Goal: Task Accomplishment & Management: Manage account settings

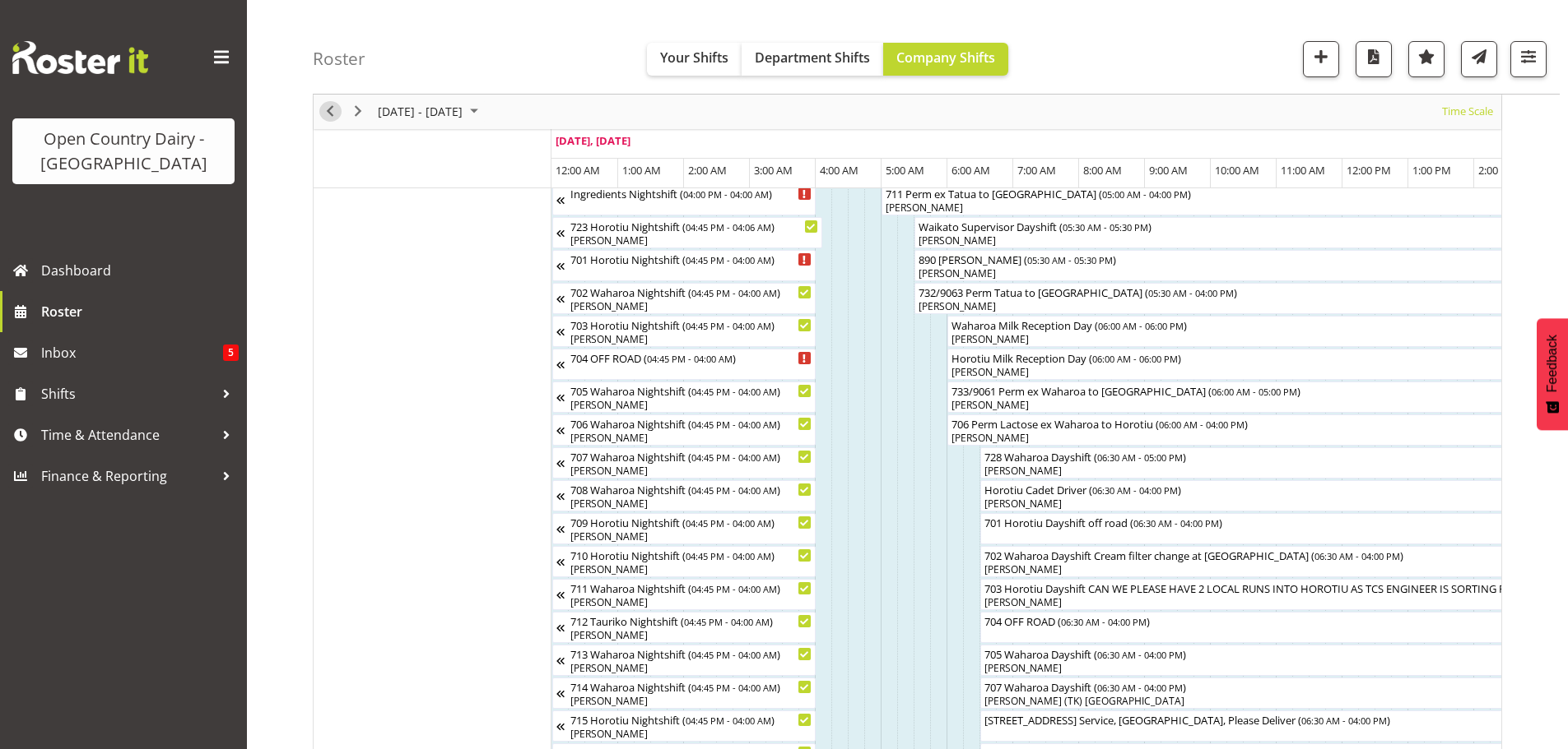
scroll to position [0, 2277]
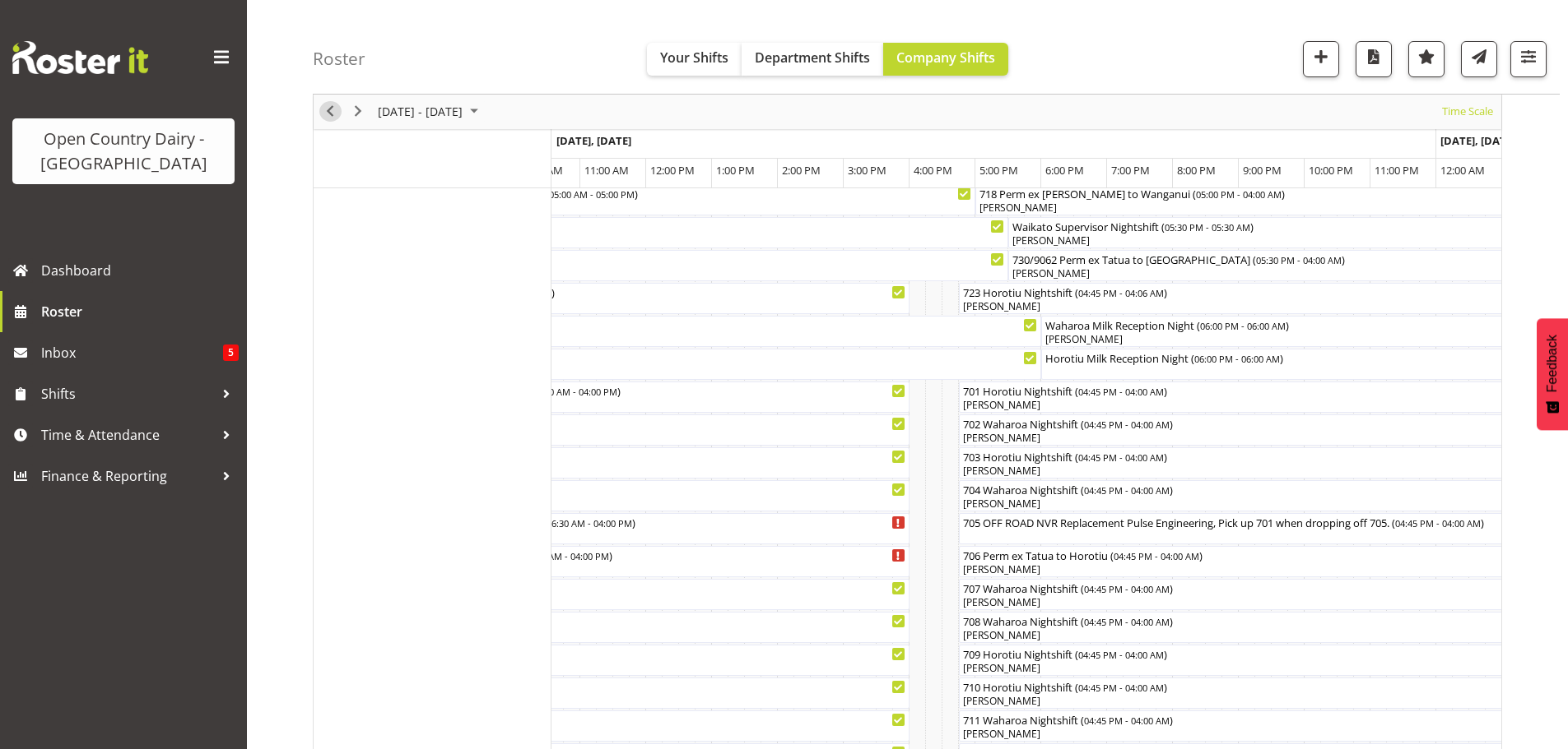
drag, startPoint x: 327, startPoint y: 111, endPoint x: 507, endPoint y: 199, distance: 200.4
click at [327, 111] on span "Previous" at bounding box center [330, 112] width 20 height 21
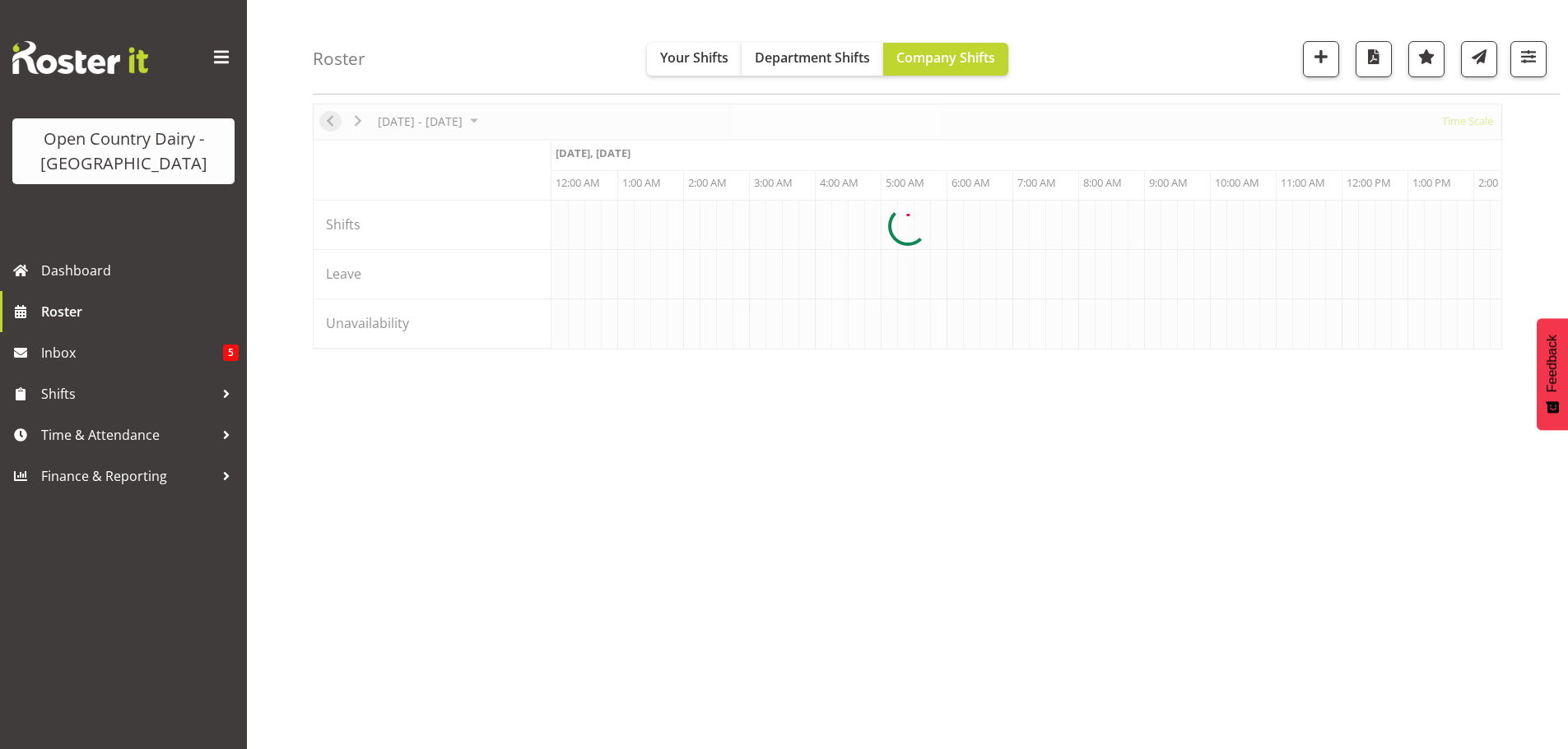
scroll to position [60, 0]
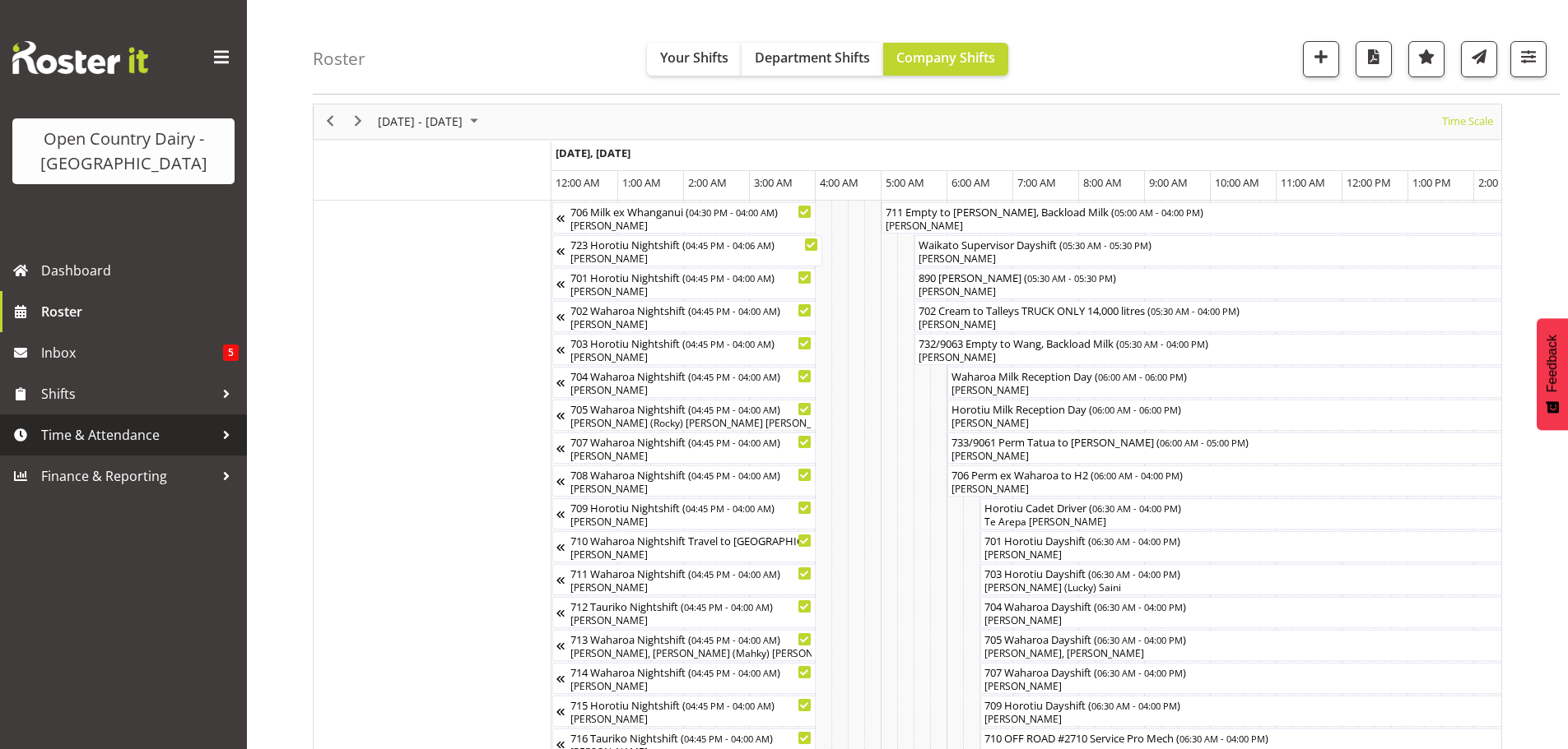
click at [102, 433] on span "Time & Attendance" at bounding box center [127, 436] width 173 height 25
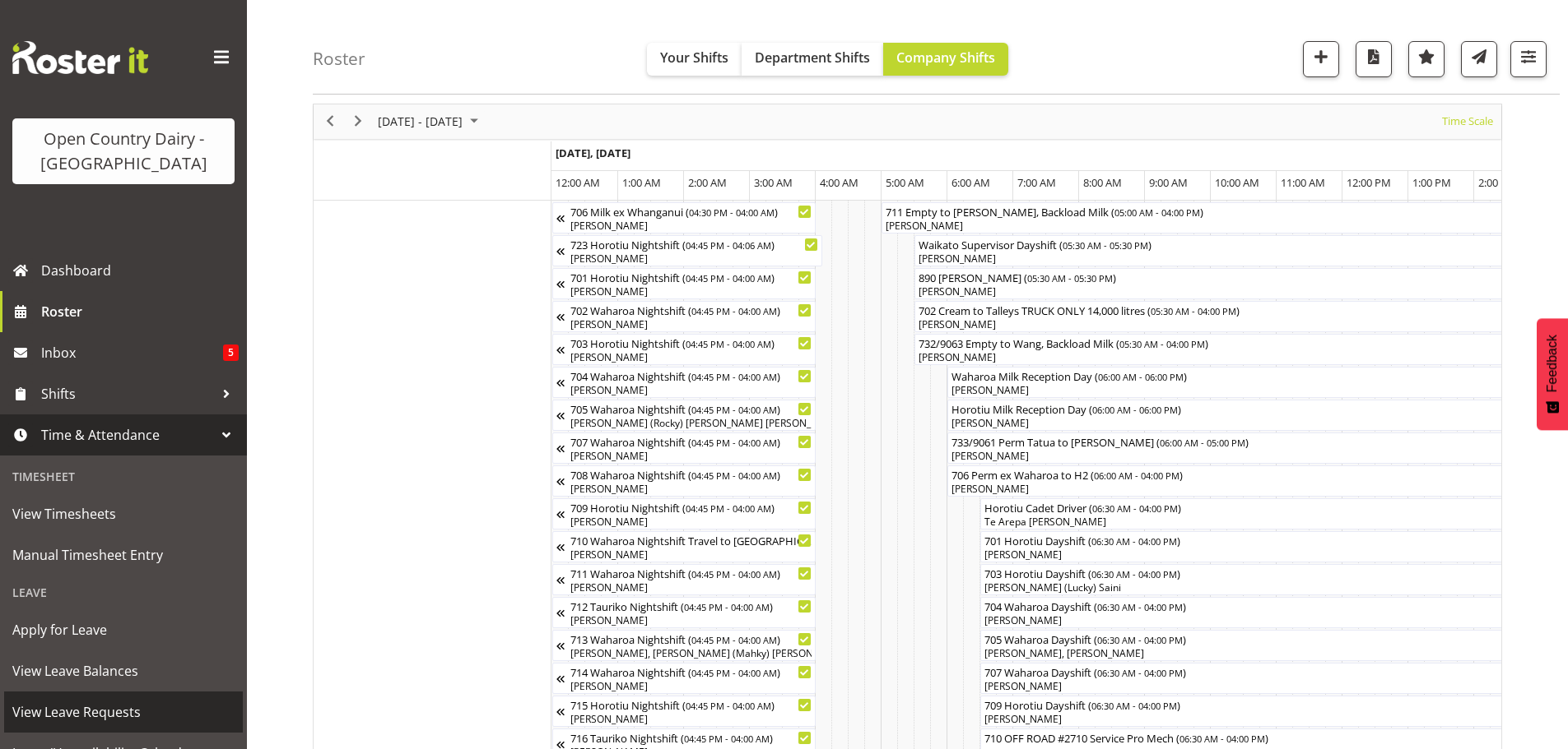
click at [99, 708] on span "View Leave Requests" at bounding box center [123, 712] width 222 height 25
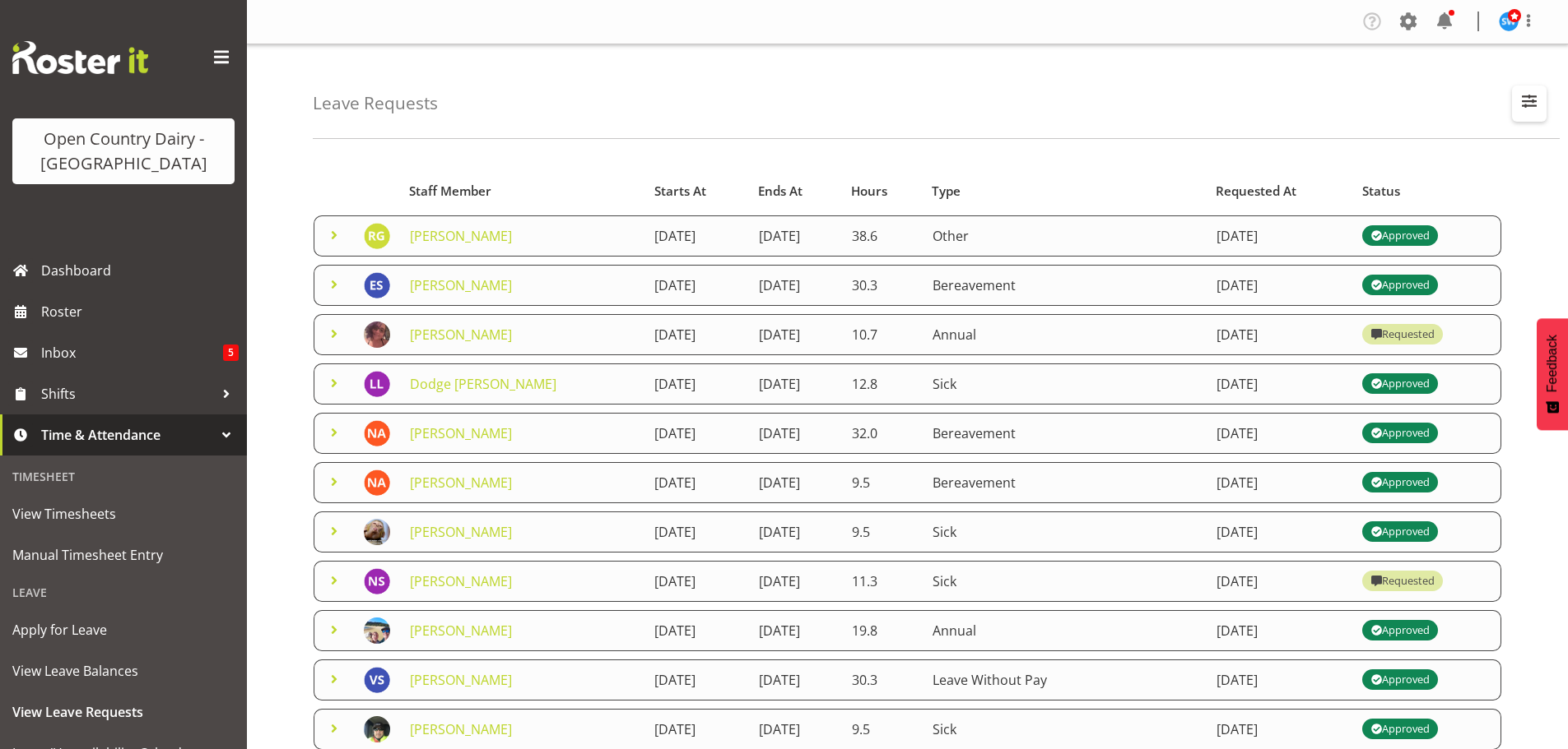
click at [1529, 99] on span "button" at bounding box center [1530, 101] width 22 height 22
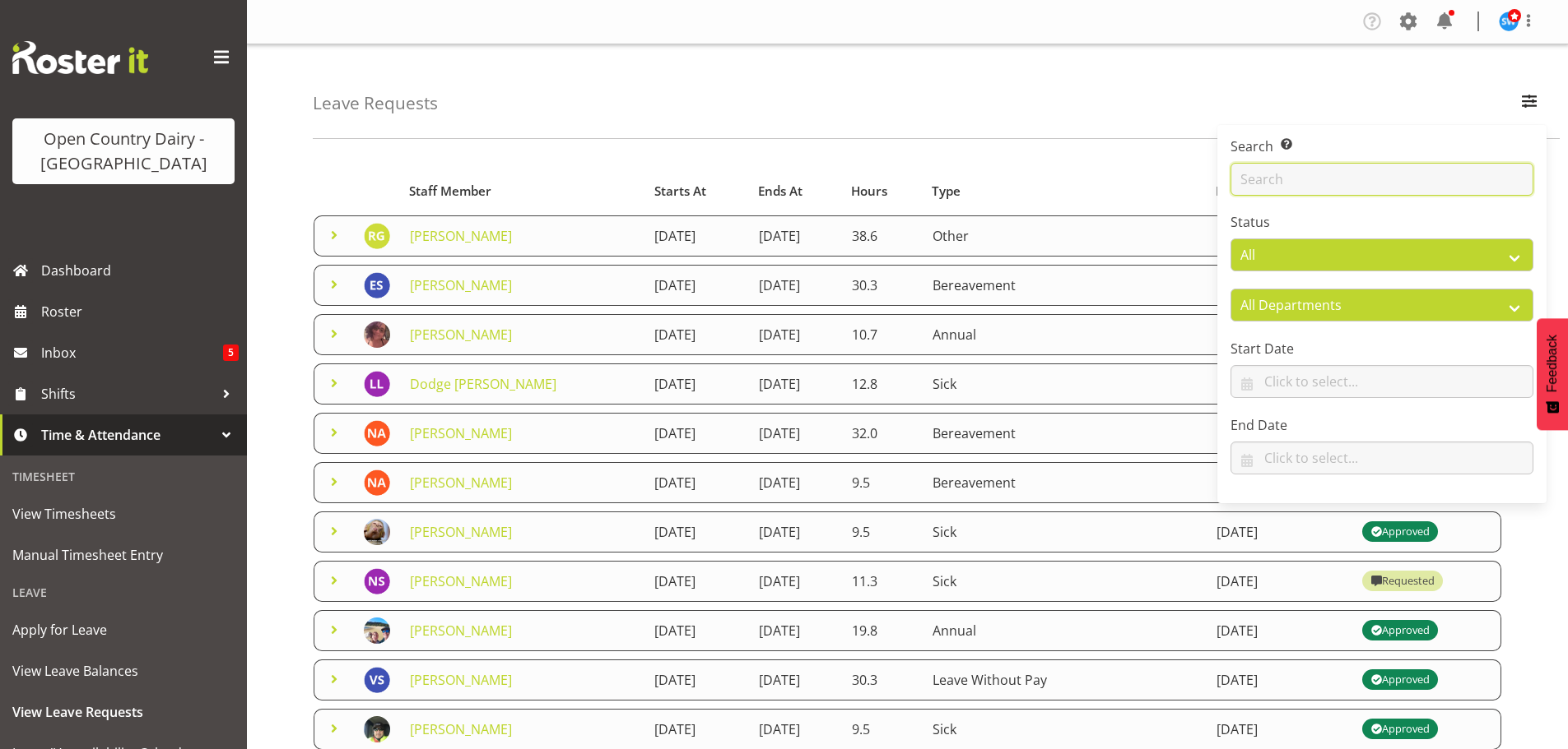
click at [1268, 181] on input "text" at bounding box center [1382, 180] width 303 height 33
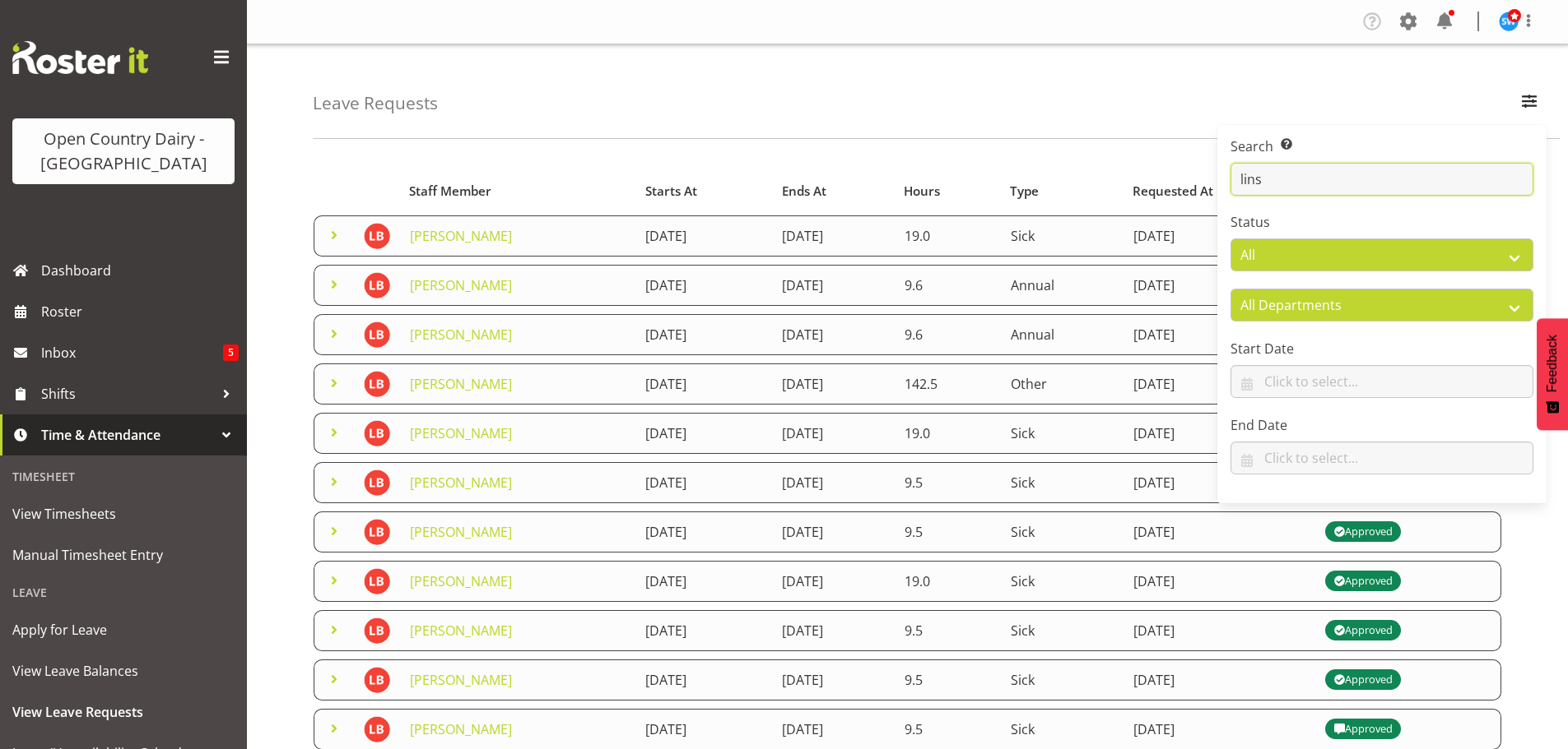
type input "lins"
click at [1141, 97] on div "Leave Requests Search Search for a particular employee lins Status All Approved…" at bounding box center [936, 91] width 1247 height 95
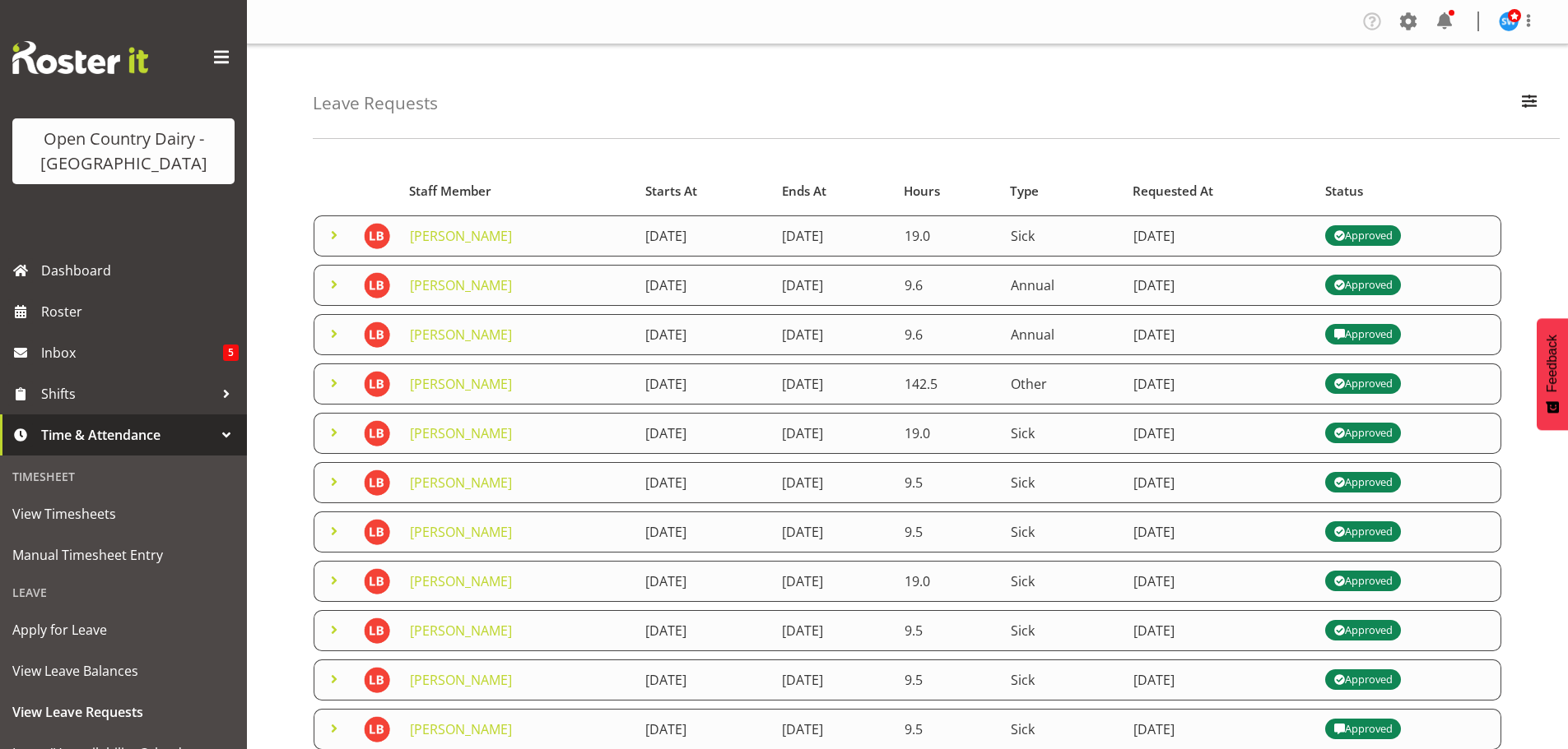
click at [339, 234] on span at bounding box center [334, 235] width 20 height 20
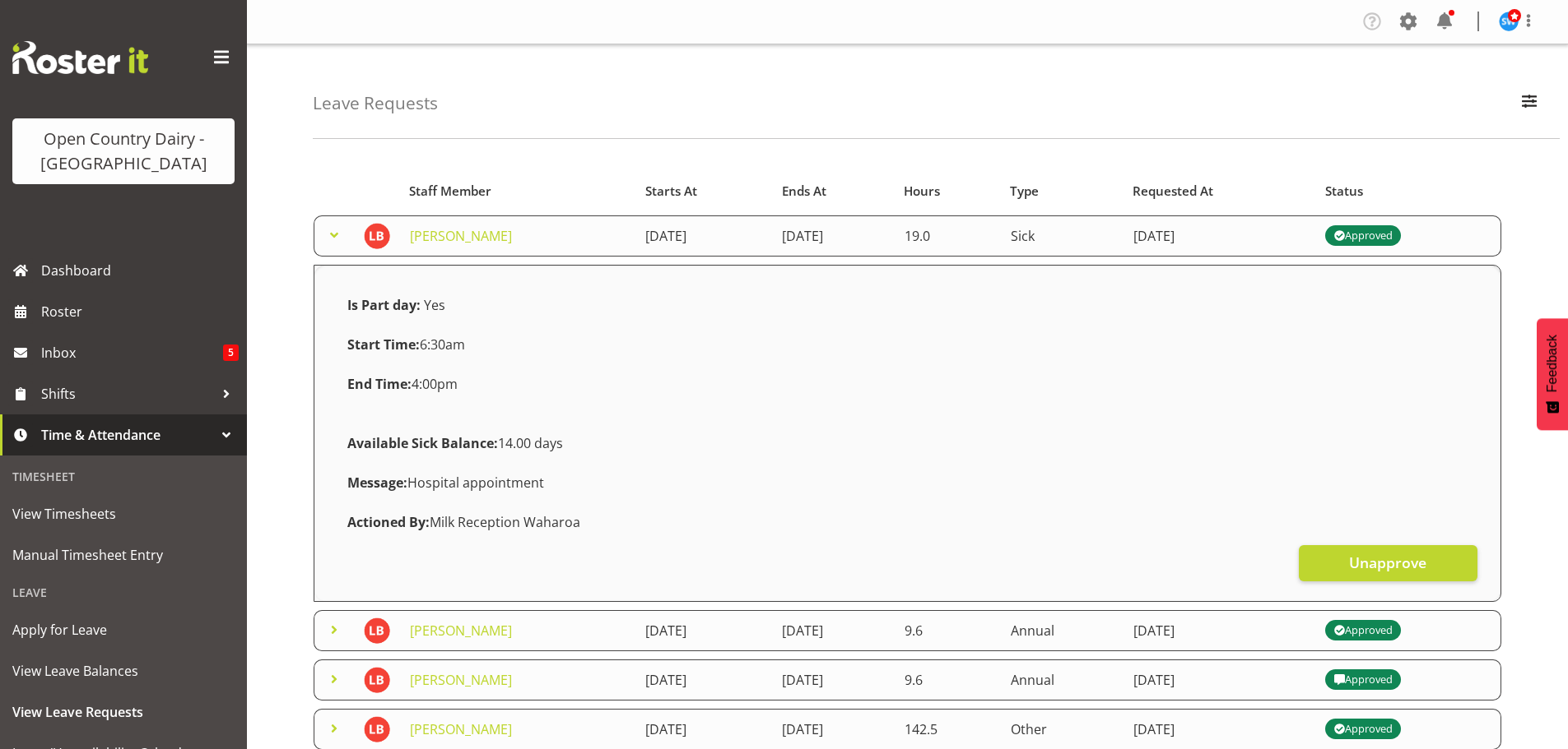
click at [330, 229] on span at bounding box center [334, 235] width 20 height 20
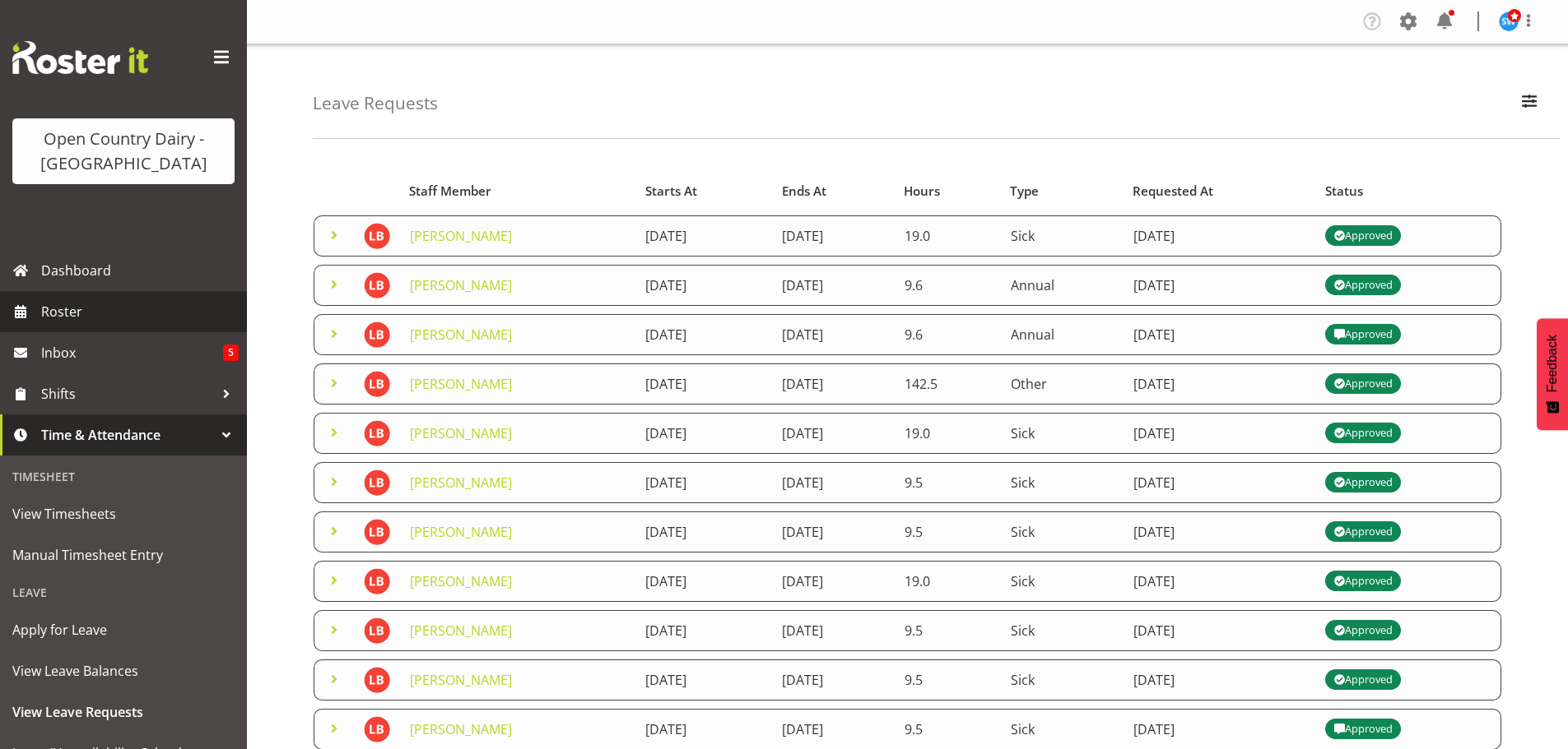
click at [83, 315] on span "Roster" at bounding box center [139, 312] width 197 height 25
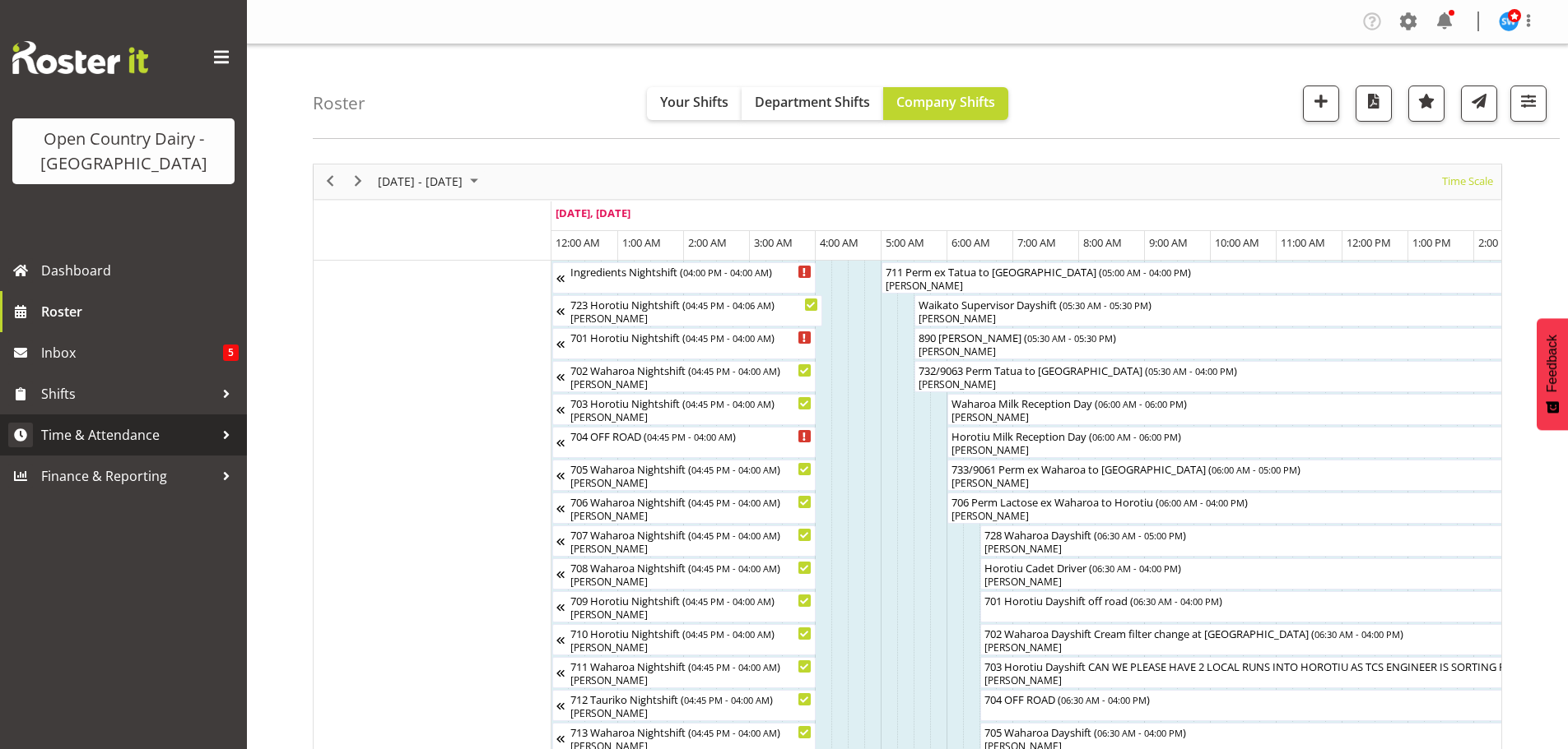
click at [96, 434] on span "Time & Attendance" at bounding box center [127, 436] width 173 height 25
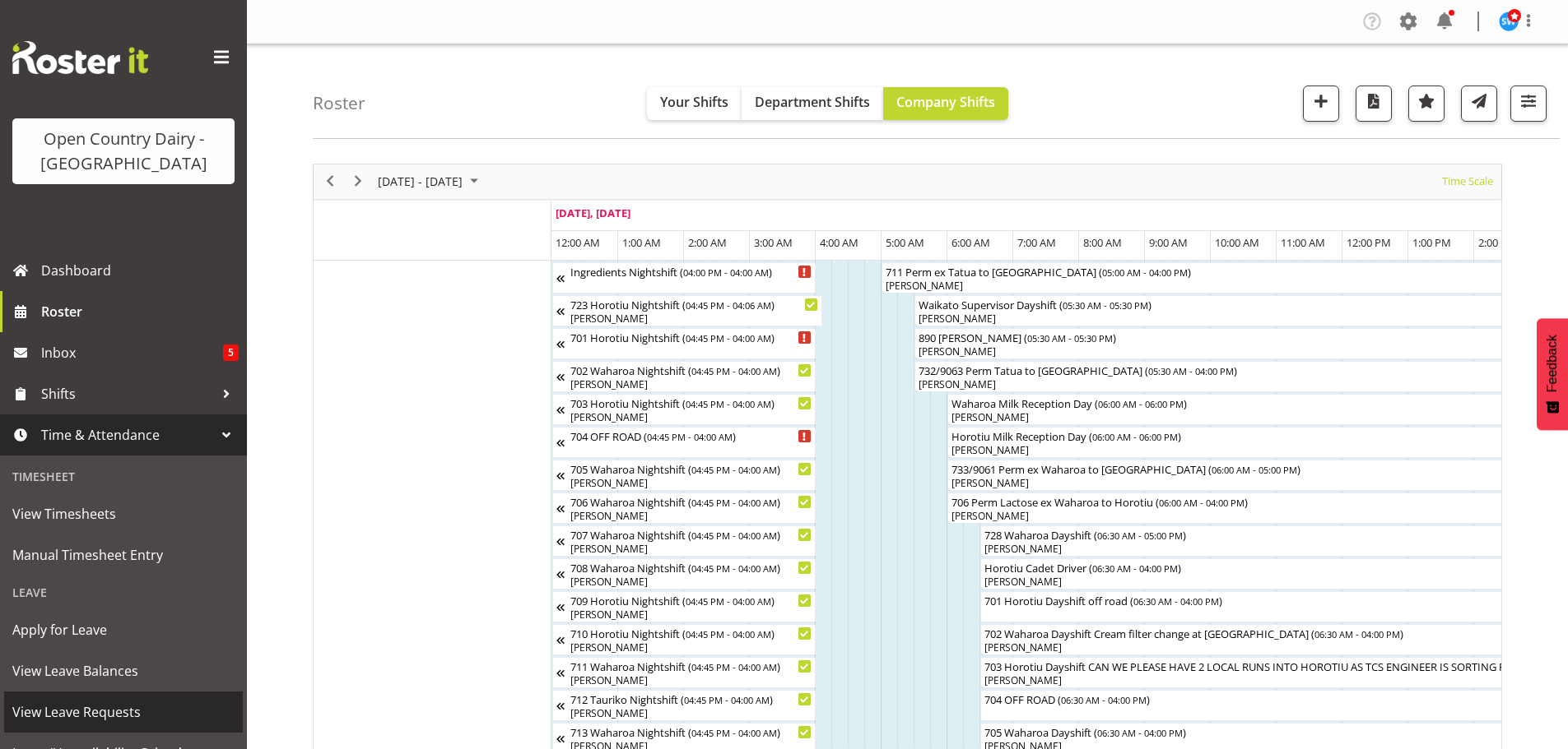
click at [103, 716] on span "View Leave Requests" at bounding box center [123, 712] width 222 height 25
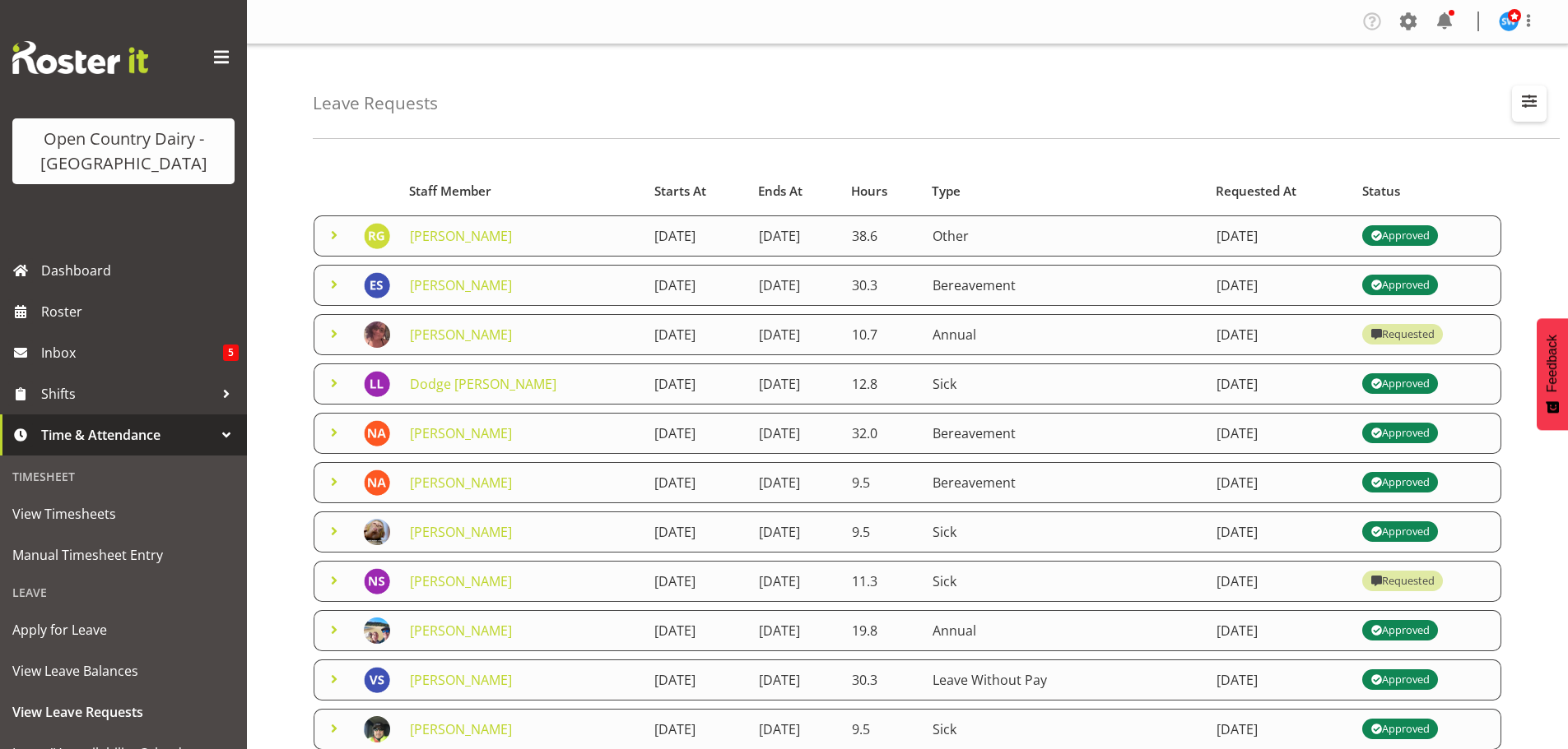
click at [1526, 103] on span "button" at bounding box center [1530, 101] width 22 height 22
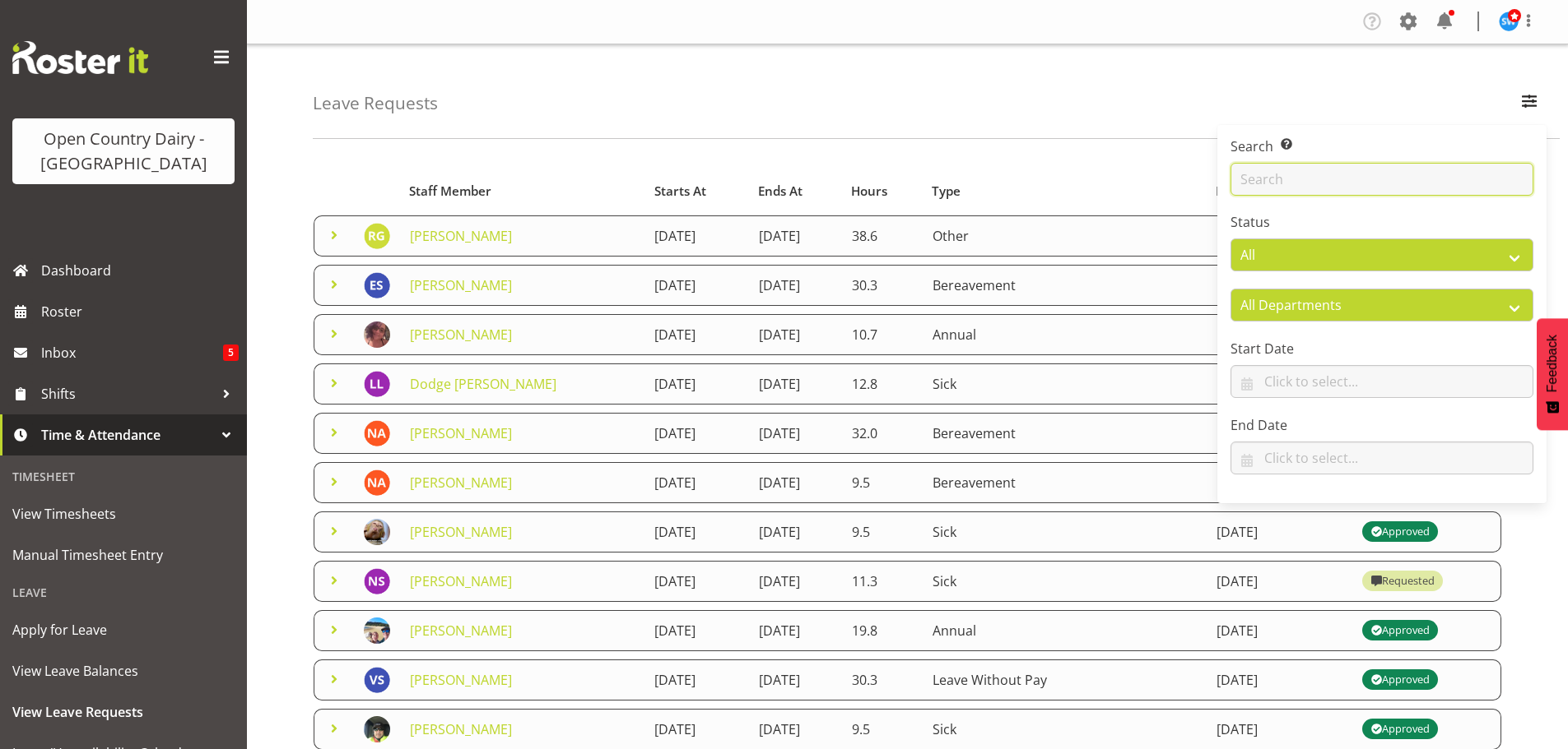
click at [1282, 170] on input "text" at bounding box center [1382, 180] width 303 height 33
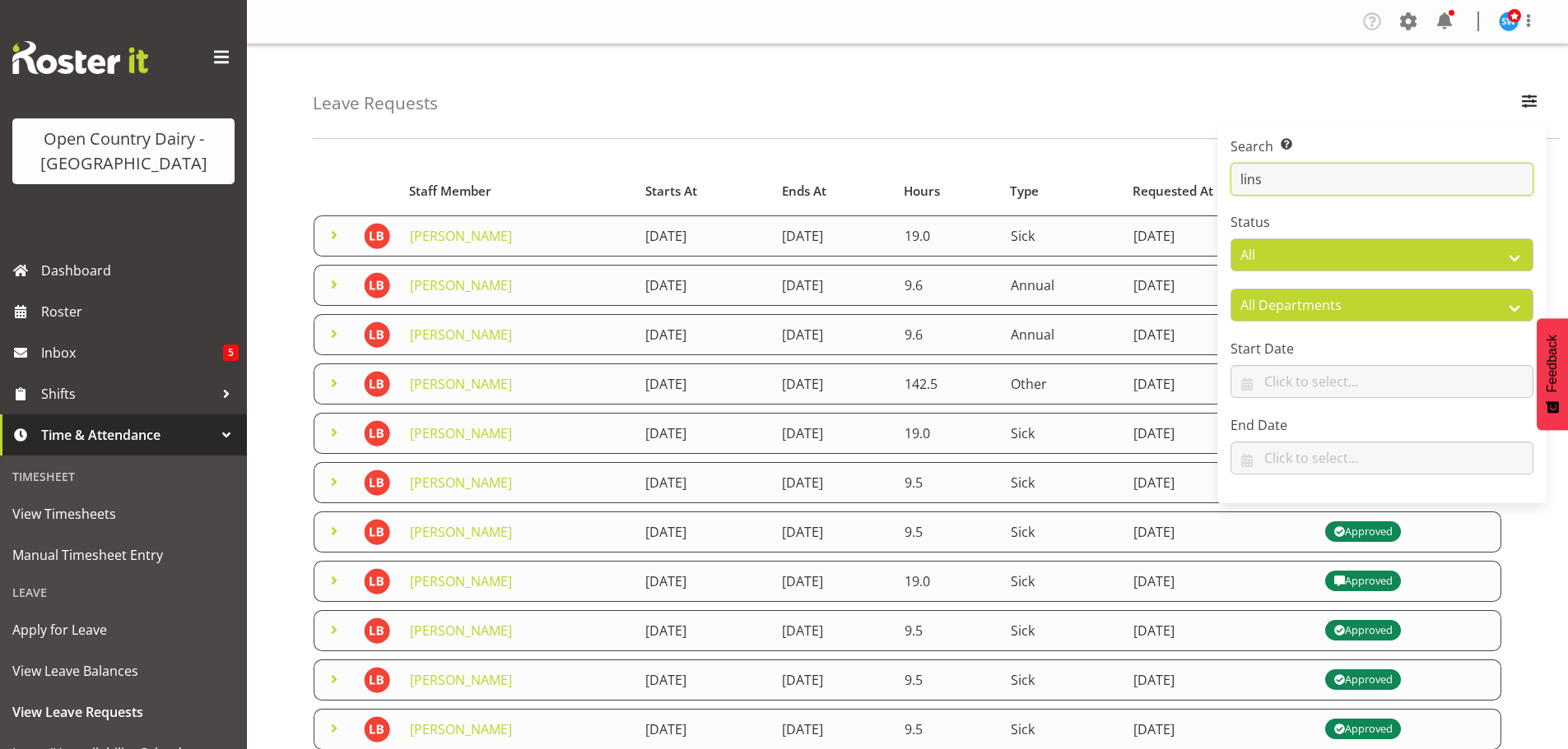
type input "lins"
click at [330, 234] on span at bounding box center [334, 235] width 20 height 20
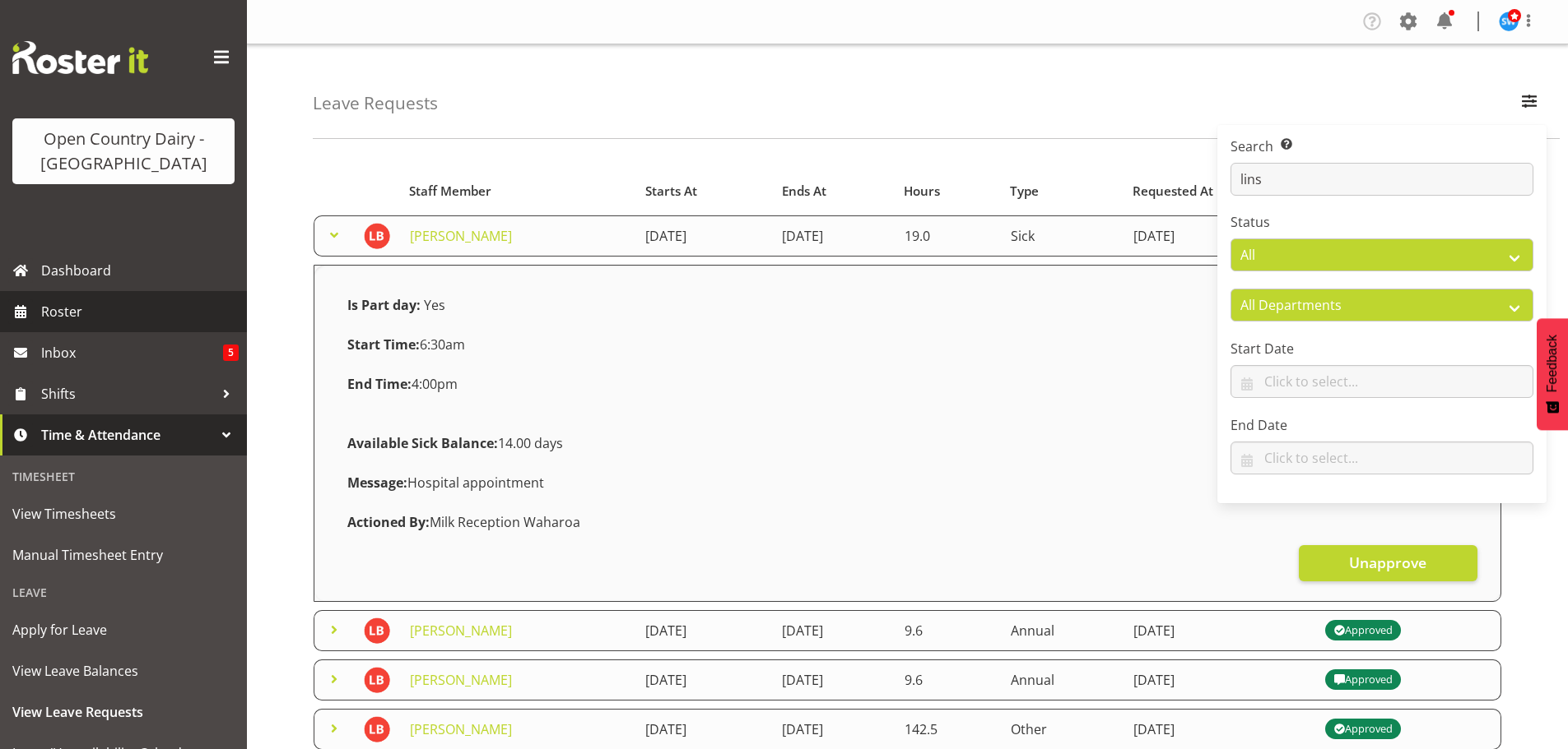
click at [57, 311] on span "Roster" at bounding box center [139, 312] width 197 height 25
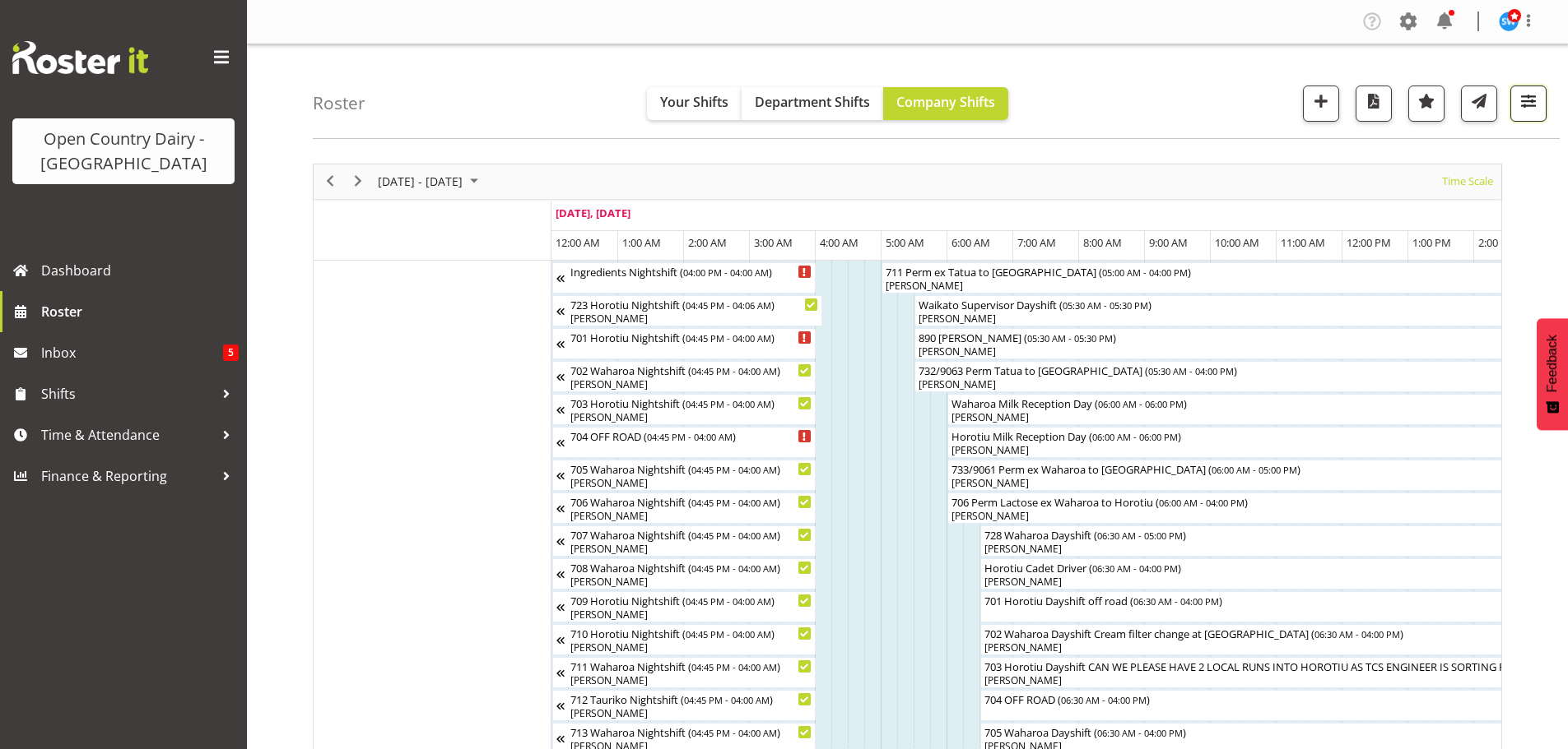
click at [1532, 101] on span "button" at bounding box center [1529, 101] width 22 height 22
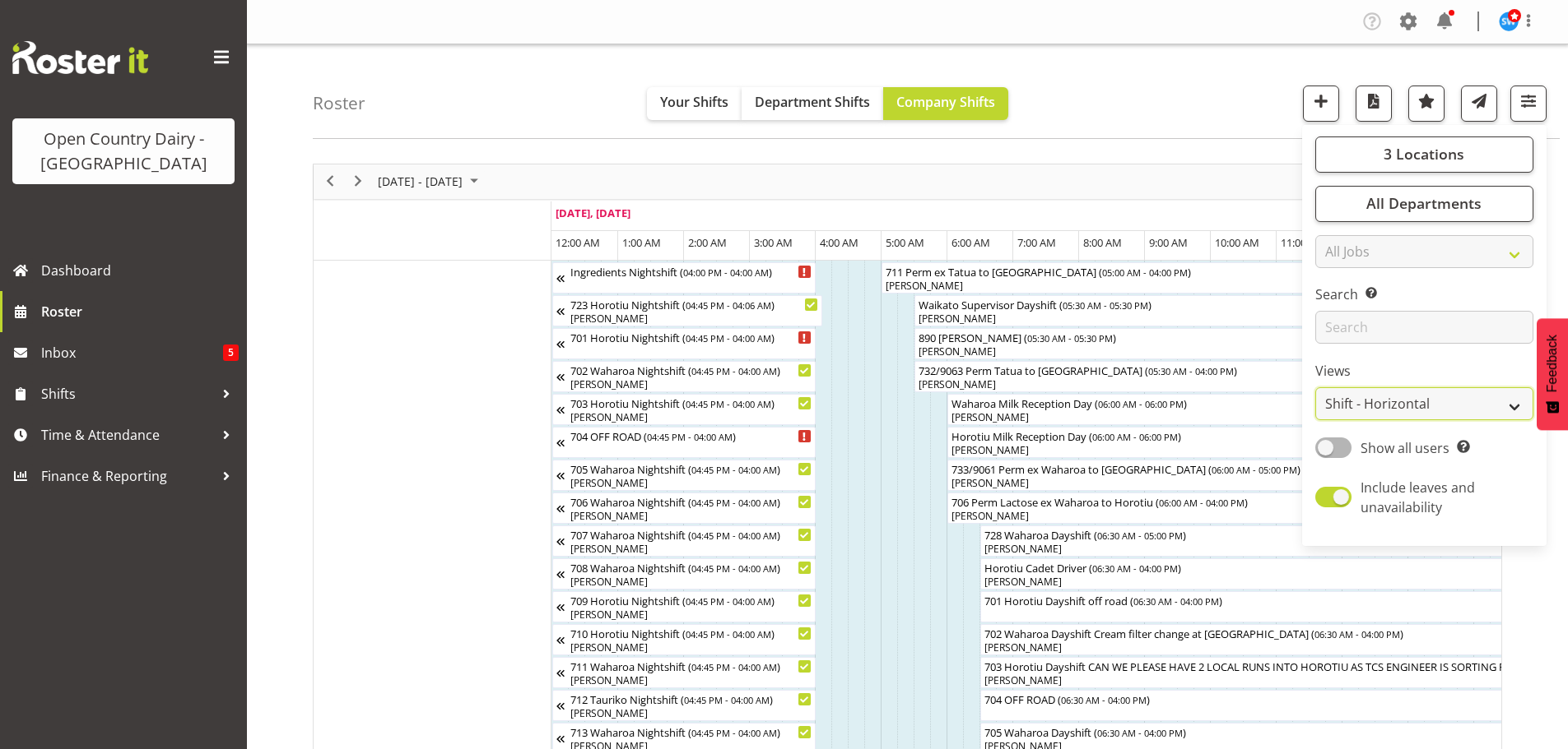
click at [1445, 401] on select "Staff Role Shift - Horizontal Shift - Vertical Staff - Location" at bounding box center [1424, 404] width 218 height 33
select select "staff"
click at [1316, 387] on select "Staff Role Shift - Horizontal Shift - Vertical Staff - Location" at bounding box center [1424, 404] width 218 height 33
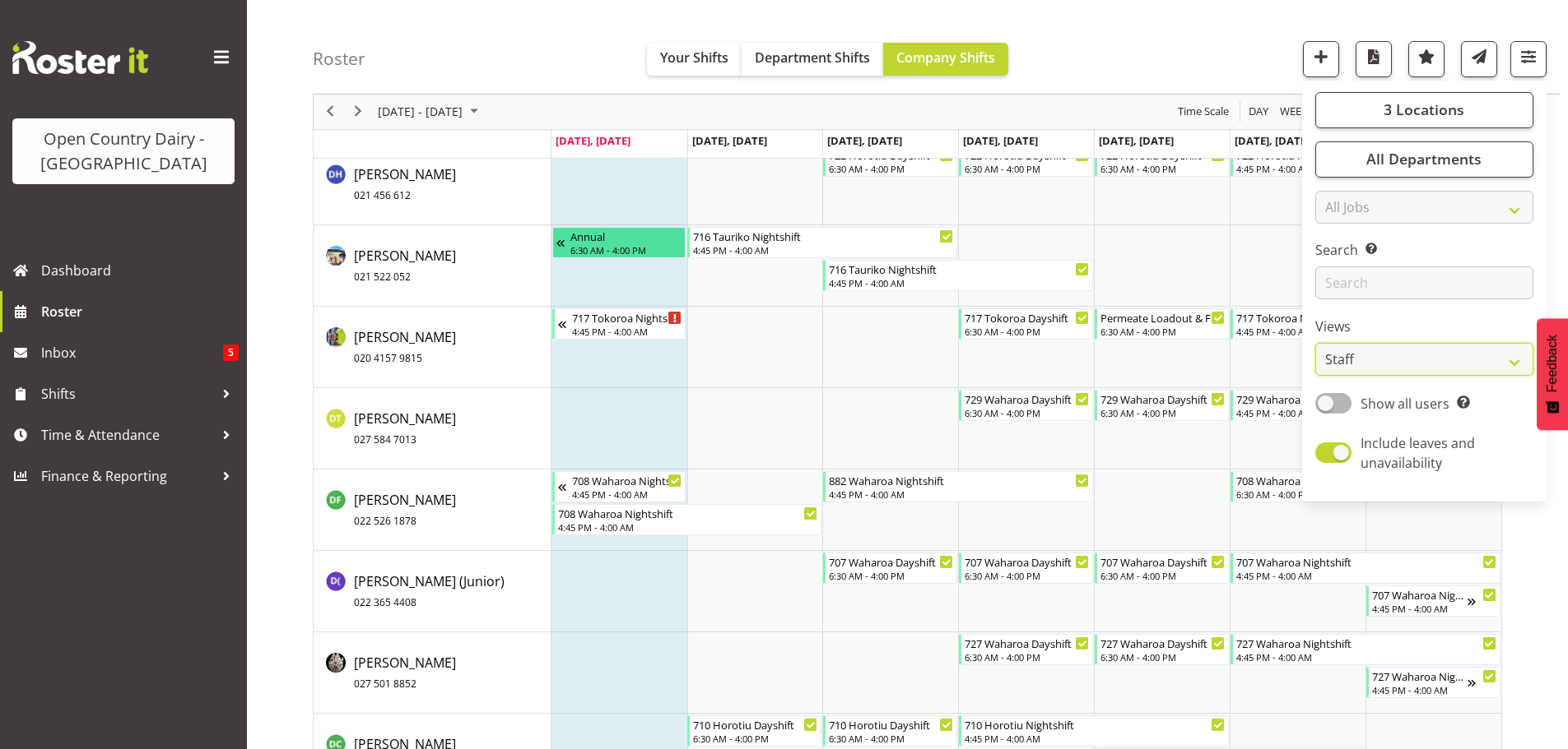
scroll to position [3373, 0]
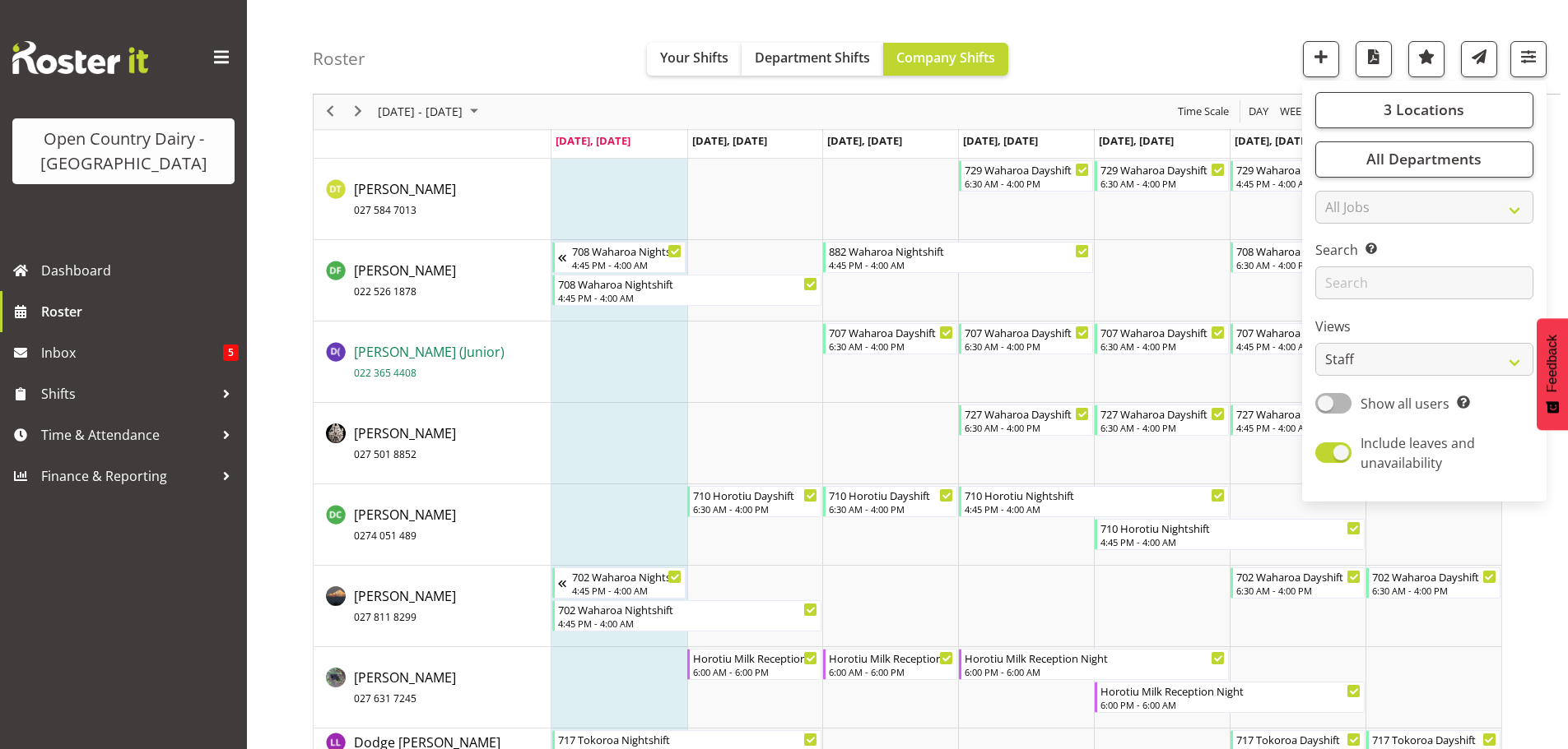
click at [405, 356] on span "David Foote (Junior) 022 365 4408" at bounding box center [429, 362] width 151 height 38
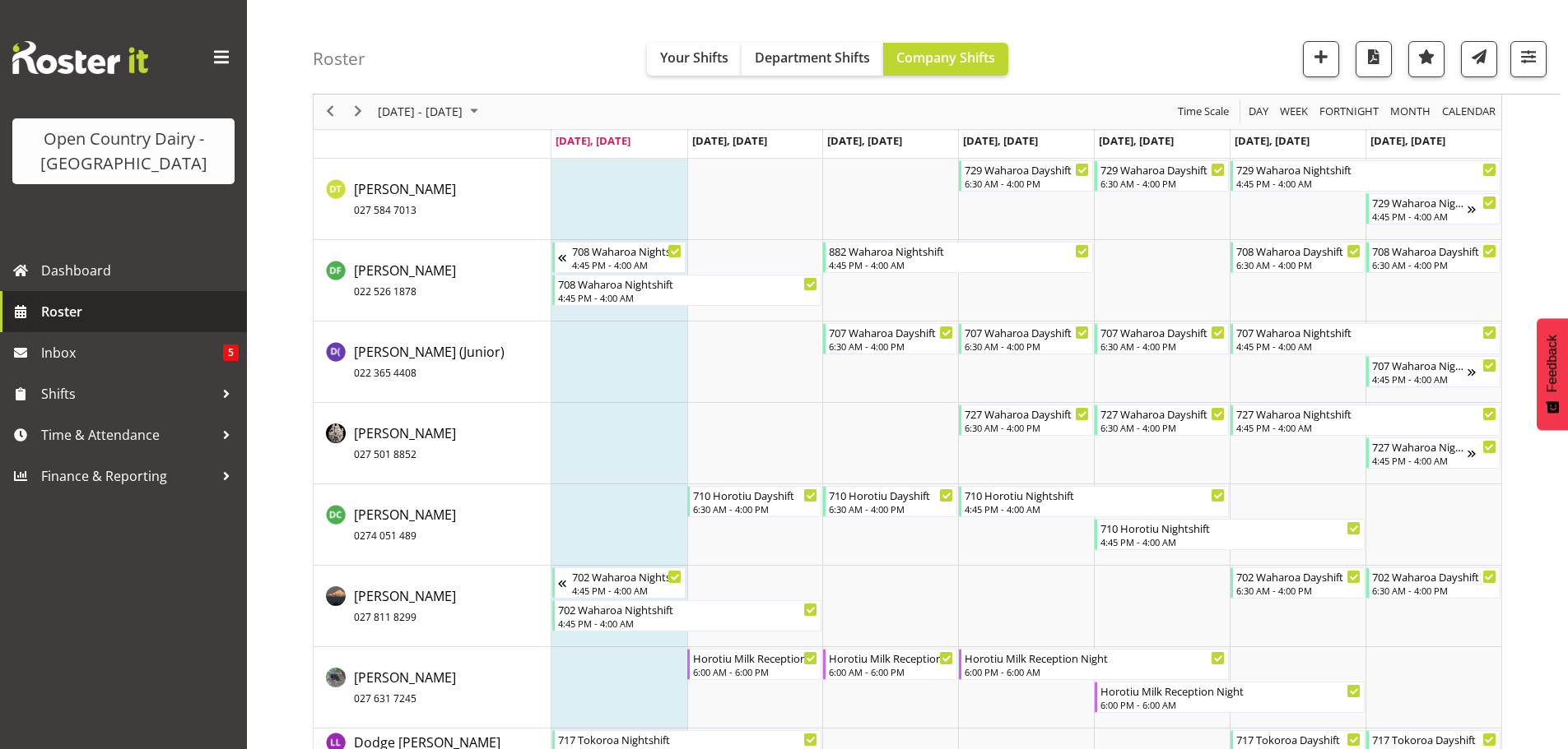
click at [54, 311] on span "Roster" at bounding box center [139, 312] width 197 height 25
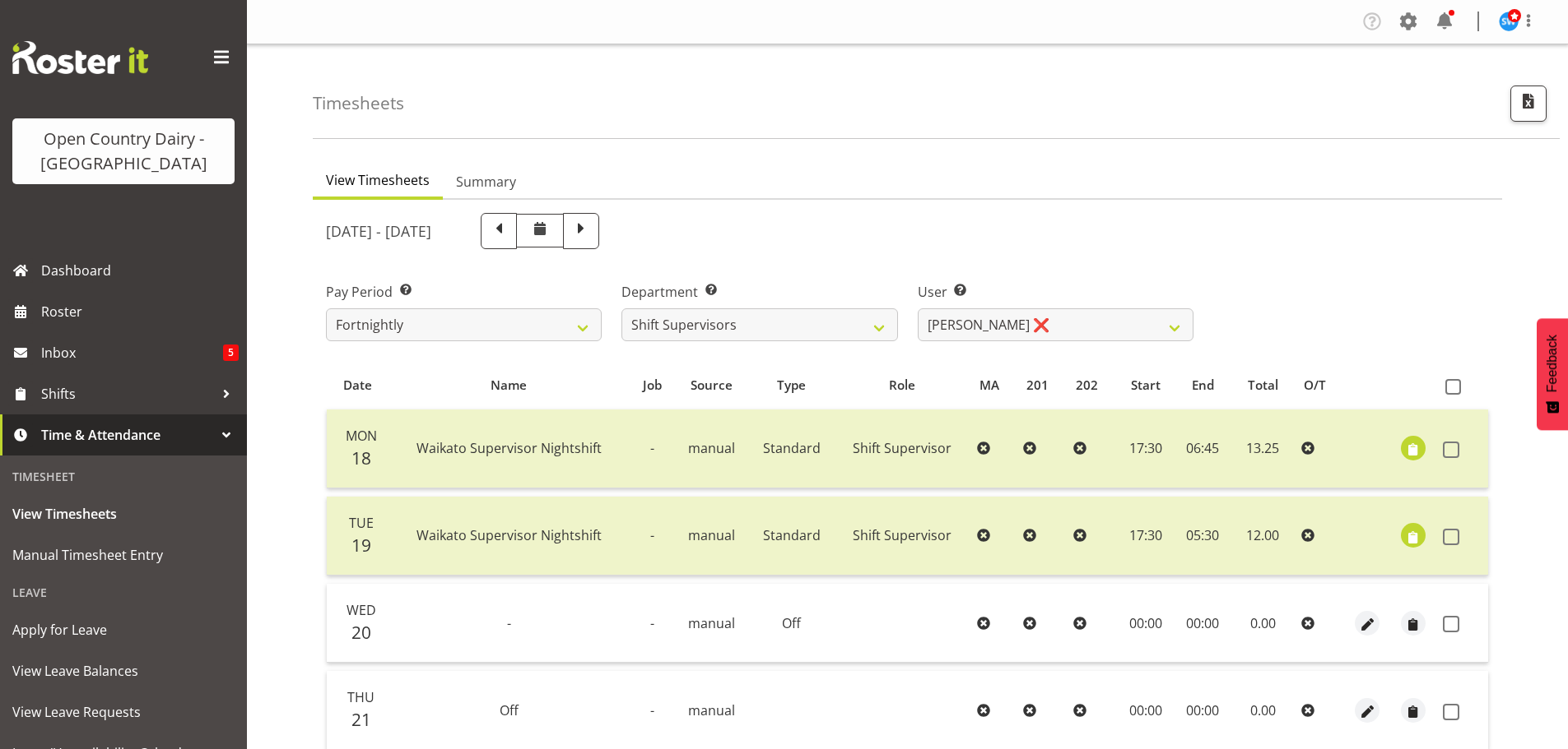
select select "732"
select select "10299"
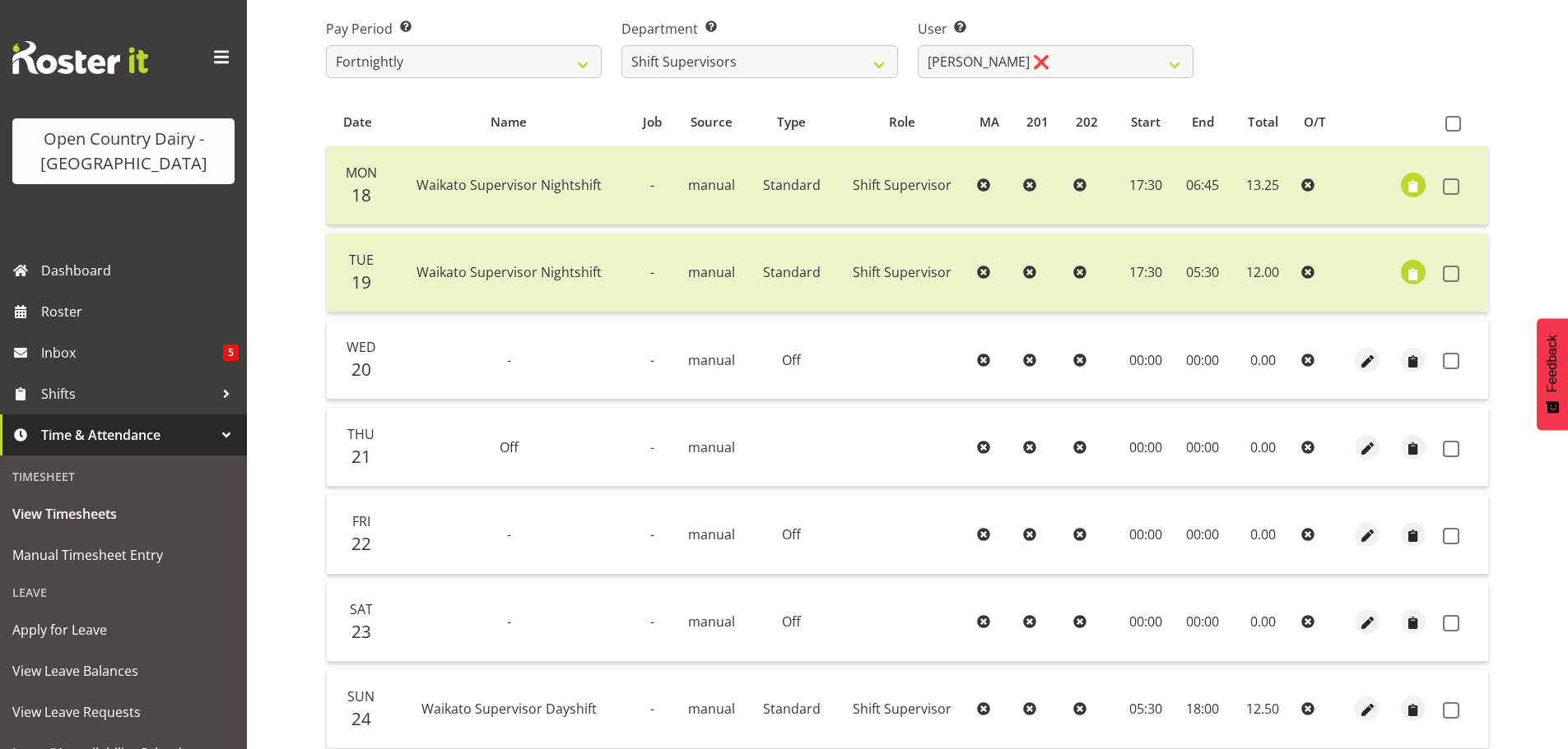
scroll to position [230, 0]
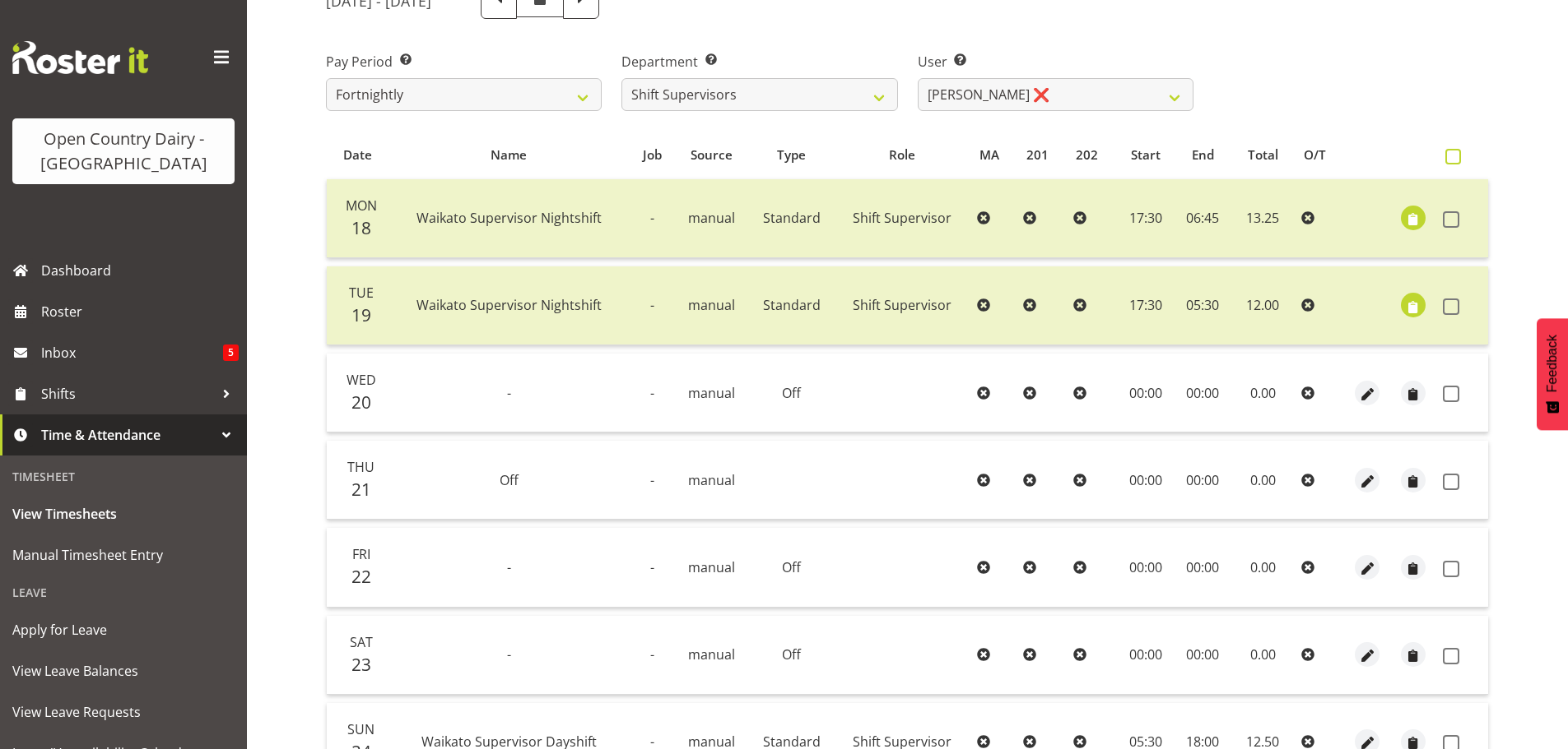
click at [1454, 155] on span at bounding box center [1453, 156] width 16 height 16
click at [1454, 155] on input "checkbox" at bounding box center [1451, 156] width 11 height 11
checkbox input "true"
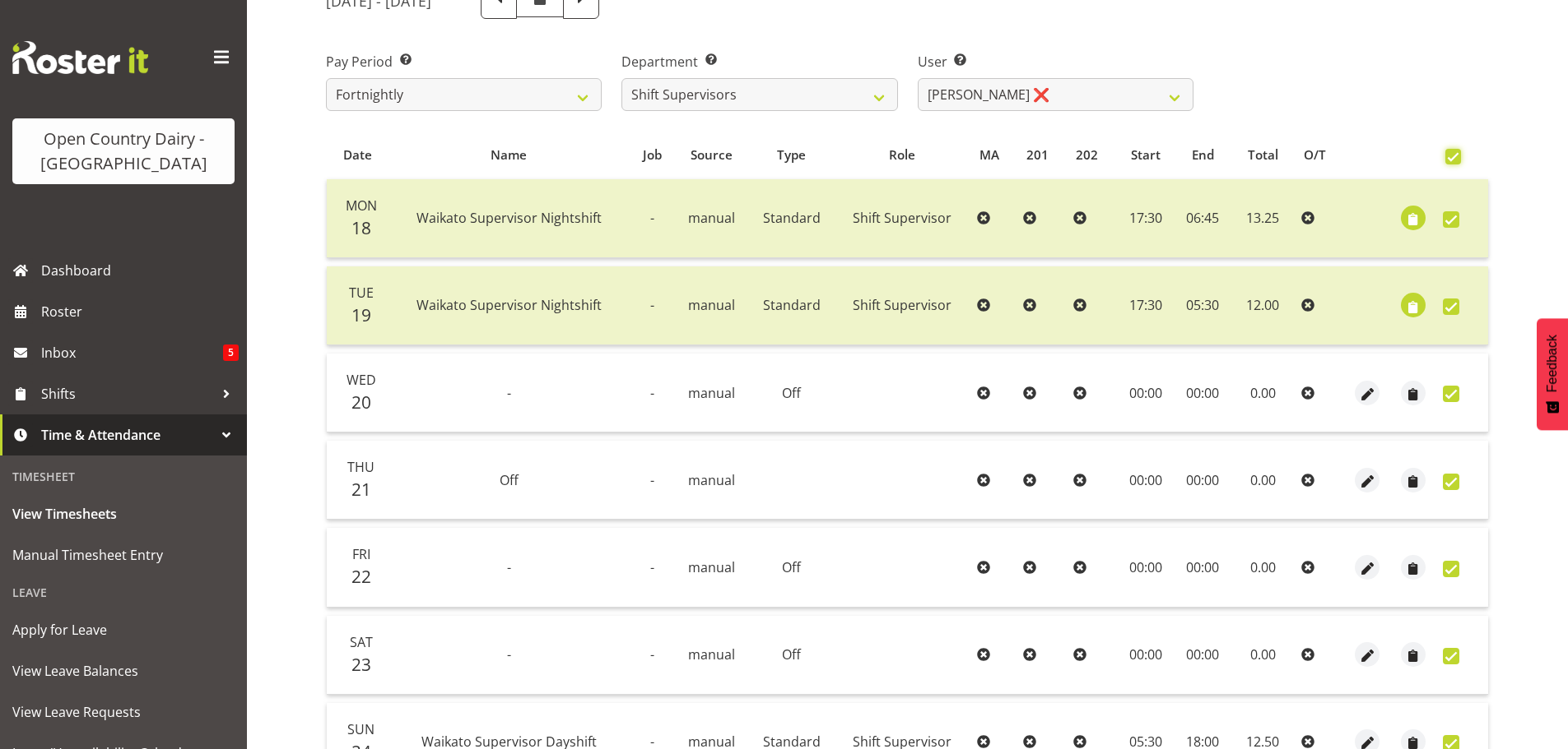
checkbox input "true"
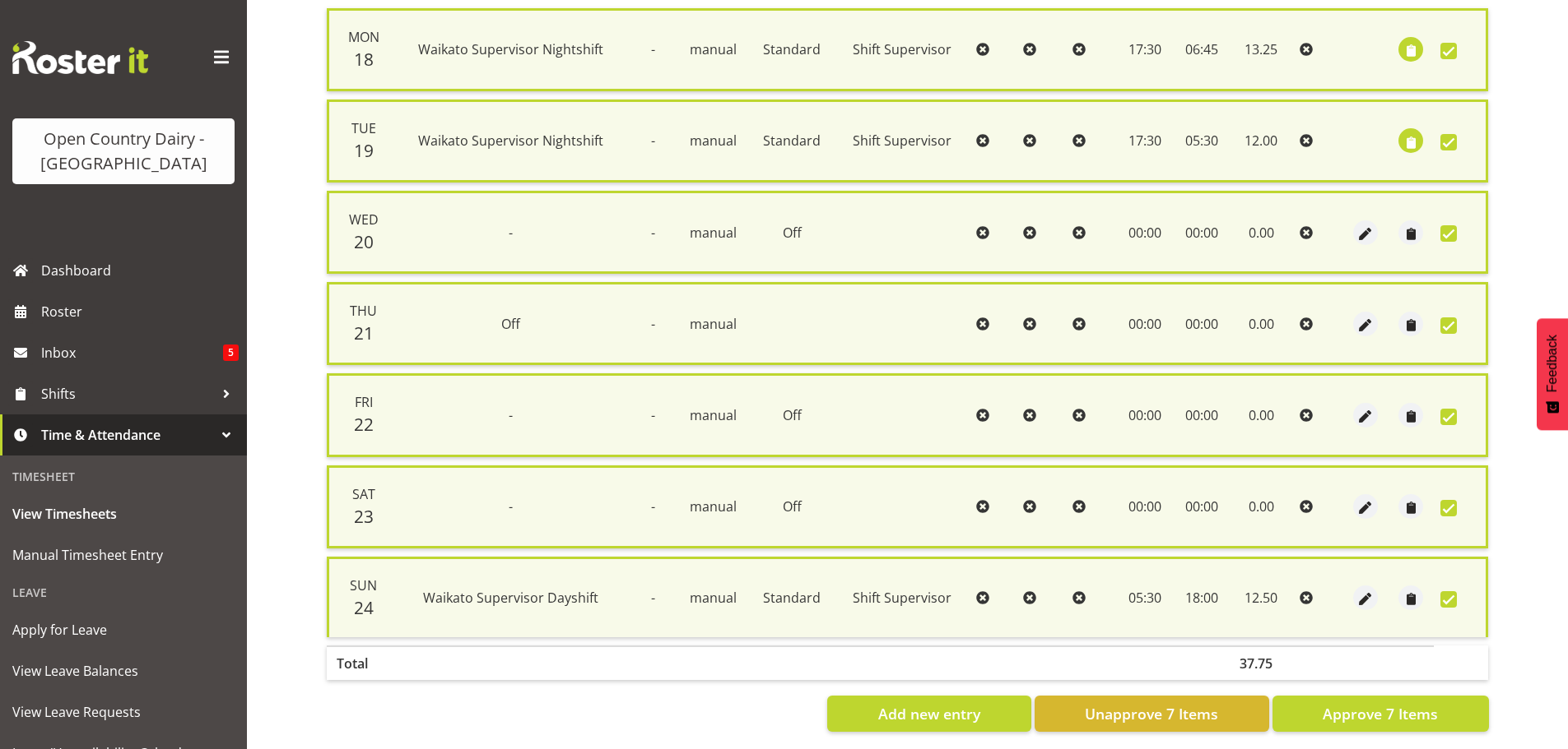
scroll to position [422, 0]
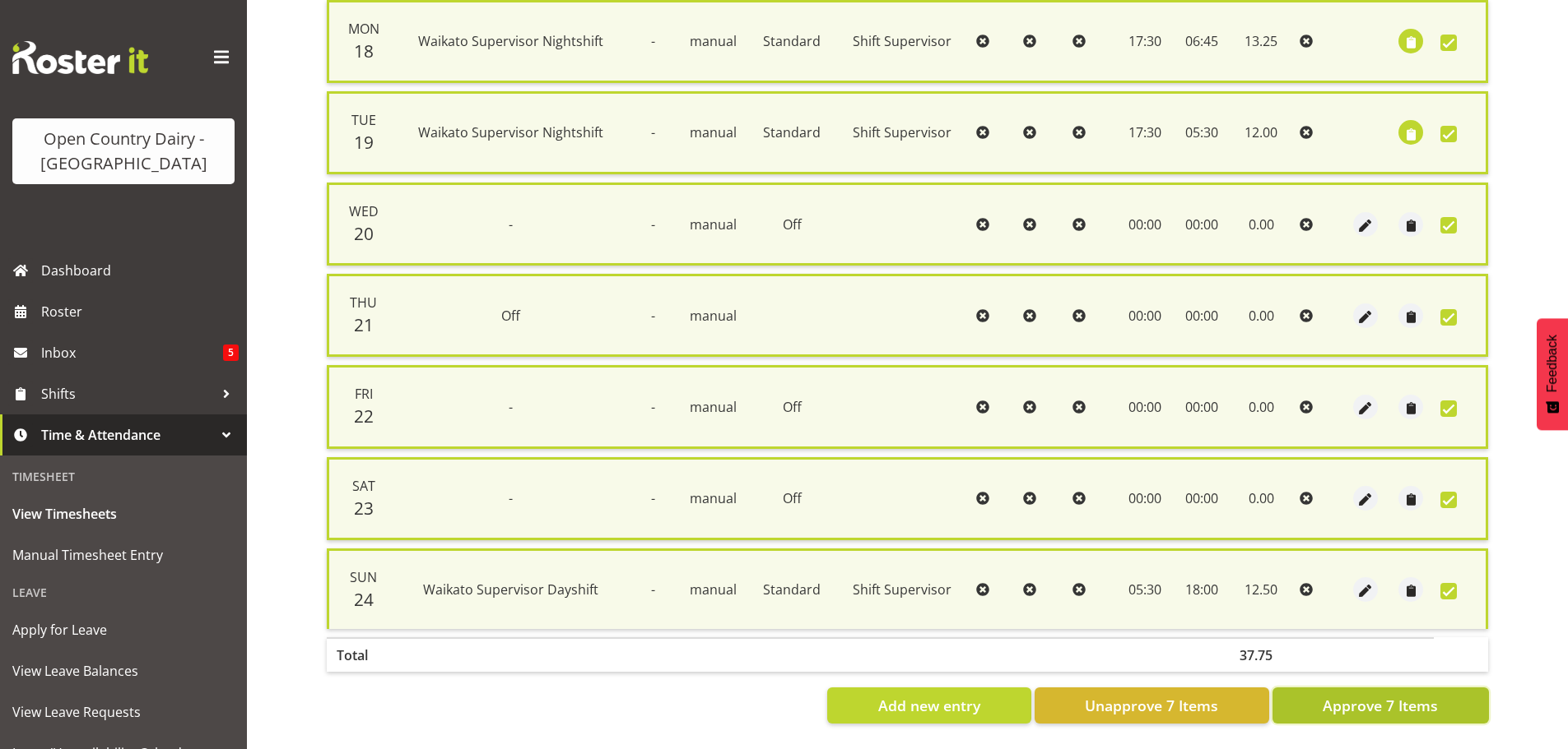
click at [1383, 695] on span "Approve 7 Items" at bounding box center [1380, 706] width 116 height 22
checkbox input "false"
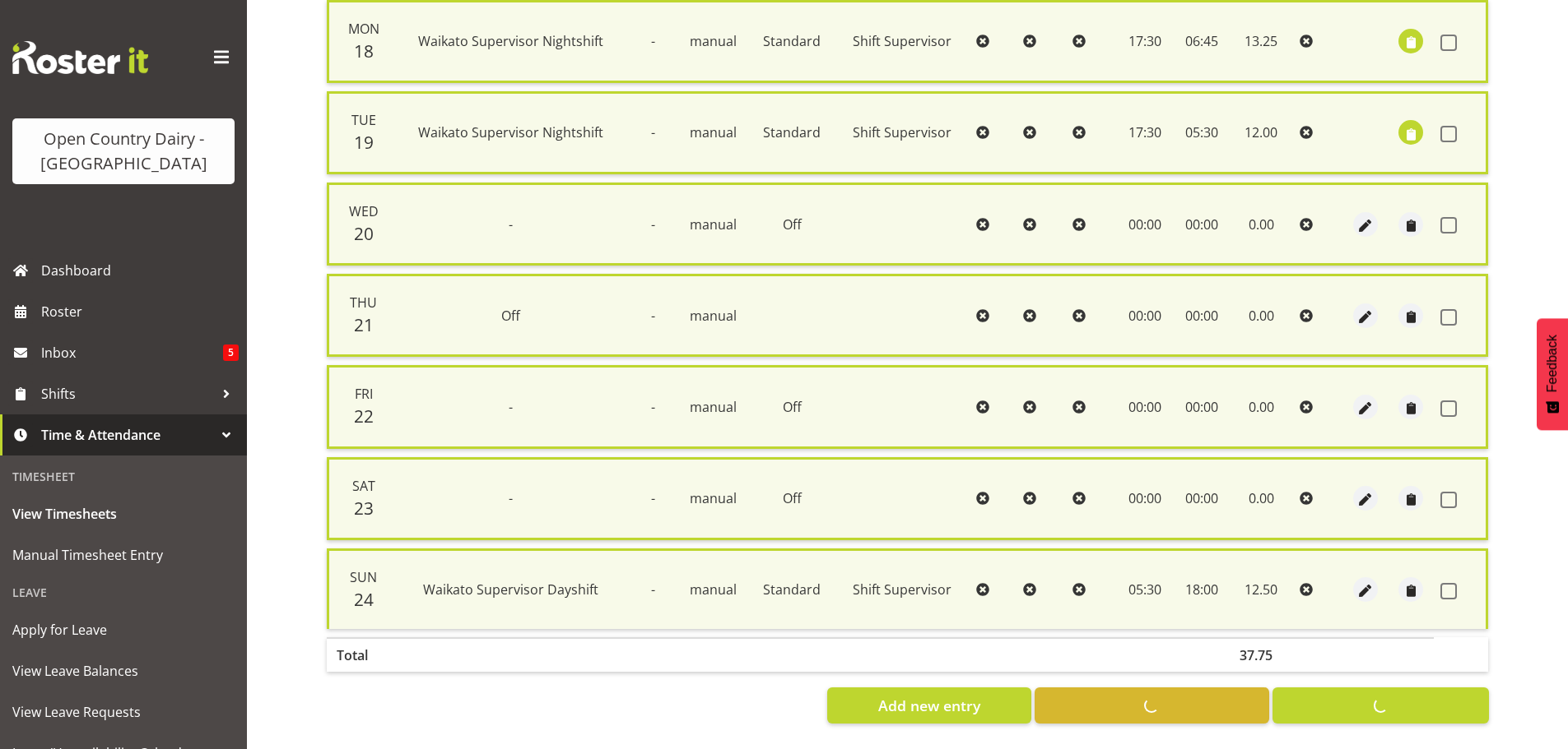
checkbox input "false"
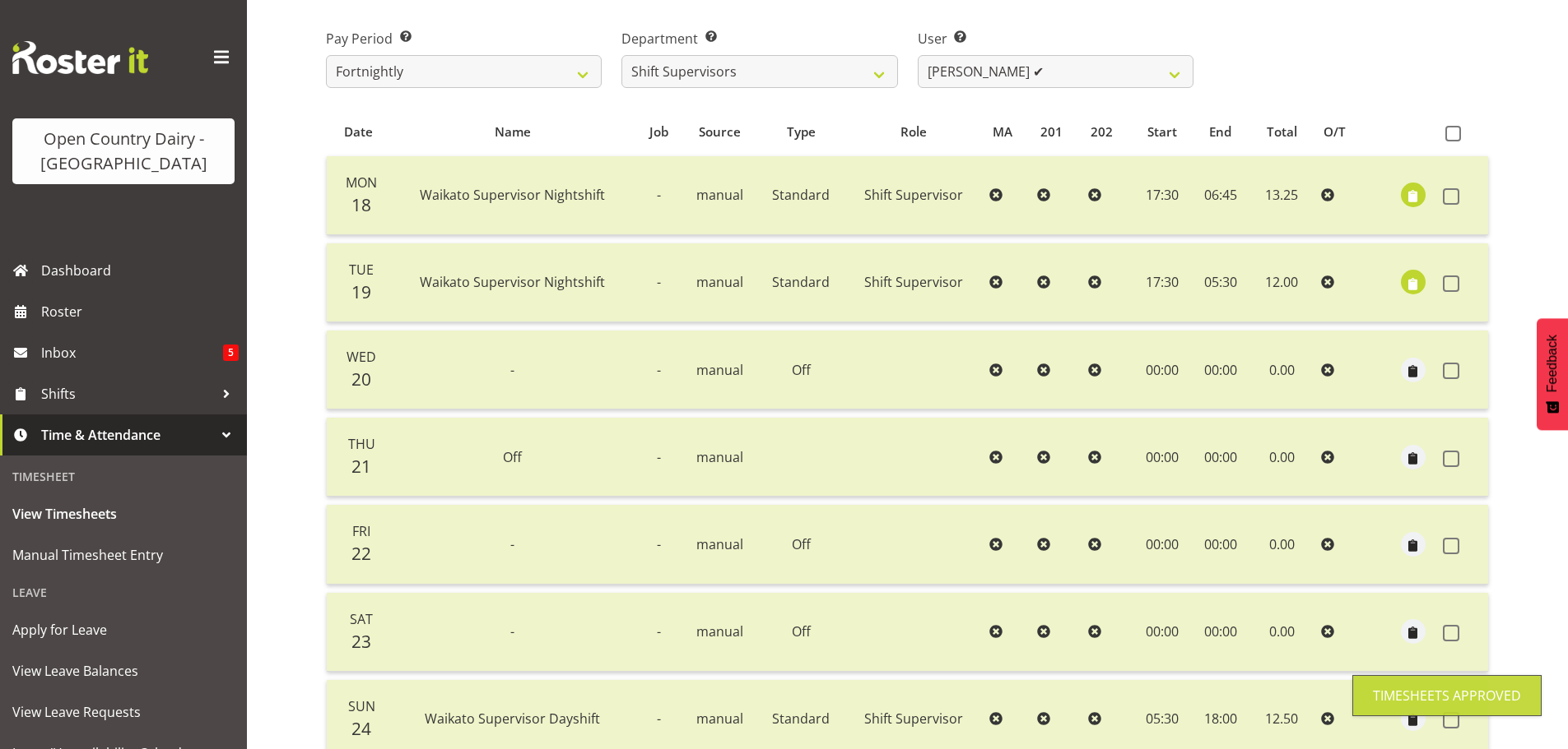
scroll to position [148, 0]
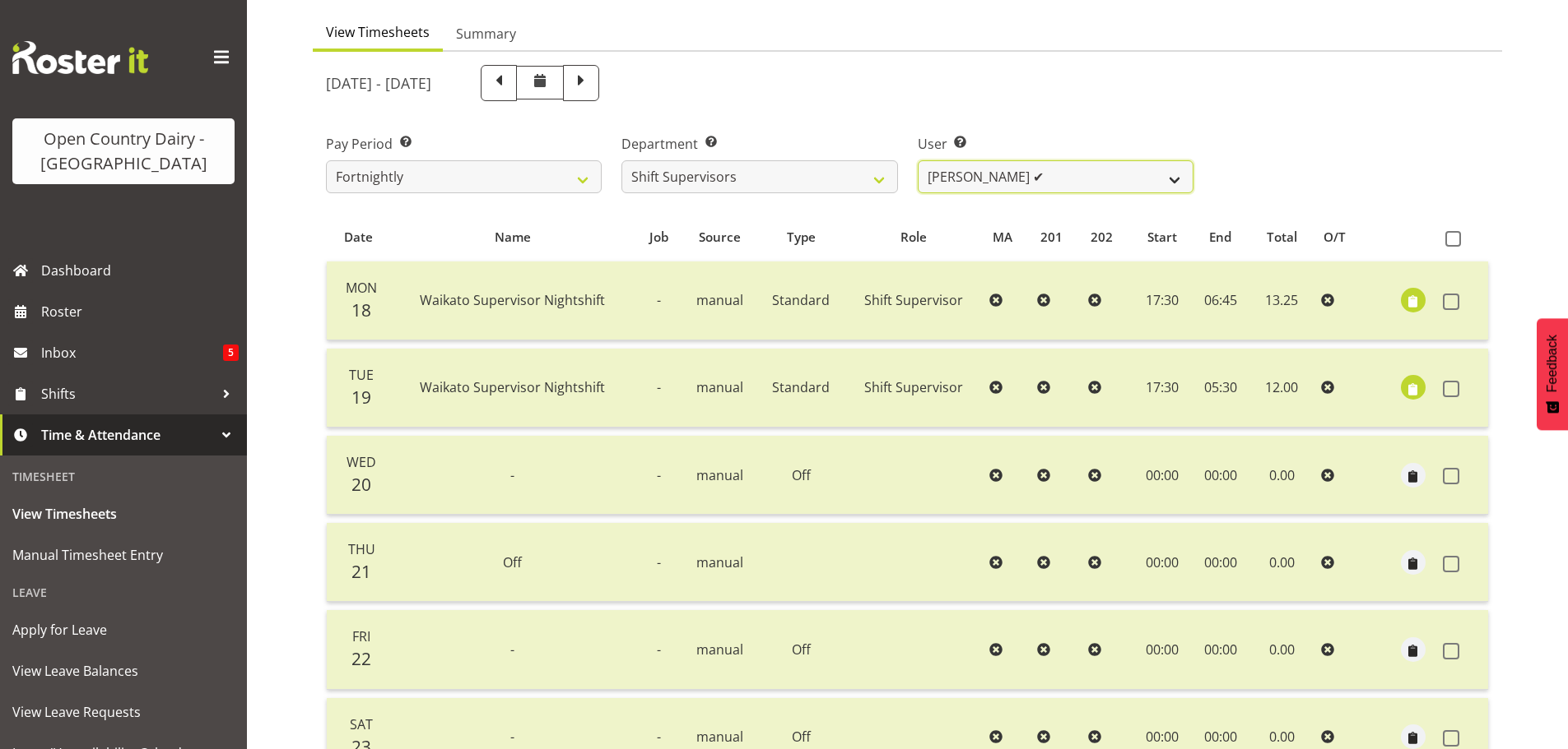
click at [989, 173] on select "[PERSON_NAME] ✔ [PERSON_NAME] ✔ [PERSON_NAME] ✔ [PERSON_NAME] ❌" at bounding box center [1056, 177] width 276 height 33
select select "11075"
click at [918, 160] on select "[PERSON_NAME] ✔ [PERSON_NAME] ✔ [PERSON_NAME] ✔ [PERSON_NAME] ❌" at bounding box center [1056, 177] width 276 height 33
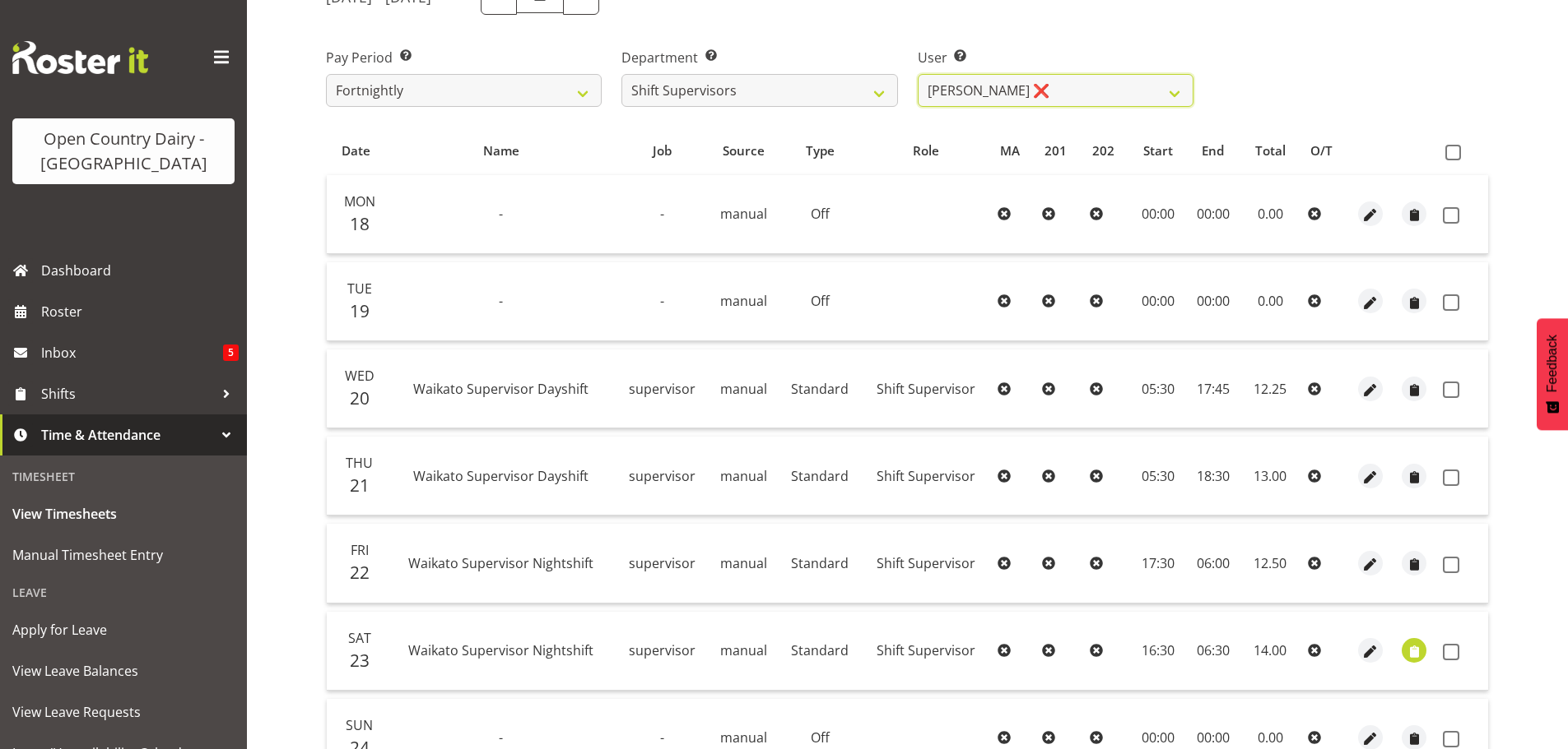
scroll to position [313, 0]
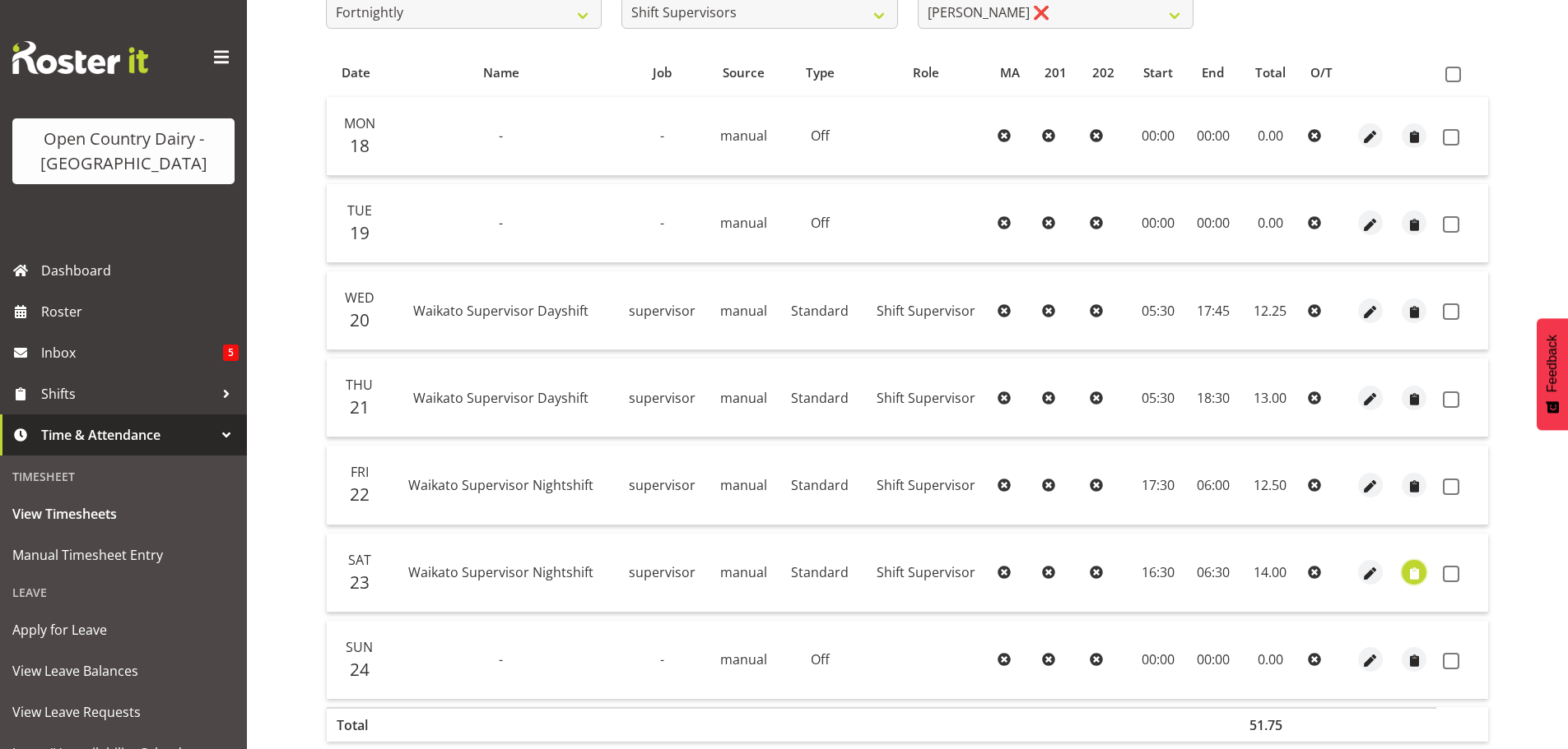
click at [1414, 573] on span "button" at bounding box center [1414, 574] width 19 height 19
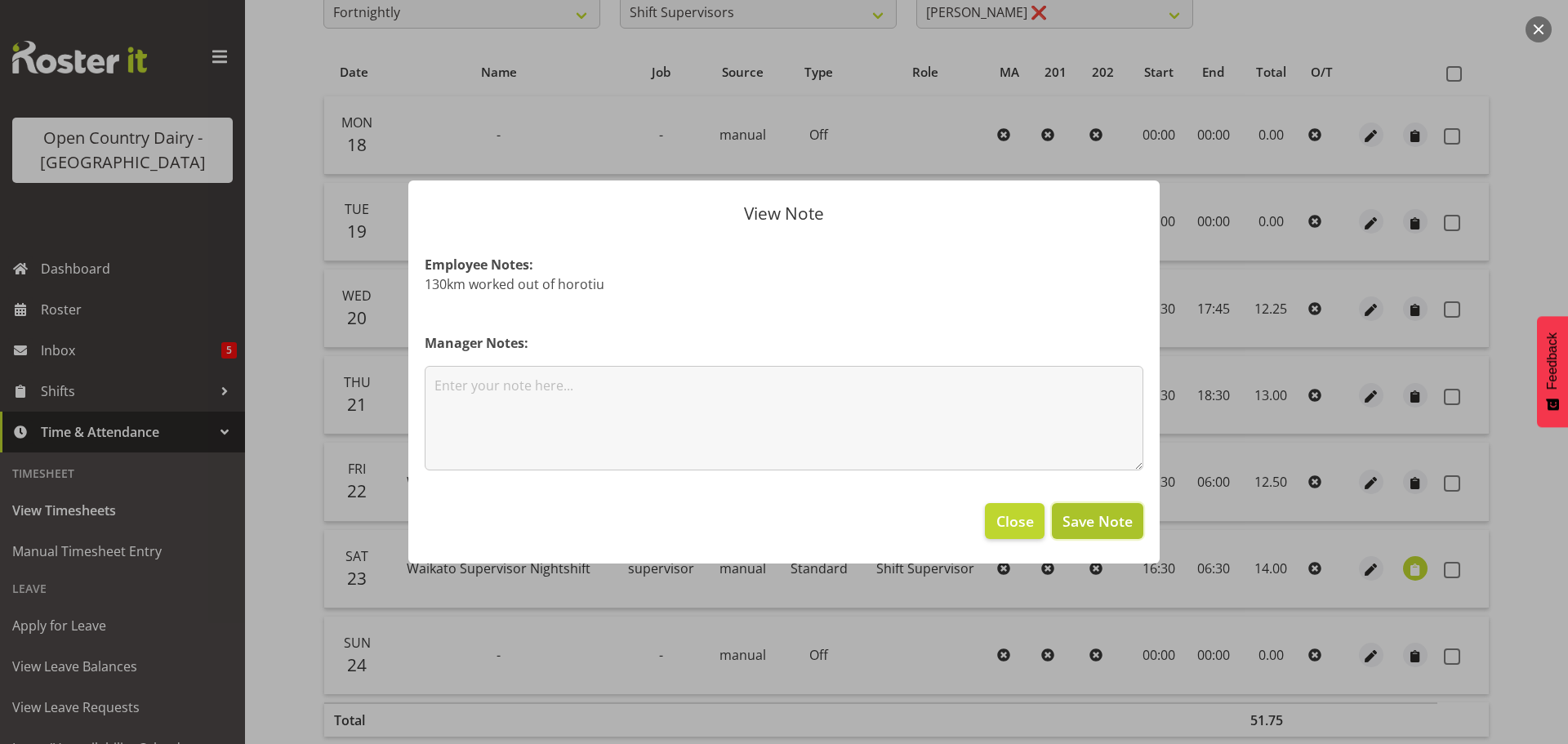
click at [1079, 527] on span "Save Note" at bounding box center [1097, 521] width 70 height 21
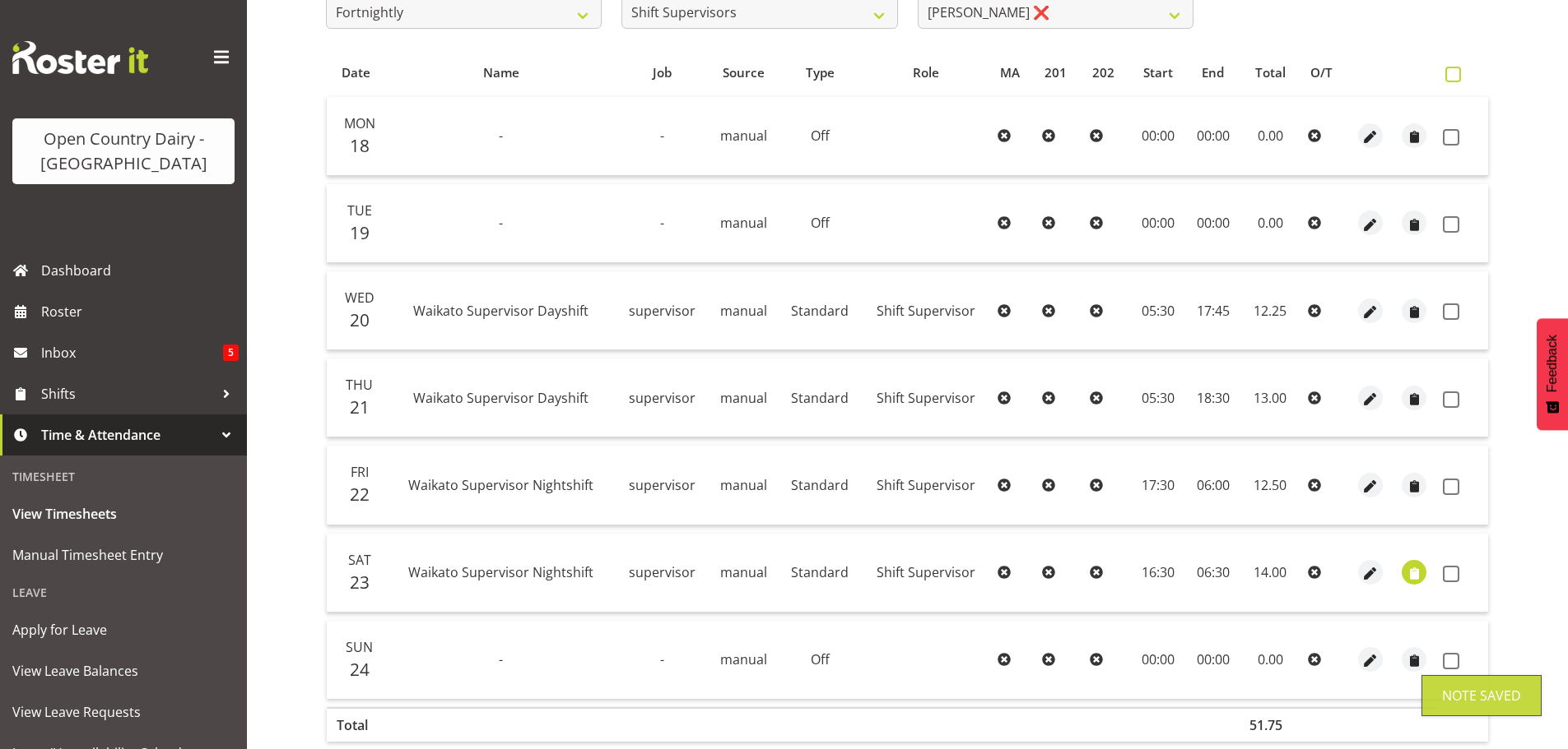
click at [1453, 73] on span at bounding box center [1453, 74] width 16 height 16
click at [1453, 73] on input "checkbox" at bounding box center [1451, 74] width 11 height 11
checkbox input "true"
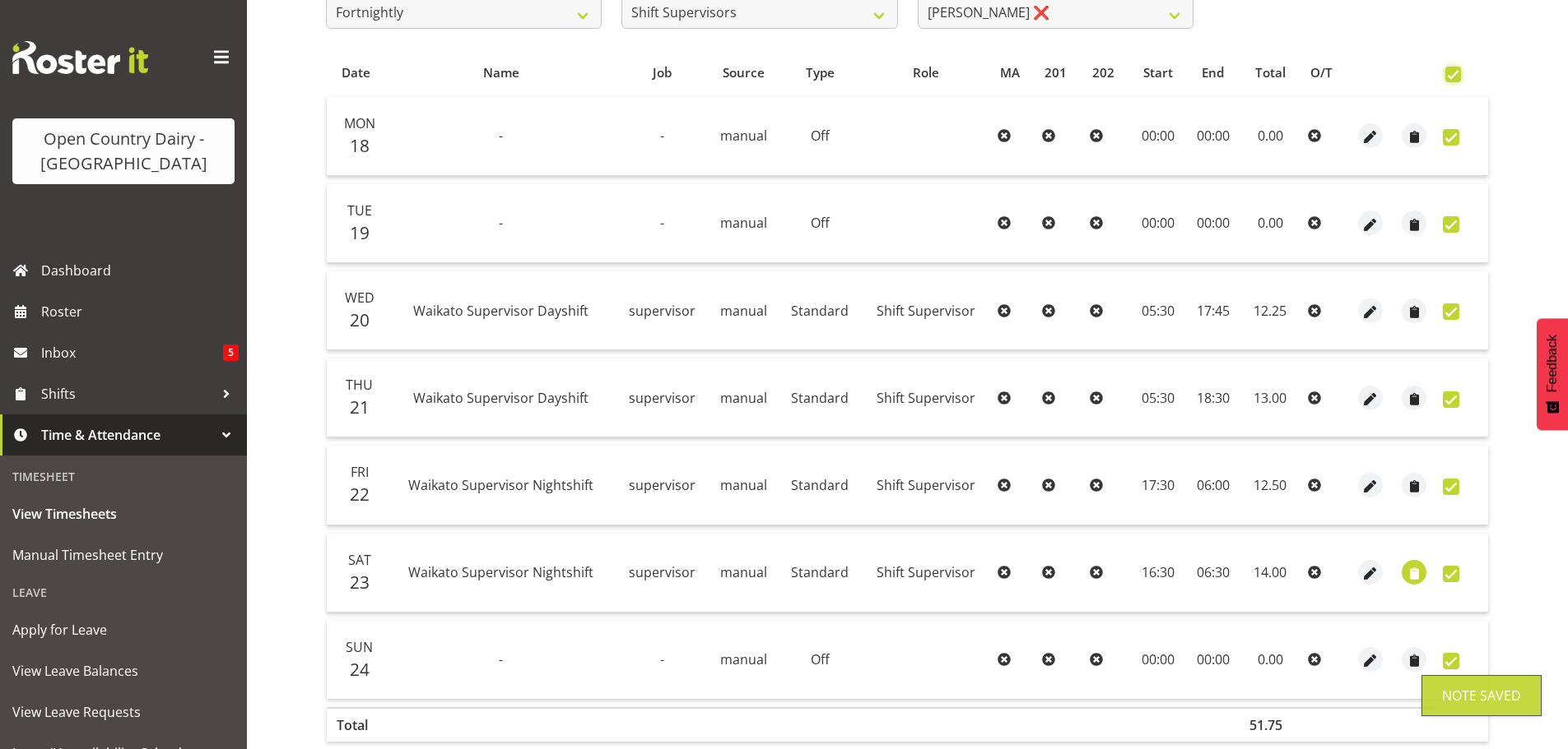
checkbox input "true"
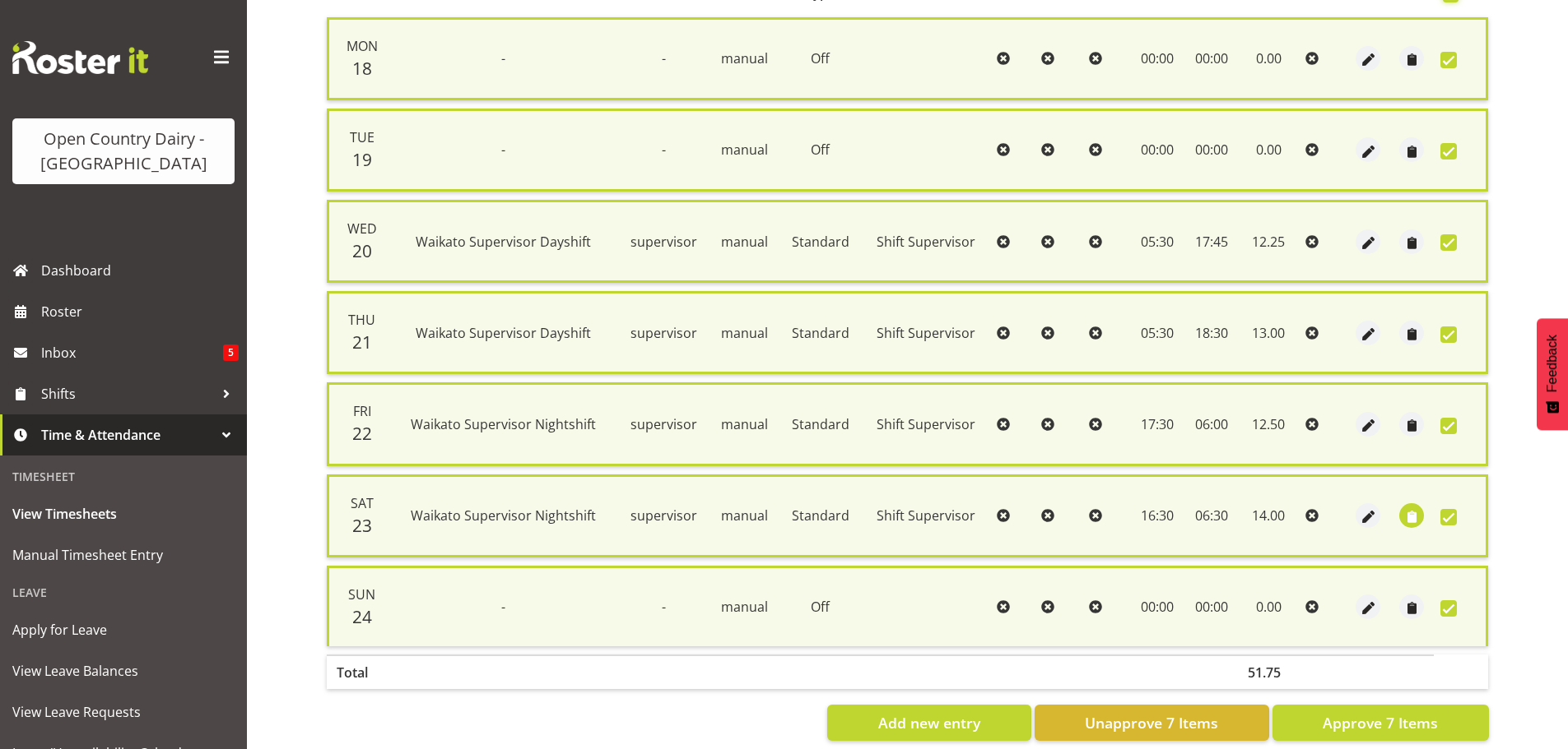
scroll to position [422, 0]
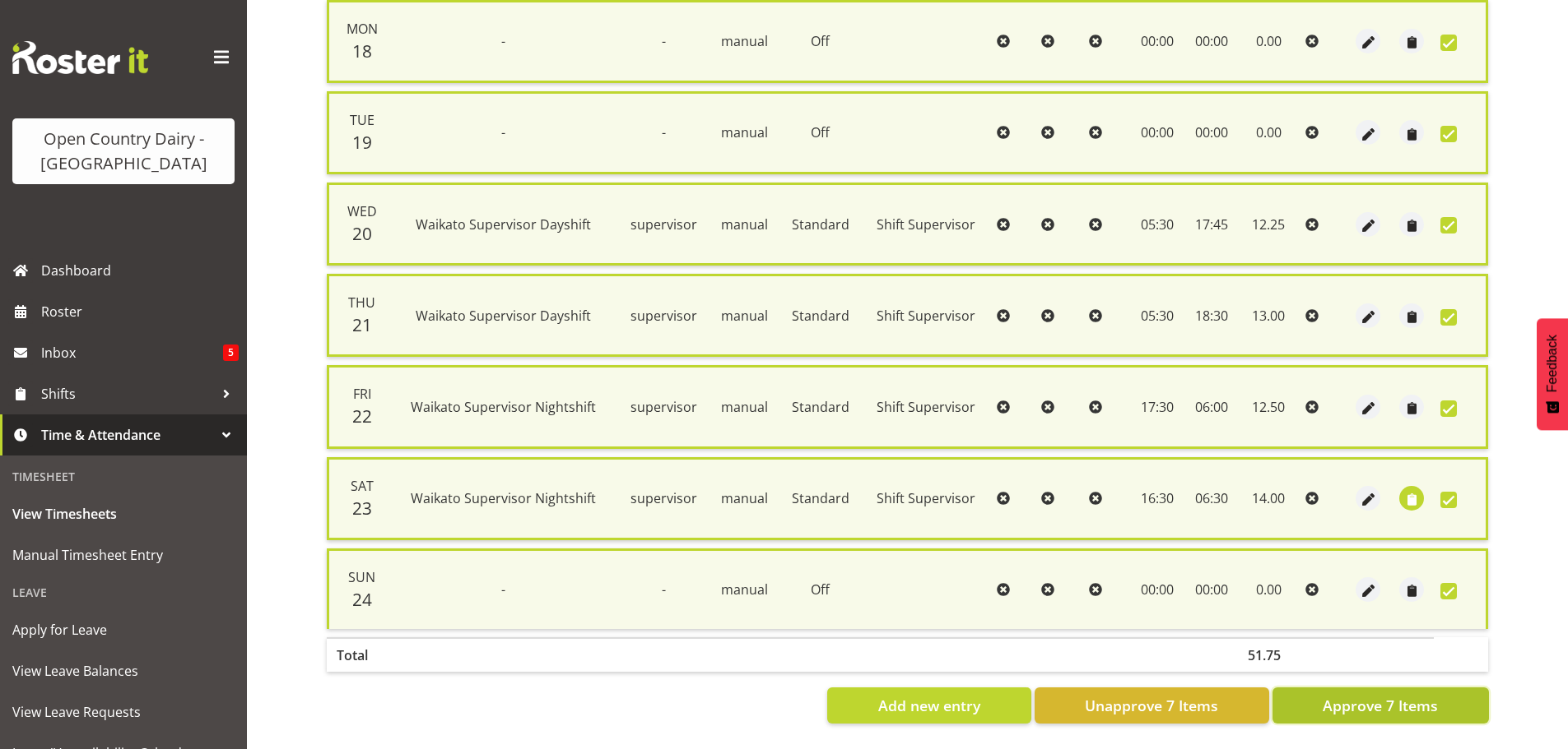
click at [1376, 696] on span "Approve 7 Items" at bounding box center [1380, 706] width 116 height 22
checkbox input "false"
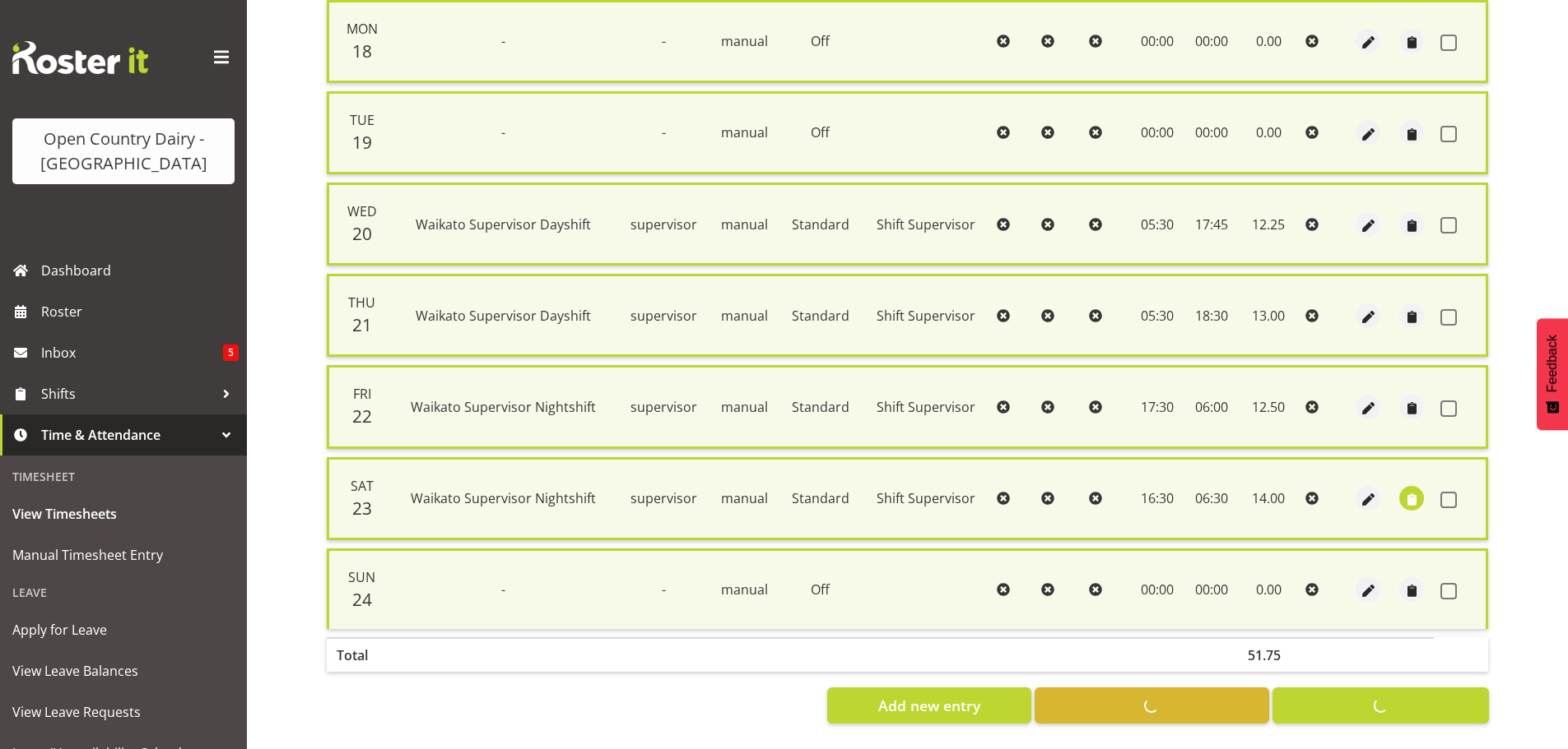
checkbox input "false"
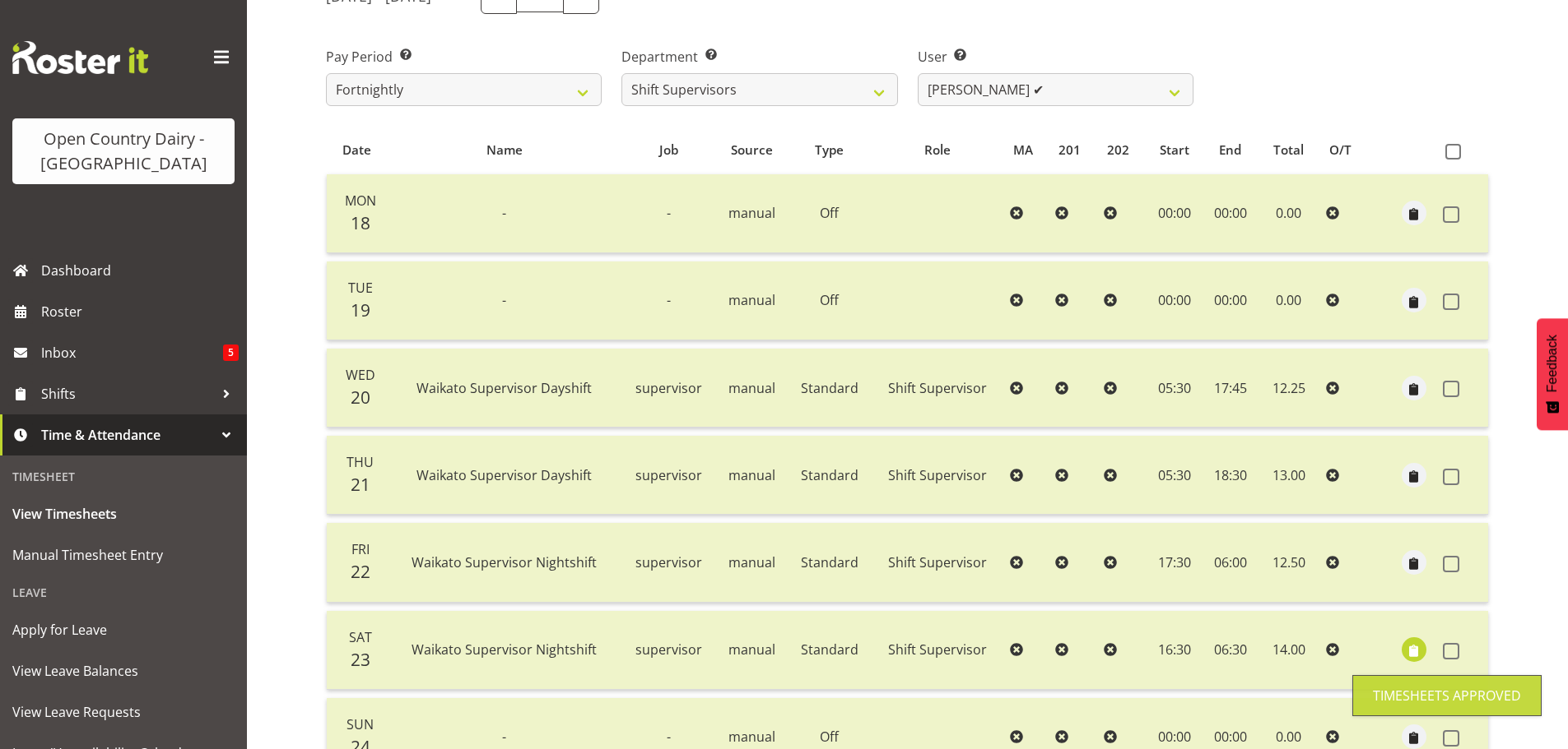
scroll to position [148, 0]
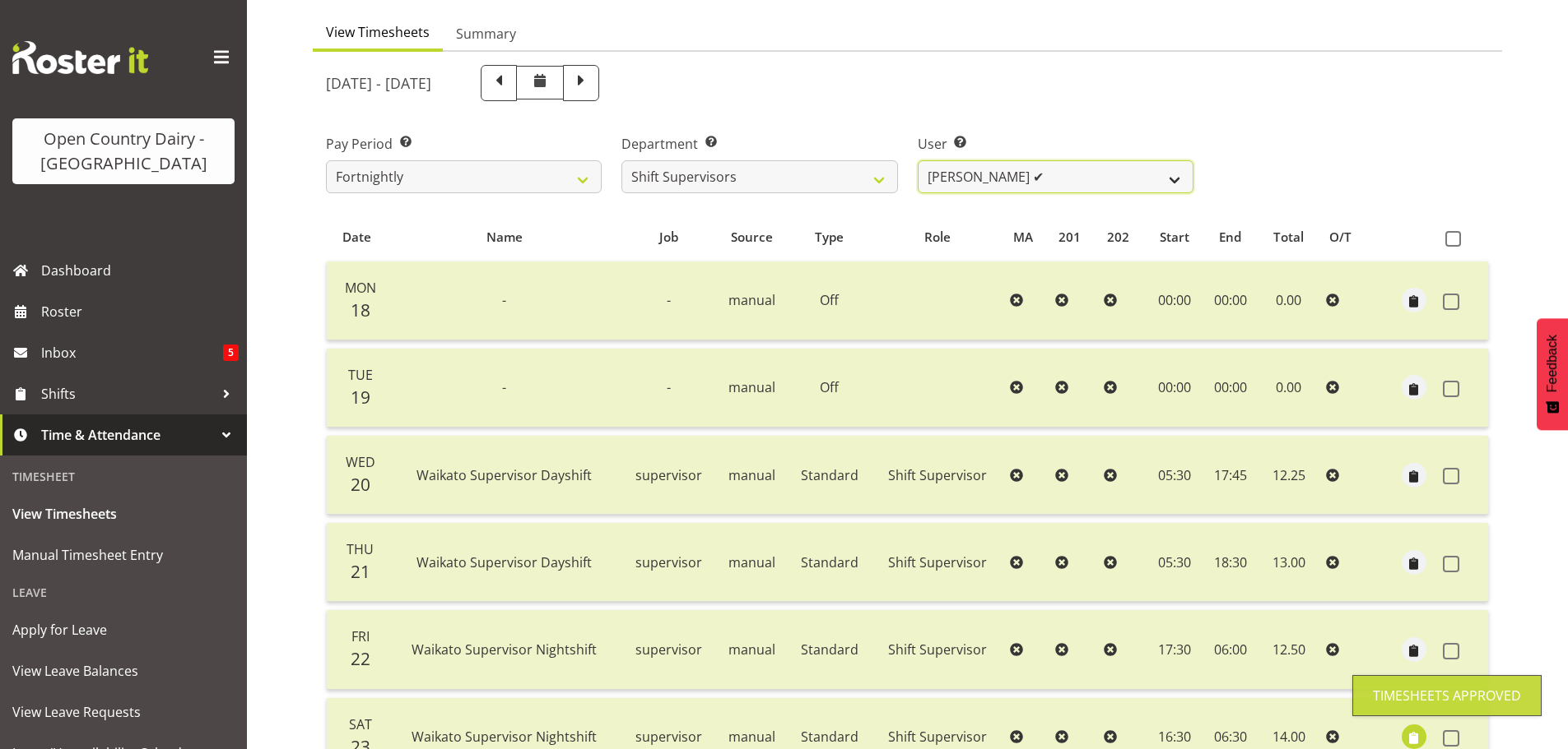
click at [1113, 180] on select "Harald Aalderink ✔ Phillip Robb ✔ Teresa Perkinson ✔ Tom Clark ✔" at bounding box center [1056, 177] width 276 height 33
select select "10299"
click at [918, 160] on select "Harald Aalderink ✔ Phillip Robb ✔ Teresa Perkinson ✔ Tom Clark ✔" at bounding box center [1056, 177] width 276 height 33
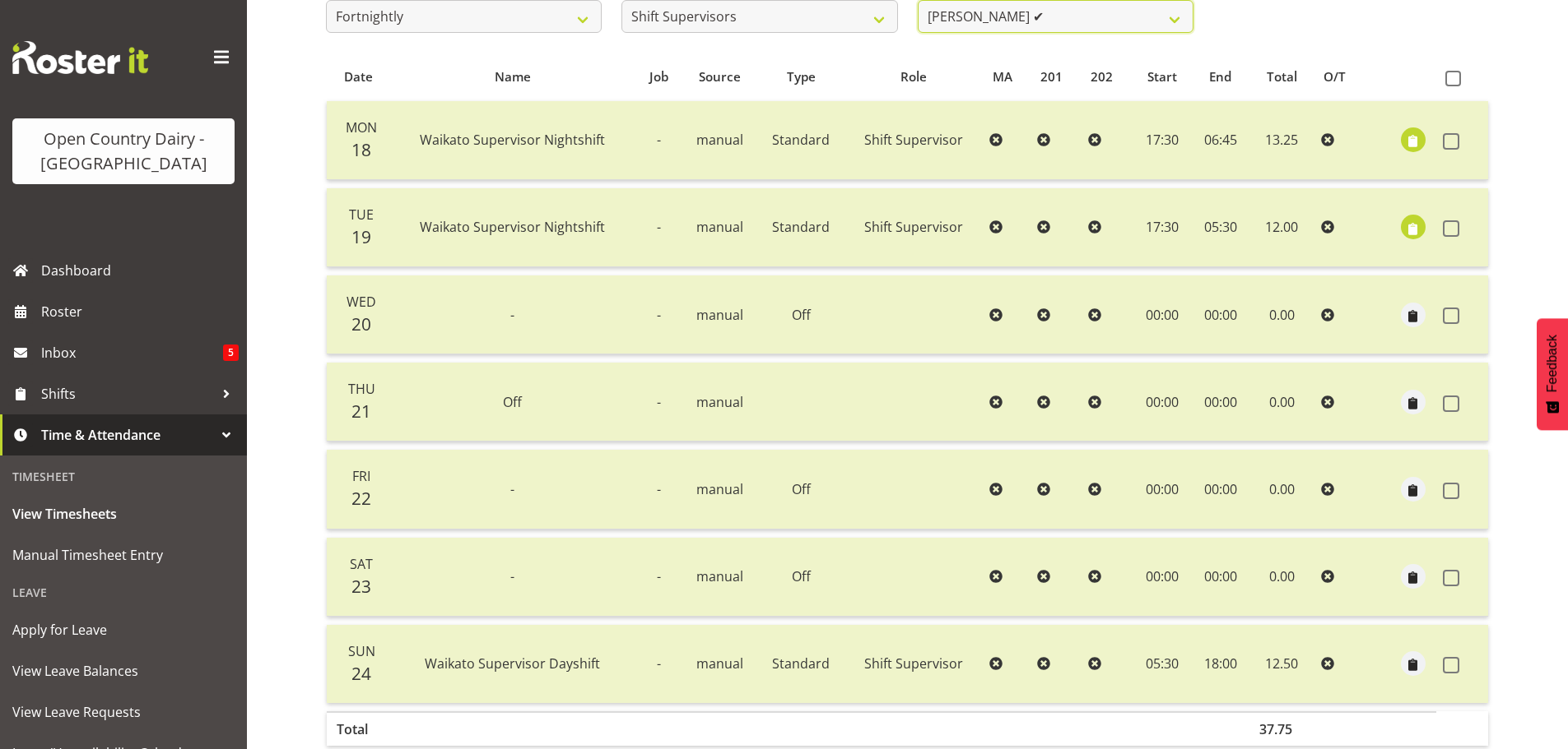
scroll to position [230, 0]
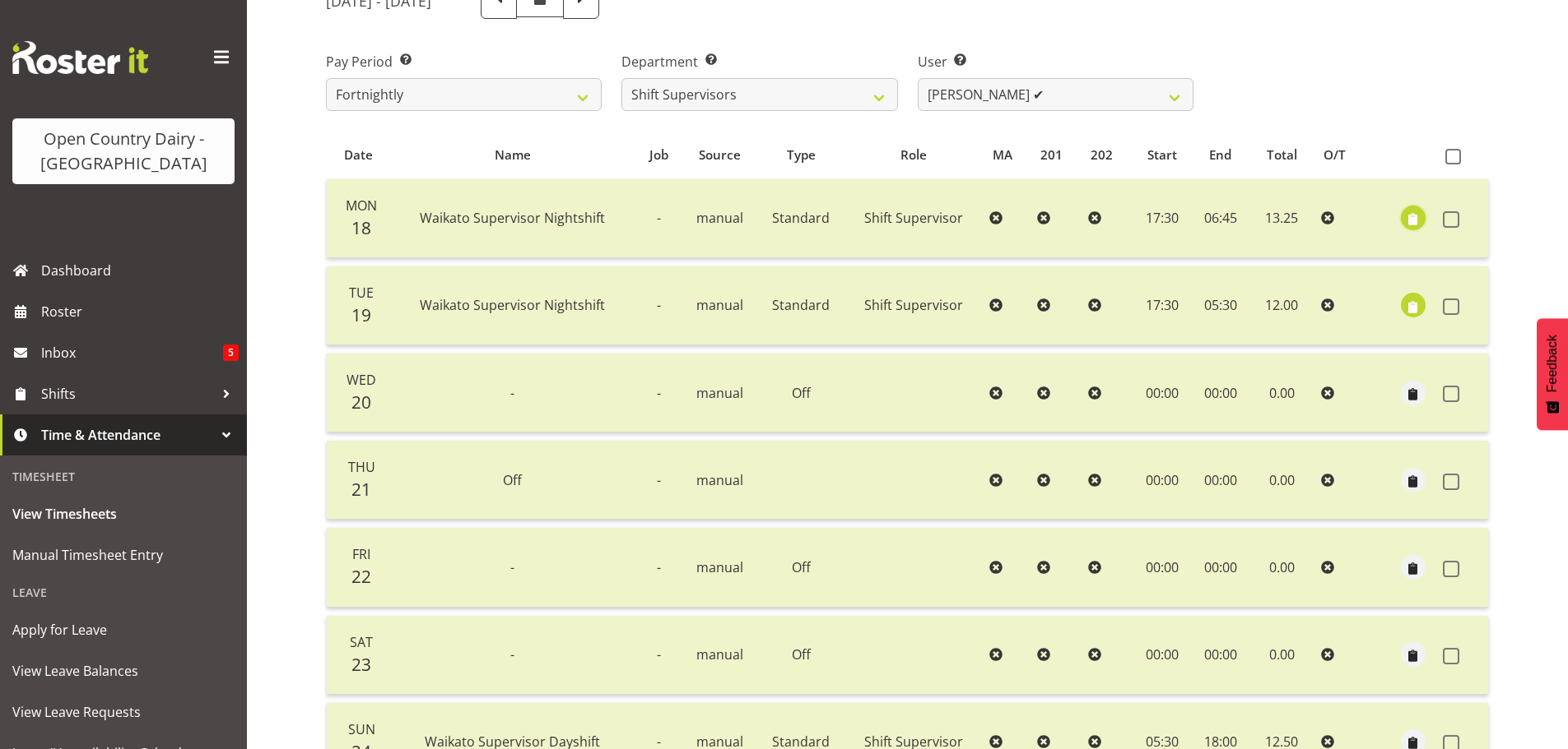
click at [1416, 220] on span "button" at bounding box center [1412, 219] width 19 height 19
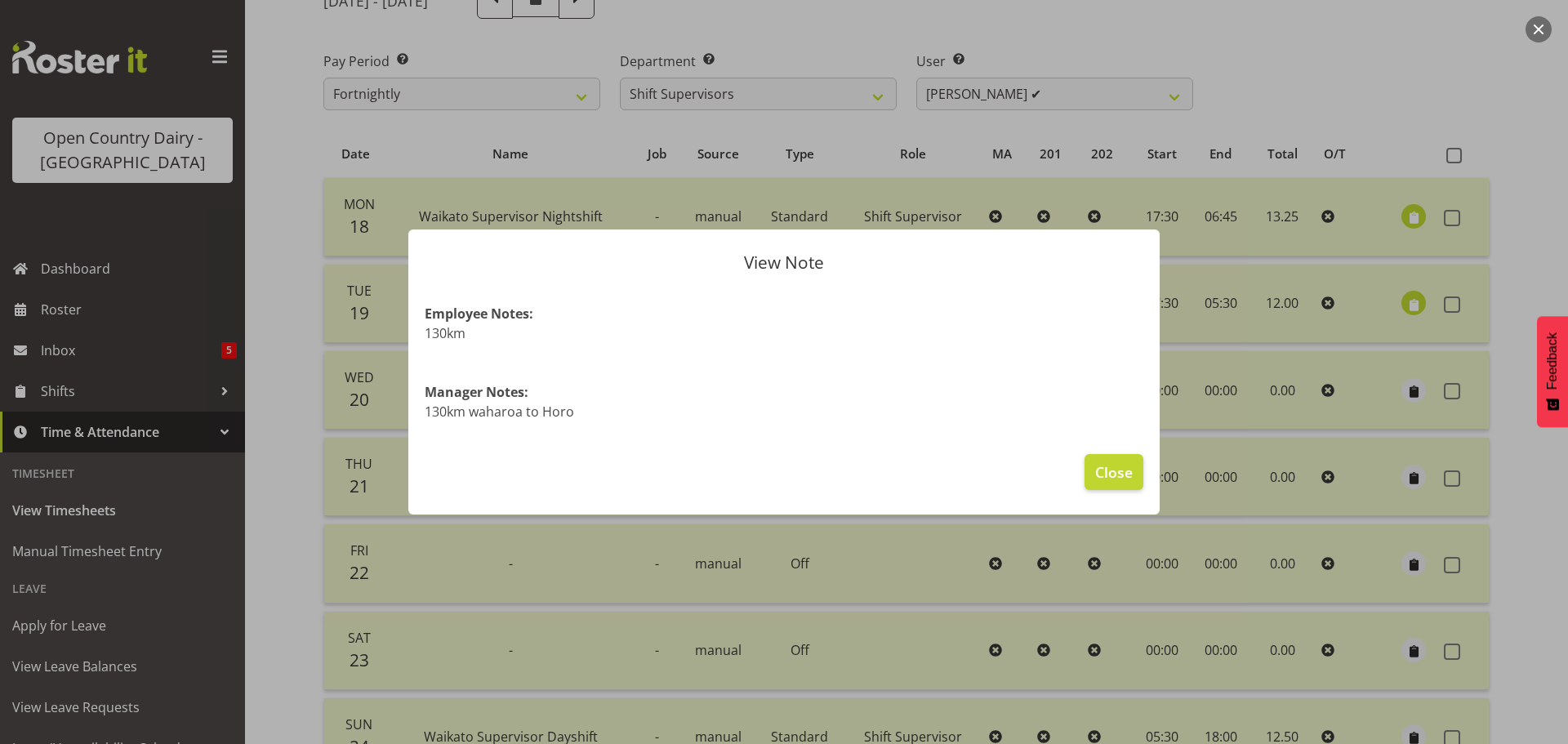
click at [1405, 219] on div at bounding box center [784, 372] width 1568 height 744
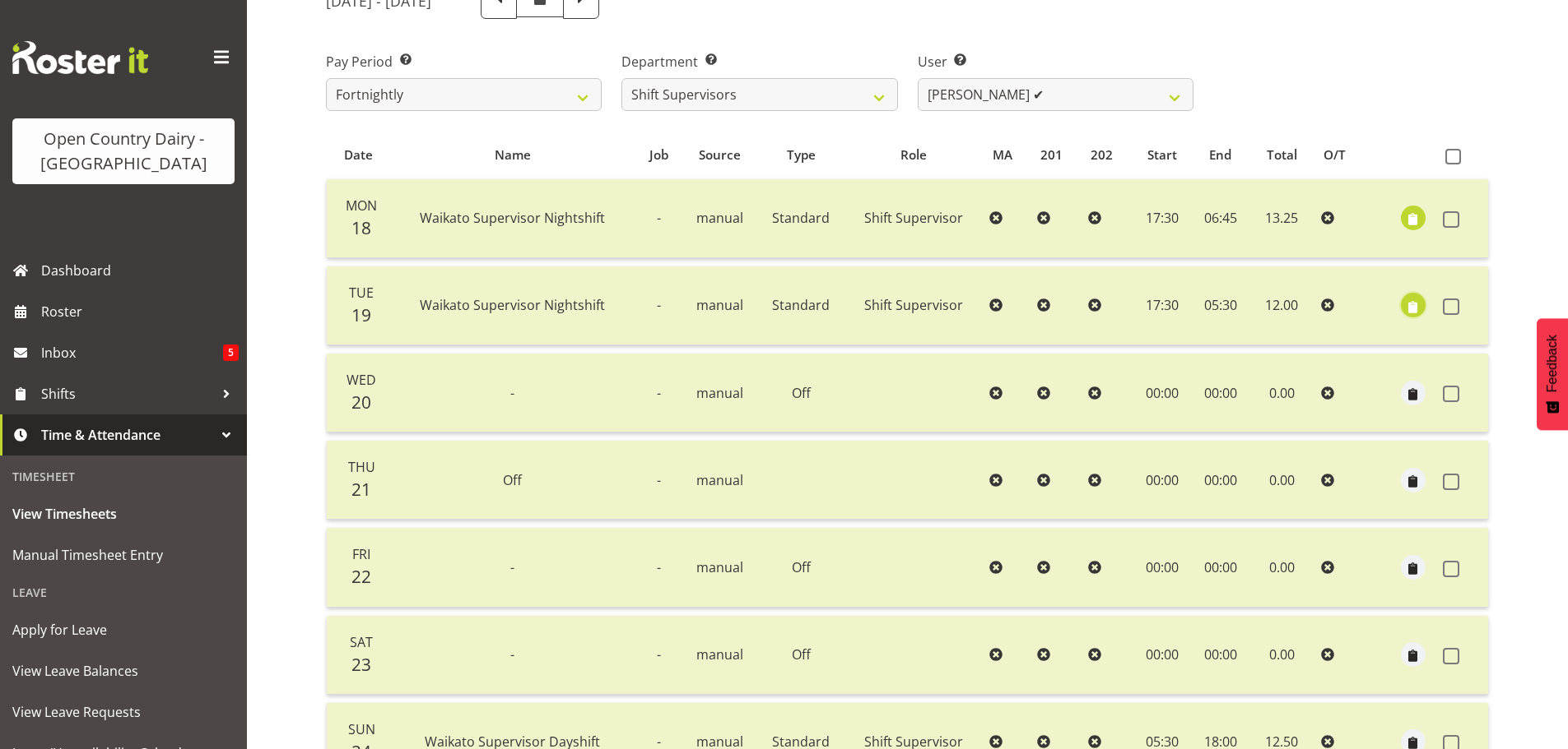
click at [1412, 303] on span "button" at bounding box center [1412, 307] width 19 height 19
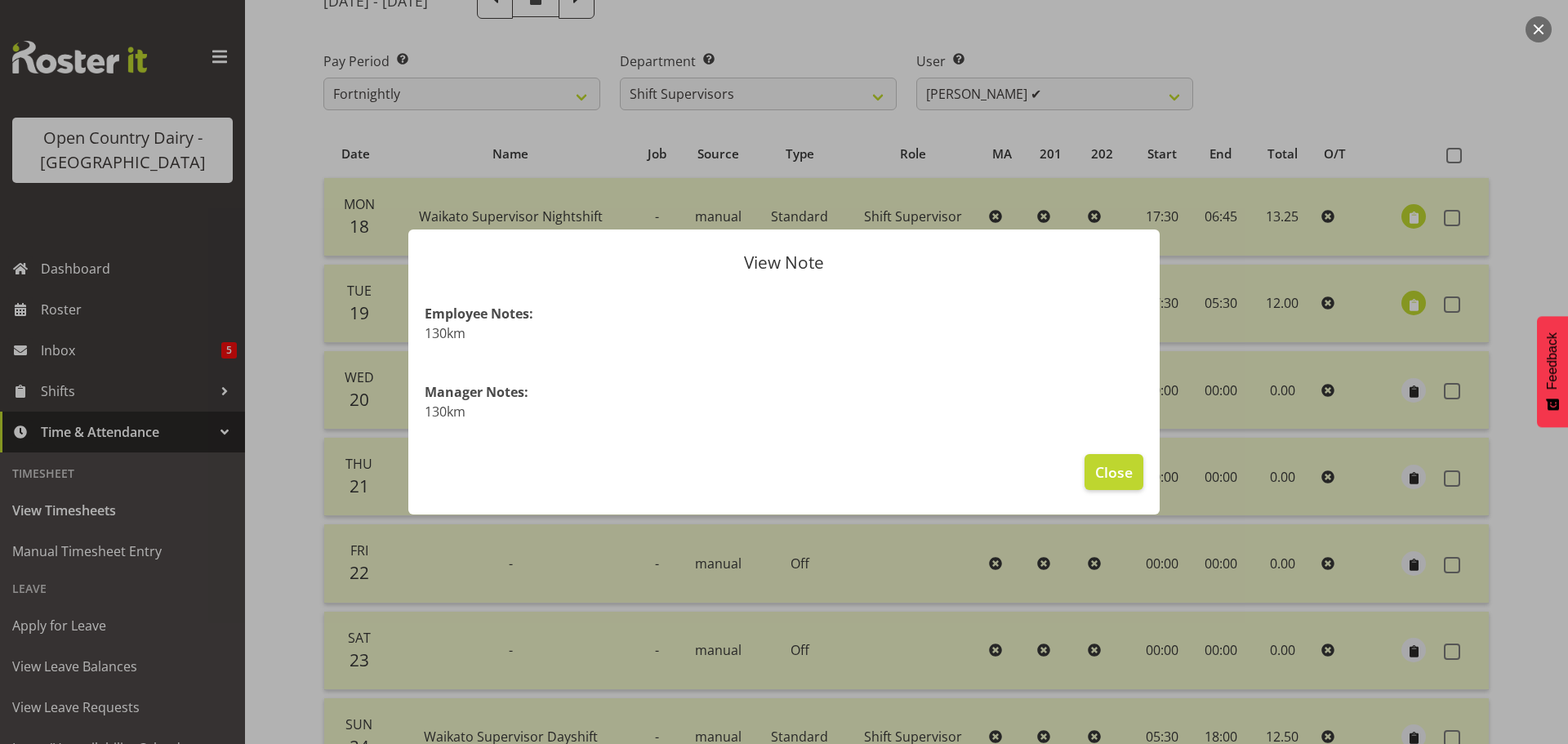
click at [1400, 301] on div at bounding box center [784, 372] width 1568 height 744
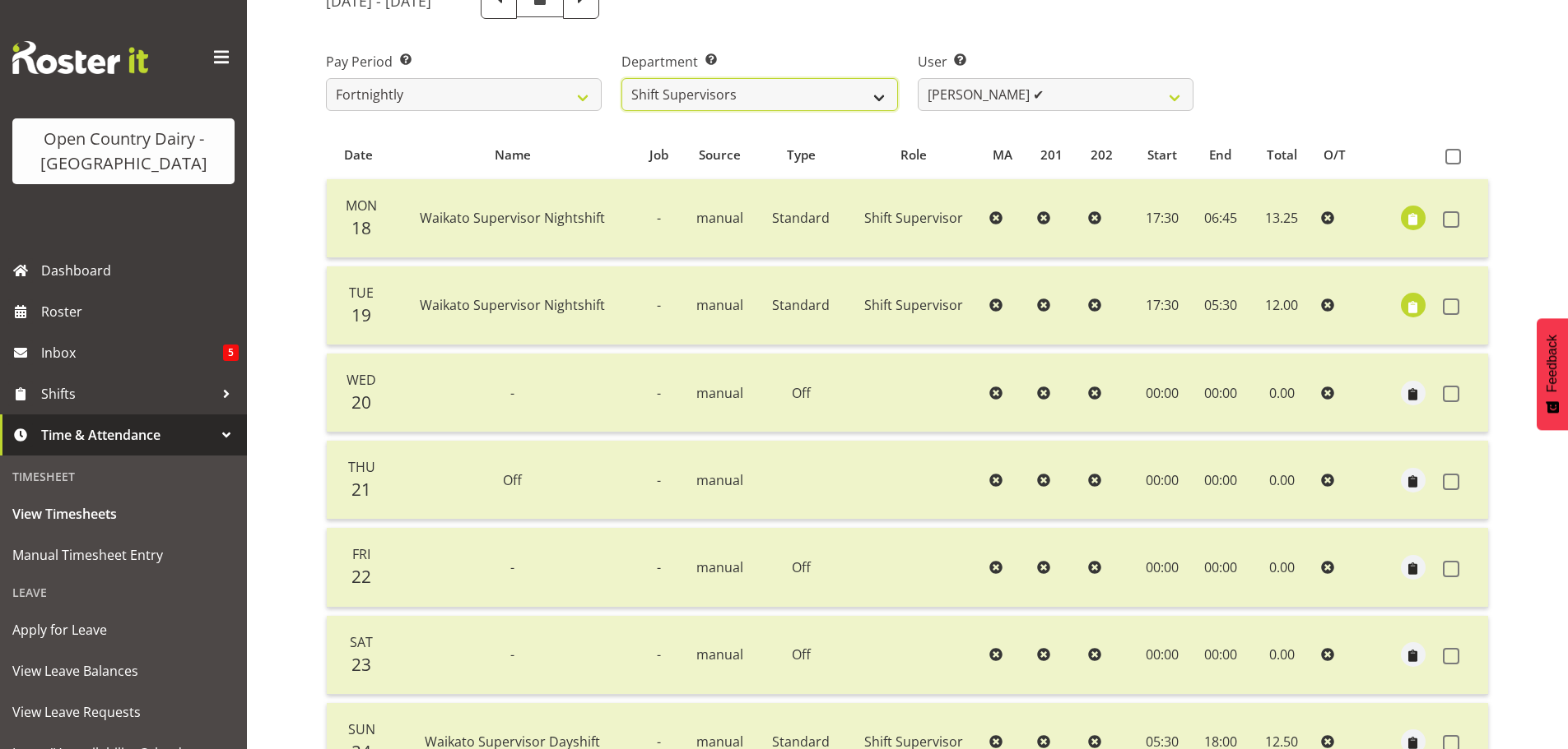
click at [863, 95] on select "701 702 703 704 705 706 707 708 709 710 711 712 713 714 715 716 717 718 719 720" at bounding box center [759, 95] width 276 height 33
click at [621, 78] on select "701 702 703 704 705 706 707 708 709 710 711 712 713 714 715 716 717 718 719 720" at bounding box center [759, 95] width 276 height 33
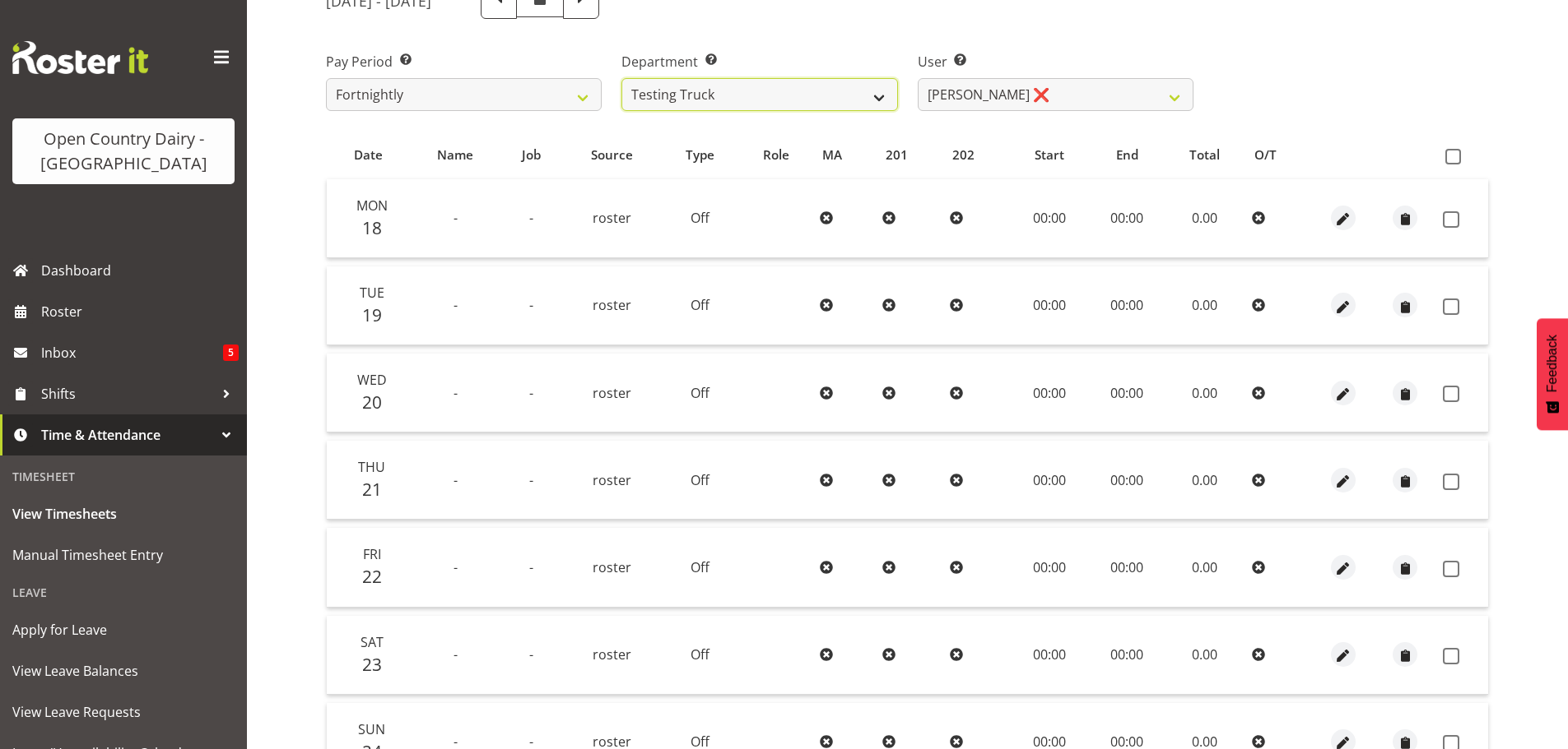
click at [872, 89] on select "701 702 703 704 705 706 707 708 709 710 711 712 713 714 715 716 717 718 719 720" at bounding box center [759, 95] width 276 height 33
select select "763"
click at [621, 78] on select "701 702 703 704 705 706 707 708 709 710 711 712 713 714 715 716 717 718 719 720" at bounding box center [759, 95] width 276 height 33
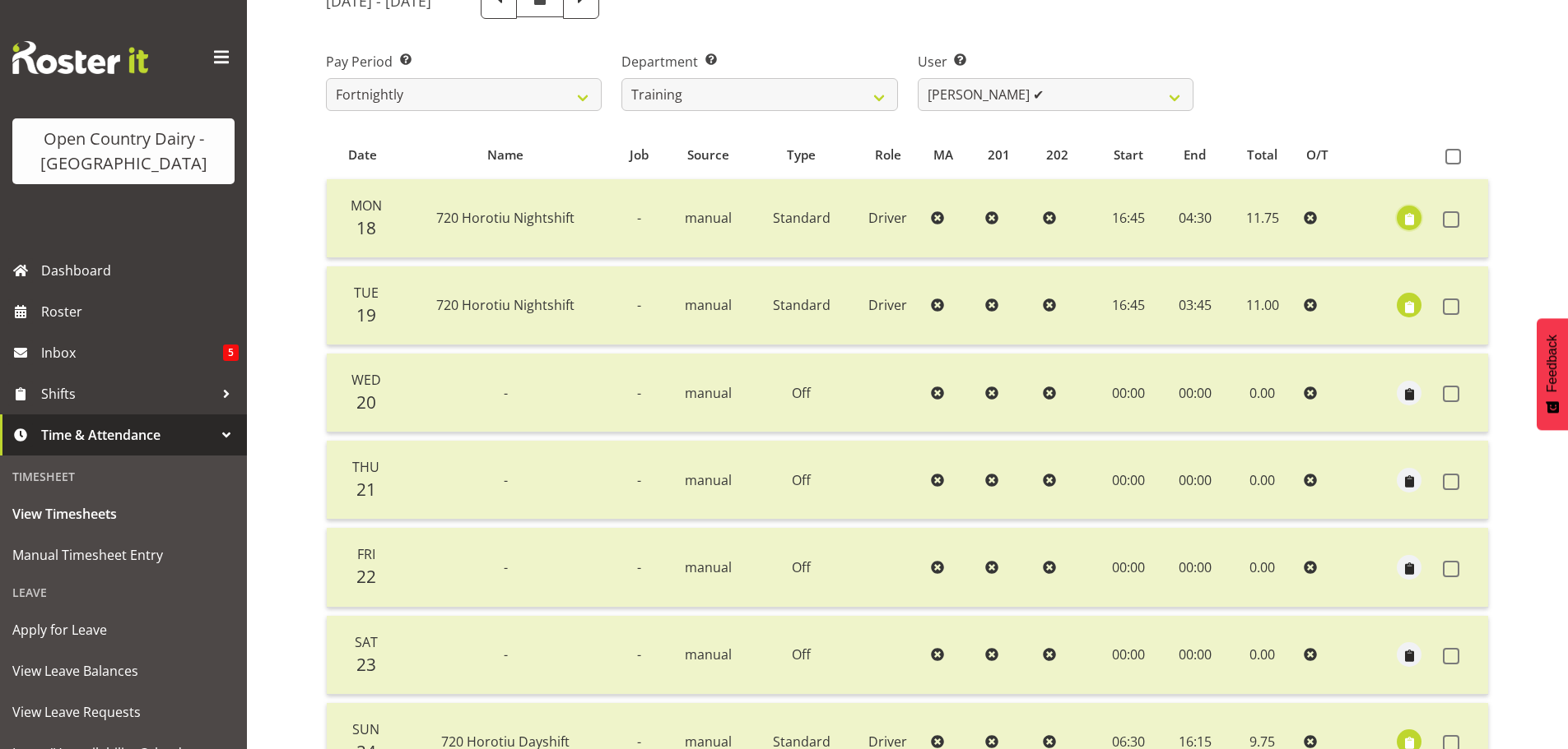
click at [1413, 216] on span "button" at bounding box center [1409, 219] width 19 height 19
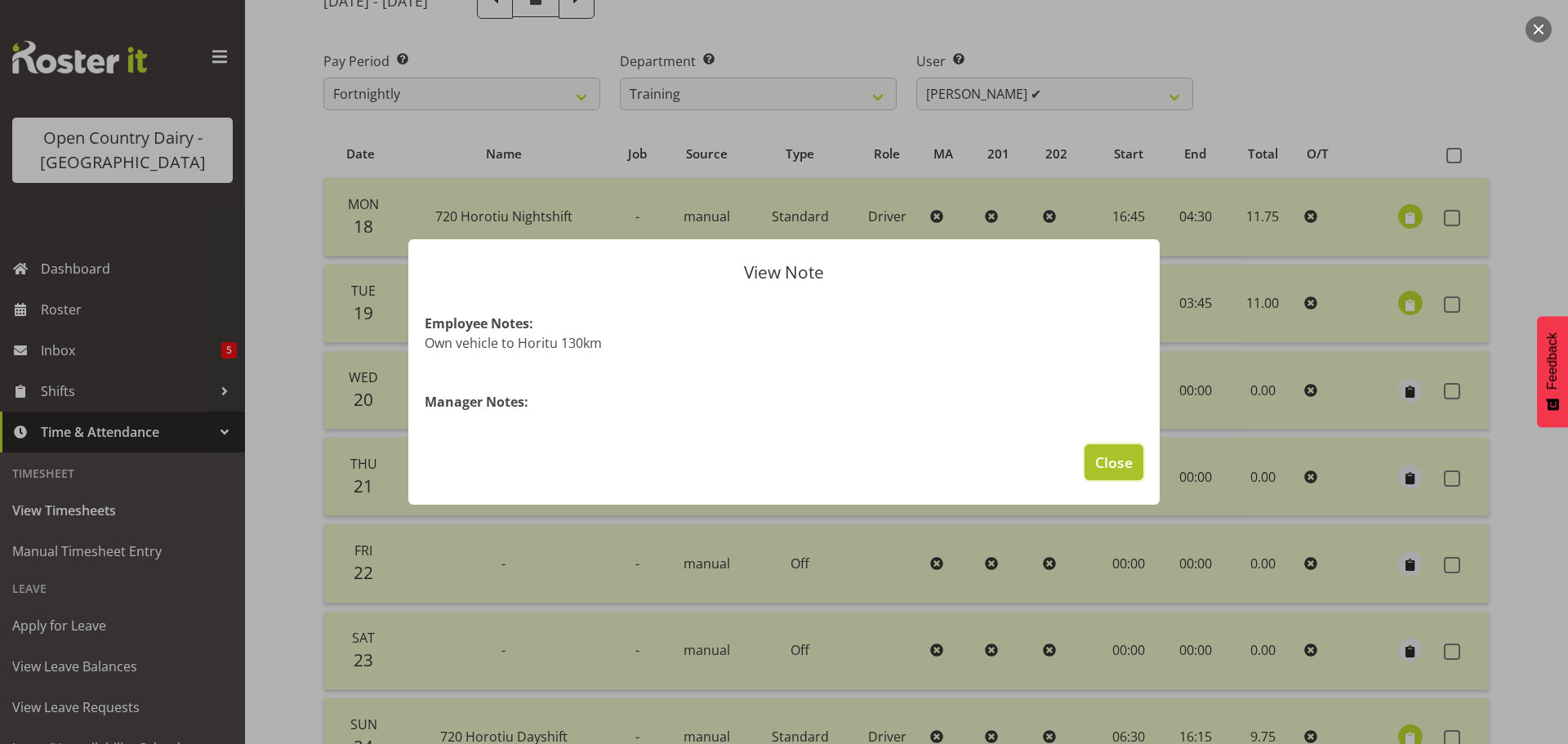
click at [1118, 454] on span "Close" at bounding box center [1114, 462] width 38 height 21
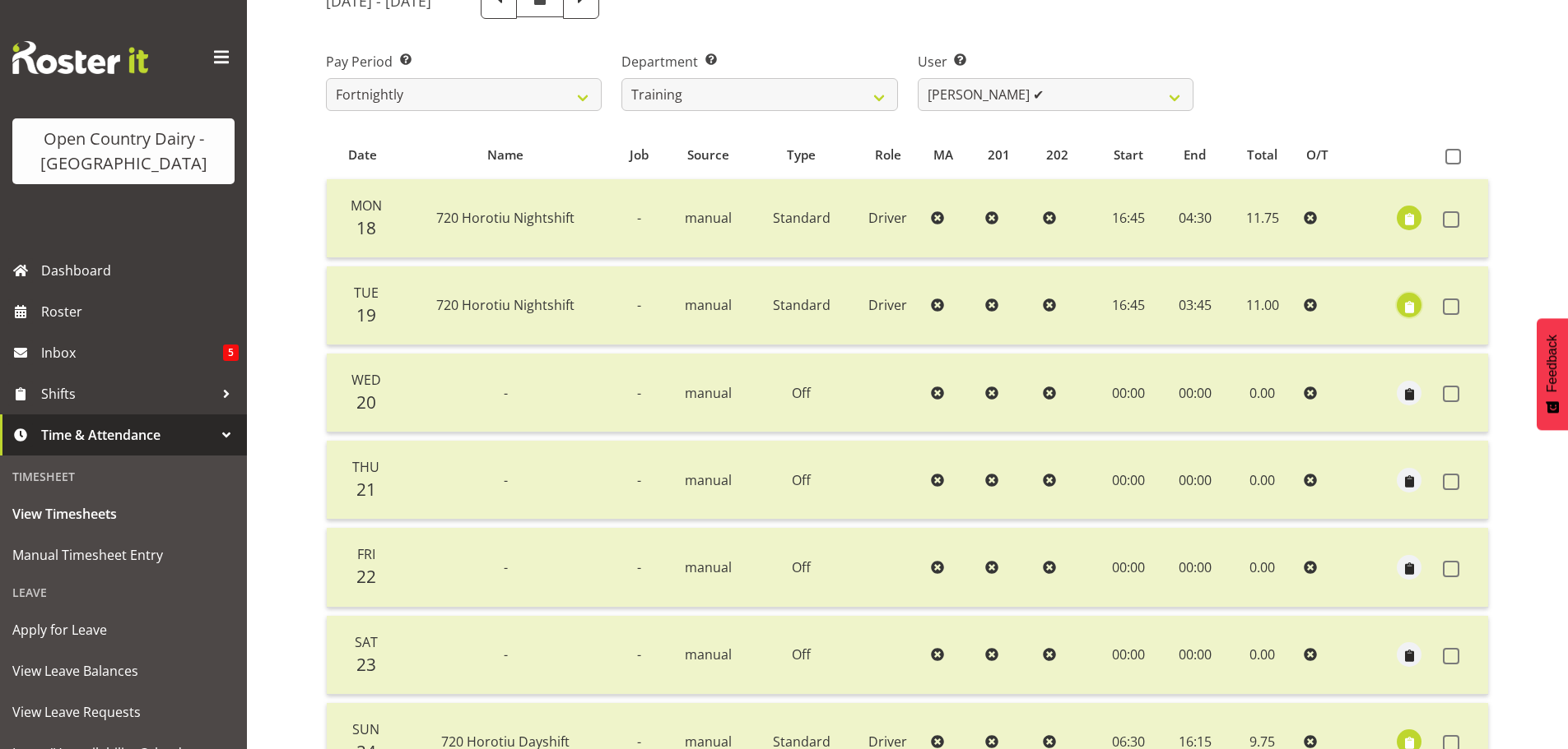
click at [1402, 303] on span "button" at bounding box center [1409, 307] width 19 height 19
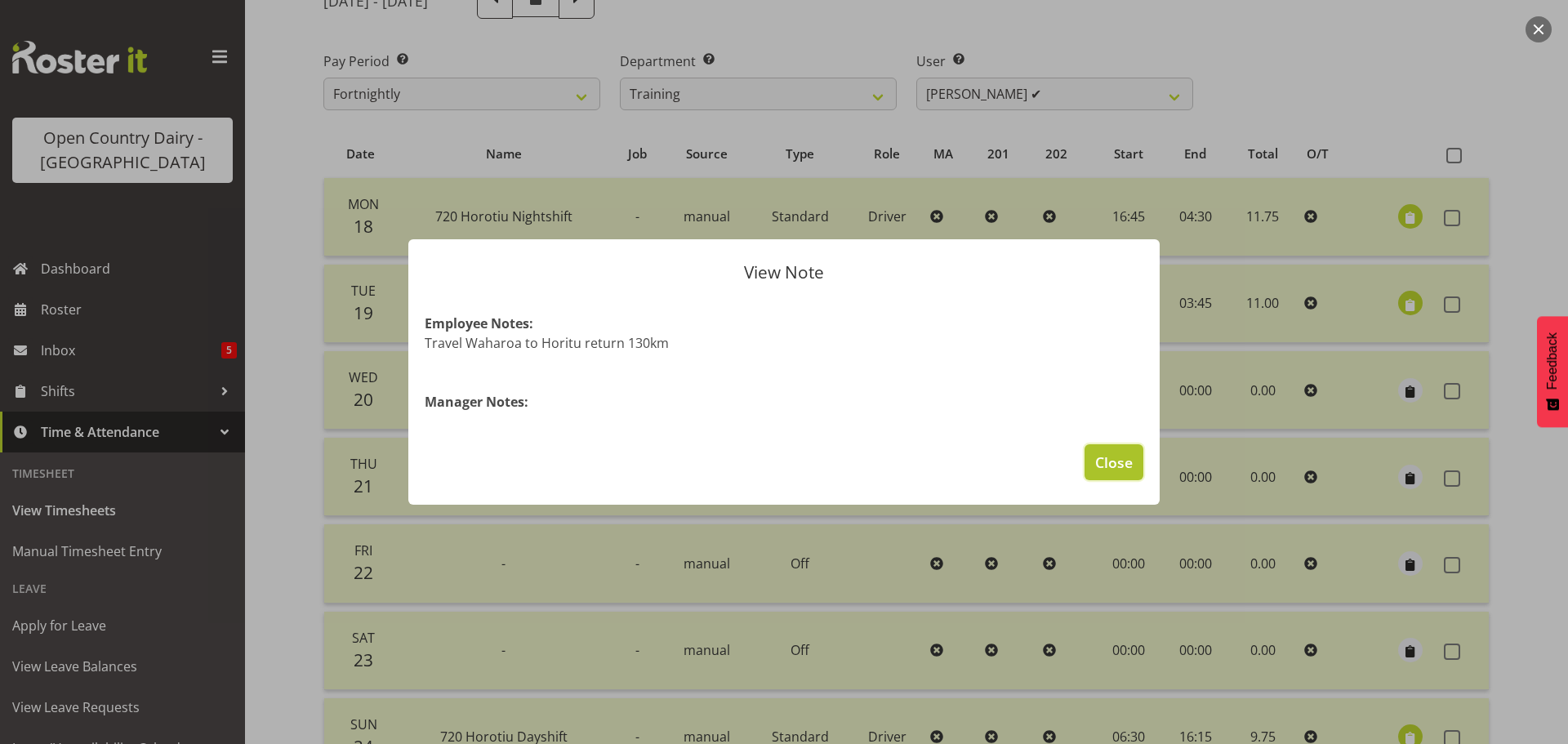
click at [1115, 467] on span "Close" at bounding box center [1114, 462] width 38 height 21
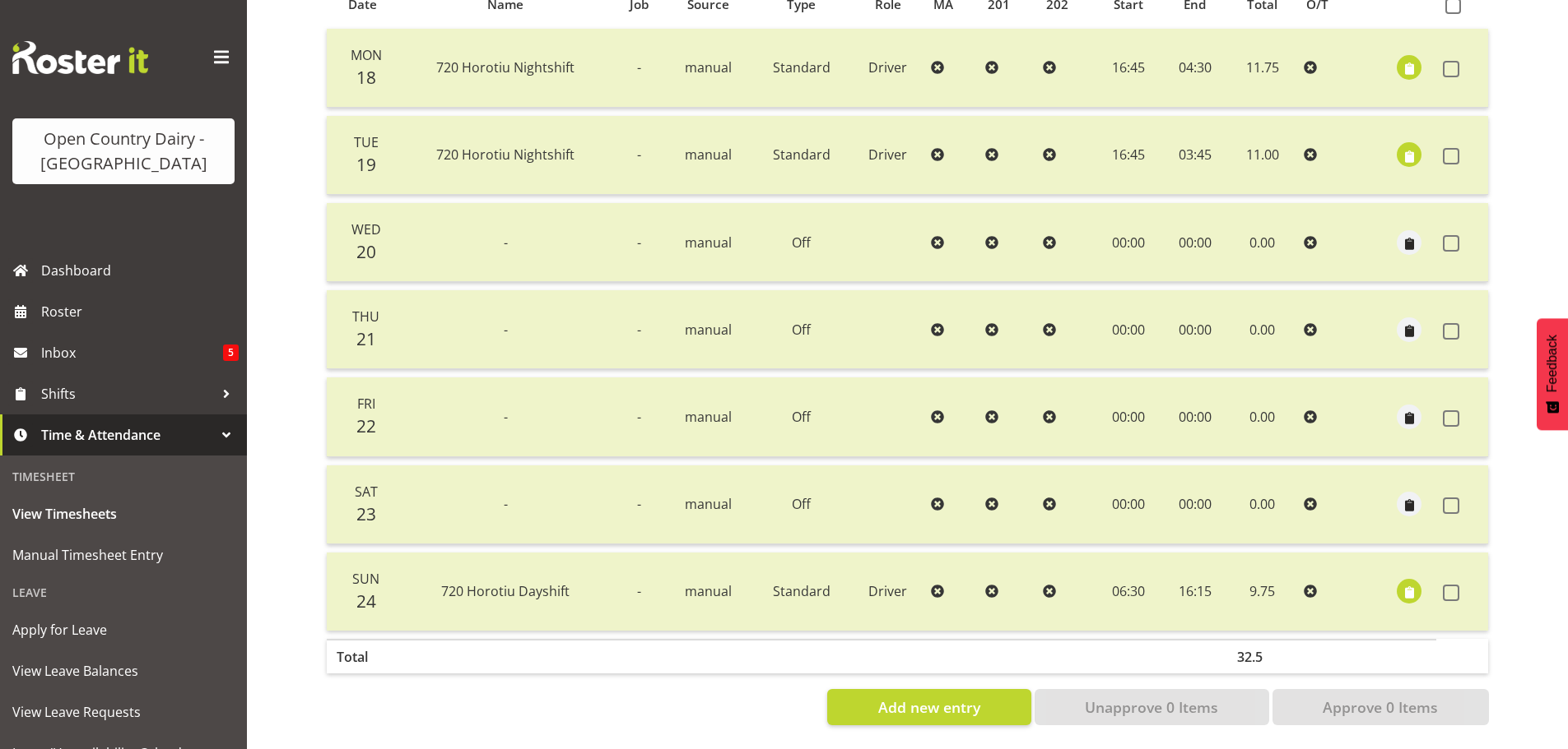
scroll to position [395, 0]
click at [1403, 583] on span "button" at bounding box center [1409, 592] width 19 height 19
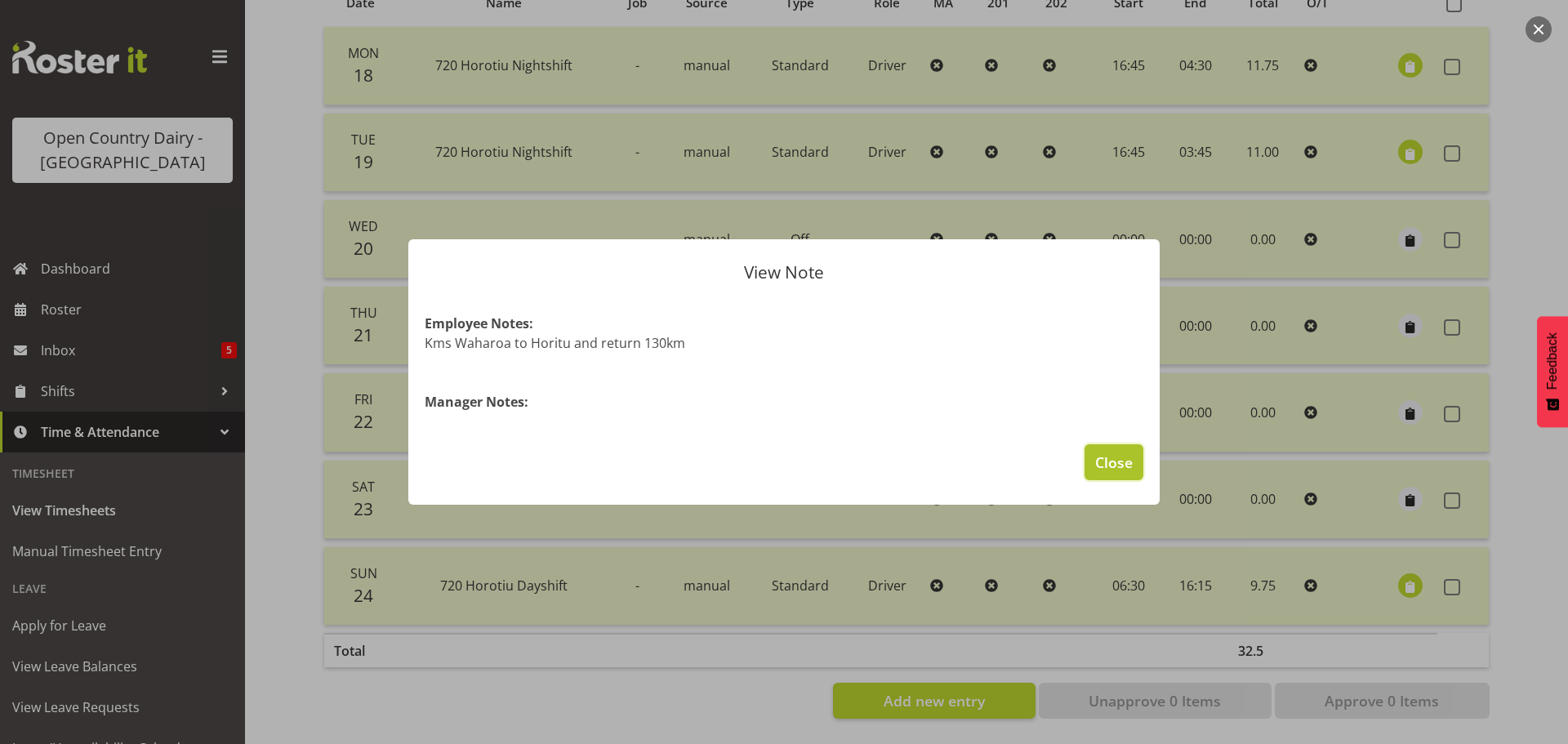
click at [1110, 467] on span "Close" at bounding box center [1114, 462] width 38 height 21
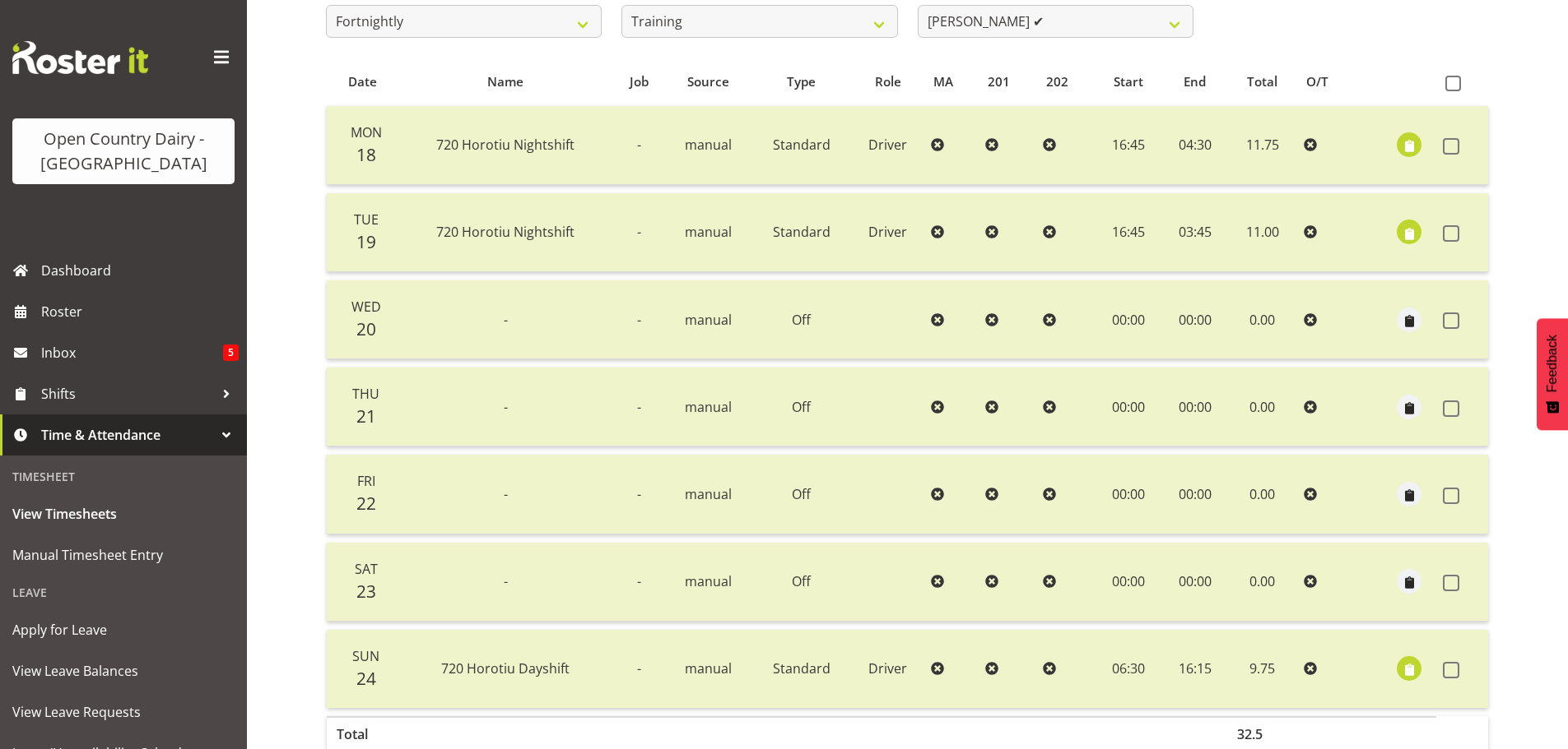
scroll to position [230, 0]
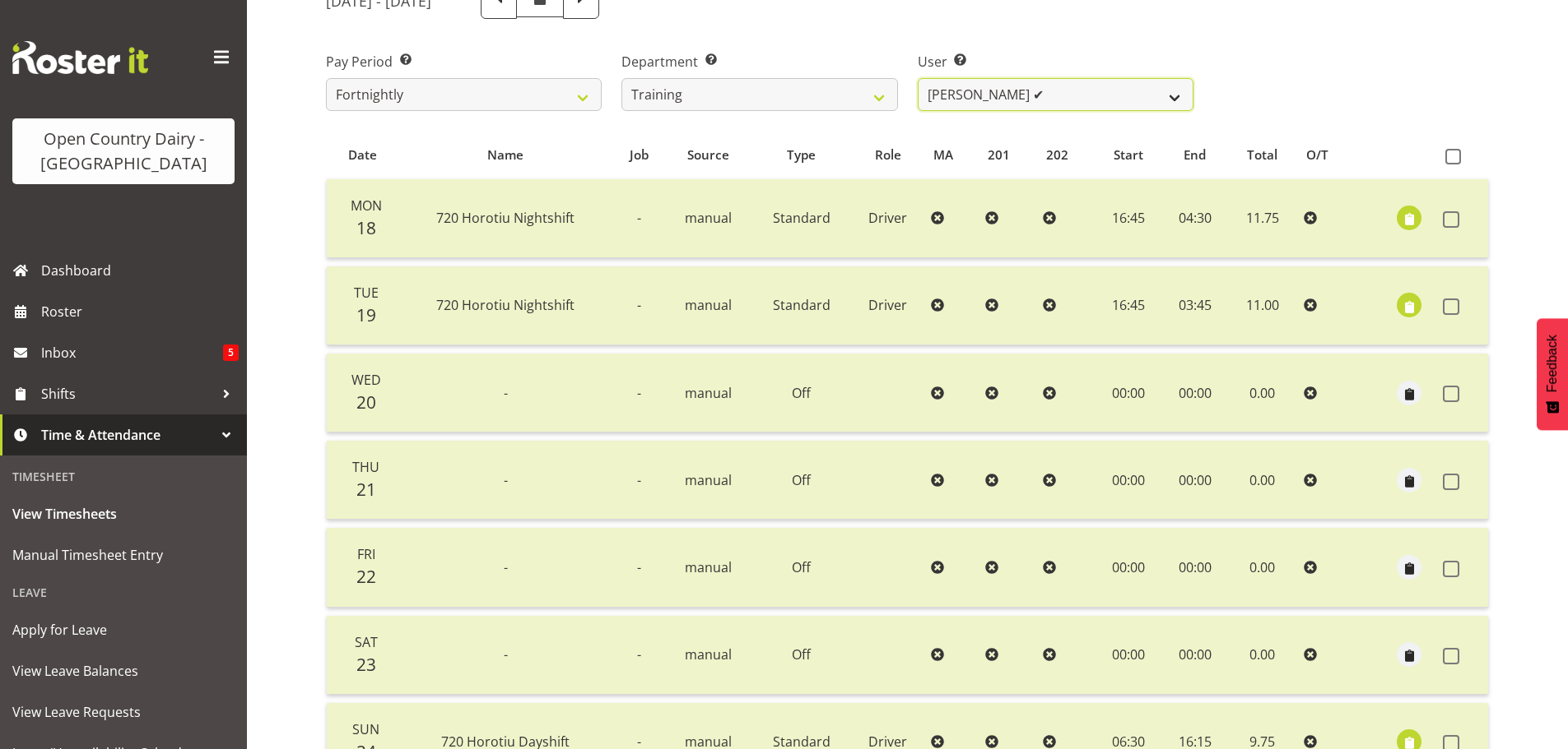
click at [1056, 86] on select "Antony Lockyer ✔ Chris Gibbs ✔ David Foote (Junior) ❌ Jesse Simpson ✔ Kimberley…" at bounding box center [1056, 95] width 276 height 33
click at [918, 78] on select "Antony Lockyer ✔ Chris Gibbs ✔ David Foote (Junior) ❌ Jesse Simpson ✔ Kimberley…" at bounding box center [1056, 95] width 276 height 33
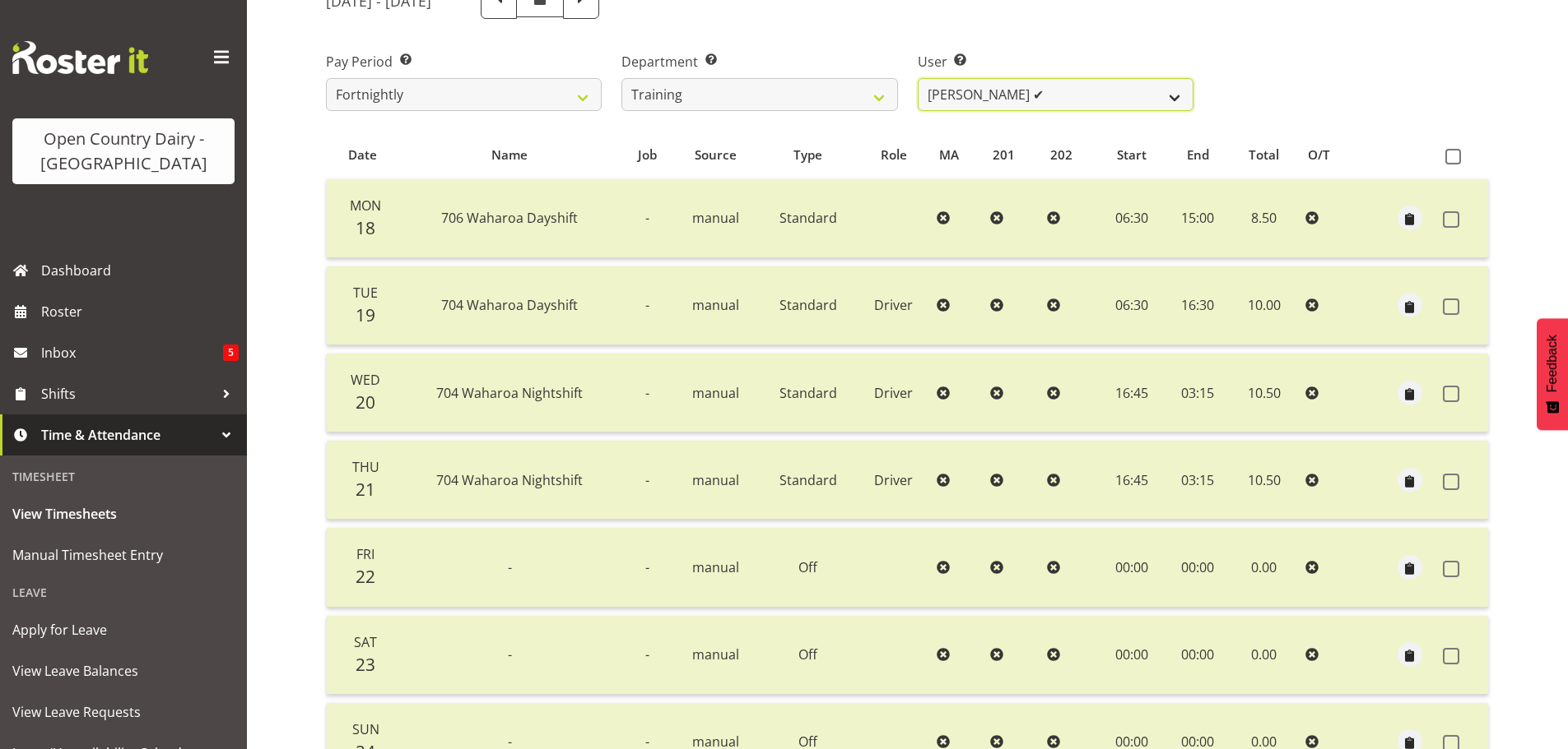
click at [1035, 90] on select "Antony Lockyer ✔ Chris Gibbs ✔ David Foote (Junior) ❌ Jesse Simpson ✔ Kimberley…" at bounding box center [1056, 95] width 276 height 33
select select "11706"
click at [918, 78] on select "Antony Lockyer ✔ Chris Gibbs ✔ David Foote (Junior) ❌ Jesse Simpson ✔ Kimberley…" at bounding box center [1056, 95] width 276 height 33
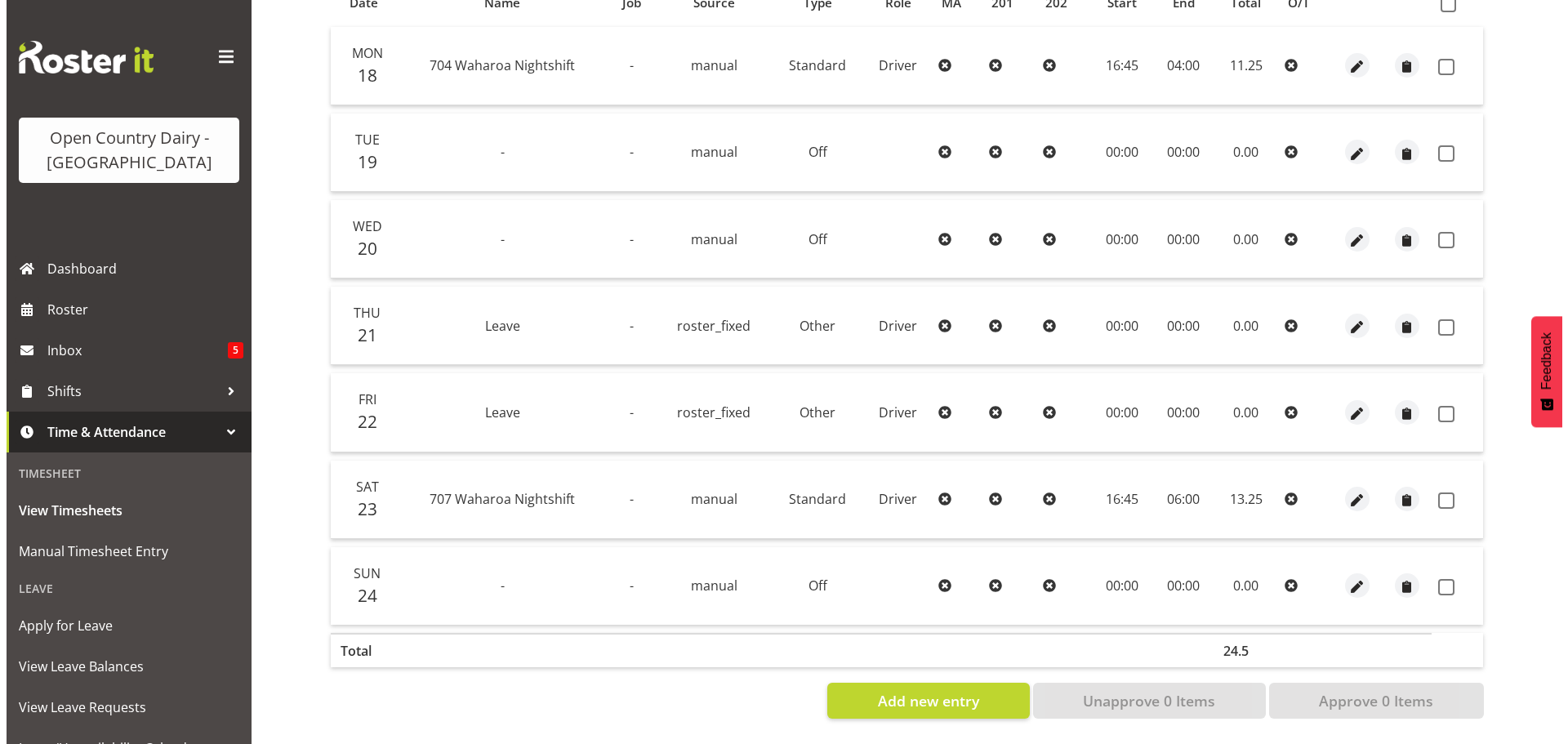
scroll to position [392, 0]
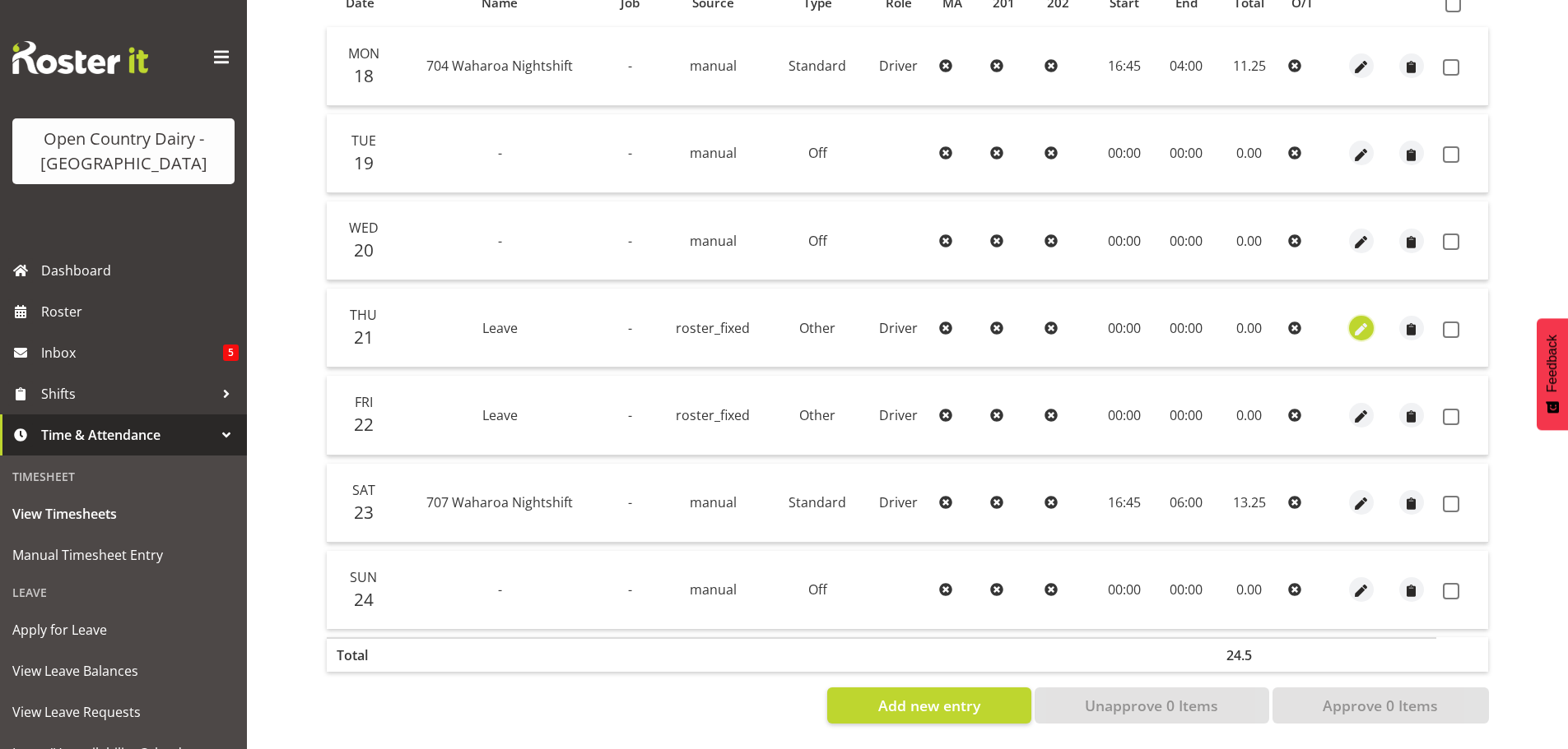
click at [1363, 320] on span "button" at bounding box center [1361, 329] width 19 height 19
select select "Other"
select select "7"
select select "2025"
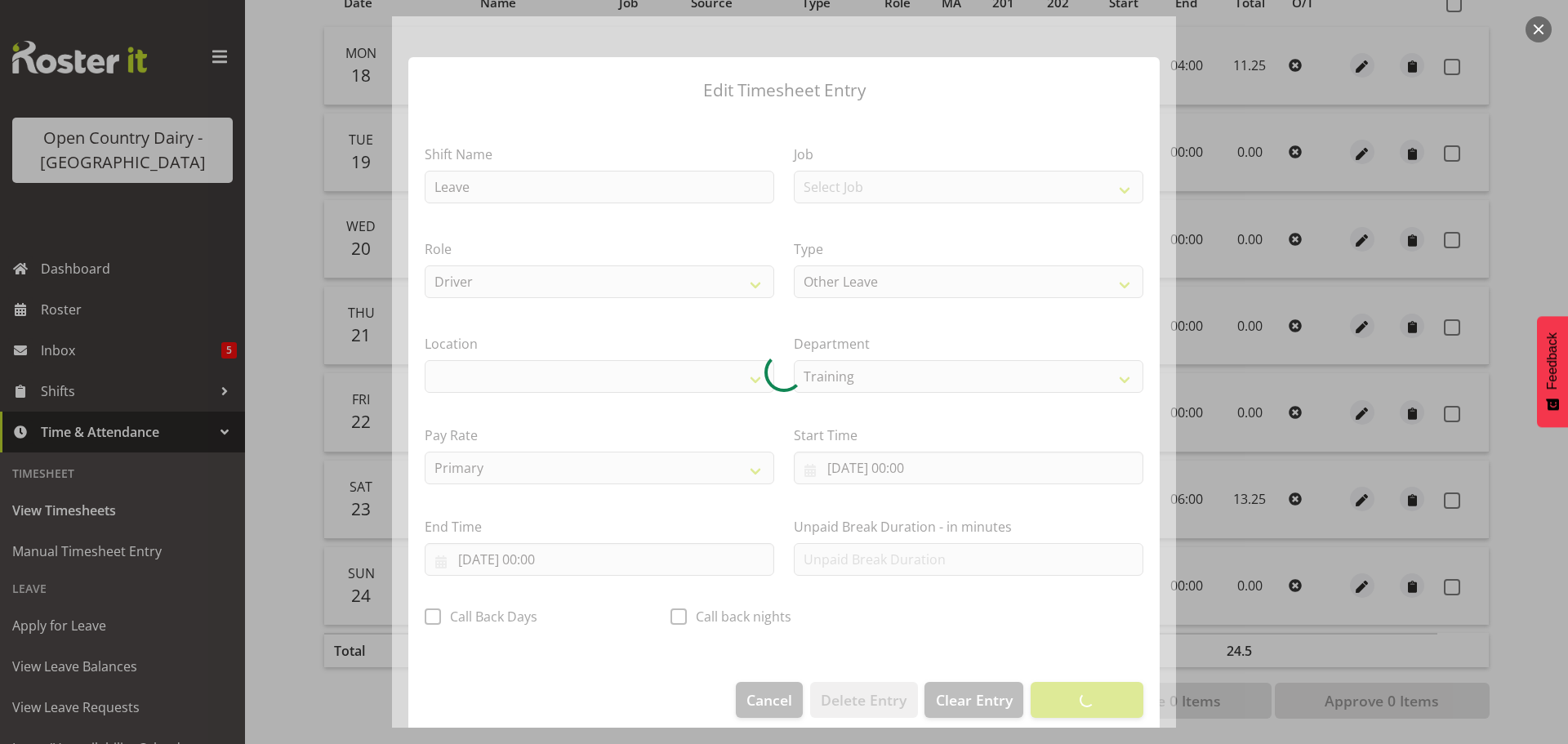
select select "1054"
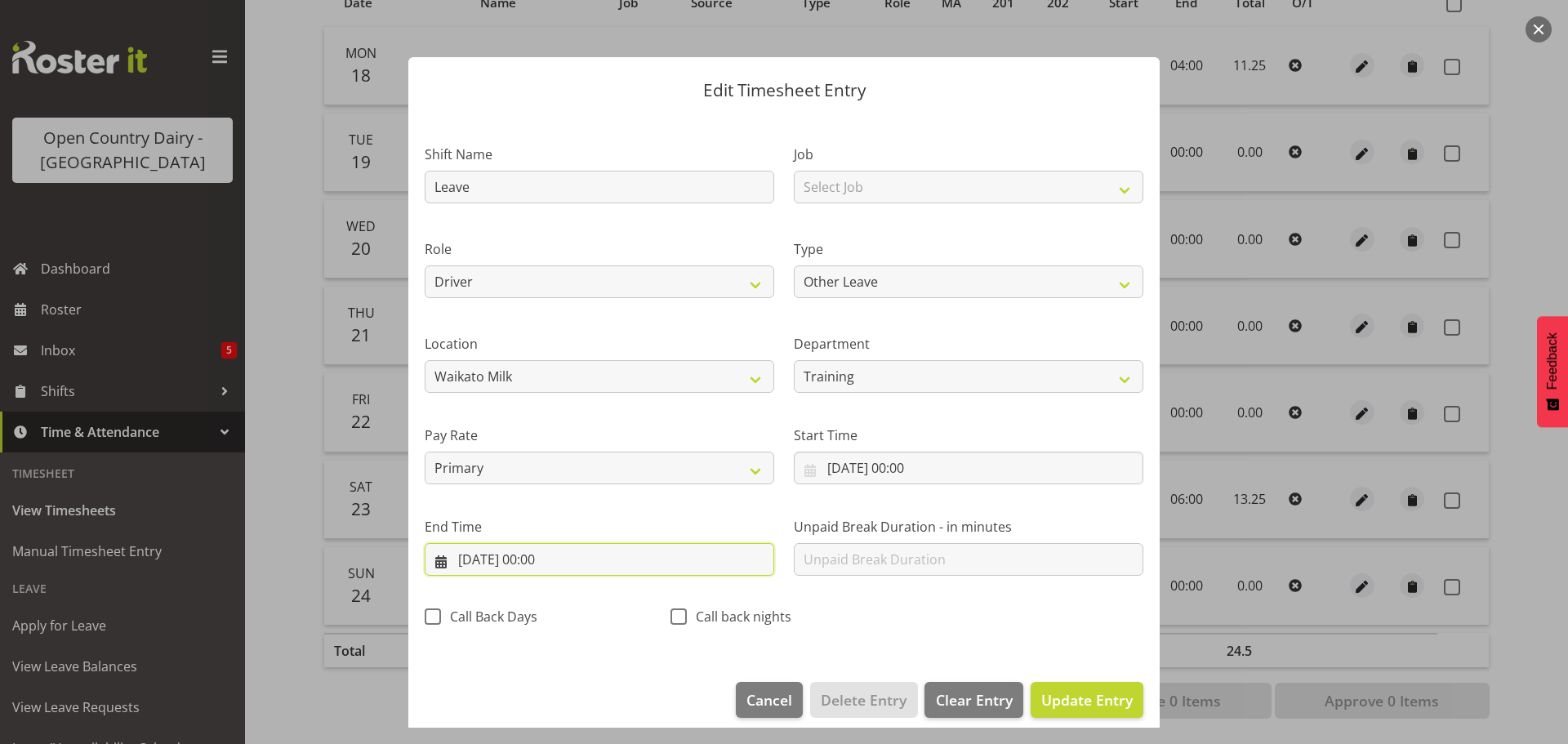
click at [555, 557] on input "21/08/2025, 00:00" at bounding box center [600, 560] width 350 height 33
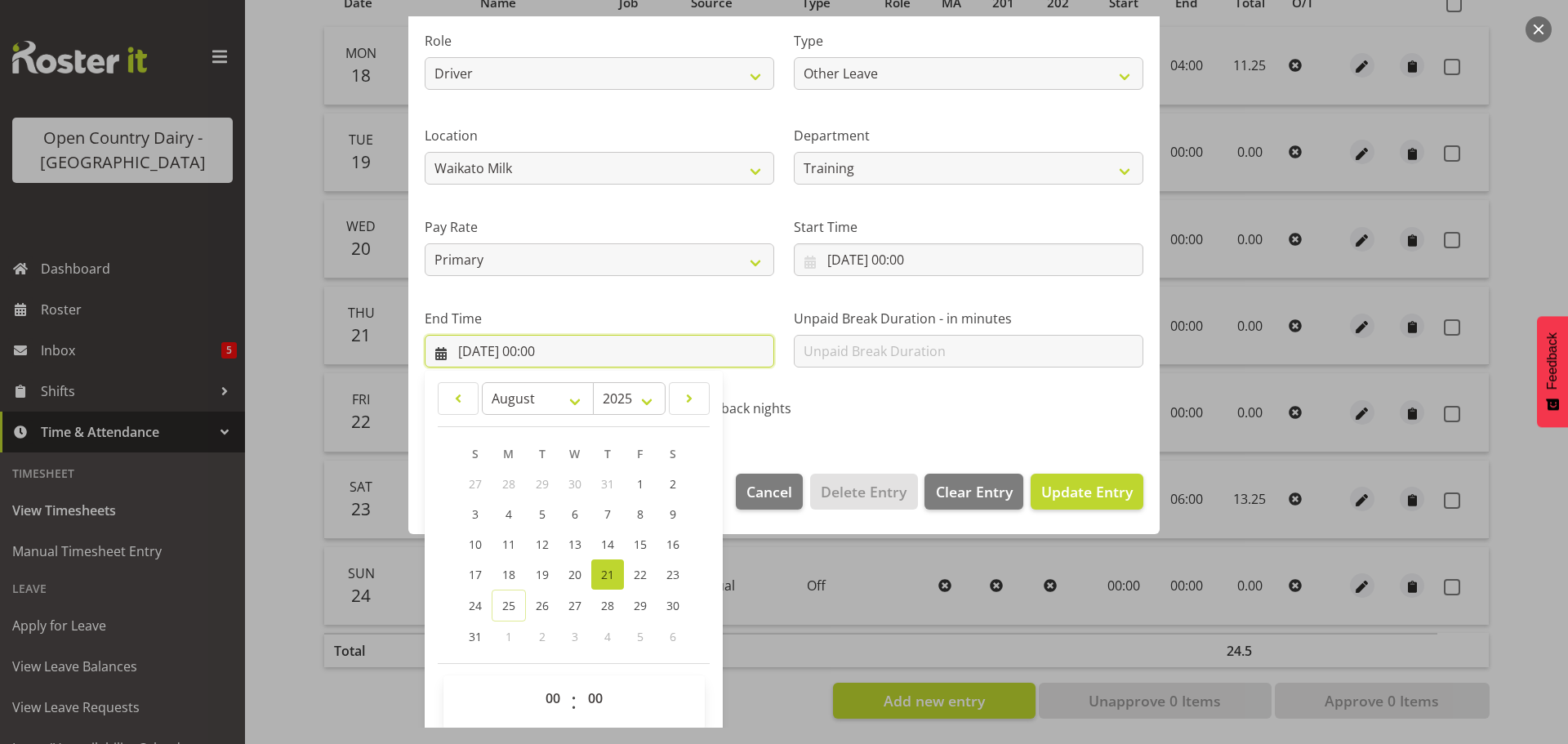
scroll to position [221, 0]
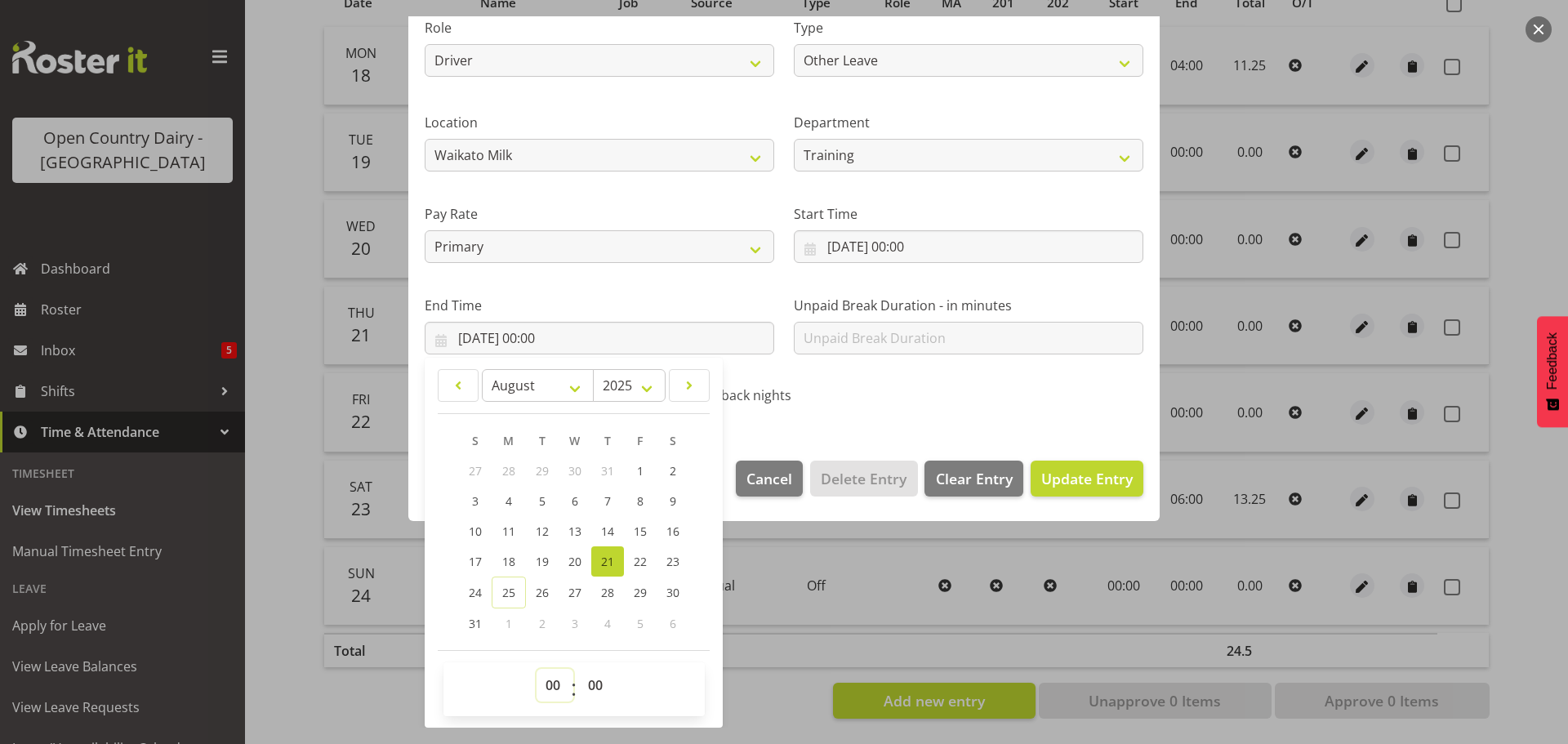
click at [554, 684] on select "00 01 02 03 04 05 06 07 08 09 10 11 12 13 14 15 16 17 18 19 20 21 22 23" at bounding box center [555, 685] width 37 height 33
select select "10"
click at [536, 669] on select "00 01 02 03 04 05 06 07 08 09 10 11 12 13 14 15 16 17 18 19 20 21 22 23" at bounding box center [555, 685] width 37 height 33
type input "21/08/2025, 10:00"
click at [593, 682] on select "00 01 02 03 04 05 06 07 08 09 10 11 12 13 14 15 16 17 18 19 20 21 22 23 24 25 2…" at bounding box center [597, 685] width 37 height 33
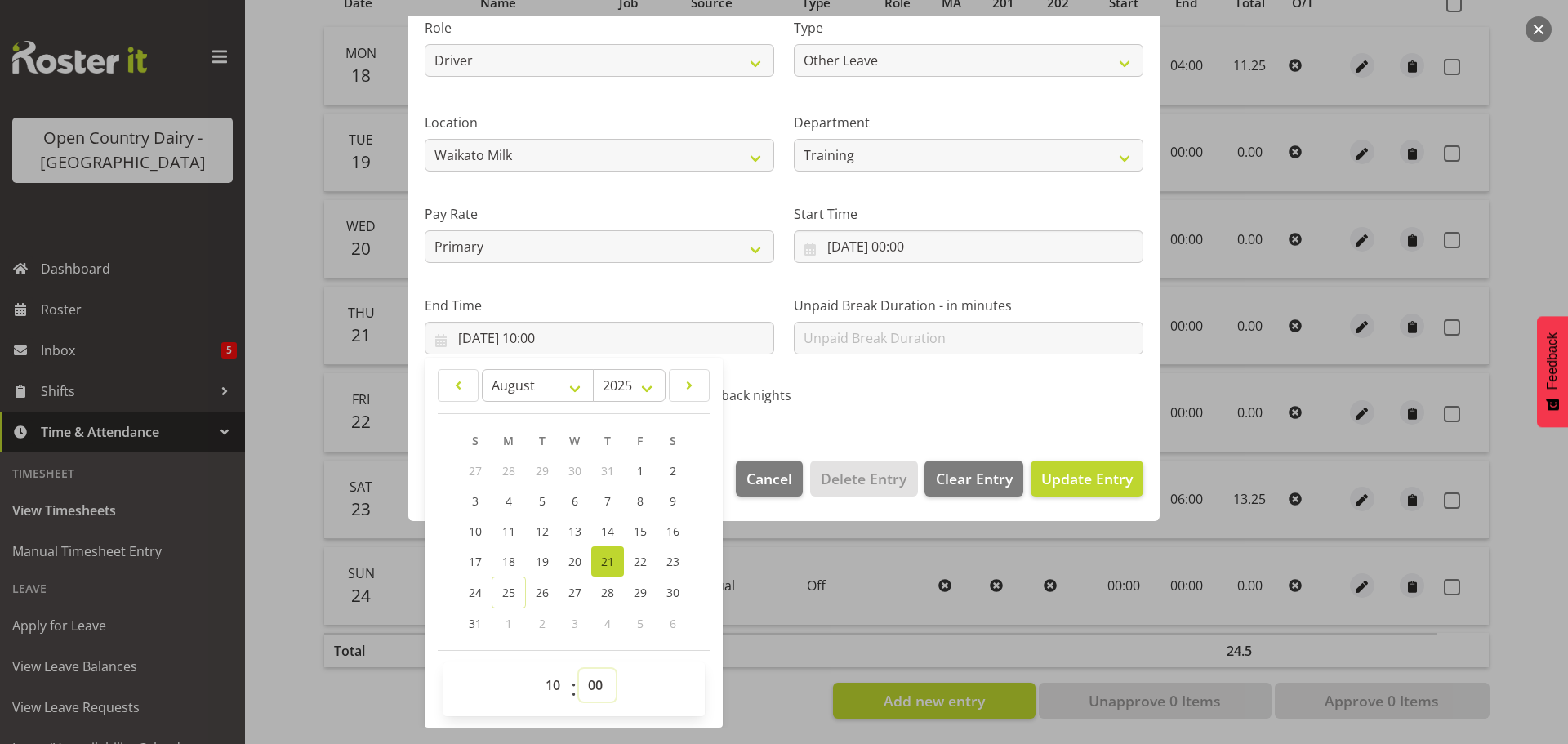
select select "2"
click at [579, 669] on select "00 01 02 03 04 05 06 07 08 09 10 11 12 13 14 15 16 17 18 19 20 21 22 23 24 25 2…" at bounding box center [597, 685] width 37 height 33
type input "21/08/2025, 10:02"
click at [1086, 478] on span "Update Entry" at bounding box center [1087, 479] width 92 height 20
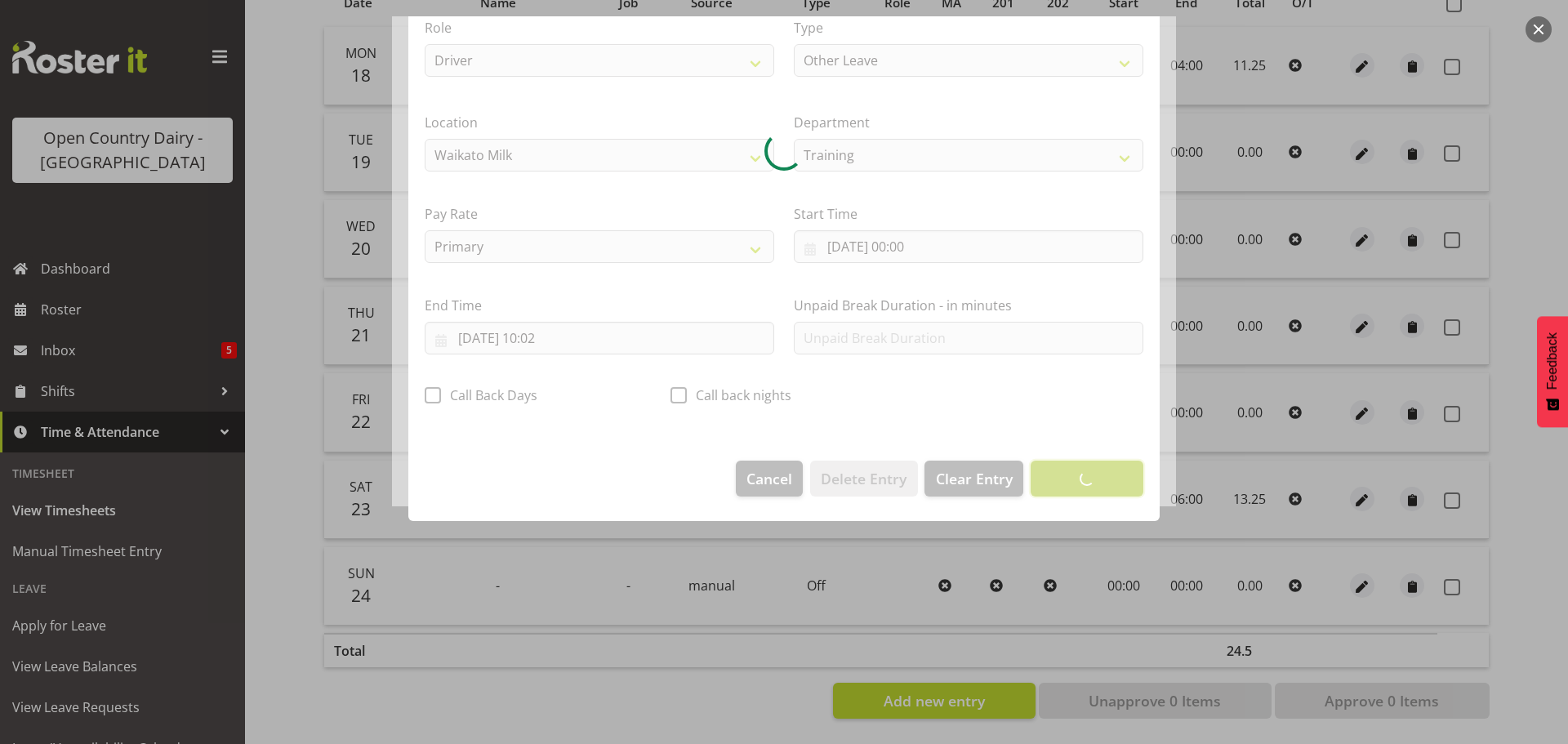
scroll to position [15, 0]
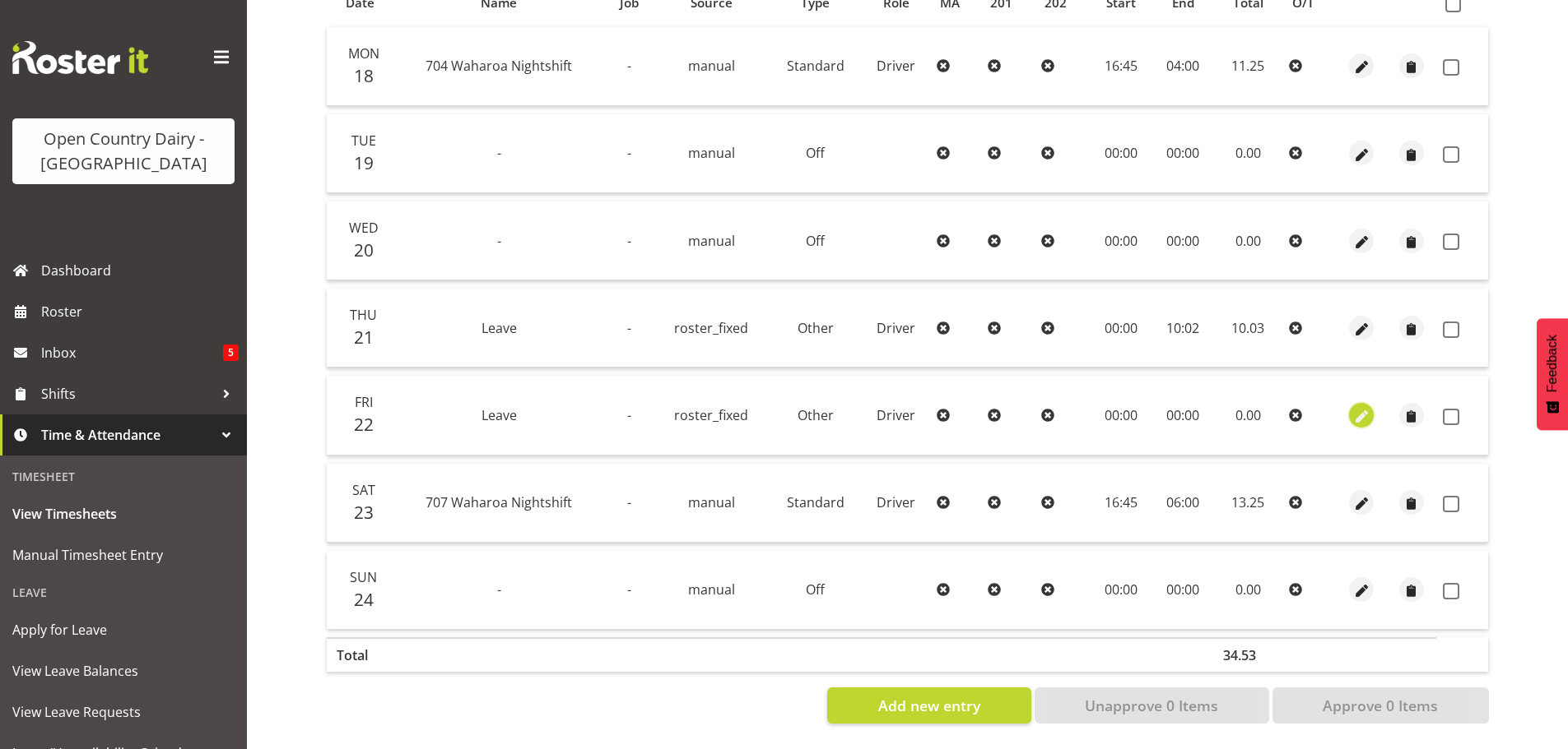
click at [1354, 407] on span "button" at bounding box center [1362, 416] width 19 height 19
select select "Other"
select select "7"
select select "2025"
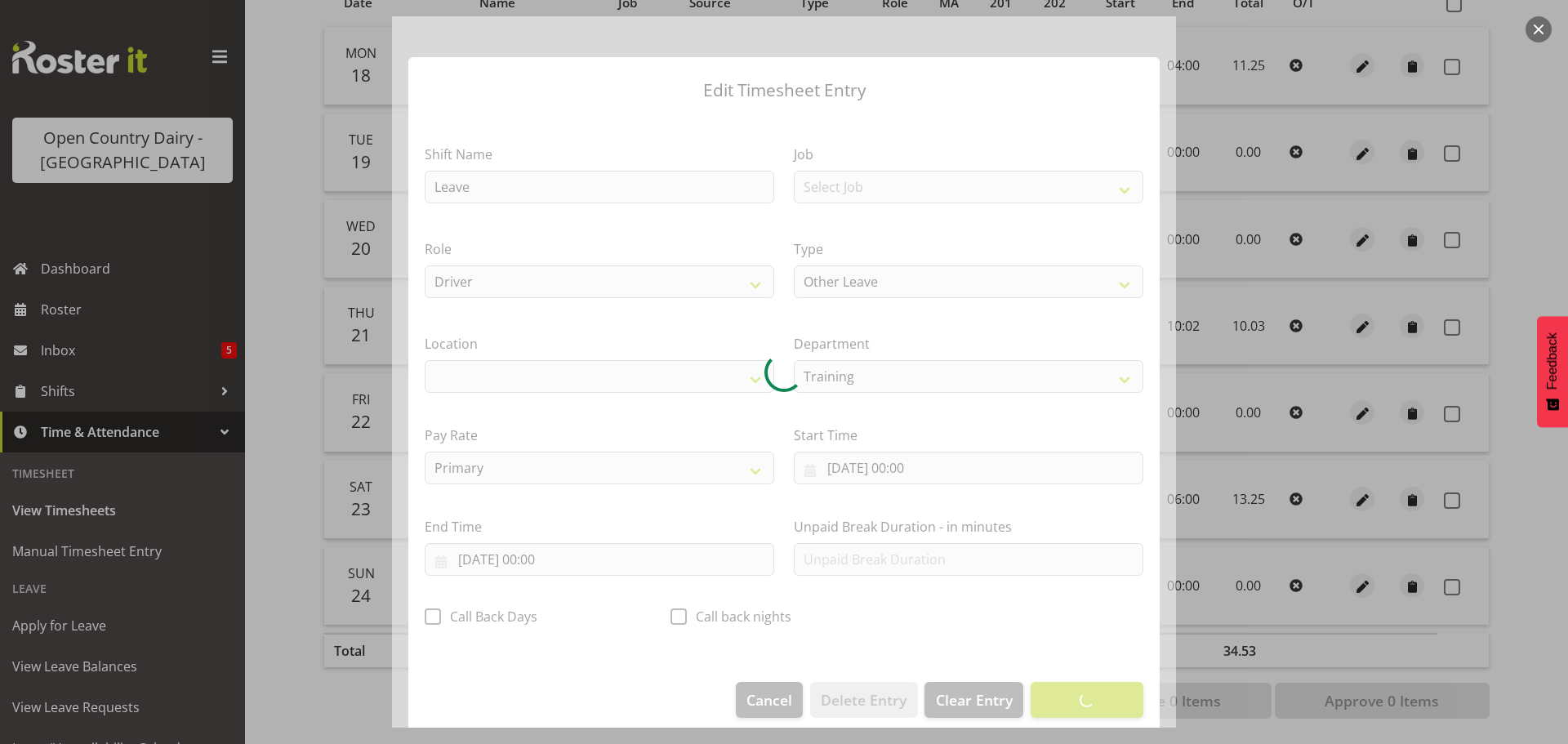
select select "1054"
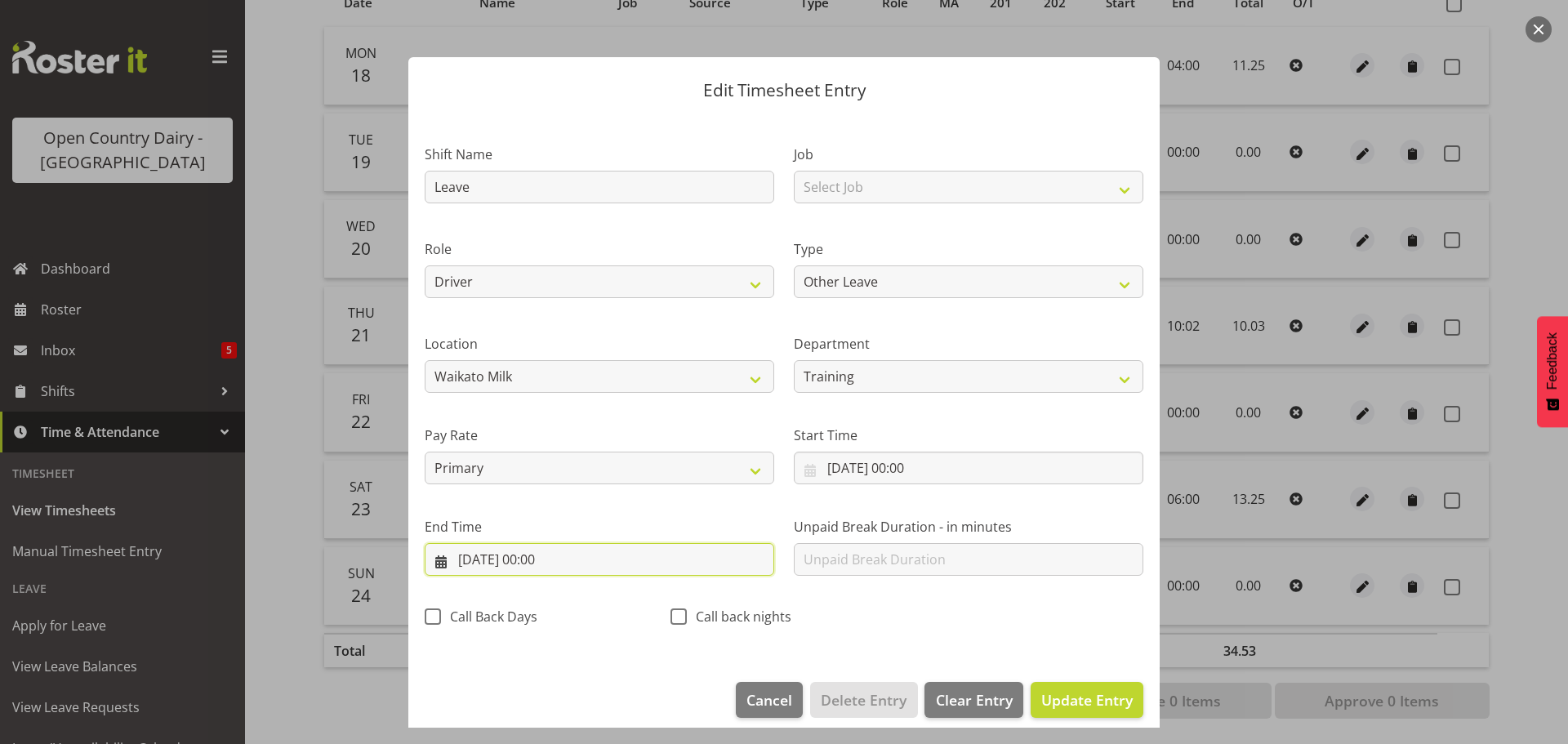
click at [554, 559] on input "22/08/2025, 00:00" at bounding box center [600, 560] width 350 height 33
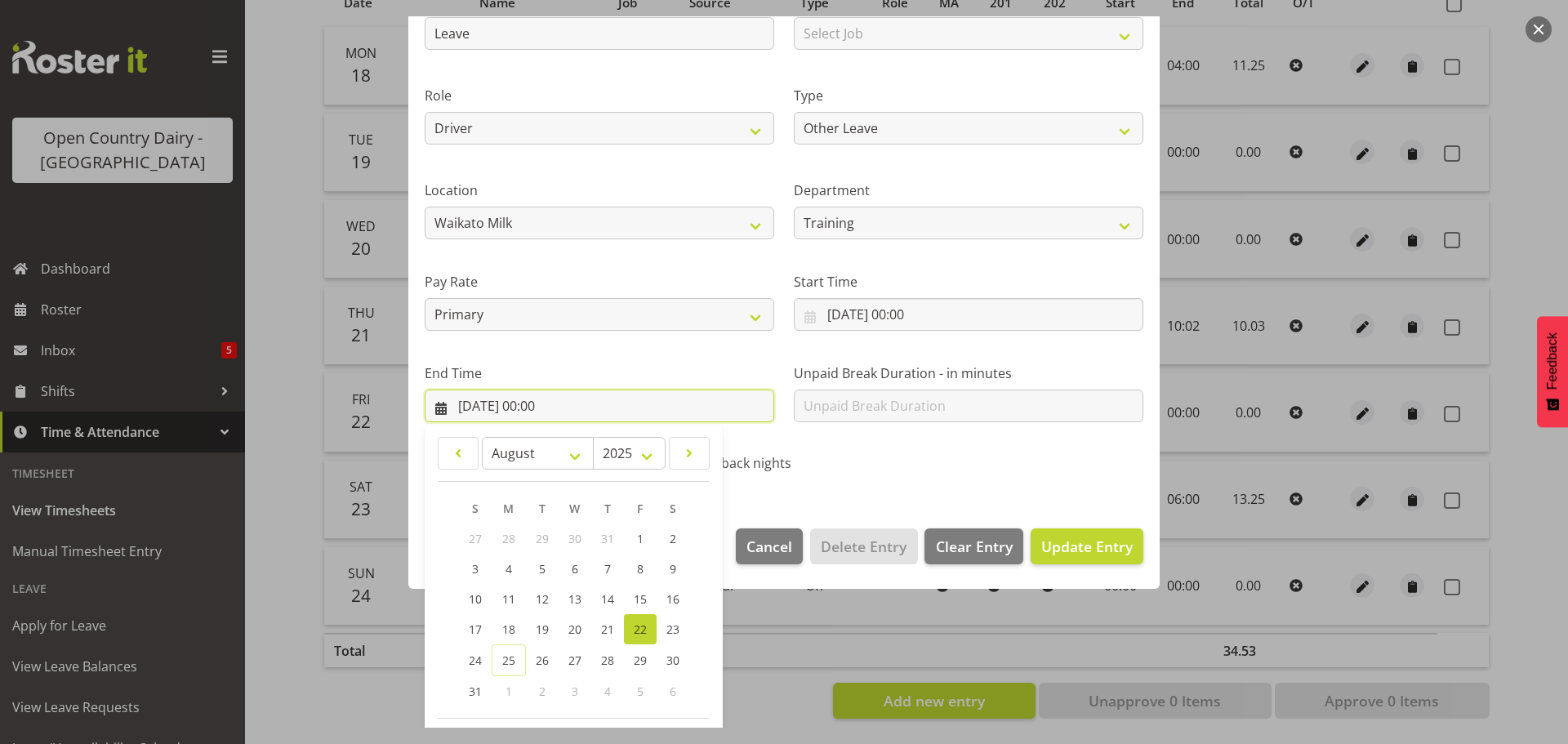
scroll to position [221, 0]
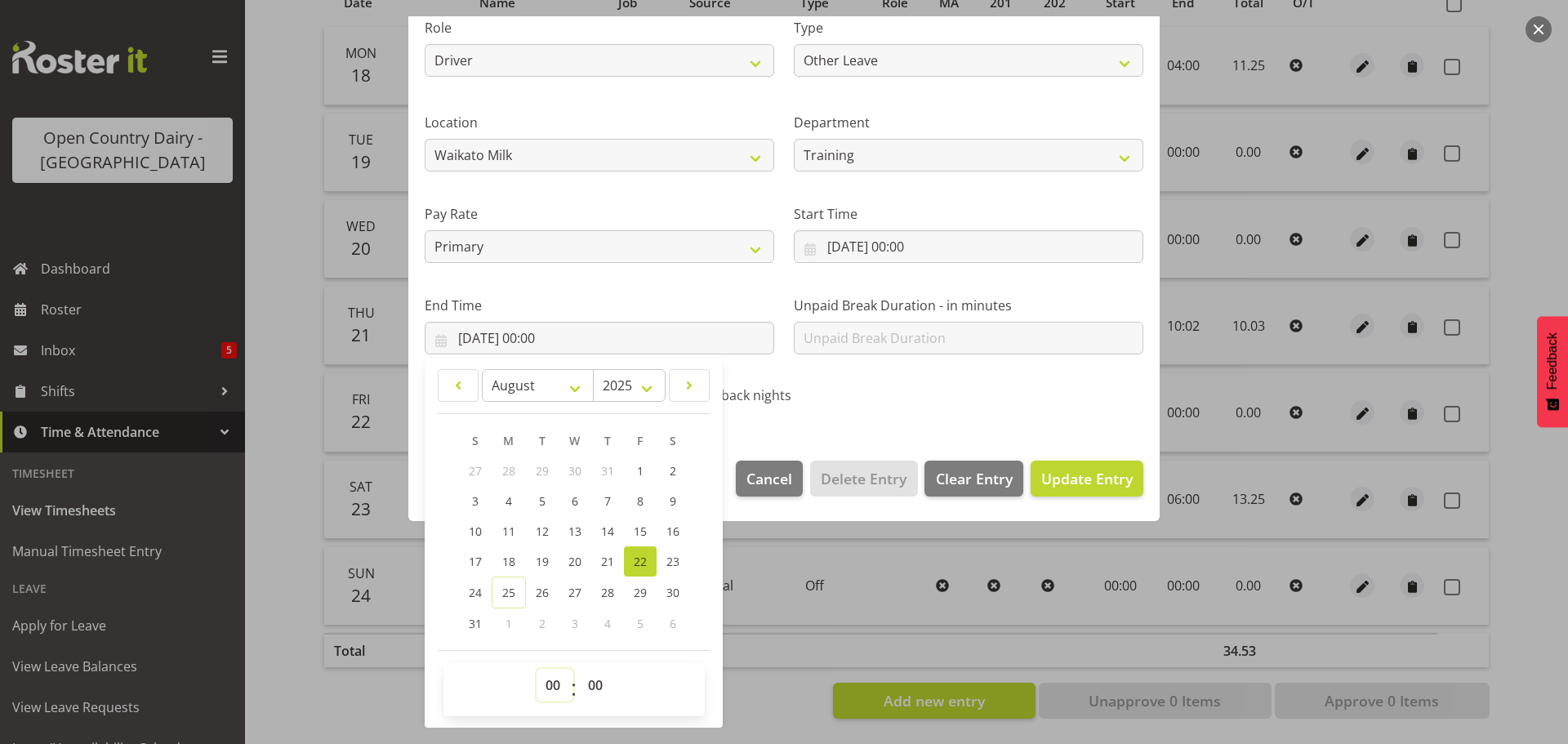
click at [550, 685] on select "00 01 02 03 04 05 06 07 08 09 10 11 12 13 14 15 16 17 18 19 20 21 22 23" at bounding box center [555, 685] width 37 height 33
select select "10"
click at [536, 669] on select "00 01 02 03 04 05 06 07 08 09 10 11 12 13 14 15 16 17 18 19 20 21 22 23" at bounding box center [555, 685] width 37 height 33
type input "22/08/2025, 10:00"
click at [597, 685] on select "00 01 02 03 04 05 06 07 08 09 10 11 12 13 14 15 16 17 18 19 20 21 22 23 24 25 2…" at bounding box center [597, 685] width 37 height 33
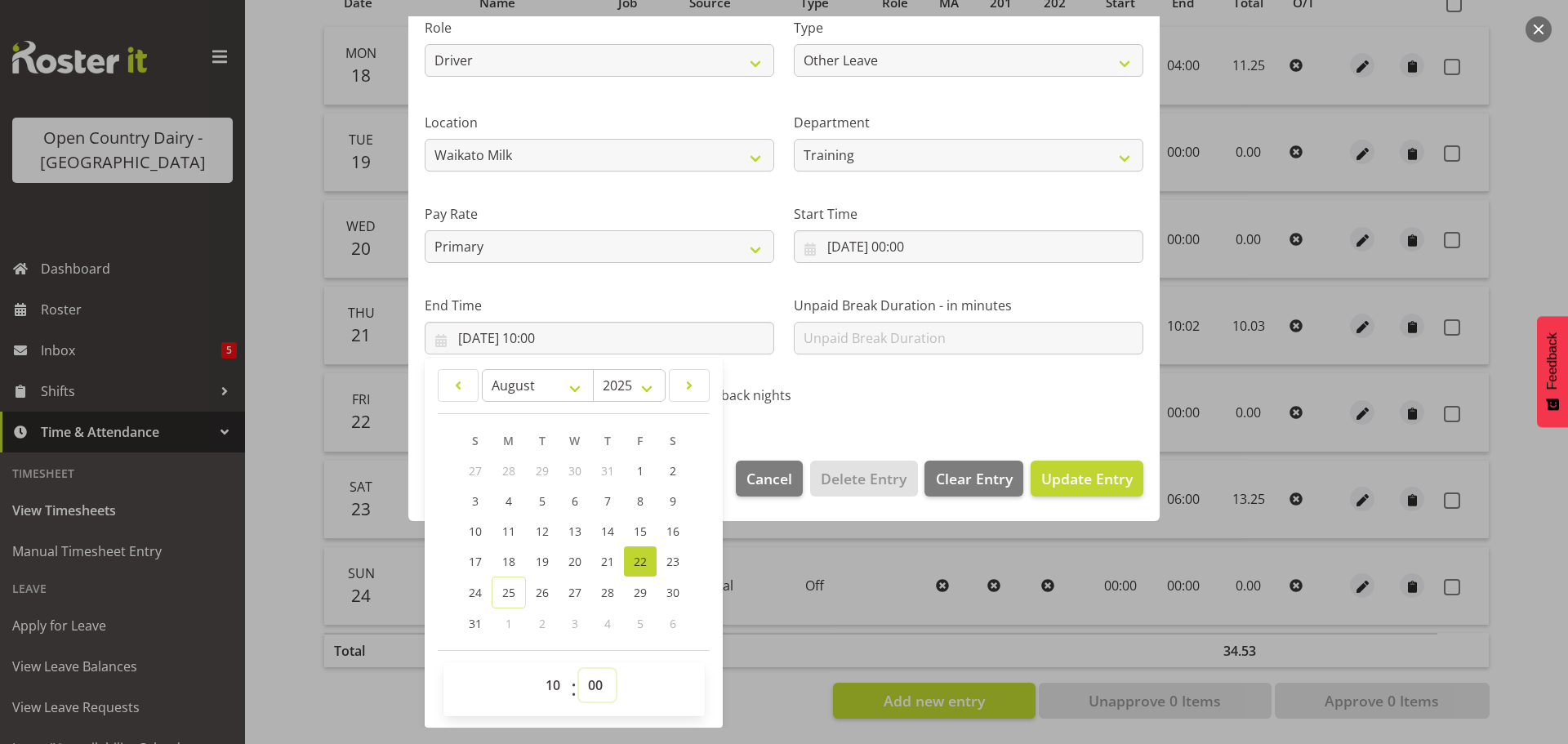
select select "3"
click at [579, 669] on select "00 01 02 03 04 05 06 07 08 09 10 11 12 13 14 15 16 17 18 19 20 21 22 23 24 25 2…" at bounding box center [597, 685] width 37 height 33
type input "22/08/2025, 10:03"
click at [597, 687] on select "00 01 02 03 04 05 06 07 08 09 10 11 12 13 14 15 16 17 18 19 20 21 22 23 24 25 2…" at bounding box center [597, 685] width 37 height 33
select select "2"
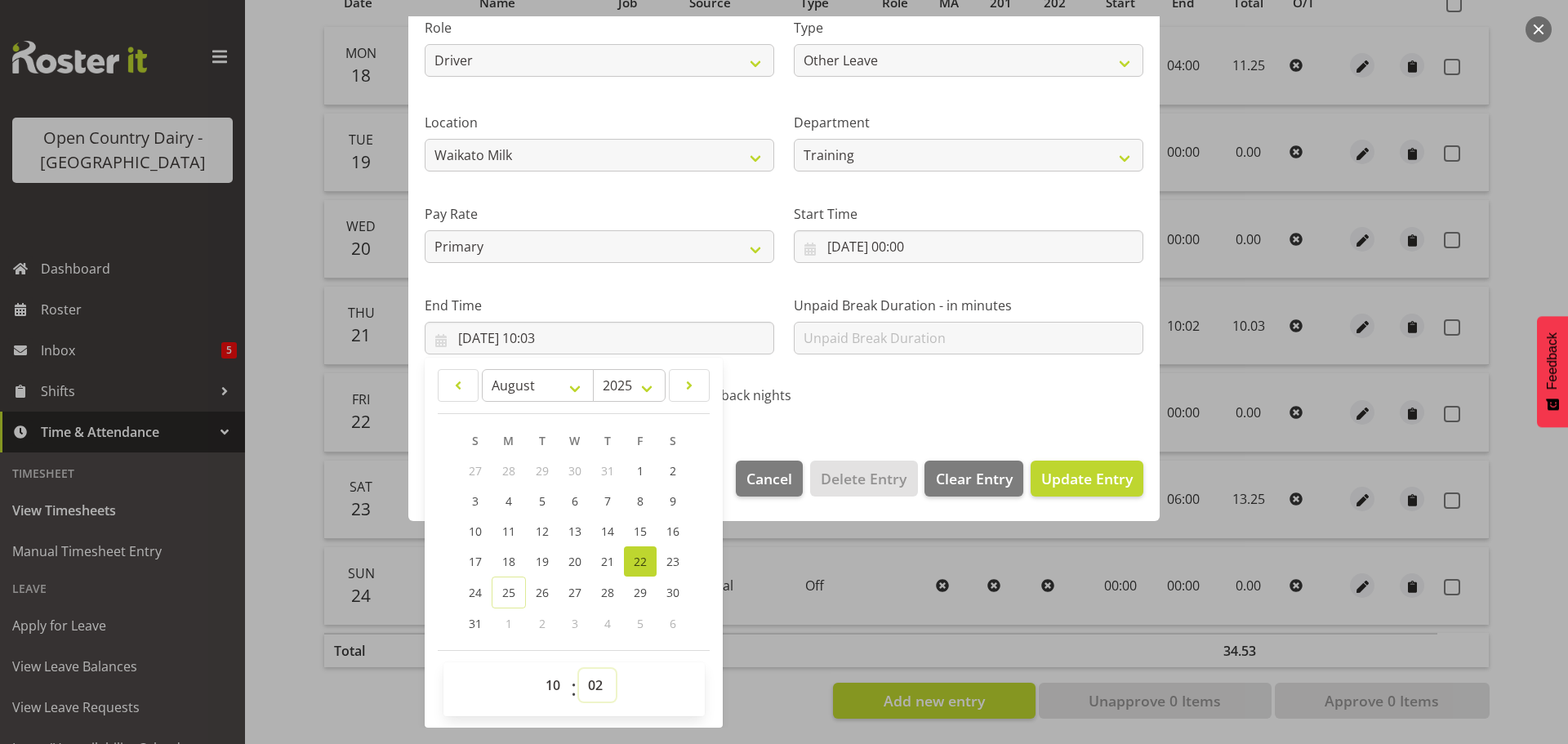
click at [579, 669] on select "00 01 02 03 04 05 06 07 08 09 10 11 12 13 14 15 16 17 18 19 20 21 22 23 24 25 2…" at bounding box center [597, 685] width 37 height 33
type input "22/08/2025, 10:02"
click at [1062, 479] on span "Update Entry" at bounding box center [1087, 479] width 92 height 20
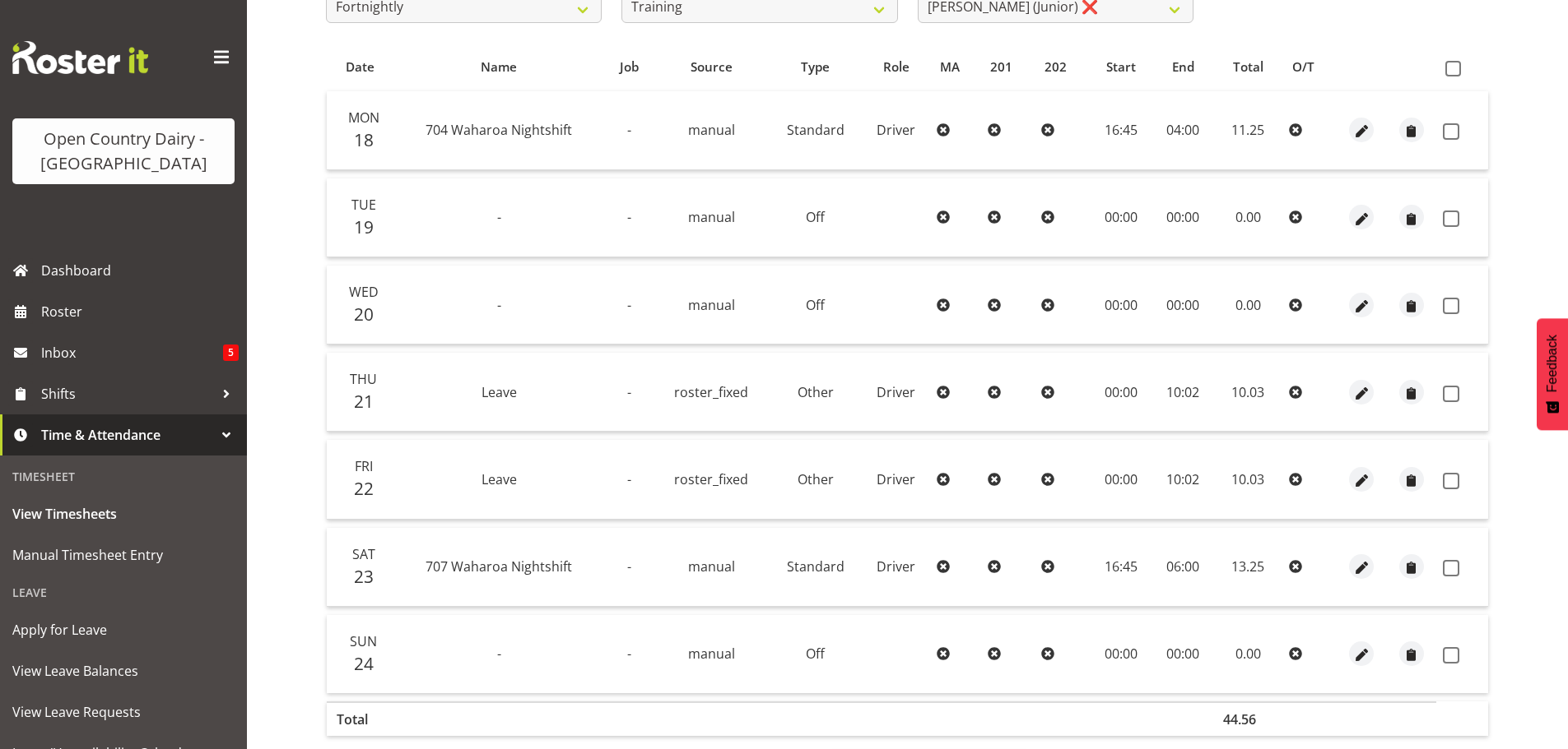
scroll to position [313, 0]
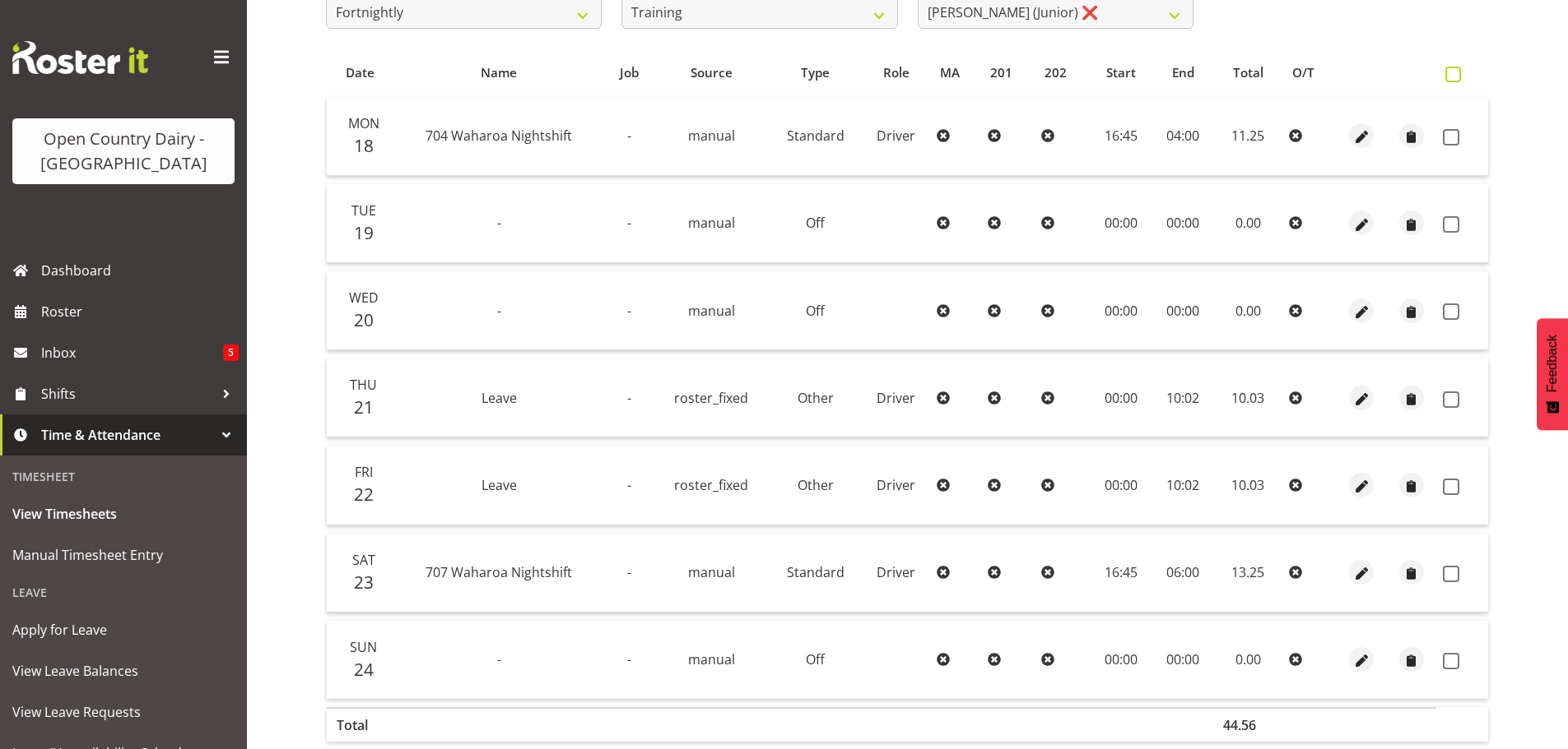
click at [1450, 76] on span at bounding box center [1453, 74] width 16 height 16
click at [1450, 76] on input "checkbox" at bounding box center [1451, 74] width 11 height 11
checkbox input "true"
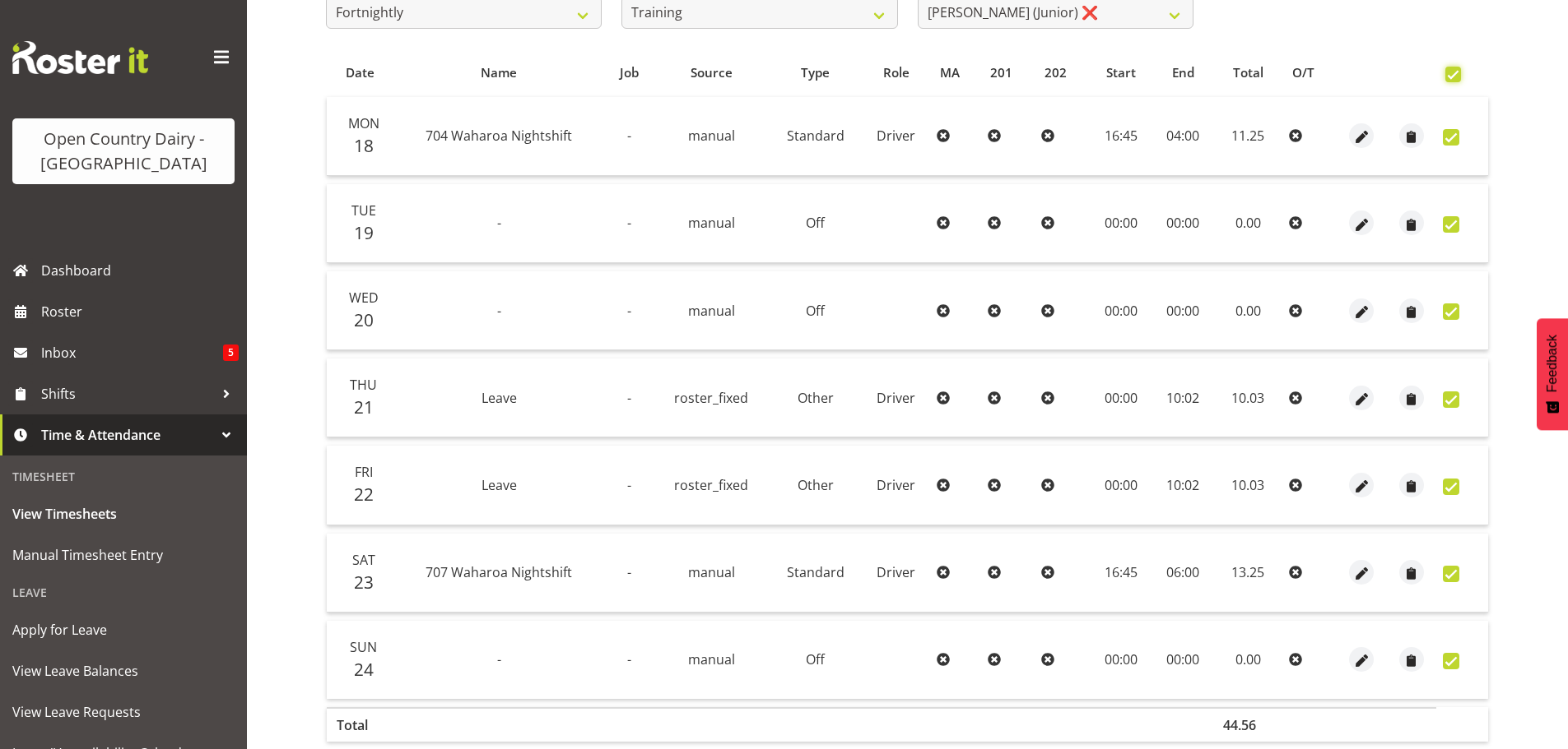
checkbox input "true"
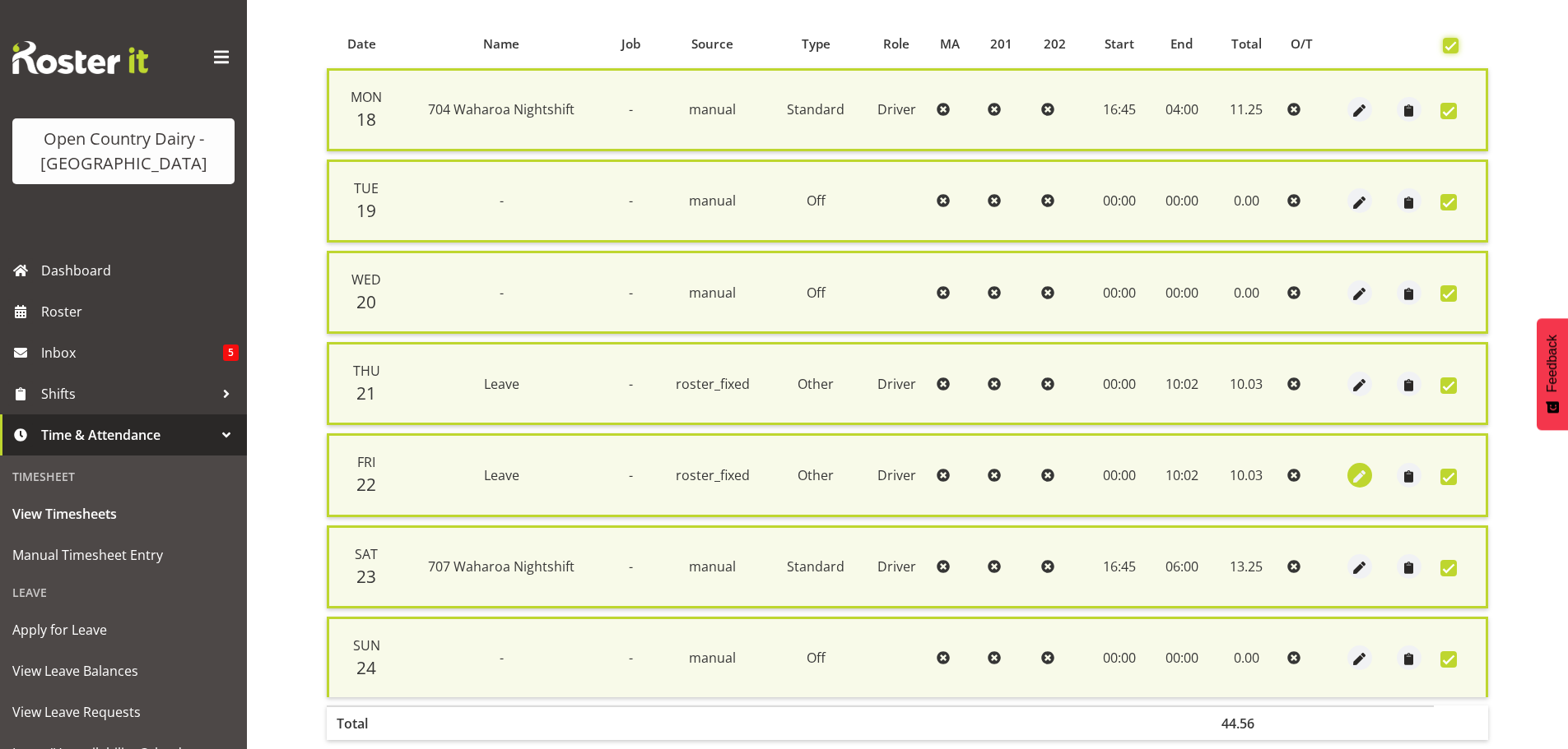
scroll to position [422, 0]
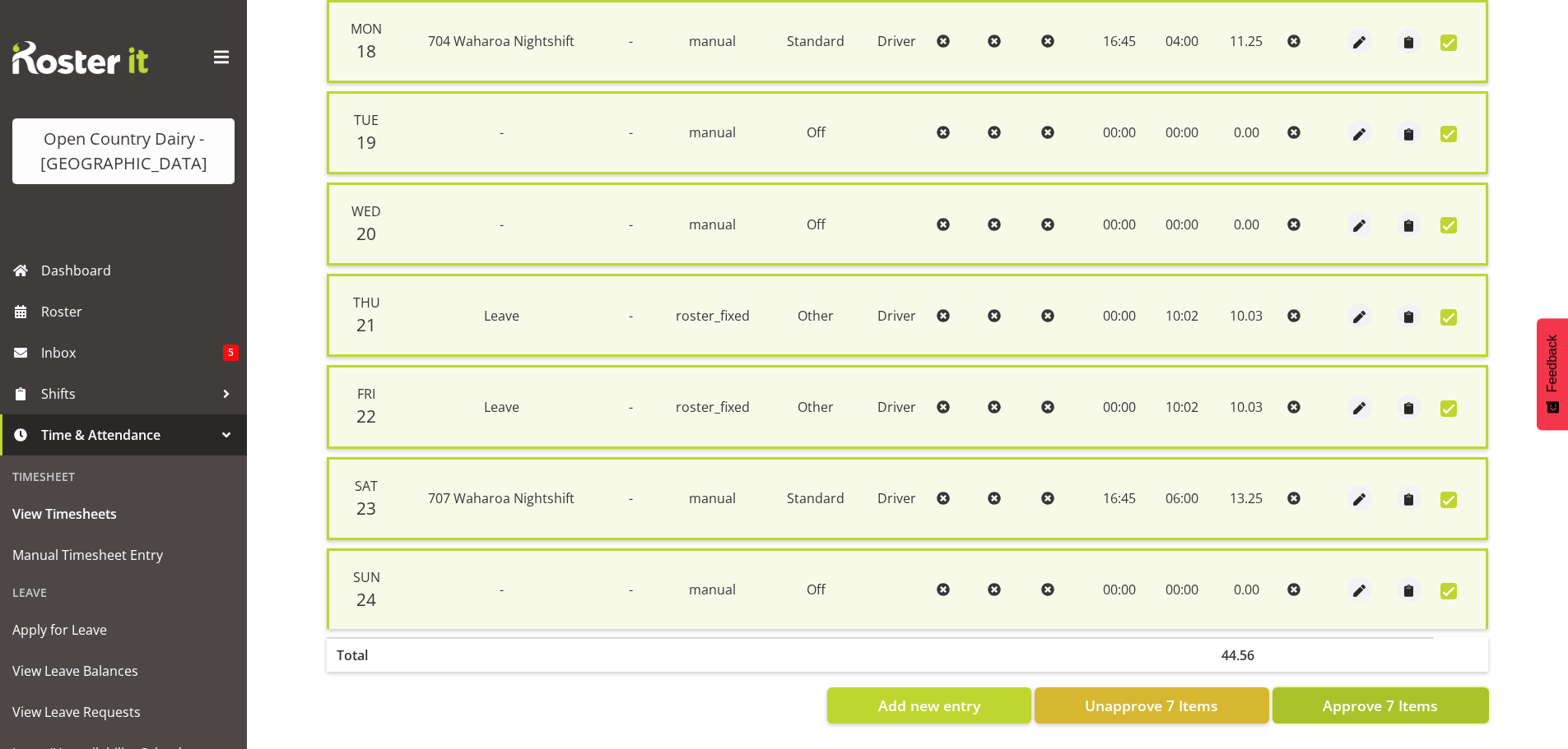
click at [1335, 695] on span "Approve 7 Items" at bounding box center [1380, 706] width 116 height 22
checkbox input "false"
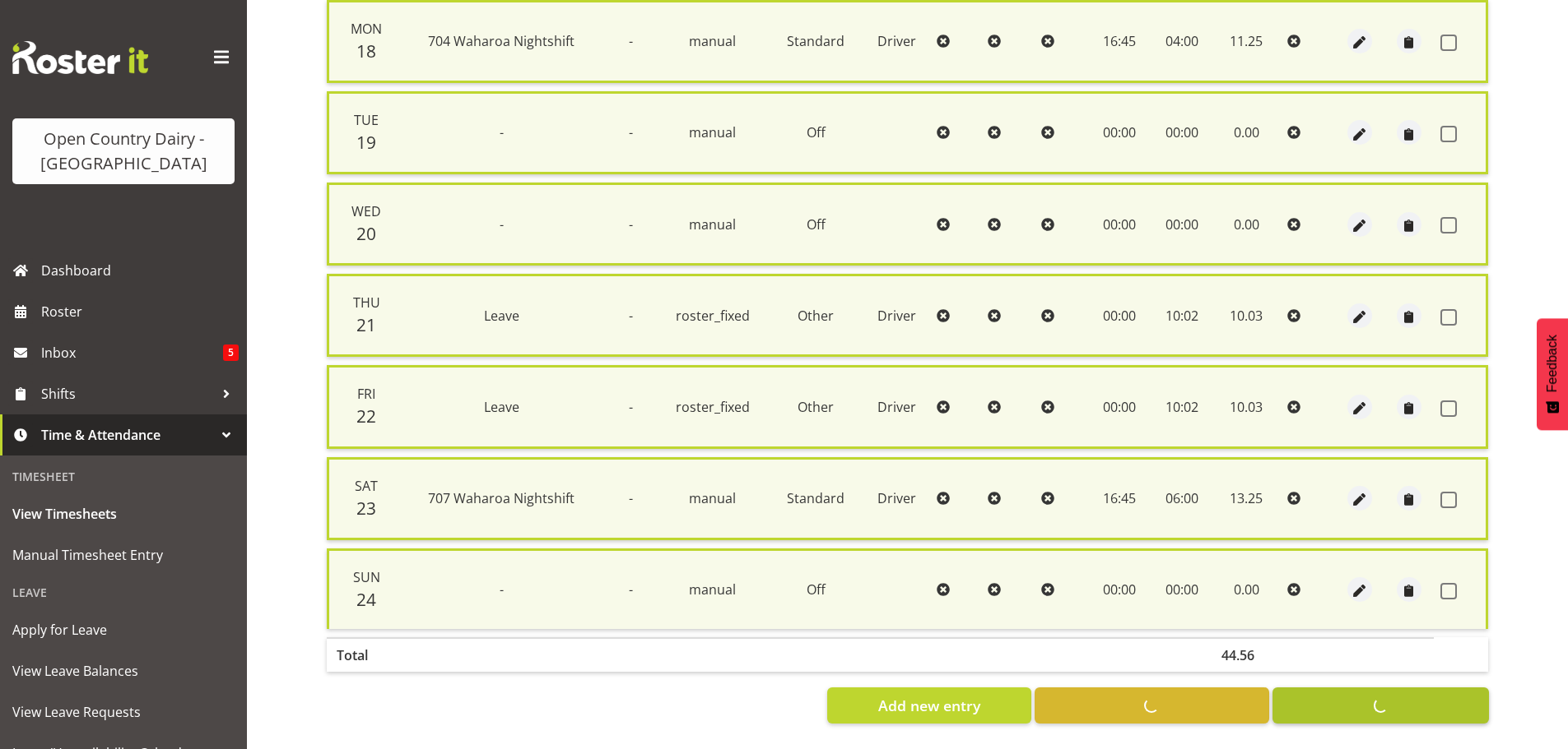
checkbox input "false"
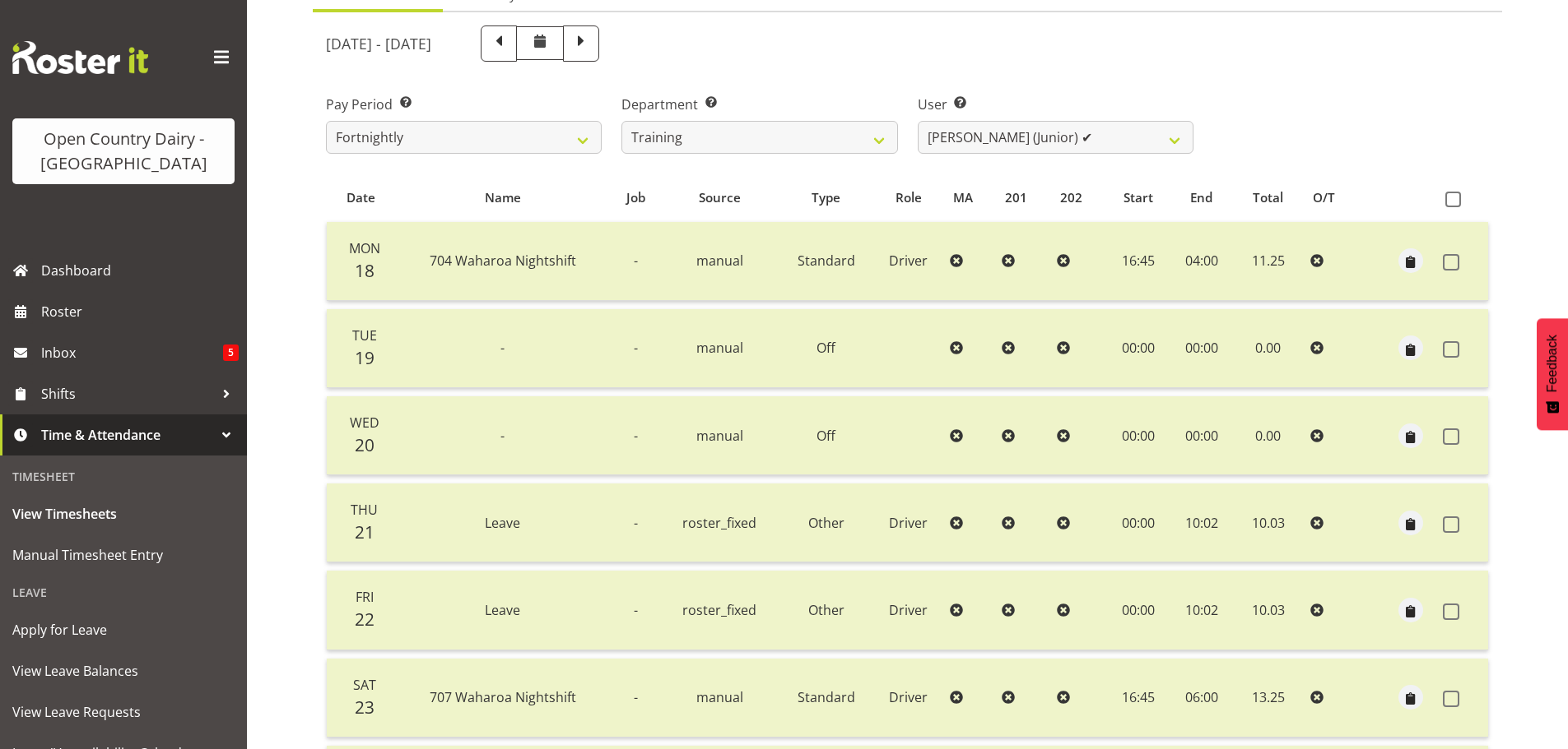
scroll to position [66, 0]
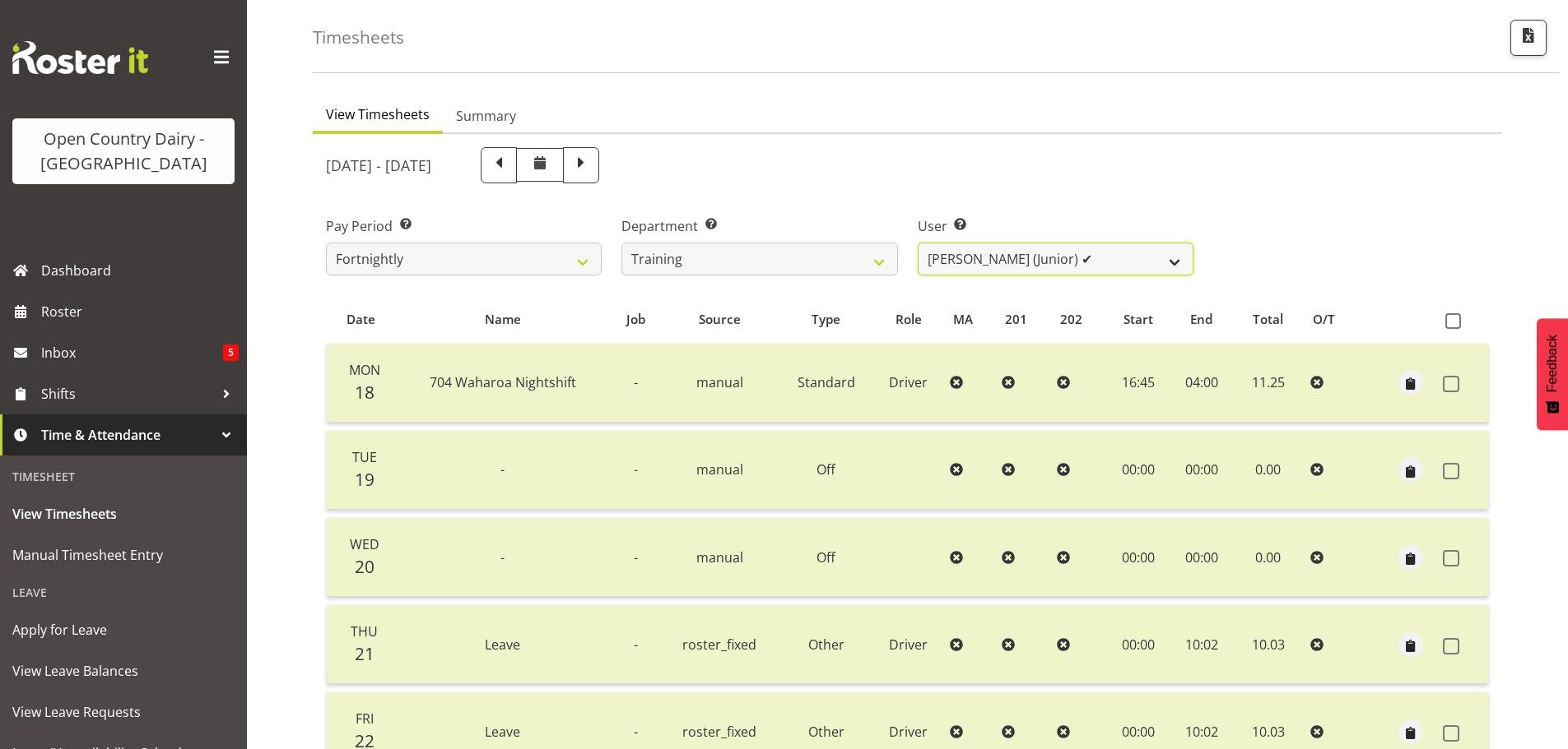
click at [1070, 258] on select "Antony Lockyer ✔ Chris Gibbs ✔ David Foote (Junior) ✔ Jesse Simpson ✔ Kimberley…" at bounding box center [1056, 259] width 276 height 33
click at [918, 243] on select "Antony Lockyer ✔ Chris Gibbs ✔ David Foote (Junior) ✔ Jesse Simpson ✔ Kimberley…" at bounding box center [1056, 259] width 276 height 33
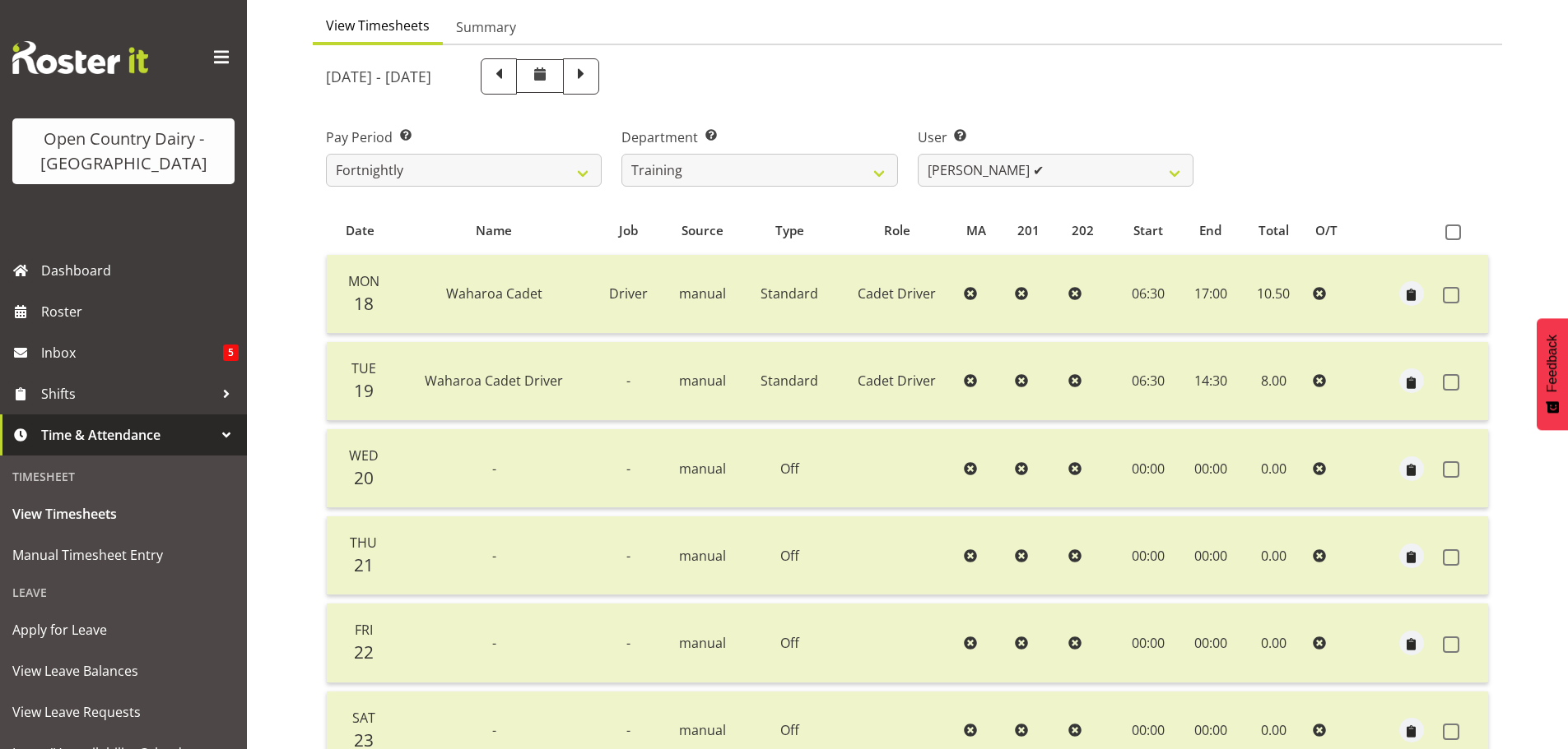
scroll to position [148, 0]
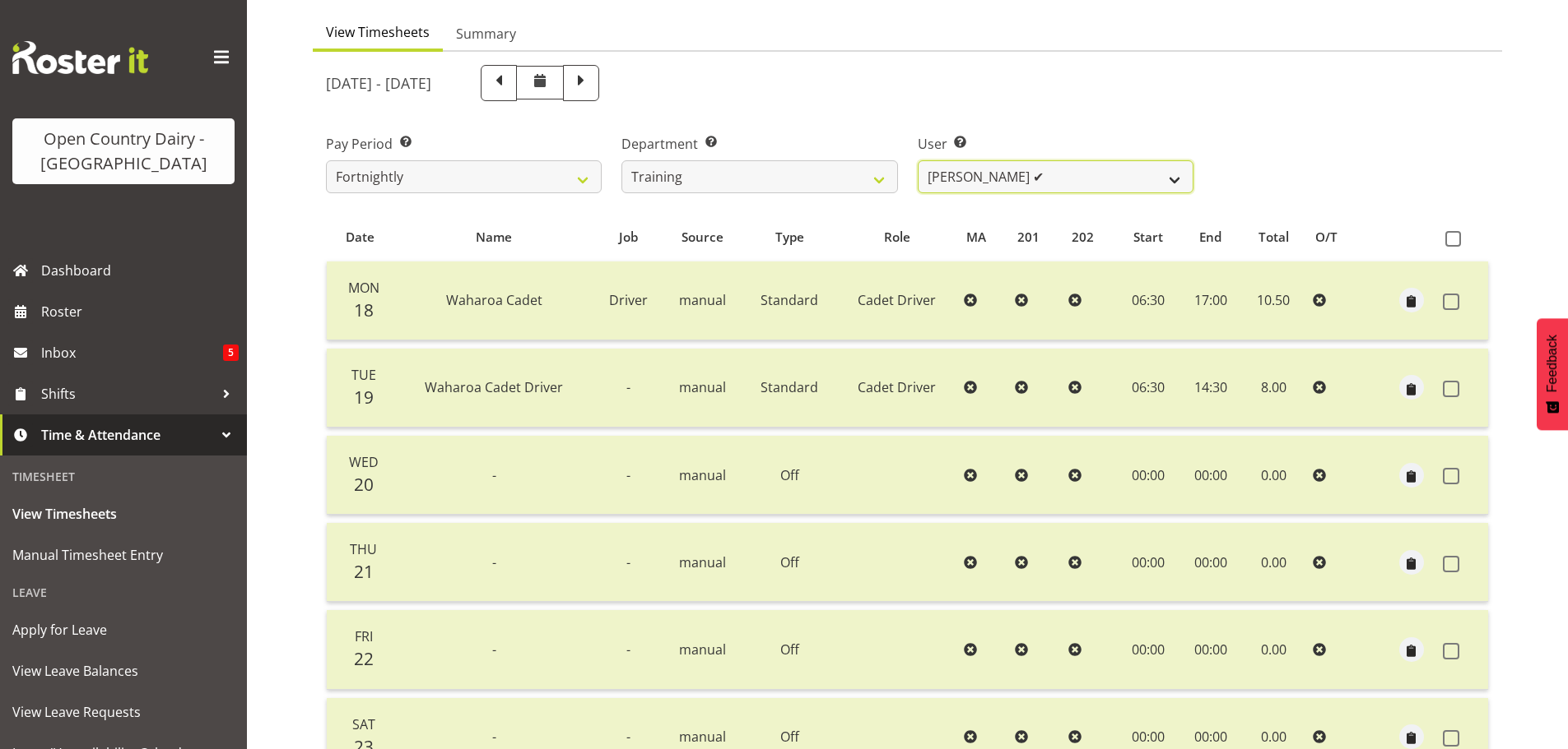
click at [1057, 175] on select "Antony Lockyer ✔ Chris Gibbs ✔ David Foote (Junior) ✔ Jesse Simpson ✔ Kimberley…" at bounding box center [1056, 177] width 276 height 33
select select "11195"
click at [918, 160] on select "Antony Lockyer ✔ Chris Gibbs ✔ David Foote (Junior) ✔ Jesse Simpson ✔ Kimberley…" at bounding box center [1056, 177] width 276 height 33
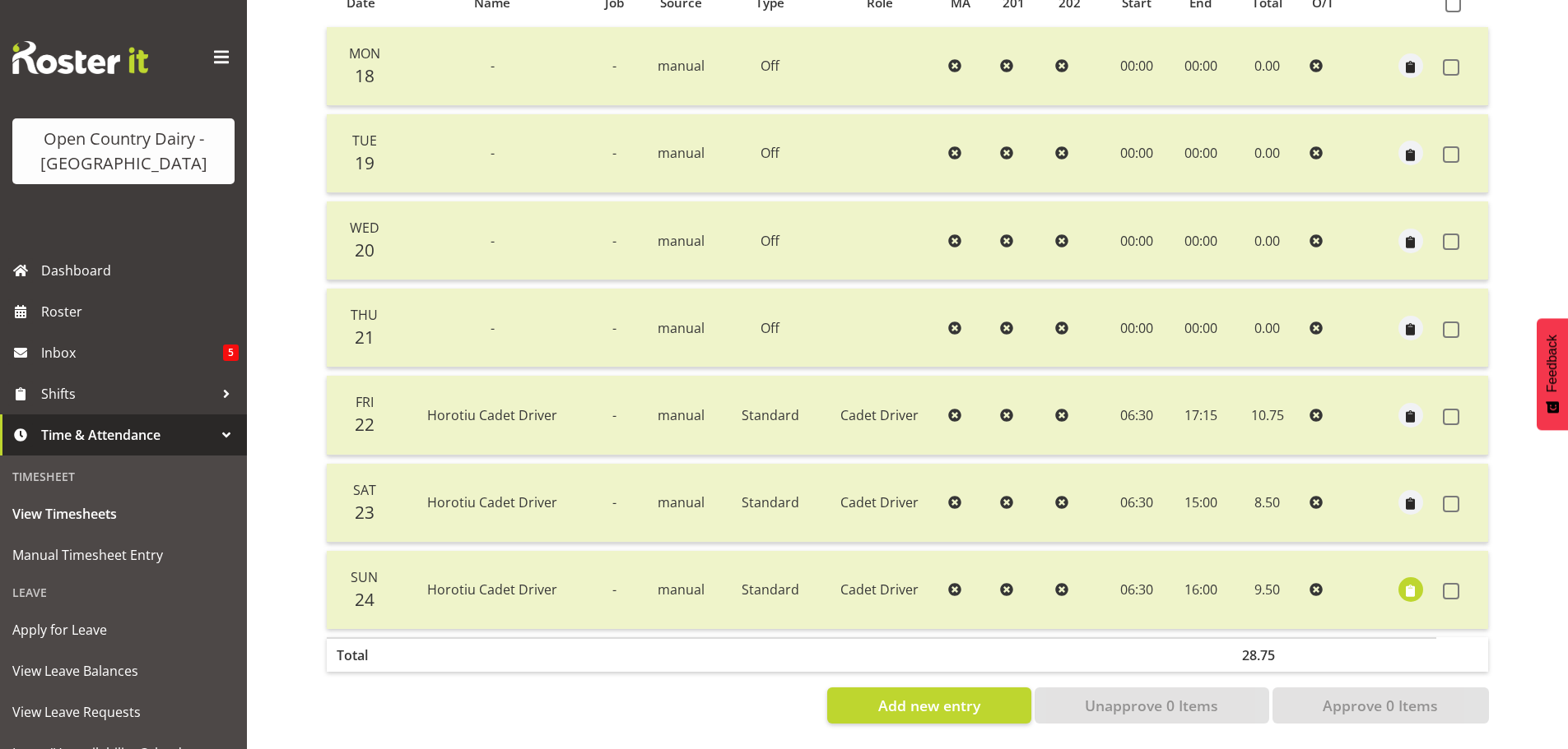
scroll to position [395, 0]
click at [1411, 583] on span "button" at bounding box center [1411, 592] width 19 height 19
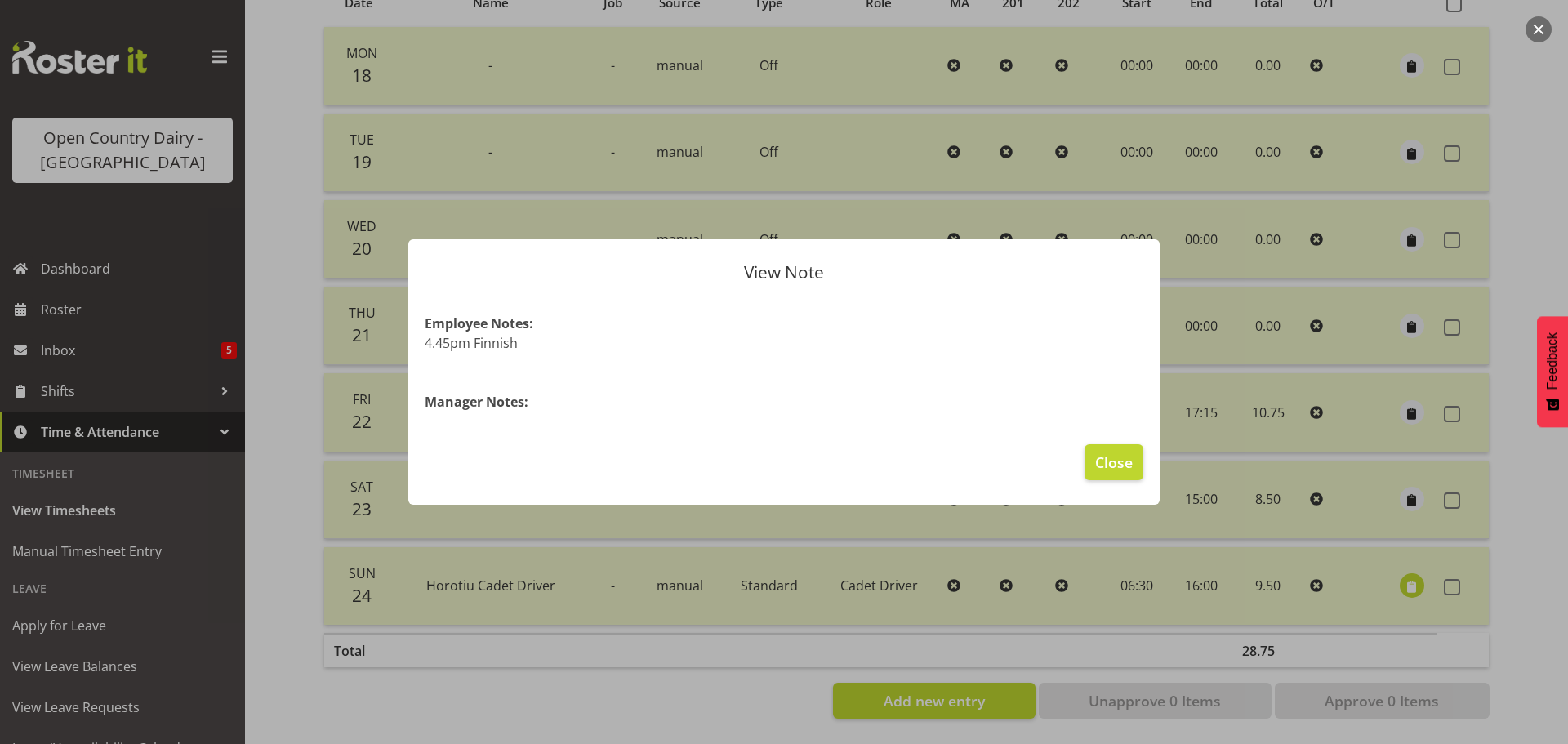
click at [1400, 575] on div at bounding box center [784, 372] width 1568 height 744
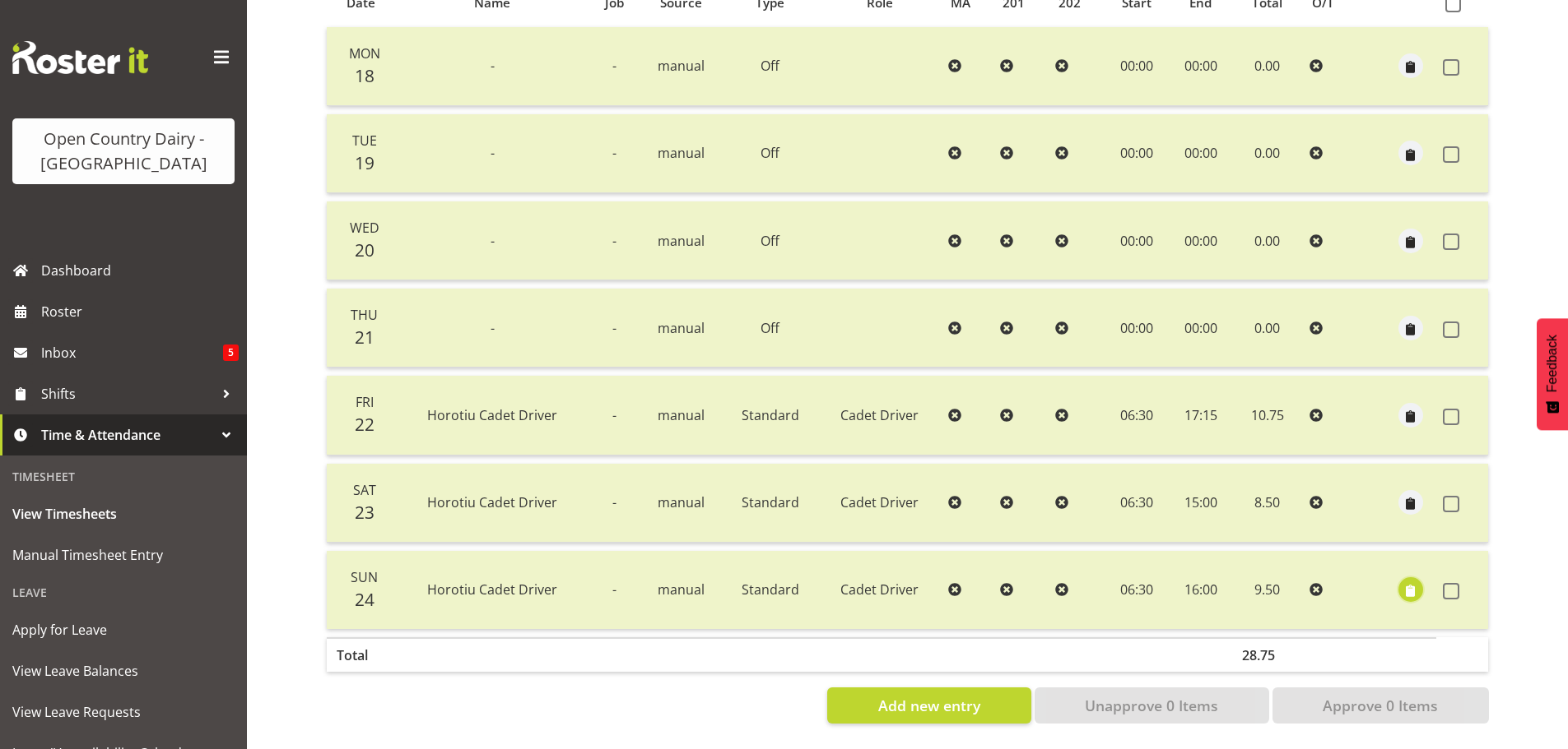
click at [1413, 583] on span "button" at bounding box center [1411, 592] width 19 height 19
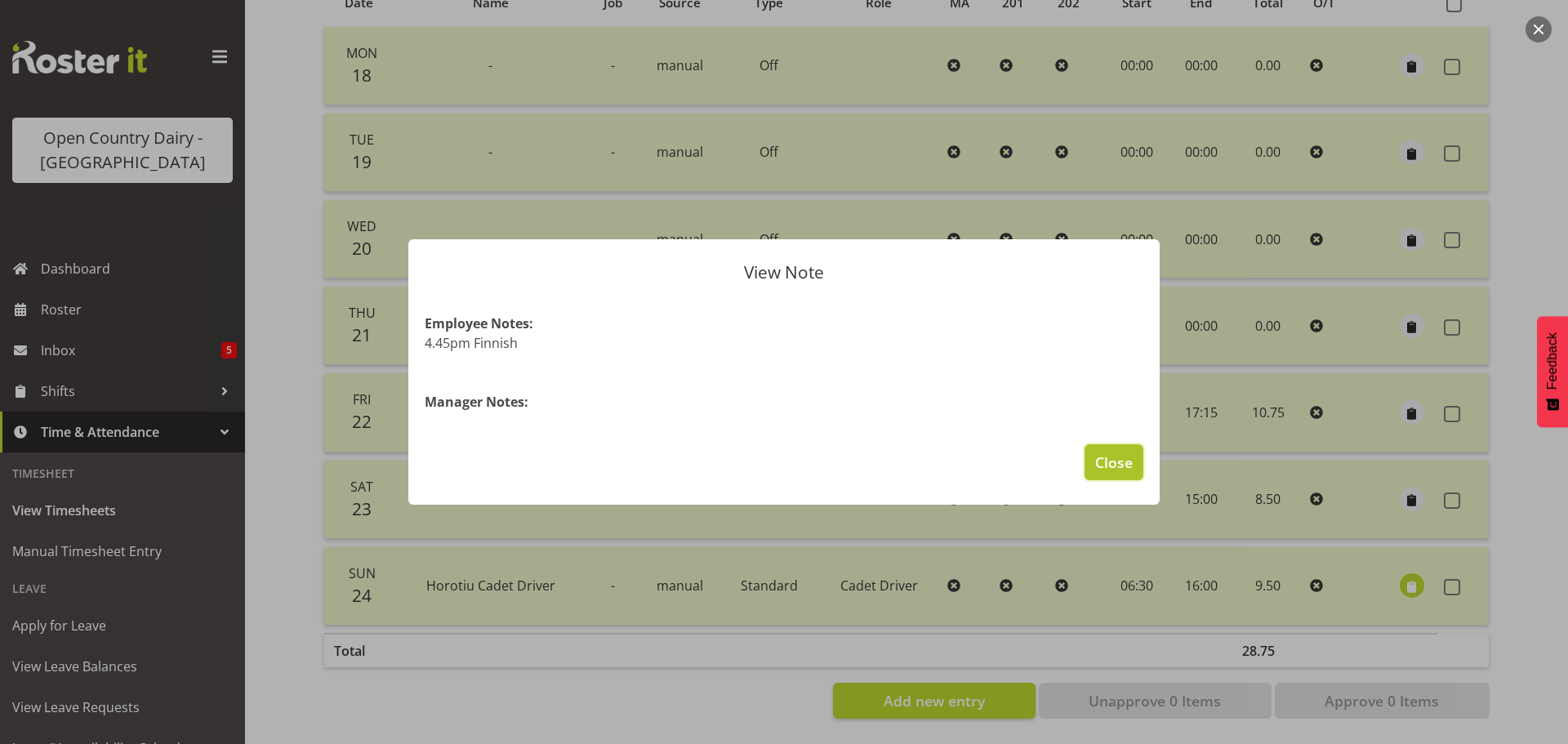
click at [1112, 468] on span "Close" at bounding box center [1114, 462] width 38 height 21
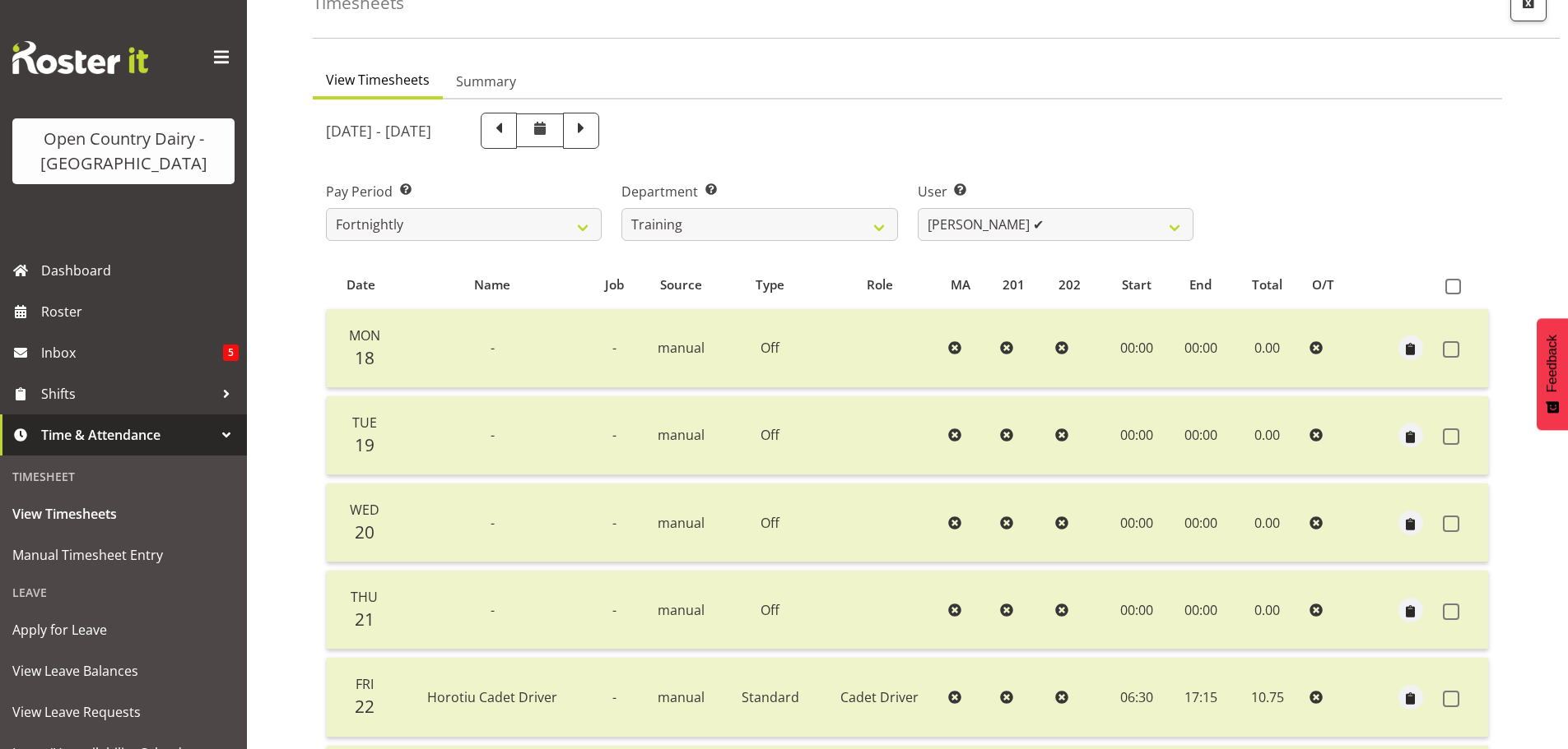
scroll to position [66, 0]
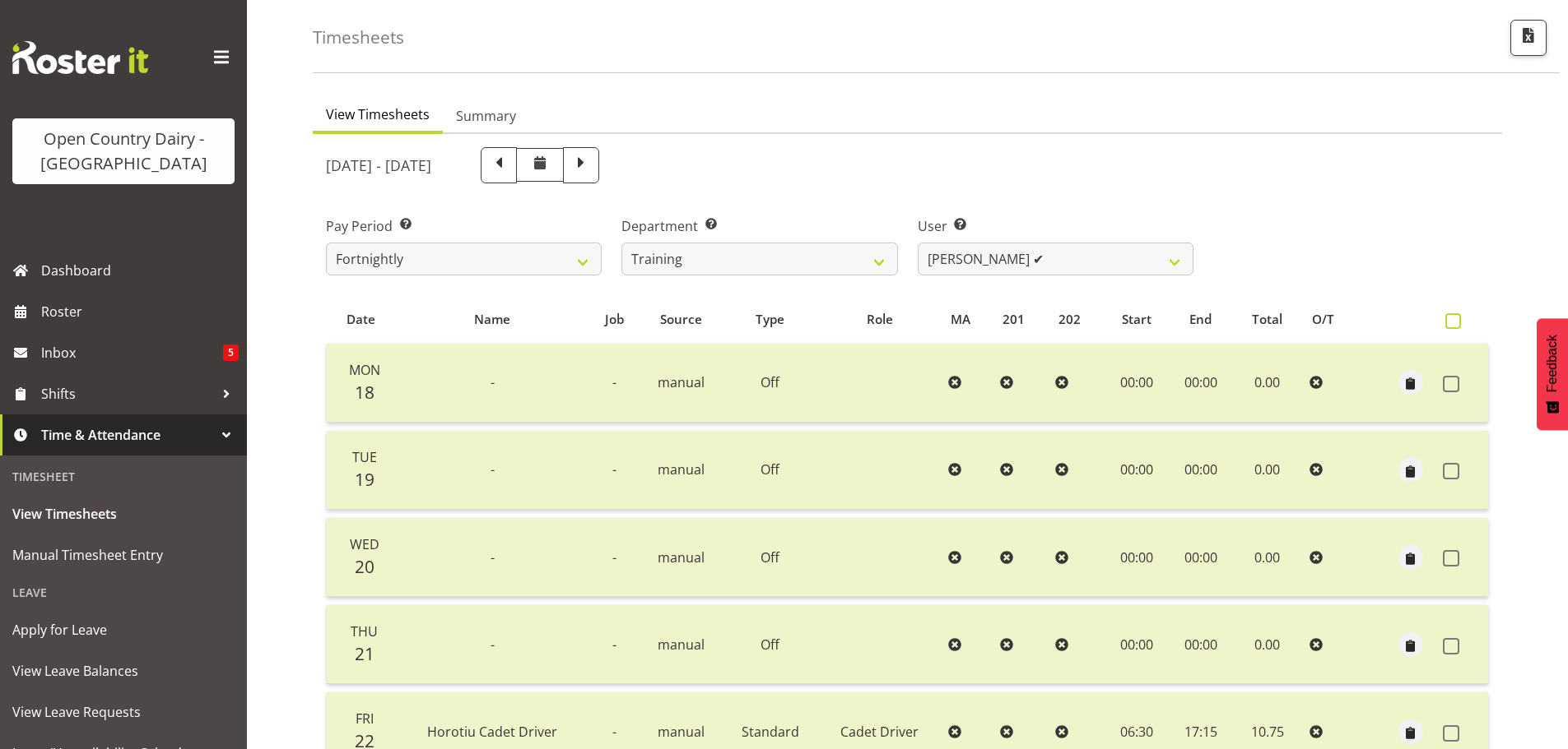
click at [1456, 315] on span at bounding box center [1453, 321] width 16 height 16
click at [1456, 316] on input "checkbox" at bounding box center [1451, 321] width 11 height 11
checkbox input "true"
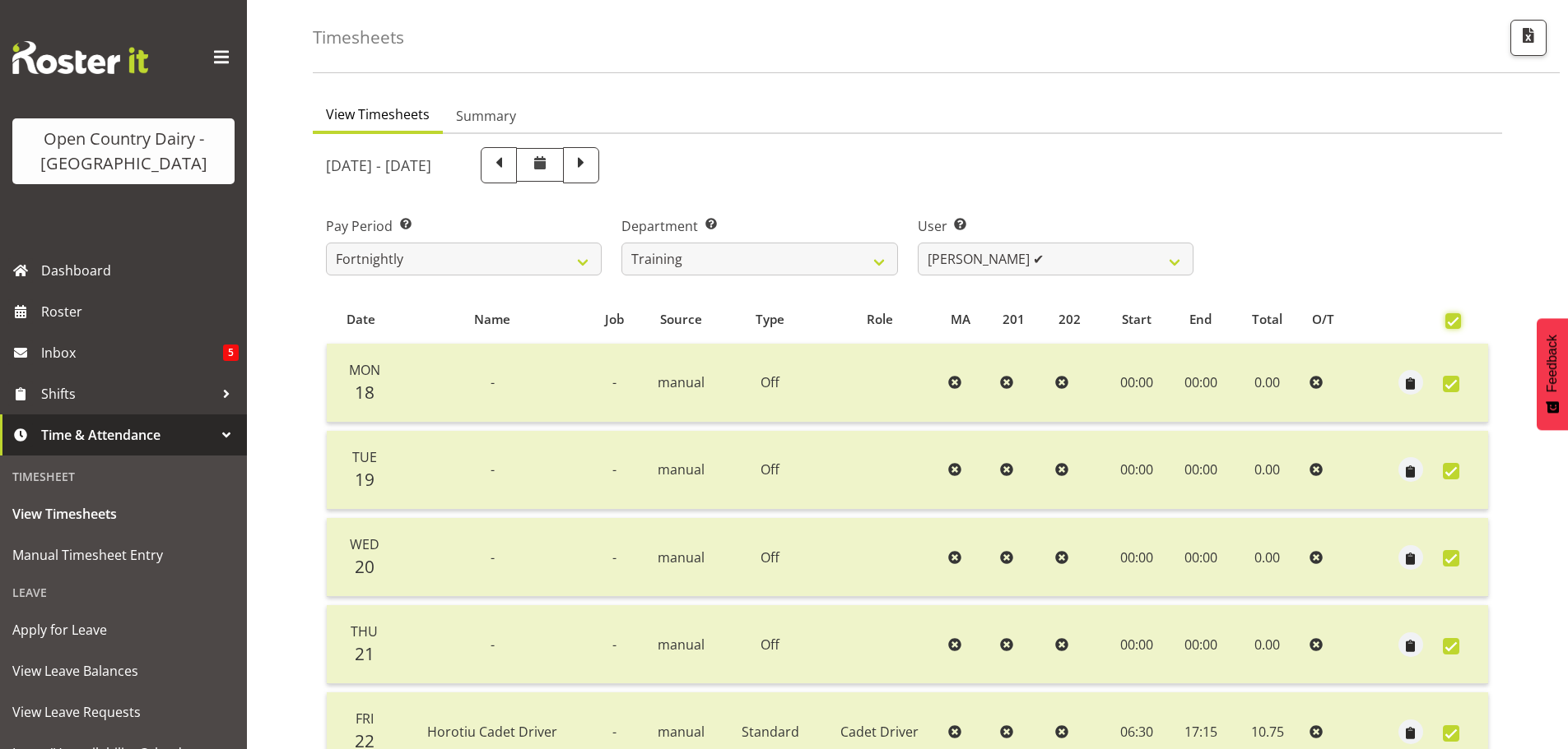
checkbox input "true"
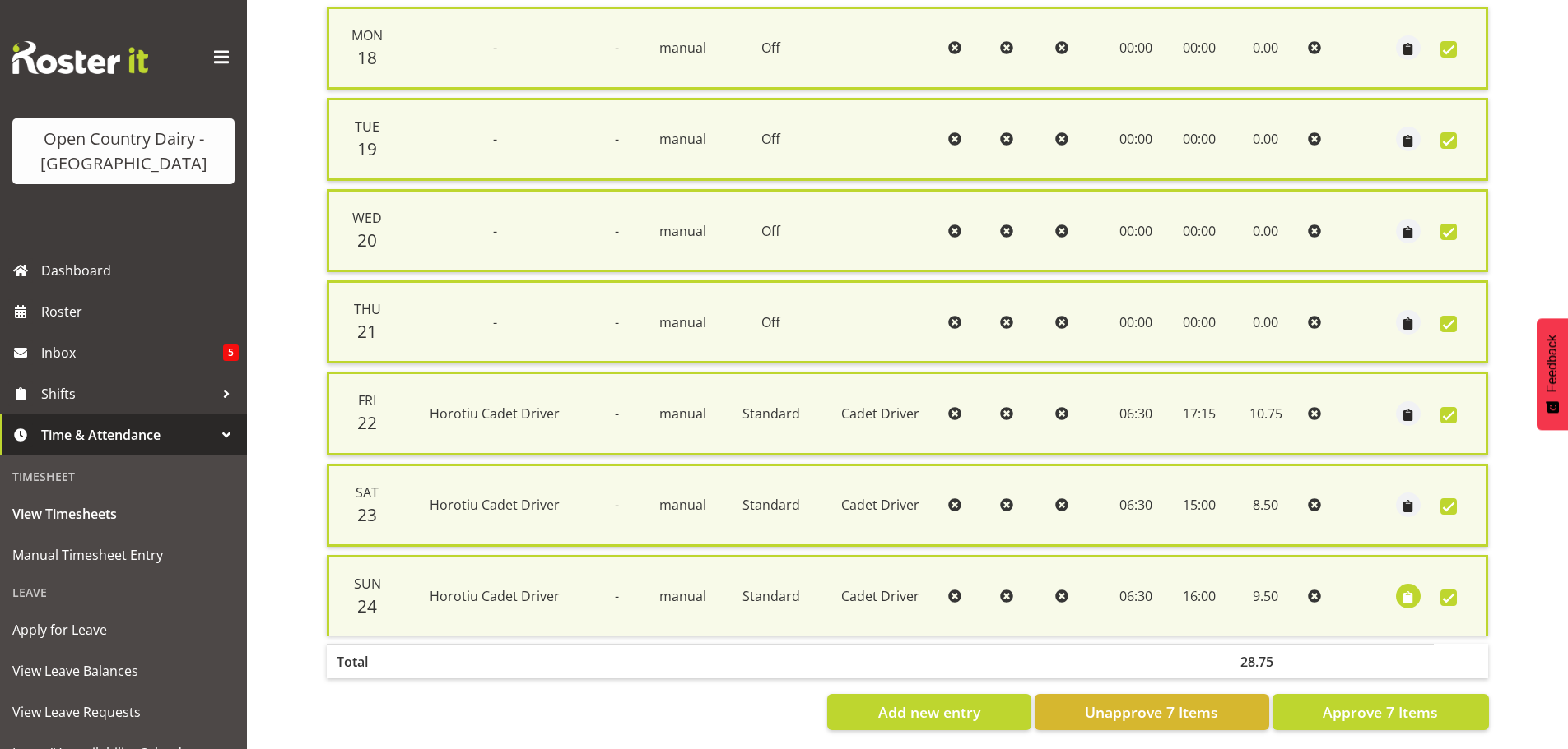
scroll to position [422, 0]
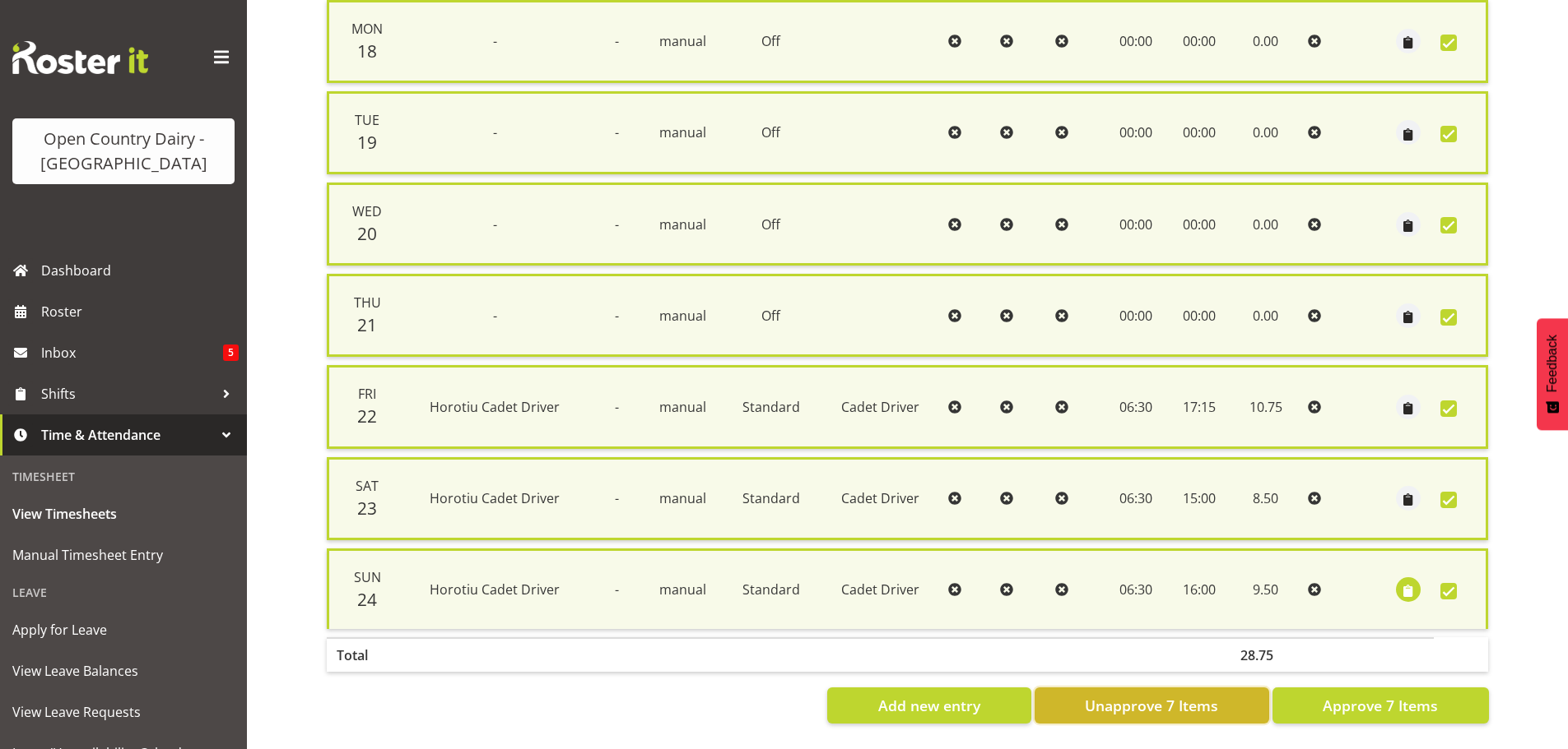
click at [1206, 695] on span "Unapprove 7 Items" at bounding box center [1151, 706] width 133 height 22
checkbox input "false"
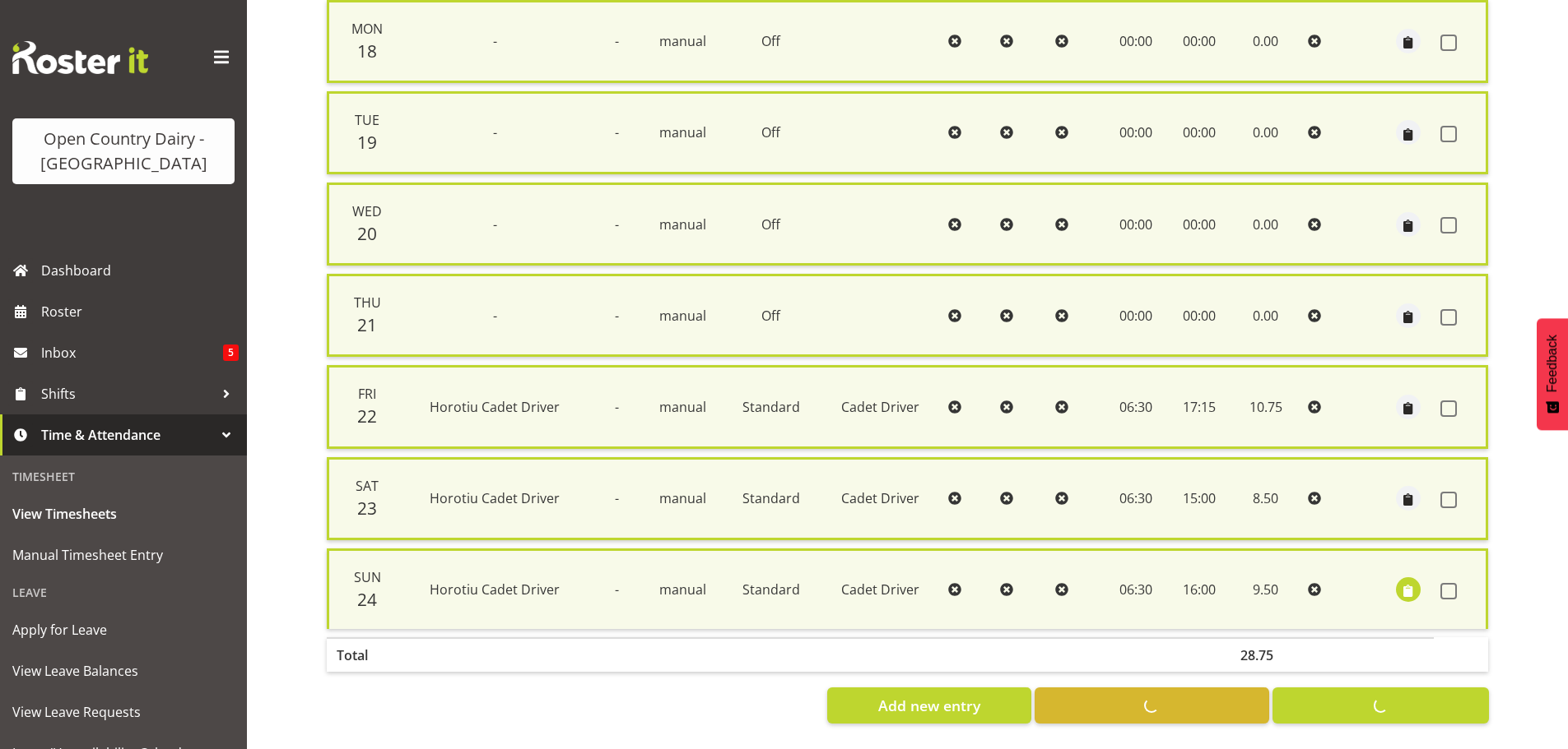
checkbox input "false"
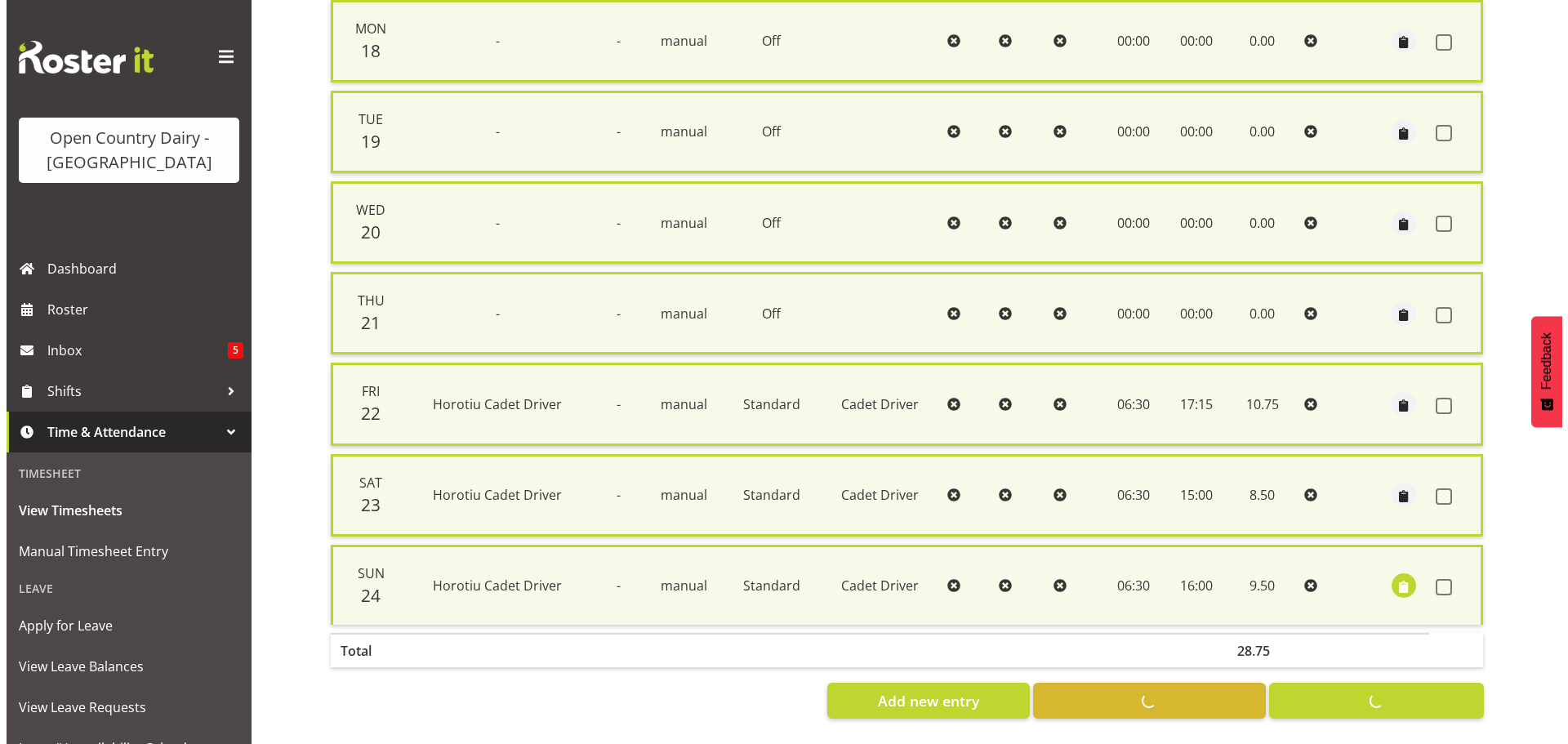
scroll to position [392, 0]
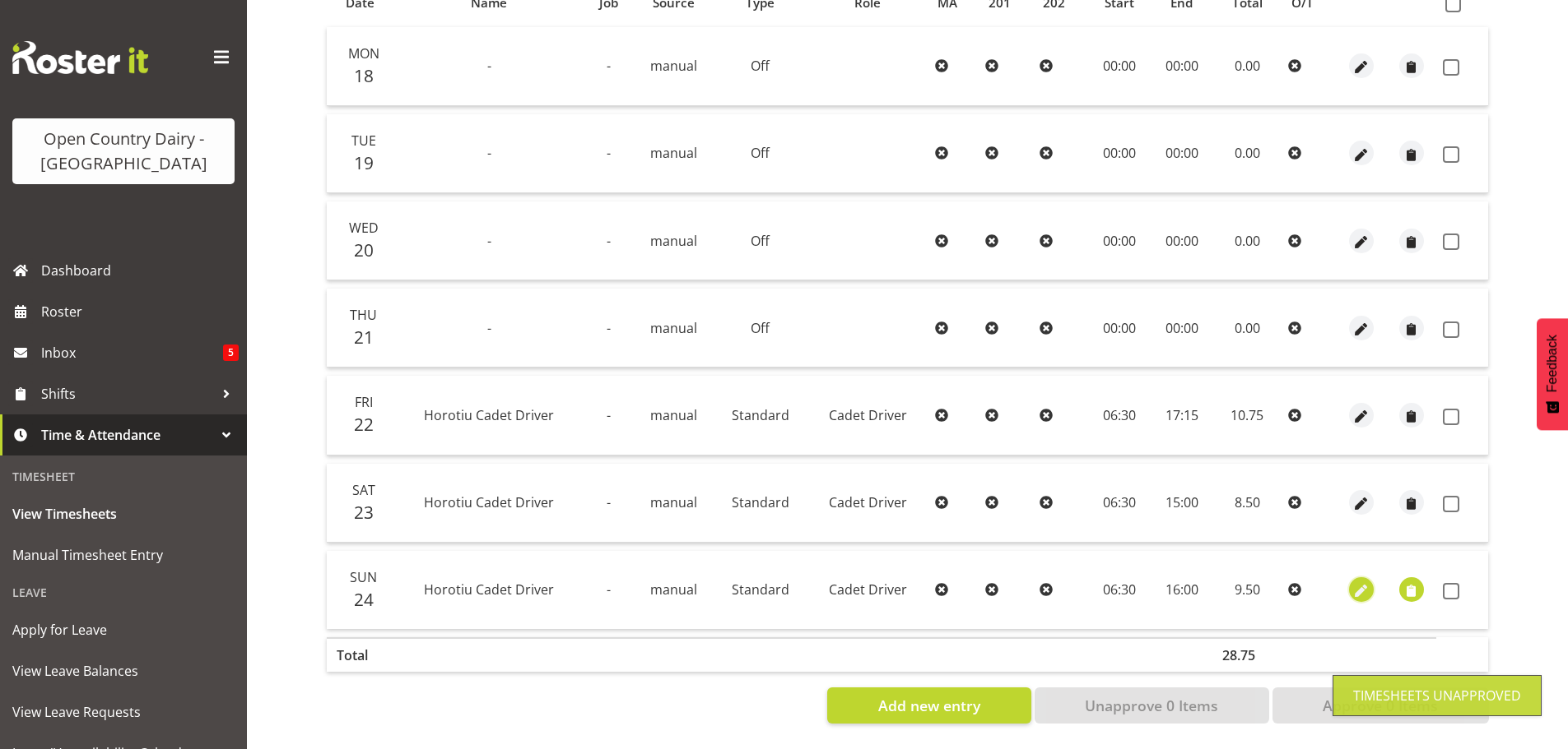
click at [1356, 583] on span "button" at bounding box center [1361, 592] width 19 height 19
select select "Standard"
select select "7"
select select "2025"
select select "16"
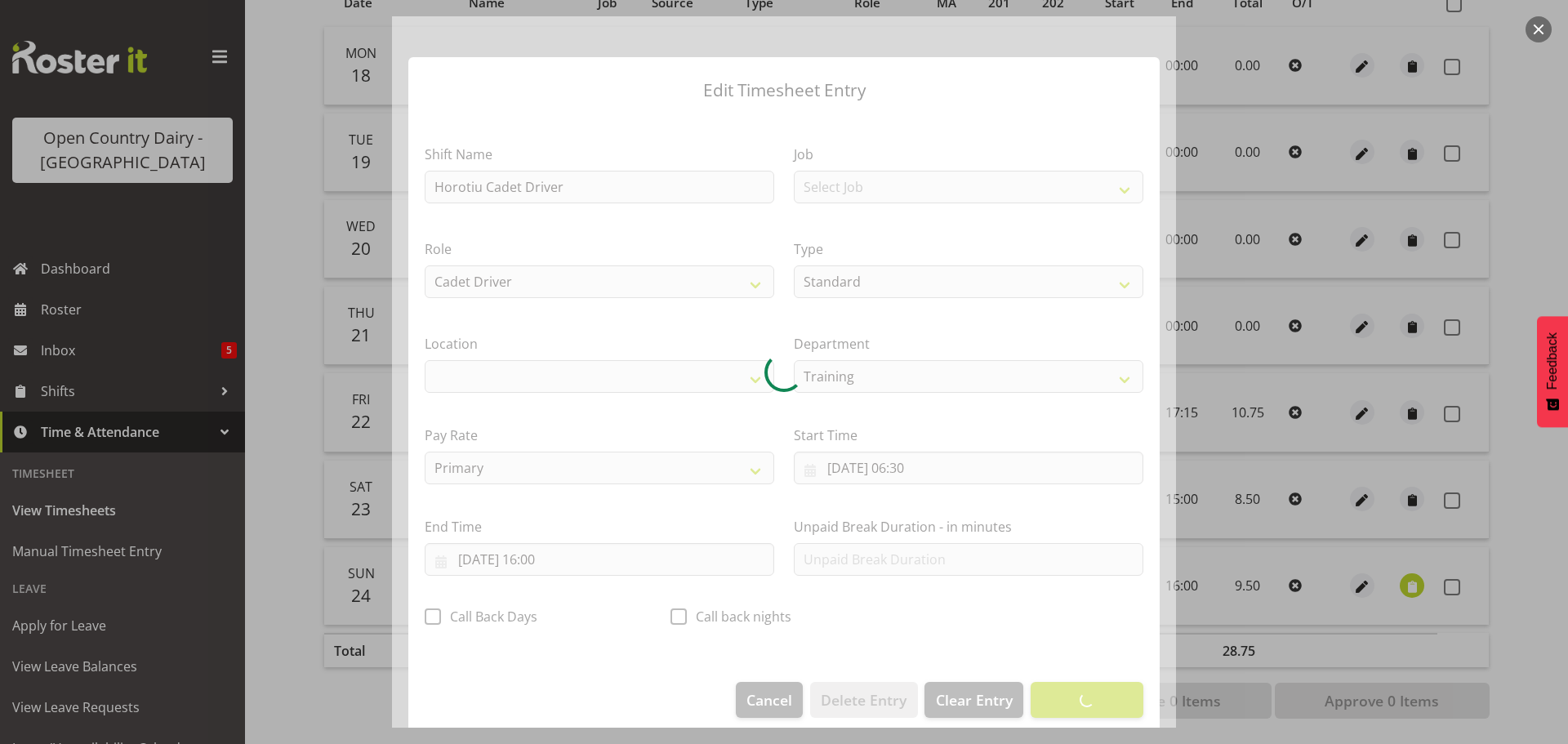
select select "1054"
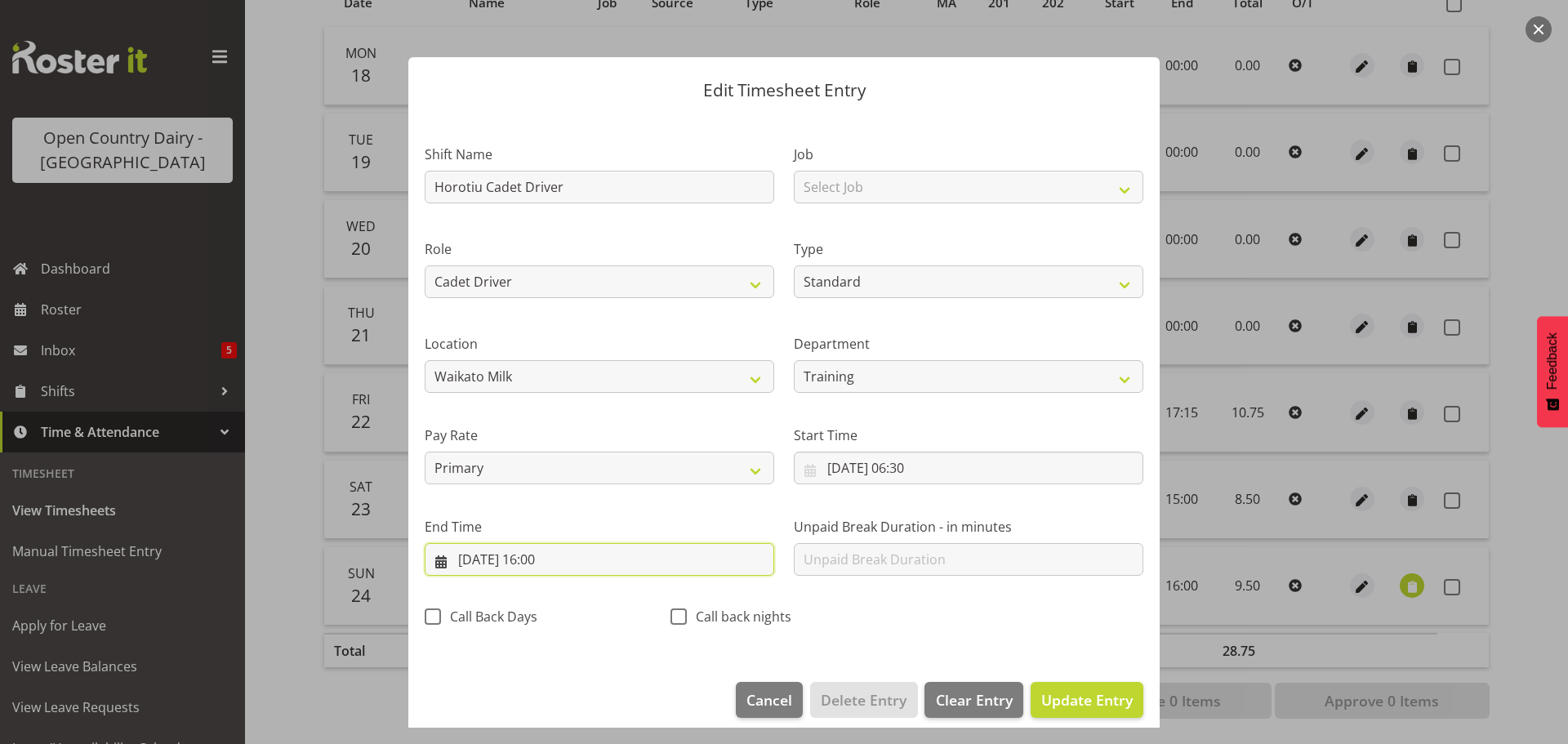
click at [555, 551] on input "24/08/2025, 16:00" at bounding box center [600, 560] width 350 height 33
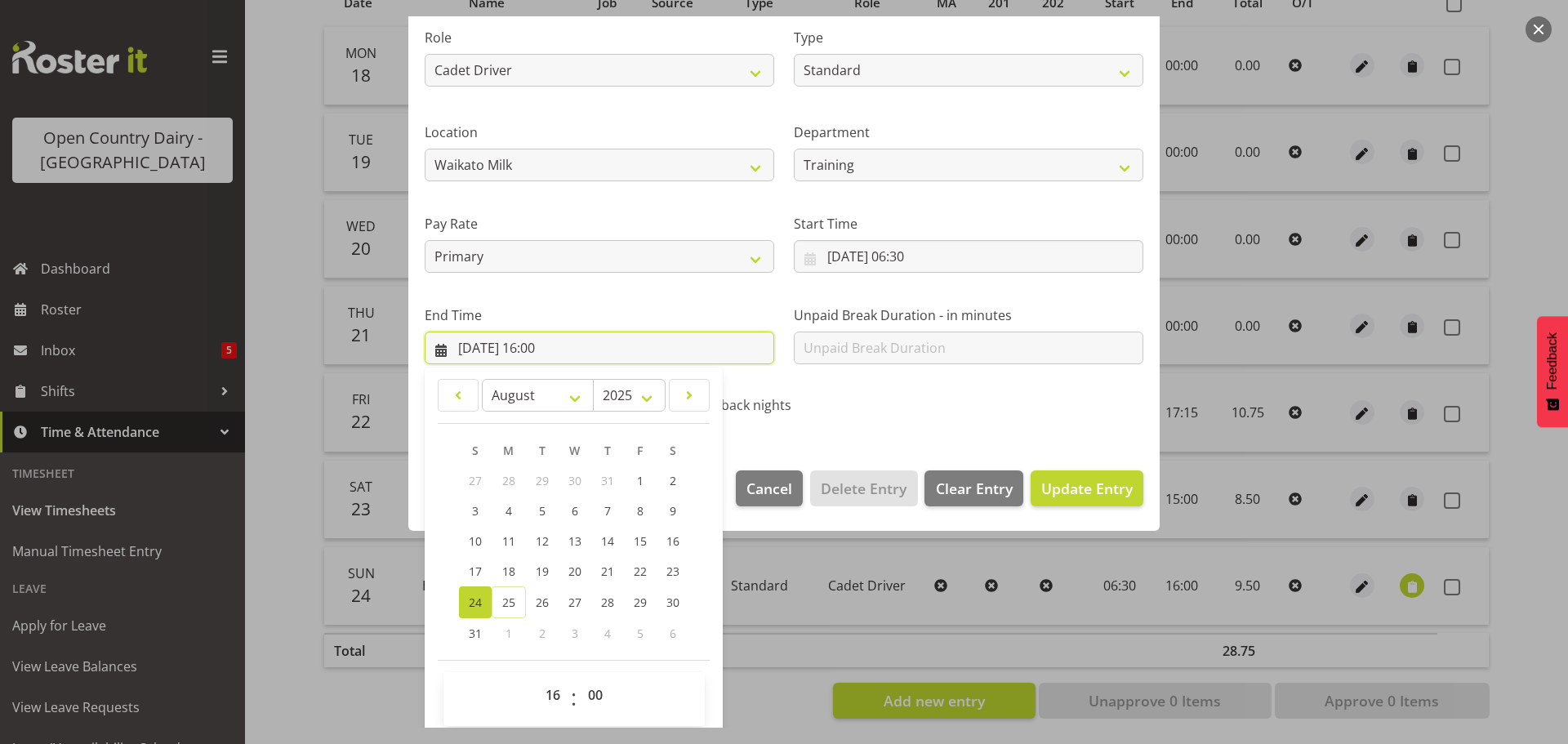
scroll to position [221, 0]
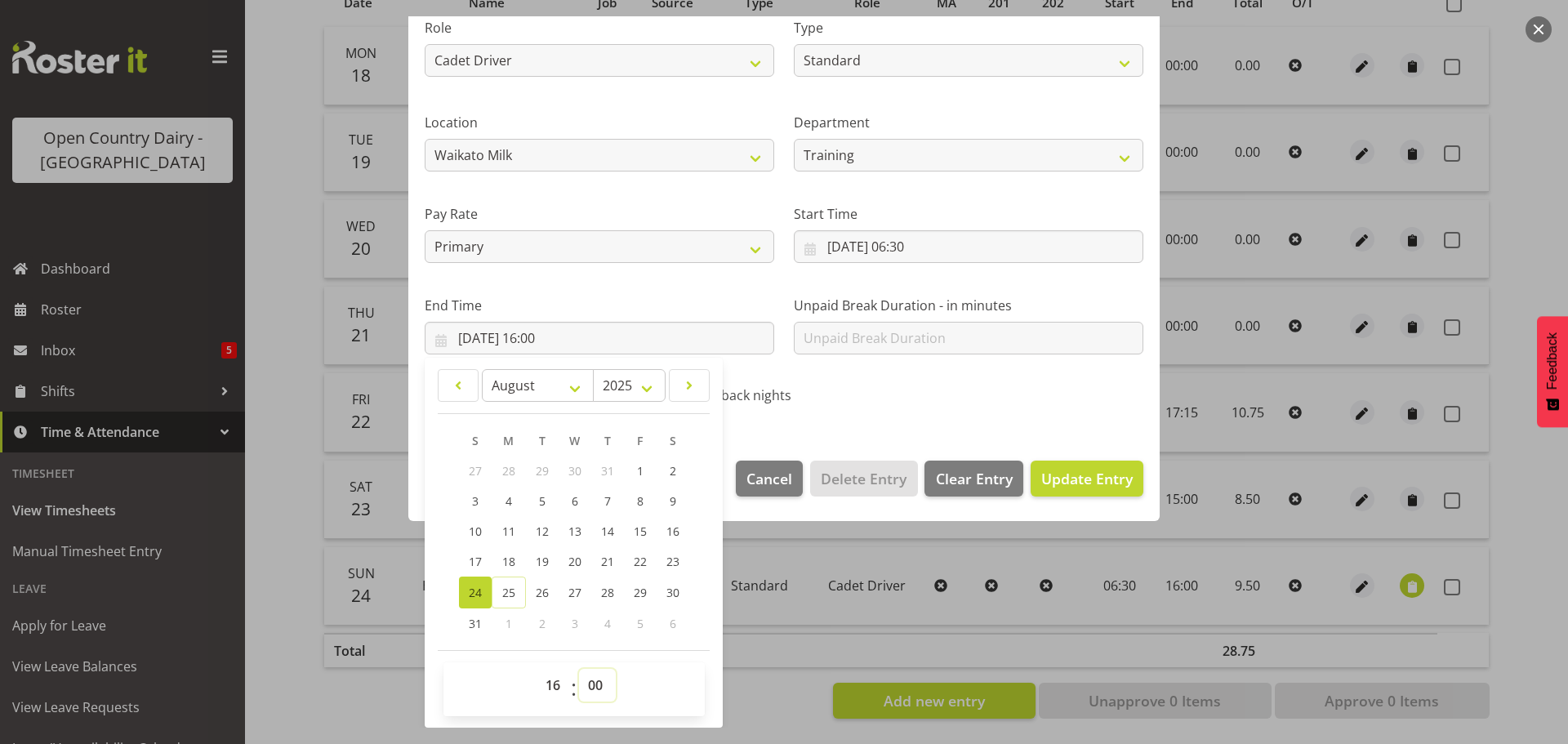
click at [595, 680] on select "00 01 02 03 04 05 06 07 08 09 10 11 12 13 14 15 16 17 18 19 20 21 22 23 24 25 2…" at bounding box center [597, 685] width 37 height 33
select select "45"
click at [579, 669] on select "00 01 02 03 04 05 06 07 08 09 10 11 12 13 14 15 16 17 18 19 20 21 22 23 24 25 2…" at bounding box center [597, 685] width 37 height 33
type input "24/08/2025, 16:45"
click at [1054, 478] on span "Update Entry" at bounding box center [1087, 479] width 92 height 20
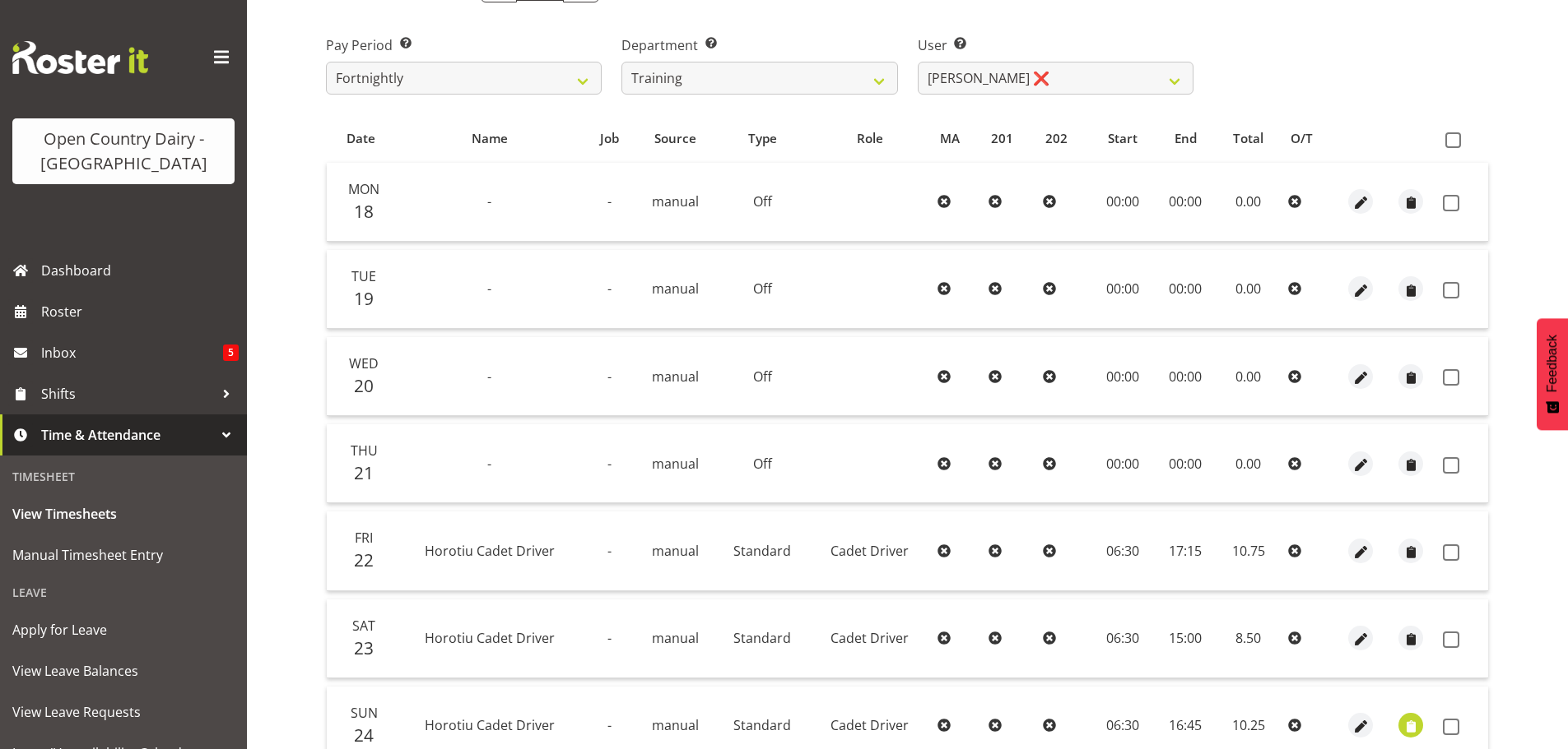
scroll to position [230, 0]
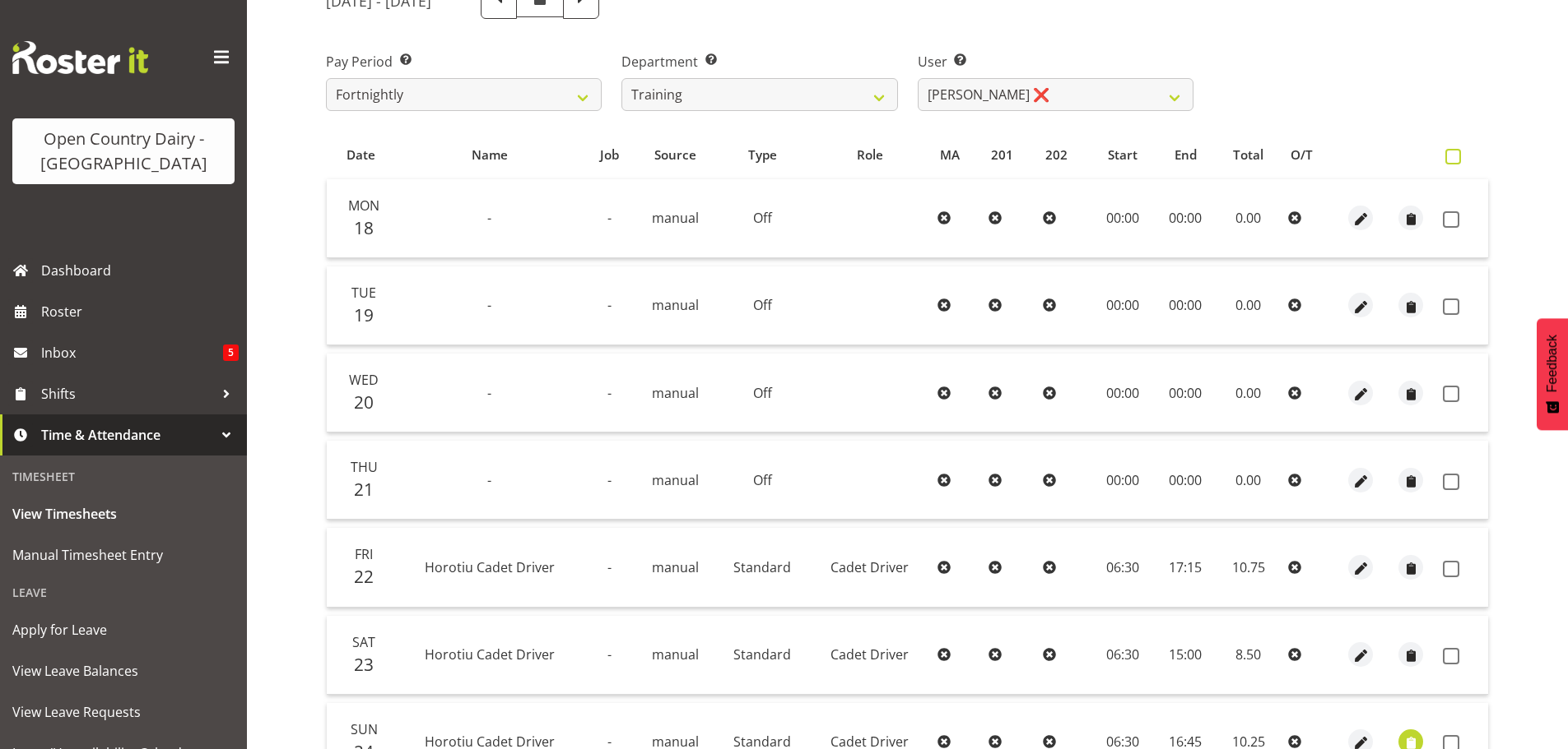
click at [1456, 157] on span at bounding box center [1453, 156] width 16 height 16
click at [1456, 157] on input "checkbox" at bounding box center [1451, 156] width 11 height 11
checkbox input "true"
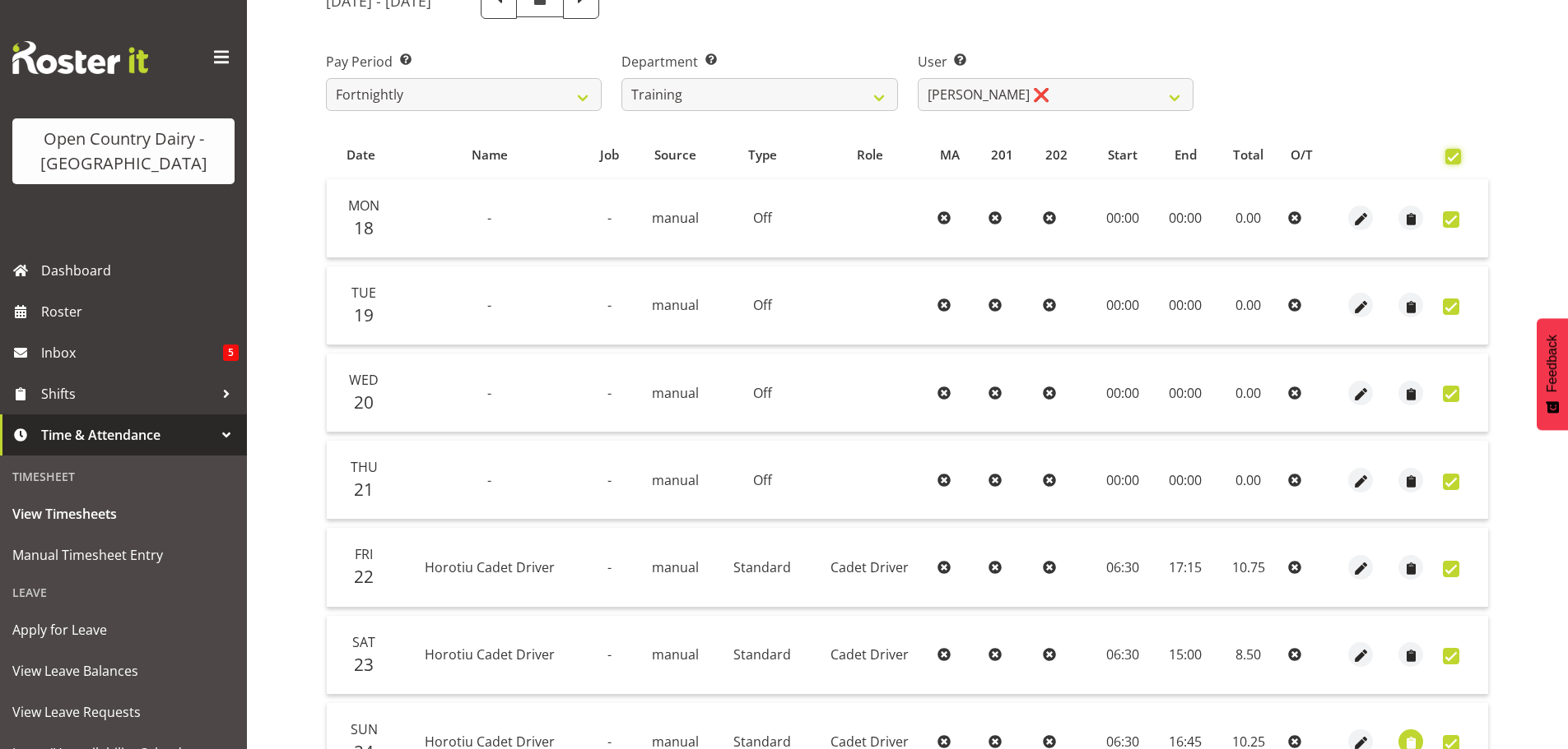
checkbox input "true"
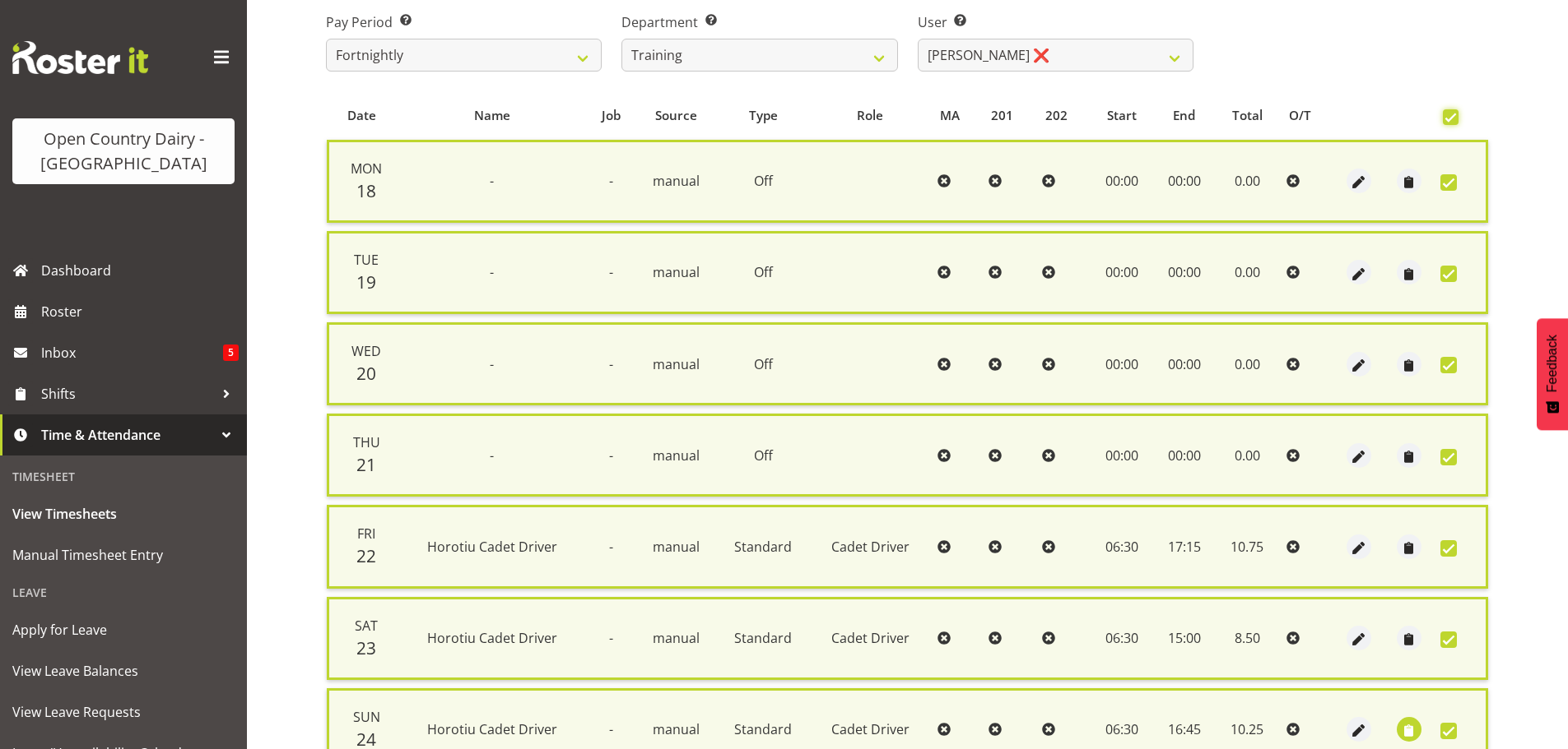
scroll to position [422, 0]
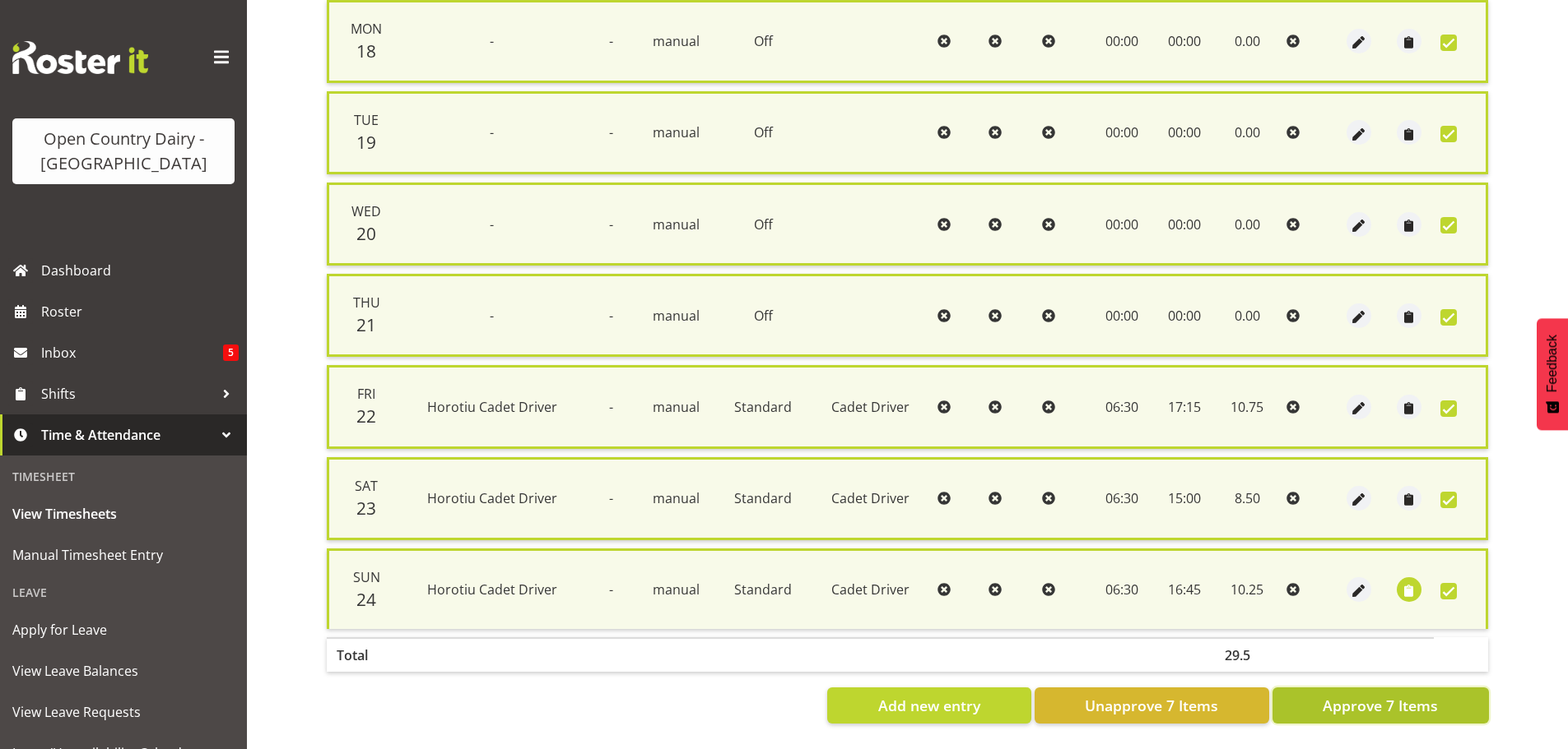
click at [1367, 695] on span "Approve 7 Items" at bounding box center [1380, 706] width 116 height 22
checkbox input "false"
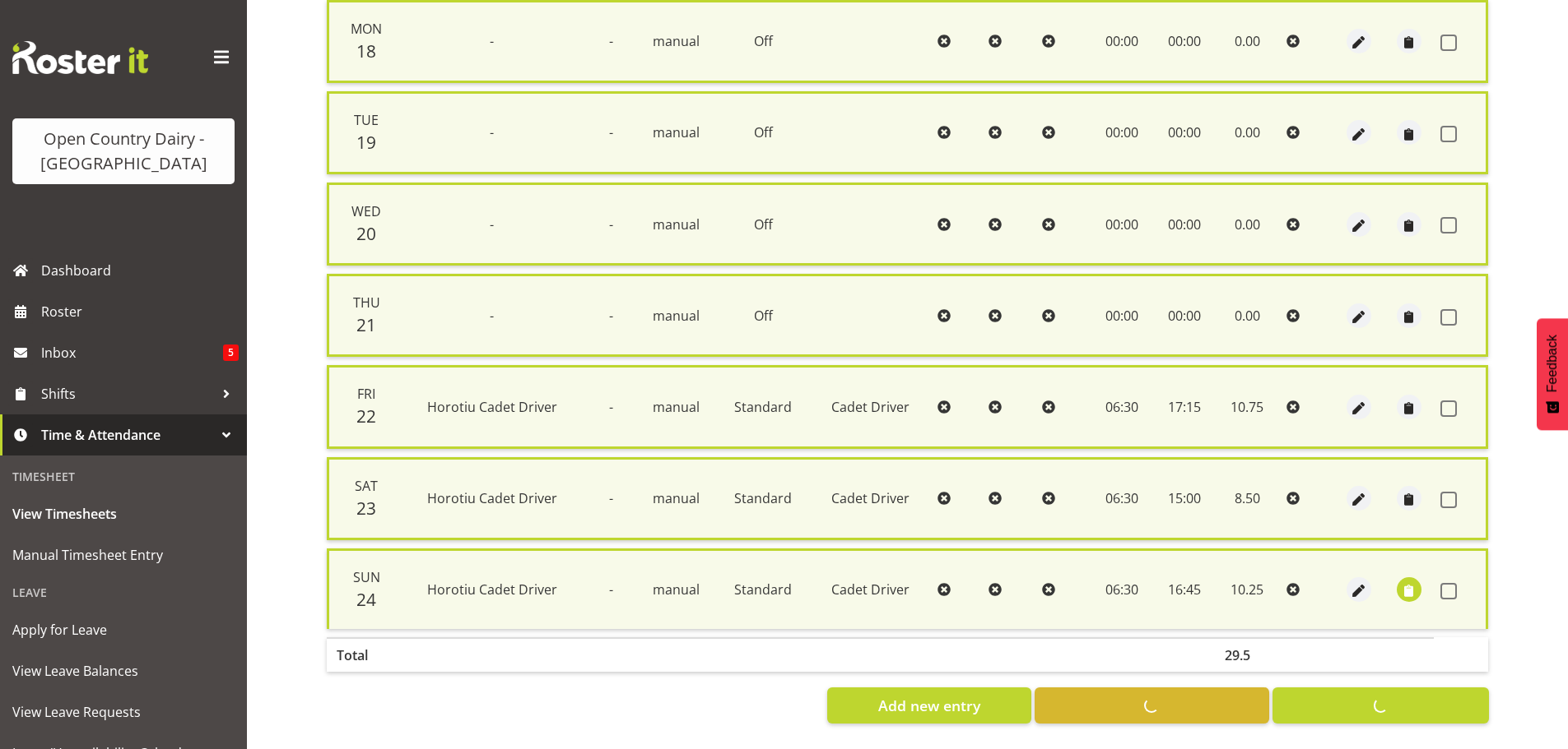
checkbox input "false"
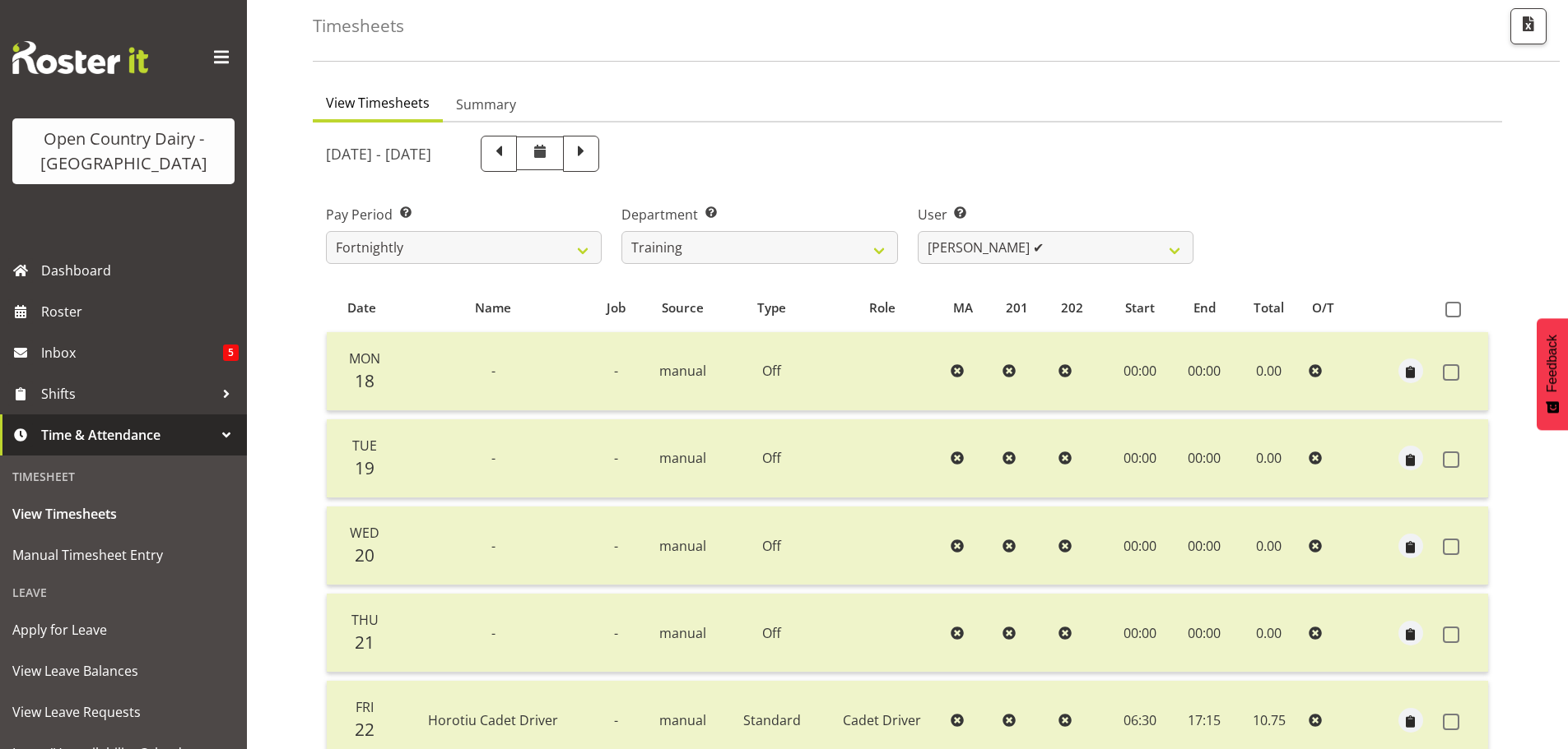
scroll to position [66, 0]
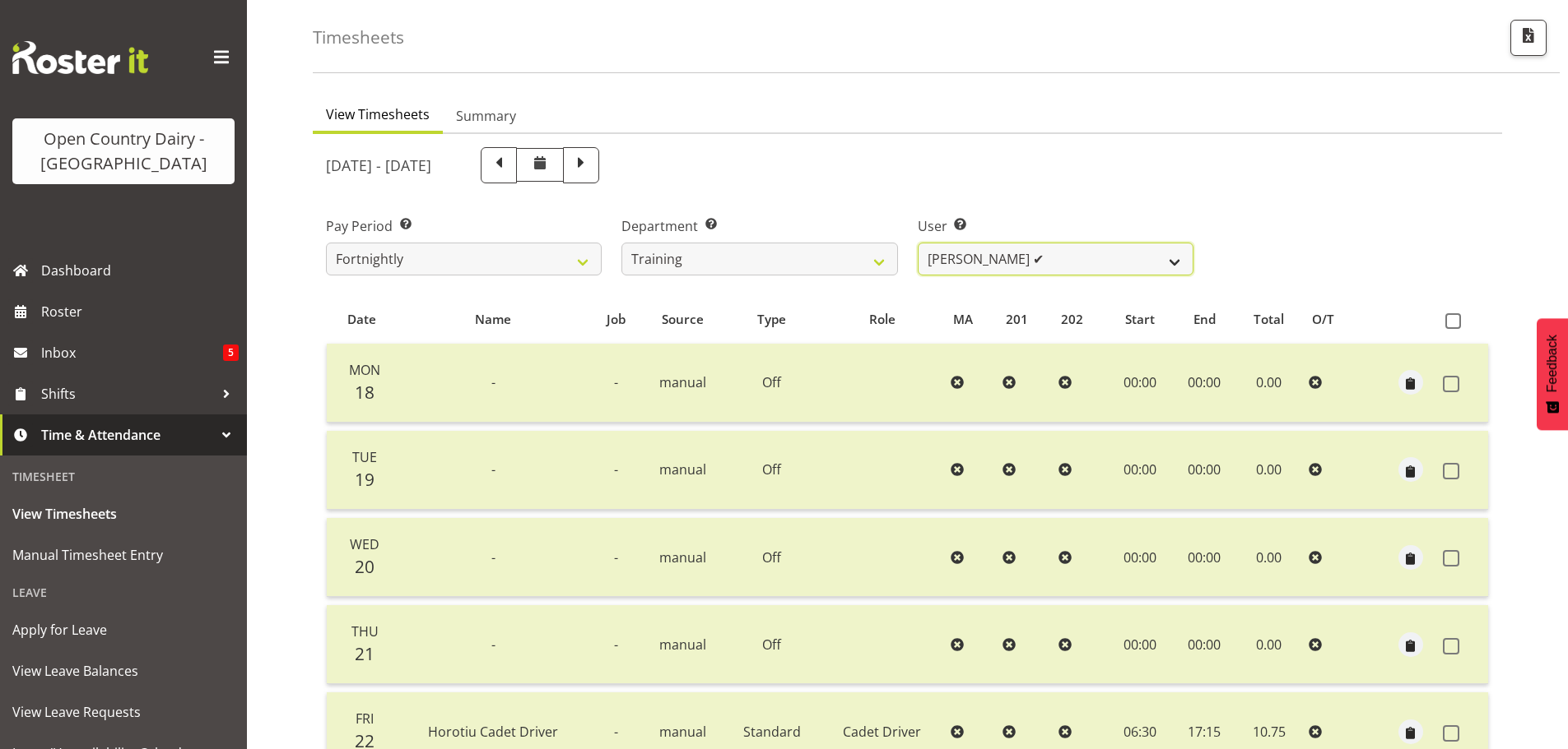
click at [1176, 258] on select "Antony Lockyer ✔ Chris Gibbs ✔ David Foote (Junior) ✔ Jesse Simpson ✔ Kimberley…" at bounding box center [1056, 259] width 276 height 33
click at [918, 243] on select "Antony Lockyer ✔ Chris Gibbs ✔ David Foote (Junior) ✔ Jesse Simpson ✔ Kimberley…" at bounding box center [1056, 259] width 276 height 33
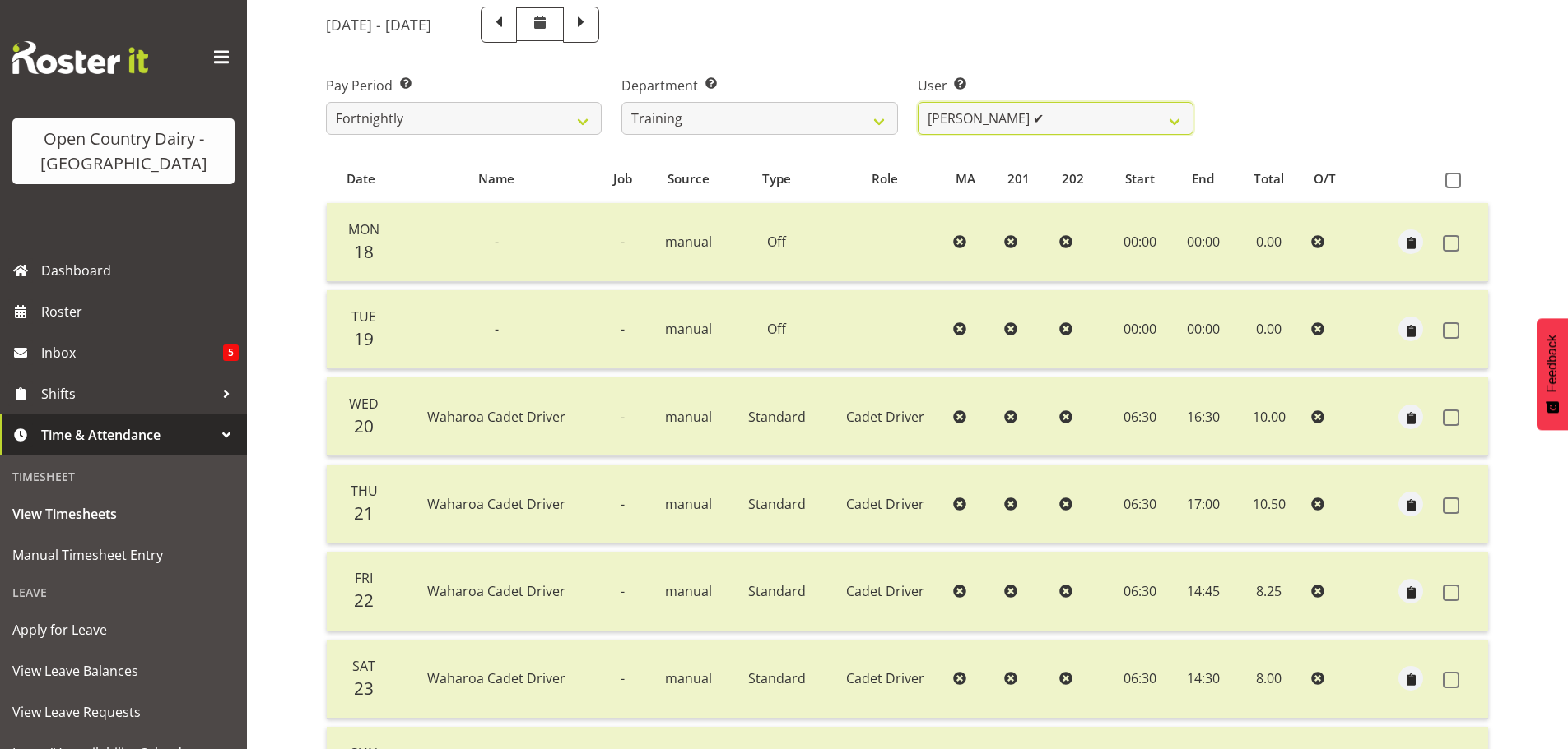
scroll to position [148, 0]
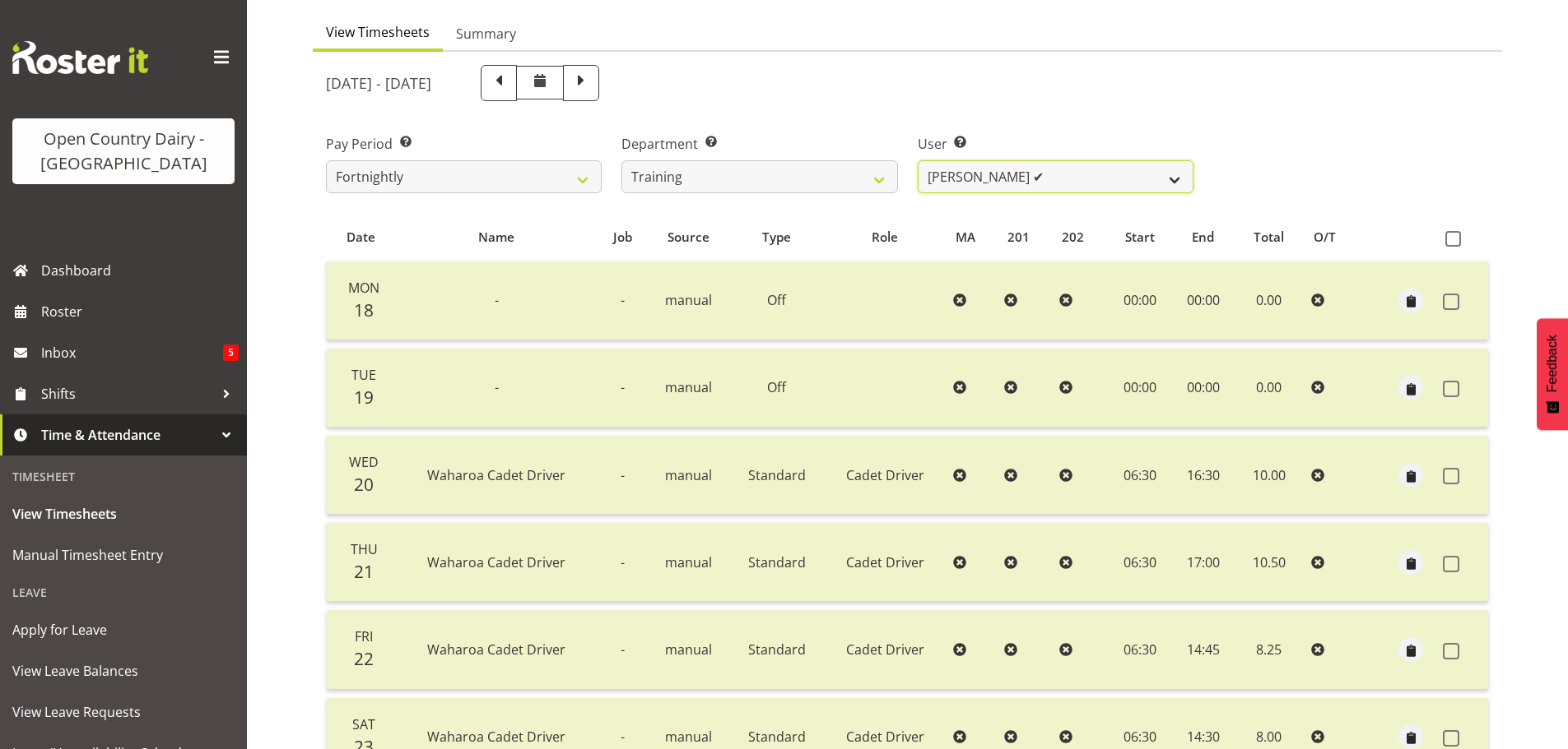
click at [1085, 180] on select "Antony Lockyer ✔ Chris Gibbs ✔ David Foote (Junior) ✔ Jesse Simpson ✔ Kimberley…" at bounding box center [1056, 177] width 276 height 33
select select "11242"
click at [918, 160] on select "Antony Lockyer ✔ Chris Gibbs ✔ David Foote (Junior) ✔ Jesse Simpson ✔ Kimberley…" at bounding box center [1056, 177] width 276 height 33
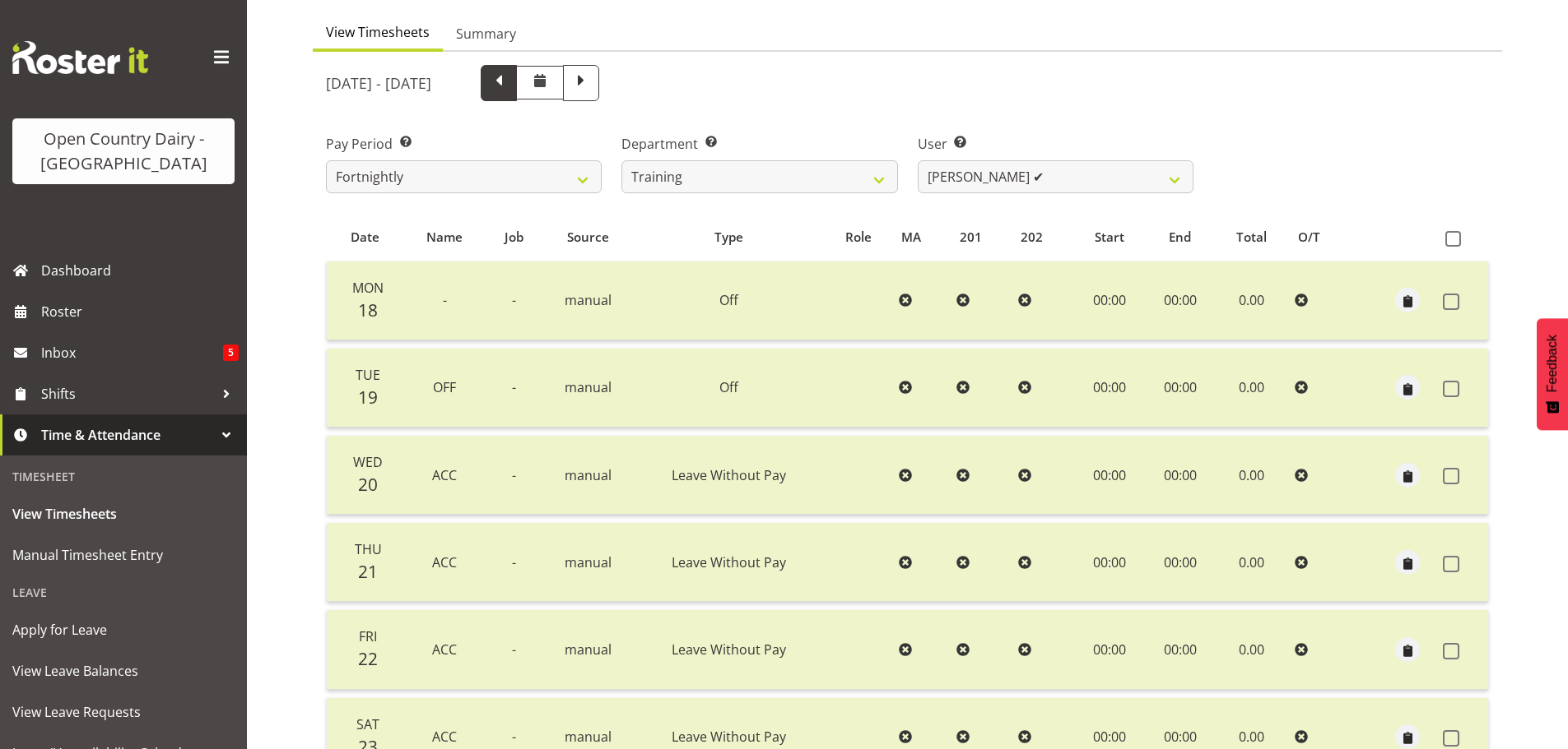
click at [510, 83] on span at bounding box center [499, 81] width 22 height 22
select select
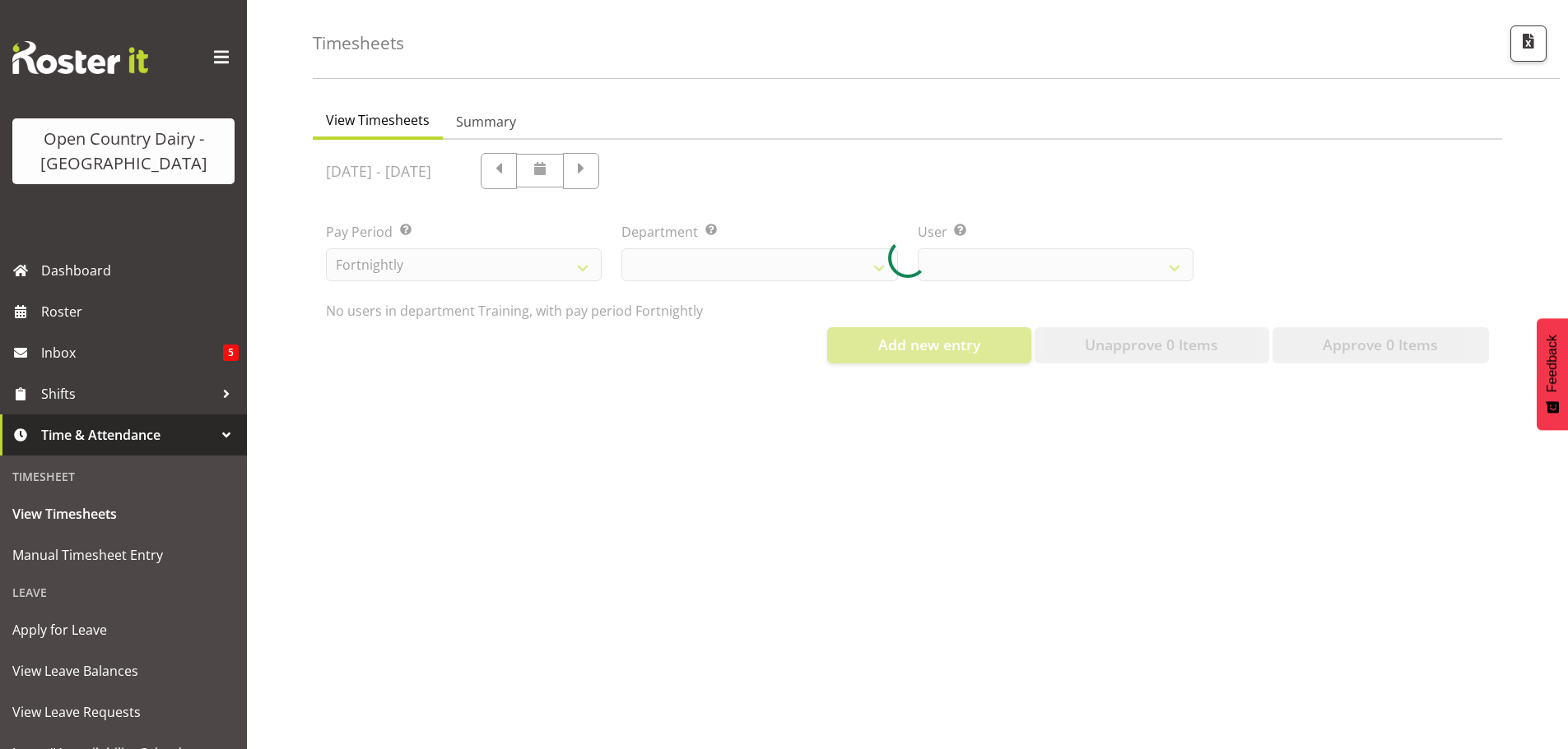
select select "763"
select select "11242"
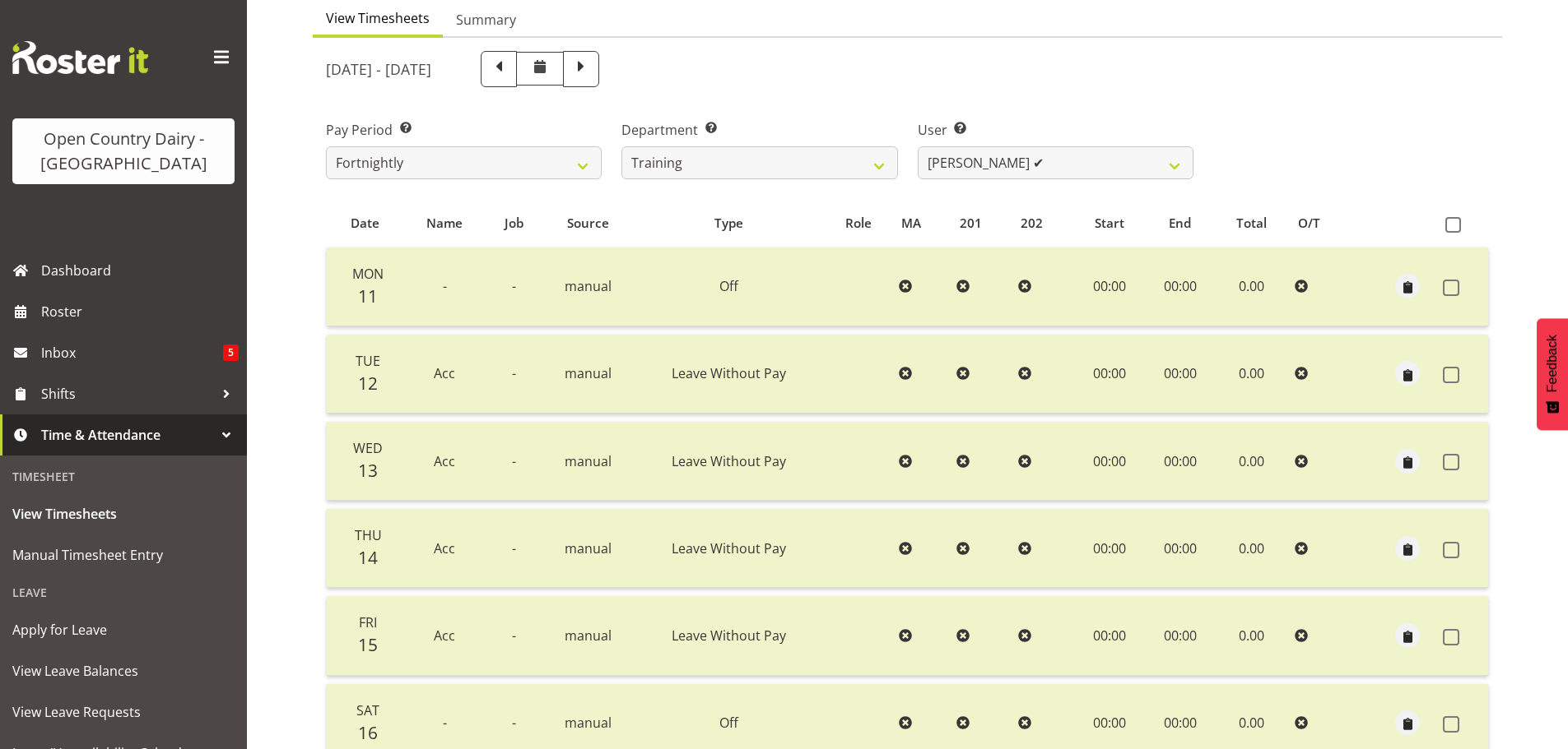
scroll to position [148, 0]
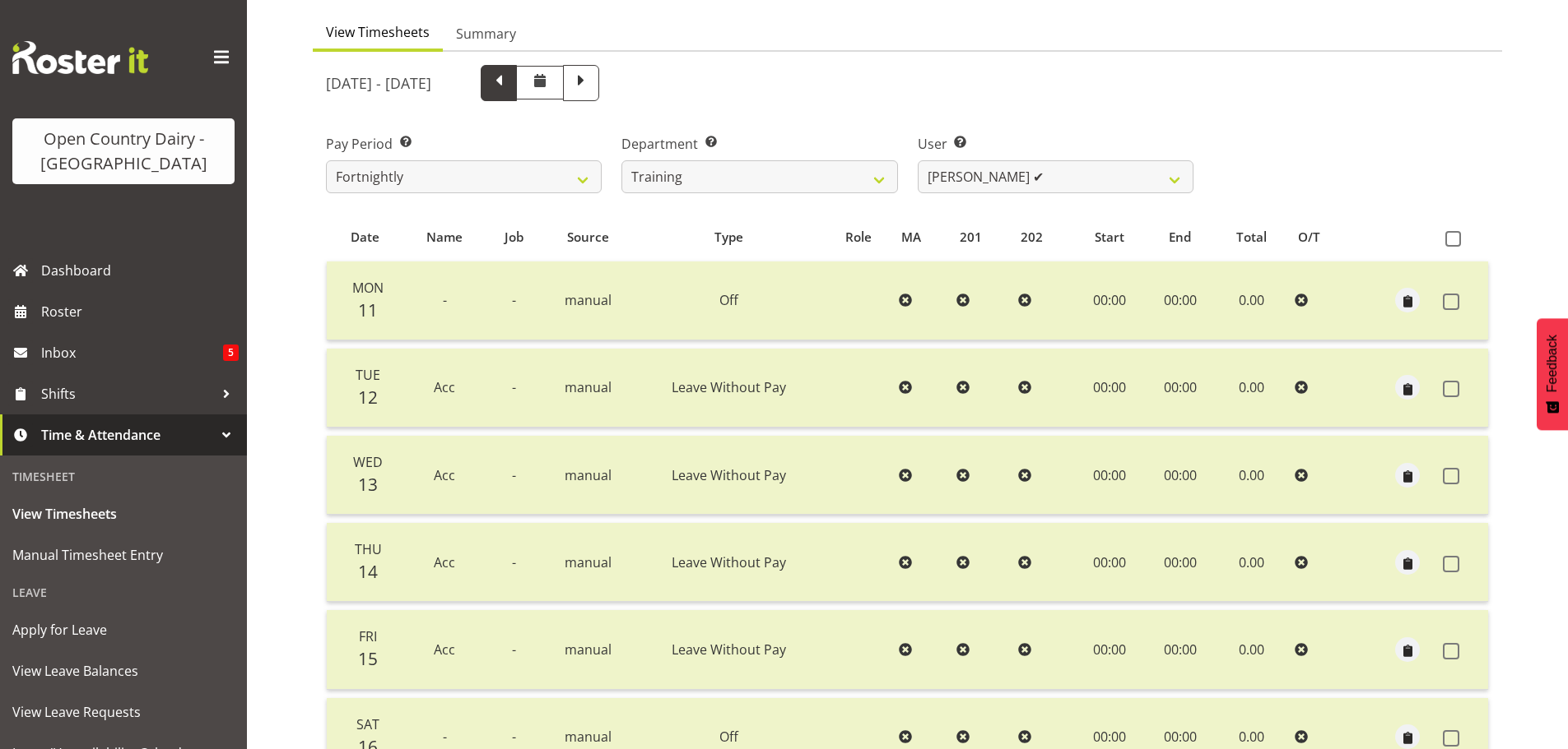
click at [510, 80] on span at bounding box center [499, 81] width 22 height 22
select select
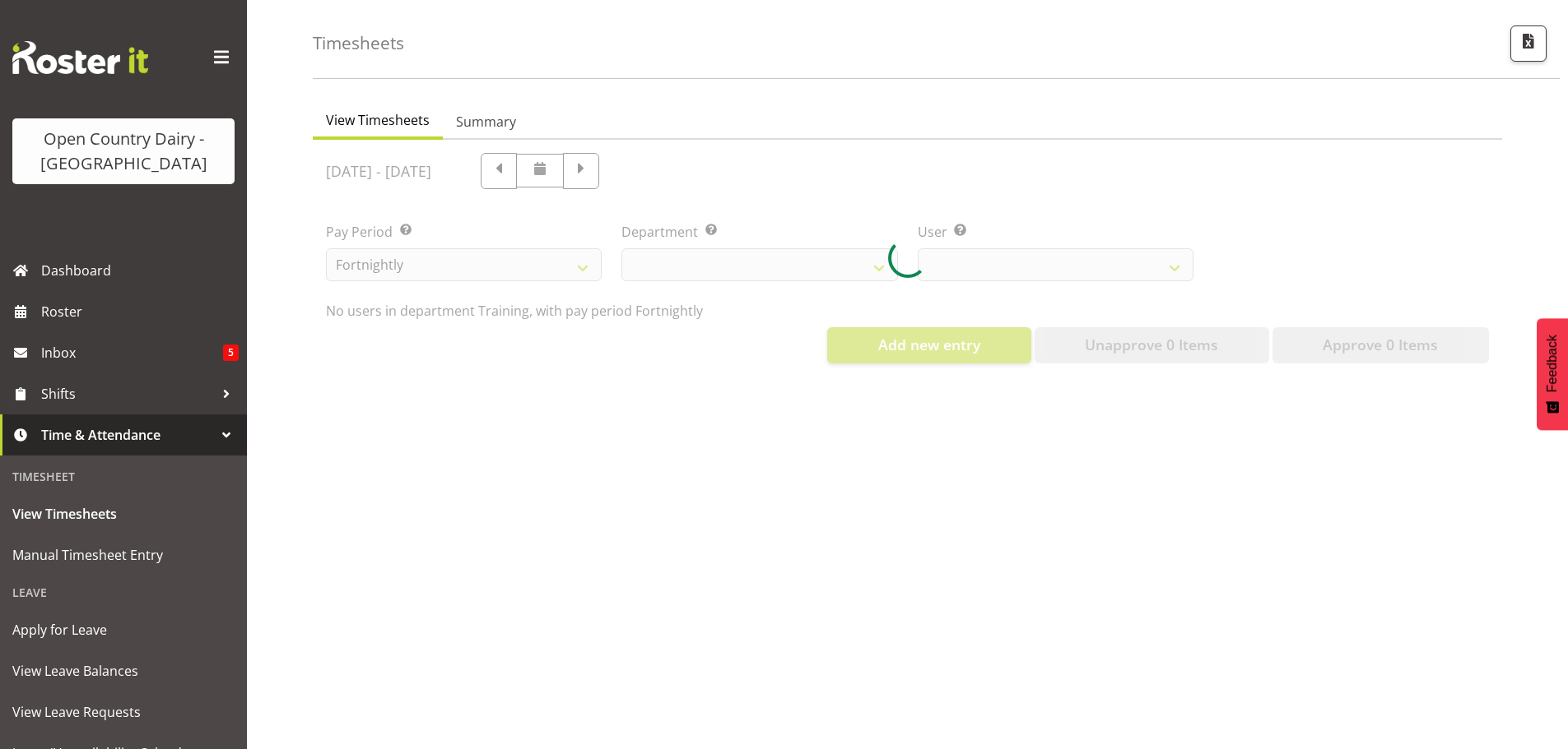
select select "763"
select select "11242"
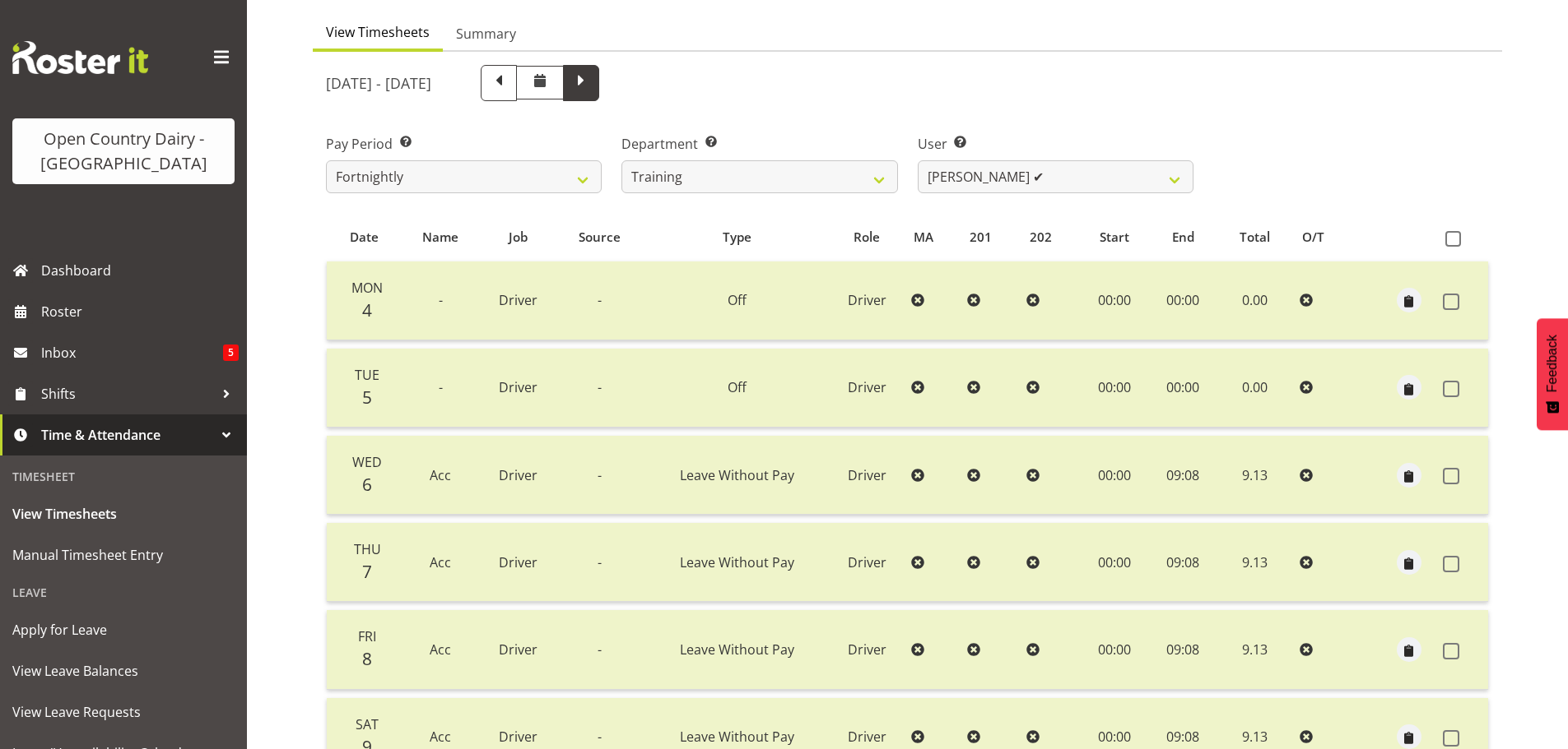
click at [591, 78] on span at bounding box center [581, 81] width 22 height 22
select select
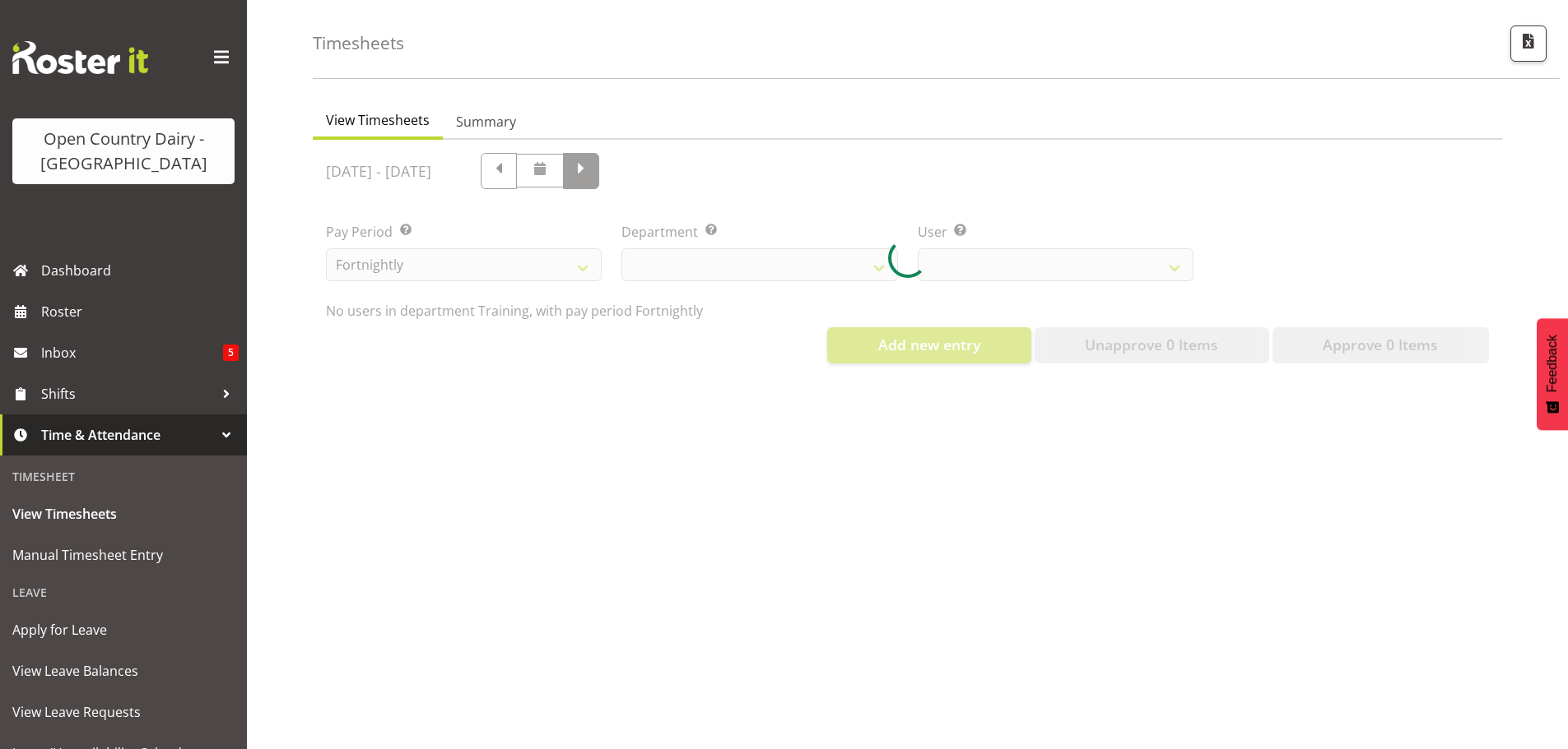
select select "763"
select select "11242"
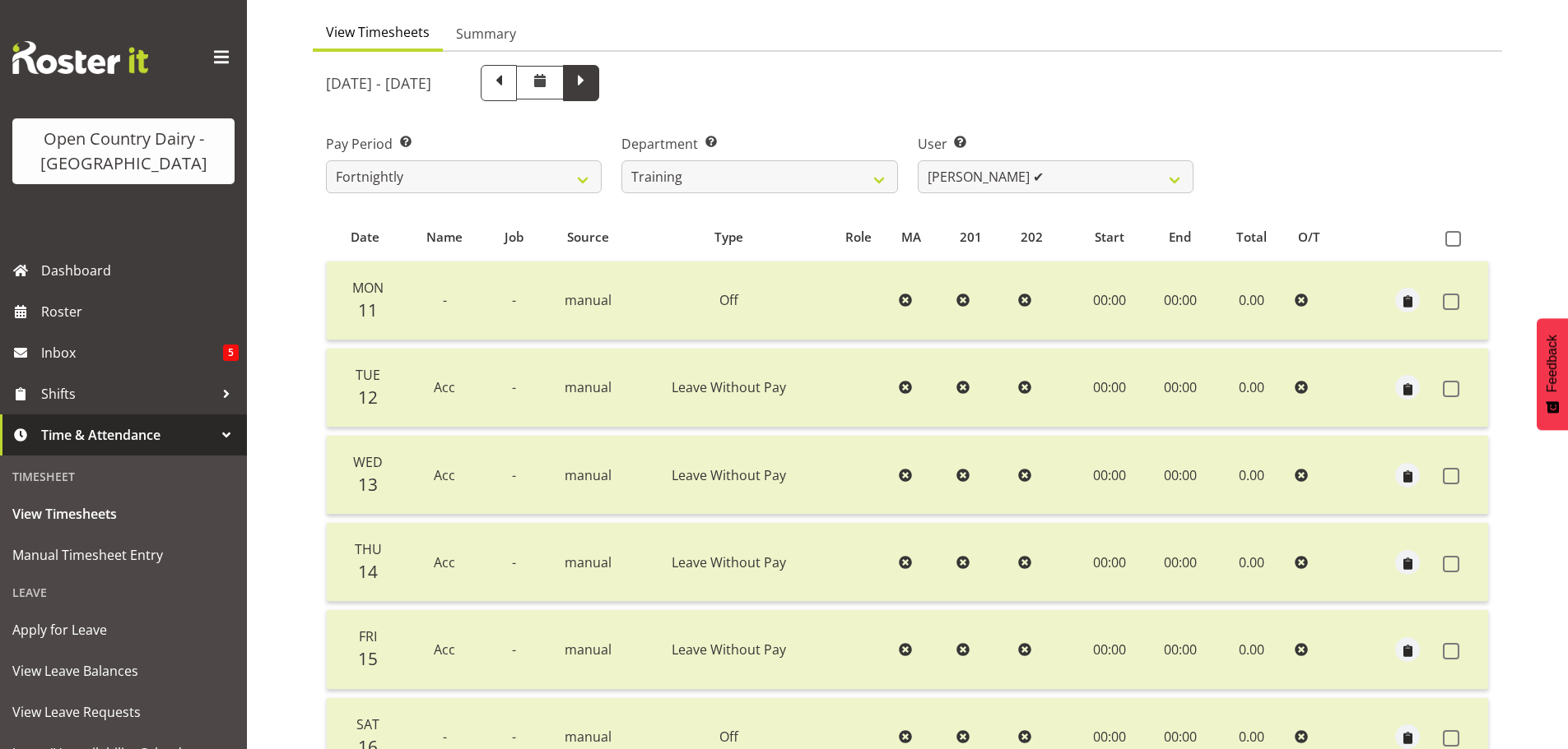
click at [591, 79] on span at bounding box center [581, 81] width 22 height 22
select select
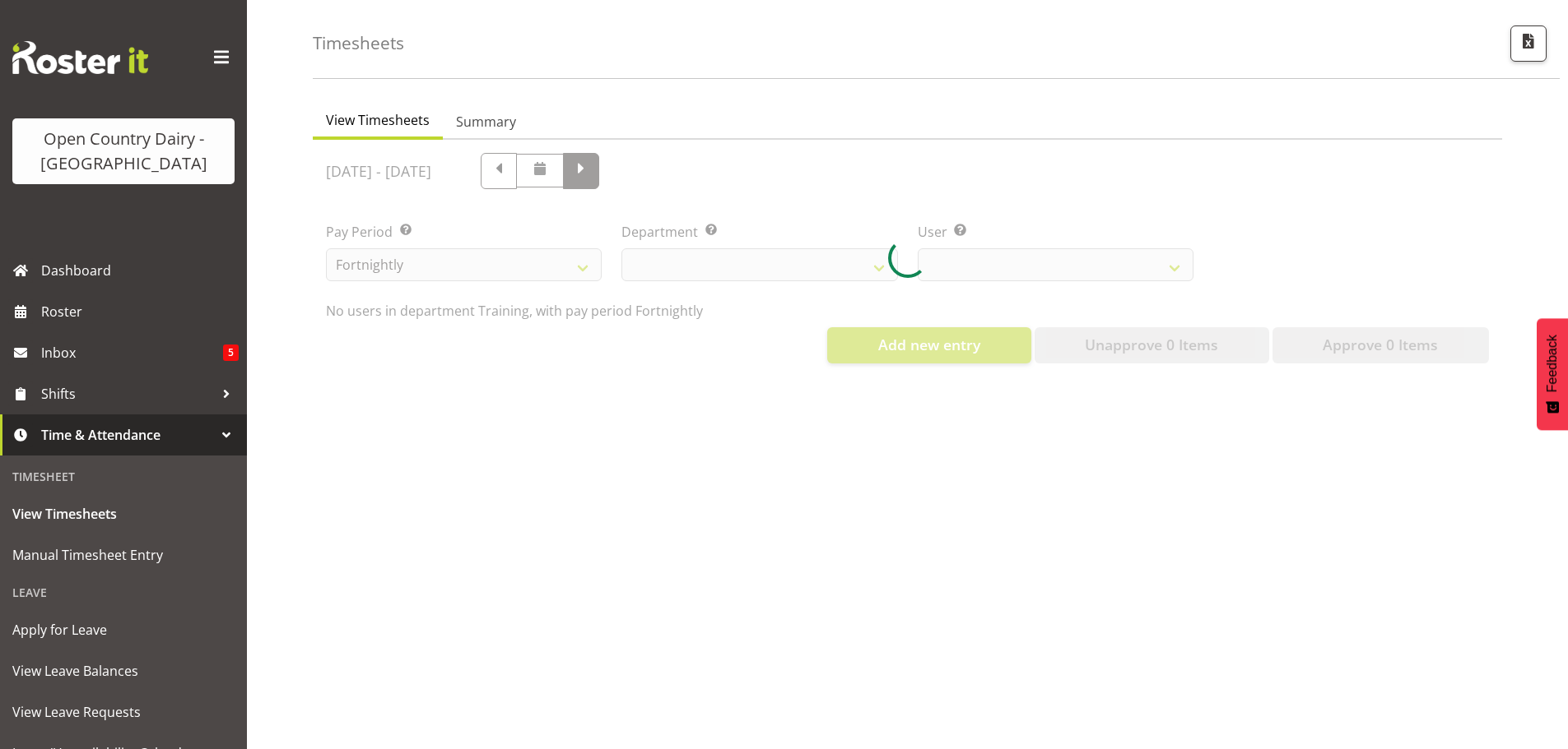
select select "763"
select select "11242"
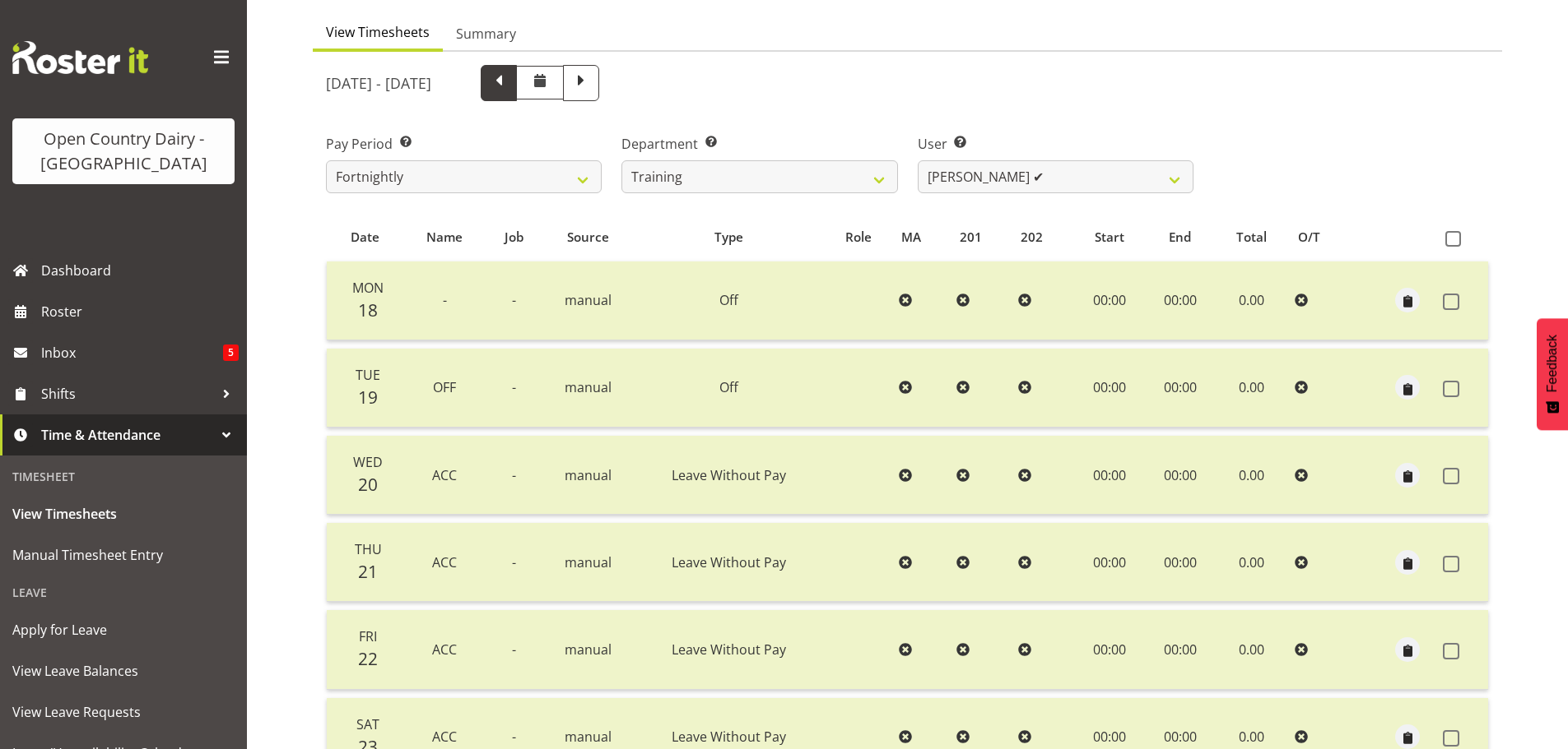
click at [510, 81] on span at bounding box center [499, 81] width 22 height 22
select select
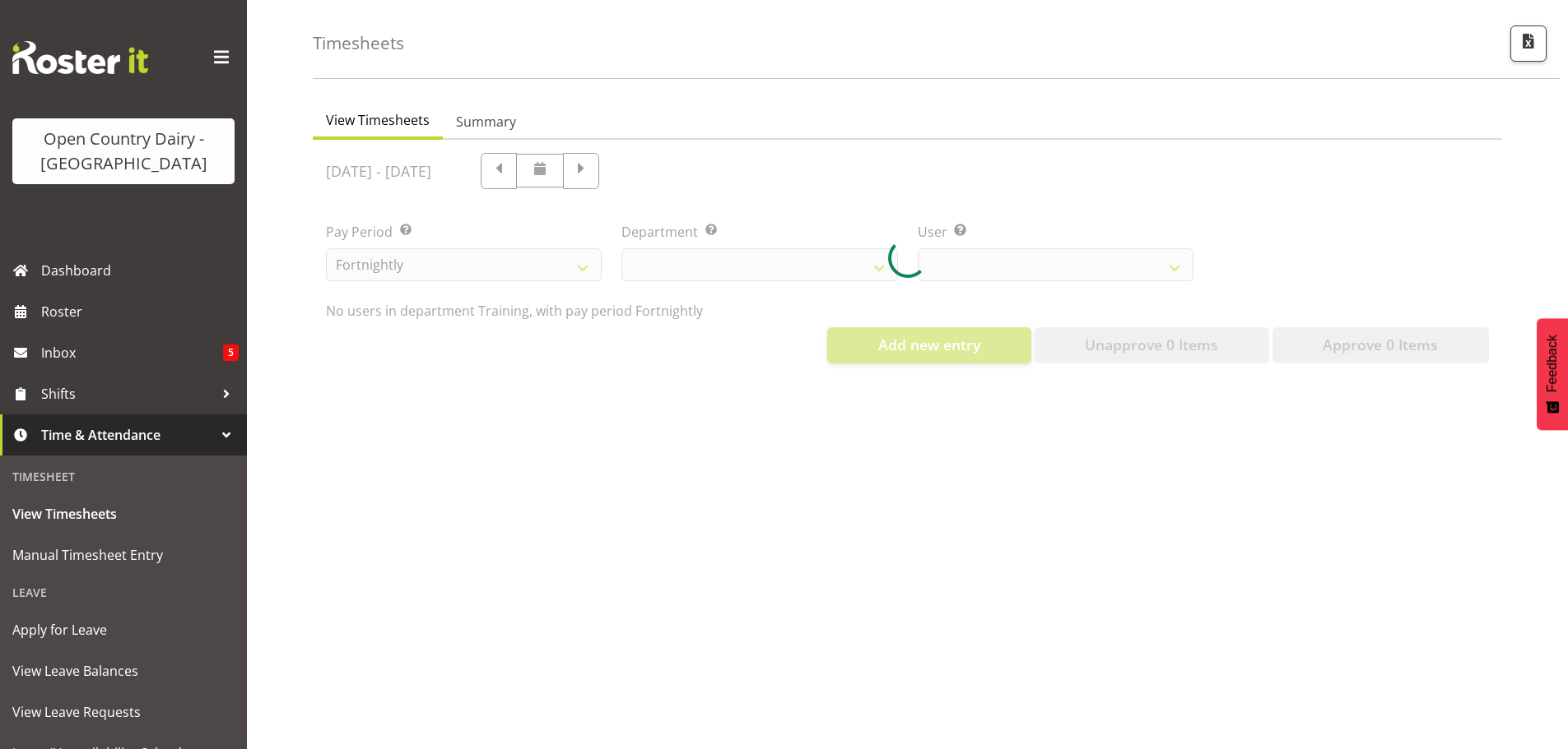
select select "763"
select select "11242"
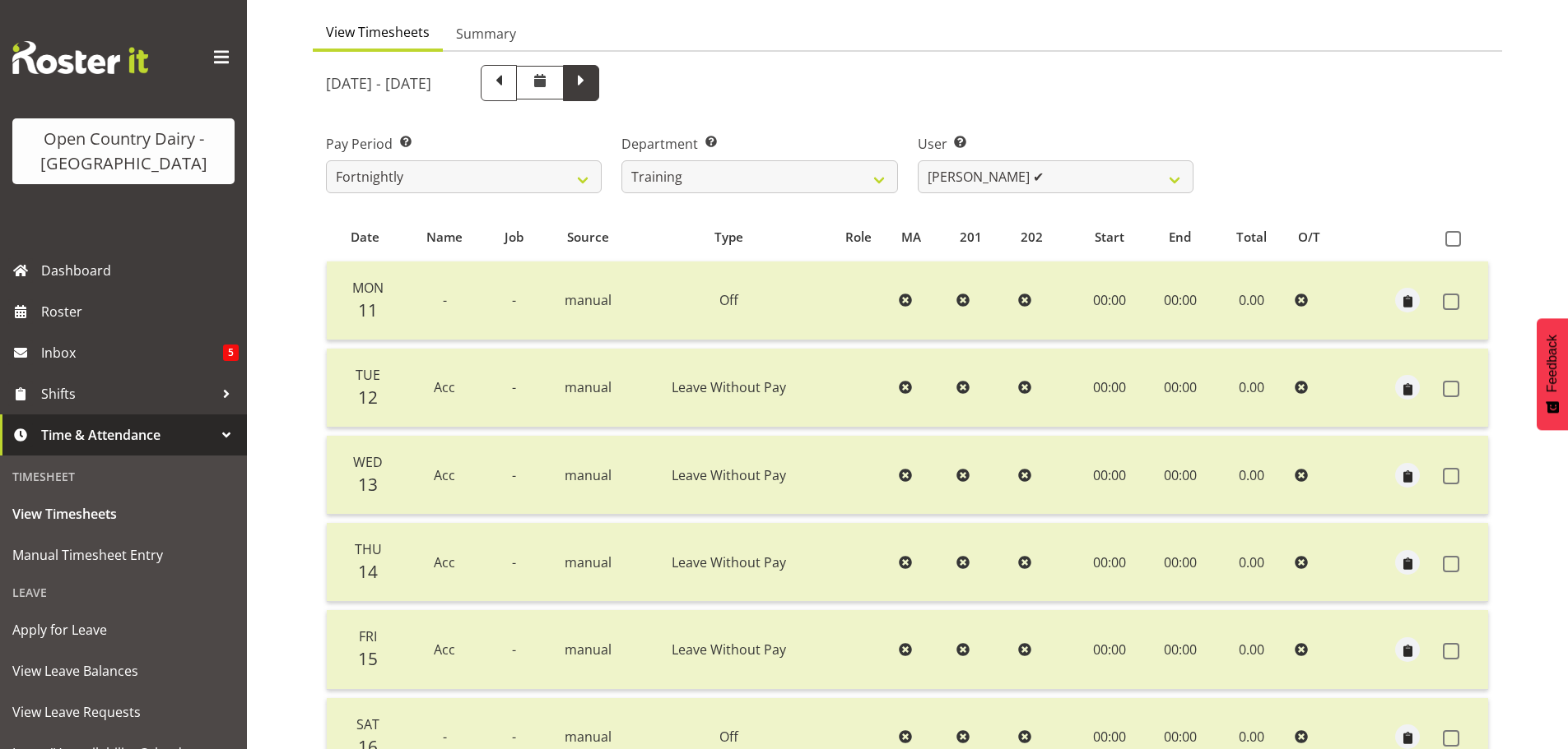
click at [591, 78] on span at bounding box center [581, 81] width 22 height 22
select select
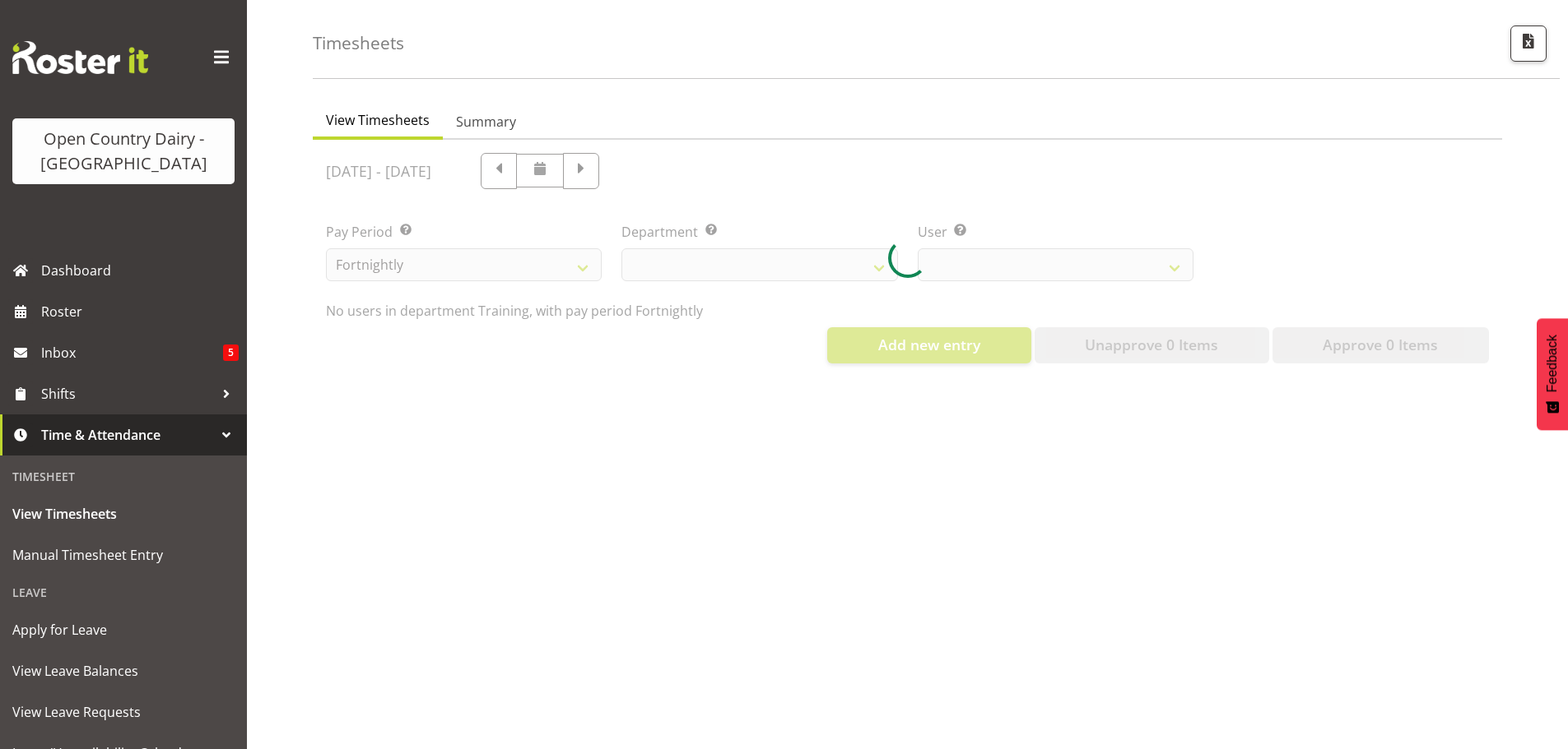
select select "763"
select select "11242"
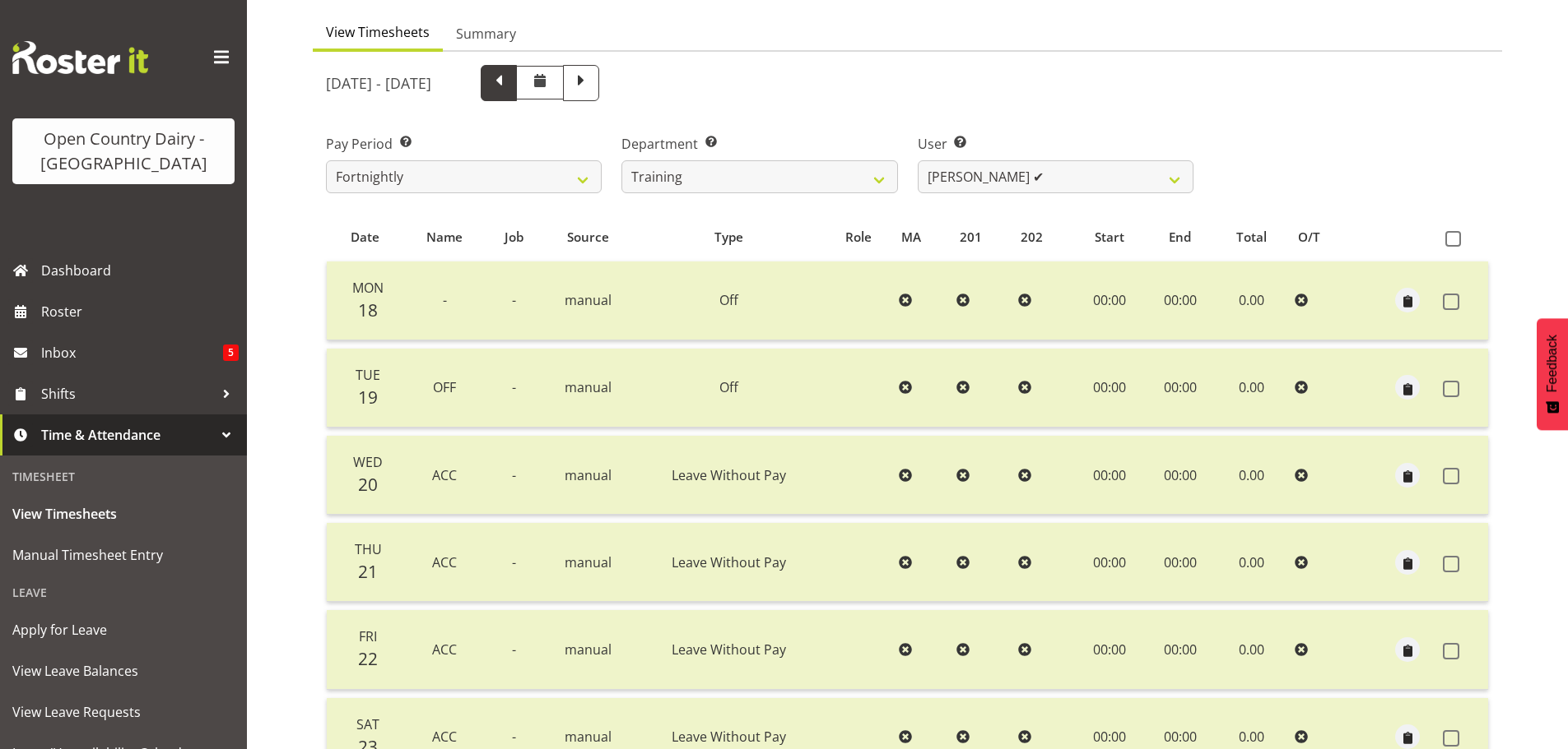
click at [510, 81] on span at bounding box center [499, 81] width 22 height 22
select select
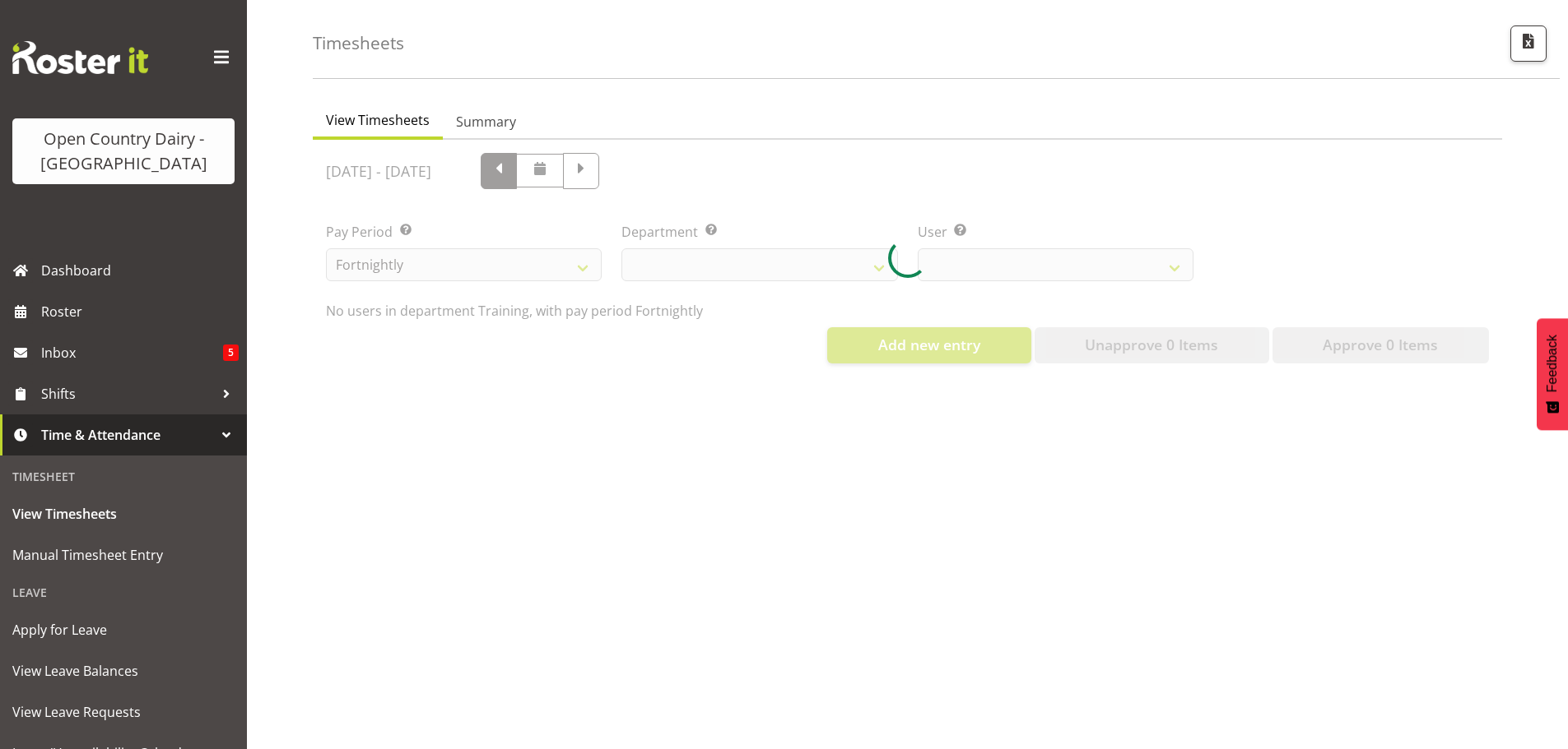
select select "763"
select select "11242"
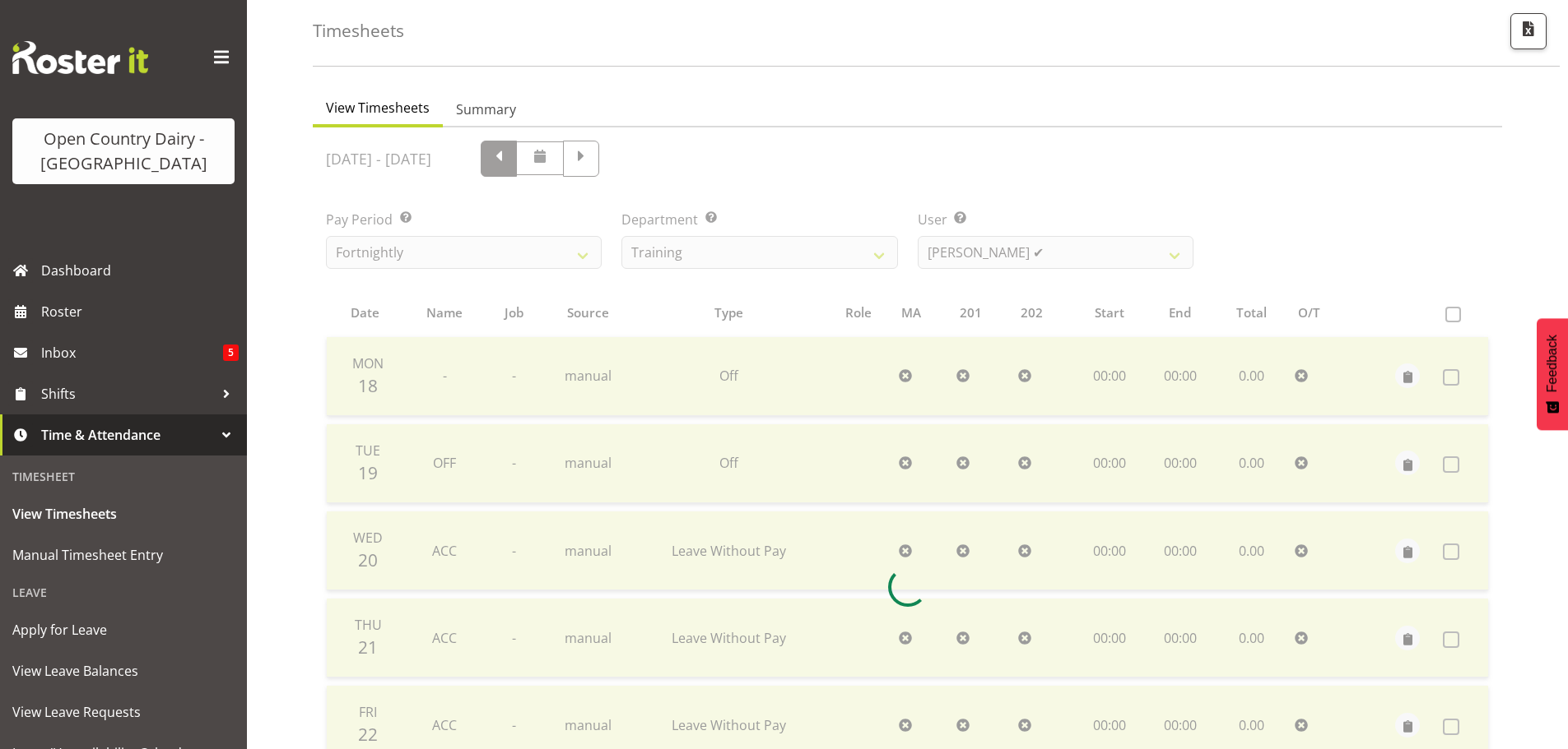
scroll to position [148, 0]
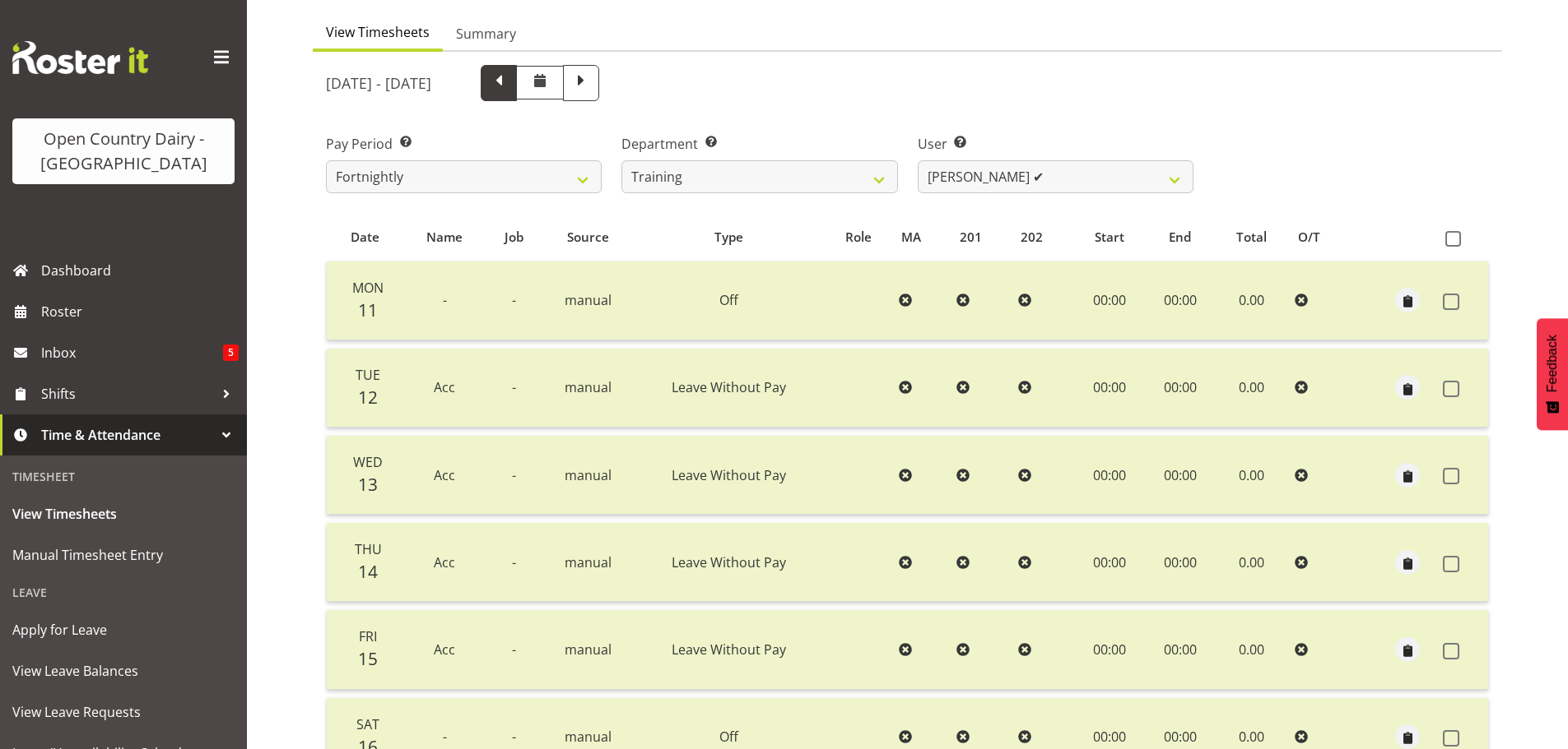
click at [510, 83] on span at bounding box center [499, 81] width 22 height 22
select select
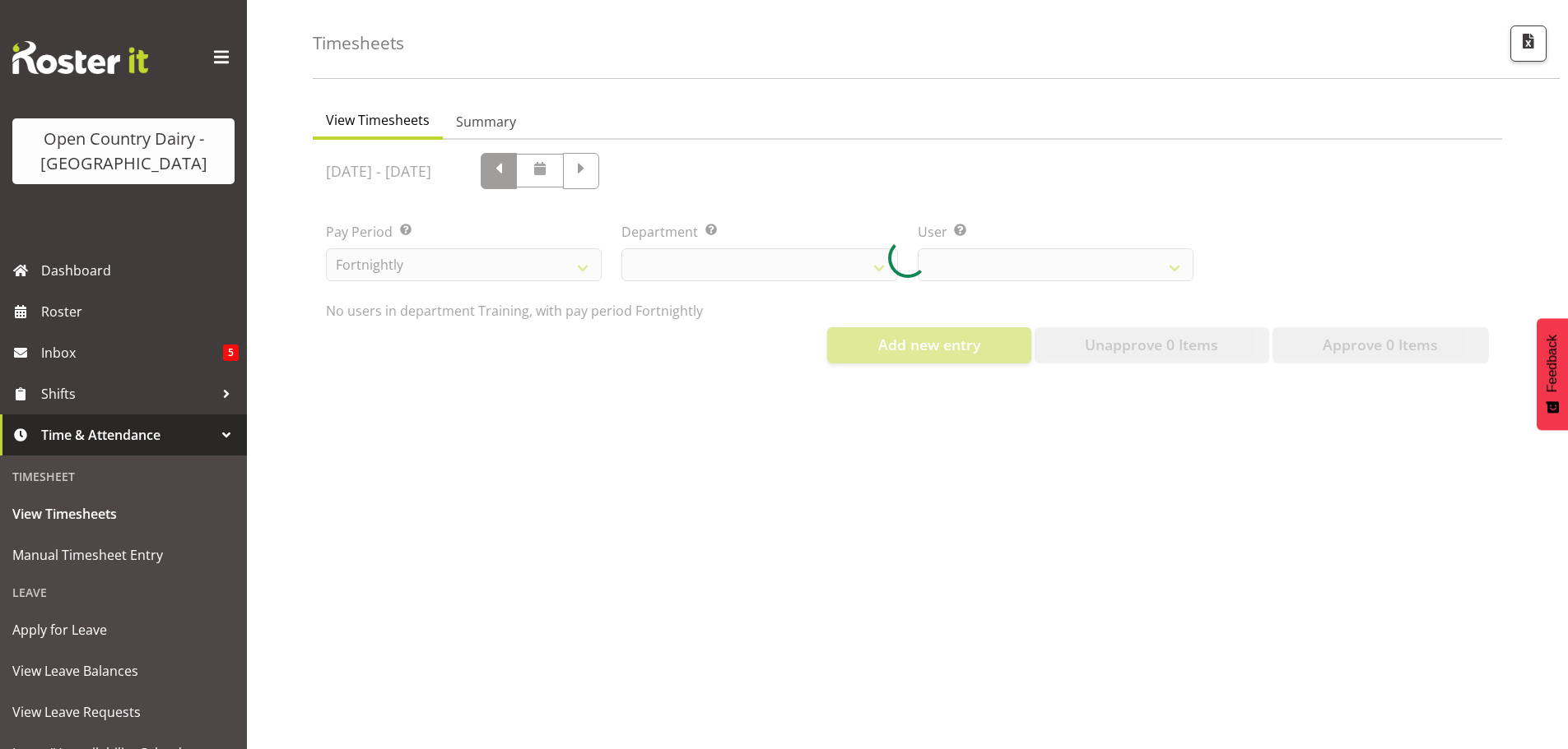
select select "763"
select select "11242"
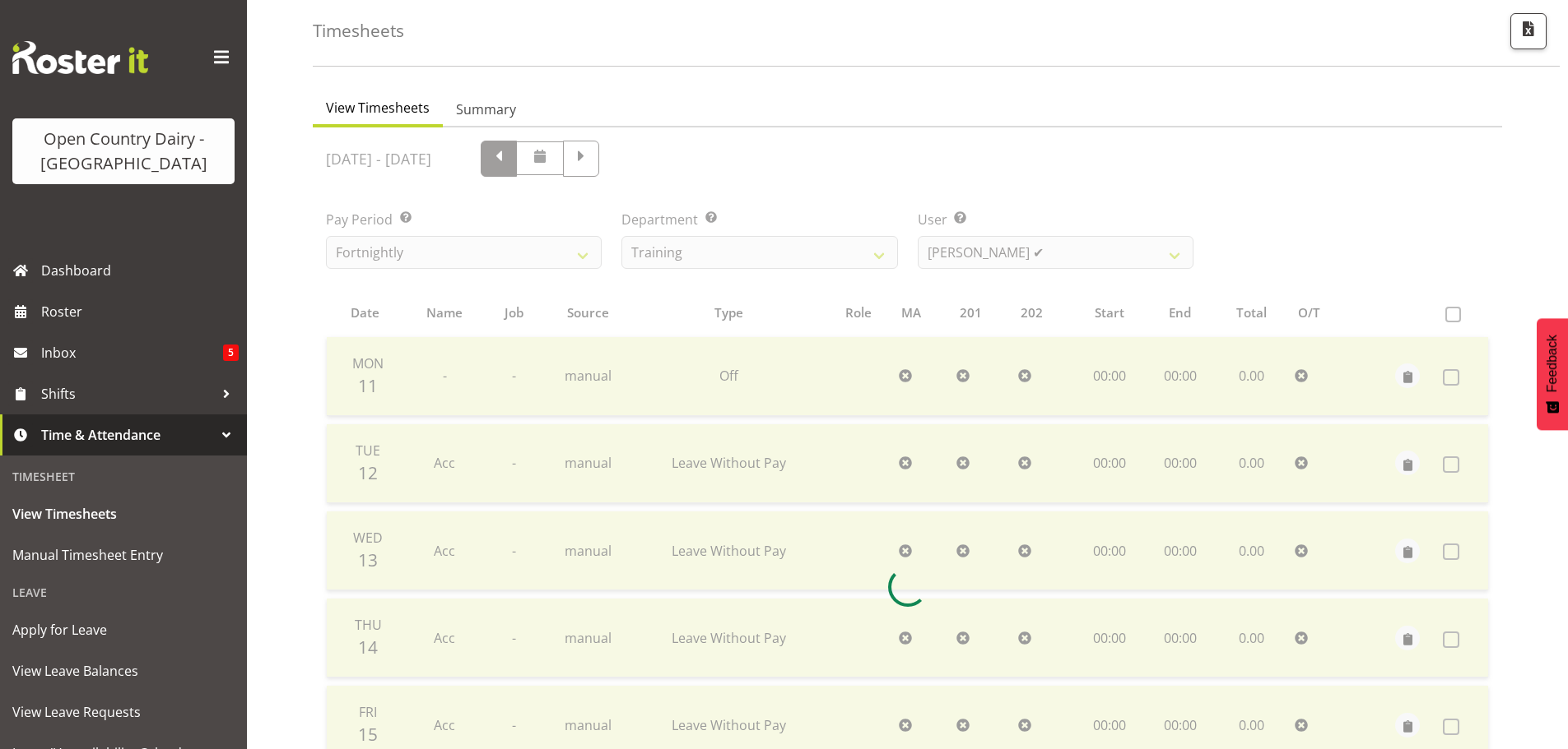
scroll to position [148, 0]
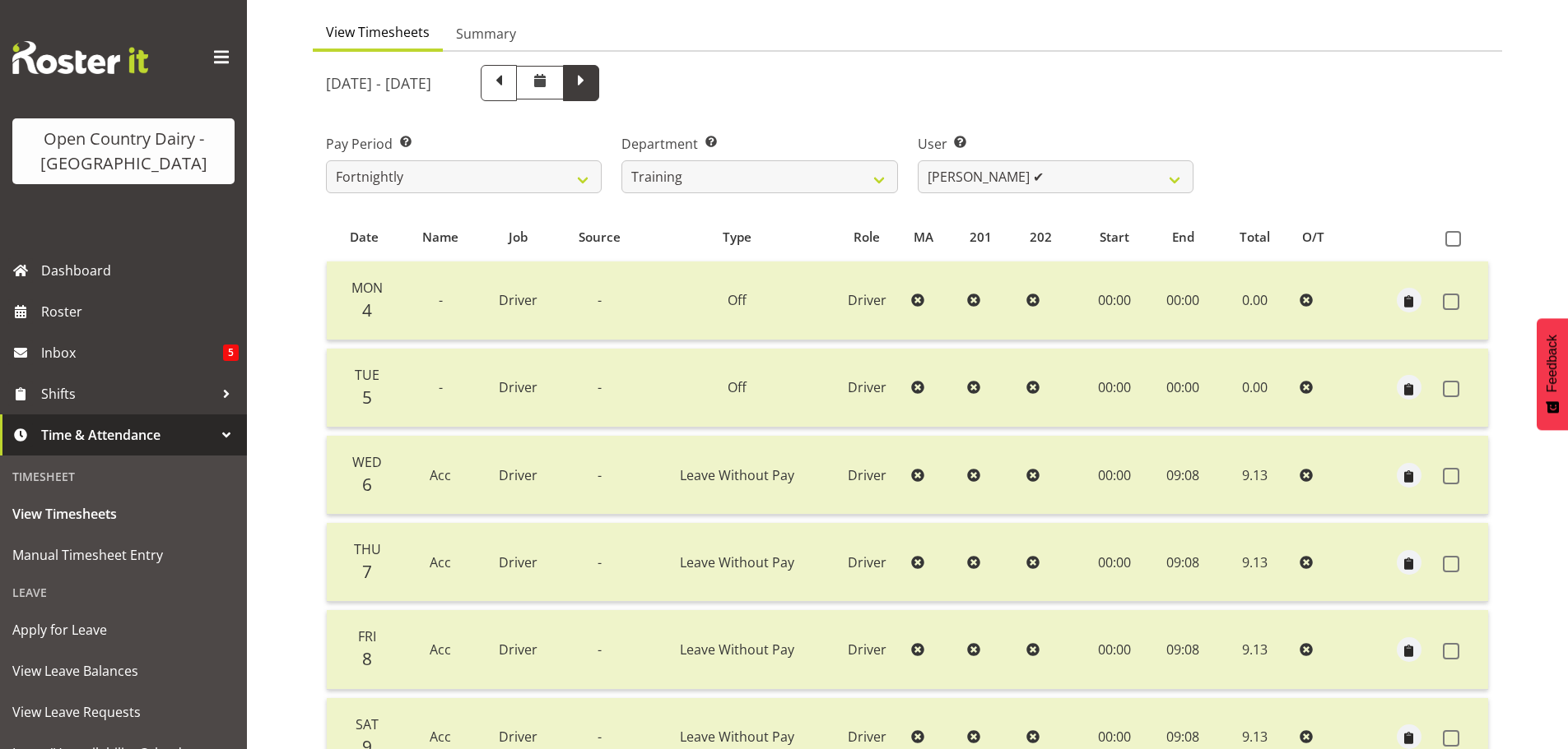
click at [591, 77] on span at bounding box center [581, 81] width 22 height 22
select select
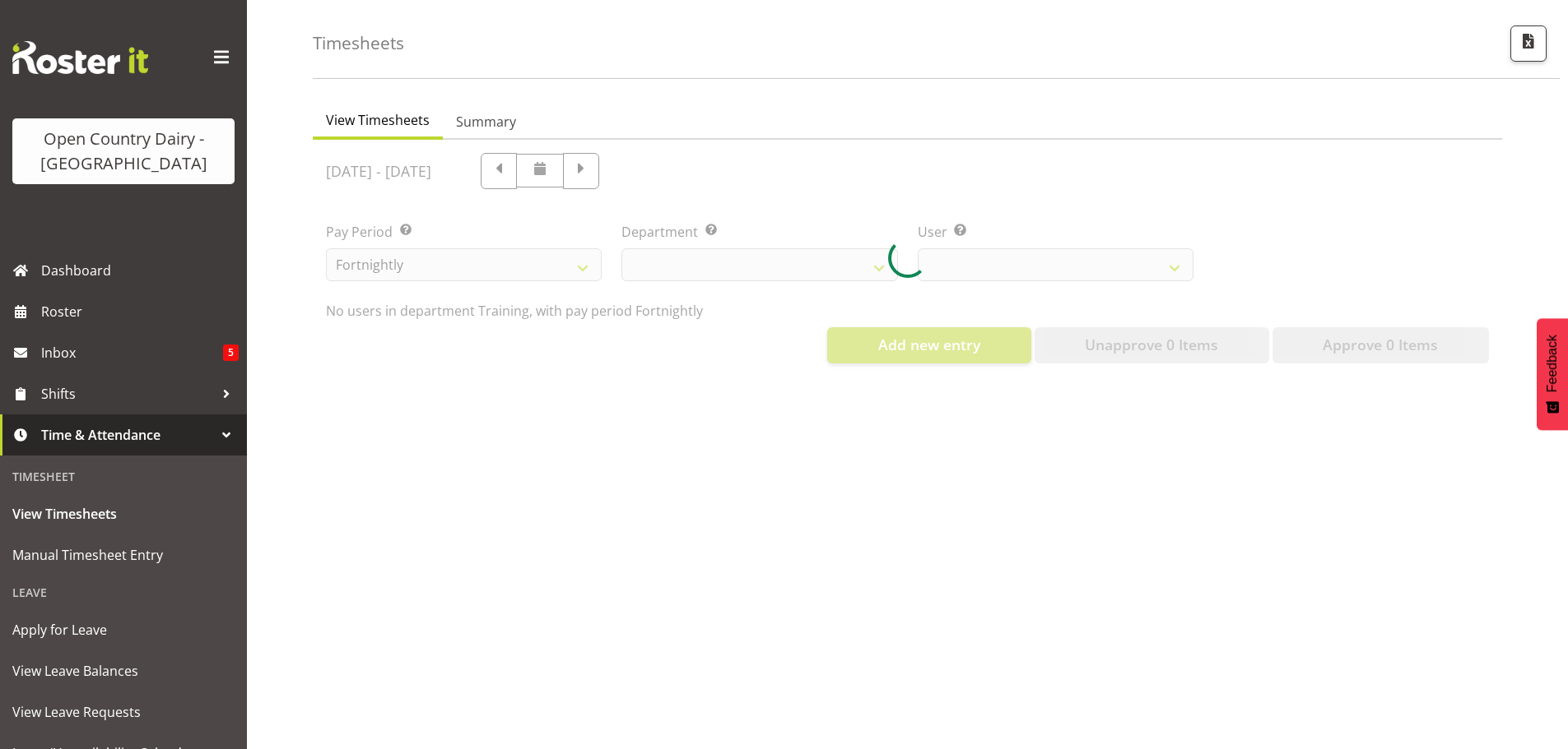
select select "763"
select select "11242"
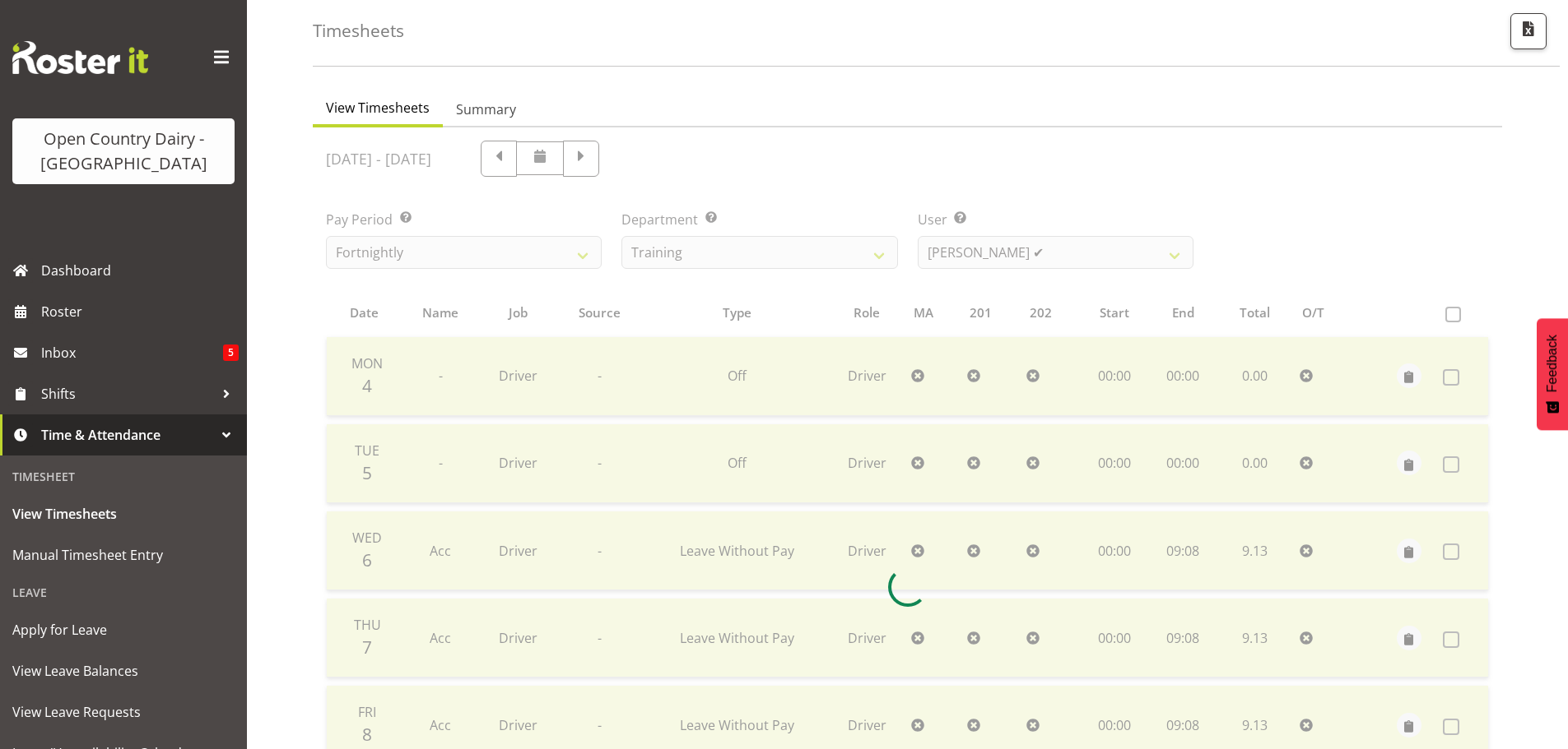
scroll to position [148, 0]
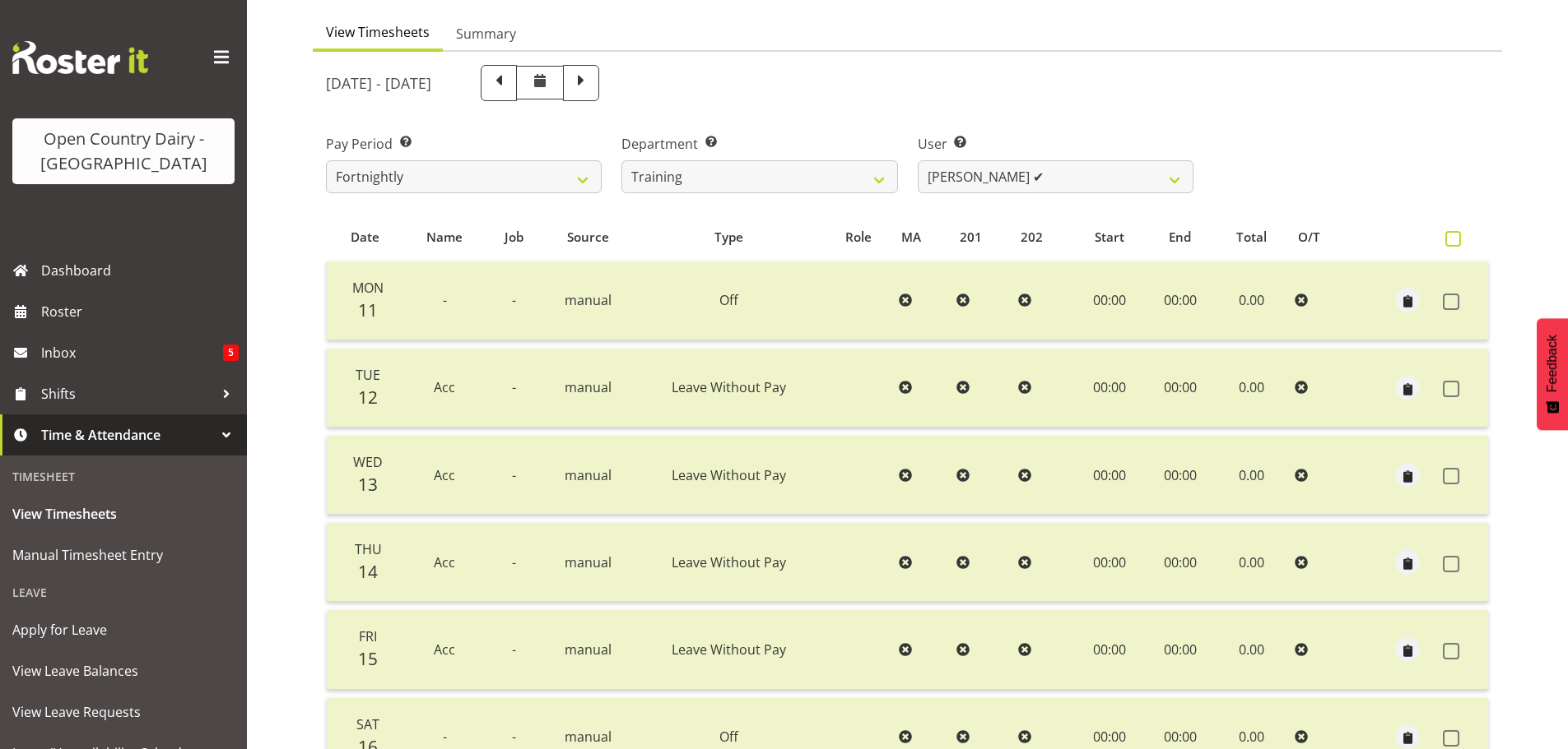
click at [1454, 239] on span at bounding box center [1453, 239] width 16 height 16
click at [1454, 239] on input "checkbox" at bounding box center [1451, 239] width 11 height 11
checkbox input "true"
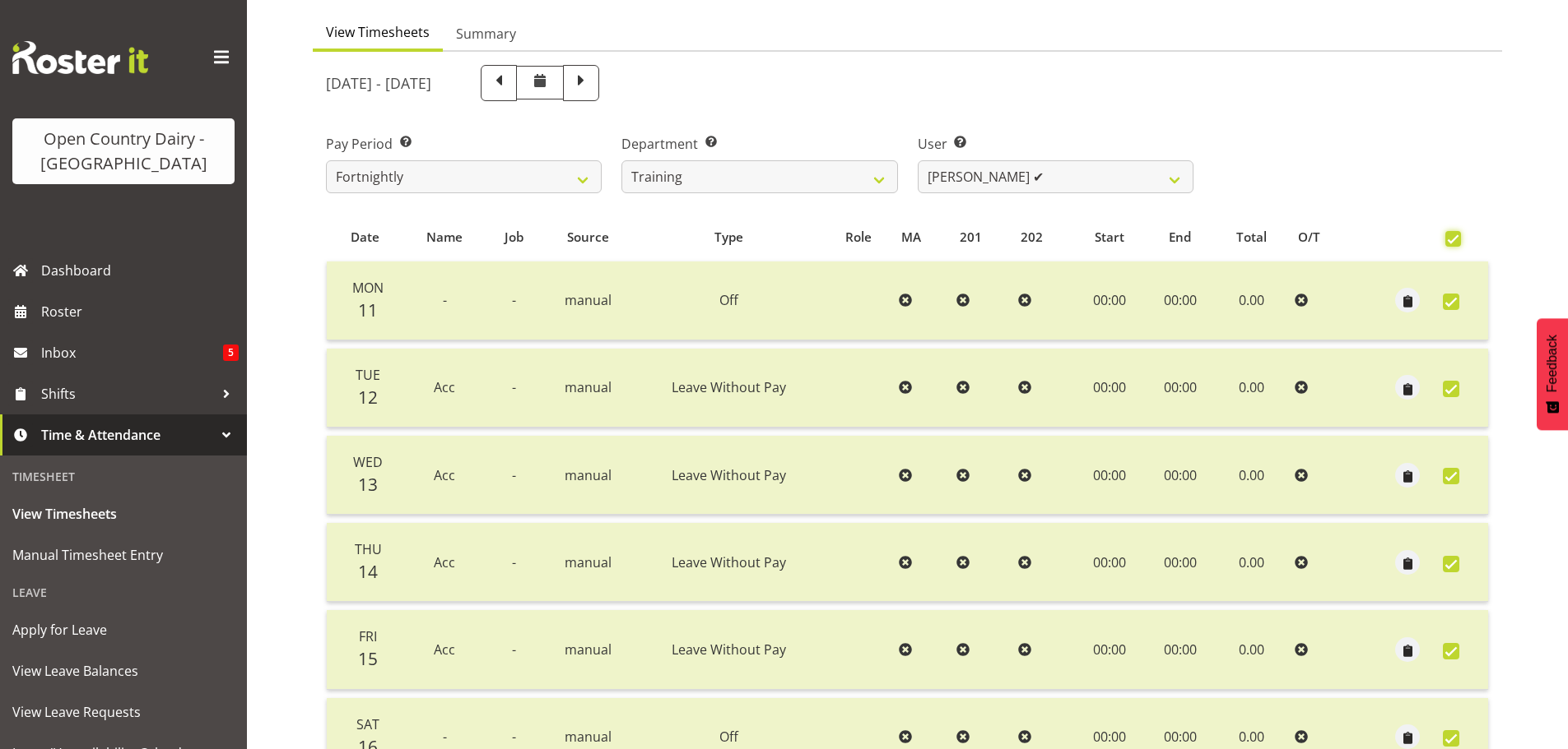
checkbox input "true"
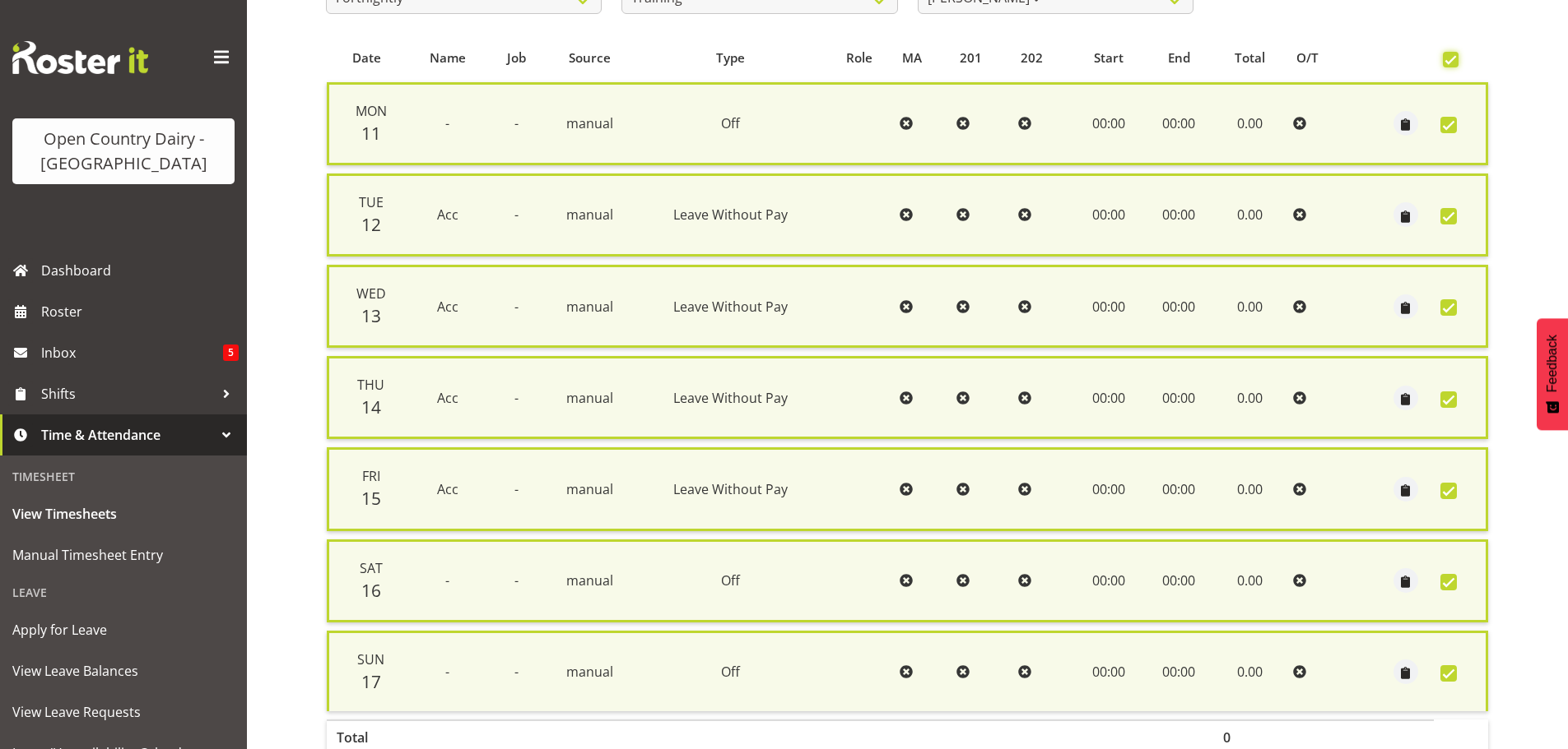
scroll to position [422, 0]
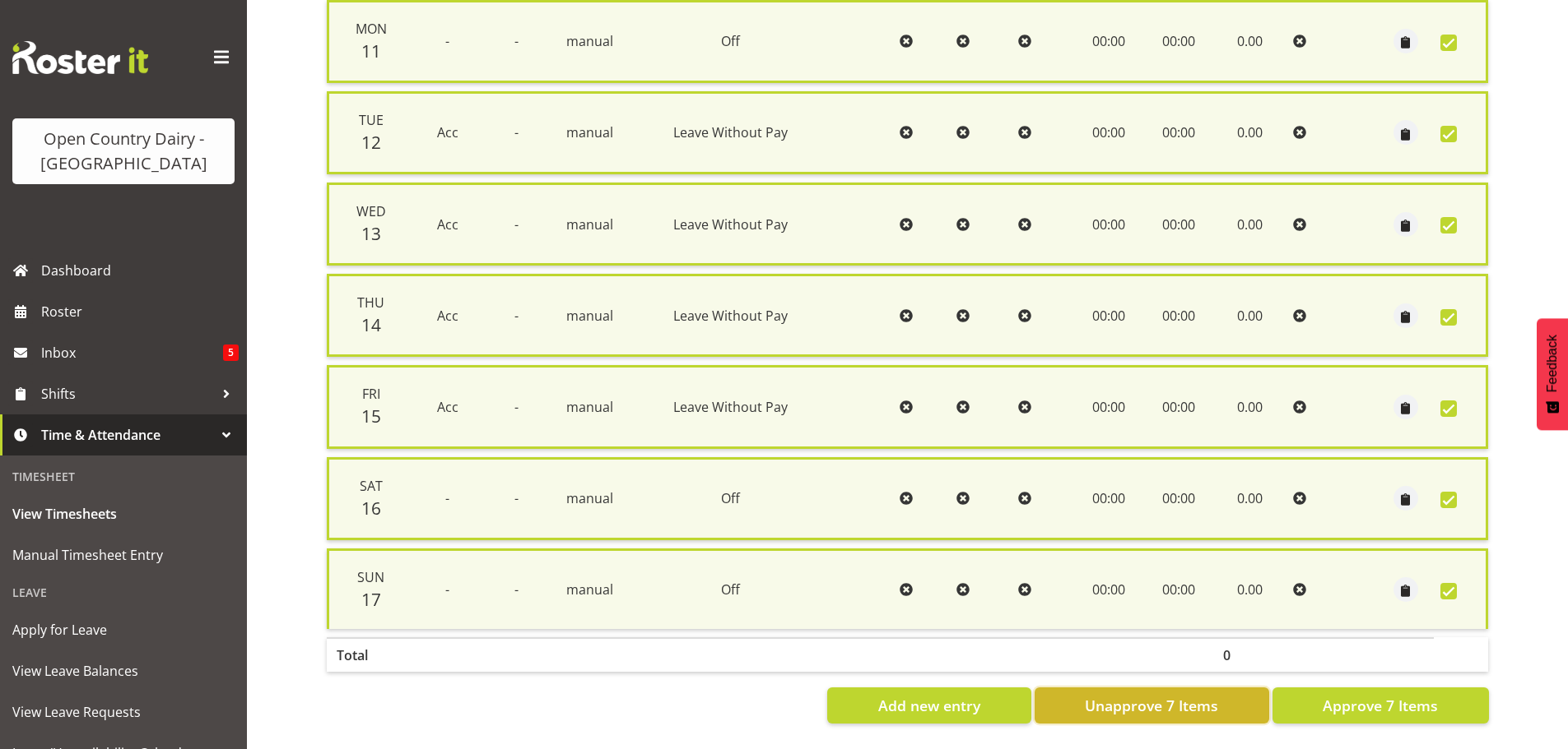
click at [1155, 695] on span "Unapprove 7 Items" at bounding box center [1151, 706] width 133 height 22
checkbox input "false"
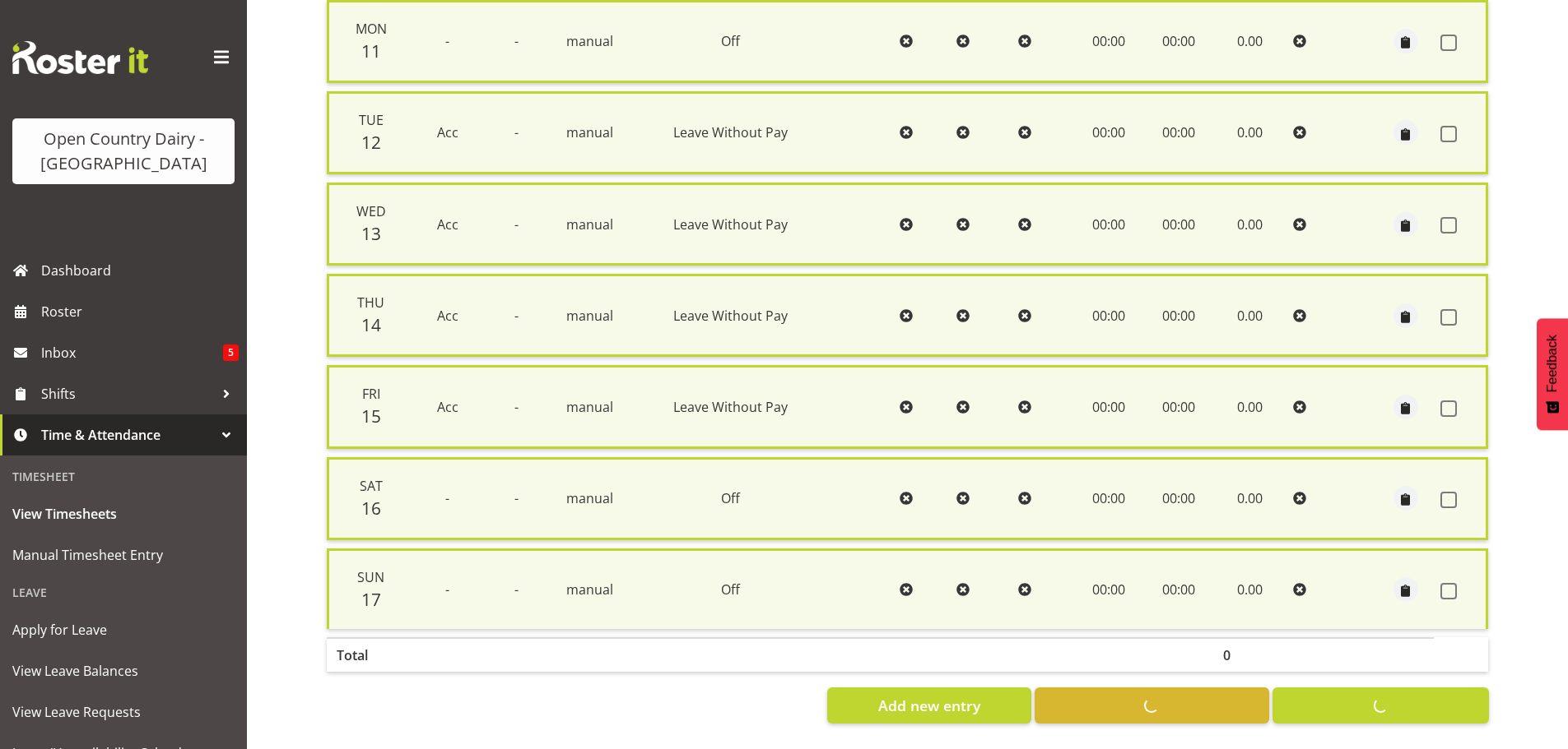
checkbox input "false"
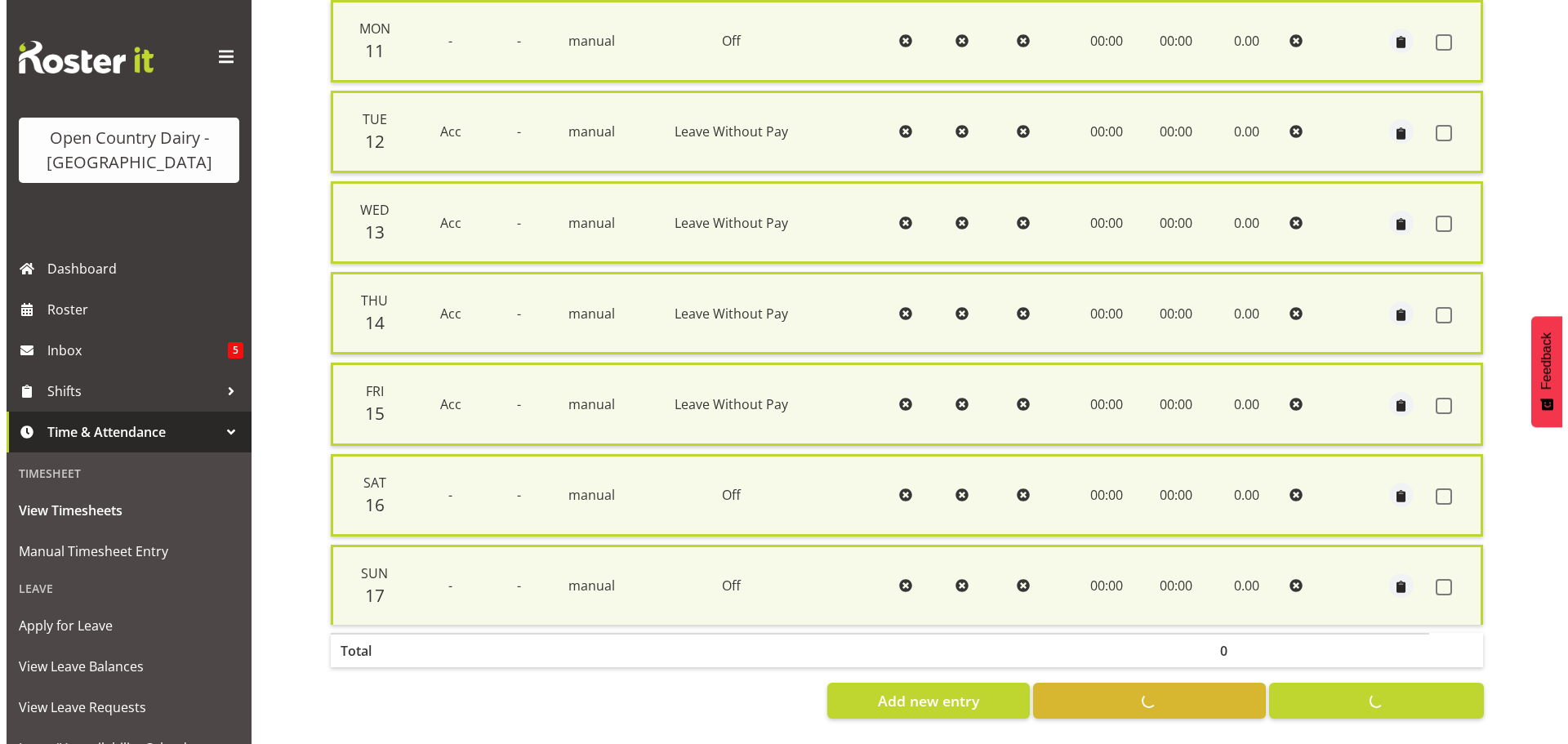
scroll to position [392, 0]
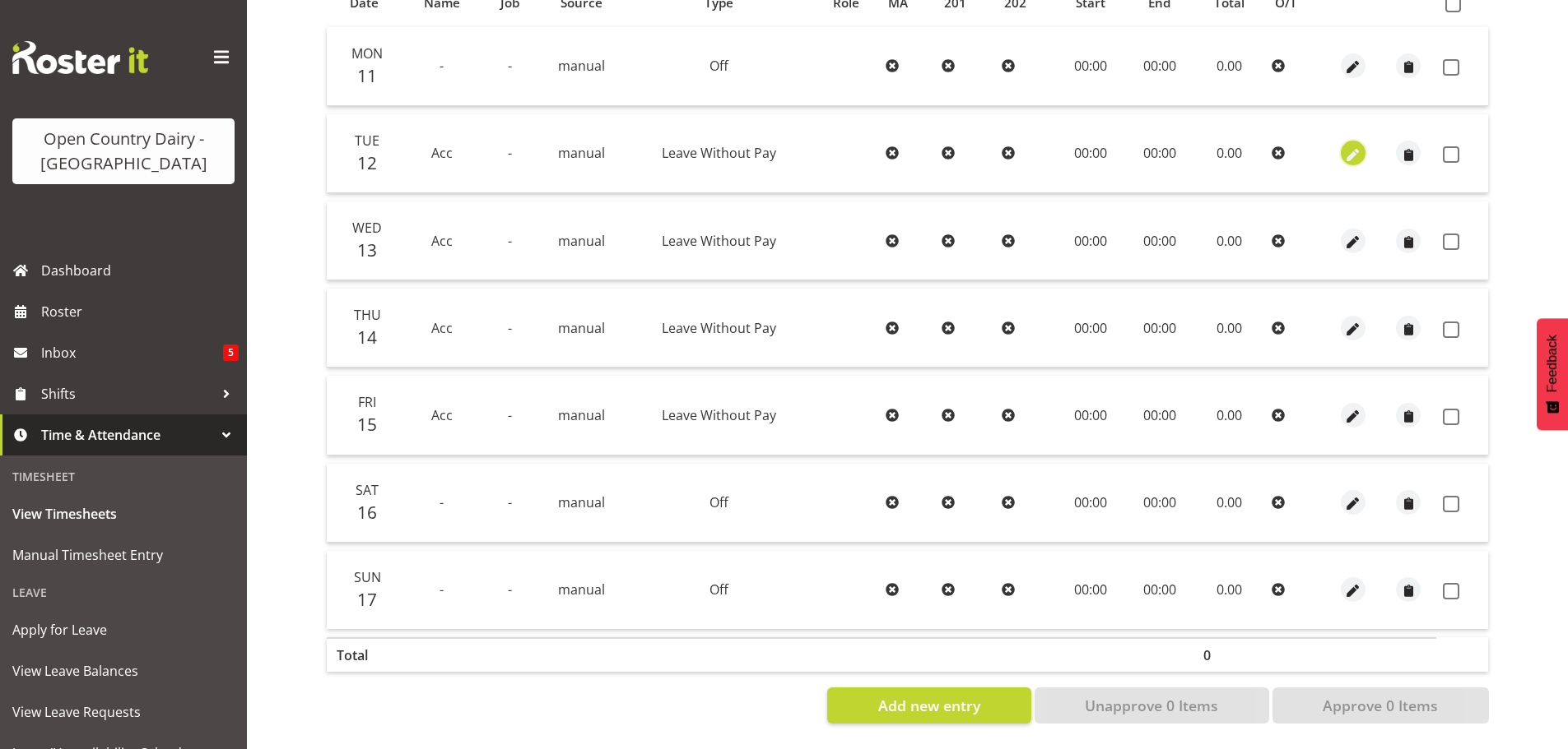
click at [1356, 145] on span "button" at bounding box center [1353, 155] width 19 height 19
select select "Leave Without Pay"
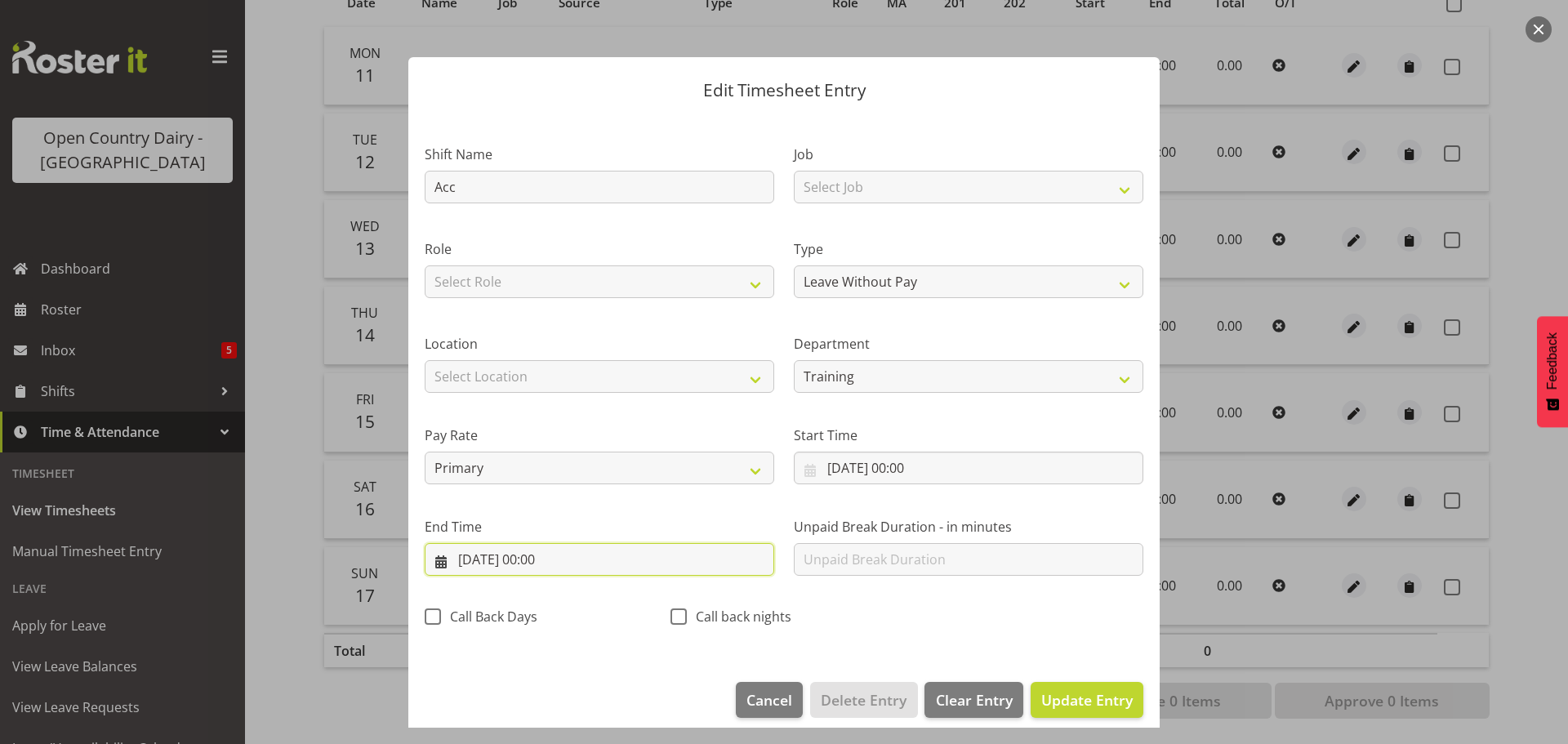
click at [555, 560] on input "12/08/2025, 00:00" at bounding box center [600, 560] width 350 height 33
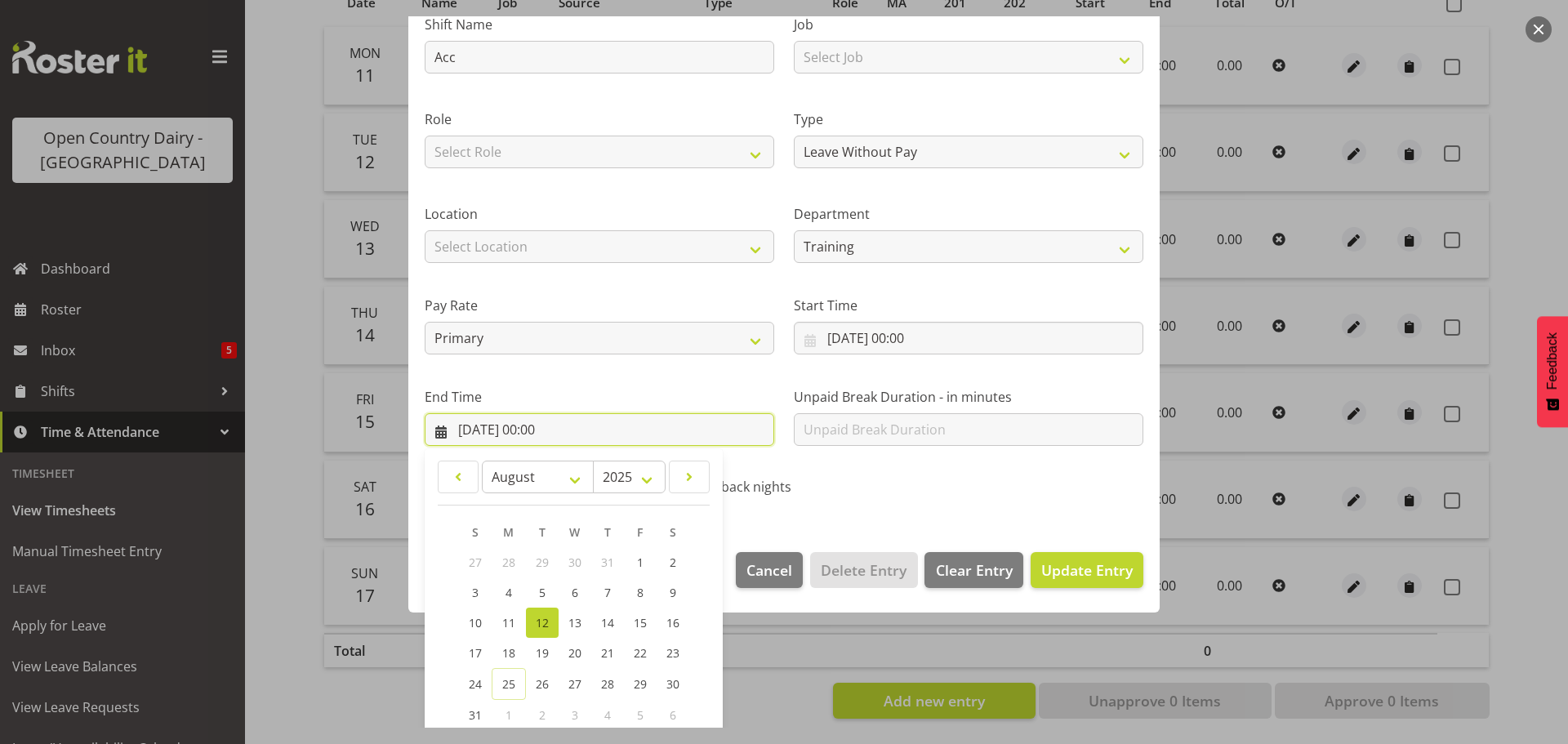
scroll to position [221, 0]
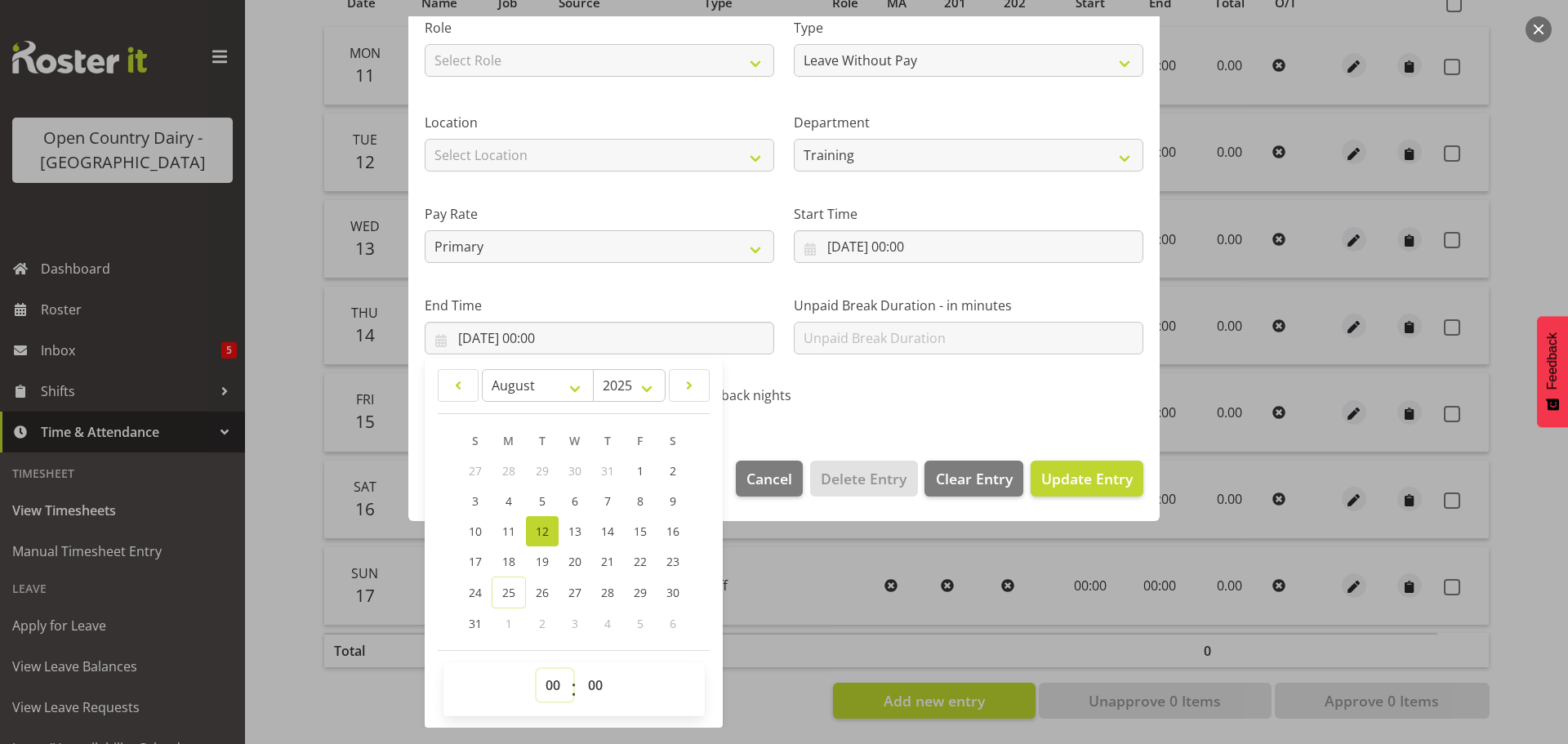
click at [550, 681] on select "00 01 02 03 04 05 06 07 08 09 10 11 12 13 14 15 16 17 18 19 20 21 22 23" at bounding box center [555, 685] width 37 height 33
select select "9"
click at [536, 669] on select "00 01 02 03 04 05 06 07 08 09 10 11 12 13 14 15 16 17 18 19 20 21 22 23" at bounding box center [555, 685] width 37 height 33
type input "12/08/2025, 09:00"
drag, startPoint x: 594, startPoint y: 684, endPoint x: 594, endPoint y: 670, distance: 14.0
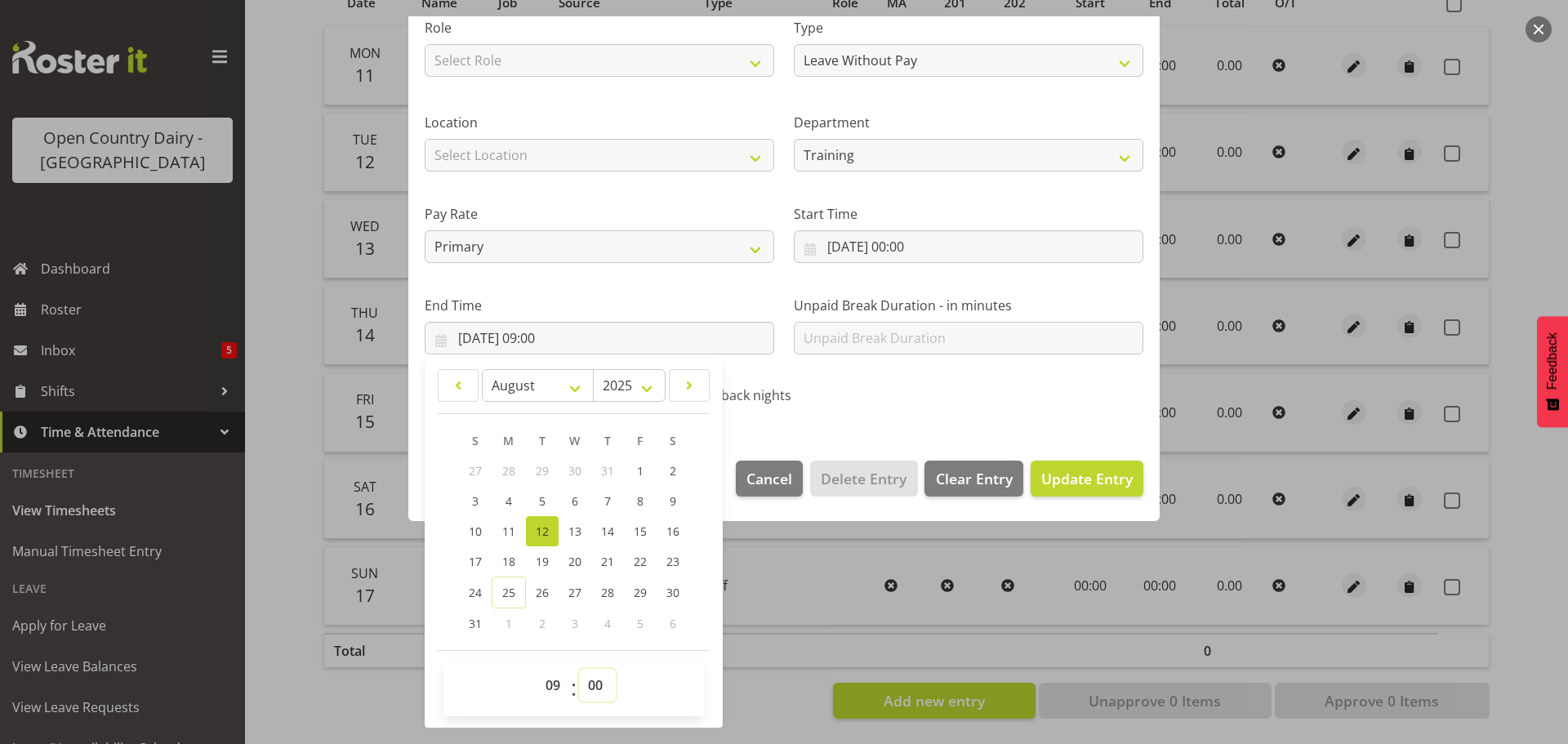
click at [594, 681] on select "00 01 02 03 04 05 06 07 08 09 10 11 12 13 14 15 16 17 18 19 20 21 22 23 24 25 2…" at bounding box center [597, 685] width 37 height 33
select select "8"
click at [579, 669] on select "00 01 02 03 04 05 06 07 08 09 10 11 12 13 14 15 16 17 18 19 20 21 22 23 24 25 2…" at bounding box center [597, 685] width 37 height 33
type input "12/08/2025, 09:08"
click at [1070, 478] on span "Update Entry" at bounding box center [1087, 479] width 92 height 20
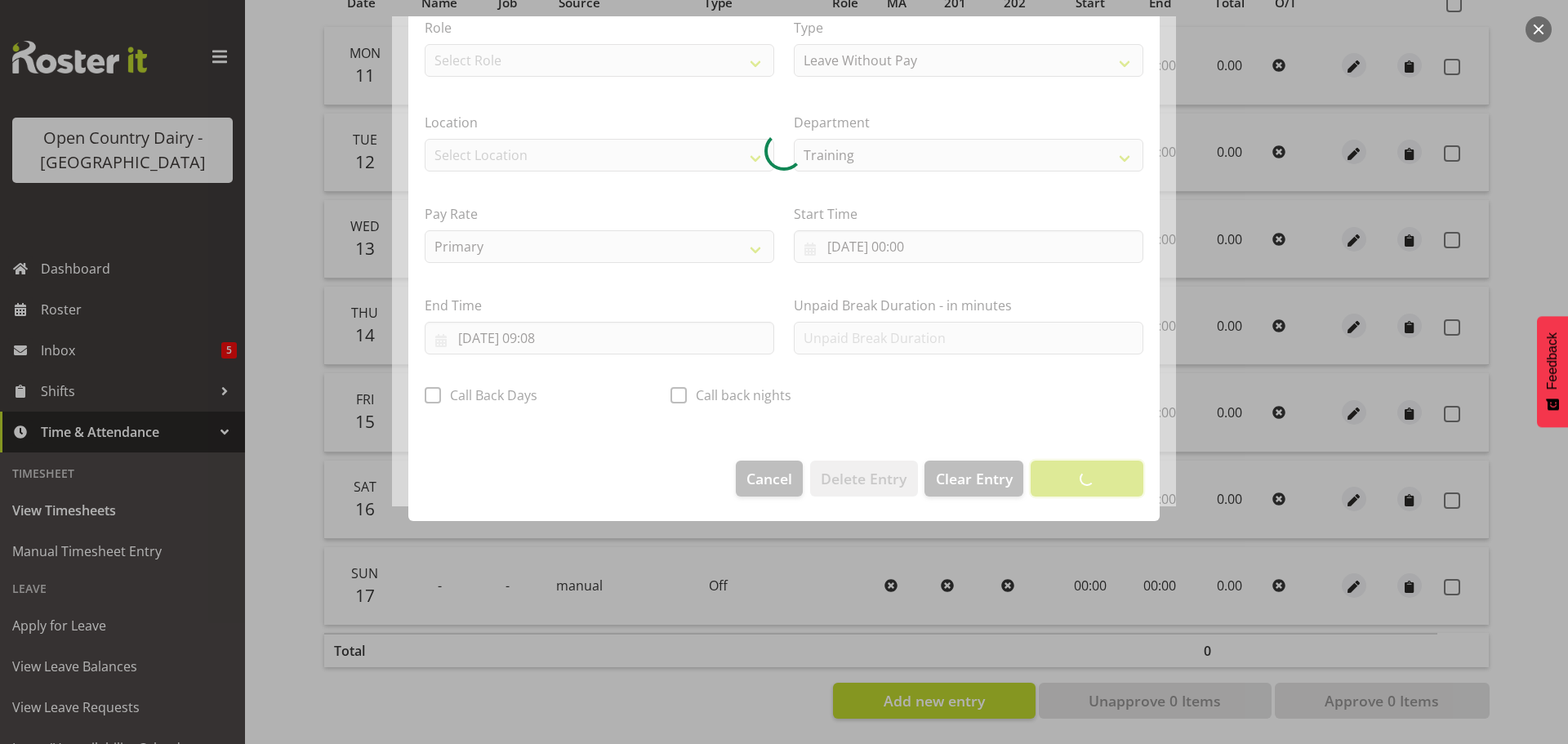
scroll to position [15, 0]
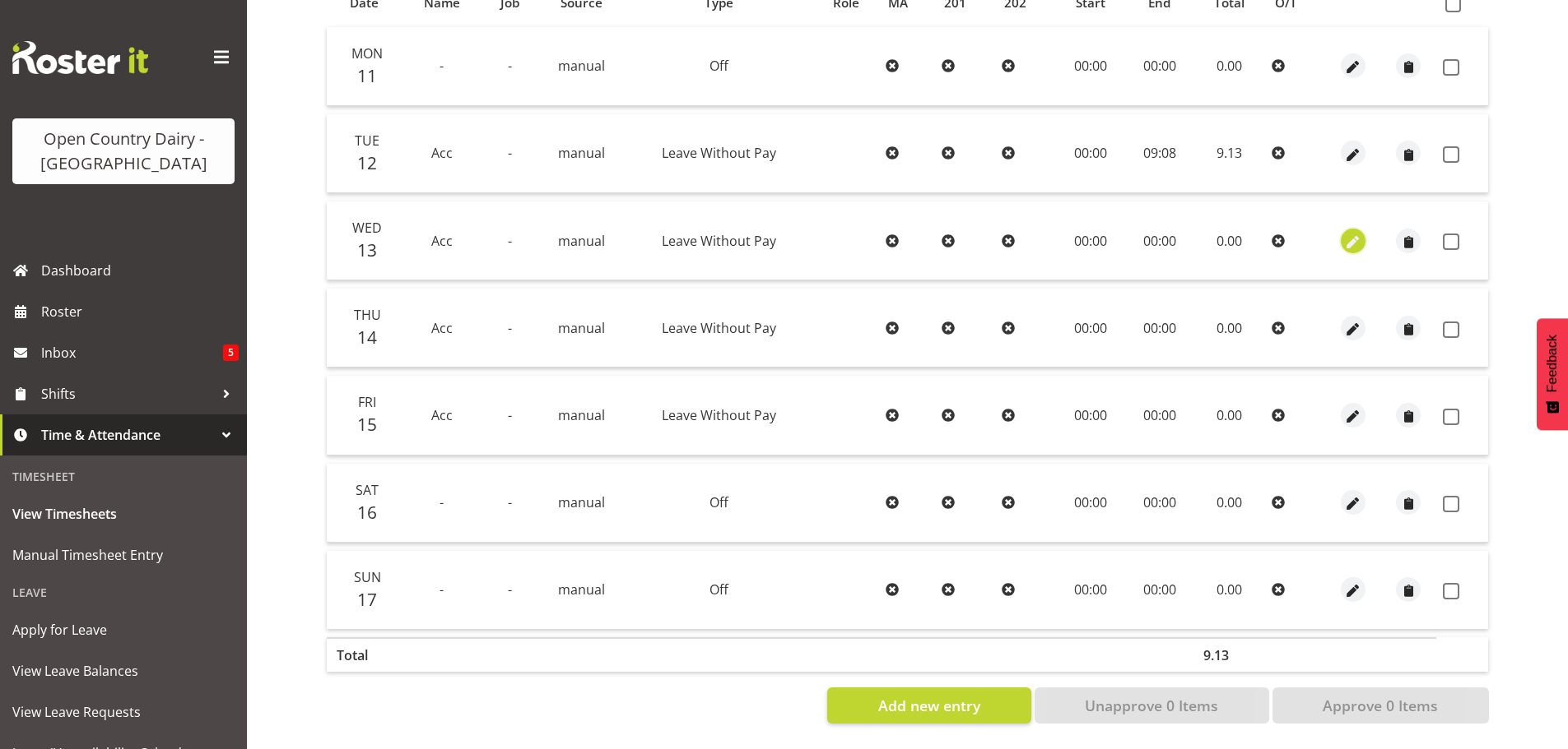
click at [1347, 233] on span "button" at bounding box center [1353, 242] width 19 height 19
select select "Leave Without Pay"
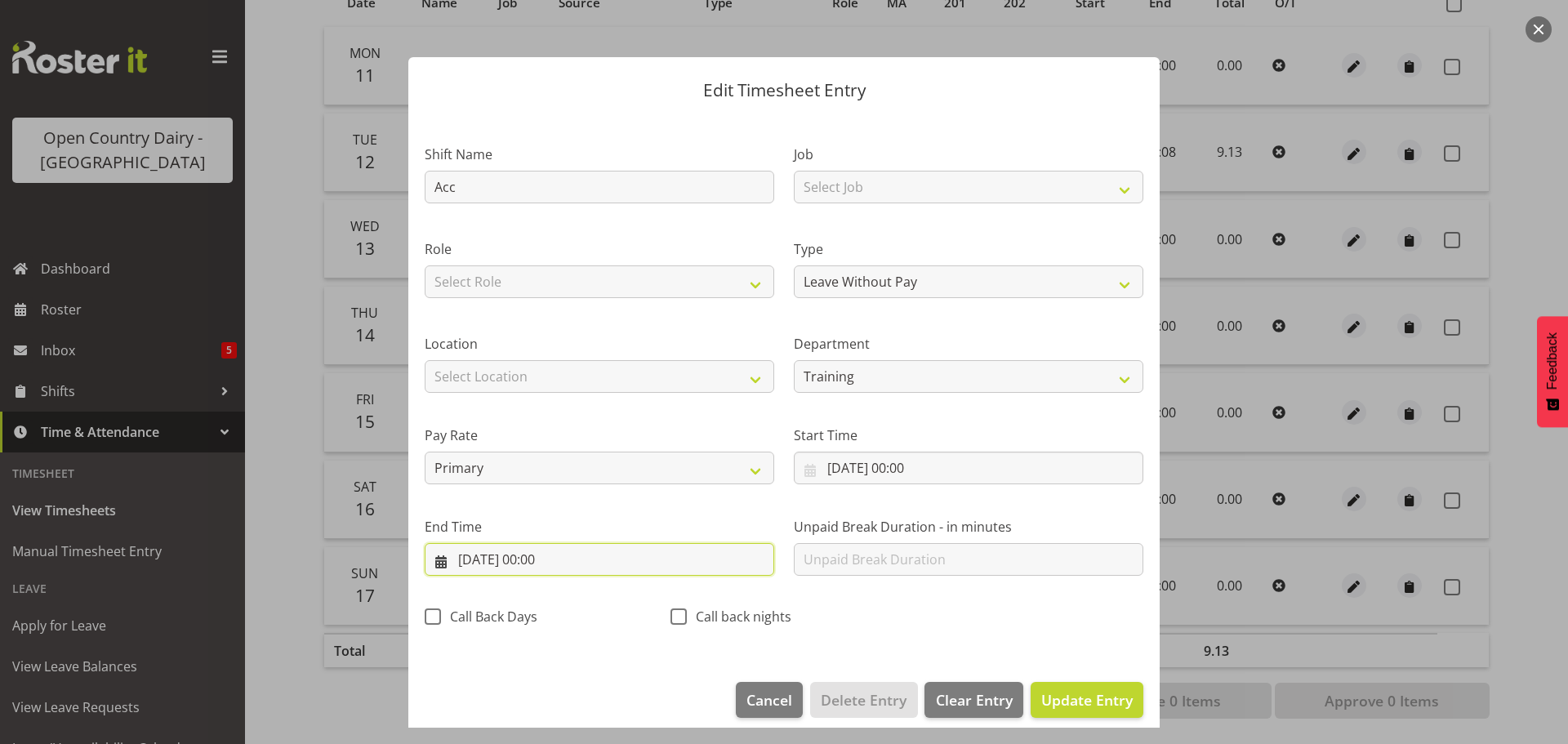
click at [559, 554] on input "13/08/2025, 00:00" at bounding box center [600, 560] width 350 height 33
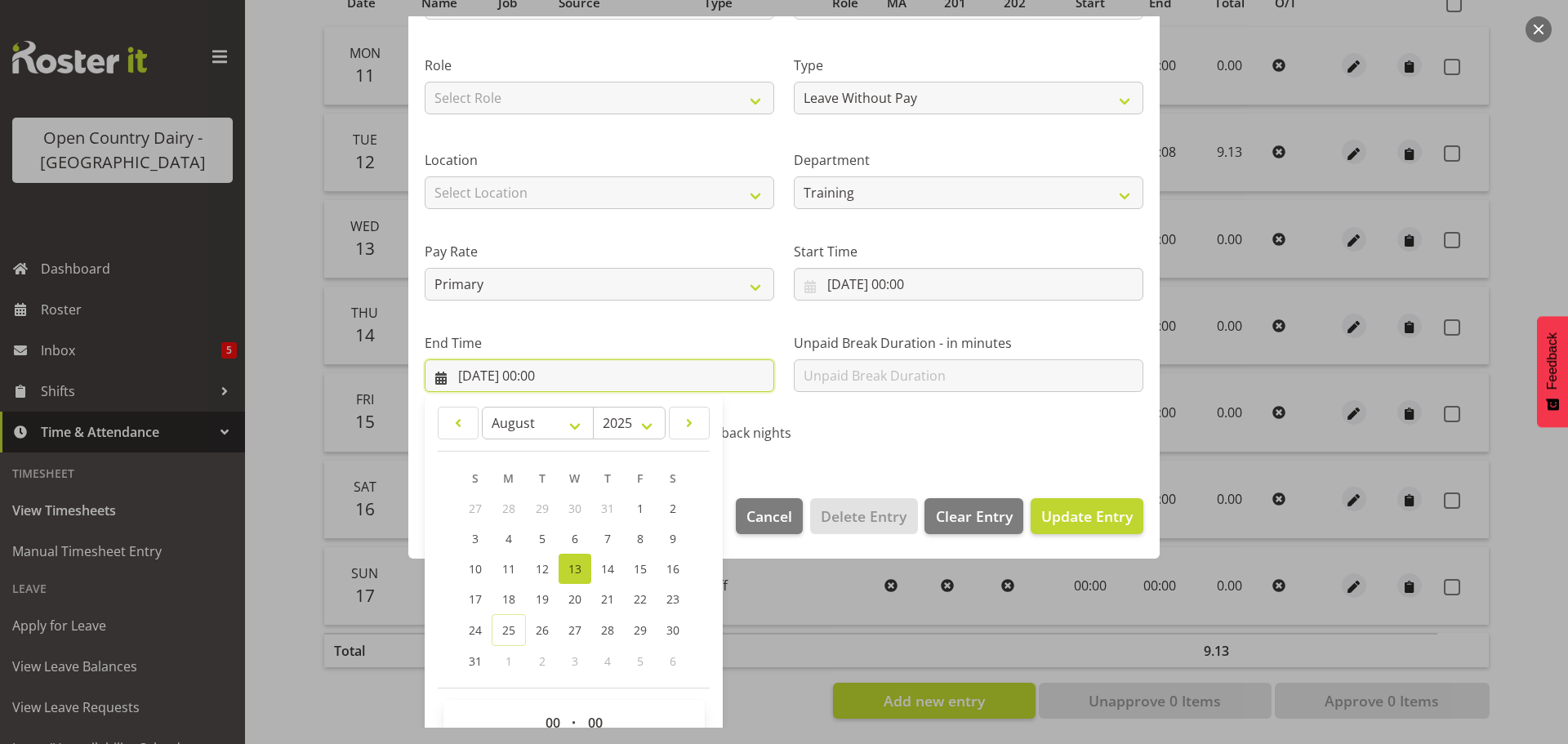
scroll to position [221, 0]
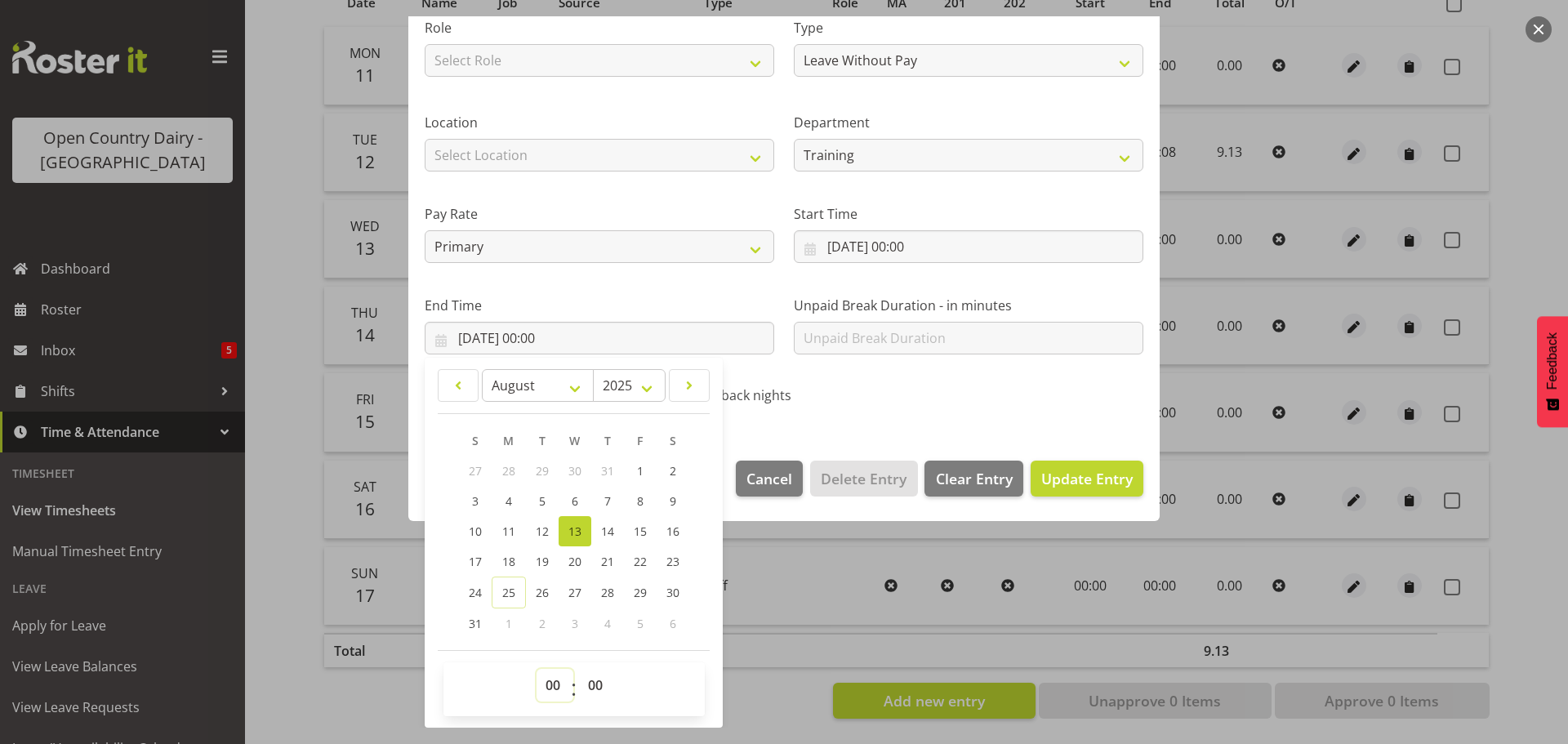
click at [550, 685] on select "00 01 02 03 04 05 06 07 08 09 10 11 12 13 14 15 16 17 18 19 20 21 22 23" at bounding box center [555, 685] width 37 height 33
select select "9"
click at [536, 669] on select "00 01 02 03 04 05 06 07 08 09 10 11 12 13 14 15 16 17 18 19 20 21 22 23" at bounding box center [555, 685] width 37 height 33
type input "13/08/2025, 09:00"
click at [598, 683] on select "00 01 02 03 04 05 06 07 08 09 10 11 12 13 14 15 16 17 18 19 20 21 22 23 24 25 2…" at bounding box center [597, 685] width 37 height 33
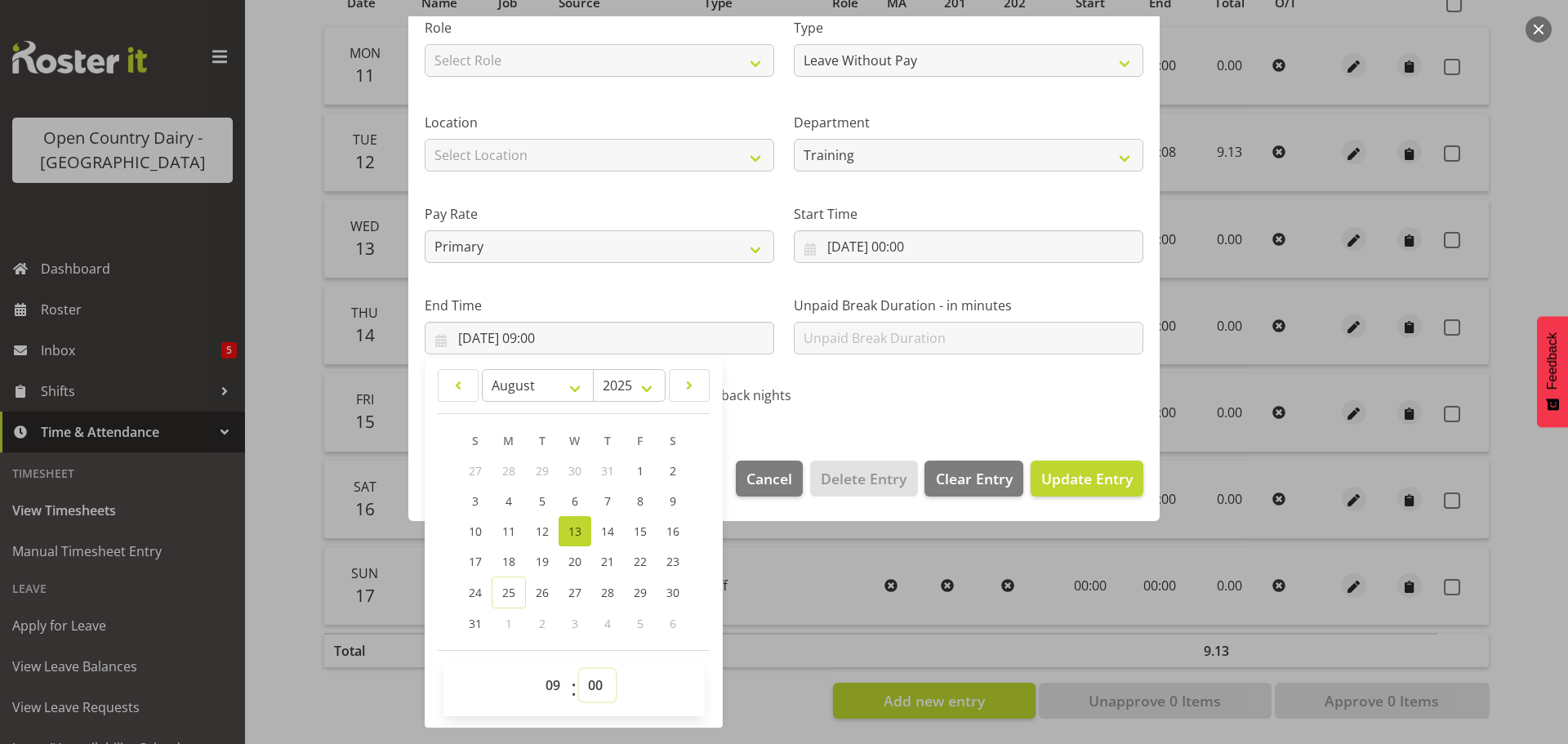
select select "13"
click at [579, 669] on select "00 01 02 03 04 05 06 07 08 09 10 11 12 13 14 15 16 17 18 19 20 21 22 23 24 25 2…" at bounding box center [597, 685] width 37 height 33
type input "13/08/2025, 09:13"
click at [1070, 481] on span "Update Entry" at bounding box center [1087, 479] width 92 height 20
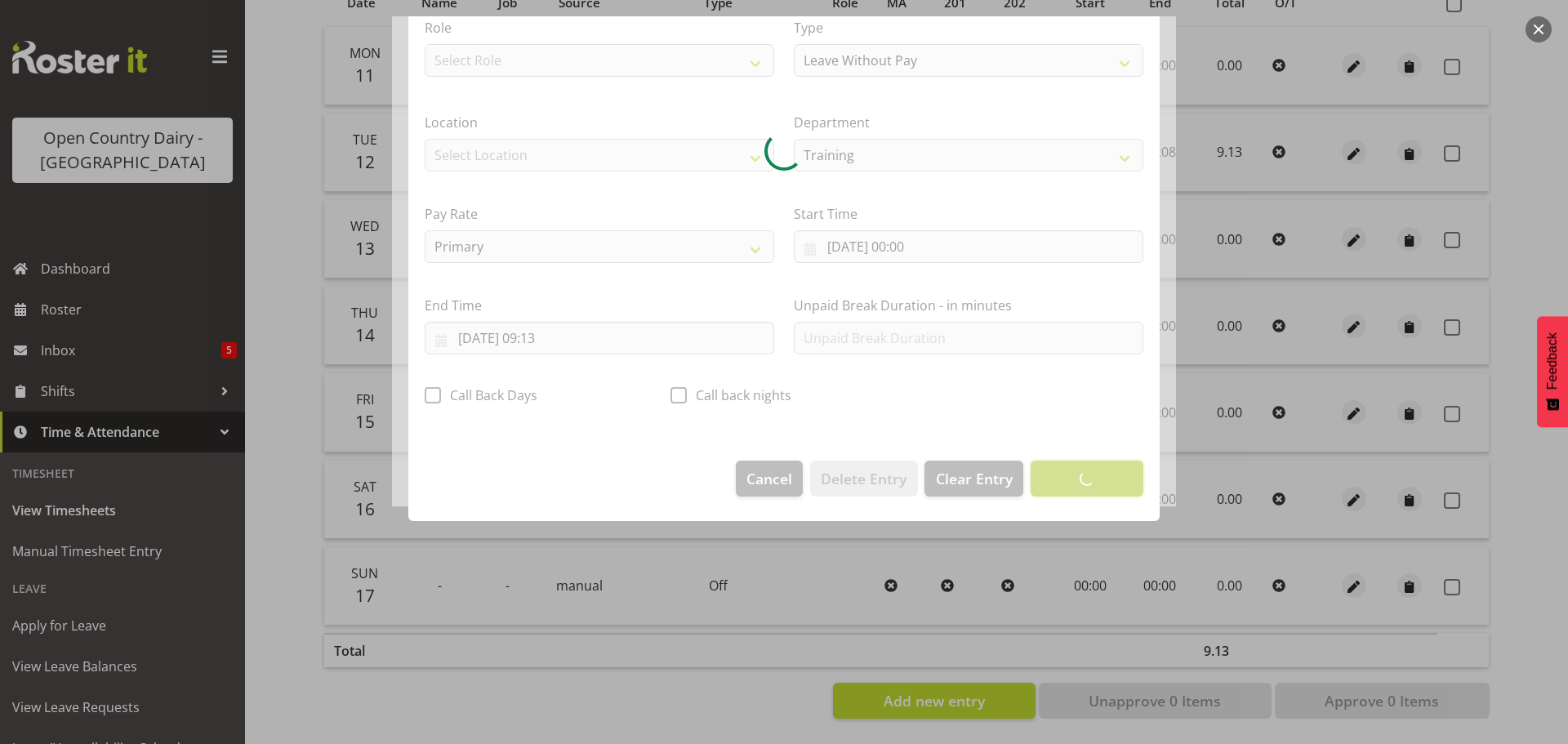
scroll to position [15, 0]
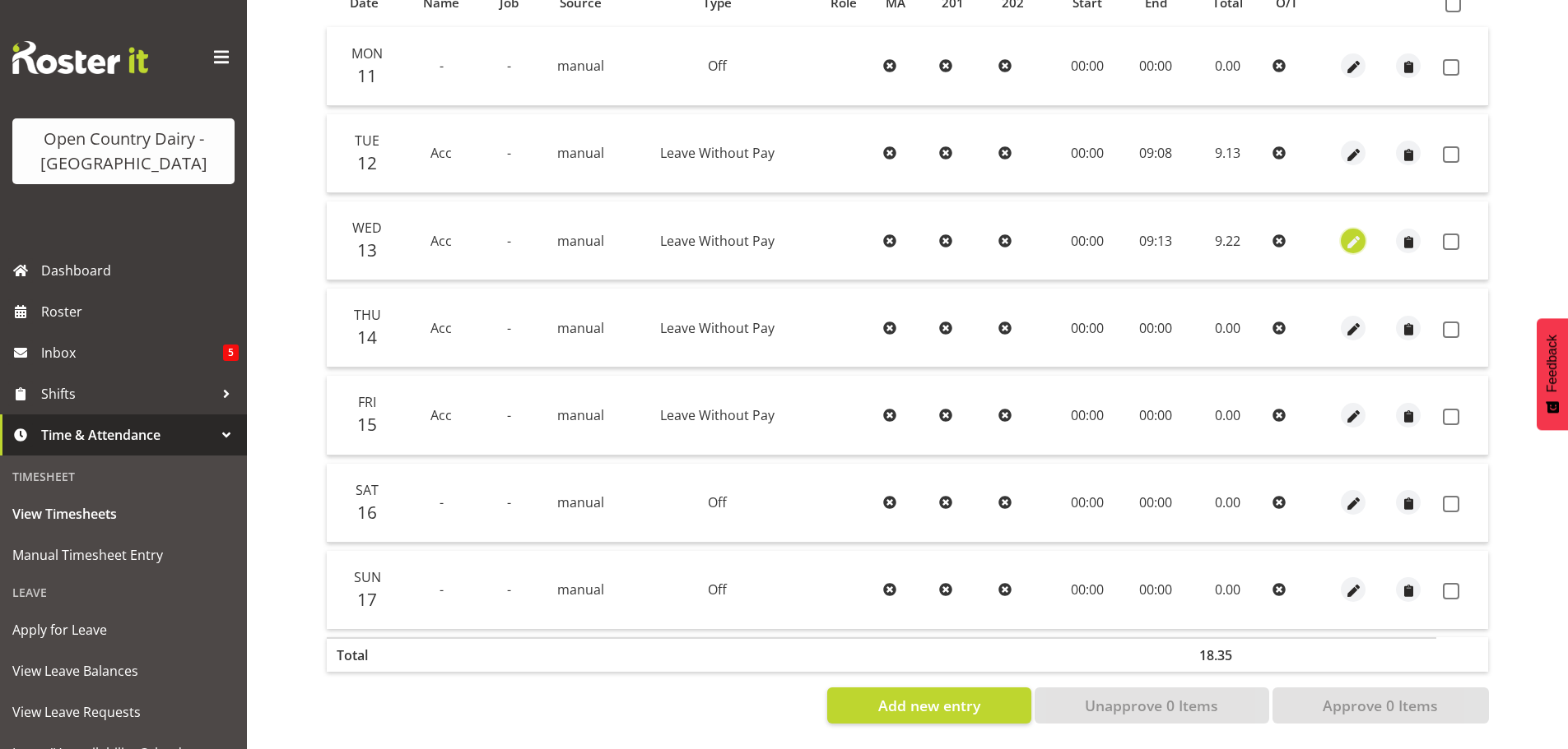
click at [1349, 233] on span "button" at bounding box center [1353, 242] width 19 height 19
select select "Leave Without Pay"
select select "7"
select select "2025"
select select "9"
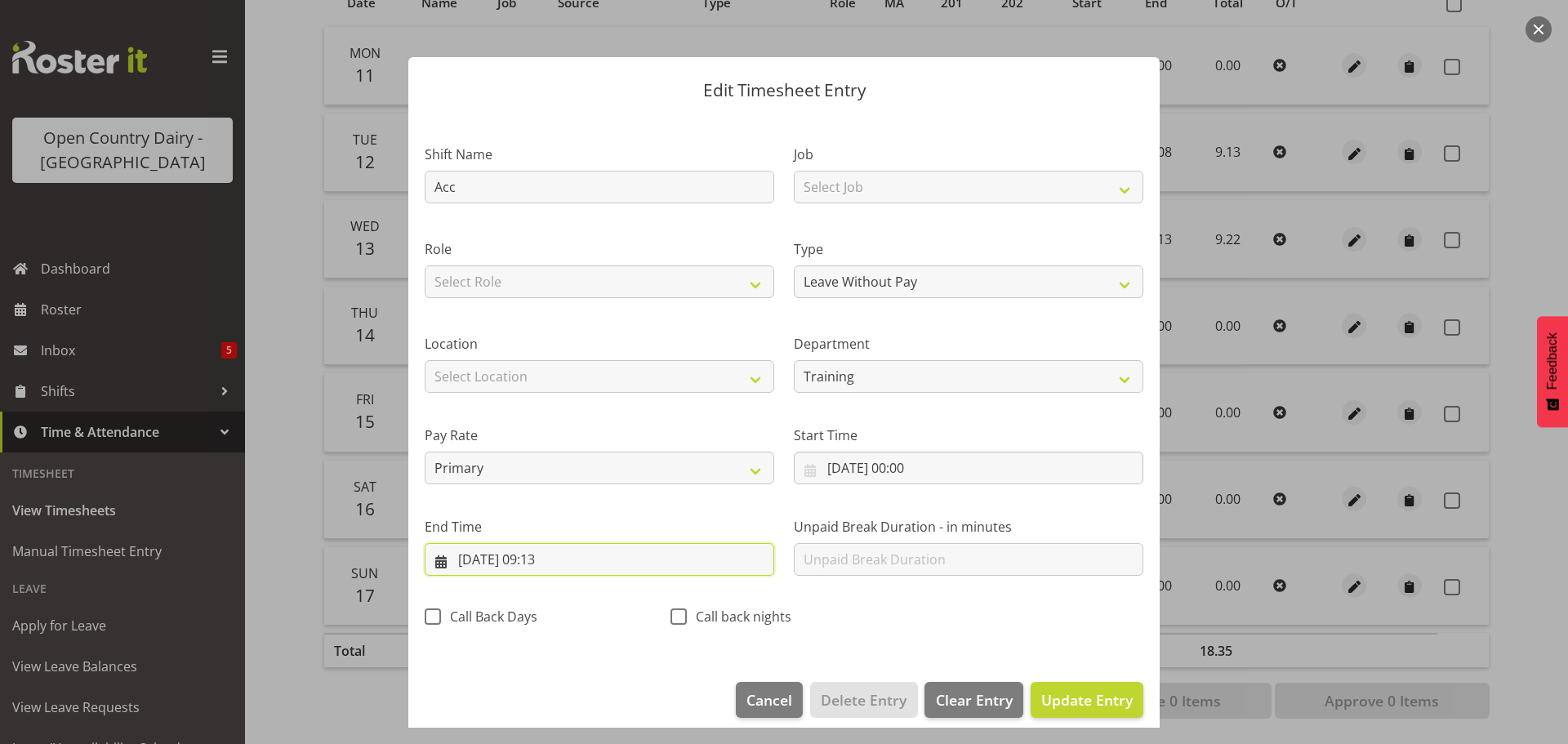
click at [545, 558] on input "13/08/2025, 09:13" at bounding box center [600, 560] width 350 height 33
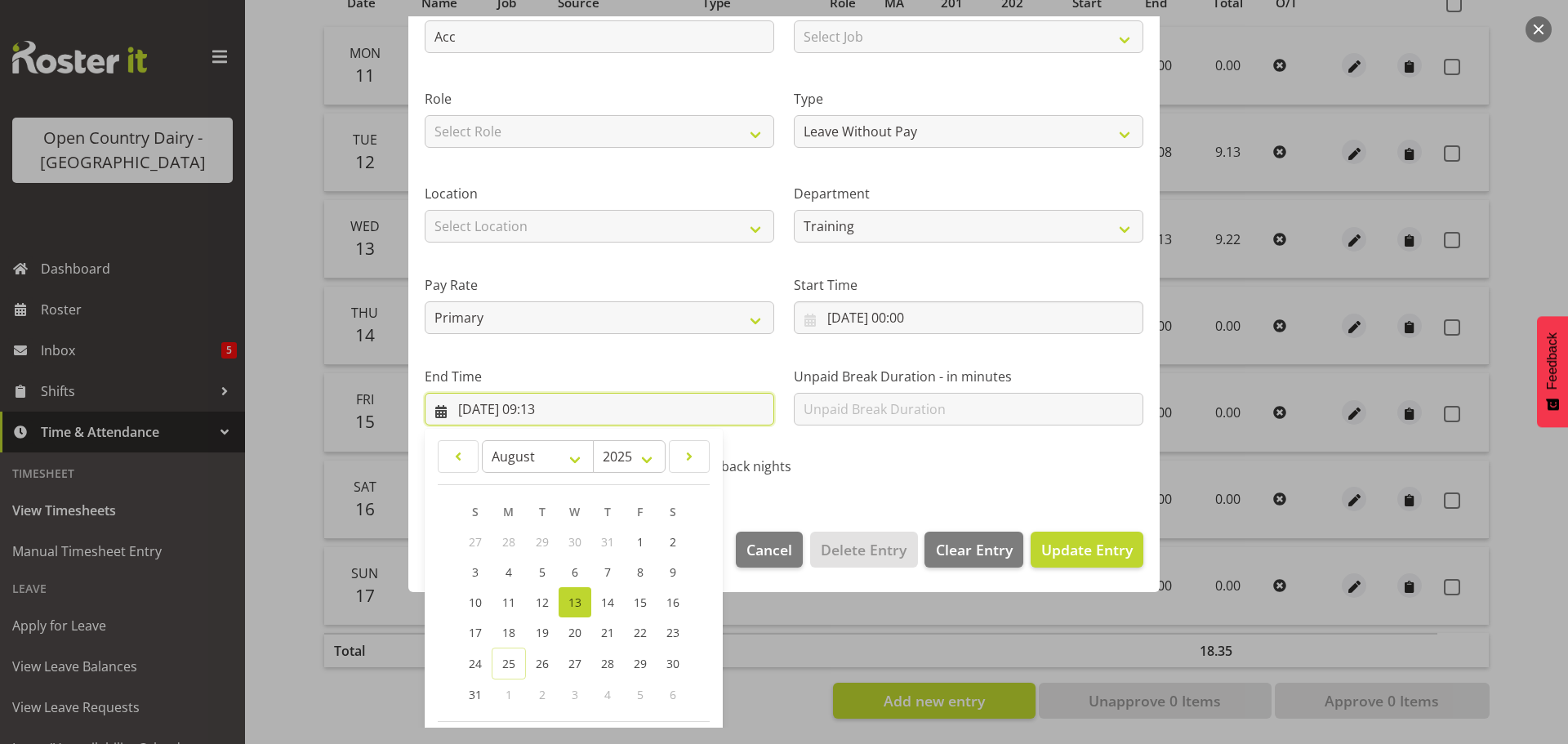
scroll to position [221, 0]
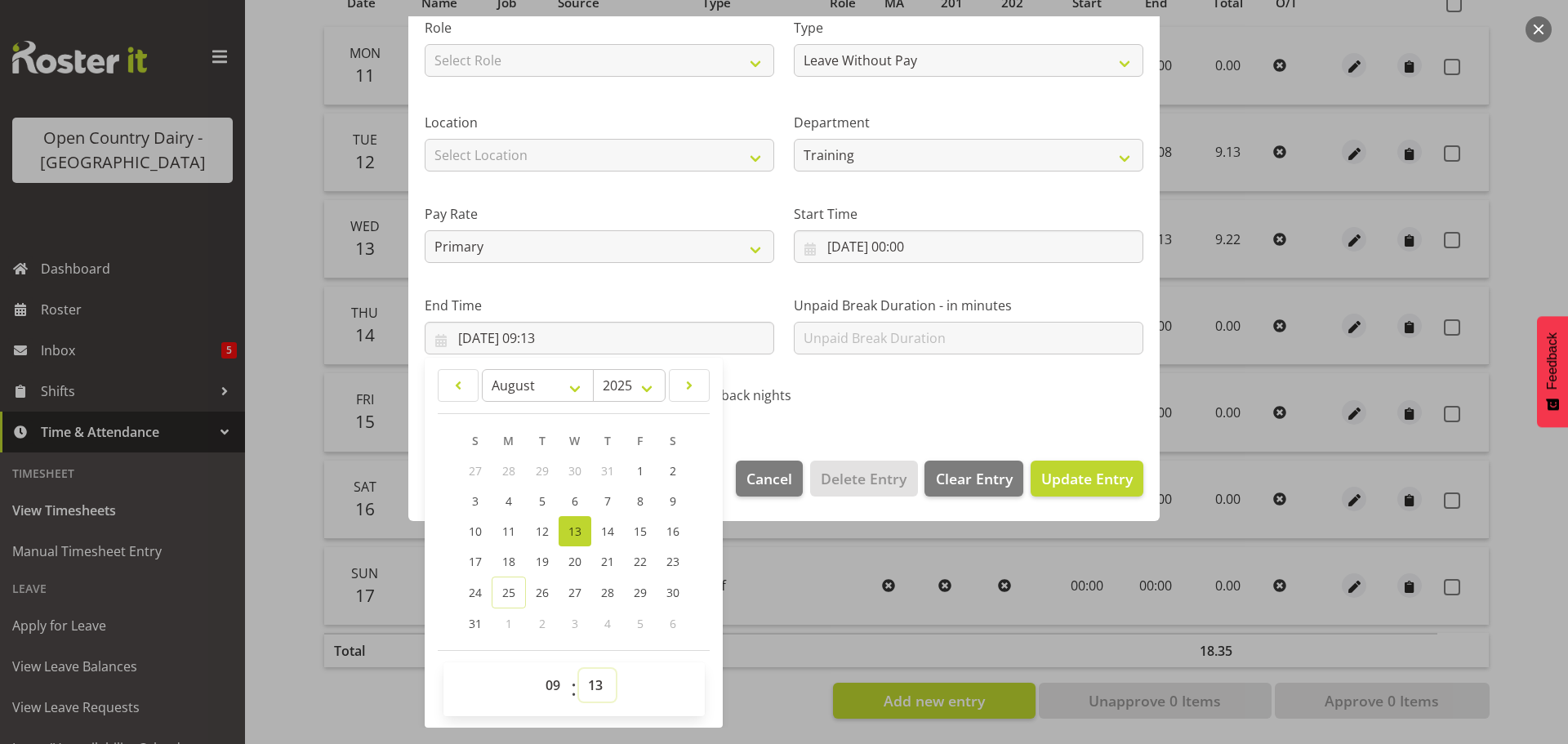
click at [599, 687] on select "00 01 02 03 04 05 06 07 08 09 10 11 12 13 14 15 16 17 18 19 20 21 22 23 24 25 2…" at bounding box center [597, 685] width 37 height 33
select select "8"
click at [579, 669] on select "00 01 02 03 04 05 06 07 08 09 10 11 12 13 14 15 16 17 18 19 20 21 22 23 24 25 2…" at bounding box center [597, 685] width 37 height 33
type input "13/08/2025, 09:08"
click at [1041, 476] on span "Update Entry" at bounding box center [1087, 479] width 92 height 20
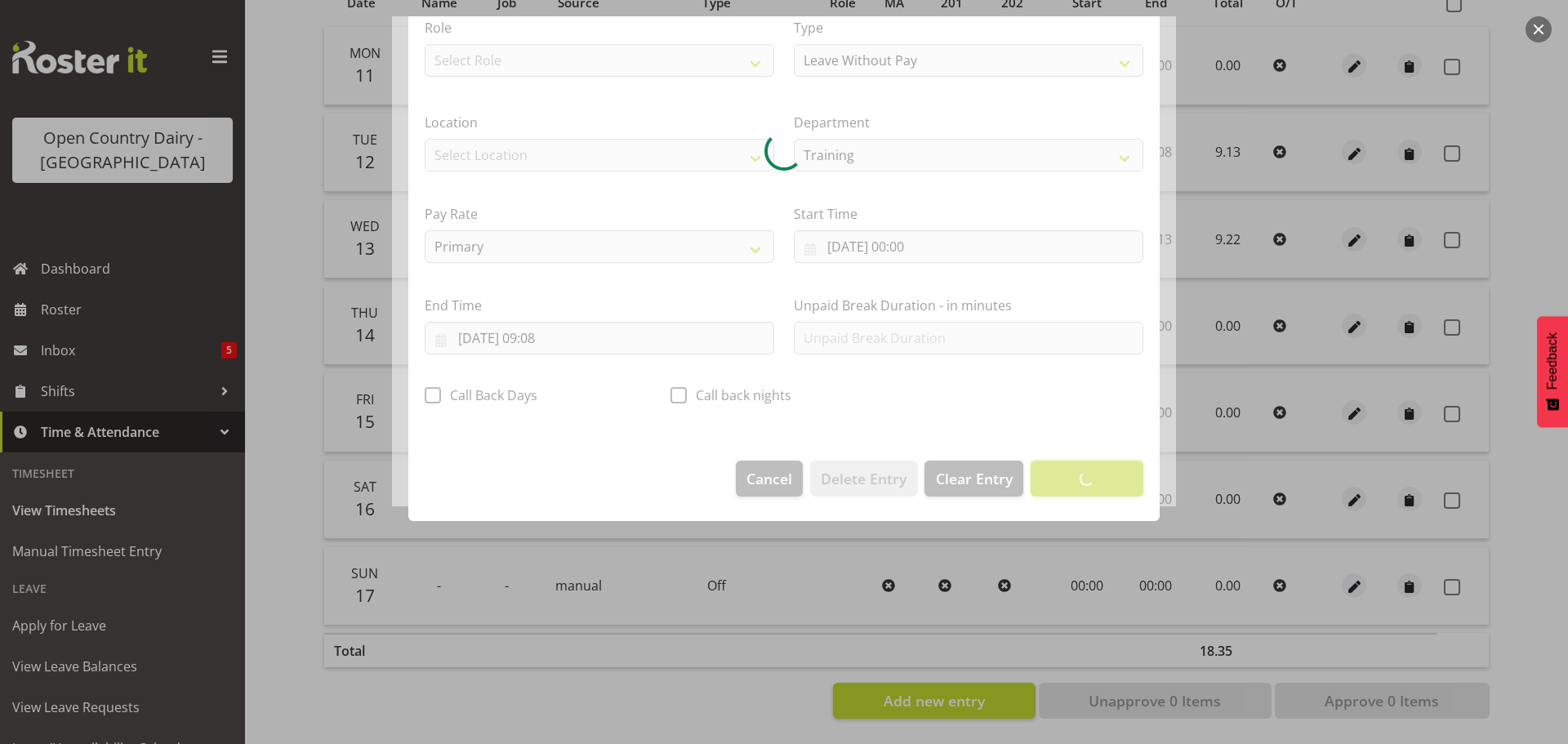
scroll to position [15, 0]
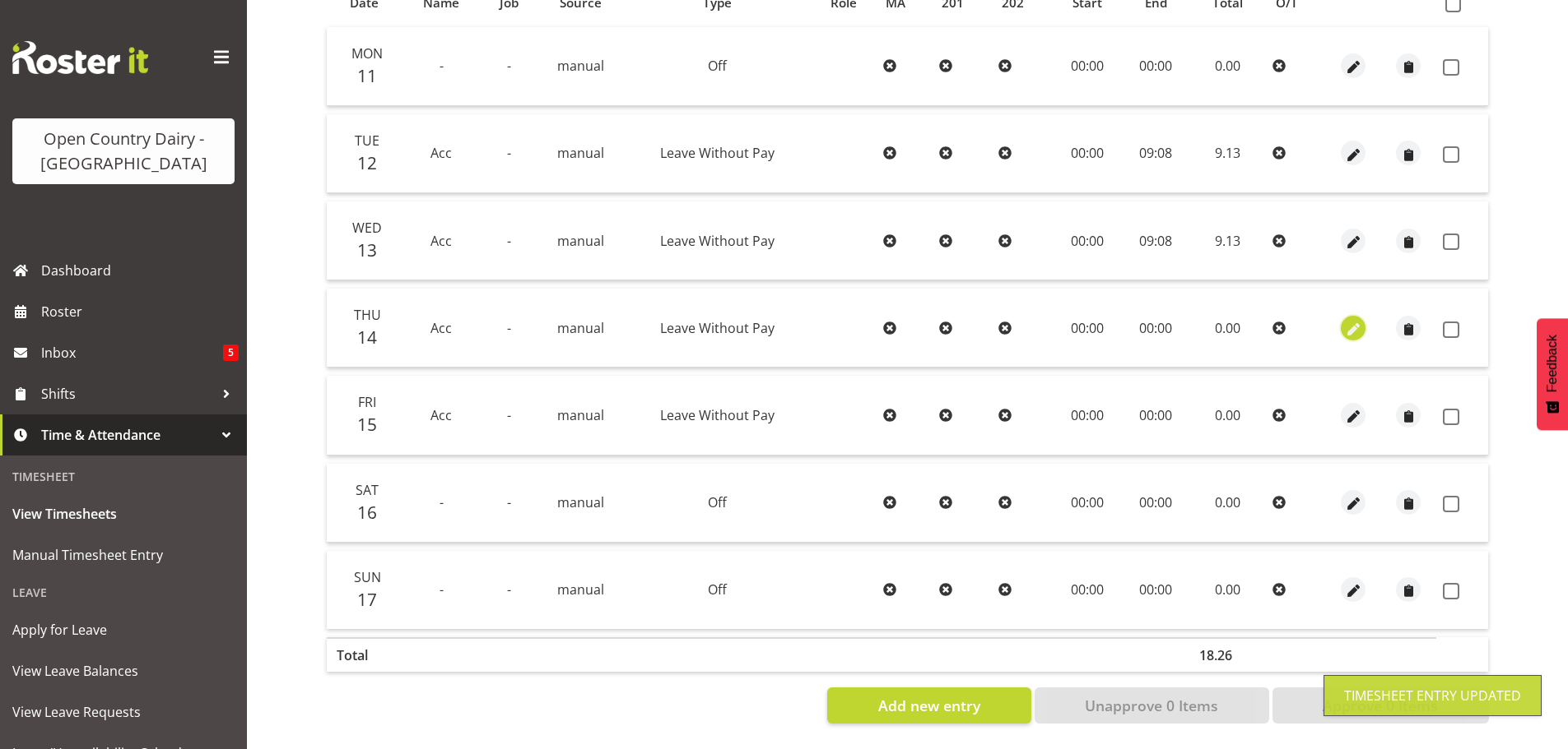
click at [1353, 320] on span "button" at bounding box center [1353, 329] width 19 height 19
select select "Leave Without Pay"
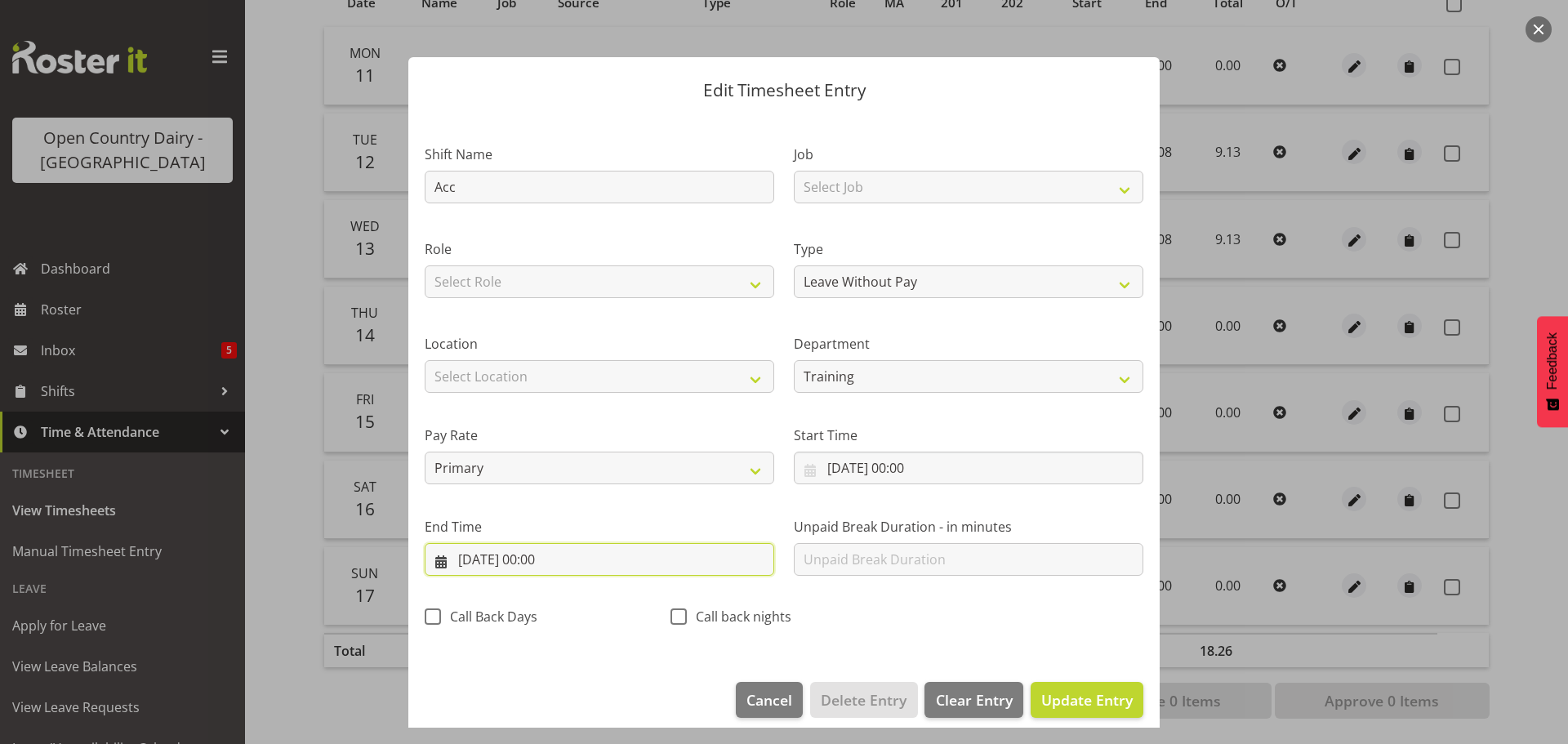
click at [572, 564] on input "14/08/2025, 00:00" at bounding box center [600, 560] width 350 height 33
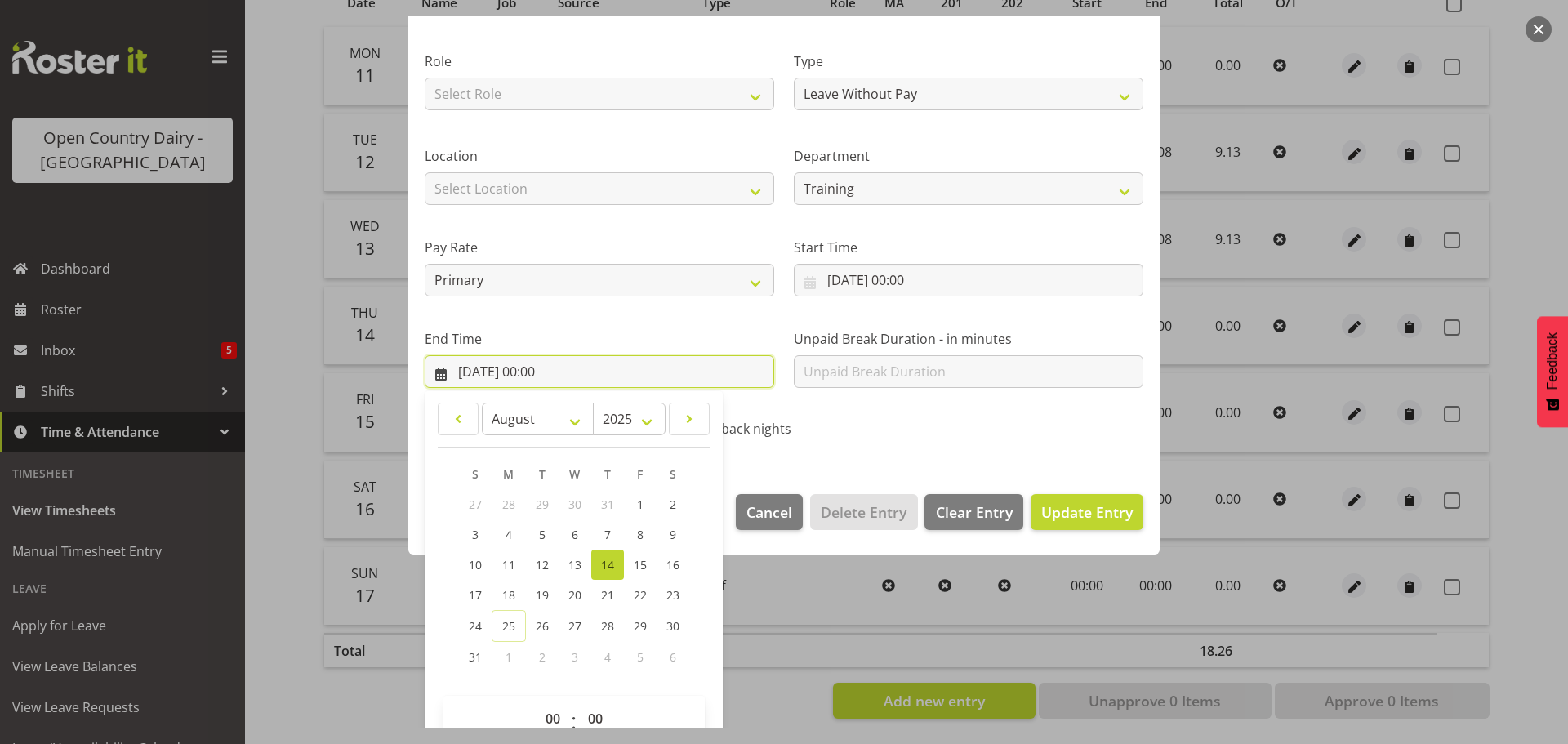
scroll to position [221, 0]
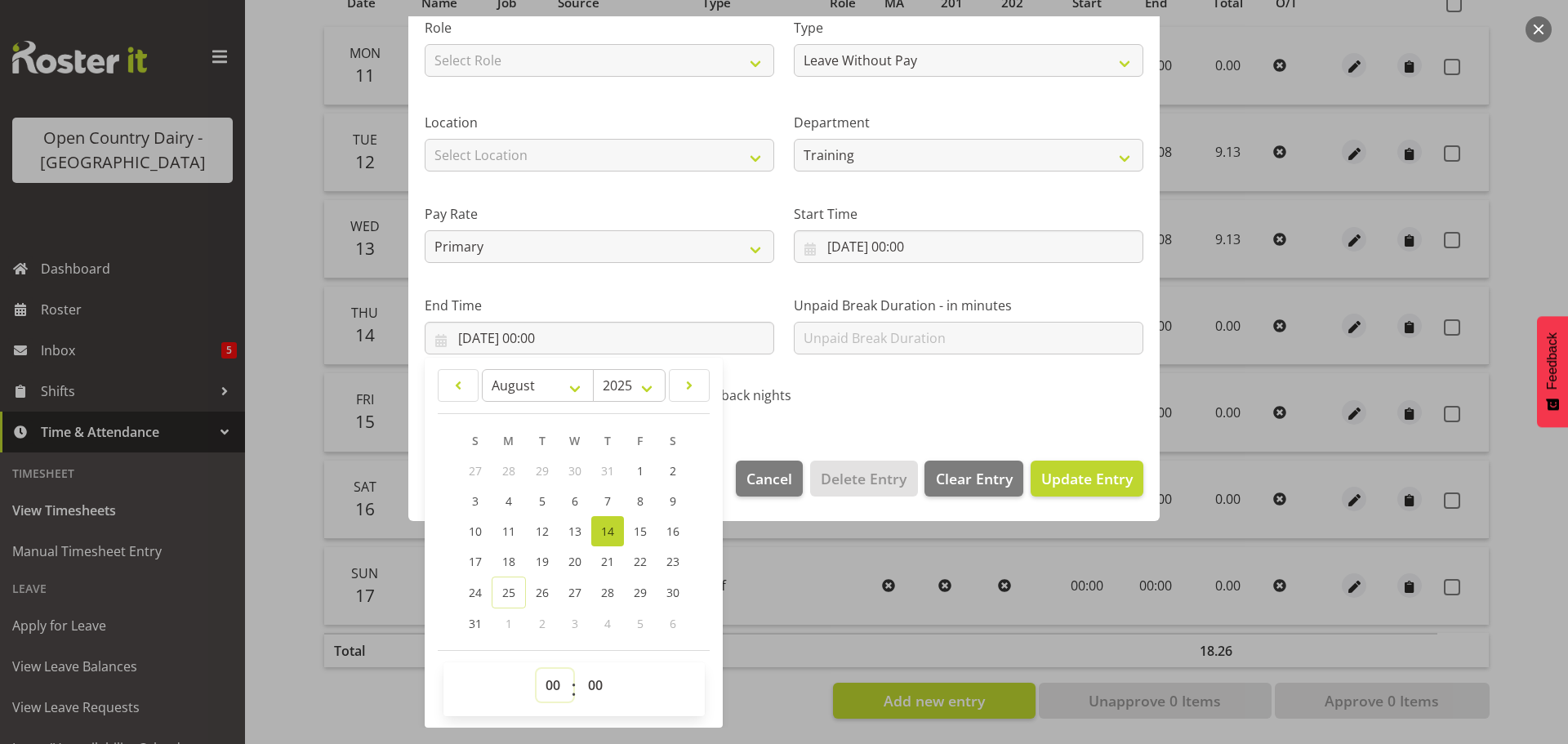
click at [543, 686] on select "00 01 02 03 04 05 06 07 08 09 10 11 12 13 14 15 16 17 18 19 20 21 22 23" at bounding box center [555, 685] width 37 height 33
select select "9"
click at [536, 669] on select "00 01 02 03 04 05 06 07 08 09 10 11 12 13 14 15 16 17 18 19 20 21 22 23" at bounding box center [555, 685] width 37 height 33
type input "14/08/2025, 09:00"
click at [591, 687] on select "00 01 02 03 04 05 06 07 08 09 10 11 12 13 14 15 16 17 18 19 20 21 22 23 24 25 2…" at bounding box center [597, 685] width 37 height 33
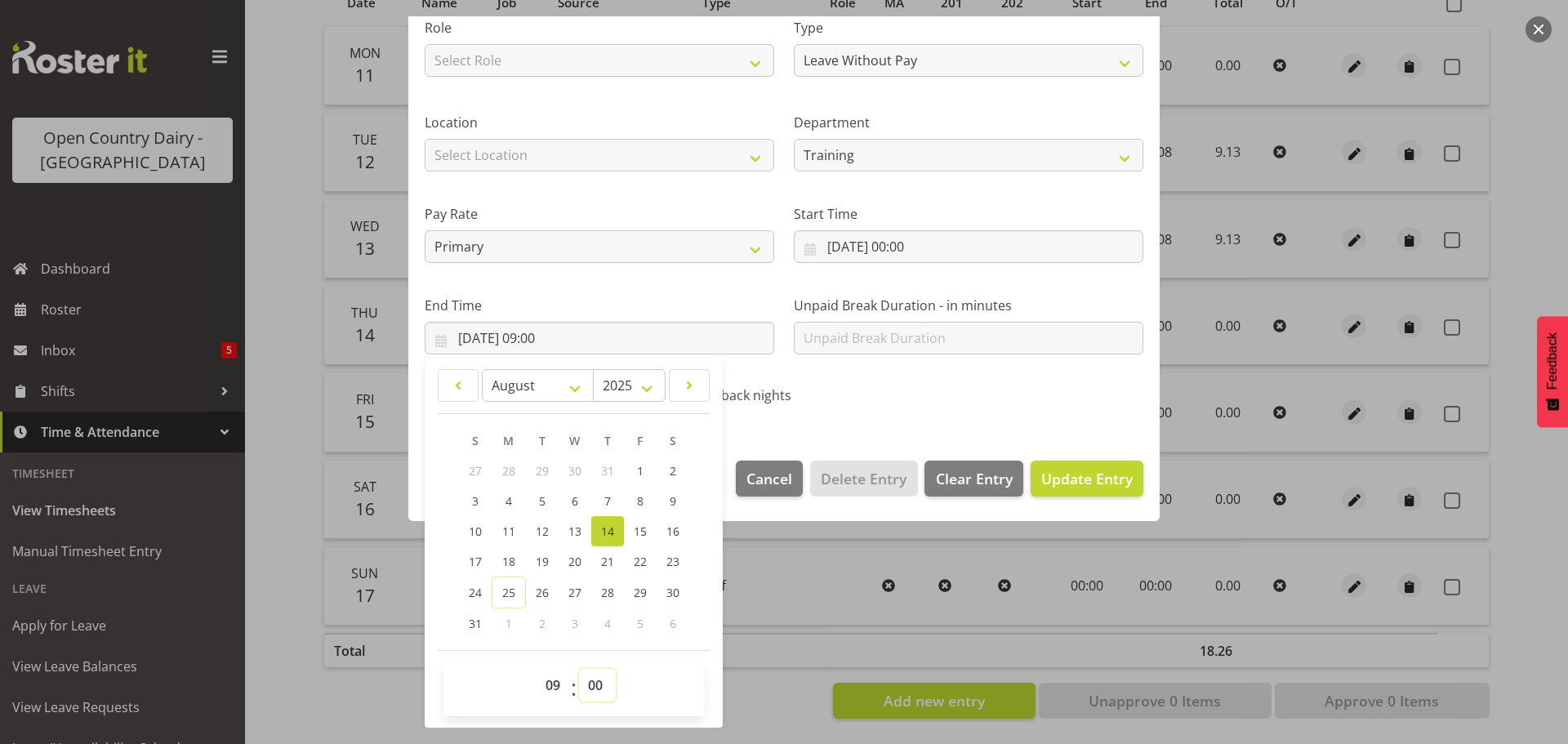
select select "8"
click at [579, 669] on select "00 01 02 03 04 05 06 07 08 09 10 11 12 13 14 15 16 17 18 19 20 21 22 23 24 25 2…" at bounding box center [597, 685] width 37 height 33
type input "14/08/2025, 09:08"
click at [1049, 473] on span "Update Entry" at bounding box center [1087, 479] width 92 height 20
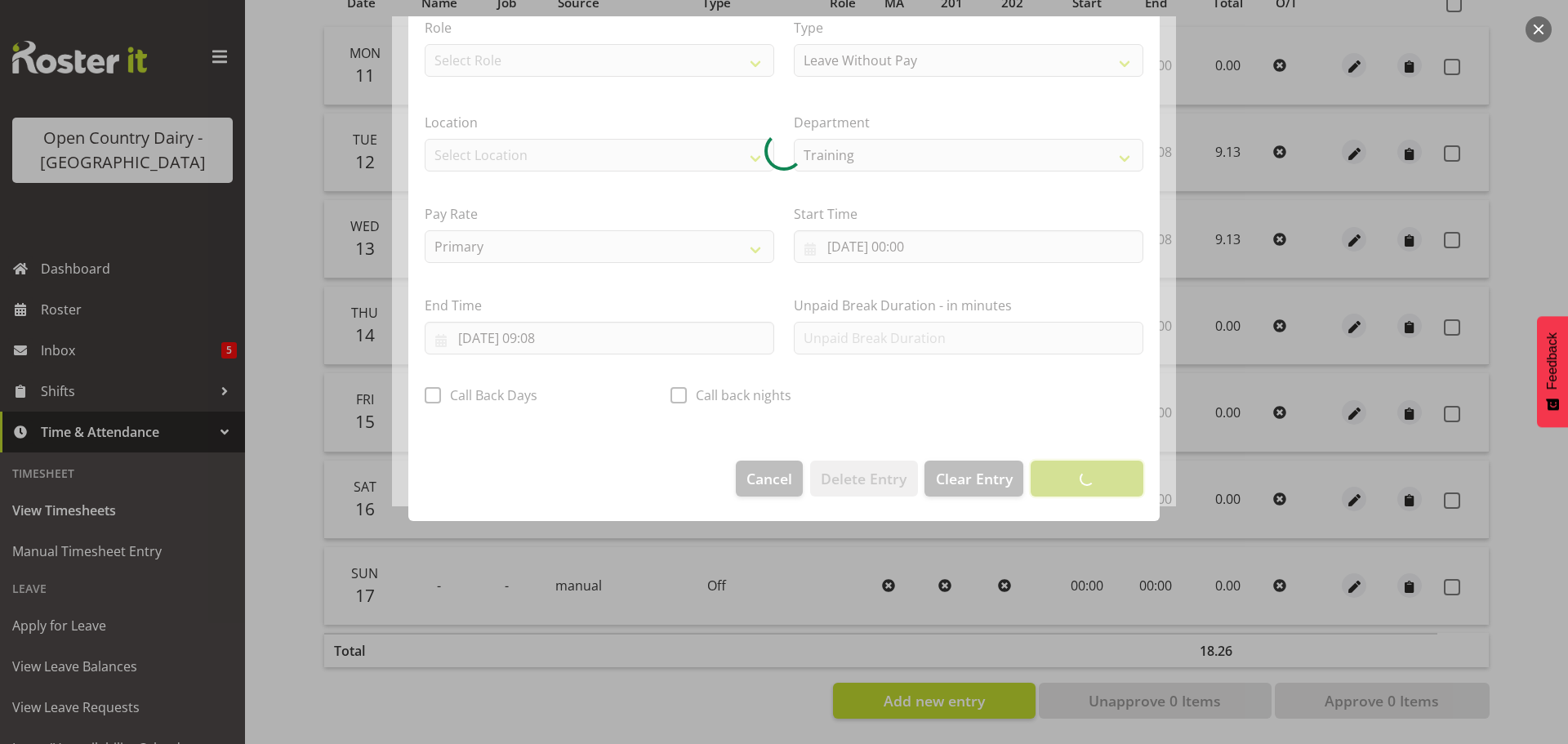
scroll to position [15, 0]
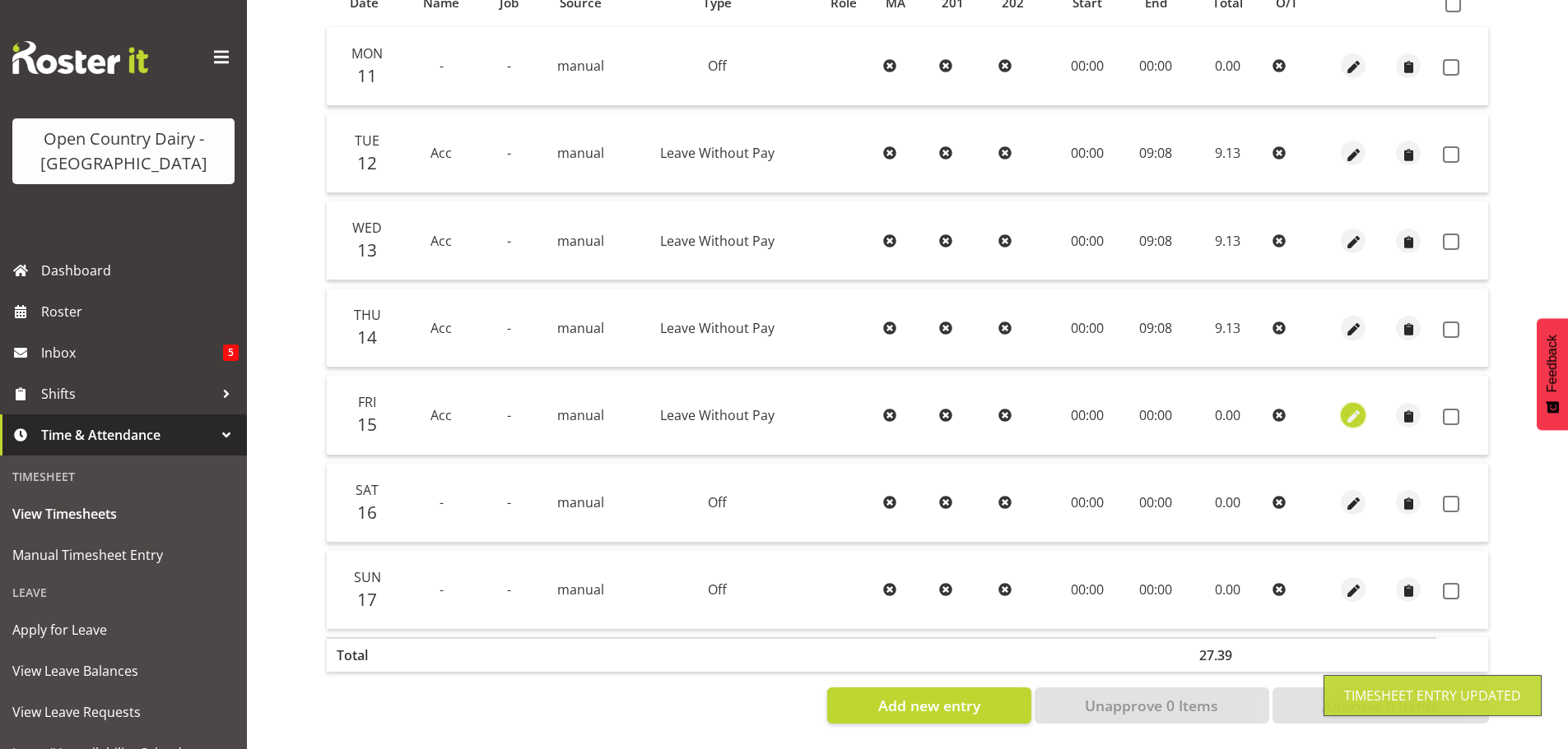
click at [1358, 407] on span "button" at bounding box center [1353, 416] width 19 height 19
select select "Leave Without Pay"
select select "7"
select select "2025"
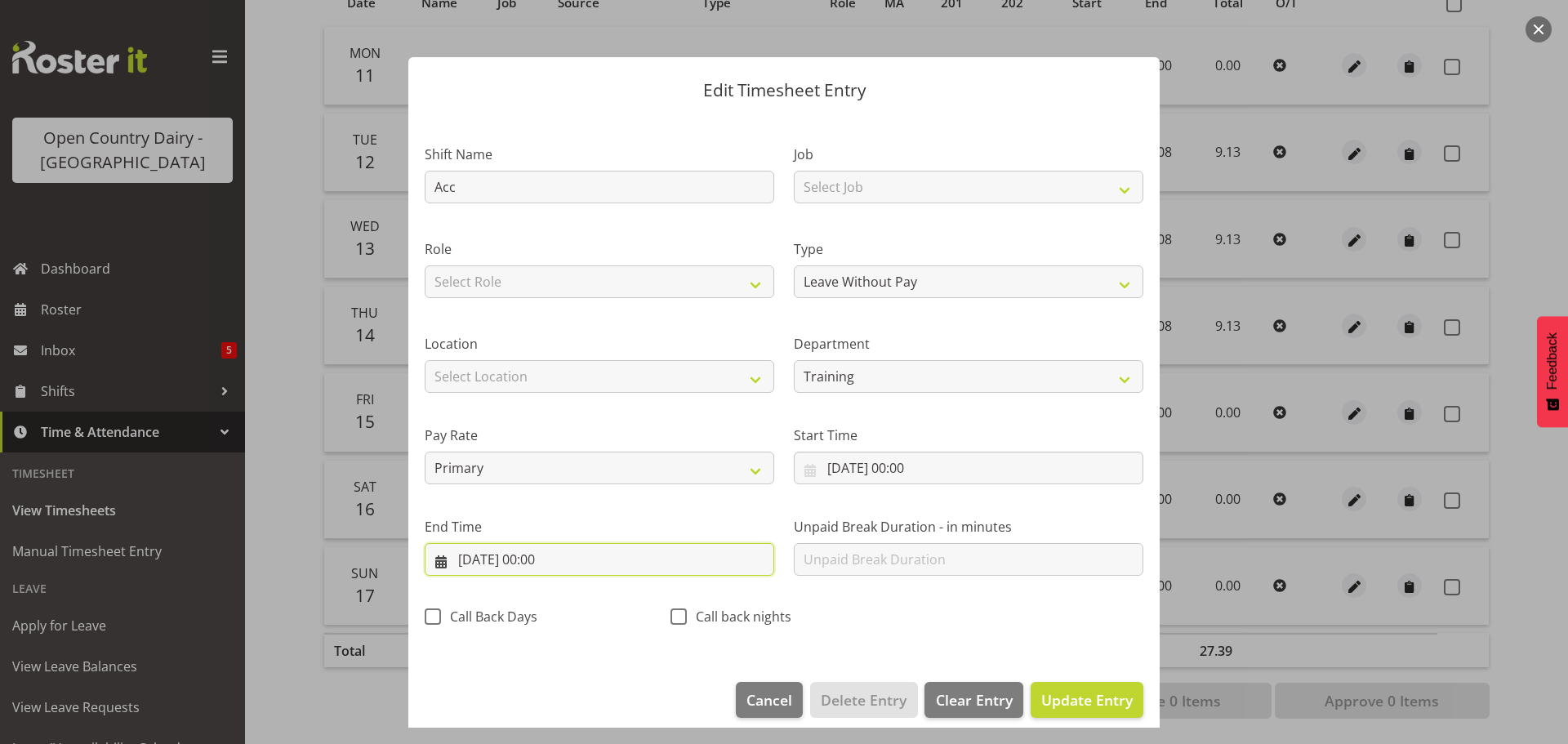
click at [542, 559] on input "15/08/2025, 00:00" at bounding box center [600, 560] width 350 height 33
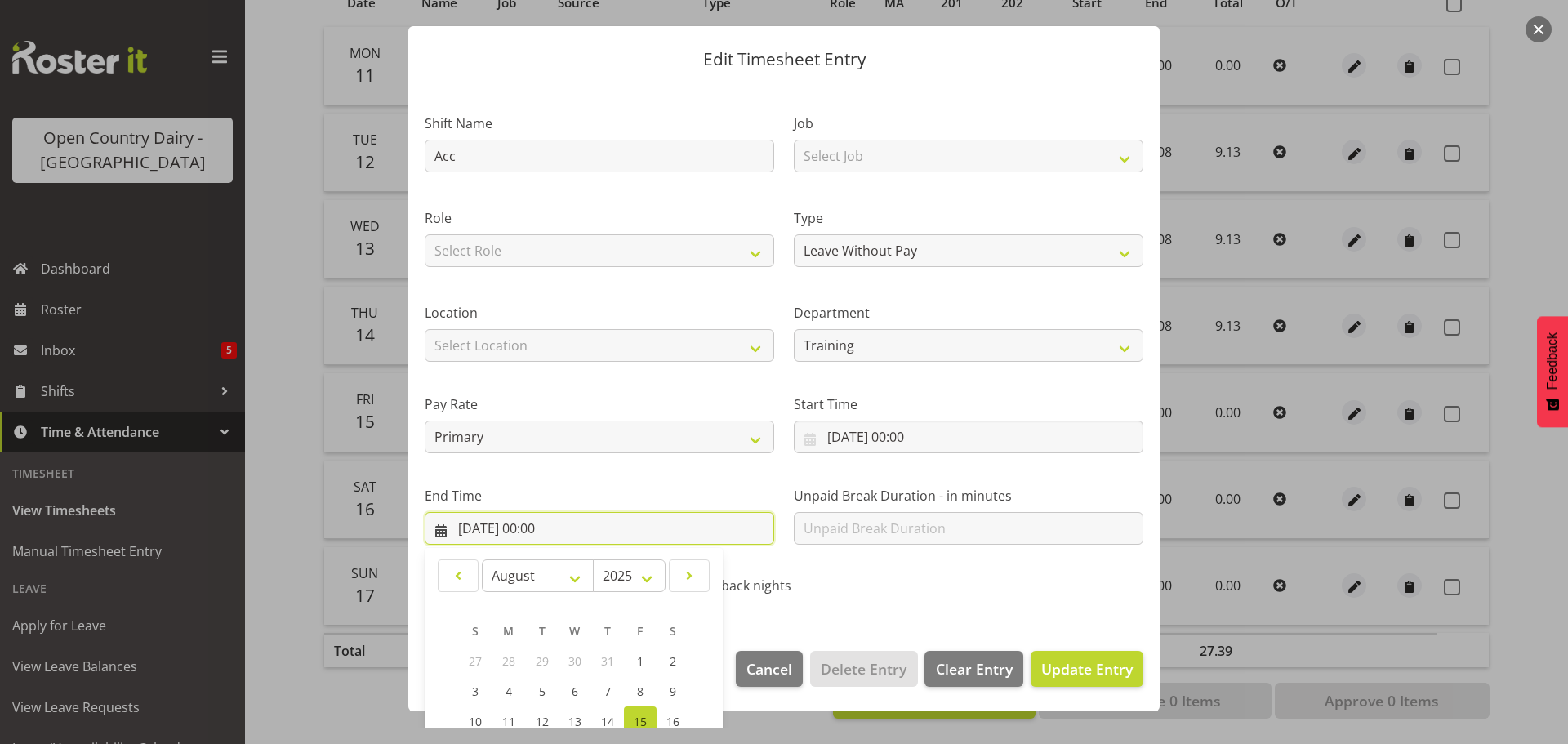
scroll to position [221, 0]
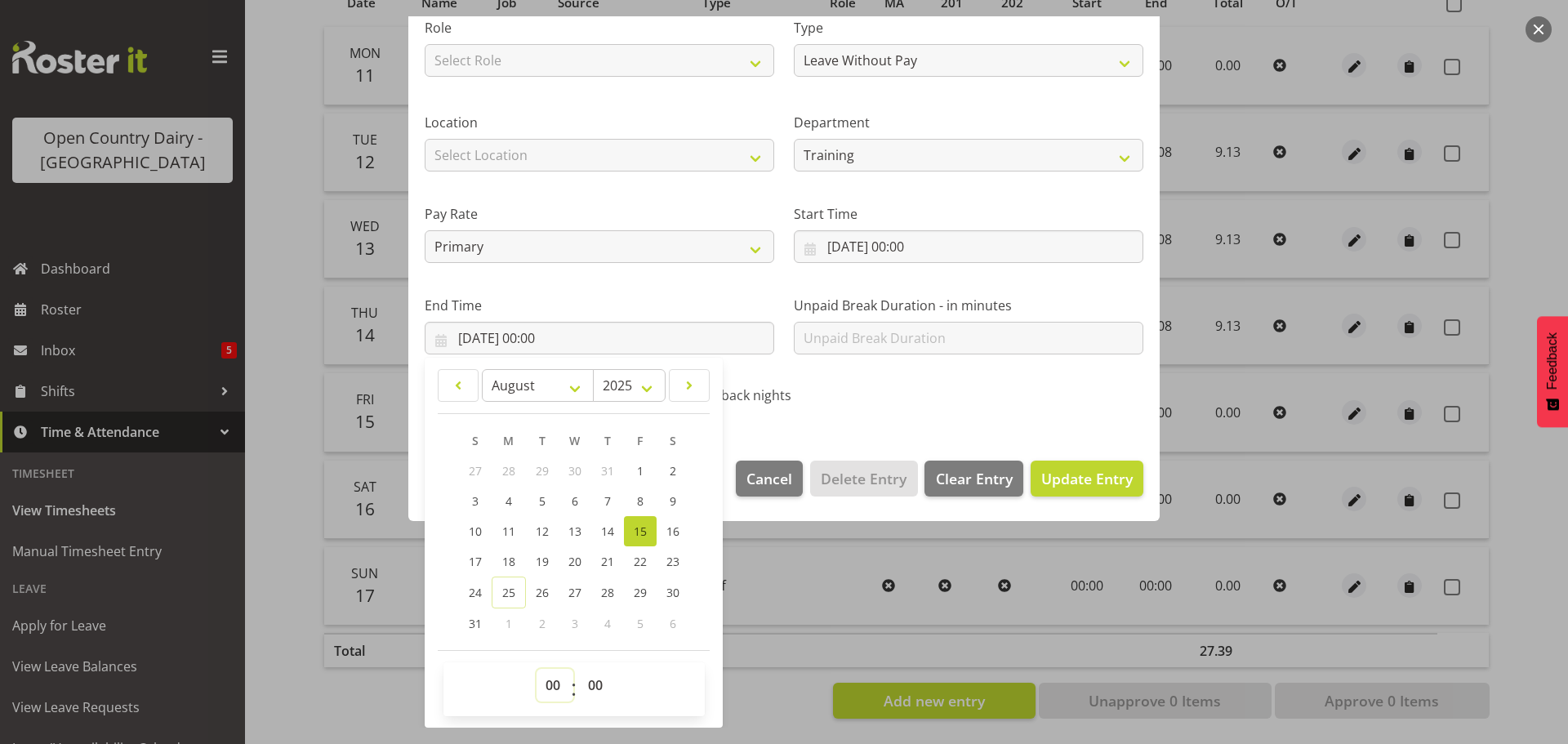
click at [546, 680] on select "00 01 02 03 04 05 06 07 08 09 10 11 12 13 14 15 16 17 18 19 20 21 22 23" at bounding box center [555, 685] width 37 height 33
select select "9"
click at [536, 669] on select "00 01 02 03 04 05 06 07 08 09 10 11 12 13 14 15 16 17 18 19 20 21 22 23" at bounding box center [555, 685] width 37 height 33
type input "15/08/2025, 09:00"
drag, startPoint x: 591, startPoint y: 686, endPoint x: 590, endPoint y: 671, distance: 15.0
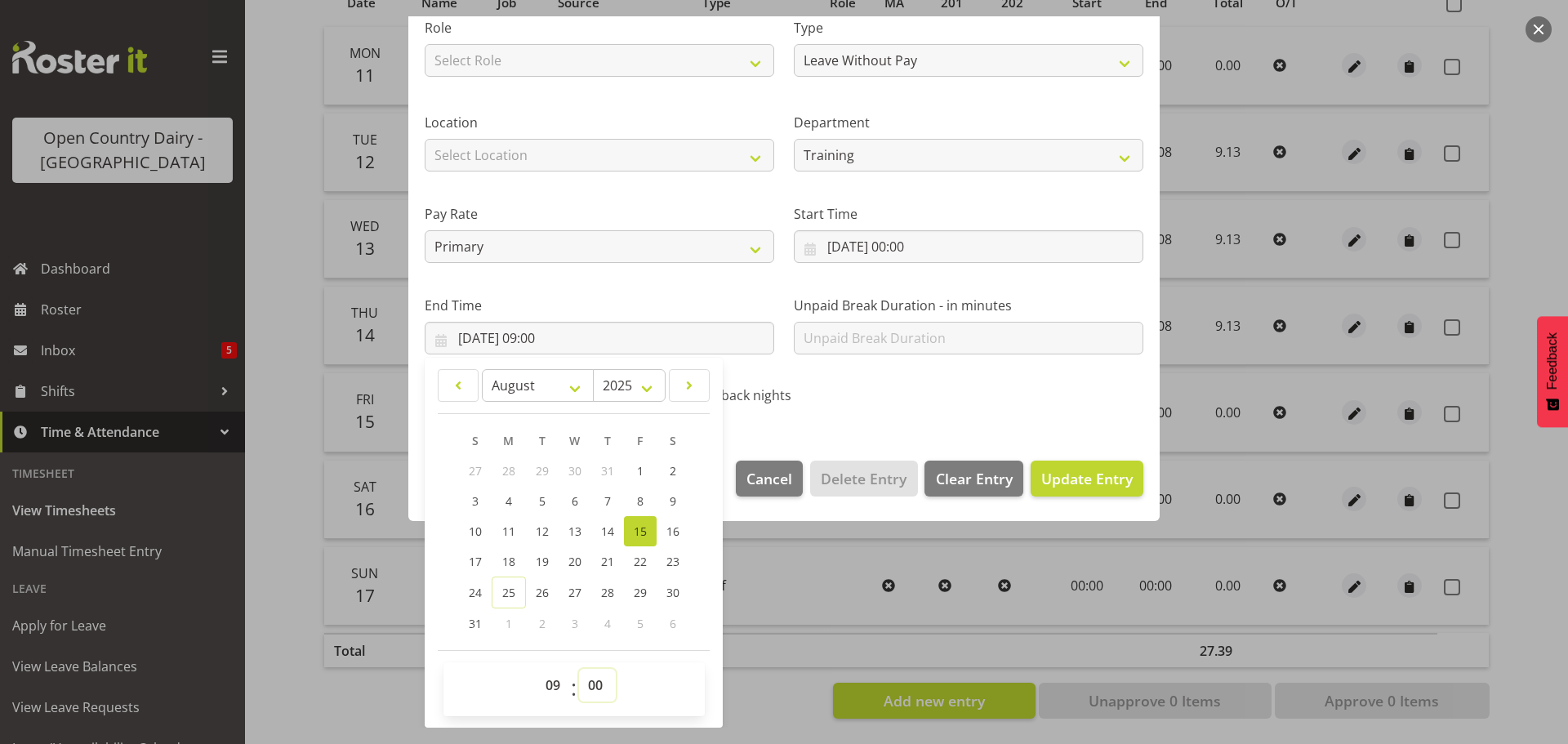
click at [590, 685] on select "00 01 02 03 04 05 06 07 08 09 10 11 12 13 14 15 16 17 18 19 20 21 22 23 24 25 2…" at bounding box center [597, 685] width 37 height 33
select select "8"
click at [579, 669] on select "00 01 02 03 04 05 06 07 08 09 10 11 12 13 14 15 16 17 18 19 20 21 22 23 24 25 2…" at bounding box center [597, 685] width 37 height 33
type input "15/08/2025, 09:08"
click at [1082, 474] on span "Update Entry" at bounding box center [1087, 479] width 92 height 20
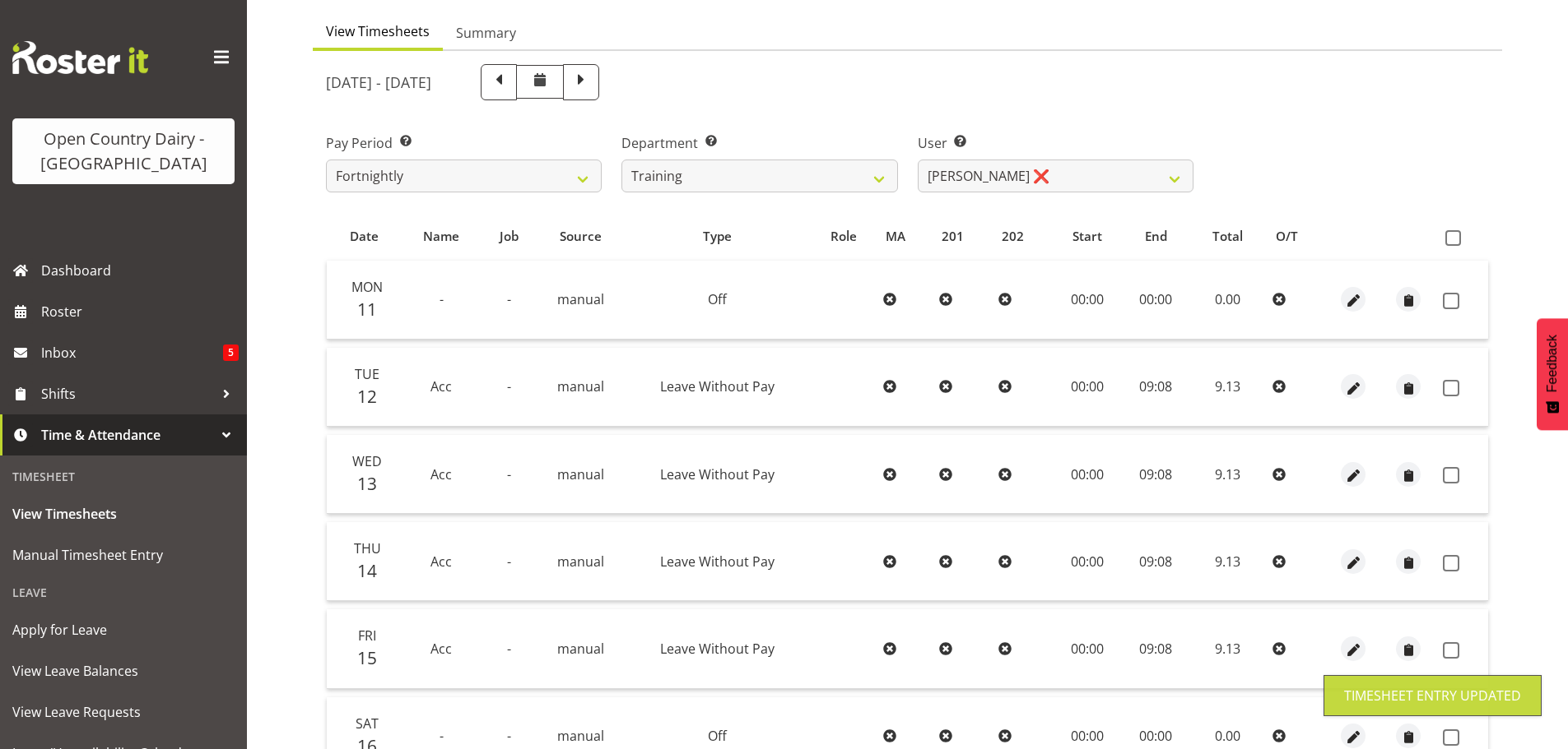
scroll to position [148, 0]
click at [1458, 236] on span at bounding box center [1453, 239] width 16 height 16
click at [1457, 236] on input "checkbox" at bounding box center [1451, 239] width 11 height 11
checkbox input "true"
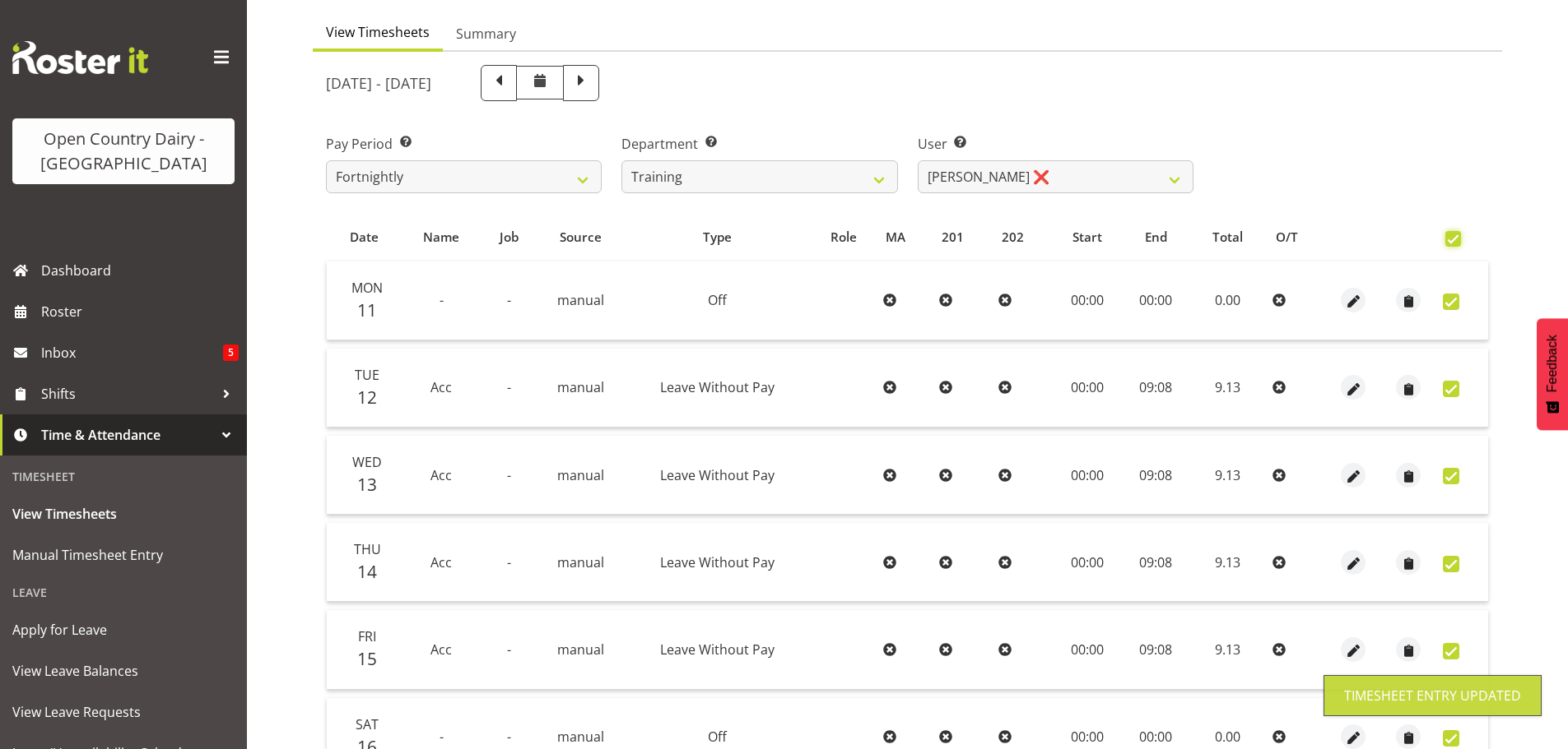
checkbox input "true"
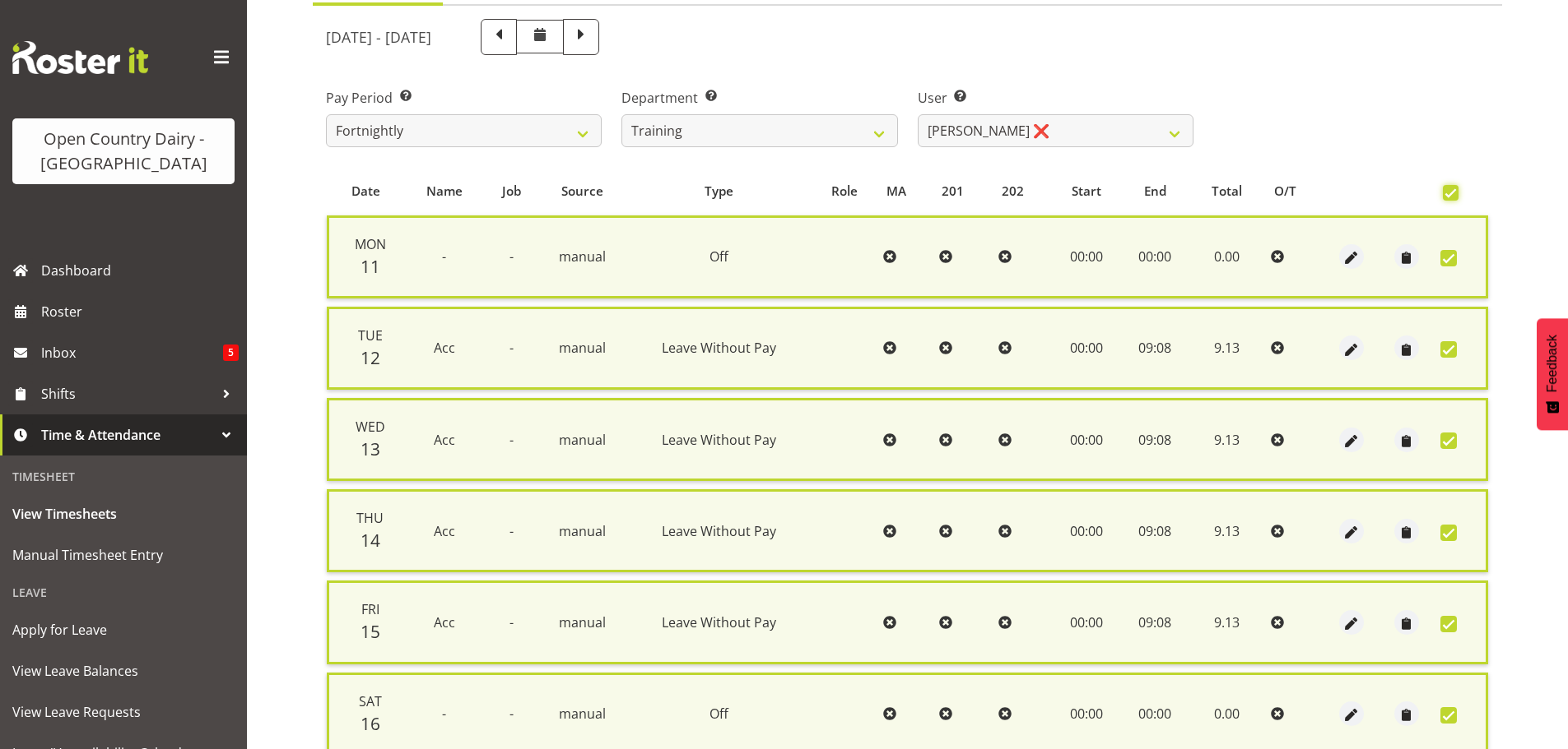
scroll to position [422, 0]
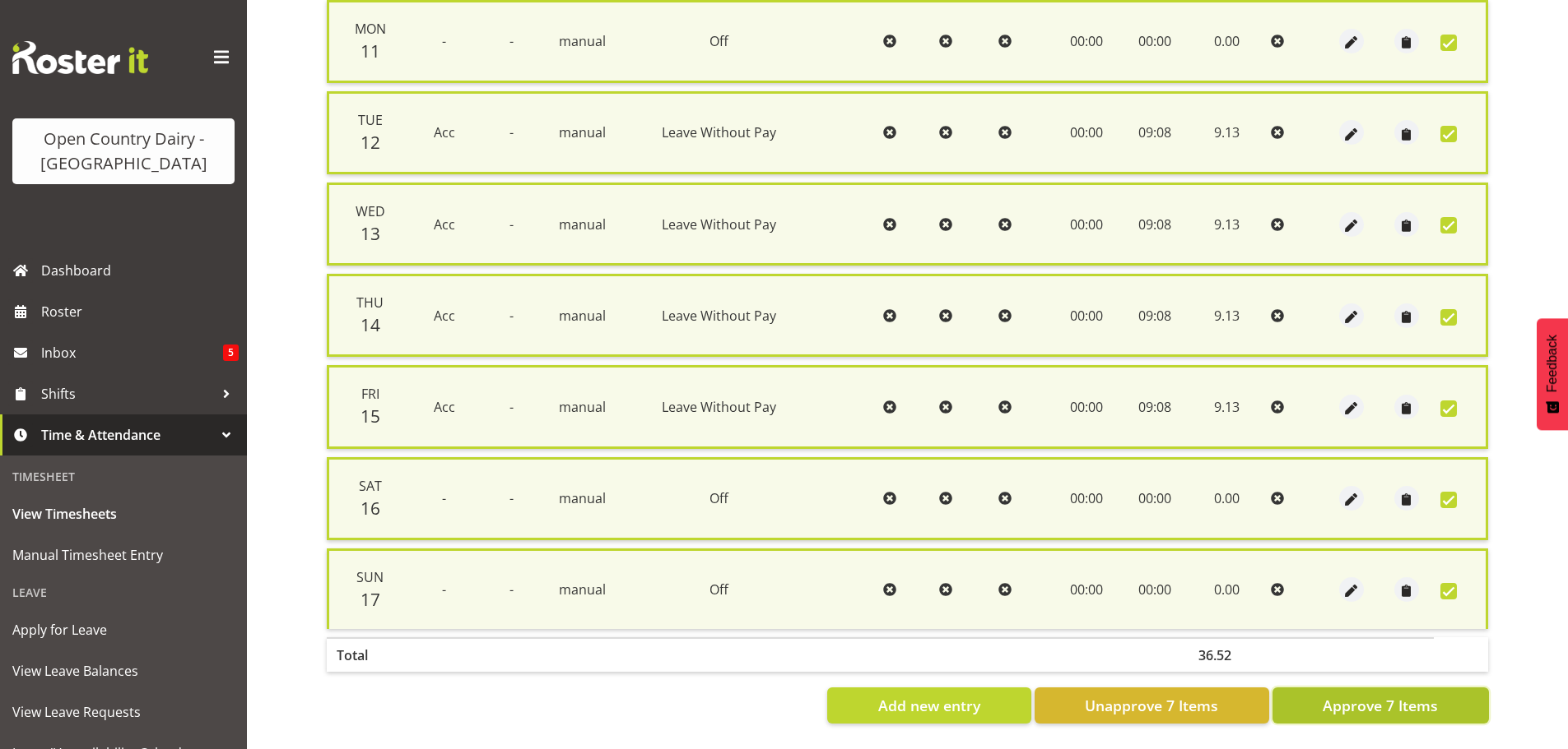
click at [1370, 695] on span "Approve 7 Items" at bounding box center [1380, 706] width 116 height 22
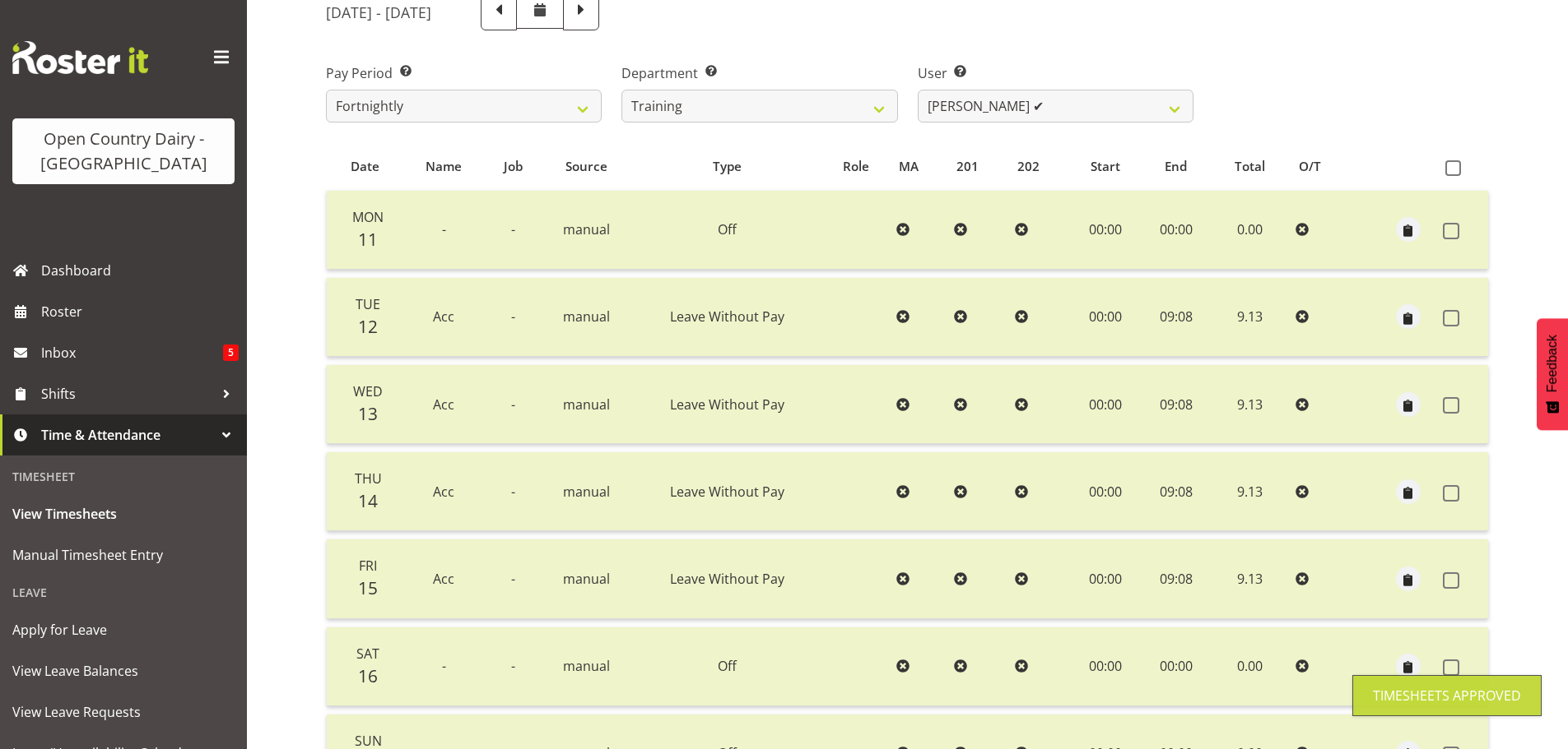
scroll to position [148, 0]
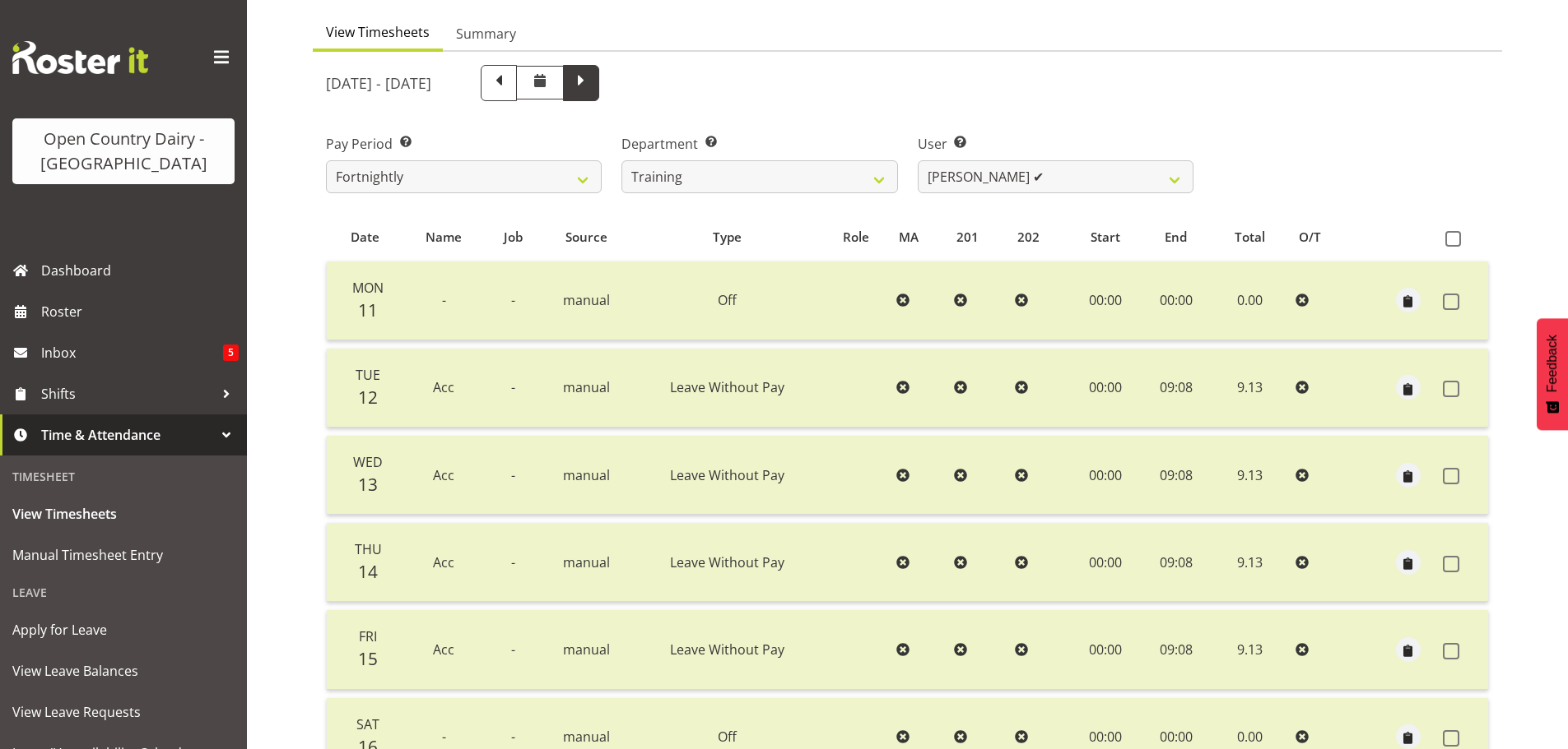
click at [591, 82] on span at bounding box center [581, 81] width 22 height 22
click at [1452, 238] on span at bounding box center [1453, 239] width 16 height 16
click at [1452, 238] on input "checkbox" at bounding box center [1451, 239] width 11 height 11
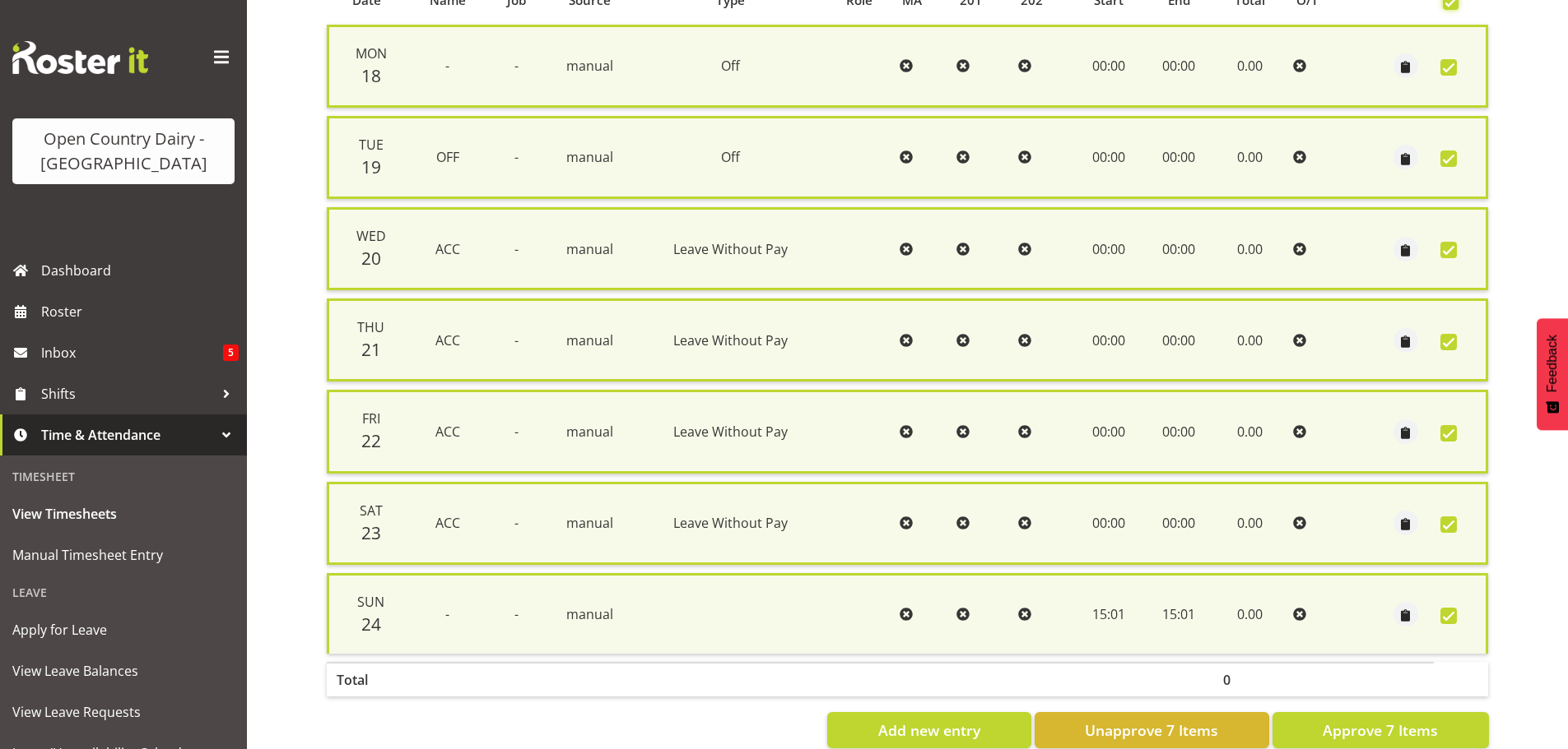
scroll to position [422, 0]
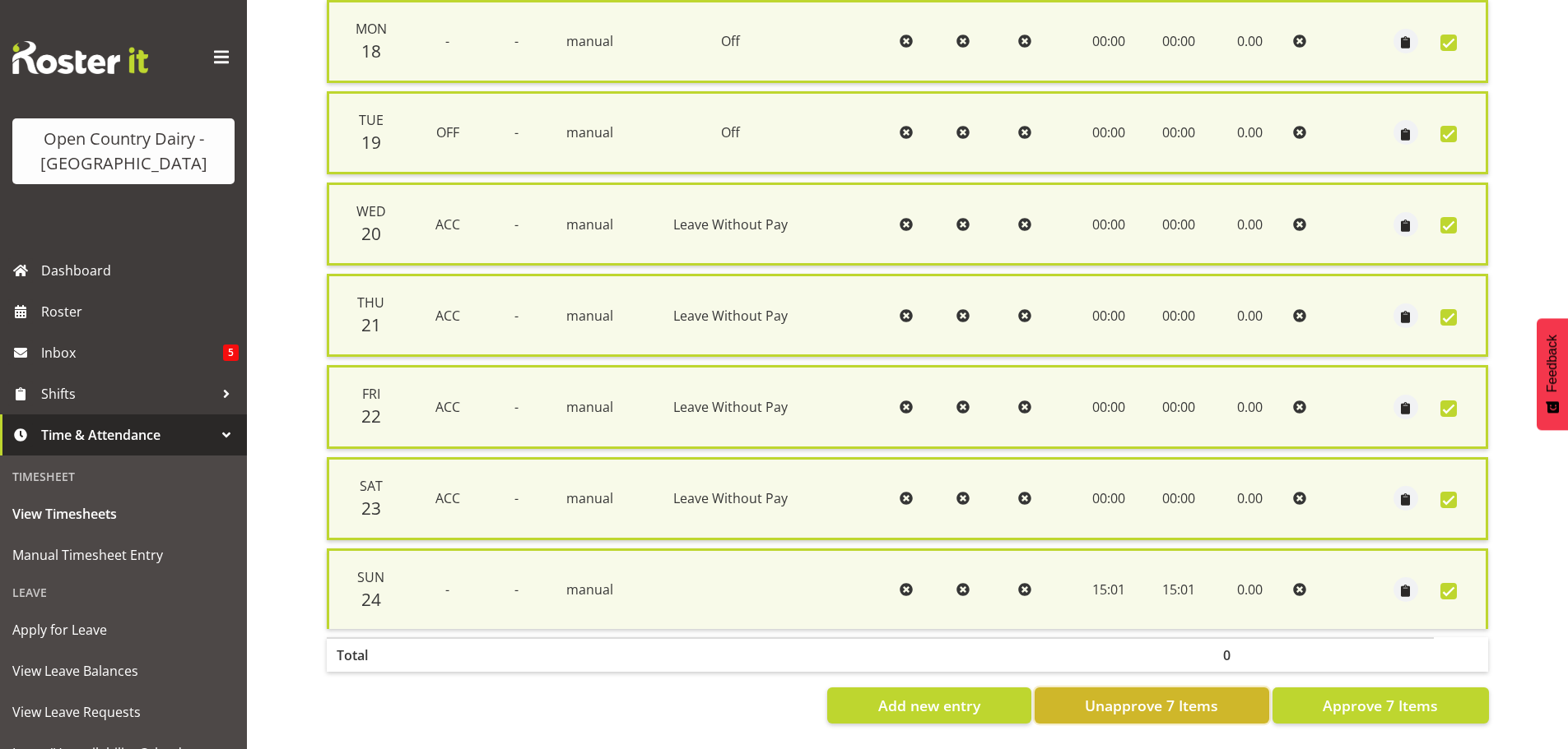
click at [1179, 695] on span "Unapprove 7 Items" at bounding box center [1151, 706] width 133 height 22
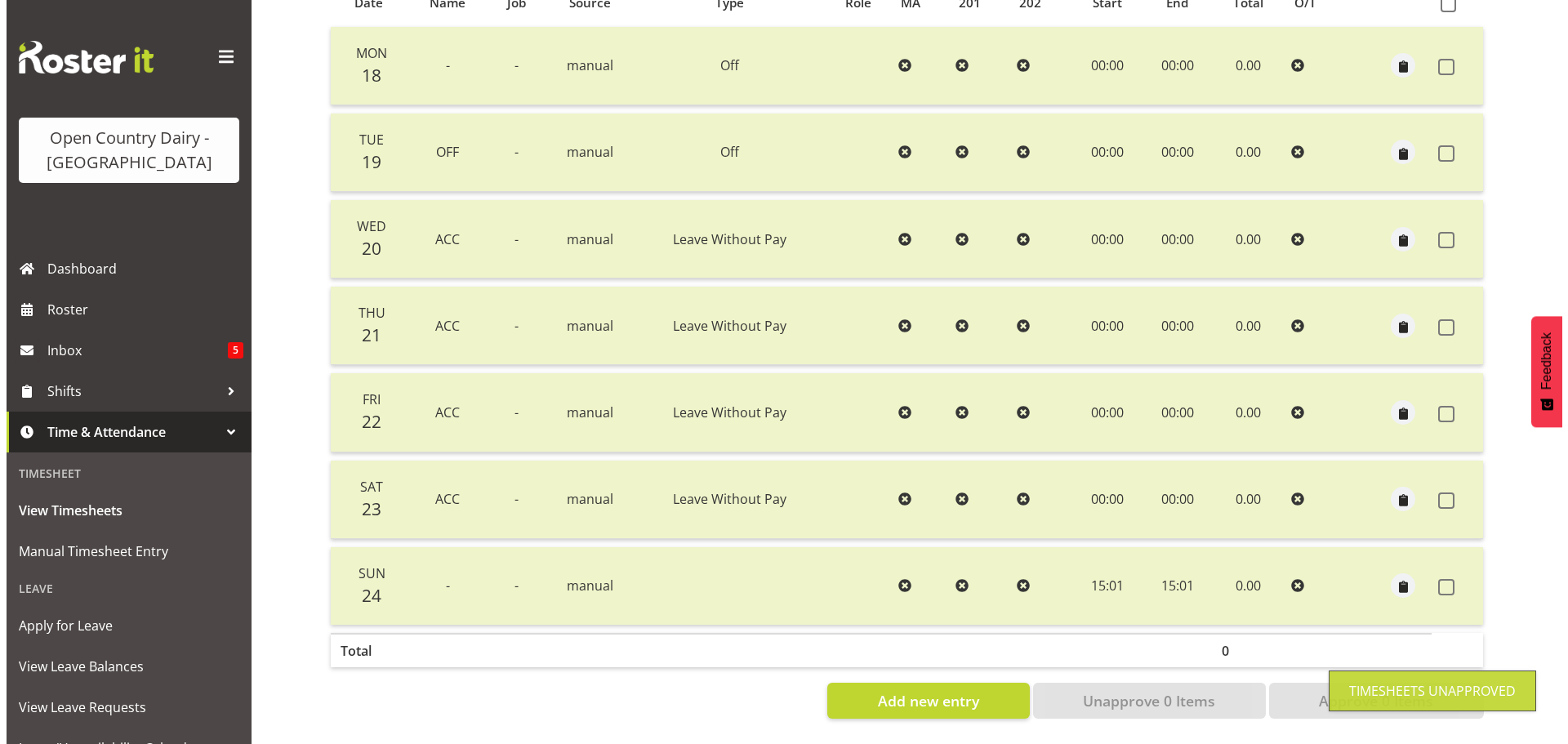
scroll to position [392, 0]
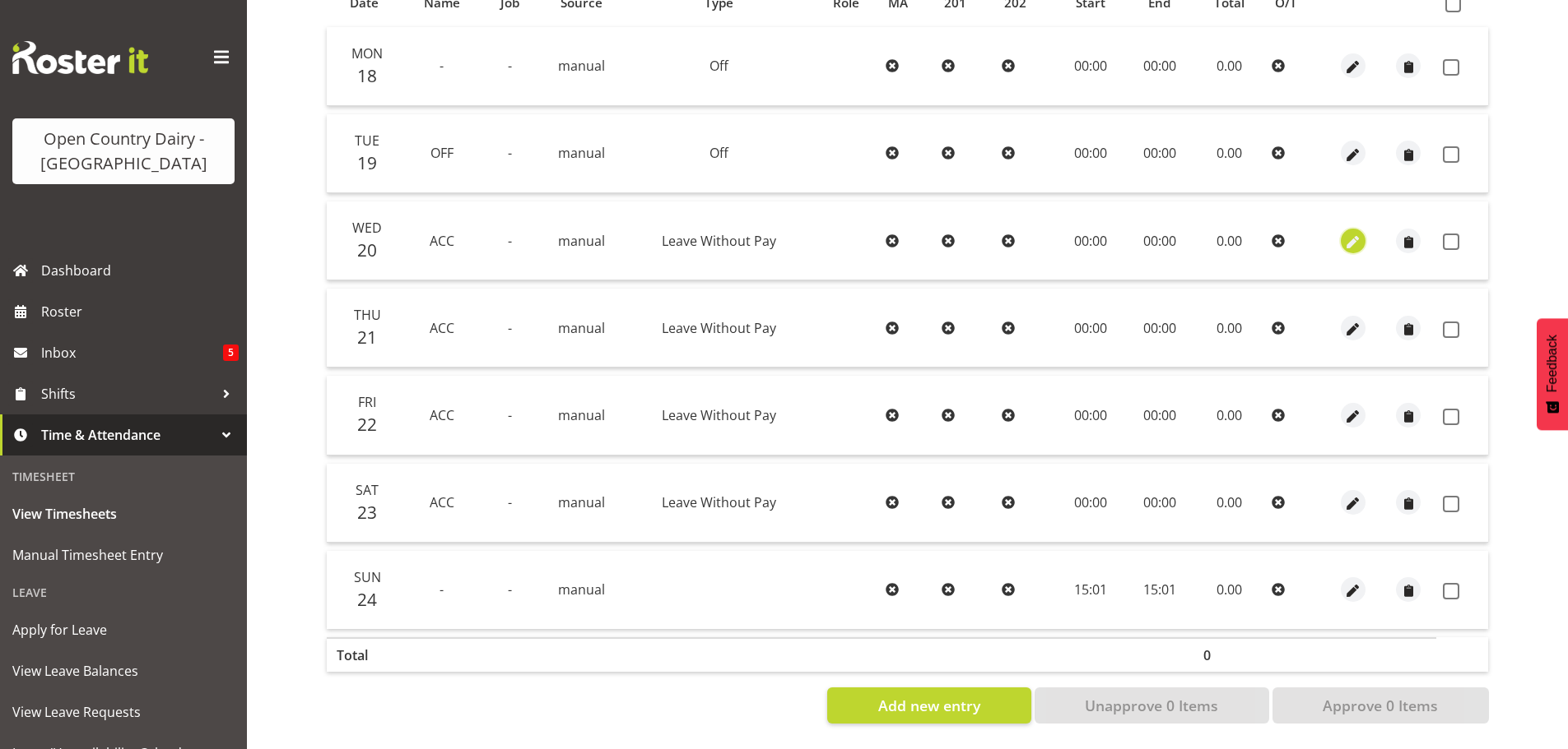
click at [1348, 233] on span "button" at bounding box center [1353, 242] width 19 height 19
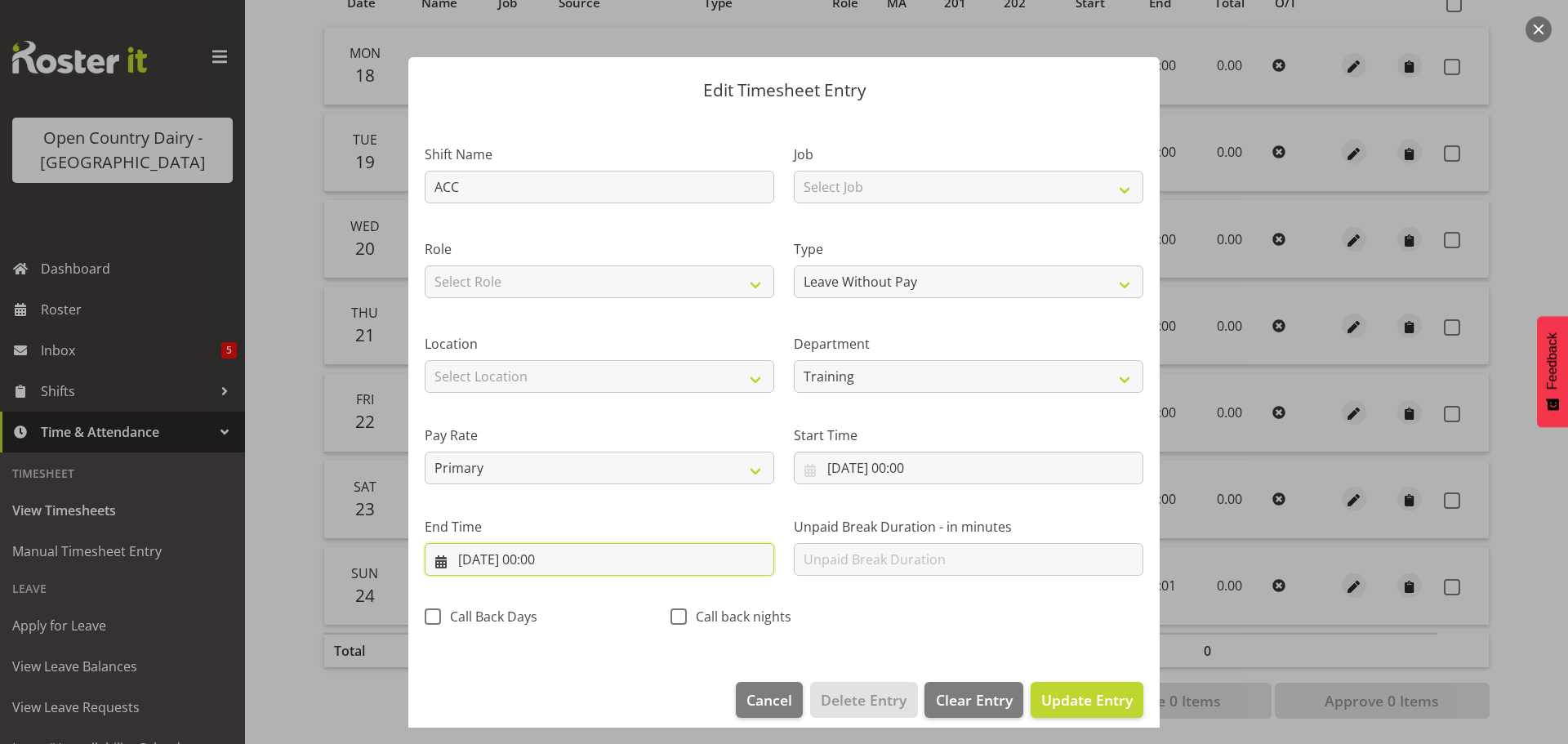
click at [556, 562] on input "20/08/2025, 00:00" at bounding box center [600, 560] width 350 height 33
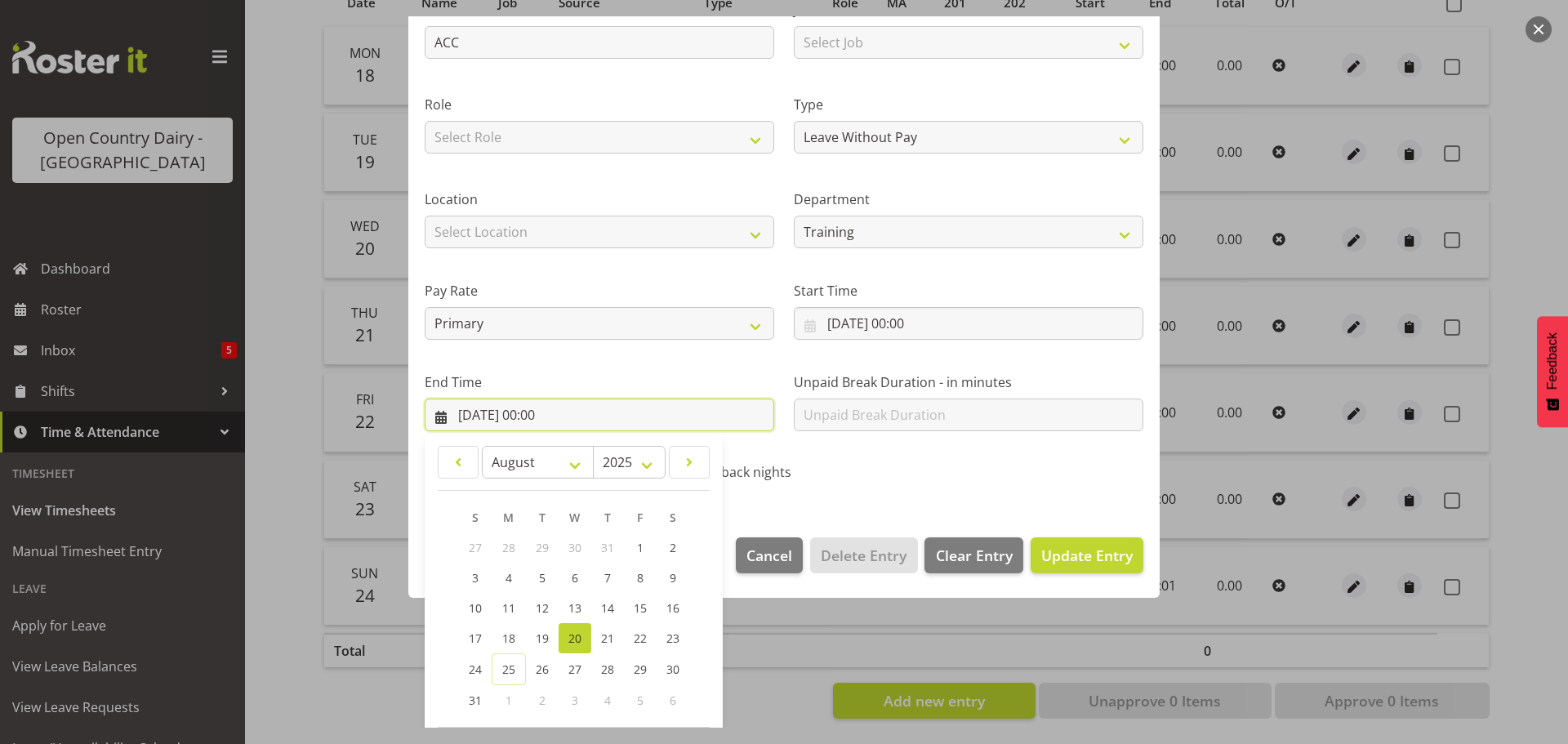
scroll to position [221, 0]
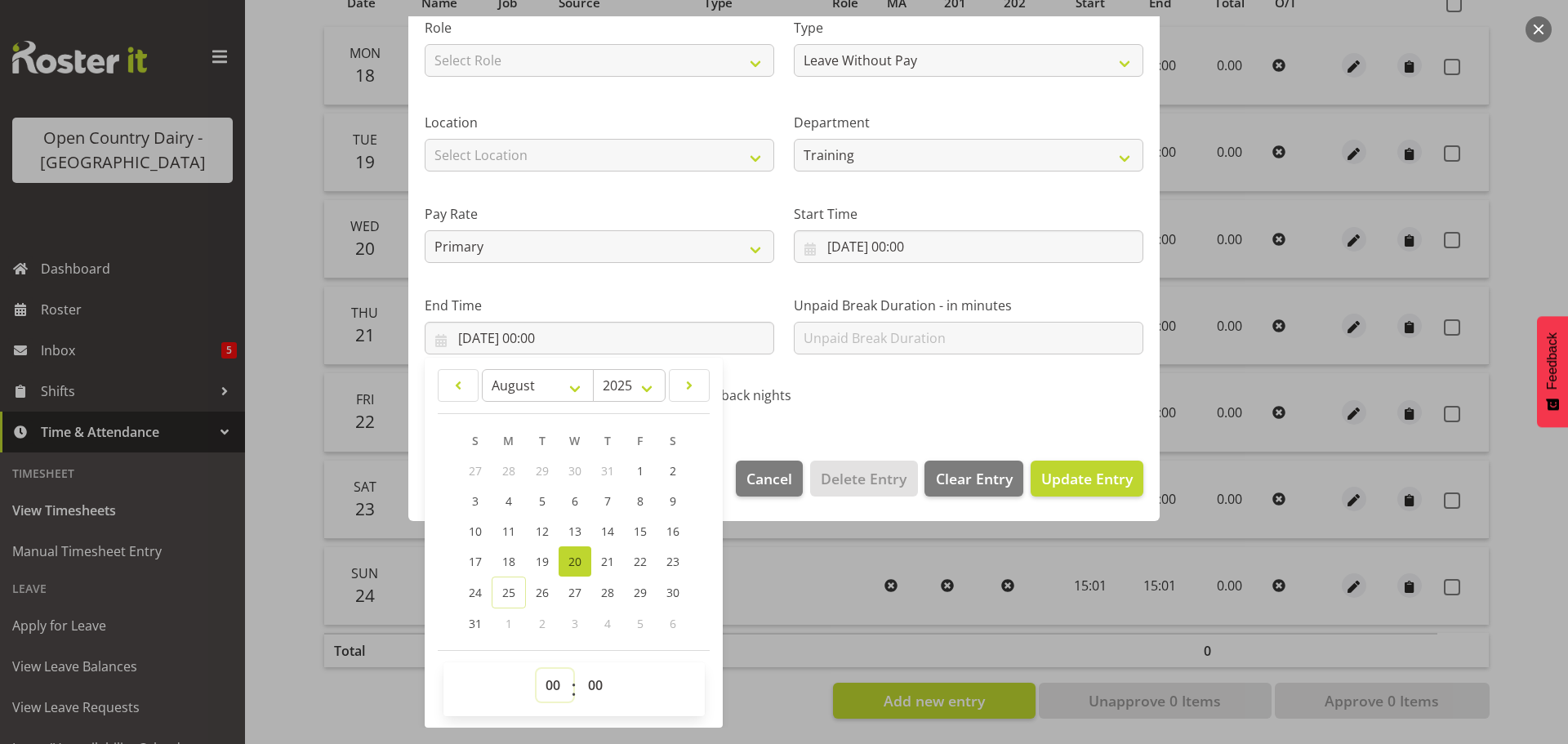
click at [549, 686] on select "00 01 02 03 04 05 06 07 08 09 10 11 12 13 14 15 16 17 18 19 20 21 22 23" at bounding box center [555, 685] width 37 height 33
click at [536, 669] on select "00 01 02 03 04 05 06 07 08 09 10 11 12 13 14 15 16 17 18 19 20 21 22 23" at bounding box center [555, 685] width 37 height 33
click at [595, 679] on select "00 01 02 03 04 05 06 07 08 09 10 11 12 13 14 15 16 17 18 19 20 21 22 23 24 25 2…" at bounding box center [597, 685] width 37 height 33
click at [579, 669] on select "00 01 02 03 04 05 06 07 08 09 10 11 12 13 14 15 16 17 18 19 20 21 22 23 24 25 2…" at bounding box center [597, 685] width 37 height 33
click at [1088, 480] on span "Update Entry" at bounding box center [1087, 479] width 92 height 20
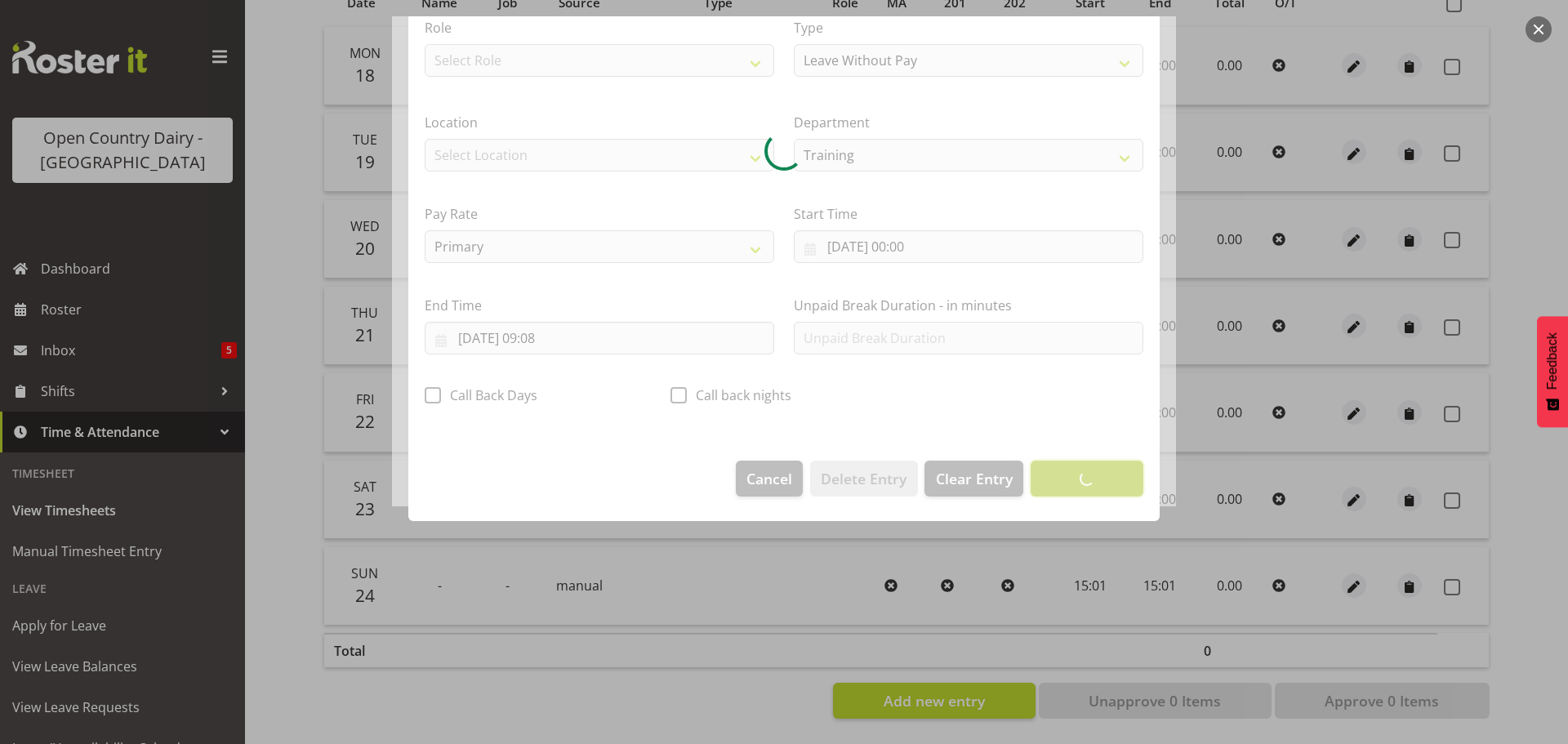
scroll to position [15, 0]
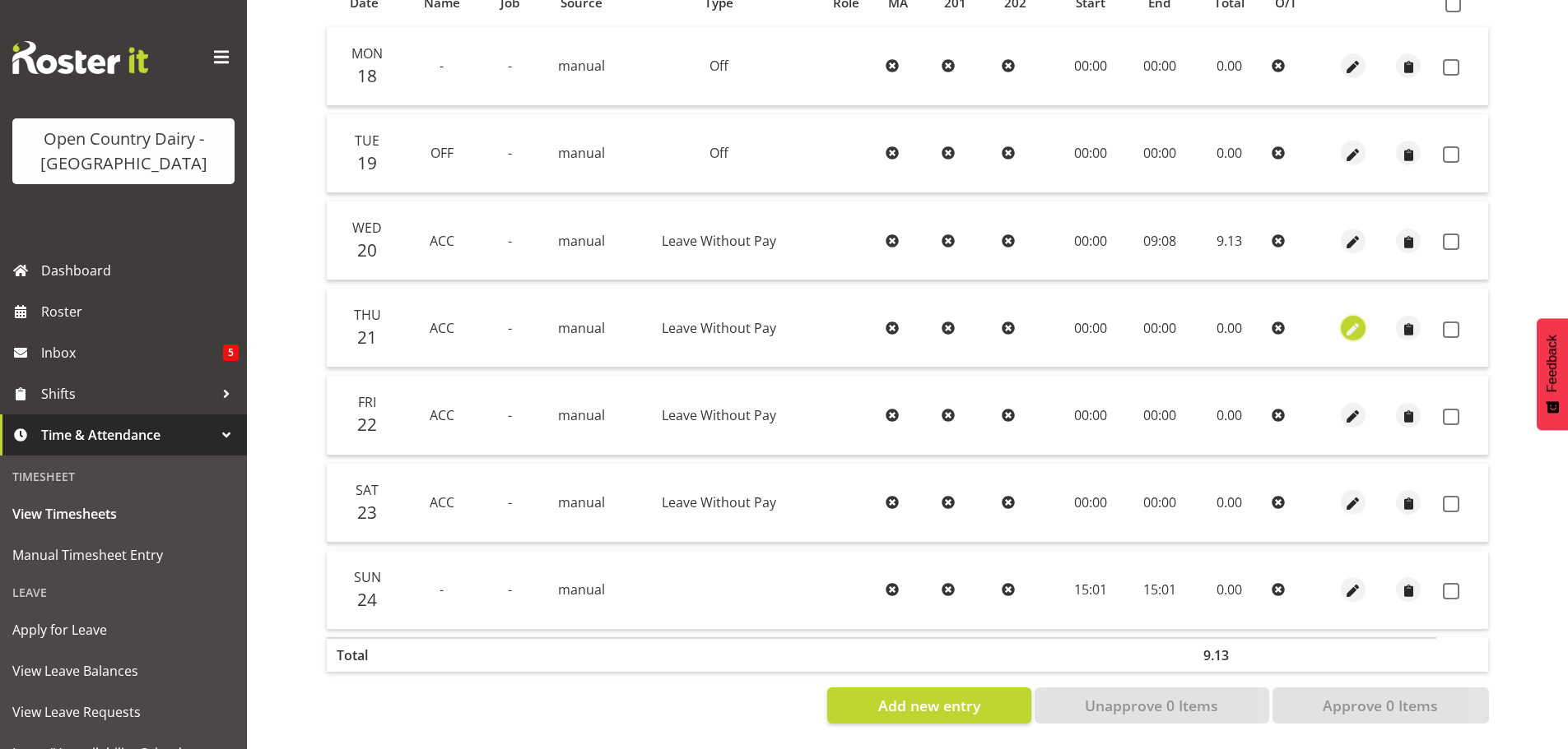
click at [1358, 320] on span "button" at bounding box center [1353, 329] width 19 height 19
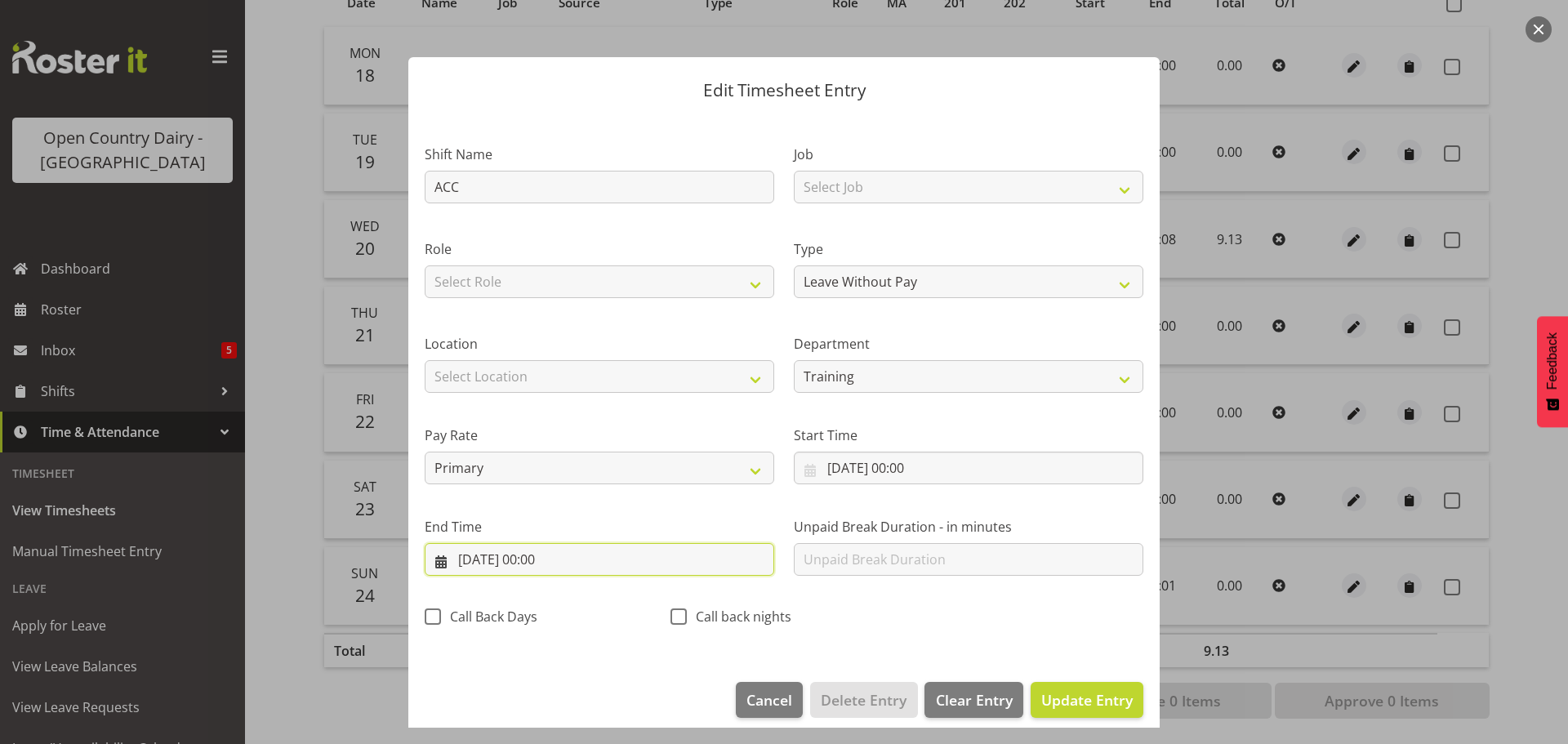
click at [555, 563] on input "21/08/2025, 00:00" at bounding box center [600, 560] width 350 height 33
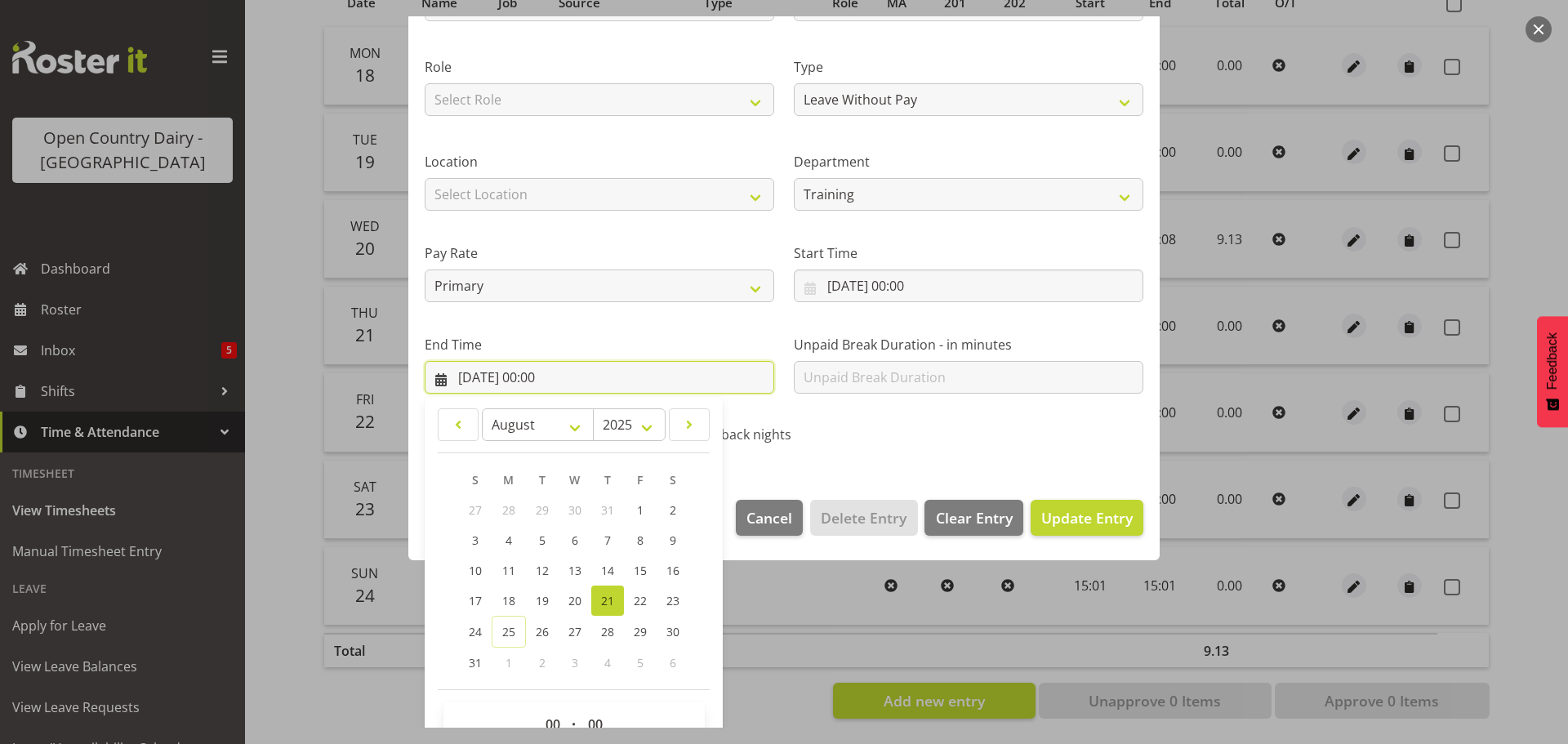
scroll to position [221, 0]
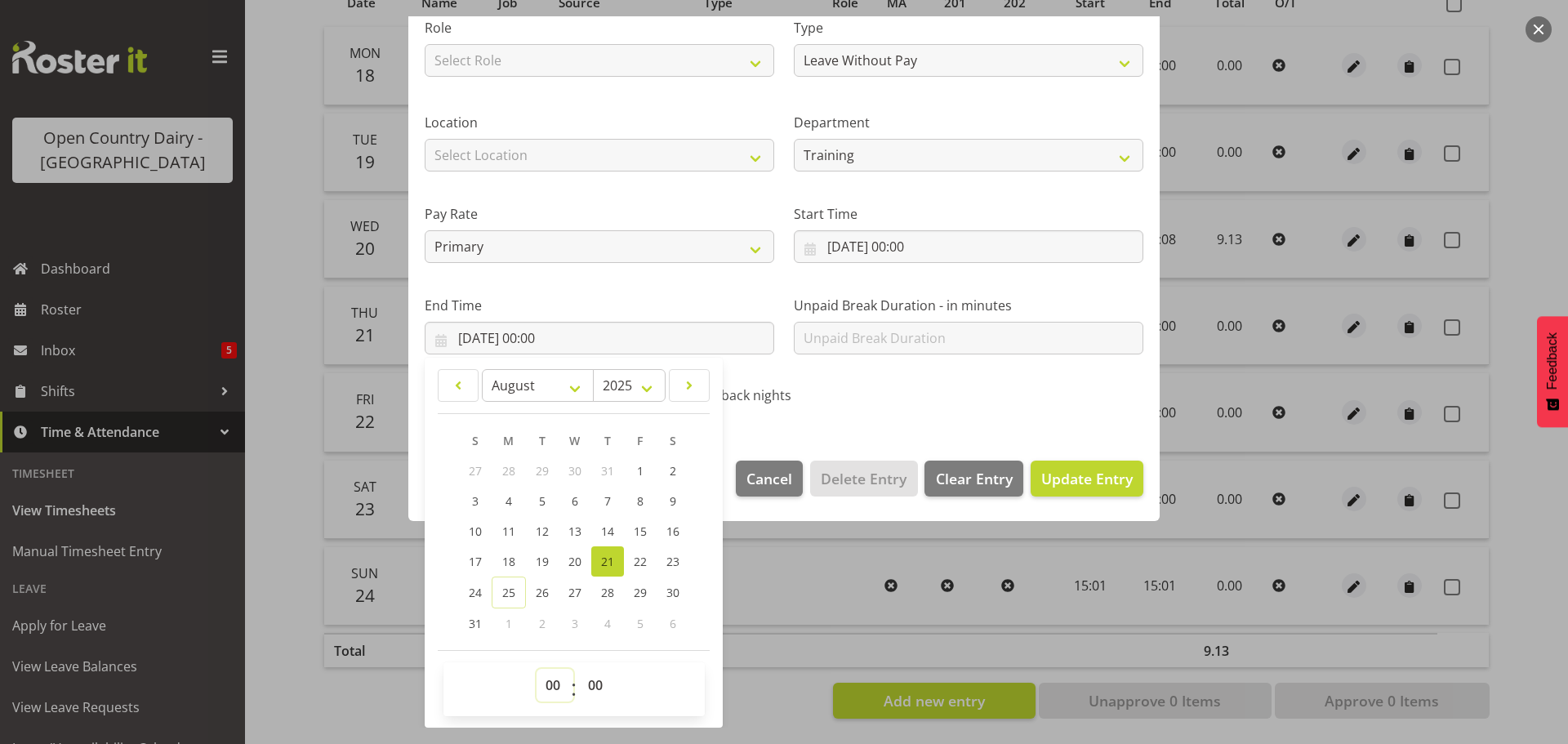
click at [555, 681] on select "00 01 02 03 04 05 06 07 08 09 10 11 12 13 14 15 16 17 18 19 20 21 22 23" at bounding box center [555, 685] width 37 height 33
click at [536, 669] on select "00 01 02 03 04 05 06 07 08 09 10 11 12 13 14 15 16 17 18 19 20 21 22 23" at bounding box center [555, 685] width 37 height 33
drag, startPoint x: 591, startPoint y: 684, endPoint x: 591, endPoint y: 670, distance: 14.0
click at [591, 681] on select "00 01 02 03 04 05 06 07 08 09 10 11 12 13 14 15 16 17 18 19 20 21 22 23 24 25 2…" at bounding box center [597, 685] width 37 height 33
click at [579, 669] on select "00 01 02 03 04 05 06 07 08 09 10 11 12 13 14 15 16 17 18 19 20 21 22 23 24 25 2…" at bounding box center [597, 685] width 37 height 33
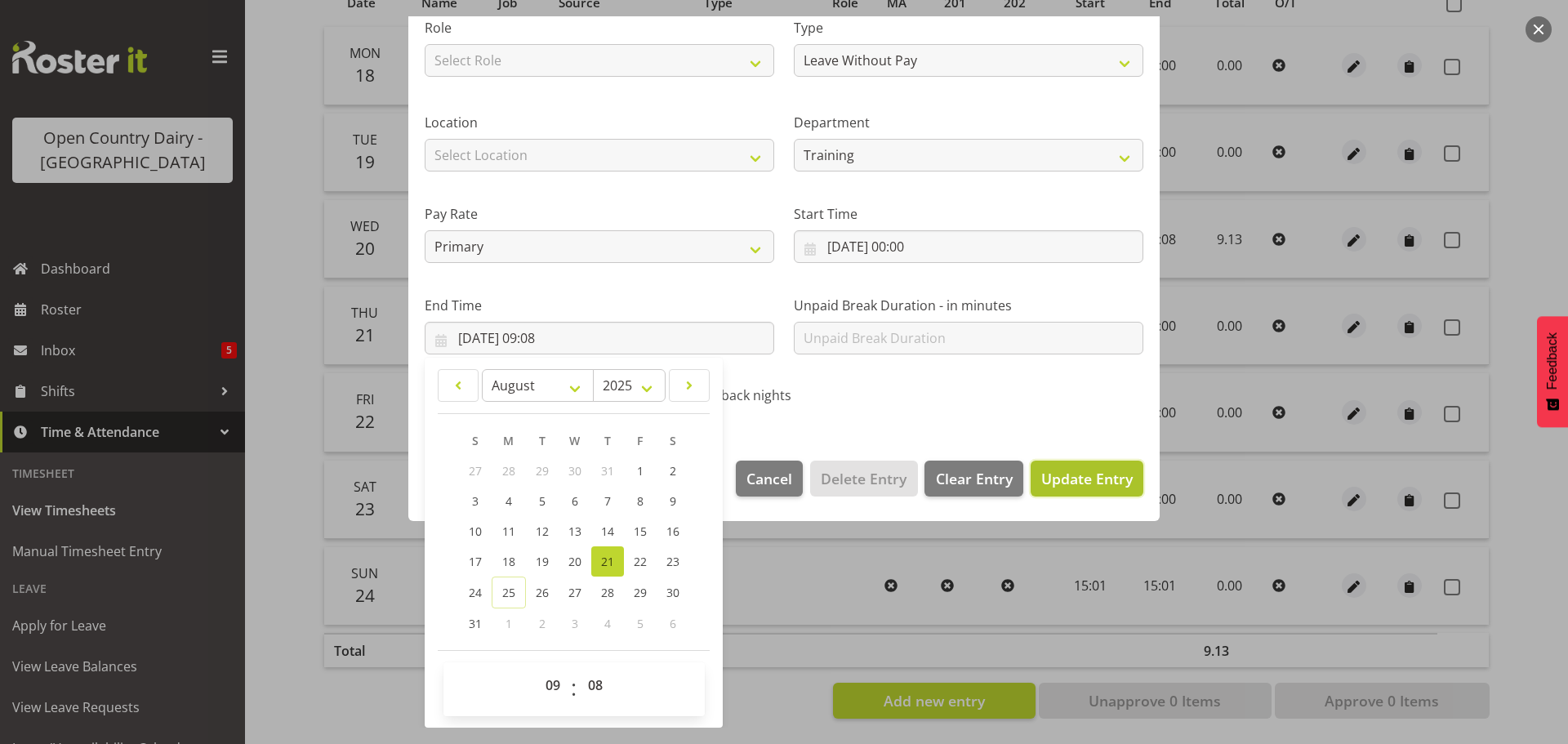
click at [1062, 481] on span "Update Entry" at bounding box center [1087, 479] width 92 height 20
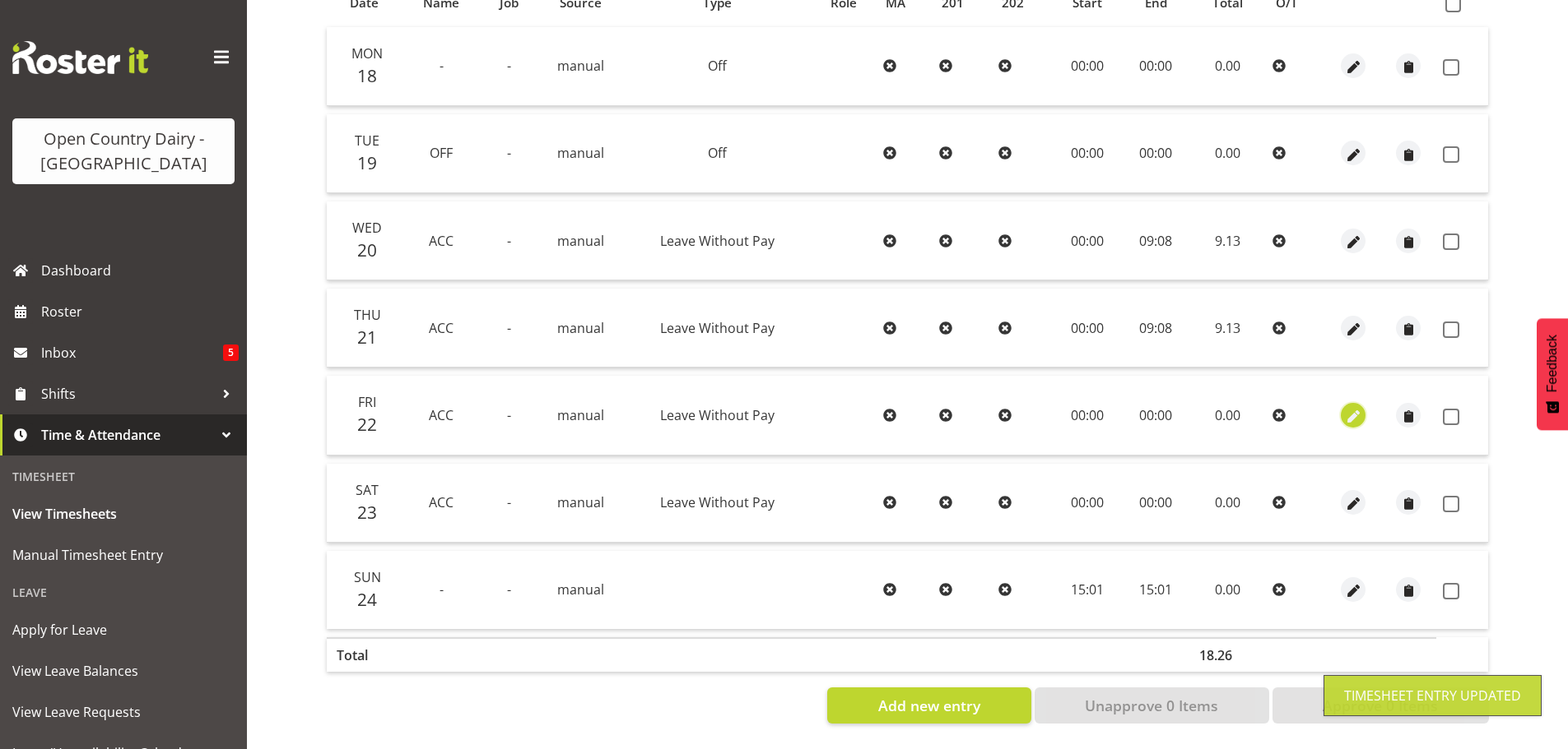
click at [1350, 407] on span "button" at bounding box center [1353, 416] width 19 height 19
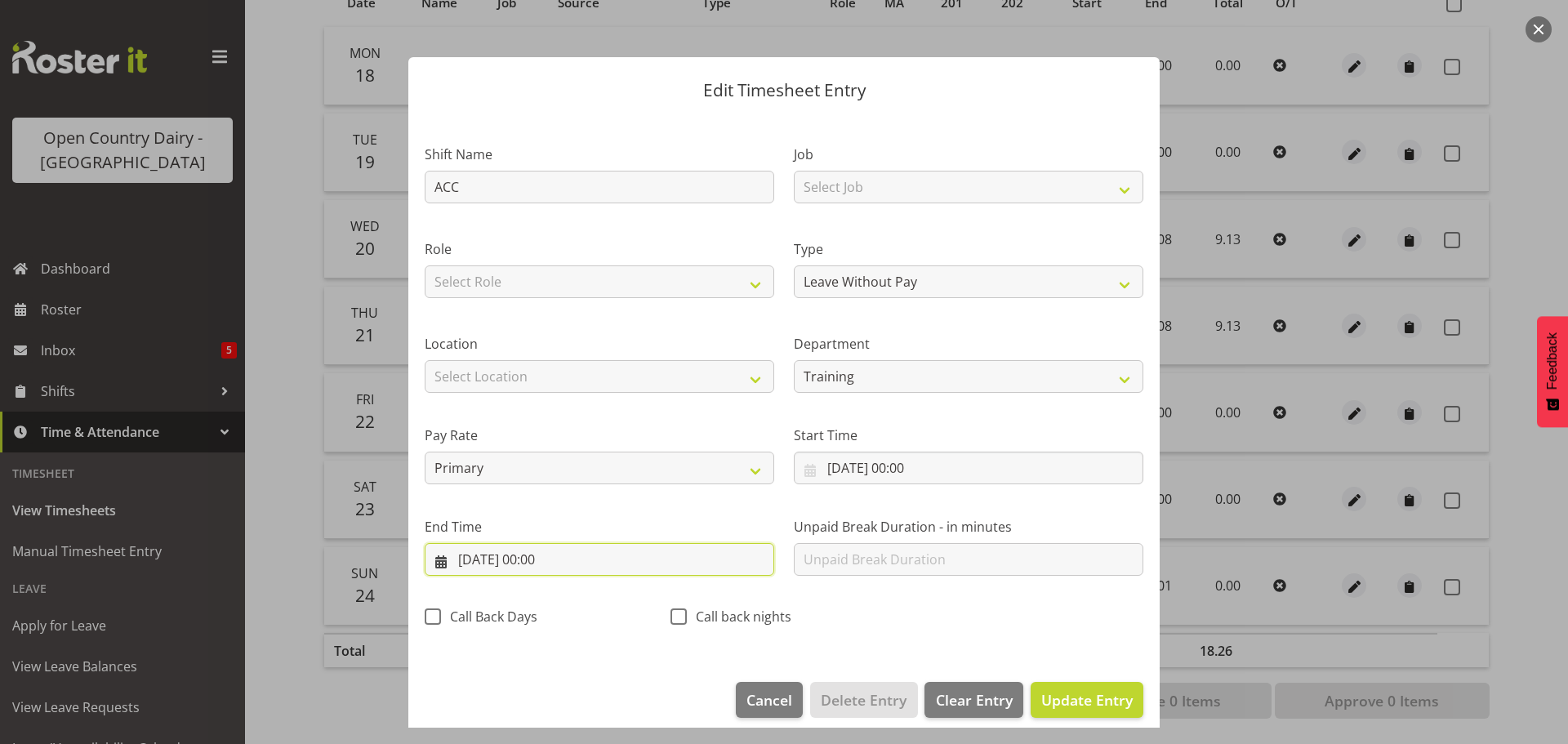
click at [555, 565] on input "22/08/2025, 00:00" at bounding box center [600, 560] width 350 height 33
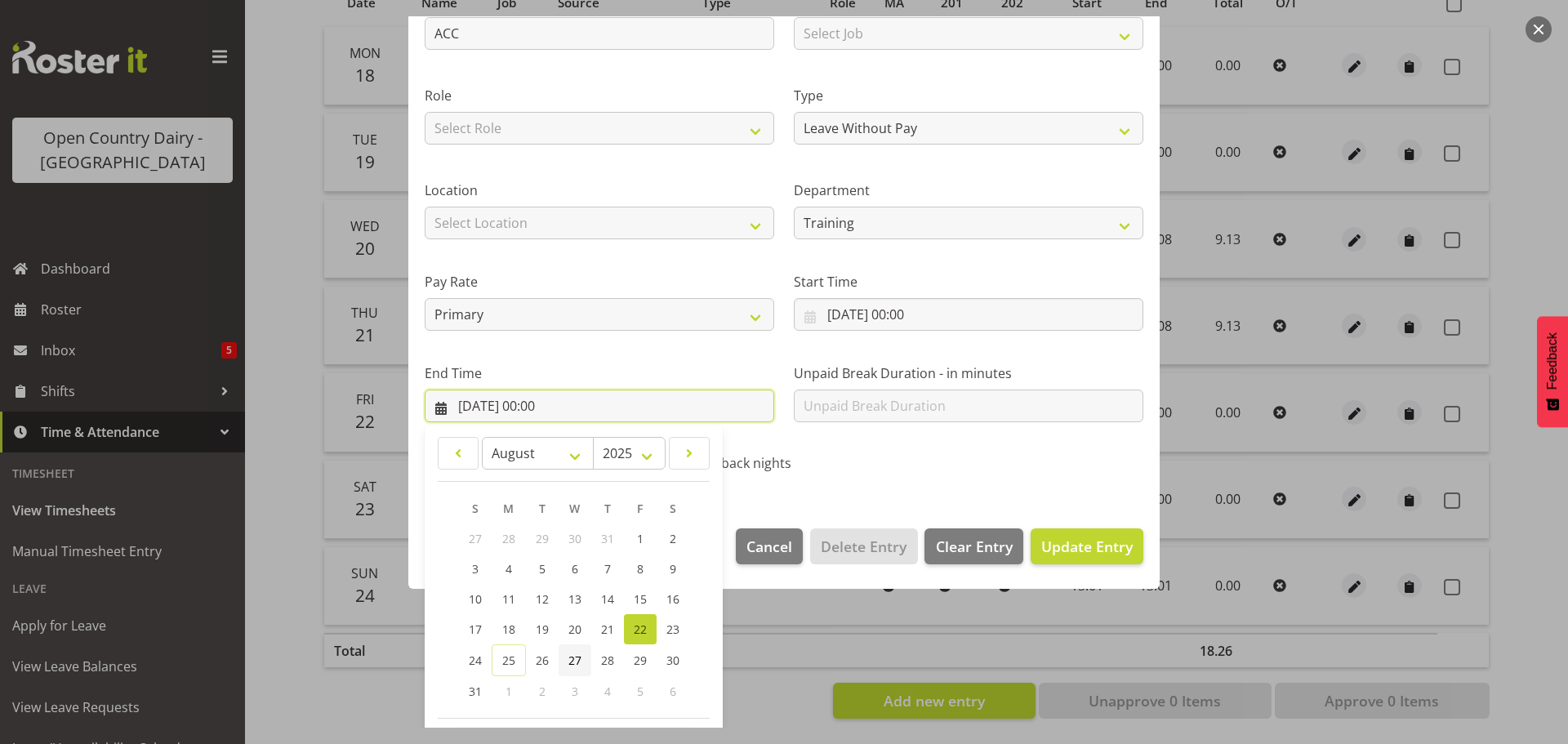
scroll to position [221, 0]
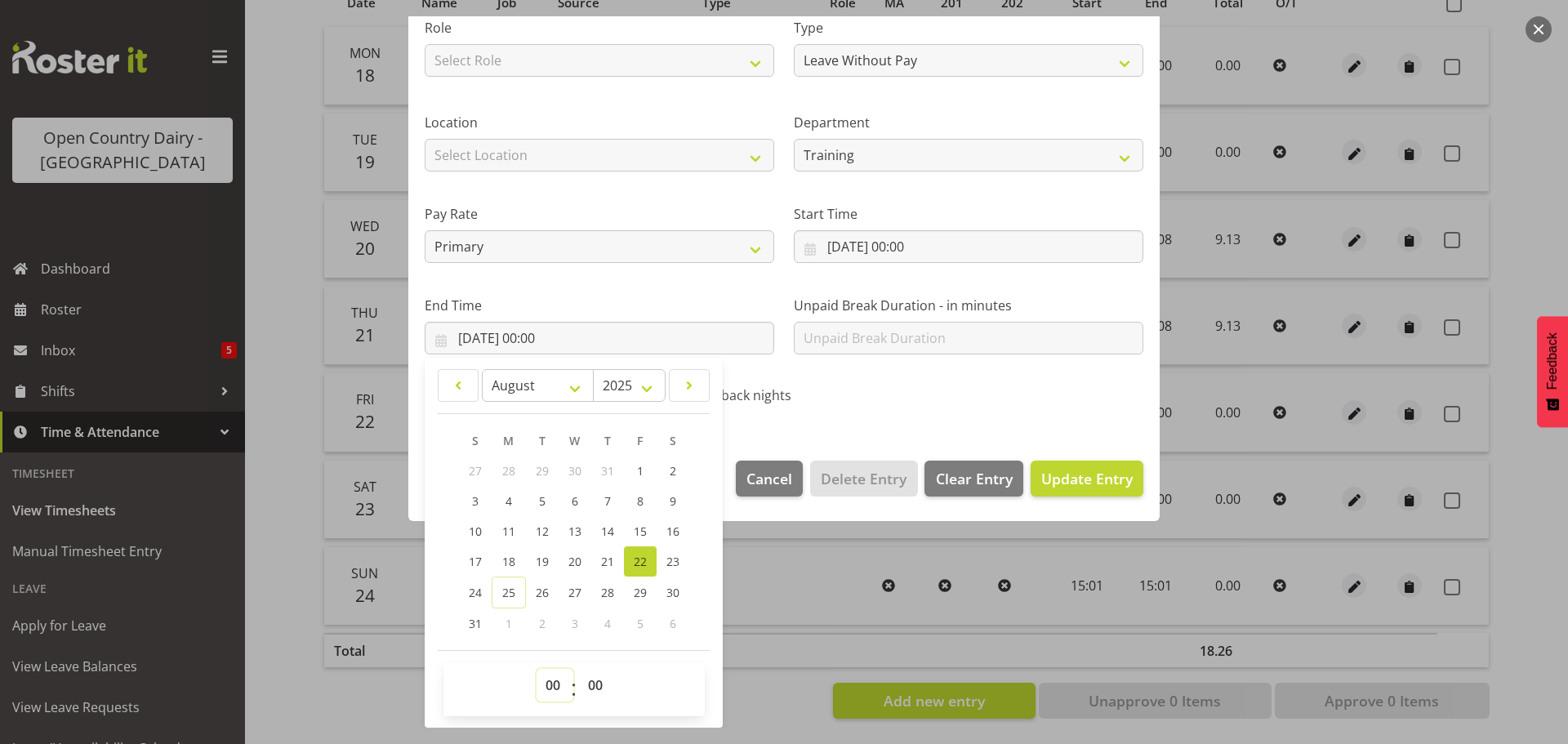
click at [551, 687] on select "00 01 02 03 04 05 06 07 08 09 10 11 12 13 14 15 16 17 18 19 20 21 22 23" at bounding box center [555, 685] width 37 height 33
click at [536, 669] on select "00 01 02 03 04 05 06 07 08 09 10 11 12 13 14 15 16 17 18 19 20 21 22 23" at bounding box center [555, 685] width 37 height 33
click at [591, 685] on select "00 01 02 03 04 05 06 07 08 09 10 11 12 13 14 15 16 17 18 19 20 21 22 23 24 25 2…" at bounding box center [597, 685] width 37 height 33
click at [579, 669] on select "00 01 02 03 04 05 06 07 08 09 10 11 12 13 14 15 16 17 18 19 20 21 22 23 24 25 2…" at bounding box center [597, 685] width 37 height 33
click at [1062, 480] on span "Update Entry" at bounding box center [1087, 479] width 92 height 20
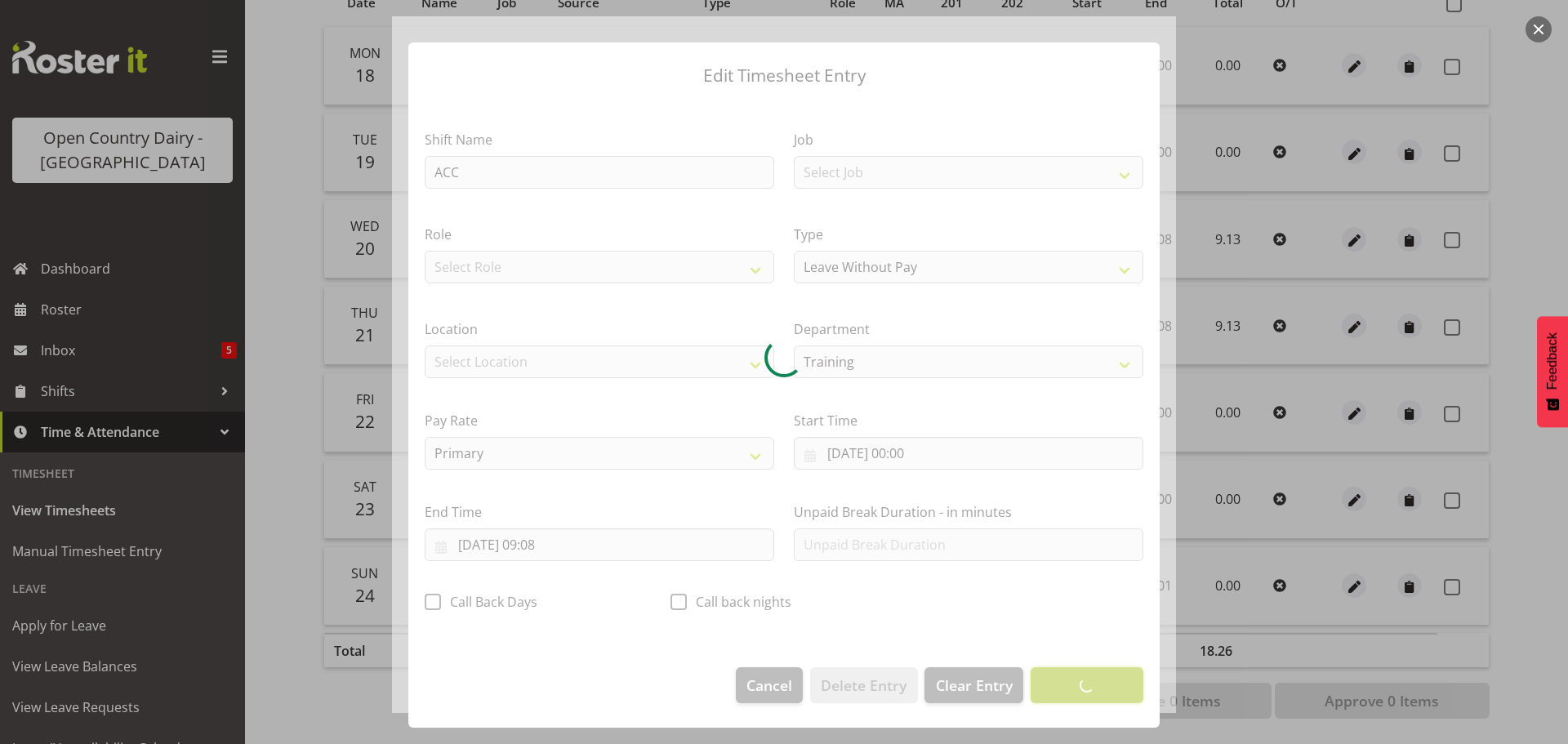
scroll to position [15, 0]
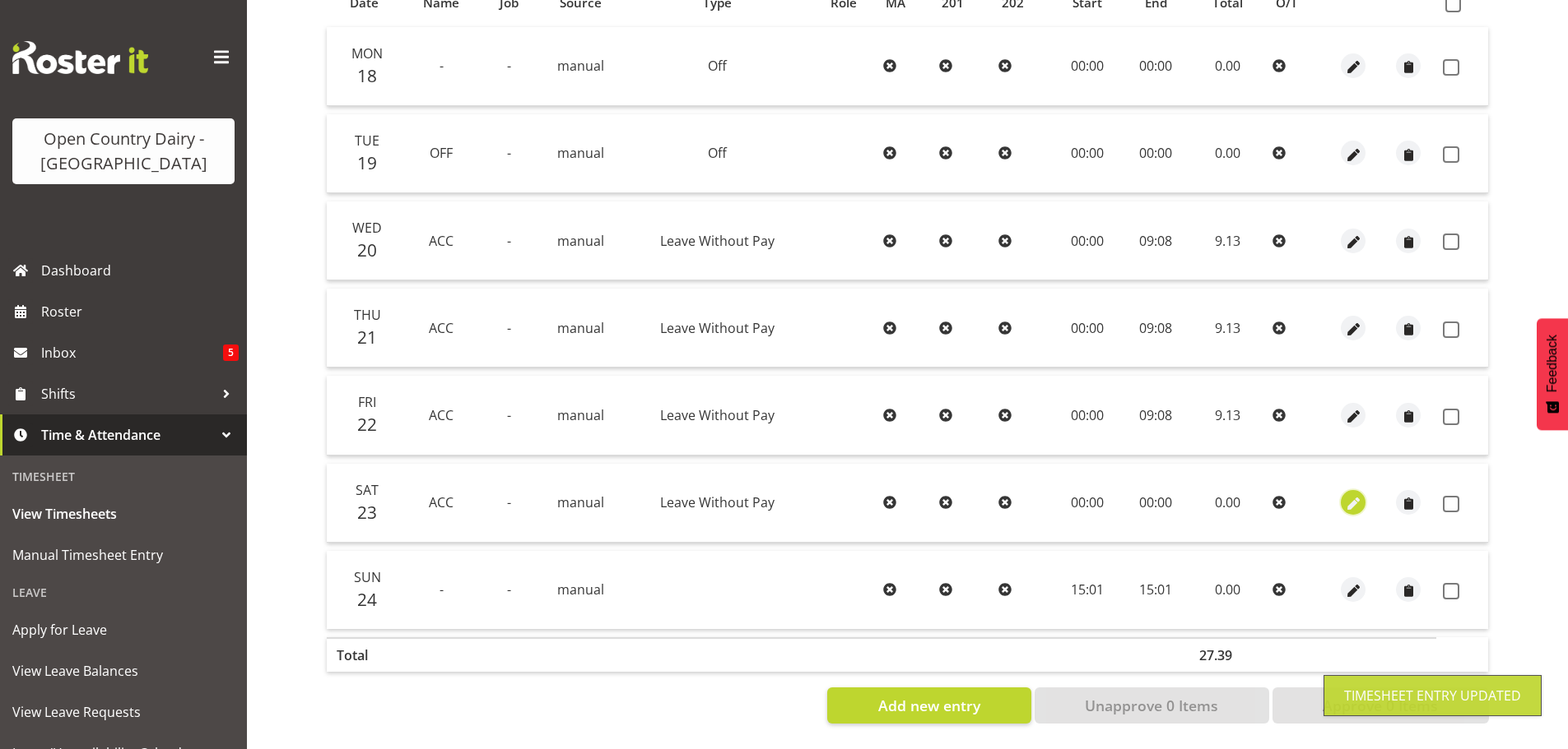
click at [1352, 495] on span "button" at bounding box center [1353, 505] width 19 height 19
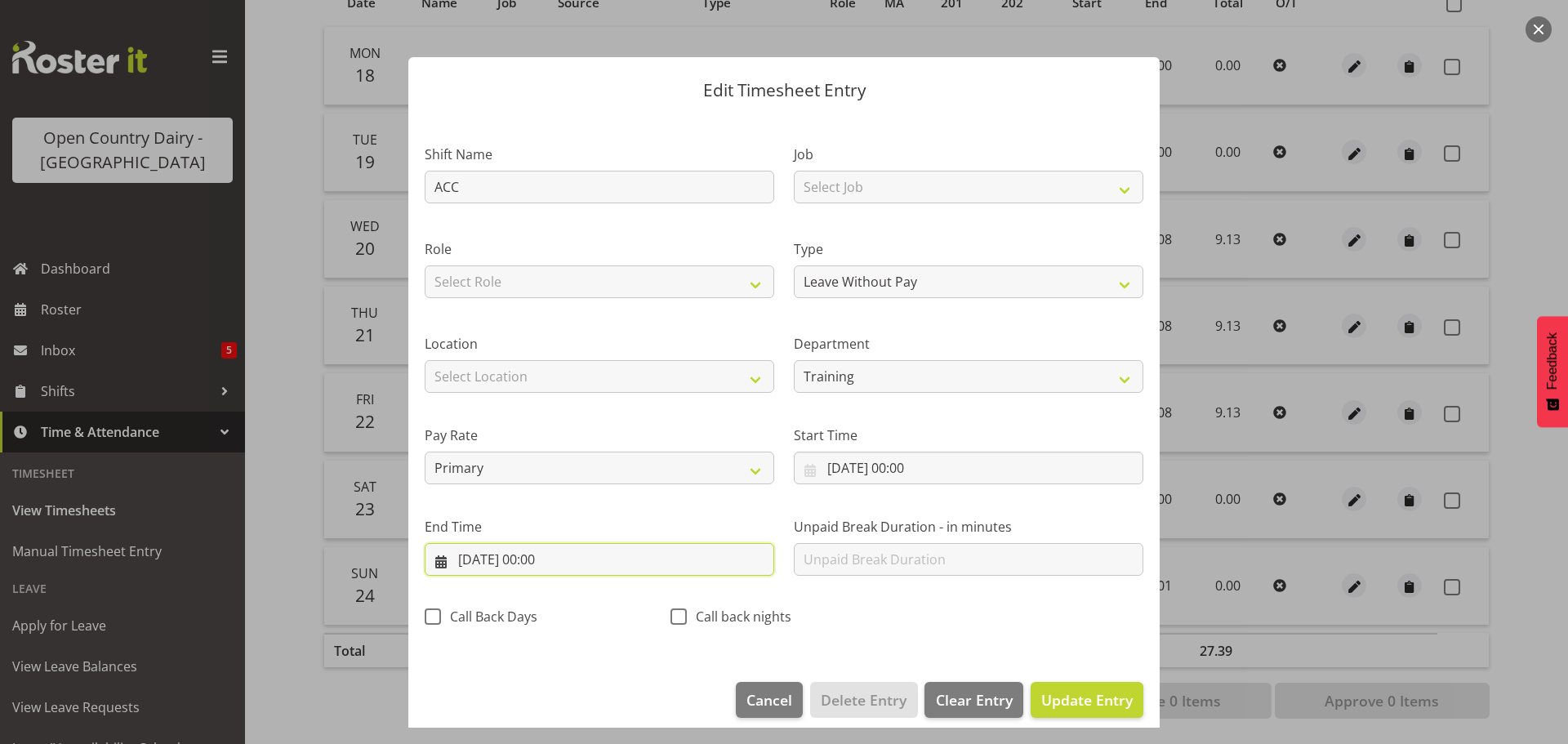
click at [551, 560] on input "23/08/2025, 00:00" at bounding box center [600, 560] width 350 height 33
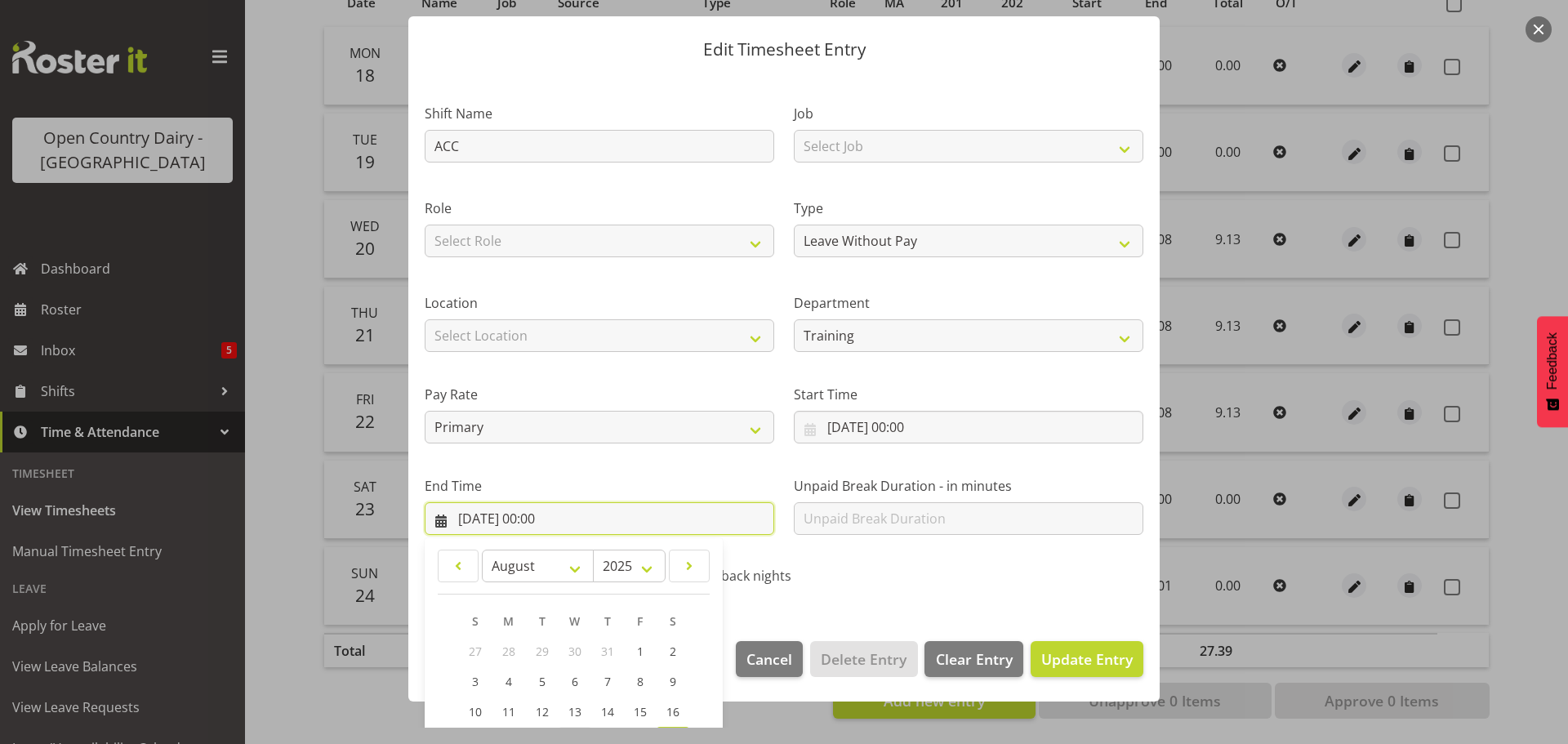
scroll to position [221, 0]
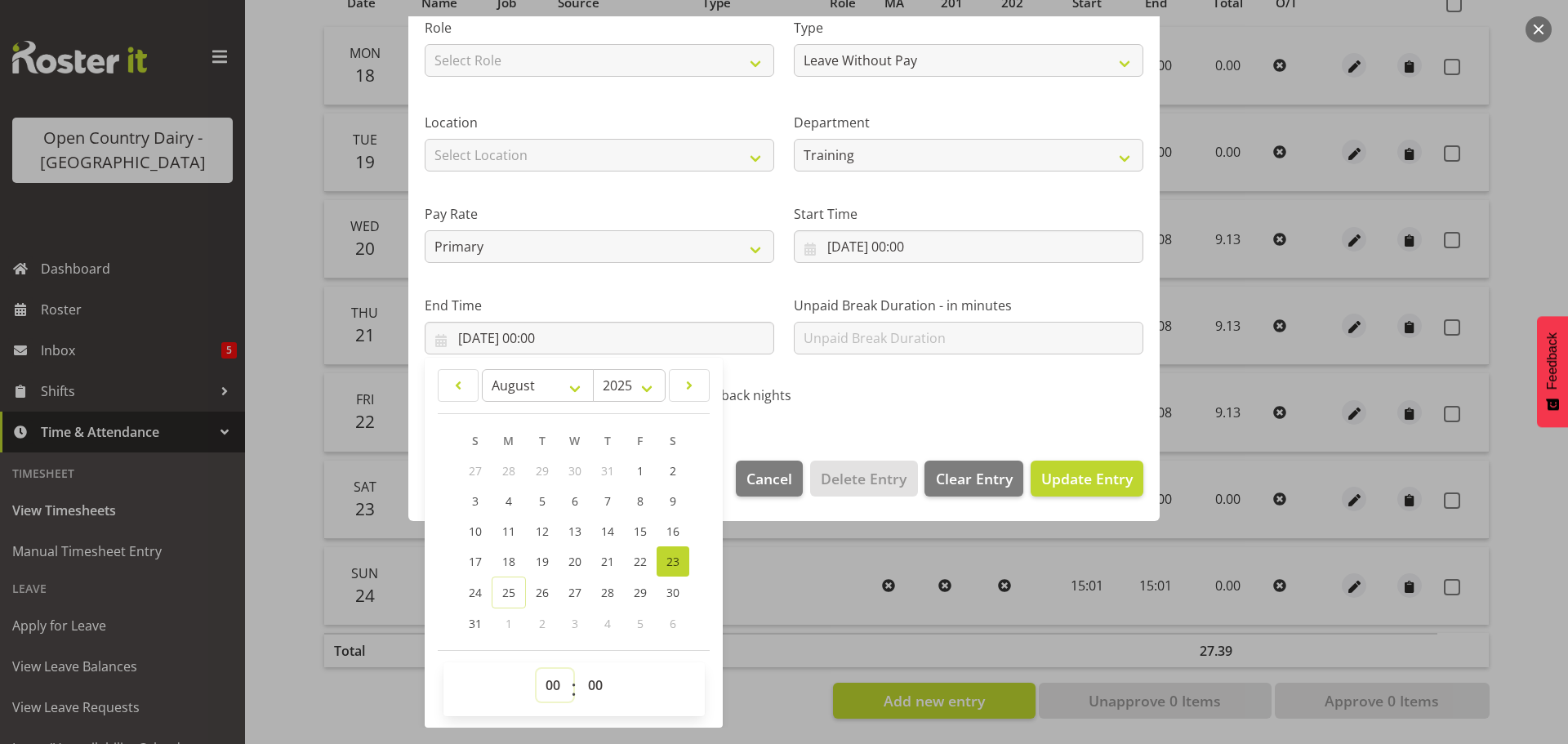
click at [545, 690] on select "00 01 02 03 04 05 06 07 08 09 10 11 12 13 14 15 16 17 18 19 20 21 22 23" at bounding box center [555, 685] width 37 height 33
click at [536, 669] on select "00 01 02 03 04 05 06 07 08 09 10 11 12 13 14 15 16 17 18 19 20 21 22 23" at bounding box center [555, 685] width 37 height 33
click at [597, 685] on select "00 01 02 03 04 05 06 07 08 09 10 11 12 13 14 15 16 17 18 19 20 21 22 23 24 25 2…" at bounding box center [597, 685] width 37 height 33
click at [579, 669] on select "00 01 02 03 04 05 06 07 08 09 10 11 12 13 14 15 16 17 18 19 20 21 22 23 24 25 2…" at bounding box center [597, 685] width 37 height 33
click at [1065, 481] on span "Update Entry" at bounding box center [1087, 479] width 92 height 20
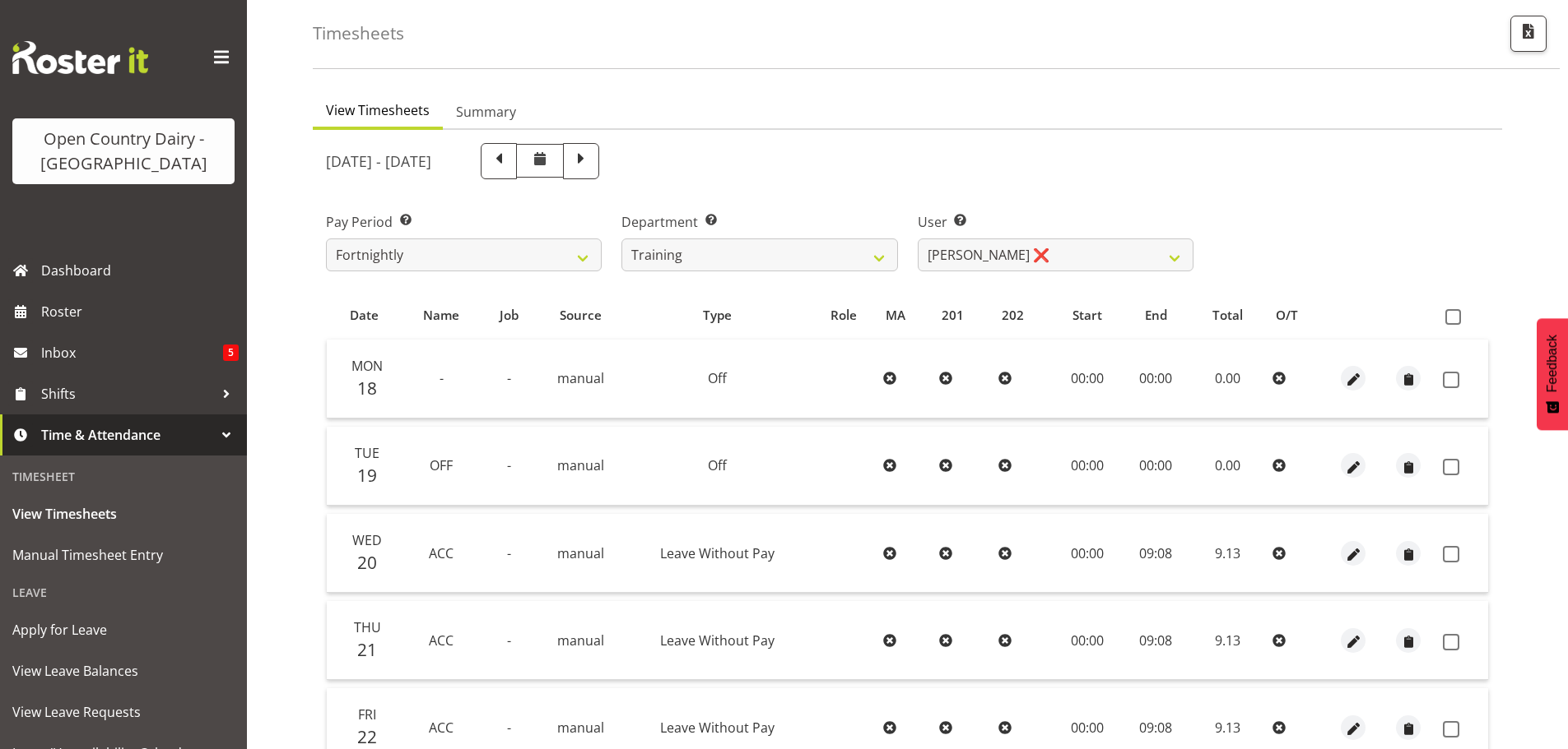
scroll to position [66, 0]
click at [1453, 323] on span at bounding box center [1453, 321] width 16 height 16
click at [1453, 323] on input "checkbox" at bounding box center [1451, 321] width 11 height 11
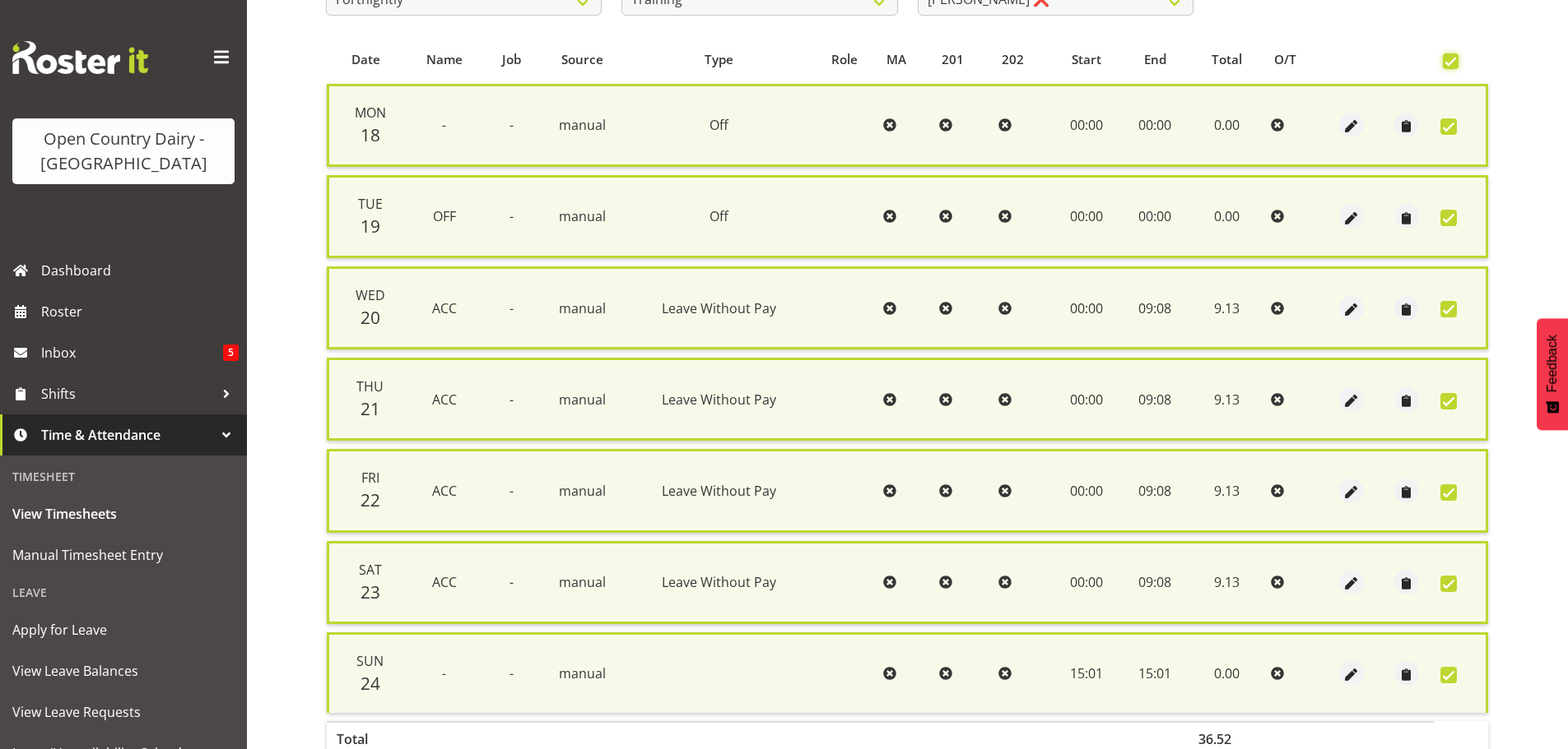
scroll to position [422, 0]
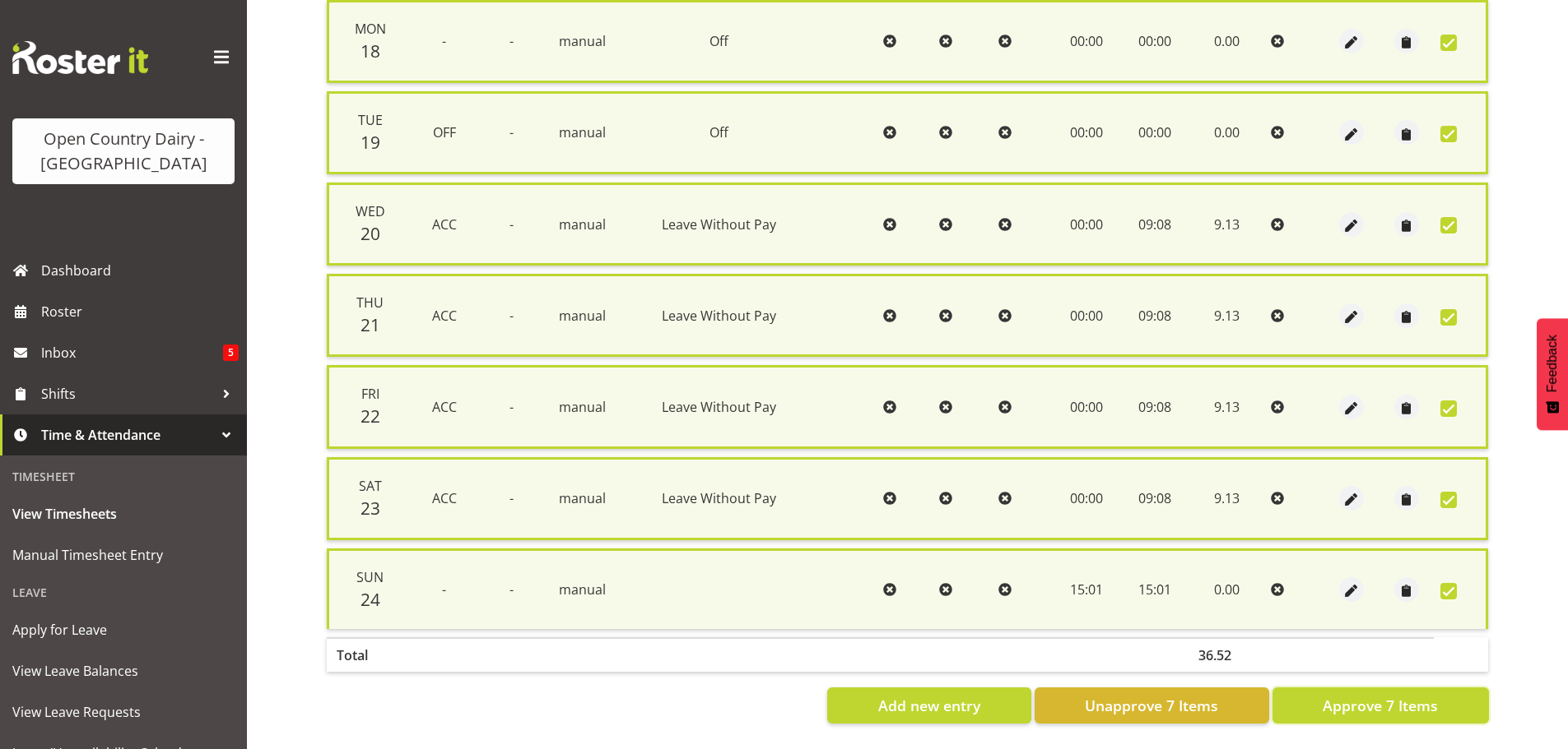
click at [1419, 695] on span "Approve 7 Items" at bounding box center [1380, 706] width 116 height 22
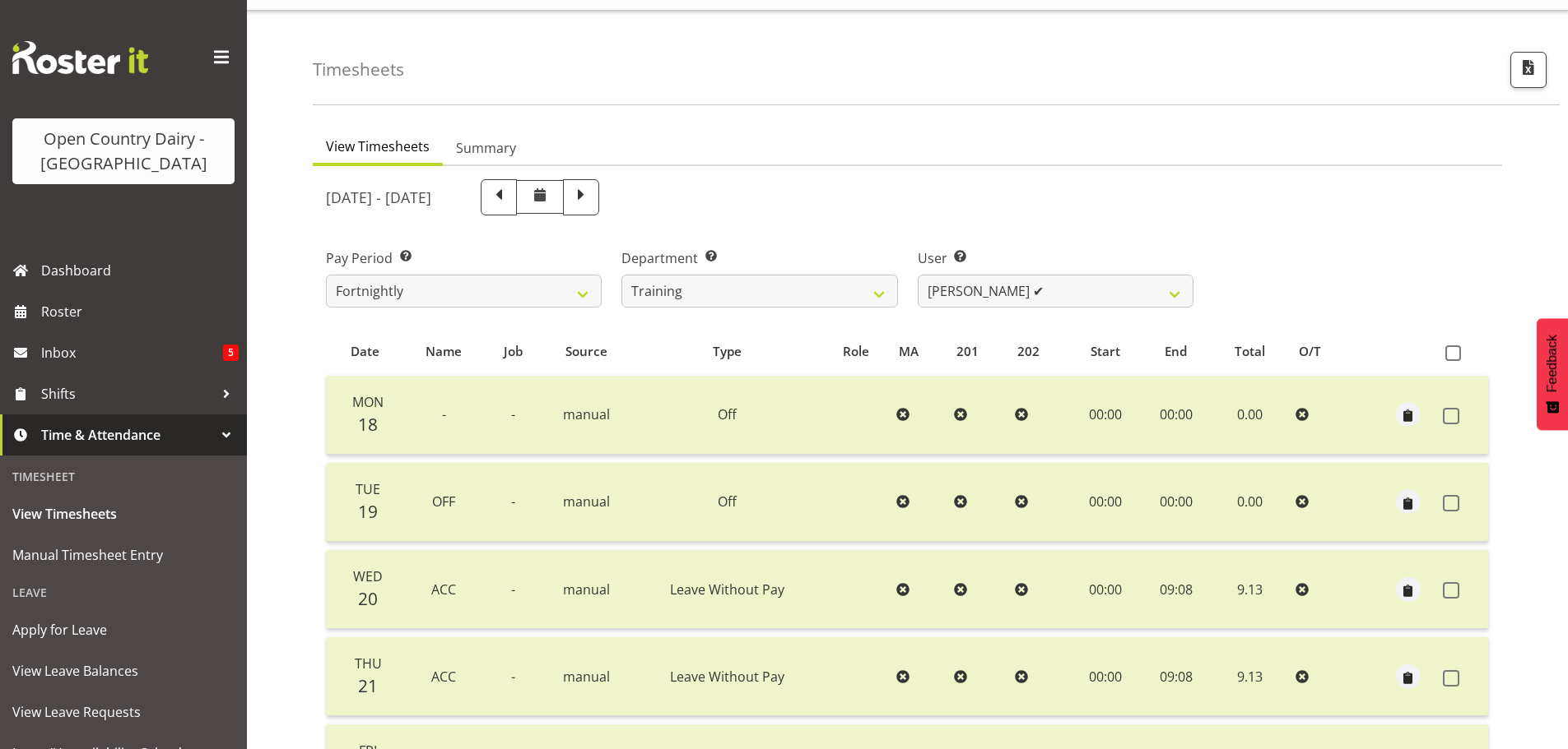
scroll to position [0, 0]
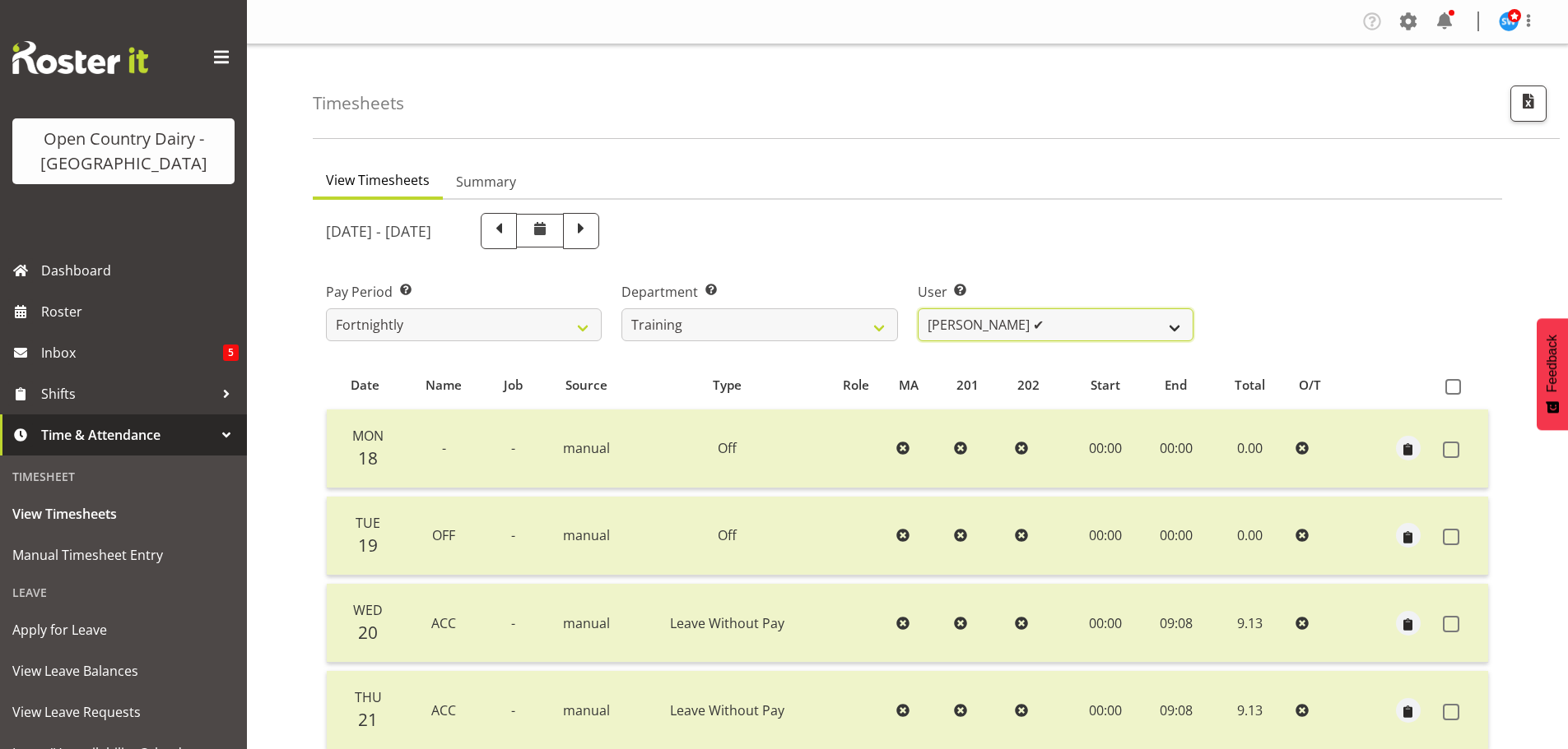
click at [1063, 330] on select "Antony Lockyer ✔ Chris Gibbs ✔ David Foote (Junior) ✔ Jesse Simpson ✔ Kimberley…" at bounding box center [1056, 325] width 276 height 33
click at [918, 308] on select "Antony Lockyer ✔ Chris Gibbs ✔ David Foote (Junior) ✔ Jesse Simpson ✔ Kimberley…" at bounding box center [1056, 325] width 276 height 33
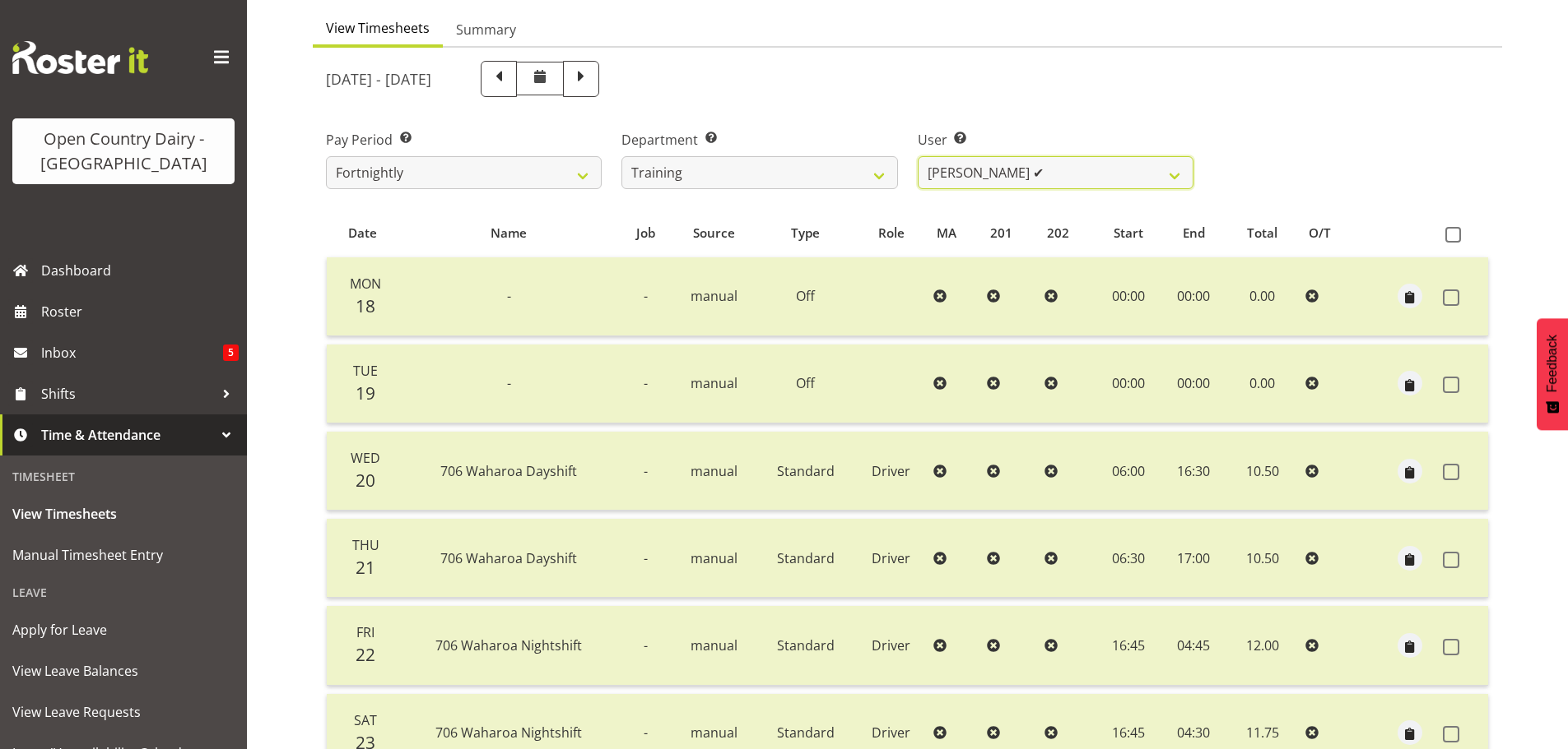
scroll to position [148, 0]
click at [992, 174] on select "Antony Lockyer ✔ Chris Gibbs ✔ David Foote (Junior) ✔ Jesse Simpson ✔ Kimberley…" at bounding box center [1056, 177] width 276 height 33
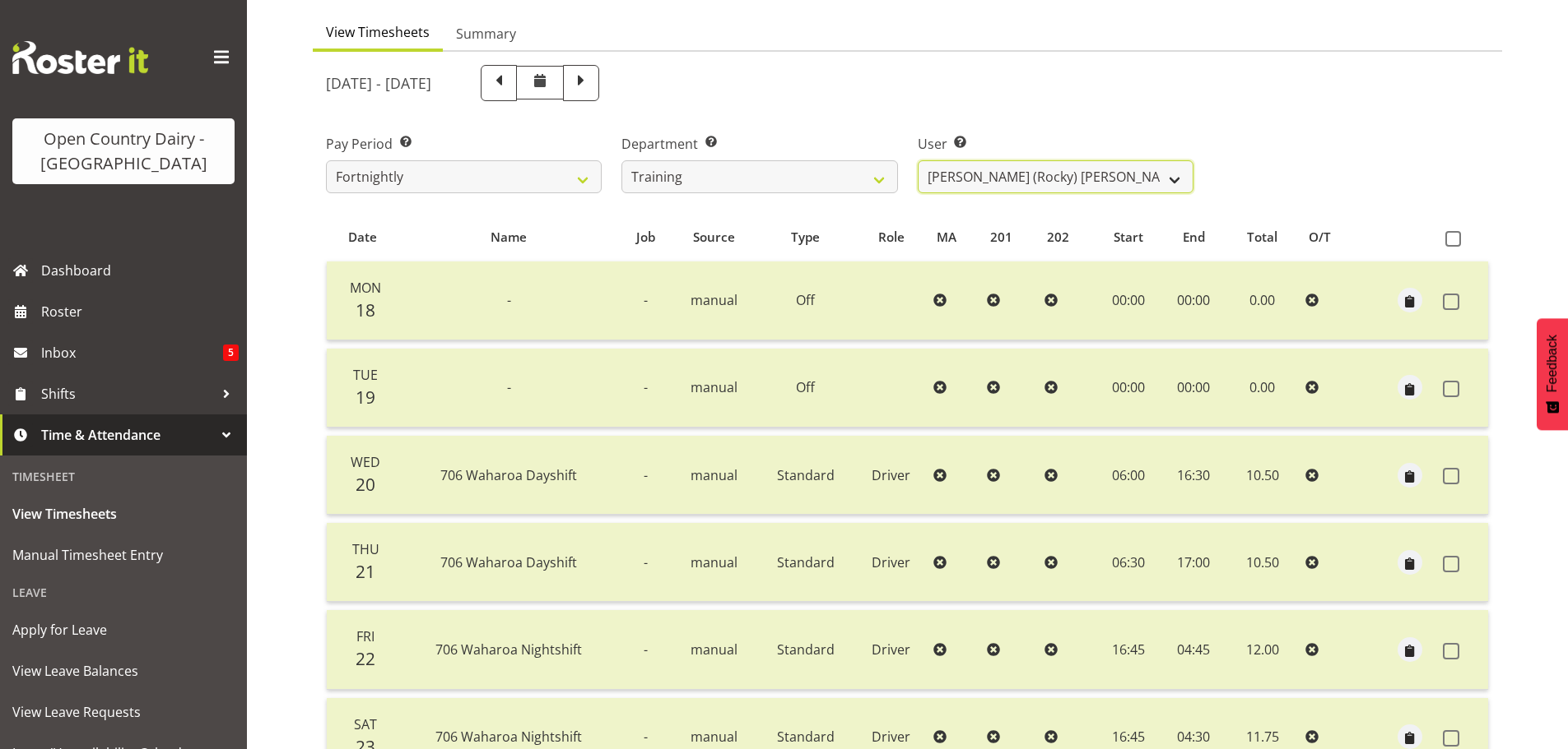
click at [918, 160] on select "Antony Lockyer ✔ Chris Gibbs ✔ David Foote (Junior) ✔ Jesse Simpson ✔ Kimberley…" at bounding box center [1056, 177] width 276 height 33
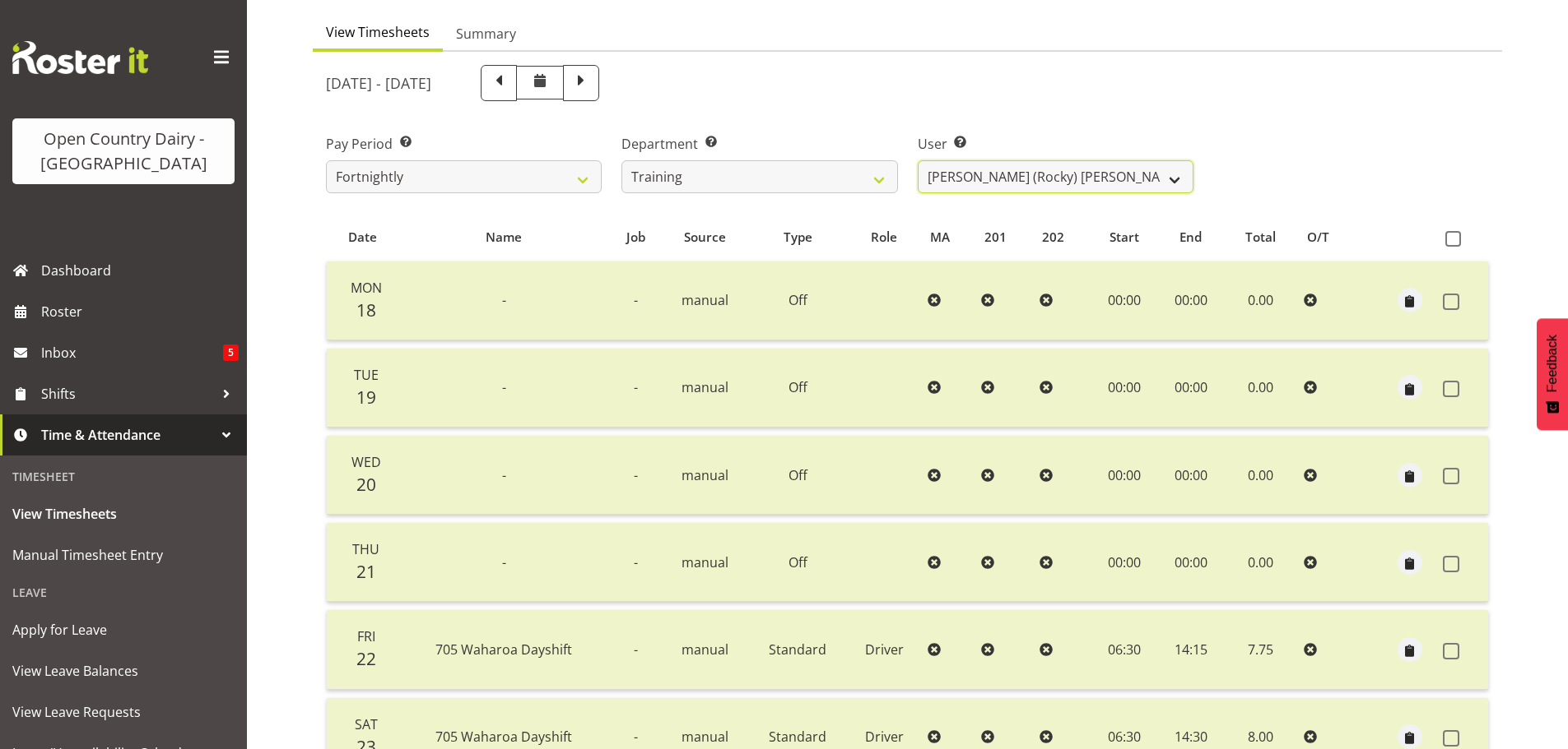
click at [1021, 177] on select "Antony Lockyer ✔ Chris Gibbs ✔ David Foote (Junior) ✔ Jesse Simpson ✔ Kimberley…" at bounding box center [1056, 177] width 276 height 33
click at [918, 160] on select "Antony Lockyer ✔ Chris Gibbs ✔ David Foote (Junior) ✔ Jesse Simpson ✔ Kimberley…" at bounding box center [1056, 177] width 276 height 33
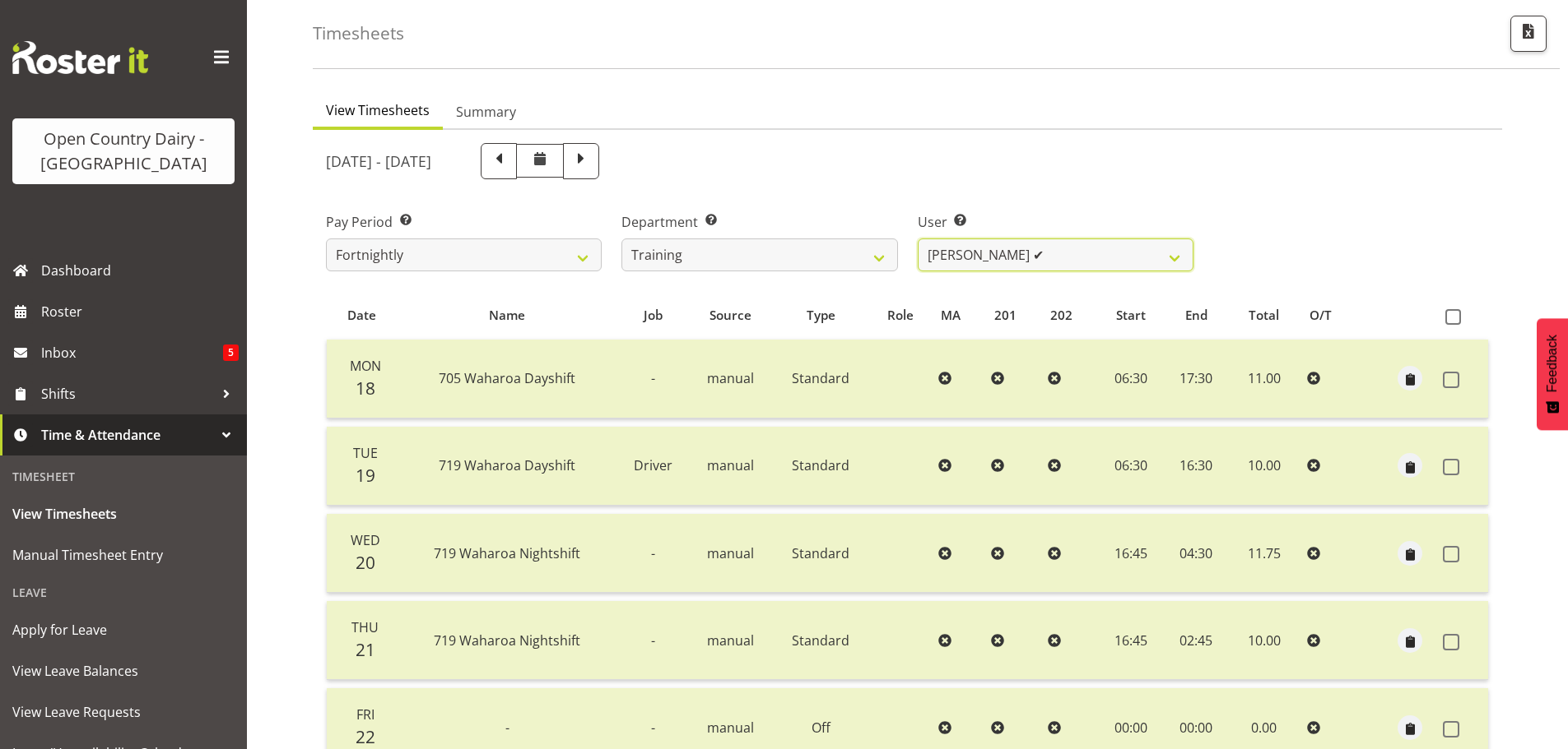
scroll to position [66, 0]
click at [1095, 255] on select "Antony Lockyer ✔ Chris Gibbs ✔ David Foote (Junior) ✔ Jesse Simpson ✔ Kimberley…" at bounding box center [1056, 259] width 276 height 33
click at [918, 243] on select "Antony Lockyer ✔ Chris Gibbs ✔ David Foote (Junior) ✔ Jesse Simpson ✔ Kimberley…" at bounding box center [1056, 259] width 276 height 33
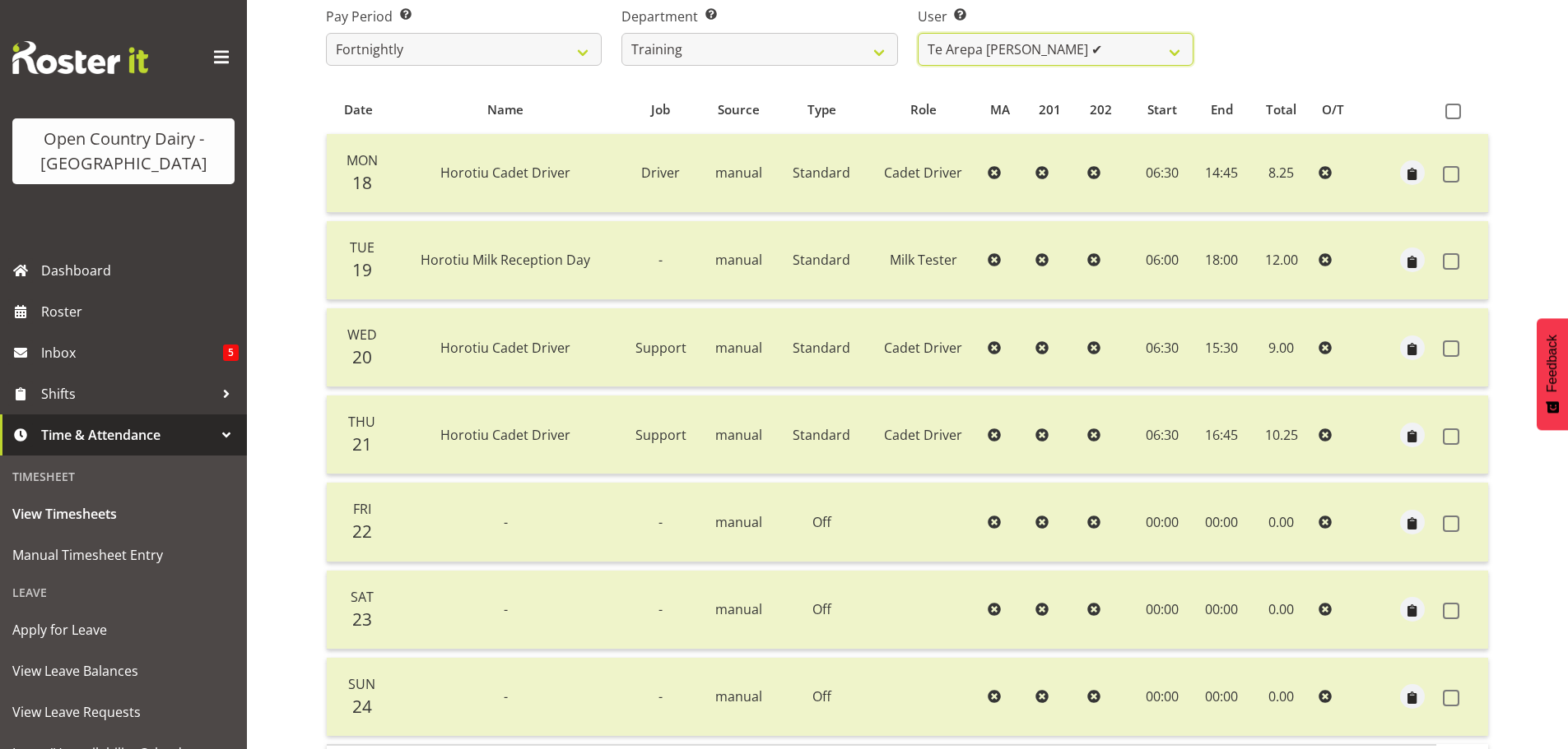
scroll to position [148, 0]
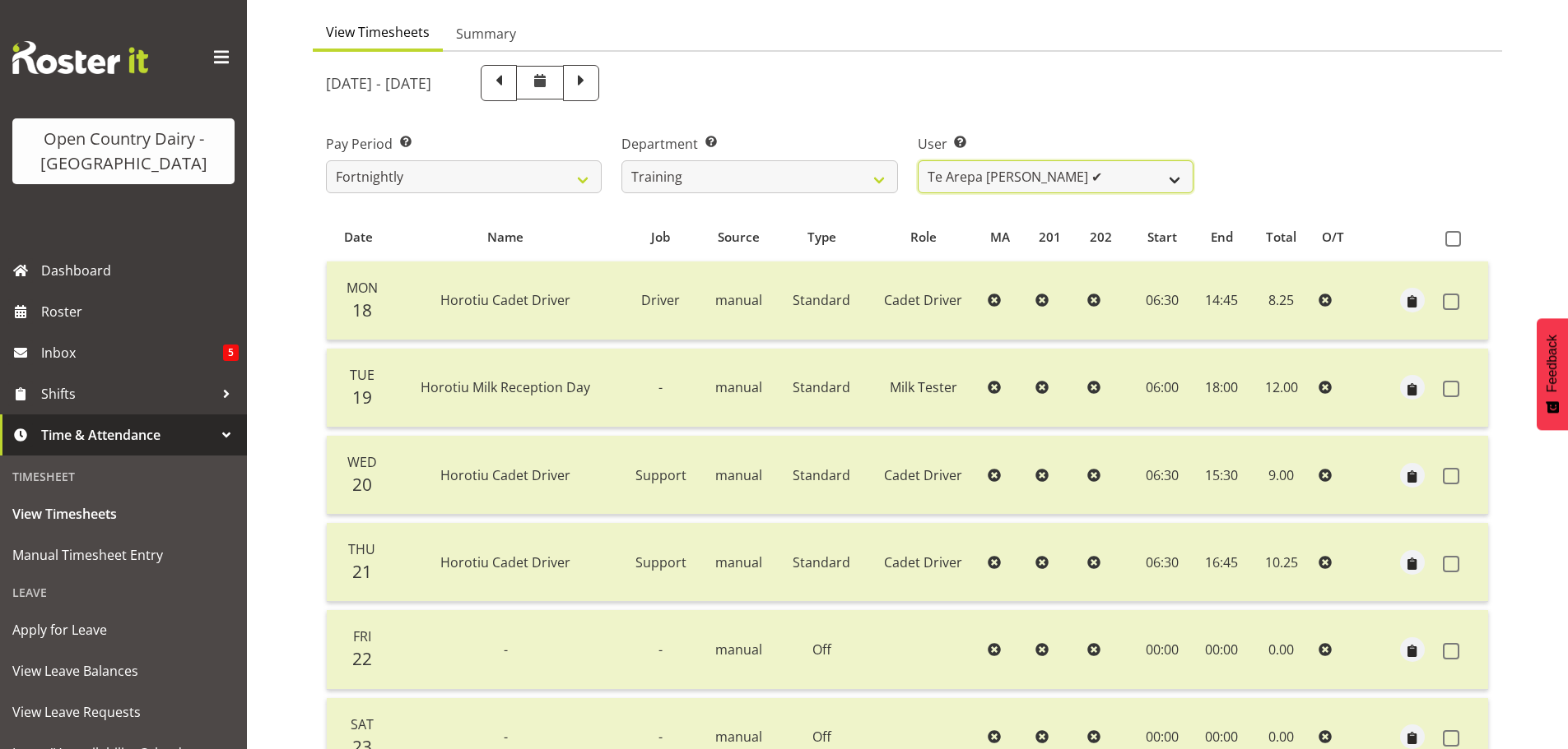
click at [1121, 180] on select "Antony Lockyer ✔ Chris Gibbs ✔ David Foote (Junior) ✔ Jesse Simpson ✔ Kimberley…" at bounding box center [1056, 177] width 276 height 33
click at [918, 160] on select "Antony Lockyer ✔ Chris Gibbs ✔ David Foote (Junior) ✔ Jesse Simpson ✔ Kimberley…" at bounding box center [1056, 177] width 276 height 33
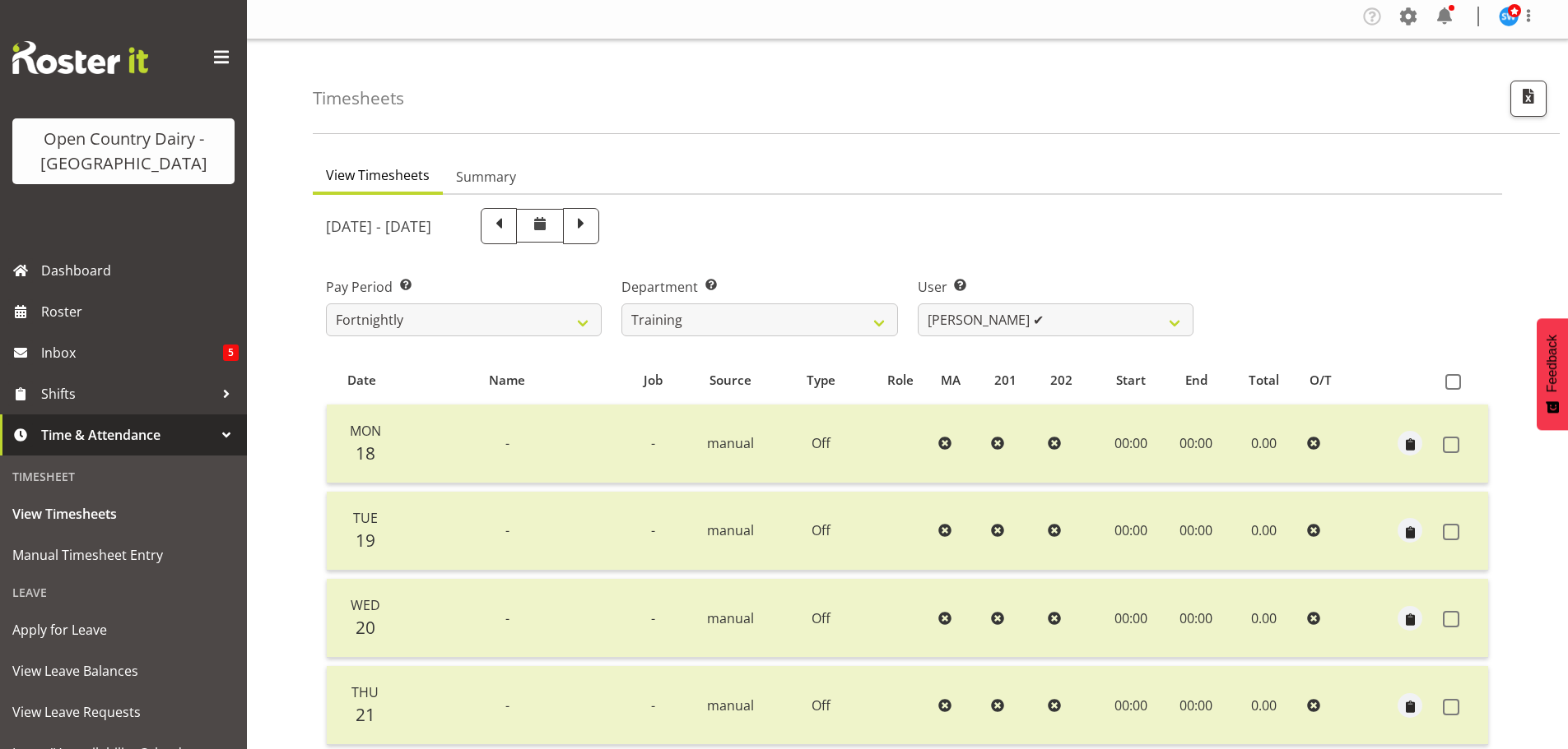
scroll to position [0, 0]
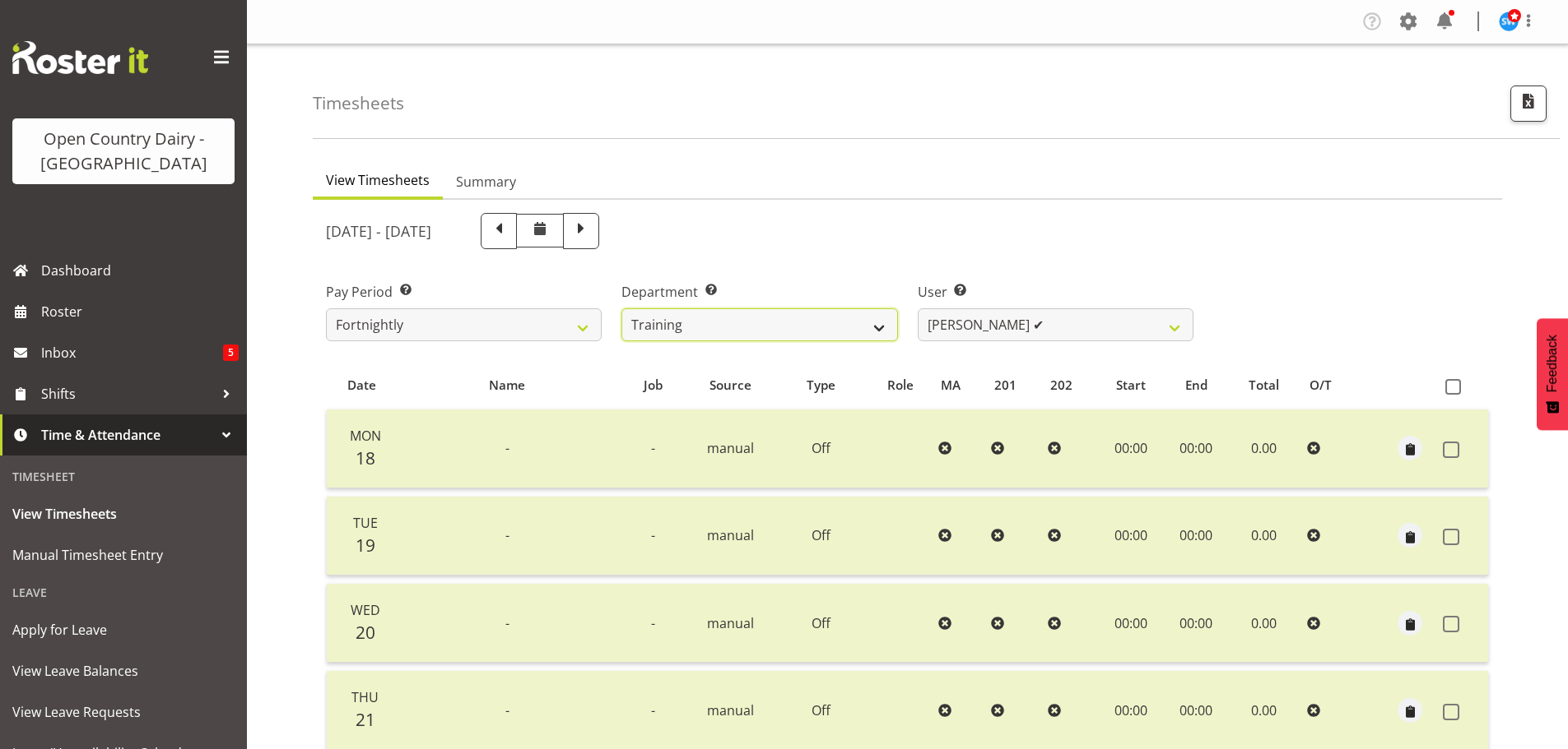
click at [873, 322] on select "701 702 703 704 705 706 707 708 709 710 711 712 713 714 715 716 717 718 719 720" at bounding box center [759, 325] width 276 height 33
click at [621, 308] on select "701 702 703 704 705 706 707 708 709 710 711 712 713 714 715 716 717 718 719 720" at bounding box center [759, 325] width 276 height 33
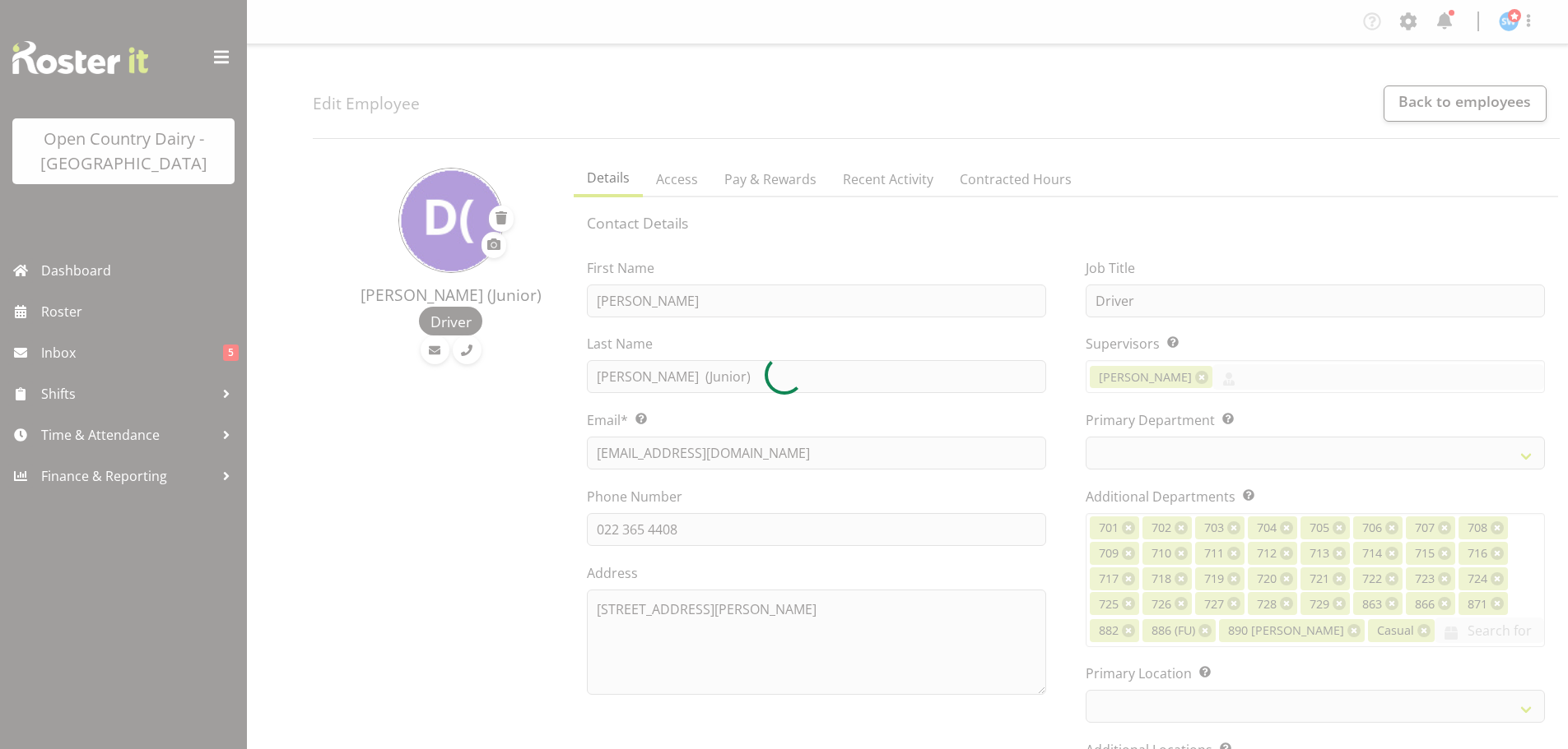
select select "TimelineWeek"
select select
select select "1054"
select select "763"
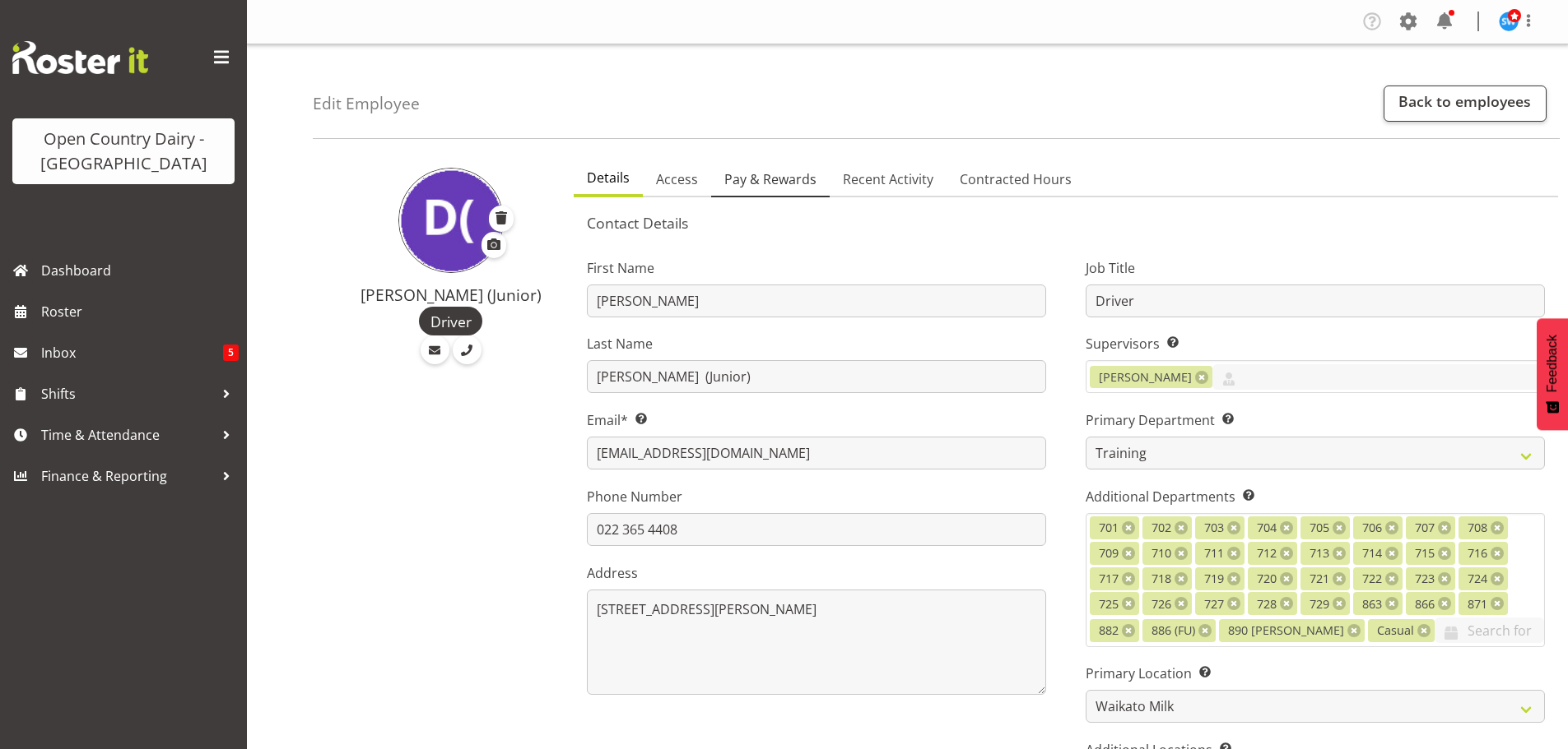
click at [757, 173] on span "Pay & Rewards" at bounding box center [770, 180] width 92 height 20
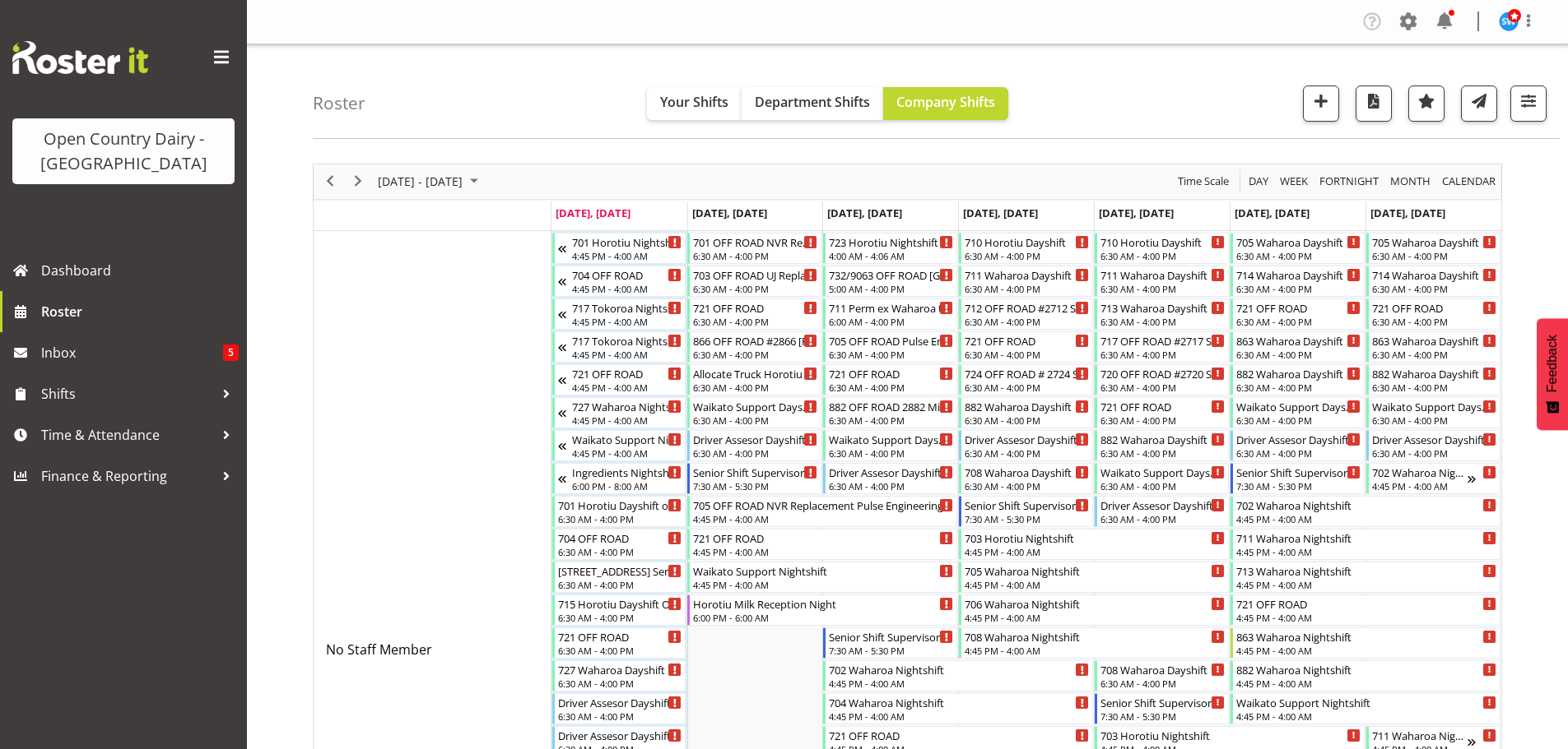
scroll to position [4360, 0]
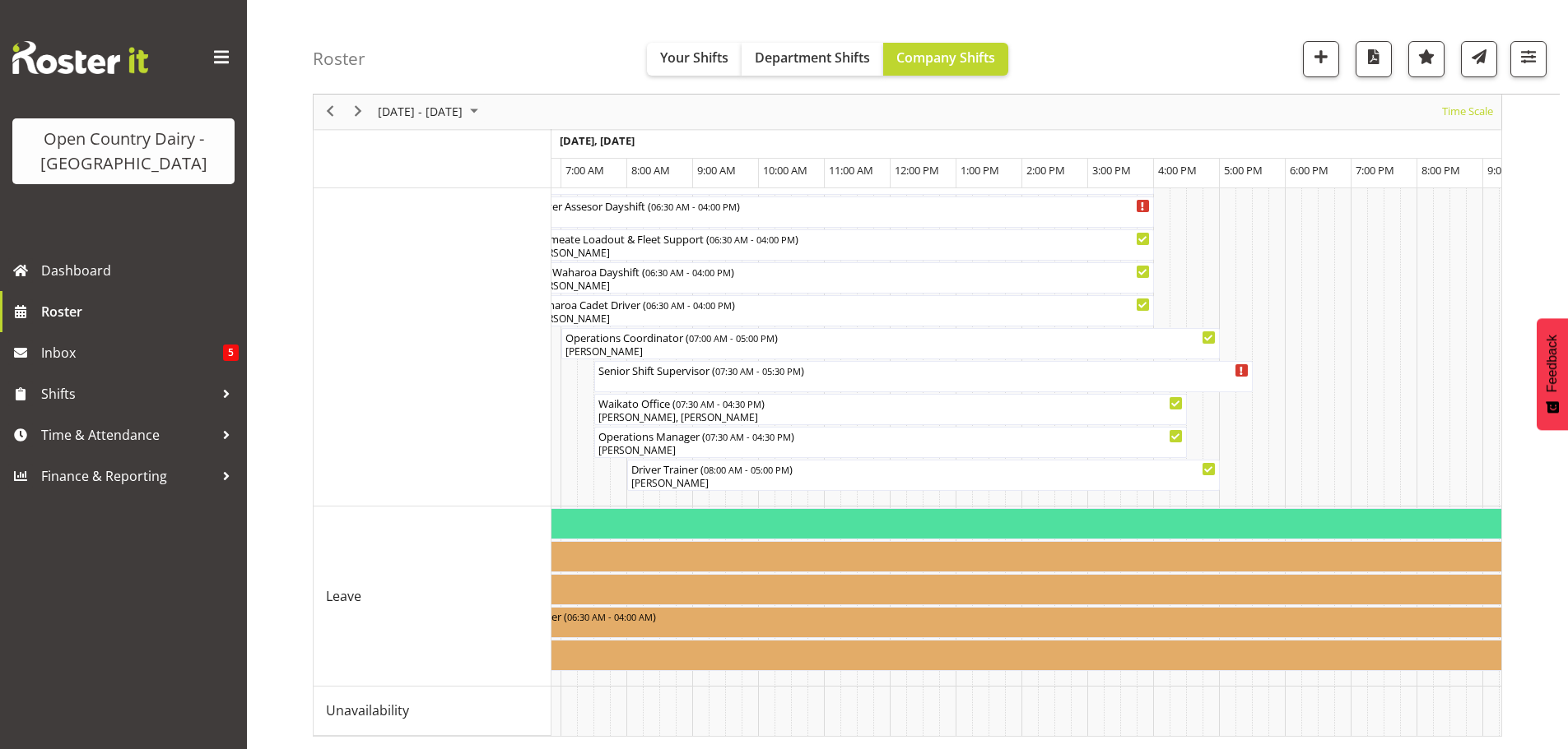
scroll to position [0, 2068]
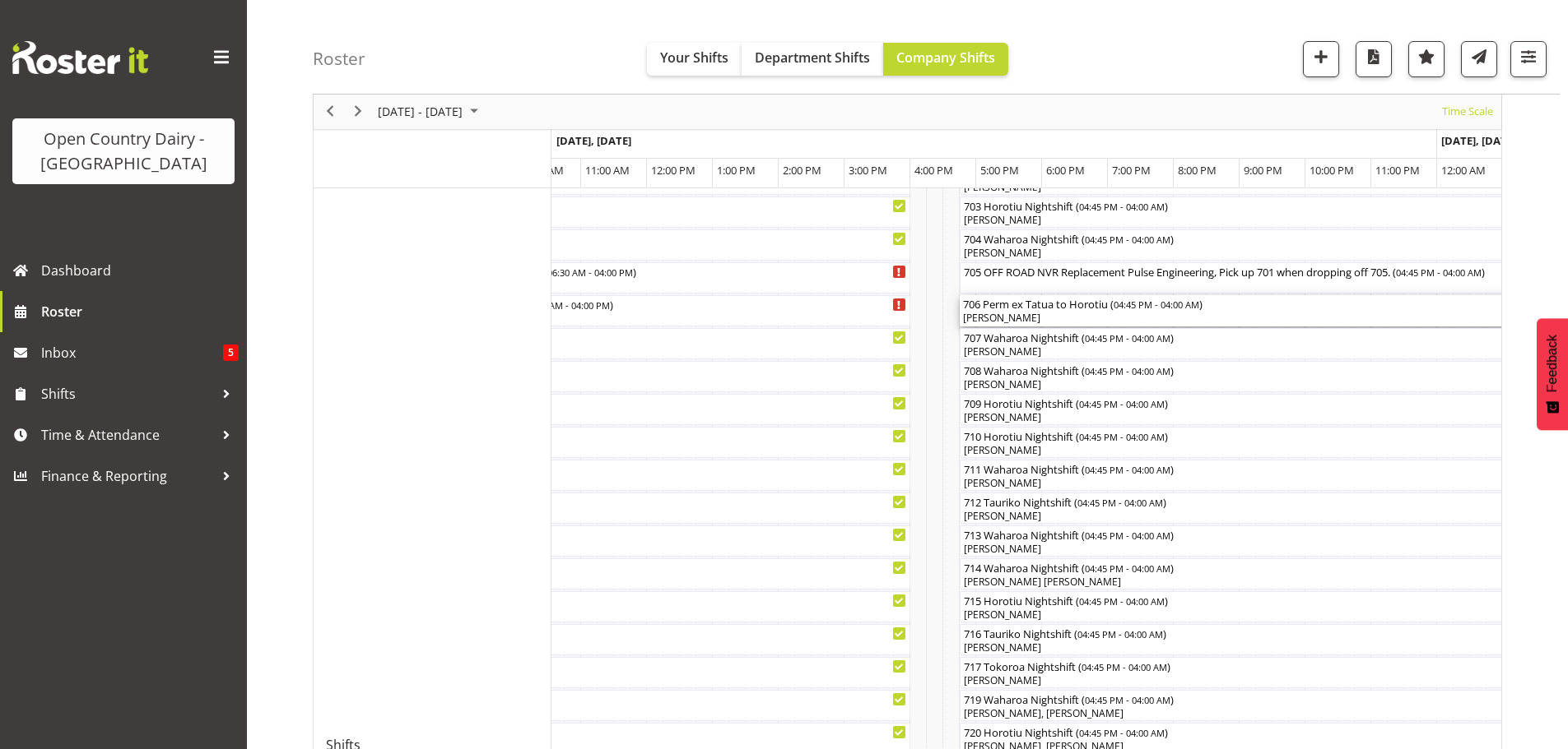
click at [1051, 313] on div "[PERSON_NAME]" at bounding box center [1330, 318] width 735 height 15
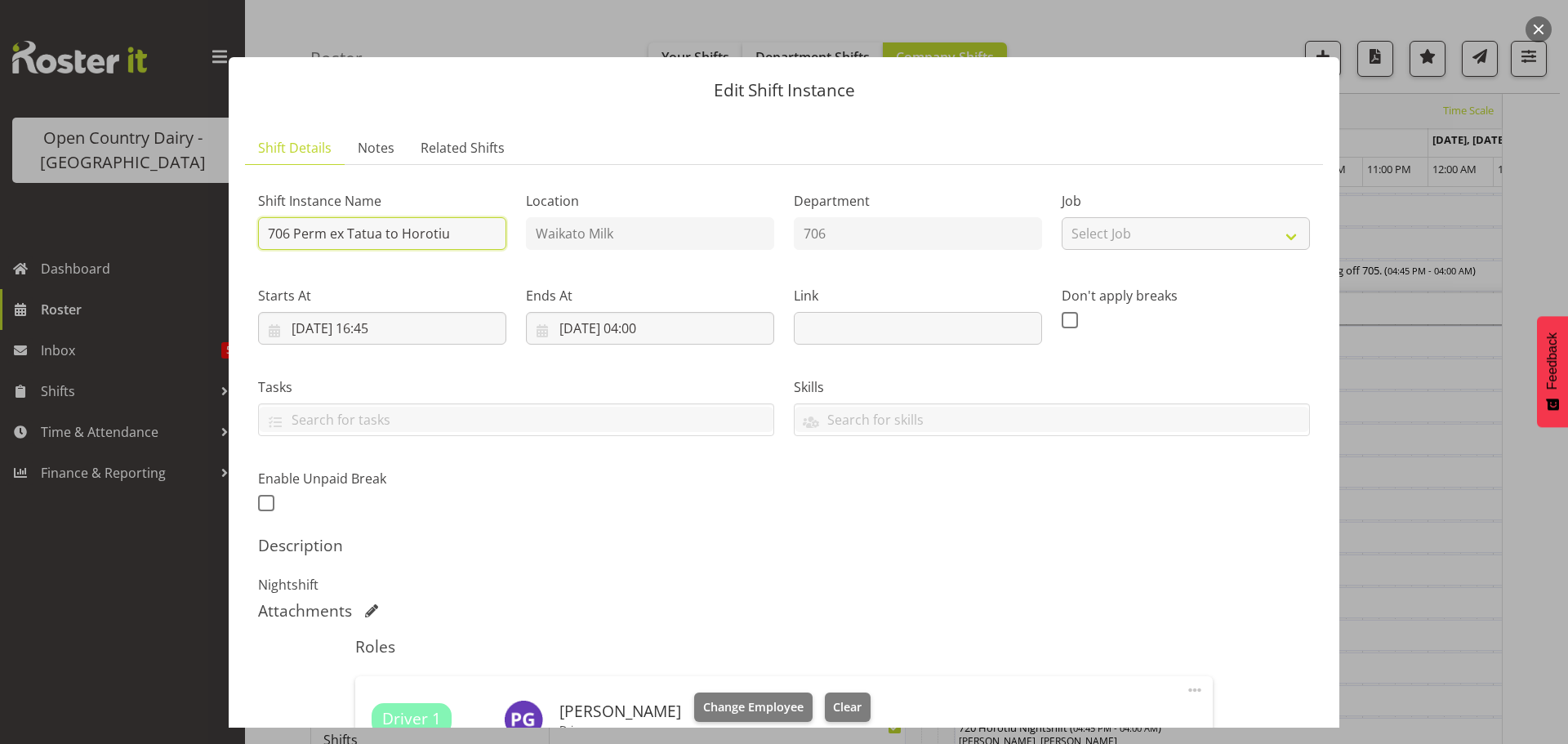
click at [382, 233] on input "706 Perm ex Tatua to Horotiu" at bounding box center [382, 234] width 248 height 33
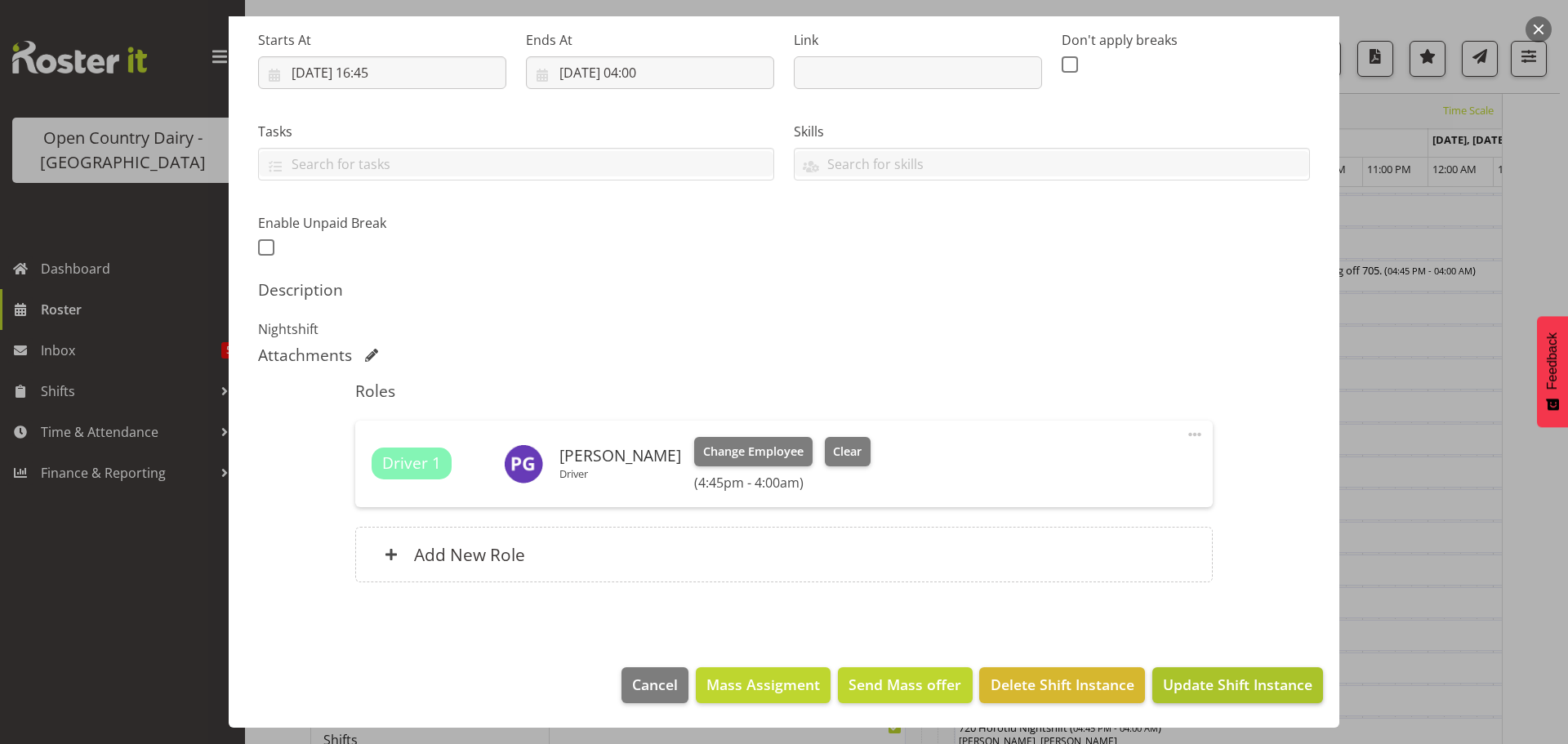
type input "706 Perm ex Waharoa to Horotiu"
click at [1216, 688] on span "Update Shift Instance" at bounding box center [1237, 685] width 149 height 21
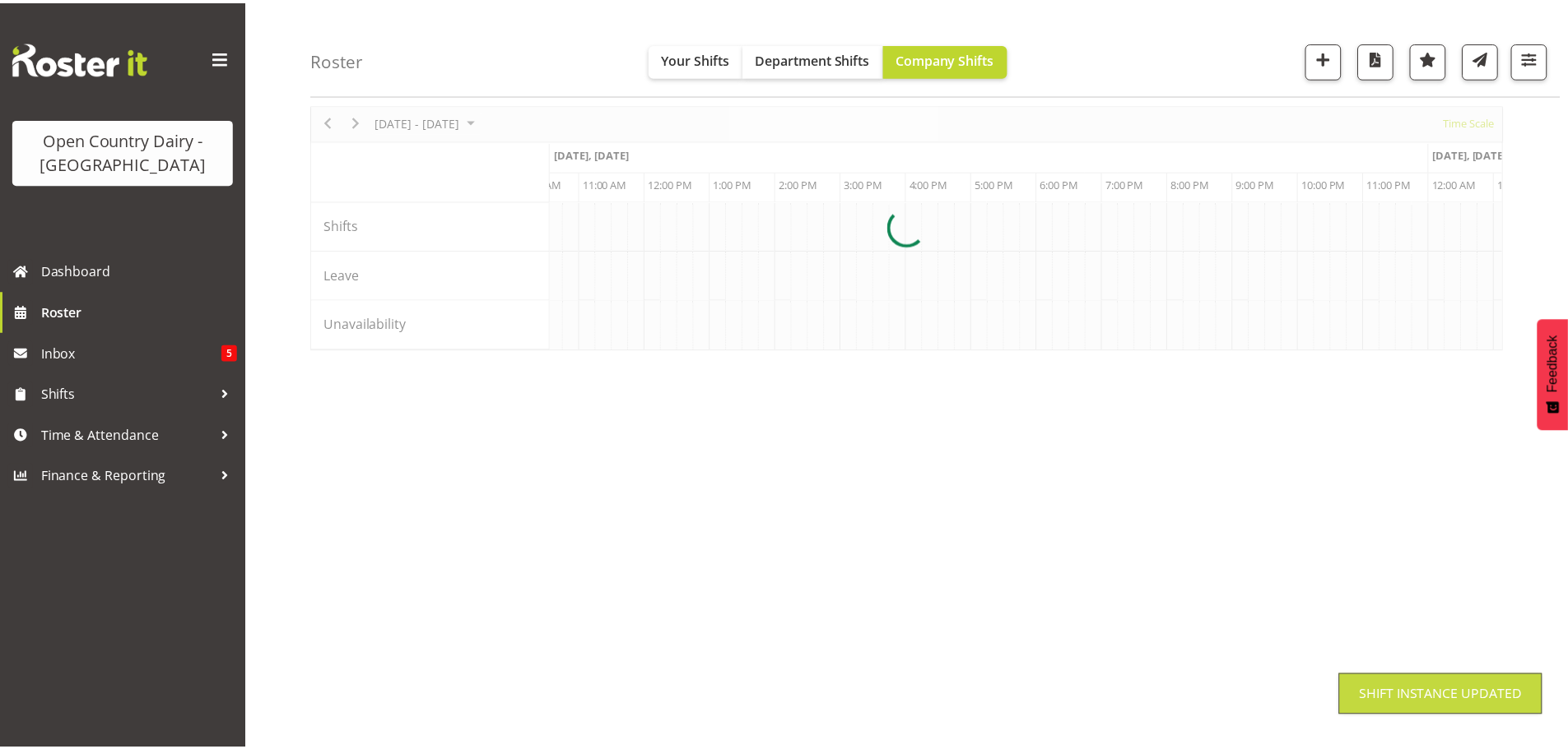
scroll to position [60, 0]
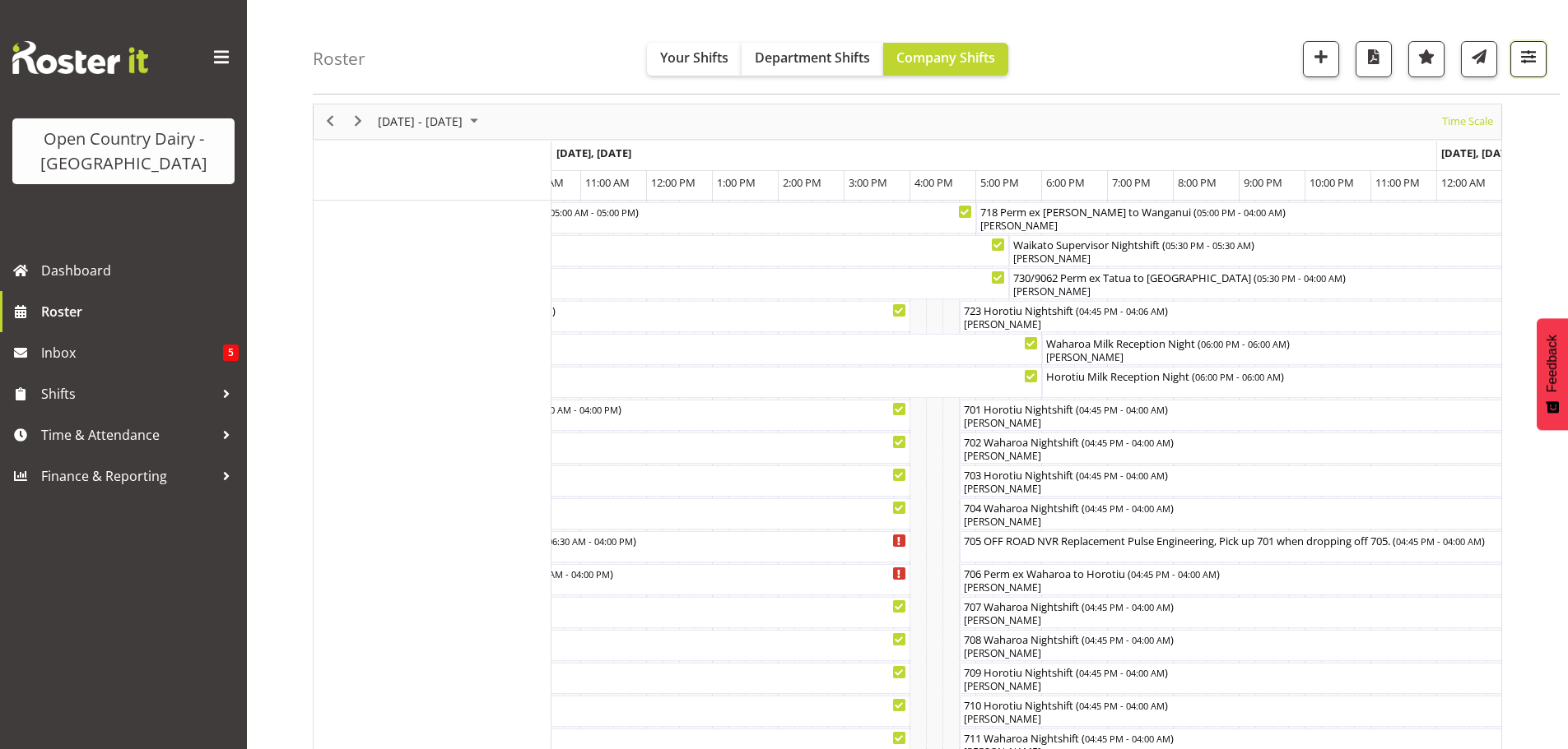
click at [1528, 57] on span "button" at bounding box center [1529, 57] width 22 height 22
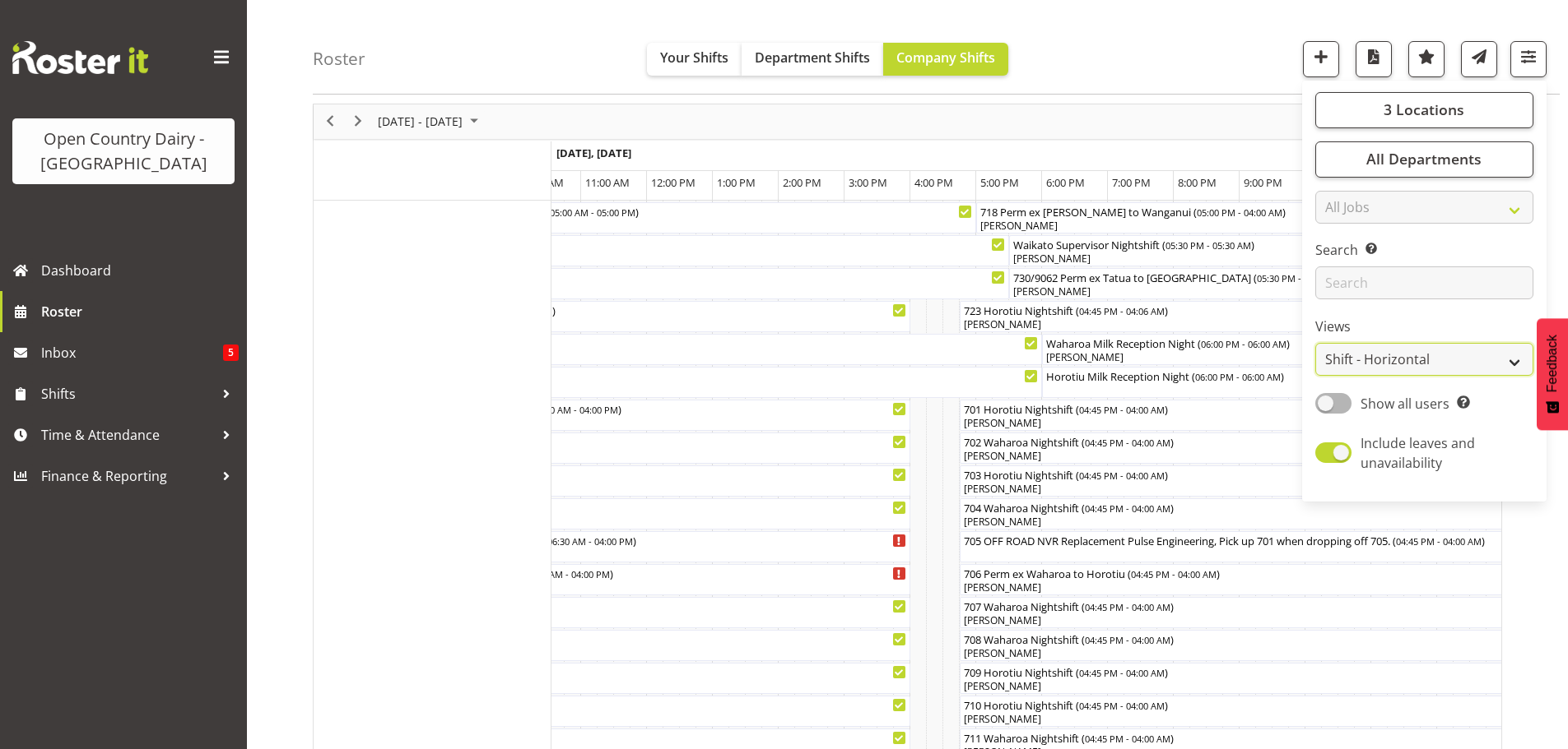
click at [1376, 357] on select "Staff Role Shift - Horizontal Shift - Vertical Staff - Location" at bounding box center [1424, 361] width 218 height 33
select select "staff"
click at [1316, 344] on select "Staff Role Shift - Horizontal Shift - Vertical Staff - Location" at bounding box center [1424, 361] width 218 height 33
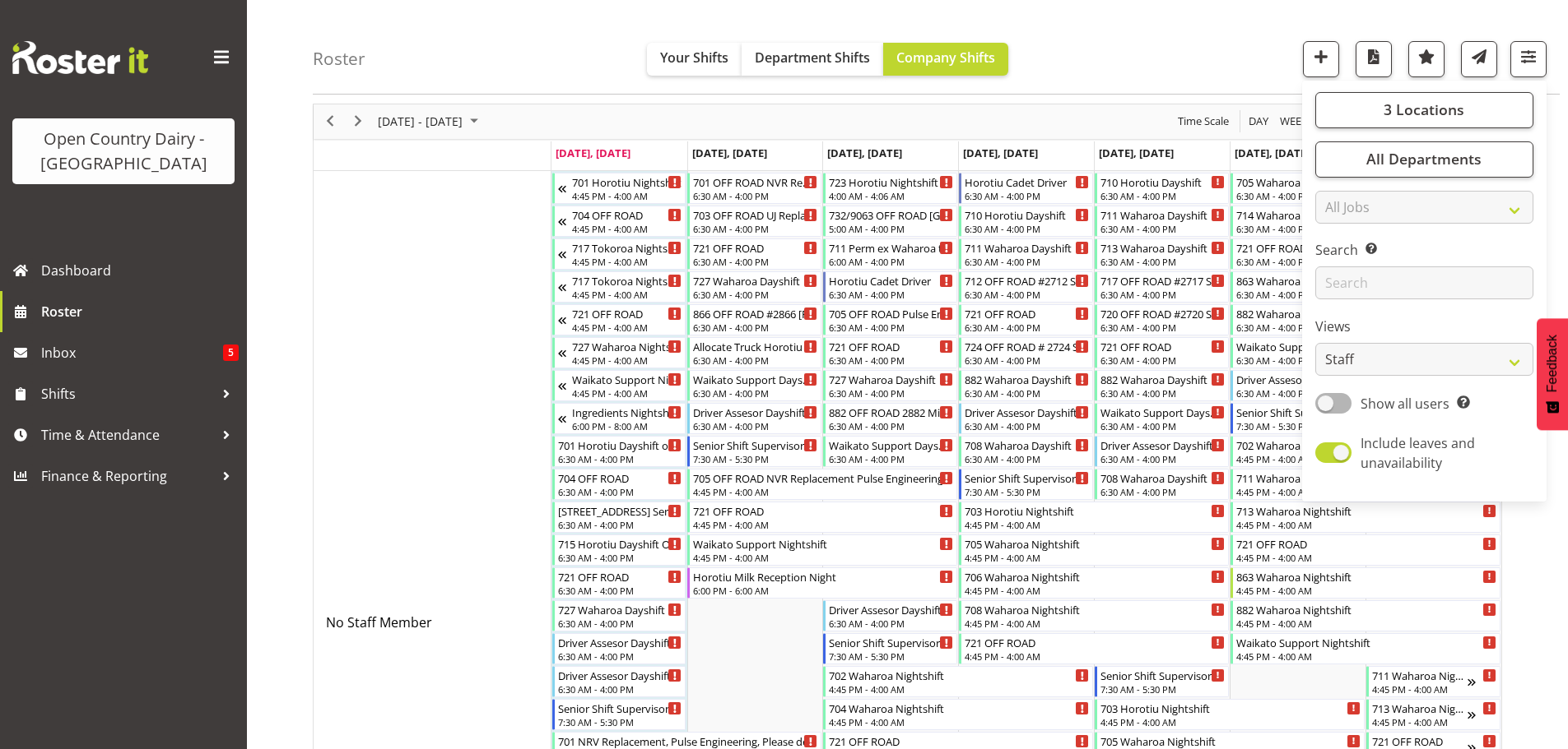
click at [1118, 34] on div "Roster Your Shifts Department Shifts Company Shifts 3 Locations Clear Ingredien…" at bounding box center [936, 47] width 1247 height 95
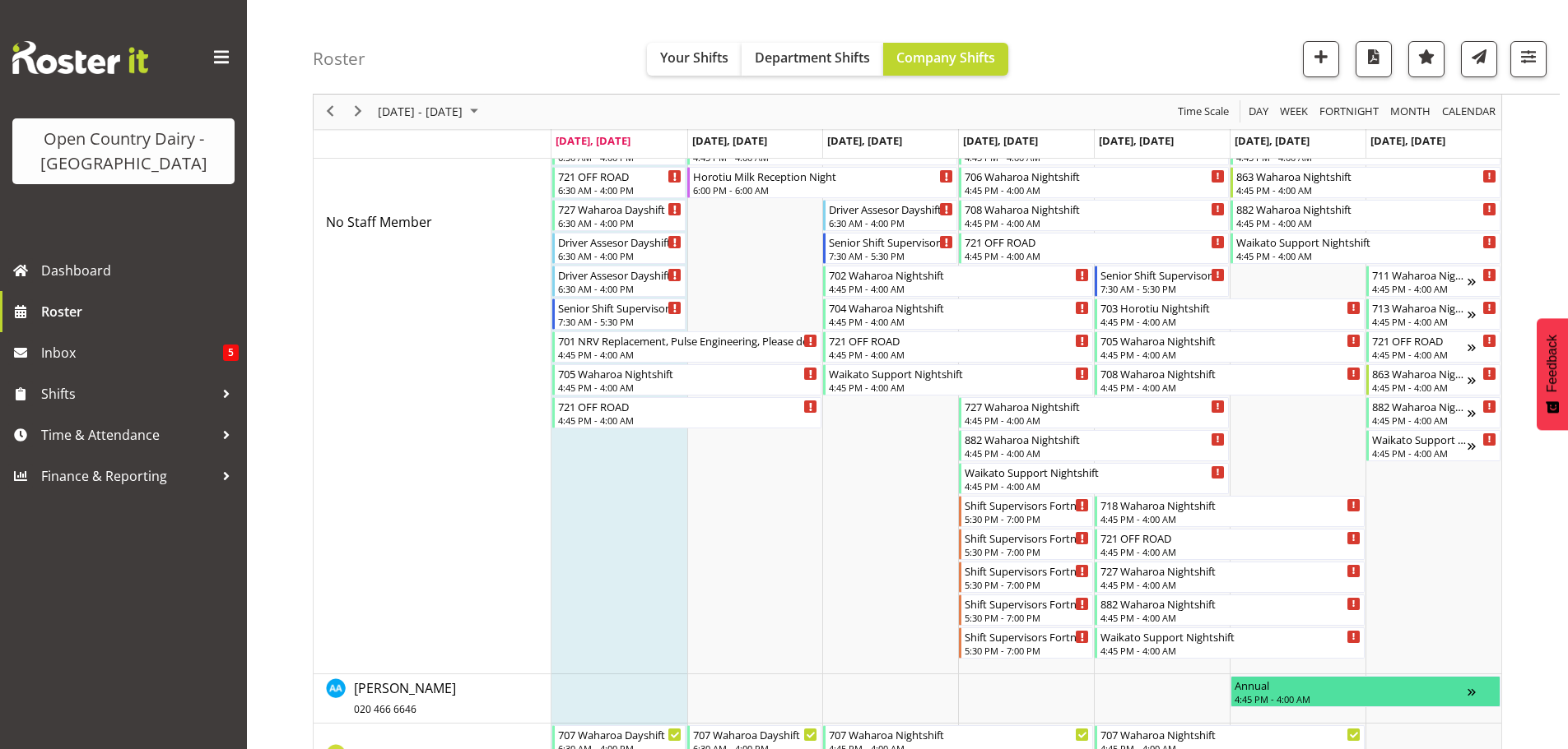
scroll to position [471, 0]
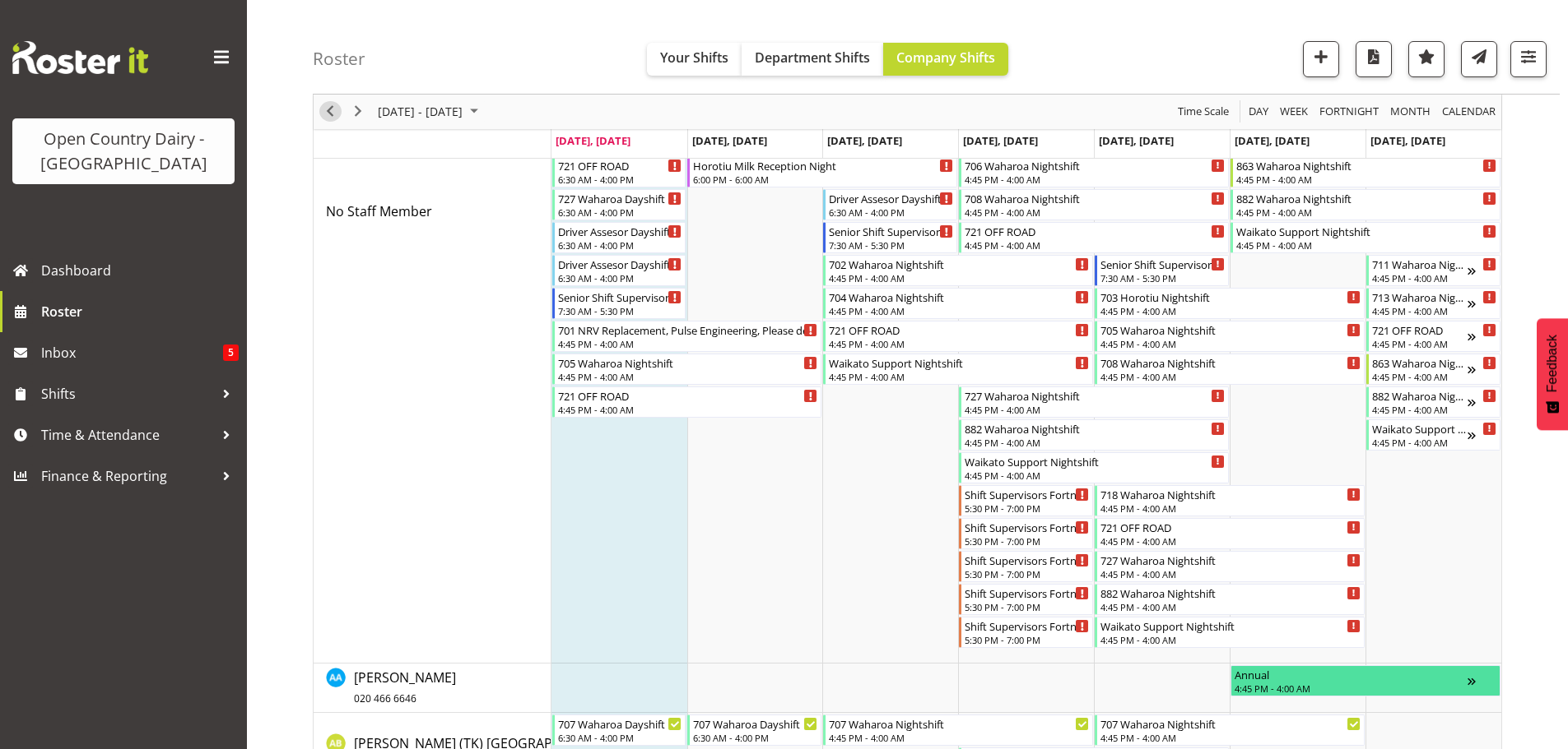
click at [326, 111] on span "Previous" at bounding box center [330, 112] width 20 height 21
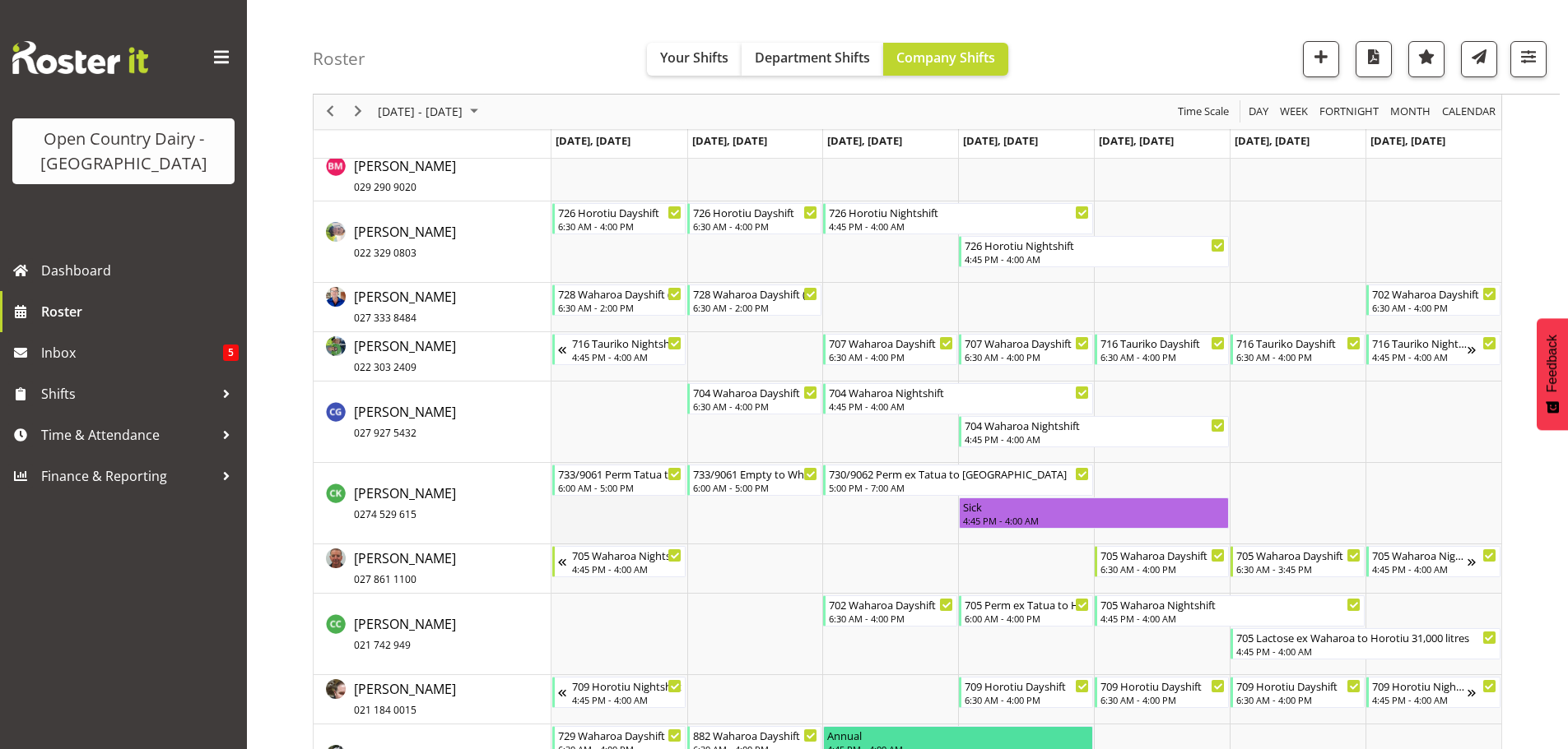
scroll to position [2199, 0]
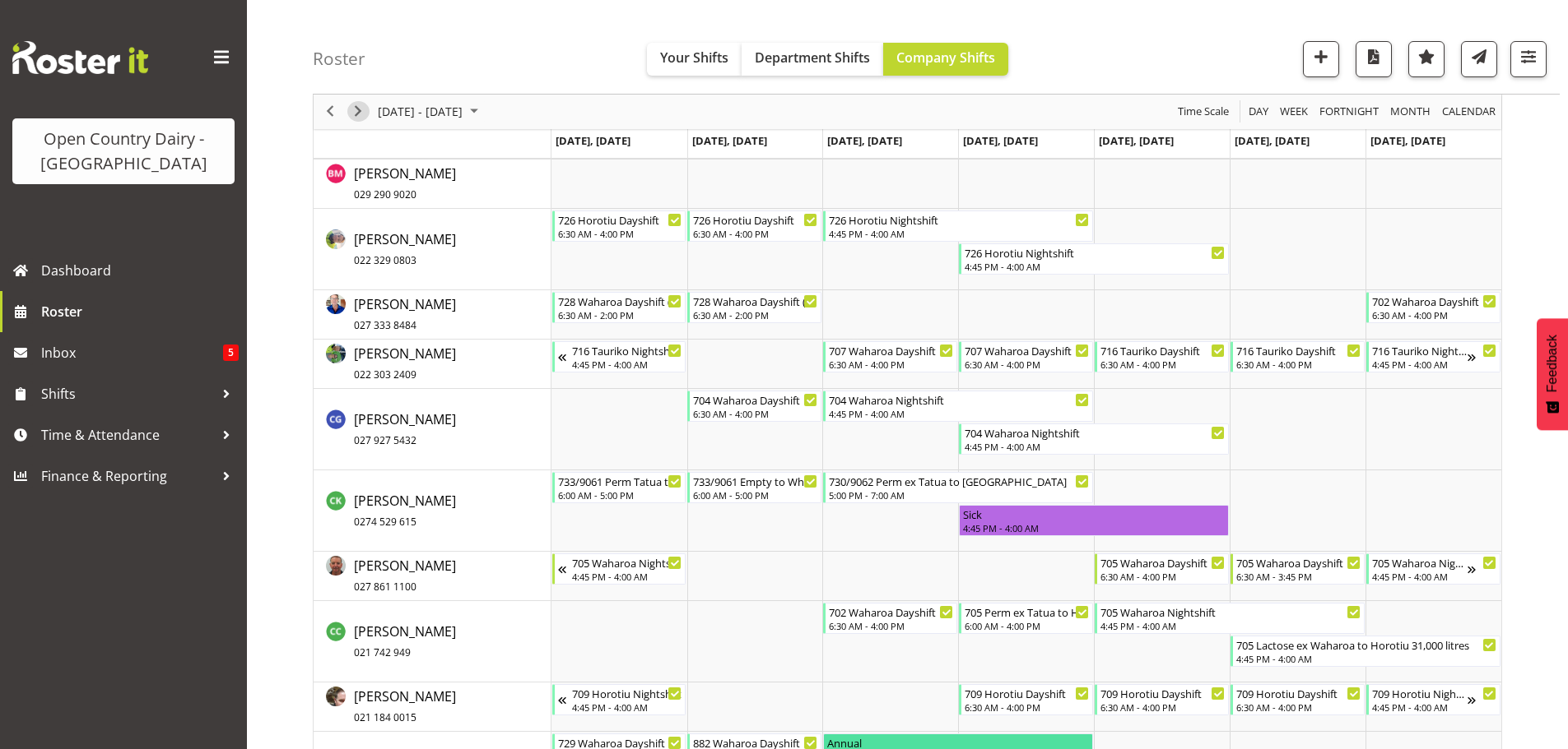
click at [359, 114] on span "Next" at bounding box center [359, 112] width 20 height 21
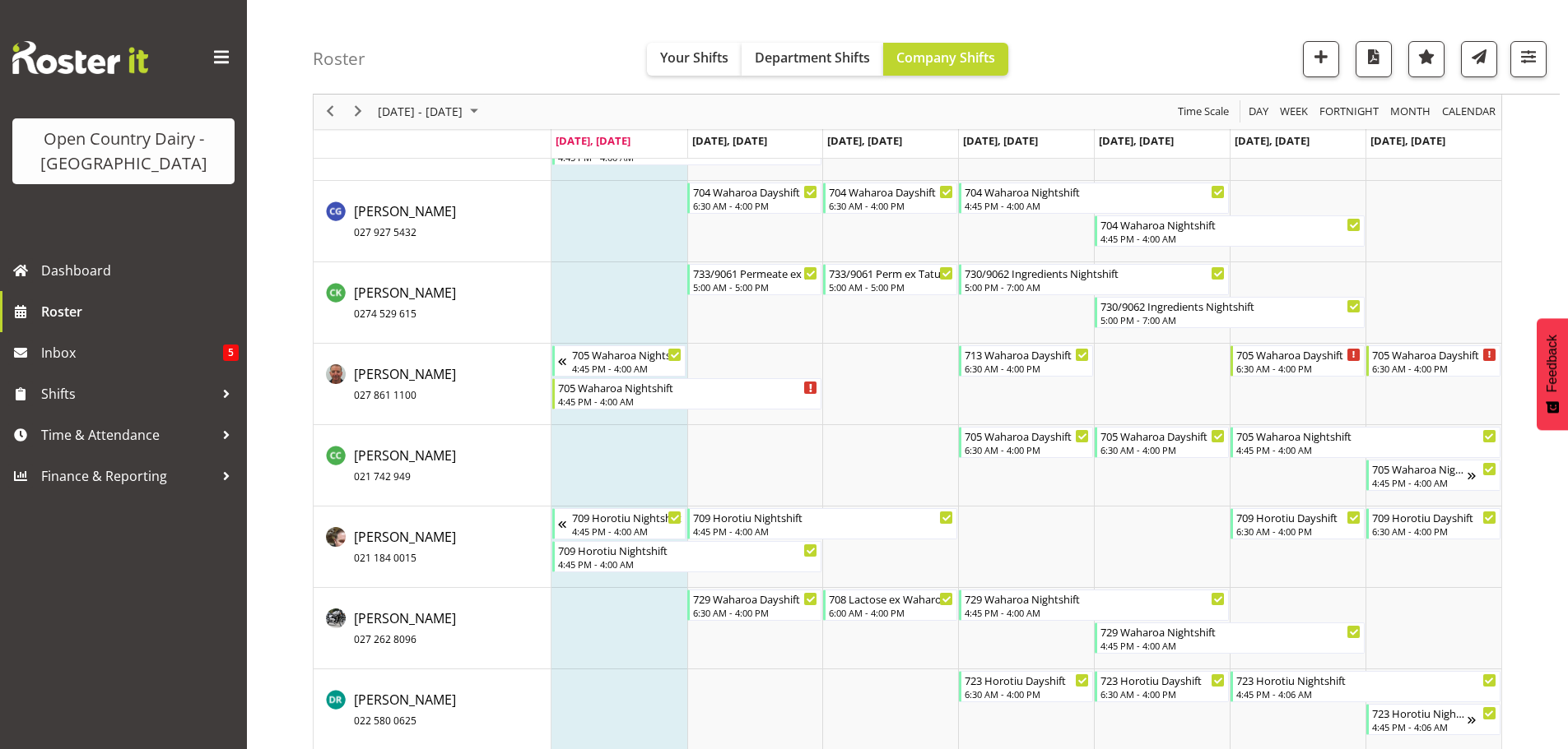
scroll to position [2528, 0]
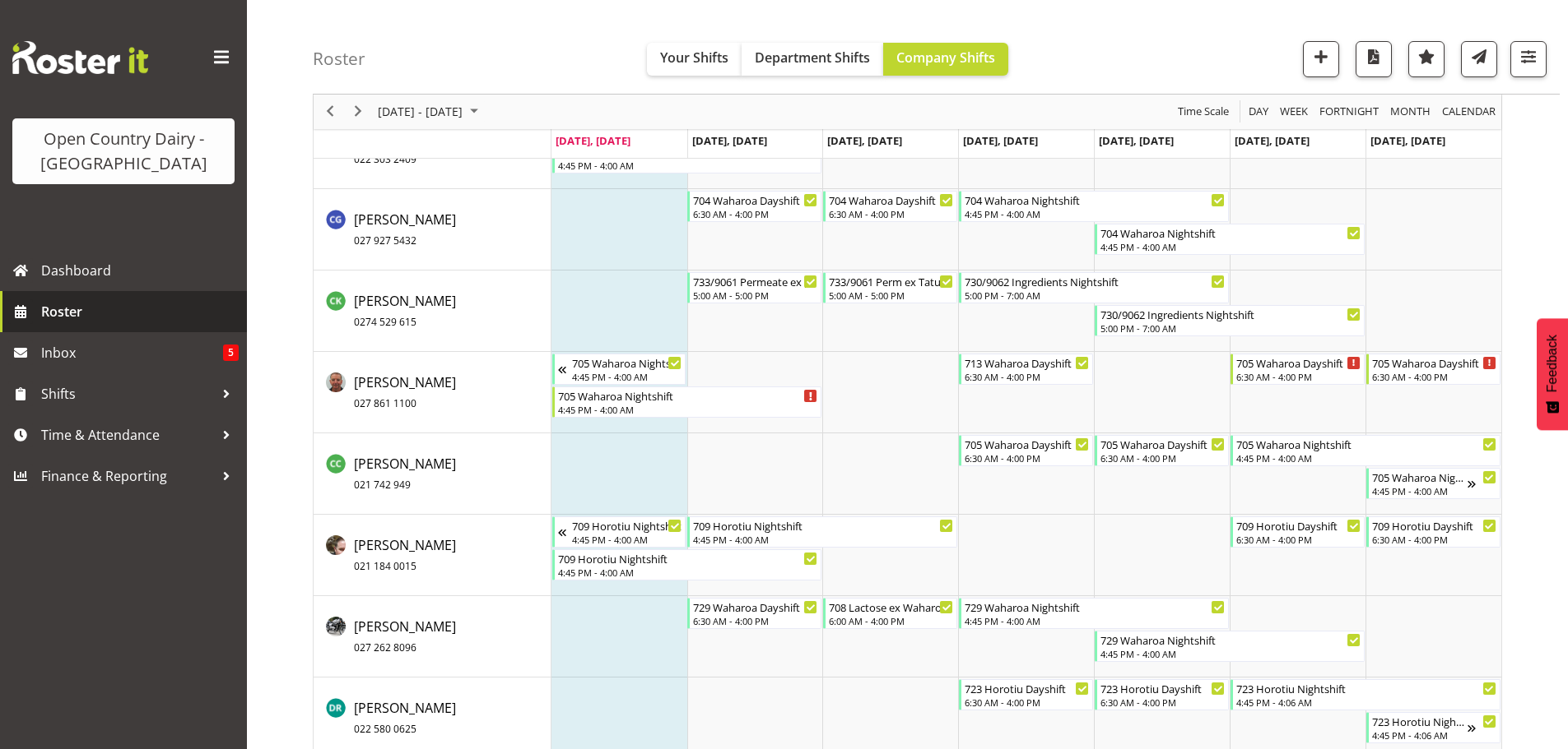
click at [57, 309] on span "Roster" at bounding box center [139, 312] width 197 height 25
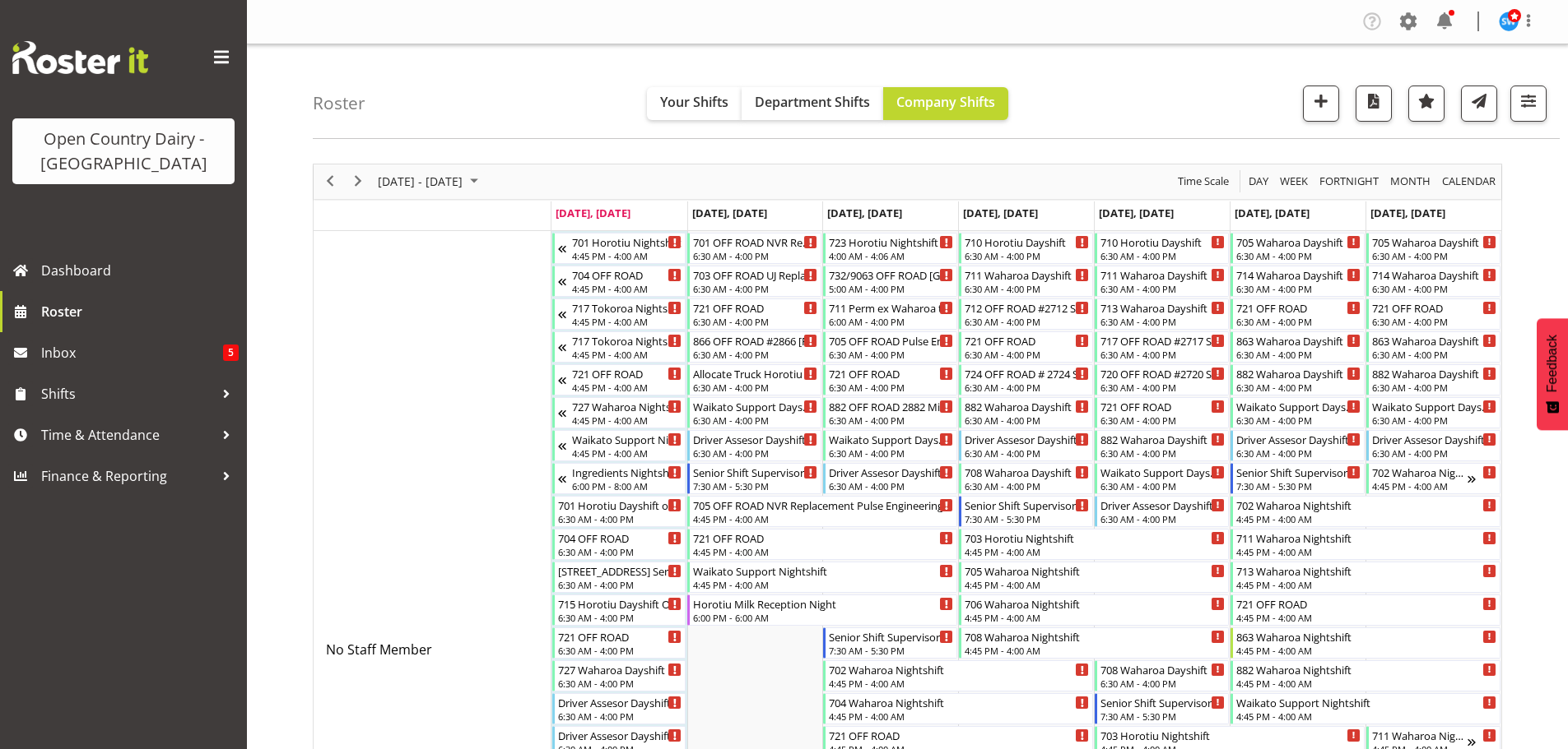
scroll to position [7330, 0]
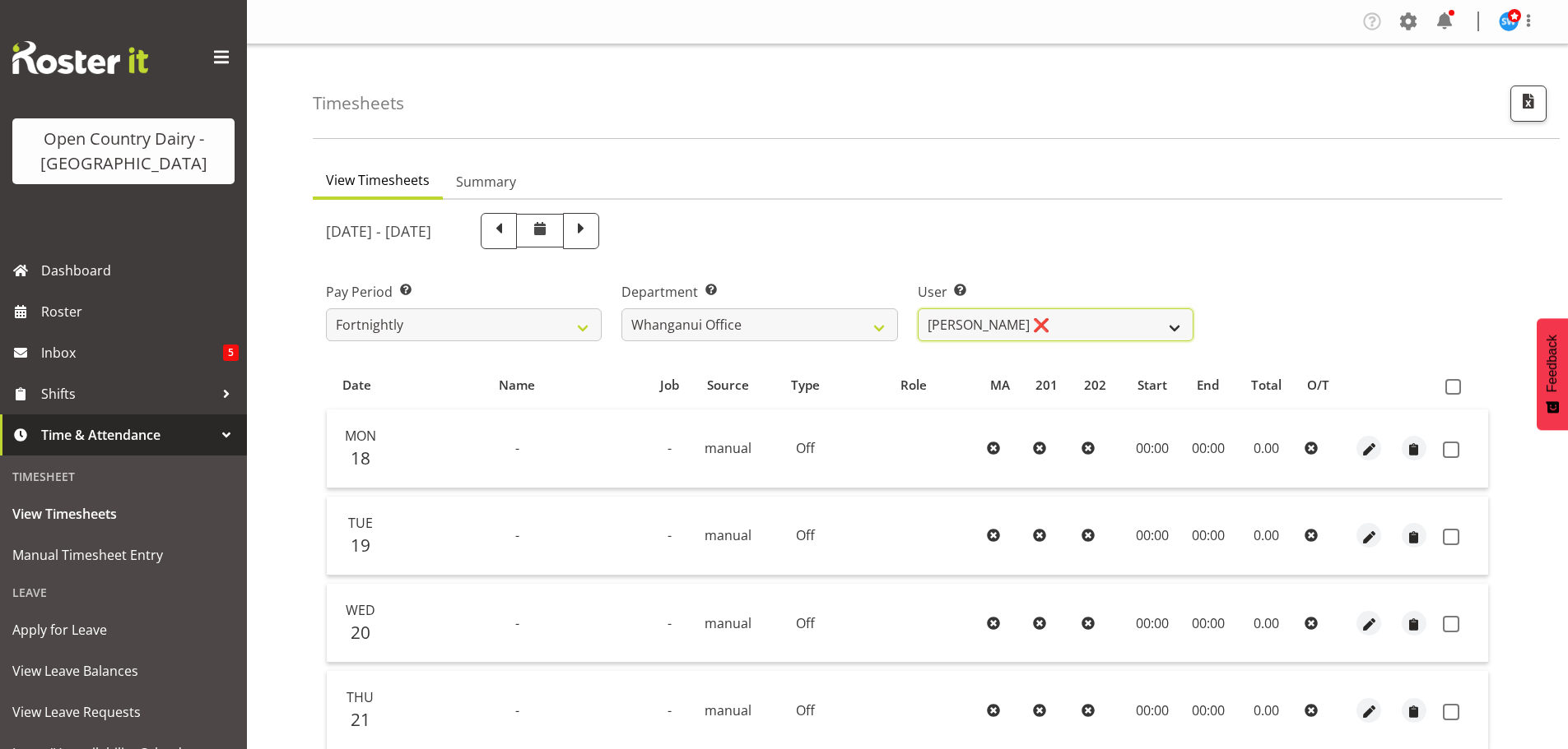
click at [1031, 323] on select "[PERSON_NAME] ❌ [PERSON_NAME] ❌ [PERSON_NAME] ❌ [PERSON_NAME] ❌ [PERSON_NAME] ❌" at bounding box center [1056, 325] width 276 height 33
click at [878, 321] on select "701 702 703 704 705 706 707 708 709 710 711 712 713 714 715 716 717 718 719 720" at bounding box center [759, 325] width 276 height 33
select select "758"
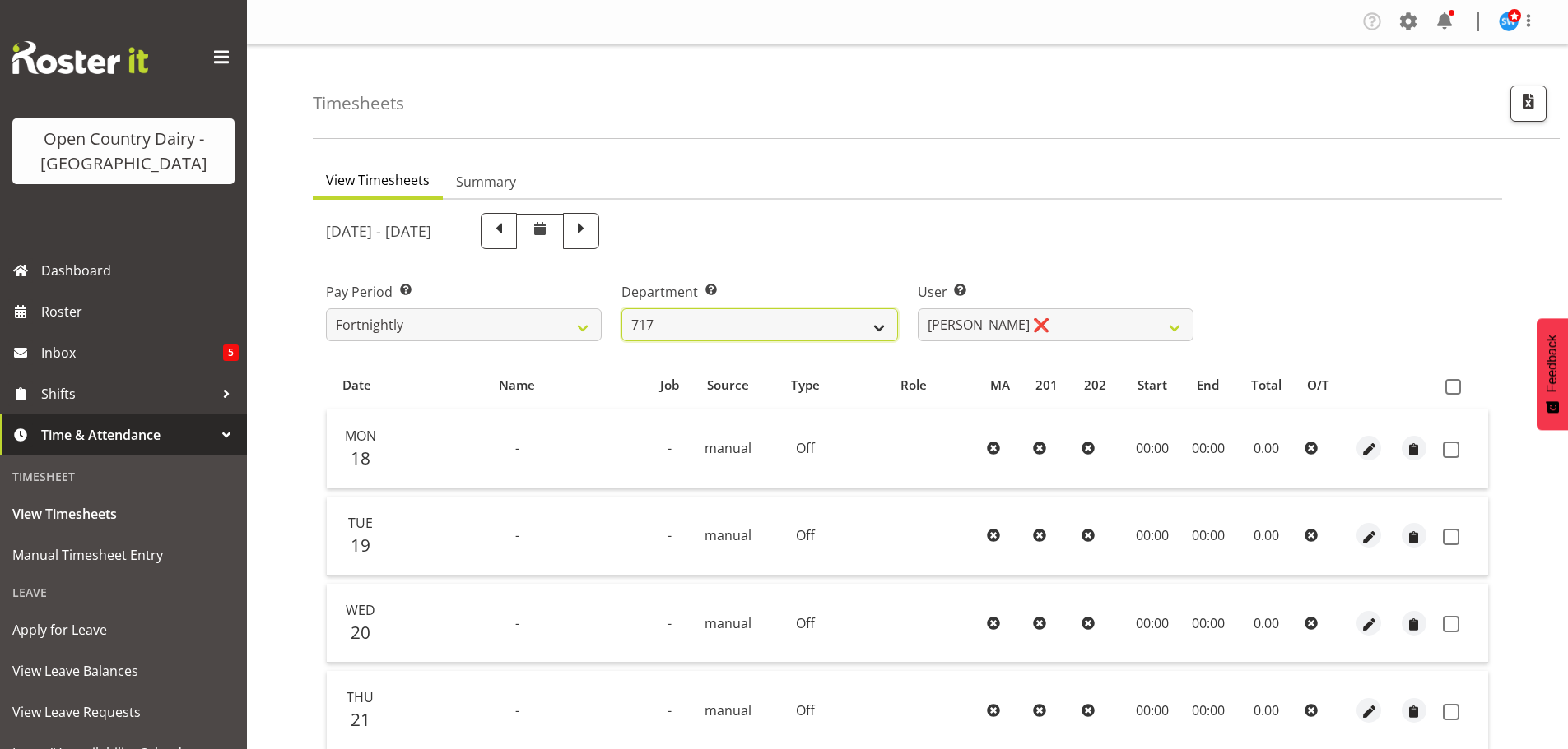
click at [621, 308] on select "701 702 703 704 705 706 707 708 709 710 711 712 713 714 715 716 717 718 719 720" at bounding box center [759, 325] width 276 height 33
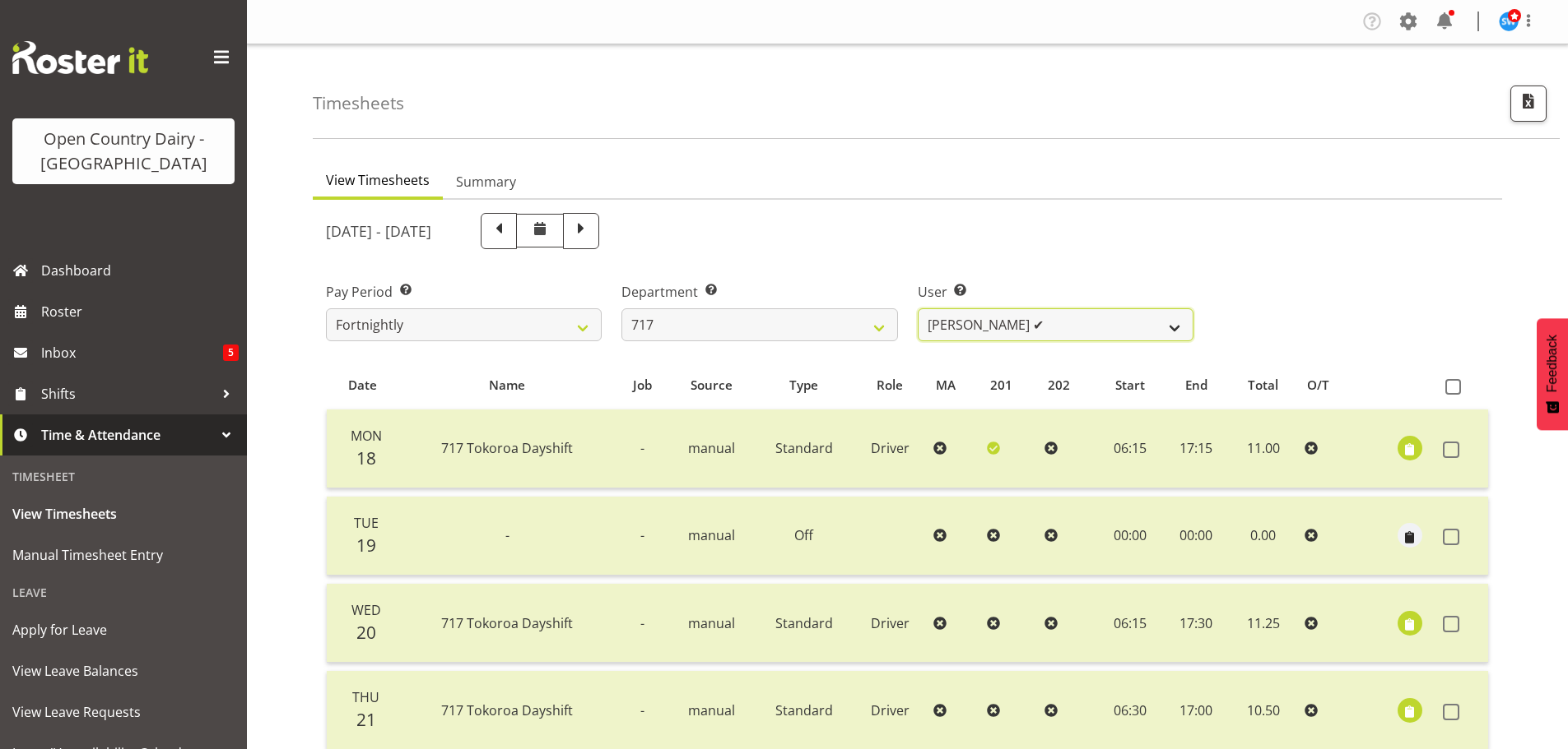
click at [1150, 322] on select "[PERSON_NAME] ✔ Dodge [PERSON_NAME] ✔ [PERSON_NAME] ❌ [PERSON_NAME] ✔" at bounding box center [1056, 325] width 276 height 33
select select "10284"
click at [918, 308] on select "[PERSON_NAME] ✔ Dodge [PERSON_NAME] ✔ [PERSON_NAME] ❌ [PERSON_NAME] ✔" at bounding box center [1056, 325] width 276 height 33
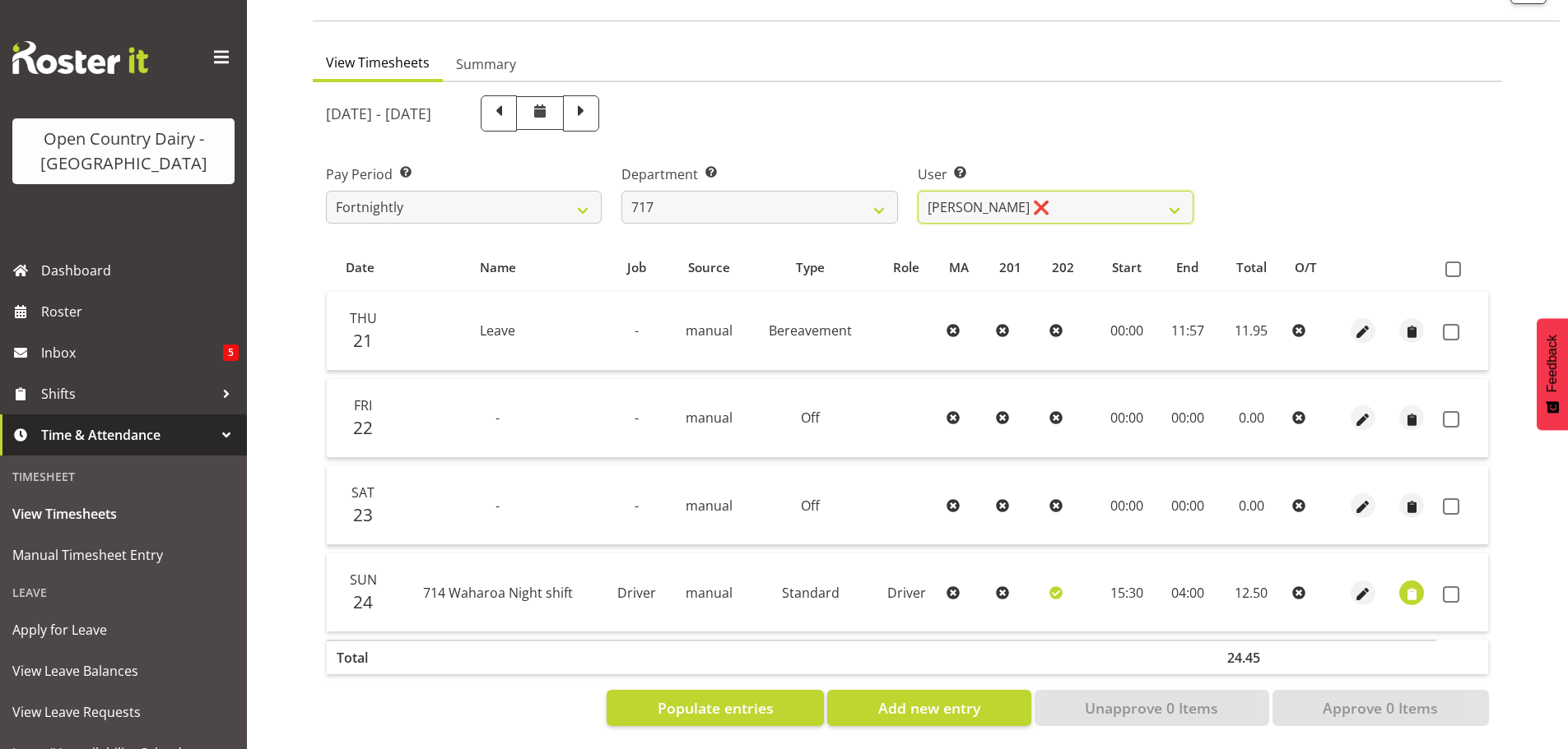
scroll to position [132, 0]
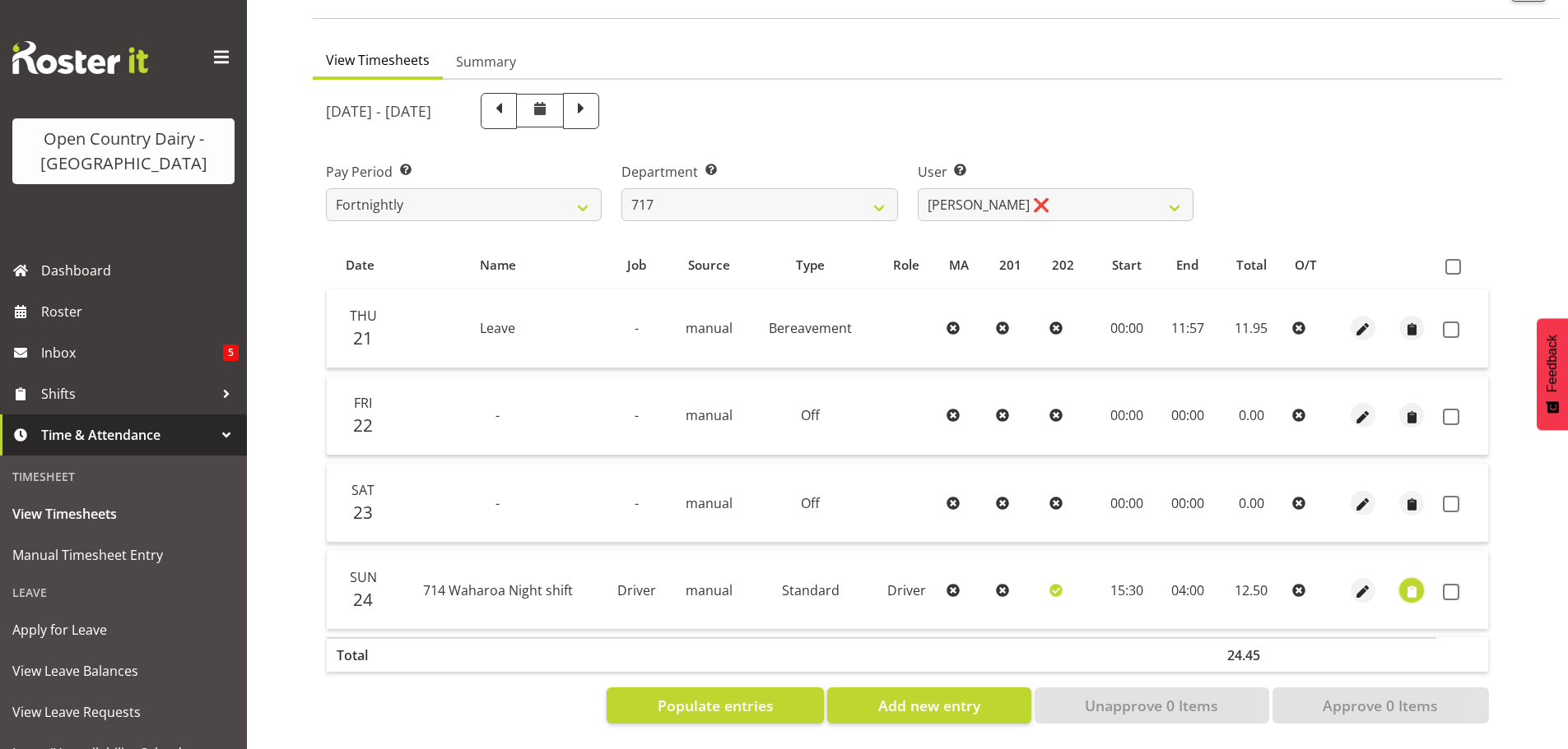
click at [1413, 583] on span "button" at bounding box center [1412, 592] width 19 height 19
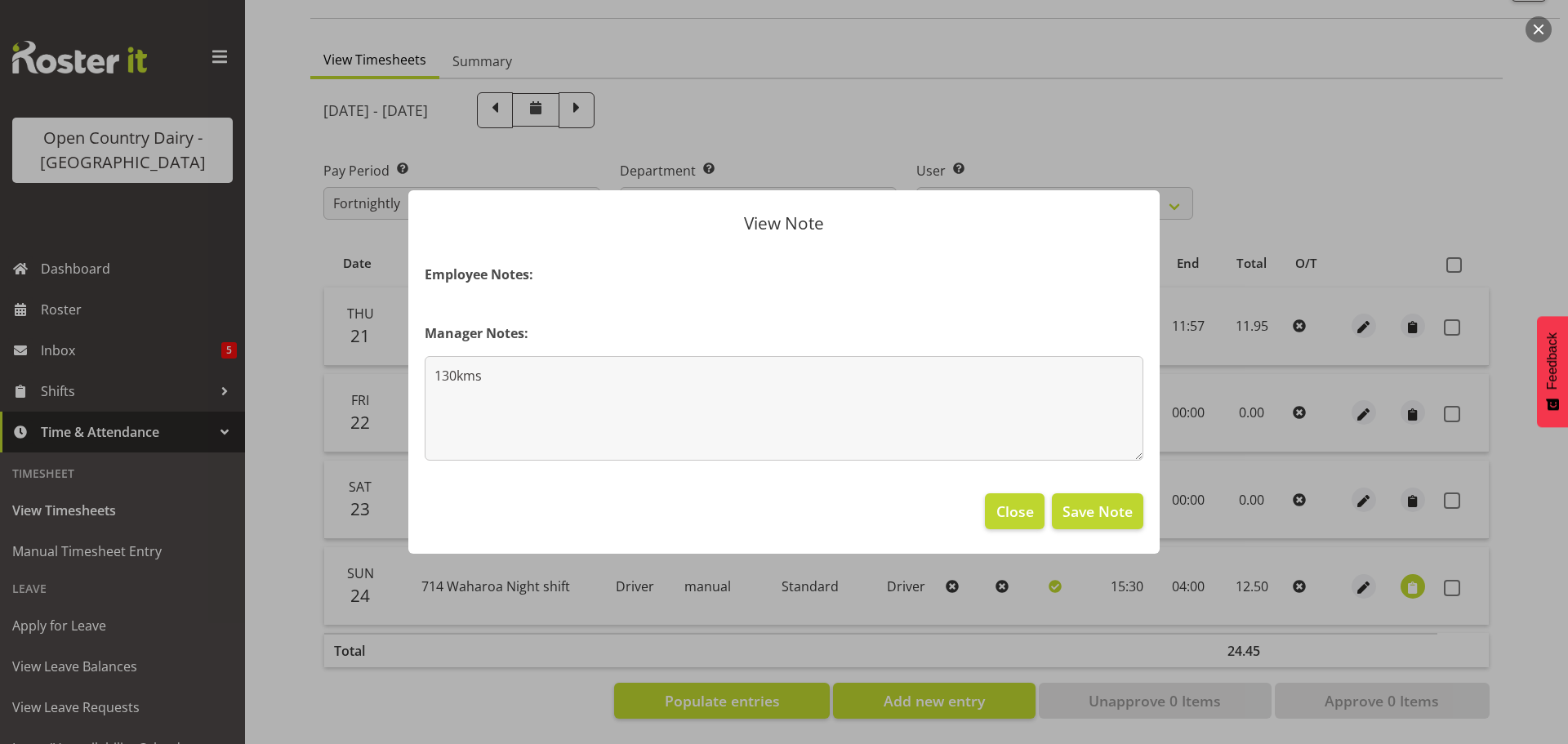
click at [1402, 576] on div at bounding box center [784, 372] width 1568 height 744
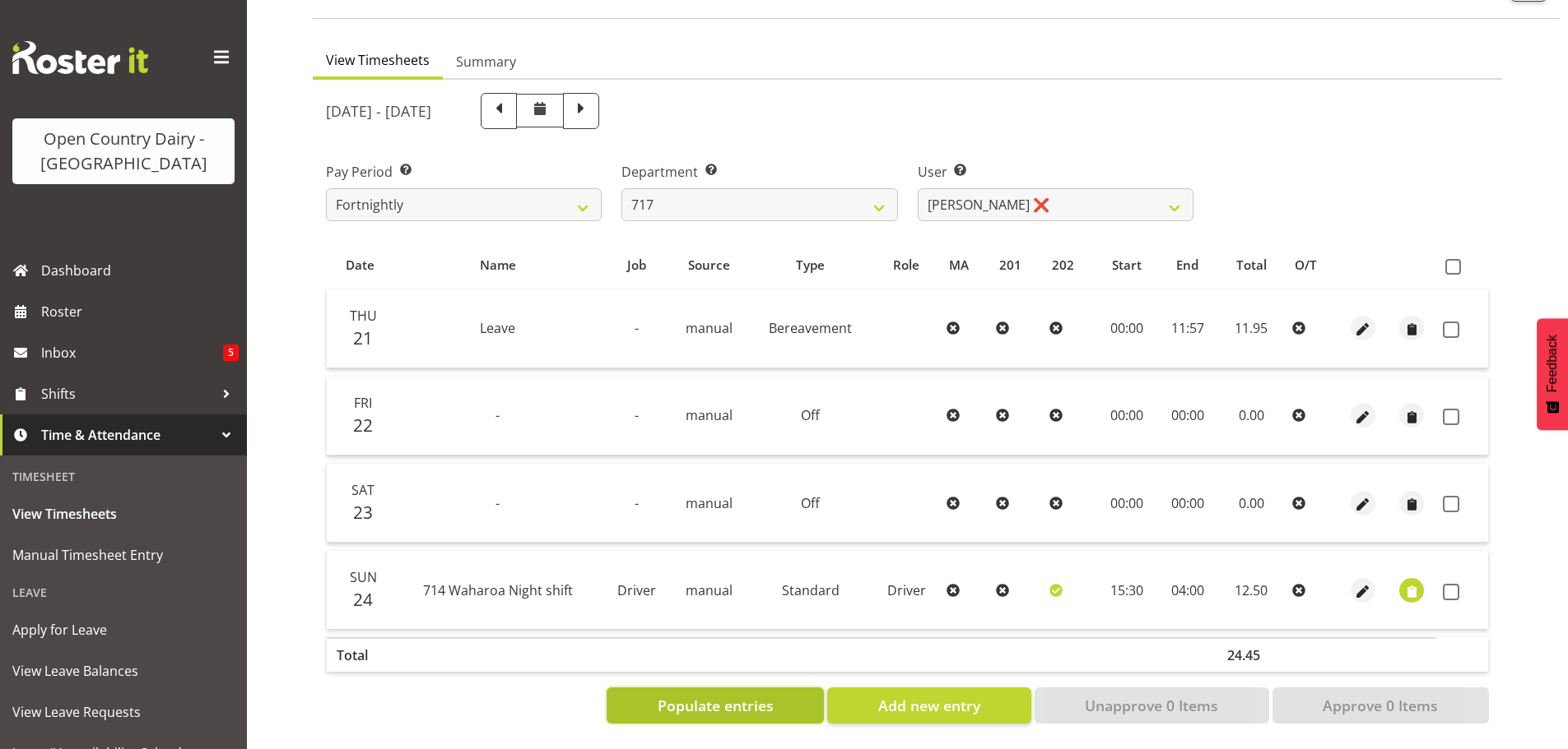
click at [715, 695] on span "Populate entries" at bounding box center [716, 706] width 116 height 22
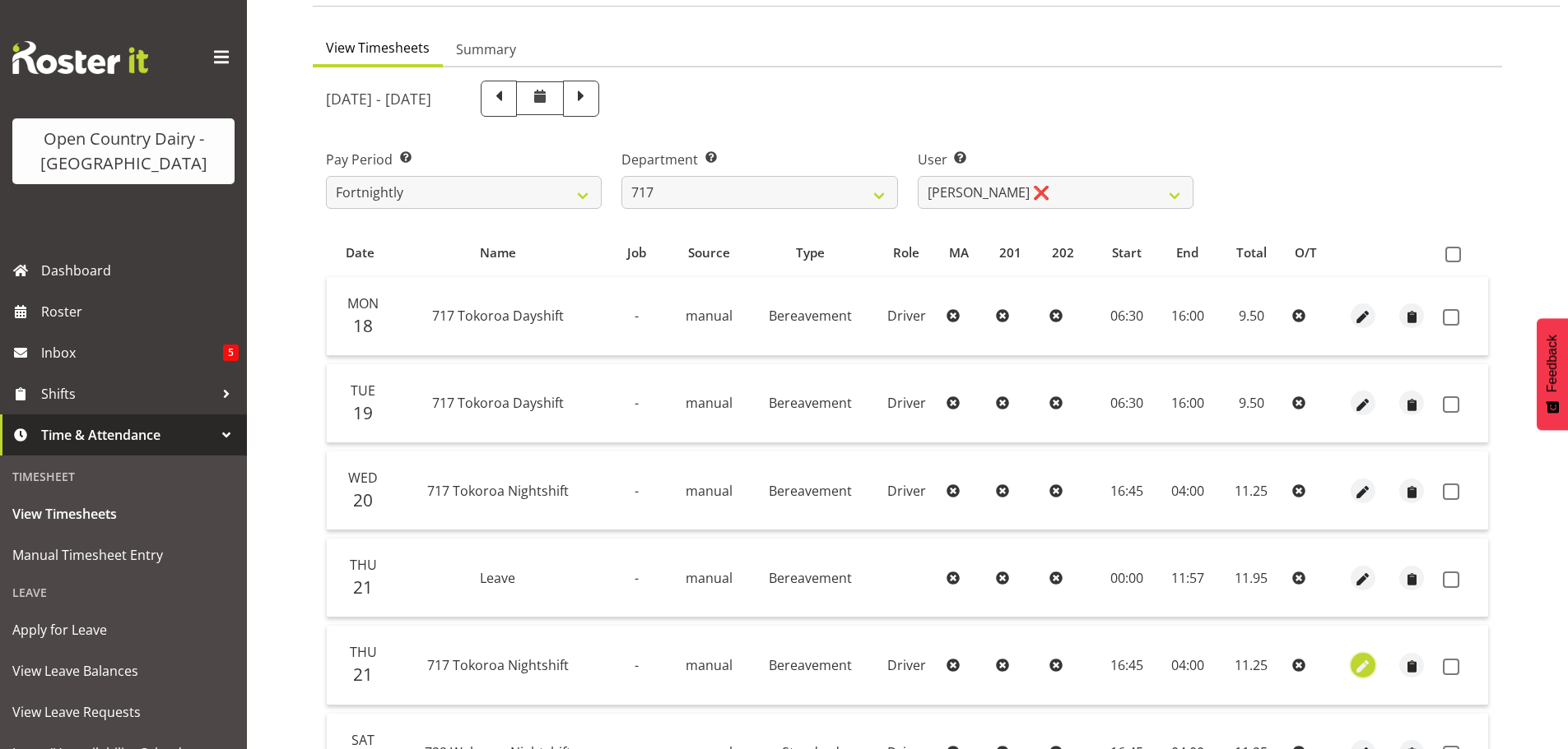
click at [1361, 668] on span "button" at bounding box center [1363, 667] width 19 height 19
select select "Bereavement"
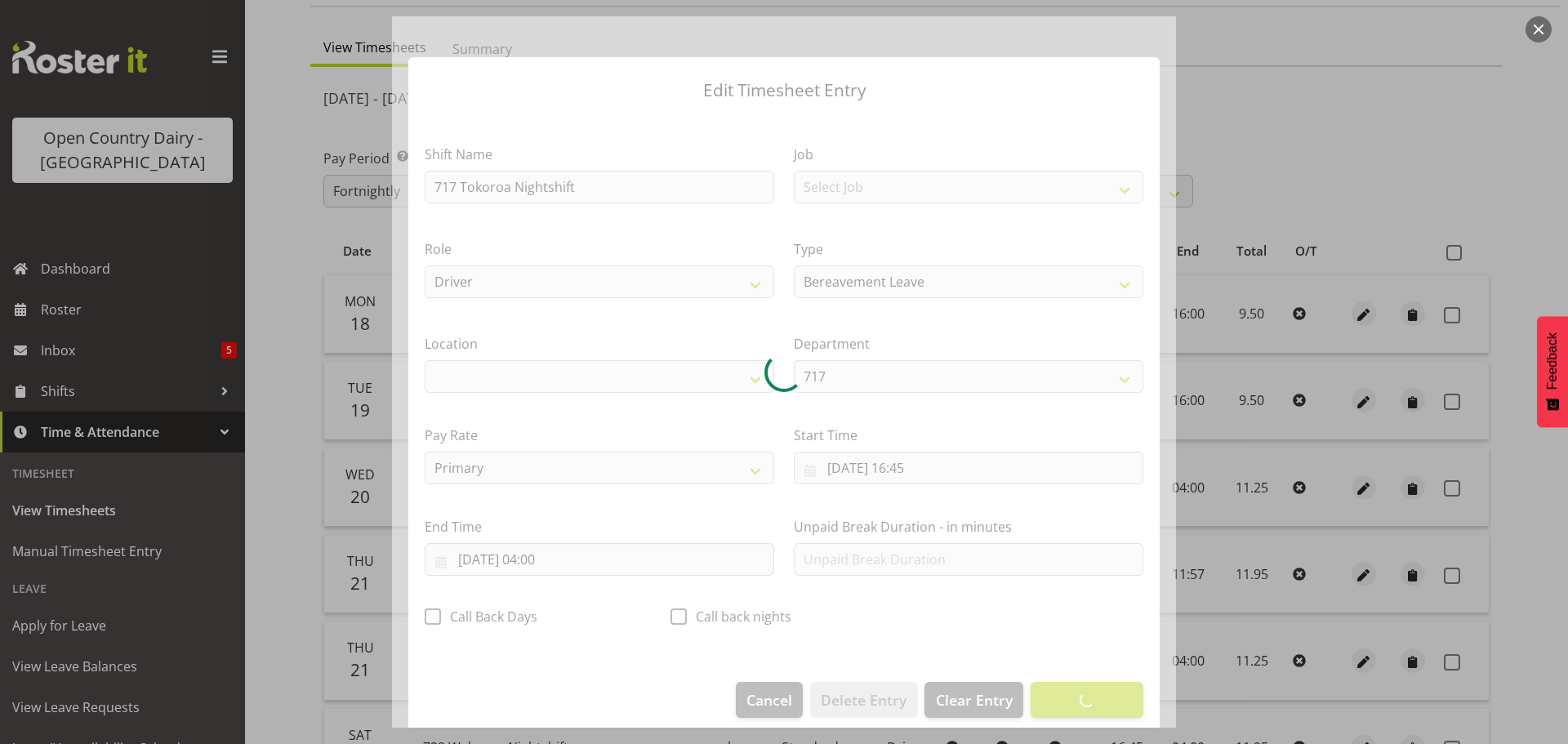
select select "1054"
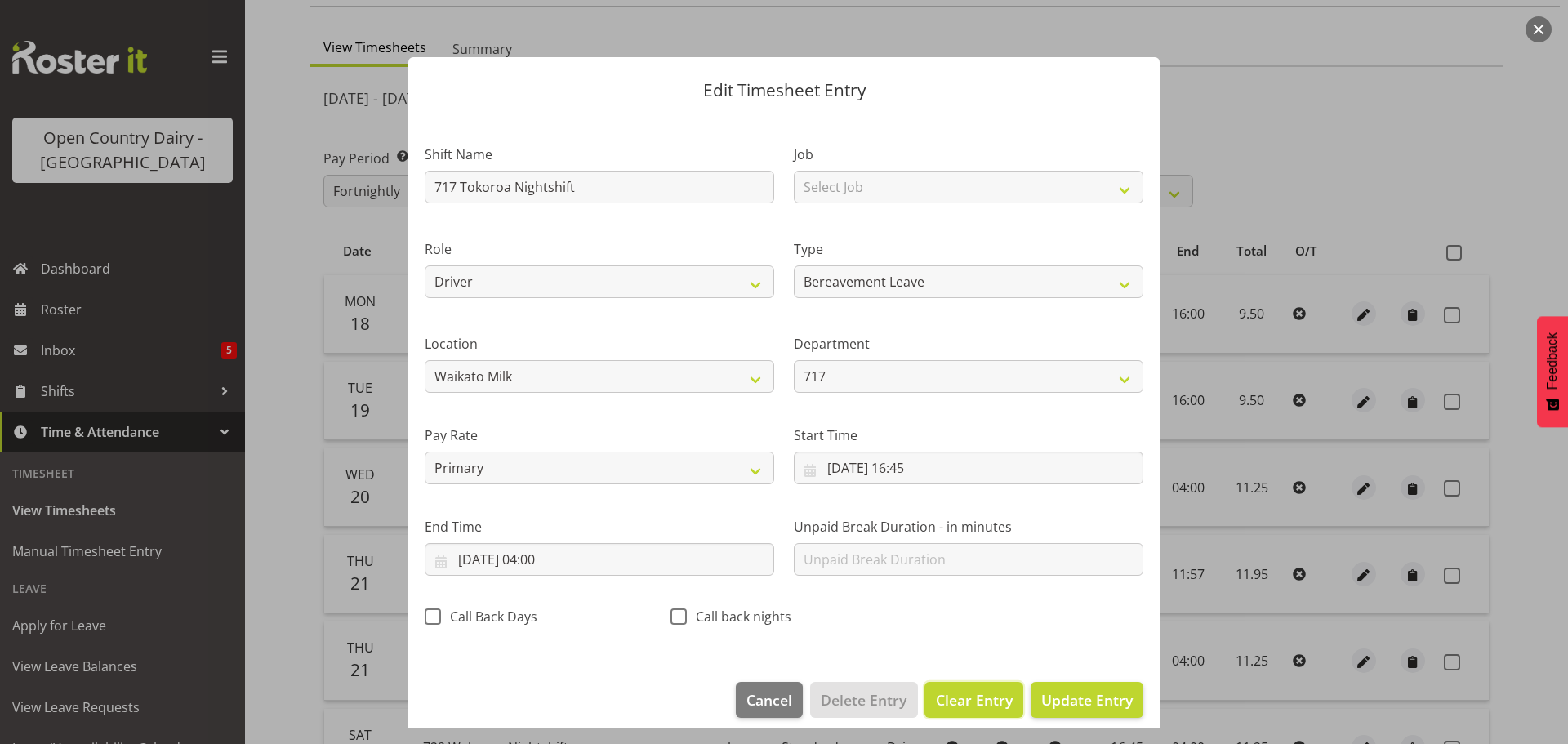
click at [963, 701] on span "Clear Entry" at bounding box center [974, 700] width 77 height 21
select select "Off"
type input "0"
select select
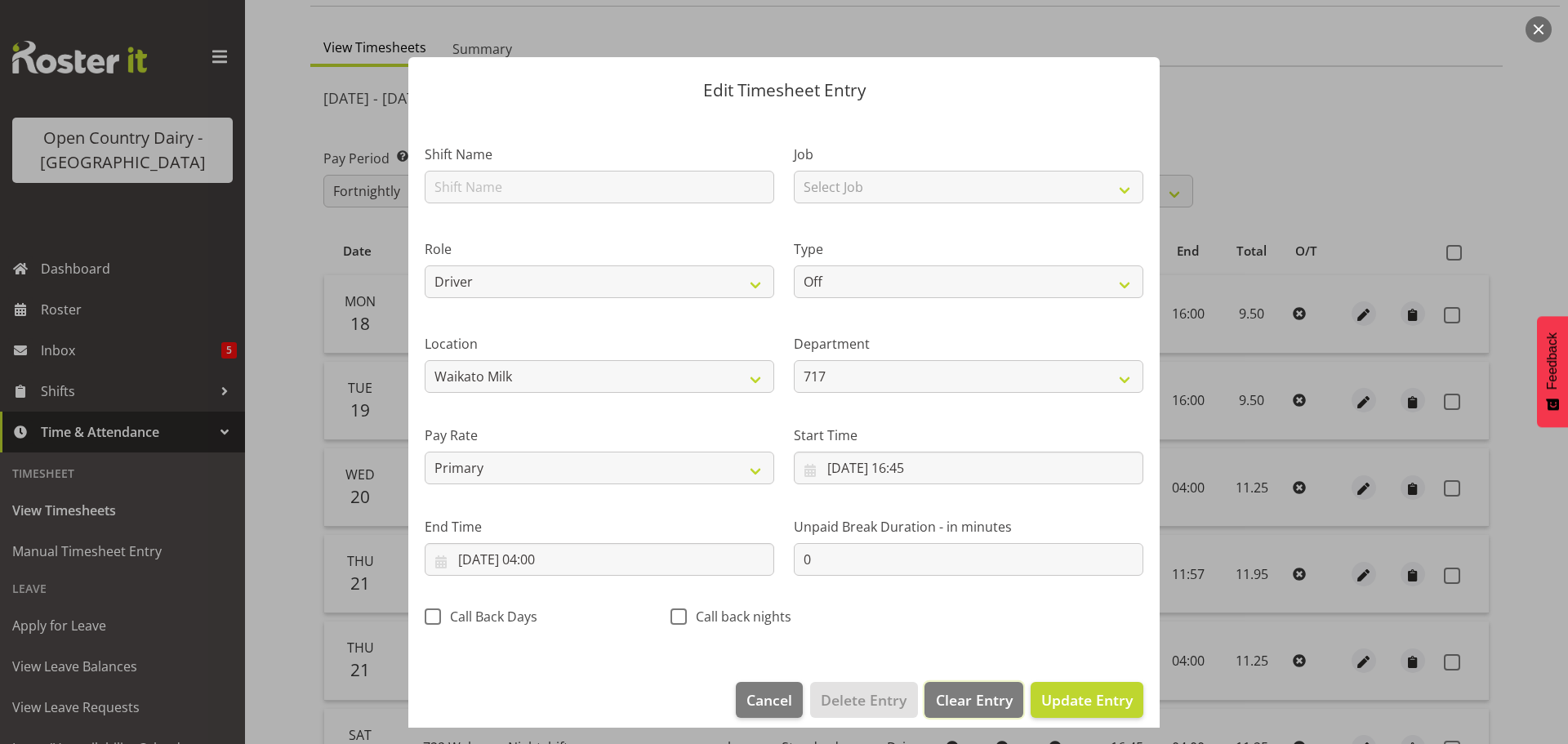
select select
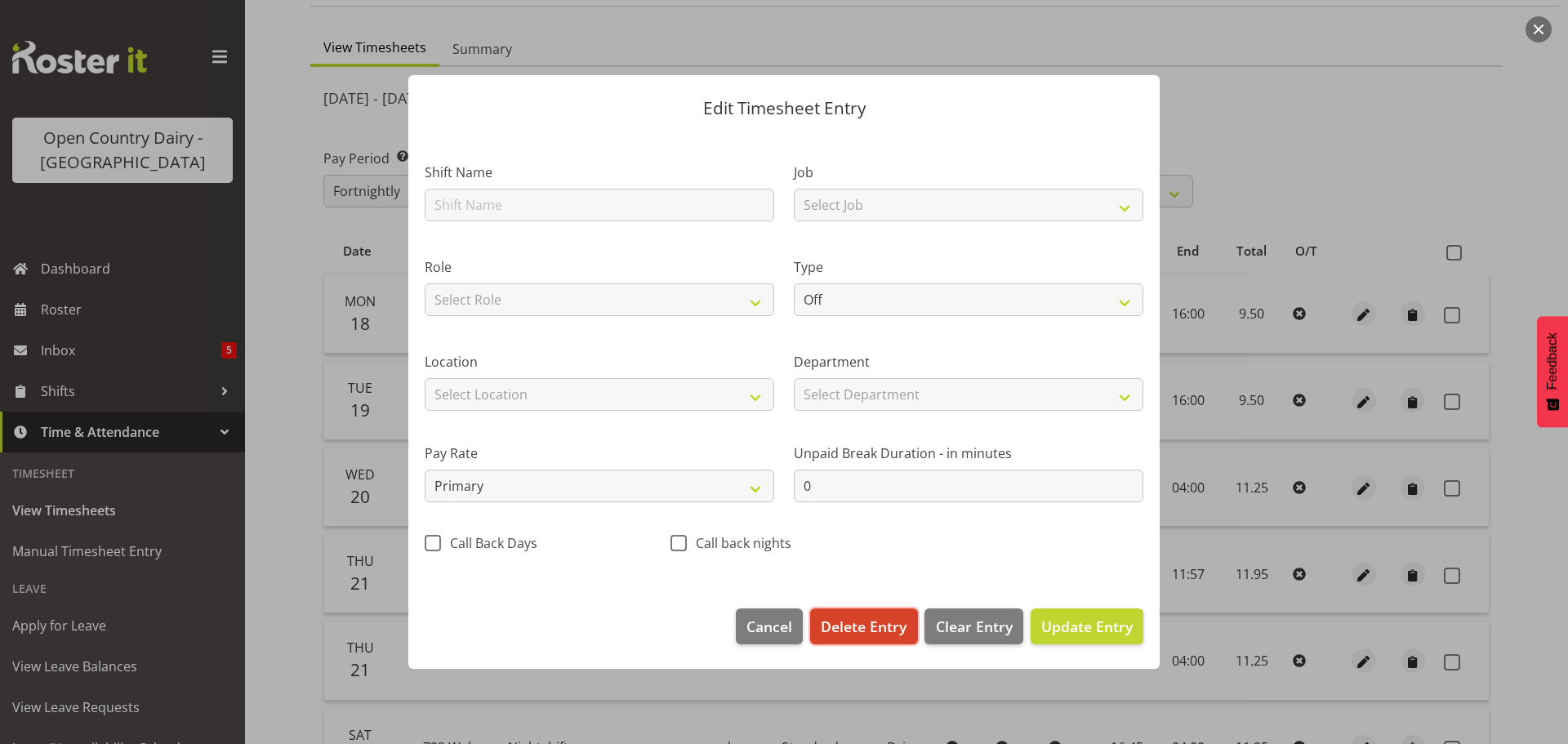
click at [862, 631] on span "Delete Entry" at bounding box center [864, 627] width 86 height 21
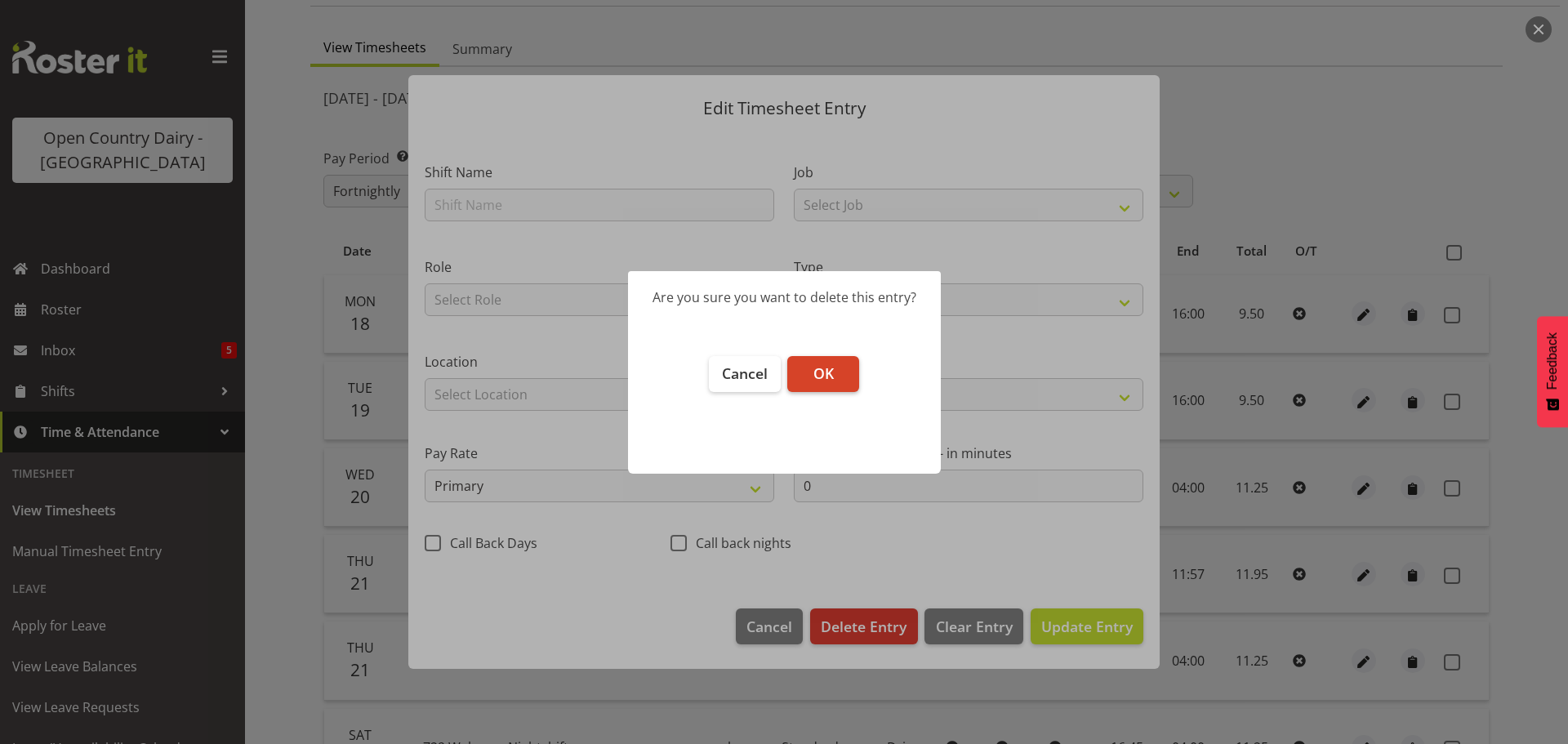
click at [827, 376] on span "OK" at bounding box center [824, 373] width 21 height 20
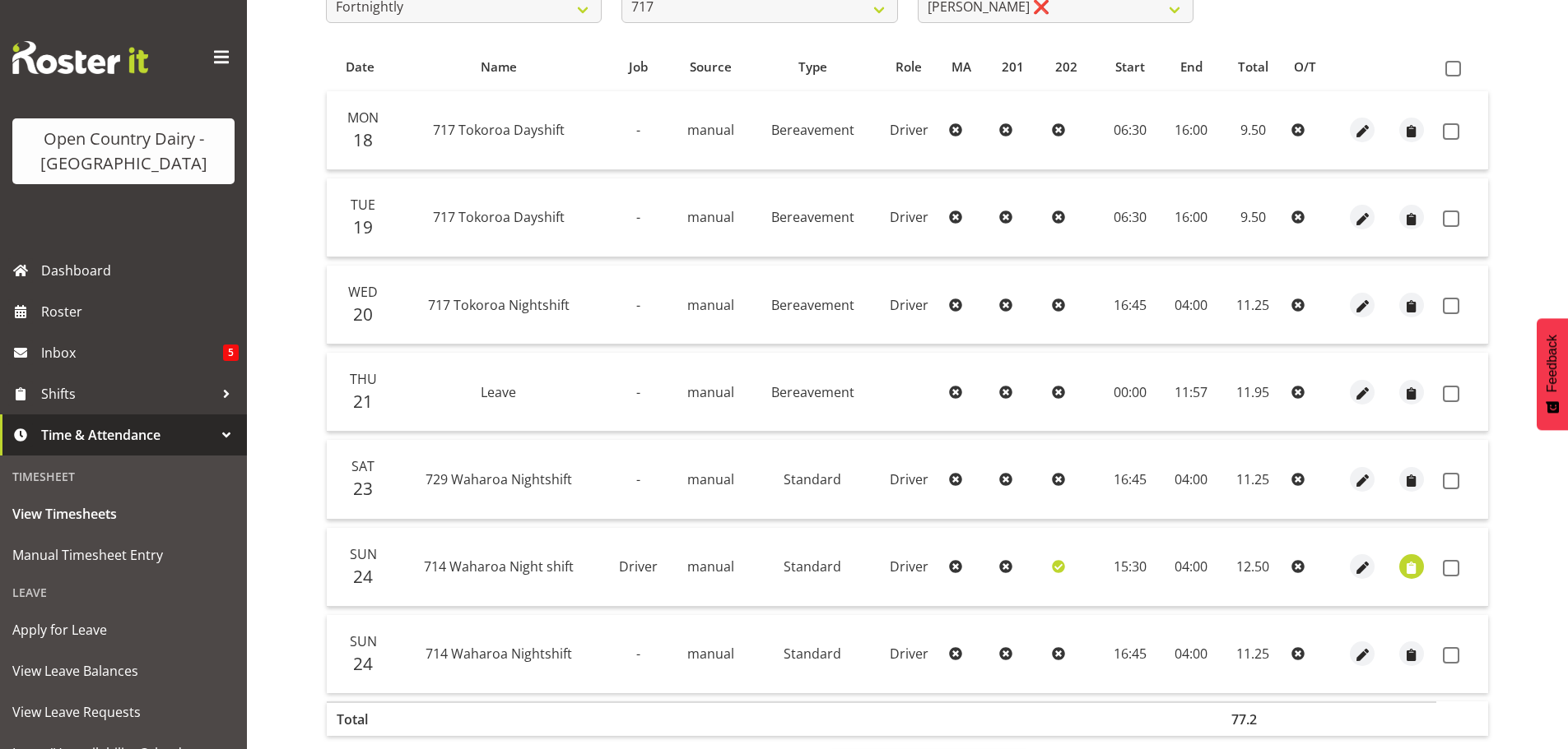
scroll to position [313, 0]
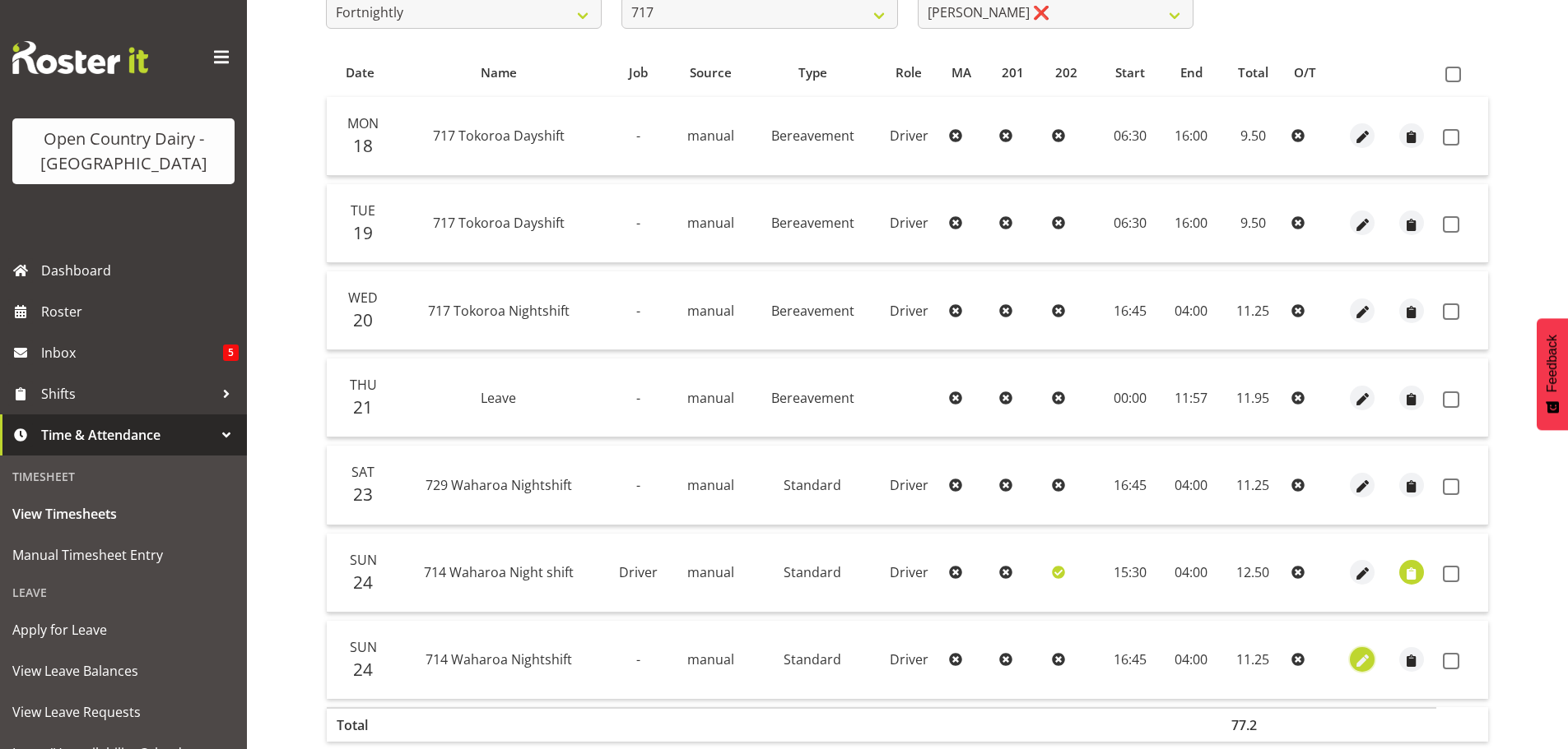
click at [1358, 658] on span "button" at bounding box center [1363, 662] width 19 height 19
select select "Standard"
select select "805"
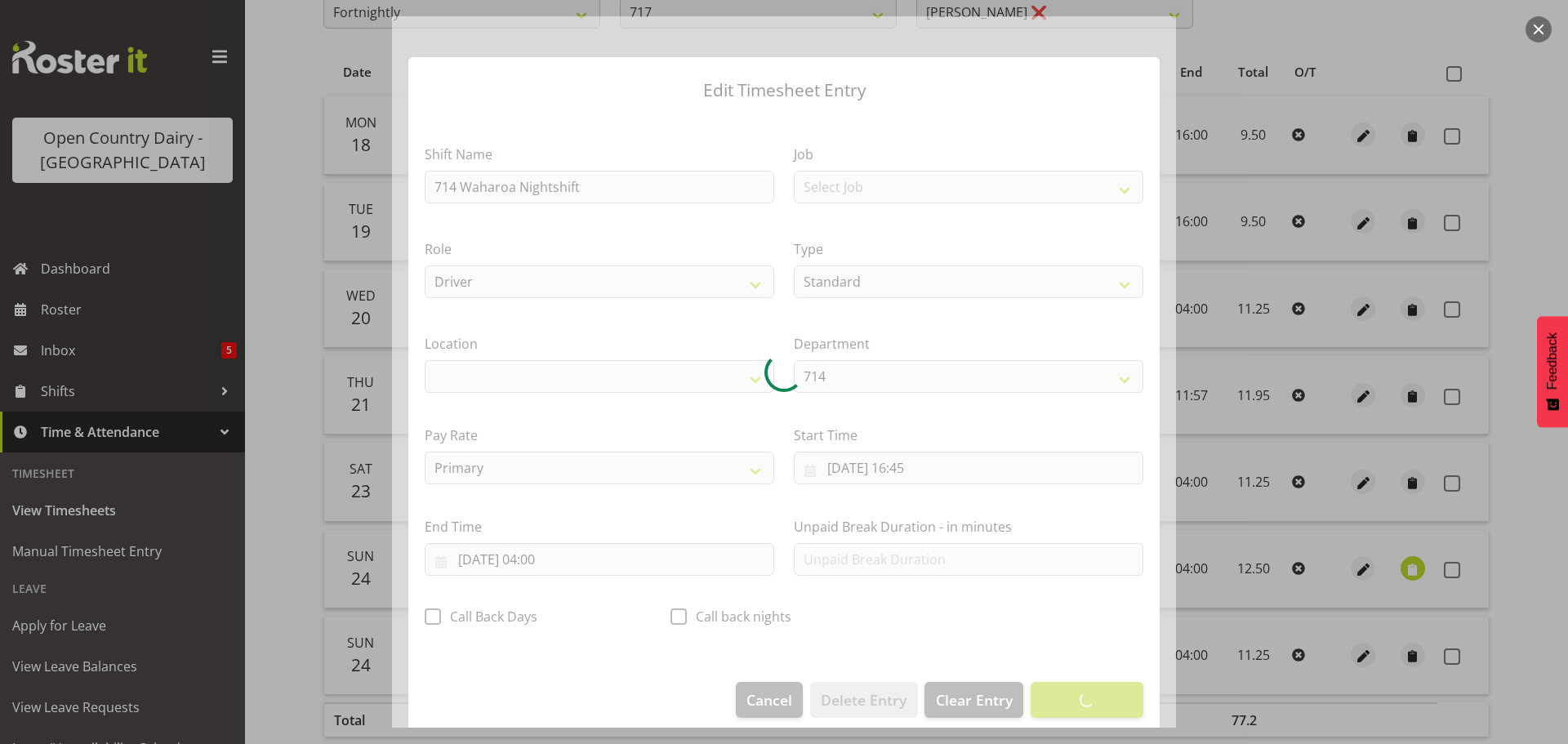
select select "1054"
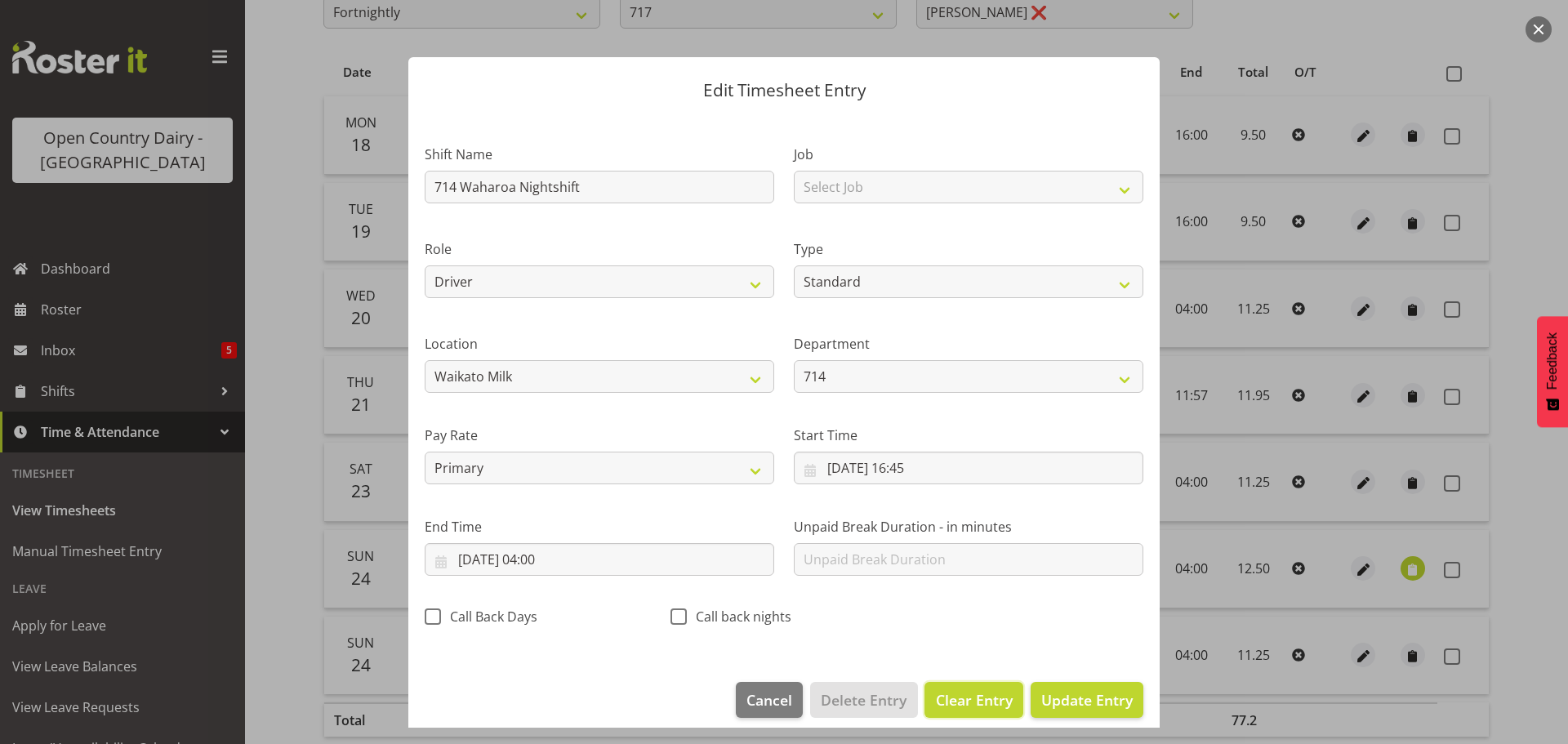
click at [972, 698] on span "Clear Entry" at bounding box center [974, 700] width 77 height 21
select select "Off"
type input "0"
select select
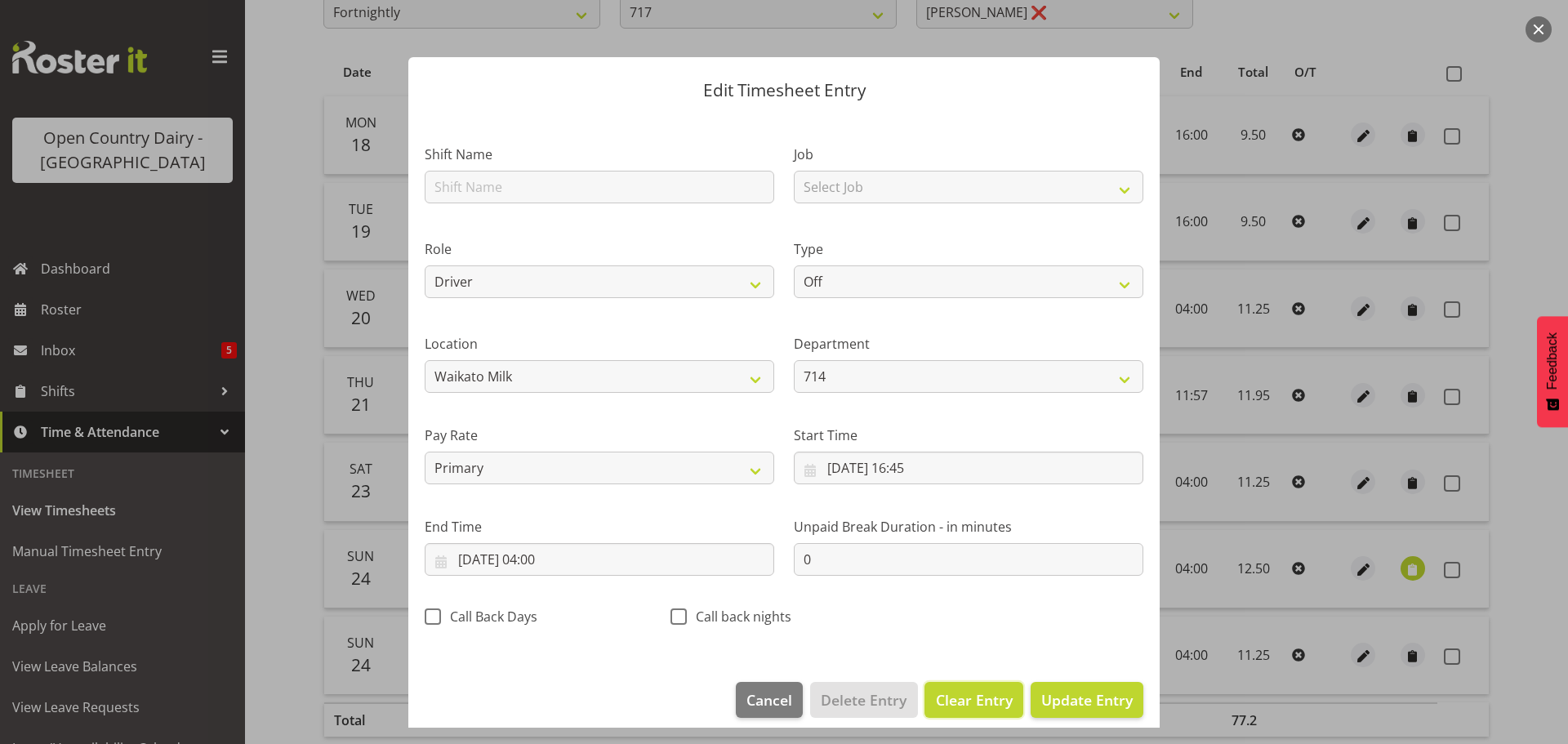
select select
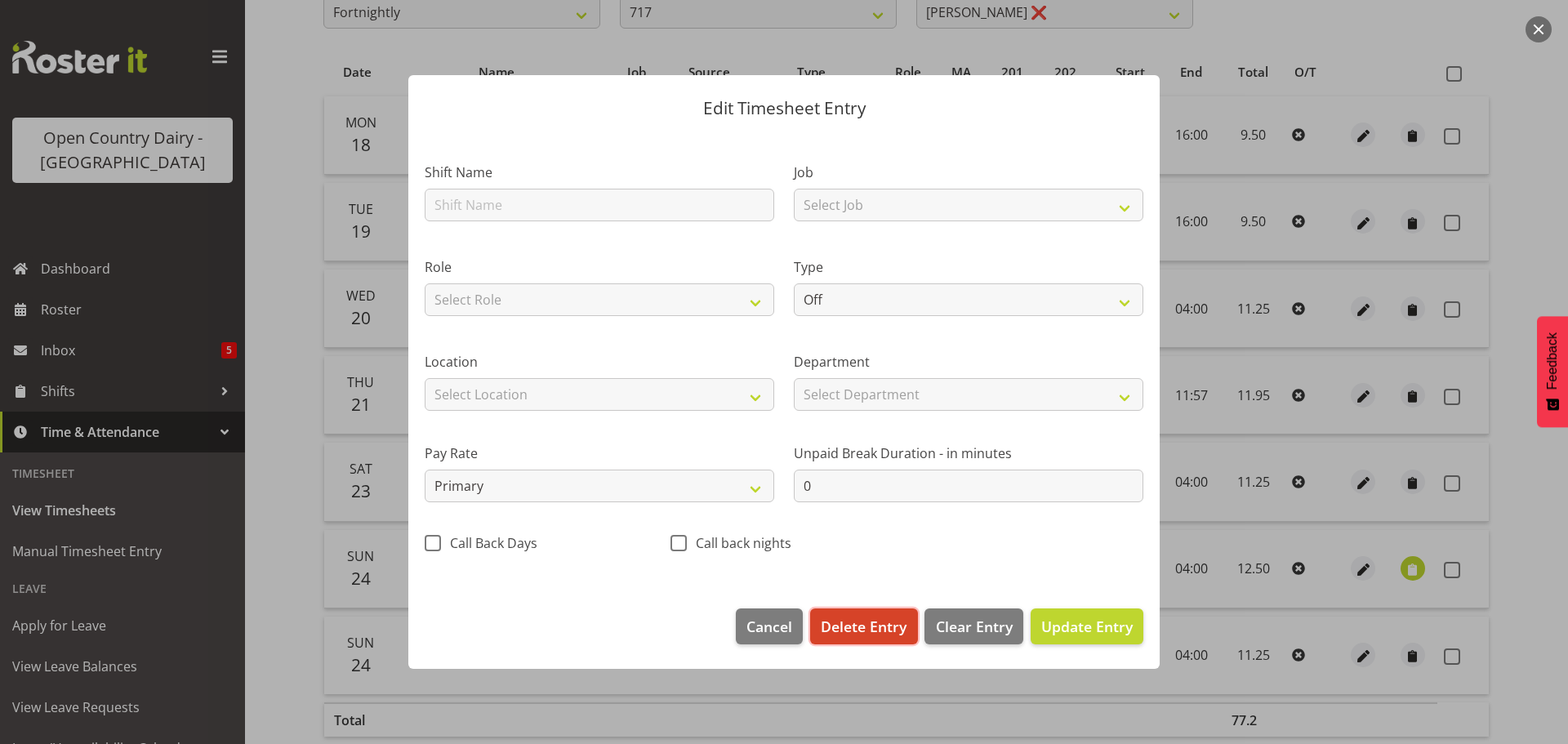
click at [871, 634] on span "Delete Entry" at bounding box center [864, 627] width 86 height 21
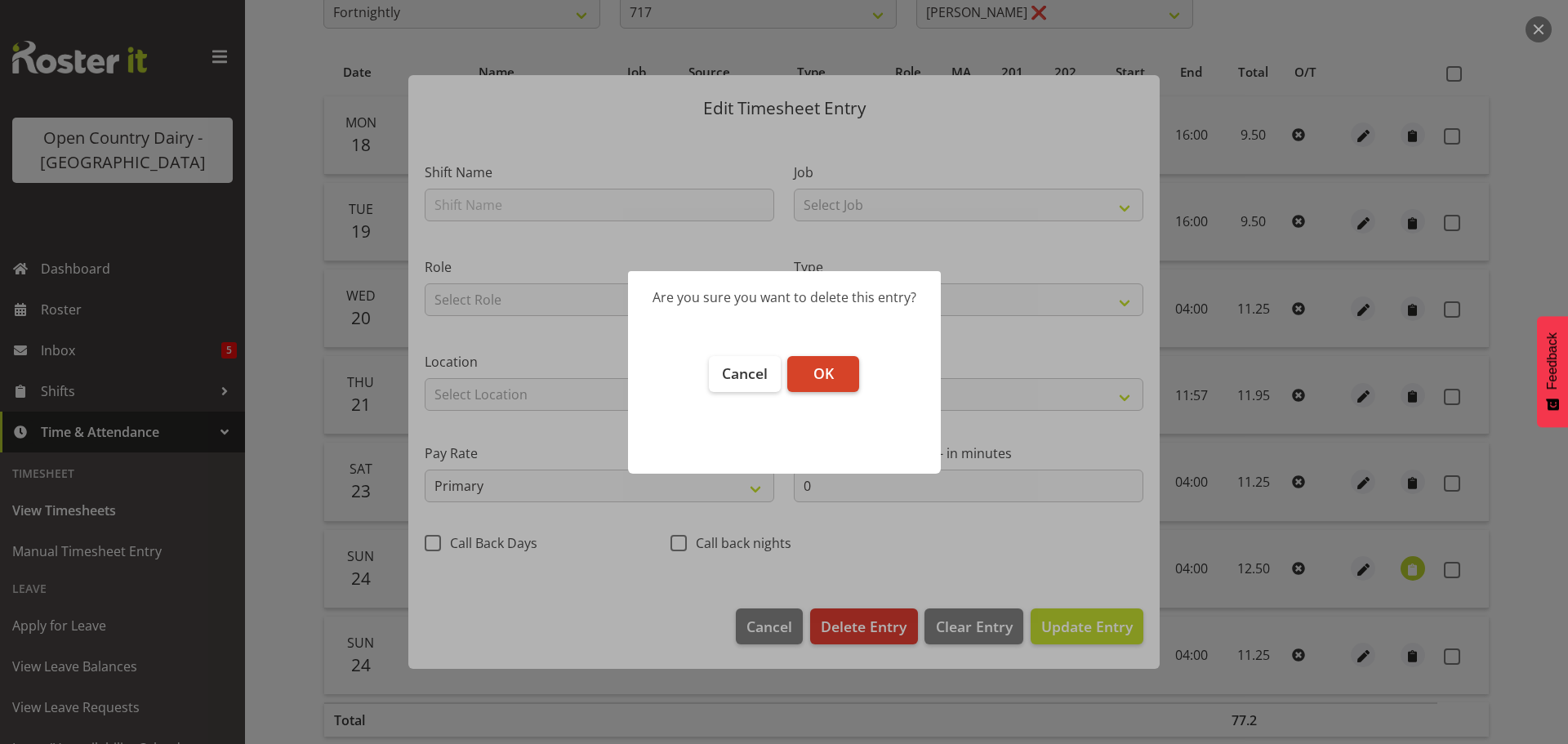
click at [822, 370] on span "OK" at bounding box center [824, 373] width 21 height 20
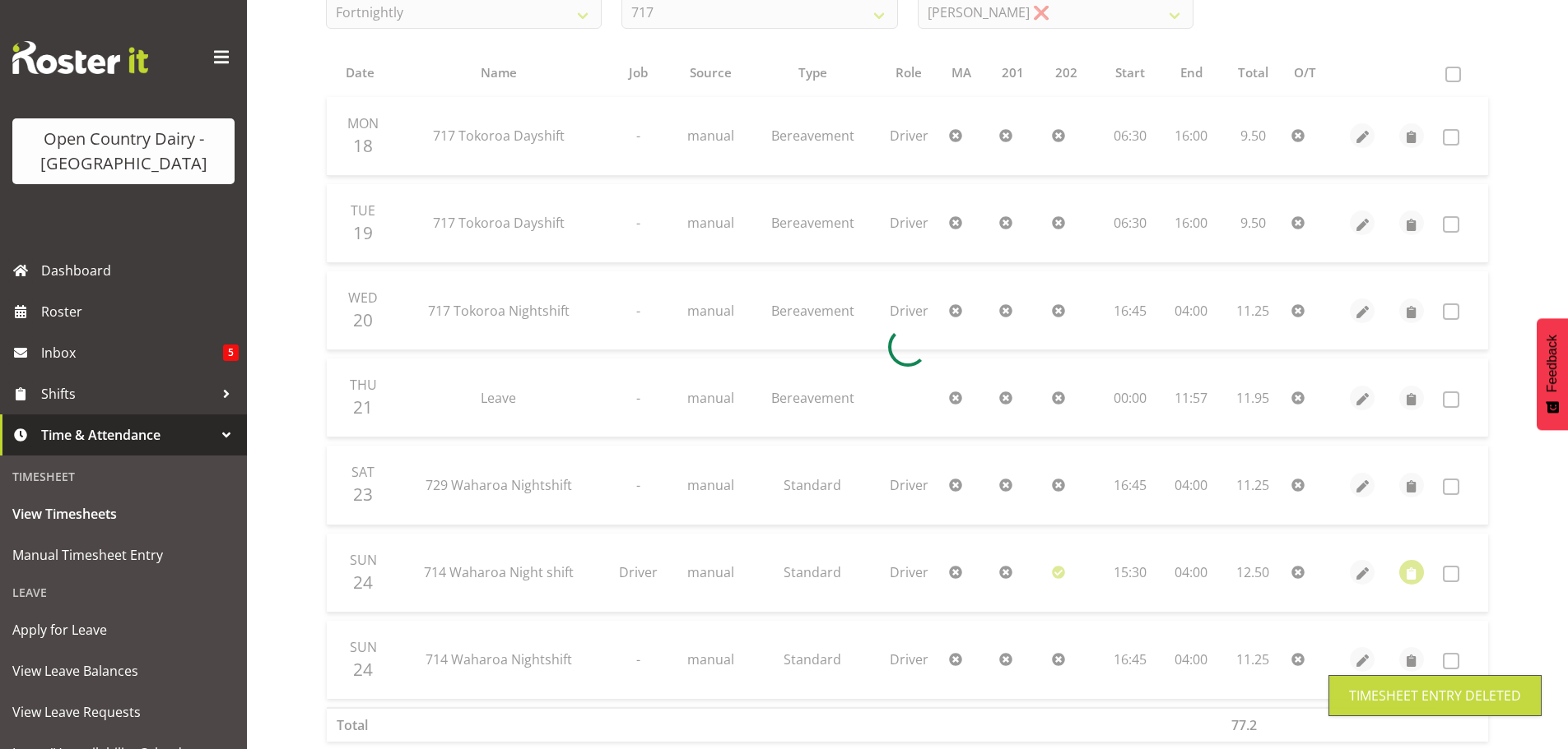
scroll to position [308, 0]
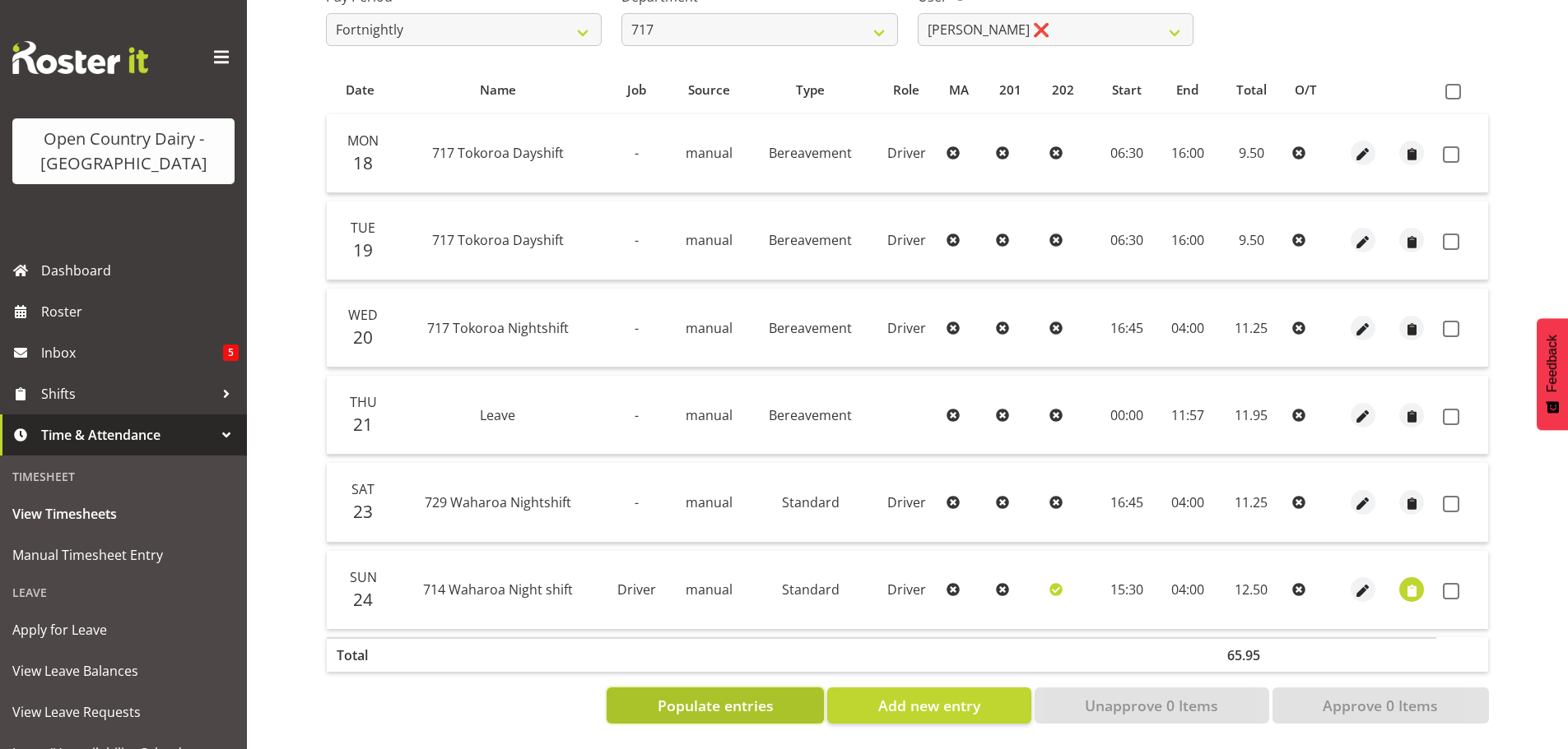
click at [730, 695] on span "Populate entries" at bounding box center [716, 706] width 116 height 22
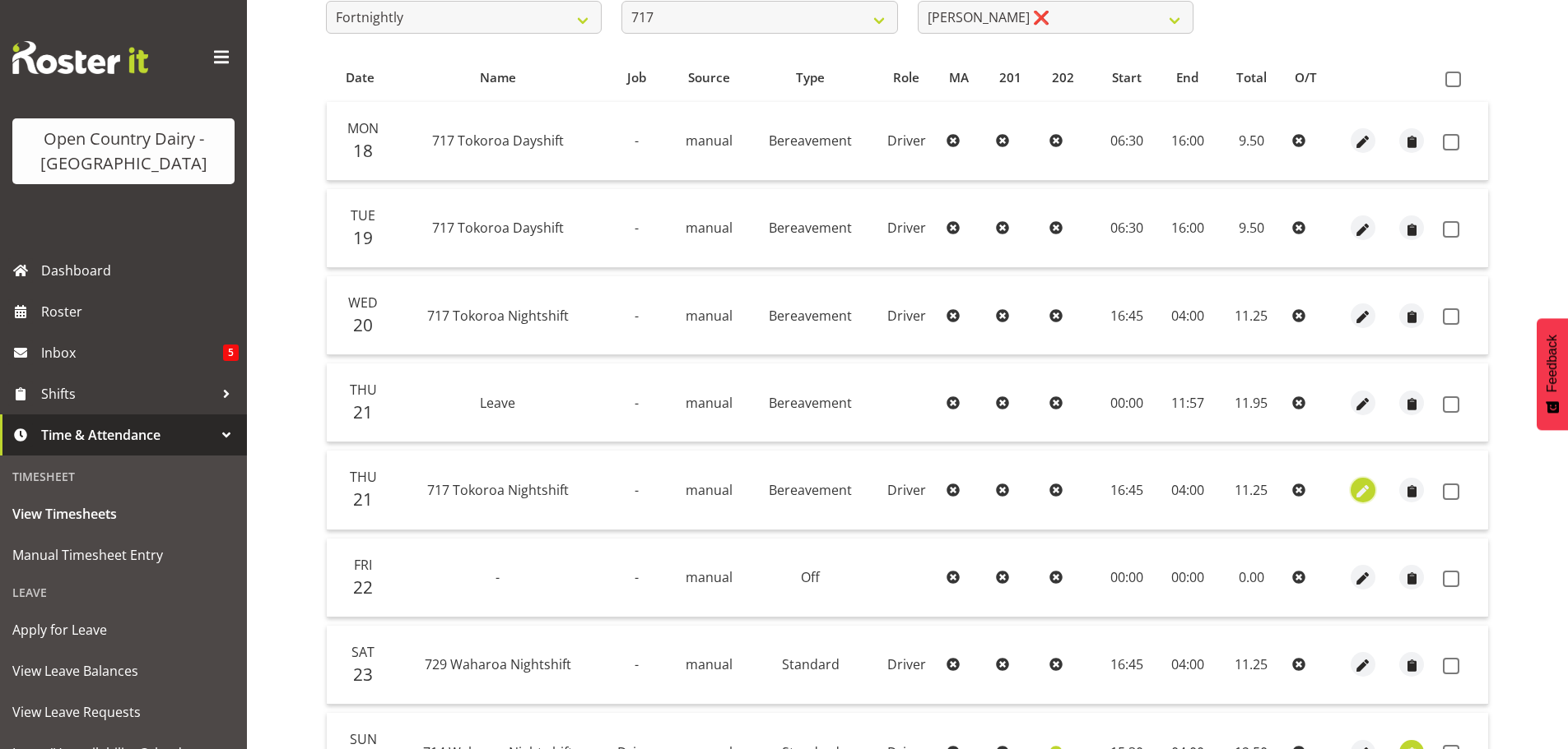
click at [1366, 490] on span "button" at bounding box center [1363, 491] width 19 height 19
select select "Bereavement"
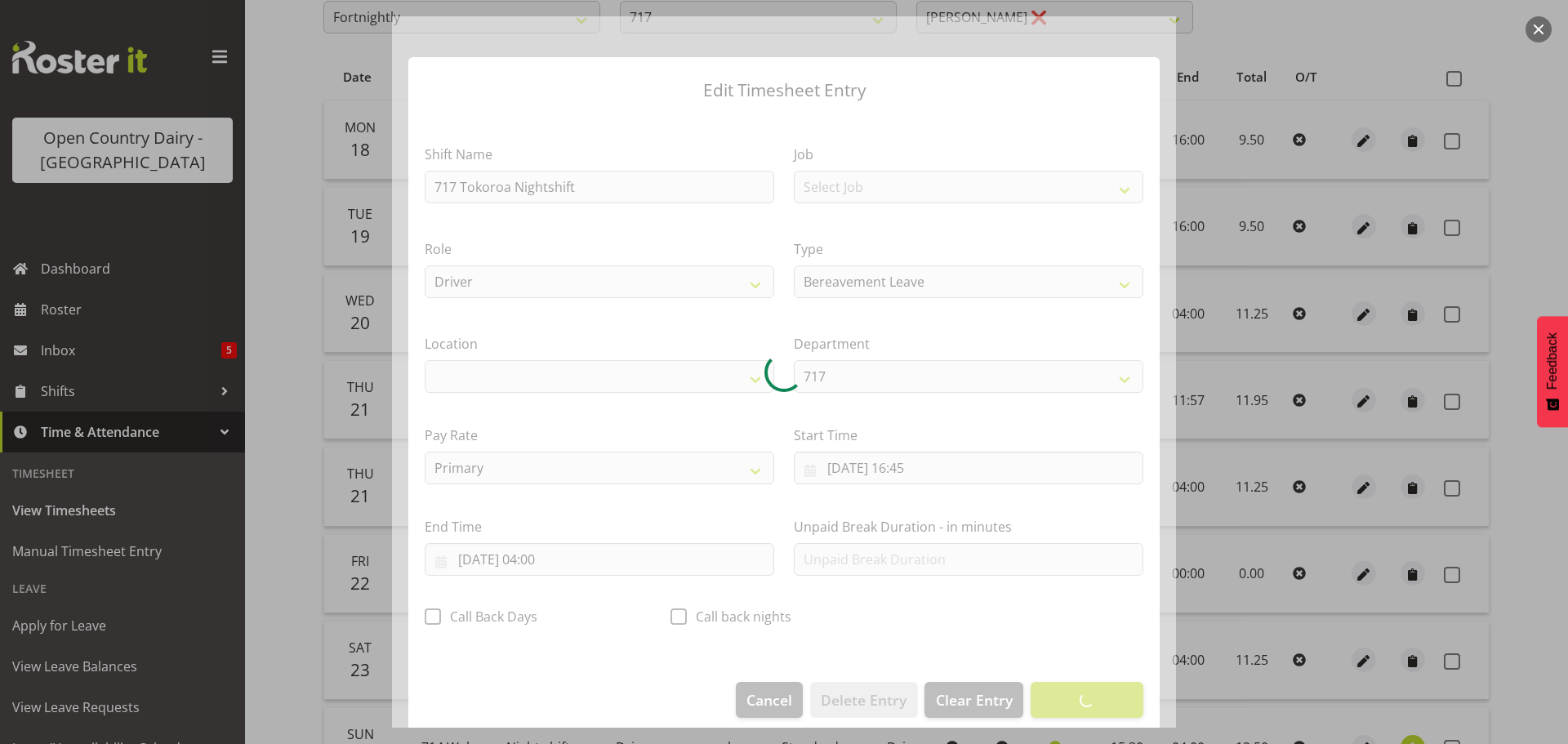
select select "1054"
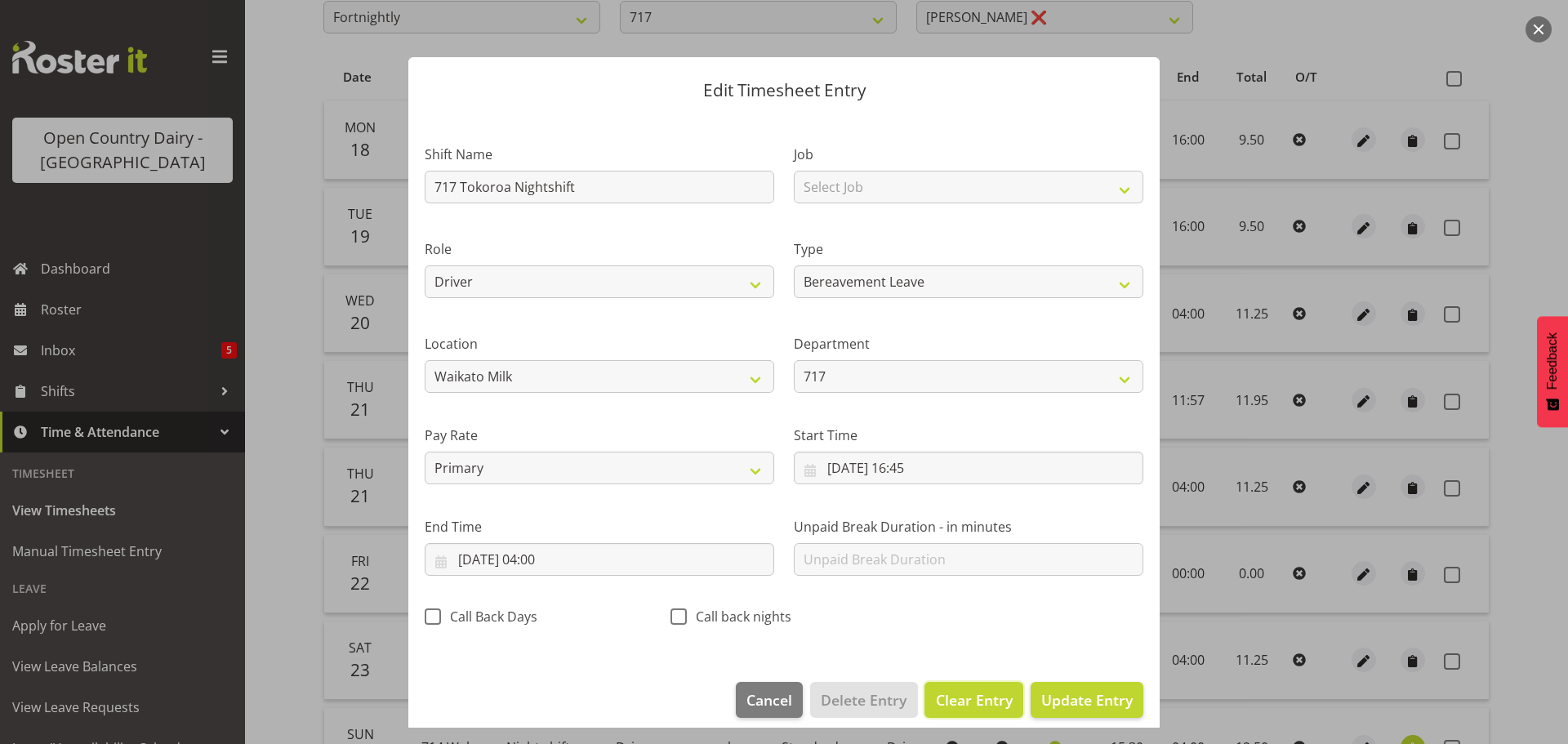
click at [959, 695] on span "Clear Entry" at bounding box center [974, 700] width 77 height 21
select select "Off"
type input "0"
select select
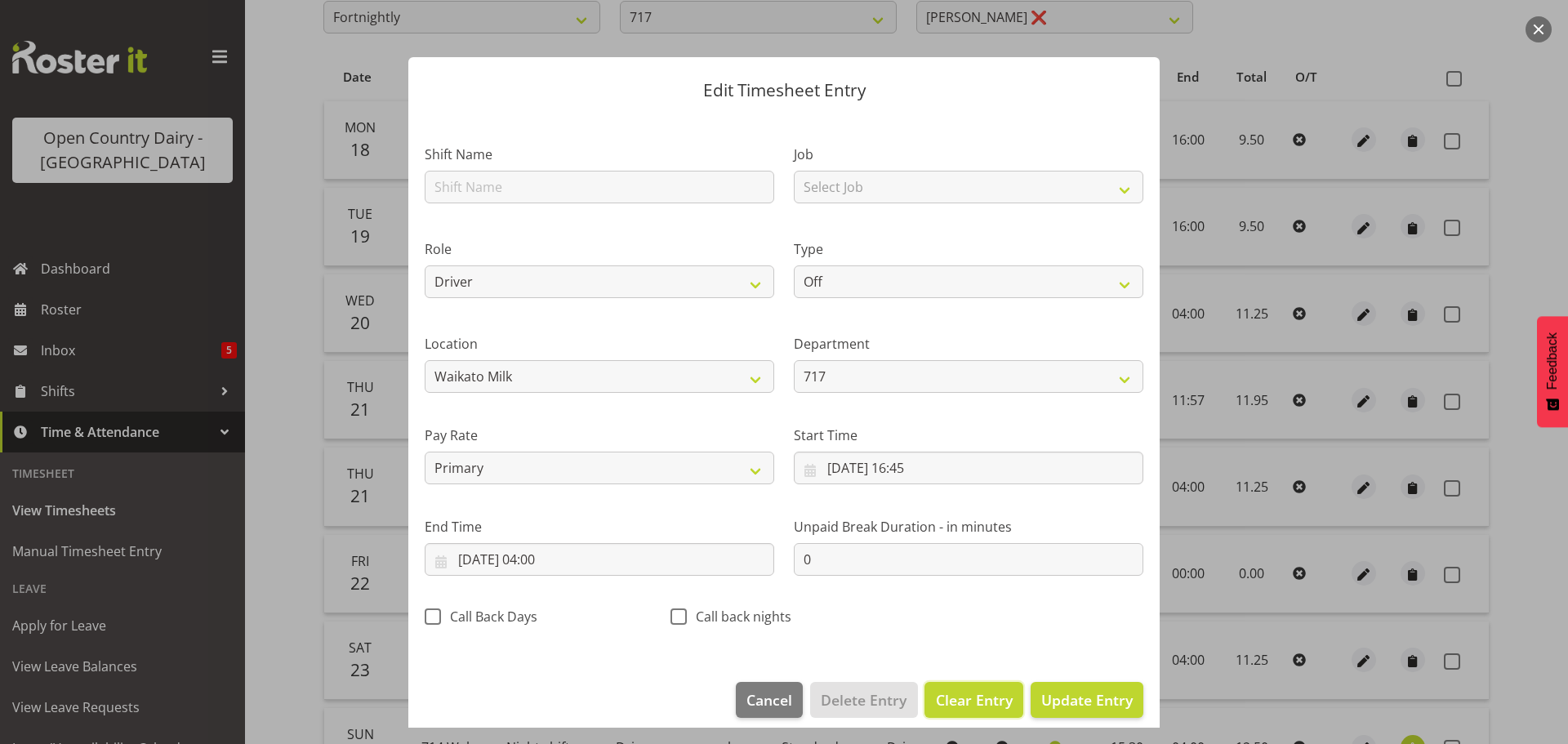
select select
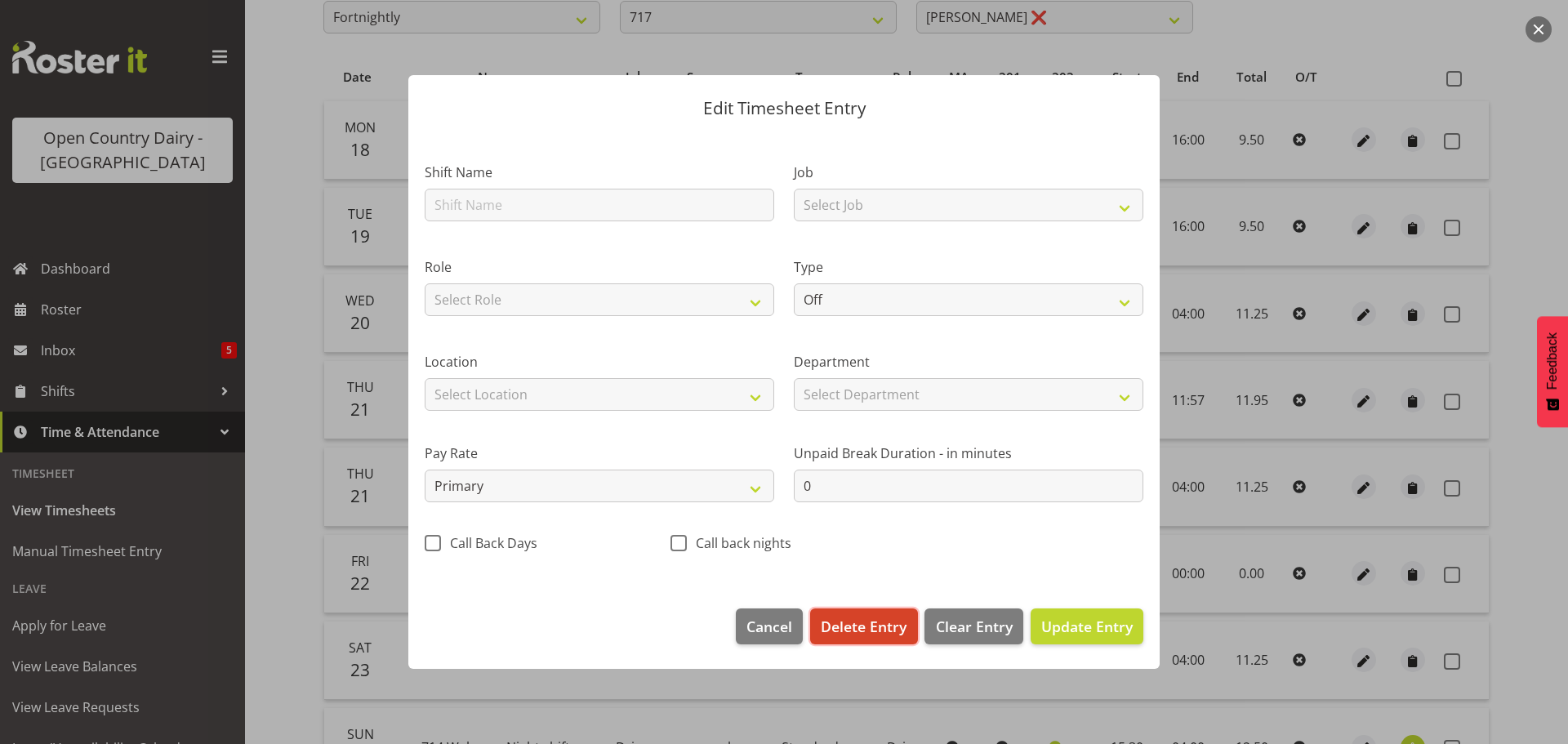
click at [871, 632] on span "Delete Entry" at bounding box center [864, 627] width 86 height 21
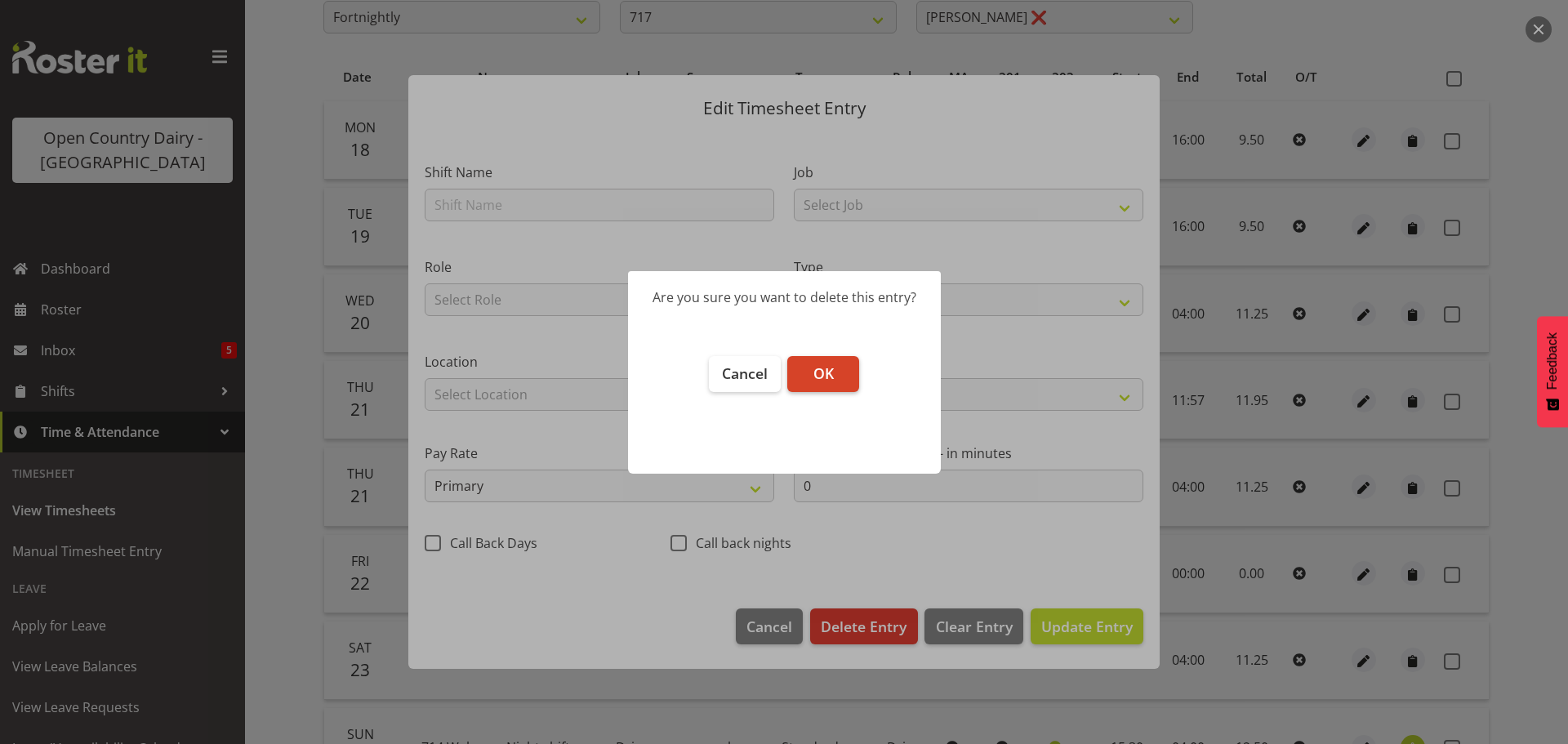
click at [810, 379] on button "OK" at bounding box center [823, 374] width 72 height 36
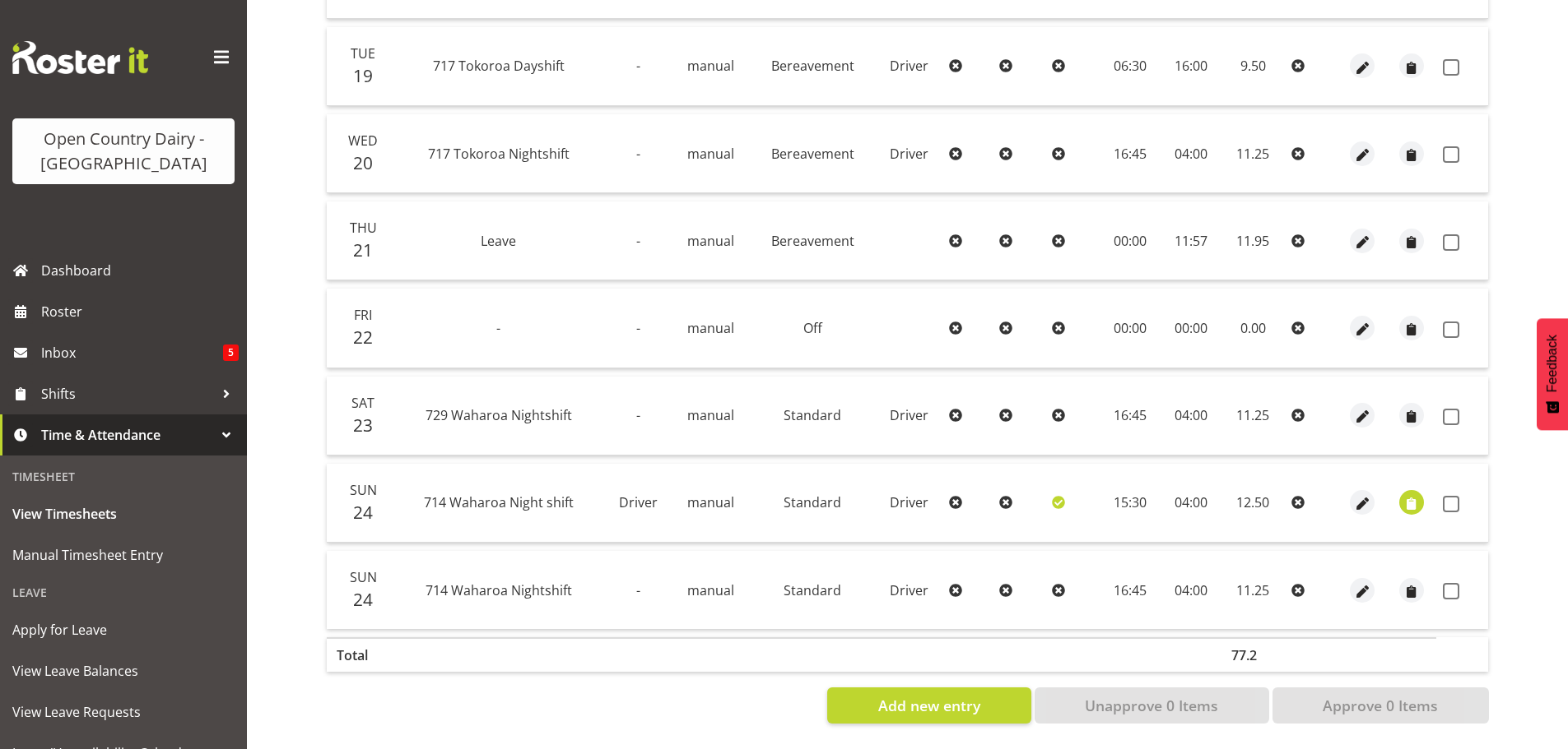
scroll to position [482, 0]
click at [1362, 583] on span "button" at bounding box center [1363, 592] width 19 height 19
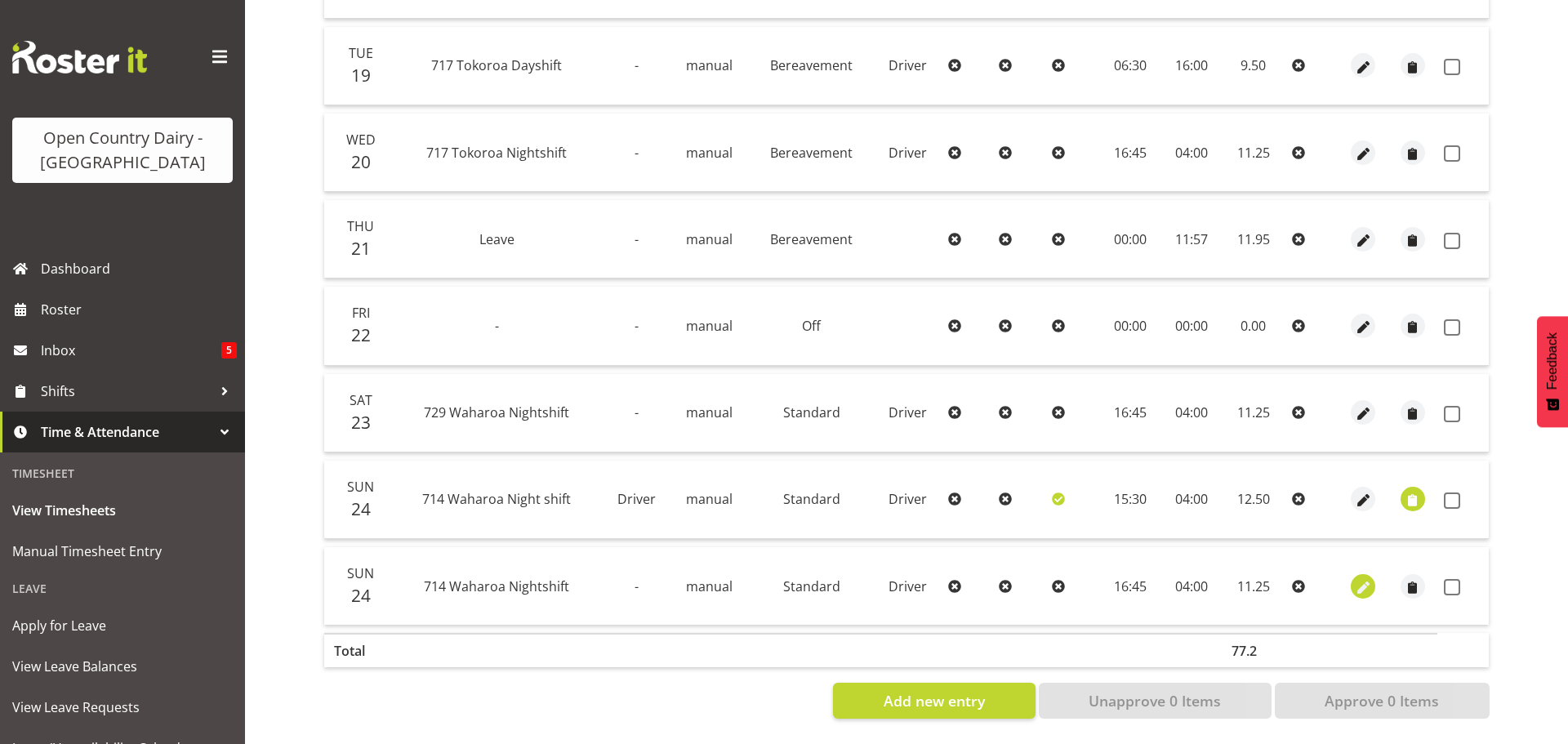
select select "Standard"
select select "805"
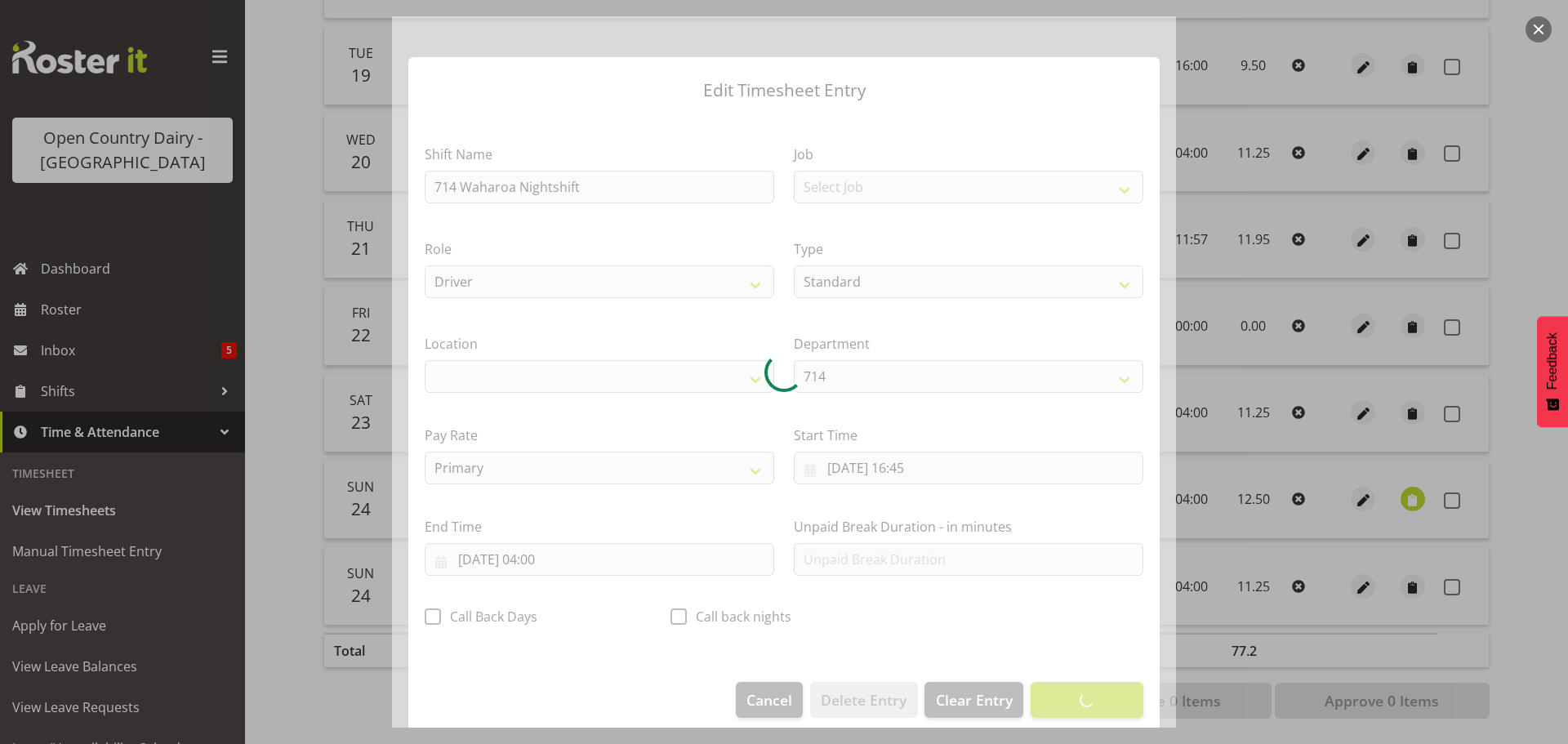
select select "1054"
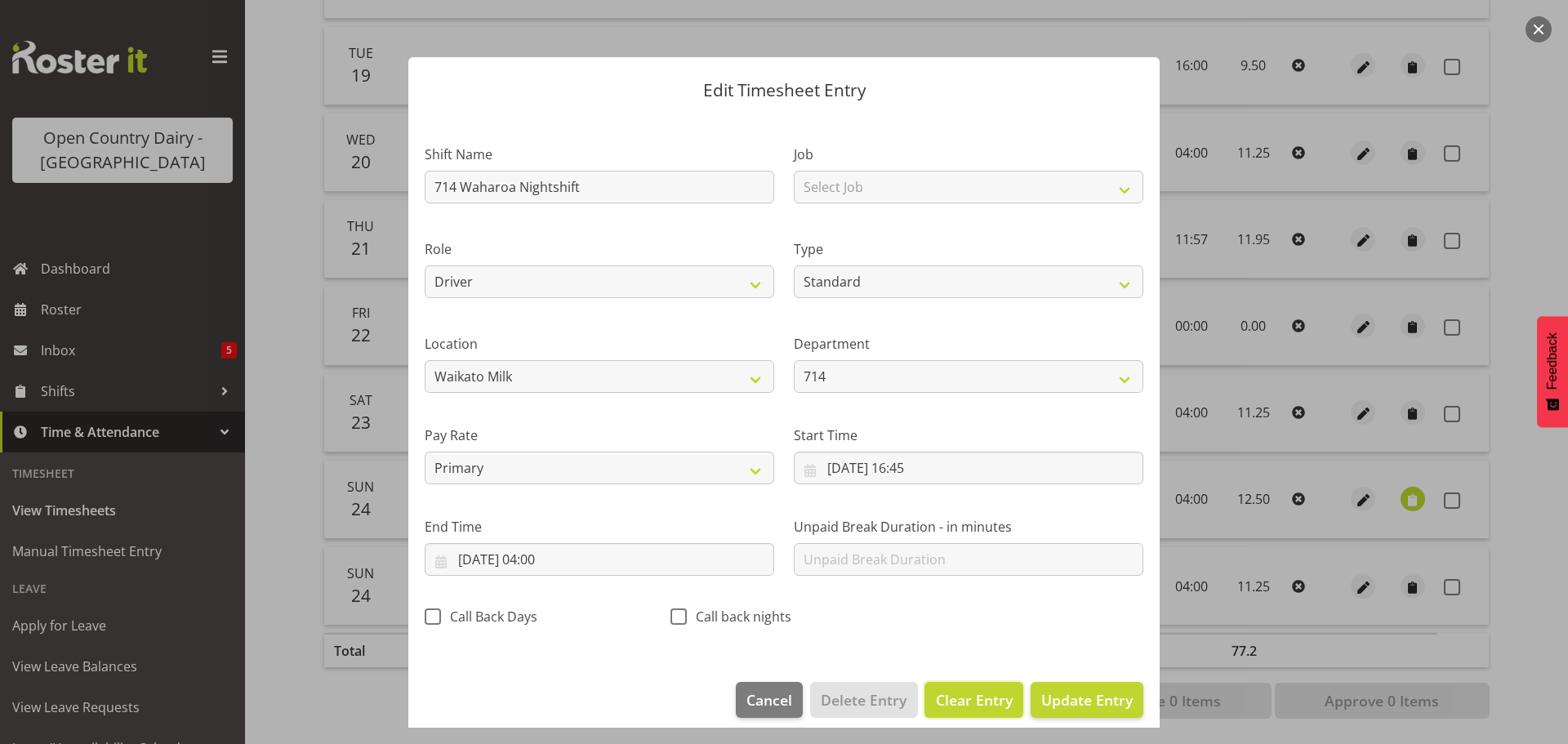
click at [964, 699] on span "Clear Entry" at bounding box center [974, 700] width 77 height 21
select select "Off"
type input "0"
select select
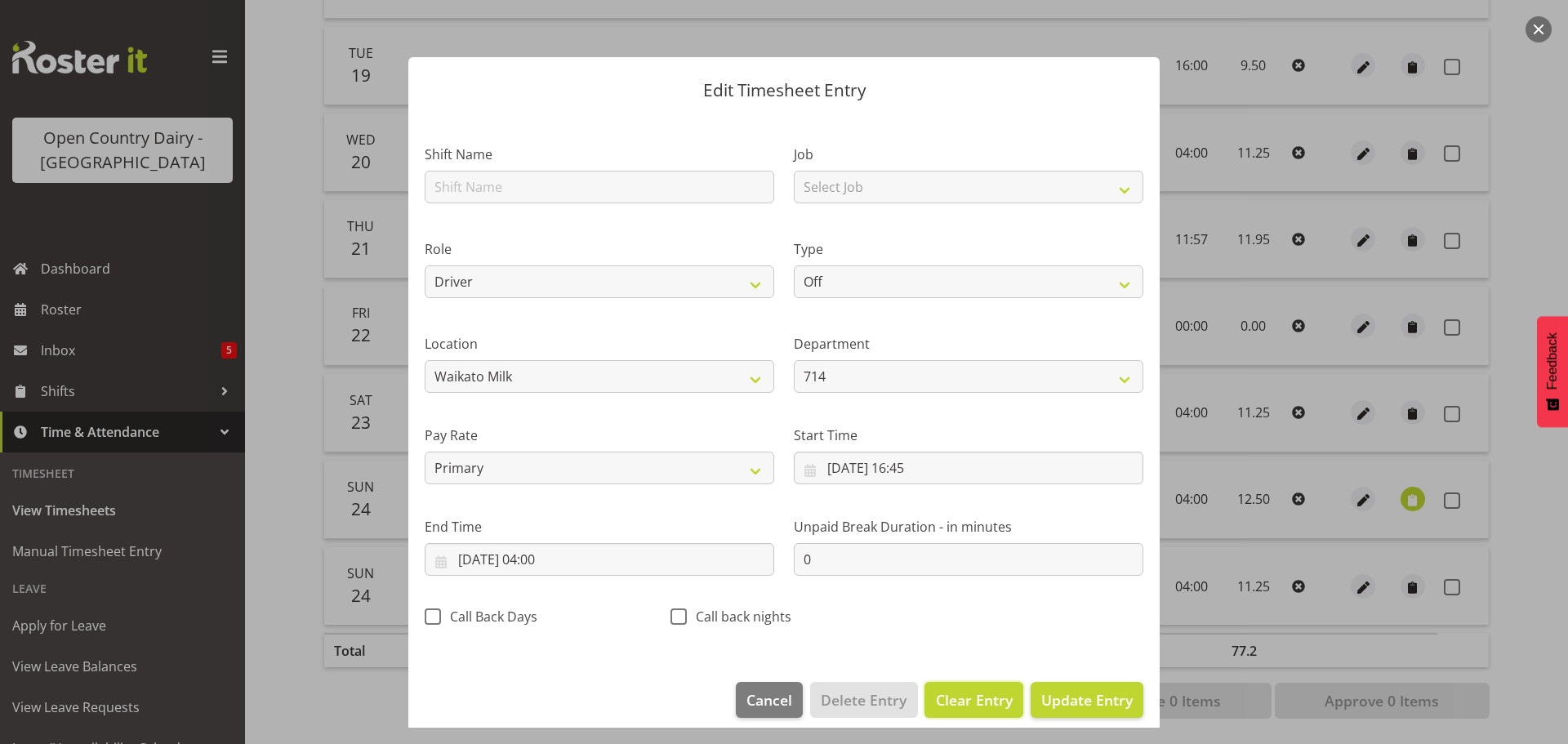
select select
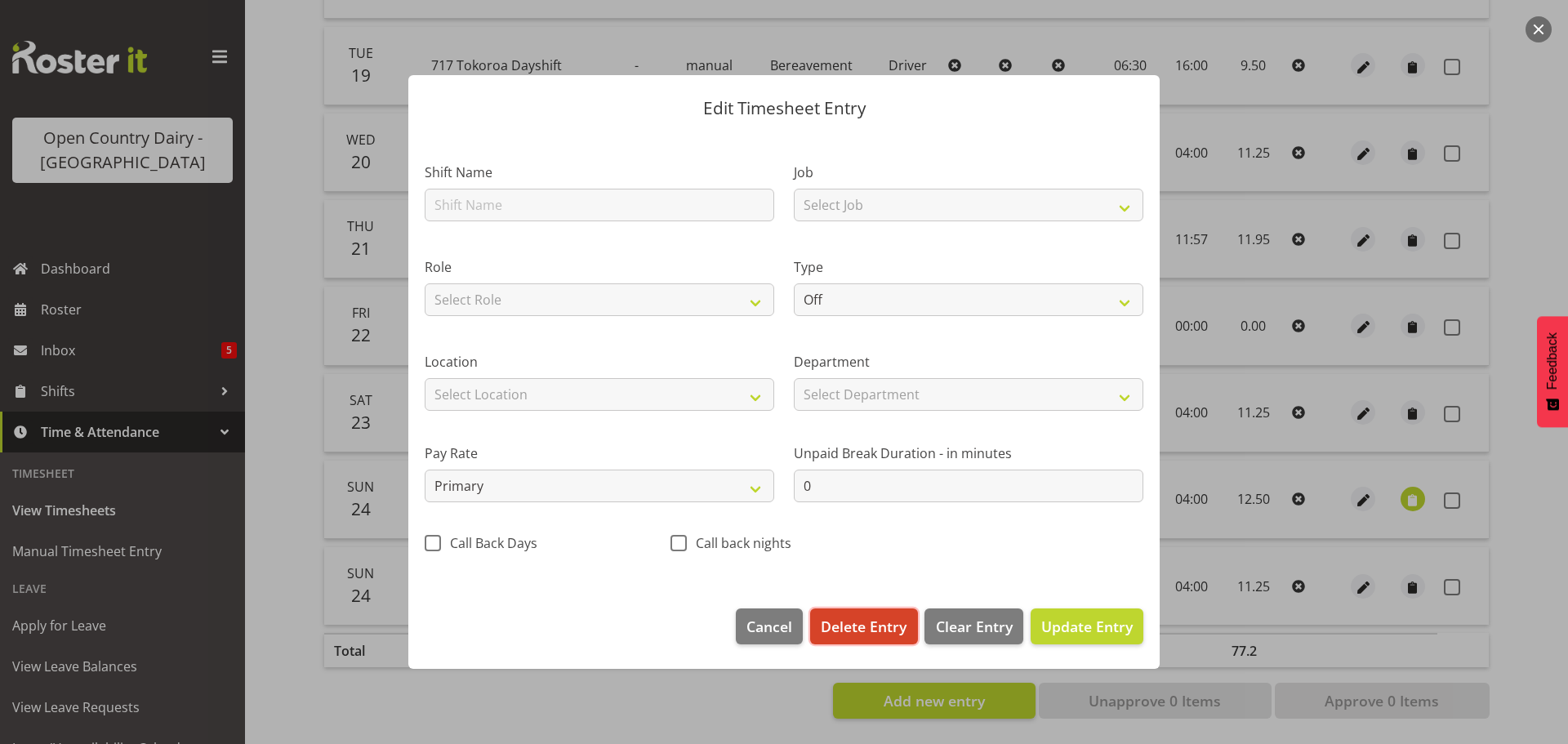
click at [871, 630] on span "Delete Entry" at bounding box center [864, 627] width 86 height 21
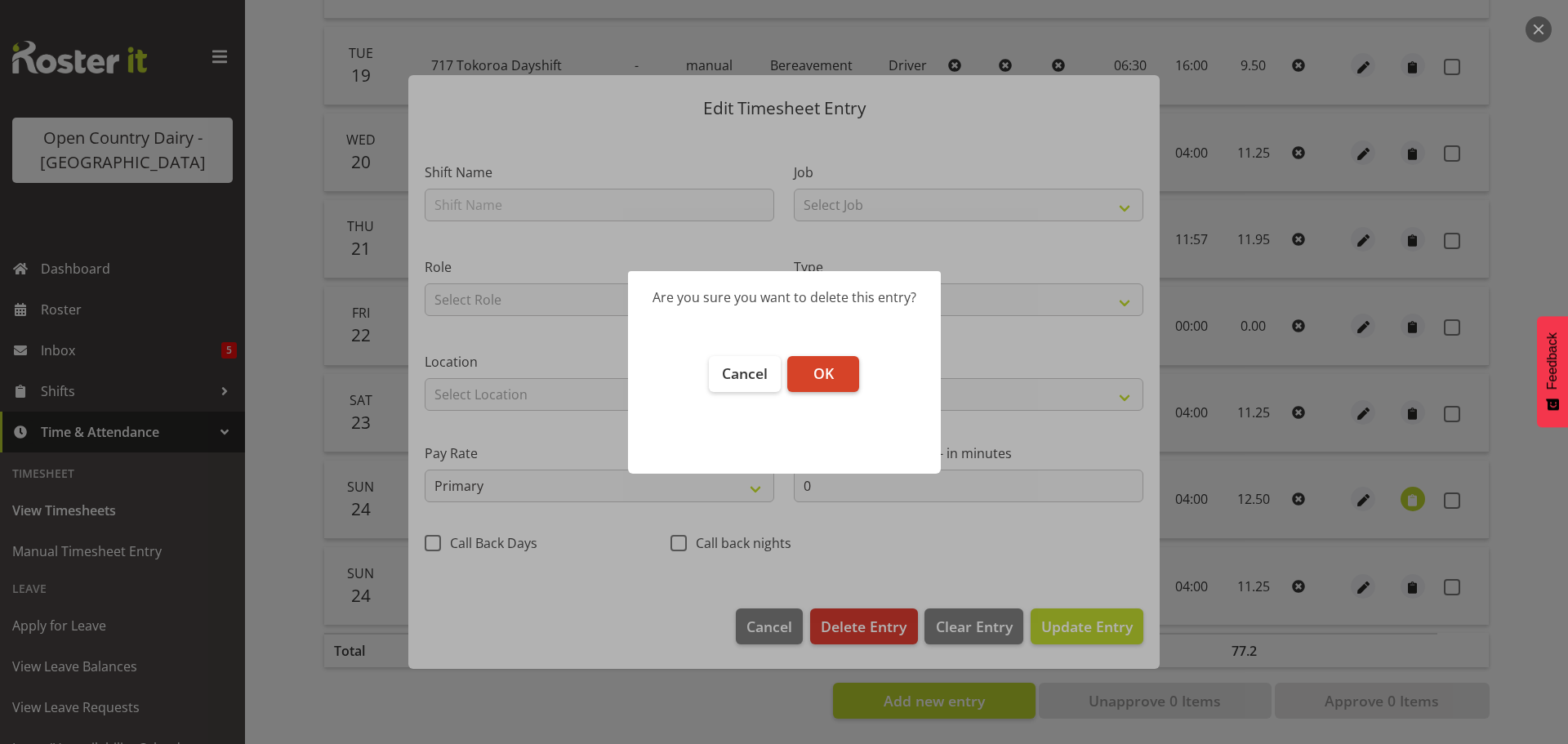
click at [815, 377] on span "OK" at bounding box center [824, 373] width 21 height 20
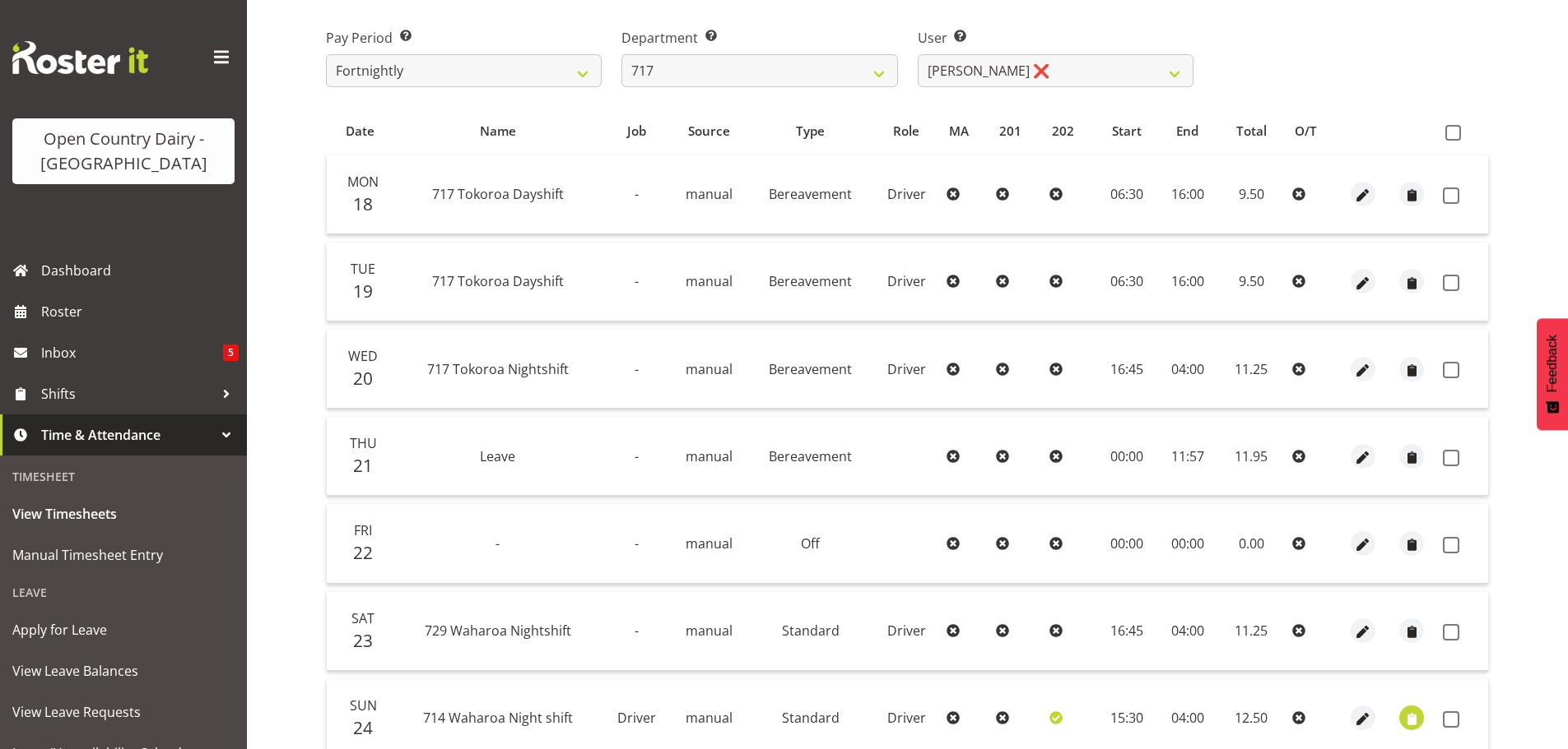
scroll to position [230, 0]
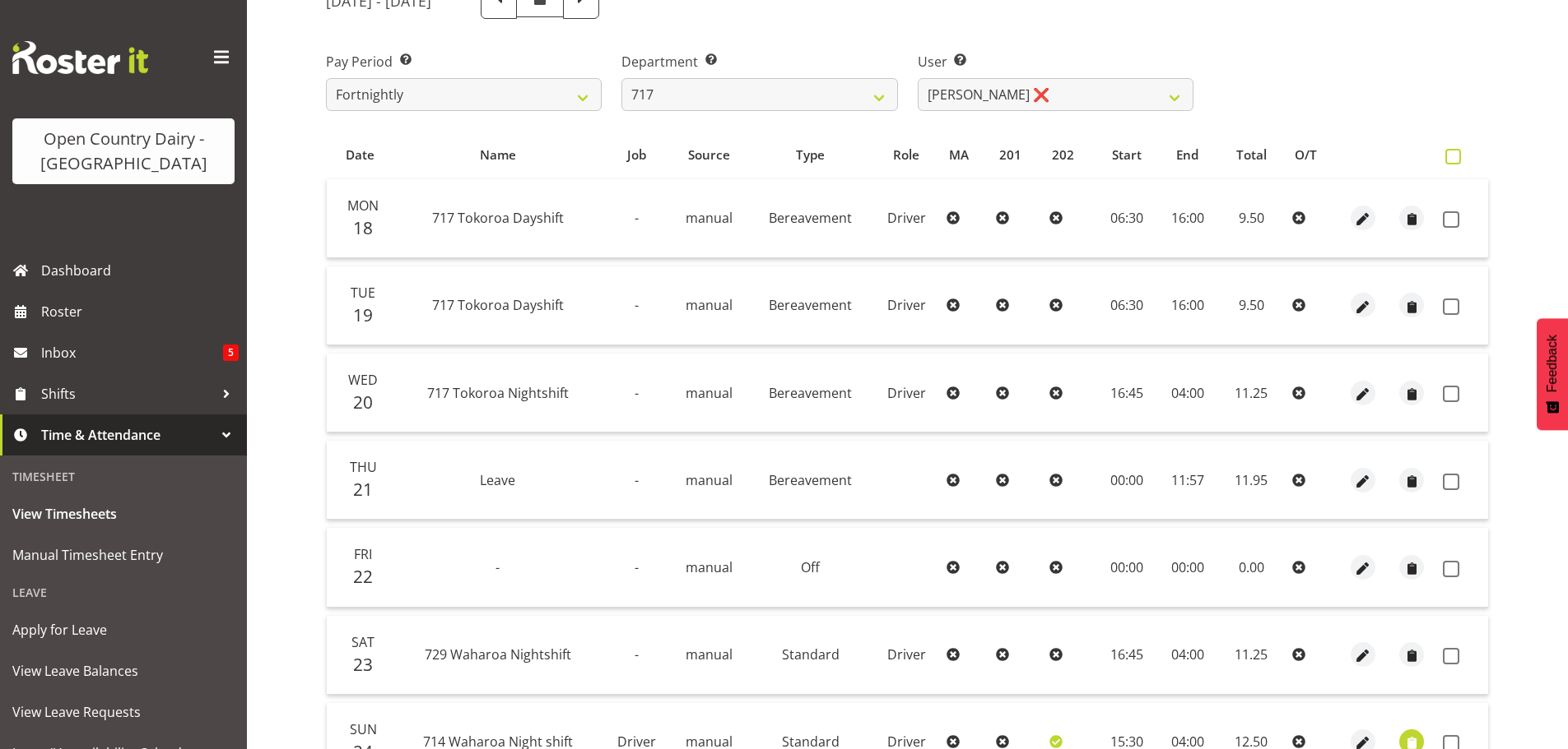
click at [1454, 156] on span at bounding box center [1453, 156] width 16 height 16
click at [1454, 156] on input "checkbox" at bounding box center [1451, 156] width 11 height 11
checkbox input "true"
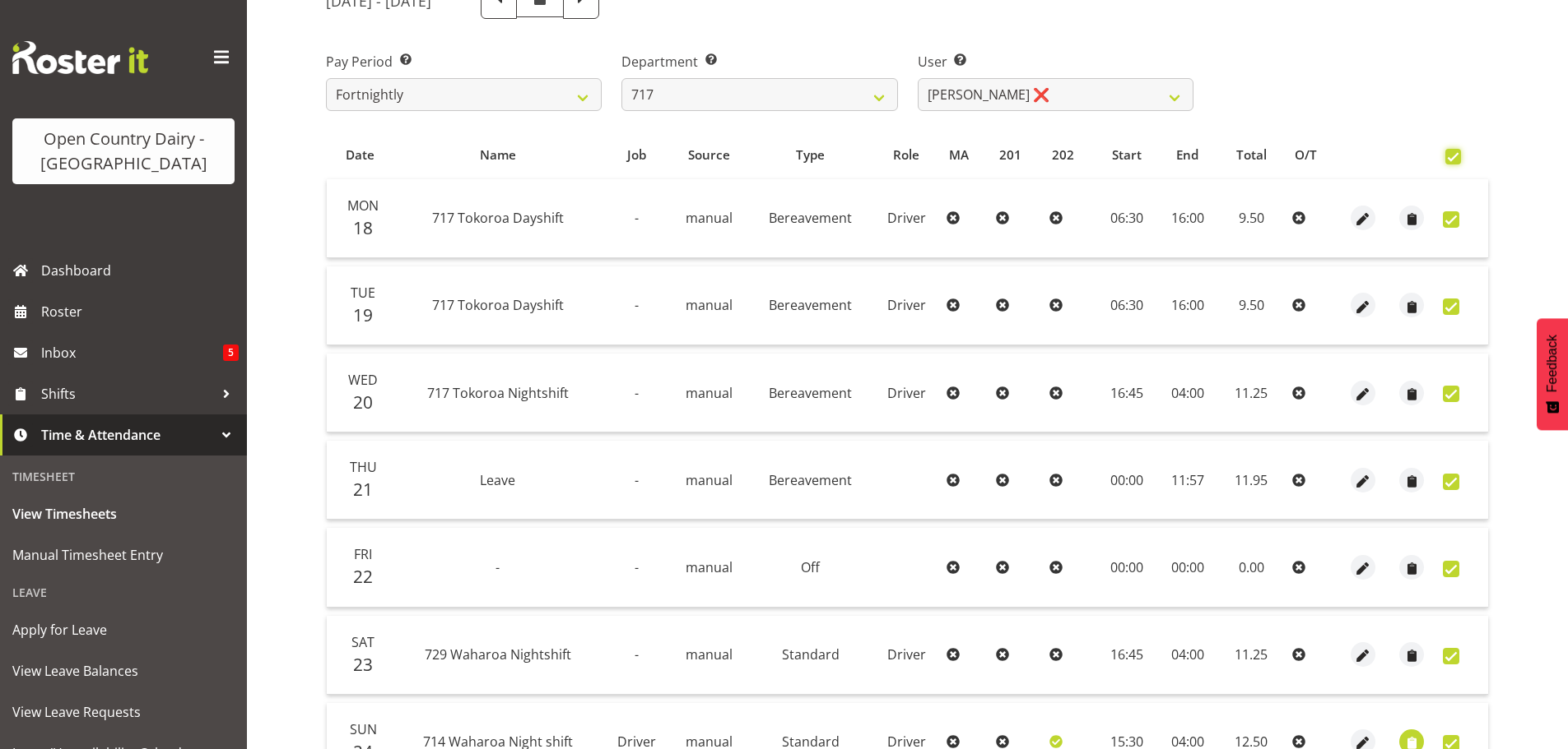
checkbox input "true"
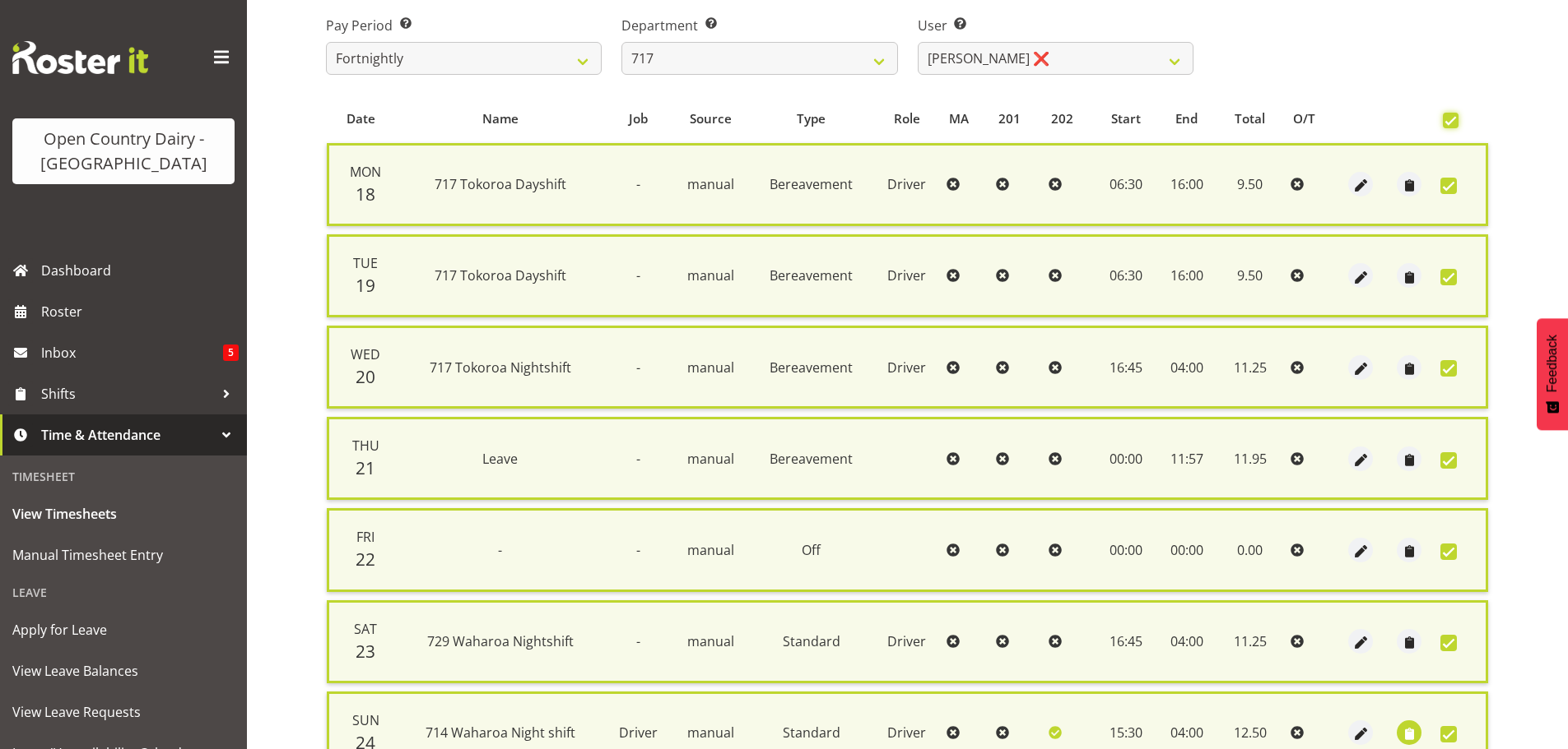
scroll to position [422, 0]
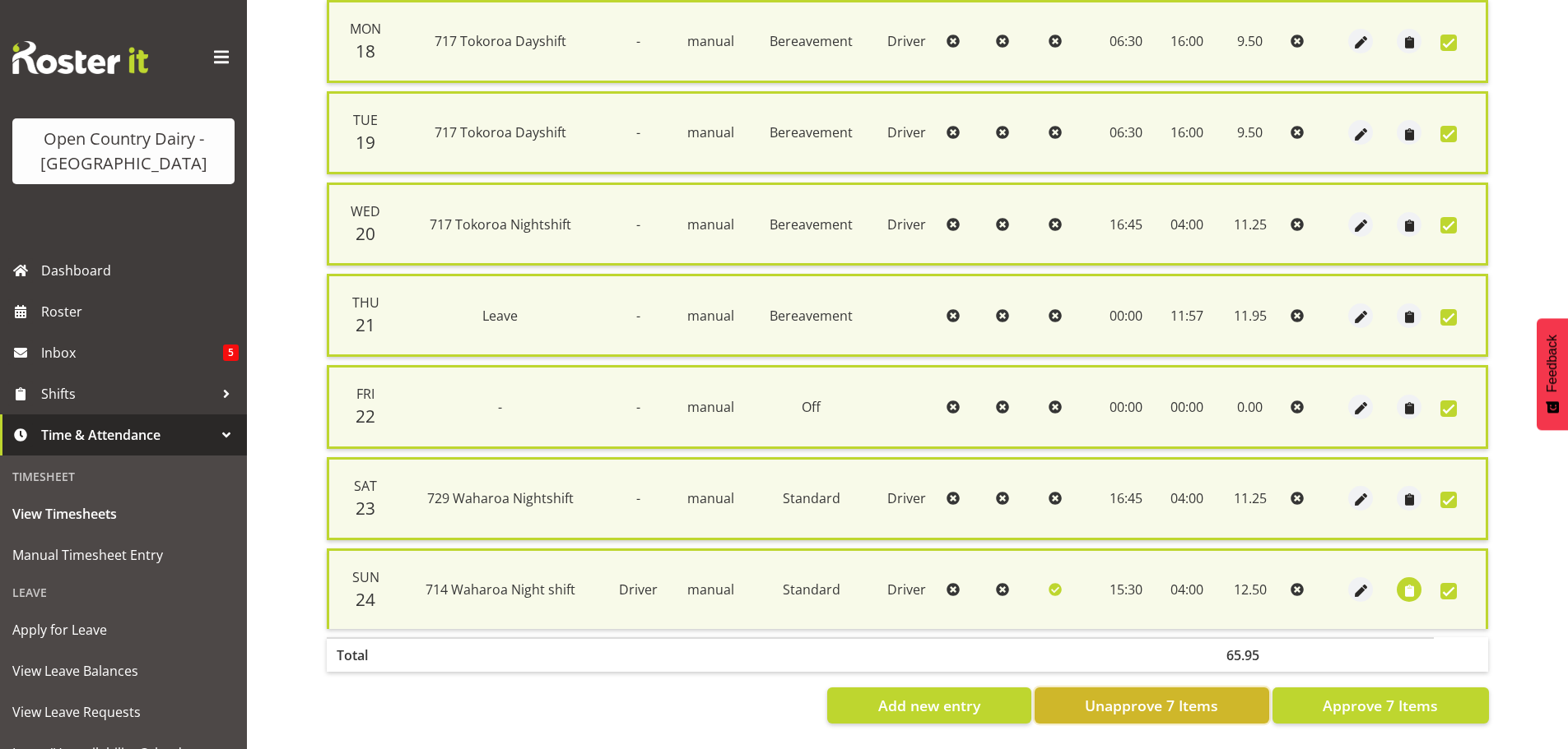
click at [1155, 700] on span "Unapprove 7 Items" at bounding box center [1151, 706] width 133 height 22
checkbox input "false"
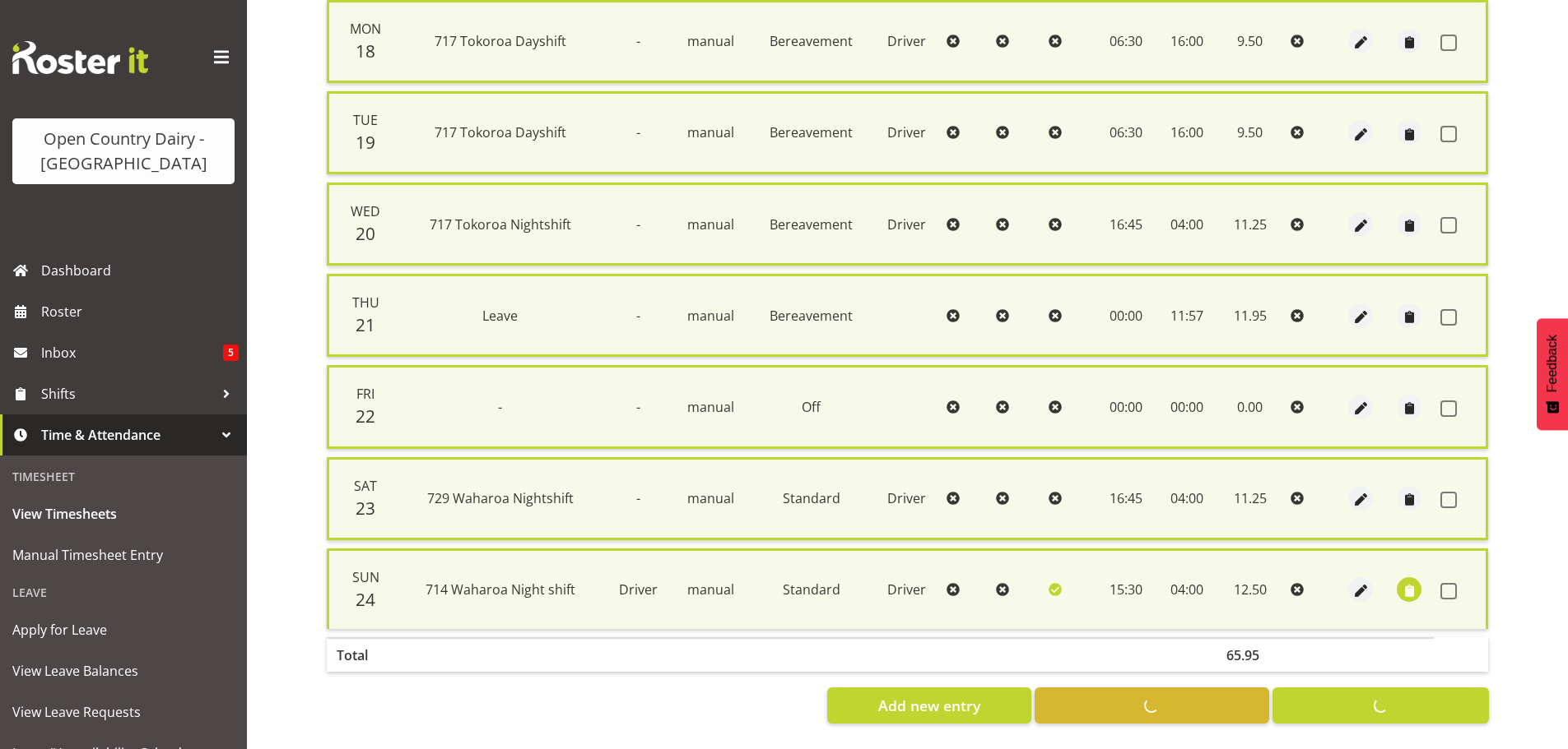
checkbox input "false"
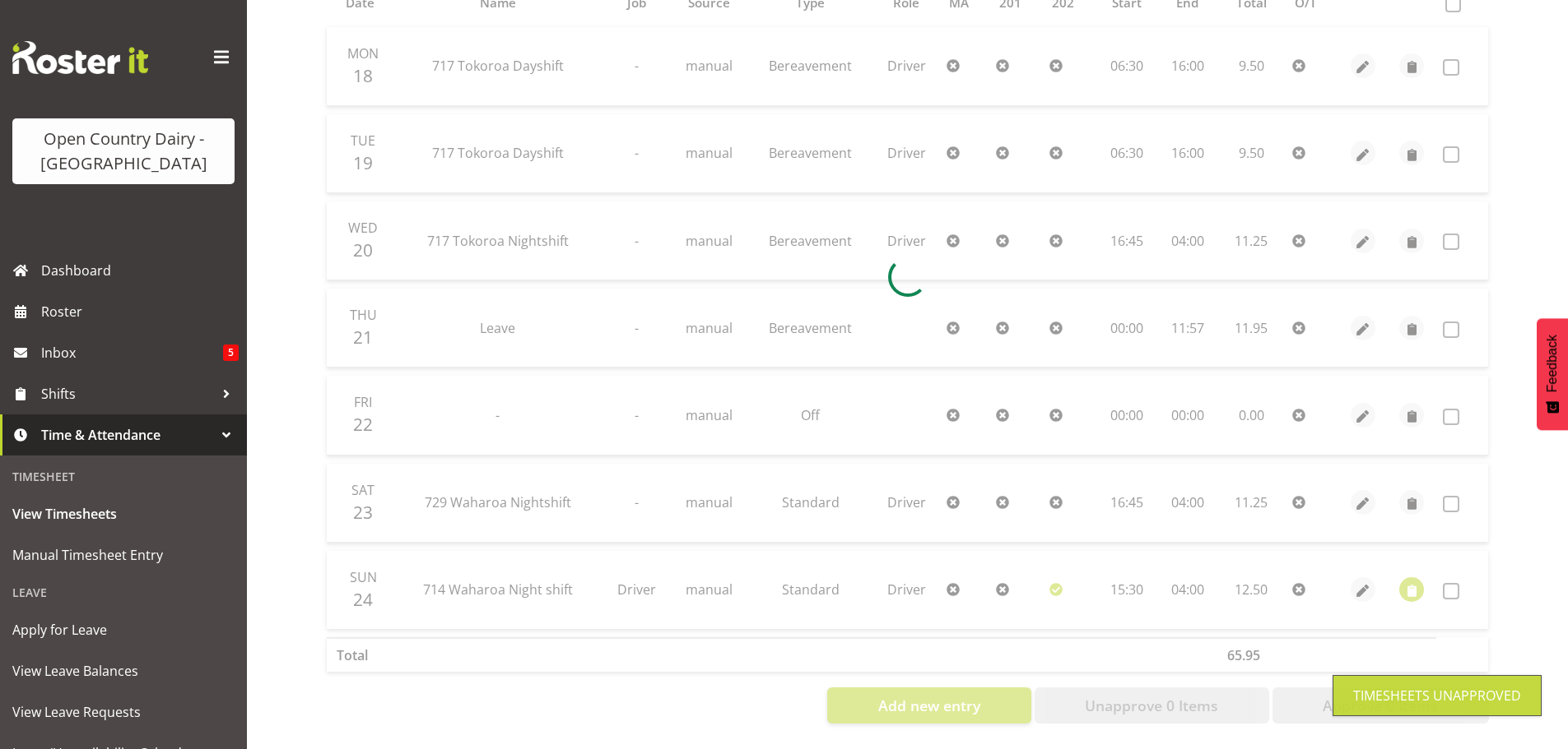
scroll to position [395, 0]
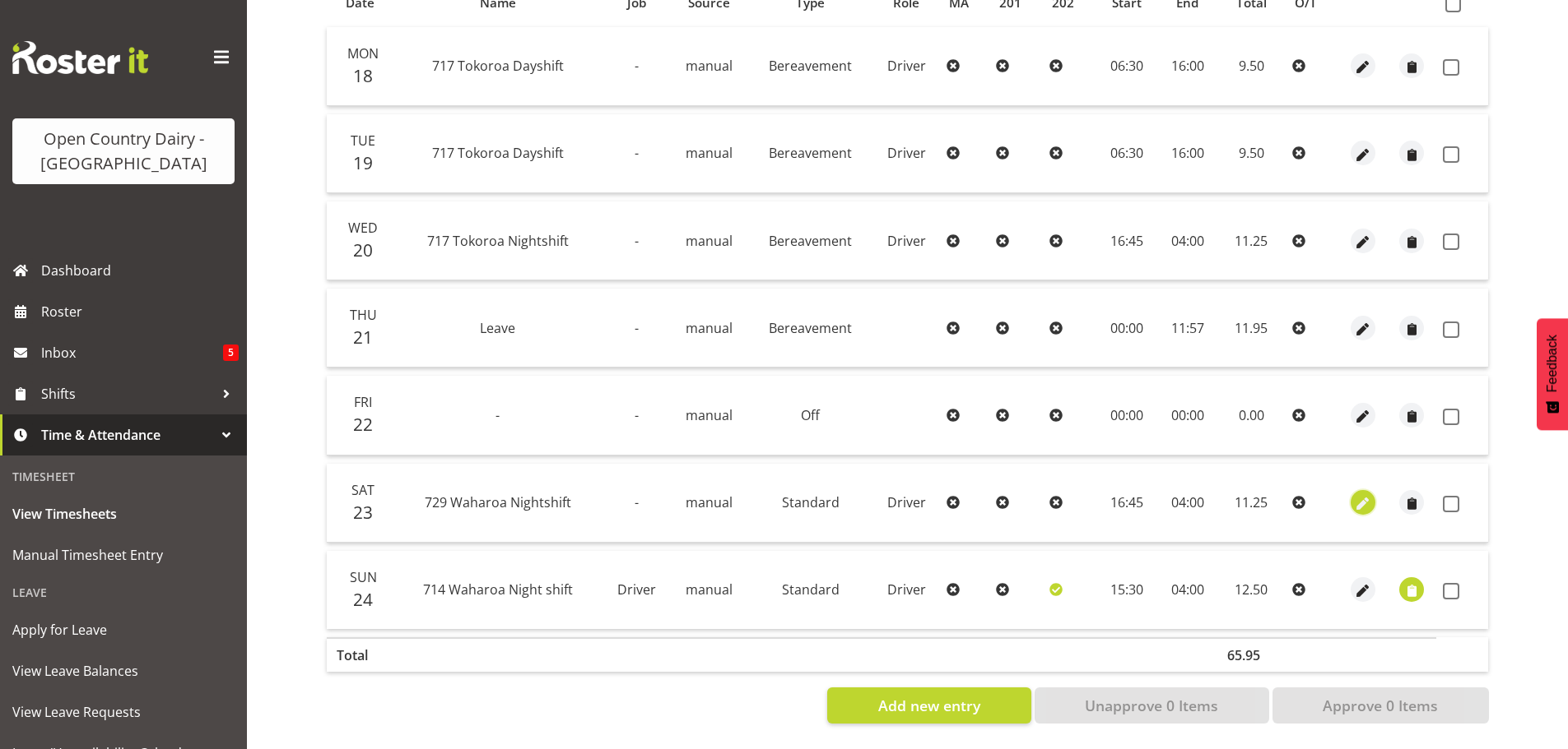
click at [1363, 495] on span "button" at bounding box center [1363, 505] width 19 height 19
select select "Standard"
select select "727"
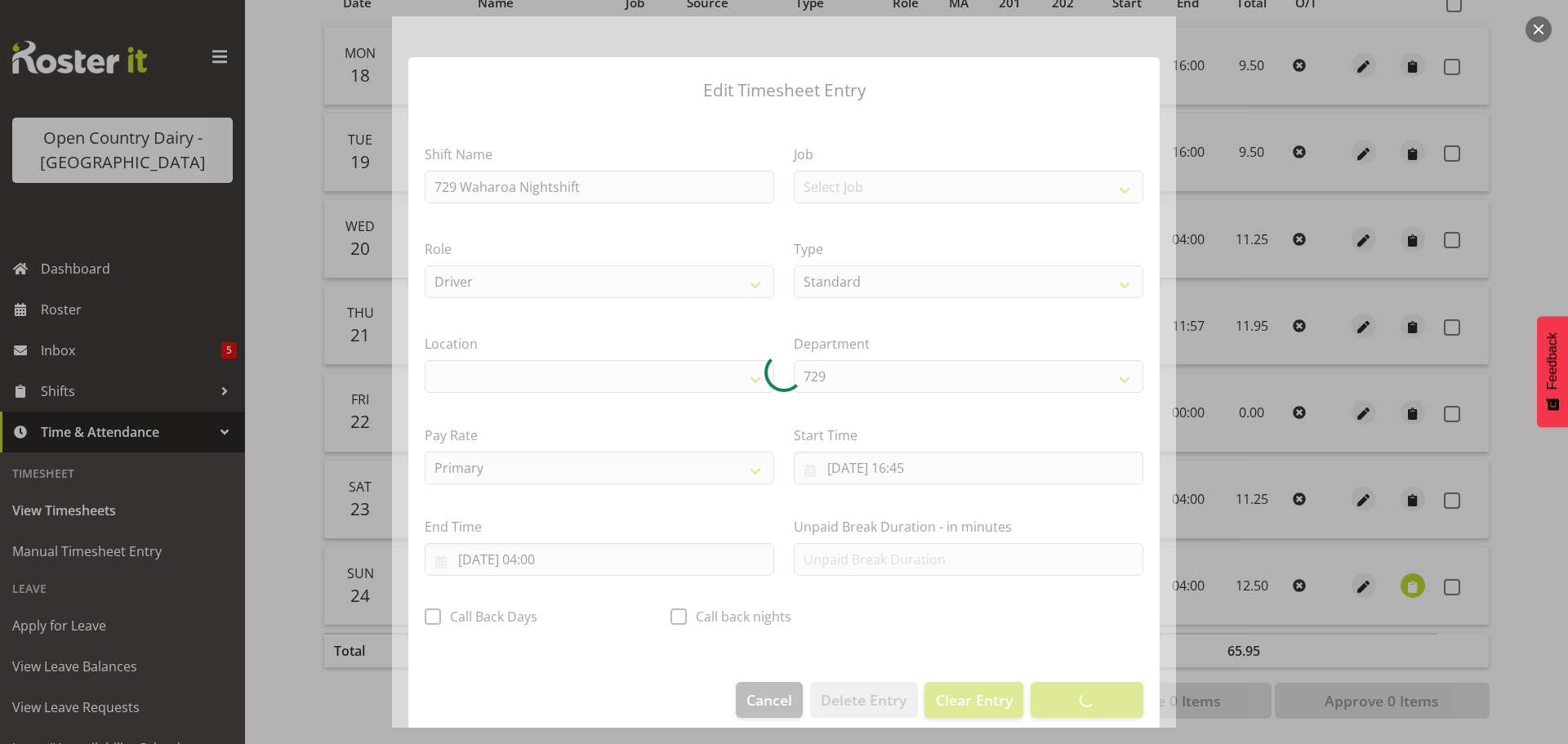
select select "1054"
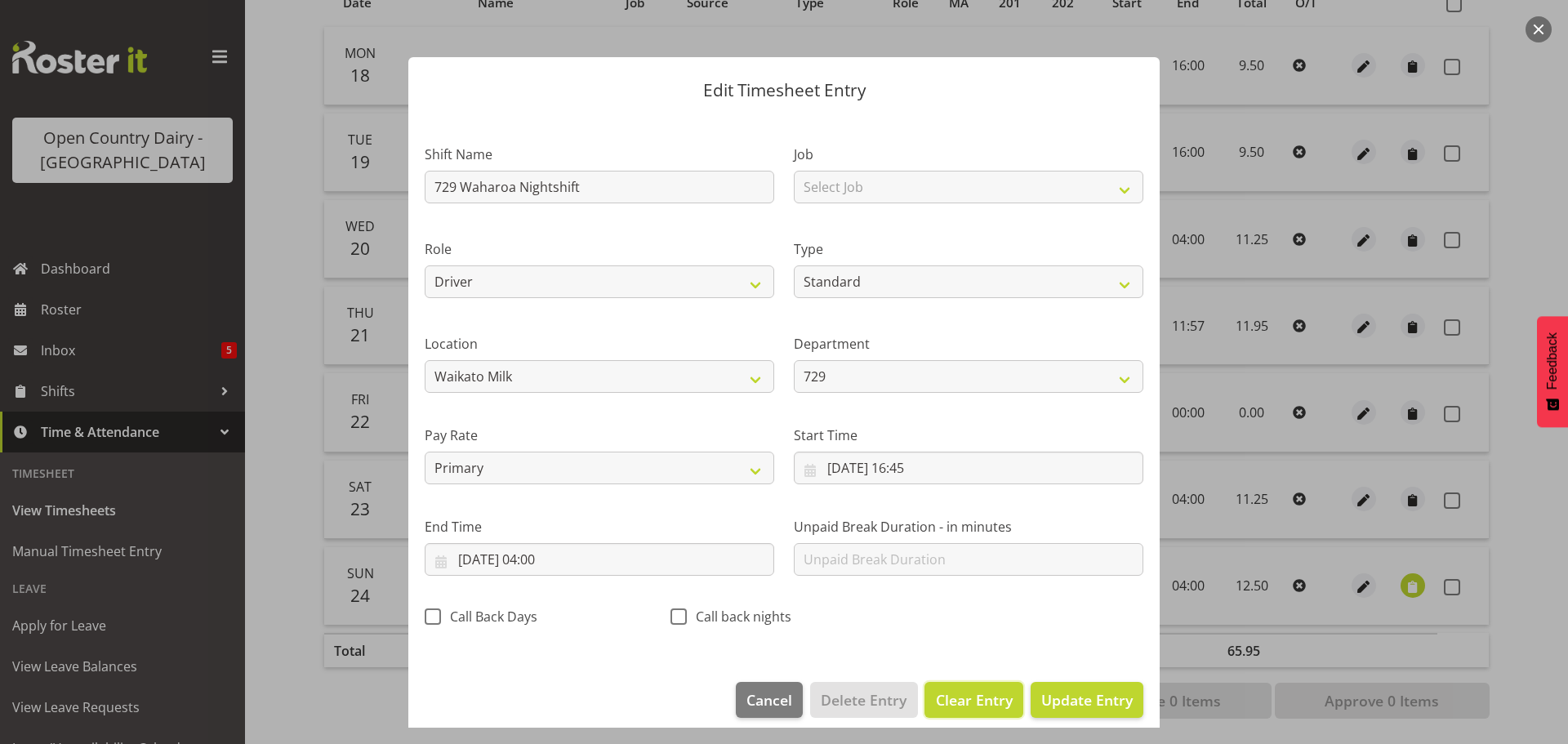
click at [978, 697] on span "Clear Entry" at bounding box center [974, 700] width 77 height 21
select select "Off"
type input "0"
select select
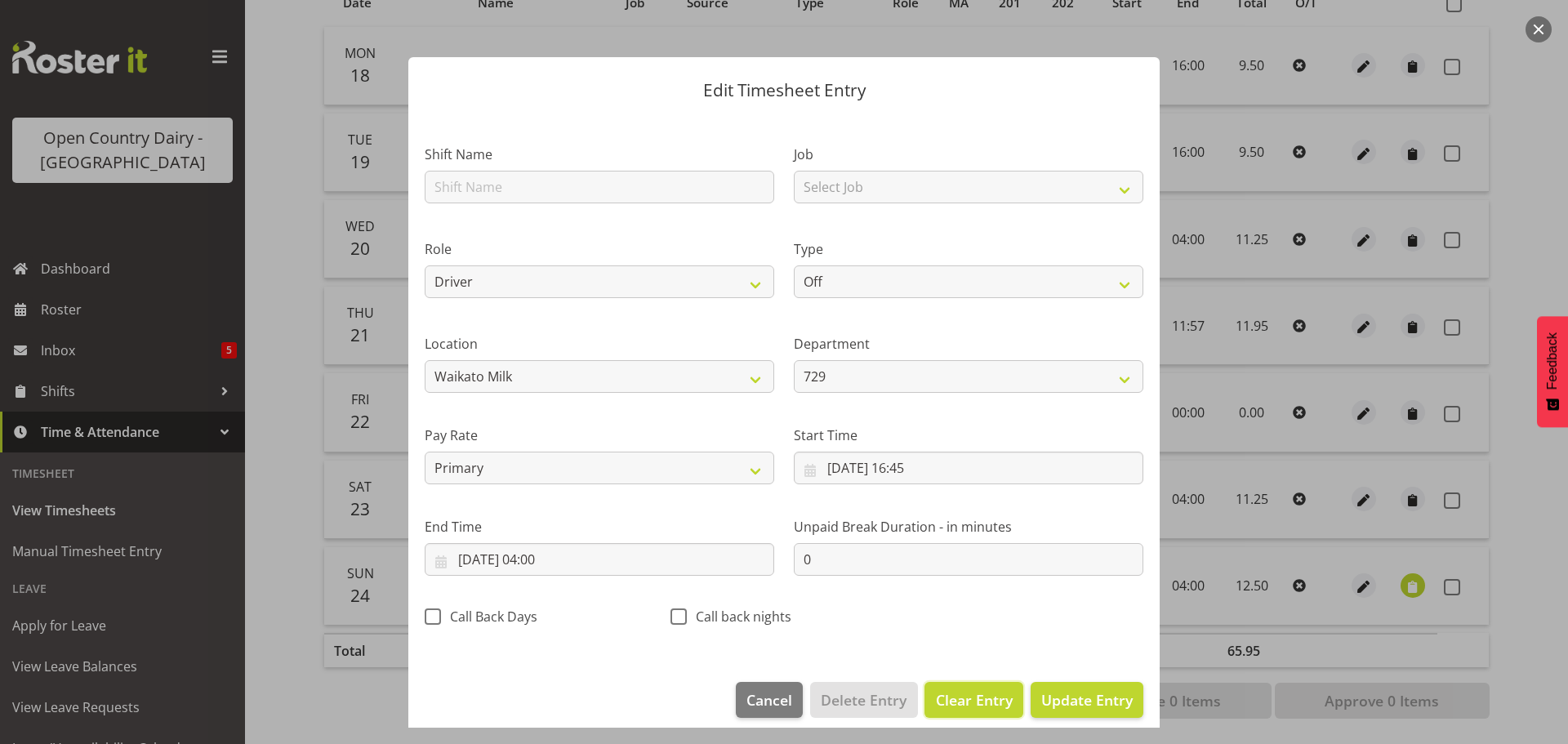
select select
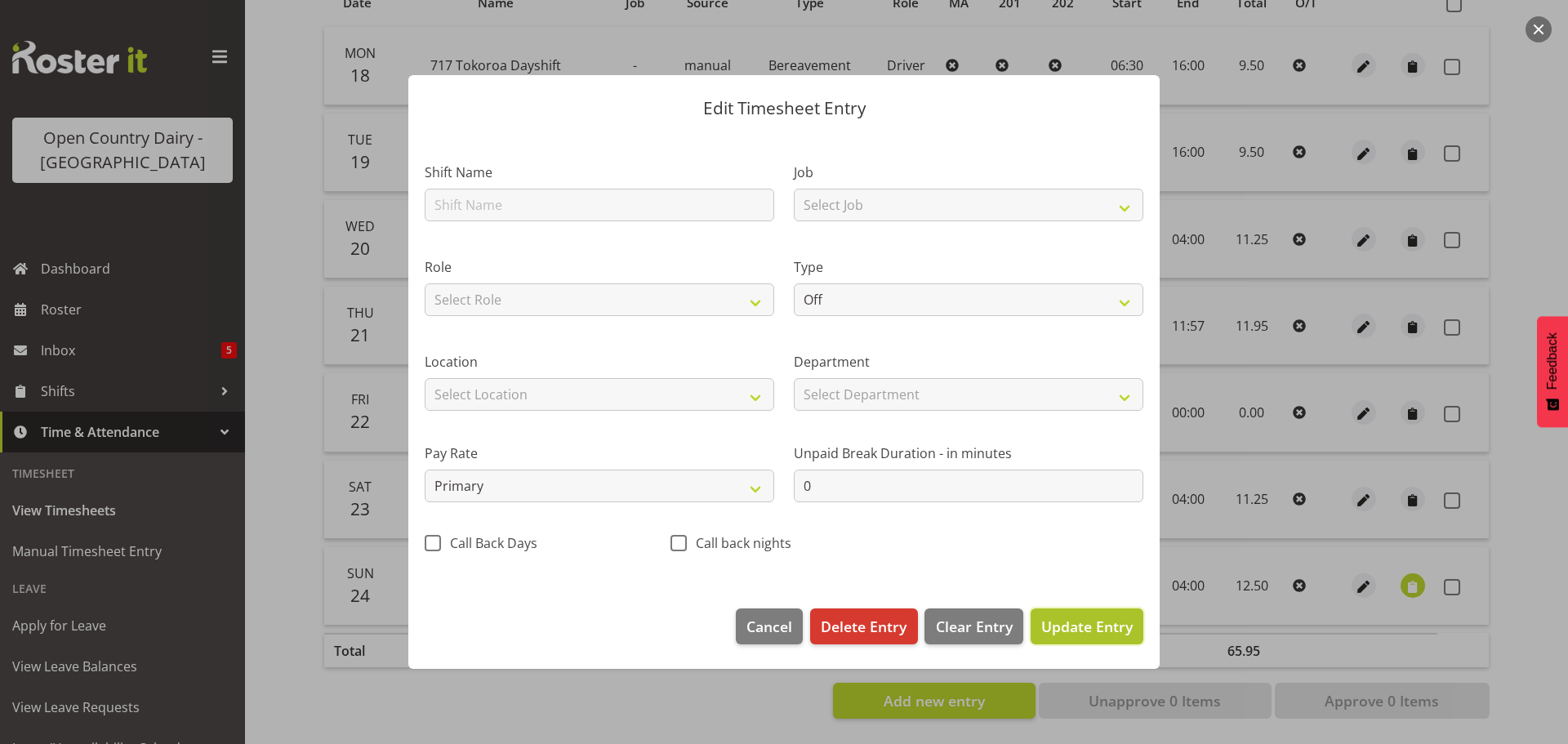
click at [1082, 622] on span "Update Entry" at bounding box center [1087, 627] width 92 height 20
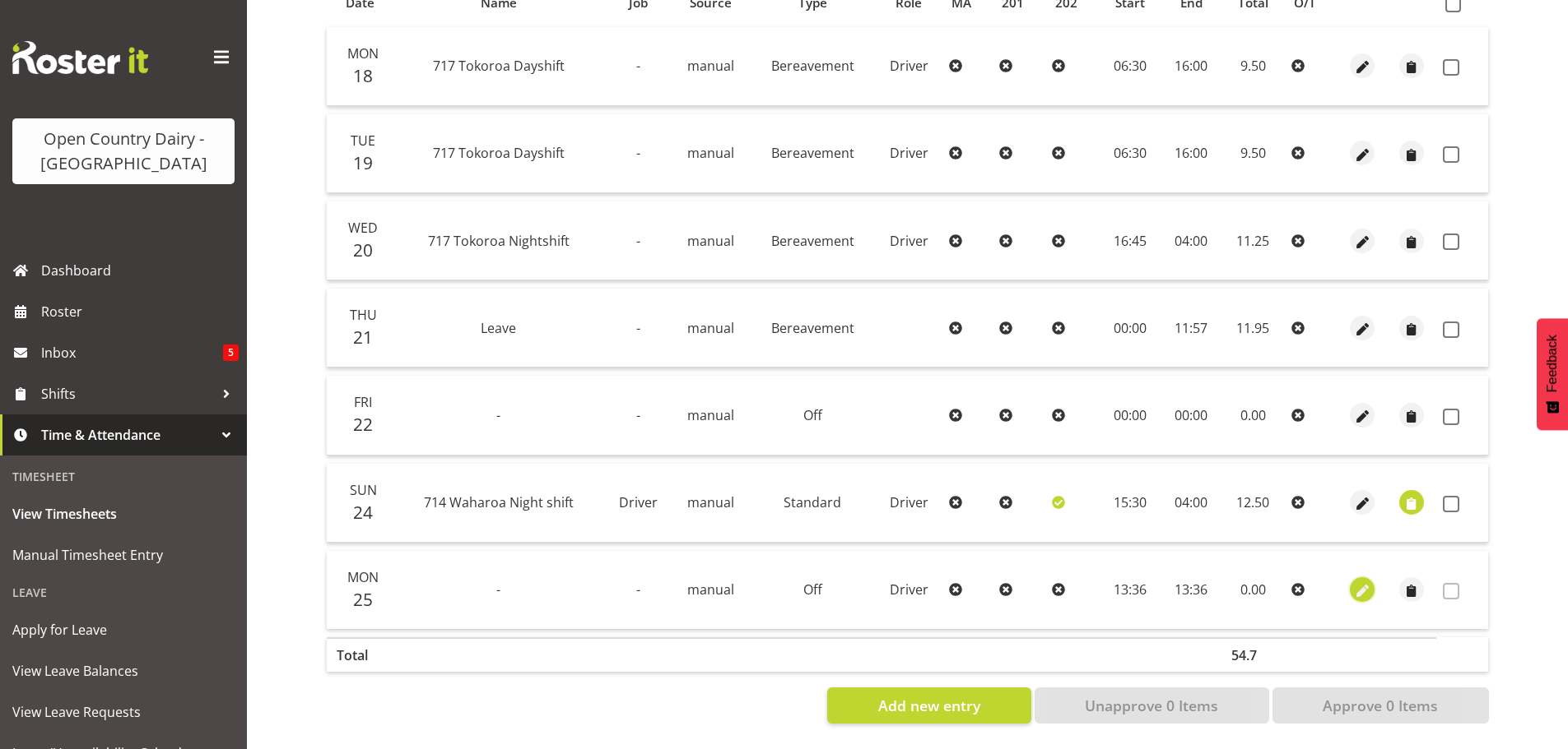
click at [1358, 583] on span "button" at bounding box center [1363, 592] width 19 height 19
select select "727"
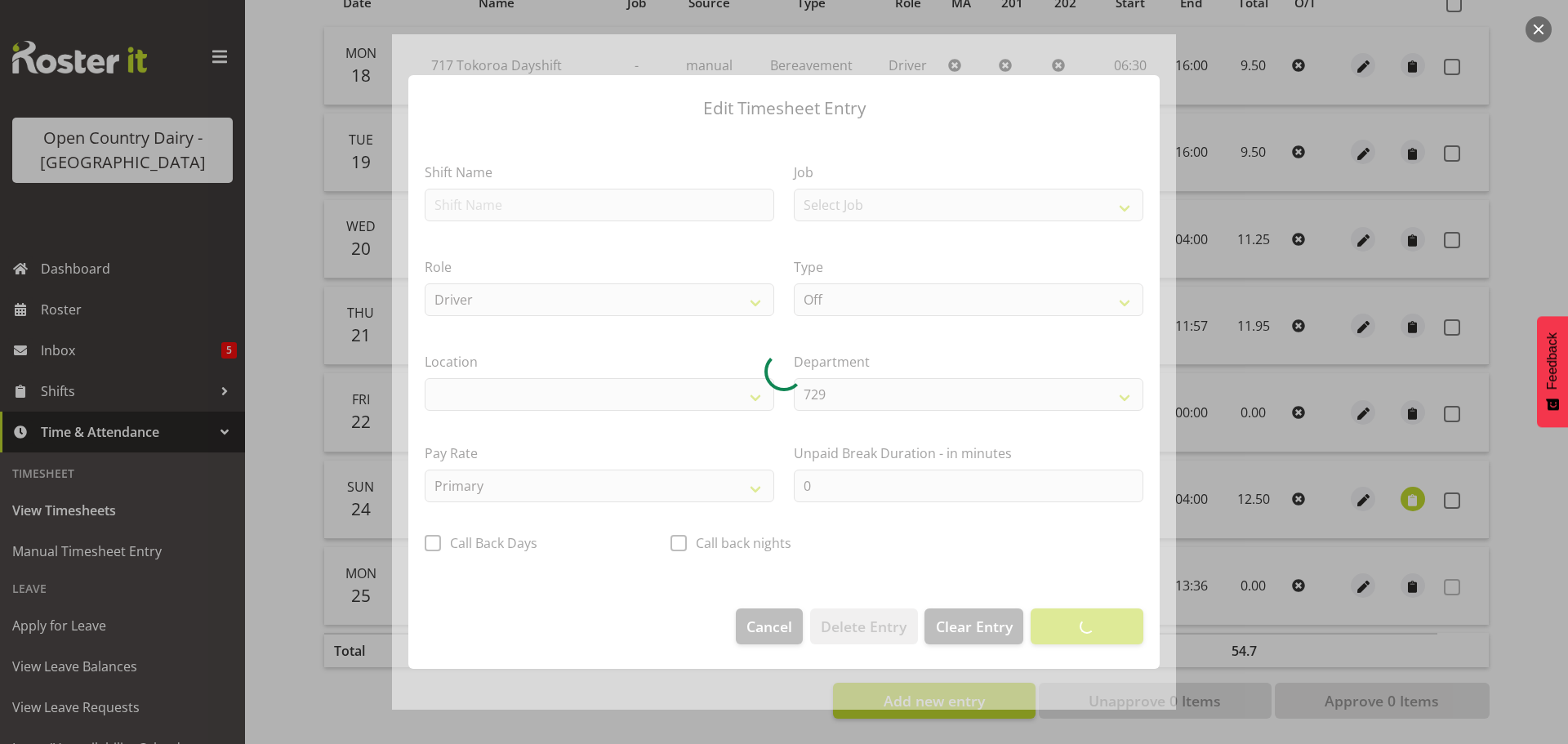
select select "1054"
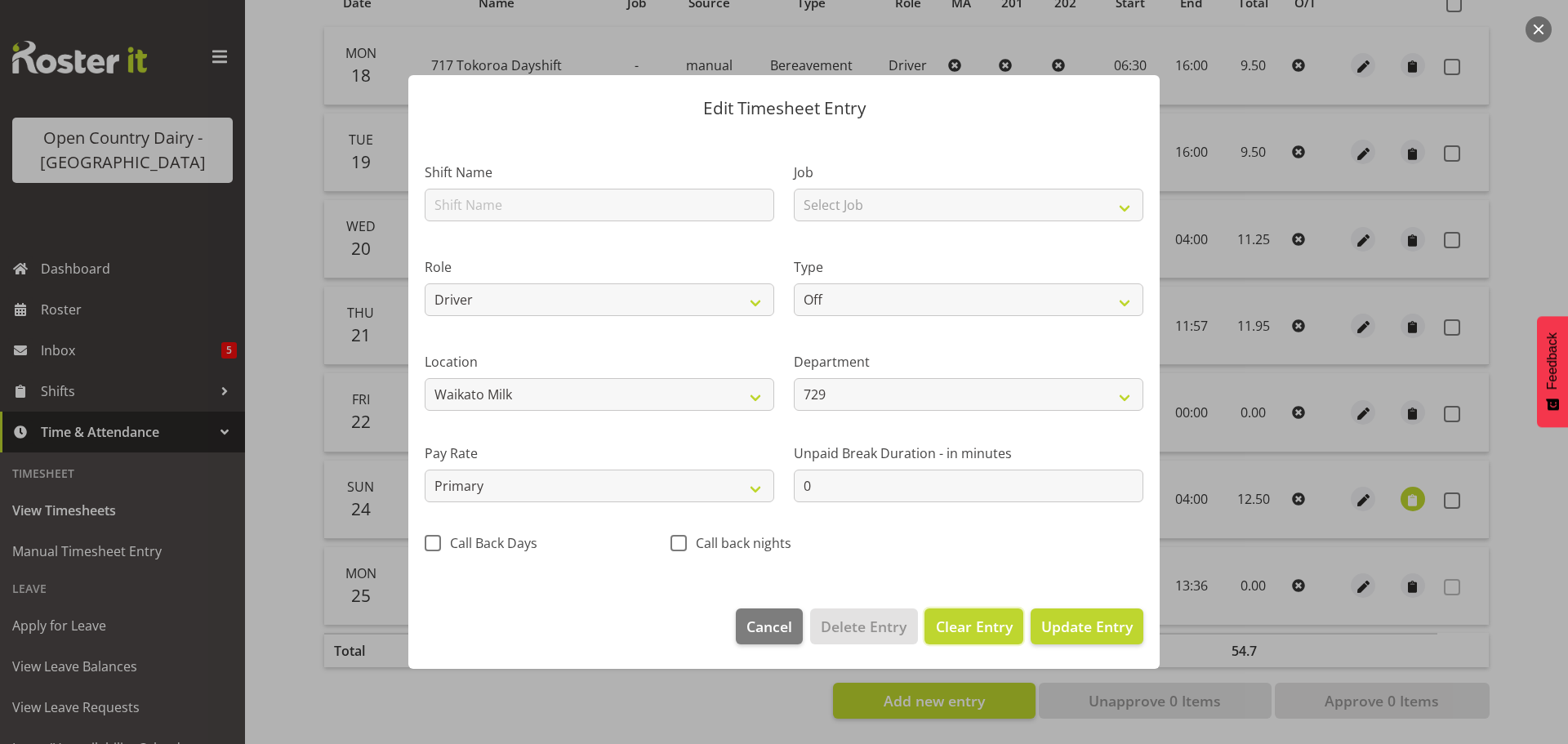
click at [990, 630] on span "Clear Entry" at bounding box center [974, 627] width 77 height 21
select select
click at [864, 622] on span "Delete Entry" at bounding box center [864, 627] width 86 height 21
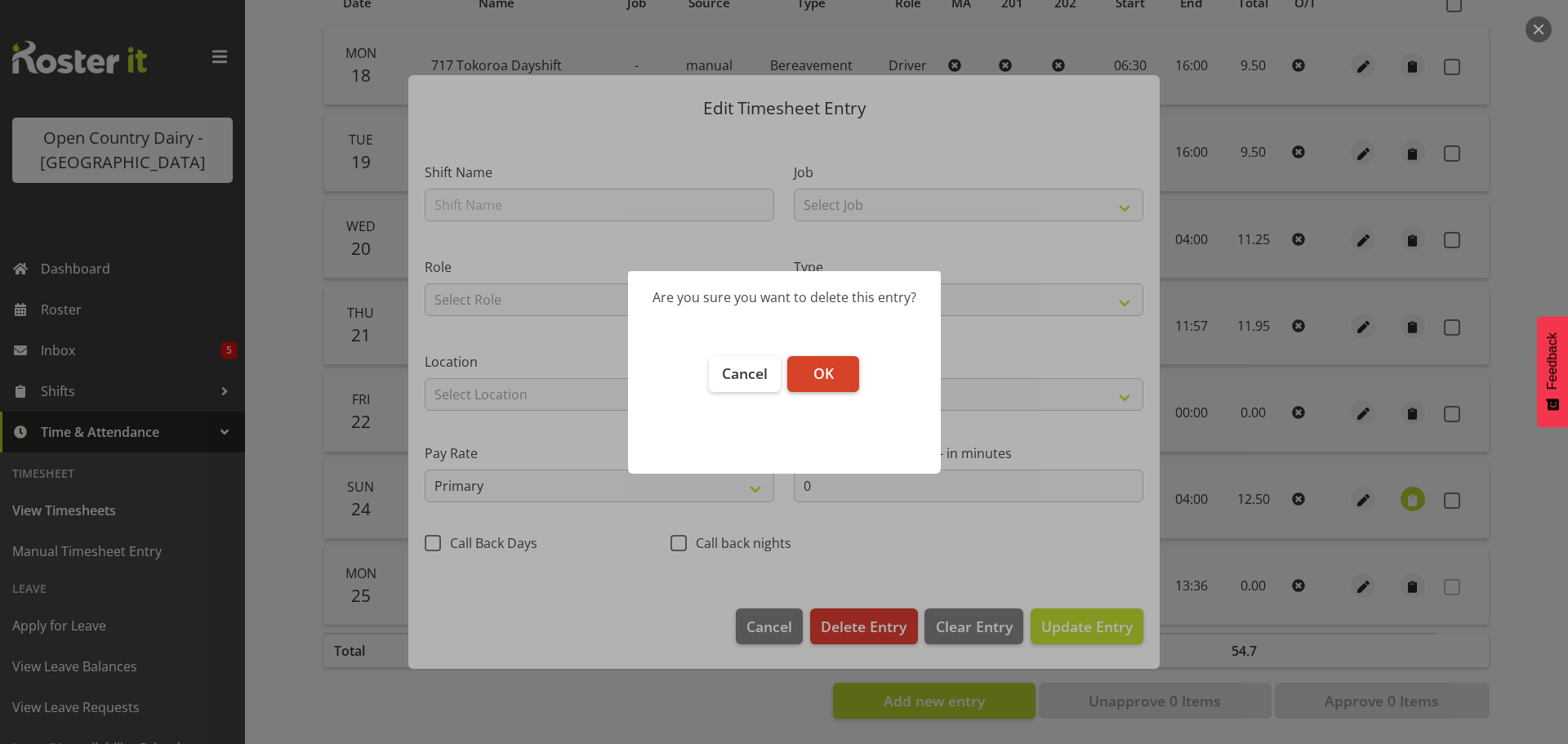
click at [817, 372] on span "OK" at bounding box center [824, 373] width 21 height 20
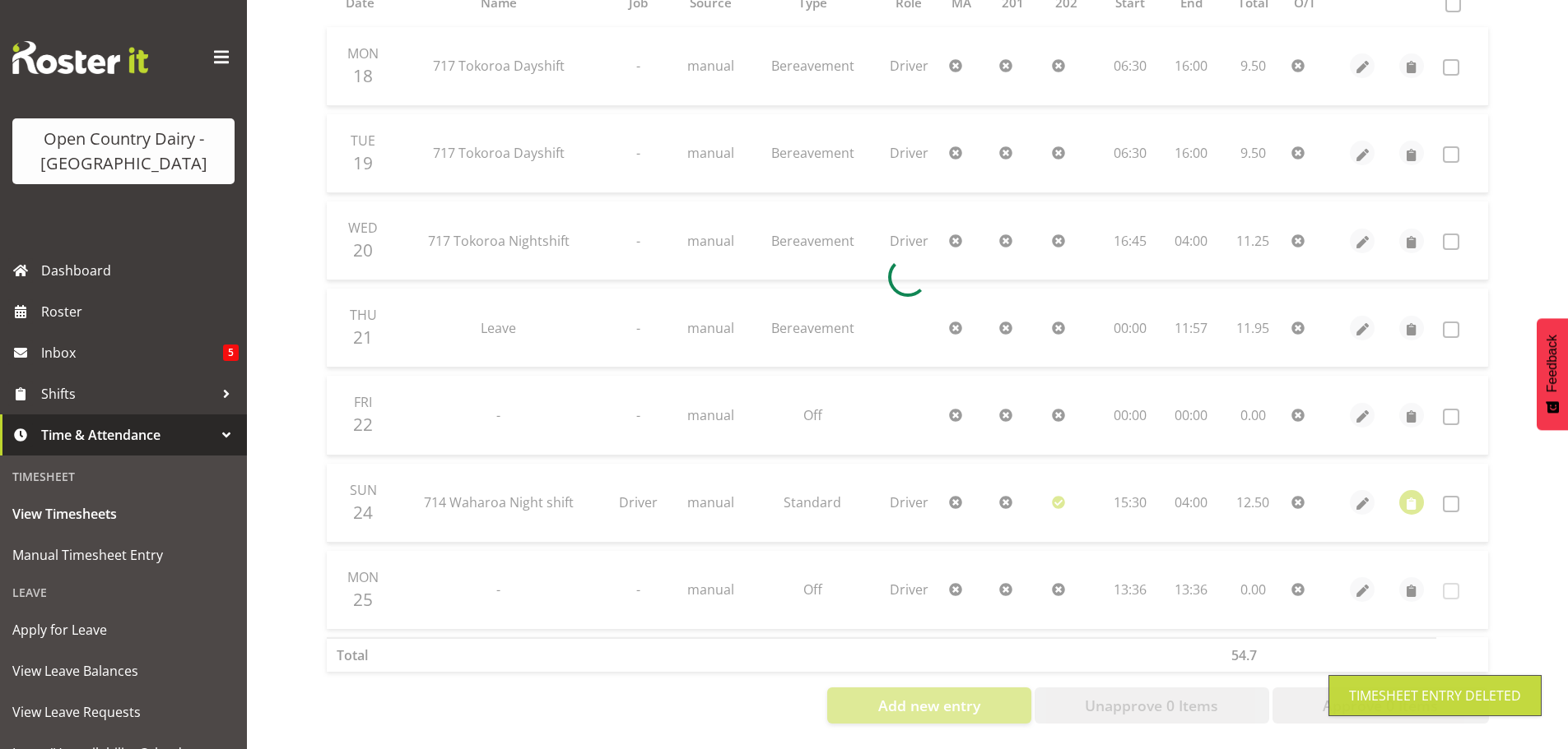
scroll to position [308, 0]
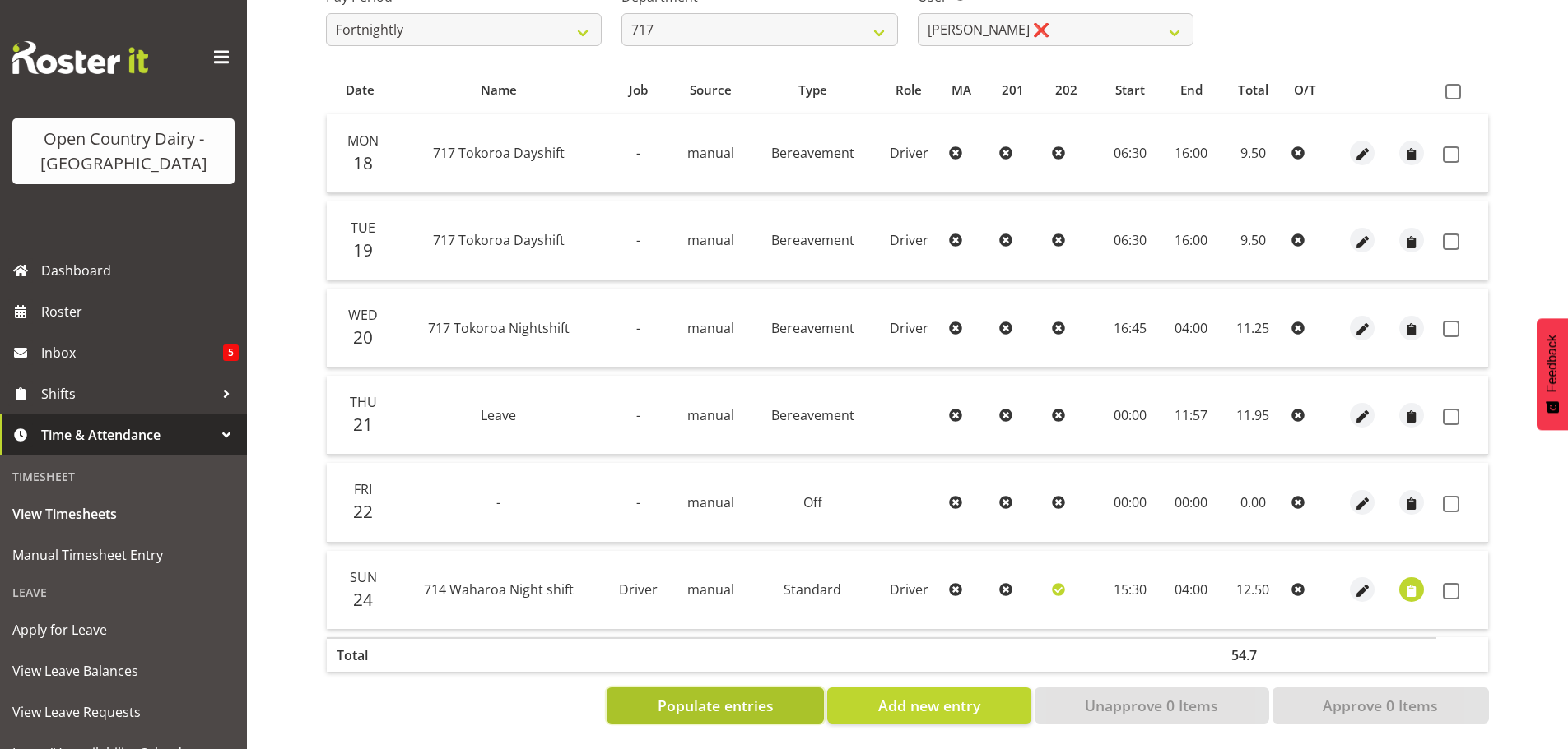
click at [727, 699] on span "Populate entries" at bounding box center [716, 706] width 116 height 22
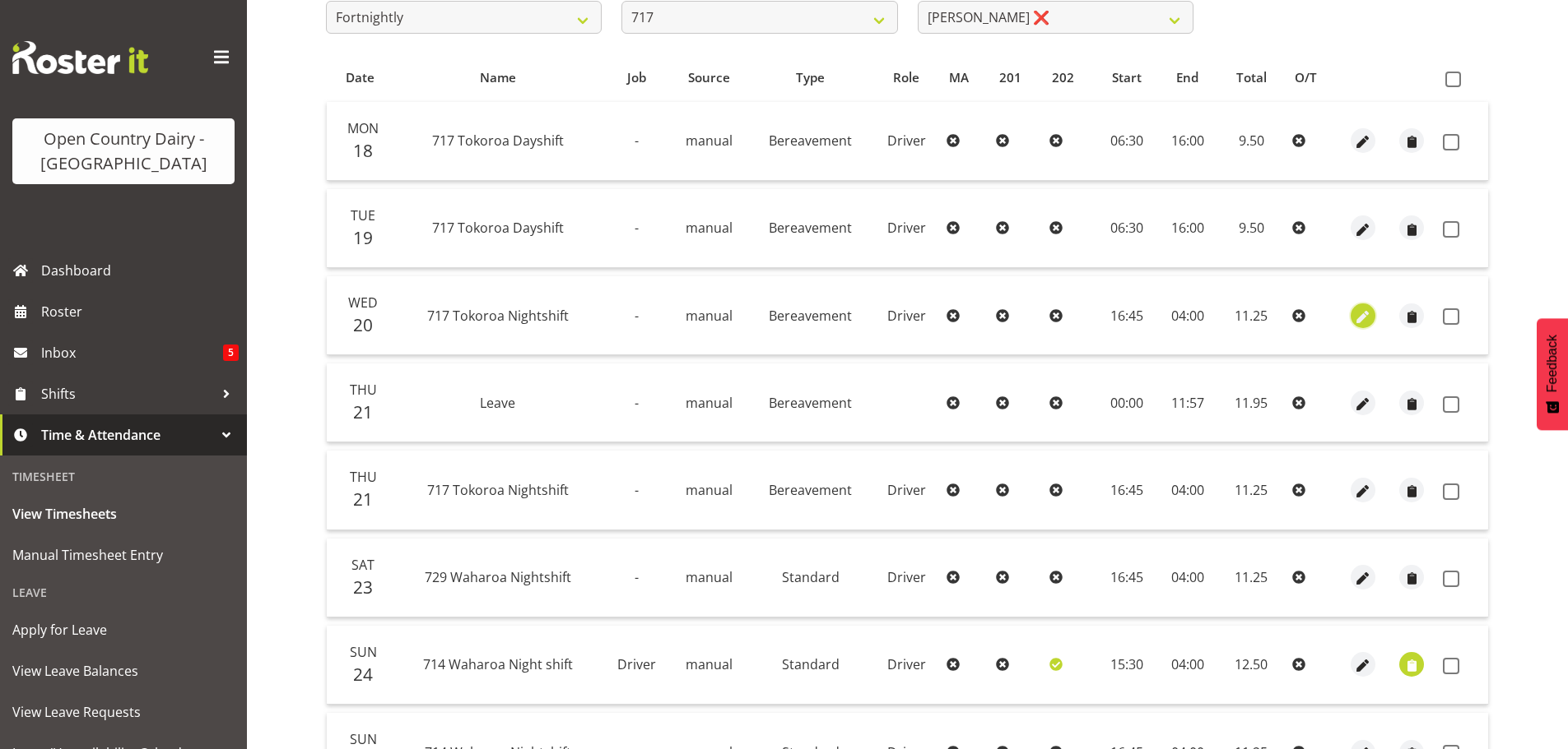
click at [1362, 315] on span "button" at bounding box center [1363, 317] width 19 height 19
select select "Bereavement"
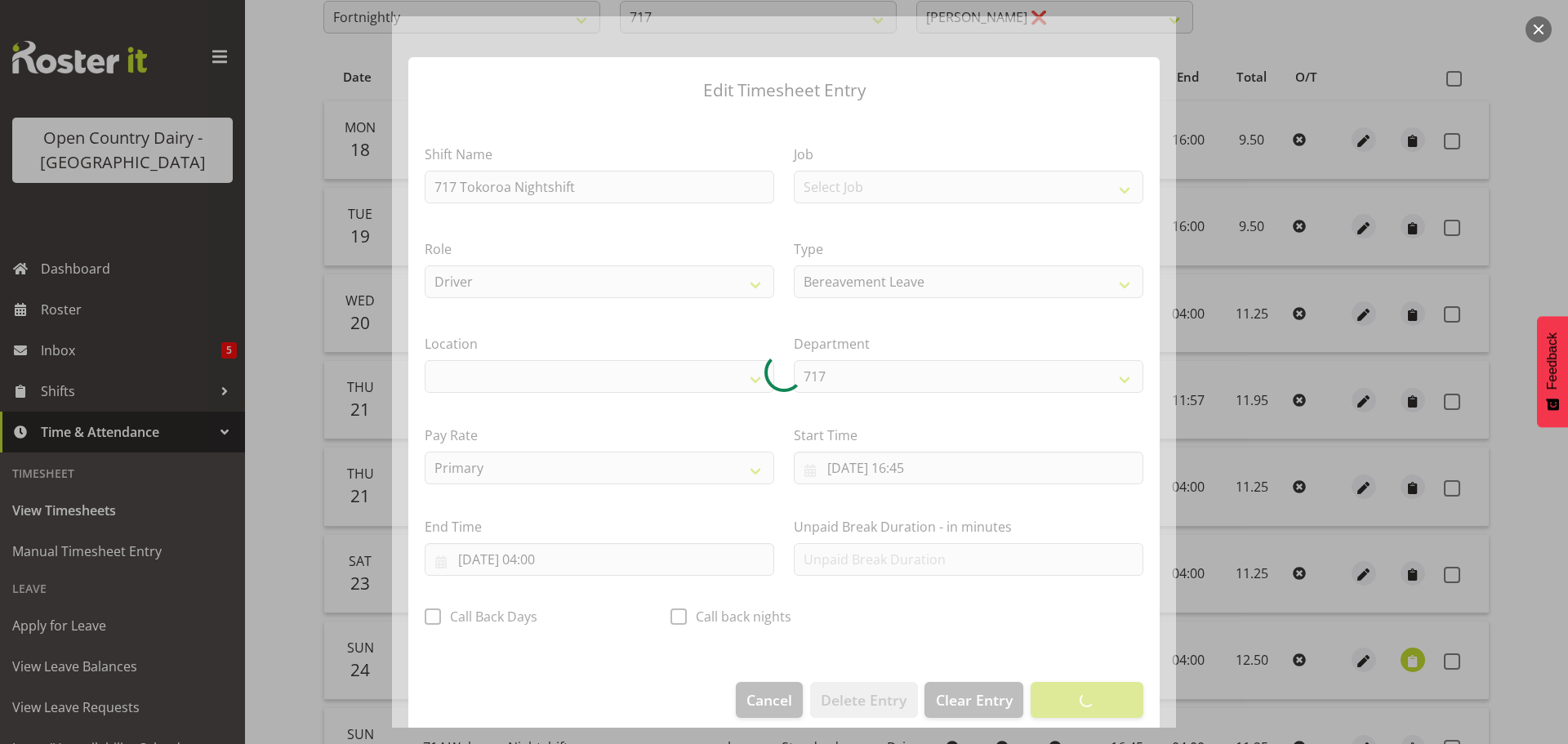
select select "1054"
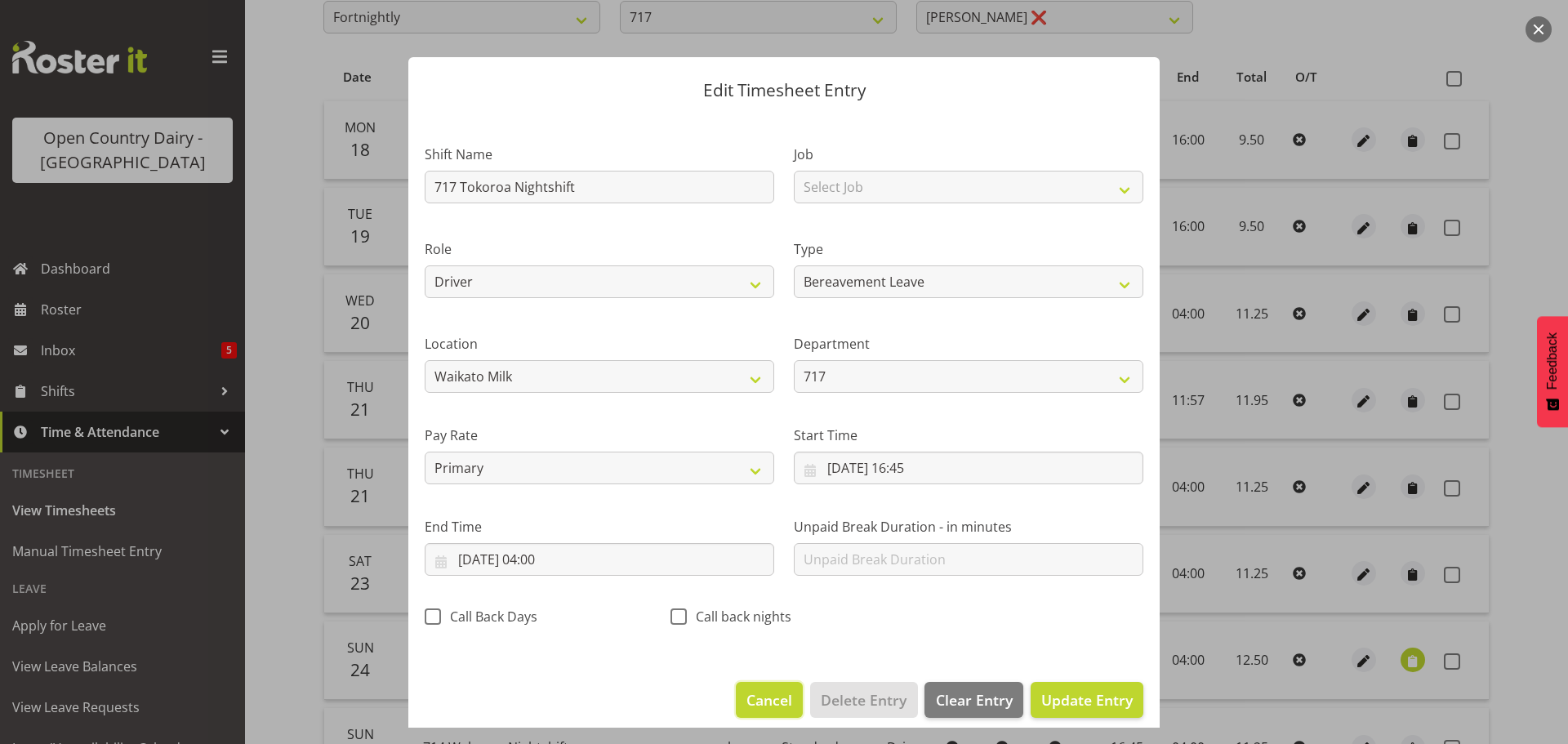
click at [750, 695] on span "Cancel" at bounding box center [768, 700] width 45 height 21
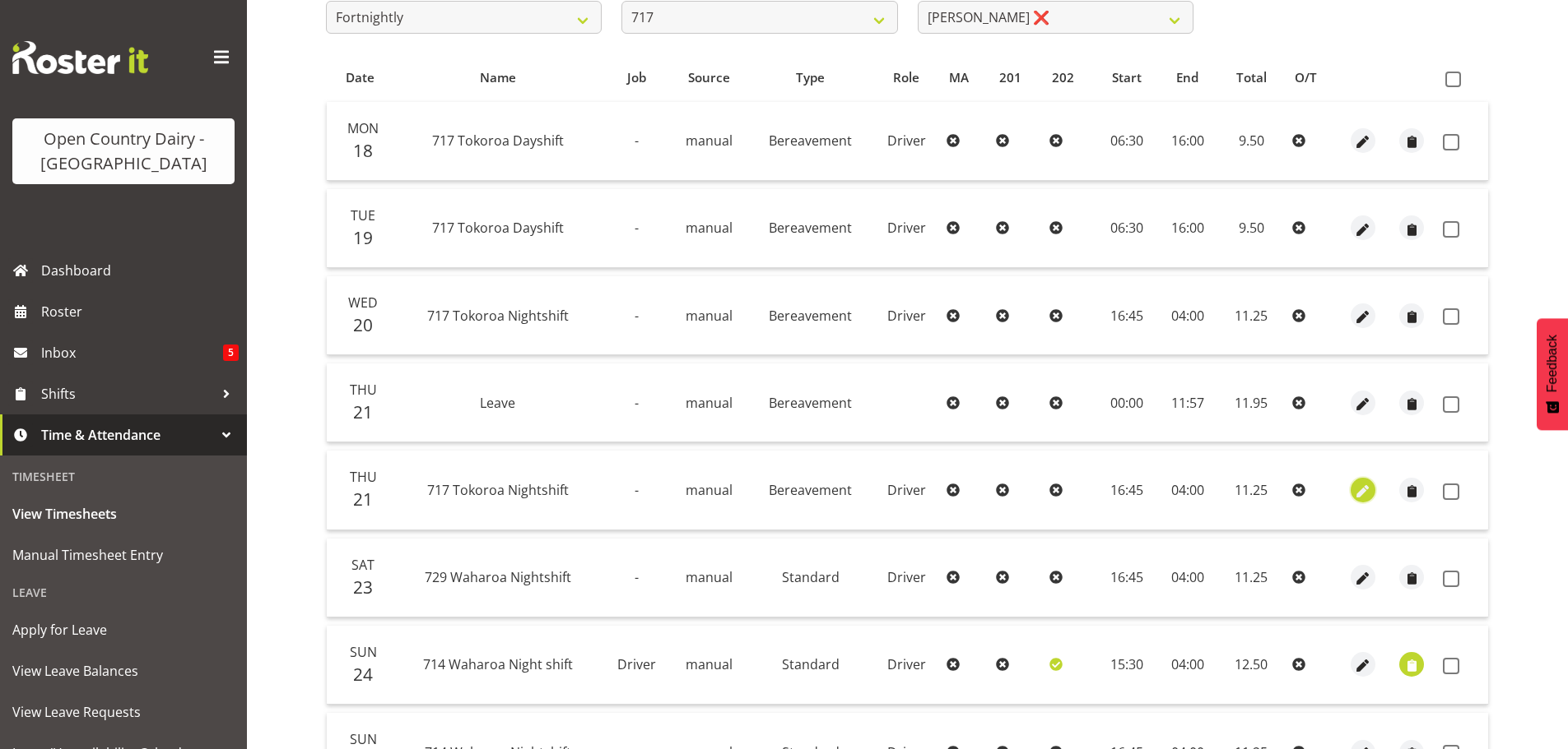
click at [1364, 486] on span "button" at bounding box center [1363, 491] width 19 height 19
select select "Bereavement"
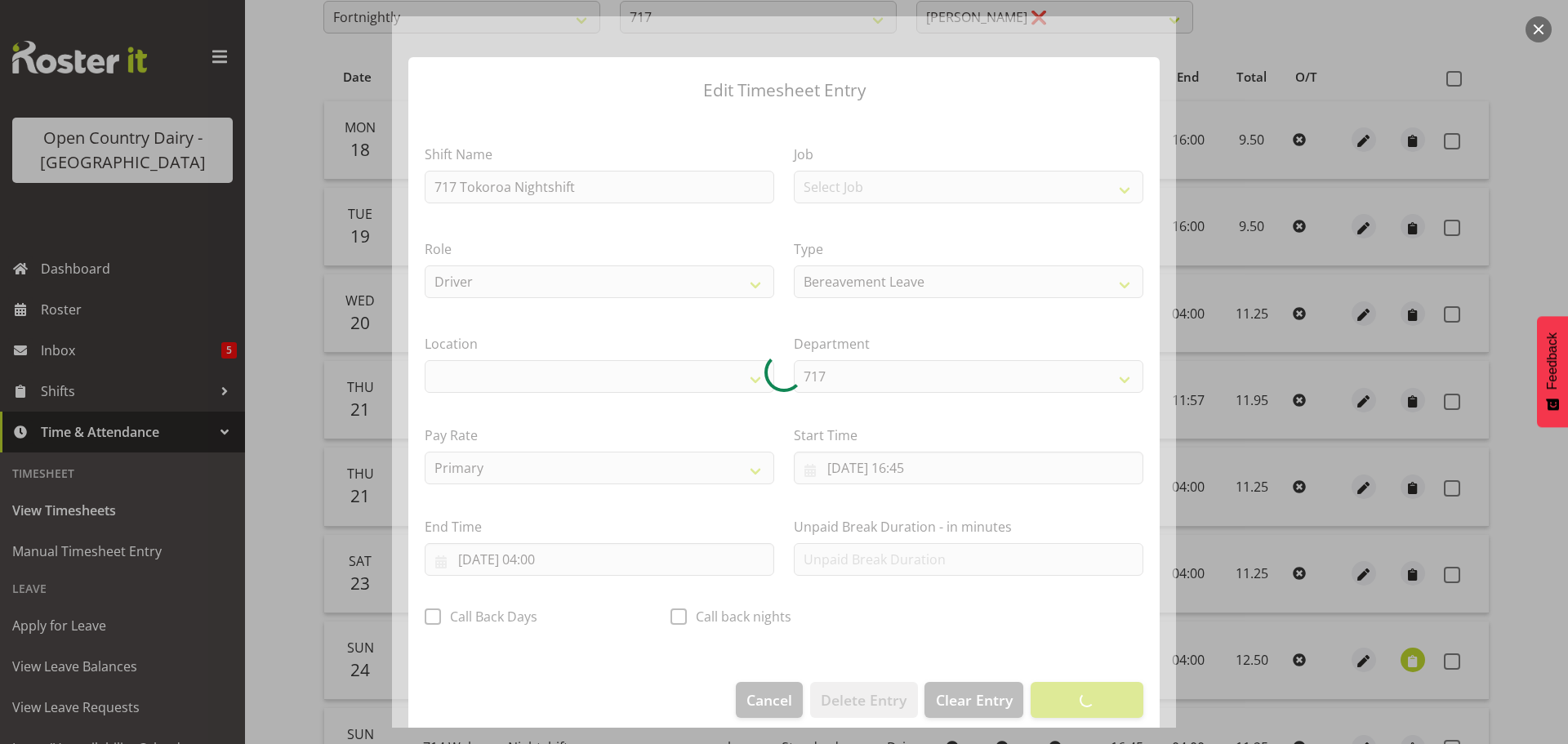
select select "1054"
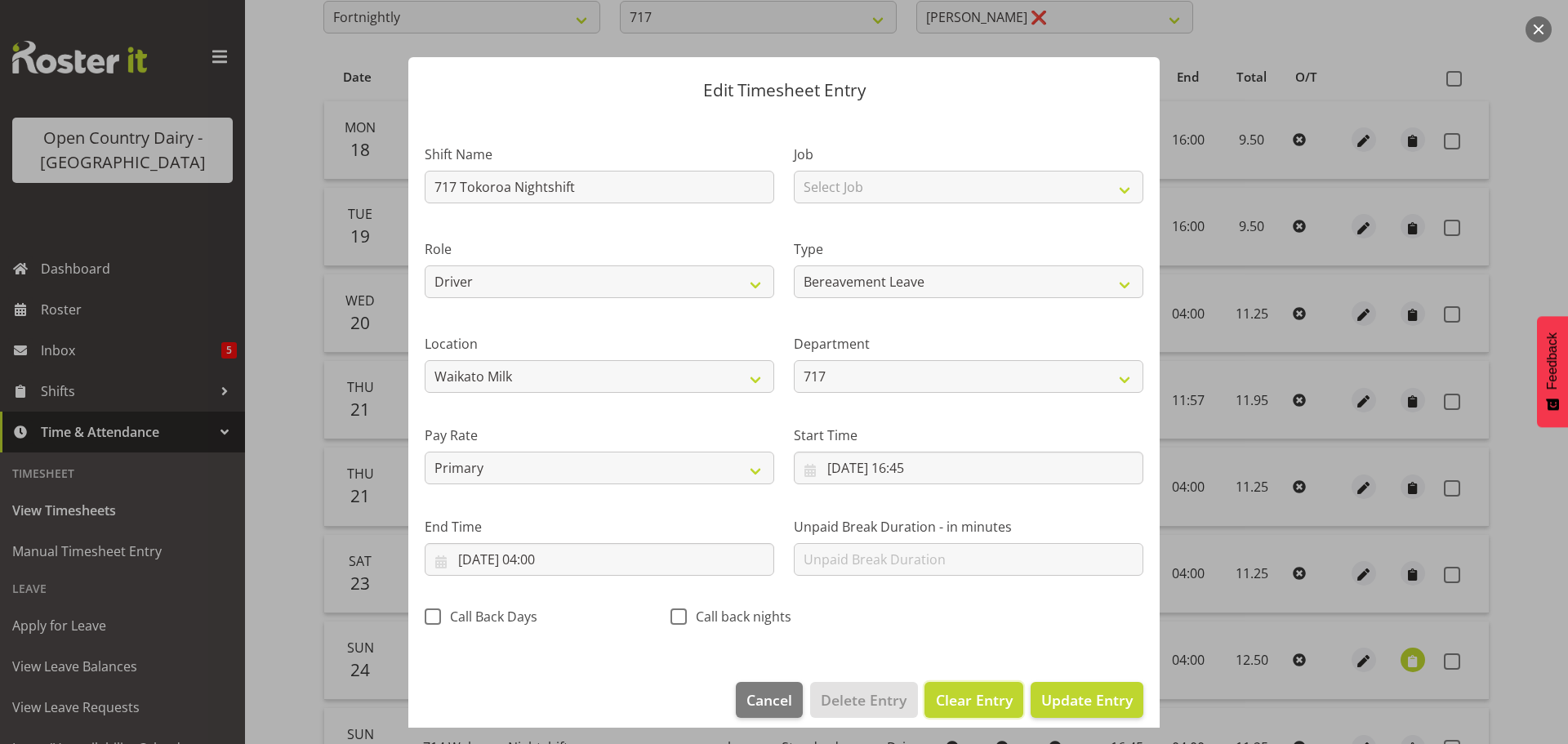
click at [957, 698] on span "Clear Entry" at bounding box center [974, 700] width 77 height 21
select select "Off"
type input "0"
select select
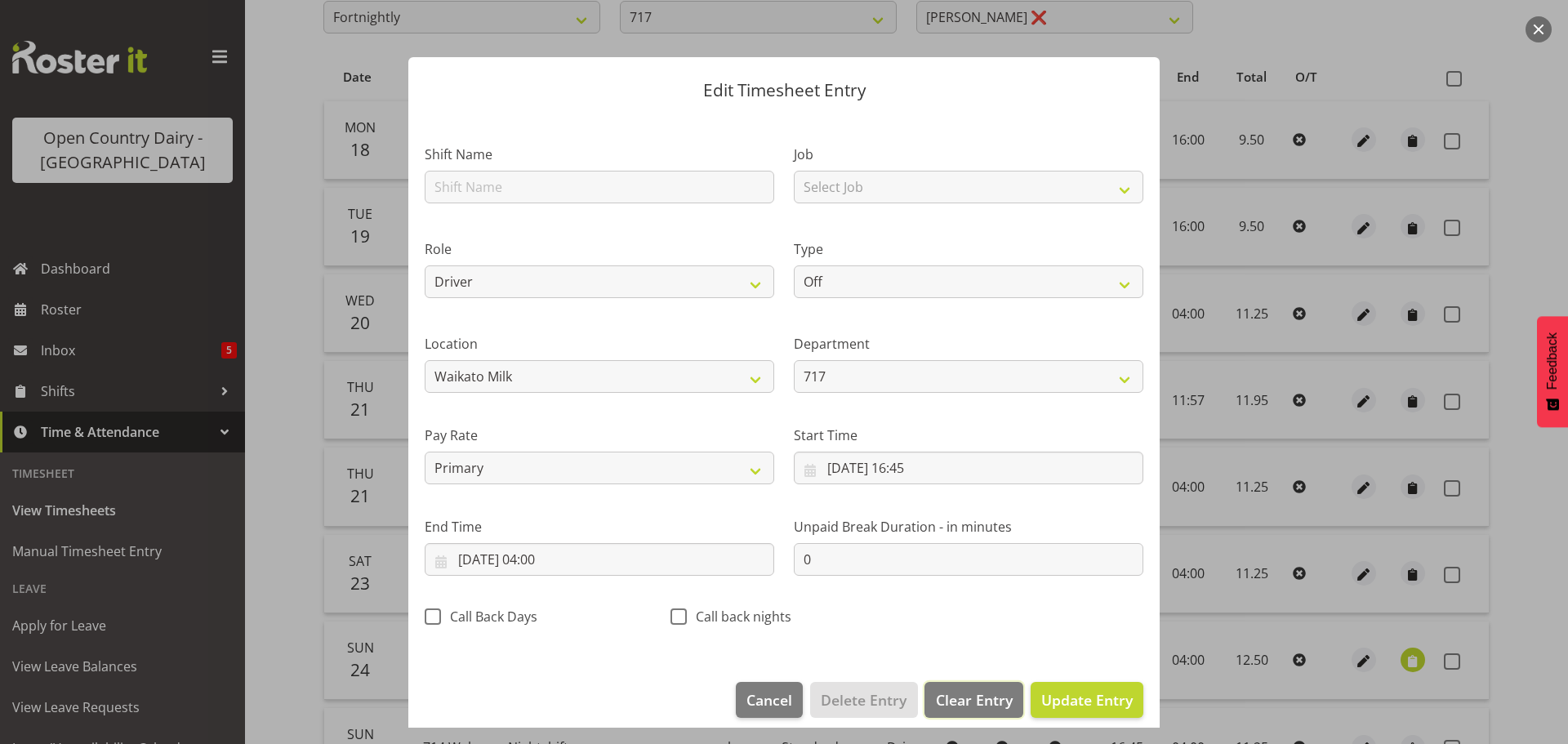
select select
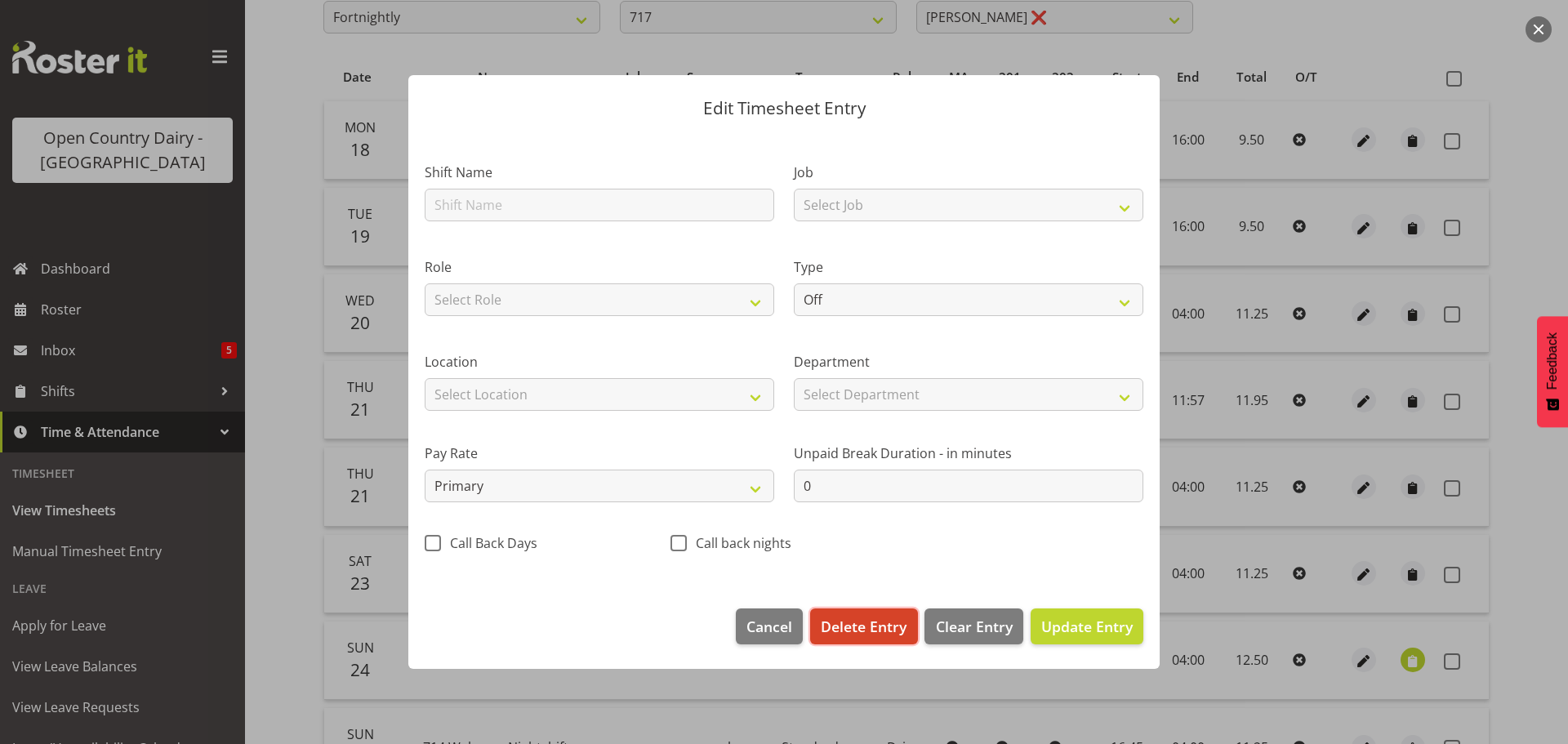
click at [884, 628] on span "Delete Entry" at bounding box center [864, 627] width 86 height 21
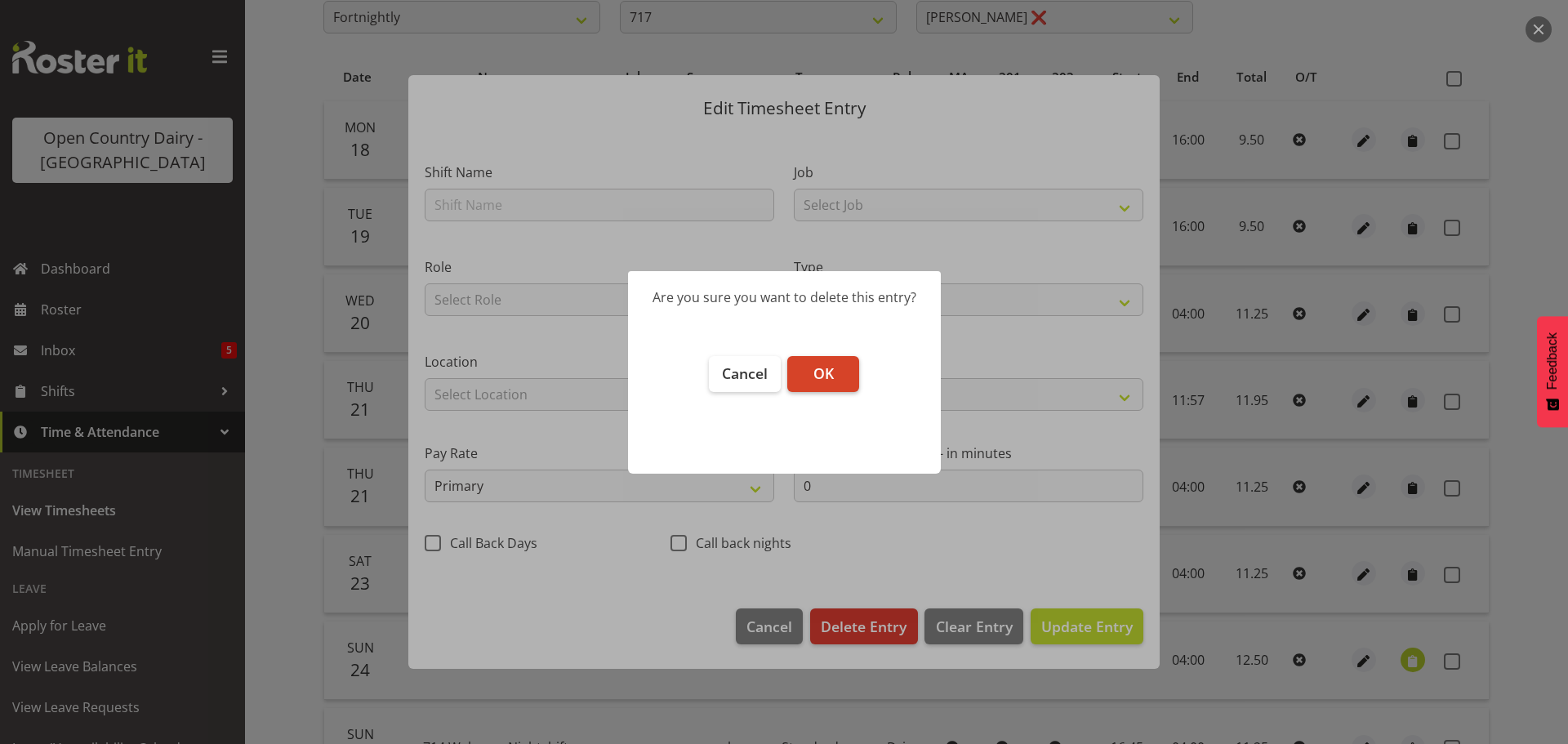
click at [825, 379] on span "OK" at bounding box center [824, 373] width 21 height 20
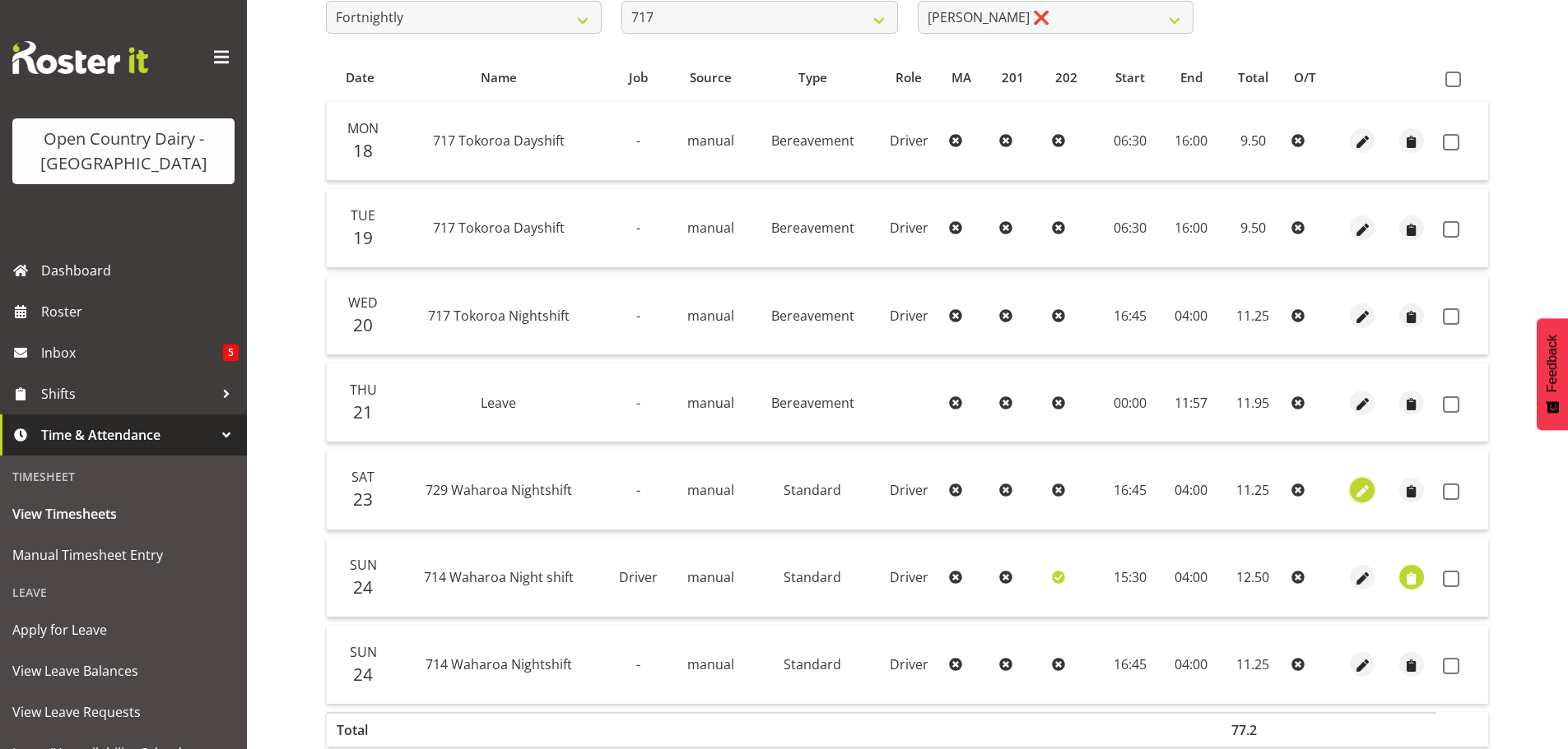
click at [1364, 490] on span "button" at bounding box center [1363, 491] width 19 height 19
select select "Standard"
select select "727"
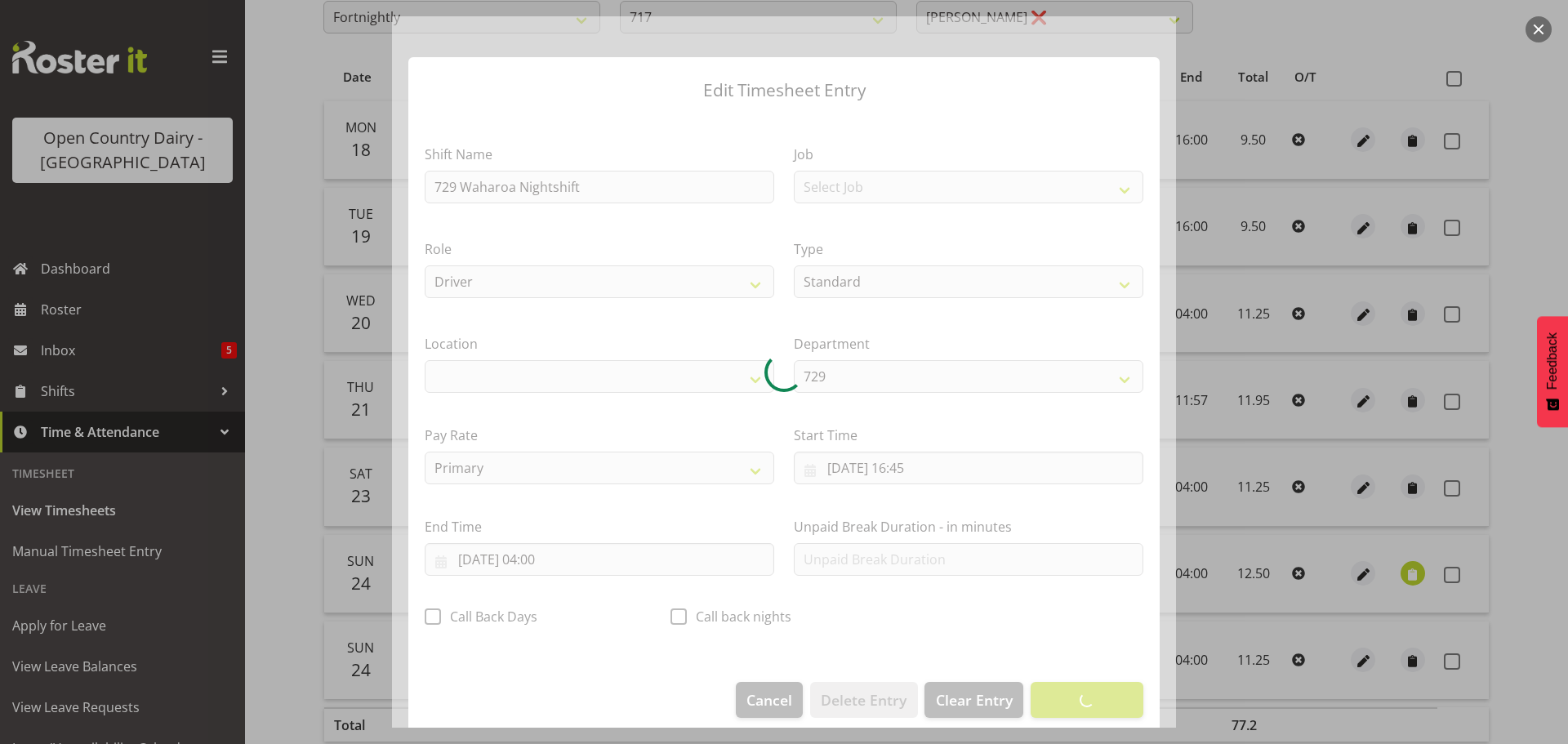
select select "1054"
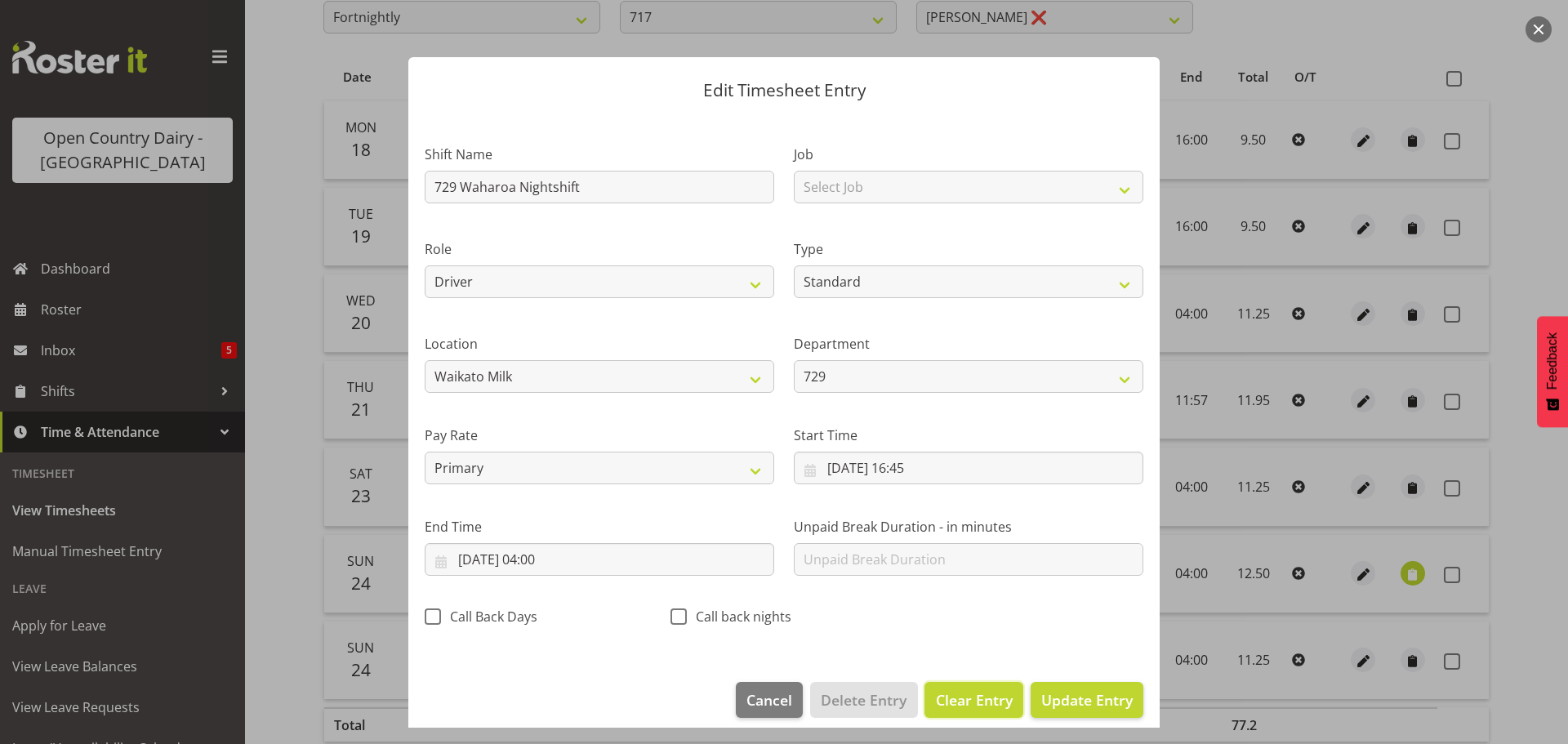
click at [961, 696] on span "Clear Entry" at bounding box center [974, 700] width 77 height 21
select select "Off"
type input "0"
select select
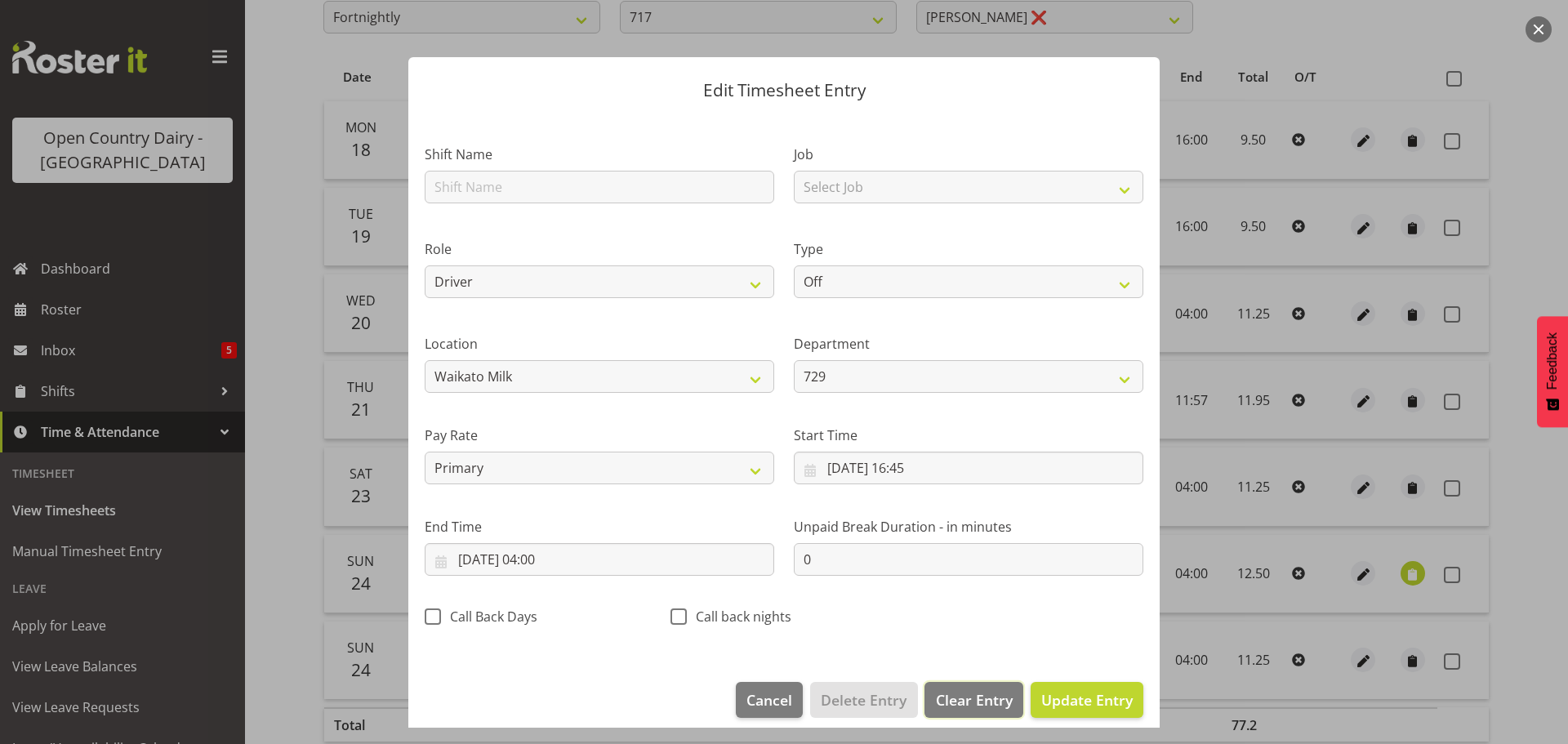
select select
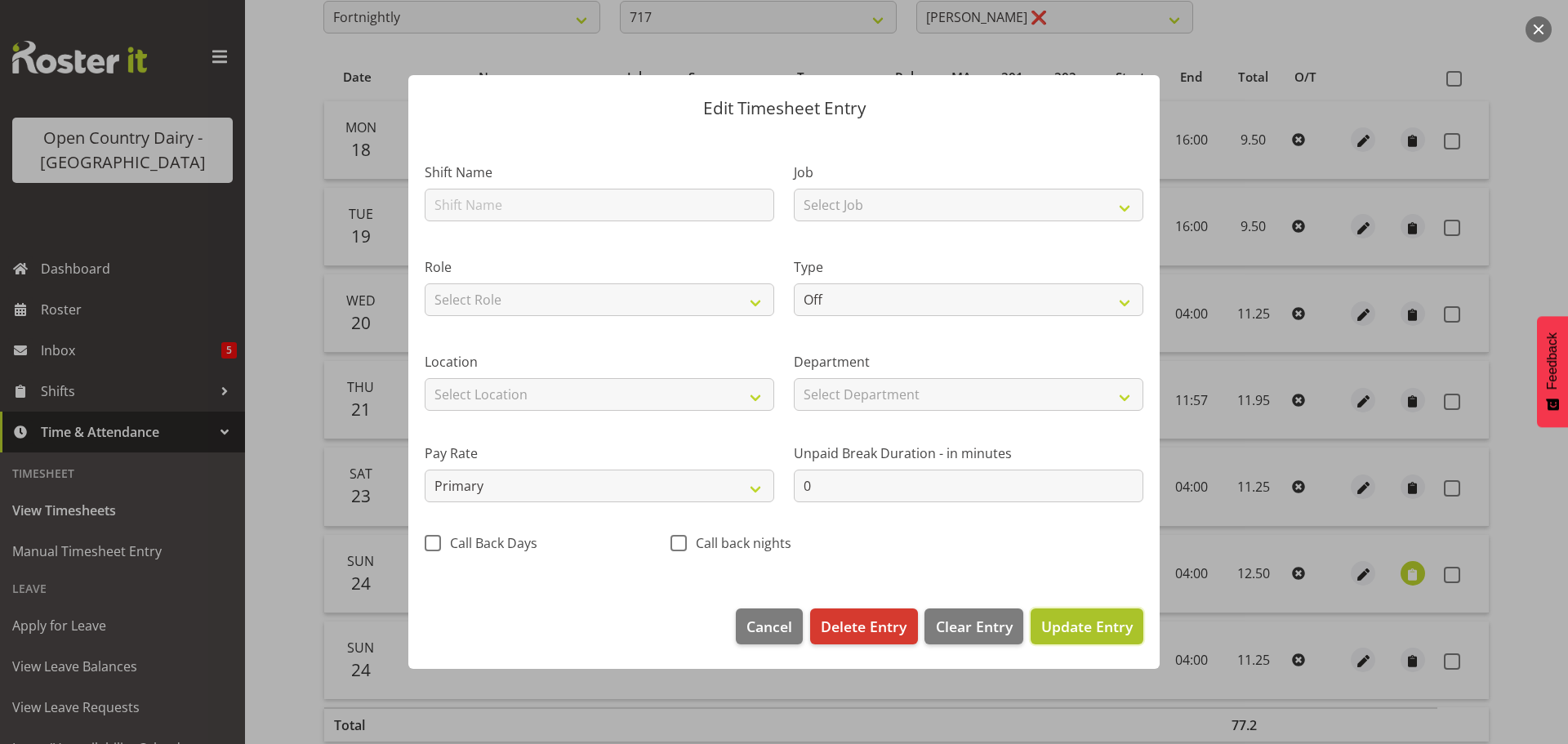
click at [1081, 626] on span "Update Entry" at bounding box center [1087, 627] width 92 height 20
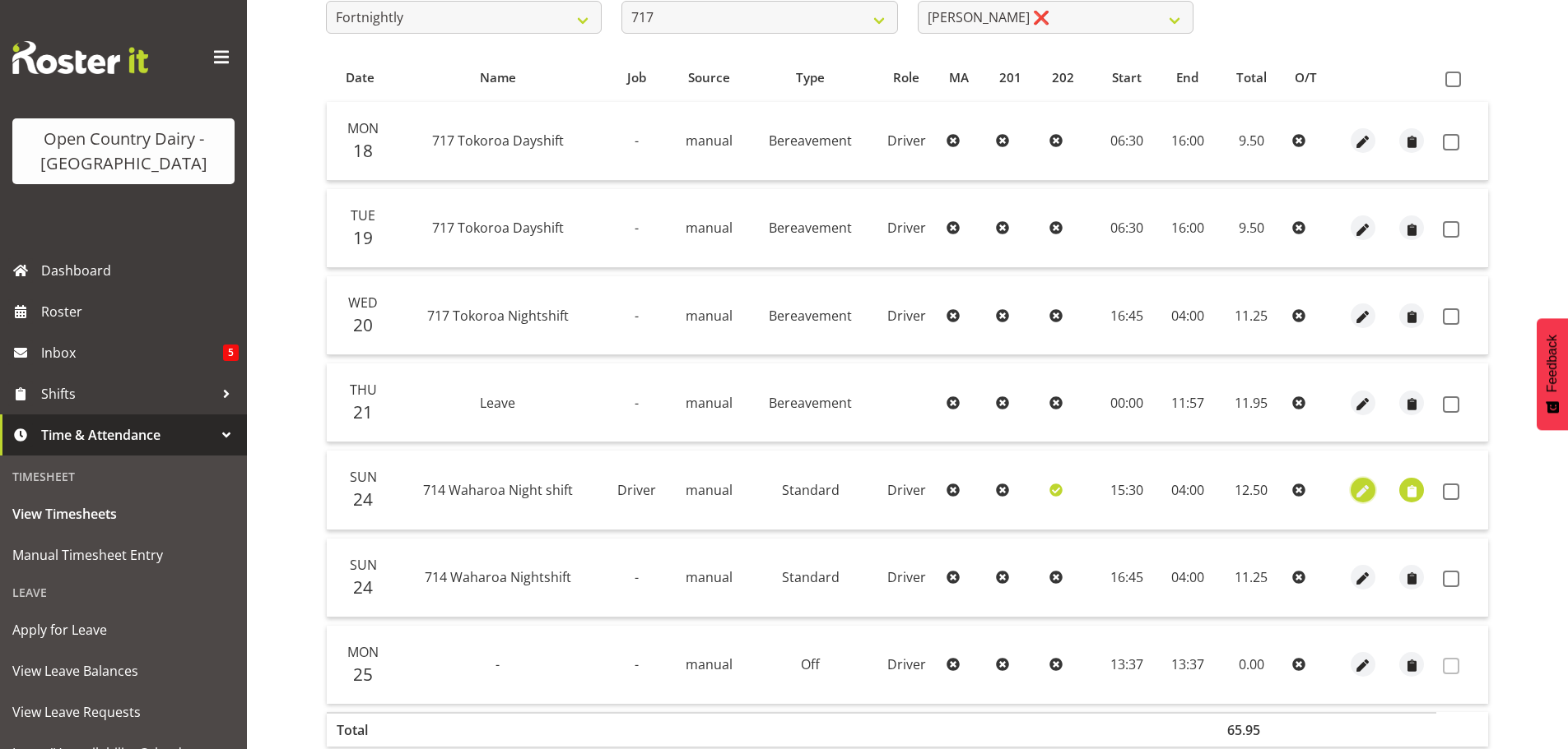
click at [1364, 491] on span "button" at bounding box center [1363, 491] width 19 height 19
select select "Standard"
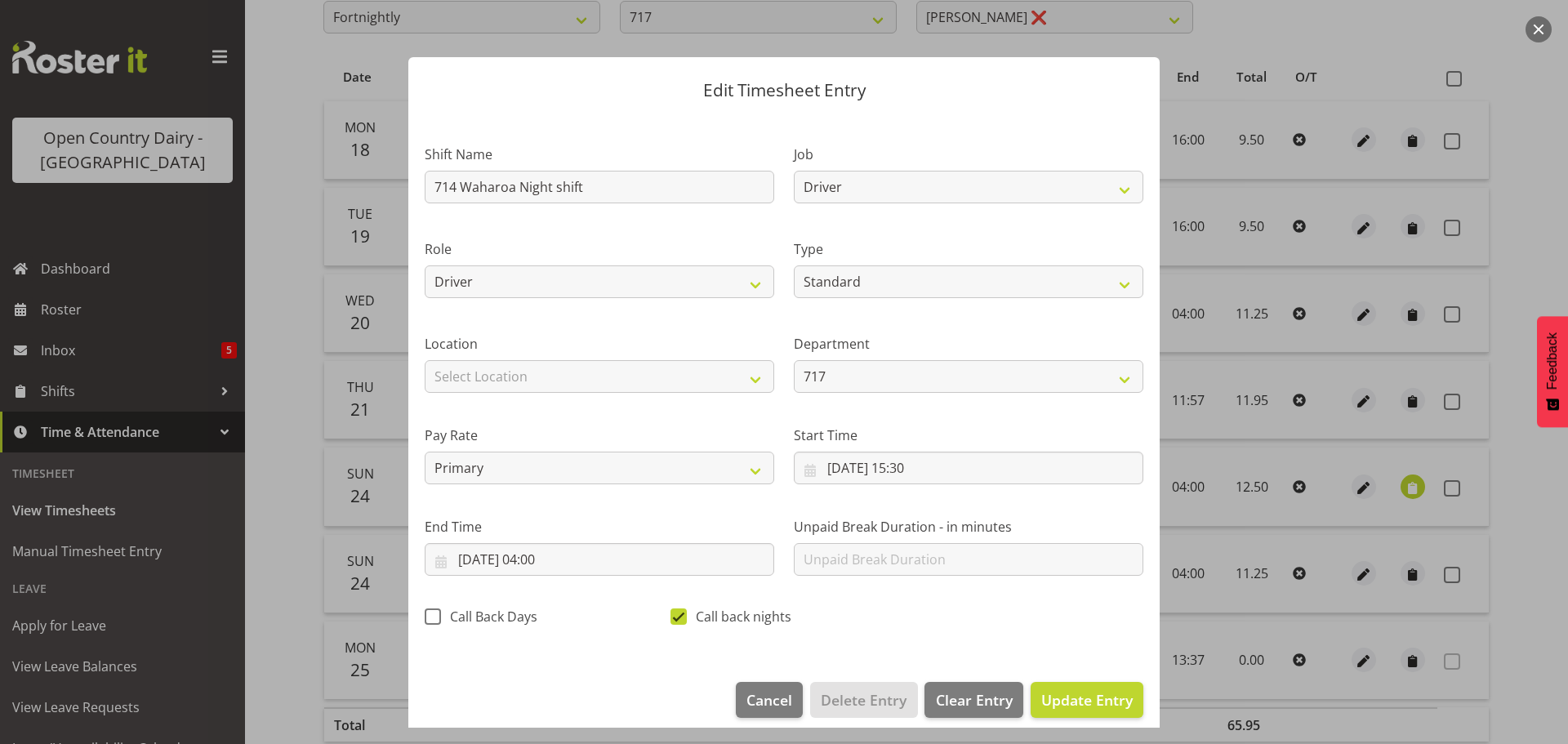
click at [1075, 513] on div "Unpaid Break Duration - in minutes" at bounding box center [968, 540] width 369 height 92
click at [1522, 243] on div at bounding box center [784, 372] width 1568 height 744
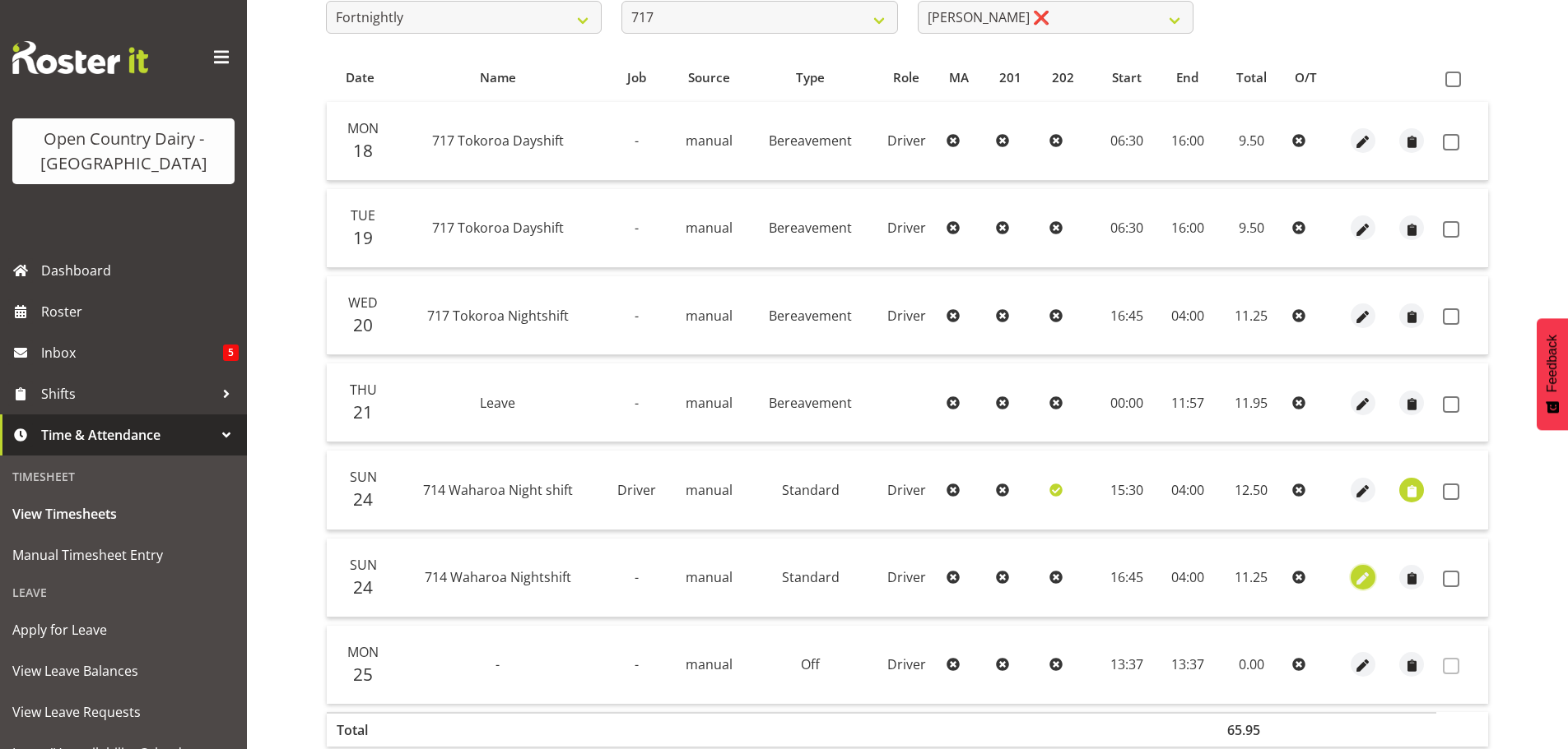
click at [1365, 579] on span "button" at bounding box center [1363, 579] width 19 height 19
select select "Standard"
select select "805"
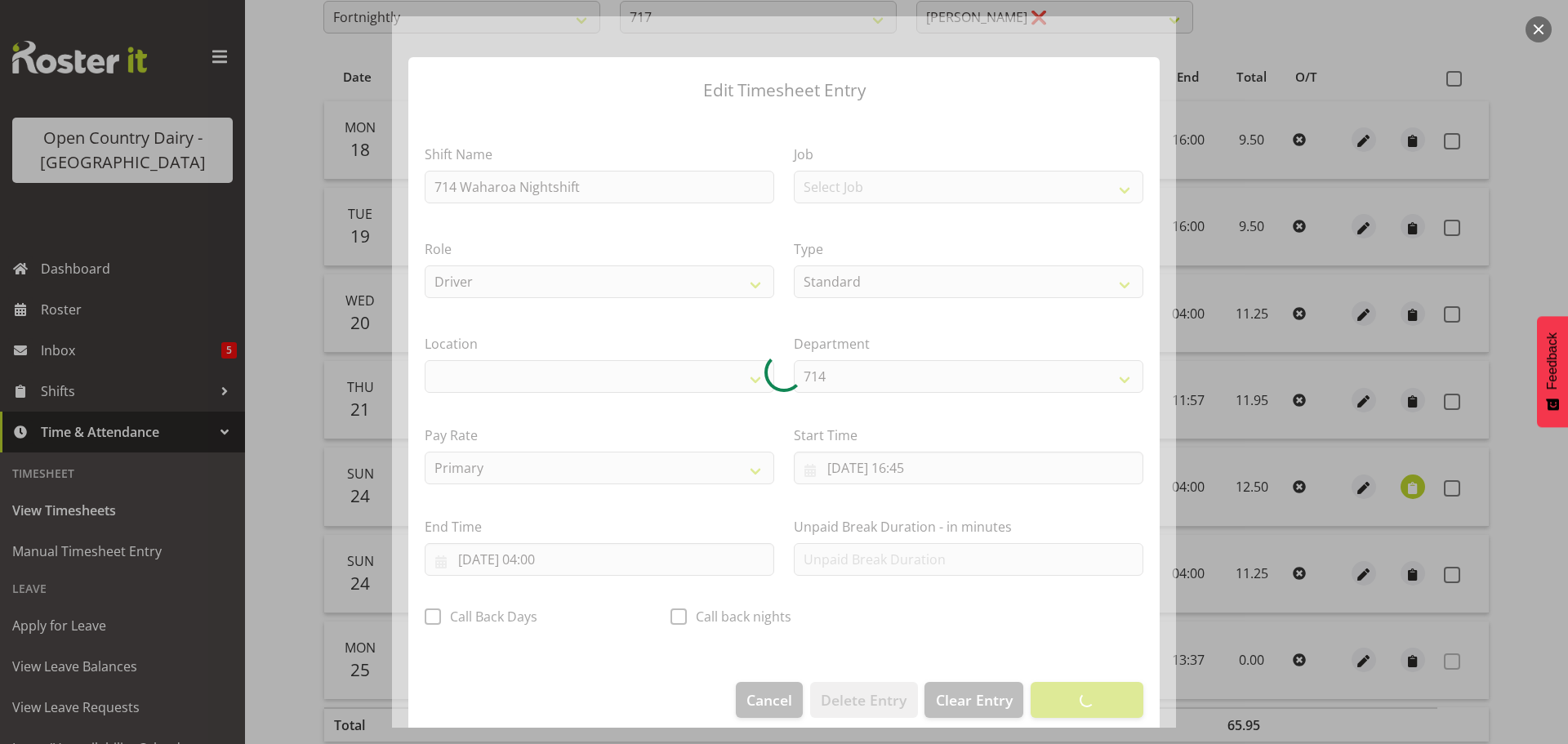
select select "1054"
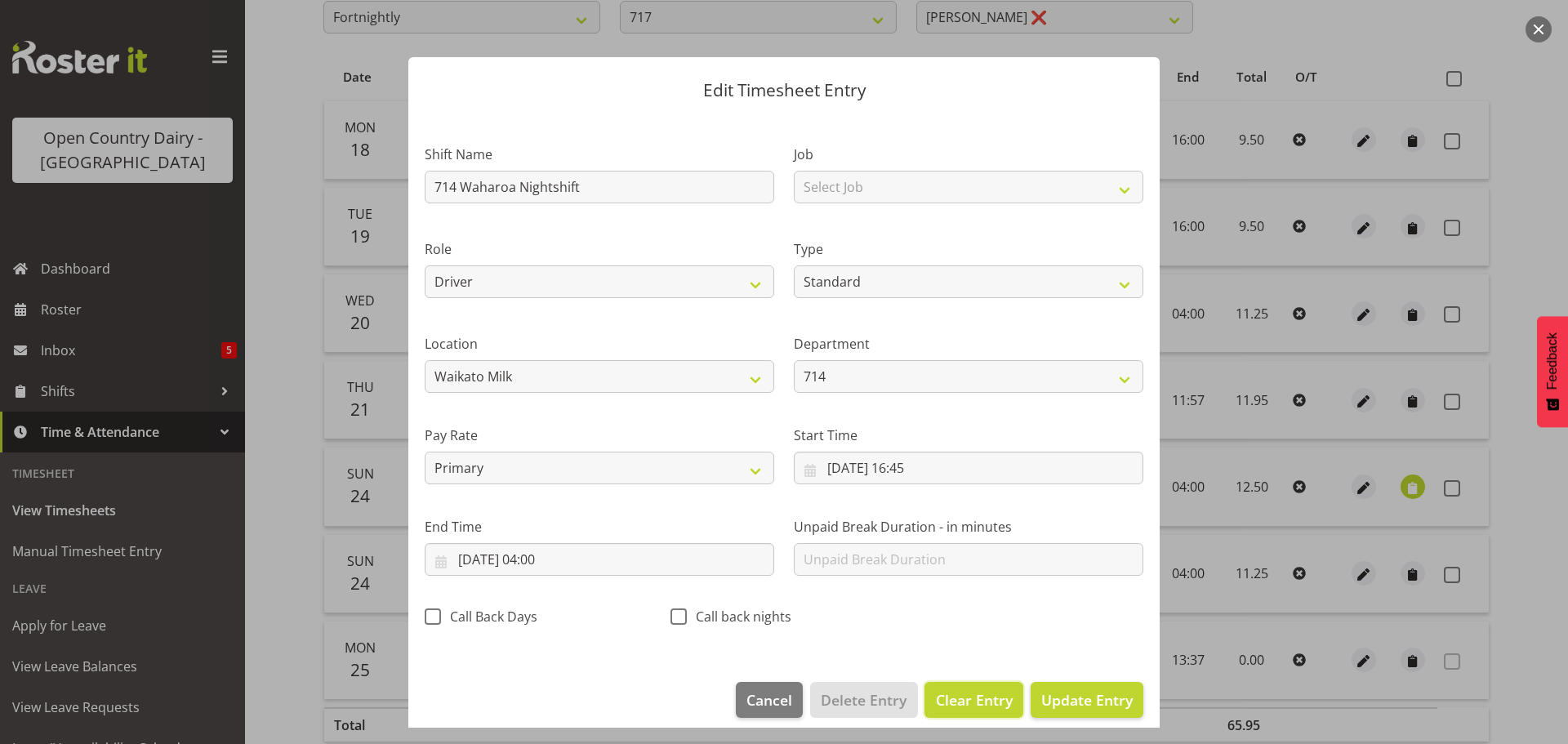
click at [970, 699] on span "Clear Entry" at bounding box center [974, 700] width 77 height 21
select select "Off"
type input "0"
select select
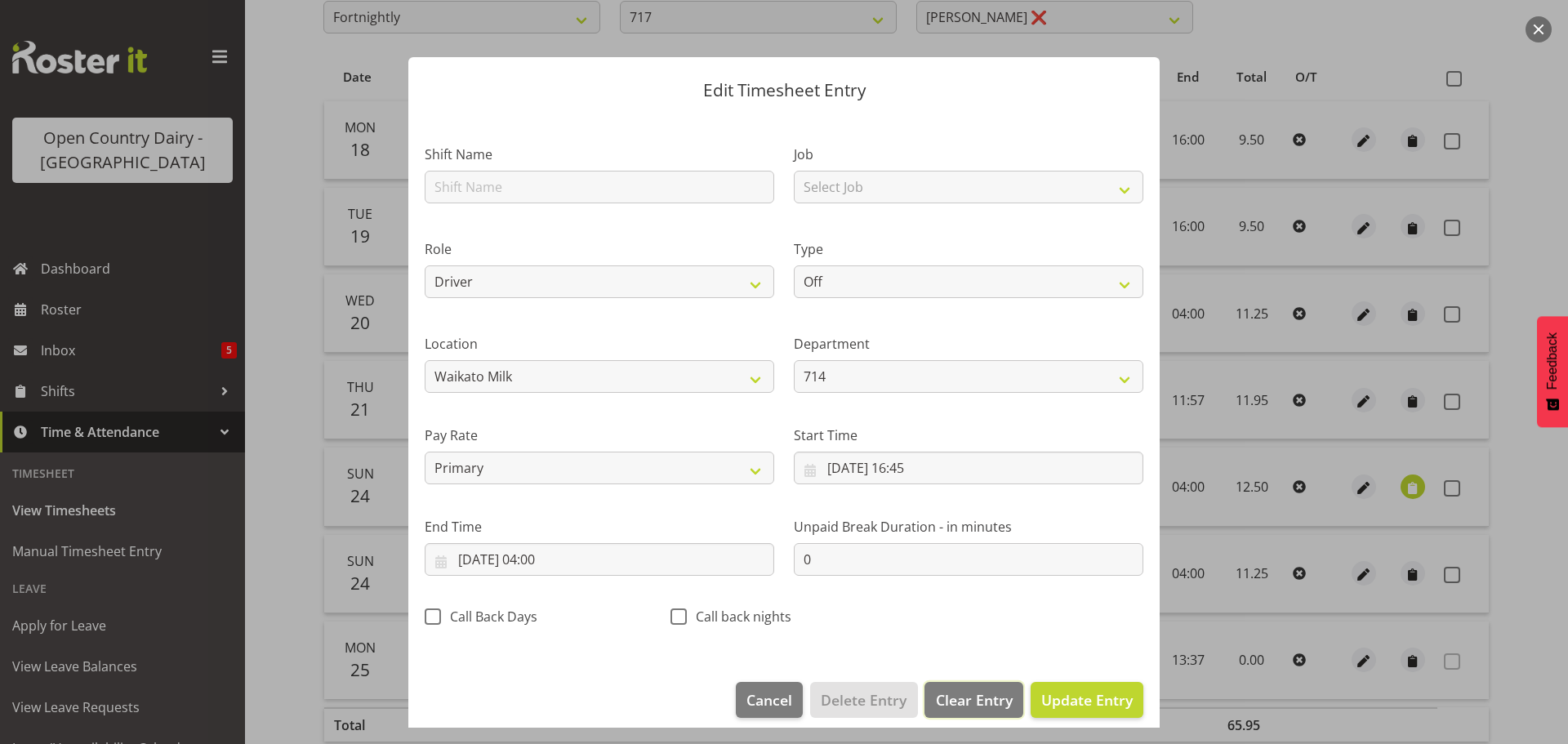
select select
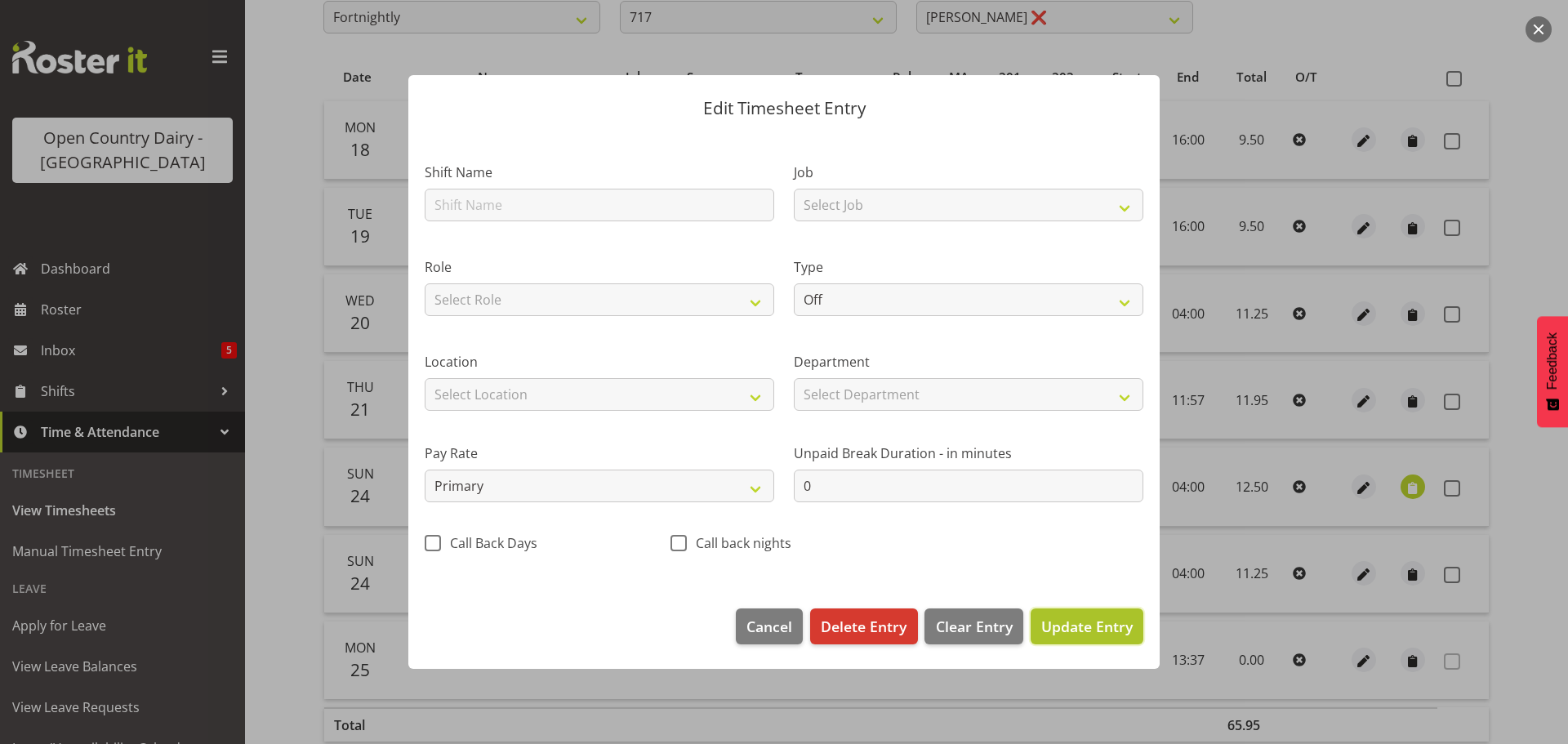
click at [1084, 628] on span "Update Entry" at bounding box center [1087, 627] width 92 height 20
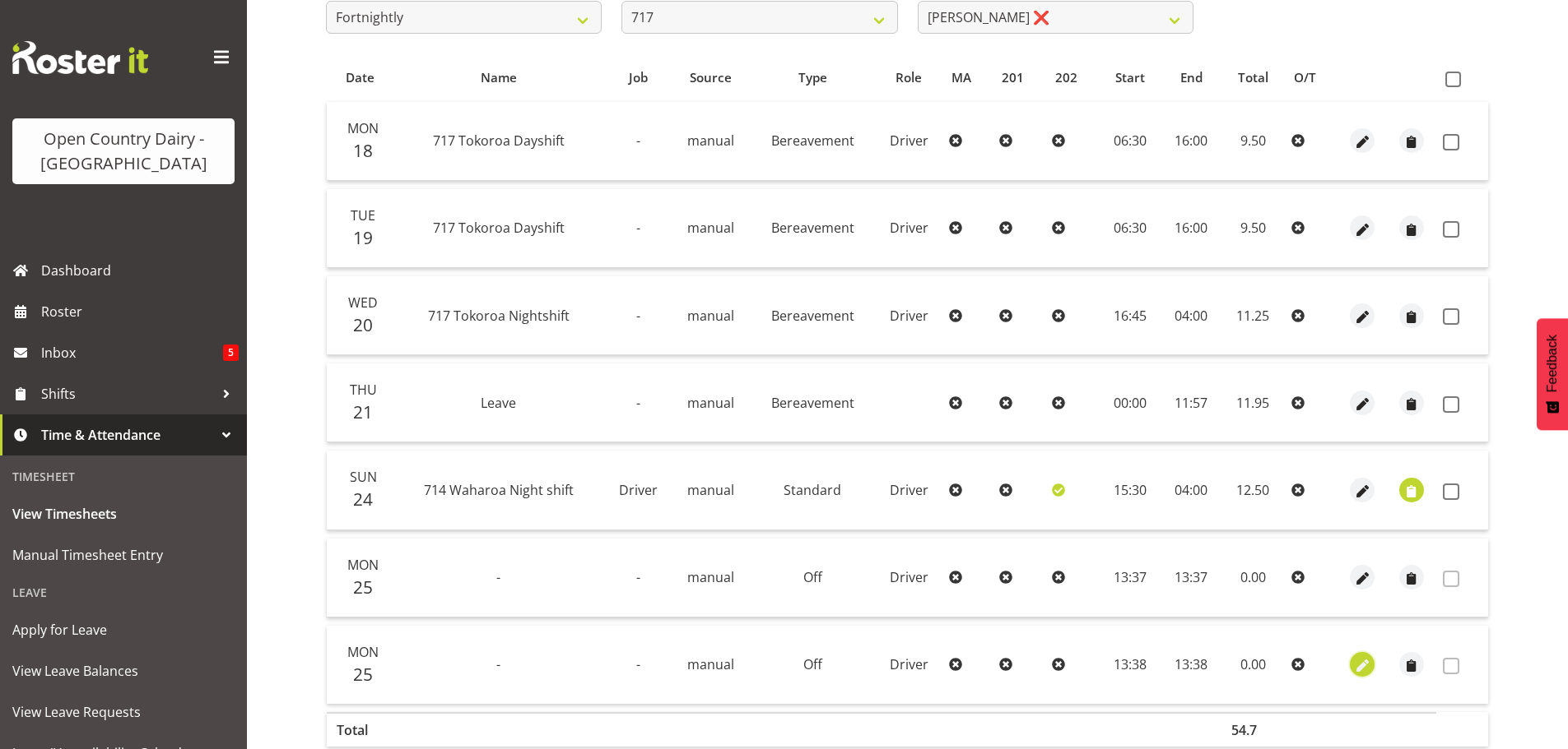
click at [1359, 667] on span "button" at bounding box center [1363, 667] width 19 height 19
select select "805"
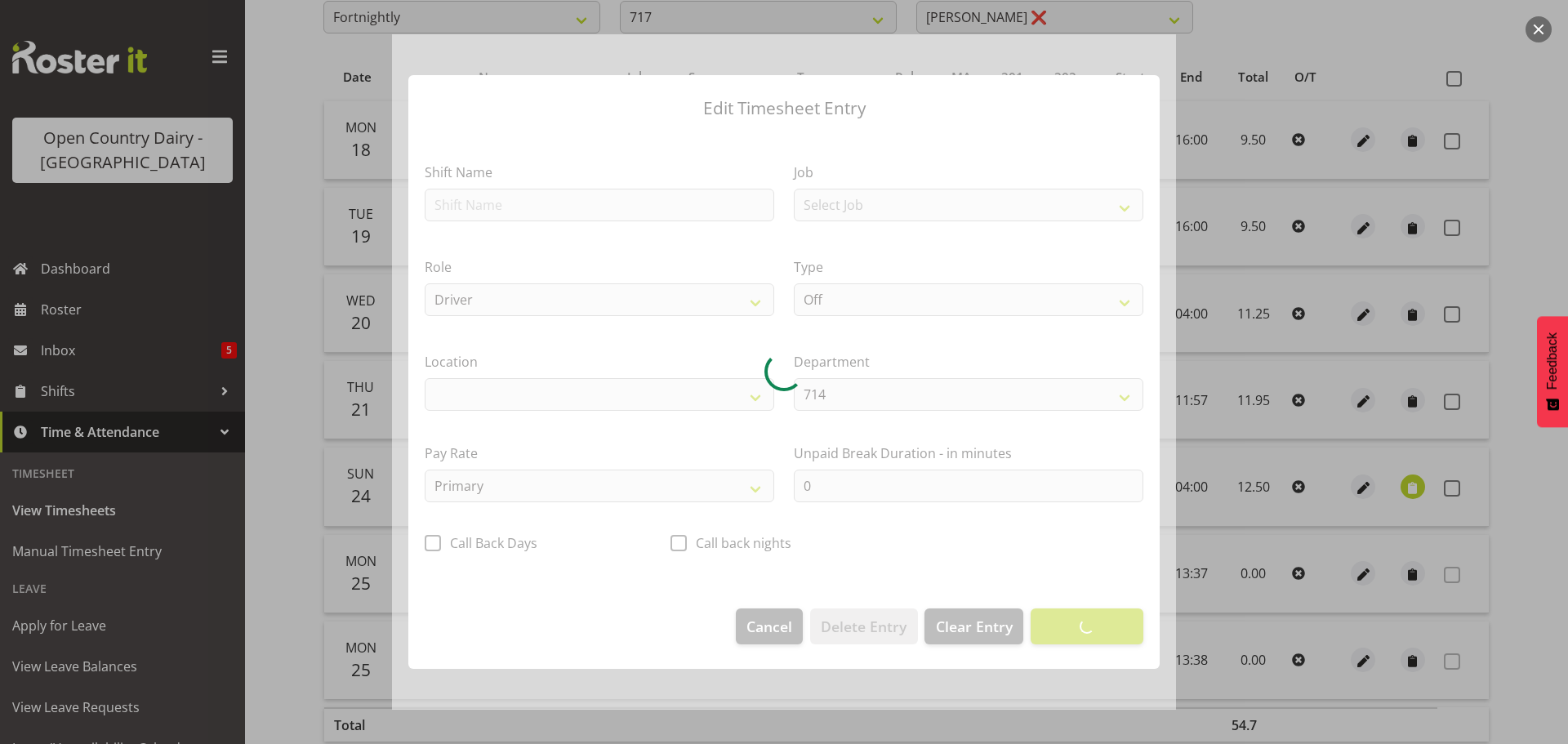
select select "1054"
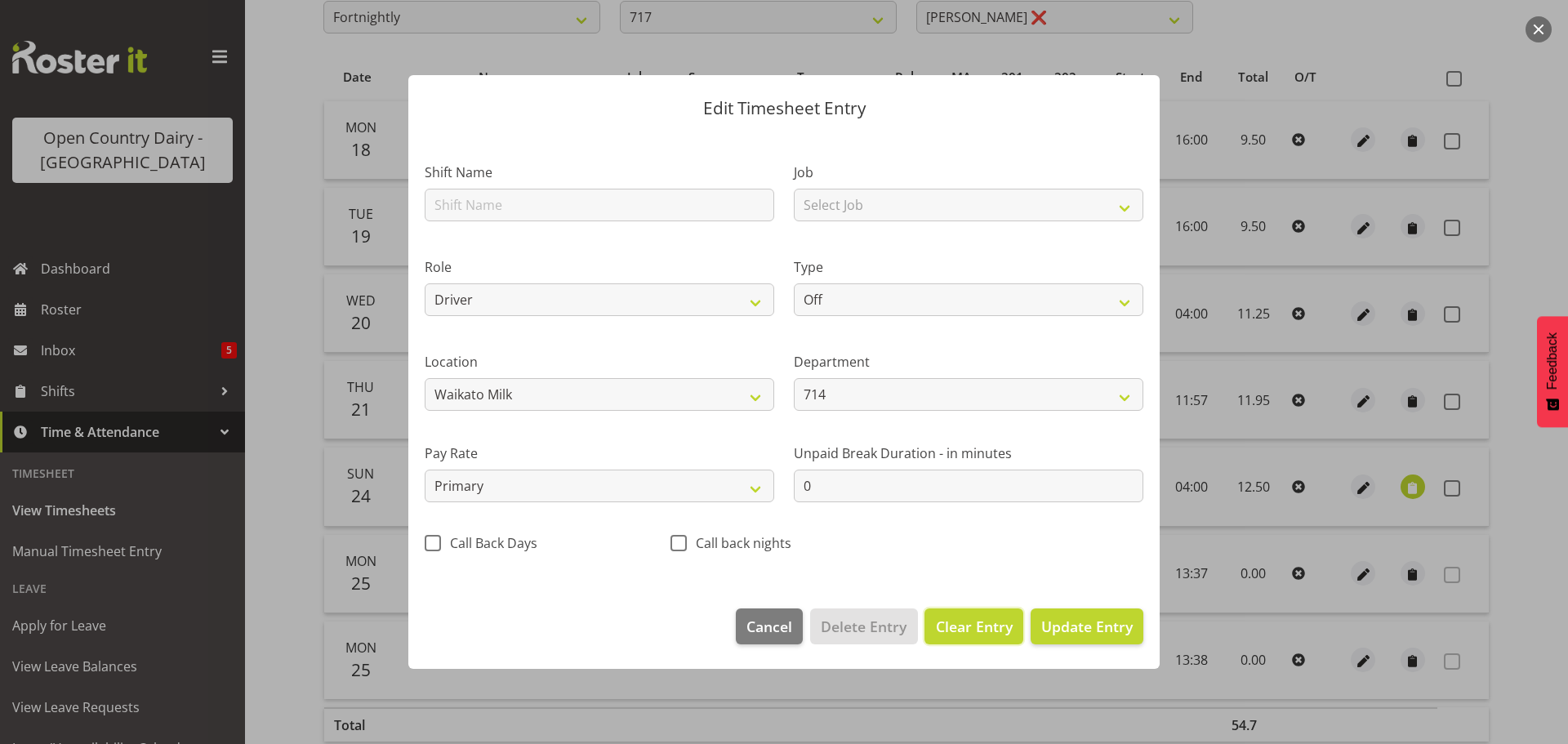
click at [972, 632] on span "Clear Entry" at bounding box center [974, 627] width 77 height 21
select select
click at [1311, 673] on div at bounding box center [784, 372] width 1568 height 744
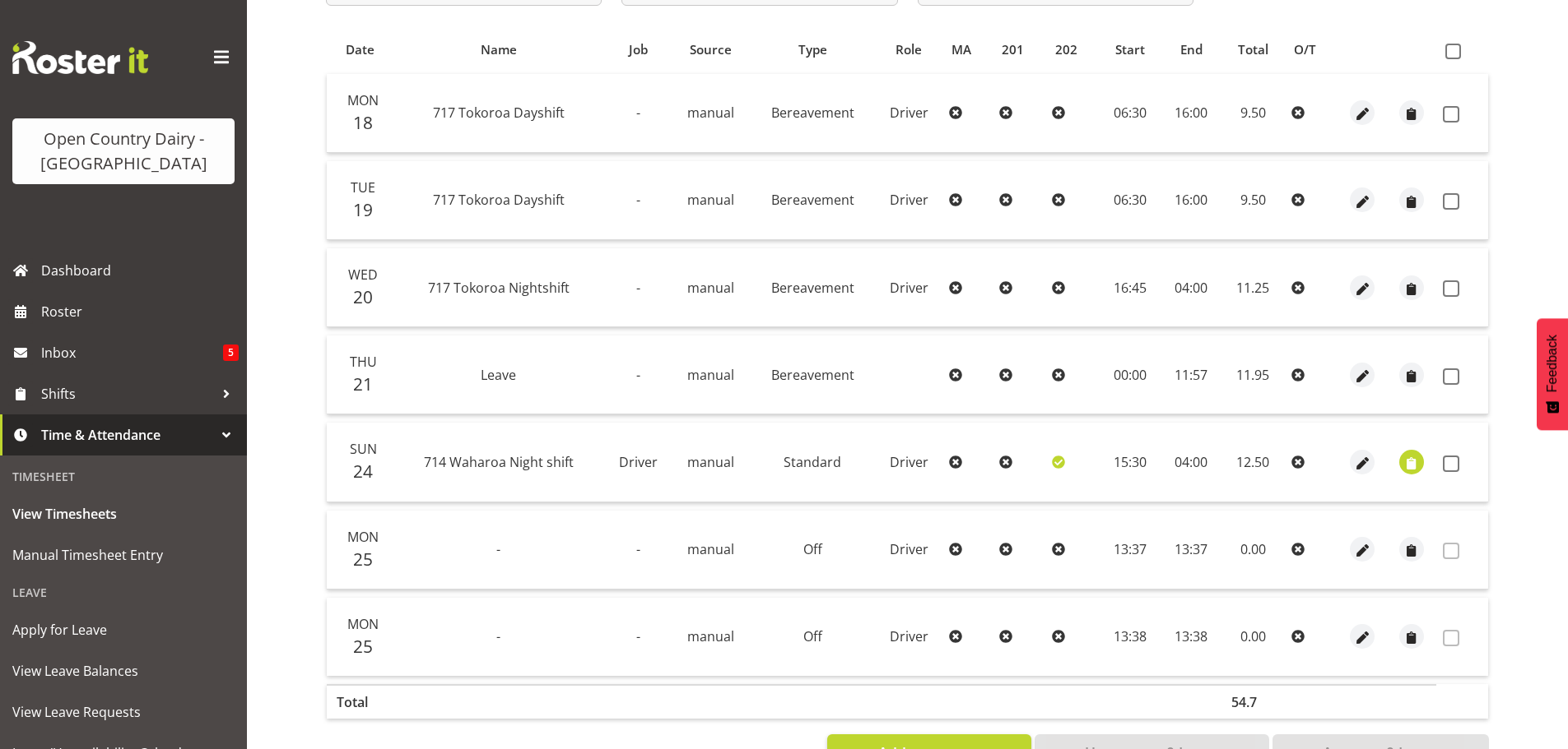
scroll to position [395, 0]
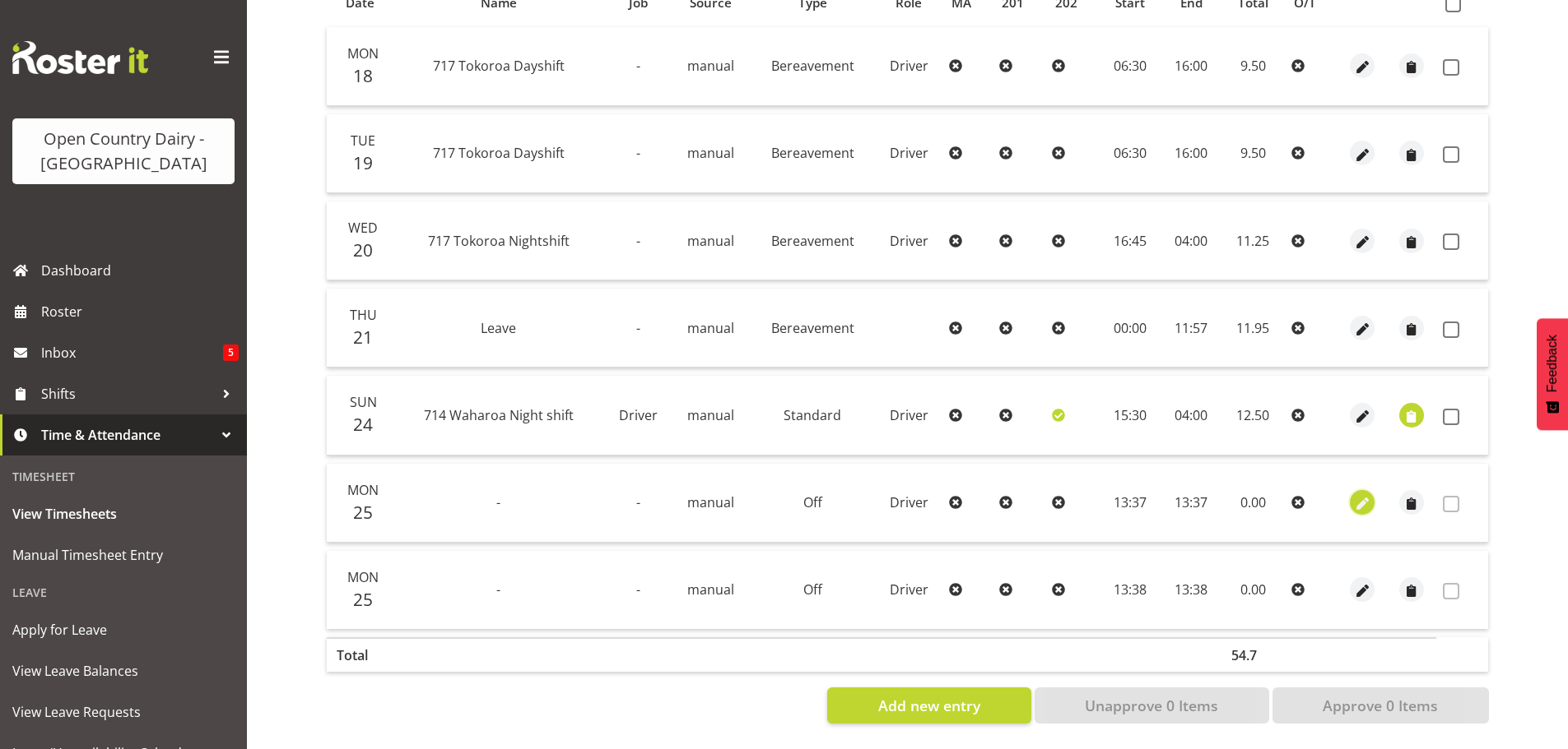
click at [1361, 495] on span "button" at bounding box center [1363, 505] width 19 height 19
select select "727"
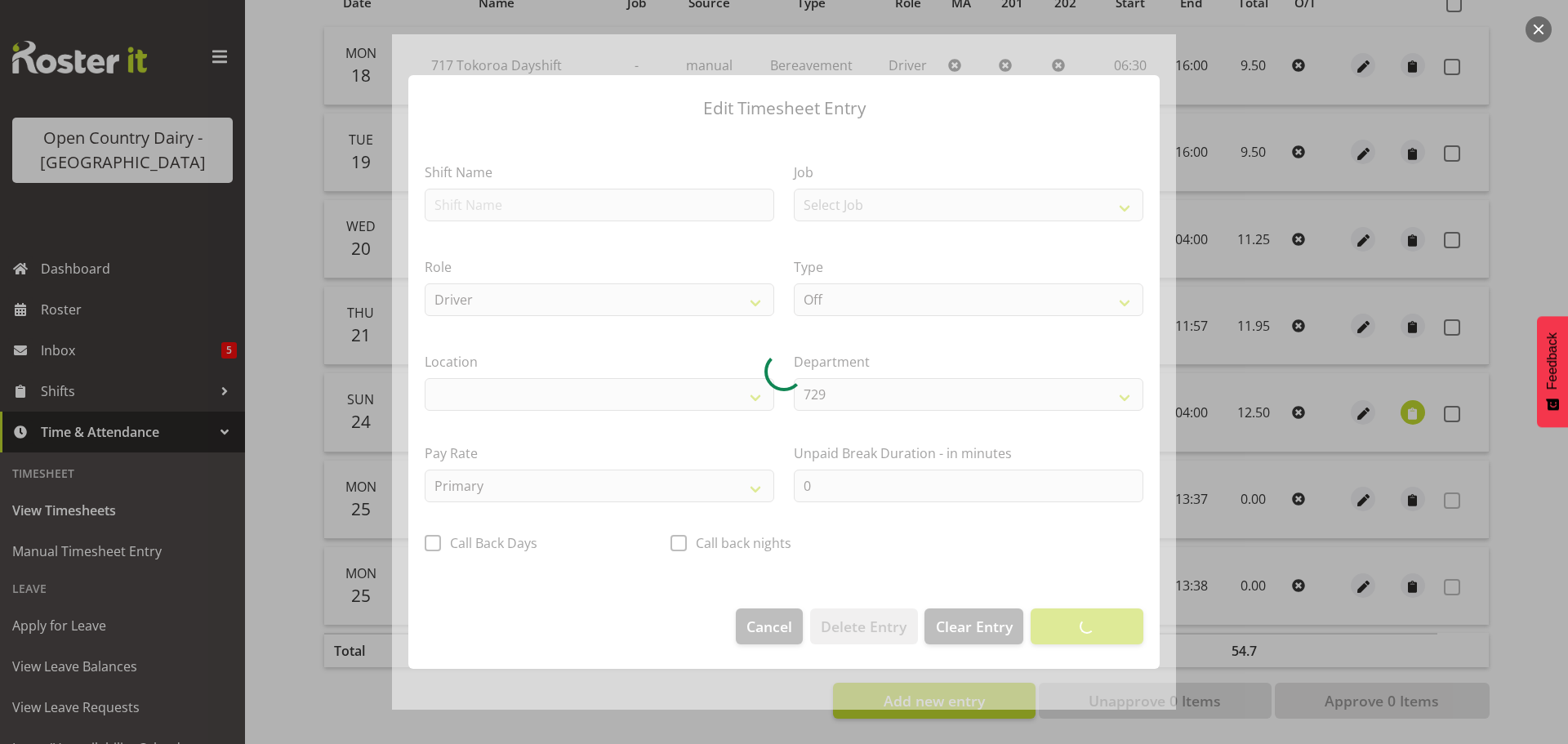
select select "1054"
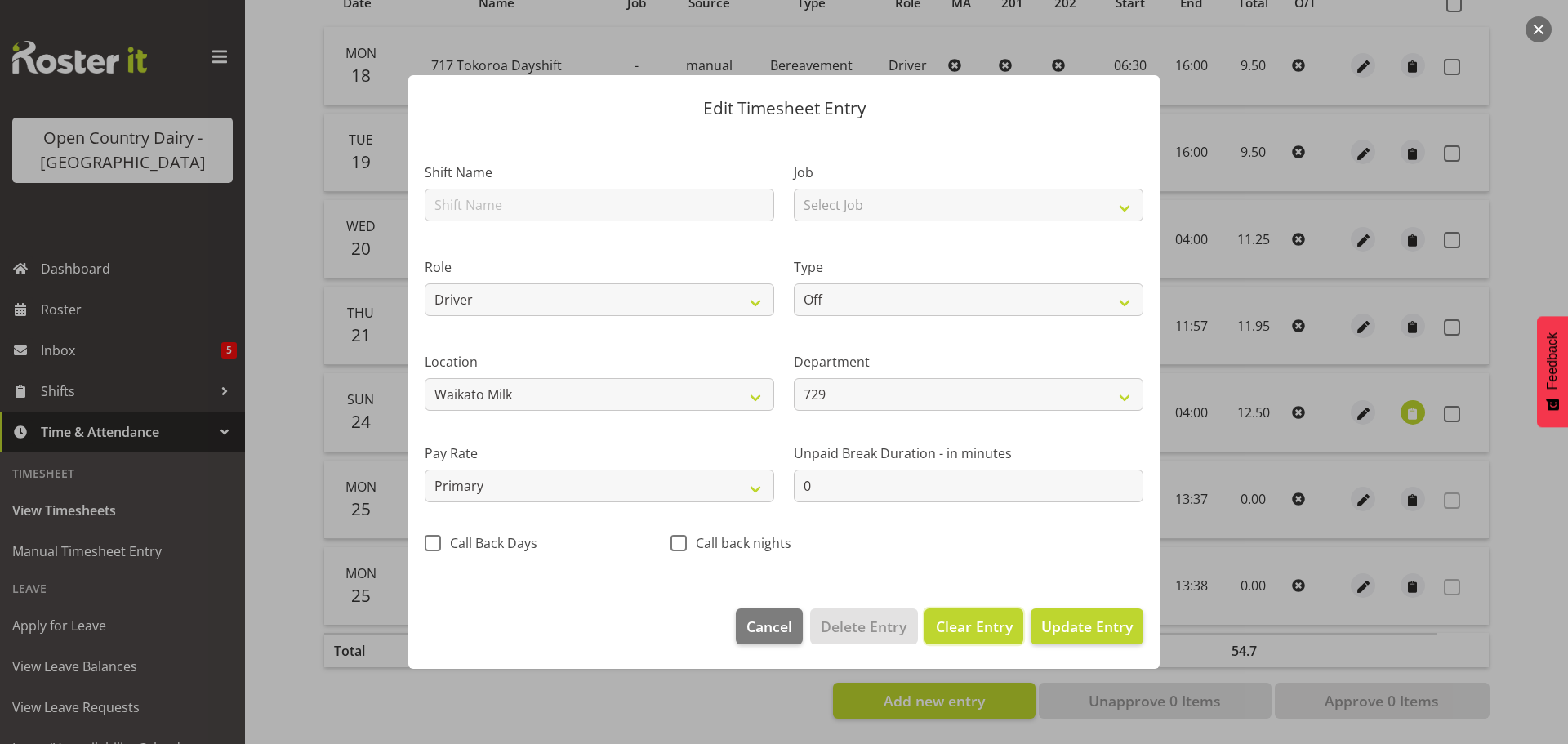
drag, startPoint x: 976, startPoint y: 628, endPoint x: 951, endPoint y: 627, distance: 25.0
click at [976, 627] on span "Clear Entry" at bounding box center [974, 627] width 77 height 21
select select
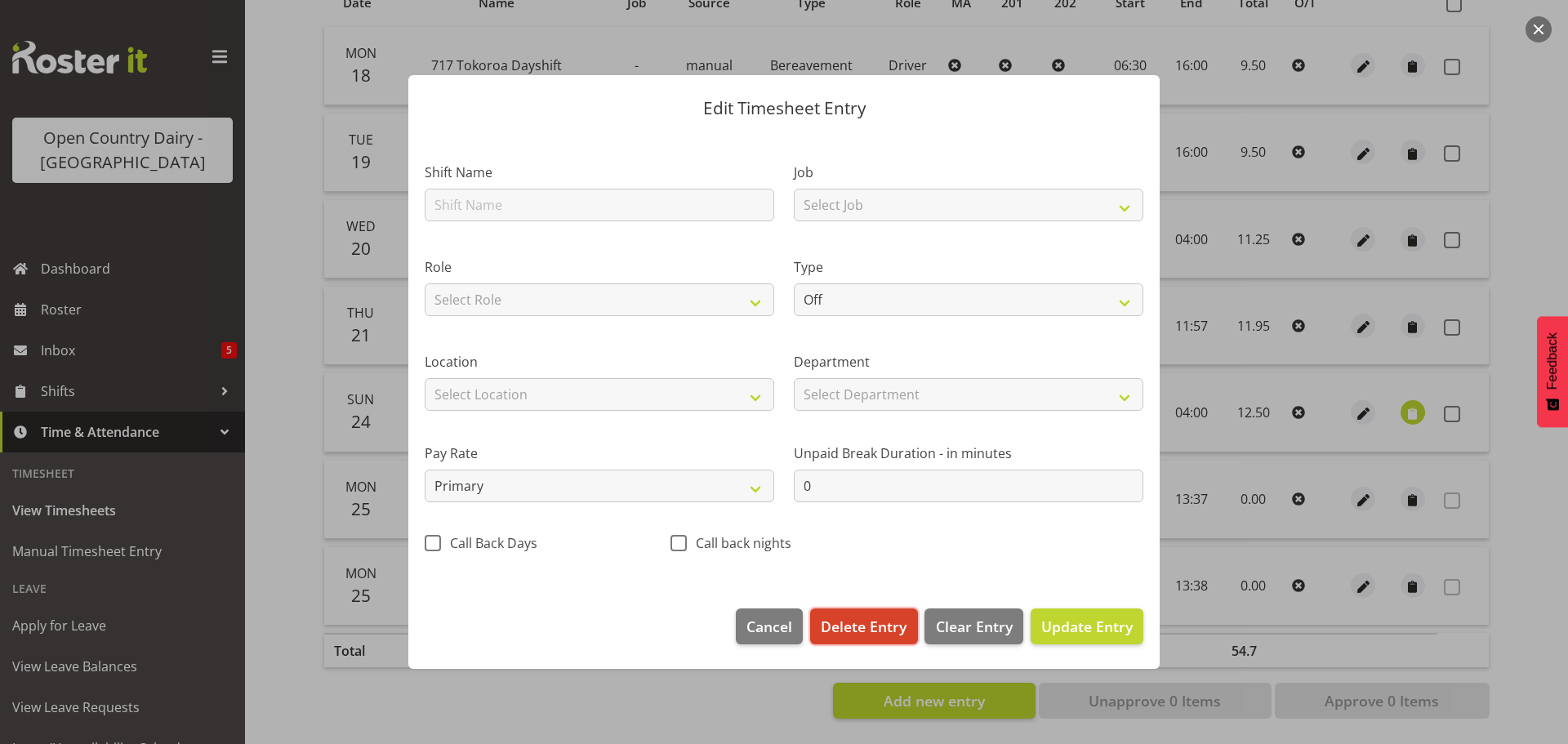
click at [871, 629] on span "Delete Entry" at bounding box center [864, 627] width 86 height 21
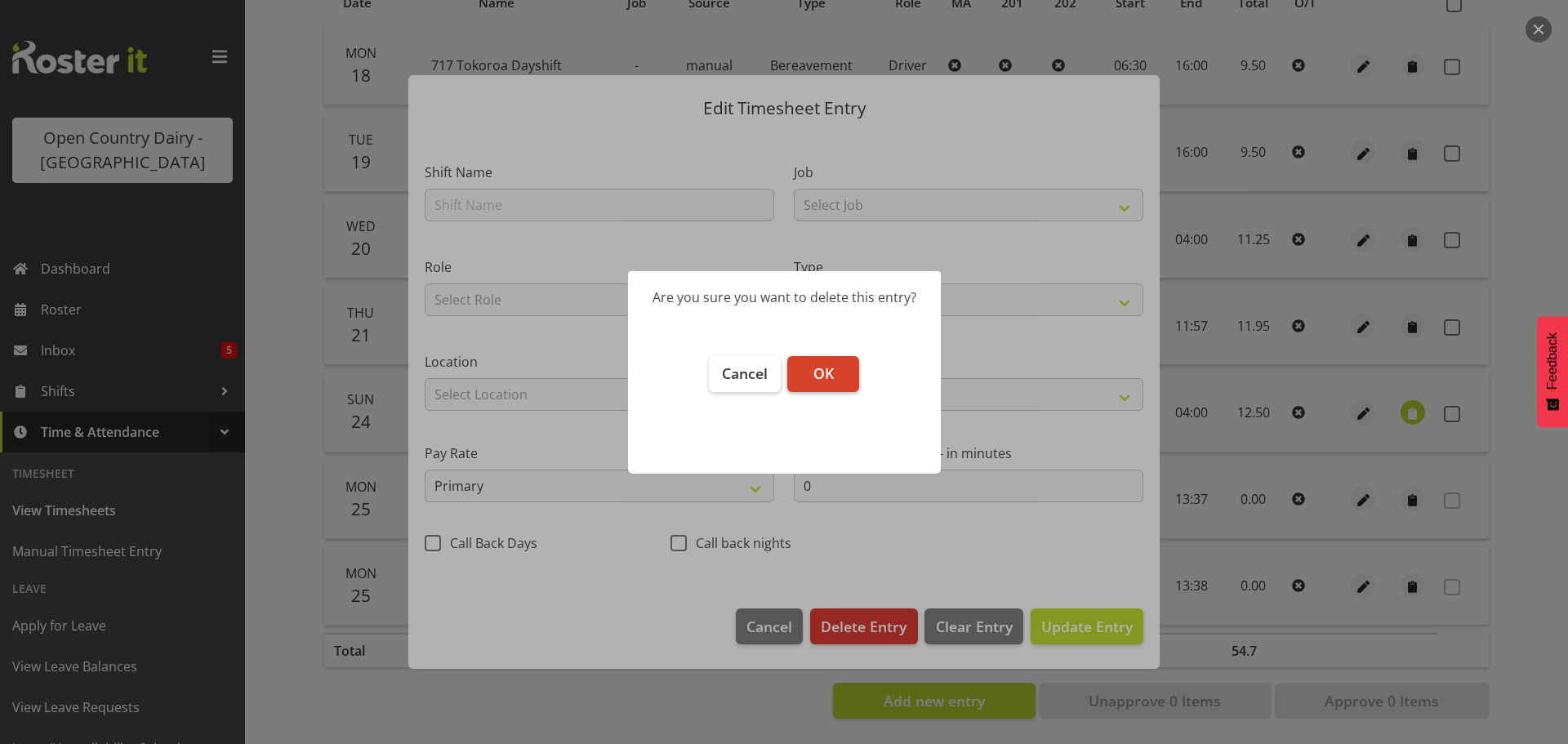
click at [830, 381] on span "OK" at bounding box center [824, 373] width 21 height 20
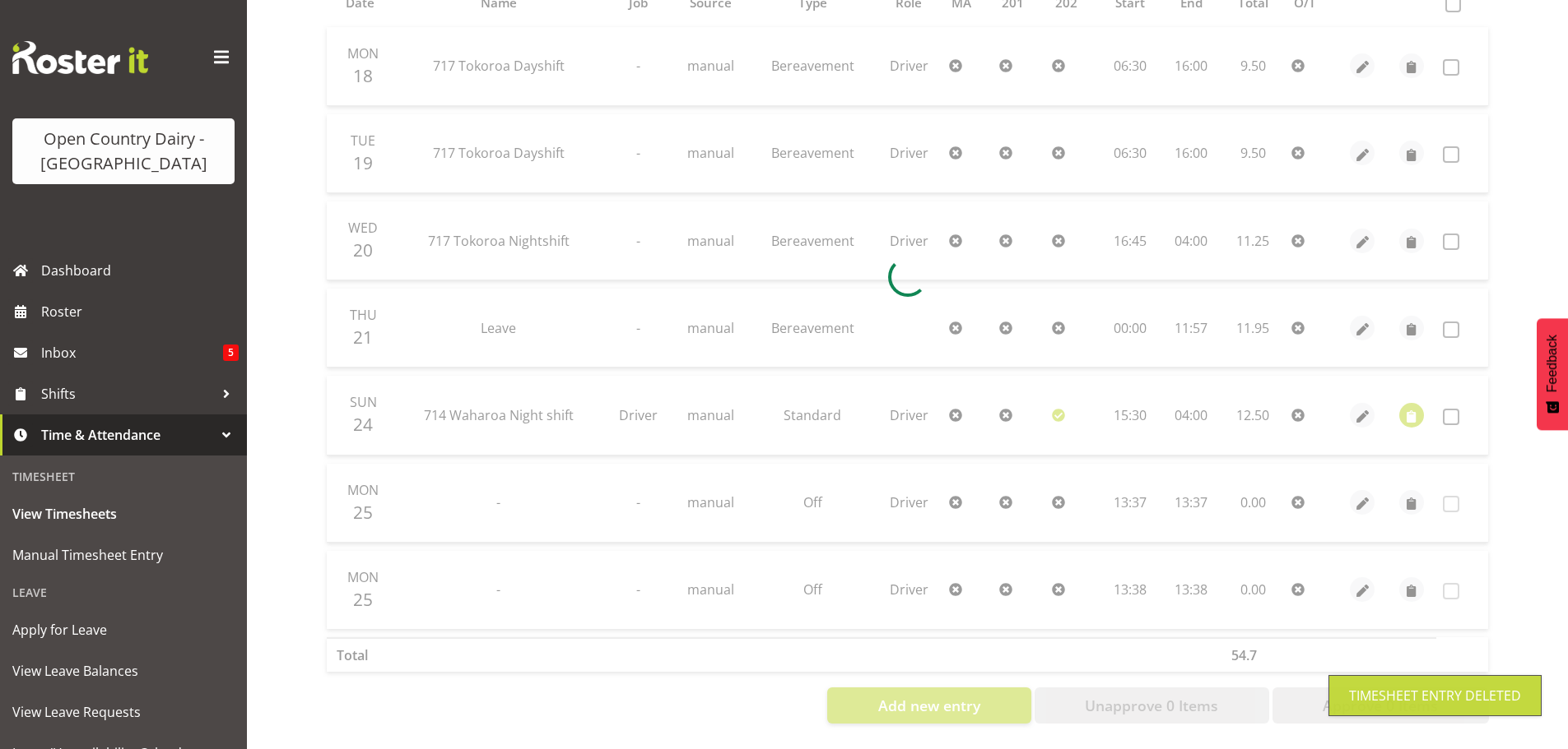
scroll to position [308, 0]
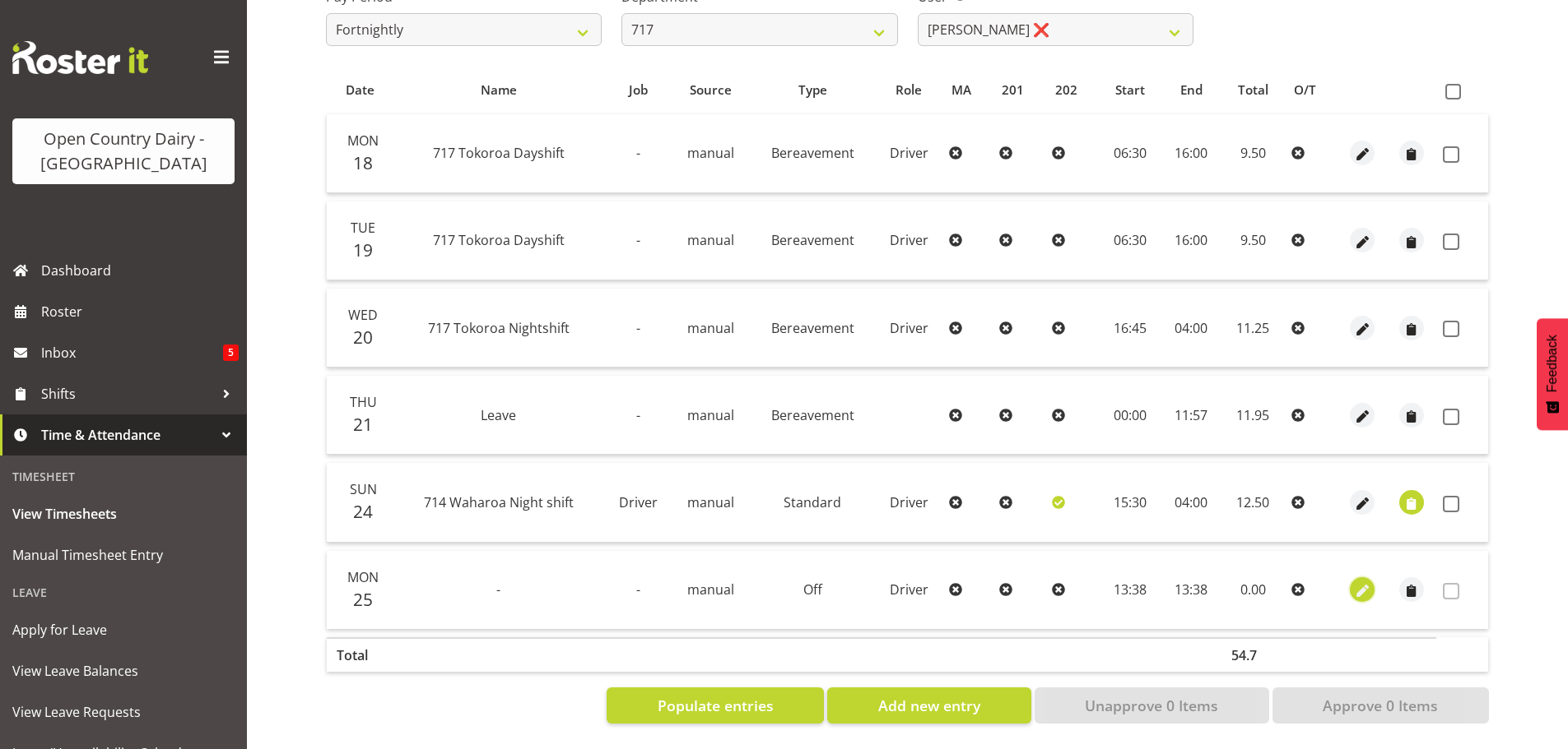
click at [1363, 583] on span "button" at bounding box center [1363, 592] width 19 height 19
select select "805"
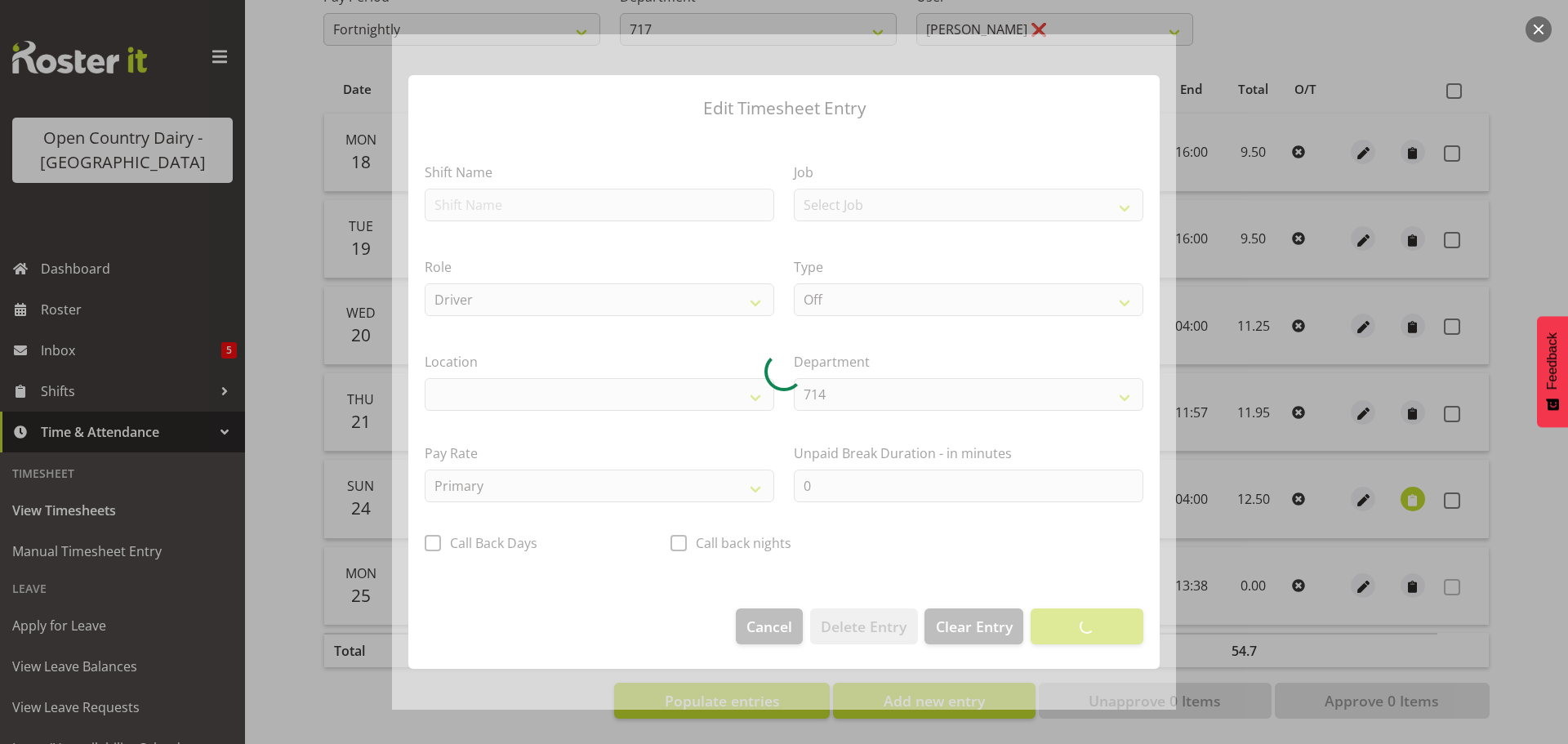
select select "1054"
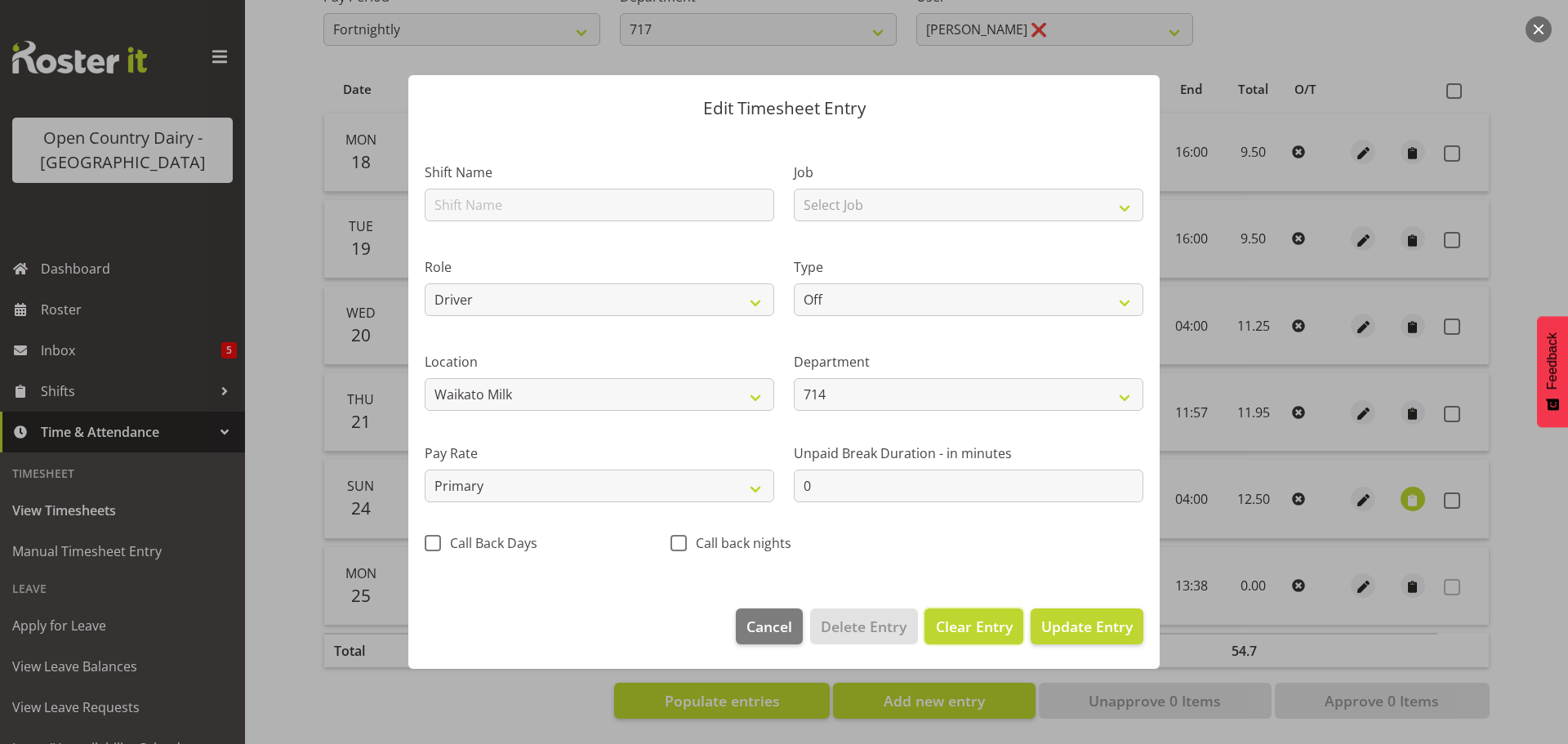
click at [971, 629] on span "Clear Entry" at bounding box center [974, 627] width 77 height 21
select select
click at [860, 624] on span "Delete Entry" at bounding box center [864, 627] width 86 height 21
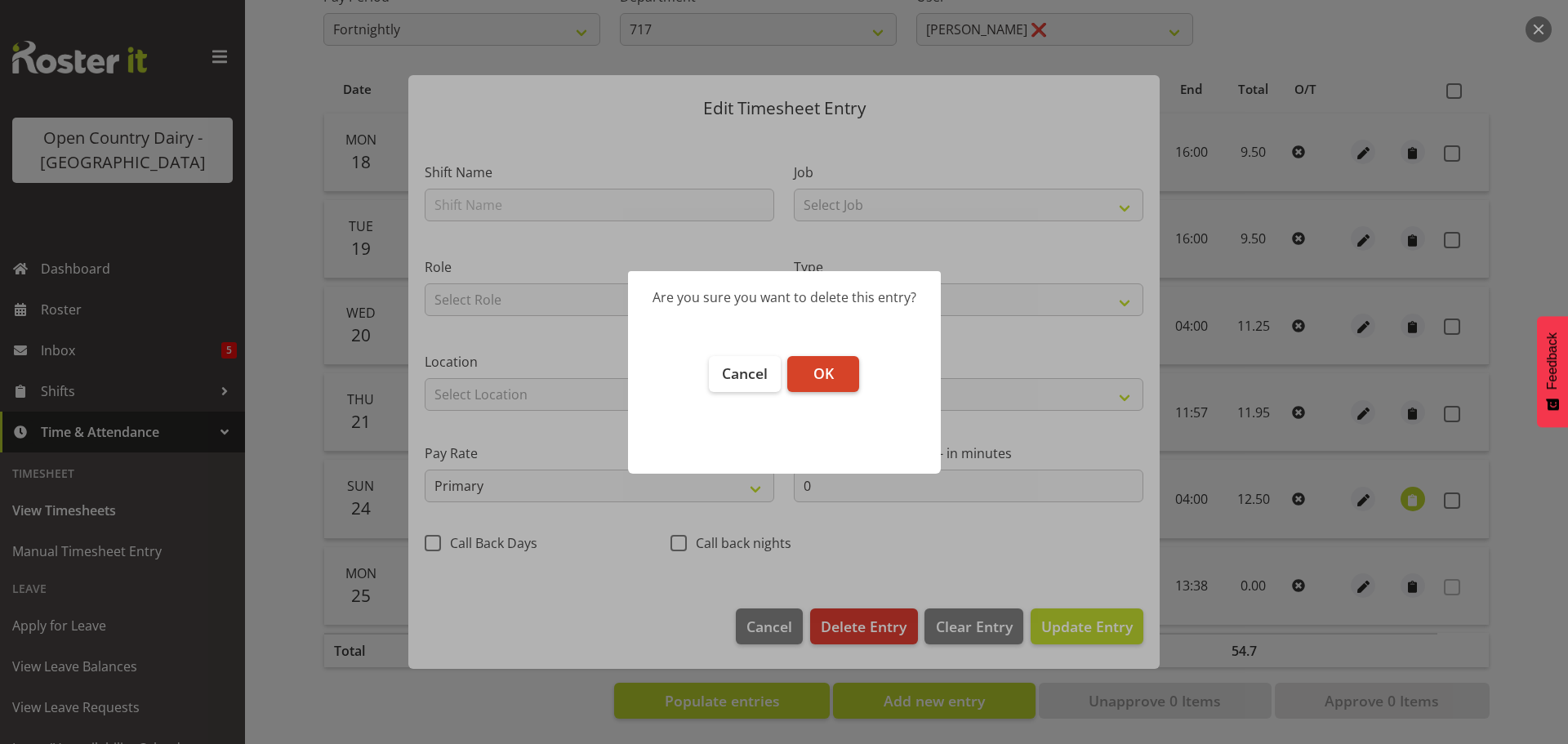
click at [816, 376] on span "OK" at bounding box center [824, 373] width 21 height 20
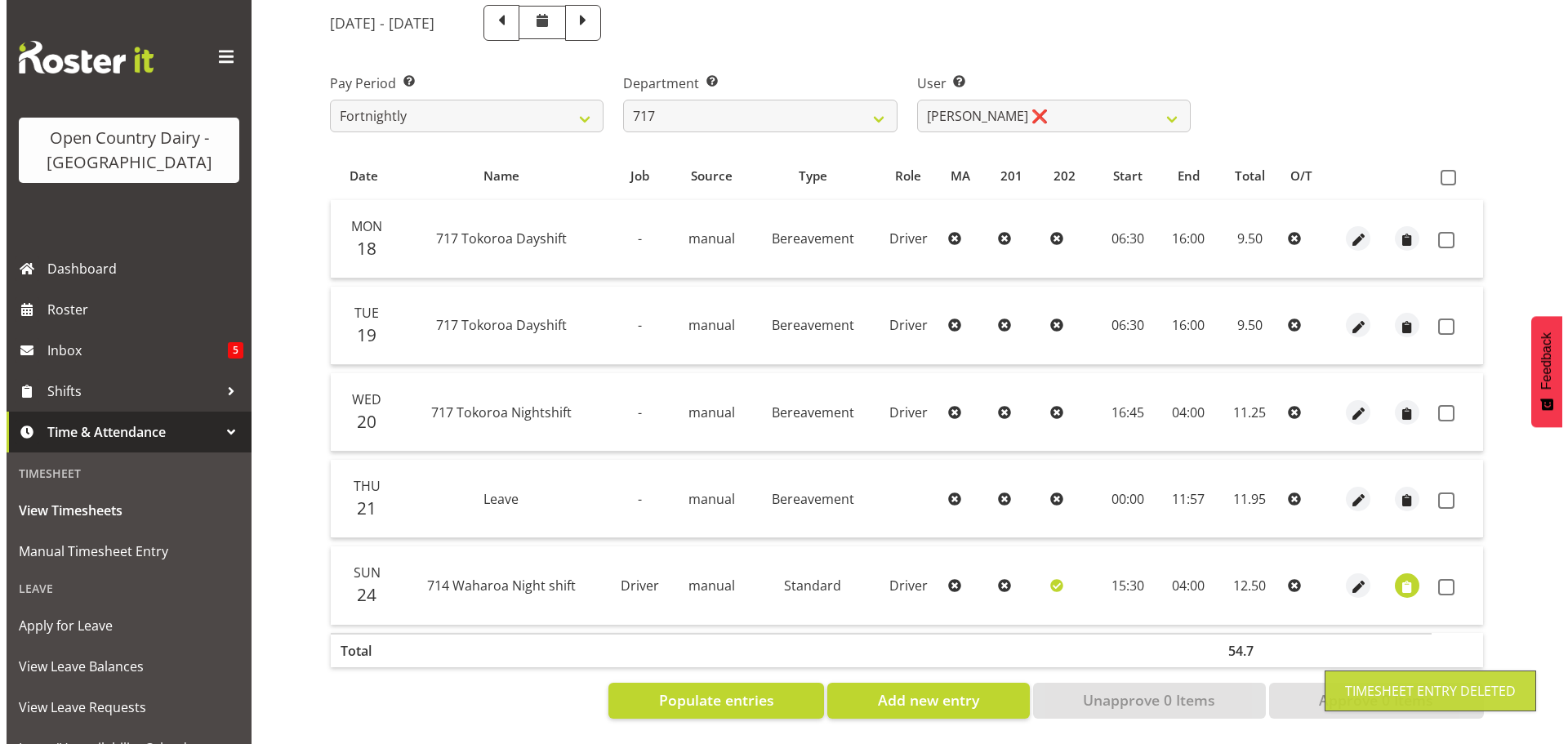
scroll to position [219, 0]
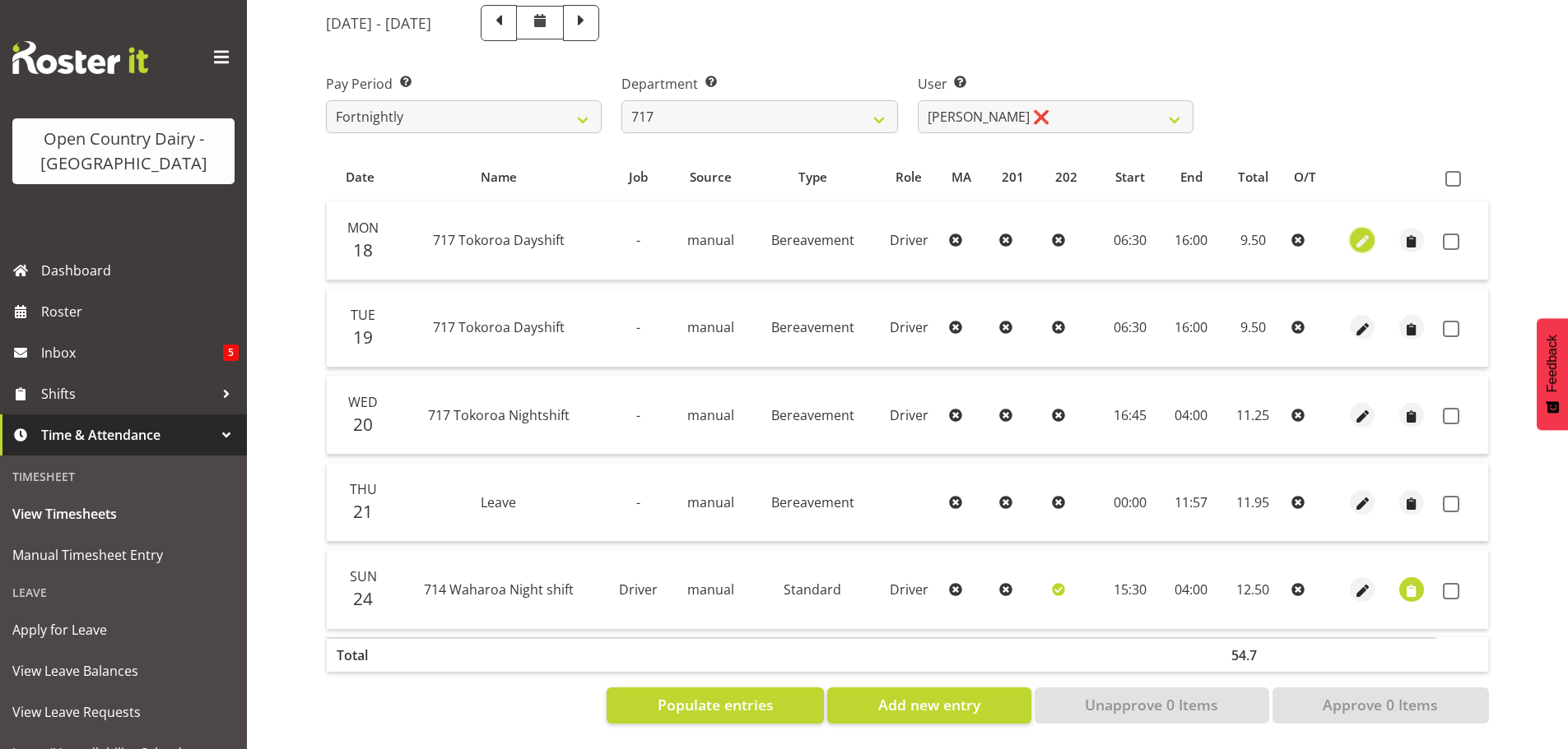
click at [1361, 233] on span "button" at bounding box center [1363, 242] width 19 height 19
select select "Bereavement"
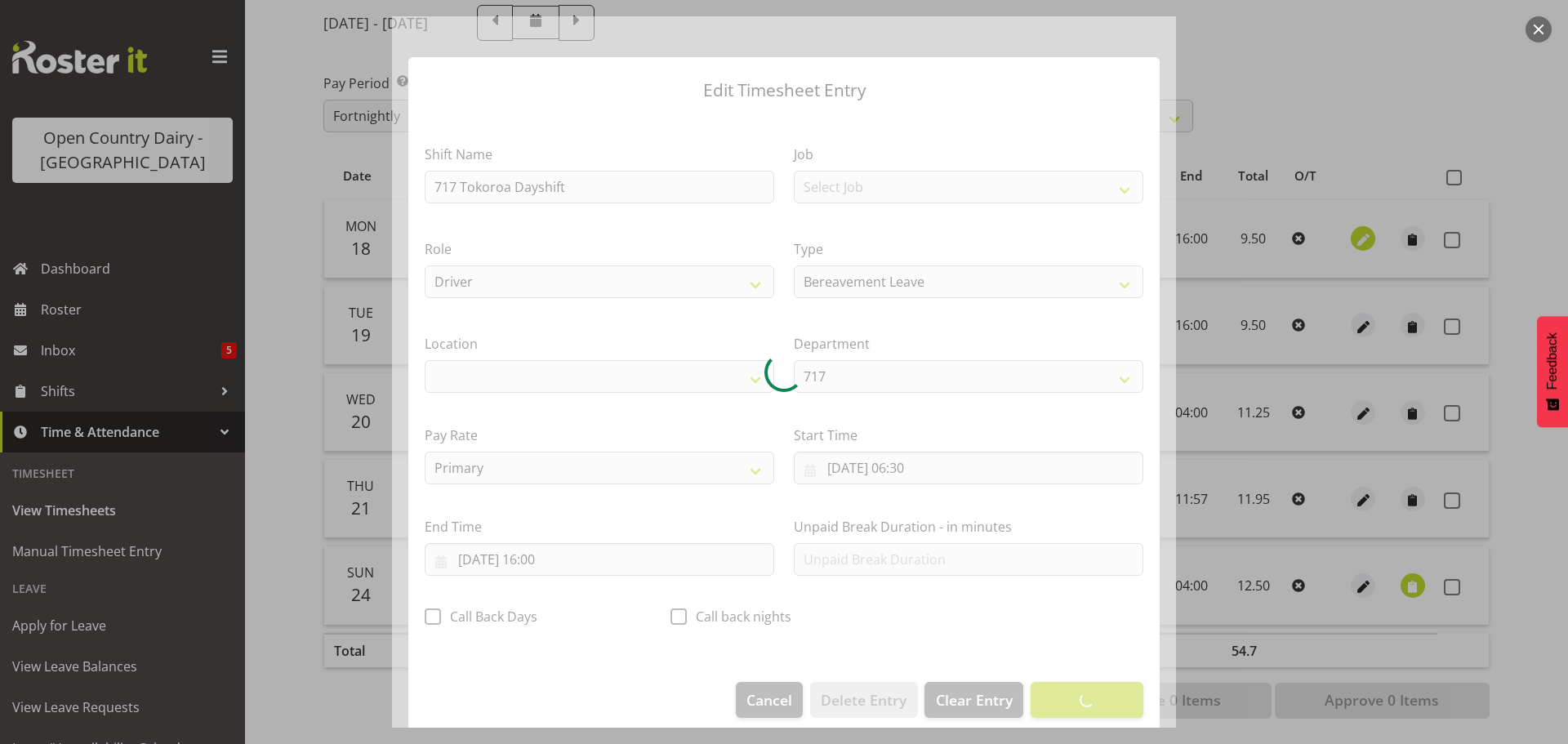
select select "1054"
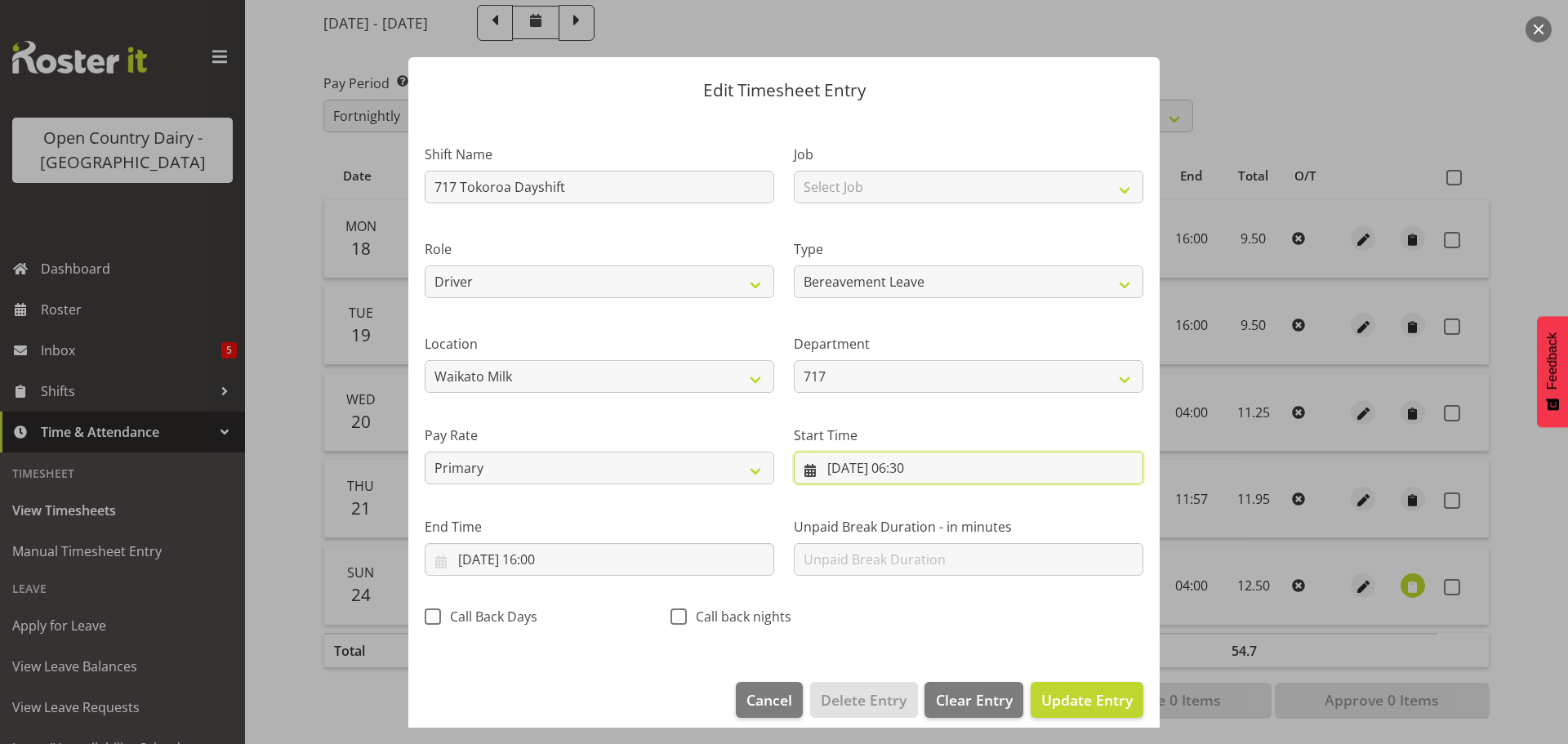
click at [912, 467] on input "18/08/2025, 06:30" at bounding box center [969, 468] width 350 height 33
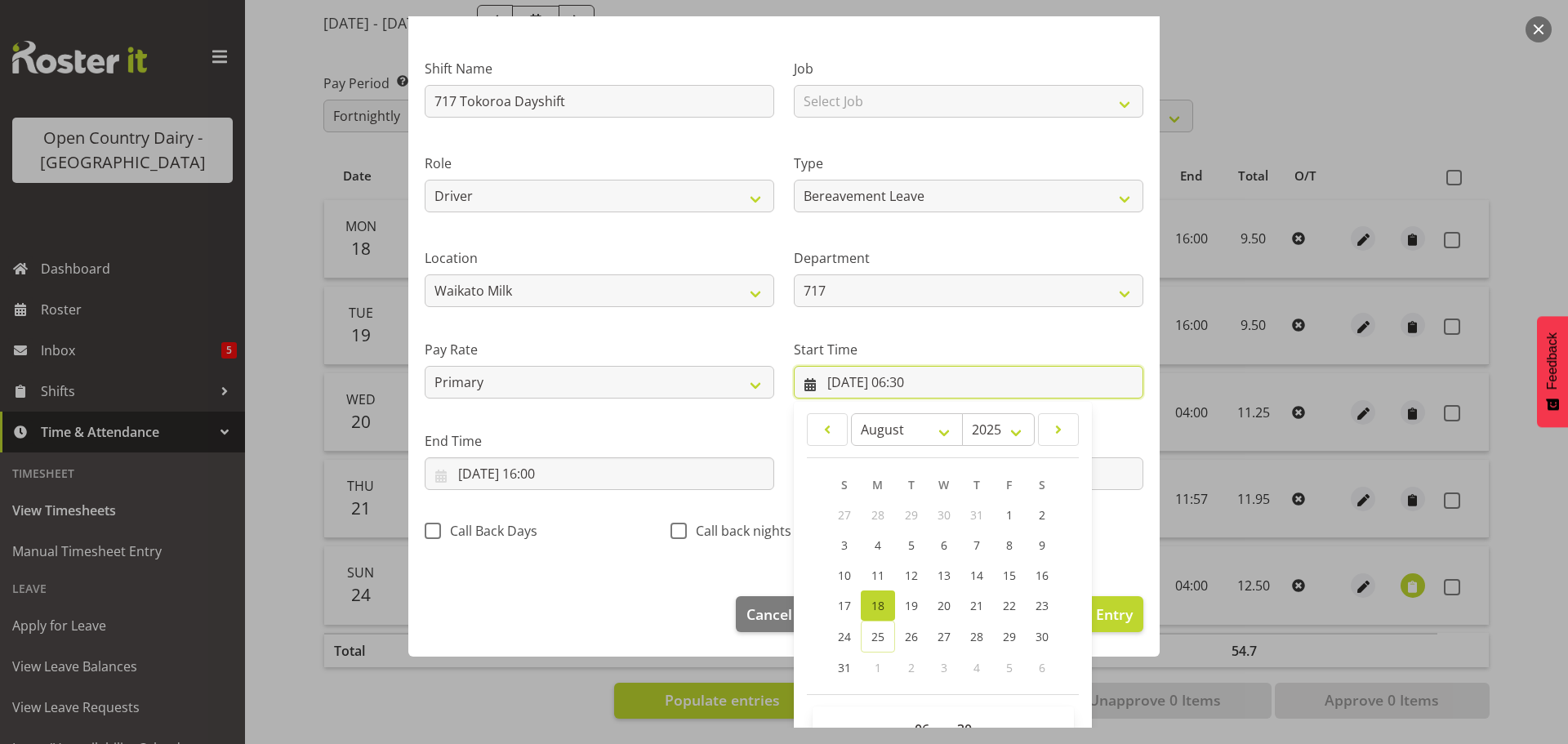
scroll to position [130, 0]
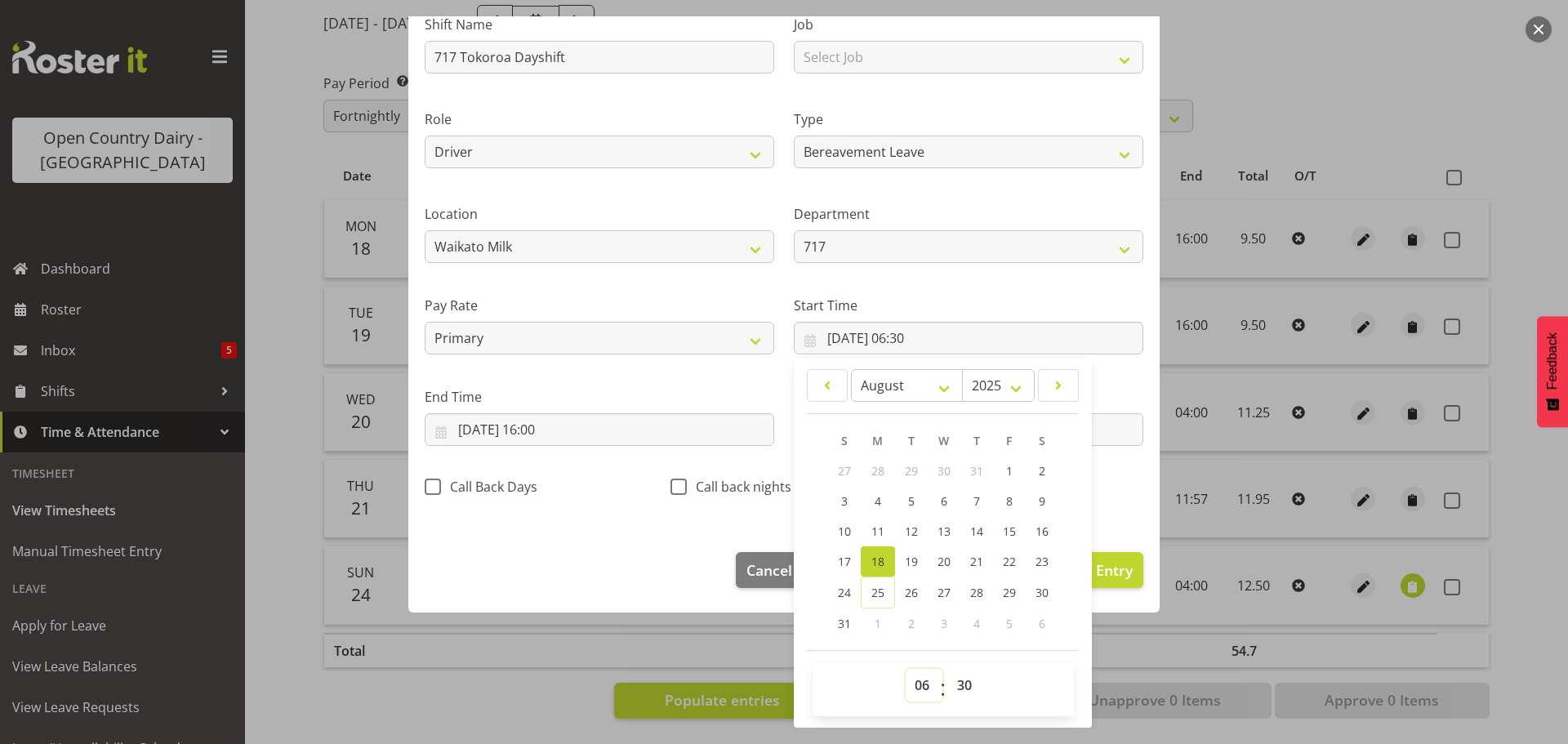
click at [916, 685] on select "00 01 02 03 04 05 06 07 08 09 10 11 12 13 14 15 16 17 18 19 20 21 22 23" at bounding box center [923, 685] width 37 height 33
select select "0"
click at [905, 669] on select "00 01 02 03 04 05 06 07 08 09 10 11 12 13 14 15 16 17 18 19 20 21 22 23" at bounding box center [923, 685] width 37 height 33
type input "18/08/2025, 00:30"
click at [956, 685] on select "00 01 02 03 04 05 06 07 08 09 10 11 12 13 14 15 16 17 18 19 20 21 22 23 24 25 2…" at bounding box center [966, 685] width 37 height 33
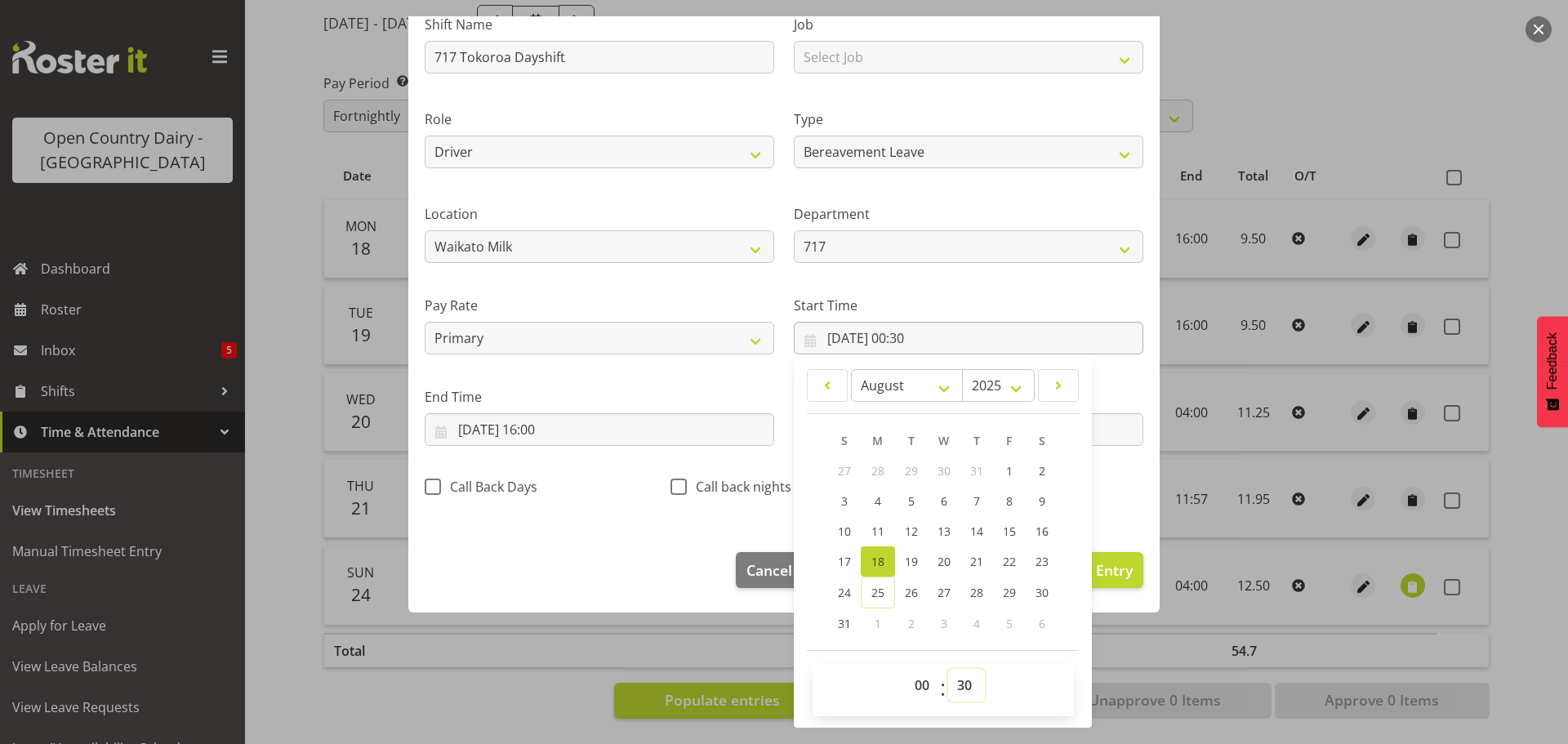
select select "0"
click at [948, 669] on select "00 01 02 03 04 05 06 07 08 09 10 11 12 13 14 15 16 17 18 19 20 21 22 23 24 25 2…" at bounding box center [966, 685] width 37 height 33
type input "18/08/2025, 00:00"
click at [575, 428] on input "18/08/2025, 16:00" at bounding box center [600, 430] width 350 height 33
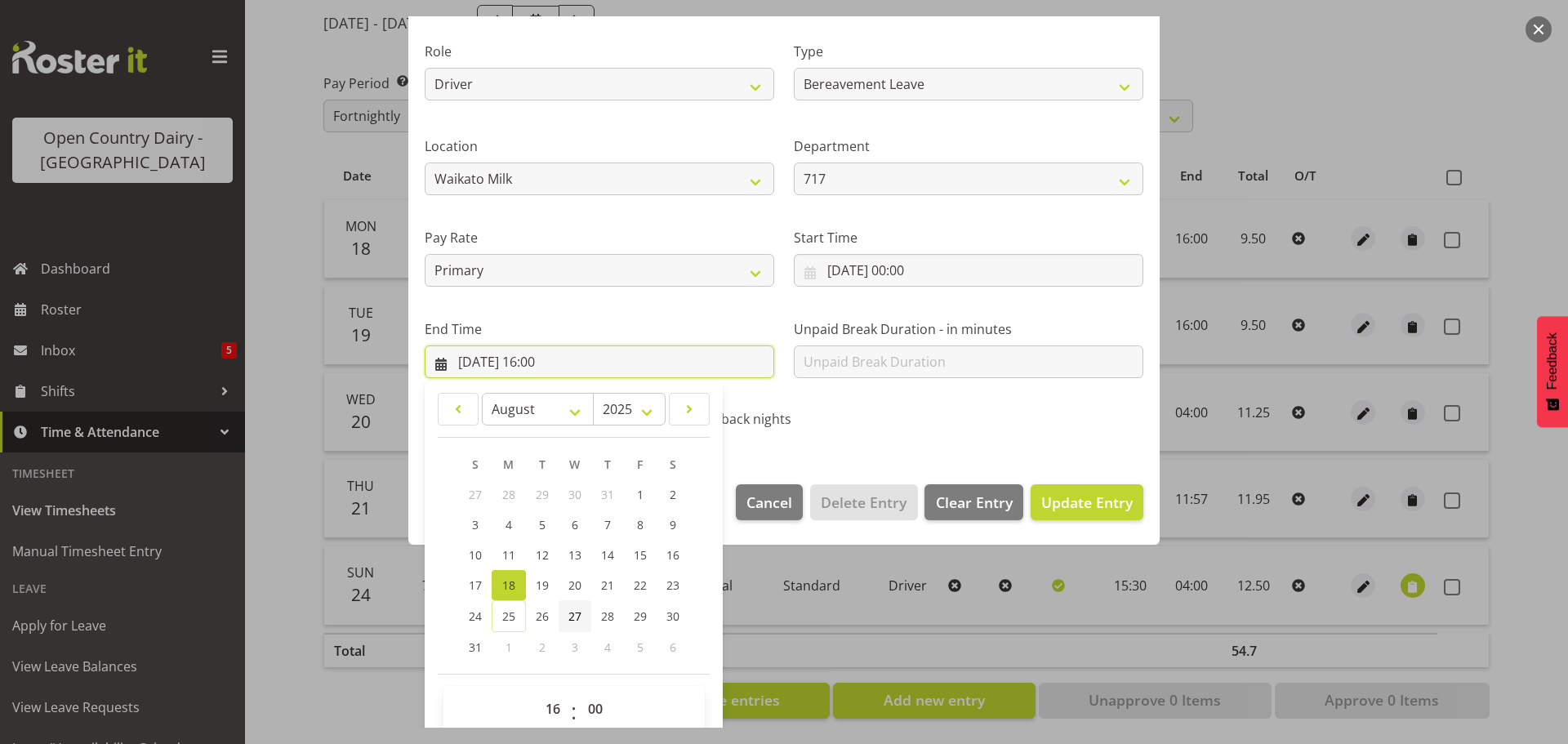
scroll to position [221, 0]
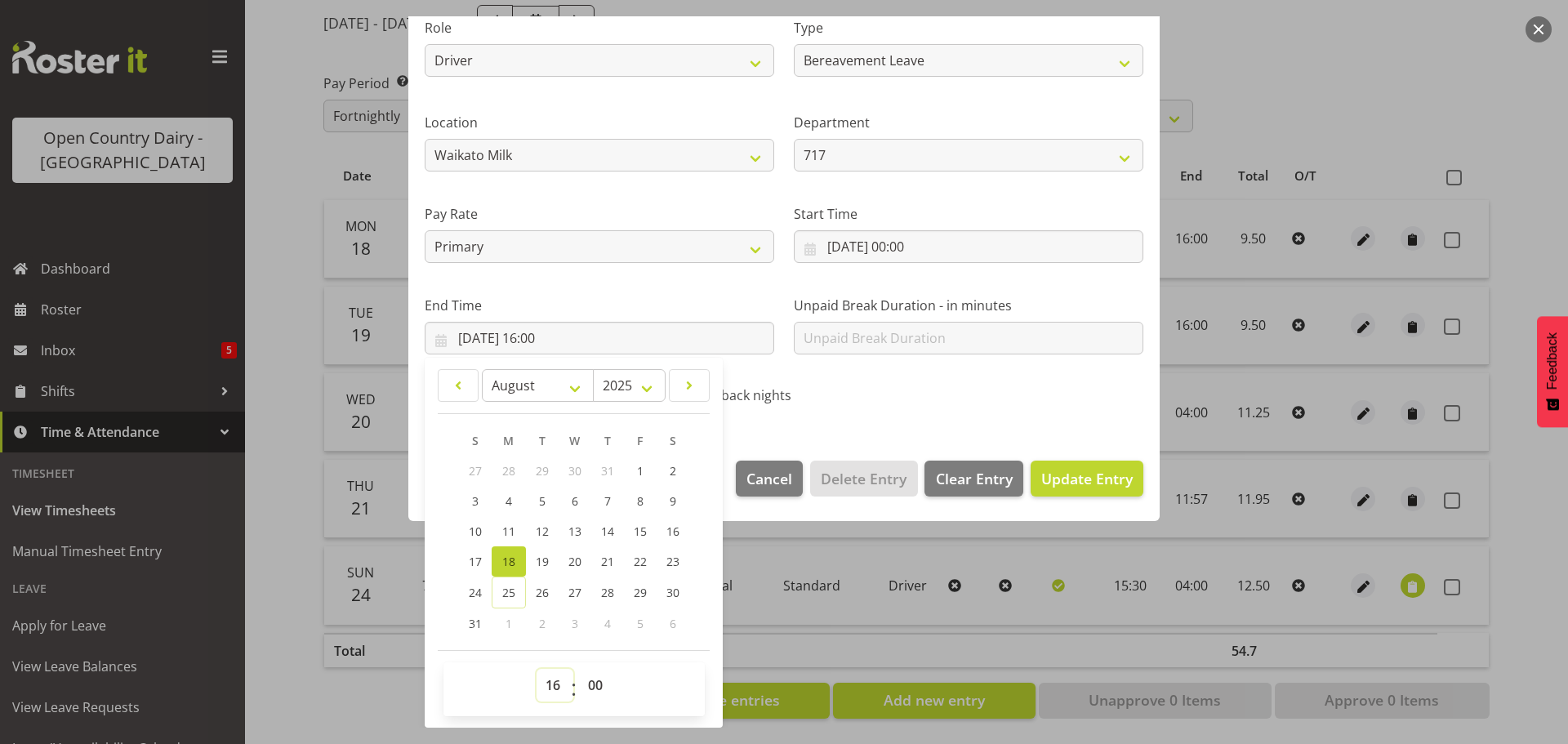
click at [557, 685] on select "00 01 02 03 04 05 06 07 08 09 10 11 12 13 14 15 16 17 18 19 20 21 22 23" at bounding box center [555, 685] width 37 height 33
select select "11"
click at [536, 669] on select "00 01 02 03 04 05 06 07 08 09 10 11 12 13 14 15 16 17 18 19 20 21 22 23" at bounding box center [555, 685] width 37 height 33
type input "18/08/2025, 11:00"
click at [593, 684] on select "00 01 02 03 04 05 06 07 08 09 10 11 12 13 14 15 16 17 18 19 20 21 22 23 24 25 2…" at bounding box center [597, 685] width 37 height 33
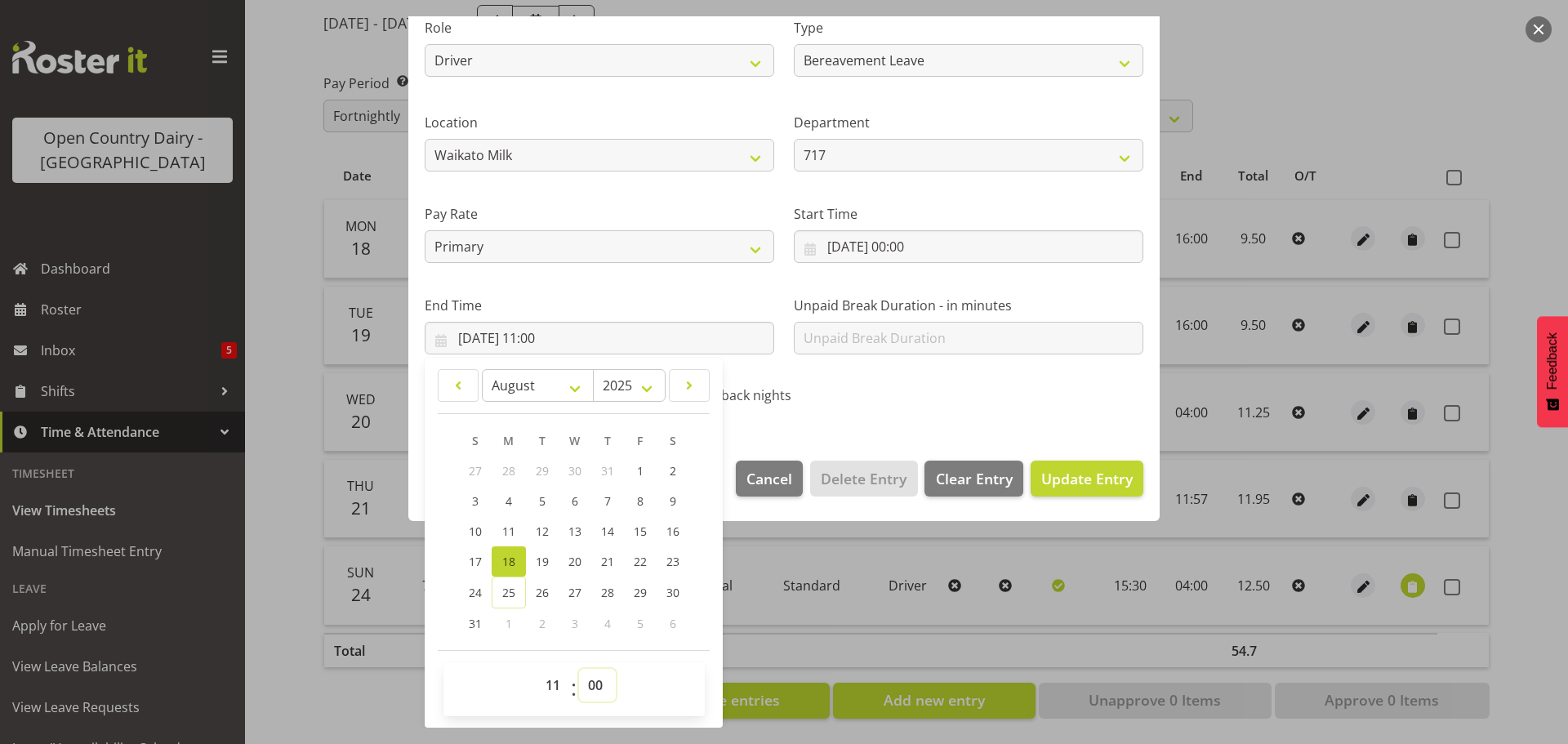
select select "57"
click at [579, 669] on select "00 01 02 03 04 05 06 07 08 09 10 11 12 13 14 15 16 17 18 19 20 21 22 23 24 25 2…" at bounding box center [597, 685] width 37 height 33
type input "18/08/2025, 11:57"
click at [1065, 483] on span "Update Entry" at bounding box center [1087, 479] width 92 height 20
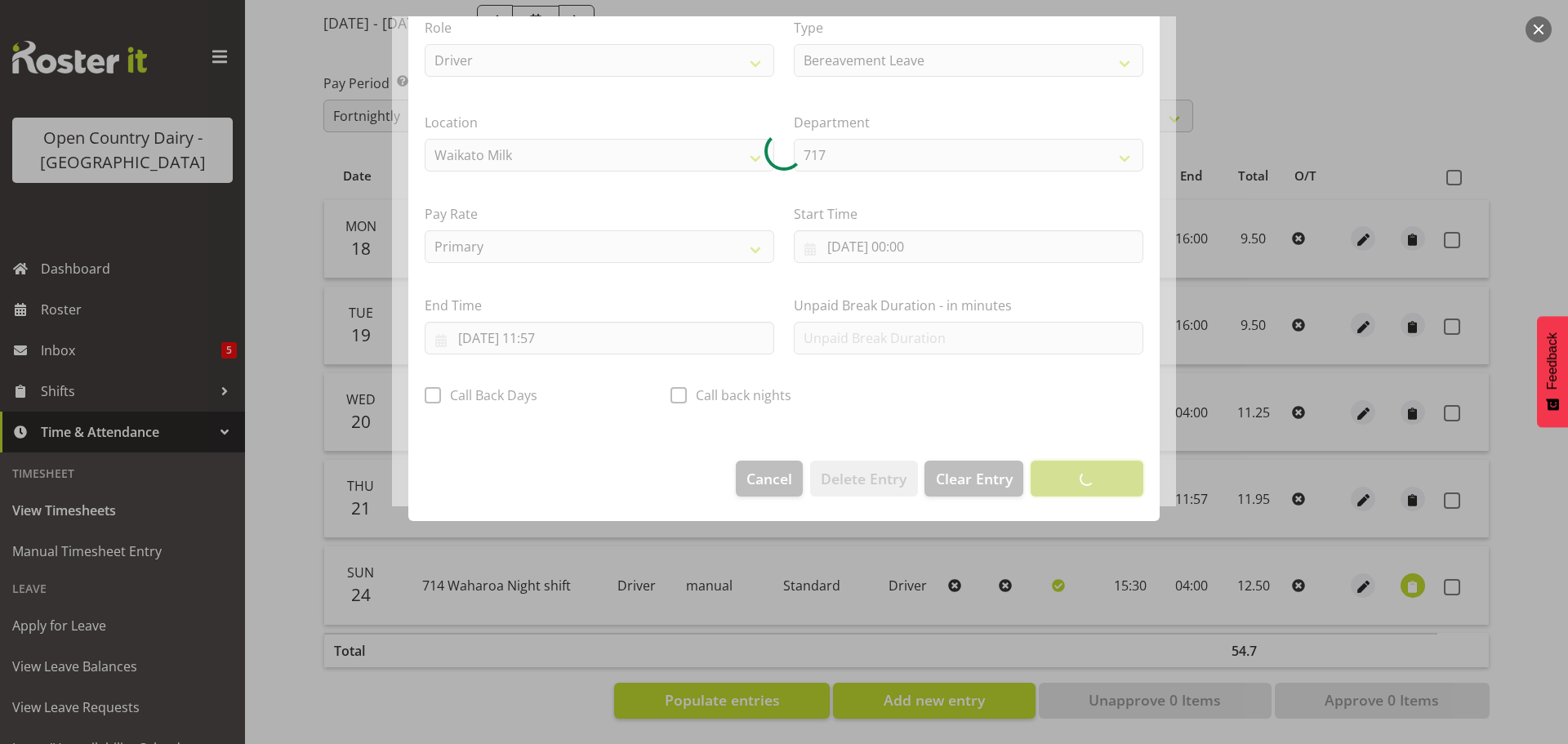
scroll to position [15, 0]
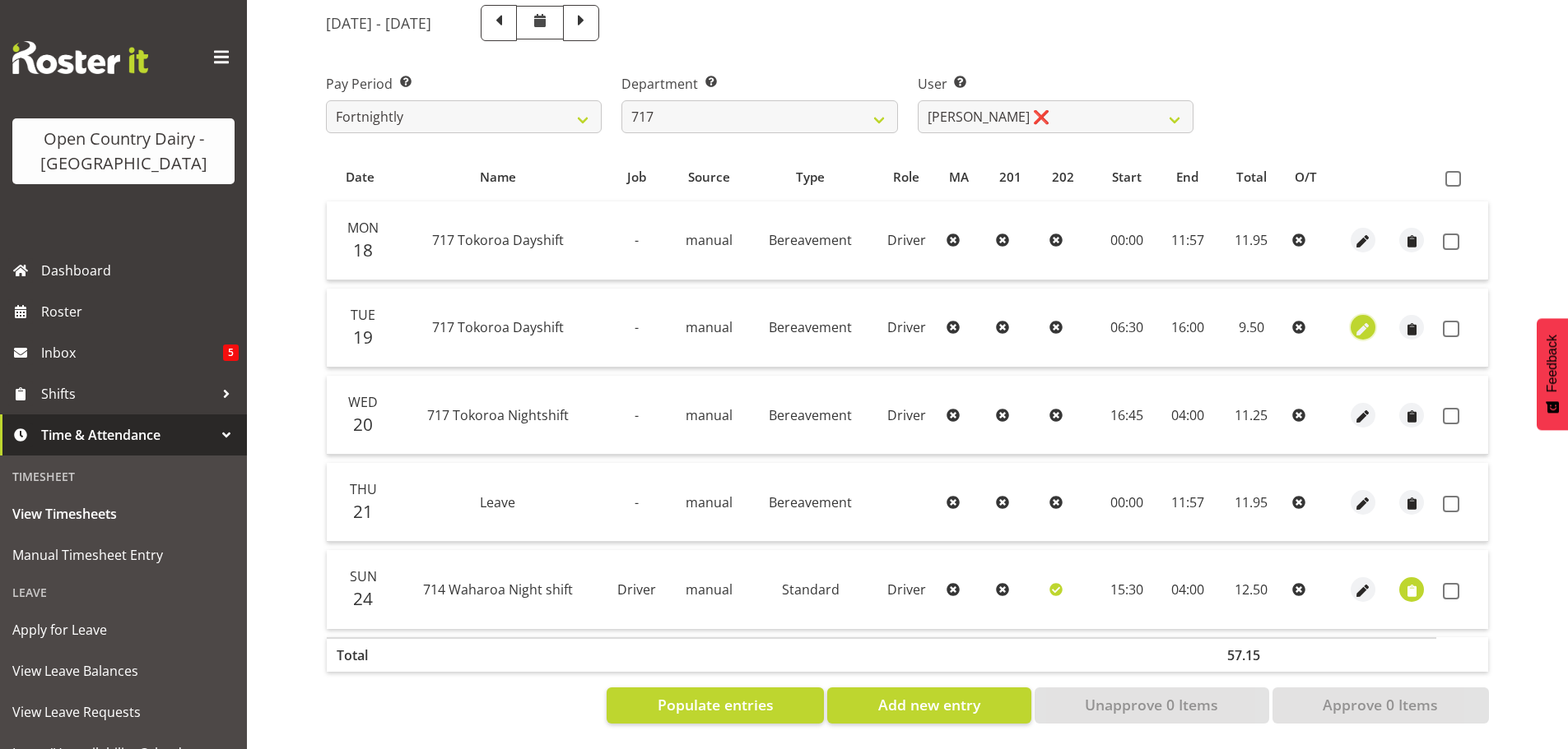
click at [1362, 320] on span "button" at bounding box center [1363, 329] width 19 height 19
select select "Bereavement"
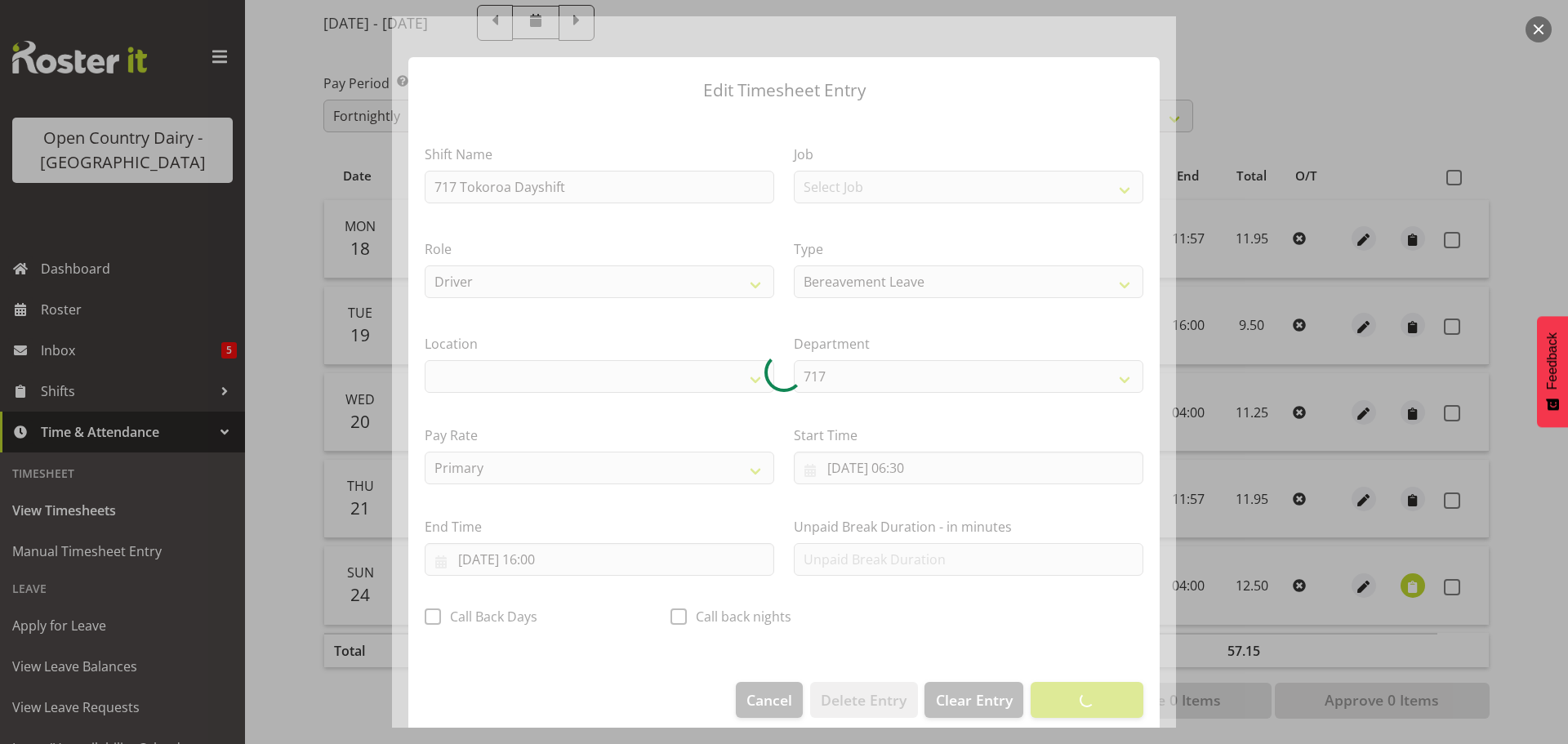
select select "1054"
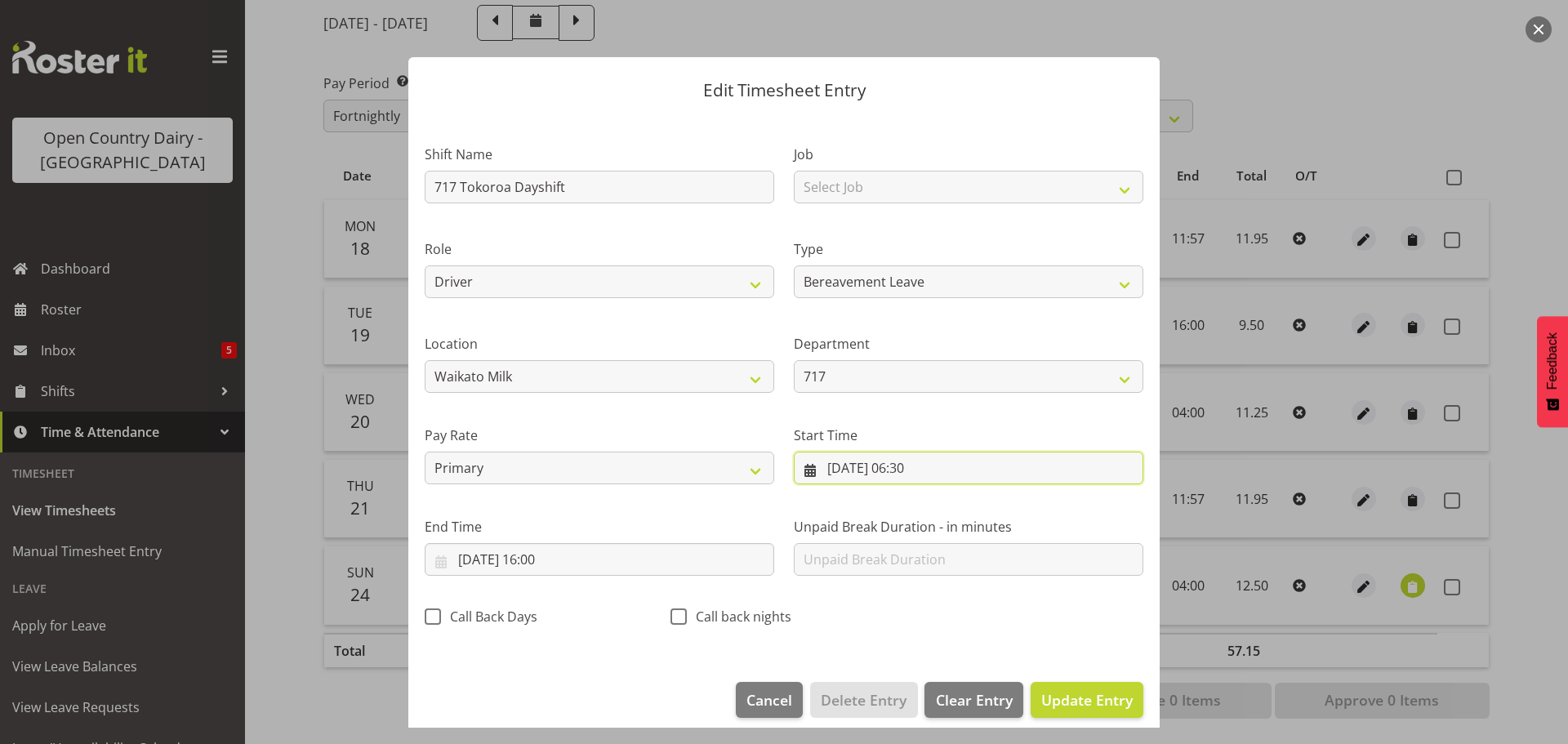
click at [916, 470] on input "19/08/2025, 06:30" at bounding box center [969, 468] width 350 height 33
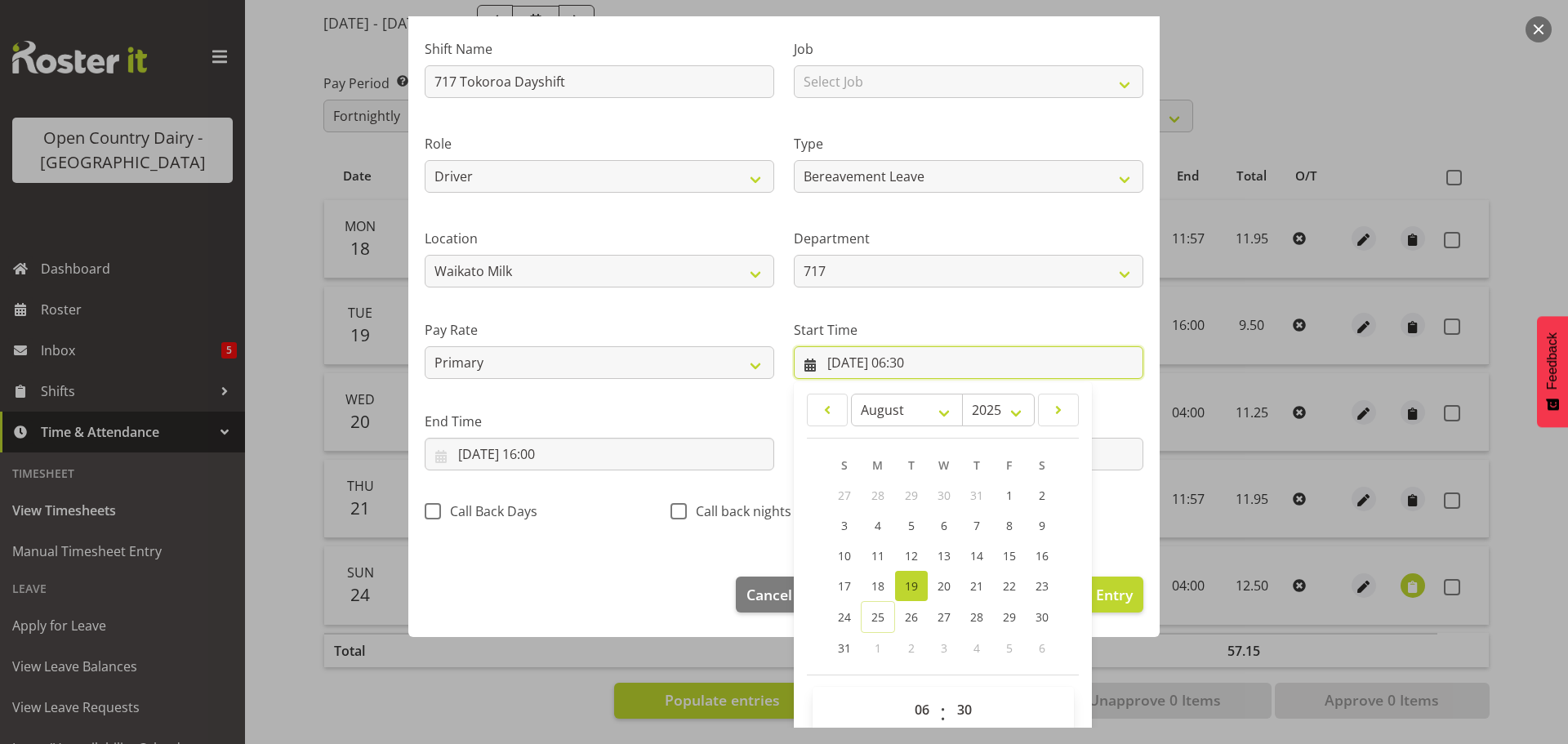
scroll to position [130, 0]
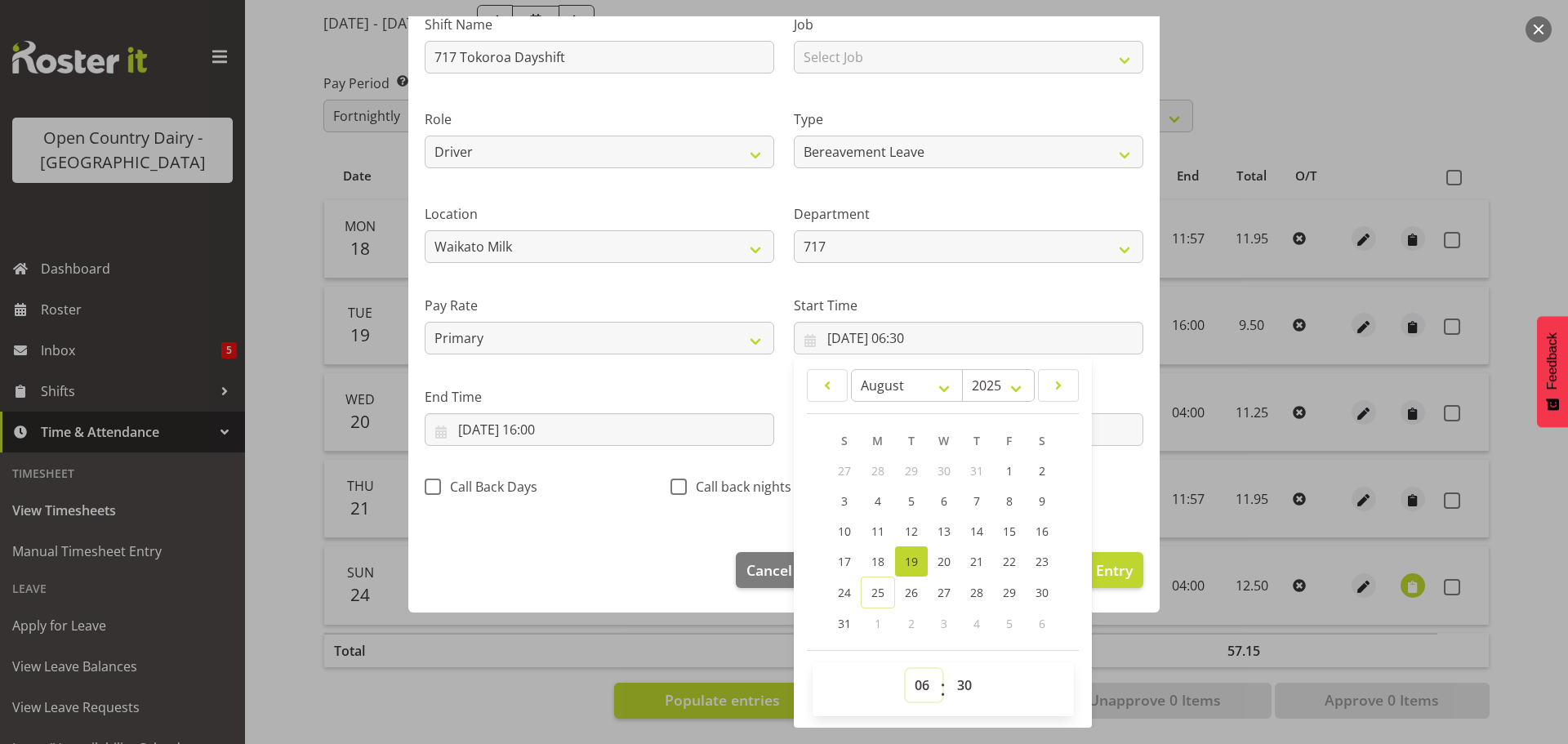
drag, startPoint x: 909, startPoint y: 685, endPoint x: 908, endPoint y: 676, distance: 9.1
click at [909, 685] on select "00 01 02 03 04 05 06 07 08 09 10 11 12 13 14 15 16 17 18 19 20 21 22 23" at bounding box center [923, 685] width 37 height 33
select select "0"
click at [905, 669] on select "00 01 02 03 04 05 06 07 08 09 10 11 12 13 14 15 16 17 18 19 20 21 22 23" at bounding box center [923, 685] width 37 height 33
type input "19/08/2025, 00:30"
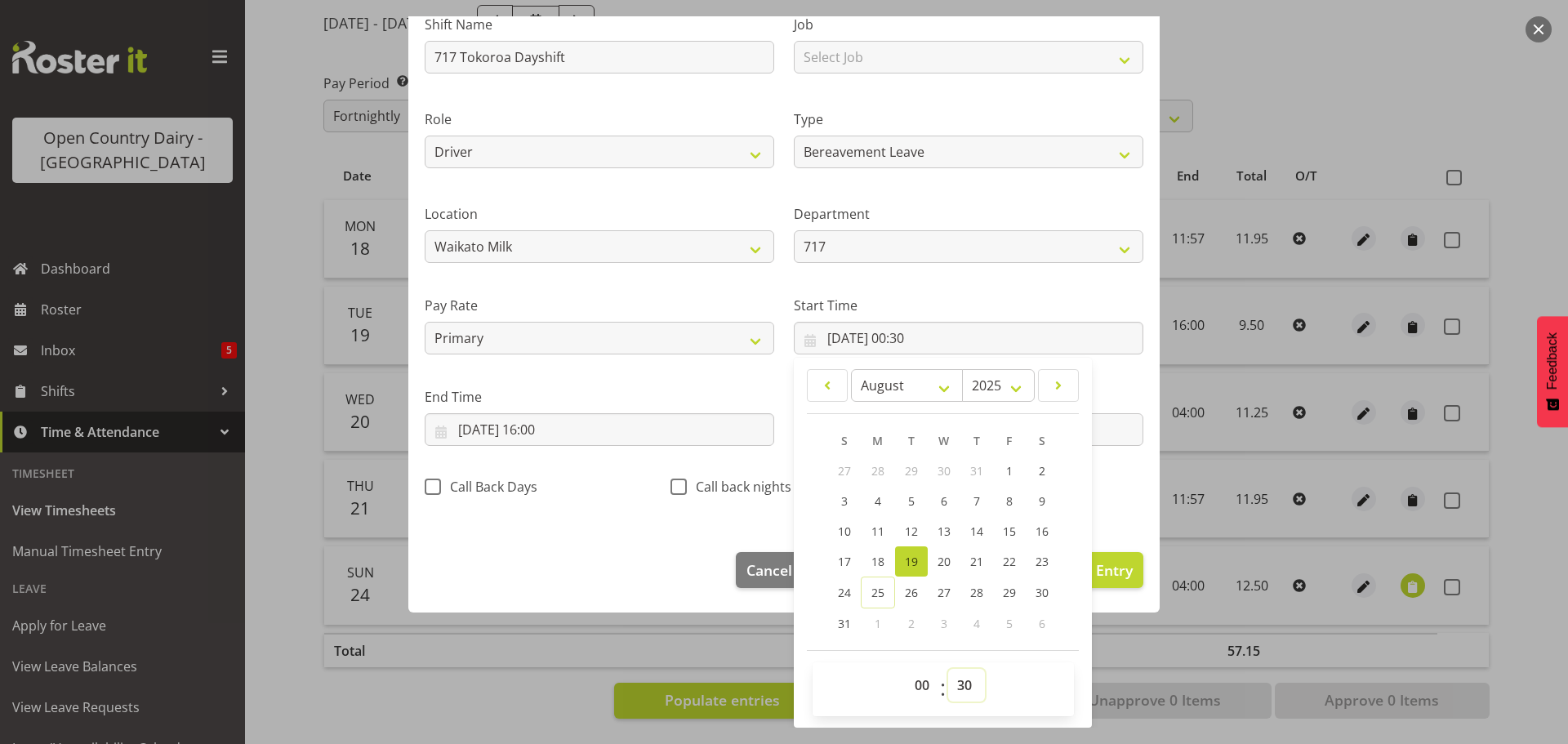
drag, startPoint x: 957, startPoint y: 686, endPoint x: 961, endPoint y: 671, distance: 15.5
click at [958, 681] on select "00 01 02 03 04 05 06 07 08 09 10 11 12 13 14 15 16 17 18 19 20 21 22 23 24 25 2…" at bounding box center [966, 685] width 37 height 33
select select "0"
click at [948, 669] on select "00 01 02 03 04 05 06 07 08 09 10 11 12 13 14 15 16 17 18 19 20 21 22 23 24 25 2…" at bounding box center [966, 685] width 37 height 33
type input "19/08/2025, 00:00"
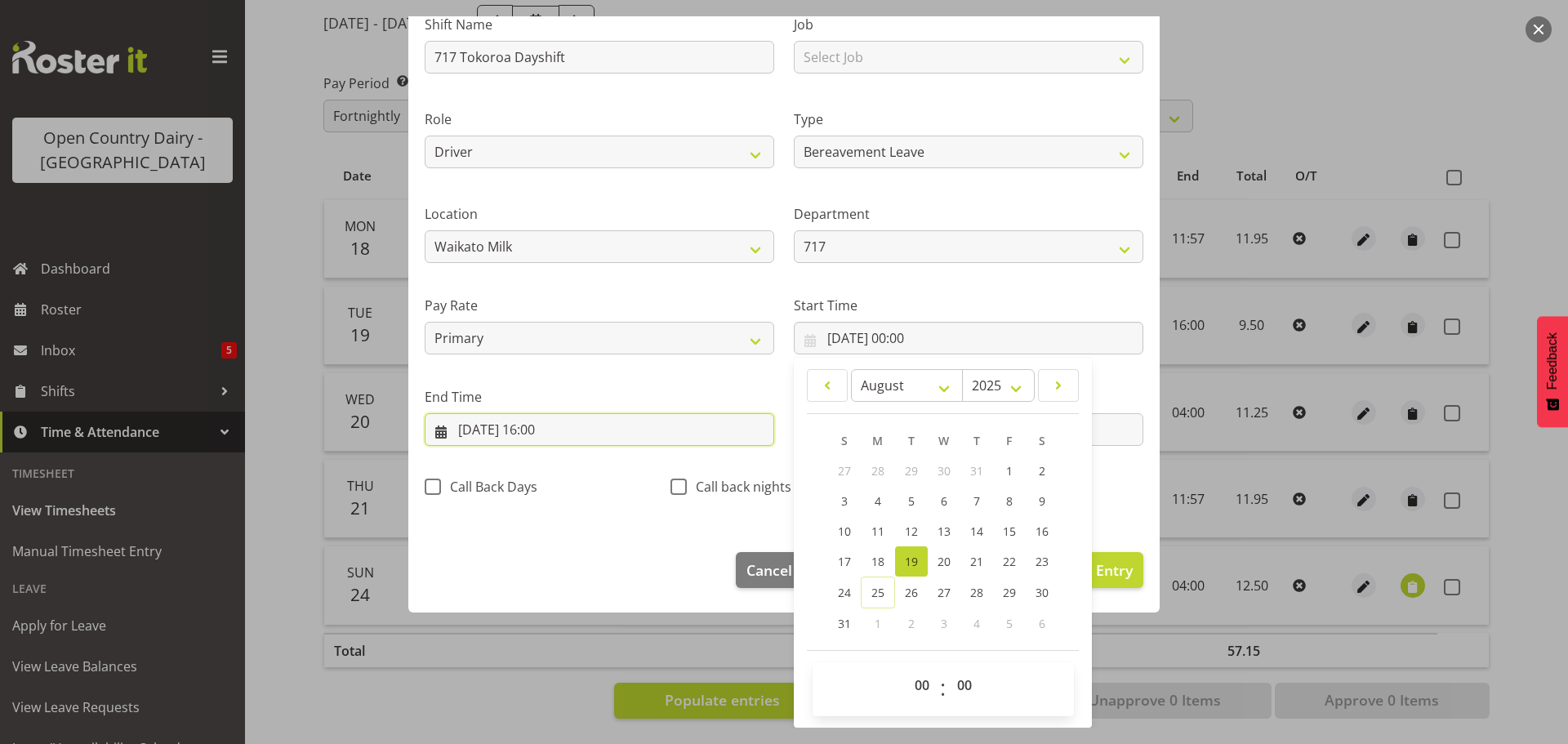
click at [547, 429] on input "19/08/2025, 16:00" at bounding box center [600, 430] width 350 height 33
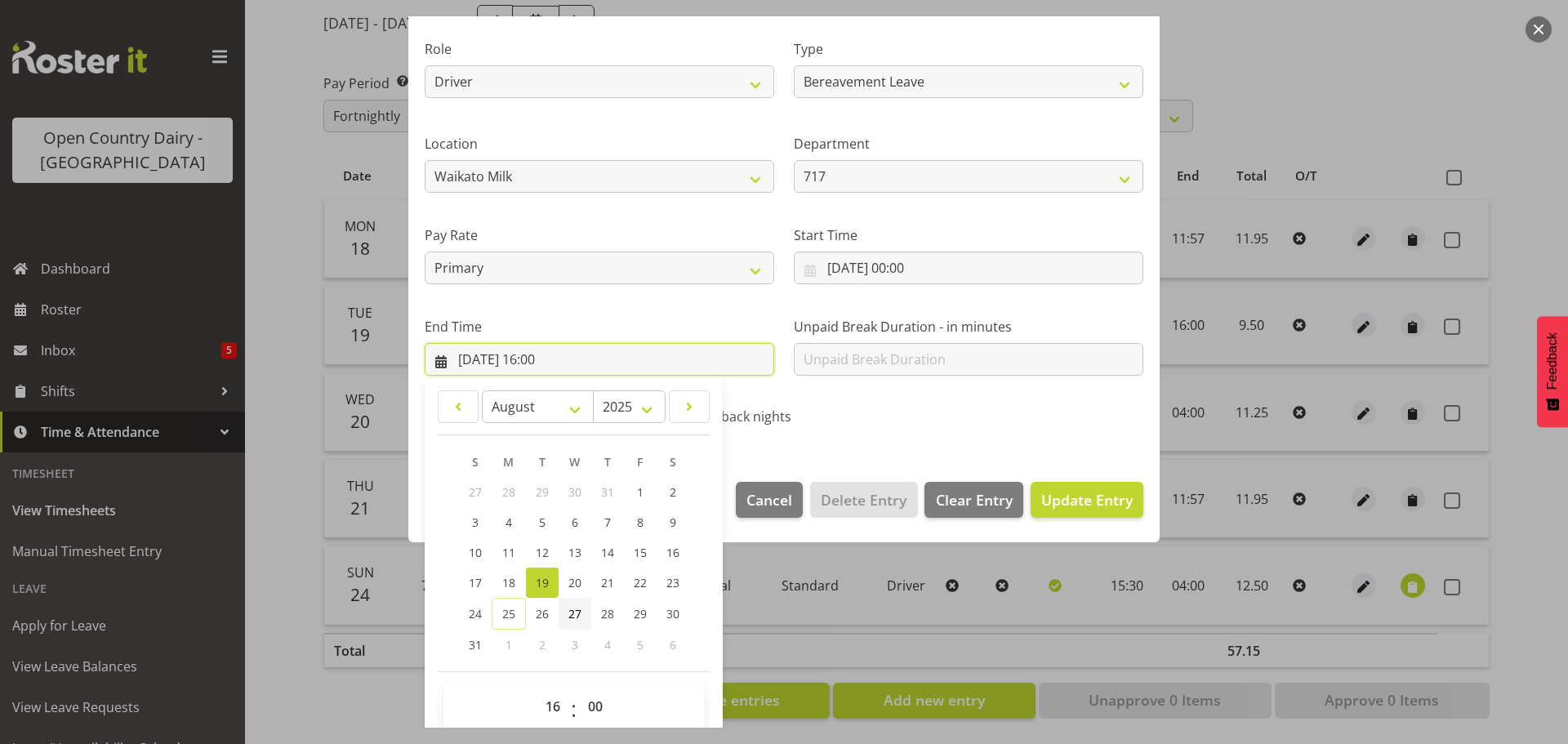
scroll to position [221, 0]
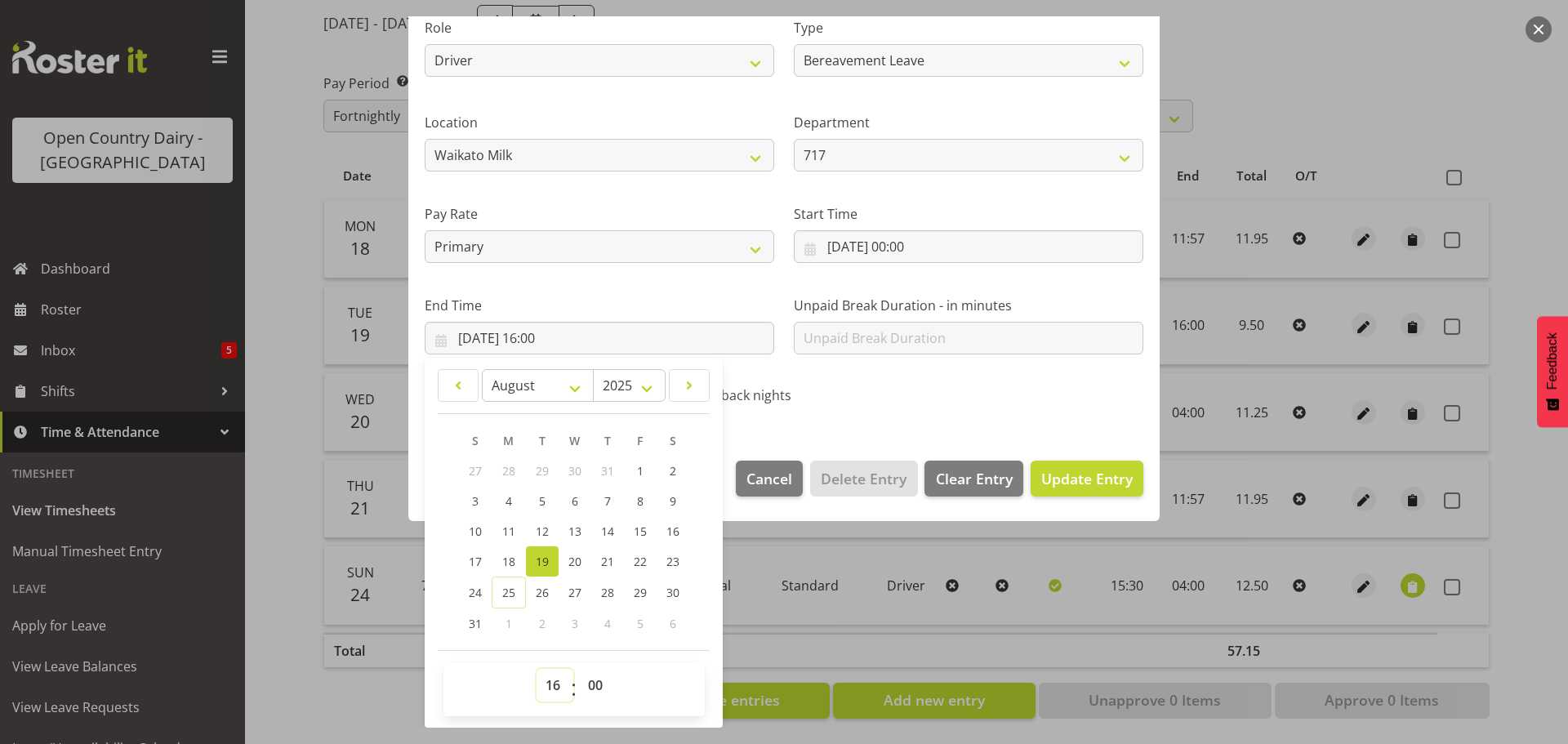
click at [547, 681] on select "00 01 02 03 04 05 06 07 08 09 10 11 12 13 14 15 16 17 18 19 20 21 22 23" at bounding box center [555, 685] width 37 height 33
select select "11"
click at [536, 669] on select "00 01 02 03 04 05 06 07 08 09 10 11 12 13 14 15 16 17 18 19 20 21 22 23" at bounding box center [555, 685] width 37 height 33
type input "19/08/2025, 11:00"
click at [596, 686] on select "00 01 02 03 04 05 06 07 08 09 10 11 12 13 14 15 16 17 18 19 20 21 22 23 24 25 2…" at bounding box center [597, 685] width 37 height 33
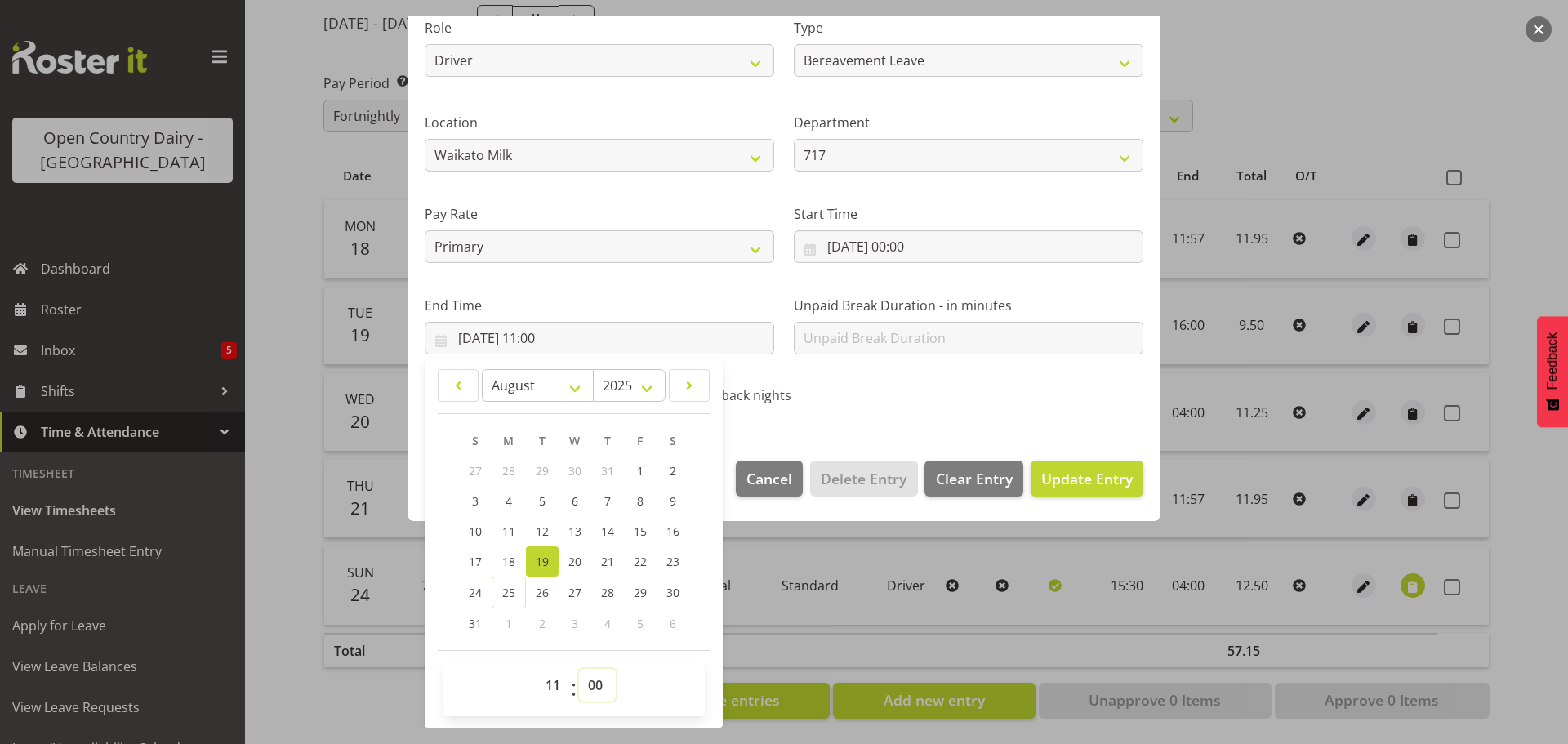
select select "57"
click at [579, 669] on select "00 01 02 03 04 05 06 07 08 09 10 11 12 13 14 15 16 17 18 19 20 21 22 23 24 25 2…" at bounding box center [597, 685] width 37 height 33
type input "19/08/2025, 11:57"
click at [1070, 483] on span "Update Entry" at bounding box center [1087, 479] width 92 height 20
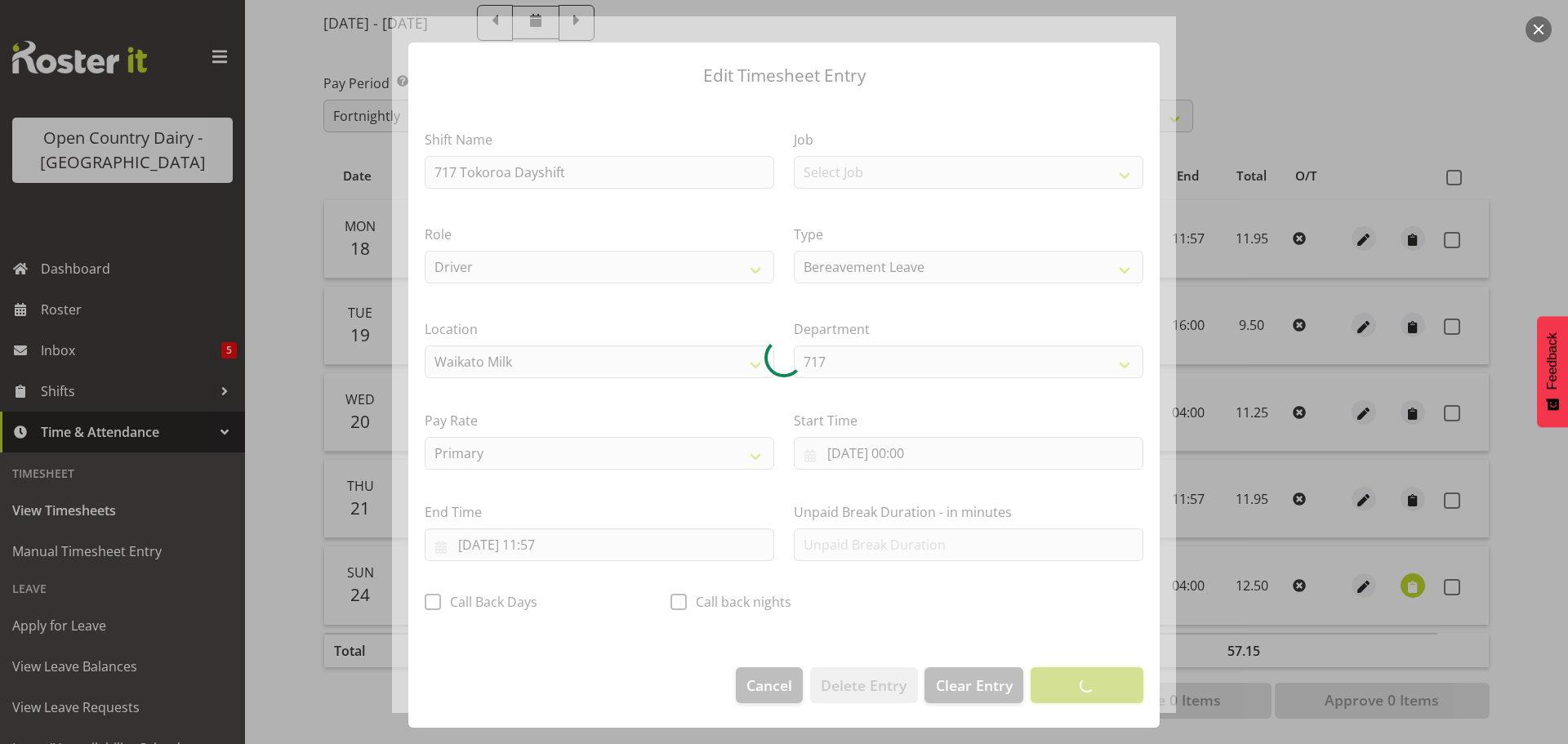
scroll to position [15, 0]
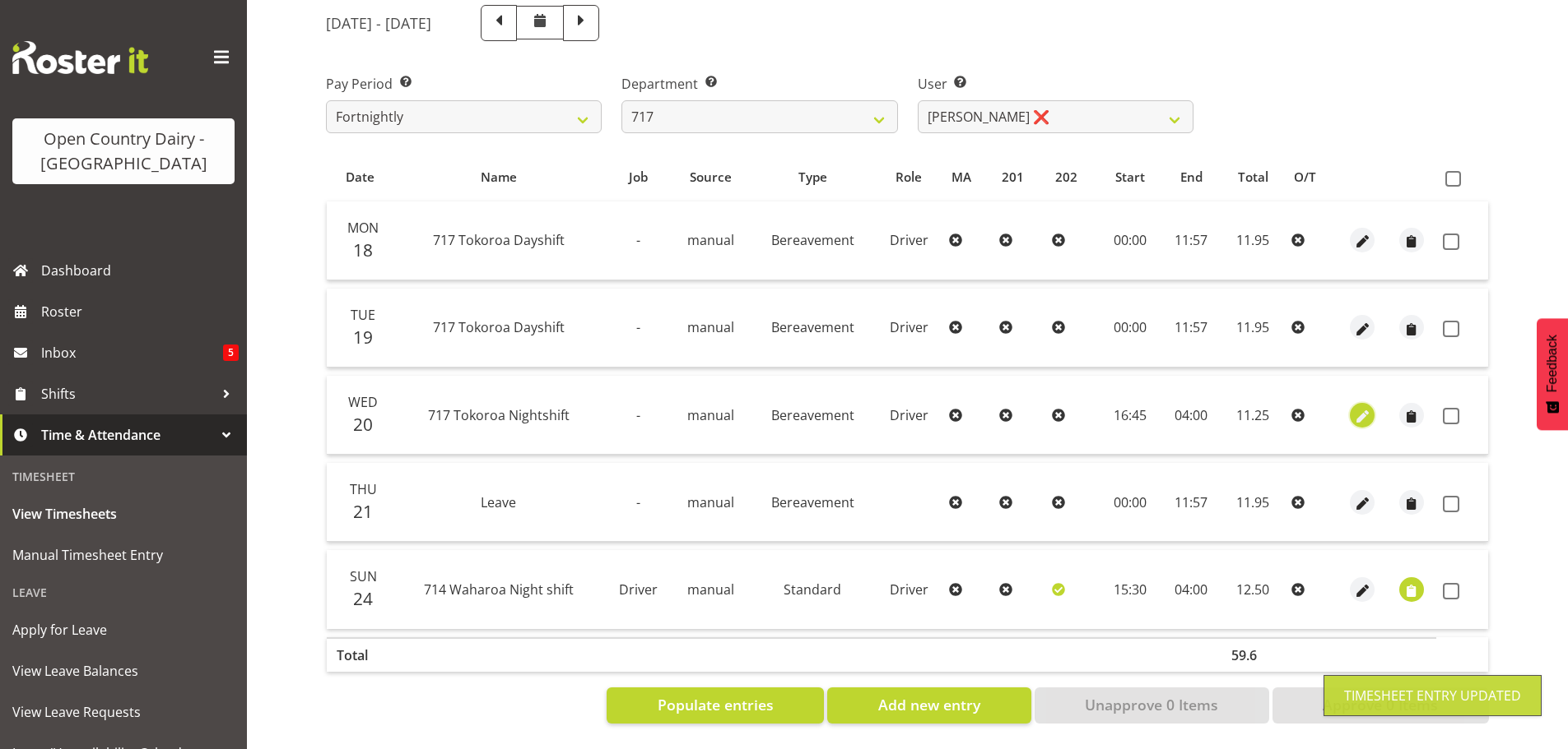
click at [1358, 407] on span "button" at bounding box center [1363, 416] width 19 height 19
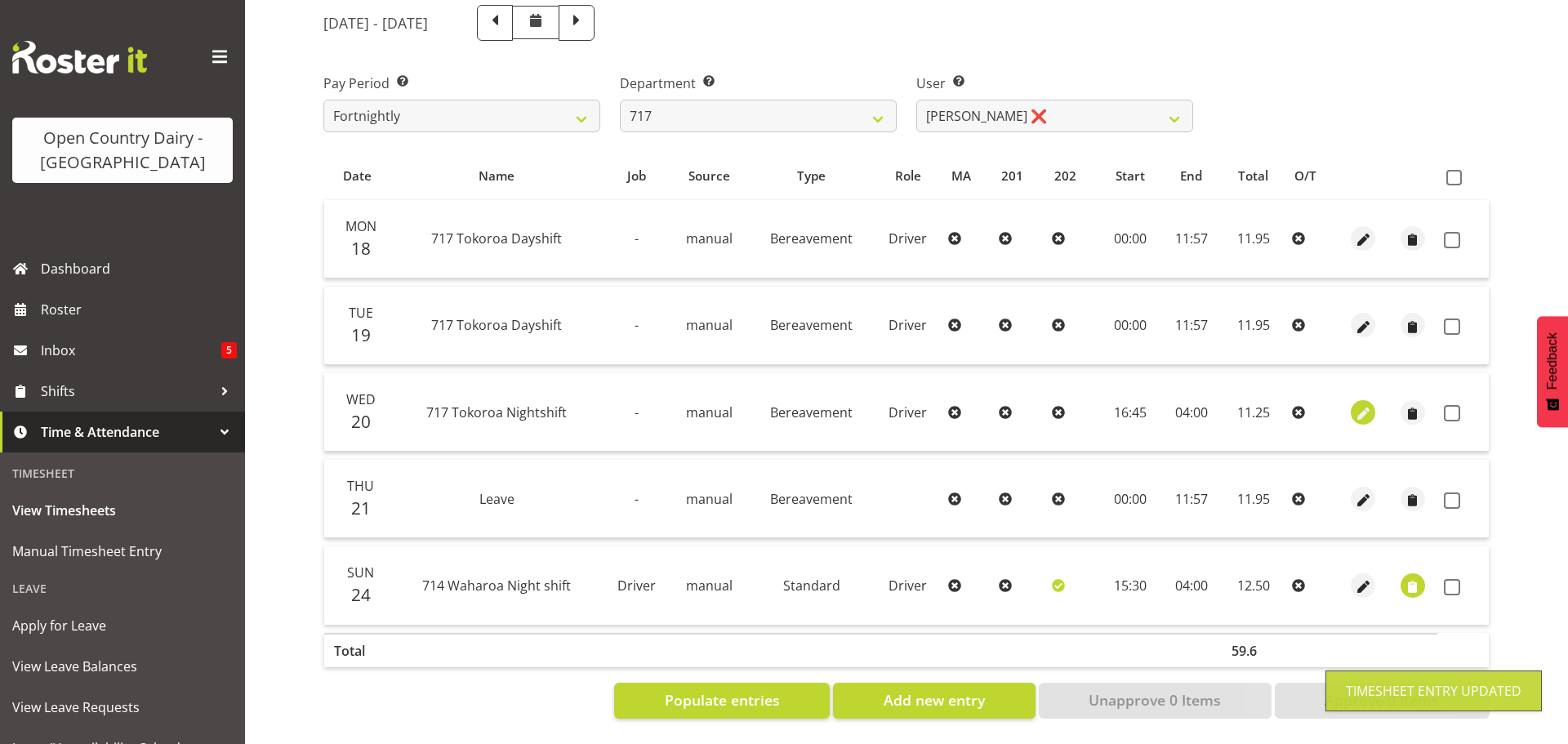
select select "Bereavement"
select select "7"
select select "2025"
select select "16"
select select "45"
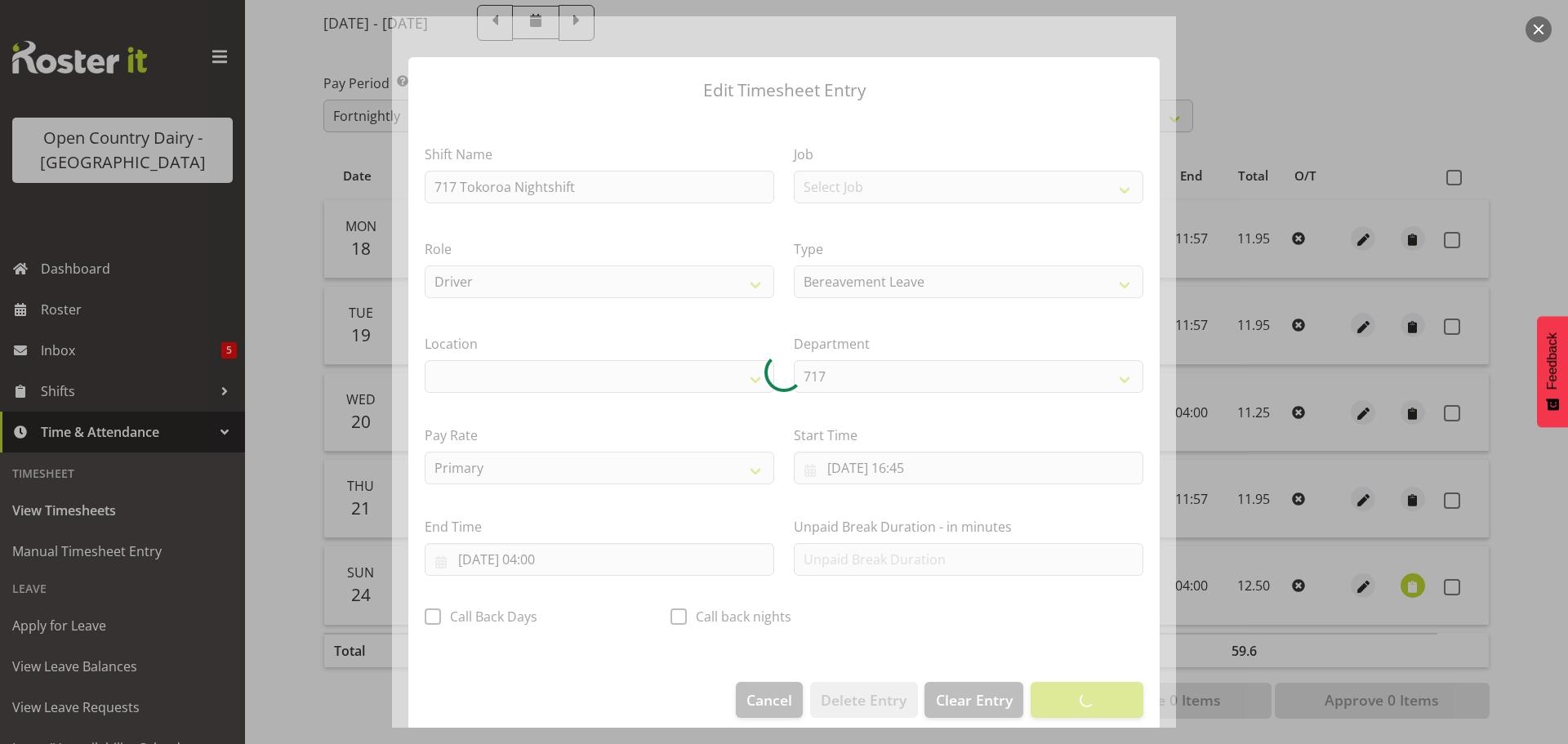
select select "1054"
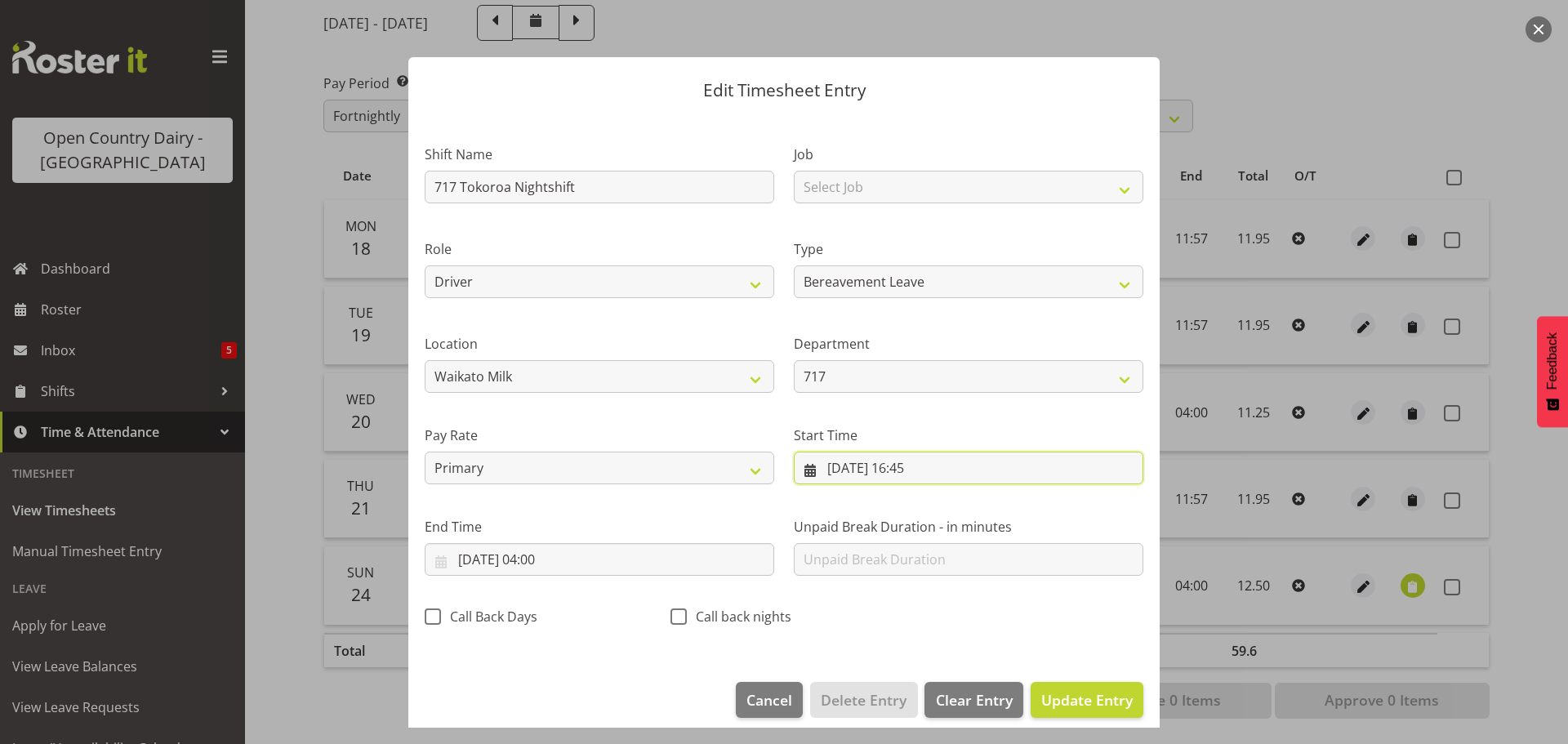
click at [919, 468] on input "20/08/2025, 16:45" at bounding box center [969, 468] width 350 height 33
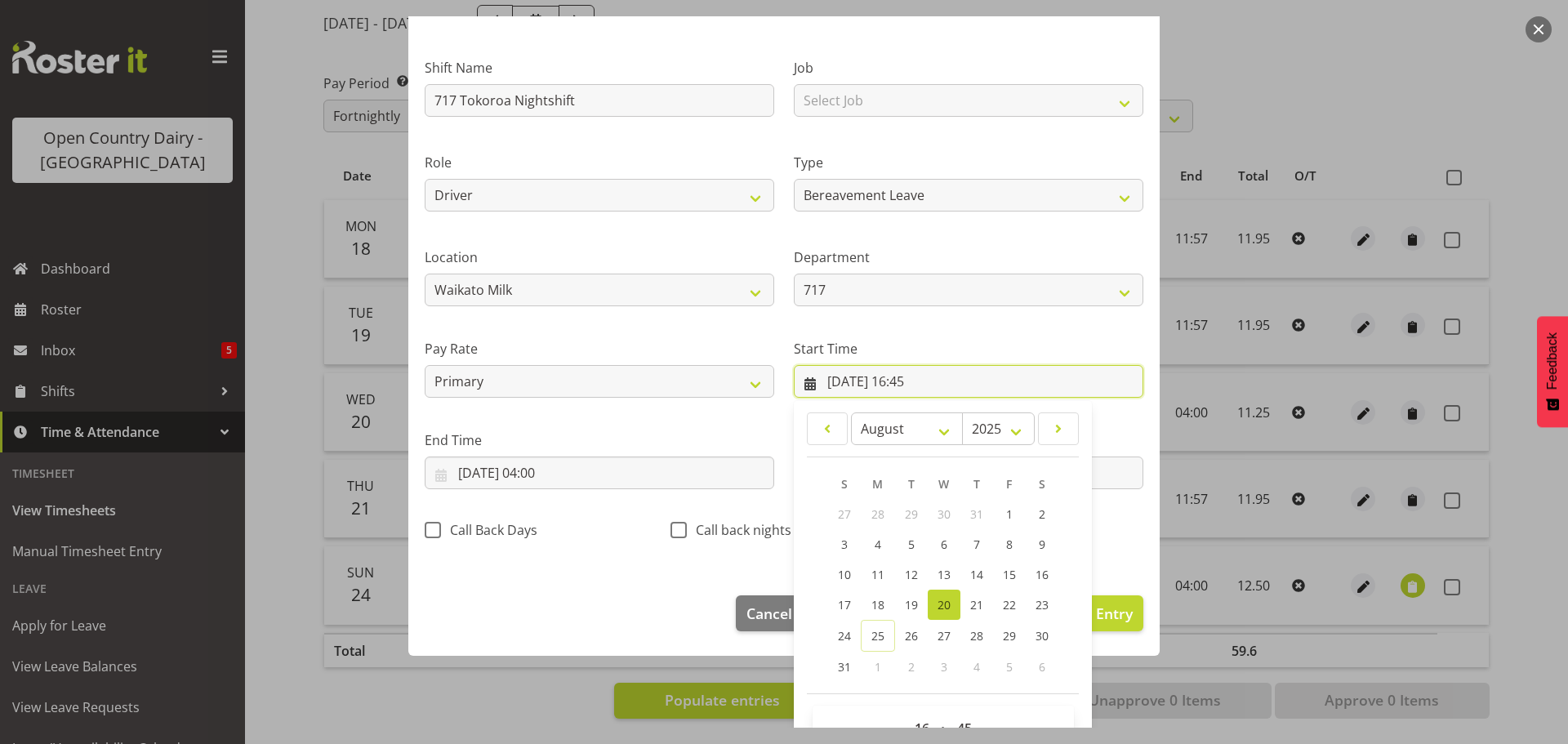
scroll to position [130, 0]
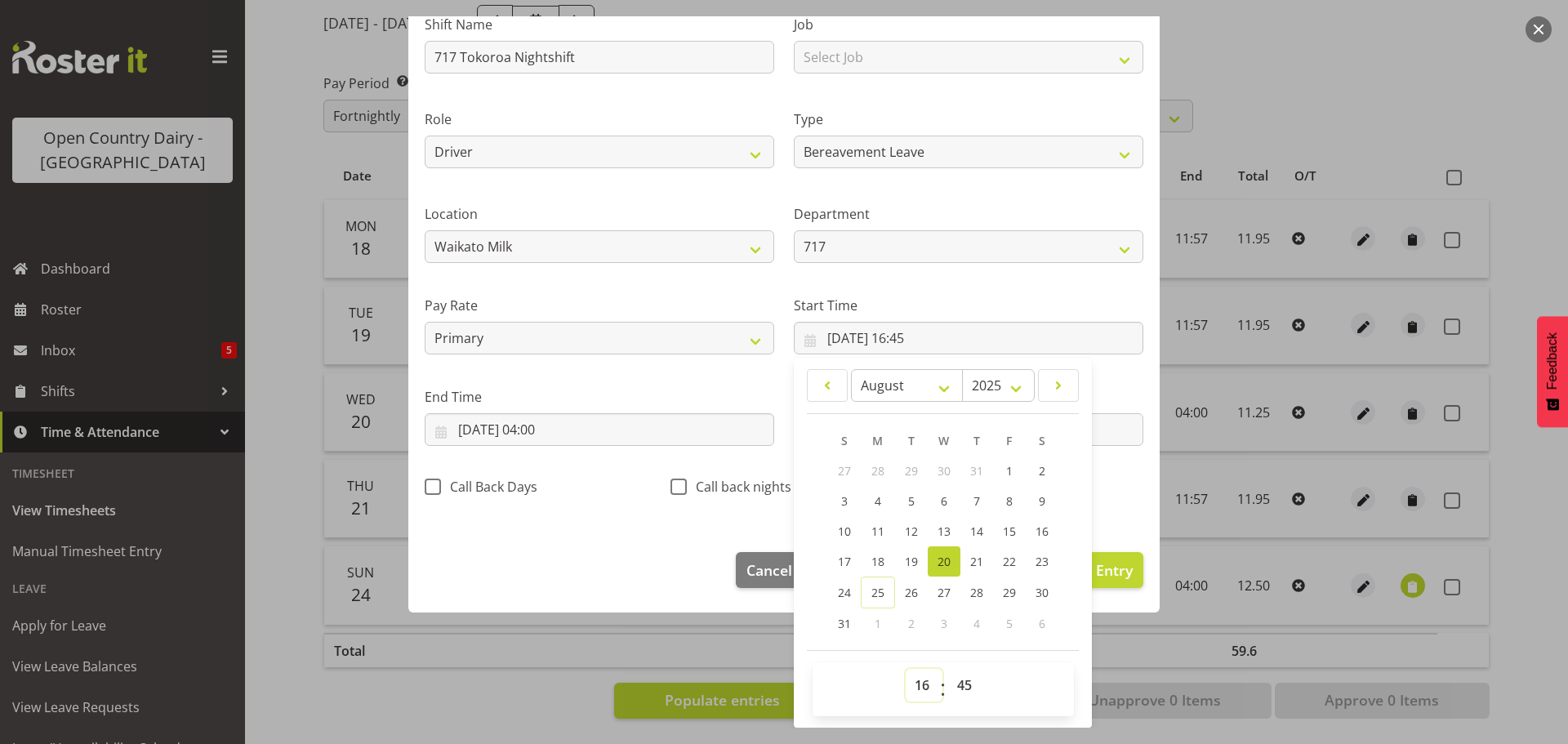
click at [913, 683] on select "00 01 02 03 04 05 06 07 08 09 10 11 12 13 14 15 16 17 18 19 20 21 22 23" at bounding box center [923, 685] width 37 height 33
select select "0"
click at [905, 669] on select "00 01 02 03 04 05 06 07 08 09 10 11 12 13 14 15 16 17 18 19 20 21 22 23" at bounding box center [923, 685] width 37 height 33
type input "20/08/2025, 00:45"
click at [951, 685] on select "00 01 02 03 04 05 06 07 08 09 10 11 12 13 14 15 16 17 18 19 20 21 22 23 24 25 2…" at bounding box center [966, 685] width 37 height 33
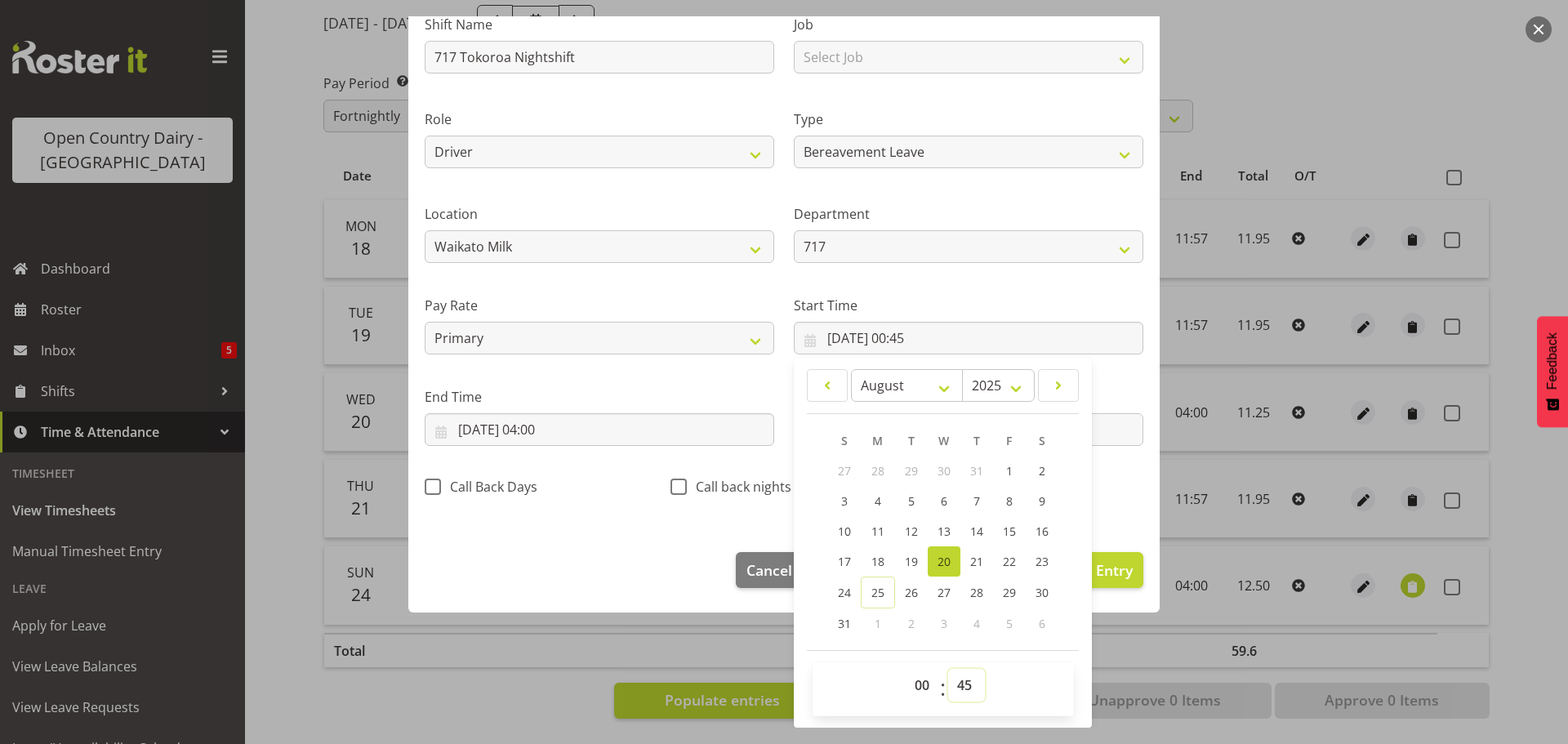
select select "0"
click at [948, 669] on select "00 01 02 03 04 05 06 07 08 09 10 11 12 13 14 15 16 17 18 19 20 21 22 23 24 25 2…" at bounding box center [966, 685] width 37 height 33
type input "20/08/2025, 00:00"
click at [551, 426] on input "21/08/2025, 04:00" at bounding box center [600, 430] width 350 height 33
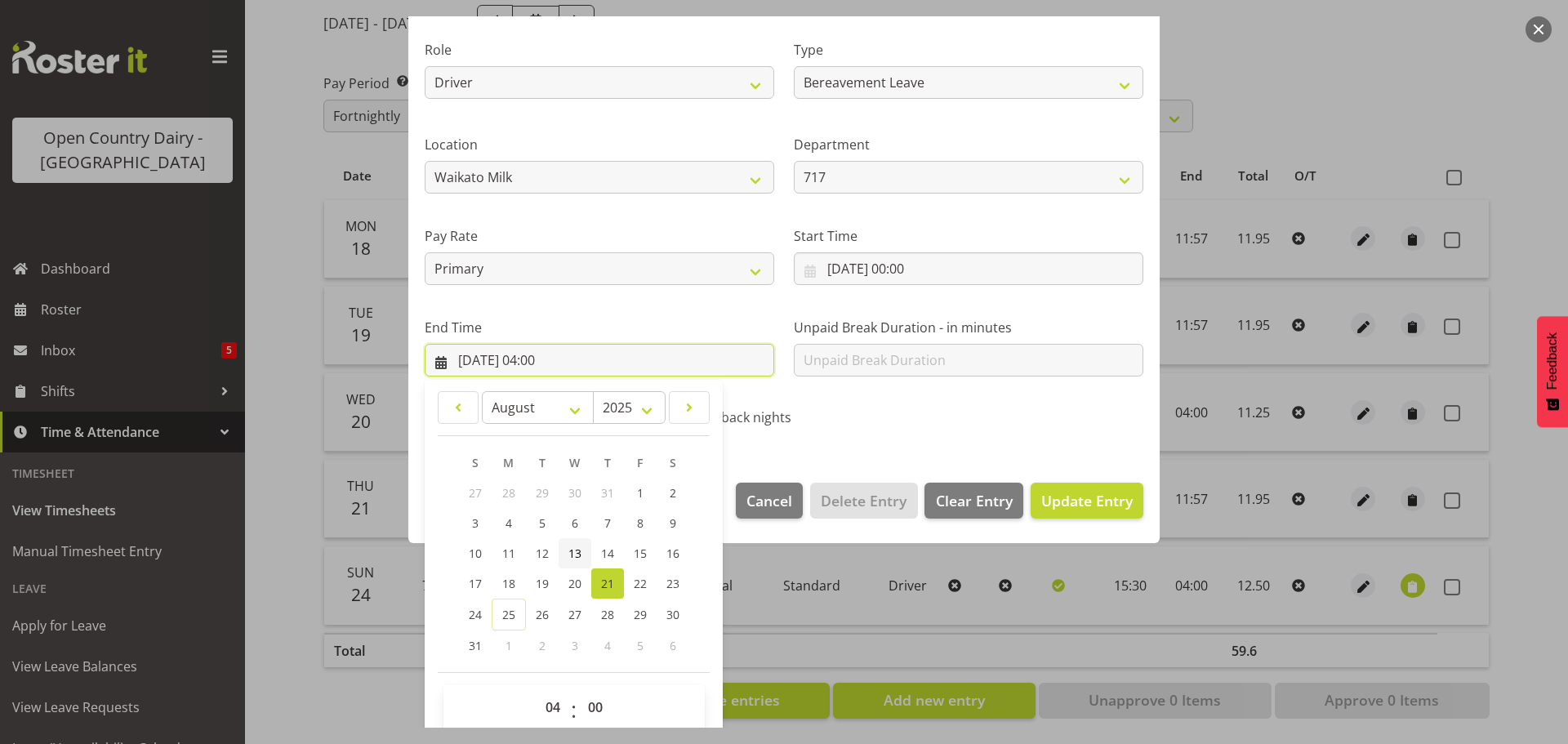
scroll to position [221, 0]
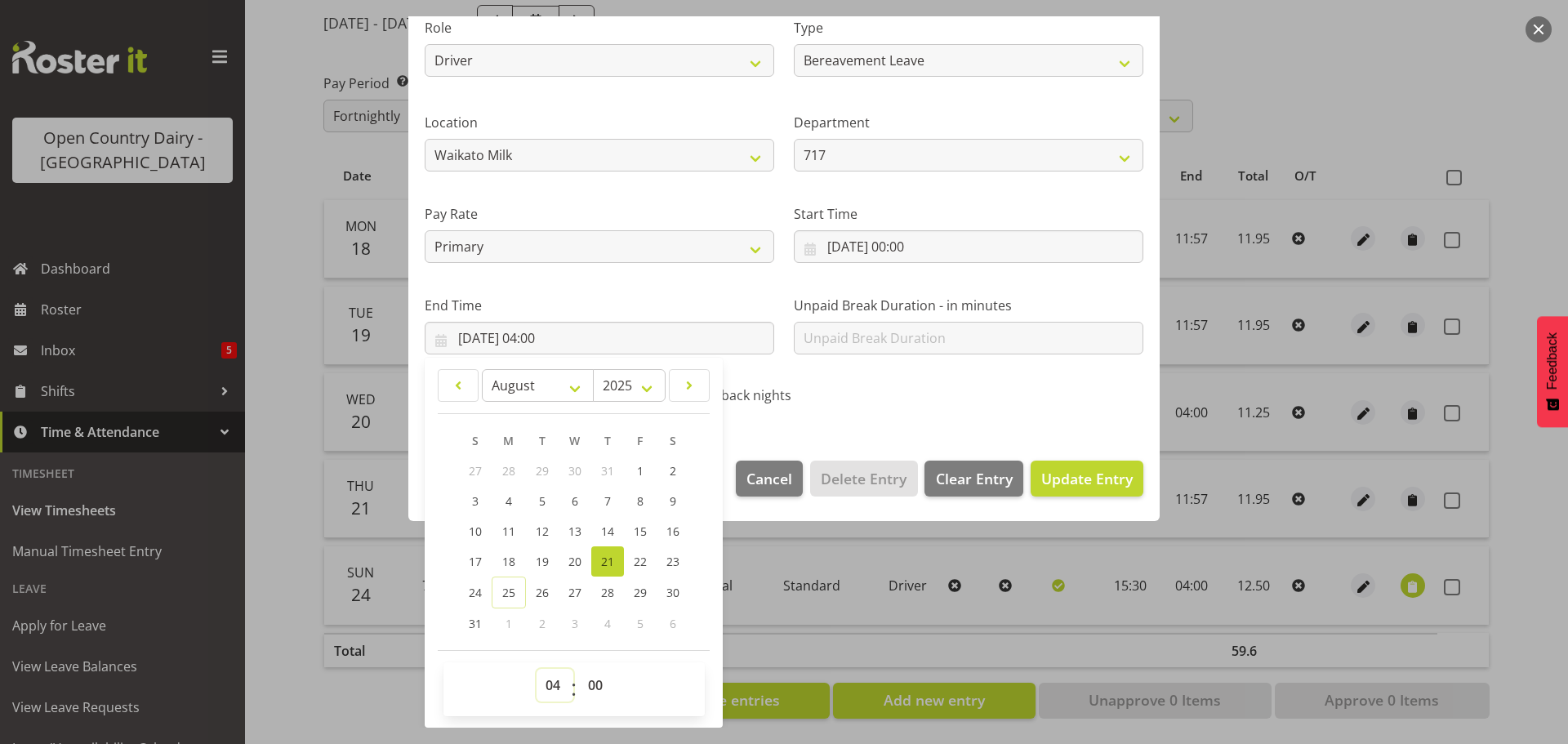
click at [550, 678] on select "00 01 02 03 04 05 06 07 08 09 10 11 12 13 14 15 16 17 18 19 20 21 22 23" at bounding box center [555, 685] width 37 height 33
select select "11"
click at [536, 669] on select "00 01 02 03 04 05 06 07 08 09 10 11 12 13 14 15 16 17 18 19 20 21 22 23" at bounding box center [555, 685] width 37 height 33
type input "21/08/2025, 11:00"
drag, startPoint x: 593, startPoint y: 684, endPoint x: 591, endPoint y: 675, distance: 9.2
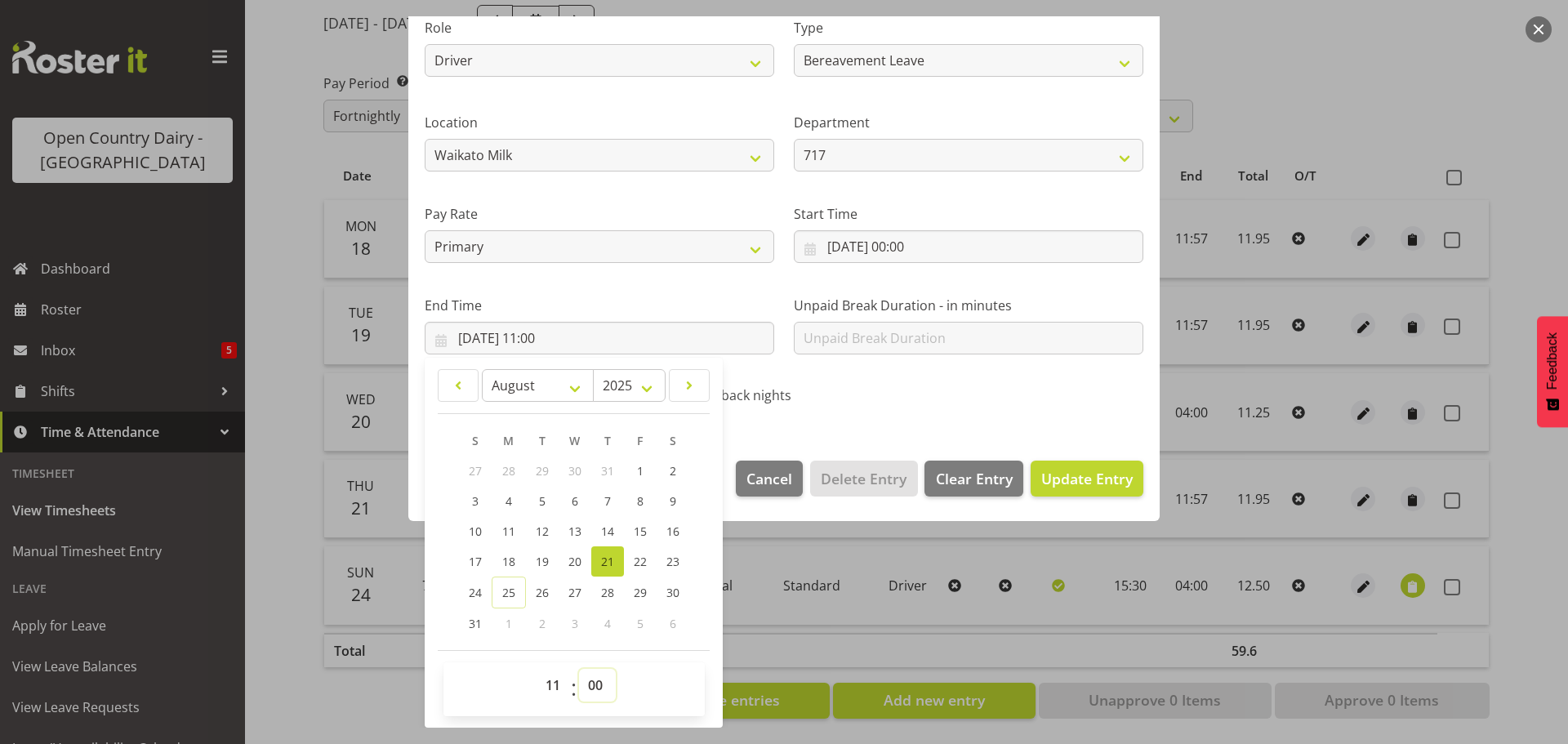
click at [593, 685] on select "00 01 02 03 04 05 06 07 08 09 10 11 12 13 14 15 16 17 18 19 20 21 22 23 24 25 2…" at bounding box center [597, 685] width 37 height 33
select select "57"
click at [579, 669] on select "00 01 02 03 04 05 06 07 08 09 10 11 12 13 14 15 16 17 18 19 20 21 22 23 24 25 2…" at bounding box center [597, 685] width 37 height 33
type input "21/08/2025, 11:57"
click at [1060, 481] on span "Update Entry" at bounding box center [1087, 479] width 92 height 20
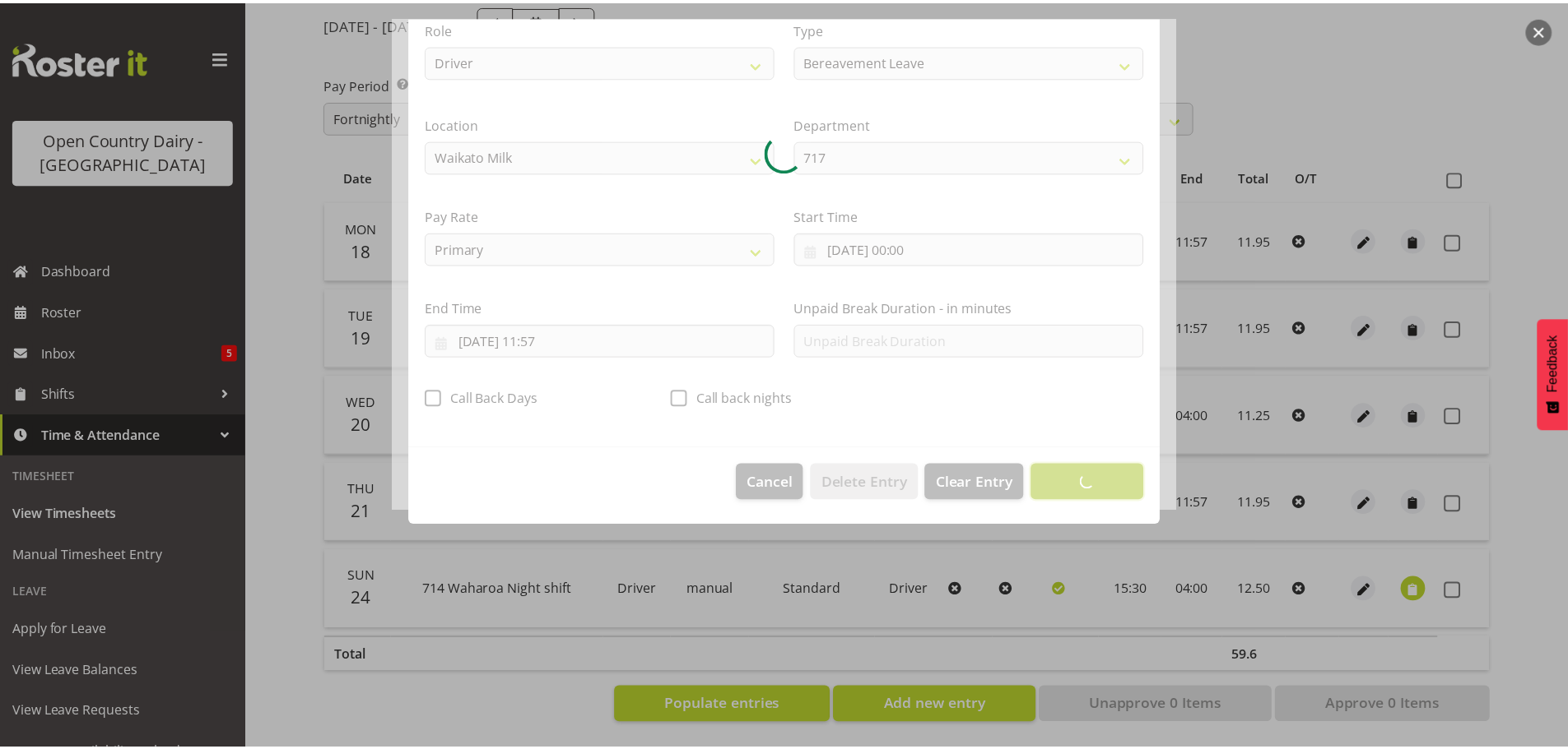
scroll to position [15, 0]
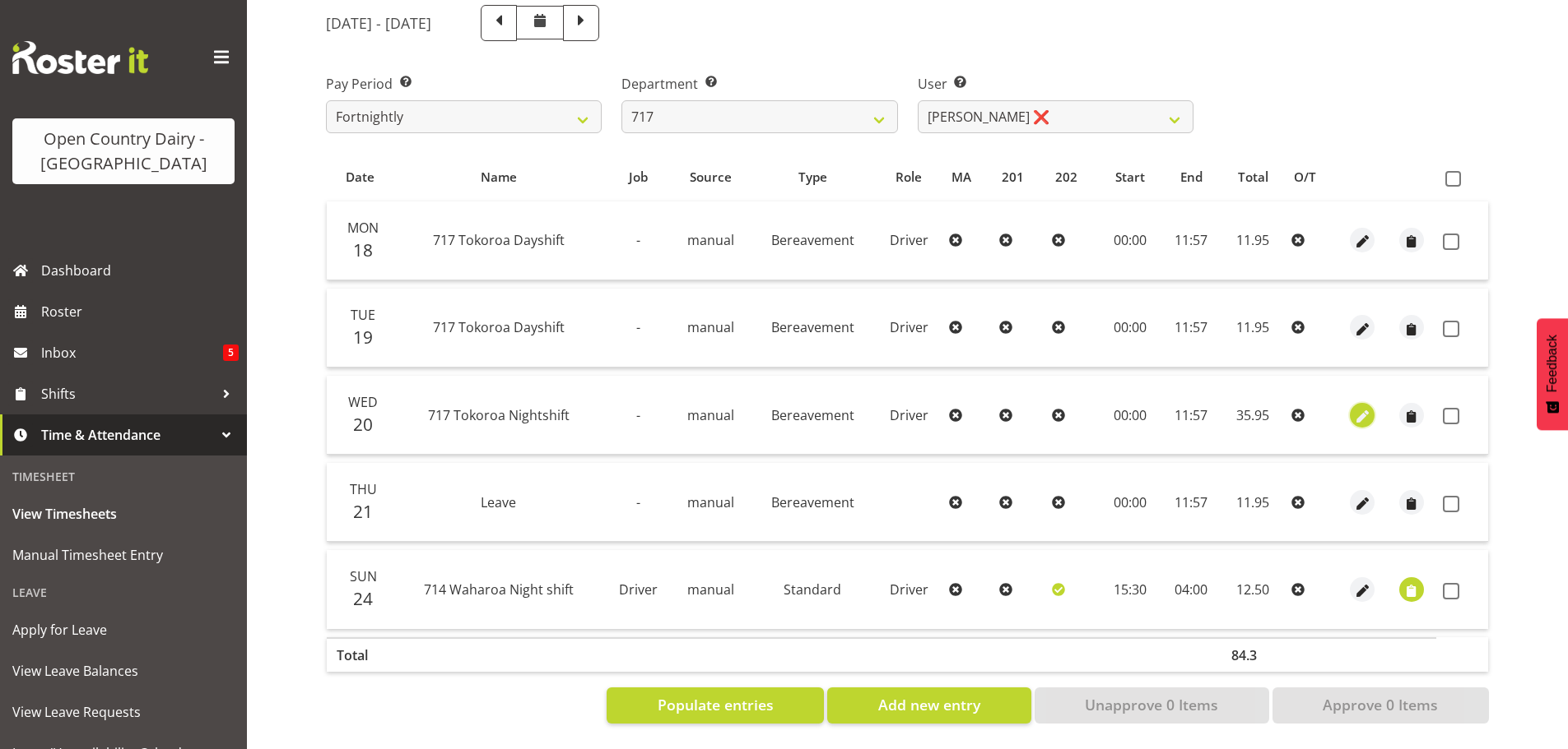
click at [1368, 407] on span "button" at bounding box center [1363, 416] width 19 height 19
select select "Bereavement"
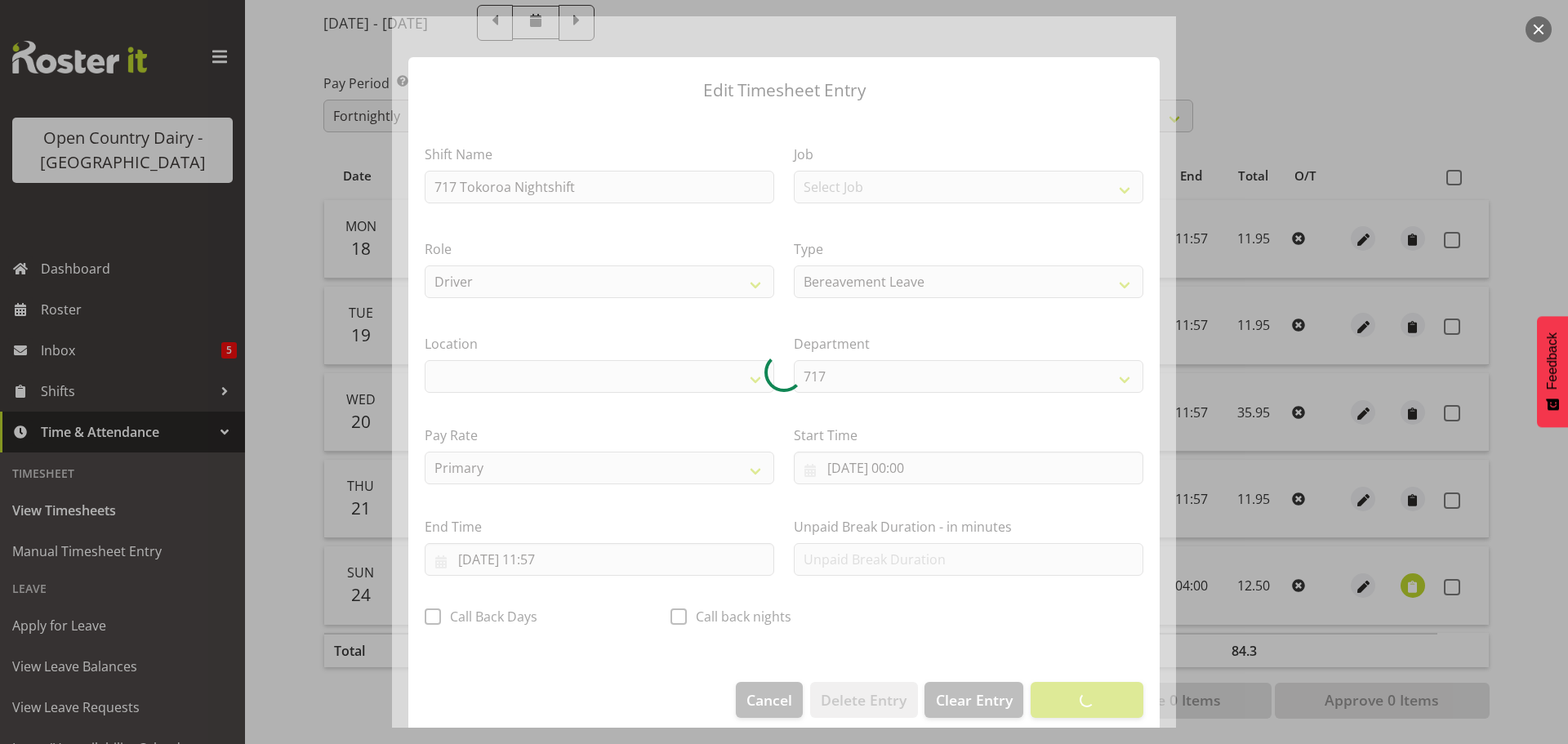
select select "1054"
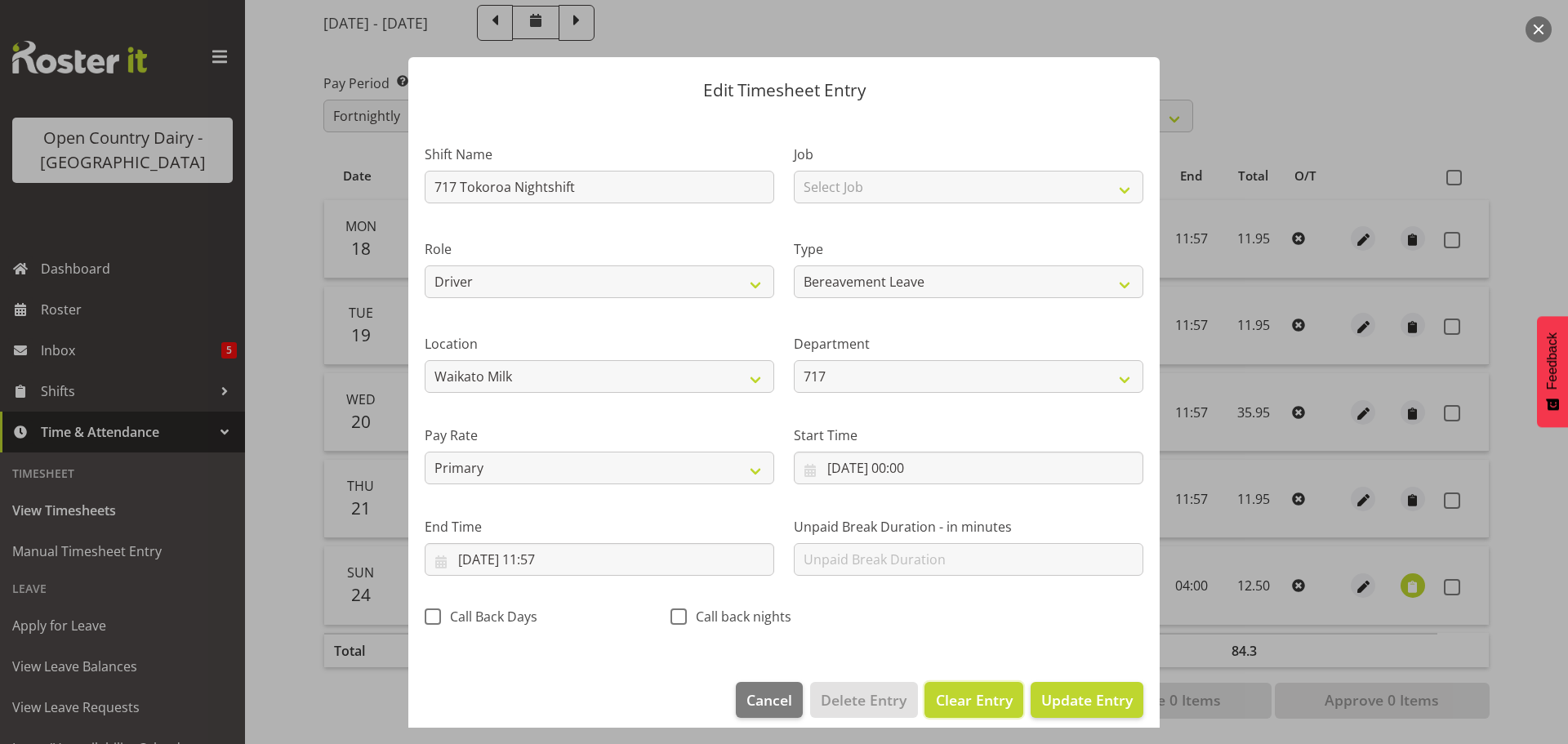
click at [948, 699] on span "Clear Entry" at bounding box center [974, 700] width 77 height 21
select select "Off"
type input "0"
select select
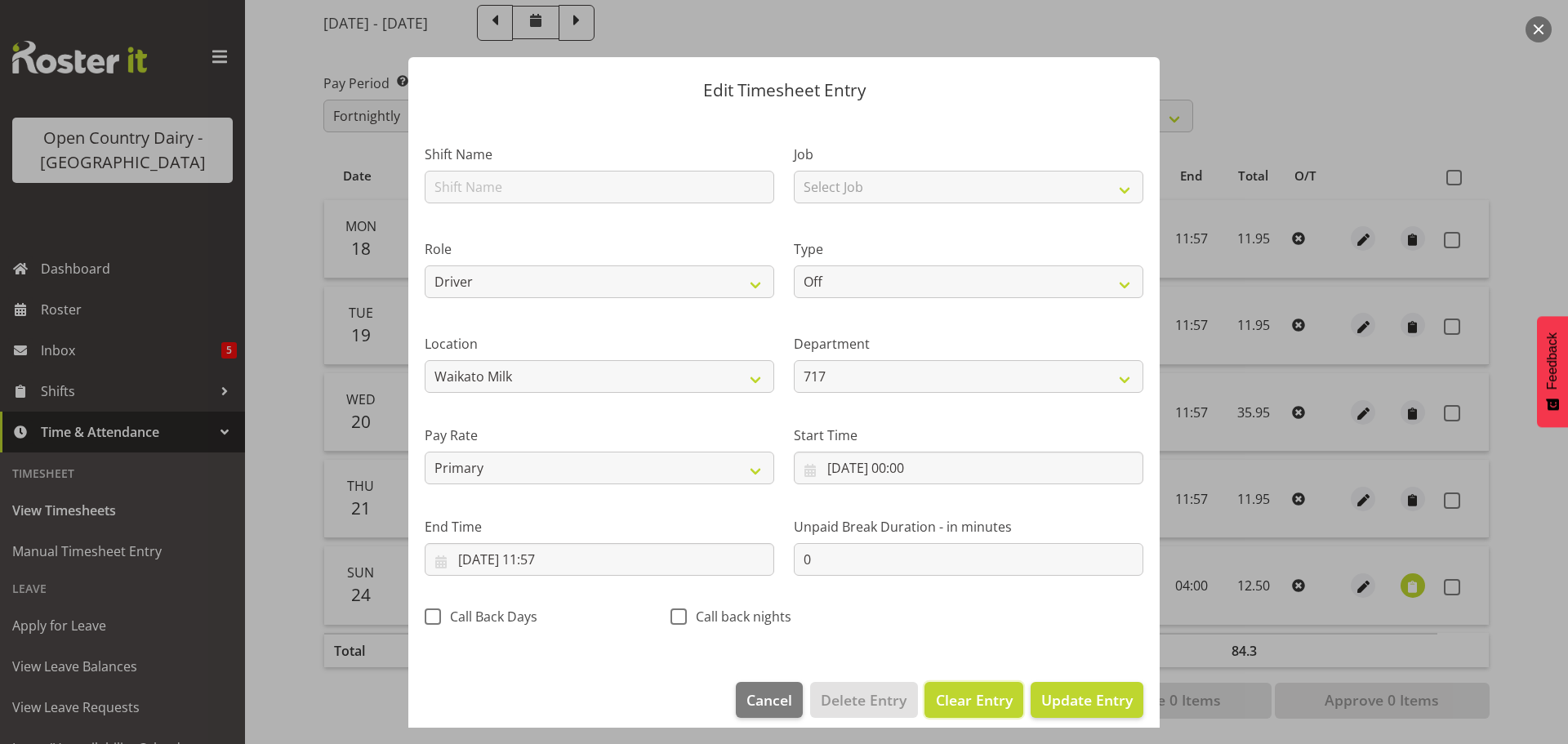
select select
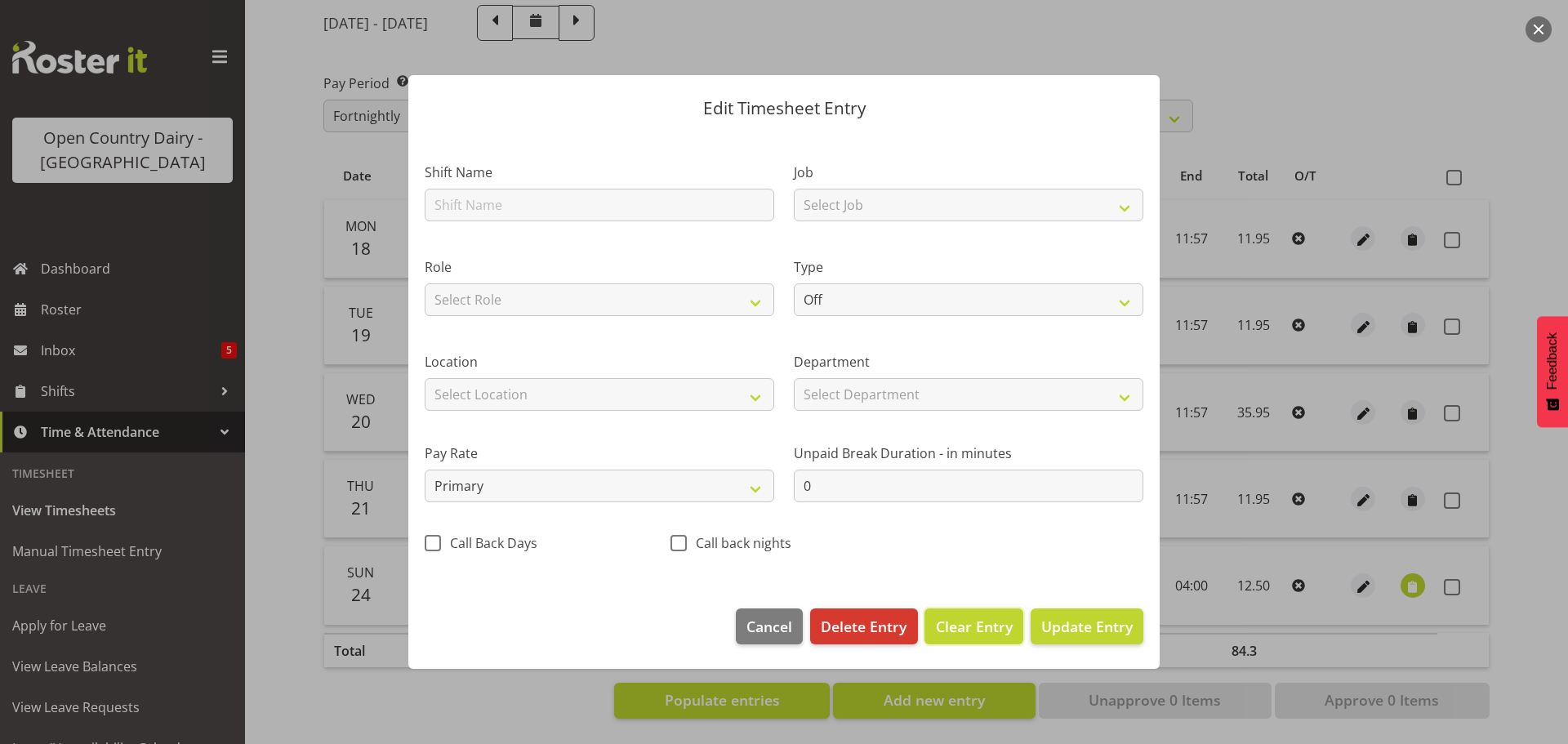
click at [957, 625] on span "Clear Entry" at bounding box center [974, 627] width 77 height 21
click at [867, 624] on span "Delete Entry" at bounding box center [864, 627] width 86 height 21
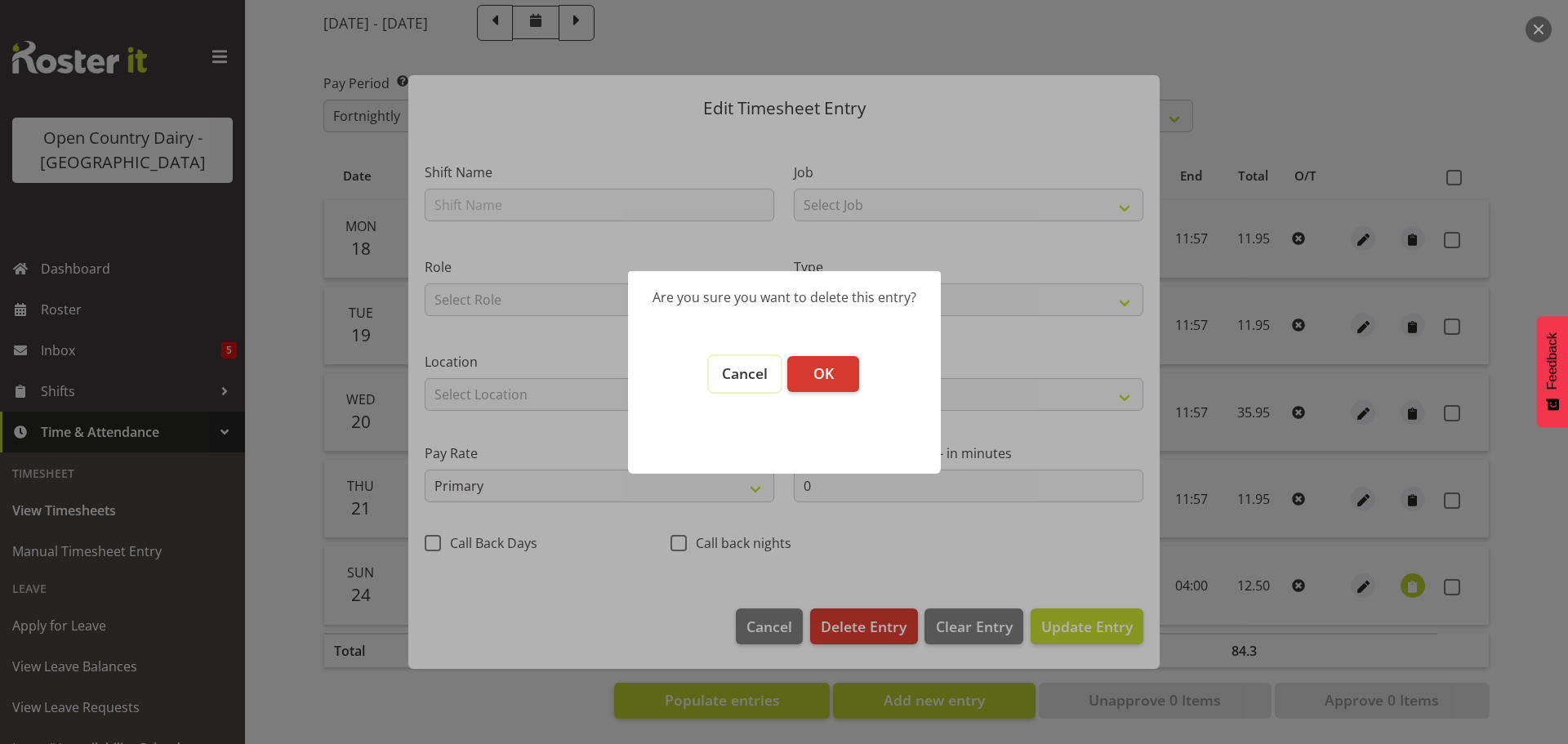
click at [730, 377] on span "Cancel" at bounding box center [744, 373] width 45 height 20
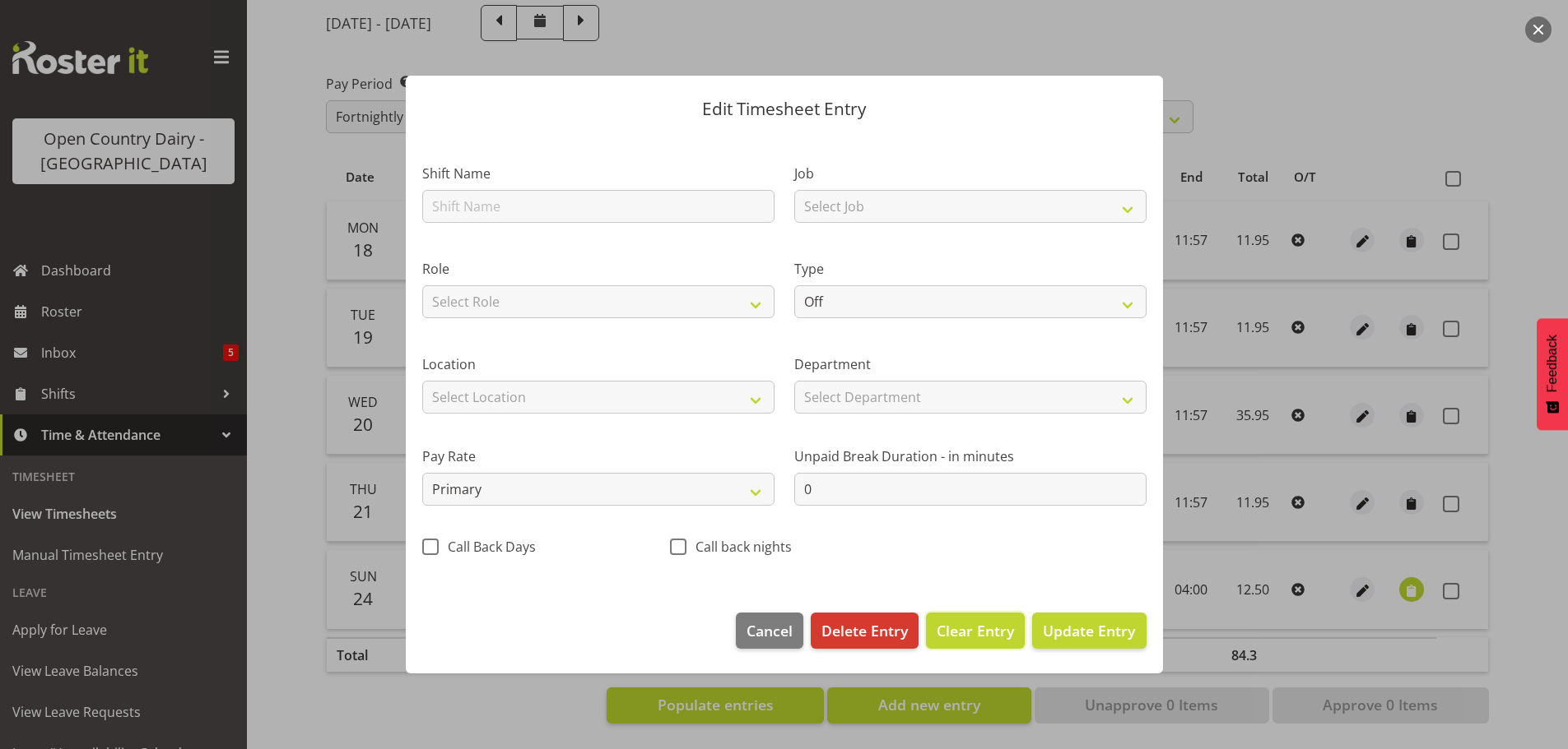
click at [957, 626] on span "Clear Entry" at bounding box center [975, 631] width 77 height 22
click at [1090, 633] on span "Update Entry" at bounding box center [1089, 631] width 92 height 20
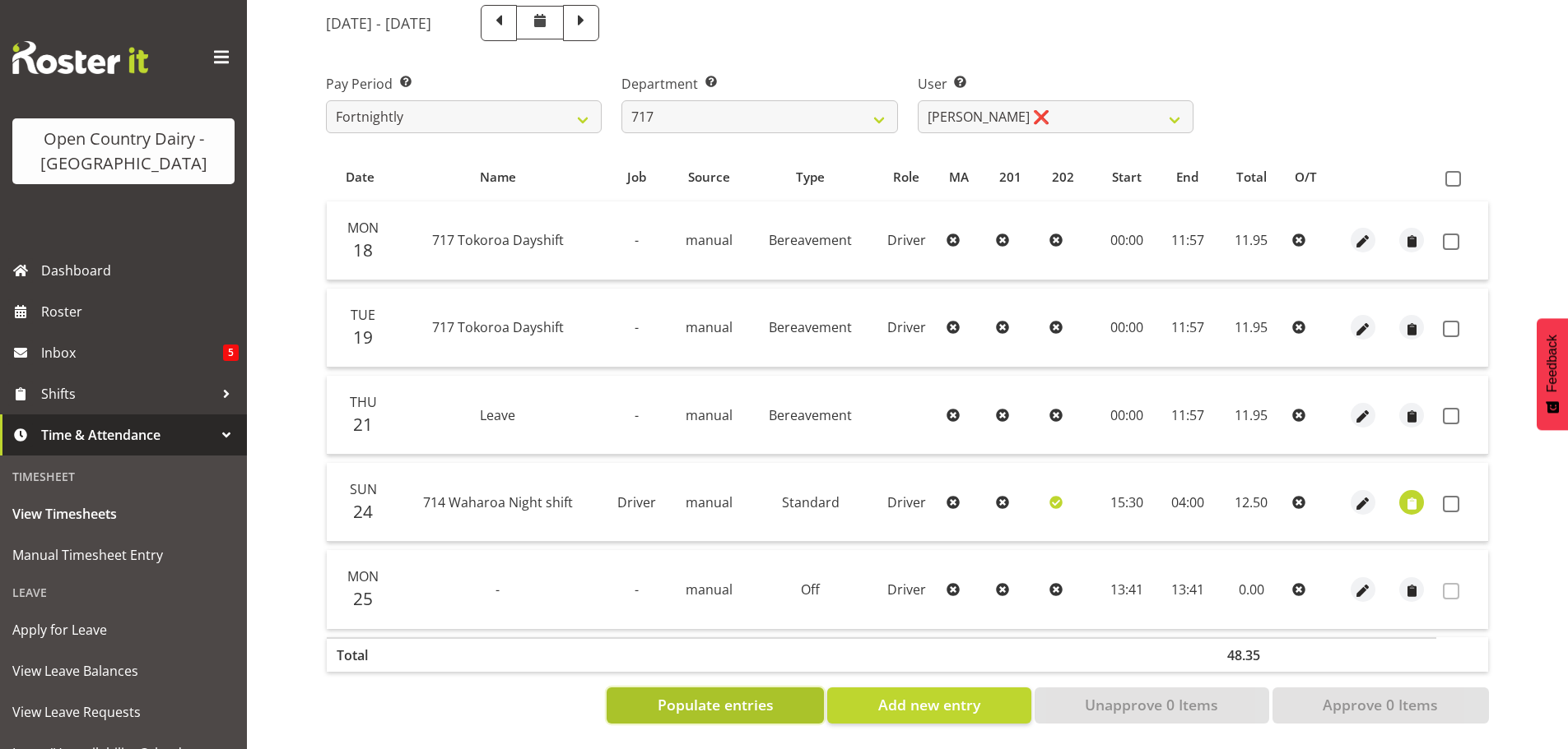
click at [741, 694] on span "Populate entries" at bounding box center [716, 705] width 116 height 22
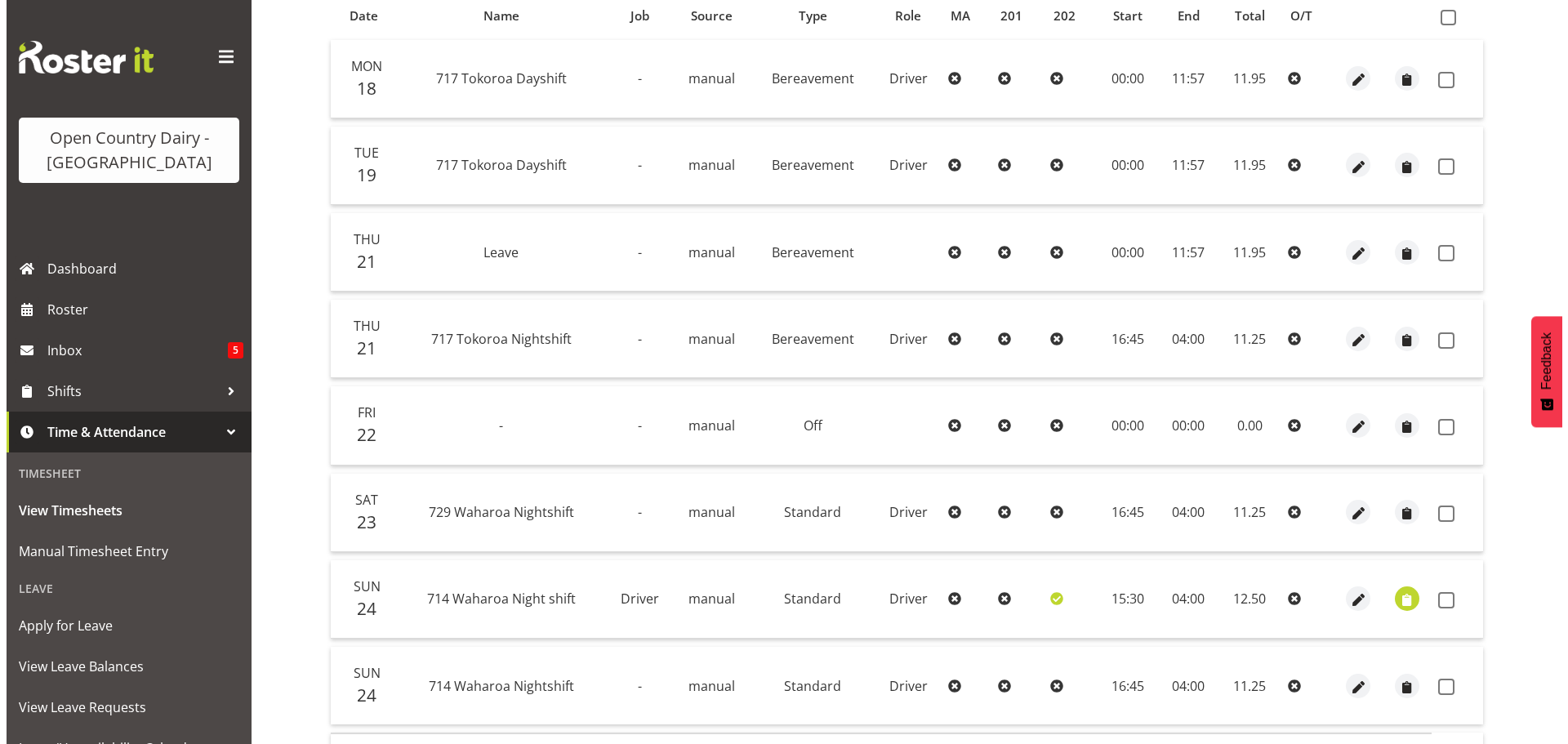
scroll to position [301, 0]
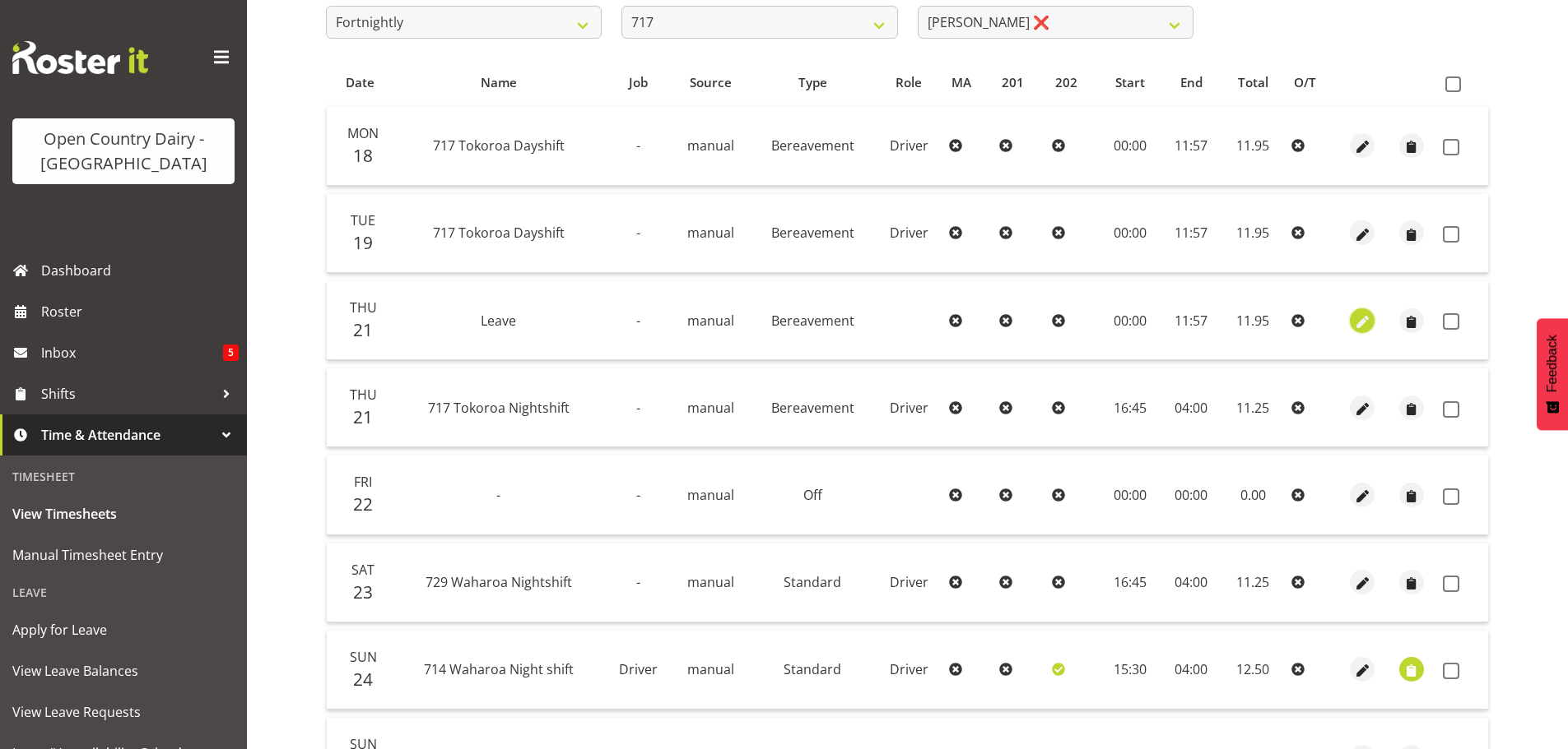
click at [1361, 321] on span "button" at bounding box center [1363, 322] width 19 height 19
select select "Bereavement"
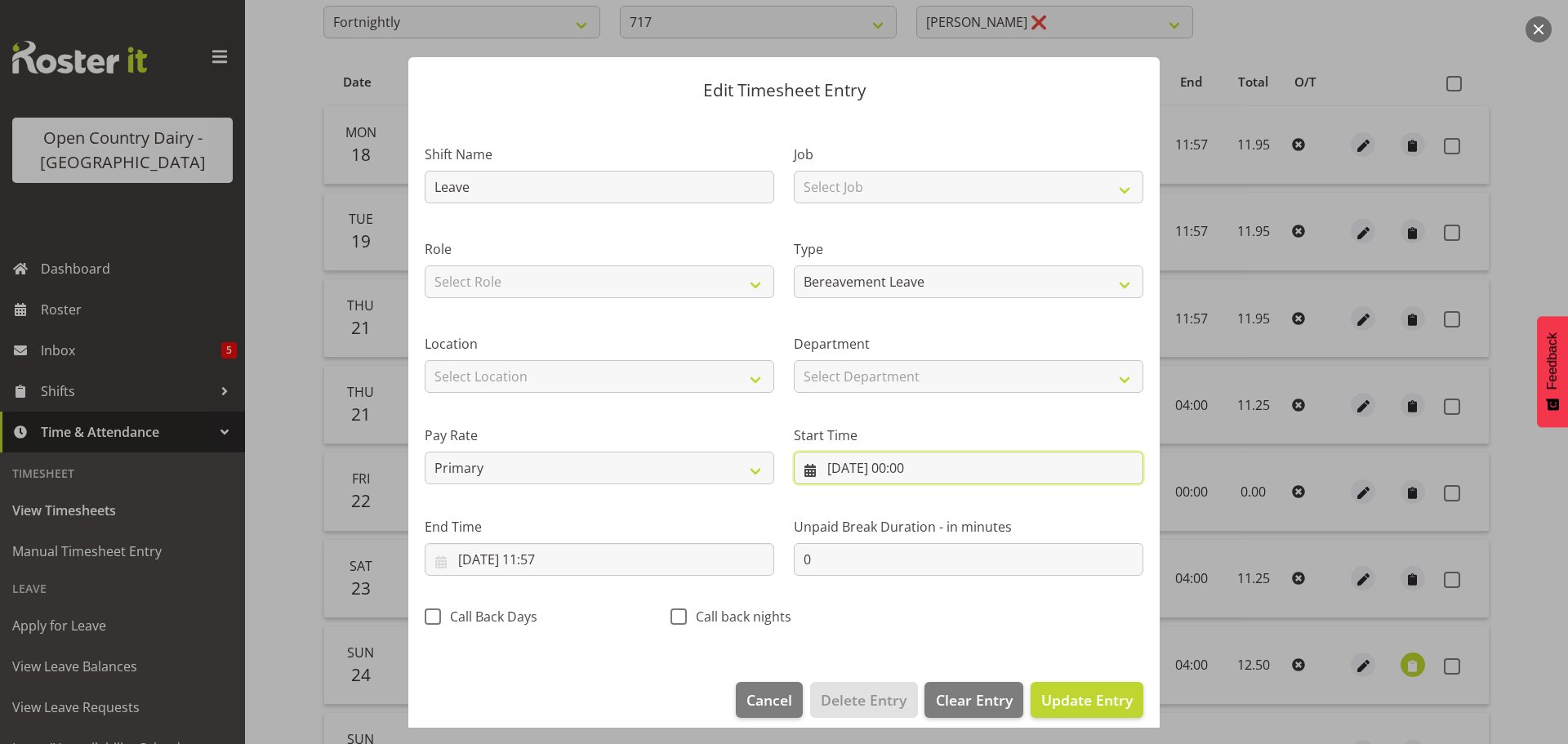
click at [869, 472] on input "21/08/2025, 00:00" at bounding box center [969, 468] width 350 height 33
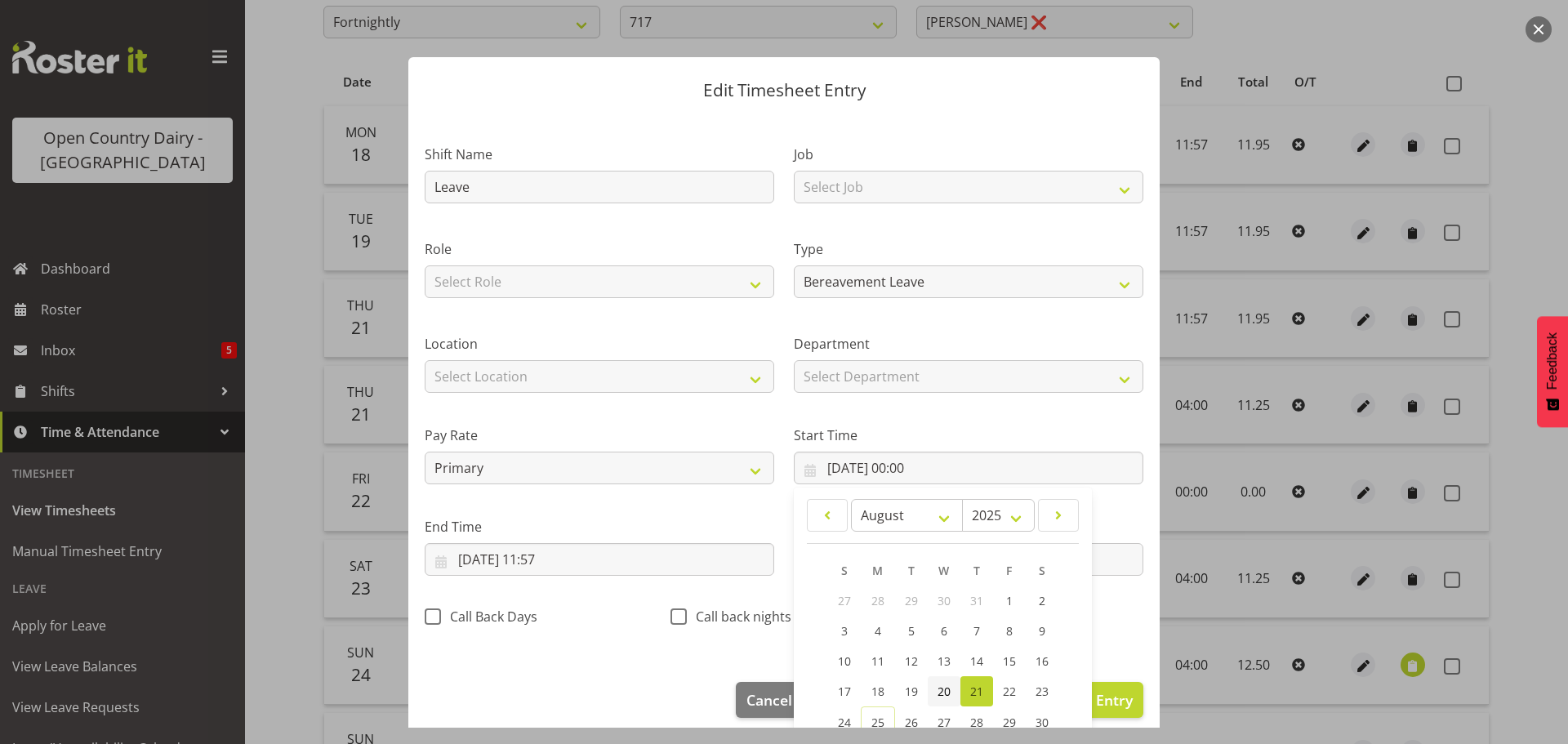
click at [937, 689] on span "20" at bounding box center [944, 691] width 13 height 16
type input "20/08/2025, 00:00"
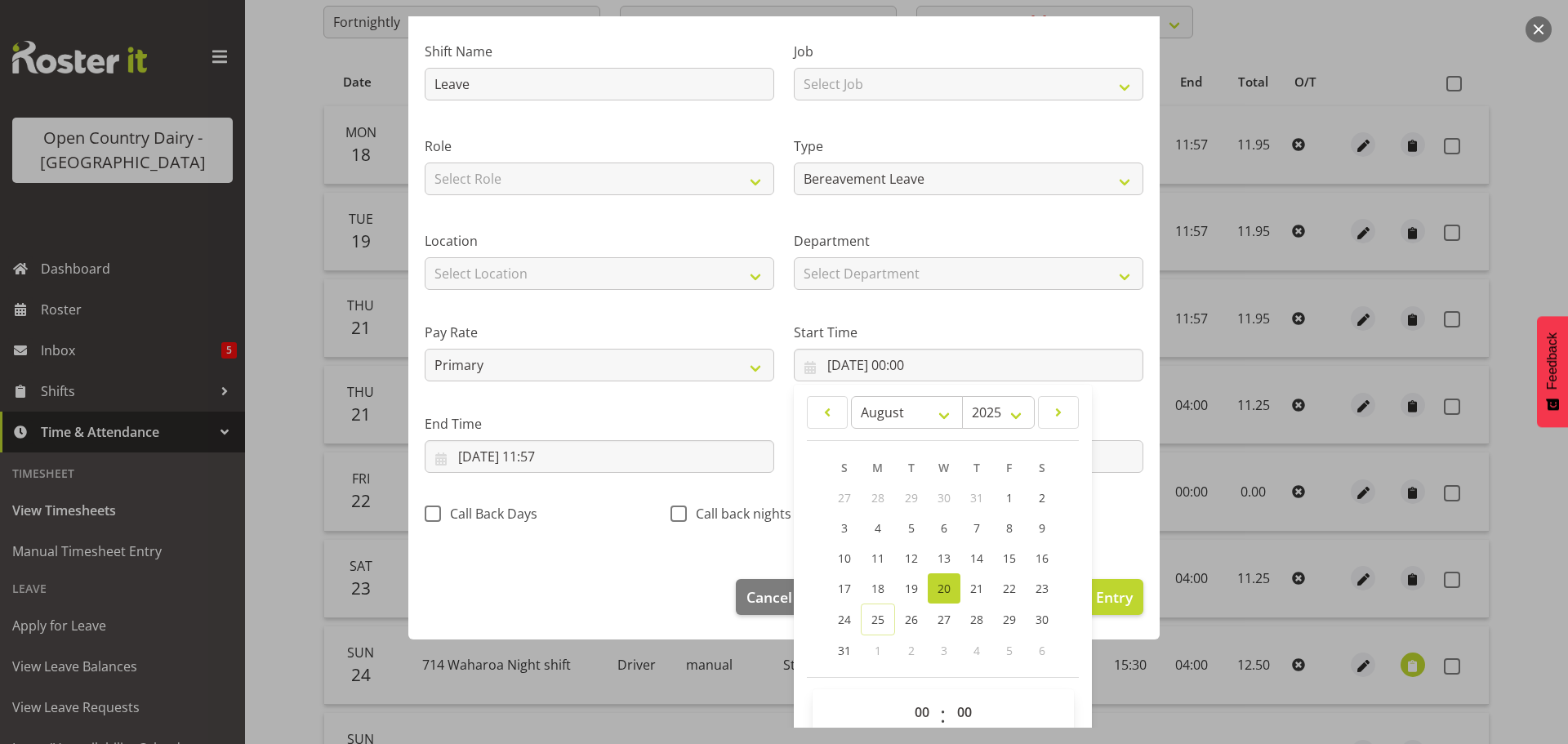
scroll to position [130, 0]
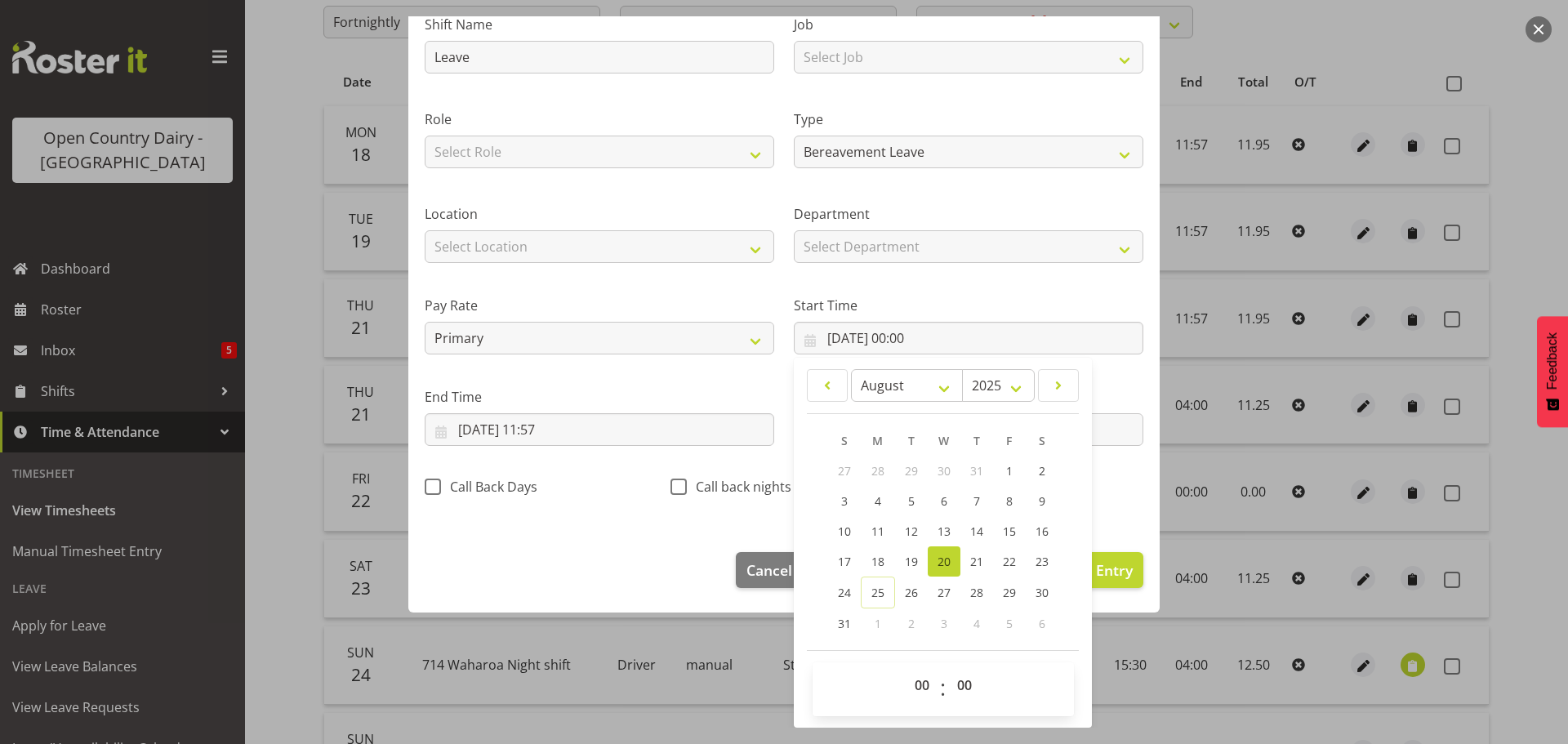
click at [1099, 642] on div "Edit Timesheet Entry Shift Name Leave Job Select Job Driver Driver supervisor S…" at bounding box center [784, 372] width 784 height 712
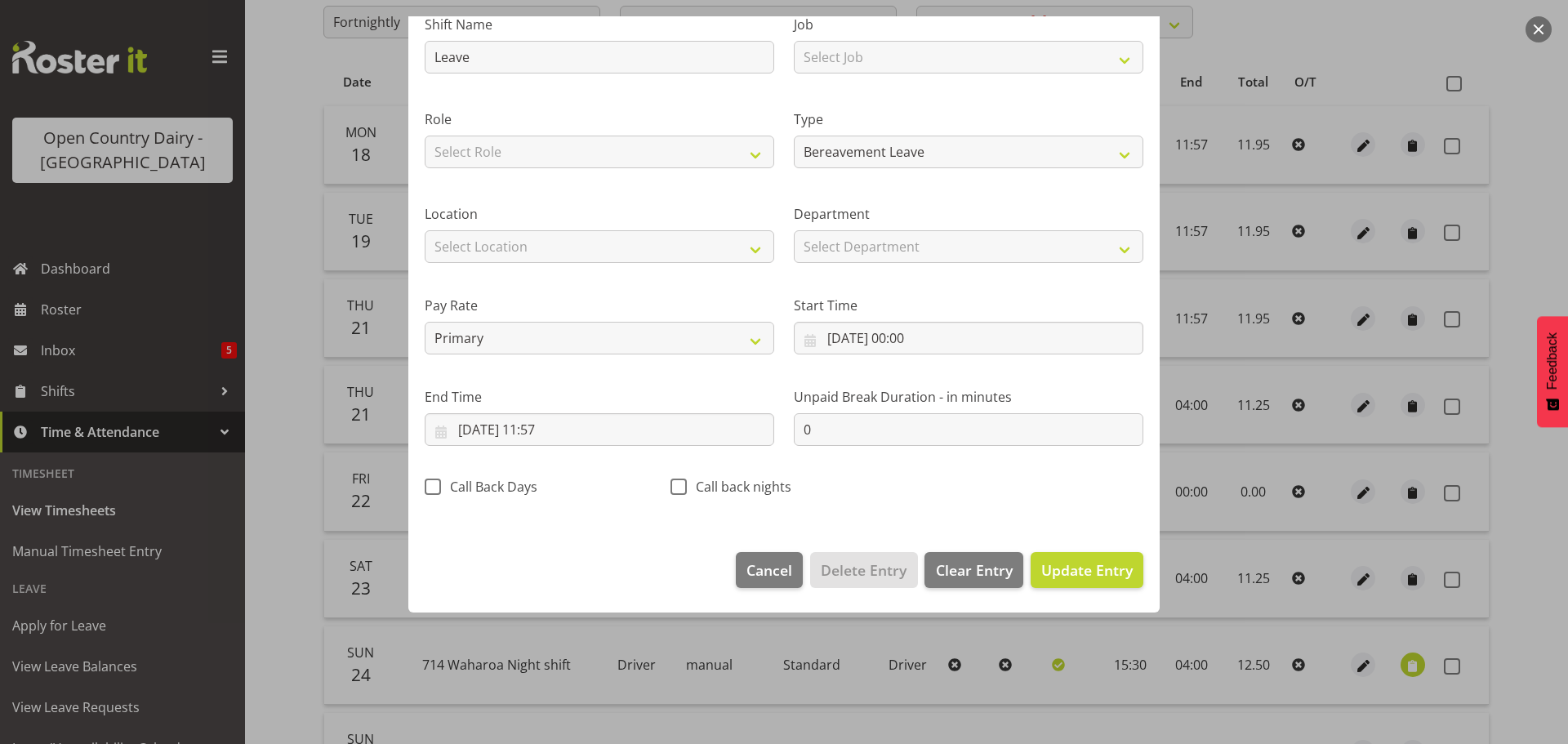
scroll to position [15, 0]
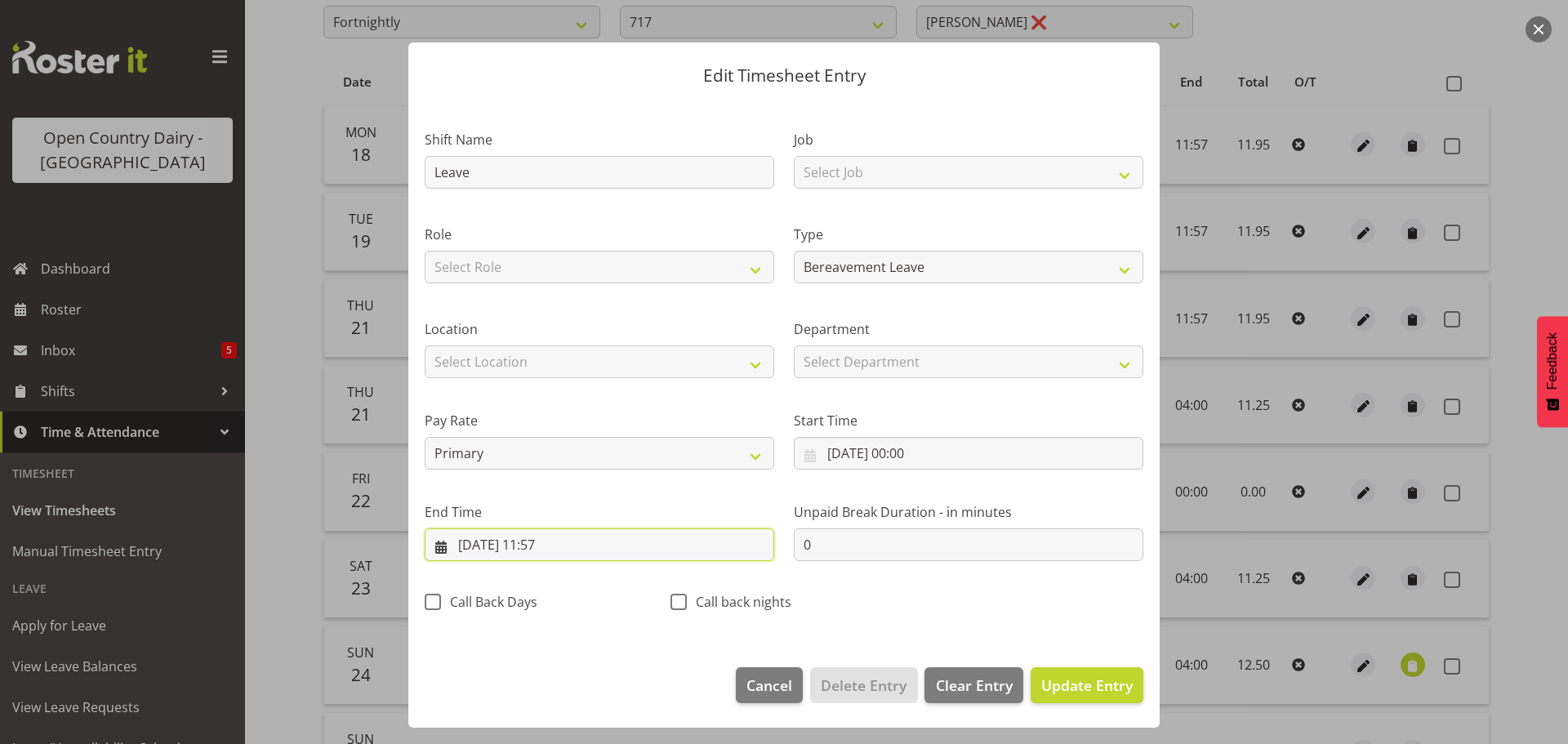
click at [479, 540] on input "21/08/2025, 11:57" at bounding box center [600, 545] width 350 height 33
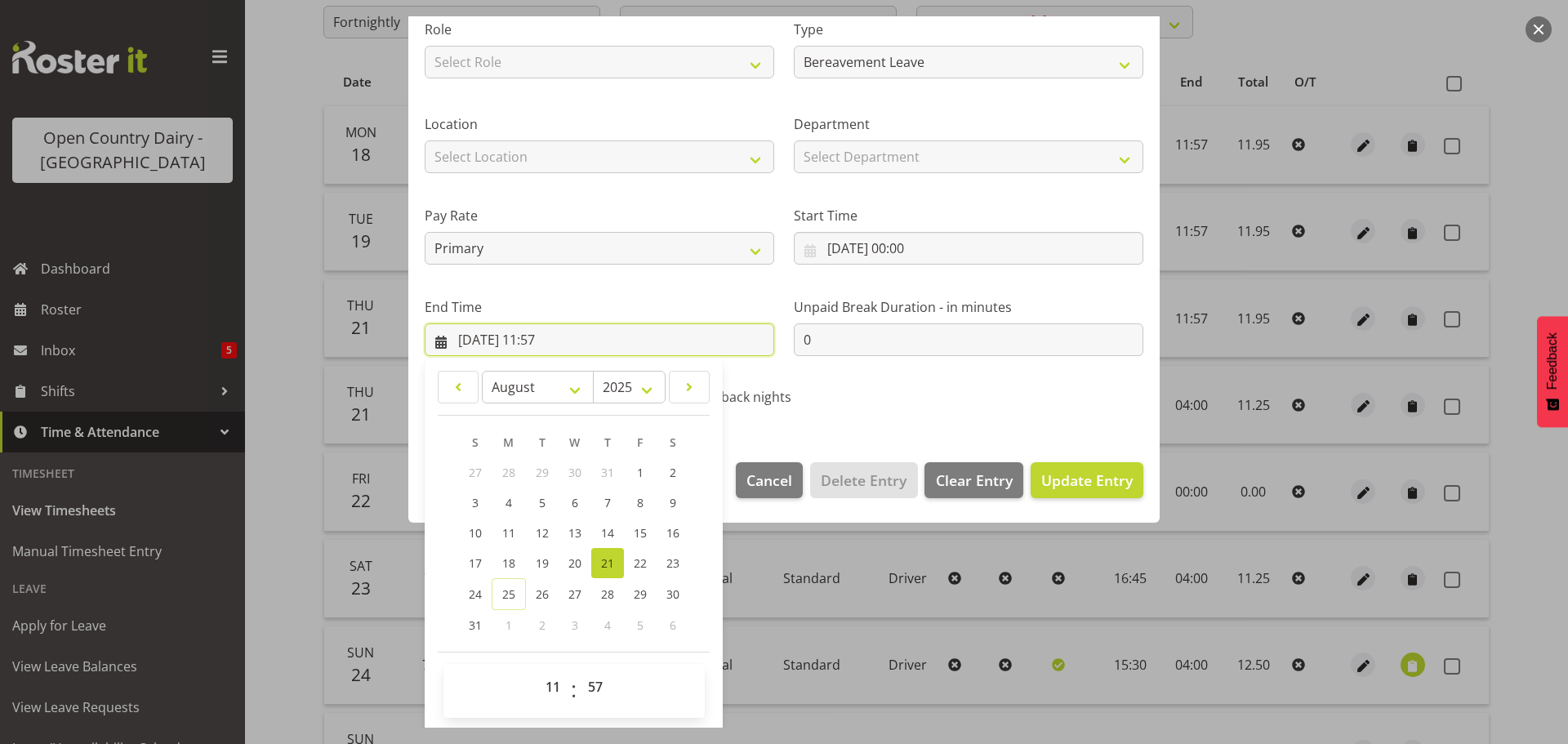
scroll to position [221, 0]
click at [572, 560] on span "20" at bounding box center [575, 562] width 13 height 16
type input "20/08/2025, 11:57"
click at [1070, 479] on span "Update Entry" at bounding box center [1087, 479] width 92 height 20
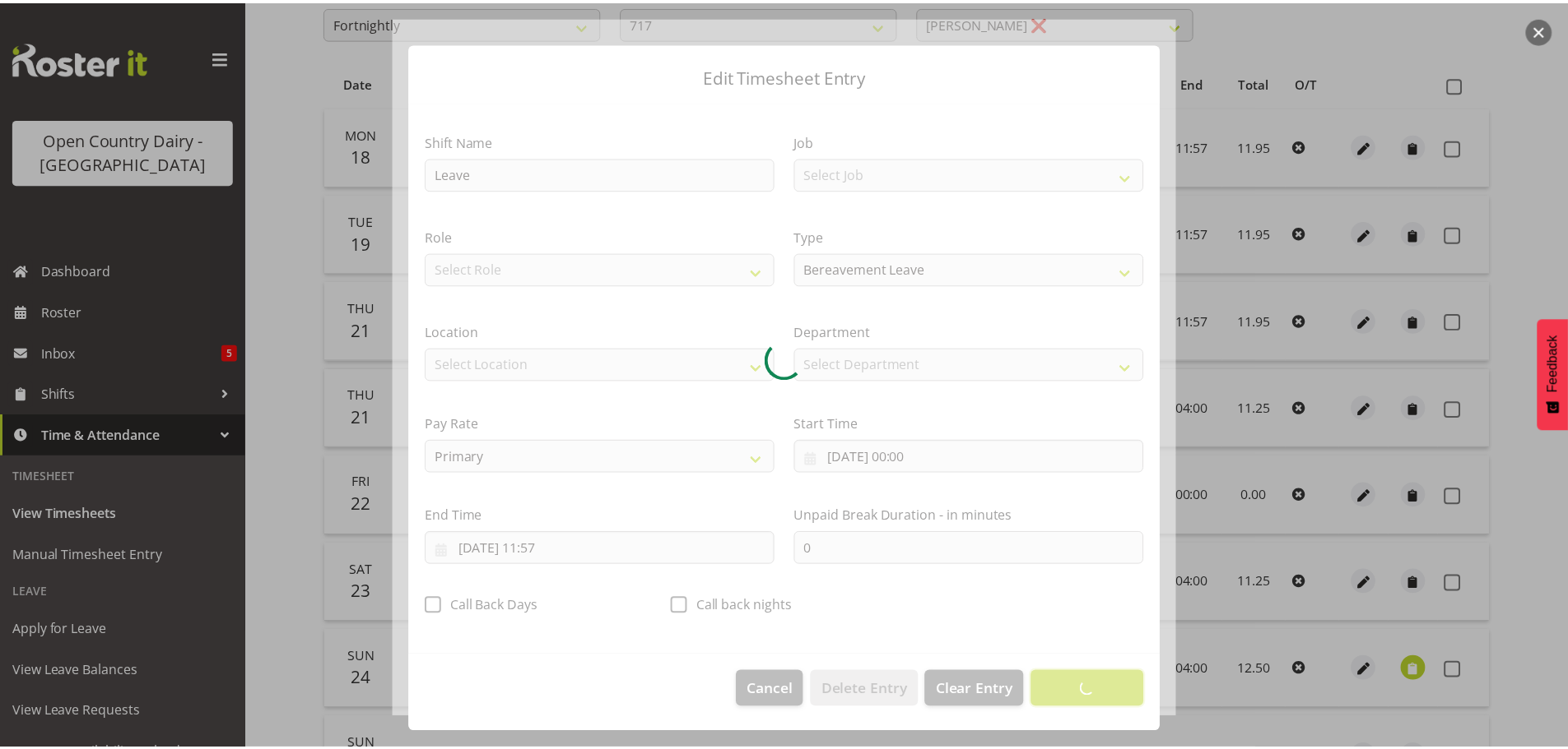
scroll to position [15, 0]
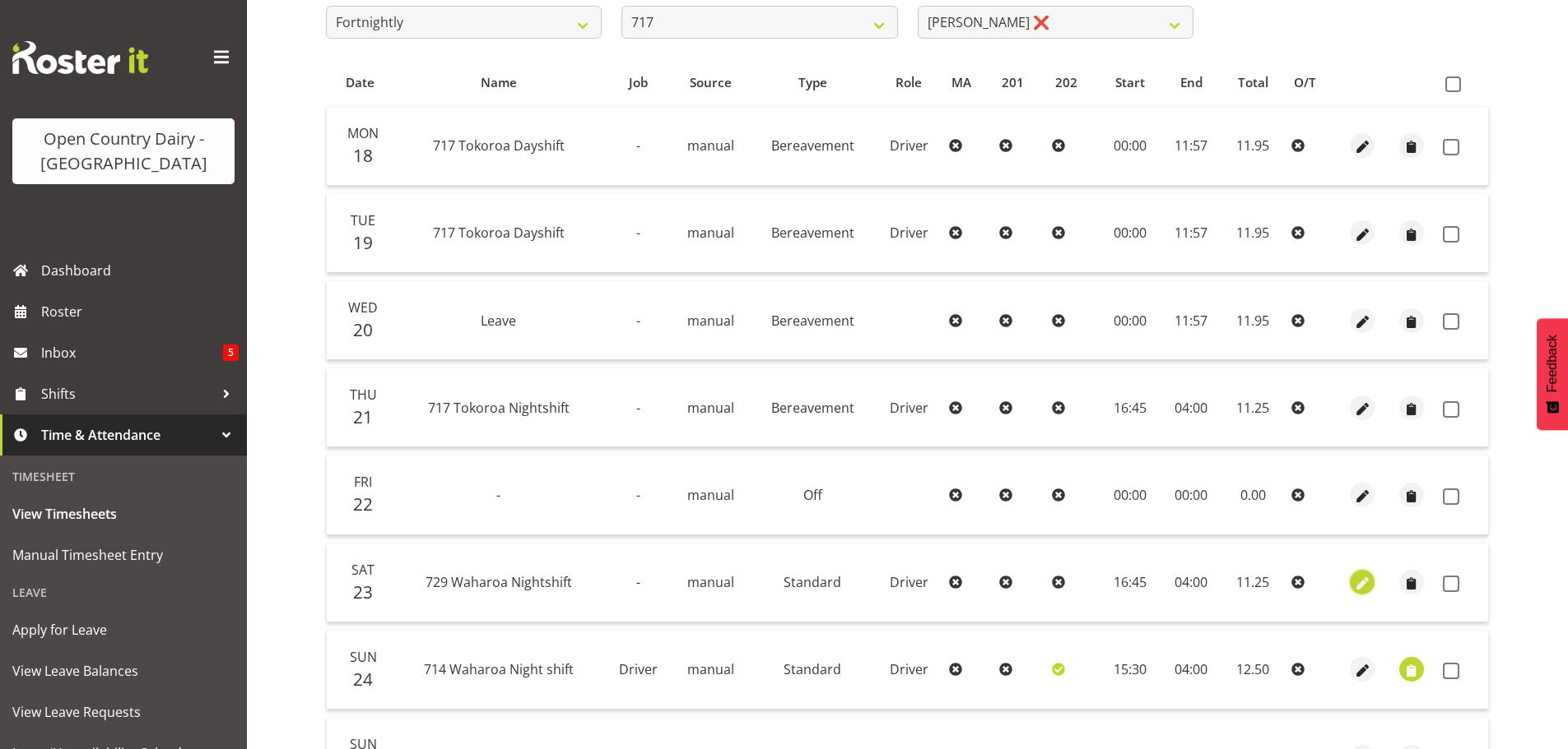
click at [1363, 580] on span "button" at bounding box center [1363, 584] width 19 height 19
select select "Standard"
select select "727"
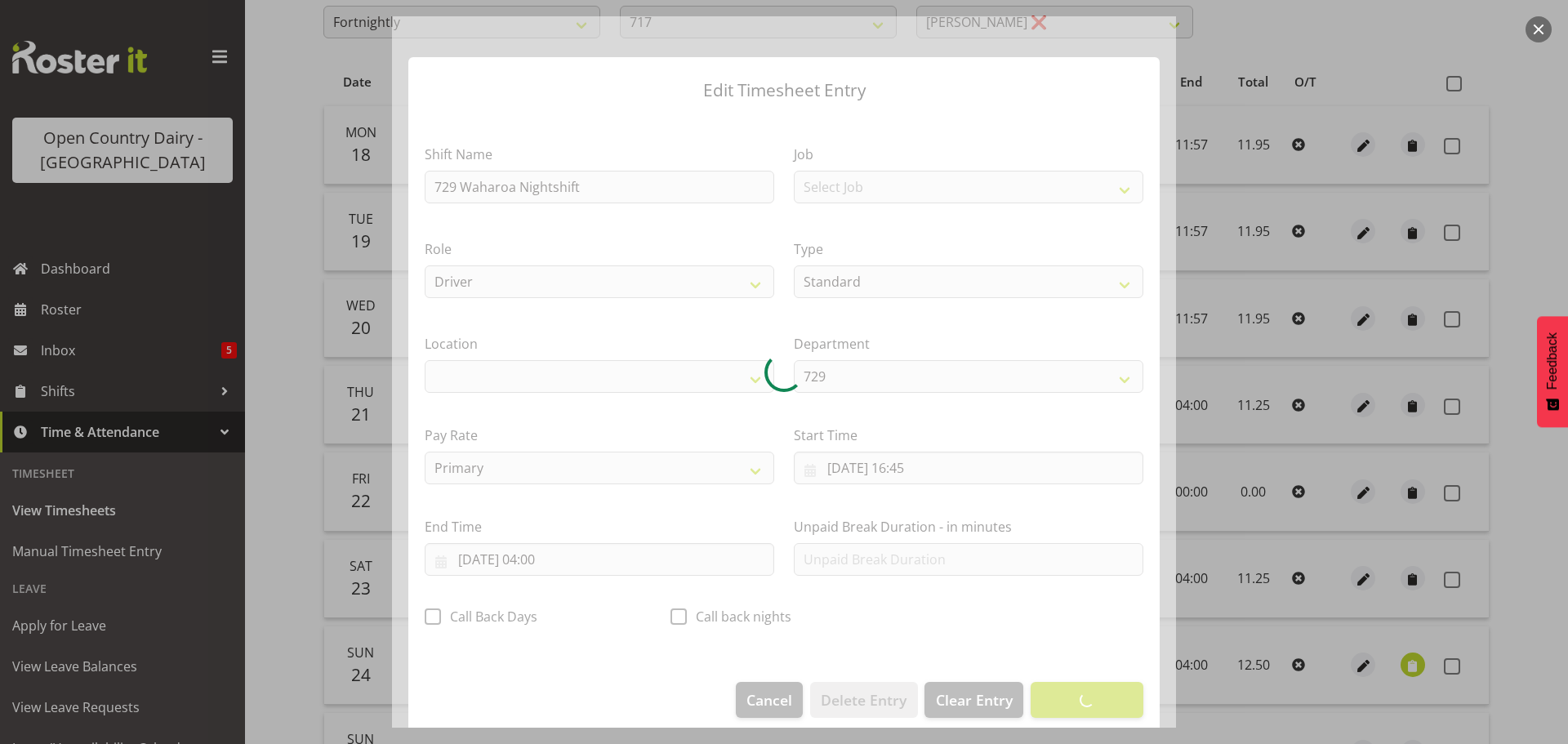
select select "1054"
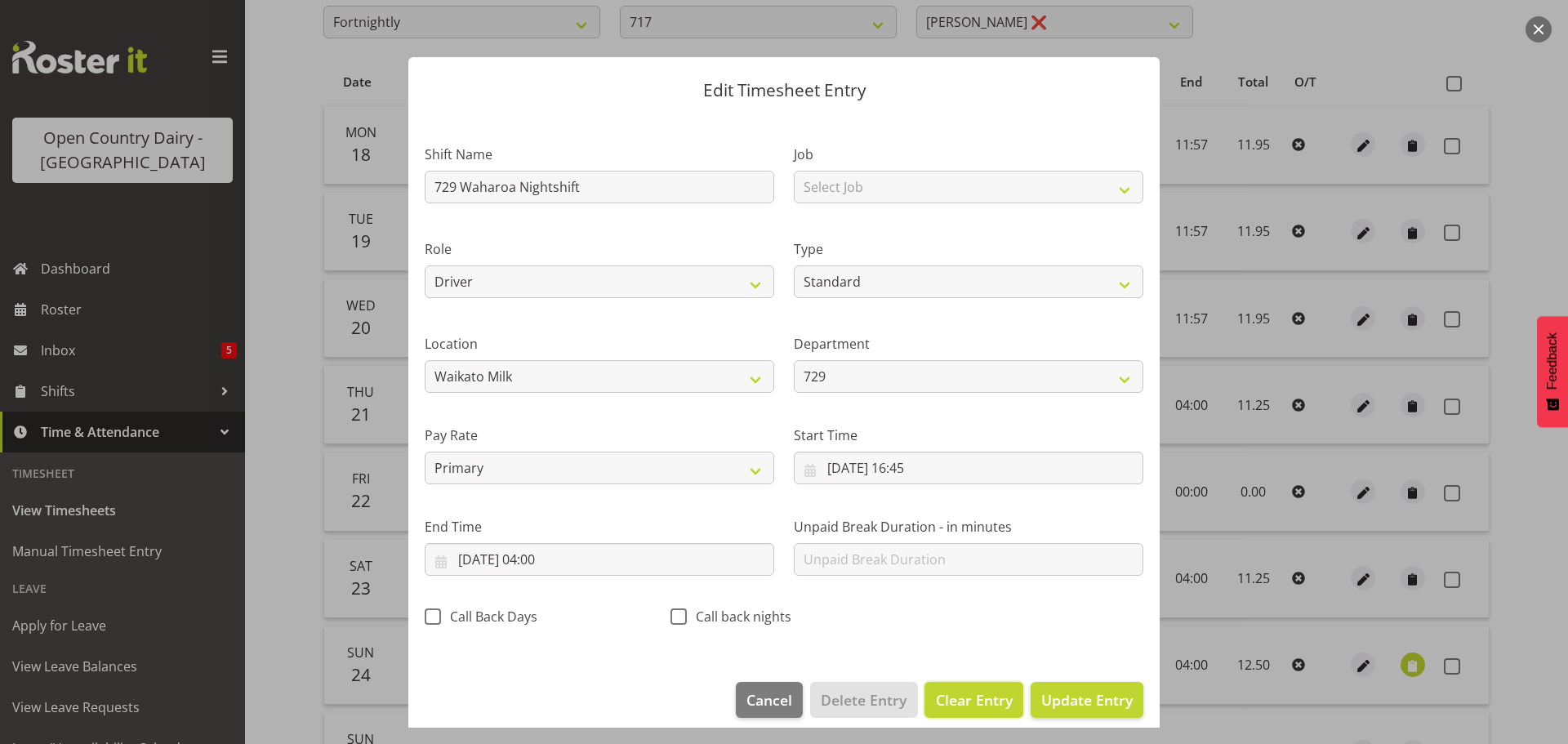
click at [947, 699] on span "Clear Entry" at bounding box center [974, 700] width 77 height 21
select select "Off"
type input "0"
select select
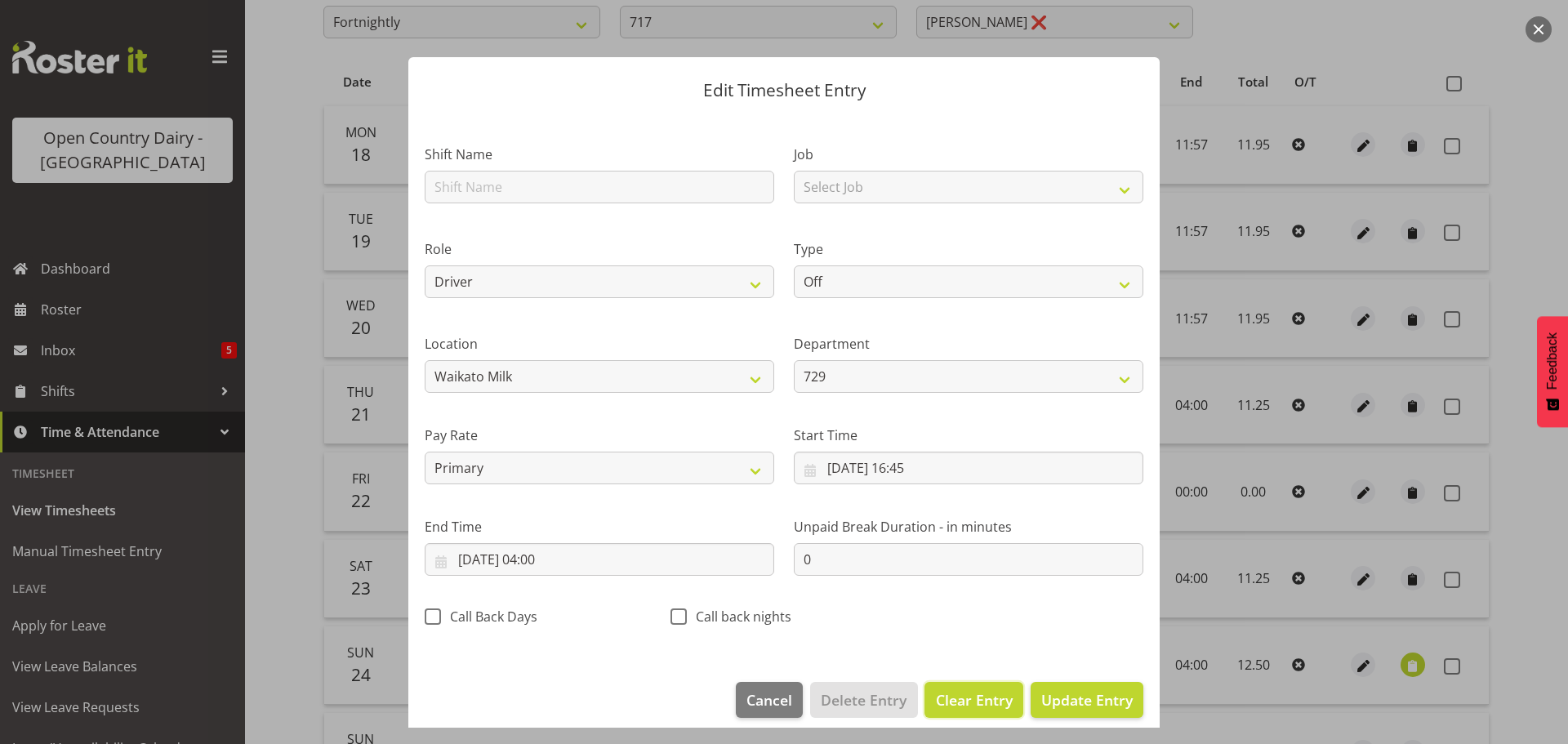
select select
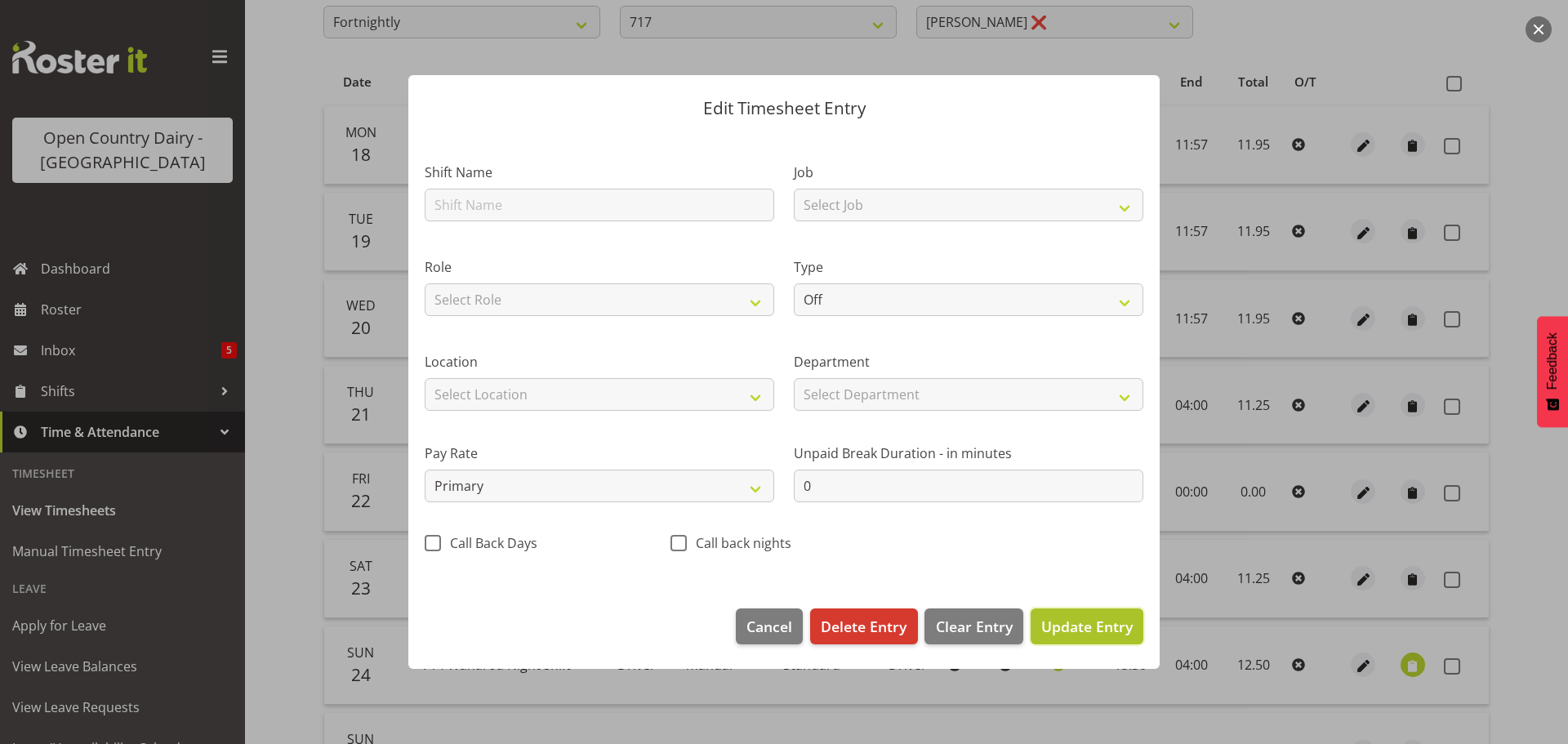
click at [1069, 627] on span "Update Entry" at bounding box center [1087, 627] width 92 height 20
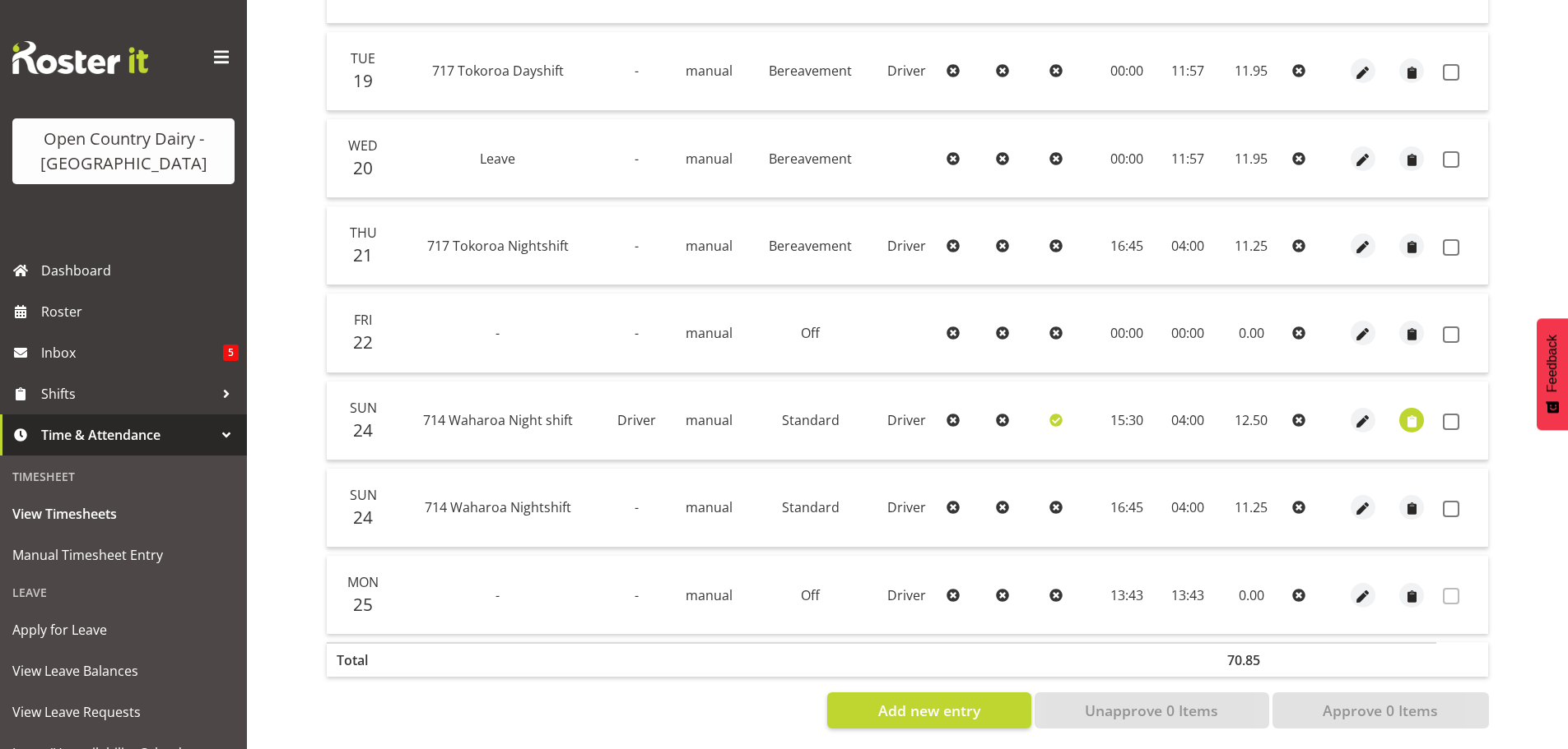
scroll to position [467, 0]
click at [1361, 593] on span "button" at bounding box center [1363, 594] width 19 height 19
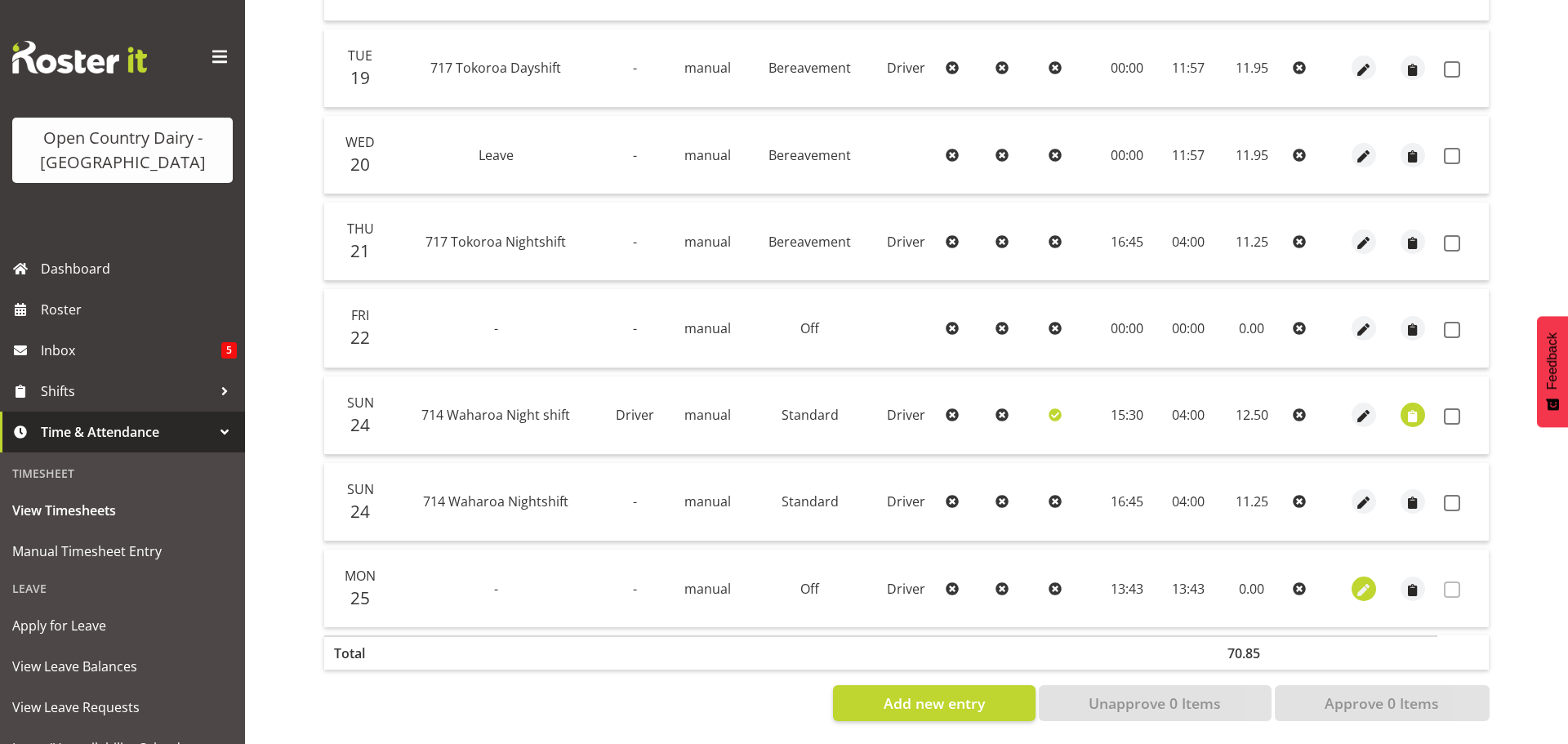
select select "727"
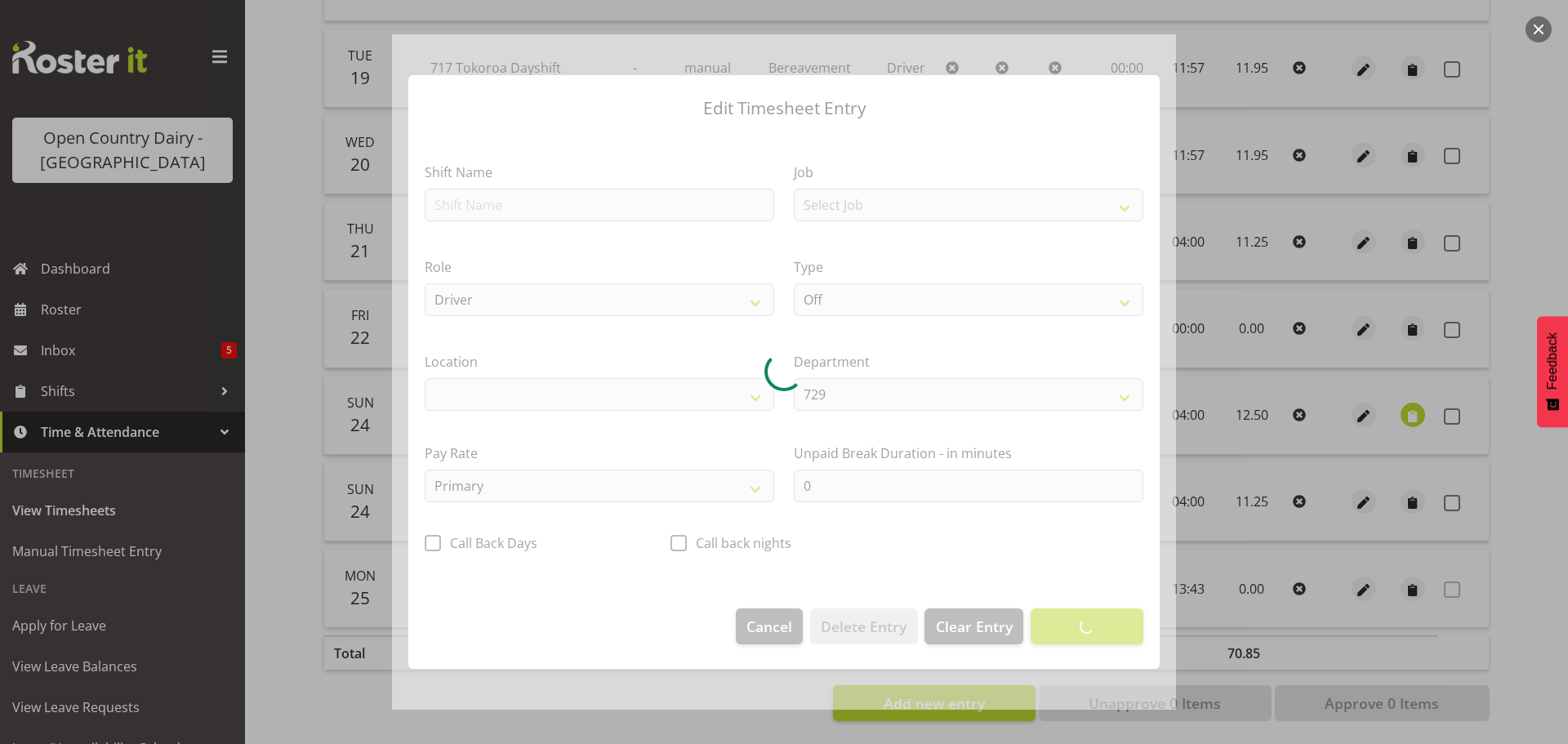
select select "1054"
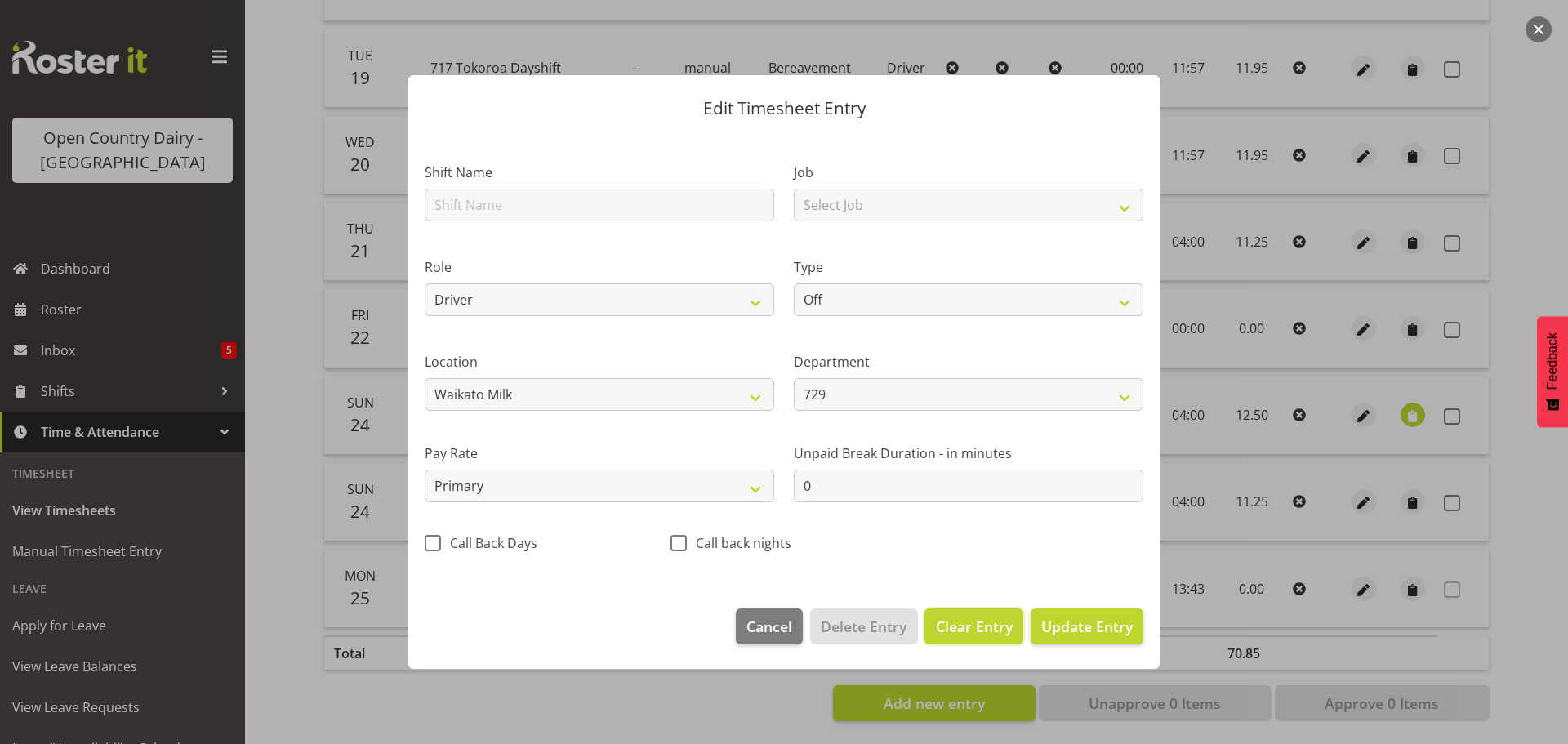
click at [973, 632] on span "Clear Entry" at bounding box center [974, 627] width 77 height 21
select select
click at [860, 625] on span "Delete Entry" at bounding box center [864, 627] width 86 height 21
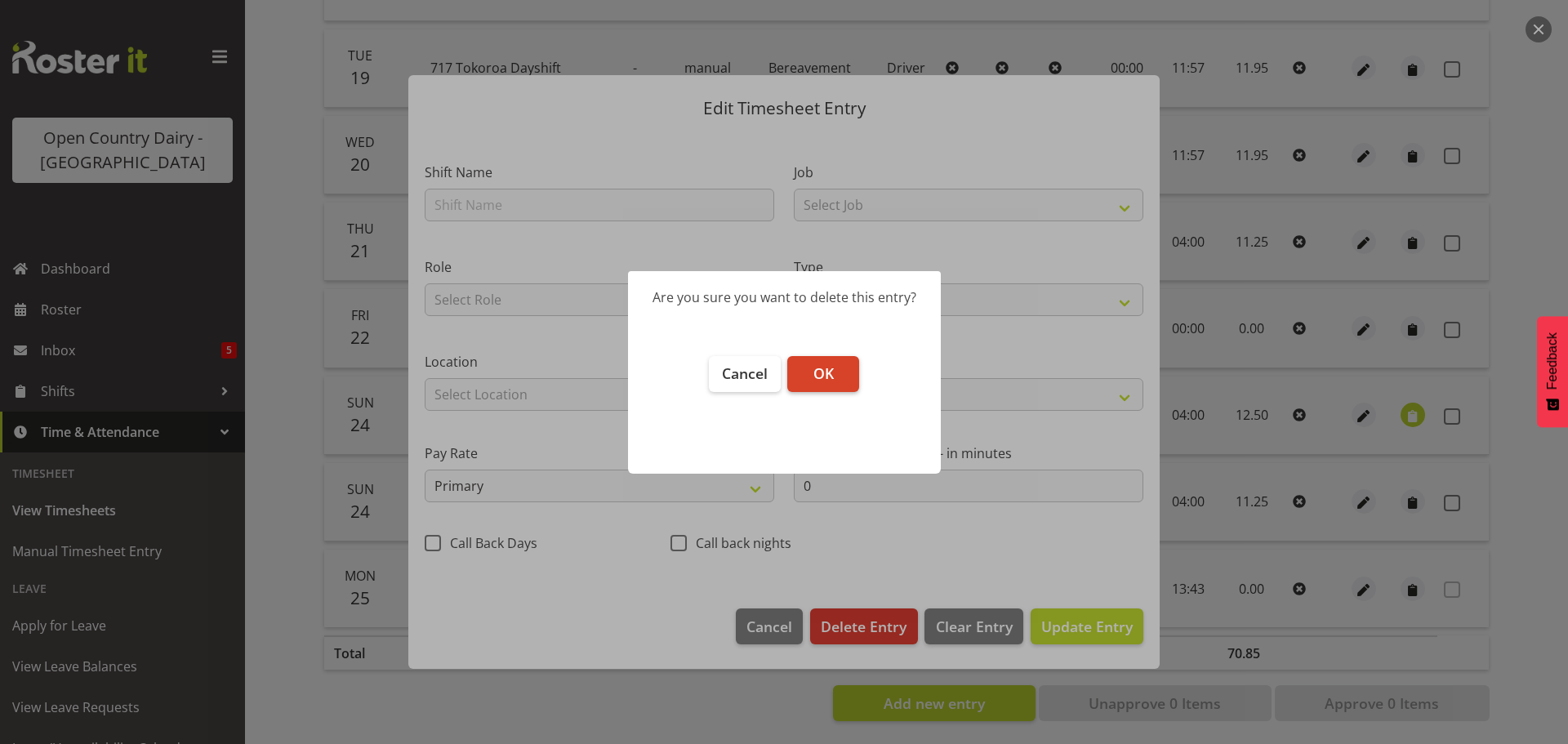
click at [815, 376] on span "OK" at bounding box center [824, 373] width 21 height 20
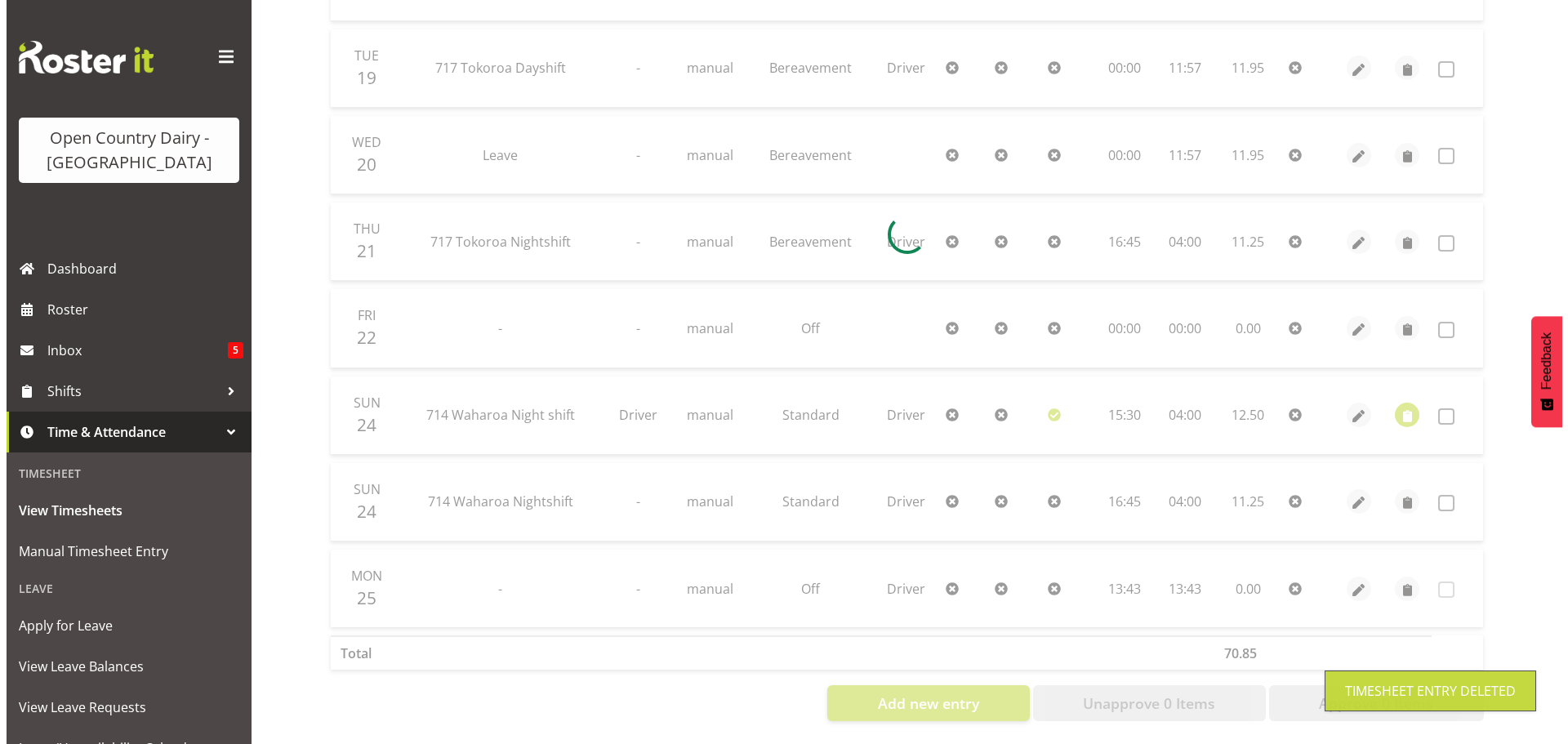
scroll to position [392, 0]
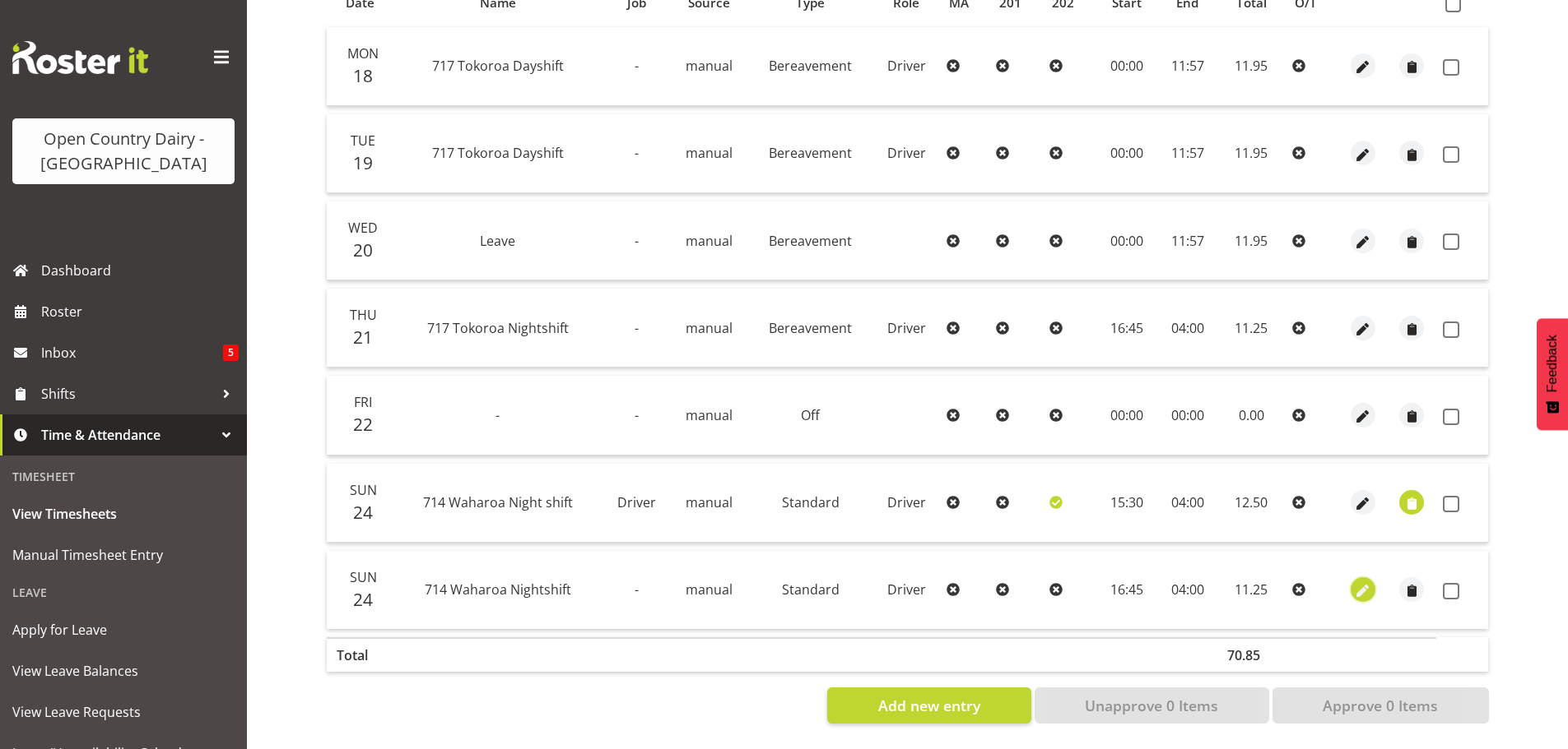
click at [1358, 583] on span "button" at bounding box center [1363, 592] width 19 height 19
select select "Standard"
select select "805"
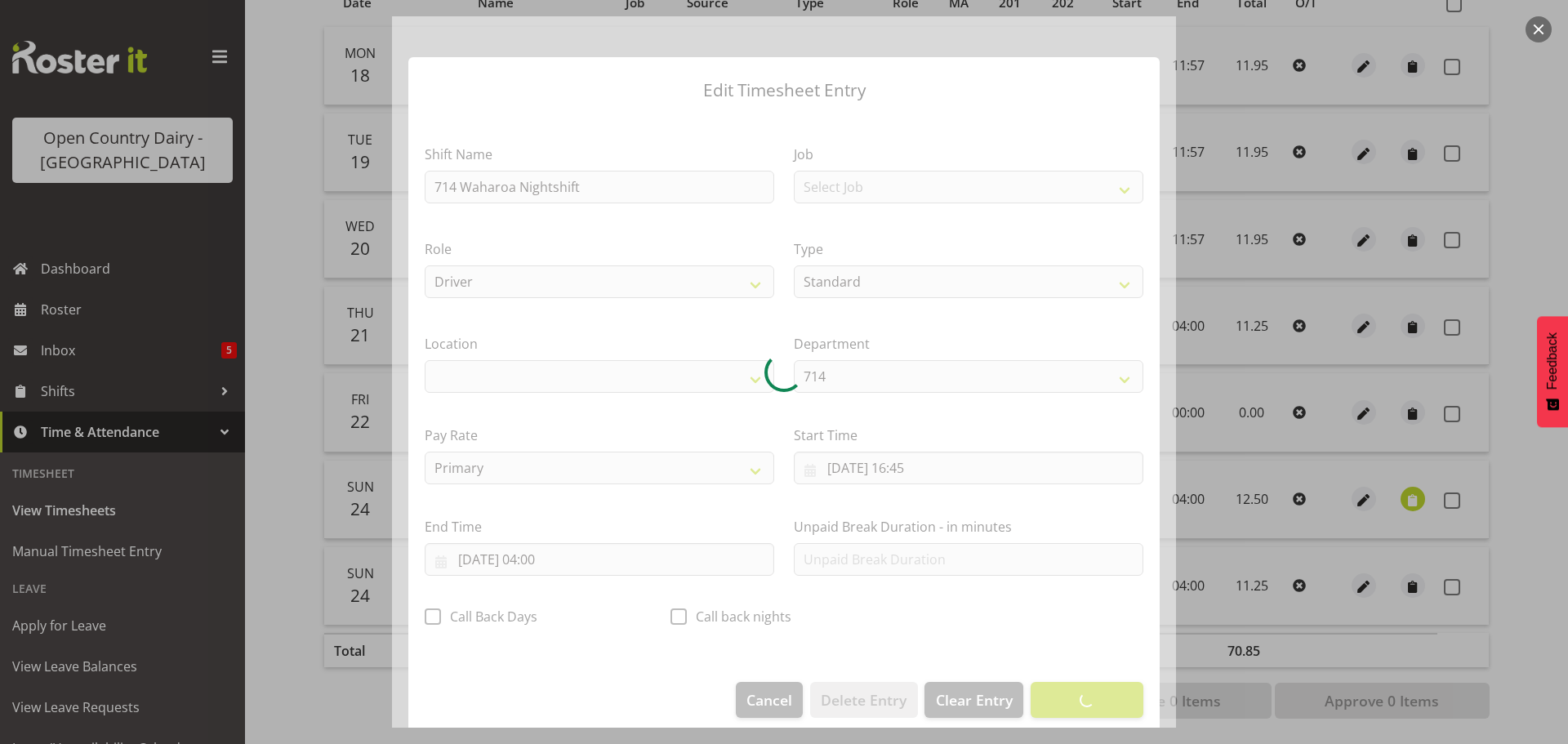
select select "1054"
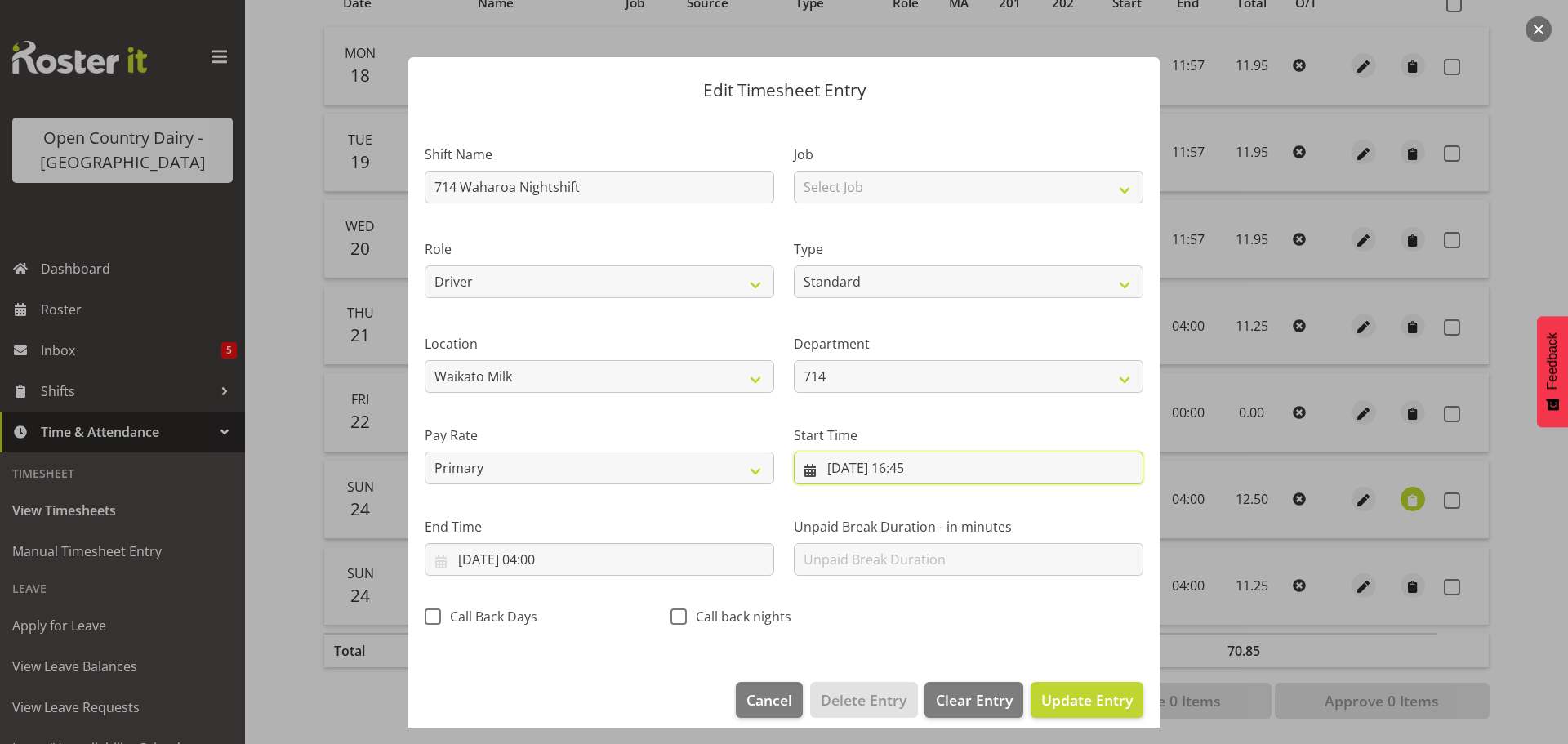
click at [907, 464] on input "24/08/2025, 16:45" at bounding box center [969, 468] width 350 height 33
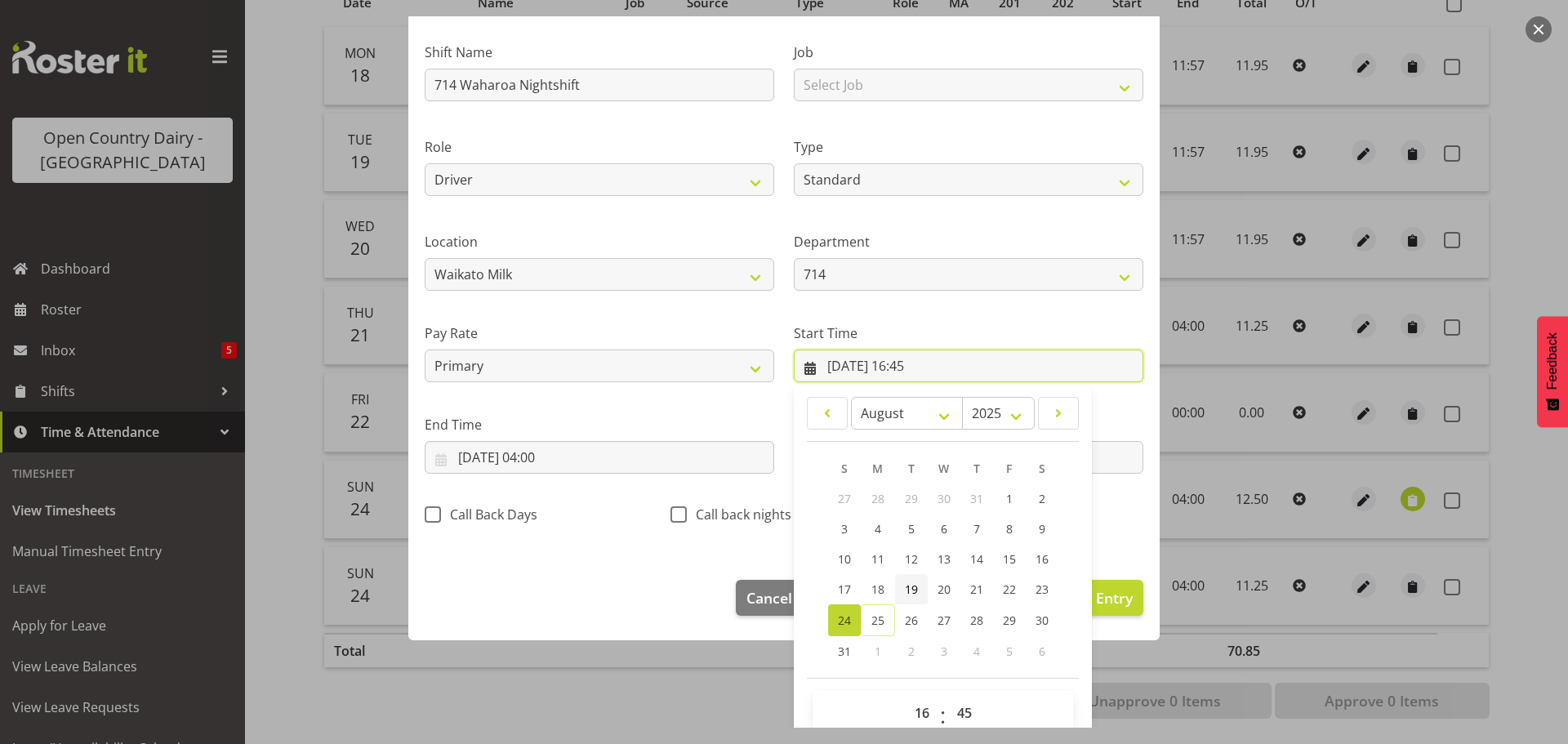
scroll to position [130, 0]
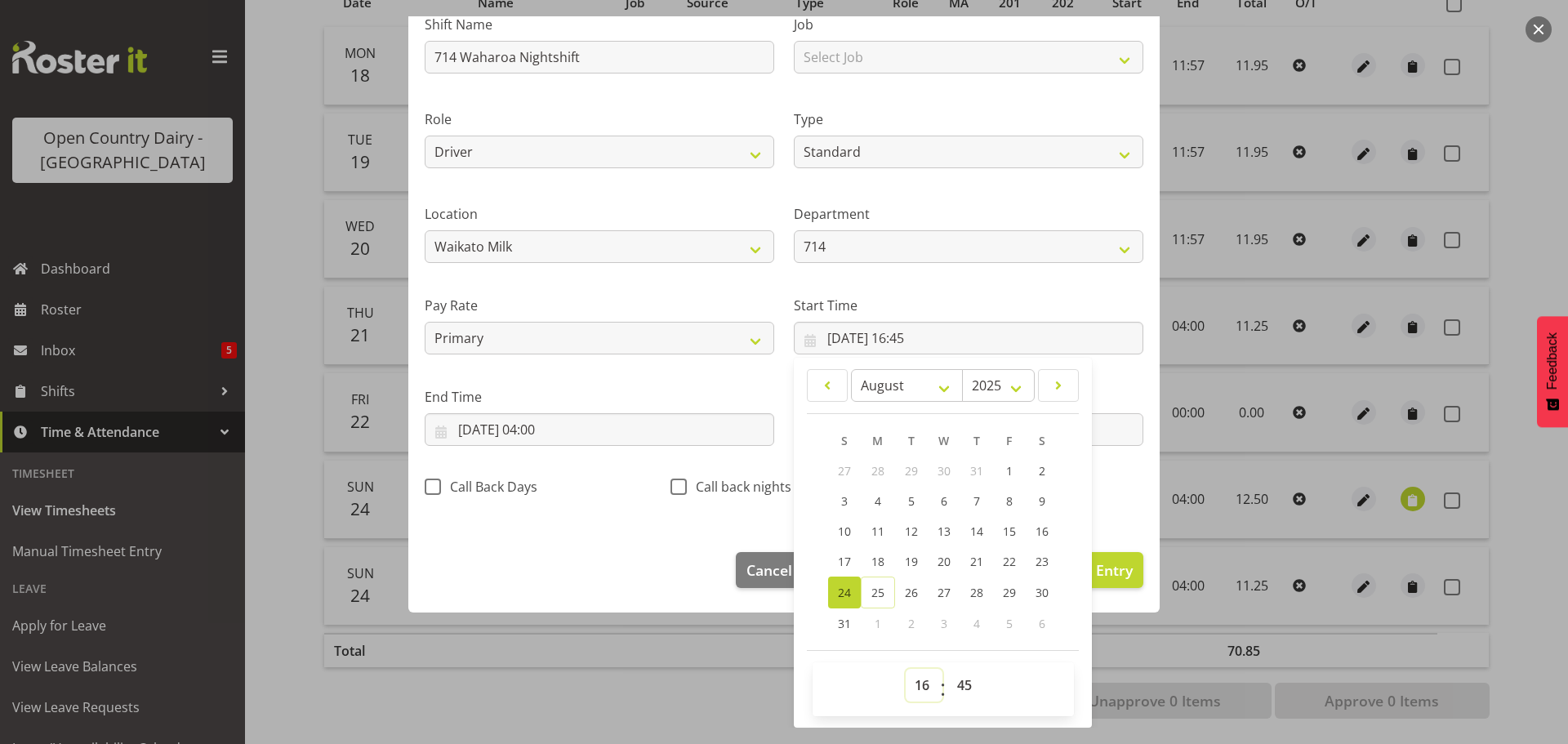
drag, startPoint x: 913, startPoint y: 688, endPoint x: 918, endPoint y: 671, distance: 17.7
click at [913, 686] on select "00 01 02 03 04 05 06 07 08 09 10 11 12 13 14 15 16 17 18 19 20 21 22 23" at bounding box center [923, 685] width 37 height 33
select select "0"
click at [905, 669] on select "00 01 02 03 04 05 06 07 08 09 10 11 12 13 14 15 16 17 18 19 20 21 22 23" at bounding box center [923, 685] width 37 height 33
type input "24/08/2025, 00:45"
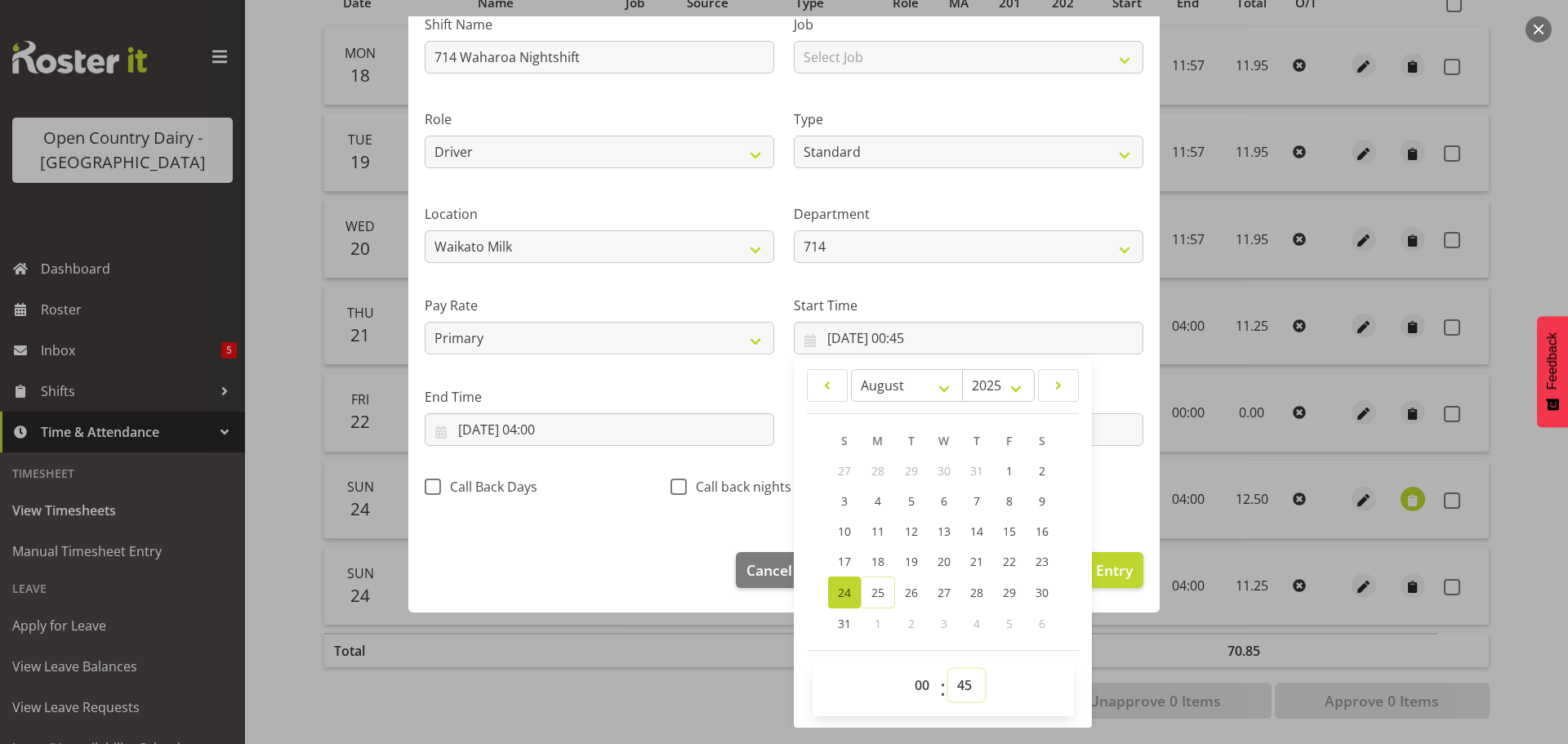
drag, startPoint x: 952, startPoint y: 690, endPoint x: 956, endPoint y: 671, distance: 19.4
click at [953, 676] on select "00 01 02 03 04 05 06 07 08 09 10 11 12 13 14 15 16 17 18 19 20 21 22 23 24 25 2…" at bounding box center [966, 685] width 37 height 33
select select "0"
click at [948, 669] on select "00 01 02 03 04 05 06 07 08 09 10 11 12 13 14 15 16 17 18 19 20 21 22 23 24 25 2…" at bounding box center [966, 685] width 37 height 33
type input "24/08/2025, 00:00"
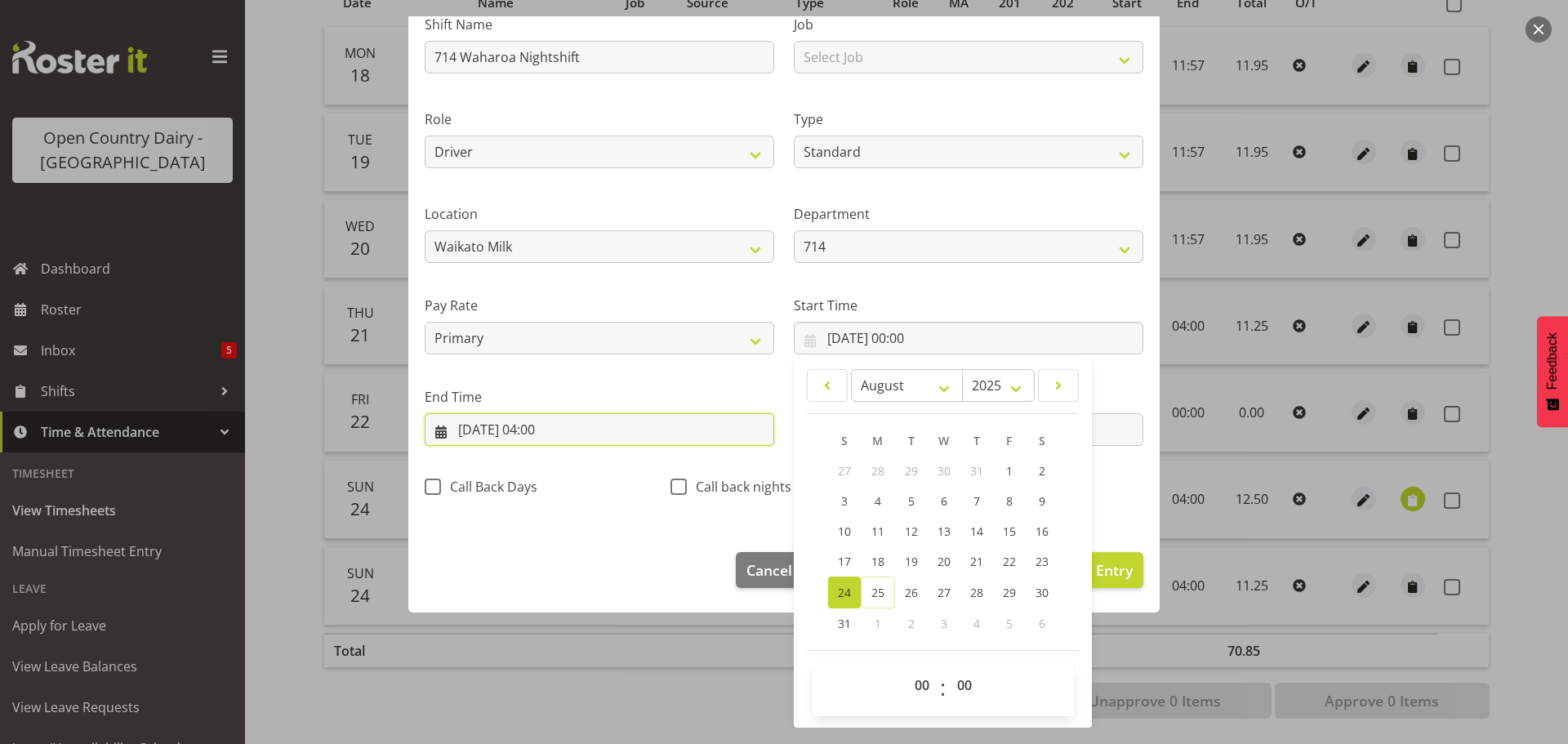
click at [579, 431] on input "25/08/2025, 04:00" at bounding box center [600, 430] width 350 height 33
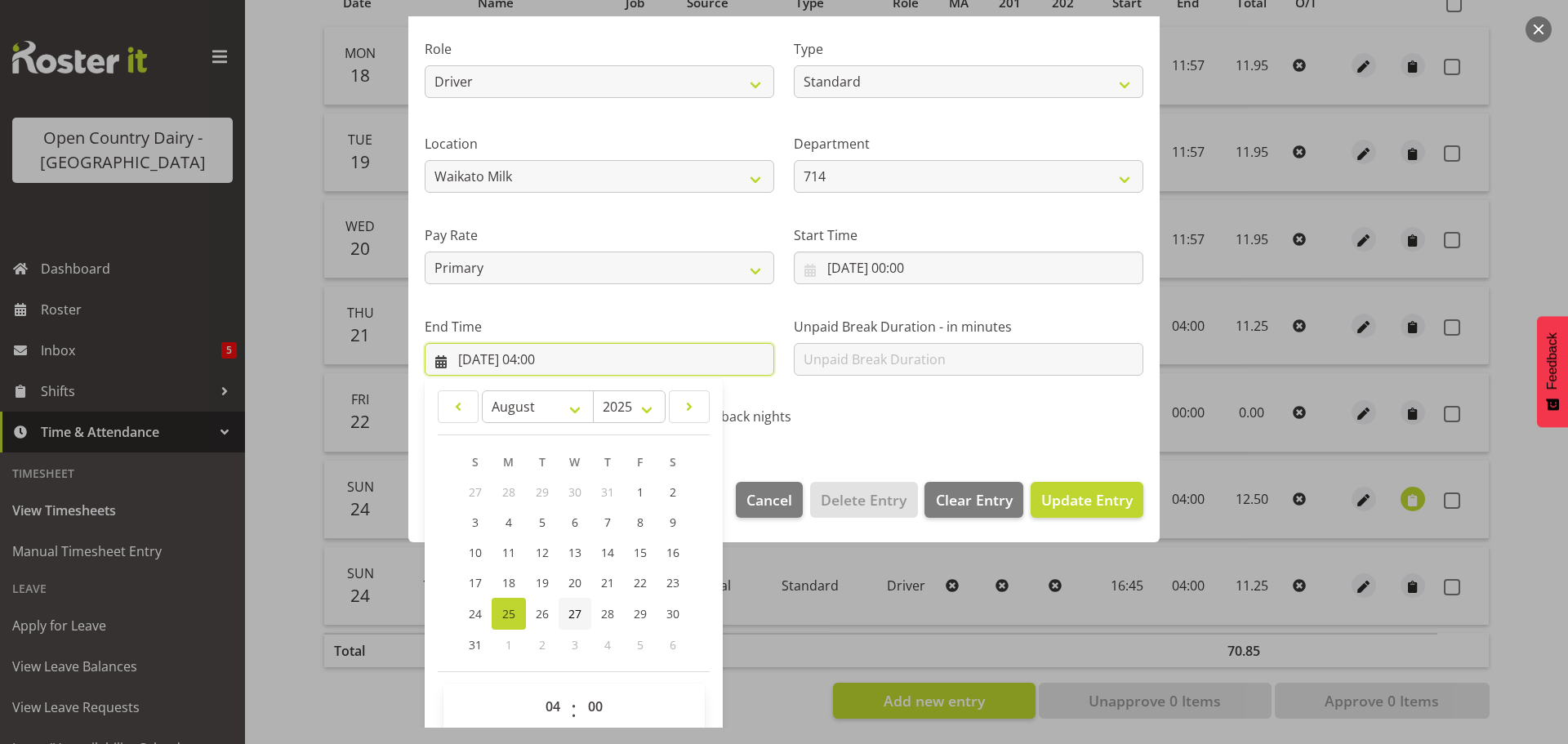
scroll to position [221, 0]
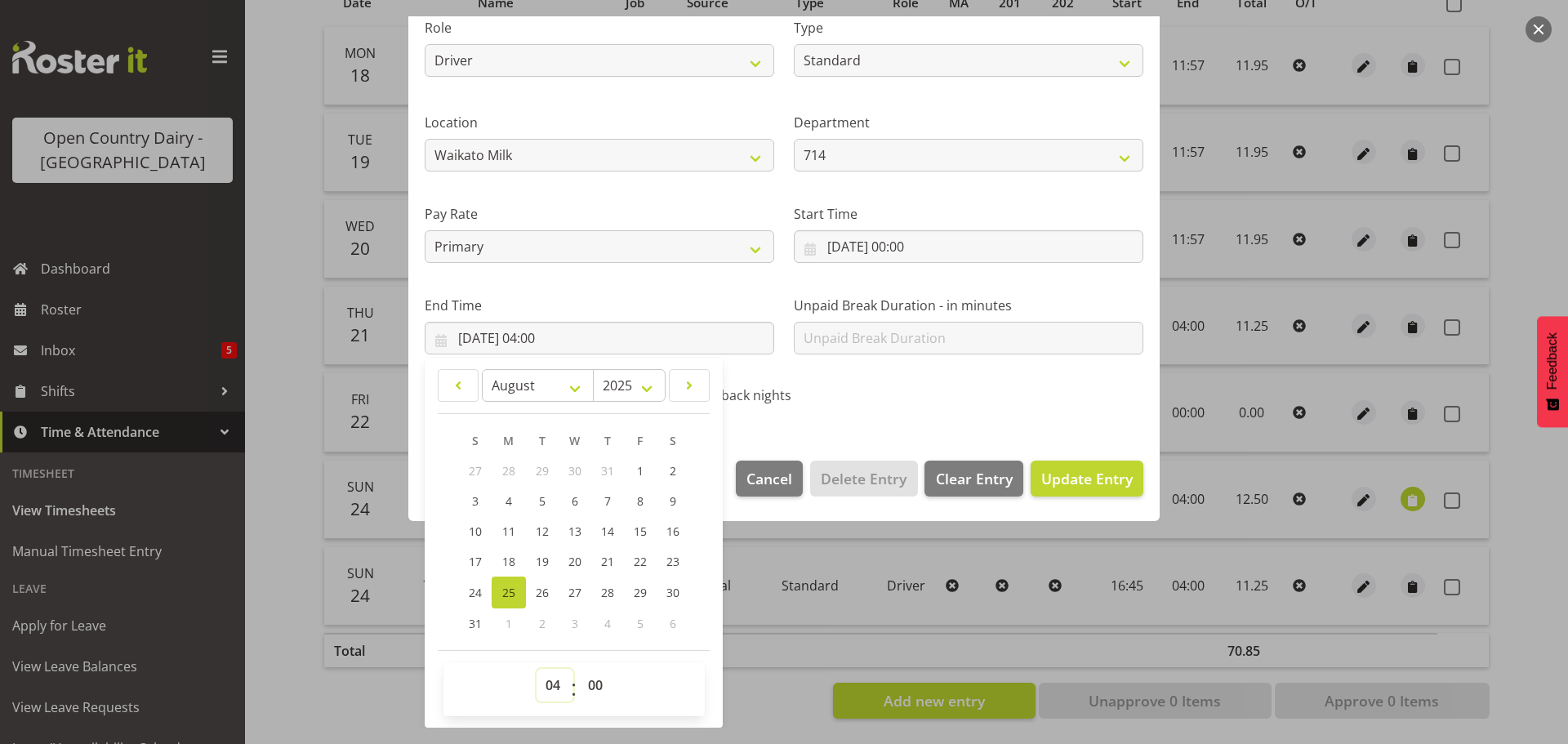
click at [550, 687] on select "00 01 02 03 04 05 06 07 08 09 10 11 12 13 14 15 16 17 18 19 20 21 22 23" at bounding box center [555, 685] width 37 height 33
select select "0"
click at [536, 669] on select "00 01 02 03 04 05 06 07 08 09 10 11 12 13 14 15 16 17 18 19 20 21 22 23" at bounding box center [555, 685] width 37 height 33
type input "25/08/2025, 00:00"
click at [1047, 472] on span "Update Entry" at bounding box center [1087, 479] width 92 height 20
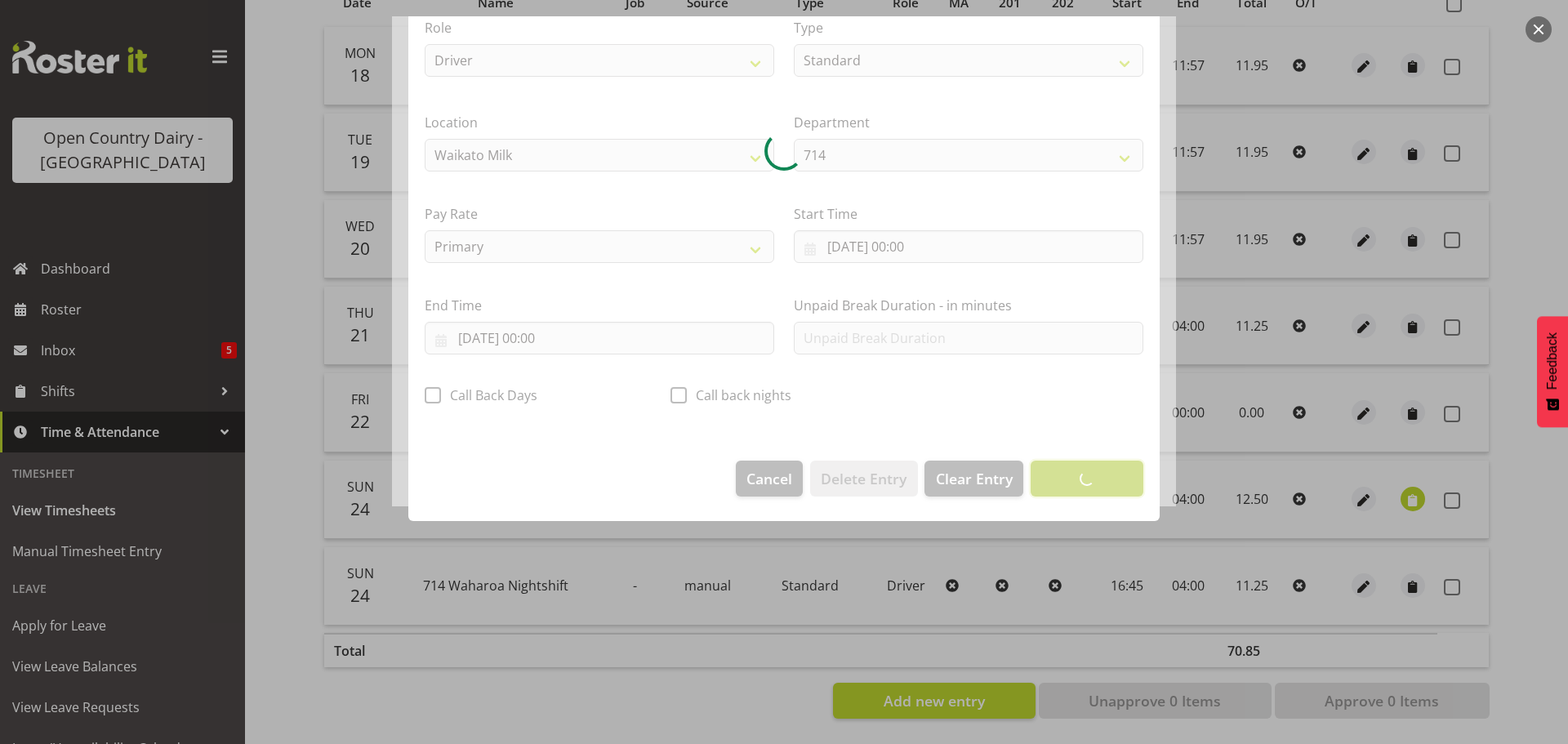
scroll to position [15, 0]
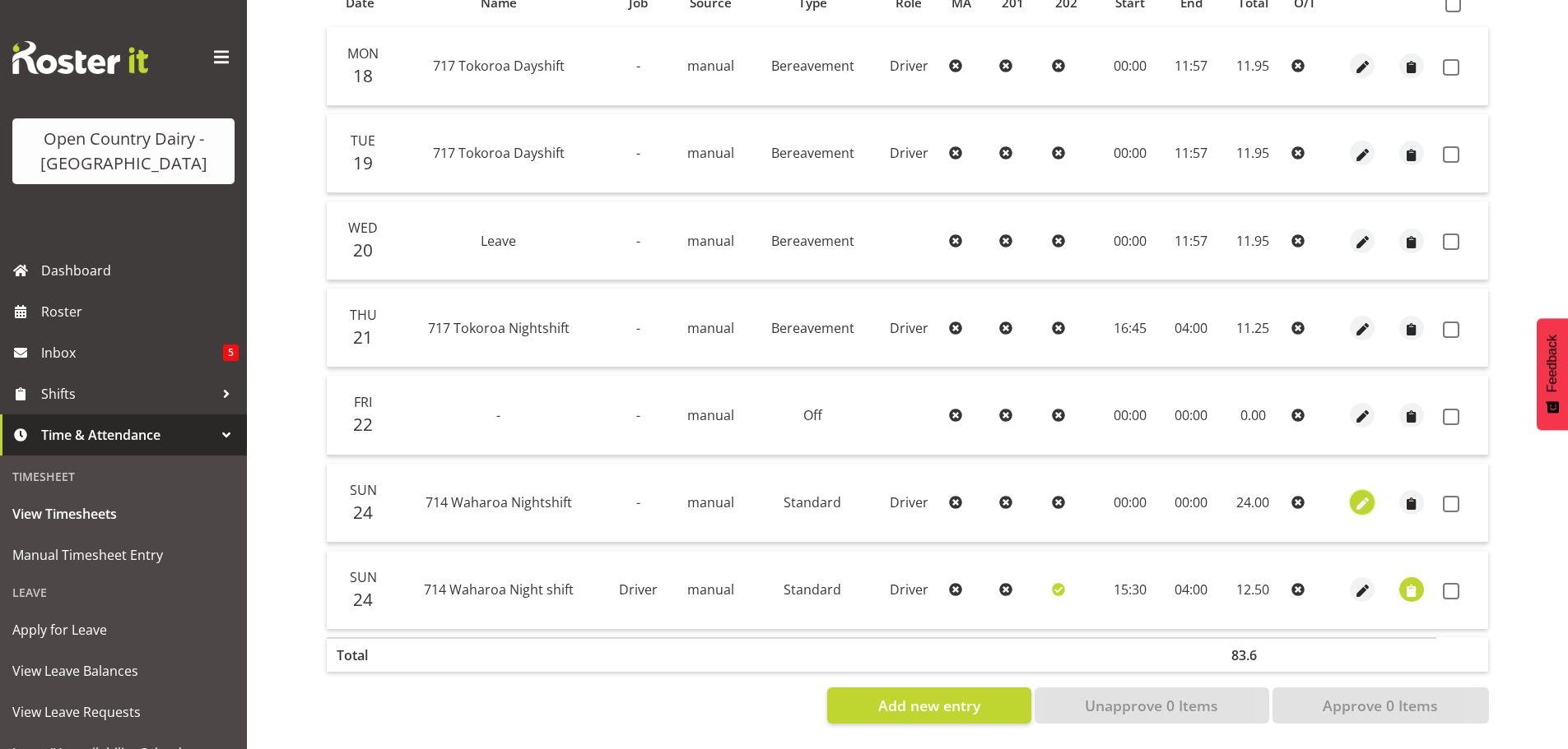
click at [1364, 495] on span "button" at bounding box center [1363, 505] width 19 height 19
select select "Standard"
select select "805"
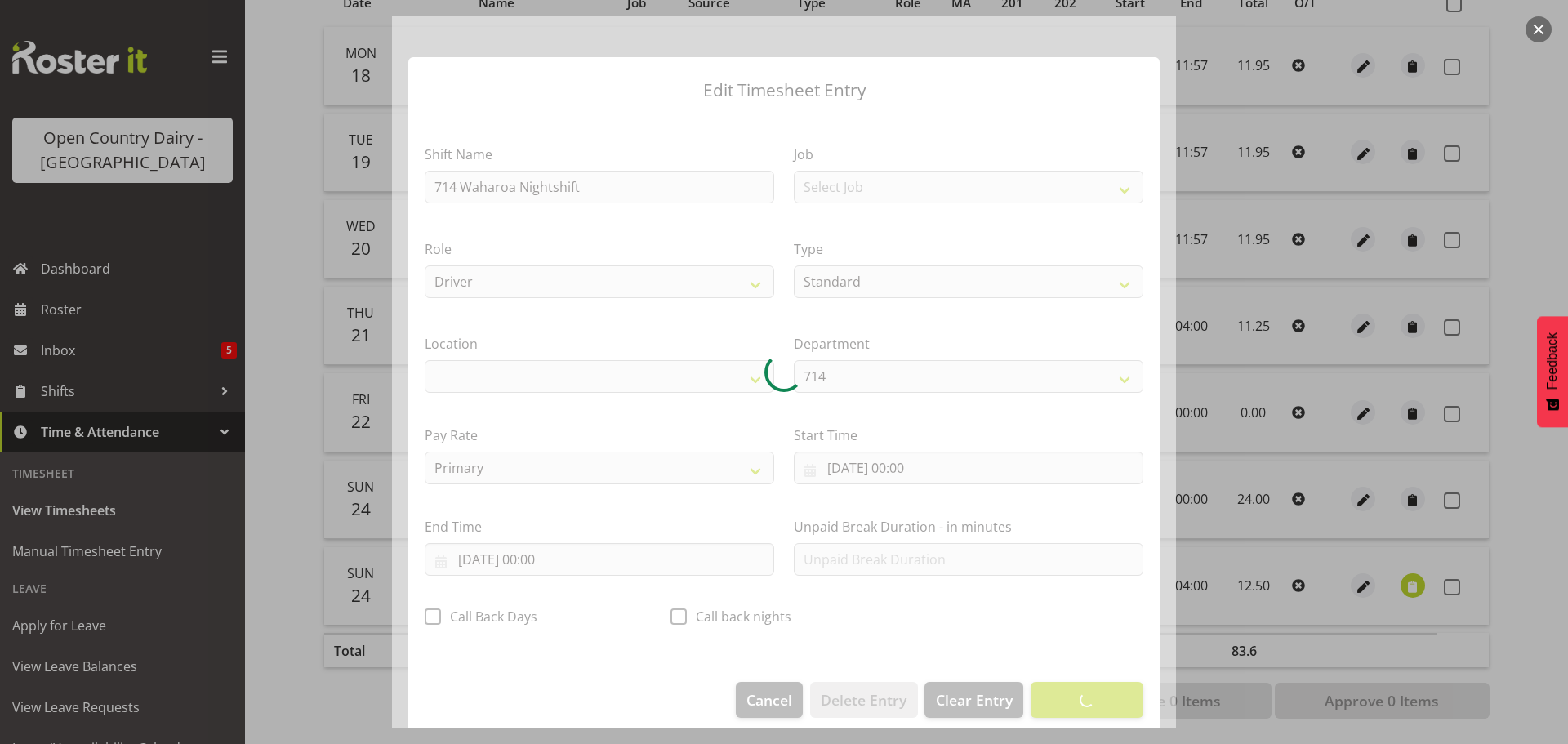
select select "1054"
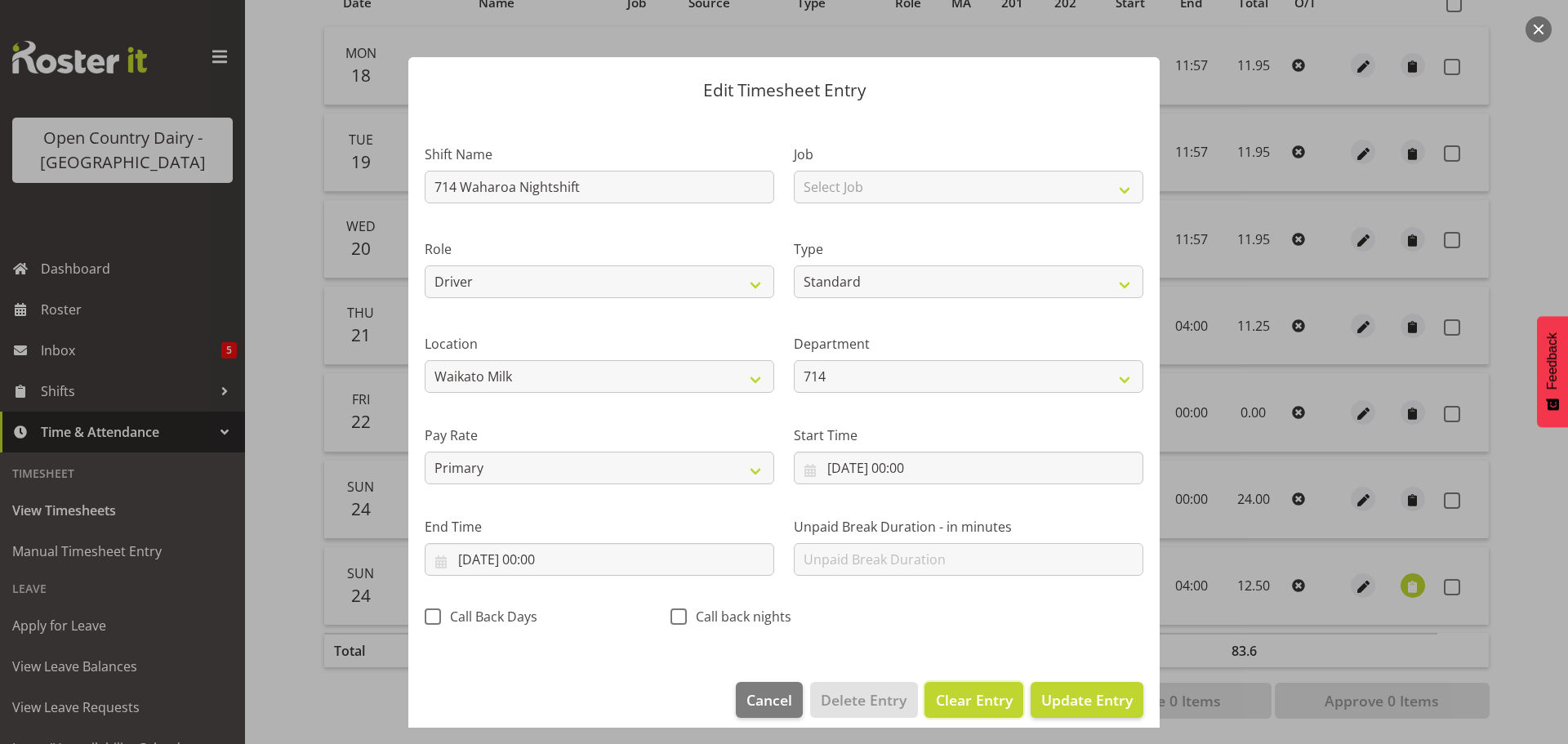
click at [971, 699] on span "Clear Entry" at bounding box center [974, 700] width 77 height 21
select select "Off"
type input "0"
select select
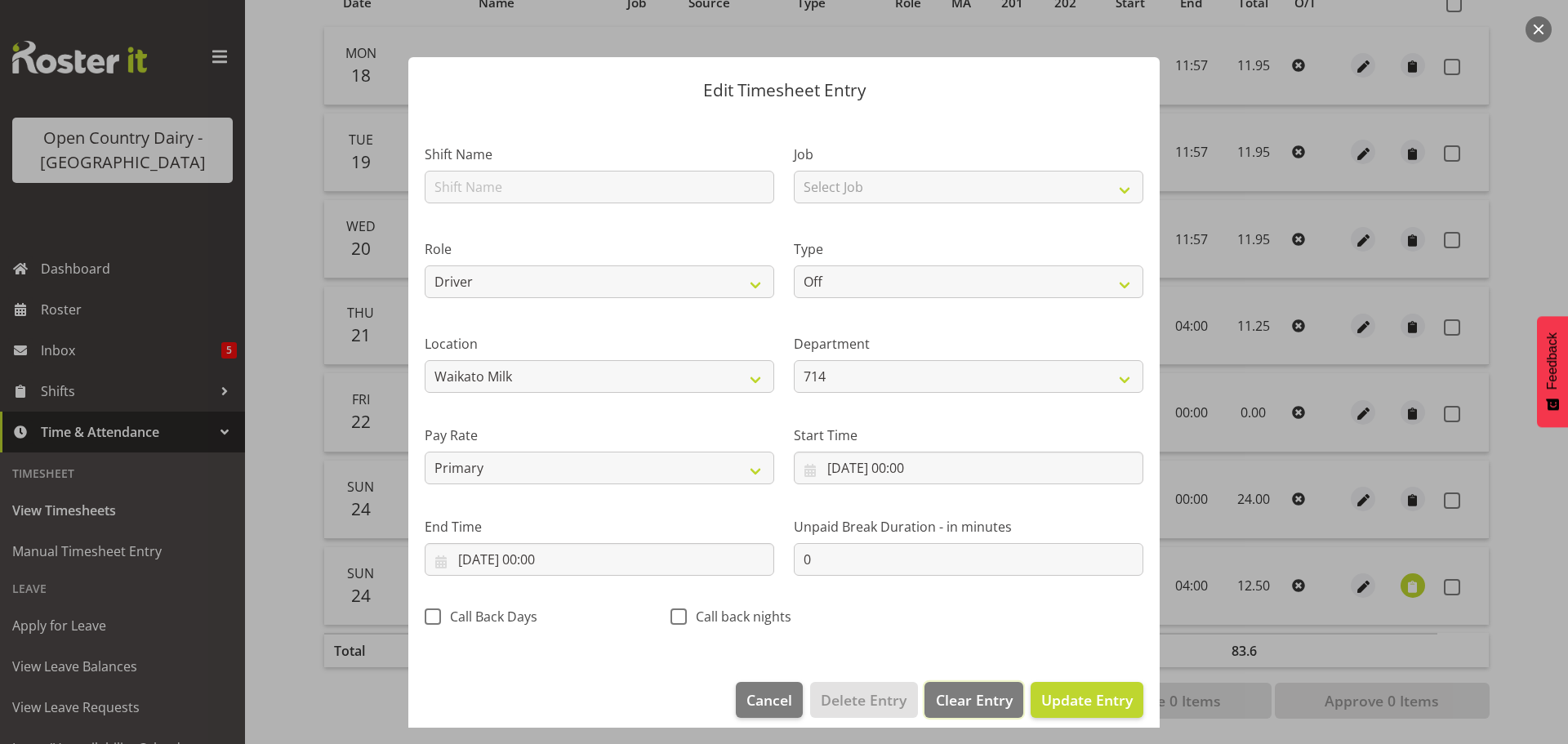
select select
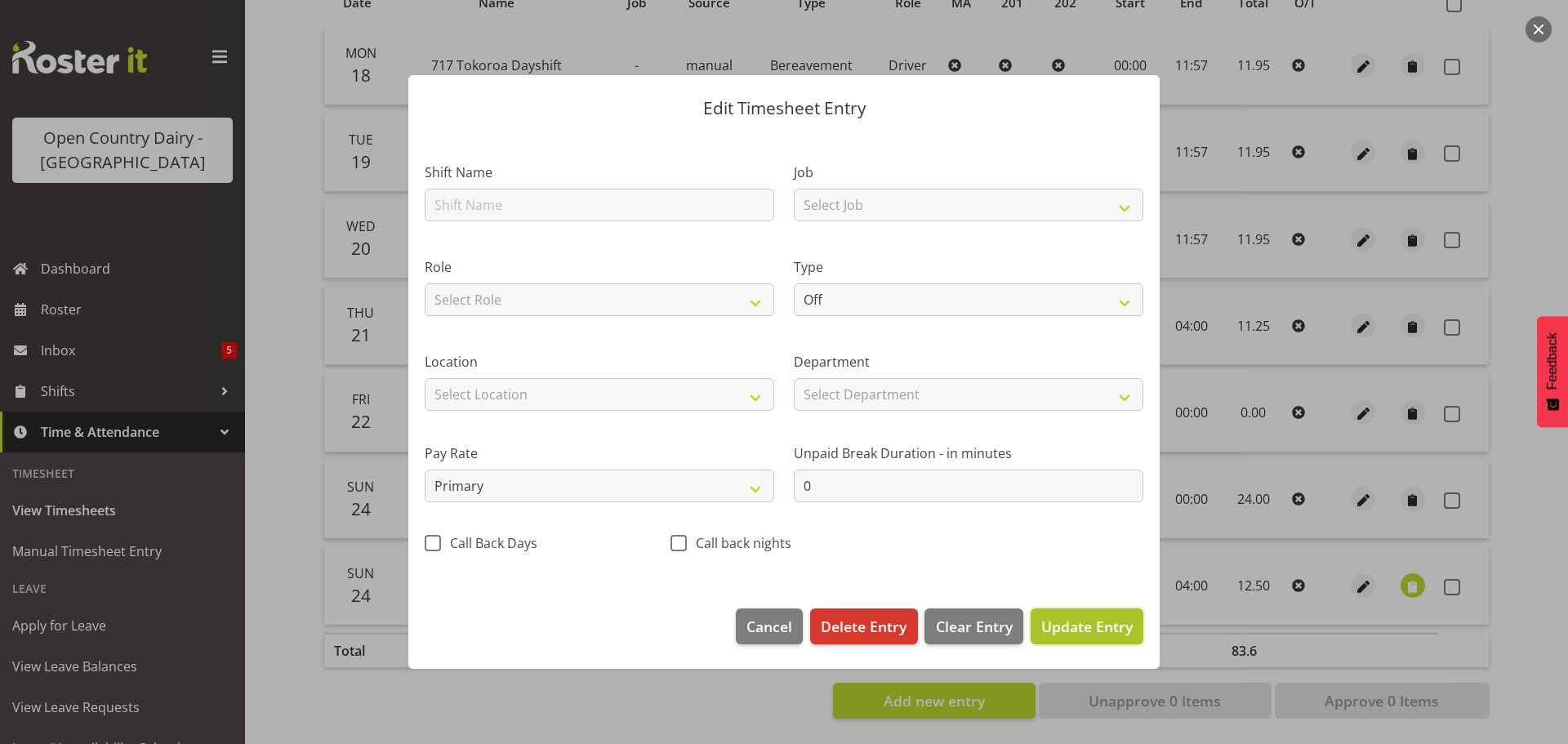
click at [1093, 624] on span "Update Entry" at bounding box center [1087, 627] width 92 height 20
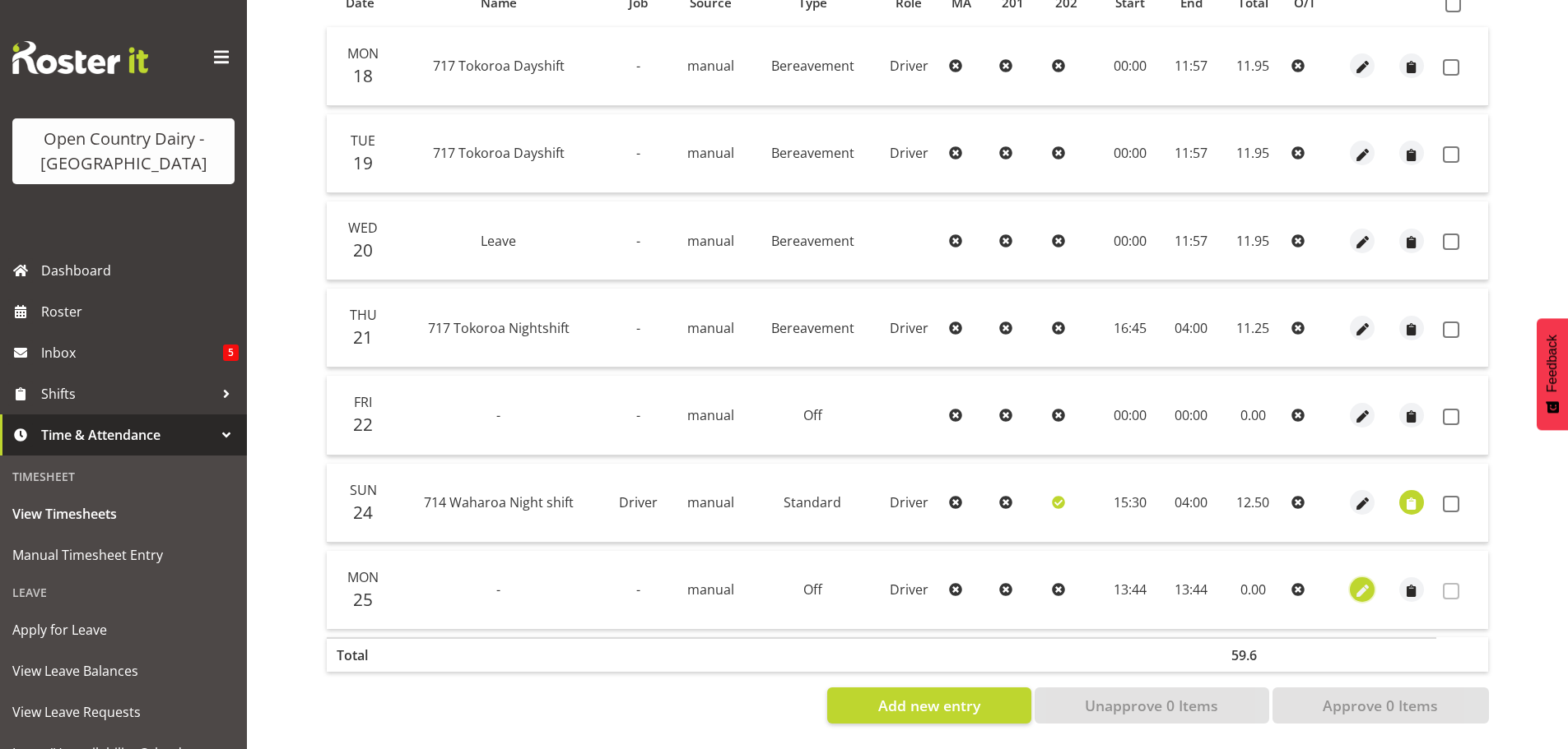
click at [1358, 583] on span "button" at bounding box center [1363, 592] width 19 height 19
select select "805"
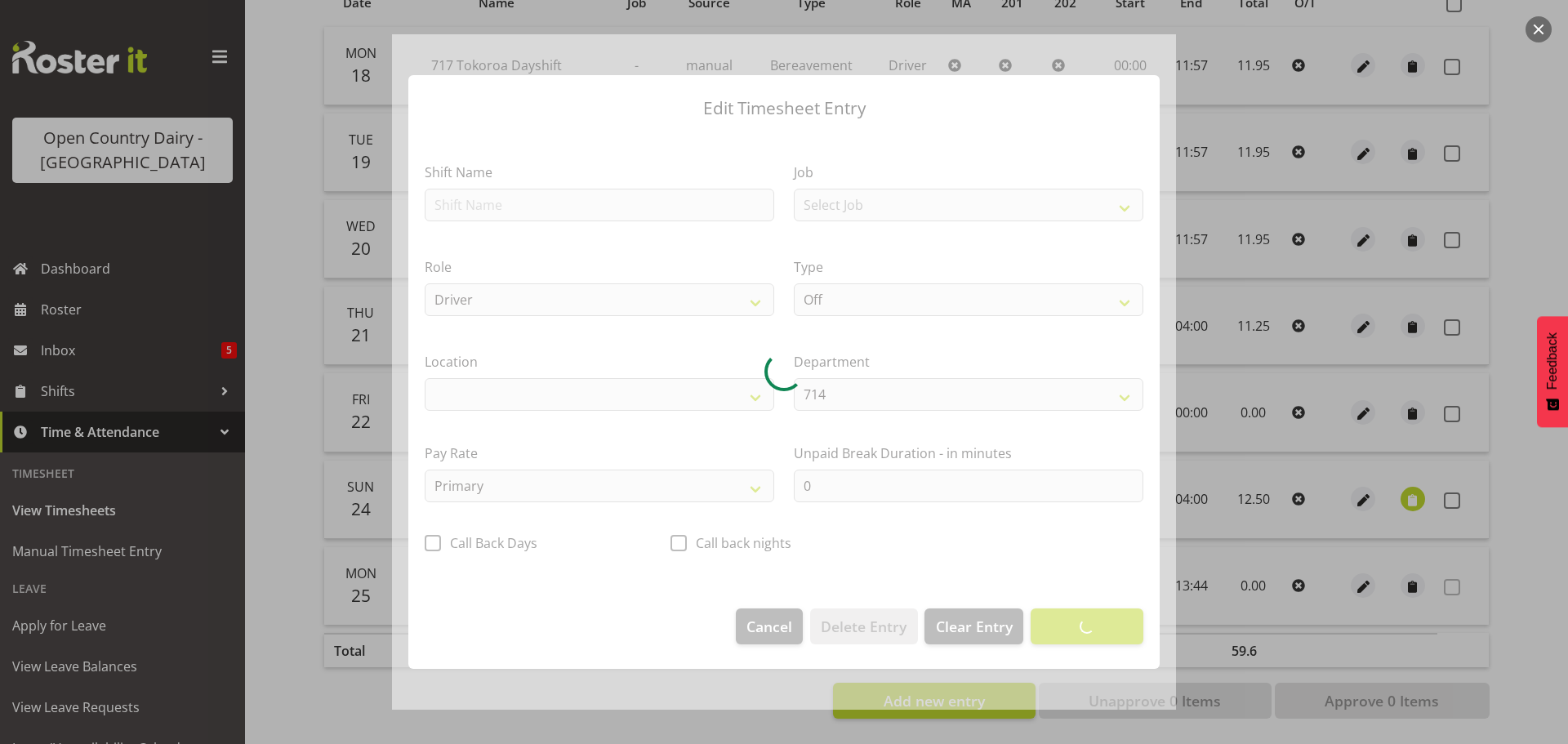
select select "1054"
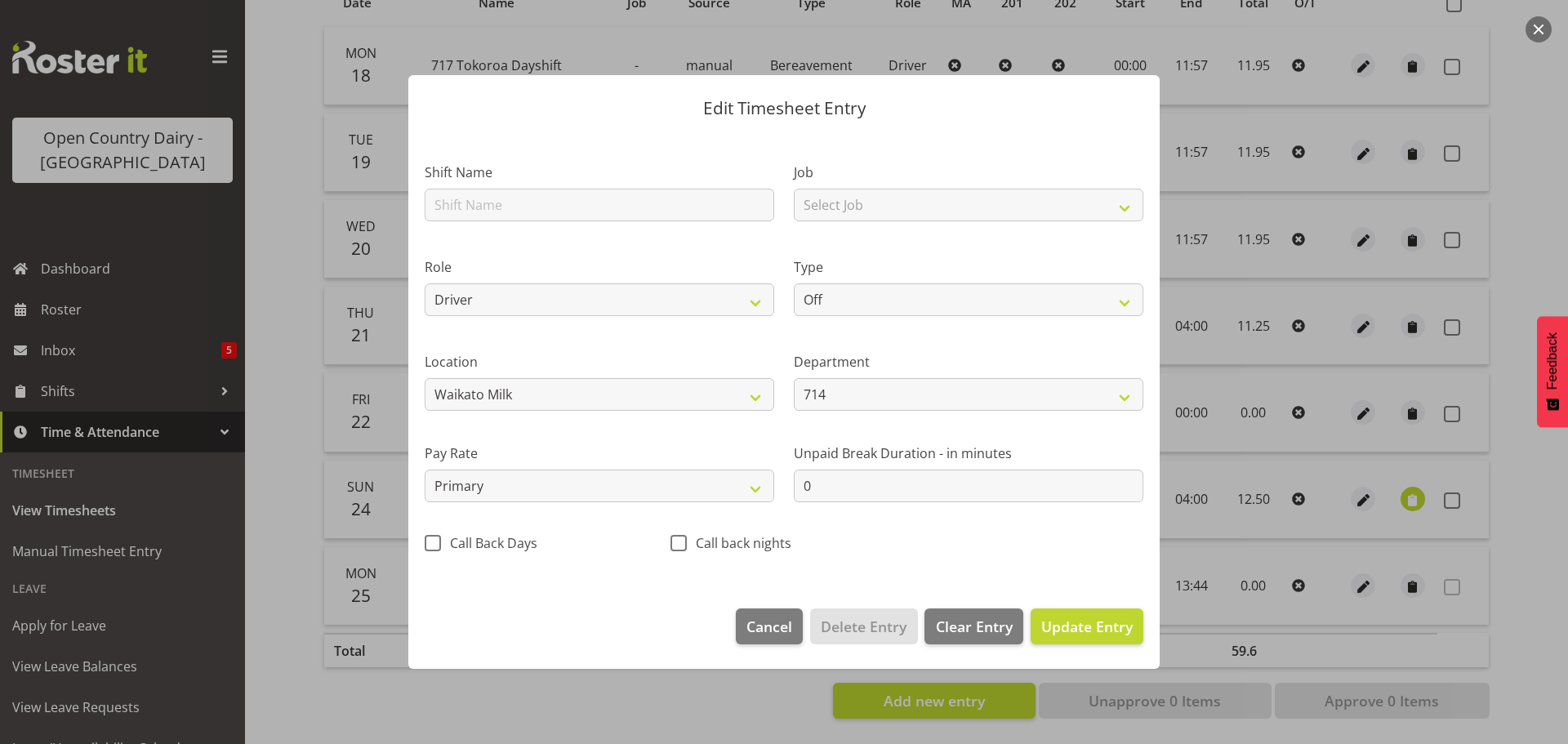
click at [1219, 595] on div at bounding box center [784, 372] width 1568 height 744
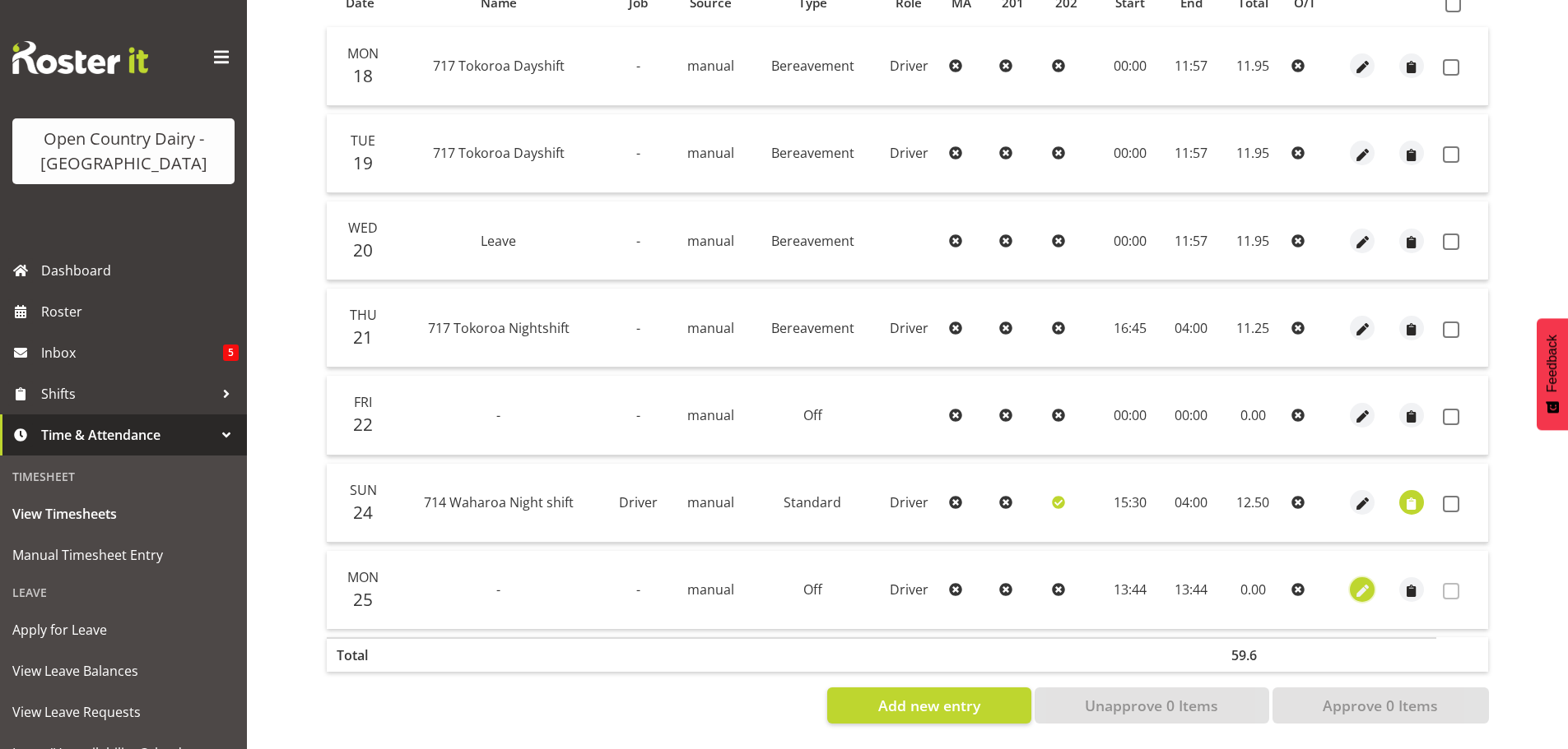
click at [1363, 583] on span "button" at bounding box center [1363, 592] width 19 height 19
select select "805"
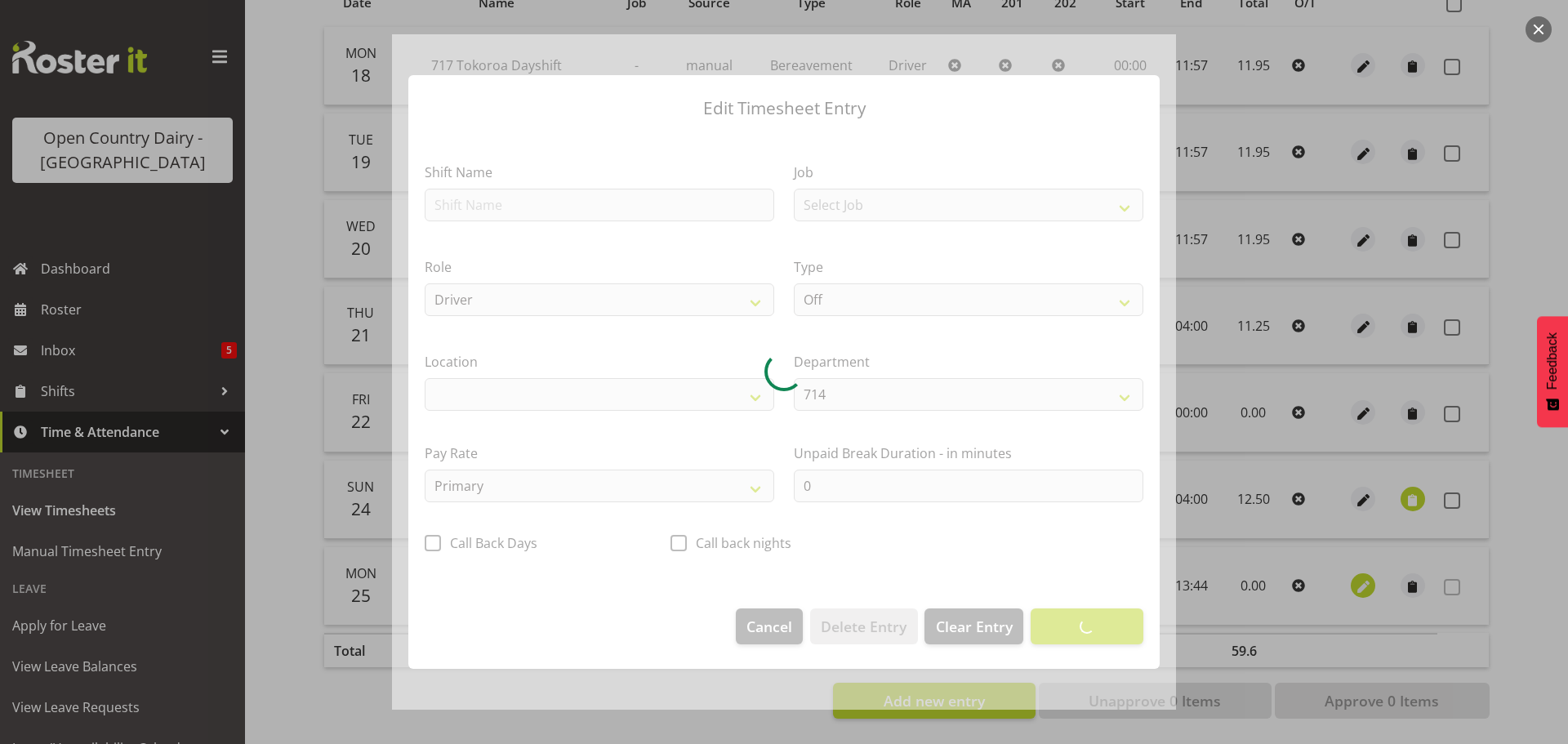
select select "1054"
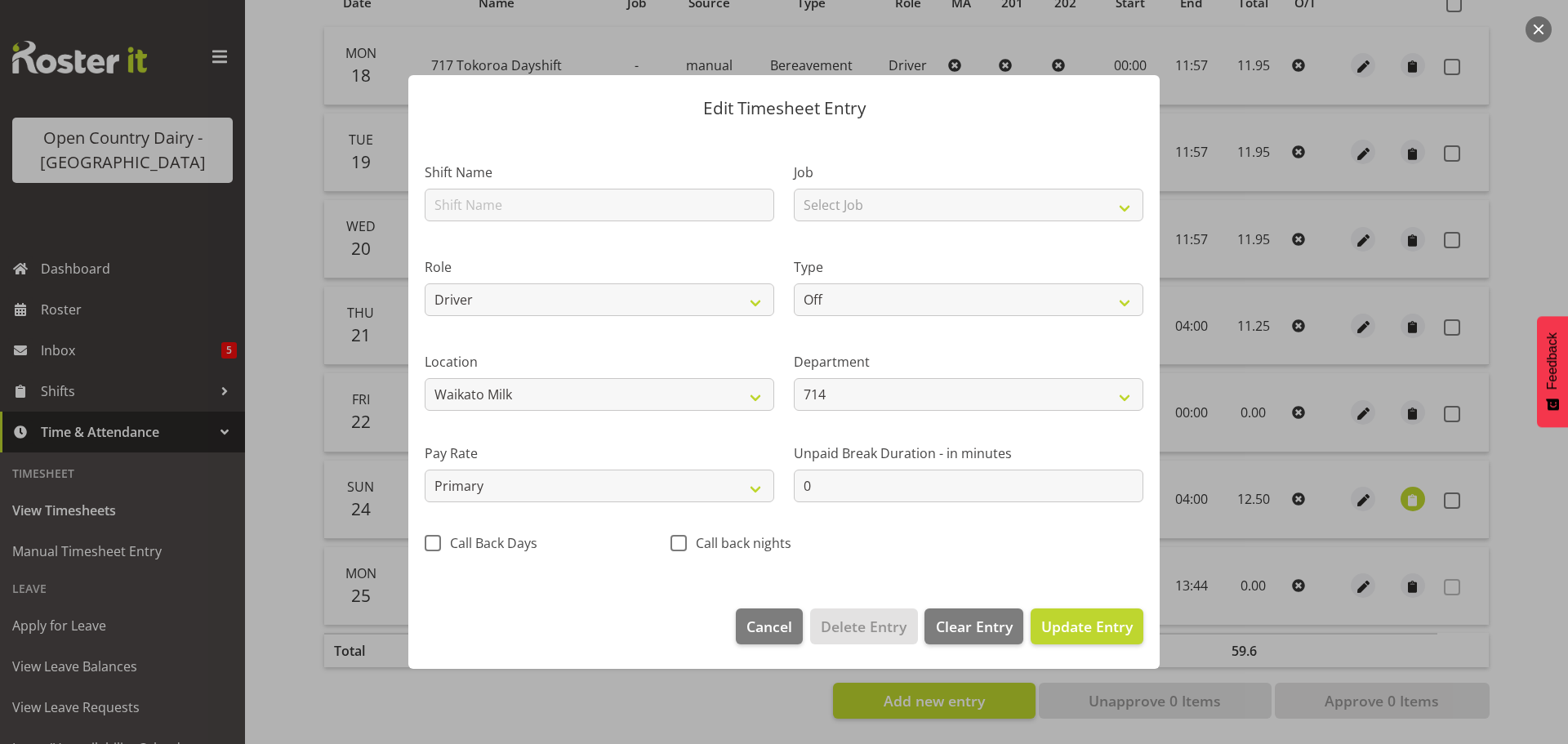
click at [774, 701] on div "Edit Timesheet Entry Shift Name Job Select Job Driver Driver supervisor Support…" at bounding box center [784, 372] width 784 height 675
click at [1525, 604] on div at bounding box center [784, 372] width 1568 height 744
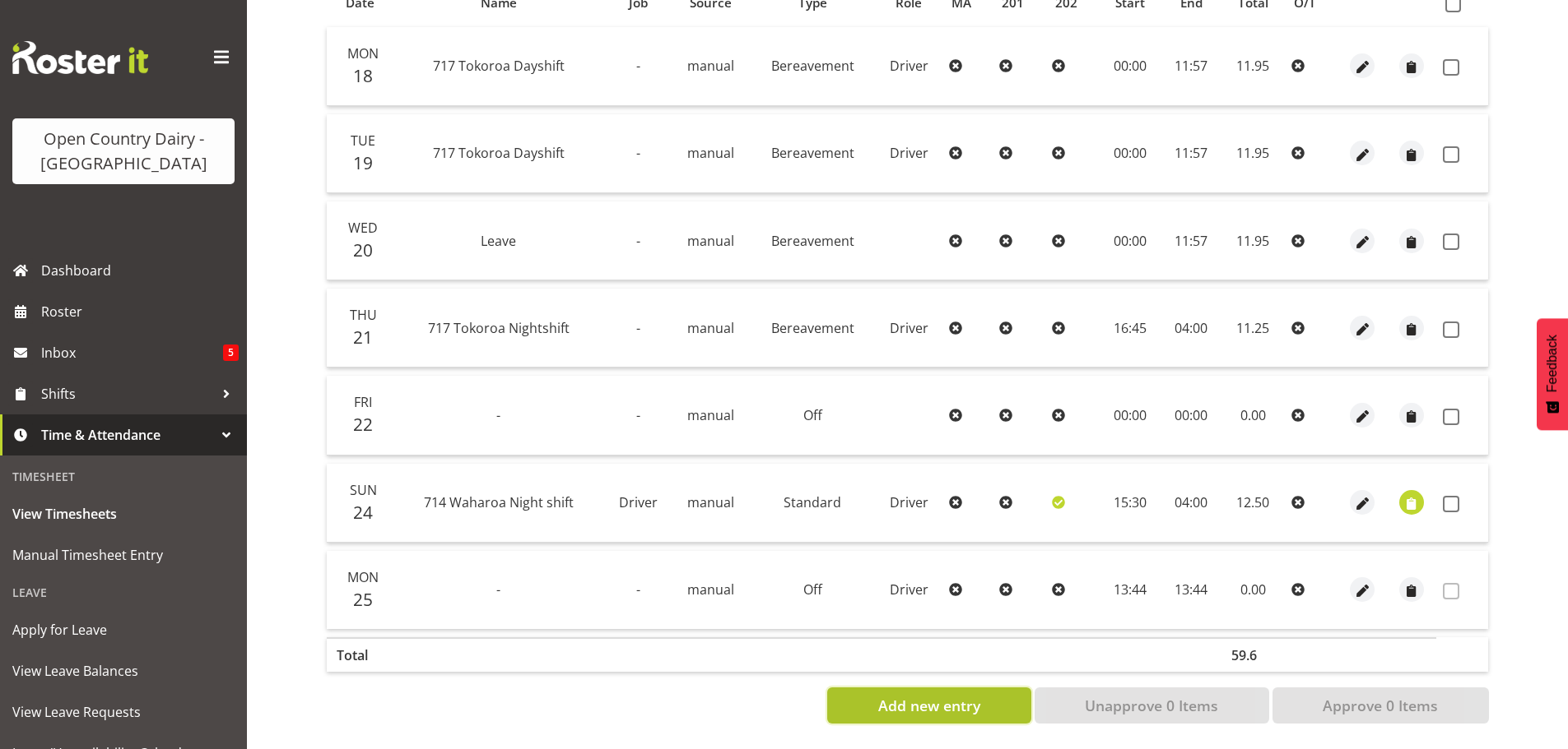
click at [920, 696] on span "Add new entry" at bounding box center [929, 706] width 102 height 22
select select
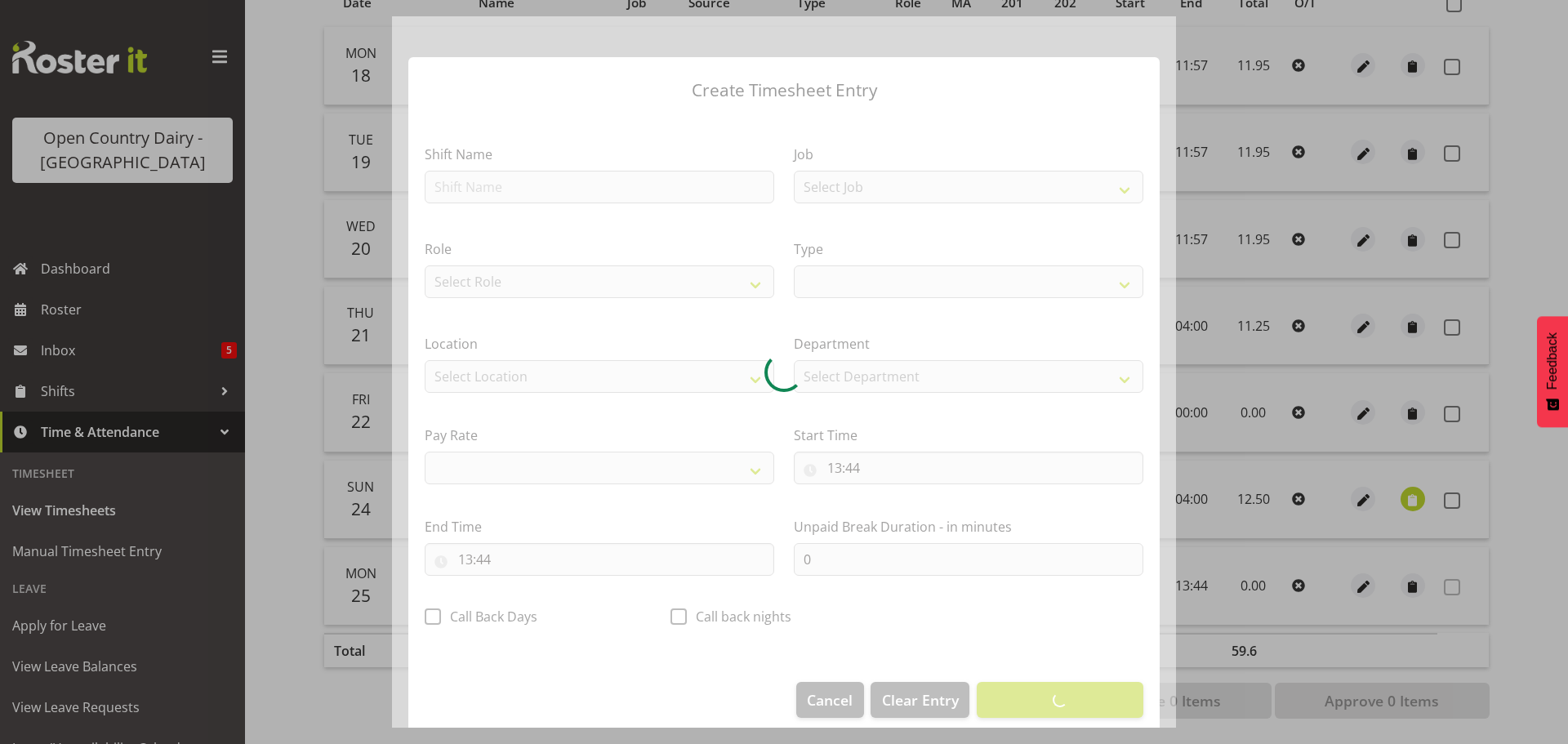
select select
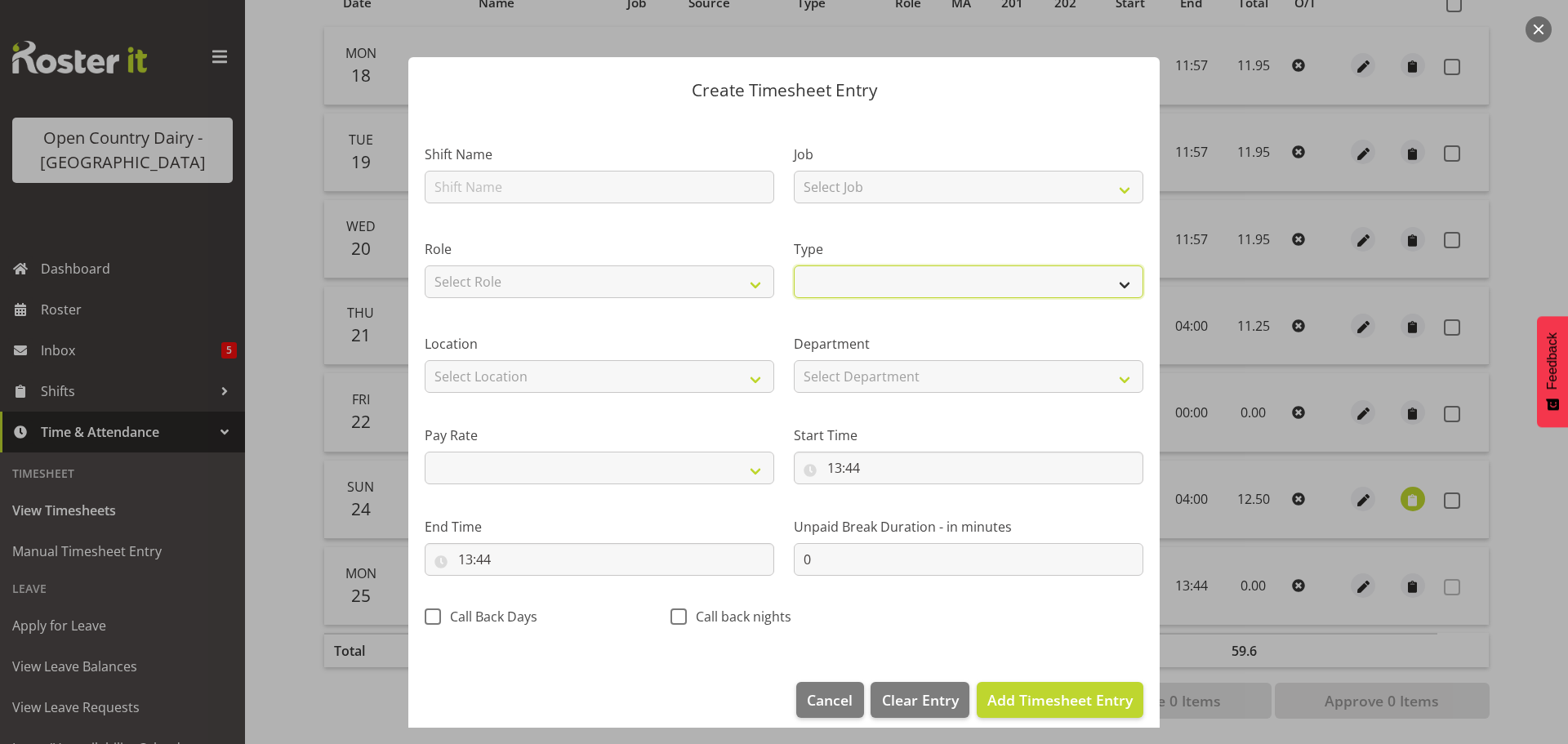
click at [900, 285] on select "Off Standard Public Holiday Public Holiday (Worked) Day In Lieu Annual Leave Si…" at bounding box center [969, 282] width 350 height 33
select select "Standard"
click at [794, 266] on select "Off Standard Public Holiday Public Holiday (Worked) Day In Lieu Annual Leave Si…" at bounding box center [969, 282] width 350 height 33
select select
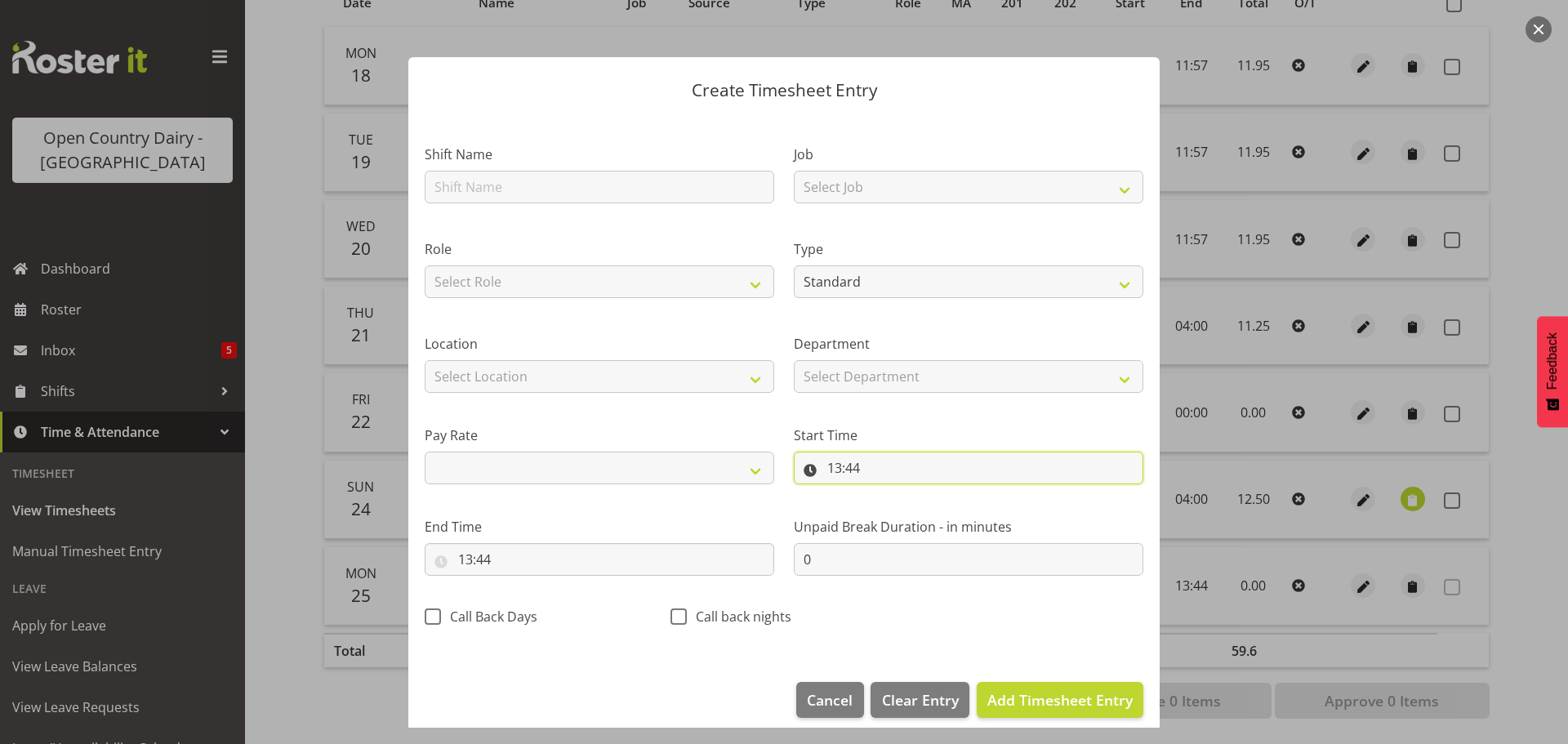
click at [856, 466] on input "13:44" at bounding box center [969, 468] width 350 height 33
click at [900, 509] on select "00 01 02 03 04 05 06 07 08 09 10 11 12 13 14 15 16 17 18 19 20 21 22 23" at bounding box center [905, 511] width 37 height 33
select select "0"
click at [887, 495] on select "00 01 02 03 04 05 06 07 08 09 10 11 12 13 14 15 16 17 18 19 20 21 22 23" at bounding box center [905, 511] width 37 height 33
click at [942, 516] on select "00 01 02 03 04 05 06 07 08 09 10 11 12 13 14 15 16 17 18 19 20 21 22 23 24 25 2…" at bounding box center [947, 511] width 37 height 33
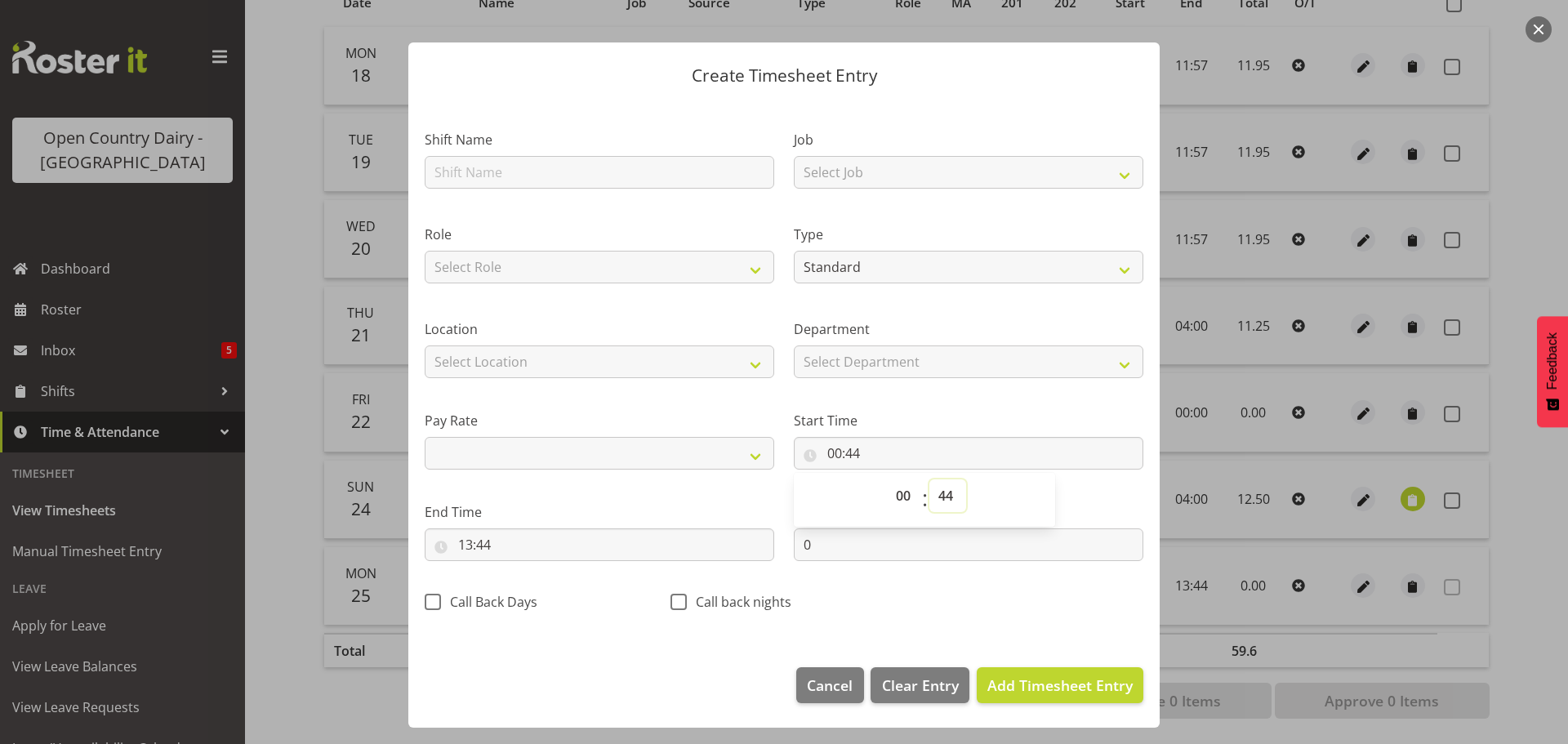
click at [947, 494] on select "00 01 02 03 04 05 06 07 08 09 10 11 12 13 14 15 16 17 18 19 20 21 22 23 24 25 2…" at bounding box center [947, 496] width 37 height 33
click at [929, 480] on select "00 01 02 03 04 05 06 07 08 09 10 11 12 13 14 15 16 17 18 19 20 21 22 23 24 25 2…" at bounding box center [947, 496] width 37 height 33
click at [907, 362] on select "Select Department 717 703 705 713 704 702 706 729 709 716 722 718 717 721 724 7…" at bounding box center [969, 363] width 350 height 33
click at [829, 682] on span "Cancel" at bounding box center [829, 685] width 45 height 21
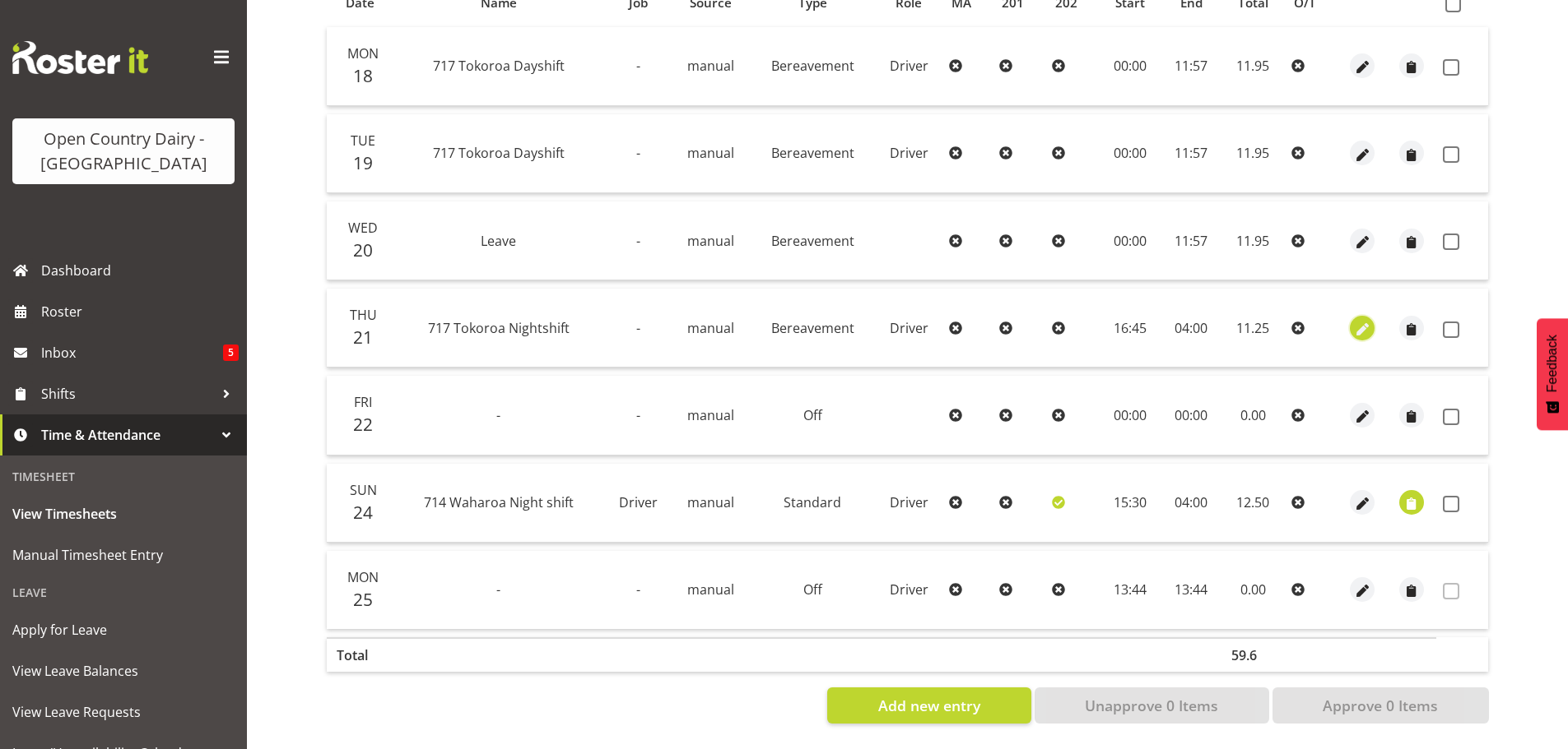
click at [1365, 320] on span "button" at bounding box center [1363, 329] width 19 height 19
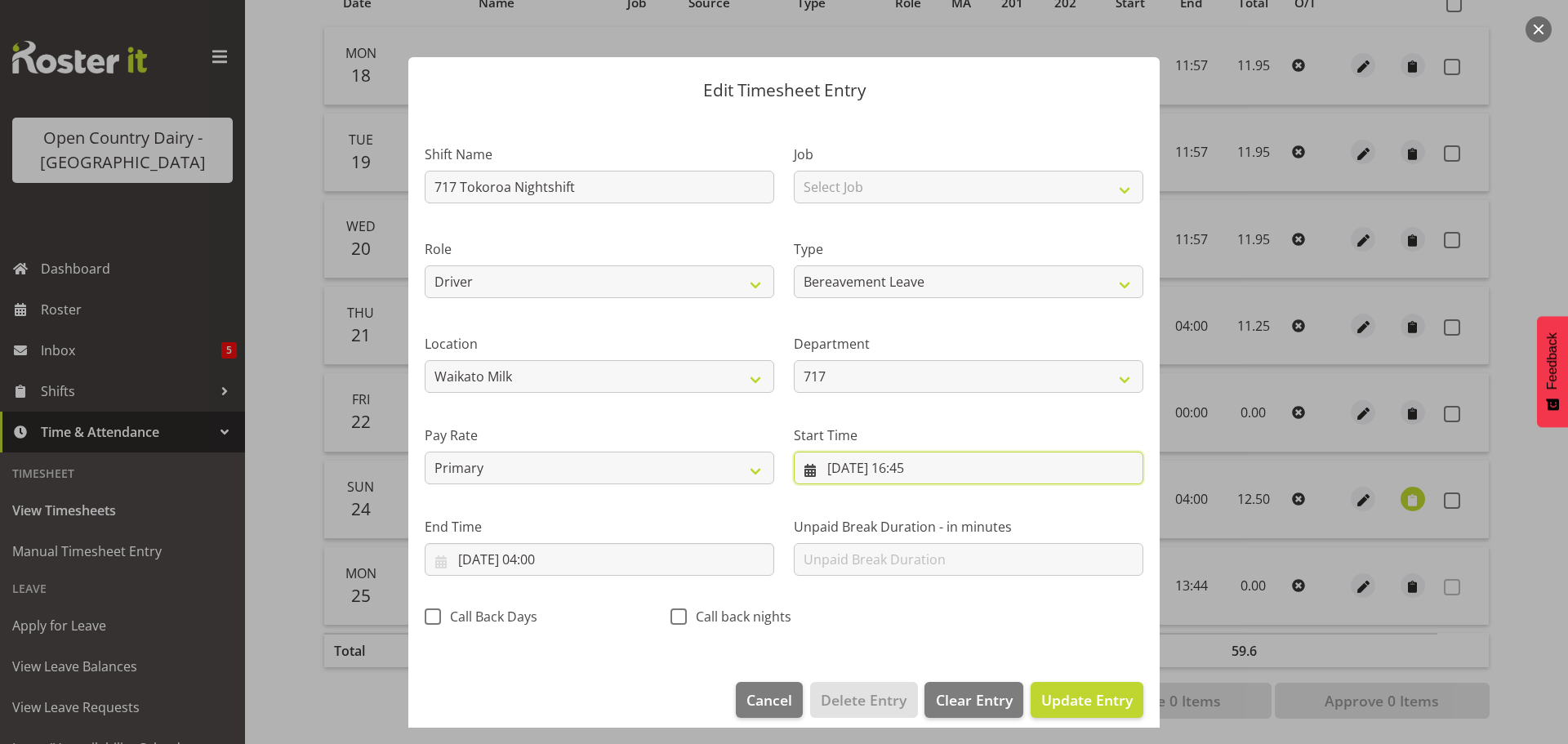
click at [916, 464] on input "21/08/2025, 16:45" at bounding box center [969, 468] width 350 height 33
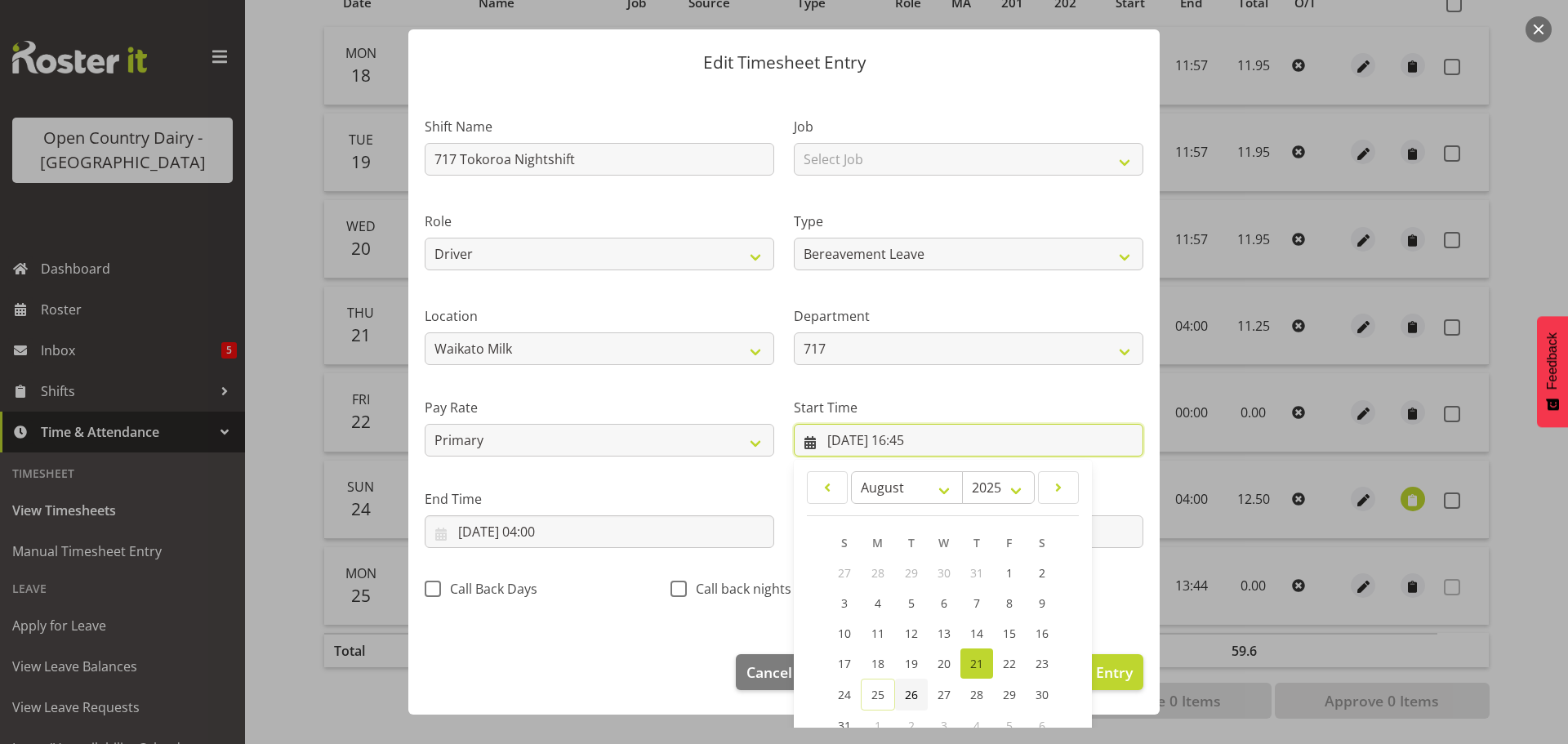
scroll to position [130, 0]
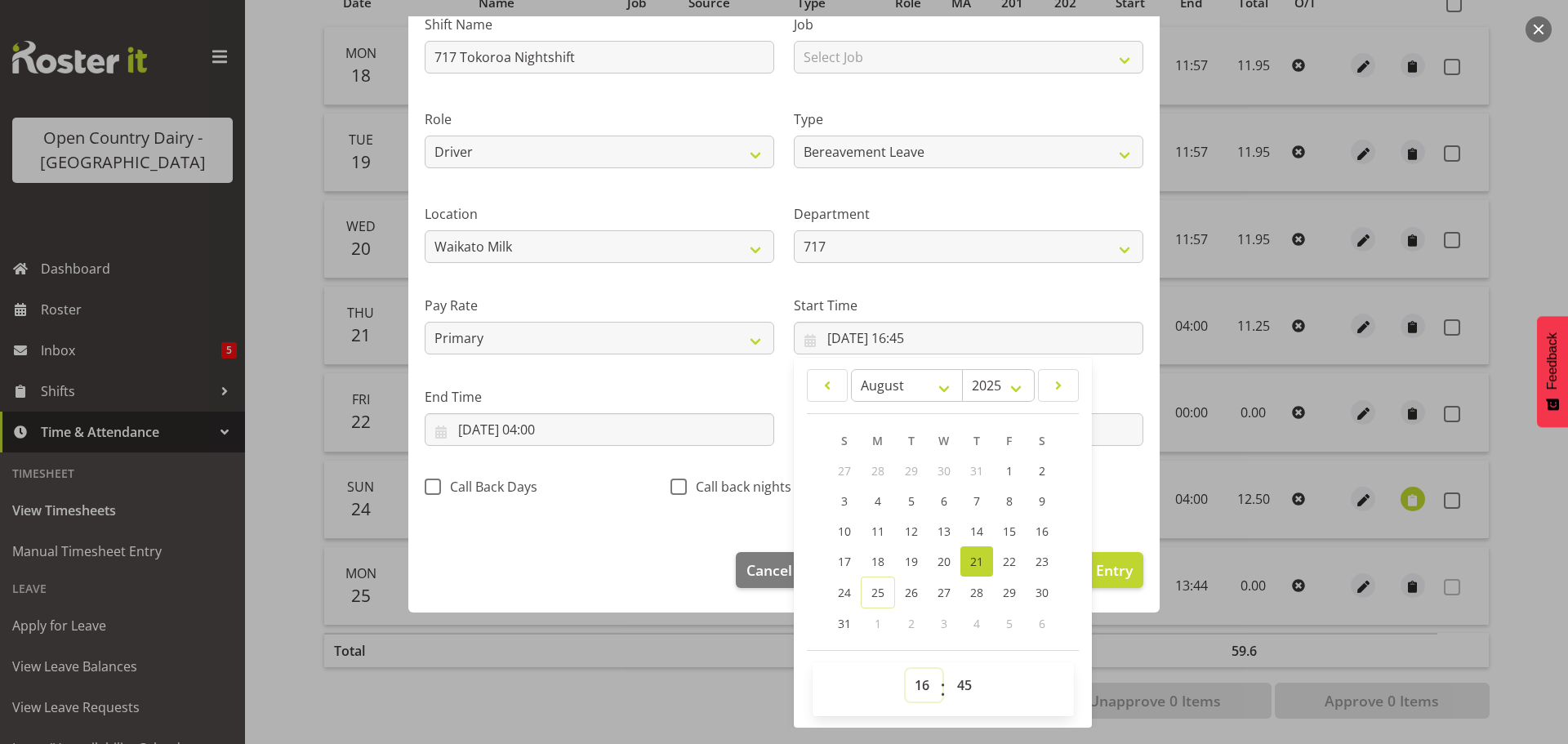
click at [915, 684] on select "00 01 02 03 04 05 06 07 08 09 10 11 12 13 14 15 16 17 18 19 20 21 22 23" at bounding box center [923, 685] width 37 height 33
click at [905, 669] on select "00 01 02 03 04 05 06 07 08 09 10 11 12 13 14 15 16 17 18 19 20 21 22 23" at bounding box center [923, 685] width 37 height 33
click at [962, 681] on select "00 01 02 03 04 05 06 07 08 09 10 11 12 13 14 15 16 17 18 19 20 21 22 23 24 25 2…" at bounding box center [966, 685] width 37 height 33
click at [948, 669] on select "00 01 02 03 04 05 06 07 08 09 10 11 12 13 14 15 16 17 18 19 20 21 22 23 24 25 2…" at bounding box center [966, 685] width 37 height 33
click at [536, 424] on input "22/08/2025, 04:00" at bounding box center [600, 430] width 350 height 33
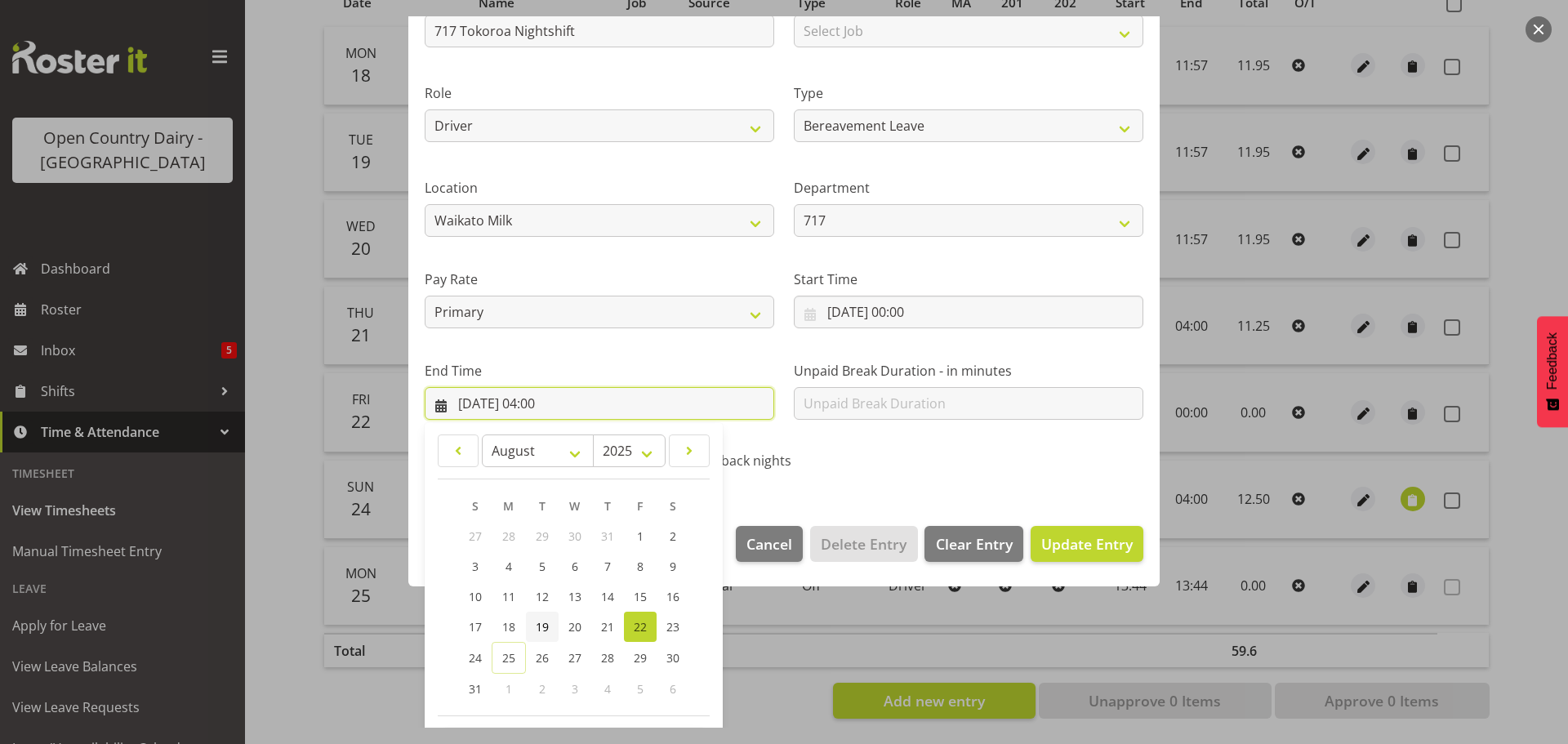
scroll to position [221, 0]
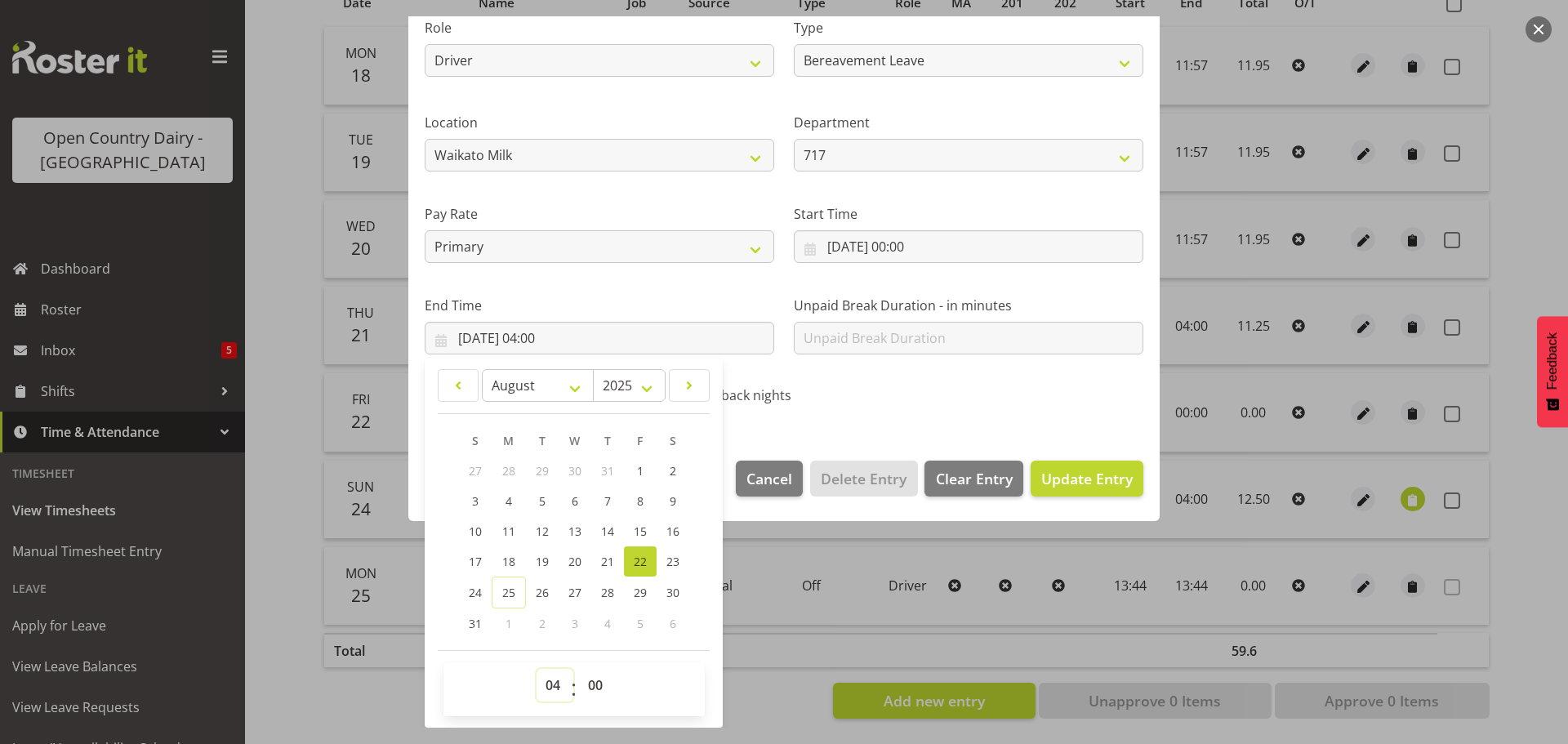
click at [548, 678] on select "00 01 02 03 04 05 06 07 08 09 10 11 12 13 14 15 16 17 18 19 20 21 22 23" at bounding box center [555, 685] width 37 height 33
click at [536, 669] on select "00 01 02 03 04 05 06 07 08 09 10 11 12 13 14 15 16 17 18 19 20 21 22 23" at bounding box center [555, 685] width 37 height 33
click at [592, 681] on select "00 01 02 03 04 05 06 07 08 09 10 11 12 13 14 15 16 17 18 19 20 21 22 23 24 25 2…" at bounding box center [597, 685] width 37 height 33
click at [579, 669] on select "00 01 02 03 04 05 06 07 08 09 10 11 12 13 14 15 16 17 18 19 20 21 22 23 24 25 2…" at bounding box center [597, 685] width 37 height 33
click at [1057, 476] on span "Update Entry" at bounding box center [1087, 479] width 92 height 20
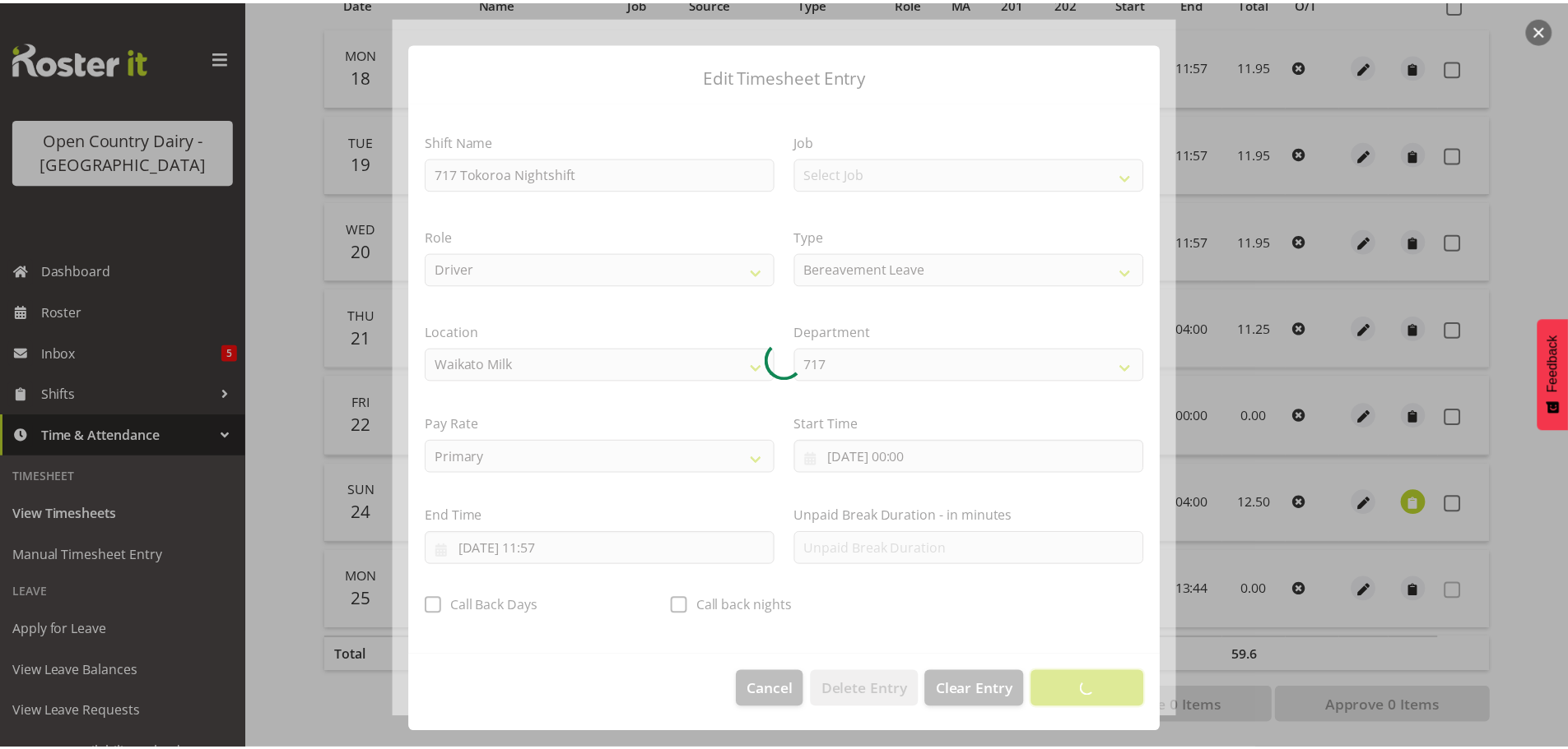
scroll to position [15, 0]
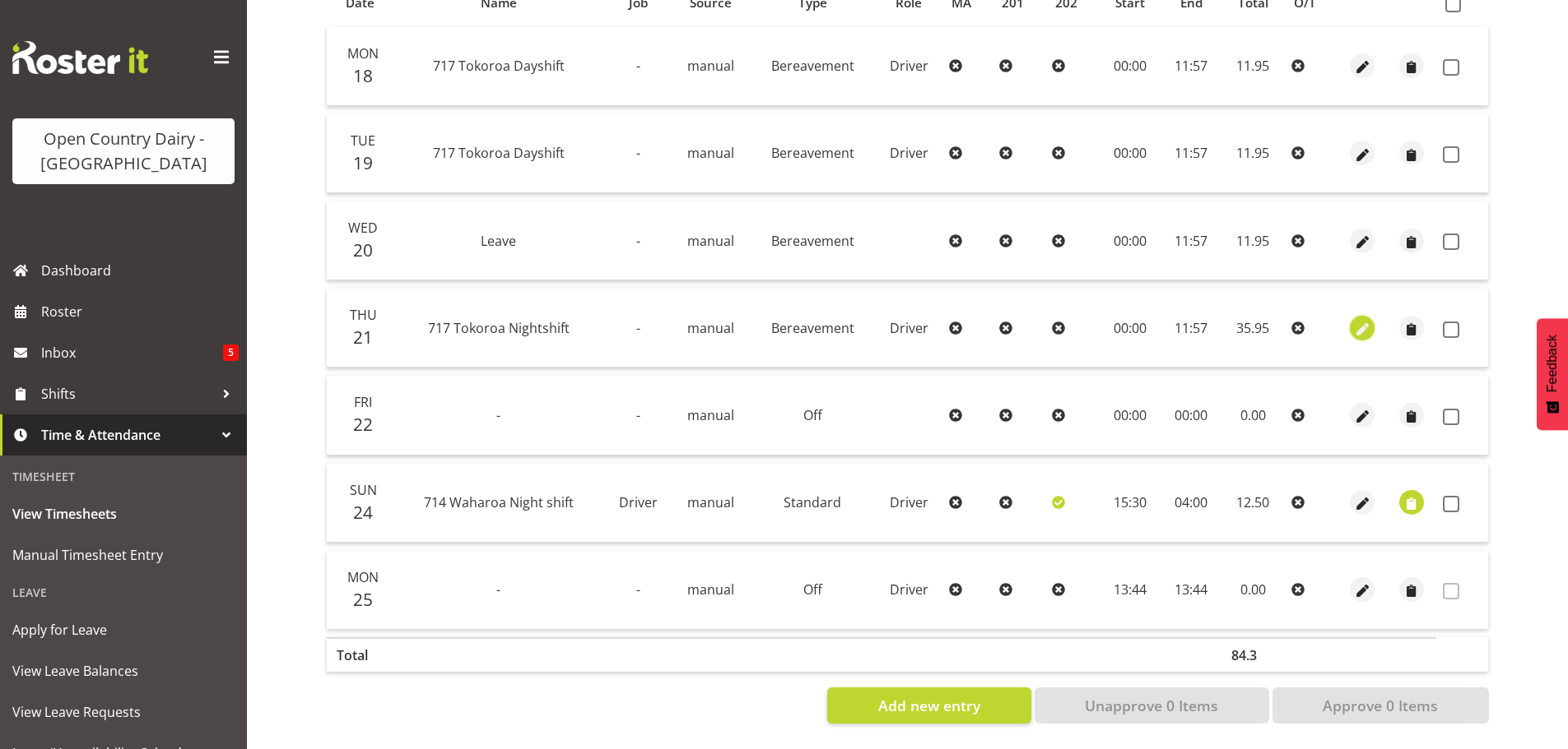
click at [1368, 320] on span "button" at bounding box center [1363, 329] width 19 height 19
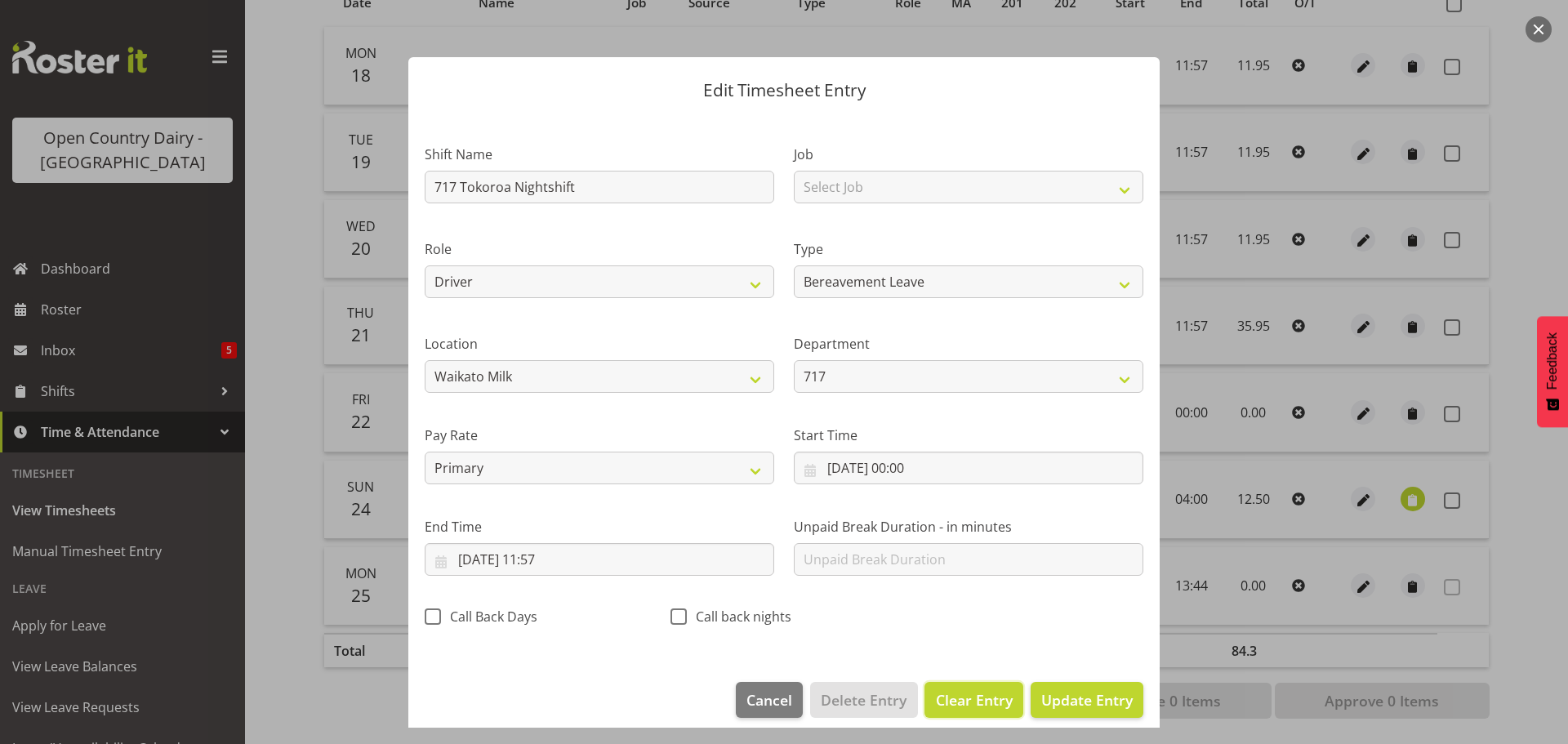
click at [961, 704] on span "Clear Entry" at bounding box center [974, 700] width 77 height 21
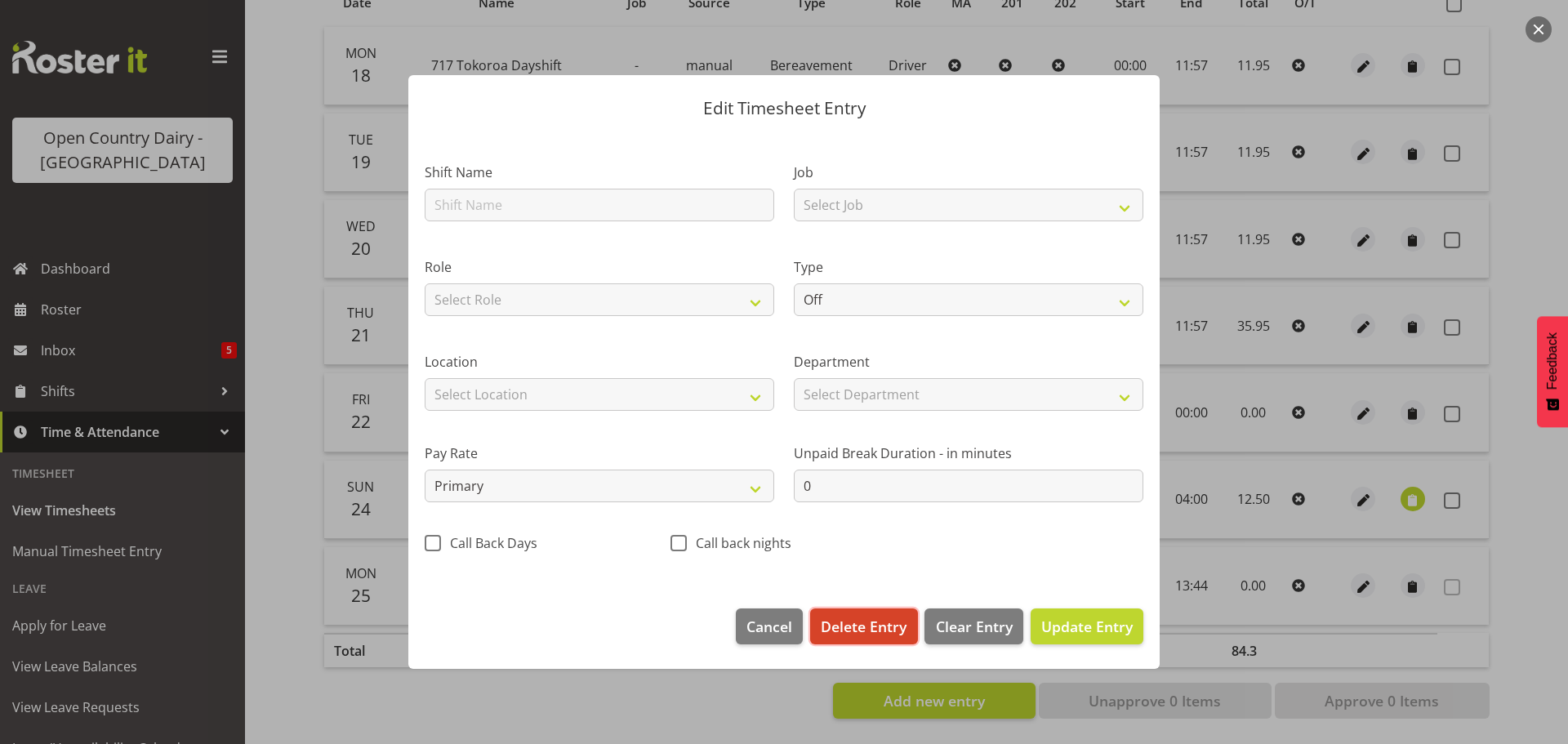
click at [876, 619] on span "Delete Entry" at bounding box center [864, 627] width 86 height 21
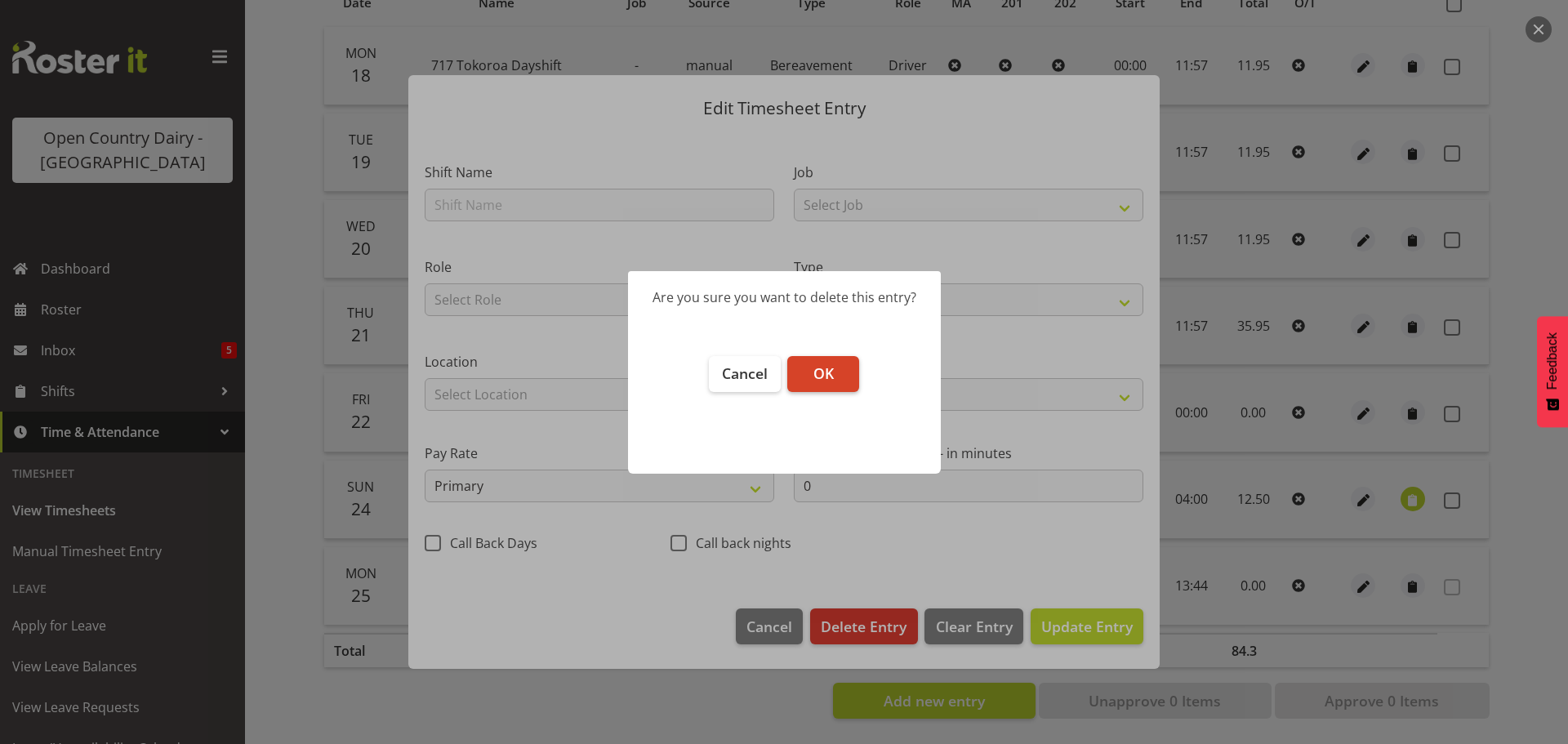
click at [812, 366] on button "OK" at bounding box center [823, 374] width 72 height 36
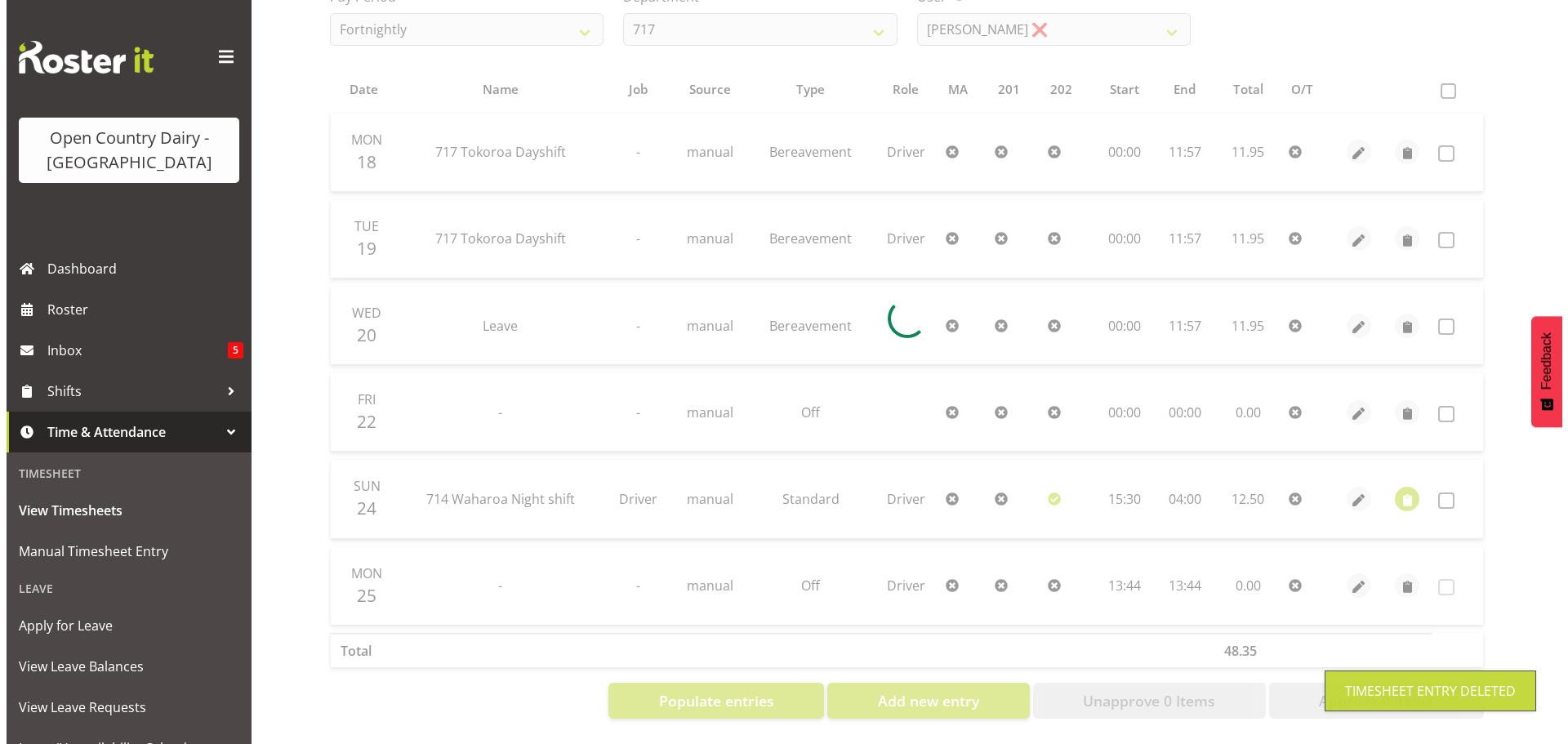
scroll to position [306, 0]
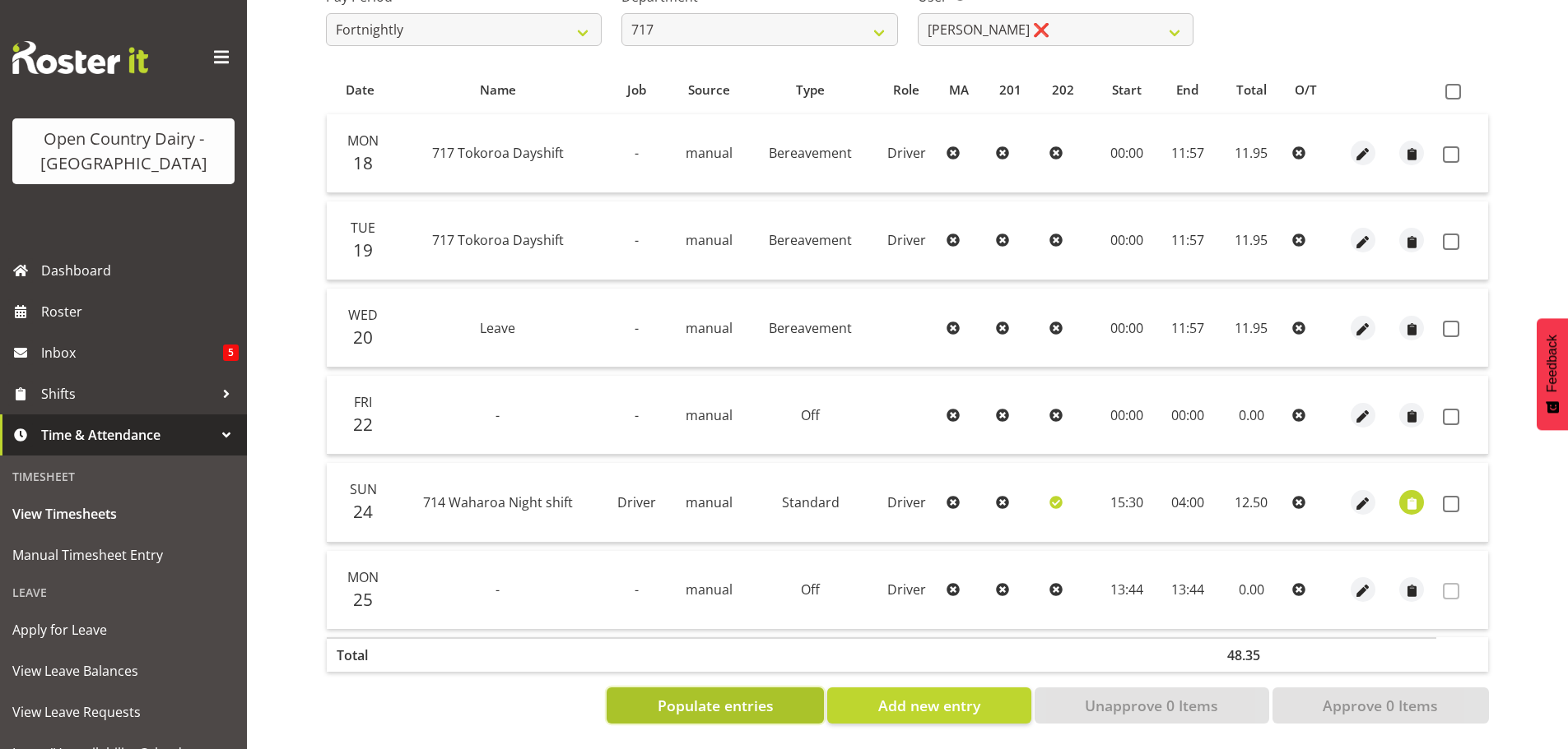
click at [728, 697] on span "Populate entries" at bounding box center [716, 706] width 116 height 22
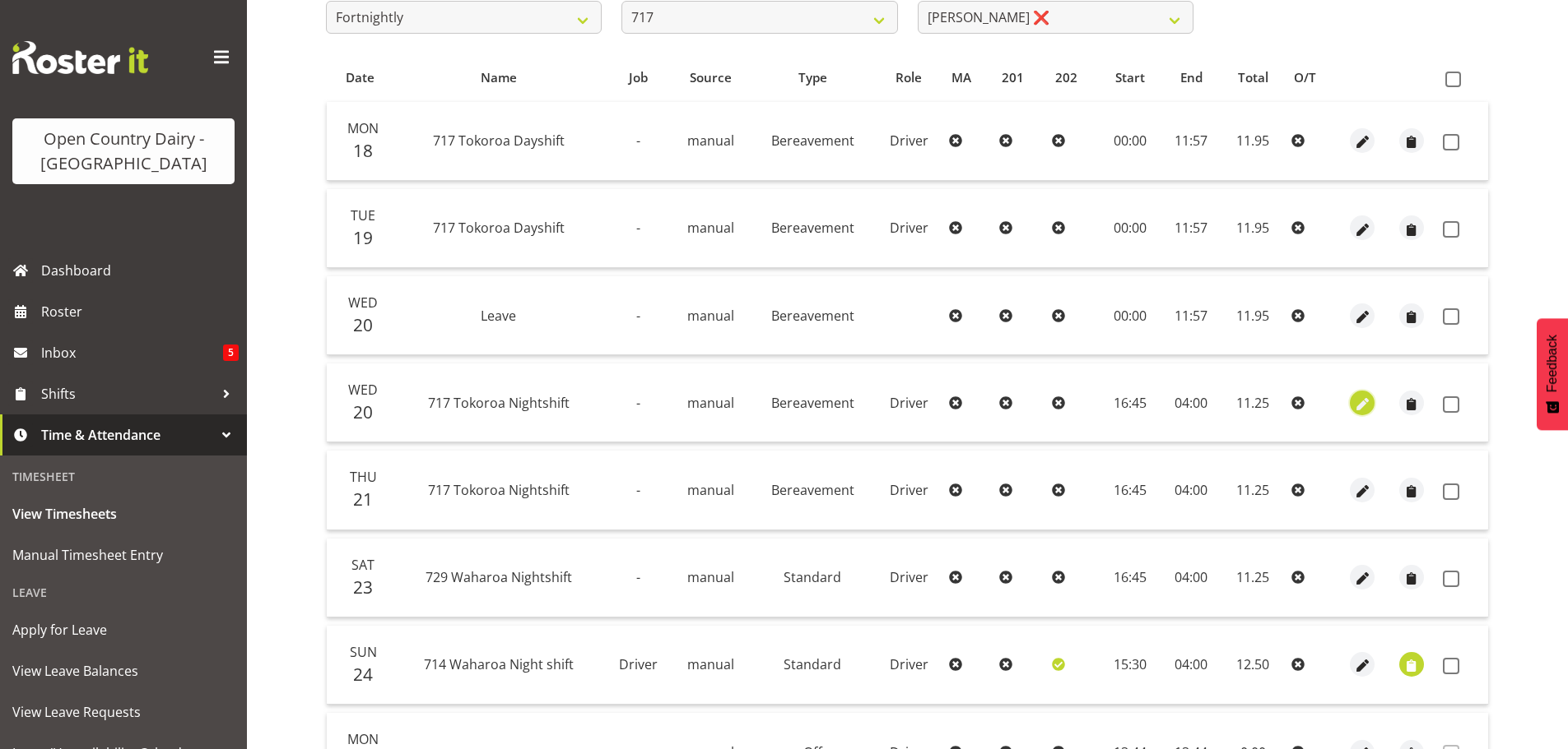
click at [1362, 405] on span "button" at bounding box center [1363, 404] width 19 height 19
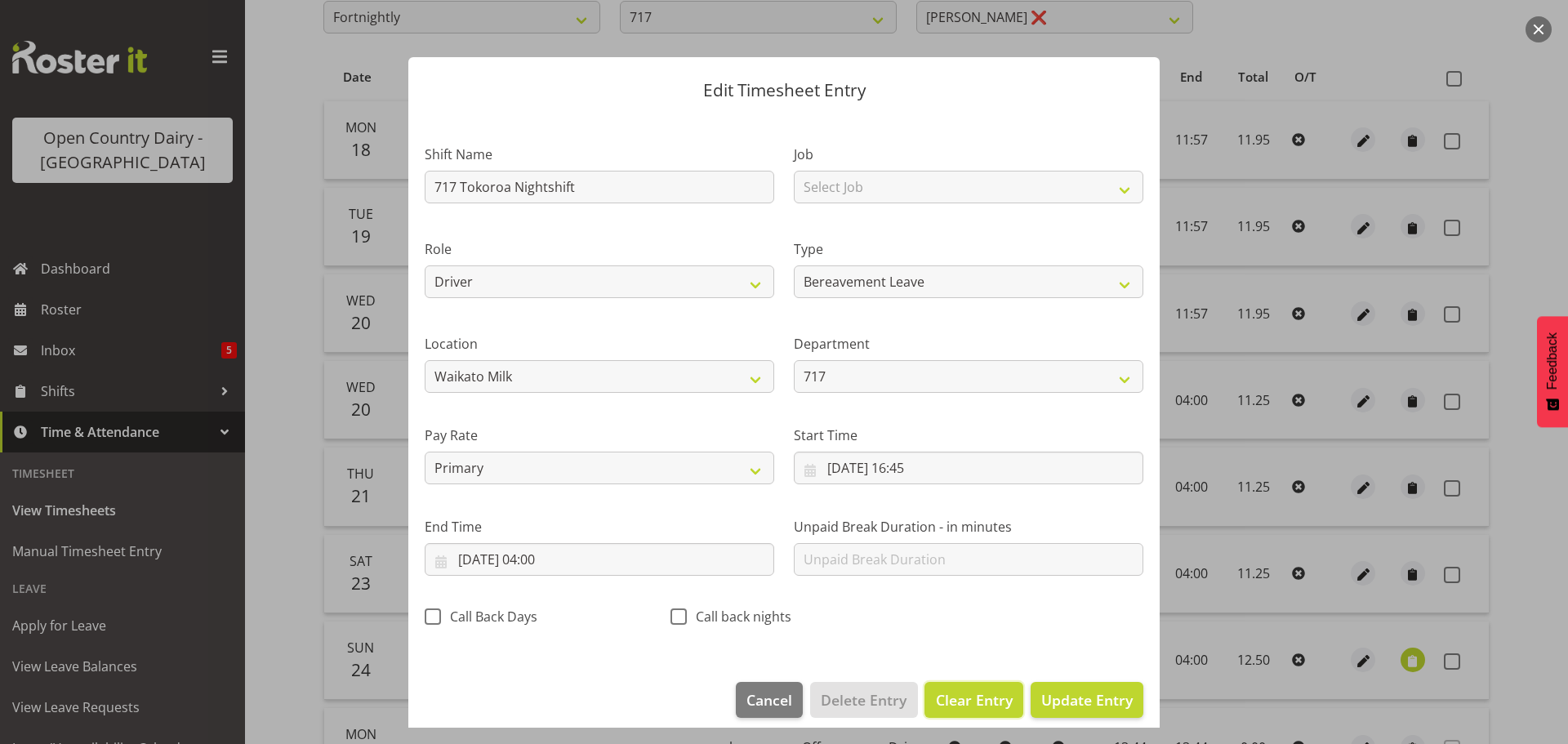
click at [954, 699] on span "Clear Entry" at bounding box center [974, 700] width 77 height 21
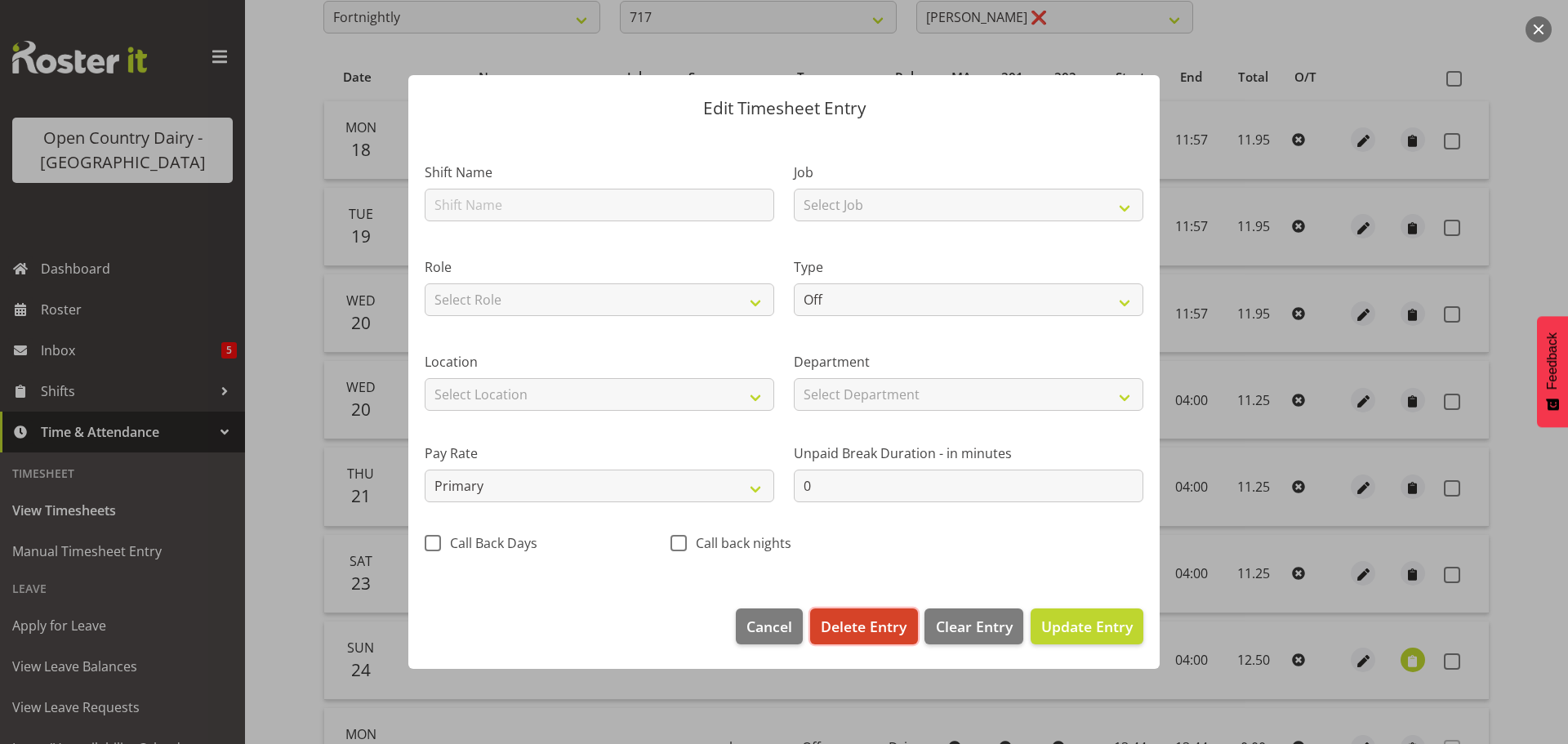
click at [864, 623] on span "Delete Entry" at bounding box center [864, 627] width 86 height 21
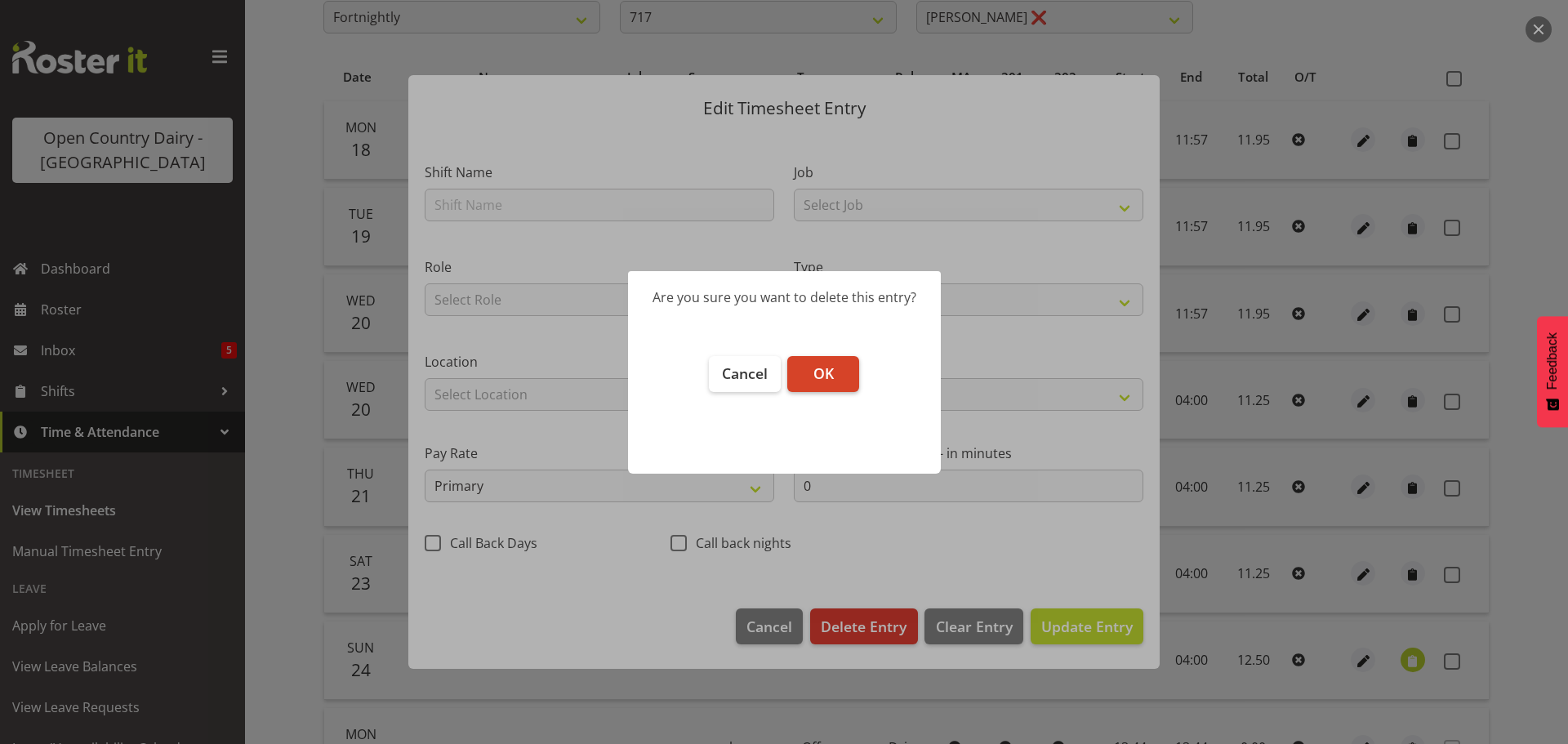
click at [825, 381] on span "OK" at bounding box center [824, 373] width 21 height 20
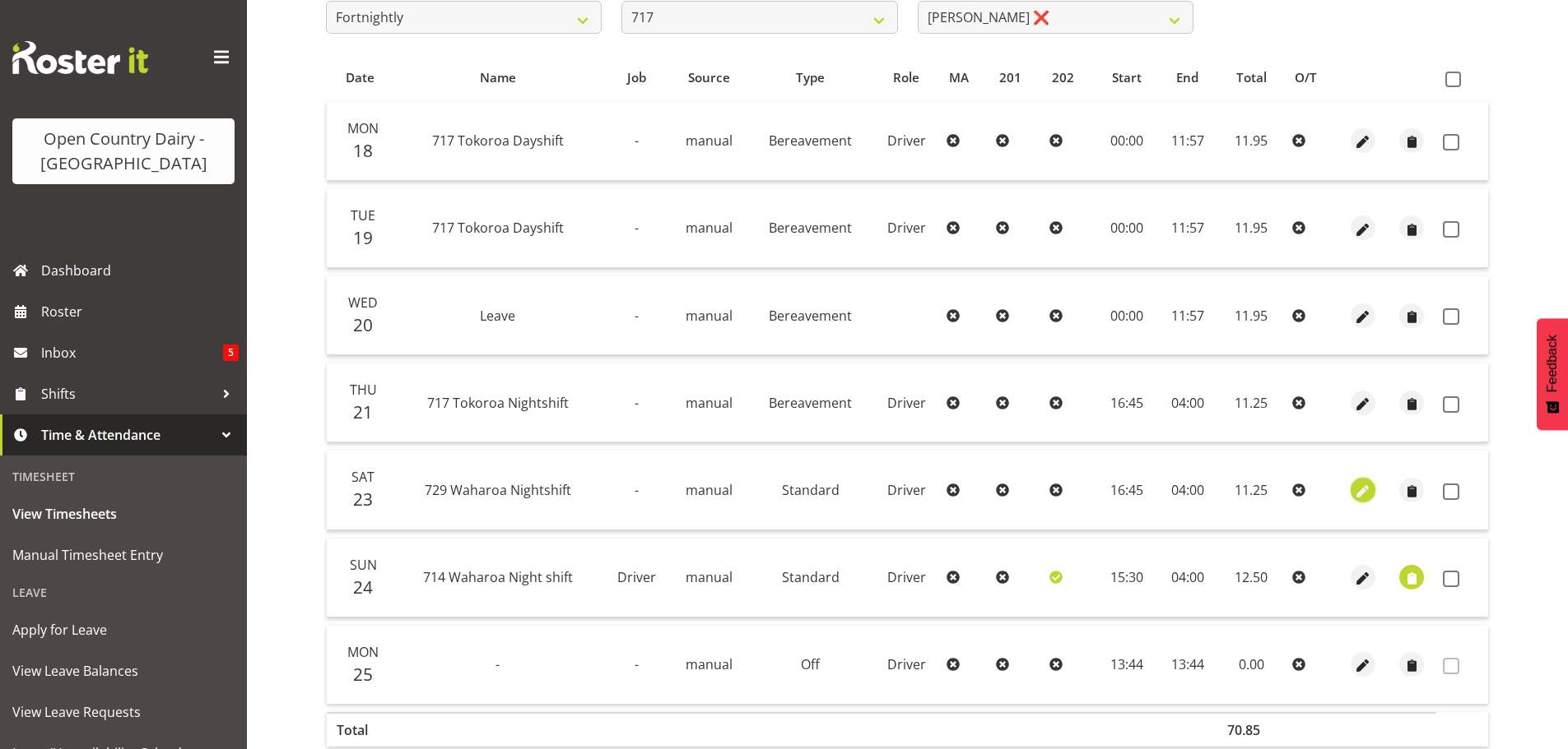
click at [1361, 491] on span "button" at bounding box center [1363, 491] width 19 height 19
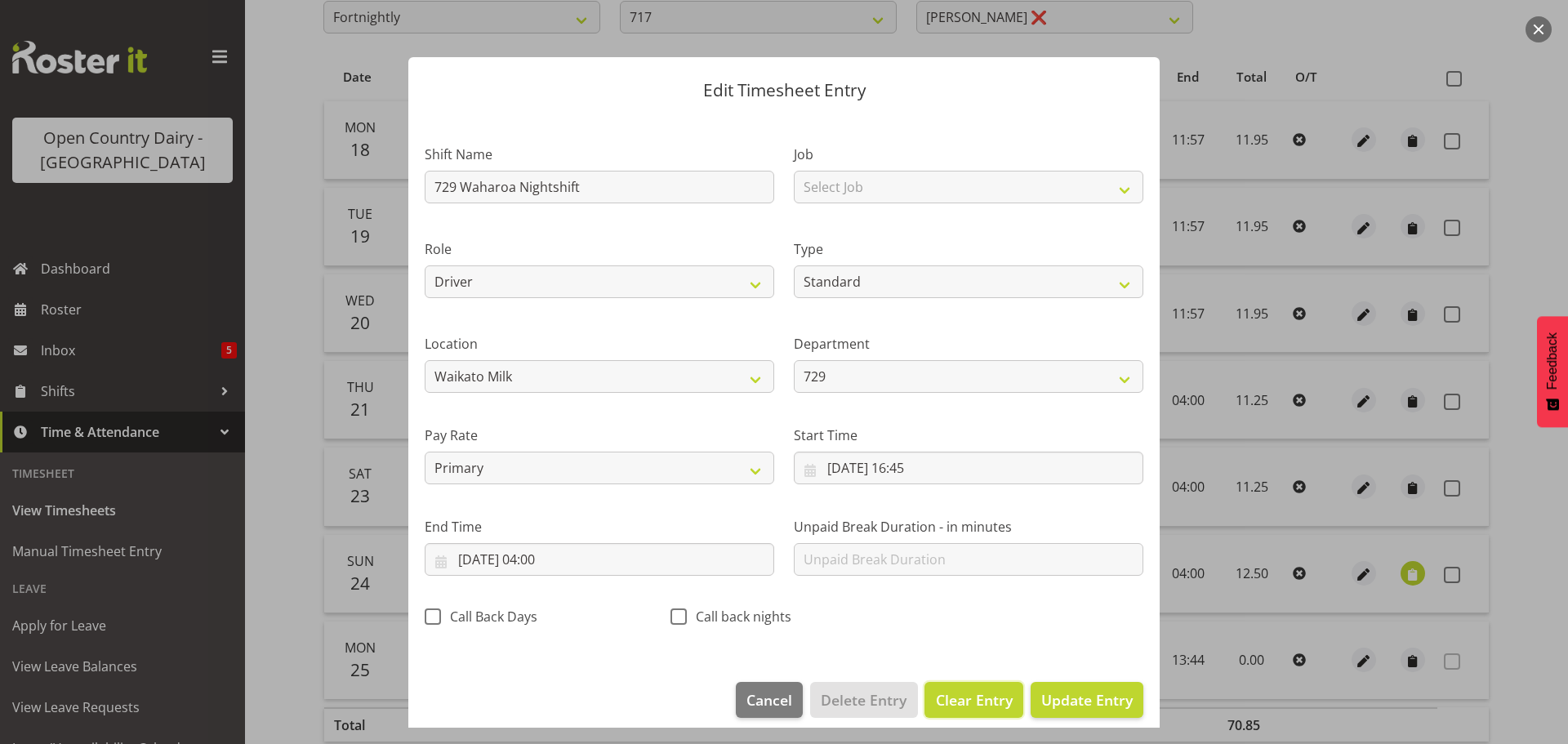
click at [952, 695] on span "Clear Entry" at bounding box center [974, 700] width 77 height 21
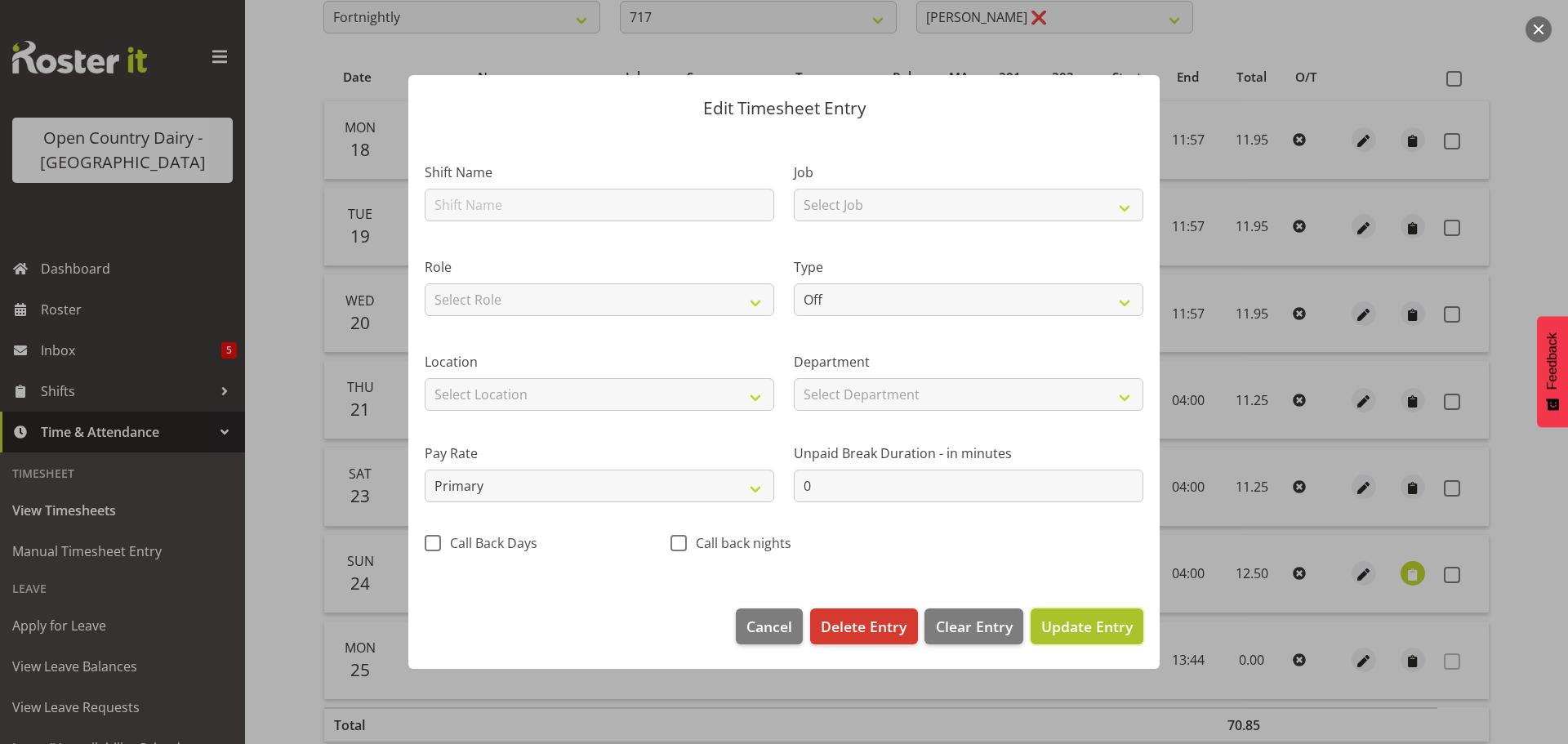
click at [1074, 623] on span "Update Entry" at bounding box center [1087, 627] width 92 height 20
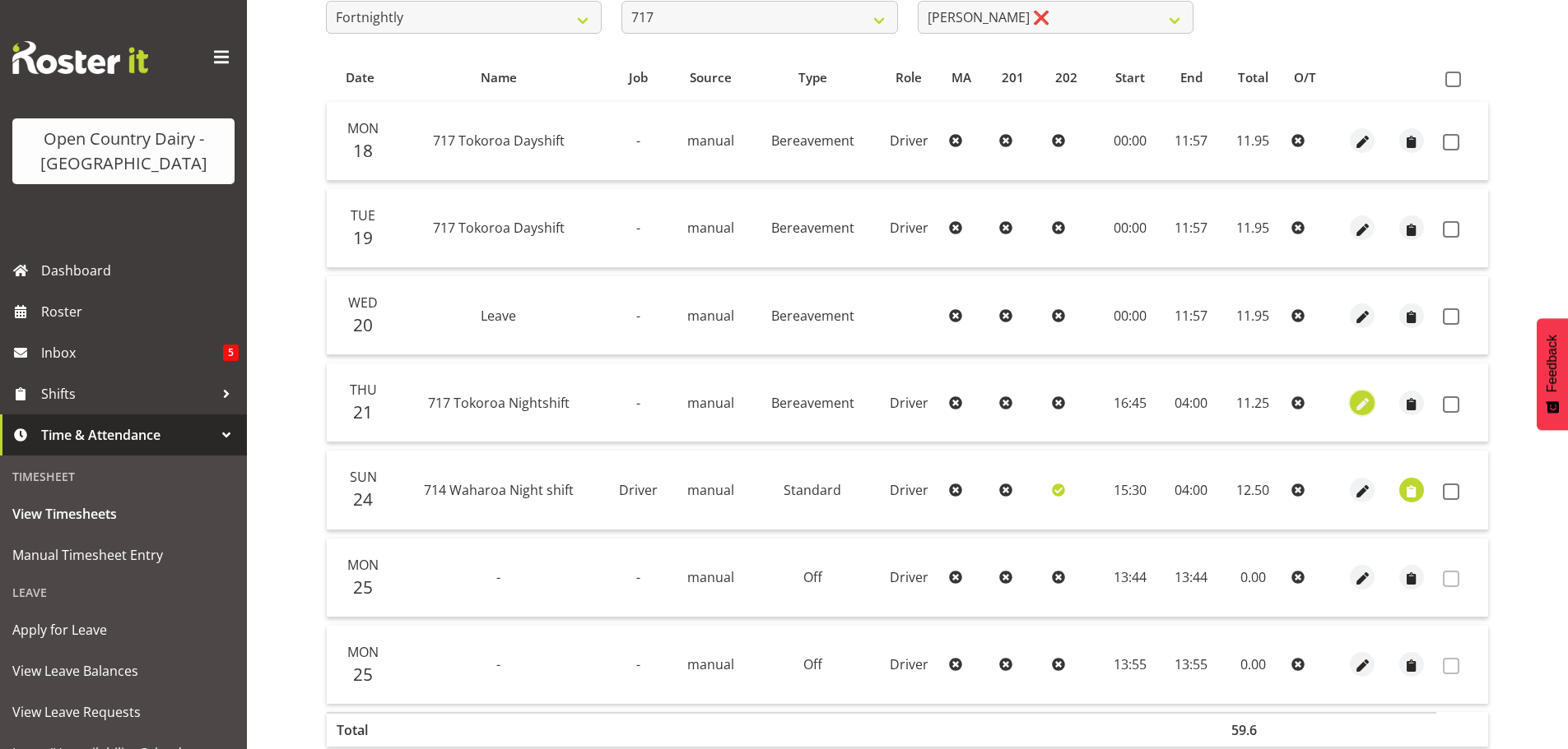
click at [1366, 403] on span "button" at bounding box center [1363, 404] width 19 height 19
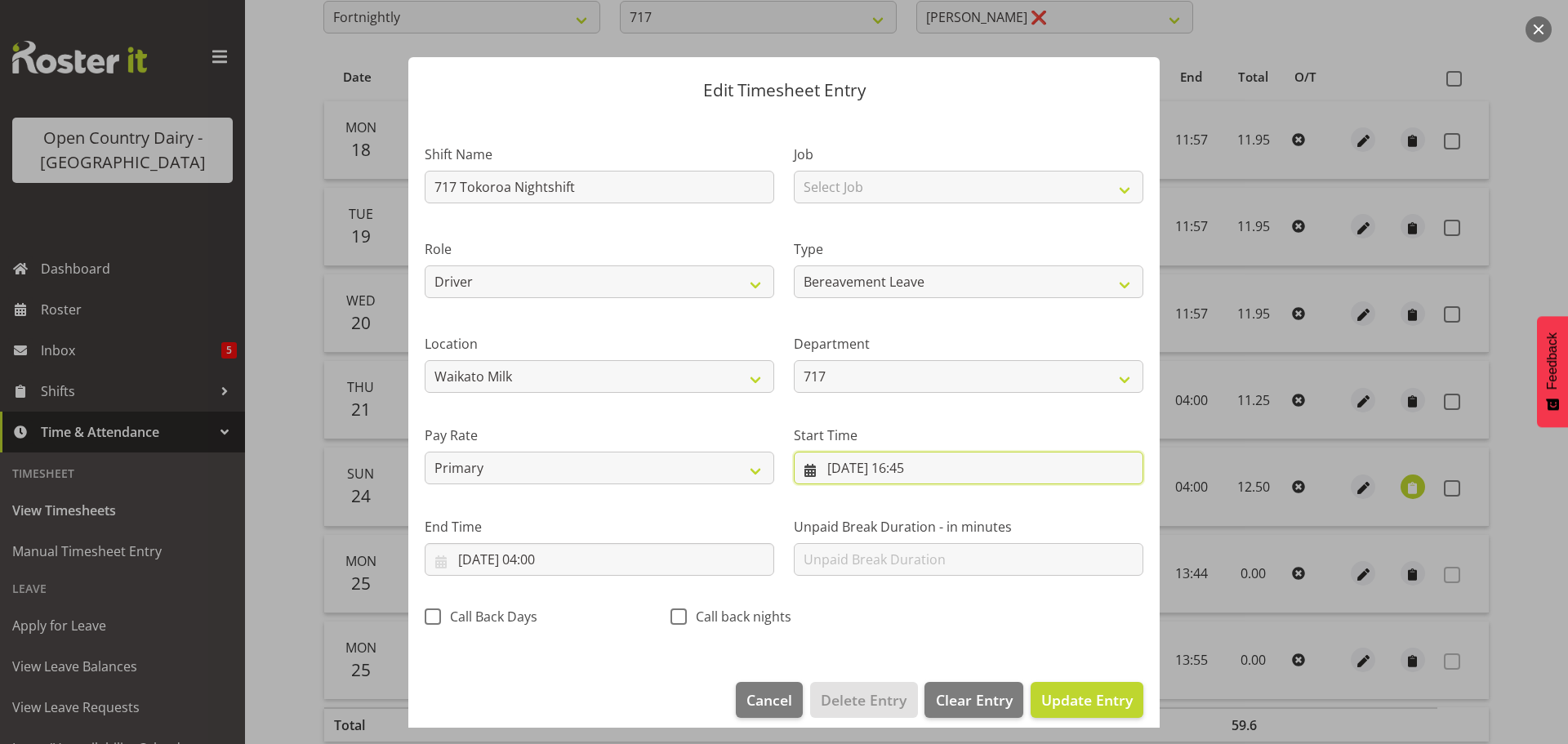
click at [919, 462] on input "21/08/2025, 16:45" at bounding box center [969, 468] width 350 height 33
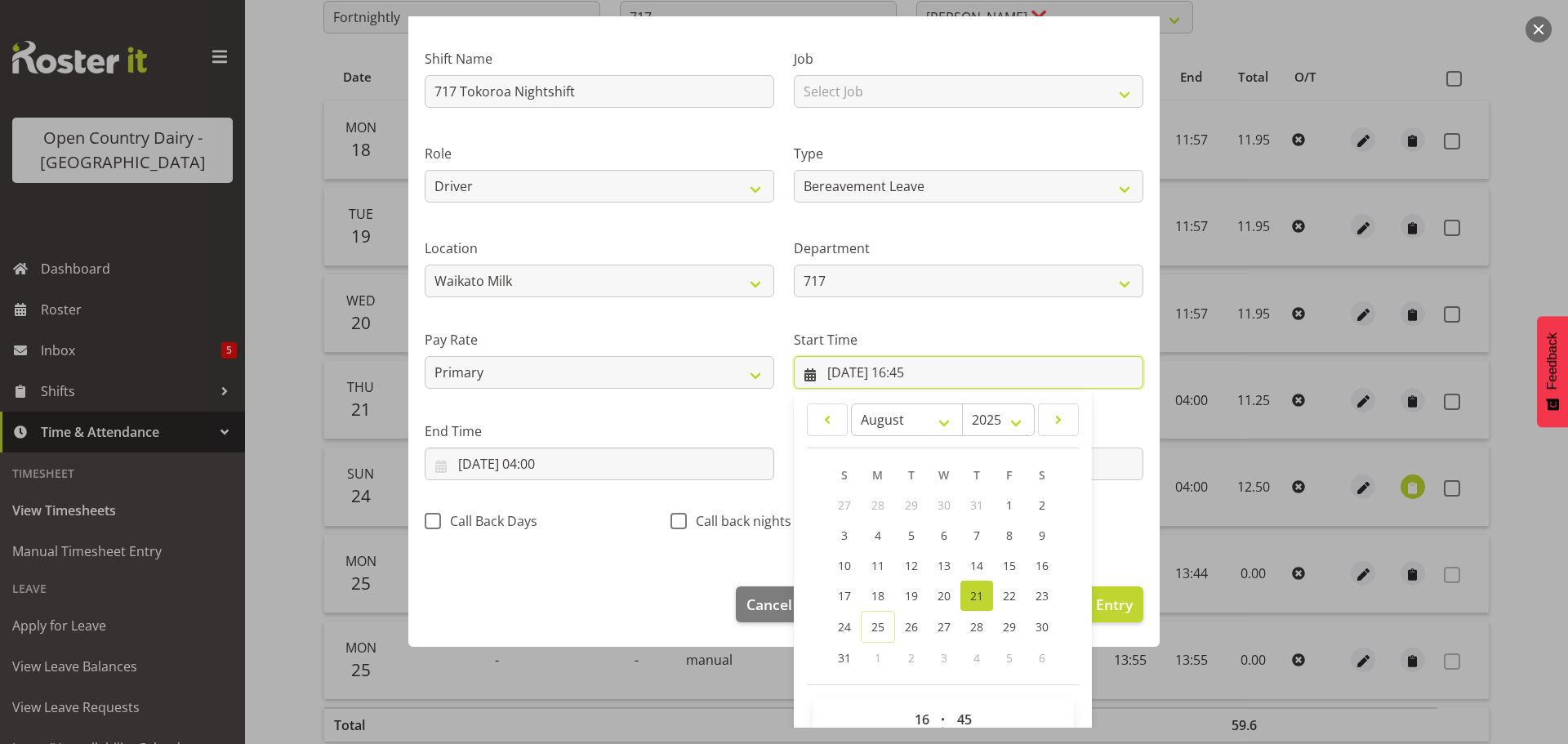
scroll to position [130, 0]
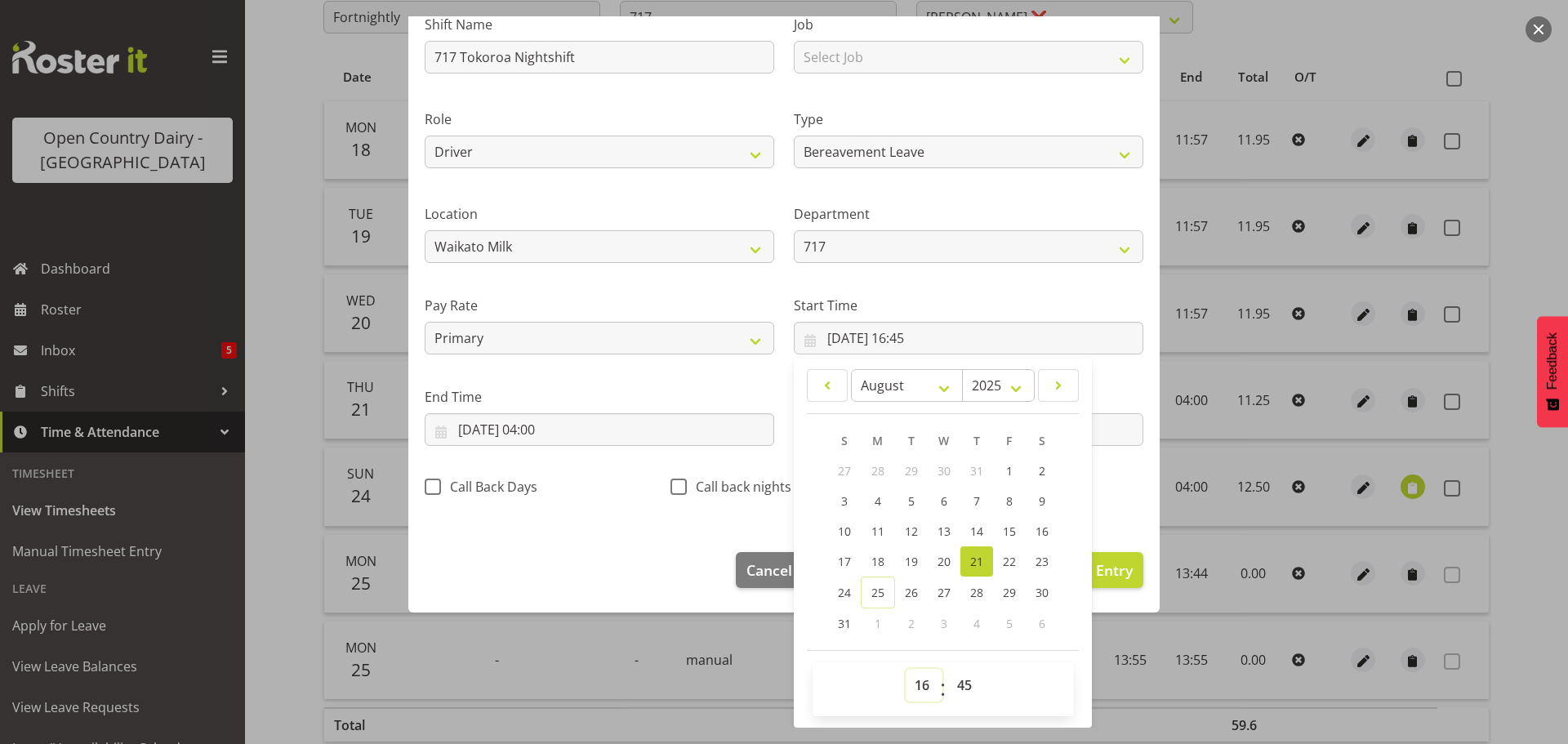
click at [912, 688] on select "00 01 02 03 04 05 06 07 08 09 10 11 12 13 14 15 16 17 18 19 20 21 22 23" at bounding box center [923, 685] width 37 height 33
click at [905, 669] on select "00 01 02 03 04 05 06 07 08 09 10 11 12 13 14 15 16 17 18 19 20 21 22 23" at bounding box center [923, 685] width 37 height 33
click at [957, 685] on select "00 01 02 03 04 05 06 07 08 09 10 11 12 13 14 15 16 17 18 19 20 21 22 23 24 25 2…" at bounding box center [966, 685] width 37 height 33
click at [948, 669] on select "00 01 02 03 04 05 06 07 08 09 10 11 12 13 14 15 16 17 18 19 20 21 22 23 24 25 2…" at bounding box center [966, 685] width 37 height 33
click at [545, 428] on input "22/08/2025, 04:00" at bounding box center [600, 430] width 350 height 33
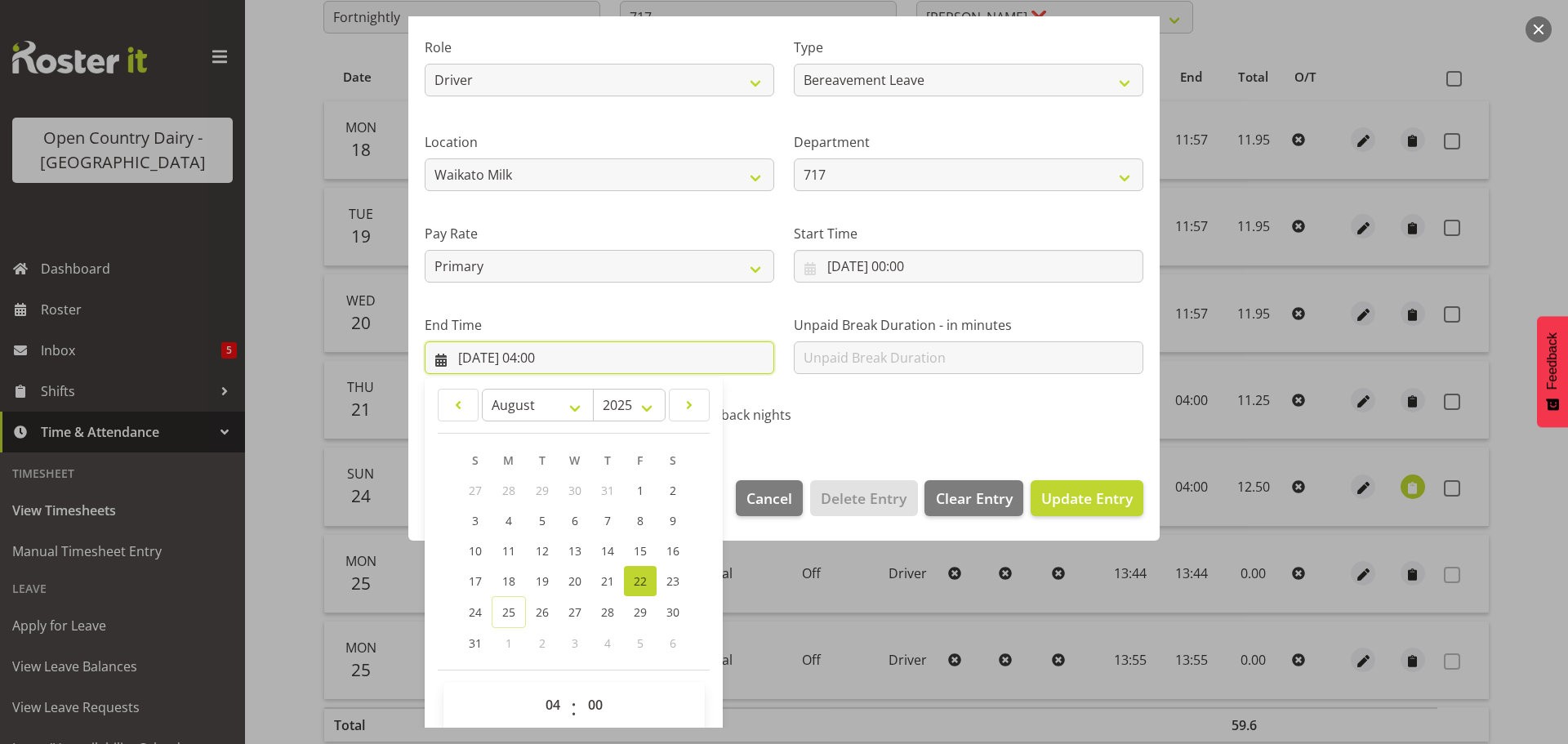
scroll to position [221, 0]
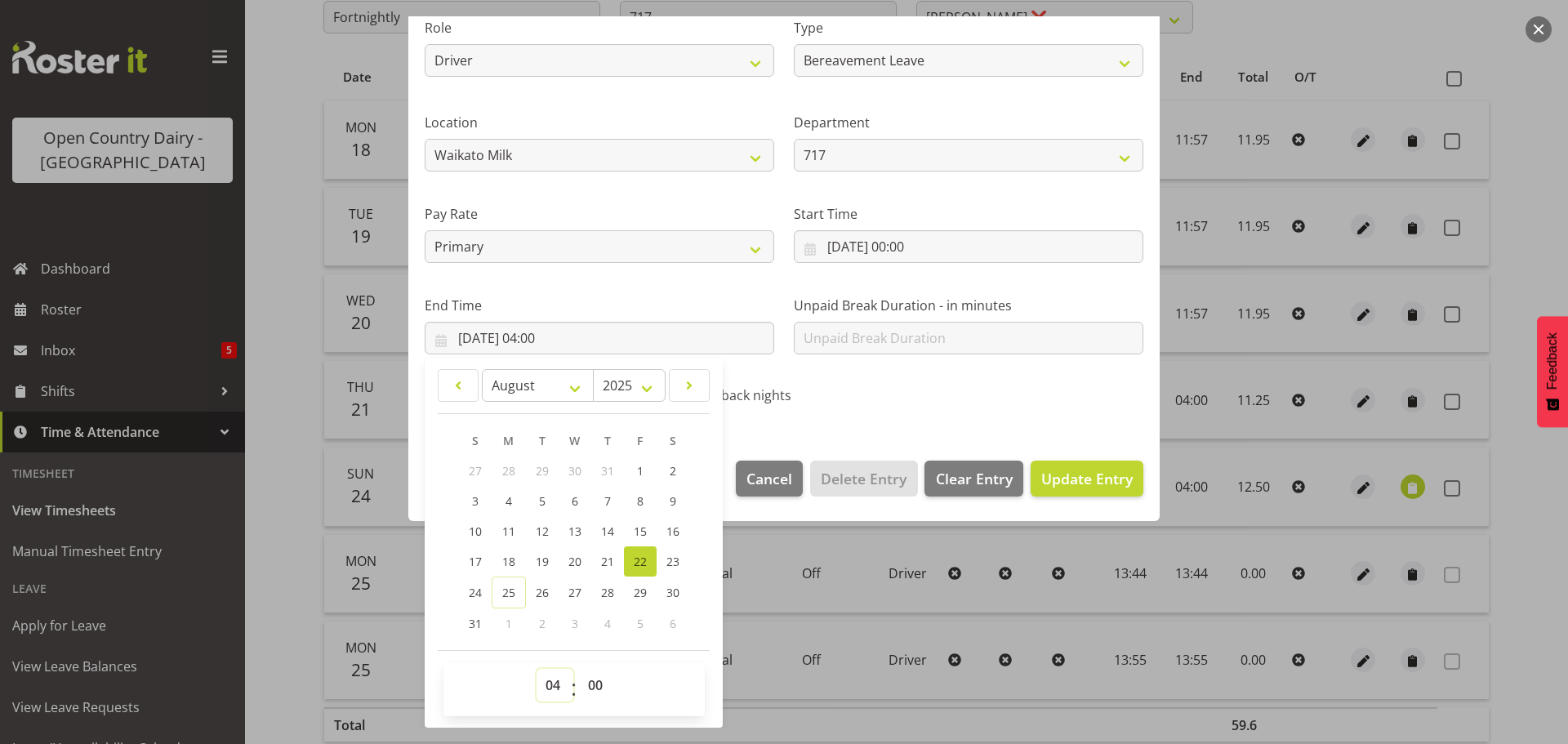
drag, startPoint x: 551, startPoint y: 685, endPoint x: 550, endPoint y: 671, distance: 14.0
click at [550, 681] on select "00 01 02 03 04 05 06 07 08 09 10 11 12 13 14 15 16 17 18 19 20 21 22 23" at bounding box center [555, 685] width 37 height 33
click at [536, 669] on select "00 01 02 03 04 05 06 07 08 09 10 11 12 13 14 15 16 17 18 19 20 21 22 23" at bounding box center [555, 685] width 37 height 33
click at [597, 680] on select "00 01 02 03 04 05 06 07 08 09 10 11 12 13 14 15 16 17 18 19 20 21 22 23 24 25 2…" at bounding box center [597, 685] width 37 height 33
click at [579, 669] on select "00 01 02 03 04 05 06 07 08 09 10 11 12 13 14 15 16 17 18 19 20 21 22 23 24 25 2…" at bounding box center [597, 685] width 37 height 33
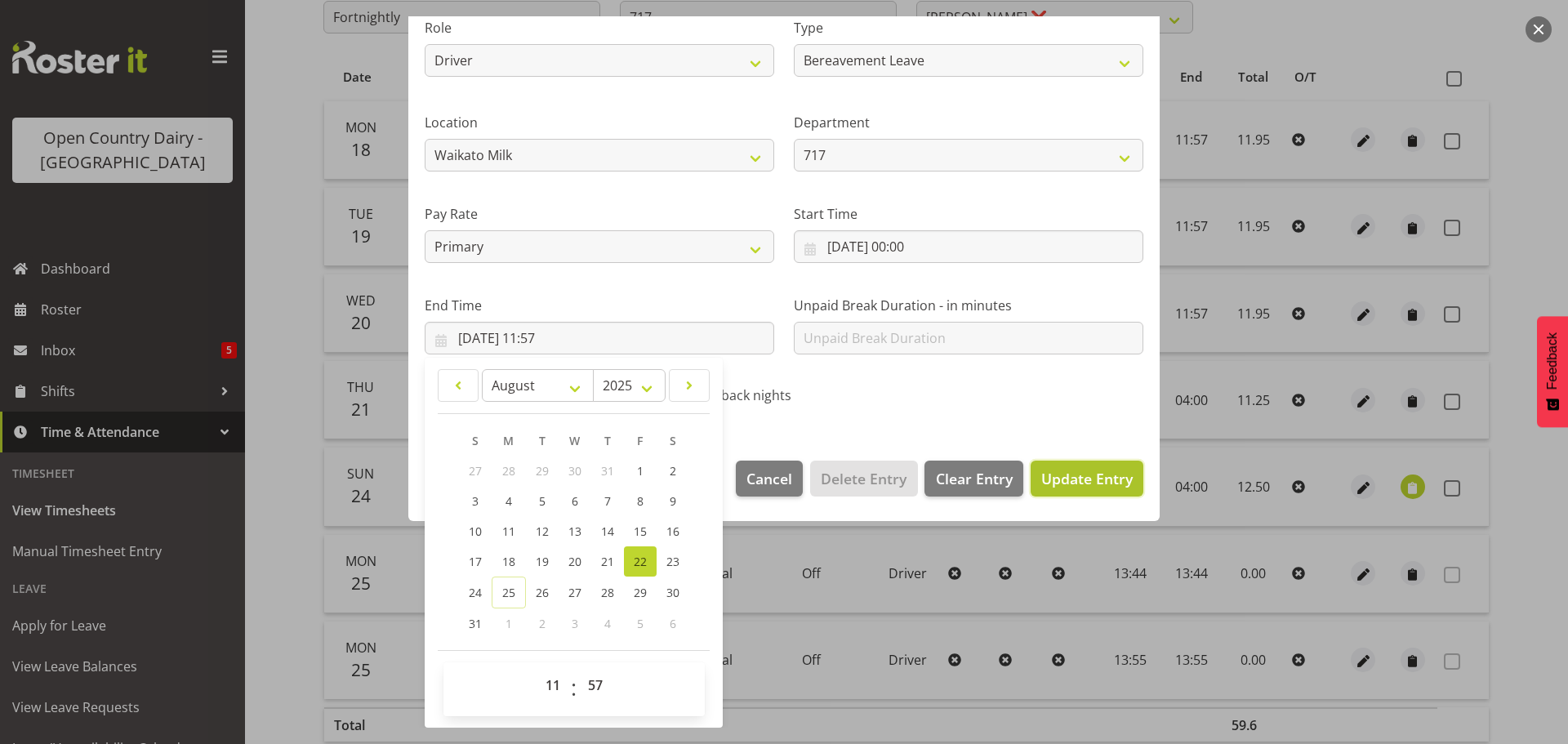
click at [1067, 484] on span "Update Entry" at bounding box center [1087, 479] width 92 height 20
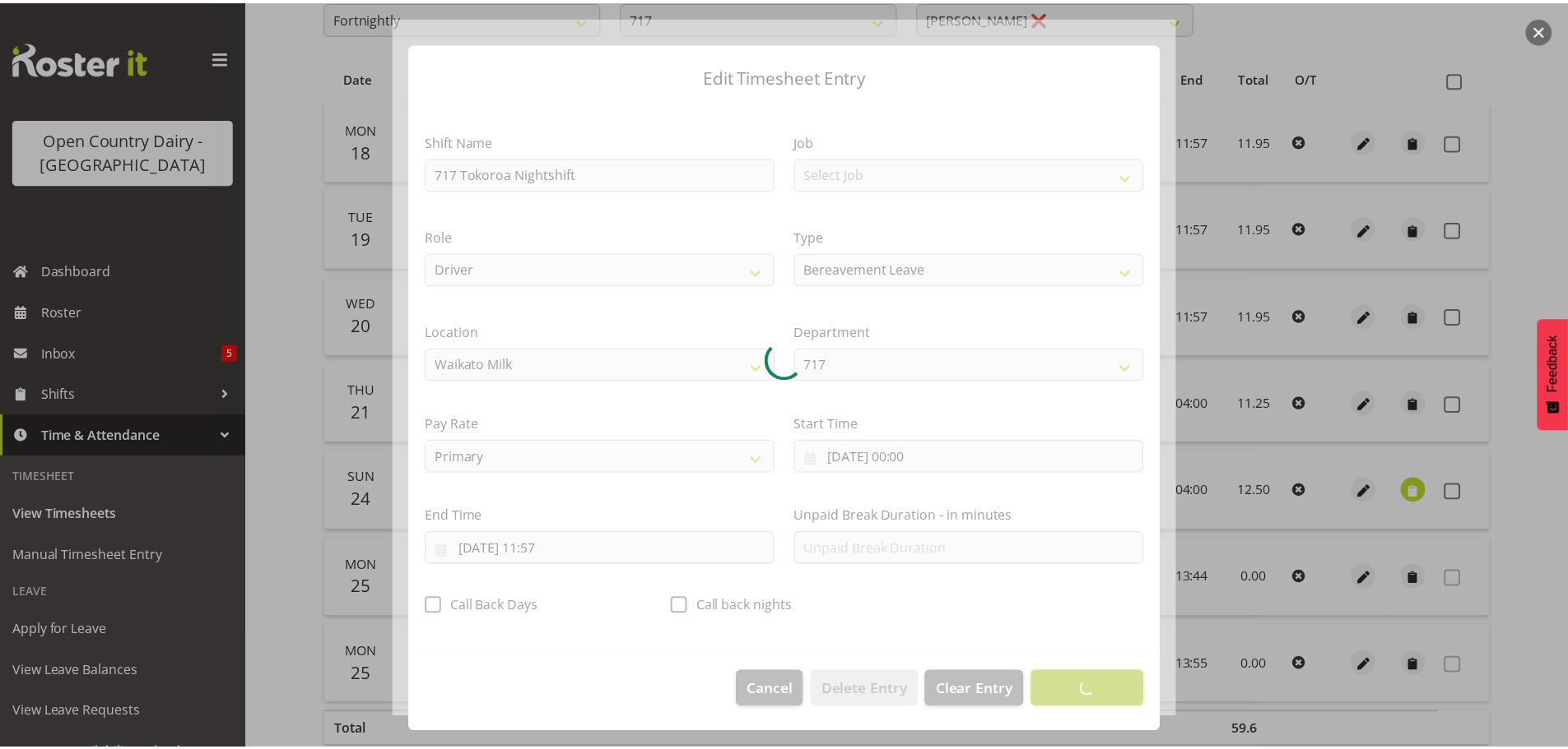
scroll to position [15, 0]
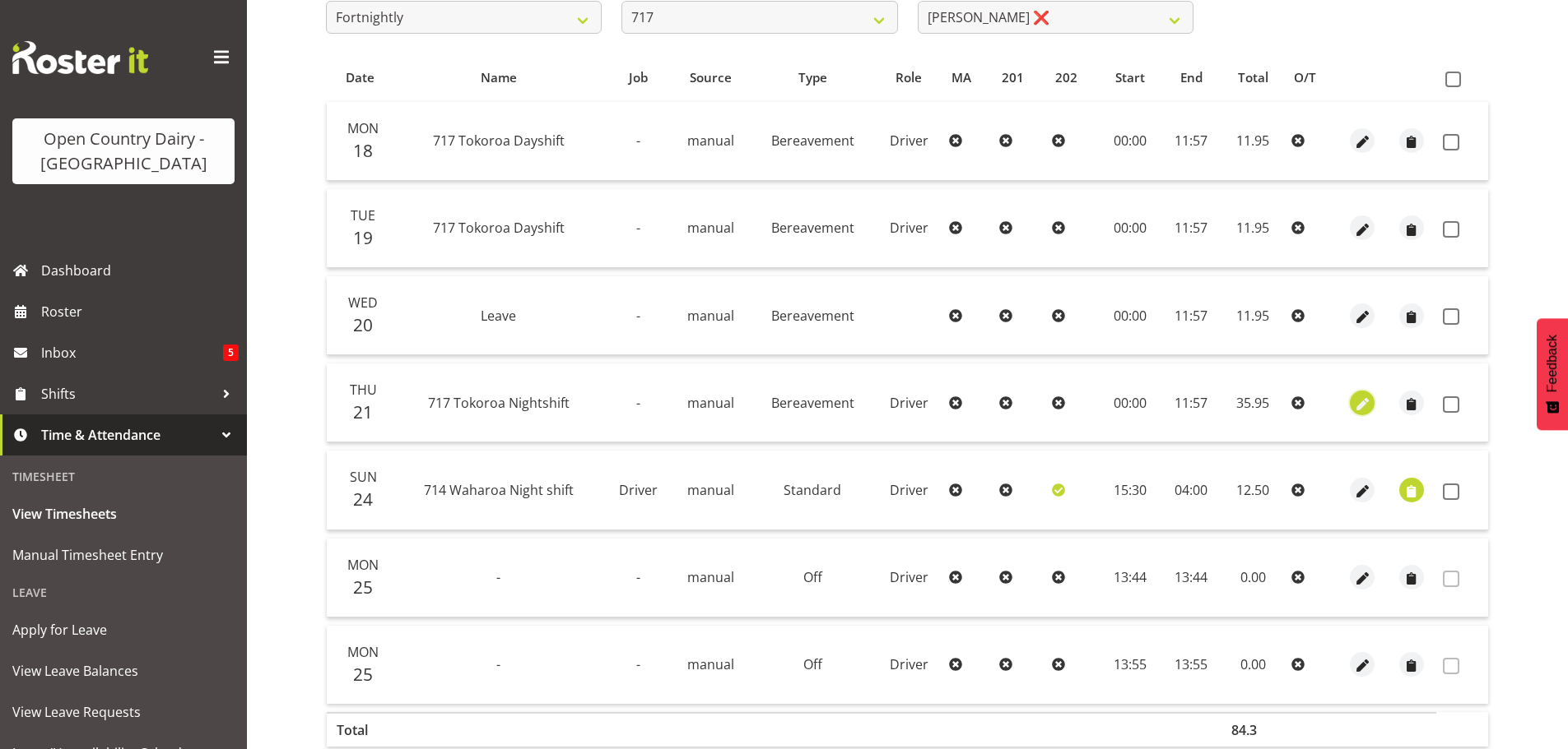
click at [1363, 401] on span "button" at bounding box center [1363, 404] width 19 height 19
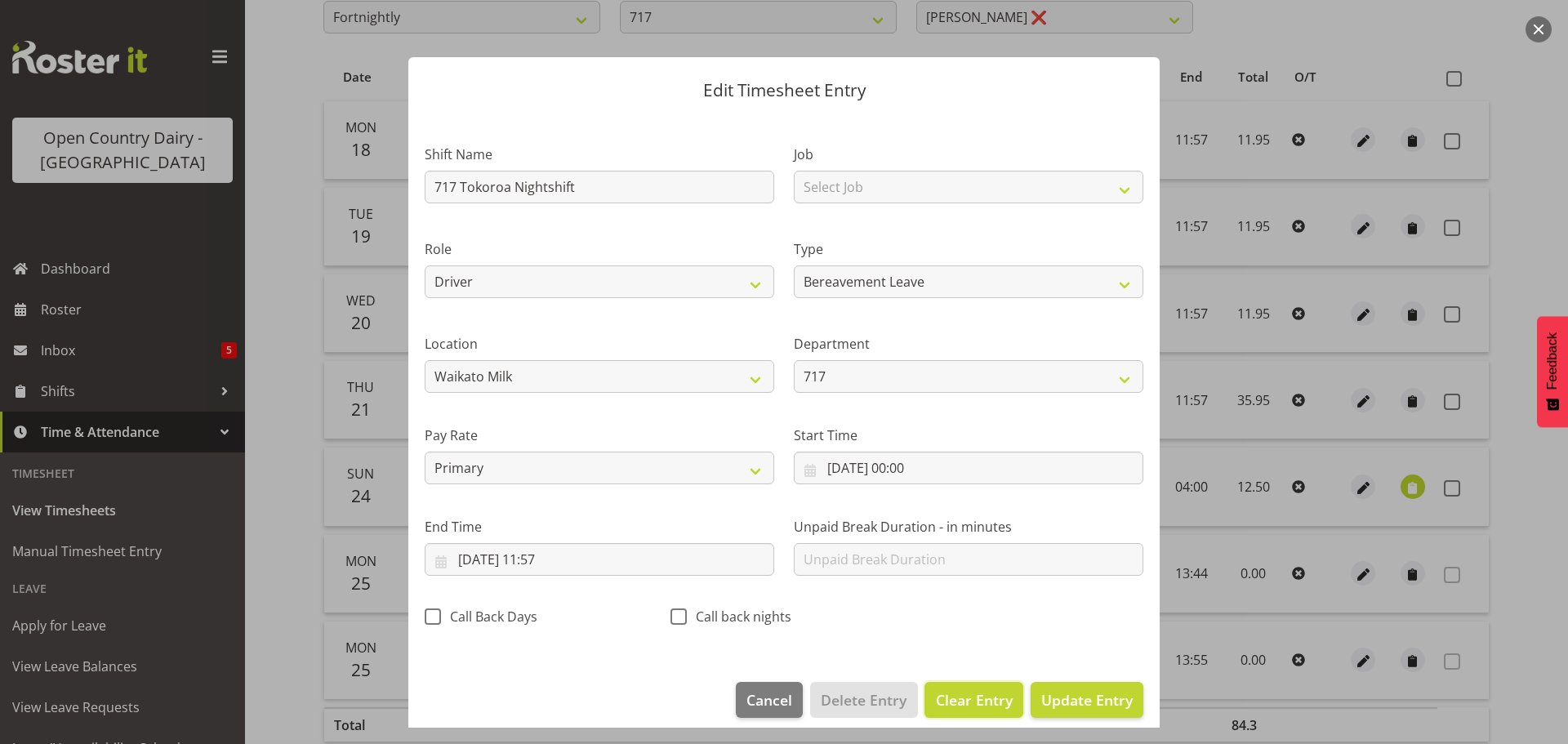
click at [960, 700] on span "Clear Entry" at bounding box center [974, 700] width 77 height 21
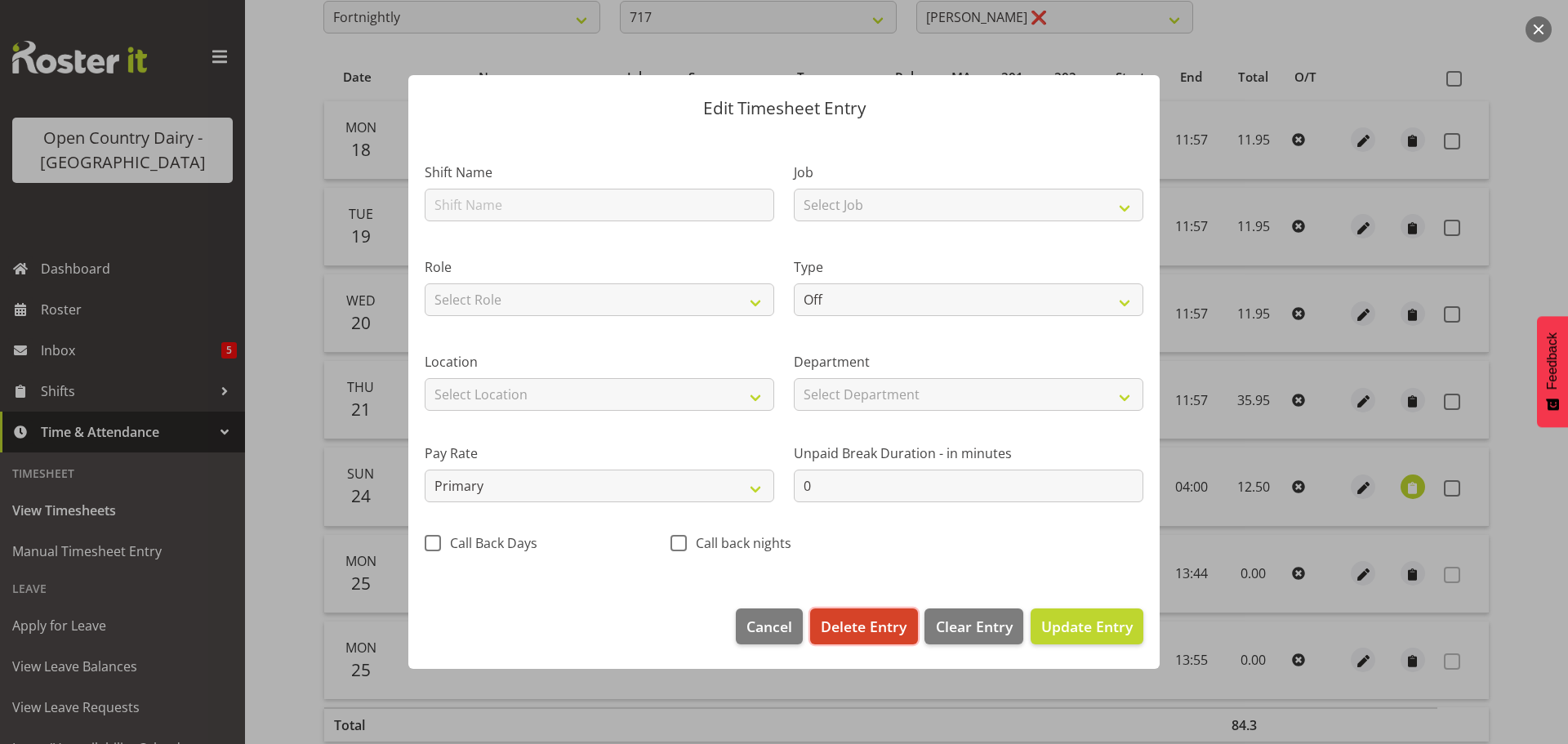
click at [882, 625] on span "Delete Entry" at bounding box center [864, 627] width 86 height 21
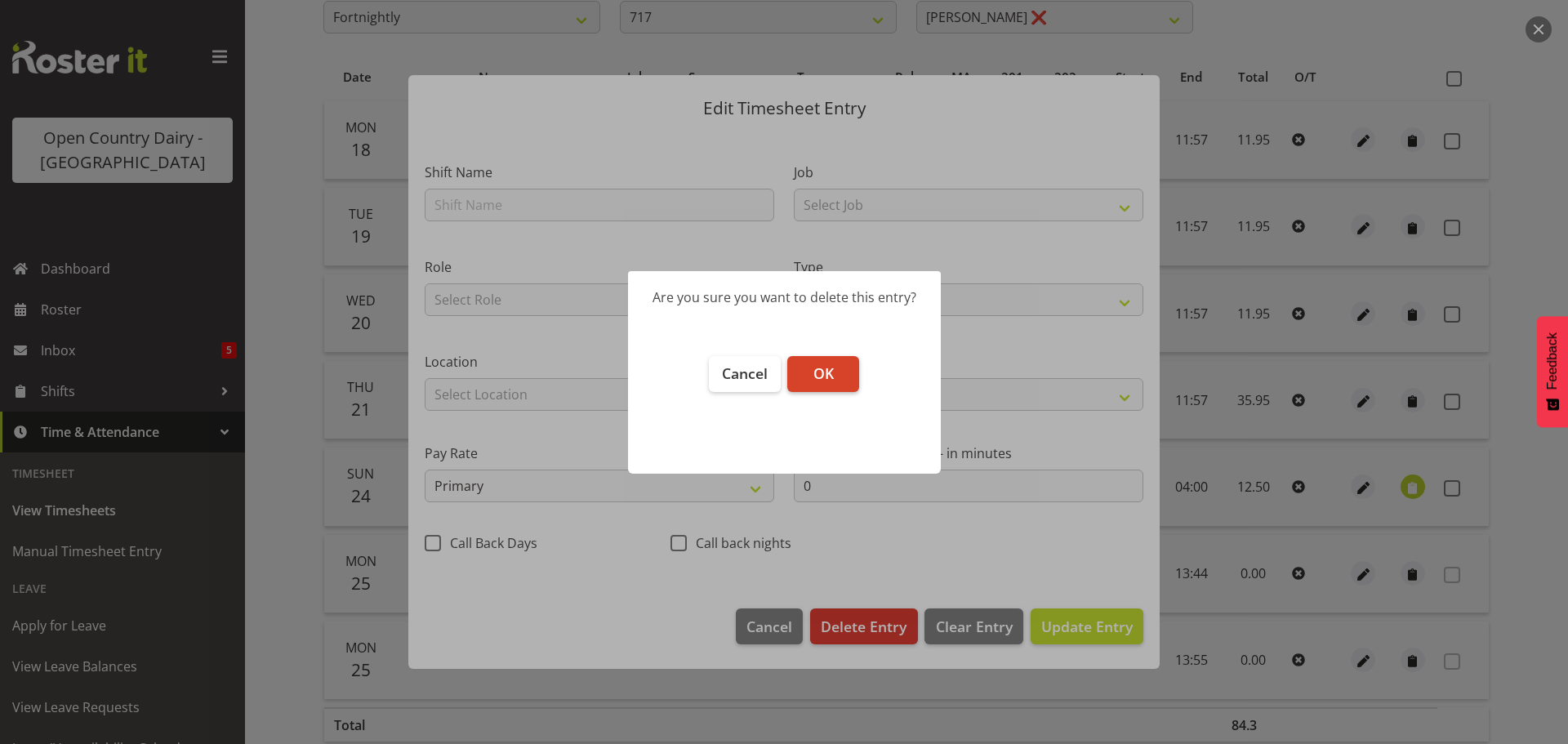
click at [812, 375] on button "OK" at bounding box center [823, 374] width 72 height 36
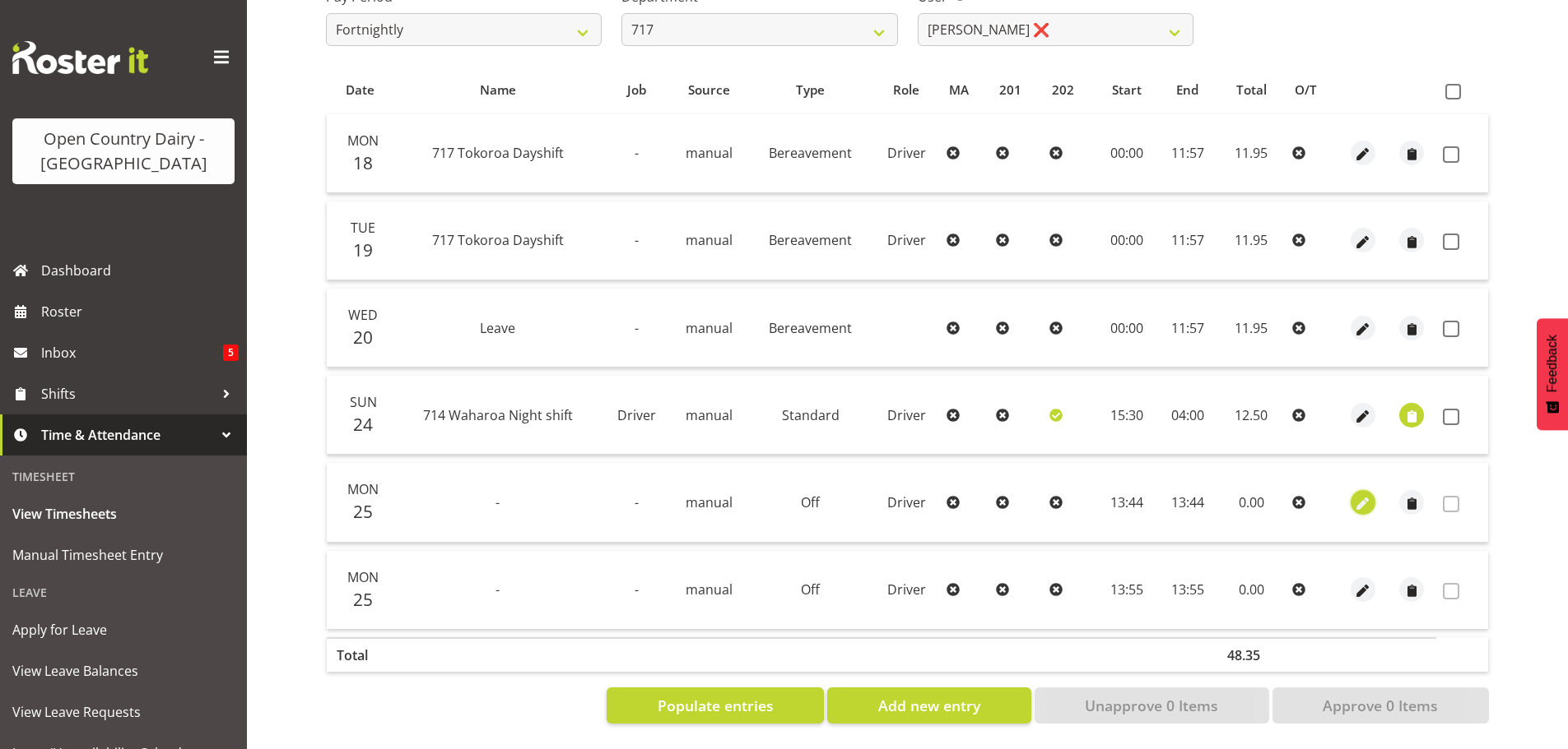
click at [1366, 495] on span "button" at bounding box center [1363, 504] width 19 height 19
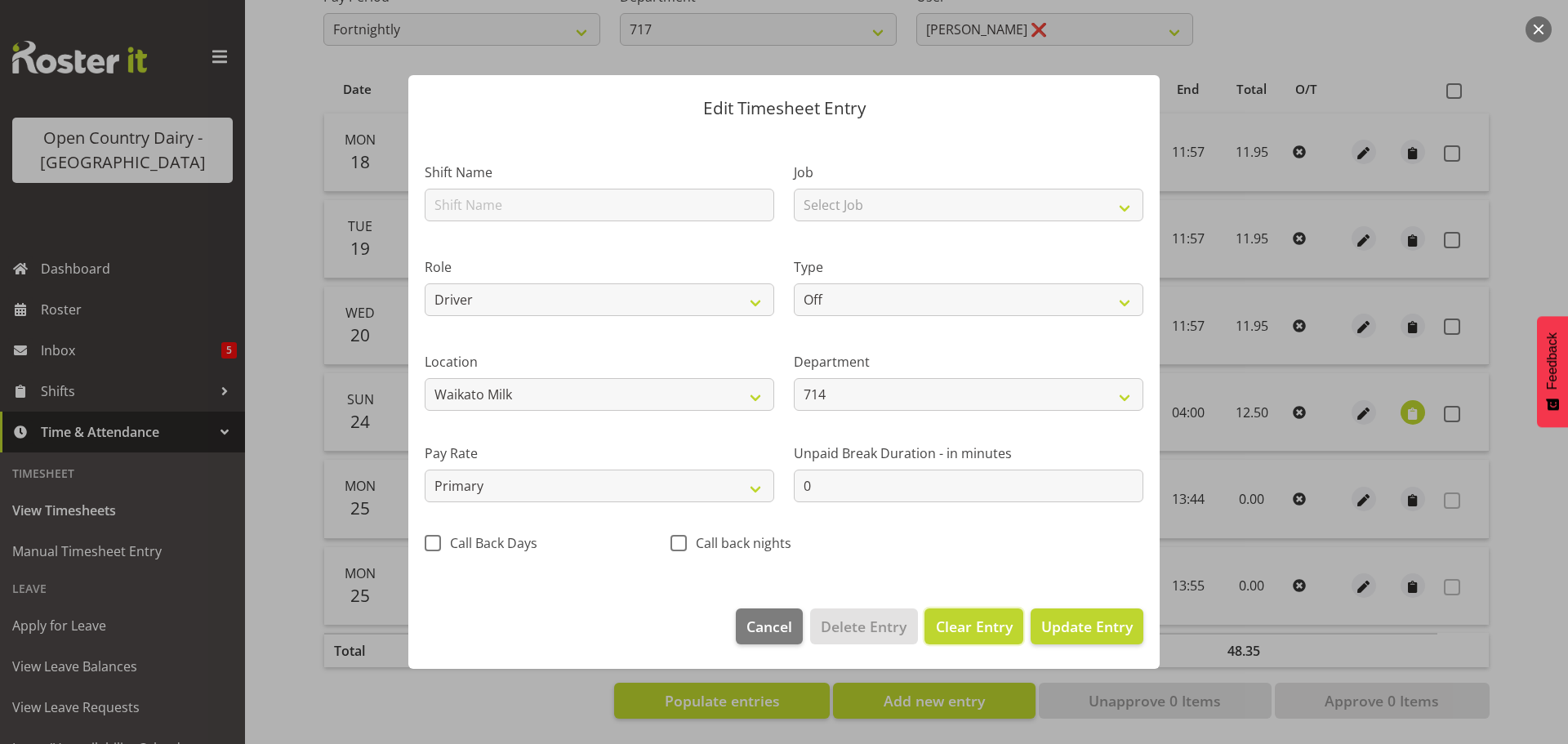
click at [947, 628] on span "Clear Entry" at bounding box center [974, 627] width 77 height 21
click at [885, 626] on span "Delete Entry" at bounding box center [864, 627] width 86 height 21
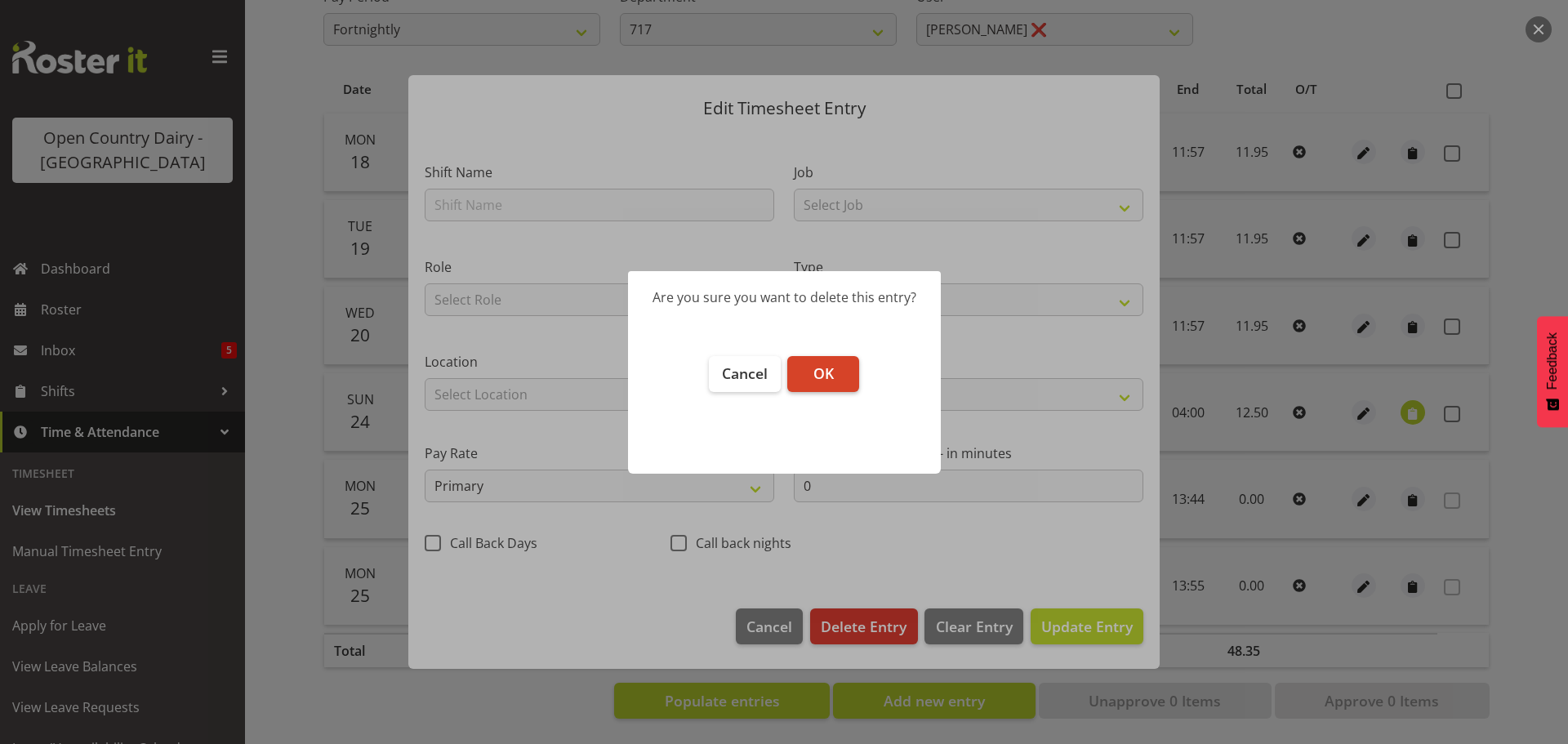
click at [832, 376] on span "OK" at bounding box center [824, 373] width 21 height 20
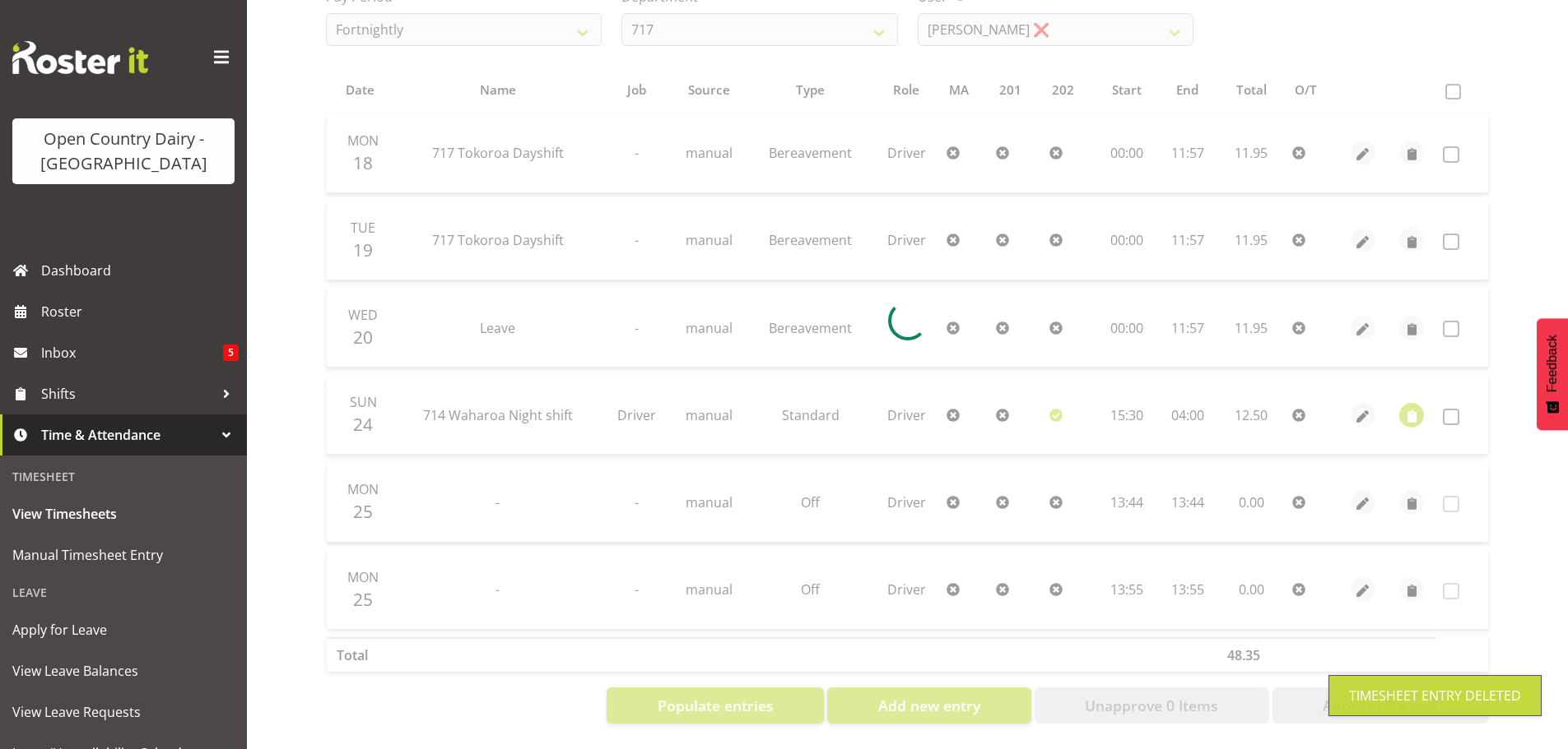
scroll to position [220, 0]
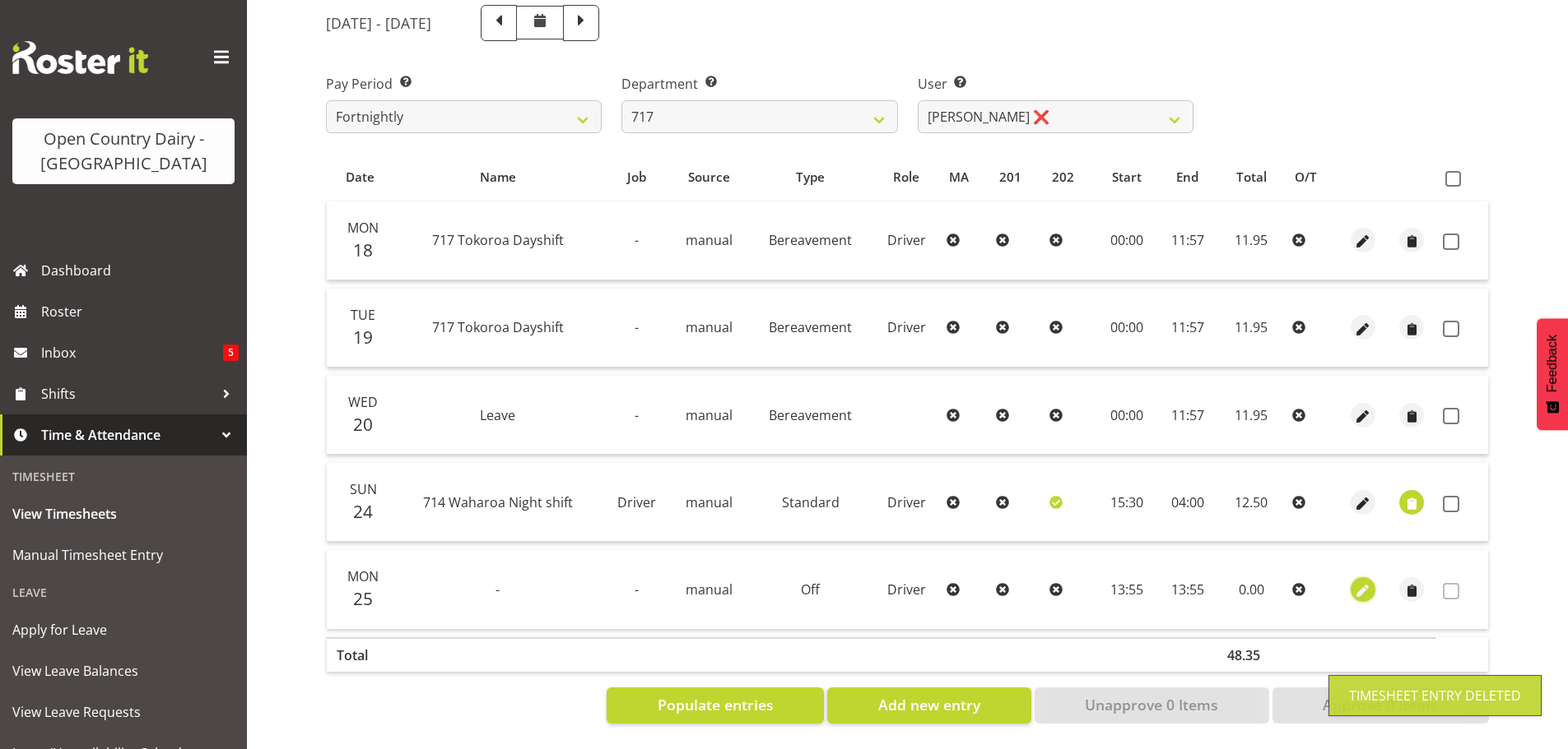
click at [1359, 582] on span "button" at bounding box center [1363, 591] width 19 height 19
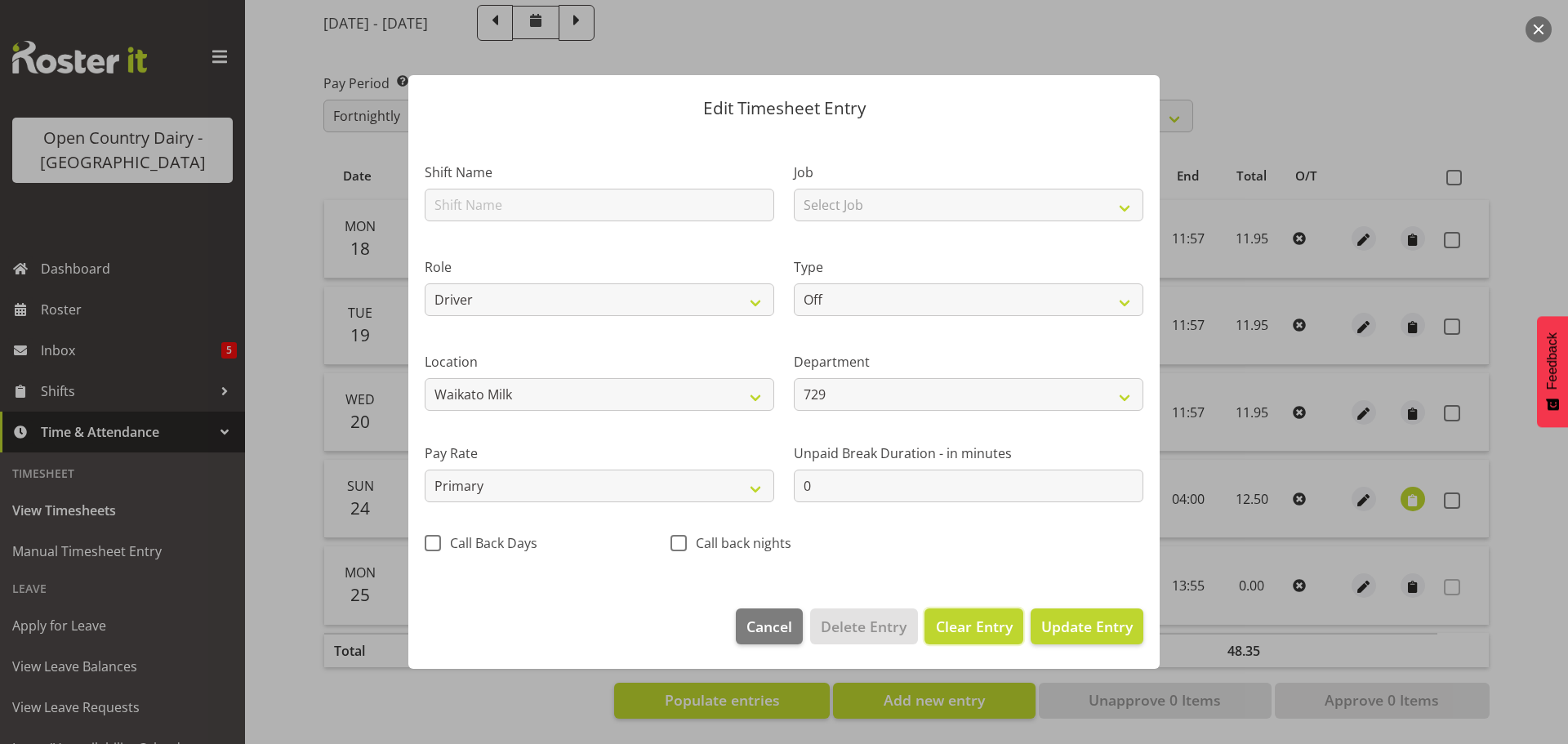
click at [971, 626] on span "Clear Entry" at bounding box center [974, 627] width 77 height 21
click at [867, 628] on span "Delete Entry" at bounding box center [864, 627] width 86 height 21
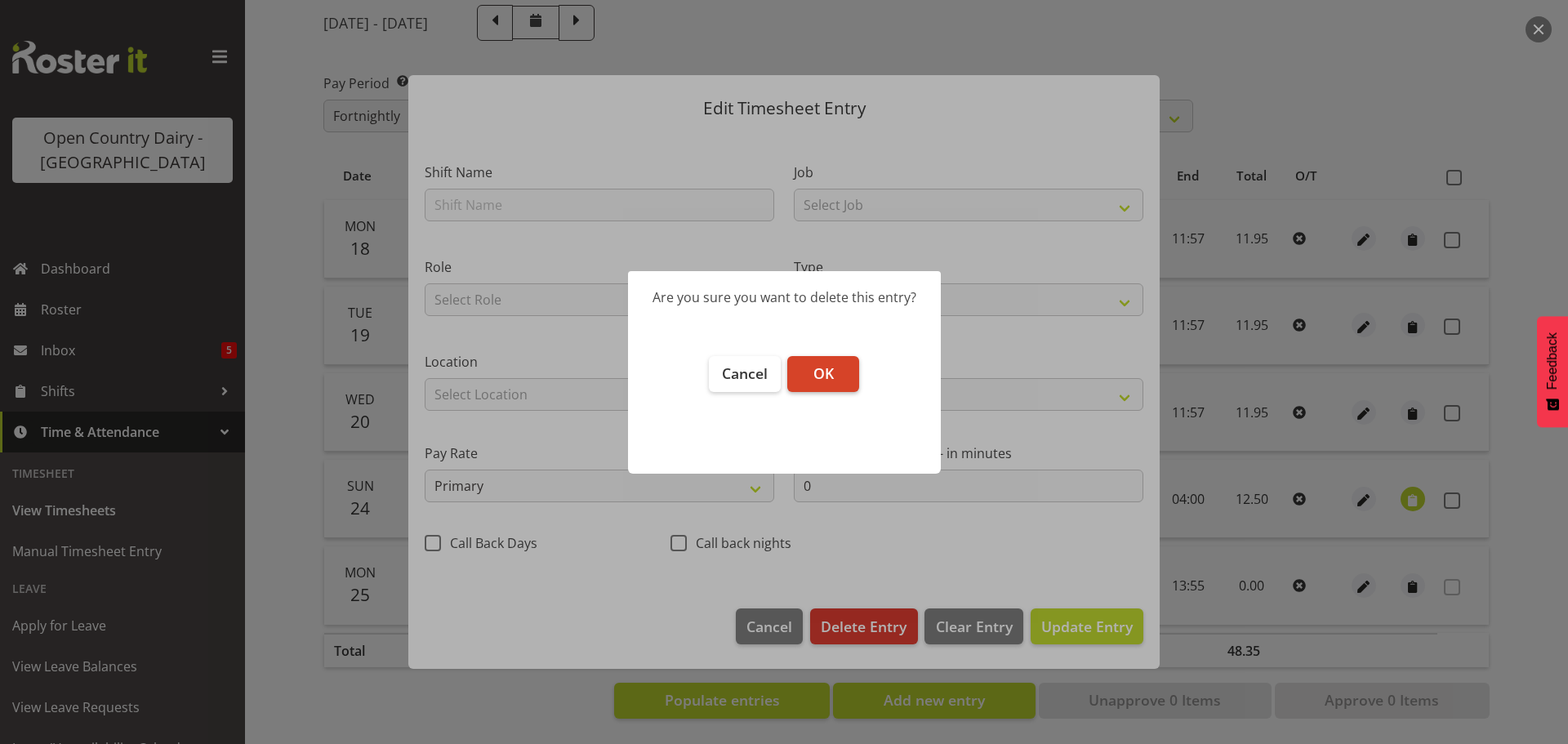
click at [821, 377] on span "OK" at bounding box center [824, 373] width 21 height 20
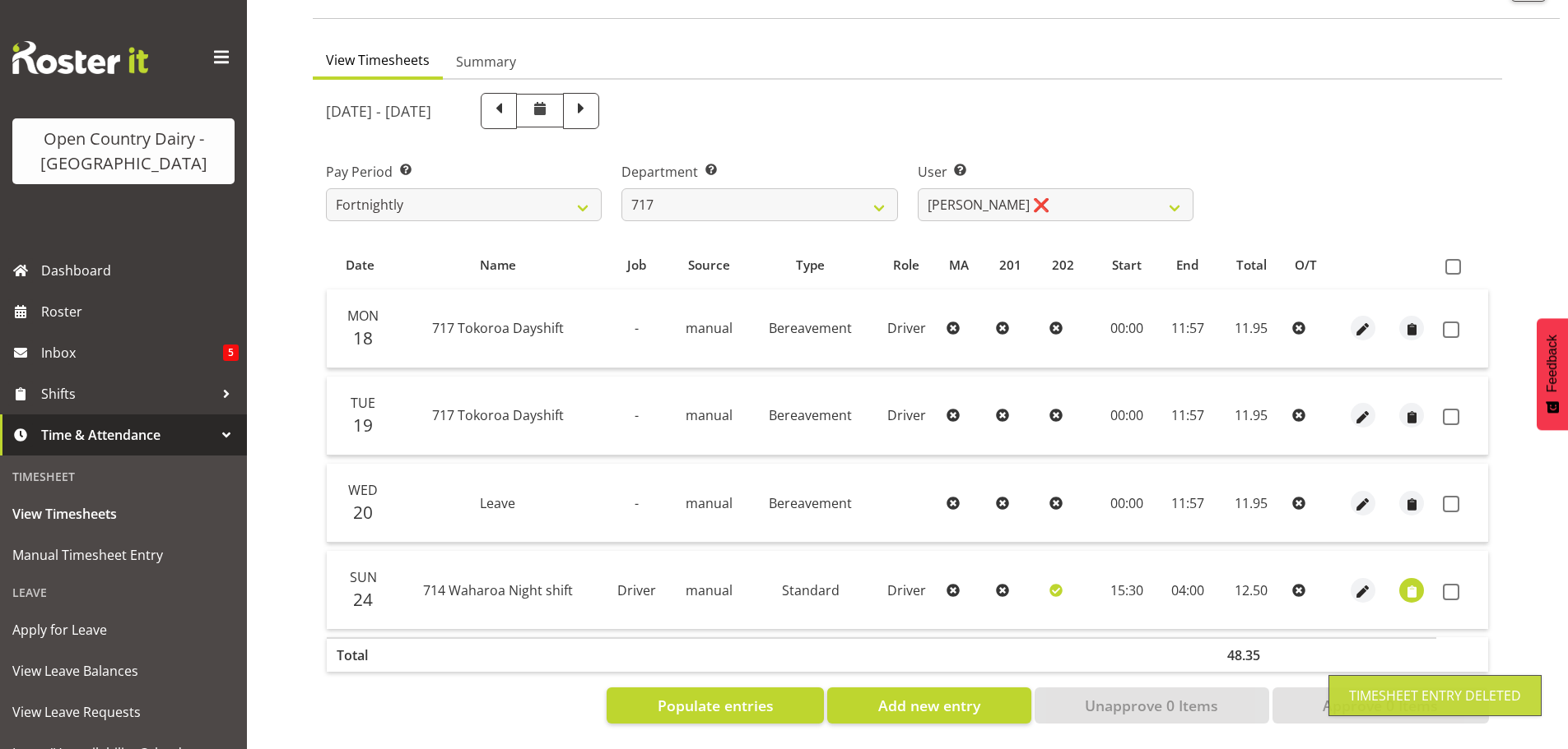
scroll to position [132, 0]
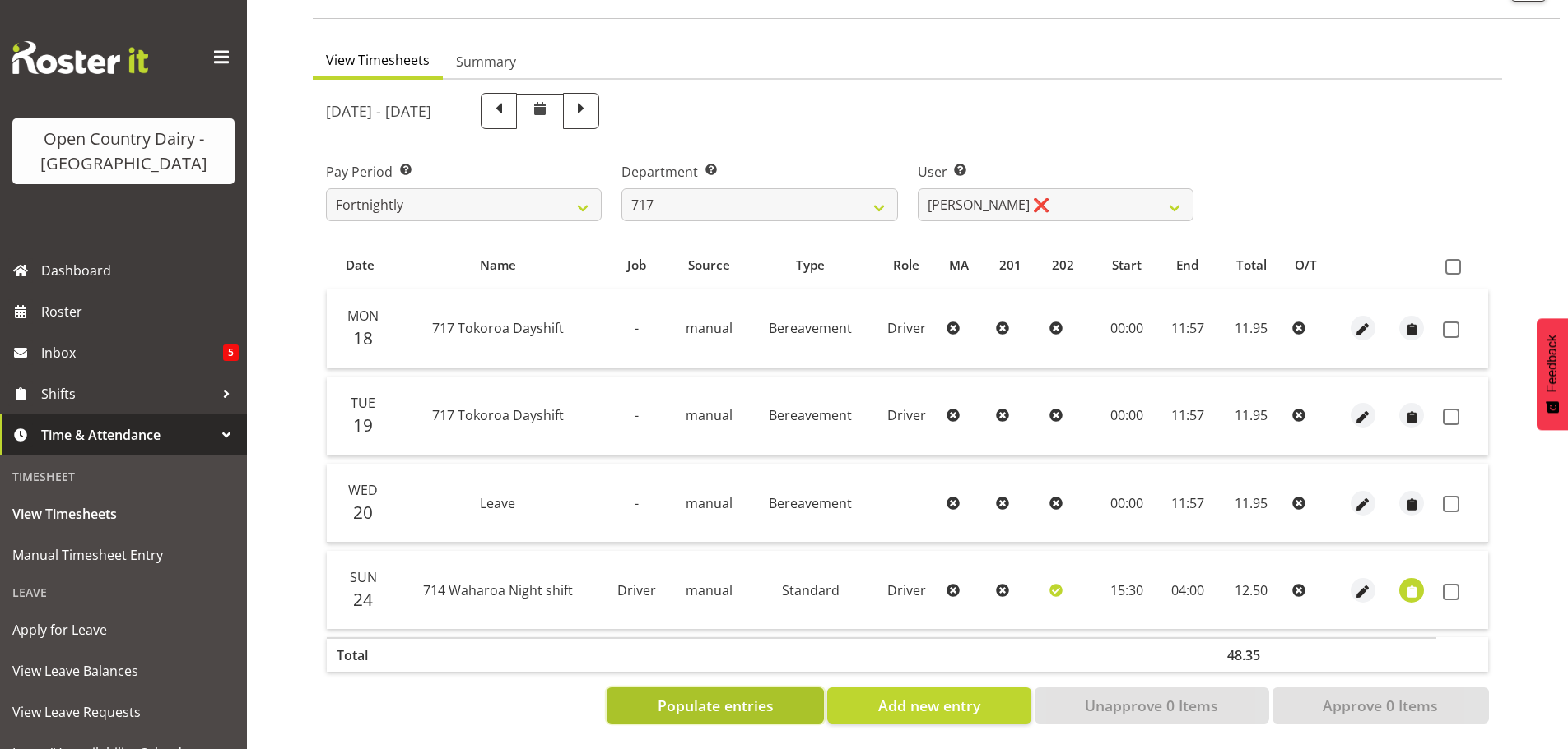
click at [730, 695] on span "Populate entries" at bounding box center [716, 706] width 116 height 22
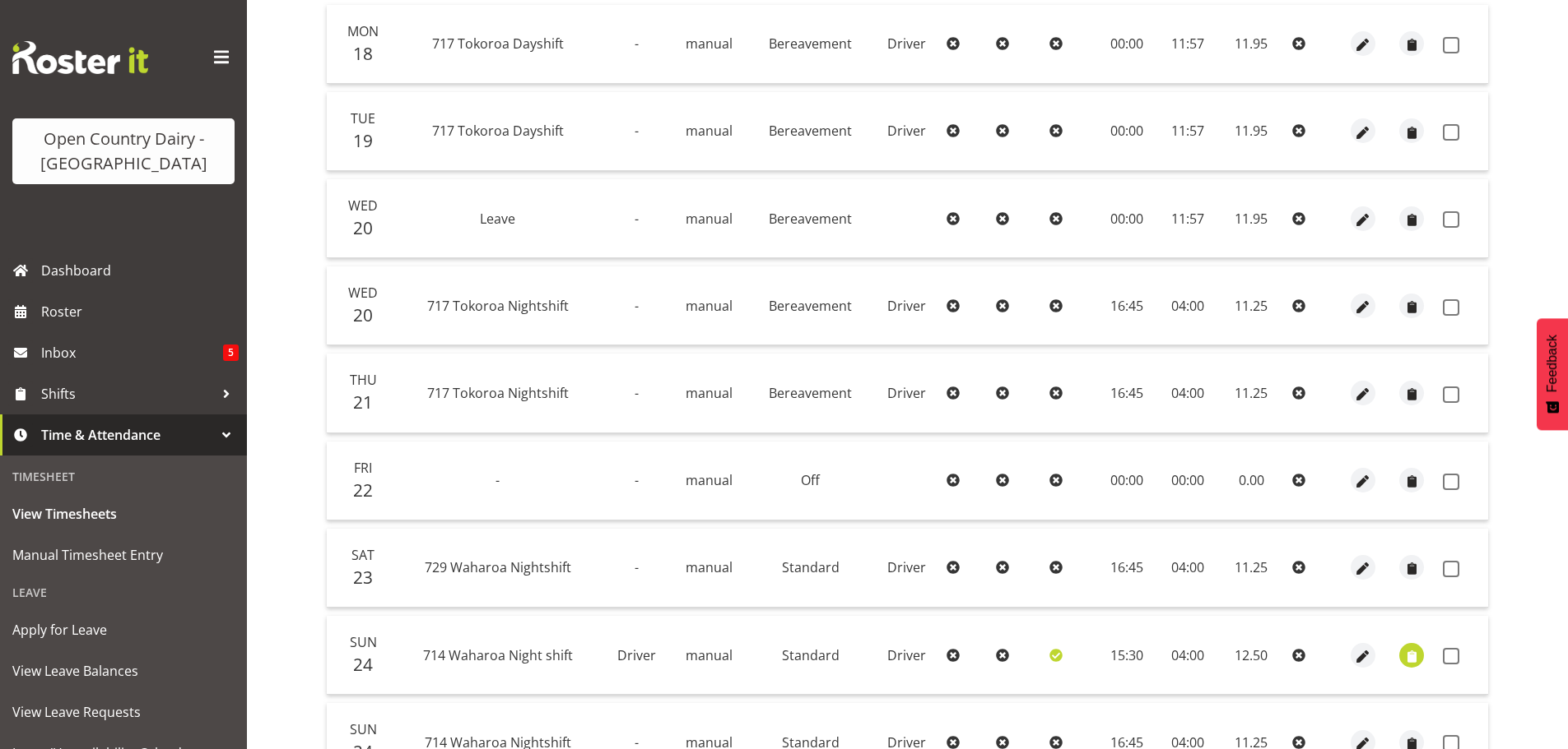
scroll to position [461, 0]
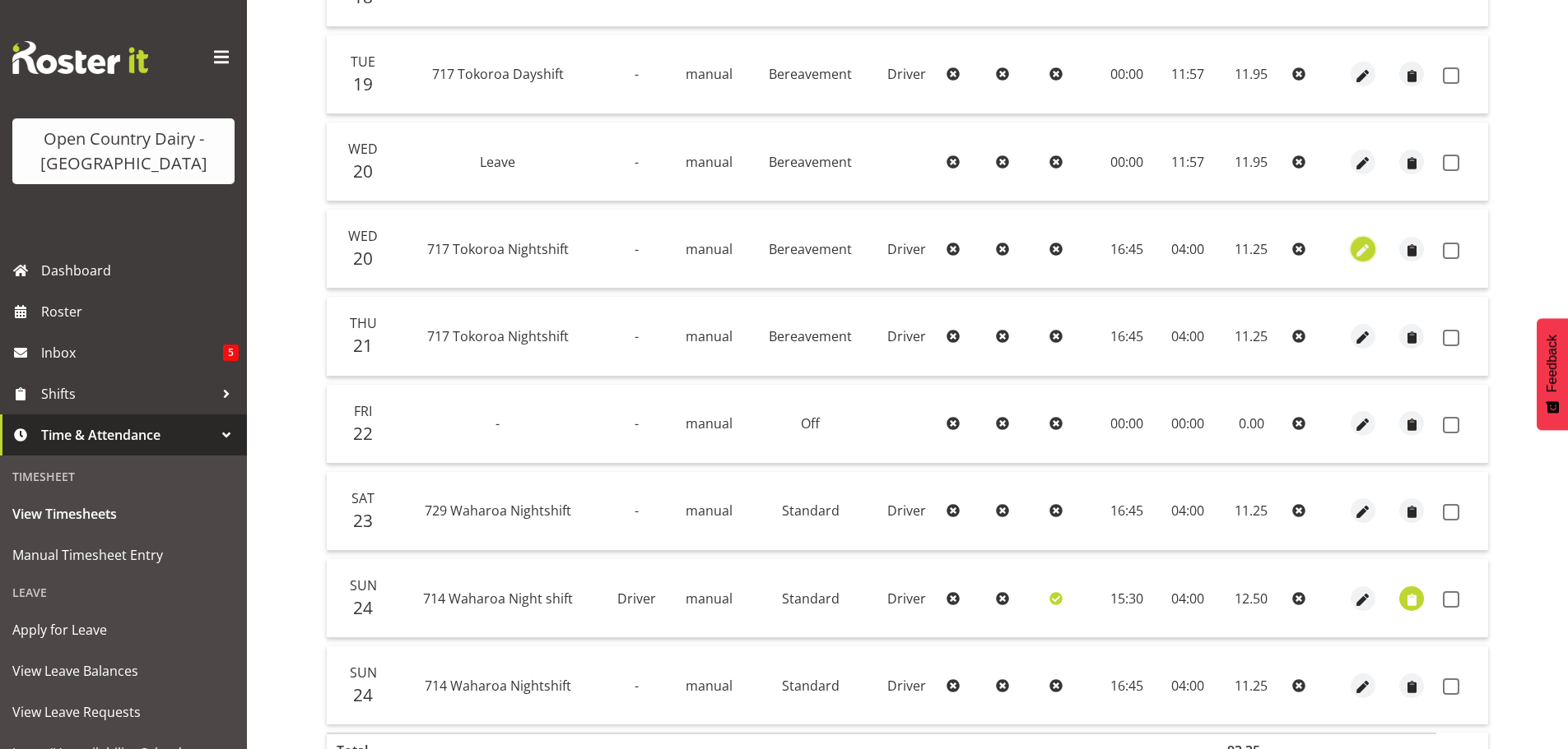
click at [1363, 248] on span "button" at bounding box center [1363, 250] width 19 height 19
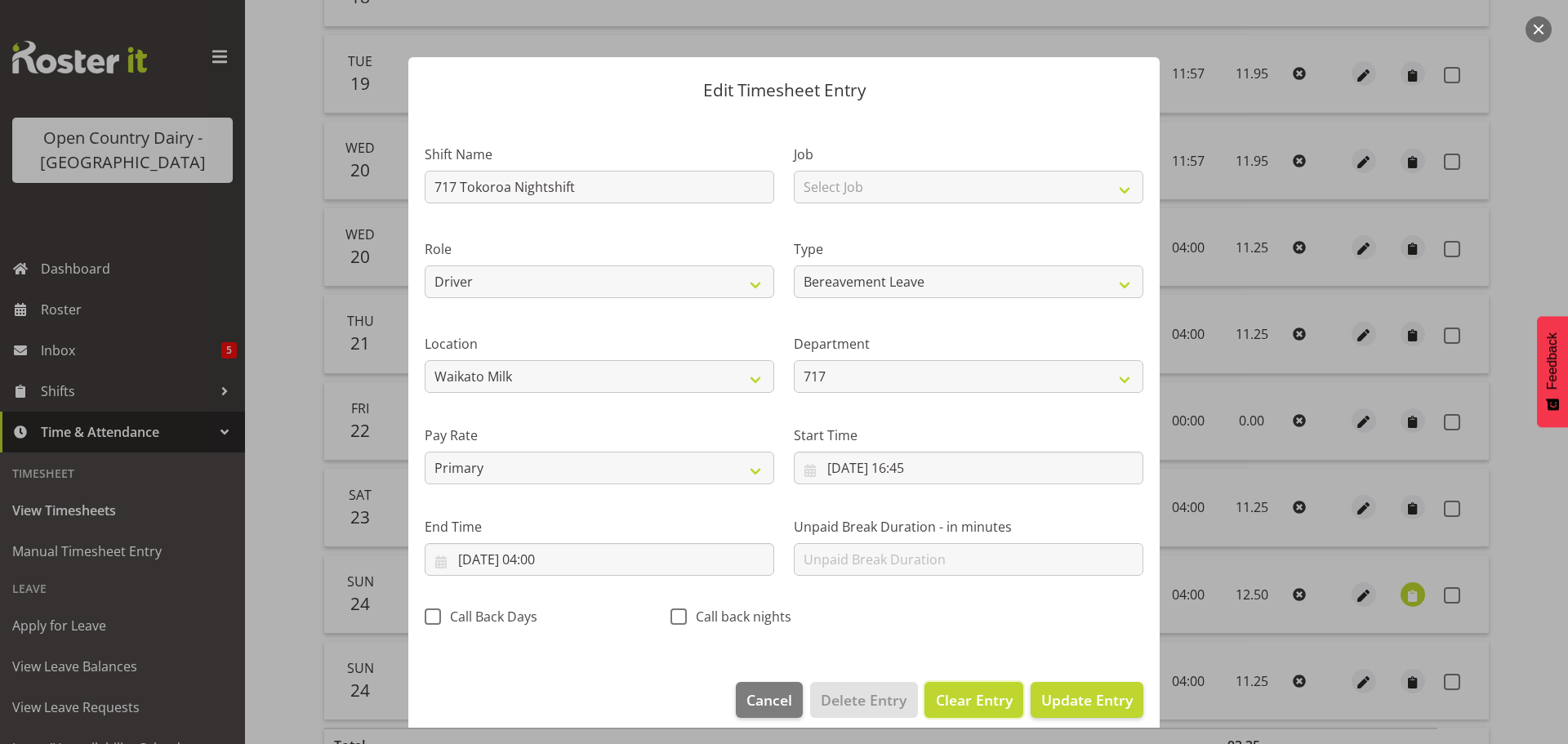
click at [974, 694] on span "Clear Entry" at bounding box center [974, 700] width 77 height 21
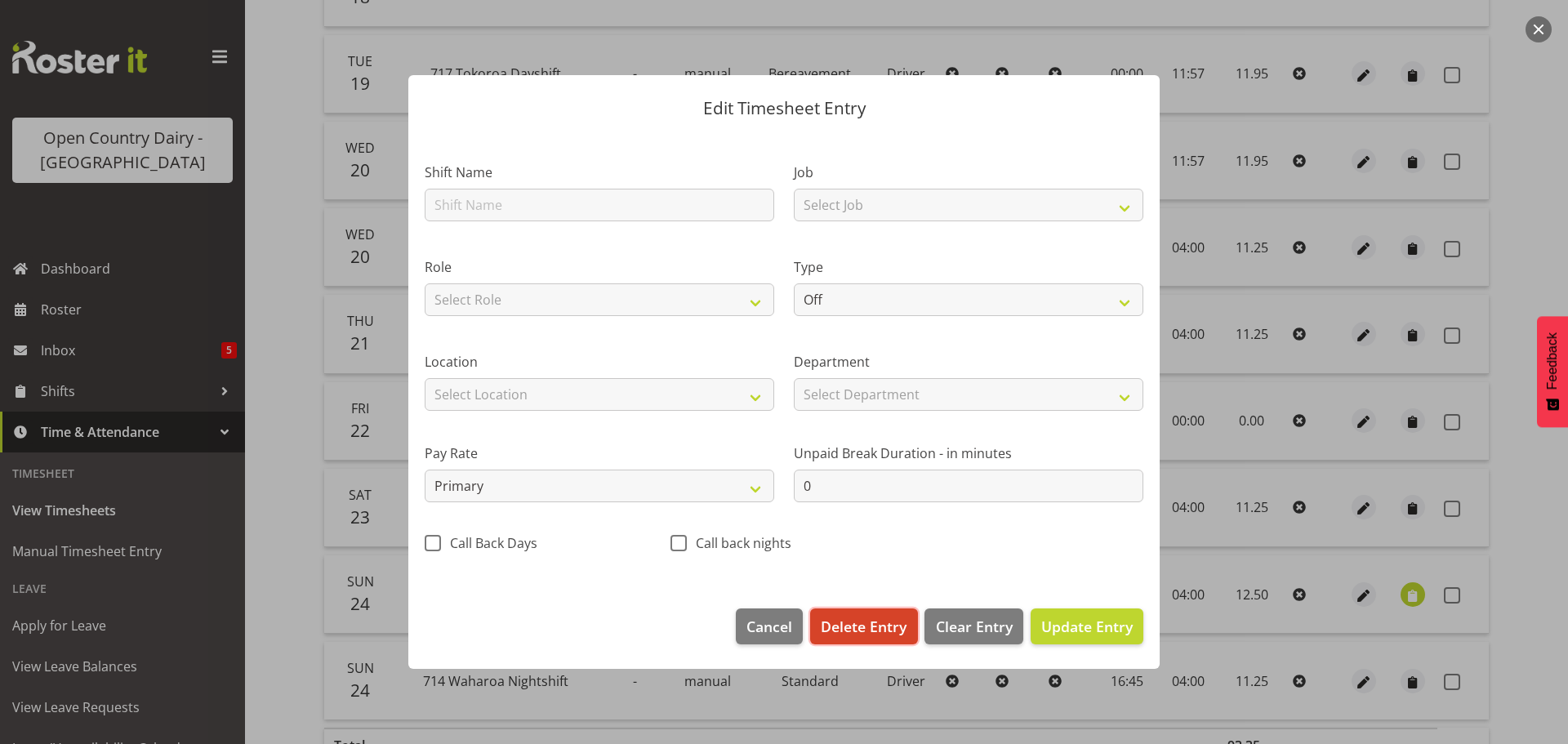
click at [865, 621] on span "Delete Entry" at bounding box center [864, 627] width 86 height 21
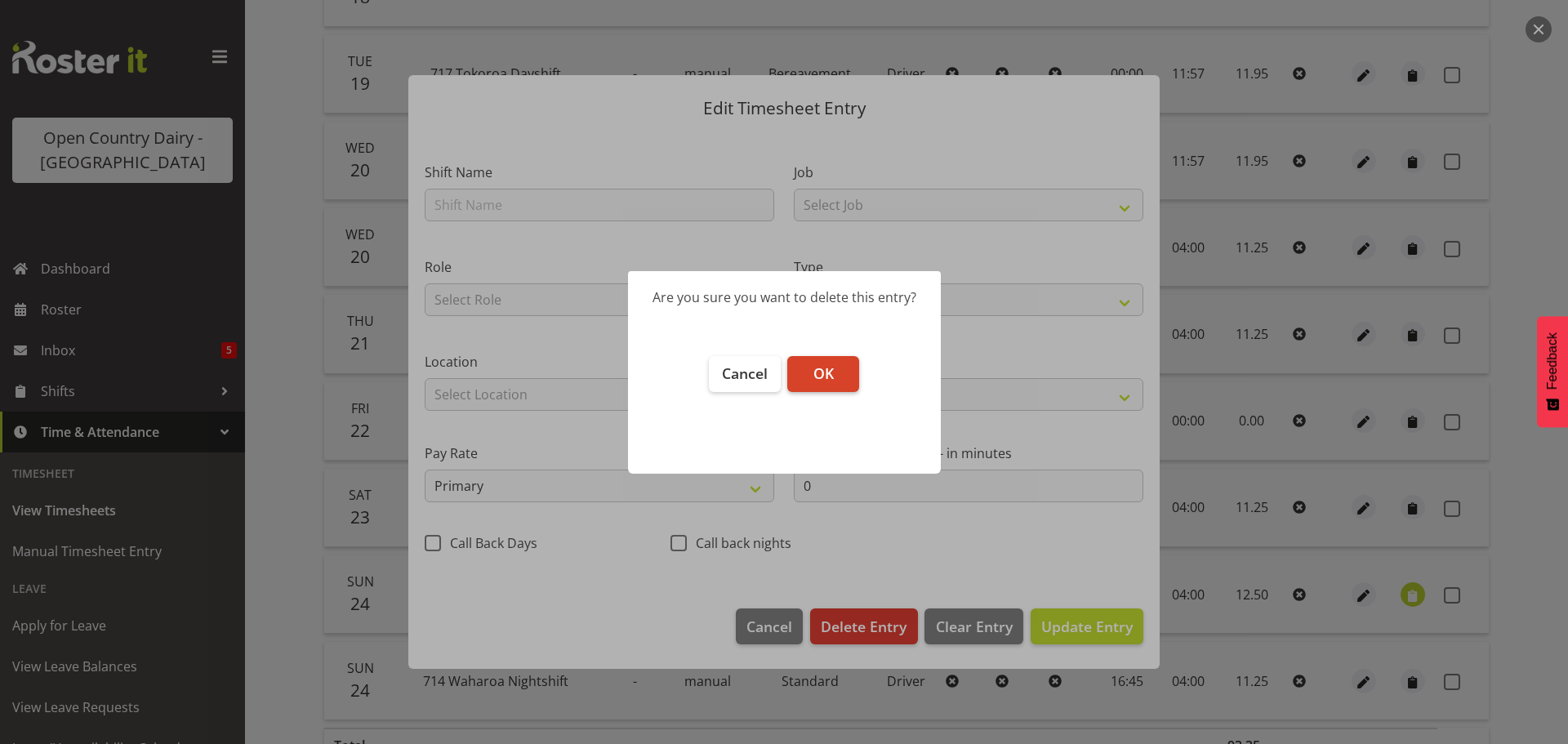
click at [823, 375] on span "OK" at bounding box center [824, 373] width 21 height 20
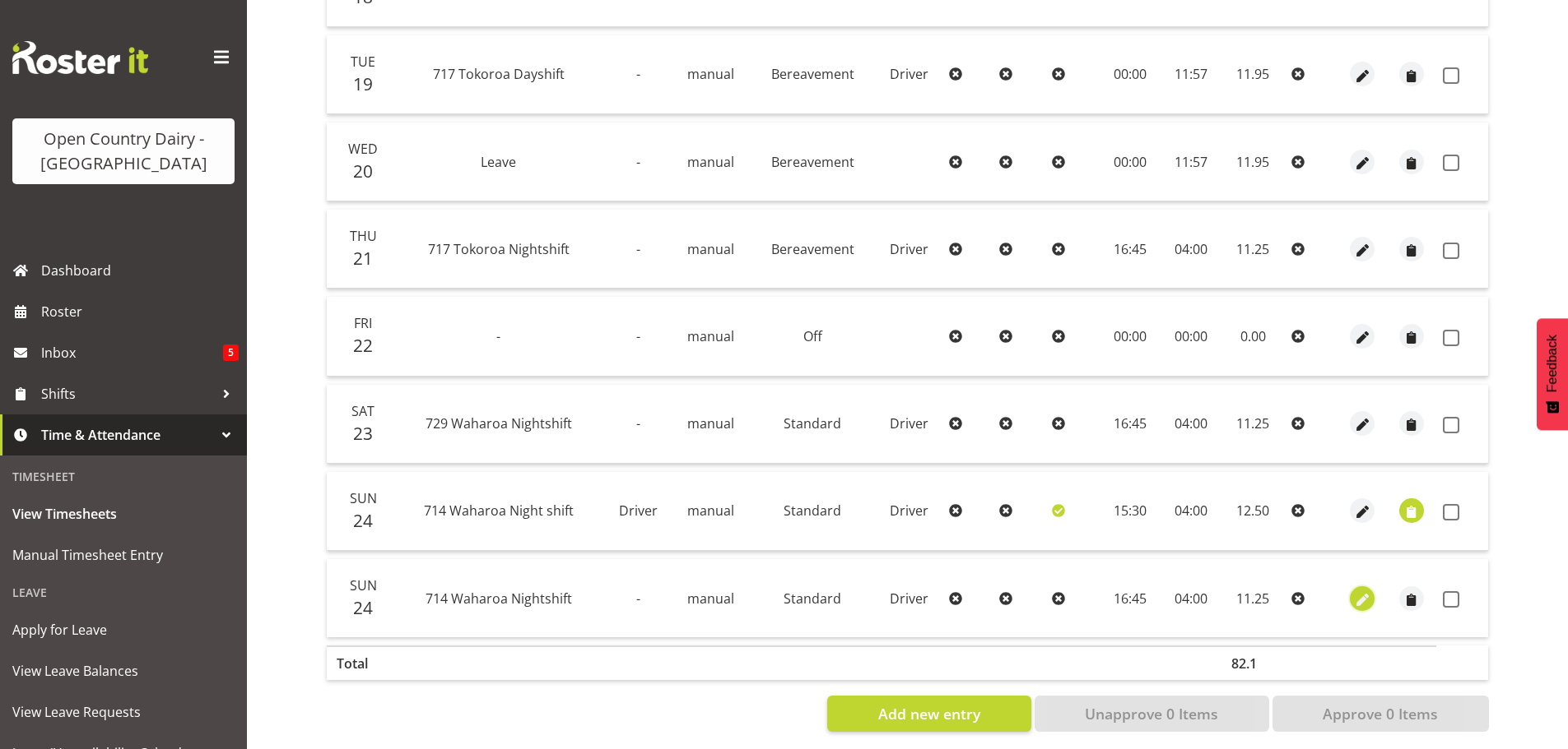
click at [1359, 602] on span "button" at bounding box center [1363, 600] width 19 height 19
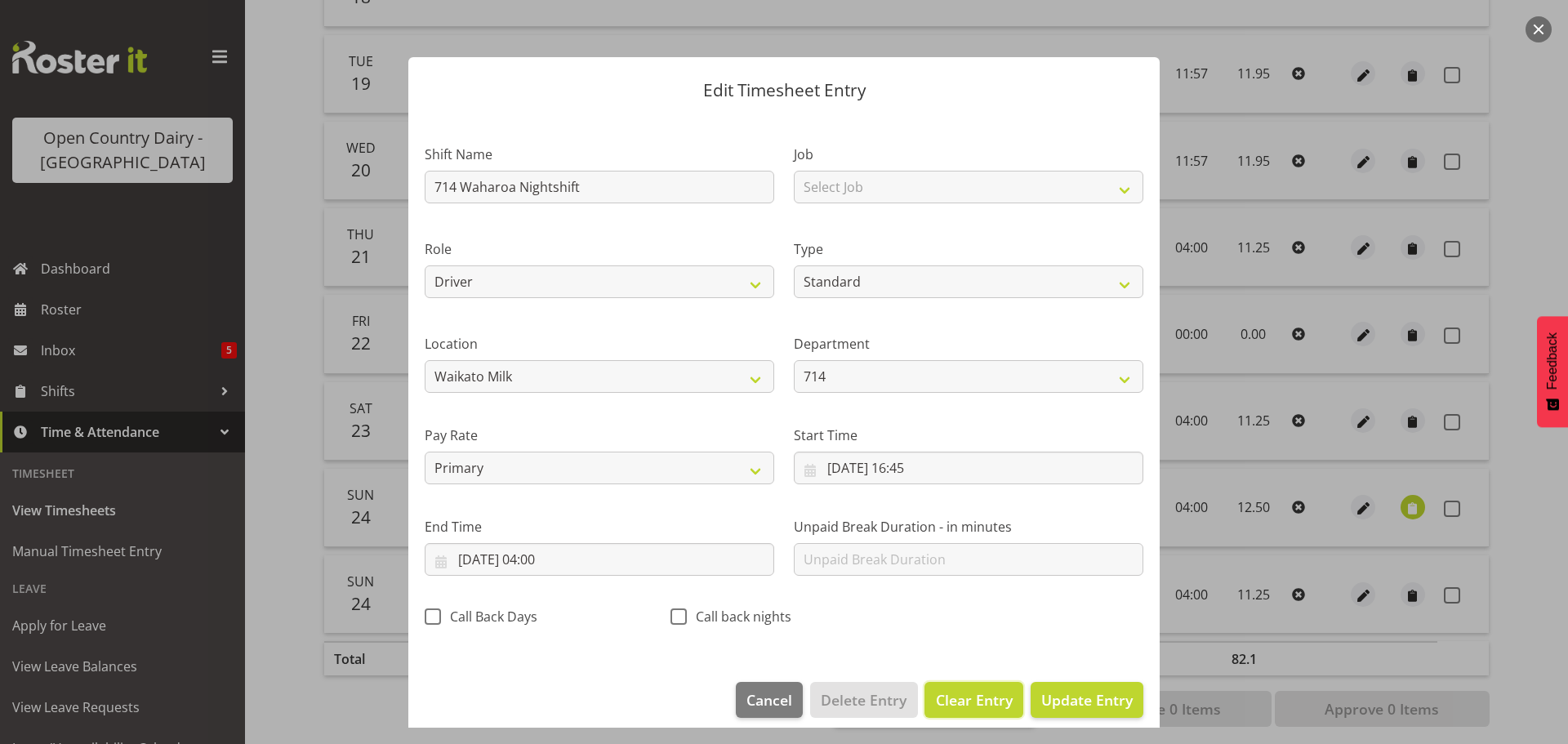
click at [959, 702] on span "Clear Entry" at bounding box center [974, 700] width 77 height 21
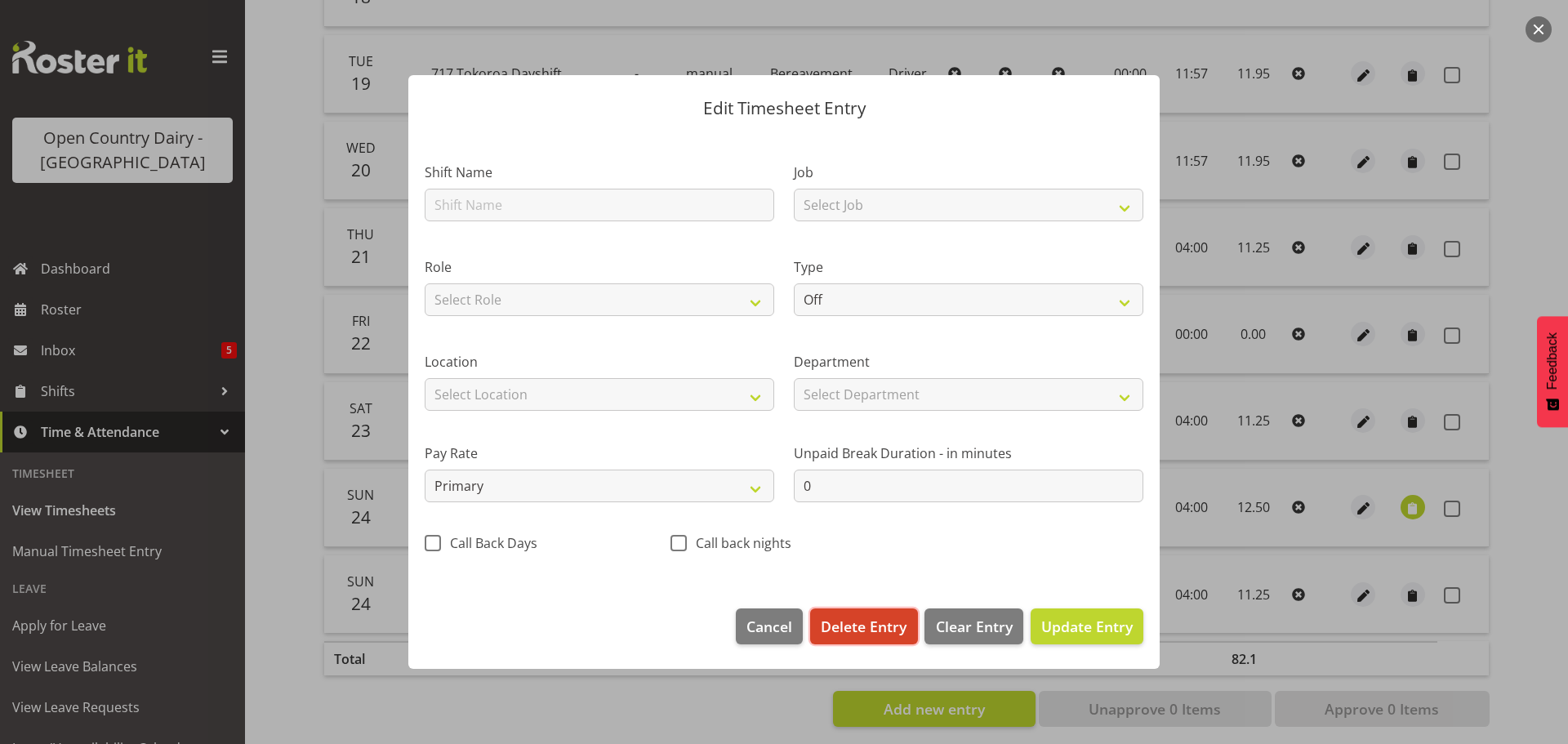
click at [872, 633] on span "Delete Entry" at bounding box center [864, 627] width 86 height 21
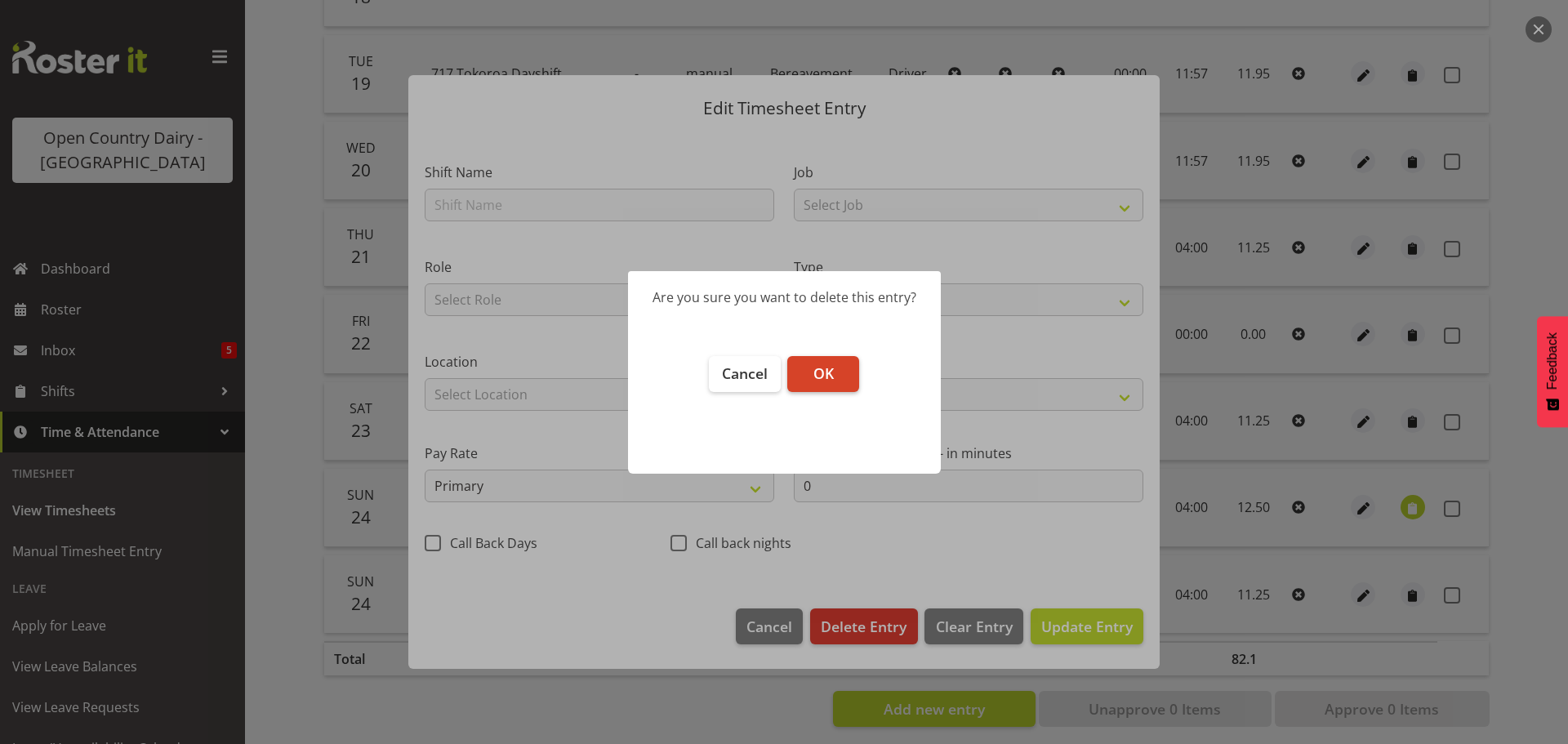
click at [821, 372] on span "OK" at bounding box center [824, 373] width 21 height 20
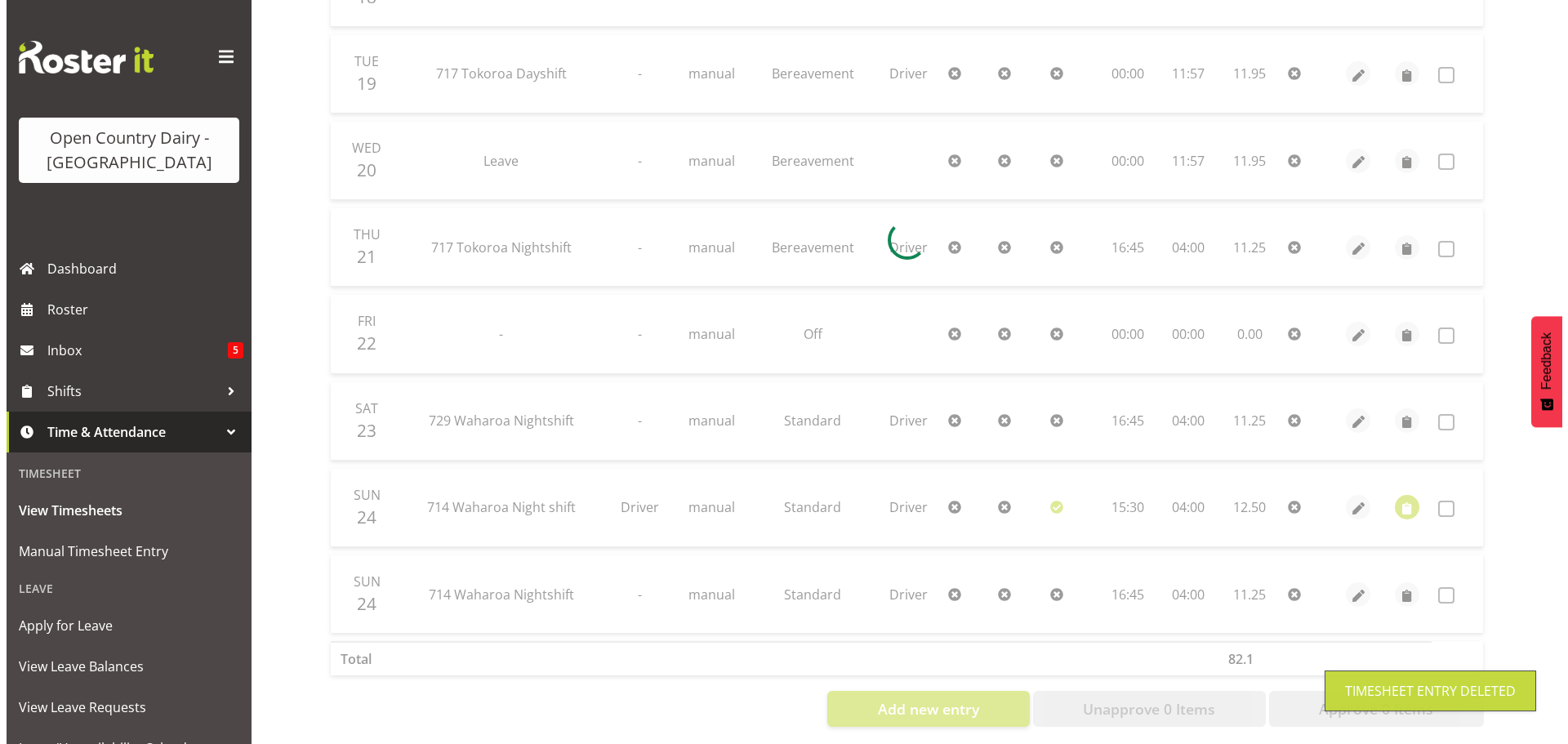
scroll to position [392, 0]
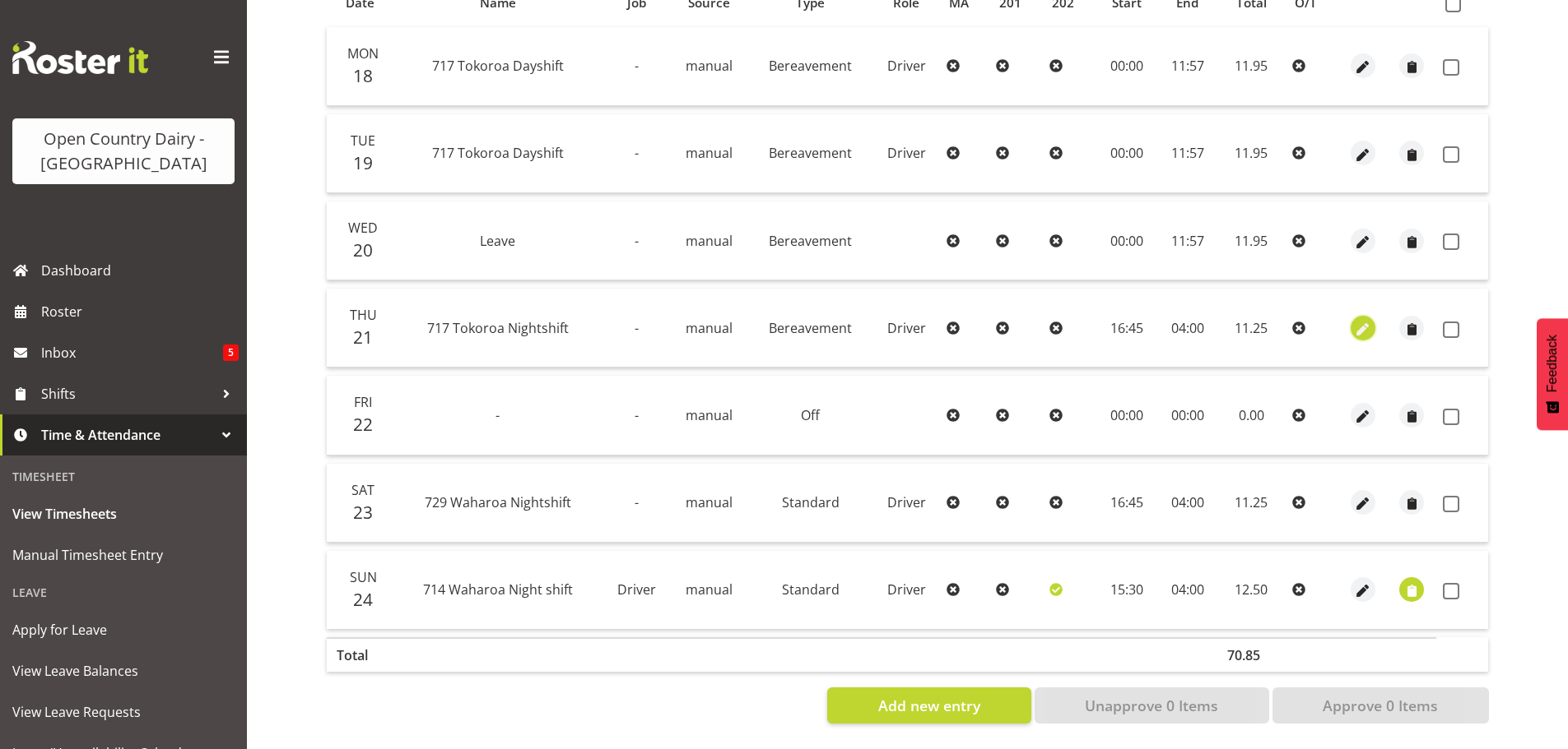
click at [1358, 320] on span "button" at bounding box center [1363, 329] width 19 height 19
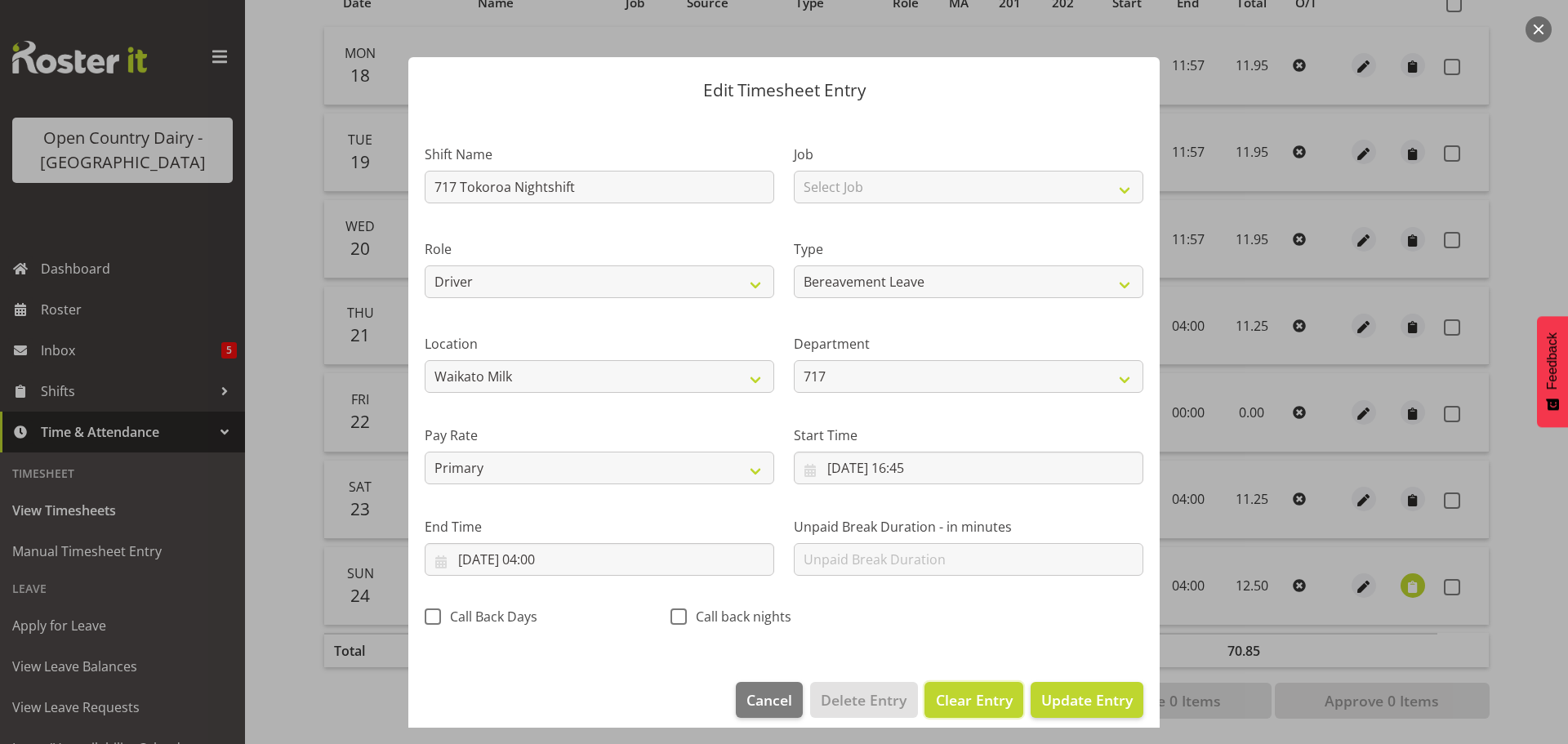
click at [959, 700] on span "Clear Entry" at bounding box center [974, 700] width 77 height 21
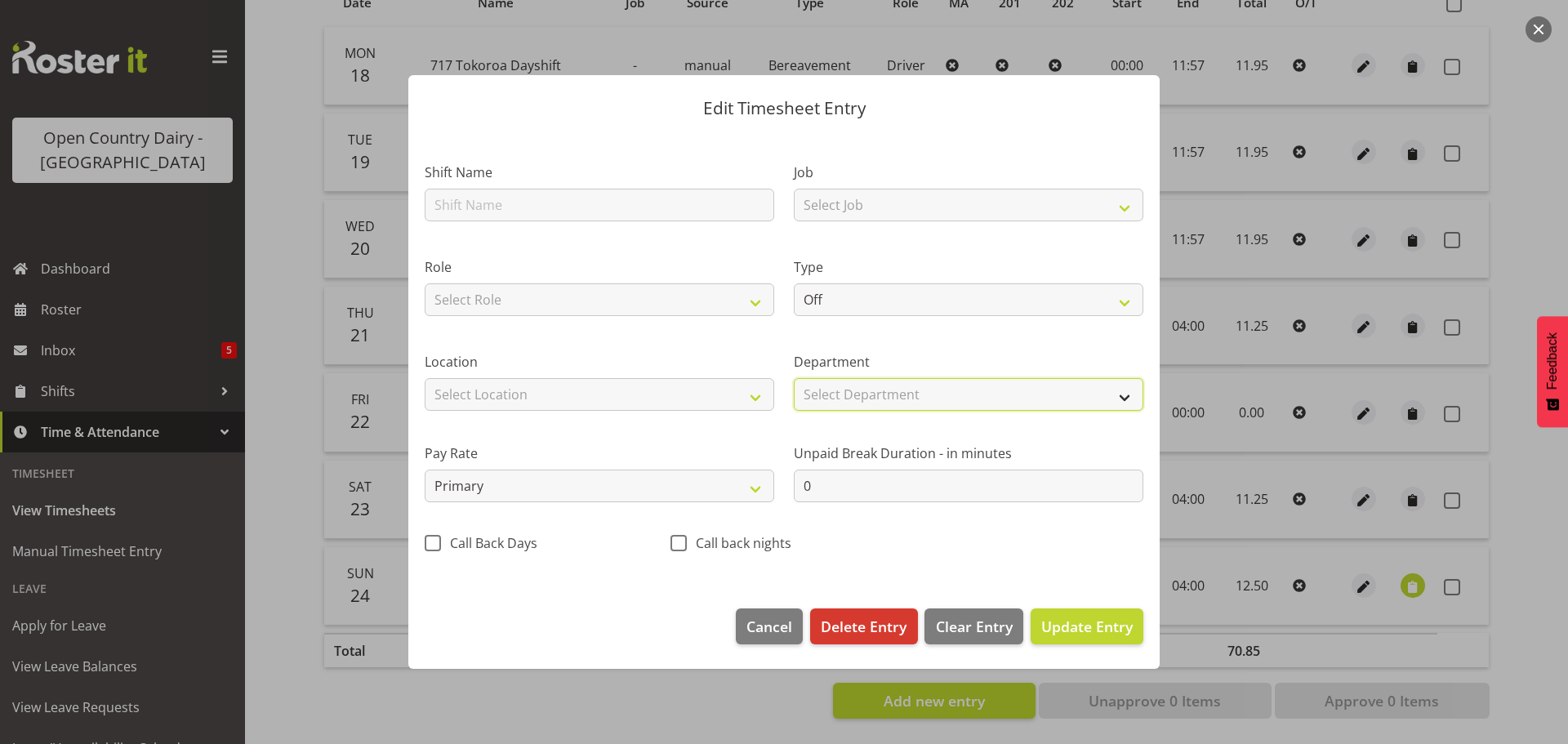
click at [1127, 396] on select "Select Department 717 703 705 713 704 702 706 729 709 716 722 718 717 721 724 7…" at bounding box center [969, 395] width 350 height 33
click at [963, 564] on div "Shift Name Job Select Job Driver Driver supervisor Support Role Select Role Dri…" at bounding box center [784, 353] width 739 height 427
click at [1071, 624] on span "Update Entry" at bounding box center [1087, 627] width 92 height 20
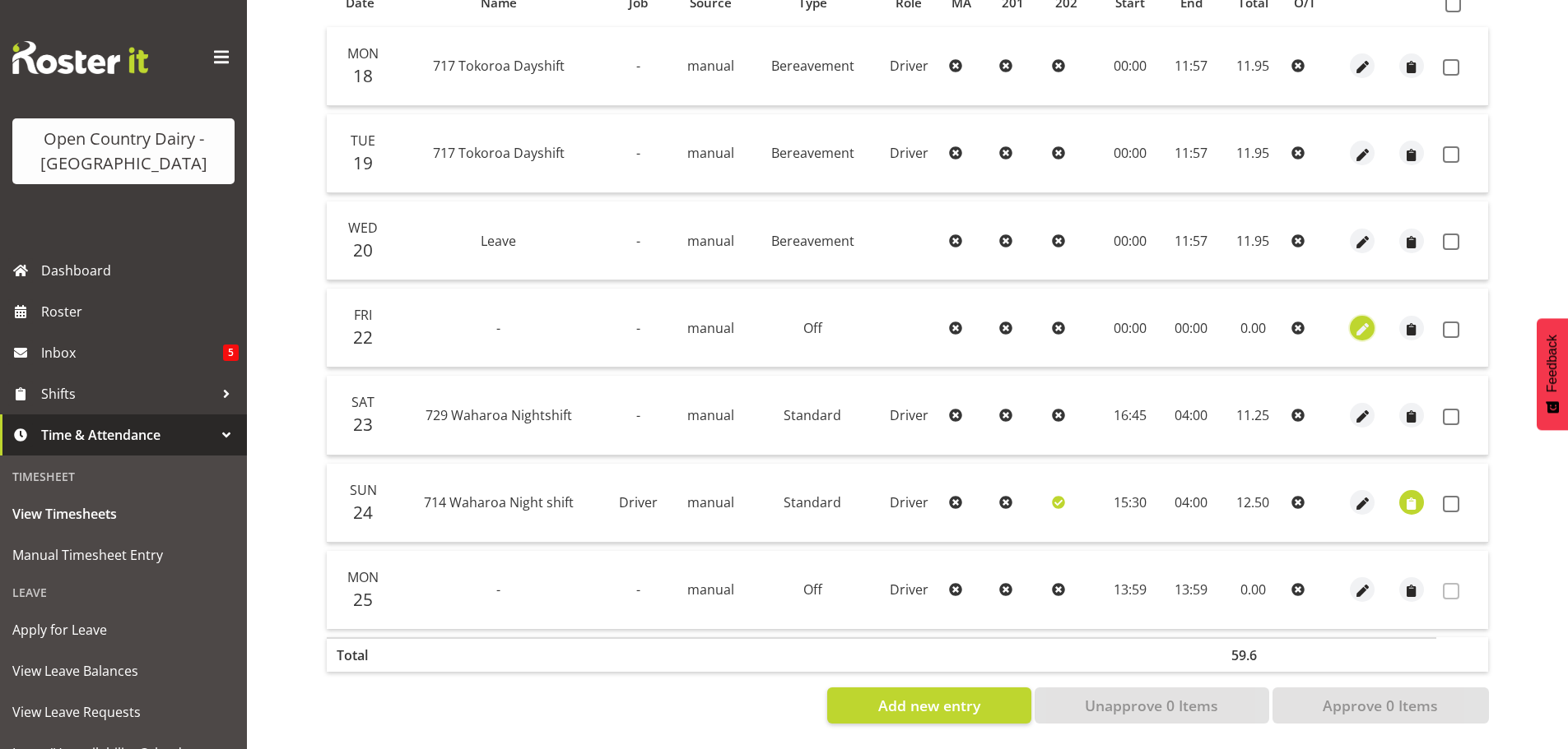
click at [1365, 320] on span "button" at bounding box center [1363, 329] width 19 height 19
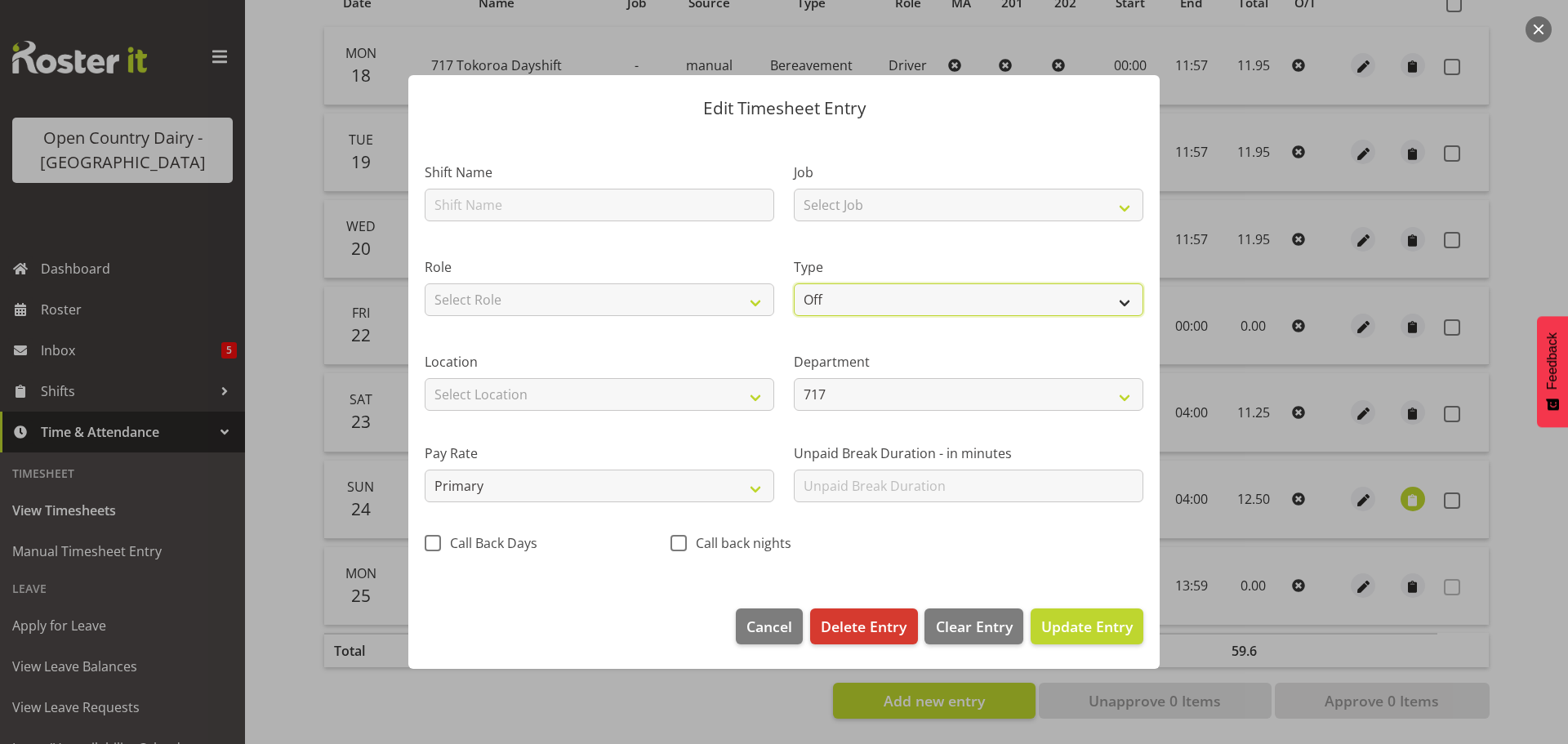
click at [1118, 297] on select "Off Standard Public Holiday Public Holiday (Worked) Day In Lieu Annual Leave Si…" at bounding box center [969, 300] width 350 height 33
click at [794, 283] on select "Off Standard Public Holiday Public Holiday (Worked) Day In Lieu Annual Leave Si…" at bounding box center [969, 300] width 350 height 33
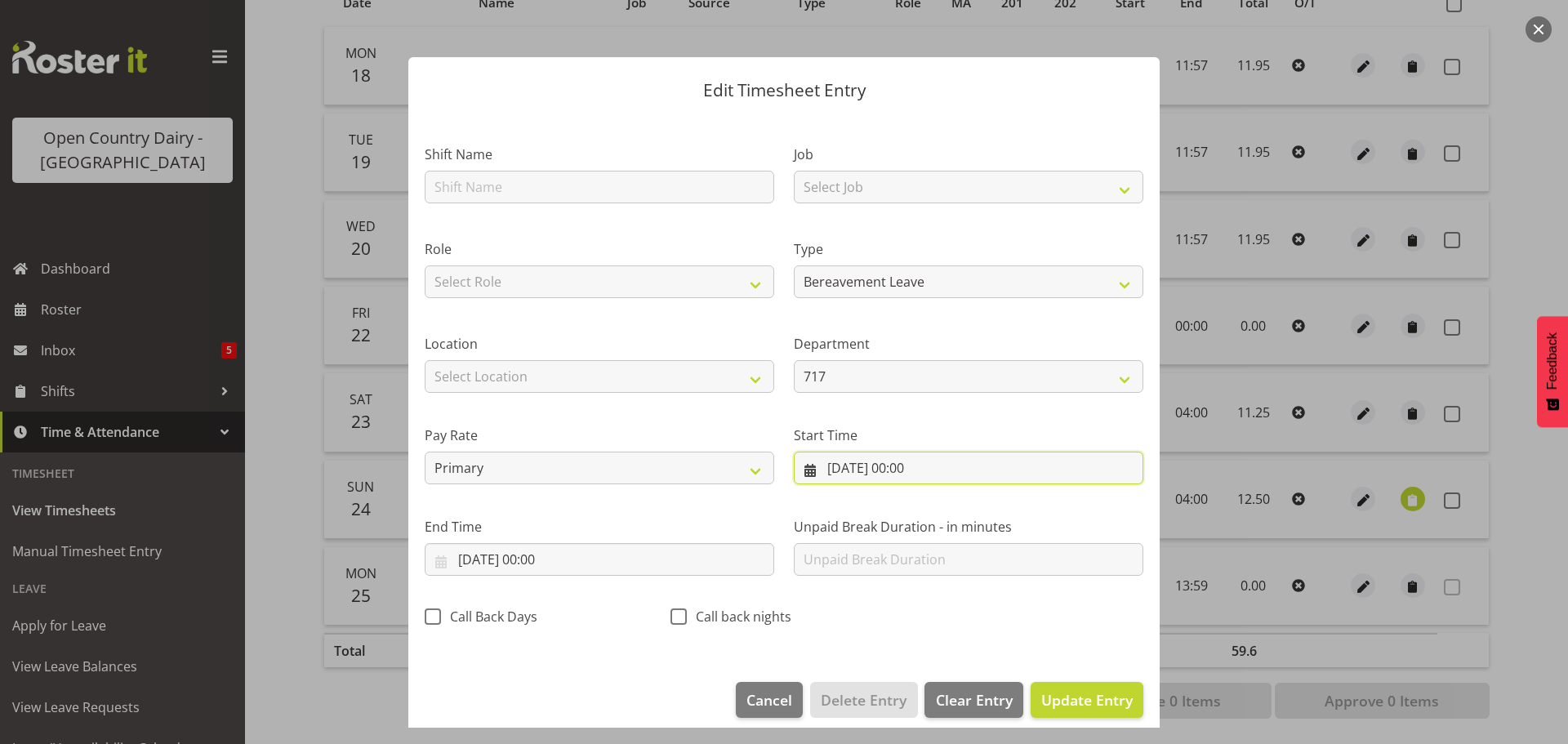
click at [845, 464] on input "22/08/2025, 00:00" at bounding box center [969, 468] width 350 height 33
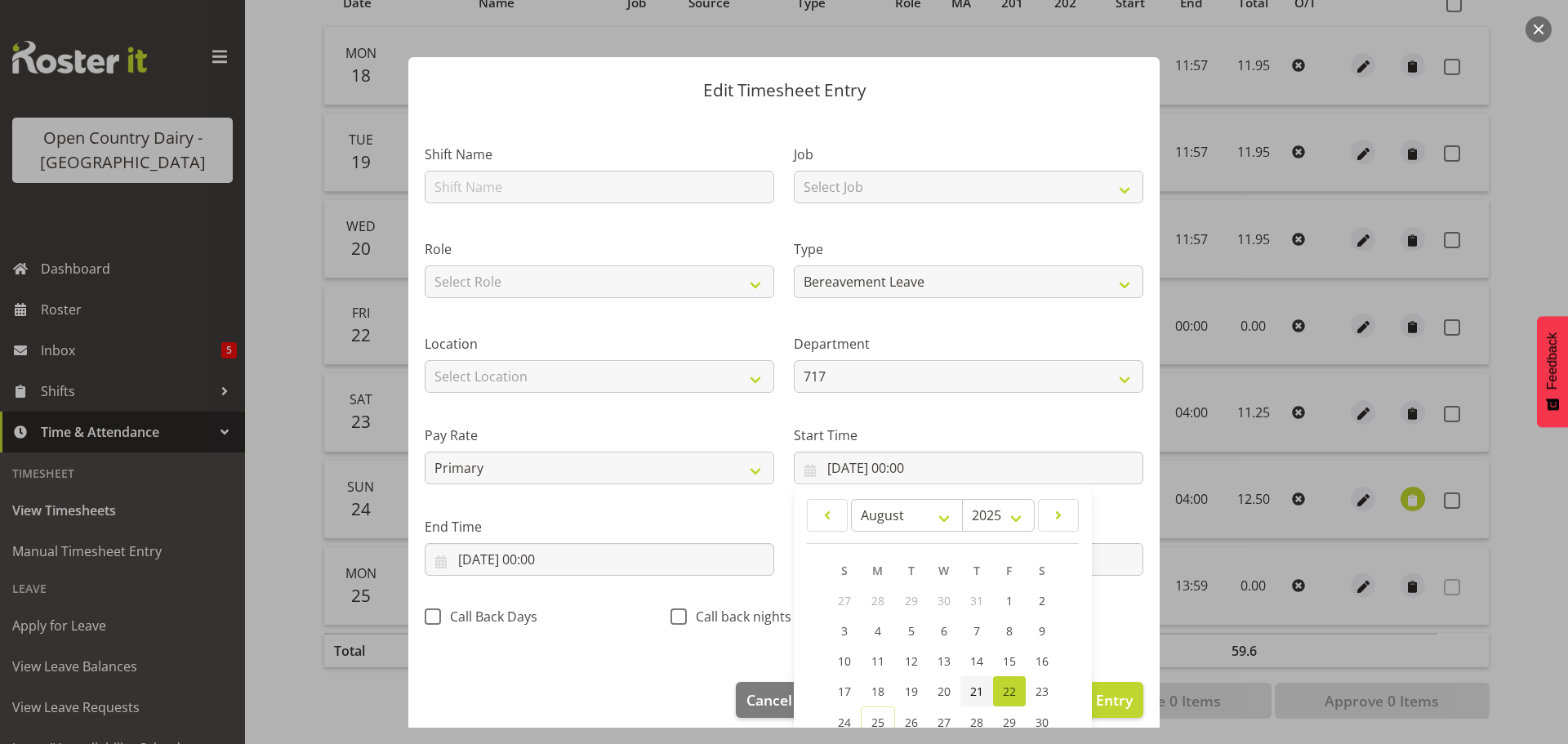
click at [971, 684] on span "21" at bounding box center [977, 691] width 13 height 16
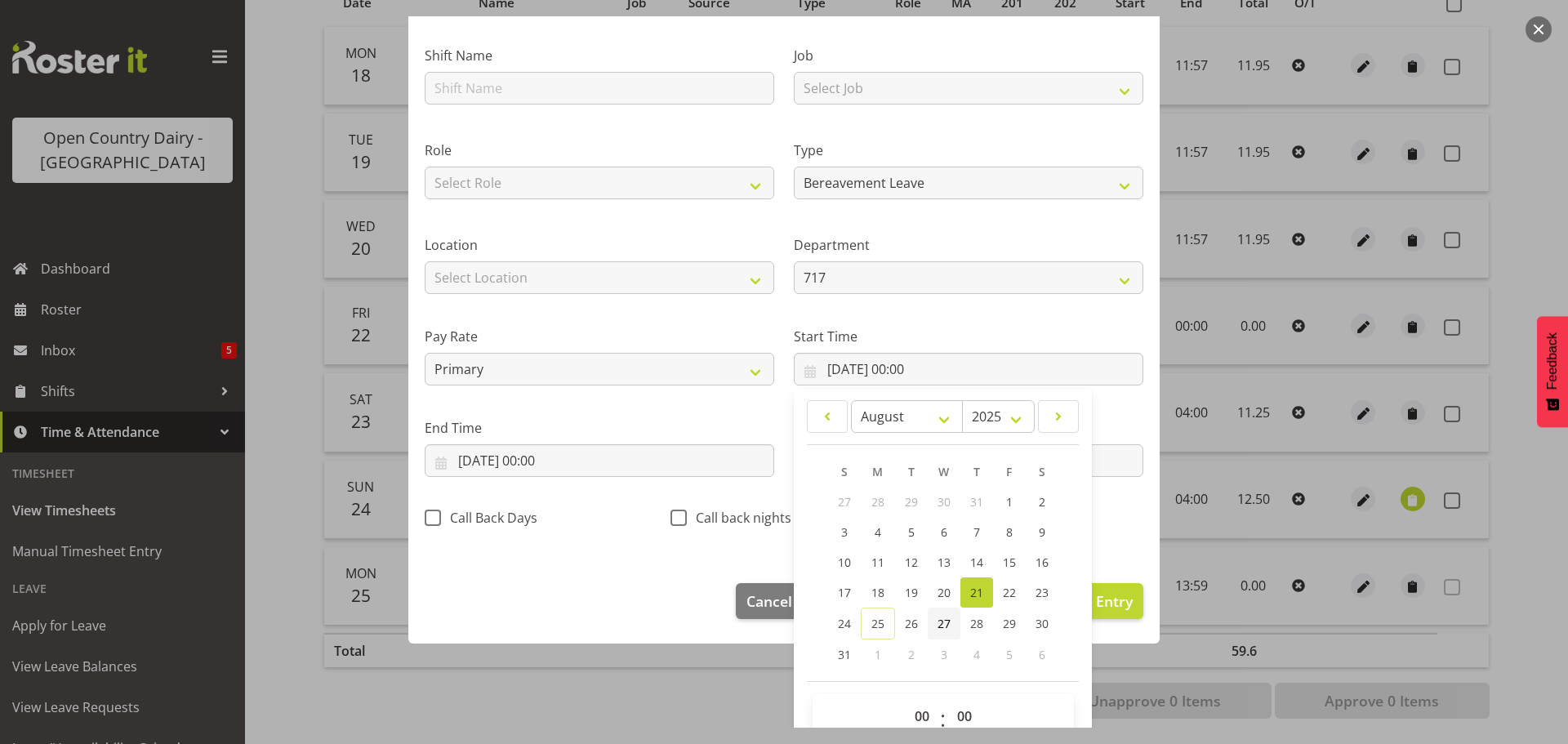
scroll to position [130, 0]
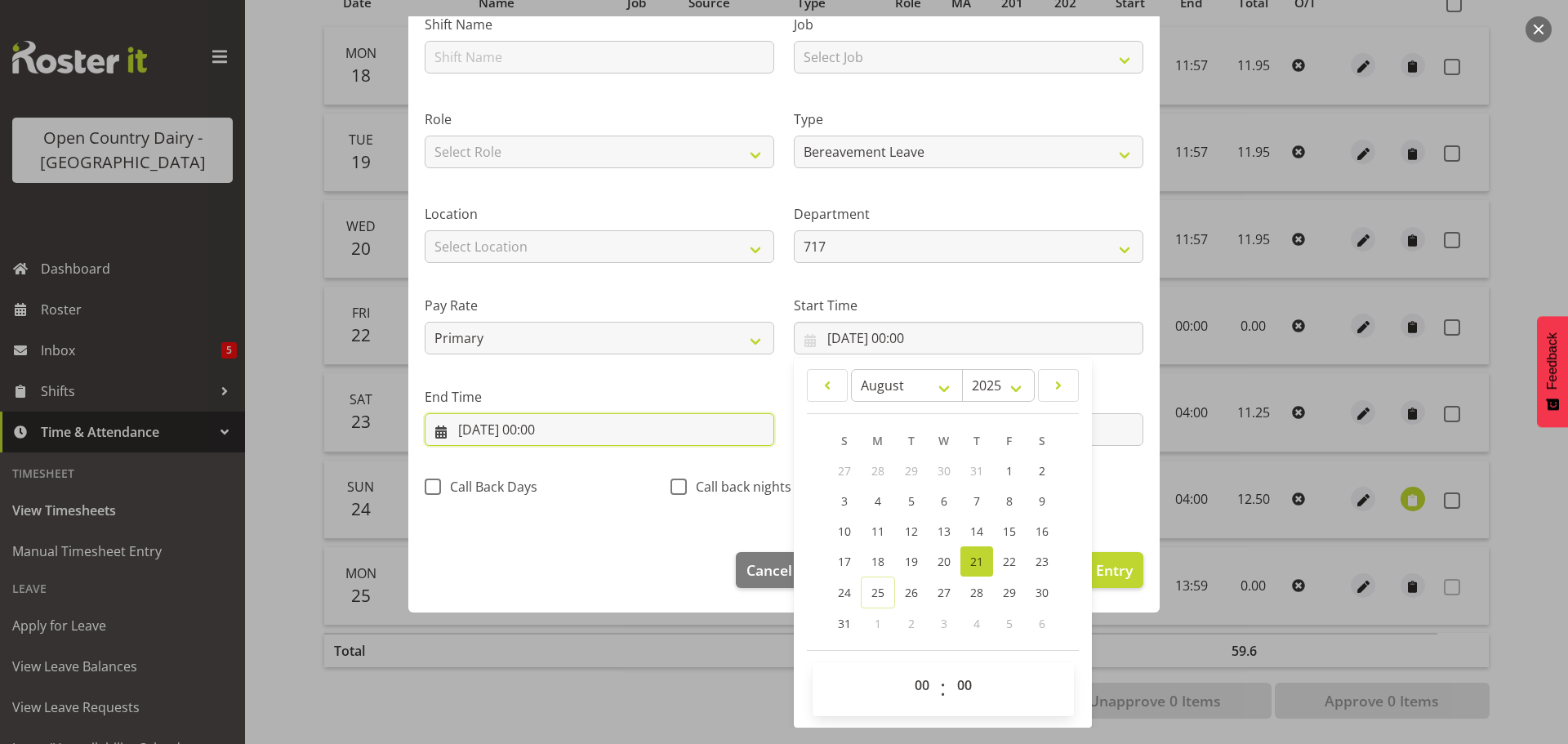
click at [493, 424] on input "22/08/2025, 00:00" at bounding box center [600, 430] width 350 height 33
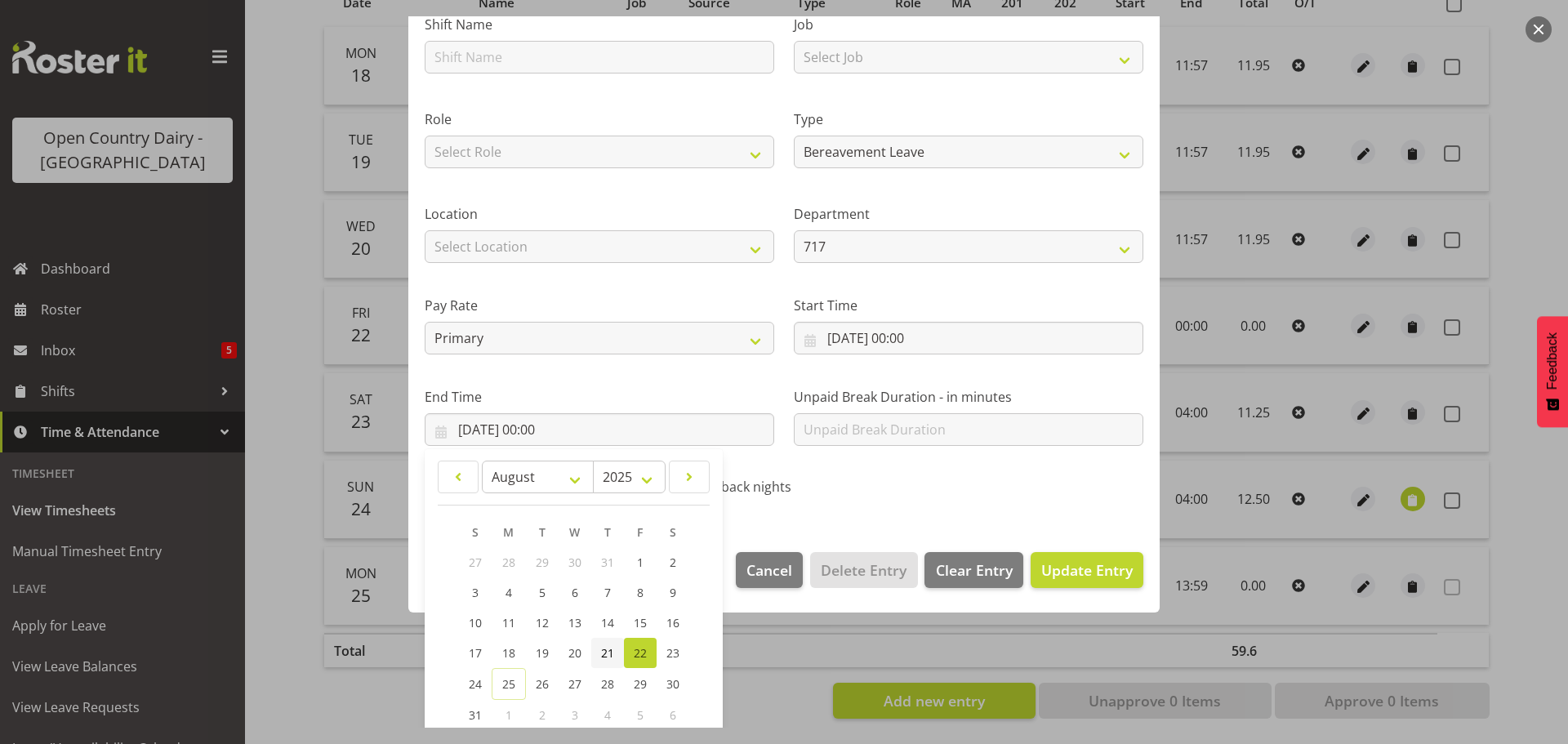
click at [602, 651] on span "21" at bounding box center [607, 653] width 13 height 16
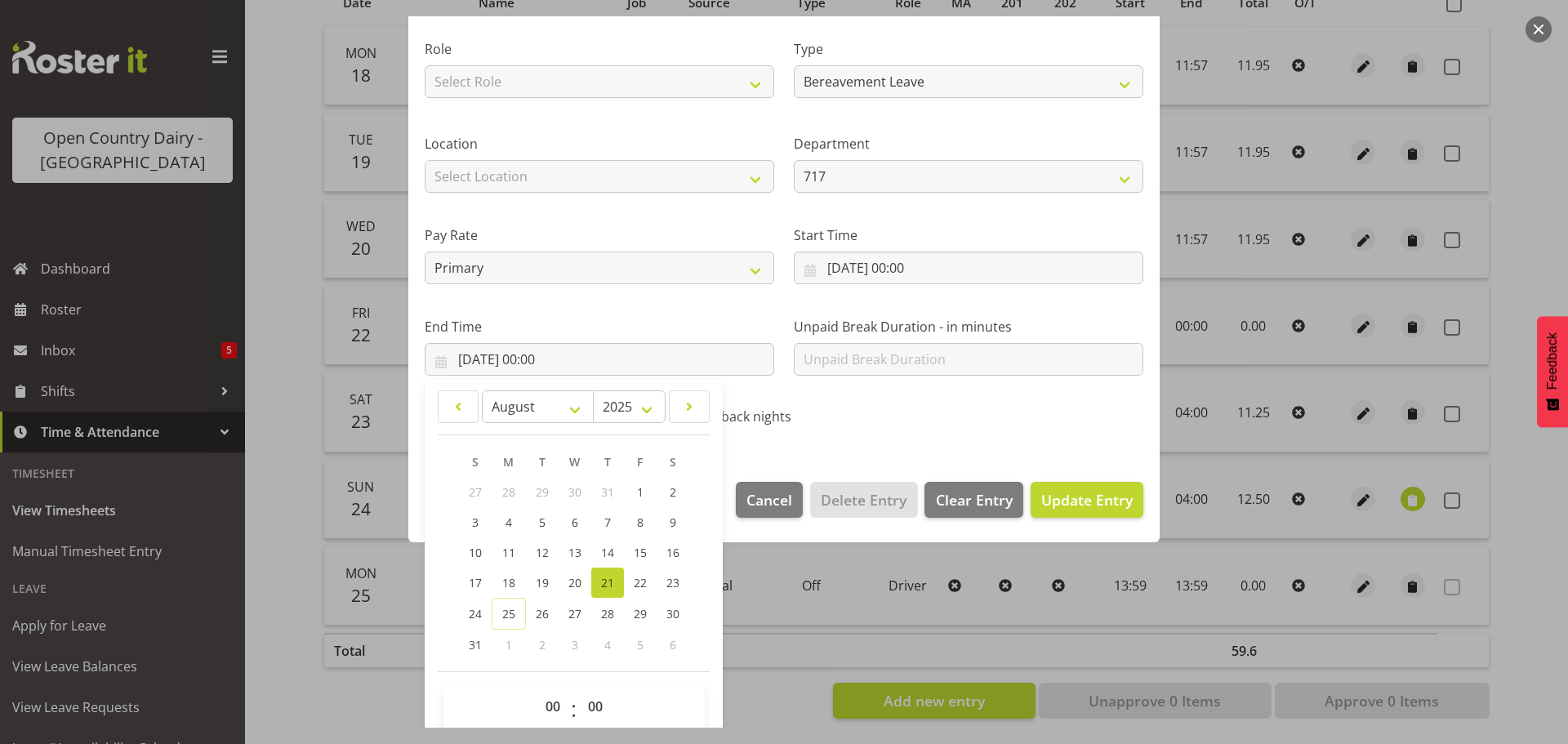
scroll to position [221, 0]
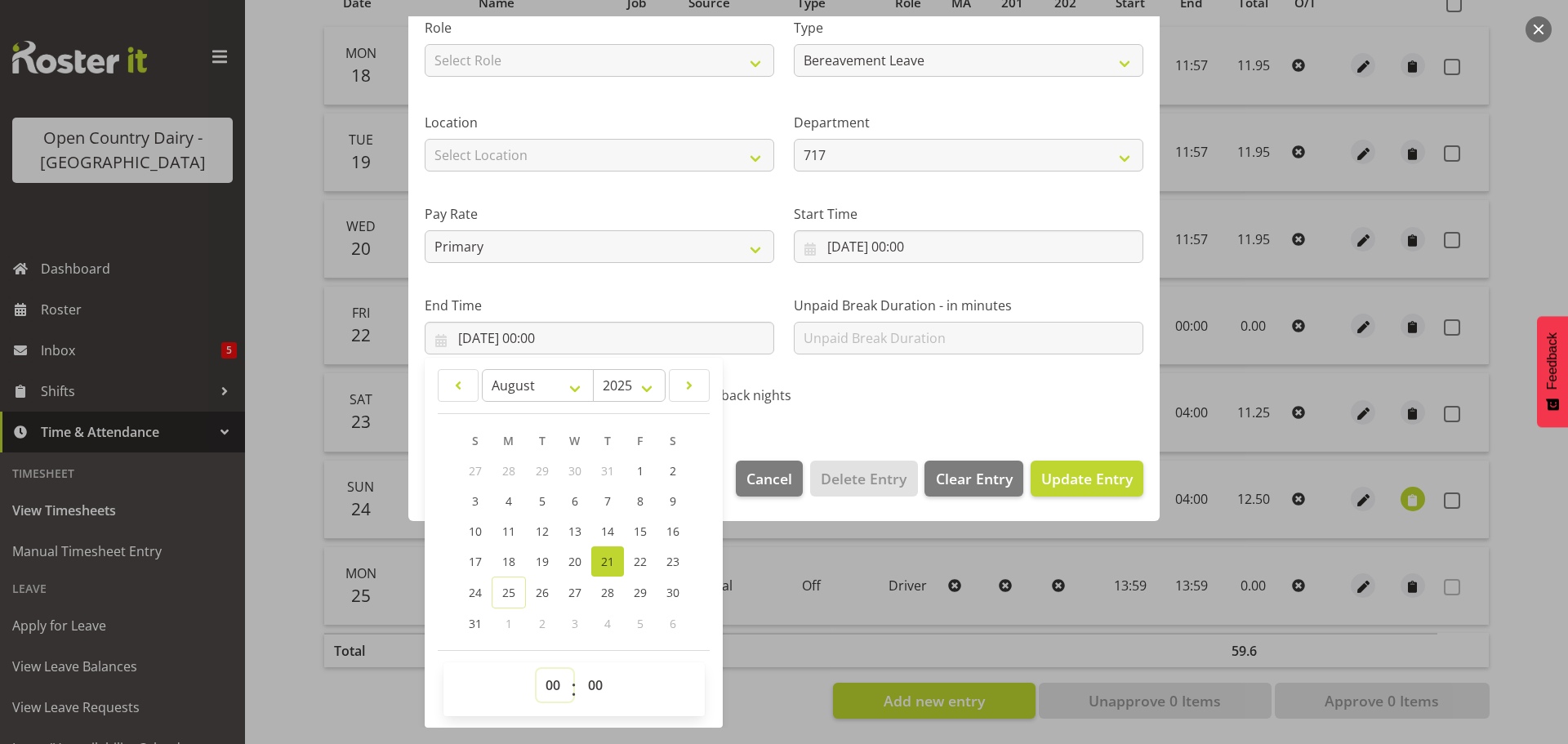
click at [553, 685] on select "00 01 02 03 04 05 06 07 08 09 10 11 12 13 14 15 16 17 18 19 20 21 22 23" at bounding box center [555, 685] width 37 height 33
click at [536, 669] on select "00 01 02 03 04 05 06 07 08 09 10 11 12 13 14 15 16 17 18 19 20 21 22 23" at bounding box center [555, 685] width 37 height 33
click at [598, 685] on select "00 01 02 03 04 05 06 07 08 09 10 11 12 13 14 15 16 17 18 19 20 21 22 23 24 25 2…" at bounding box center [597, 685] width 37 height 33
click at [579, 669] on select "00 01 02 03 04 05 06 07 08 09 10 11 12 13 14 15 16 17 18 19 20 21 22 23 24 25 2…" at bounding box center [597, 685] width 37 height 33
click at [1056, 480] on span "Update Entry" at bounding box center [1087, 479] width 92 height 20
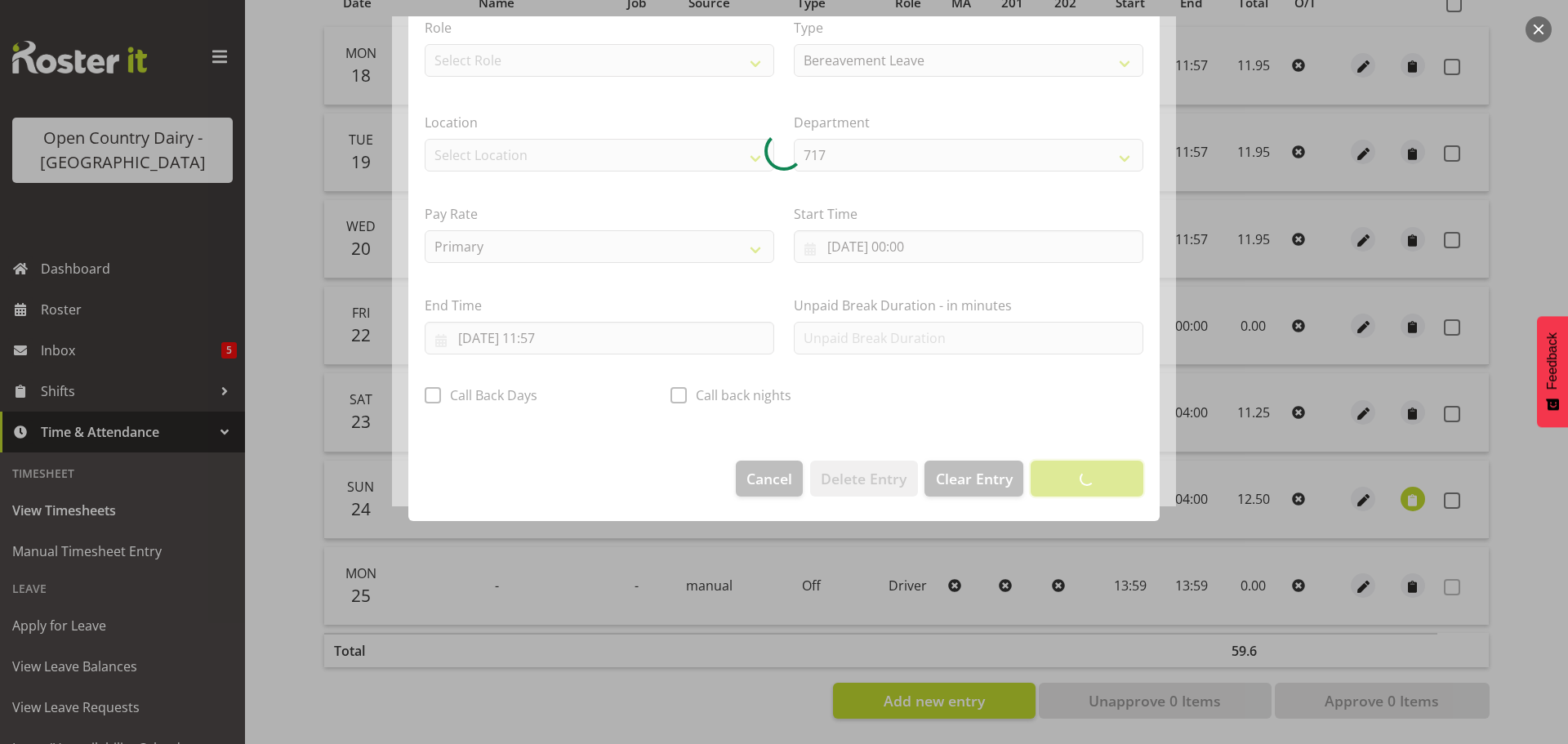
scroll to position [15, 0]
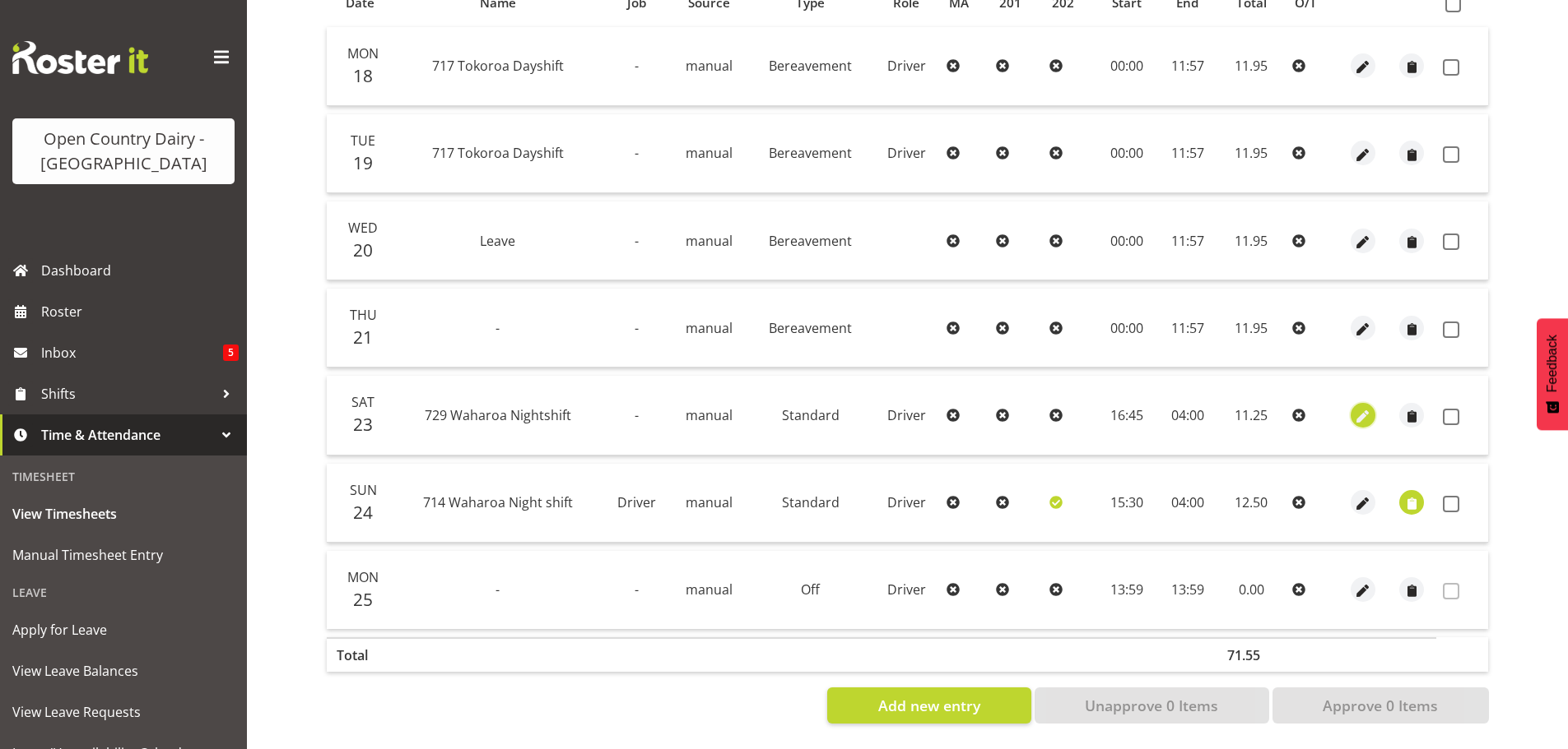
click at [1359, 407] on span "button" at bounding box center [1363, 416] width 19 height 19
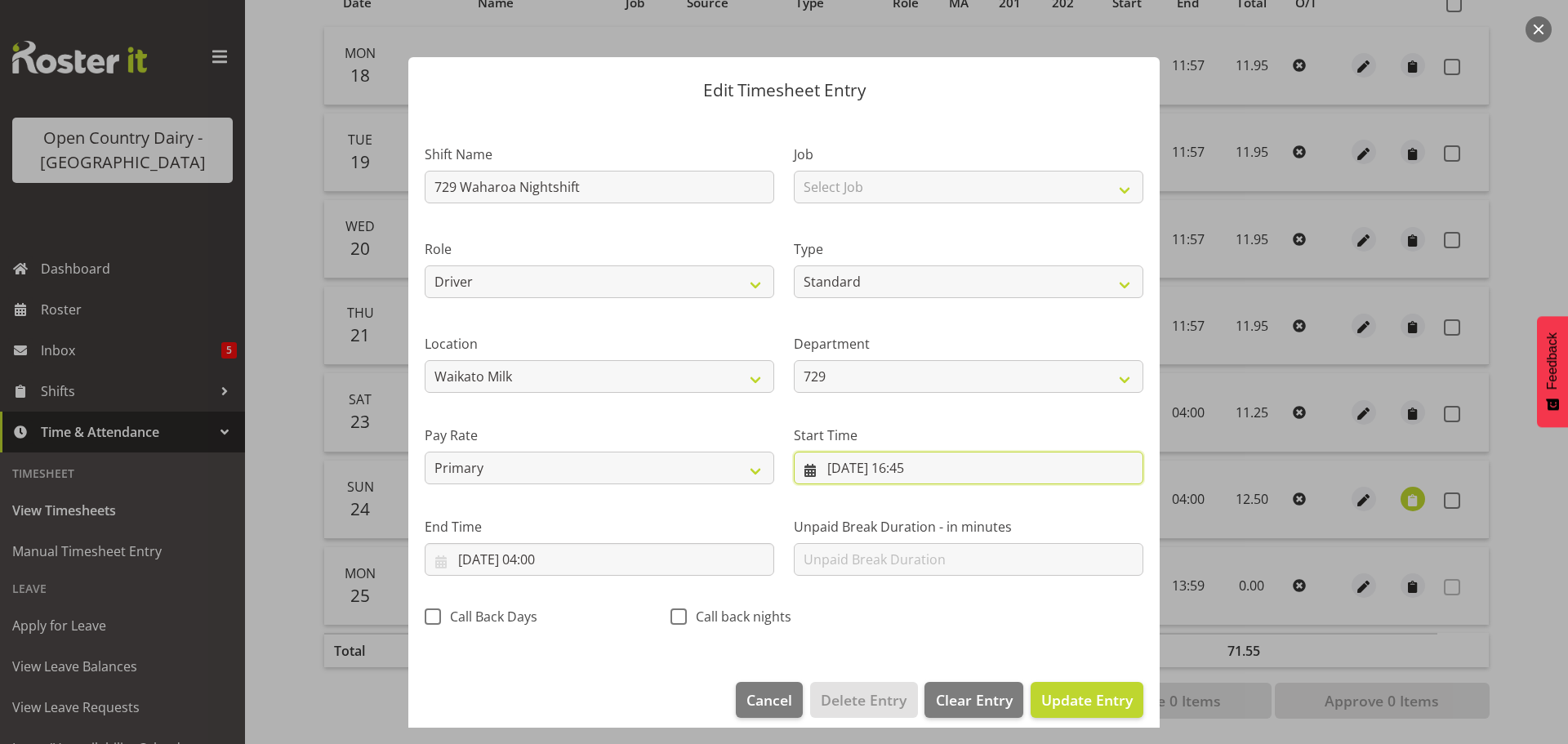
click at [884, 464] on input "23/08/2025, 16:45" at bounding box center [969, 468] width 350 height 33
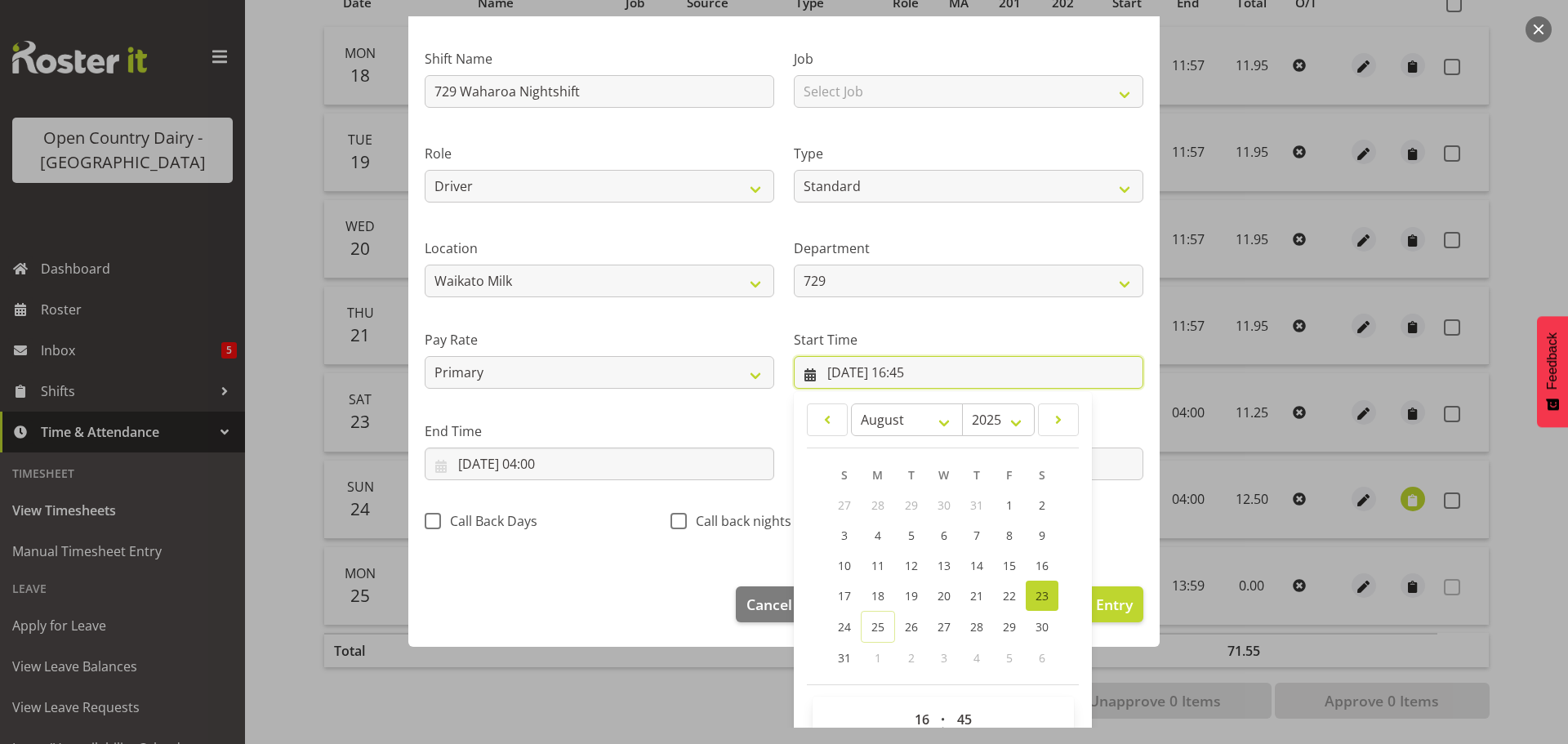
scroll to position [130, 0]
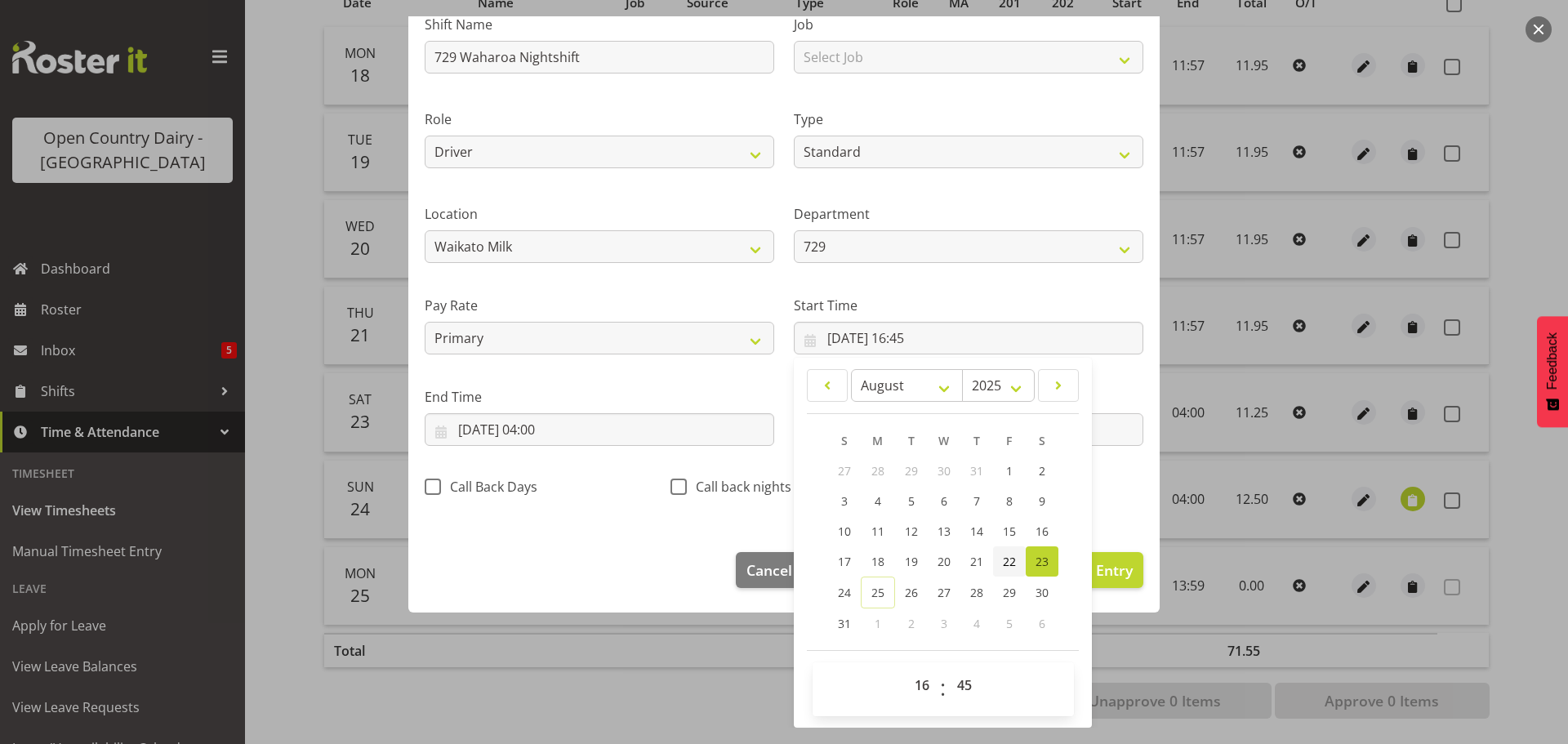
click at [1004, 561] on span "22" at bounding box center [1009, 562] width 13 height 16
drag, startPoint x: 919, startPoint y: 683, endPoint x: 919, endPoint y: 671, distance: 12.0
click at [919, 678] on select "00 01 02 03 04 05 06 07 08 09 10 11 12 13 14 15 16 17 18 19 20 21 22 23" at bounding box center [923, 685] width 37 height 33
click at [905, 669] on select "00 01 02 03 04 05 06 07 08 09 10 11 12 13 14 15 16 17 18 19 20 21 22 23" at bounding box center [923, 685] width 37 height 33
drag, startPoint x: 954, startPoint y: 681, endPoint x: 956, endPoint y: 671, distance: 10.2
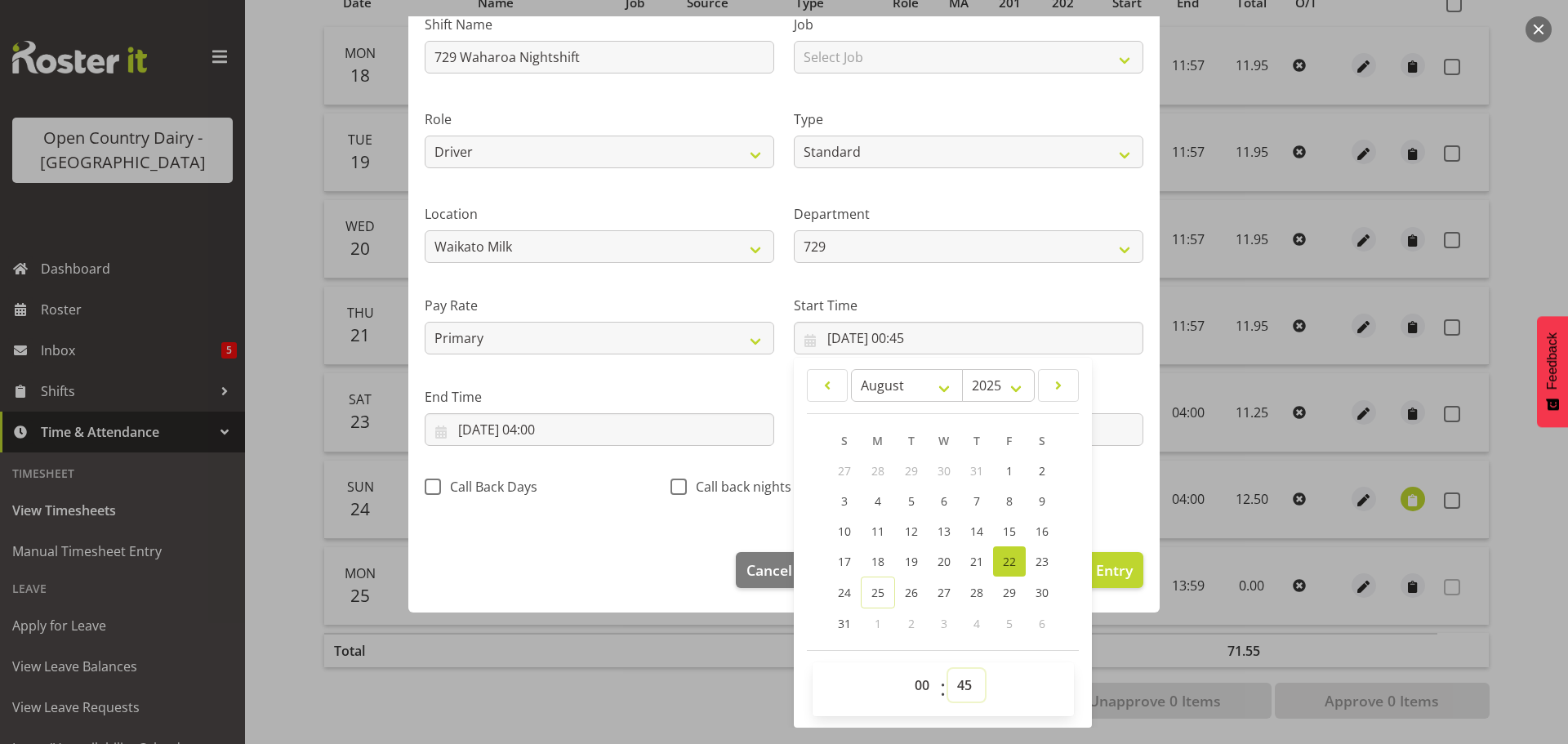
click at [956, 675] on select "00 01 02 03 04 05 06 07 08 09 10 11 12 13 14 15 16 17 18 19 20 21 22 23 24 25 2…" at bounding box center [966, 685] width 37 height 33
click at [948, 669] on select "00 01 02 03 04 05 06 07 08 09 10 11 12 13 14 15 16 17 18 19 20 21 22 23 24 25 2…" at bounding box center [966, 685] width 37 height 33
click at [518, 430] on input "24/08/2025, 04:00" at bounding box center [600, 430] width 350 height 33
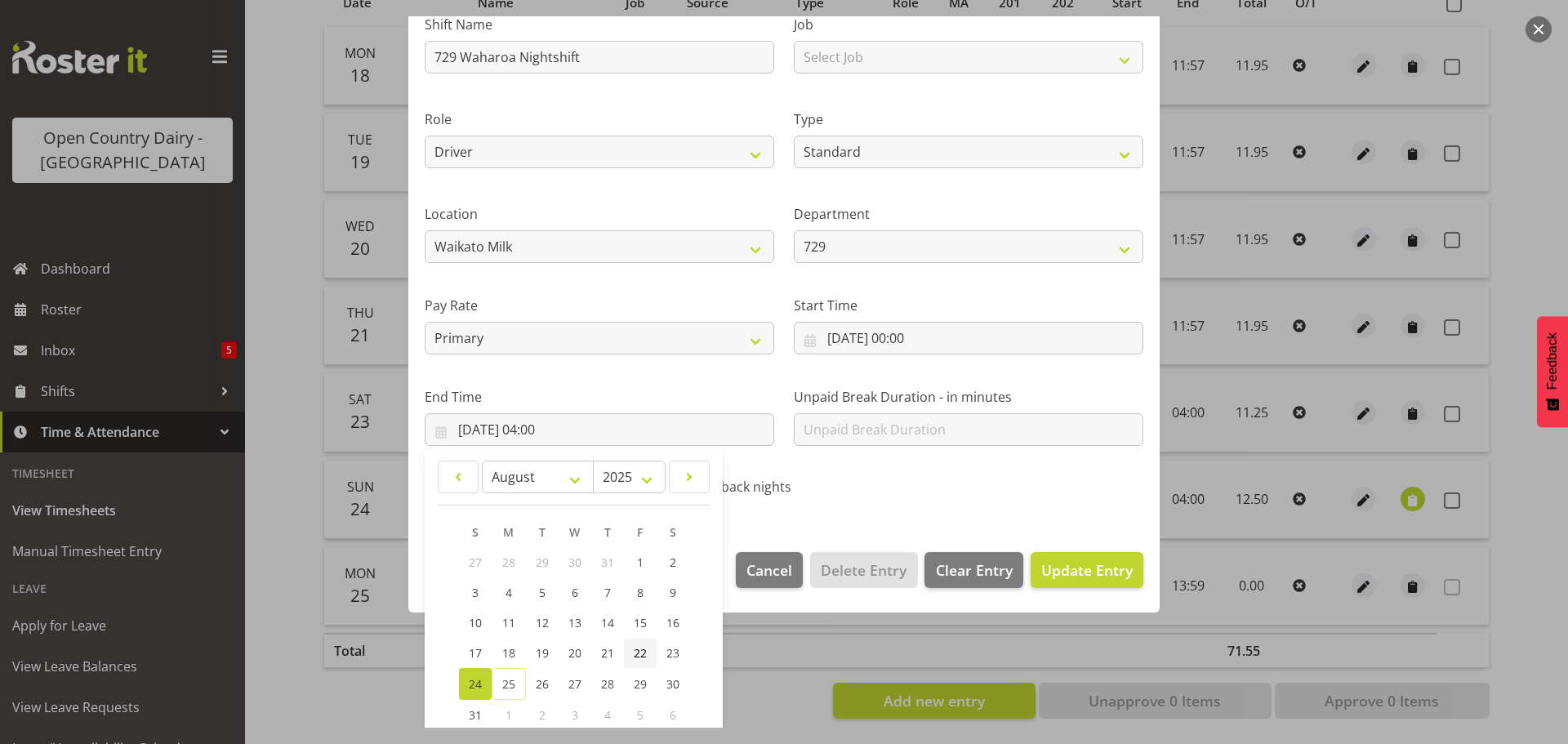
click at [641, 652] on span "22" at bounding box center [640, 653] width 13 height 16
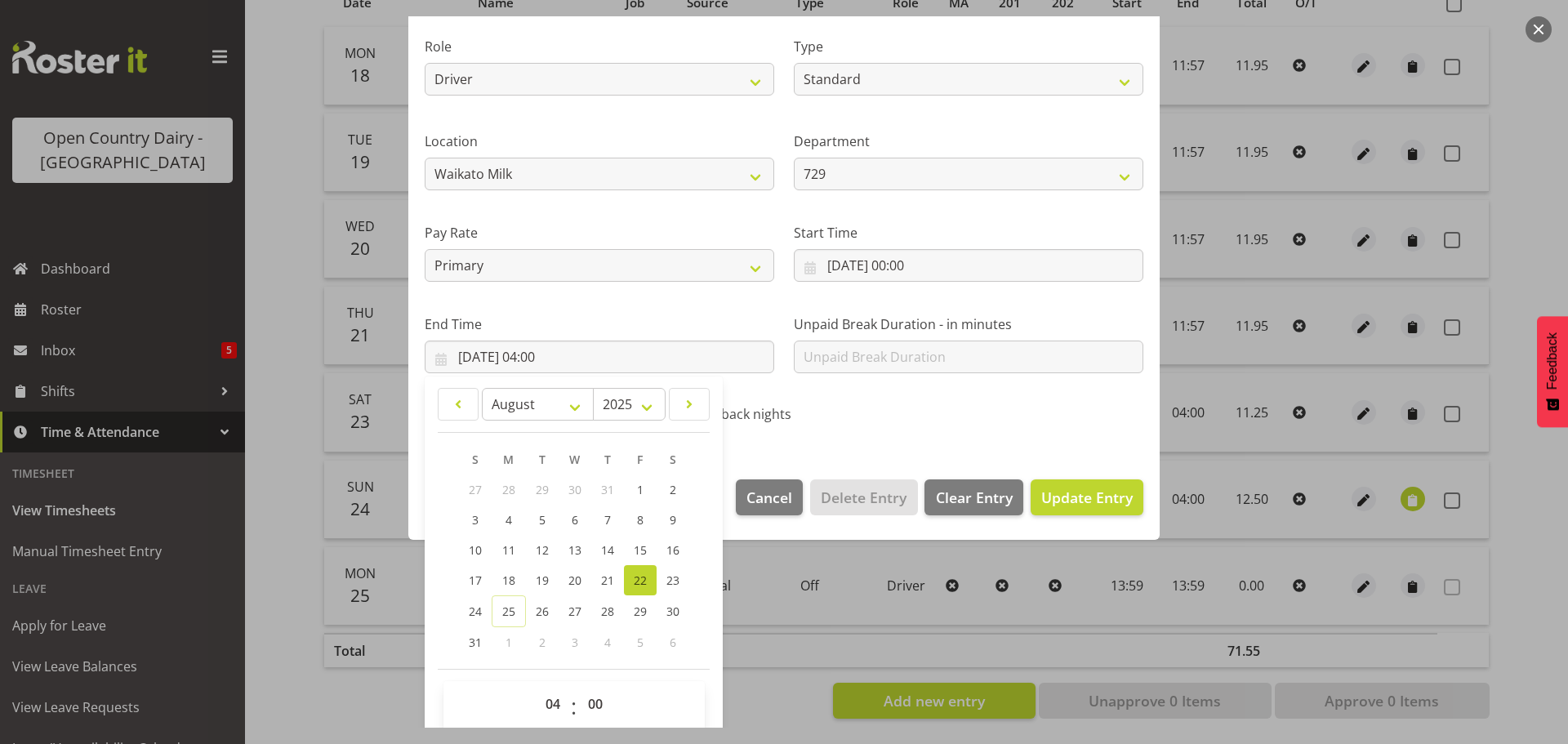
scroll to position [221, 0]
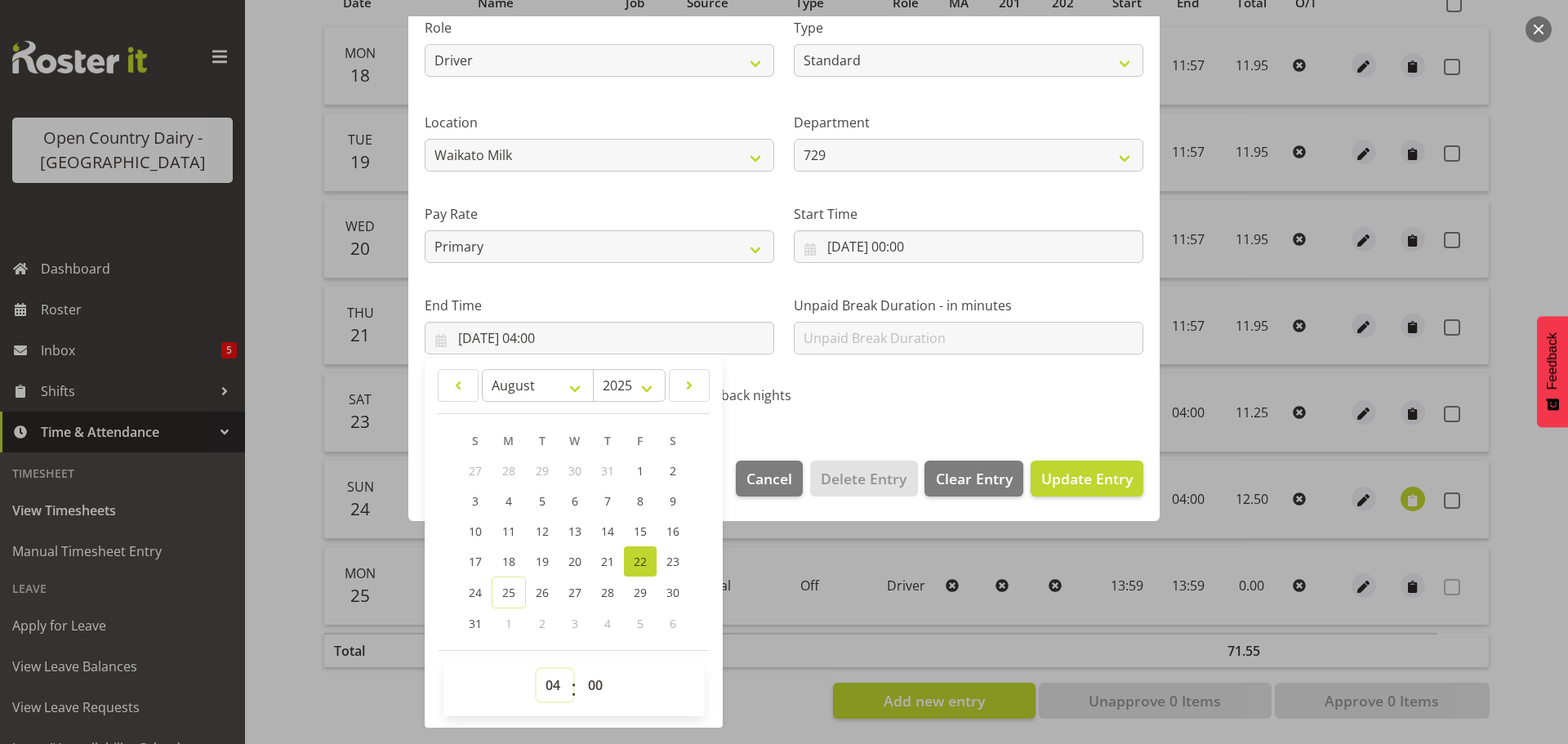
click at [554, 683] on select "00 01 02 03 04 05 06 07 08 09 10 11 12 13 14 15 16 17 18 19 20 21 22 23" at bounding box center [555, 685] width 37 height 33
click at [536, 669] on select "00 01 02 03 04 05 06 07 08 09 10 11 12 13 14 15 16 17 18 19 20 21 22 23" at bounding box center [555, 685] width 37 height 33
click at [1046, 426] on section "Shift Name 729 Waharoa Nightshift Job Select Job Driver Driver supervisor Suppo…" at bounding box center [784, 168] width 751 height 551
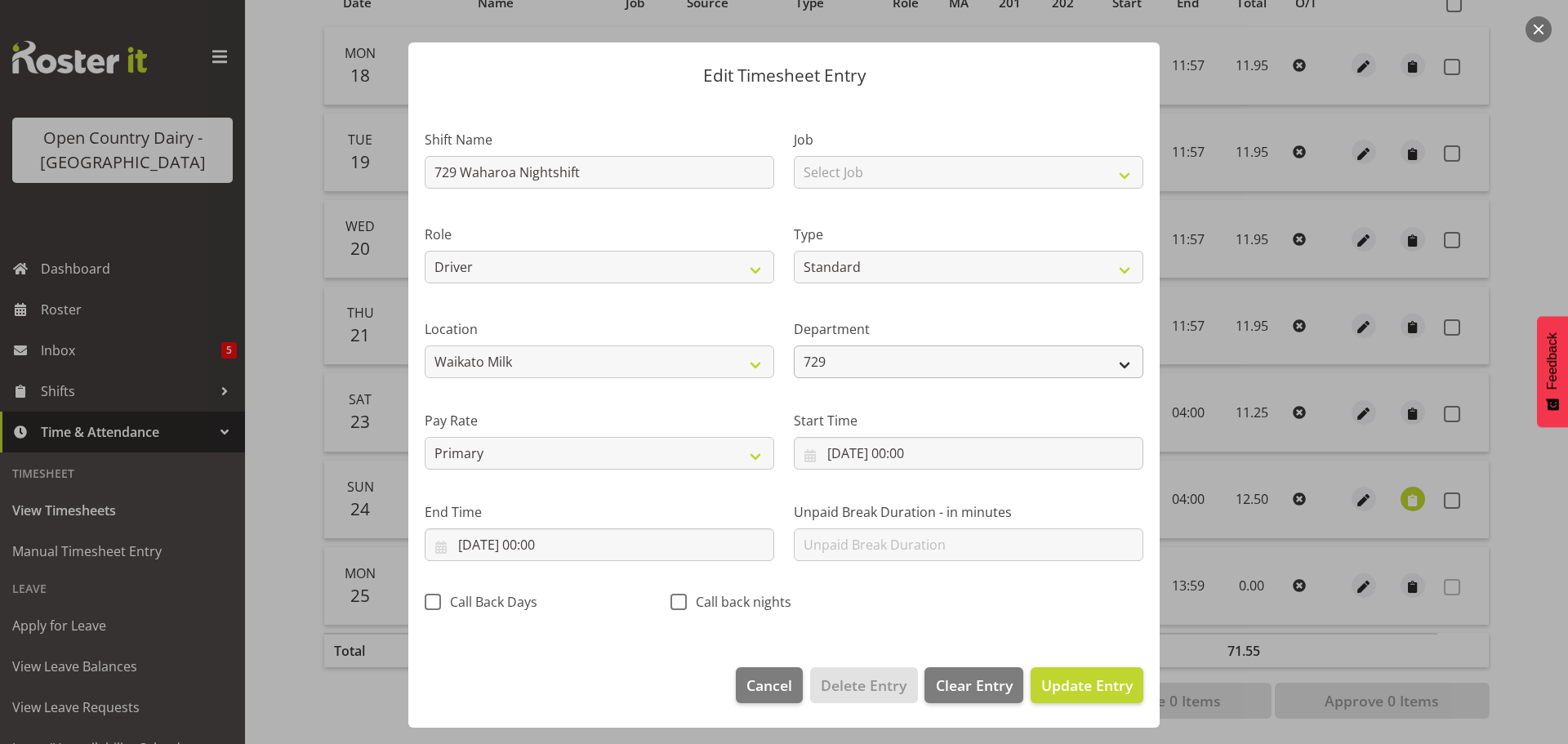
scroll to position [15, 0]
click at [1055, 267] on select "Off Standard Public Holiday Public Holiday (Worked) Day In Lieu Annual Leave Si…" at bounding box center [969, 268] width 350 height 33
click at [794, 282] on select "Off Standard Public Holiday Public Holiday (Worked) Day In Lieu Annual Leave Si…" at bounding box center [969, 268] width 350 height 33
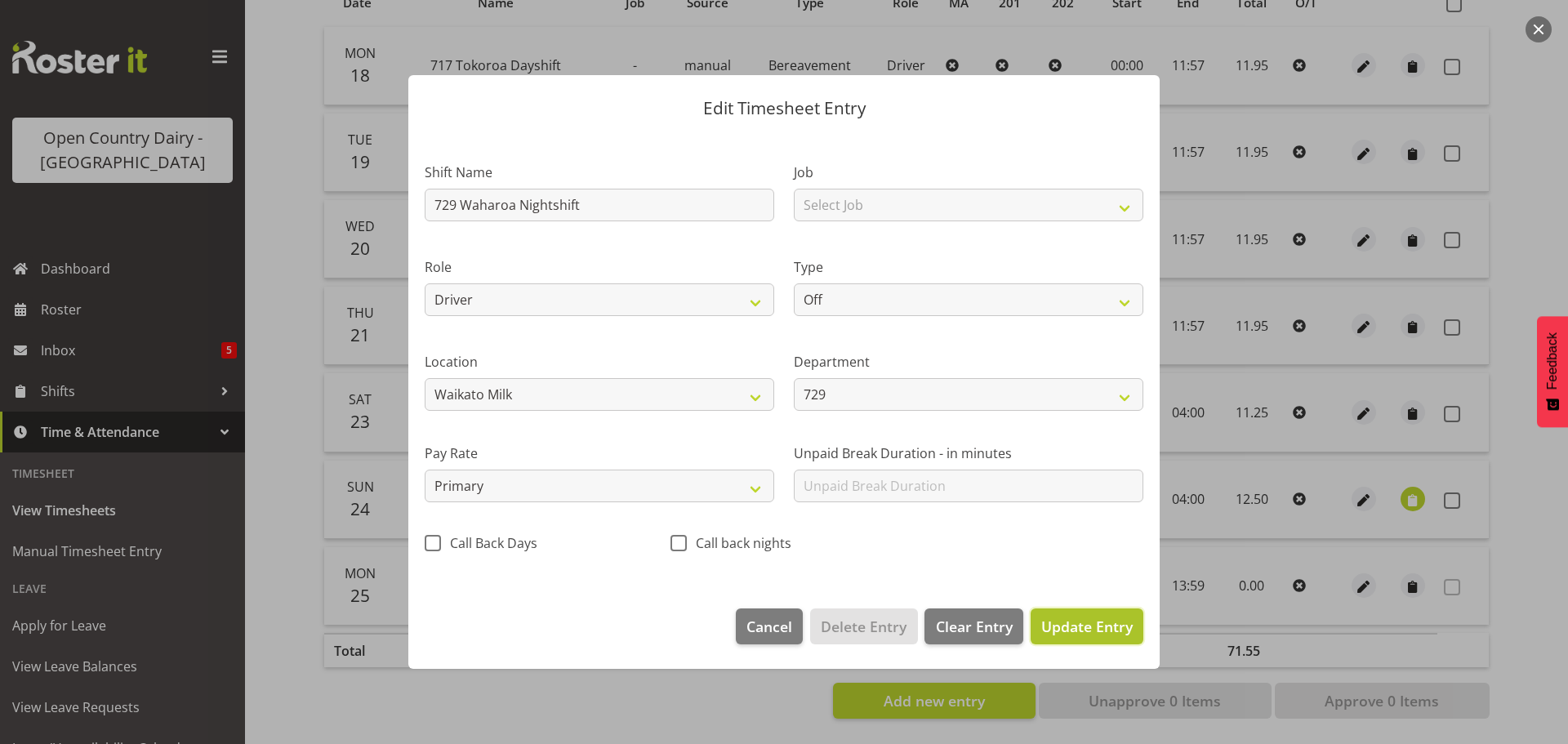
click at [1085, 628] on span "Update Entry" at bounding box center [1087, 627] width 92 height 20
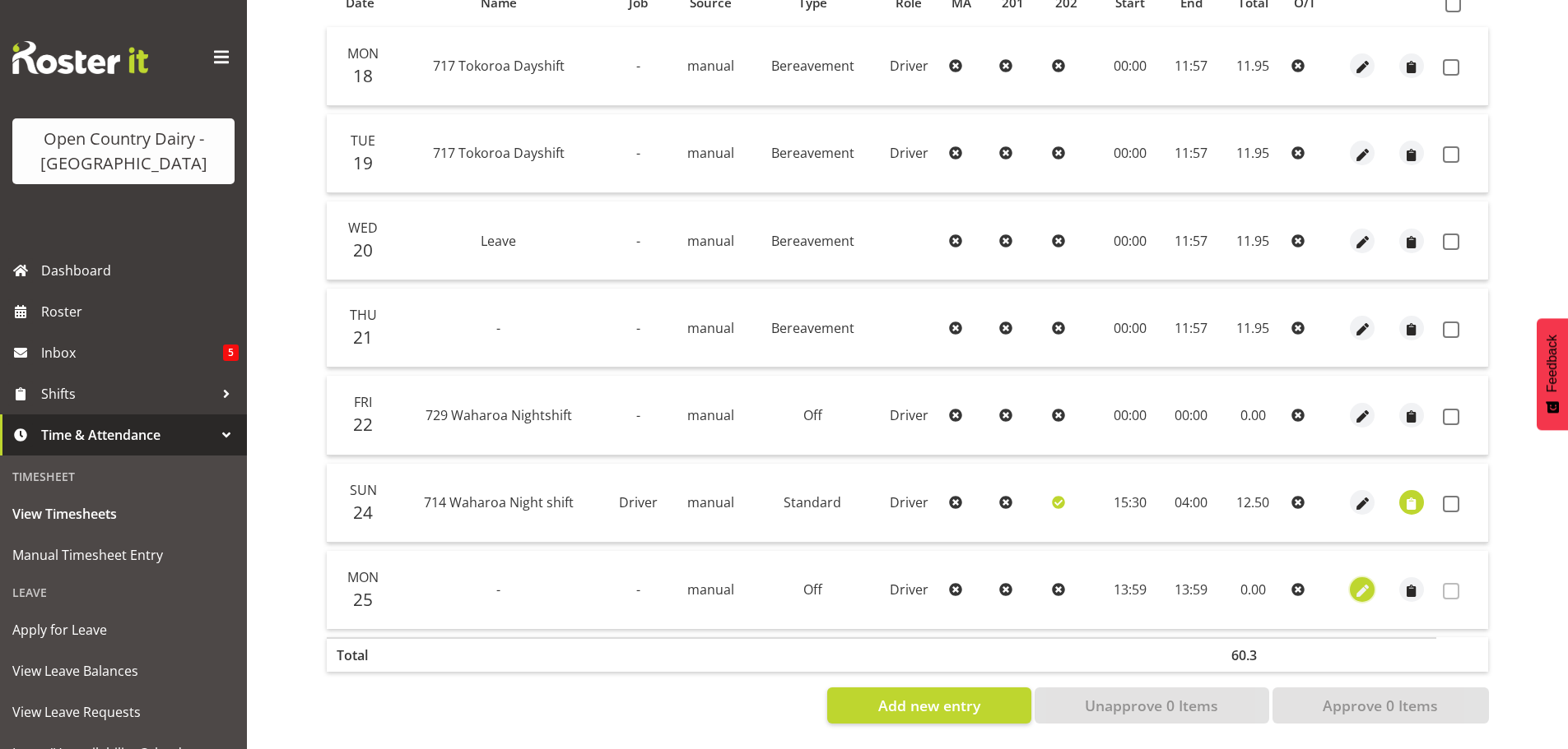
click at [1363, 583] on span "button" at bounding box center [1363, 592] width 19 height 19
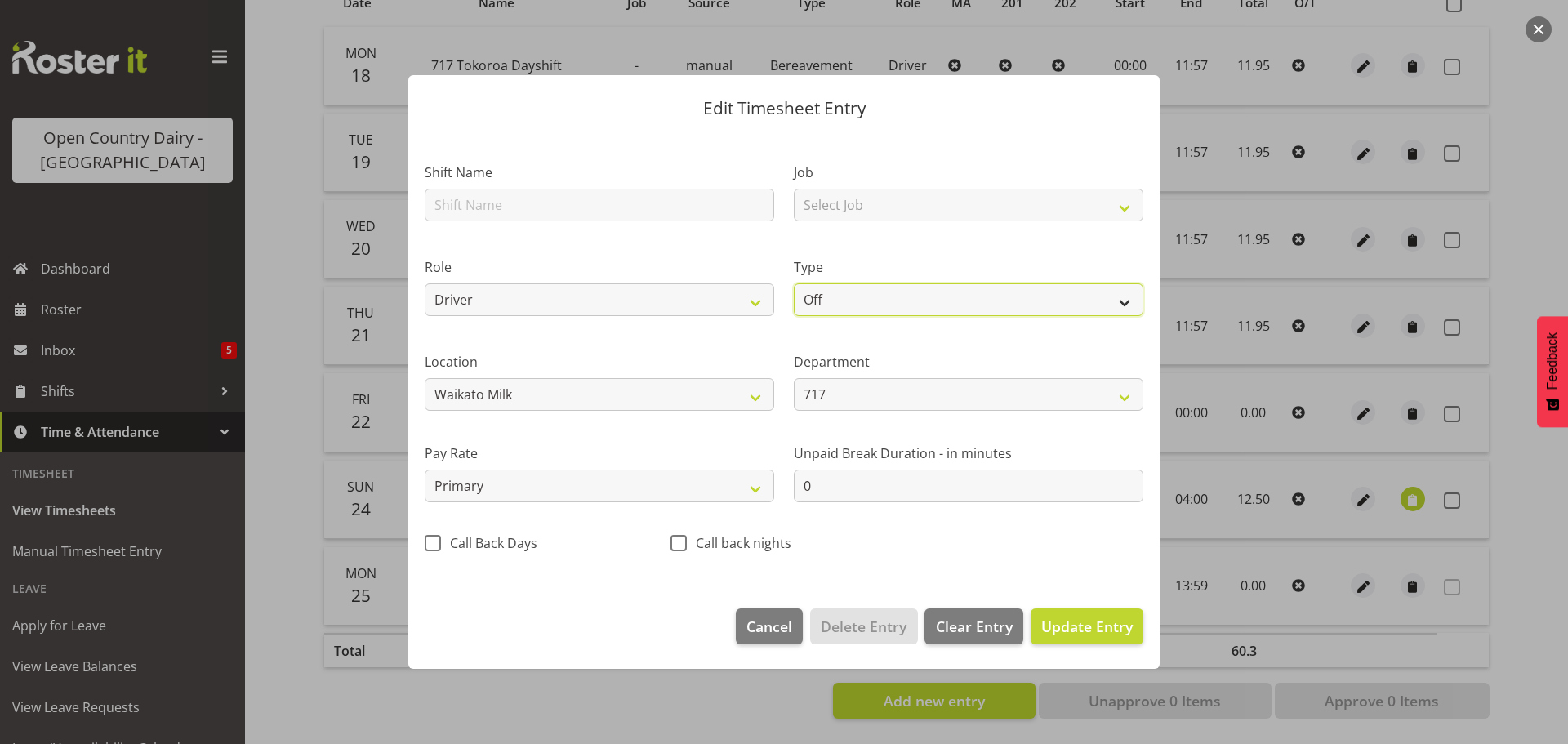
click at [923, 305] on select "Off Standard Public Holiday Public Holiday (Worked) Day In Lieu Annual Leave Si…" at bounding box center [969, 300] width 350 height 33
click at [794, 283] on select "Off Standard Public Holiday Public Holiday (Worked) Day In Lieu Annual Leave Si…" at bounding box center [969, 300] width 350 height 33
click at [902, 304] on select "Off Standard Public Holiday Public Holiday (Worked) Day In Lieu Annual Leave Si…" at bounding box center [969, 300] width 350 height 33
click at [794, 283] on select "Off Standard Public Holiday Public Holiday (Worked) Day In Lieu Annual Leave Si…" at bounding box center [969, 300] width 350 height 33
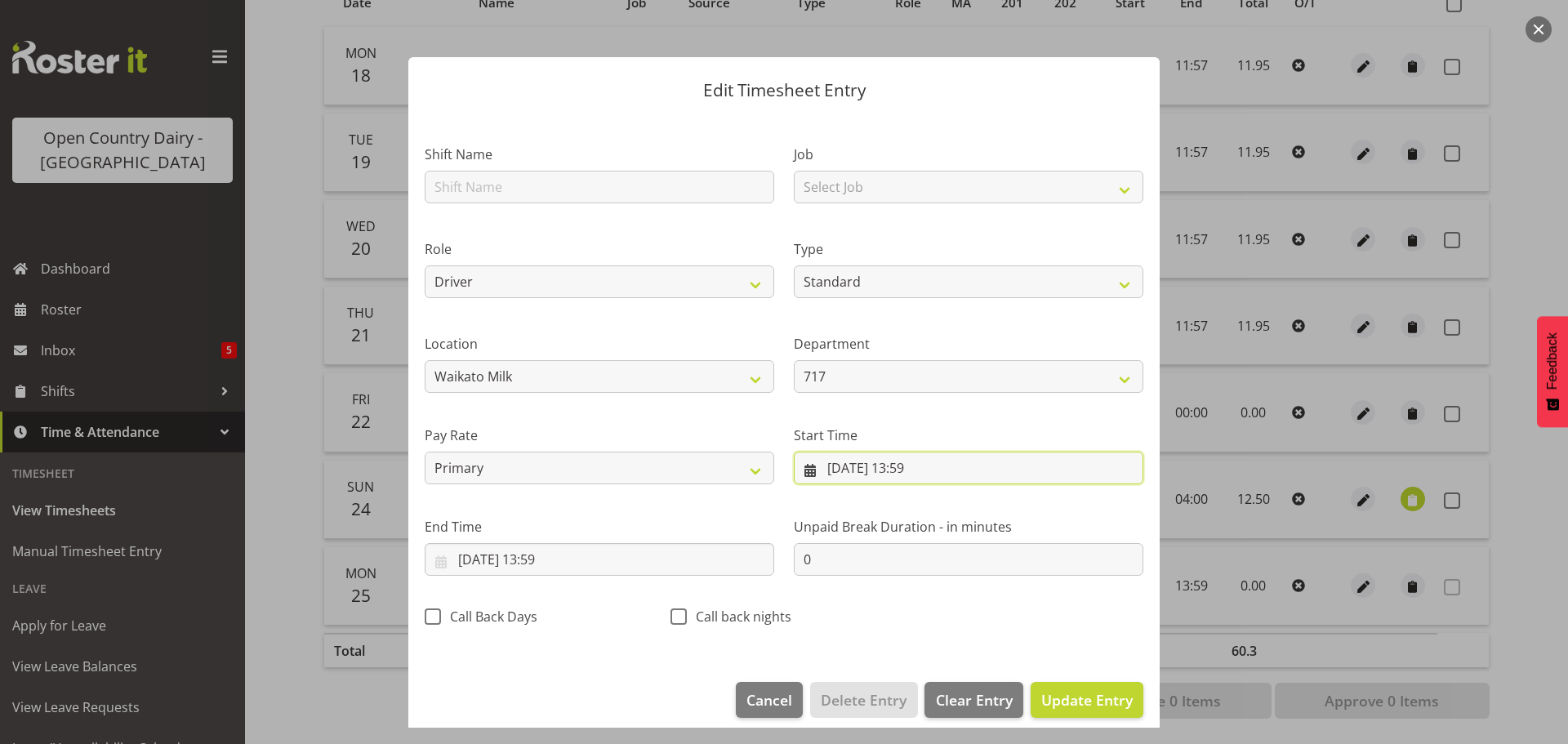
click at [841, 465] on input "25/08/2025, 13:59" at bounding box center [969, 468] width 350 height 33
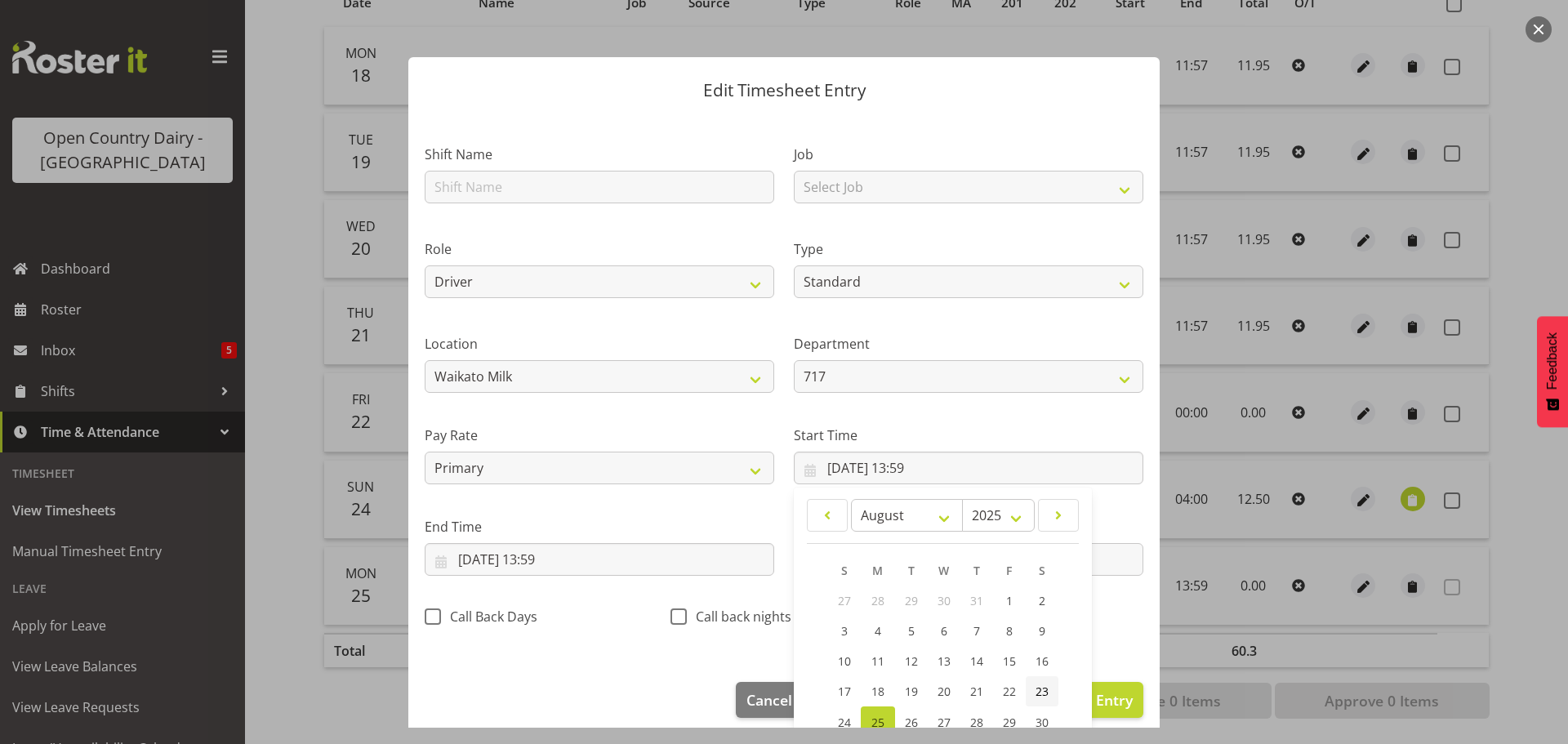
click at [1040, 690] on span "23" at bounding box center [1042, 691] width 13 height 16
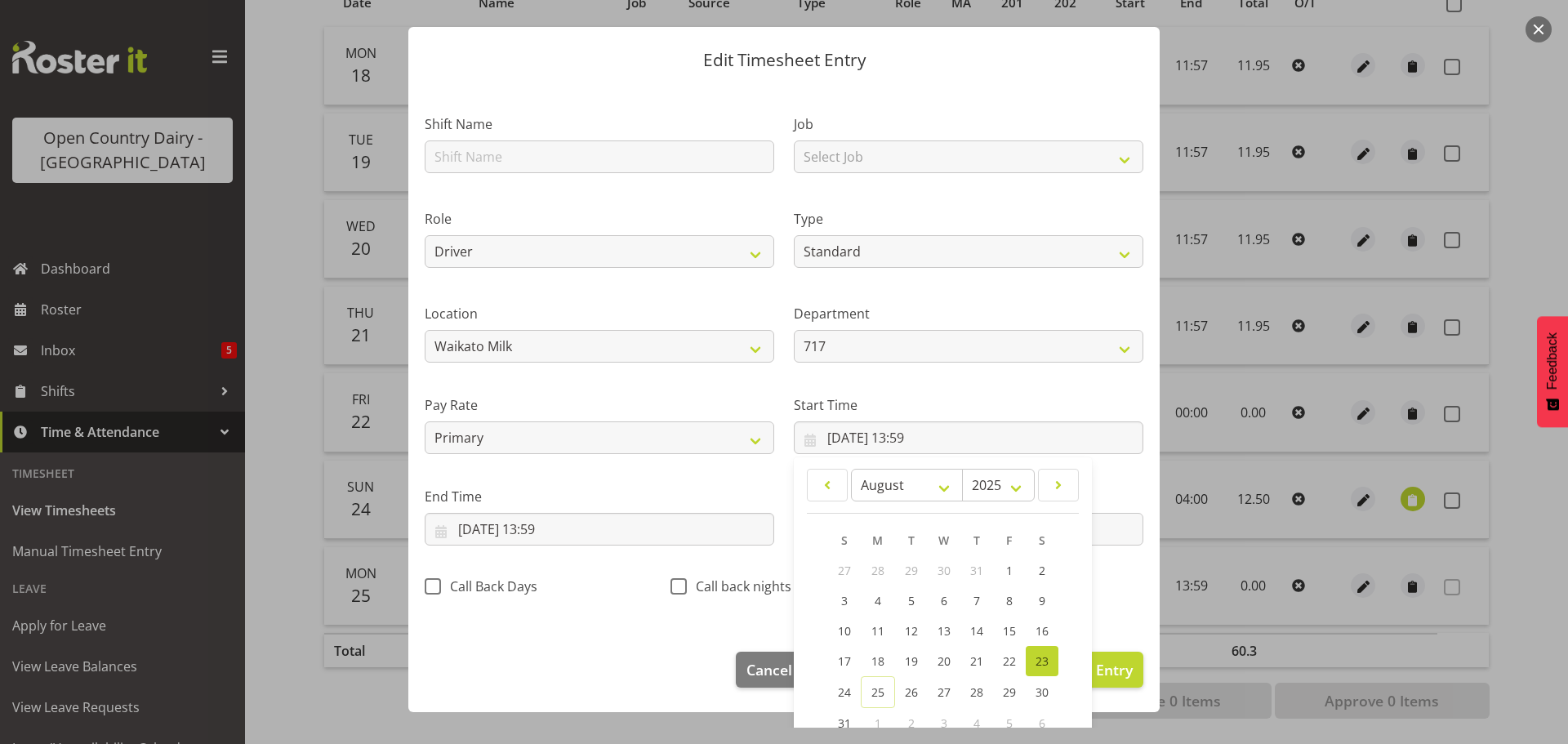
scroll to position [130, 0]
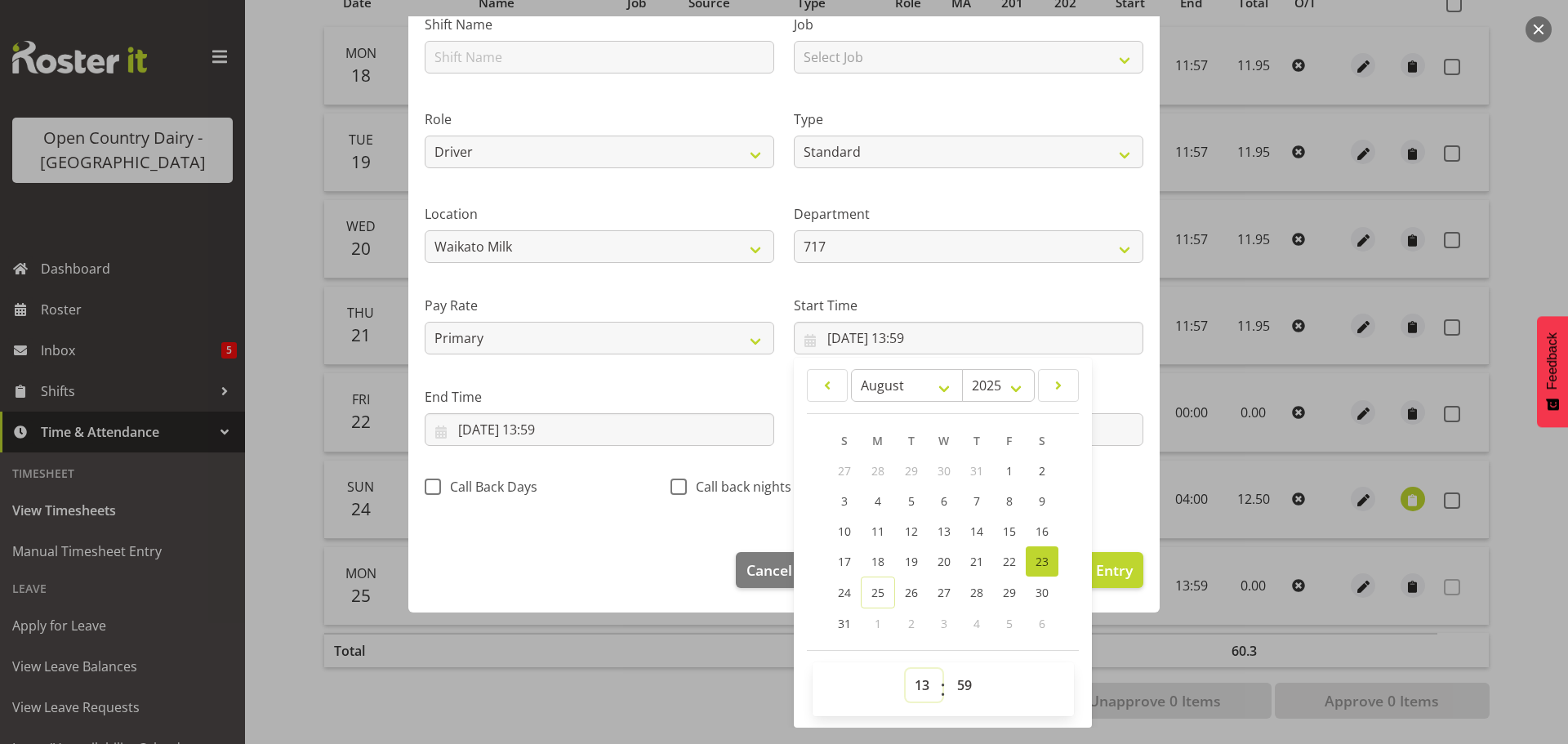
click at [915, 679] on select "00 01 02 03 04 05 06 07 08 09 10 11 12 13 14 15 16 17 18 19 20 21 22 23" at bounding box center [923, 685] width 37 height 33
click at [905, 669] on select "00 01 02 03 04 05 06 07 08 09 10 11 12 13 14 15 16 17 18 19 20 21 22 23" at bounding box center [923, 685] width 37 height 33
click at [958, 681] on select "00 01 02 03 04 05 06 07 08 09 10 11 12 13 14 15 16 17 18 19 20 21 22 23 24 25 2…" at bounding box center [966, 685] width 37 height 33
click at [948, 669] on select "00 01 02 03 04 05 06 07 08 09 10 11 12 13 14 15 16 17 18 19 20 21 22 23 24 25 2…" at bounding box center [966, 685] width 37 height 33
click at [518, 429] on input "25/08/2025, 13:59" at bounding box center [600, 430] width 350 height 33
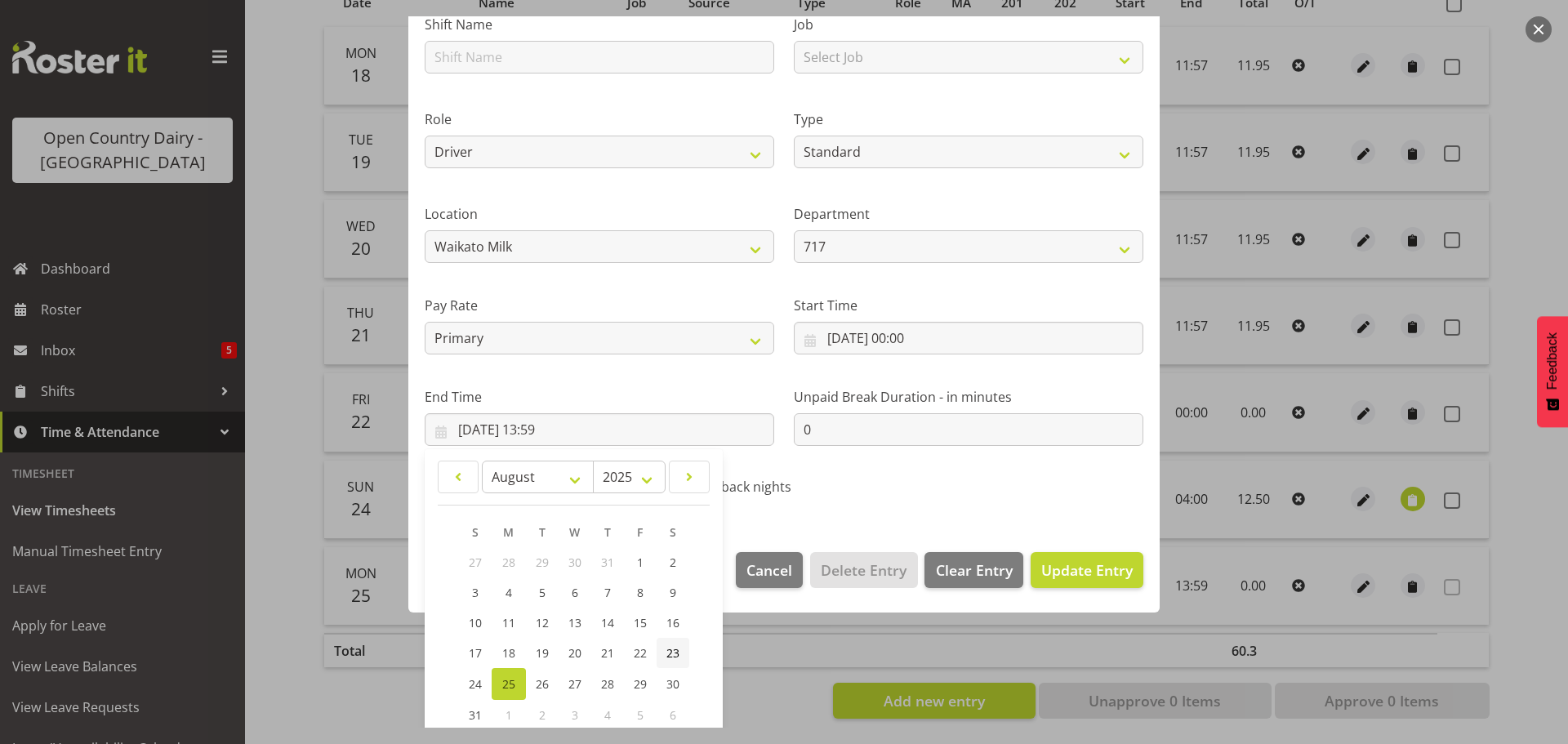
click at [674, 650] on span "23" at bounding box center [673, 653] width 13 height 16
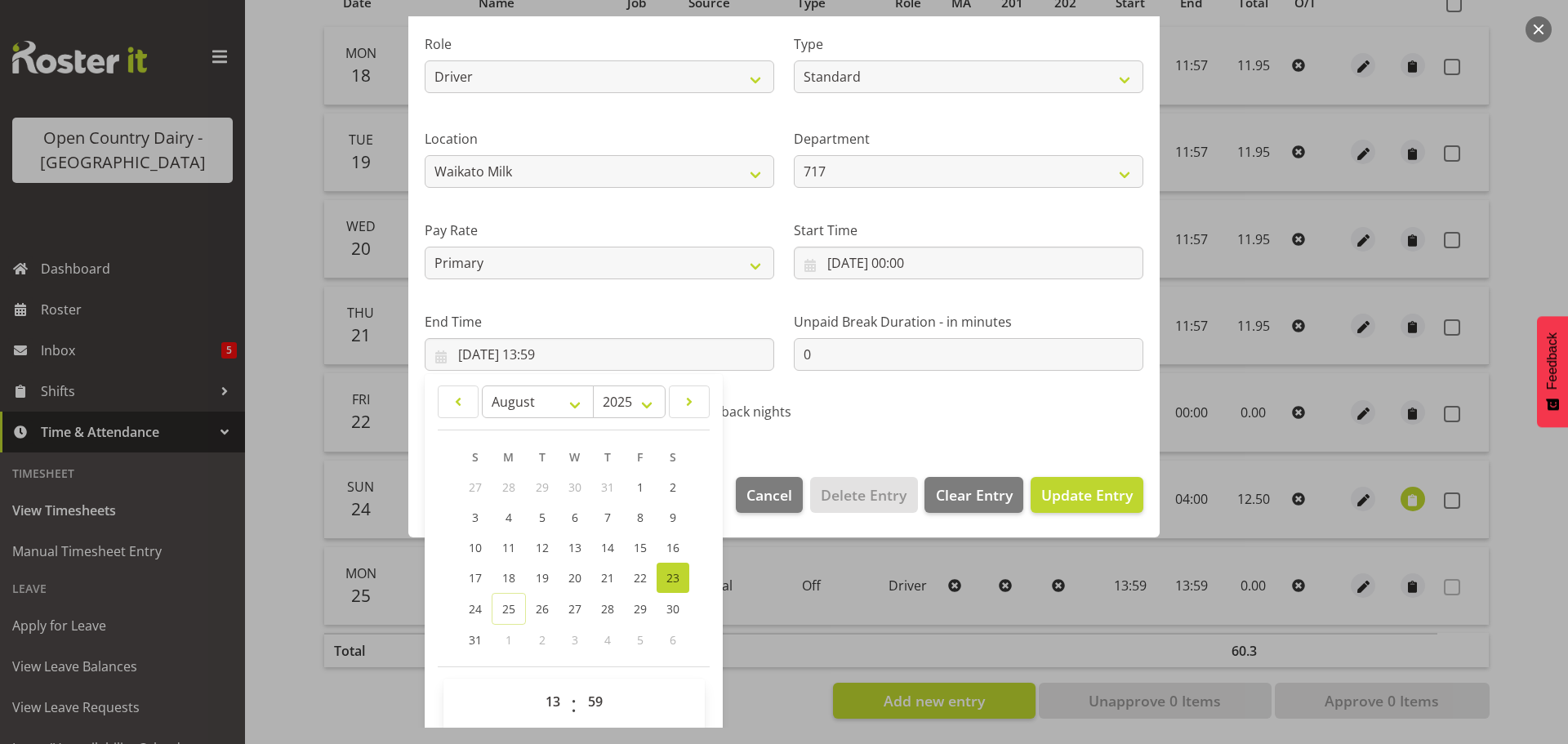
scroll to position [221, 0]
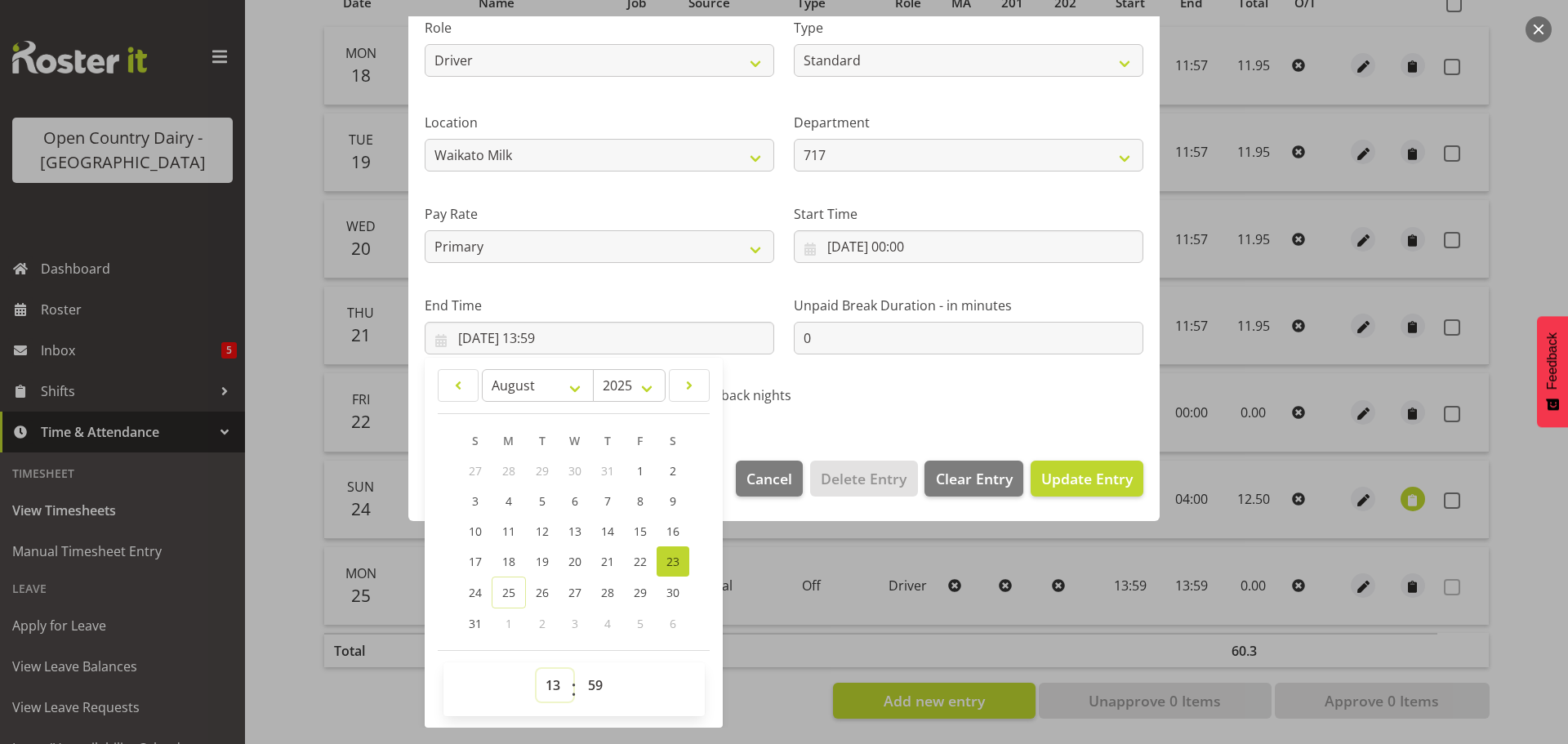
drag, startPoint x: 552, startPoint y: 688, endPoint x: 555, endPoint y: 676, distance: 12.4
click at [551, 688] on select "00 01 02 03 04 05 06 07 08 09 10 11 12 13 14 15 16 17 18 19 20 21 22 23" at bounding box center [555, 685] width 37 height 33
click at [536, 669] on select "00 01 02 03 04 05 06 07 08 09 10 11 12 13 14 15 16 17 18 19 20 21 22 23" at bounding box center [555, 685] width 37 height 33
click at [595, 680] on select "00 01 02 03 04 05 06 07 08 09 10 11 12 13 14 15 16 17 18 19 20 21 22 23 24 25 2…" at bounding box center [597, 685] width 37 height 33
click at [579, 669] on select "00 01 02 03 04 05 06 07 08 09 10 11 12 13 14 15 16 17 18 19 20 21 22 23 24 25 2…" at bounding box center [597, 685] width 37 height 33
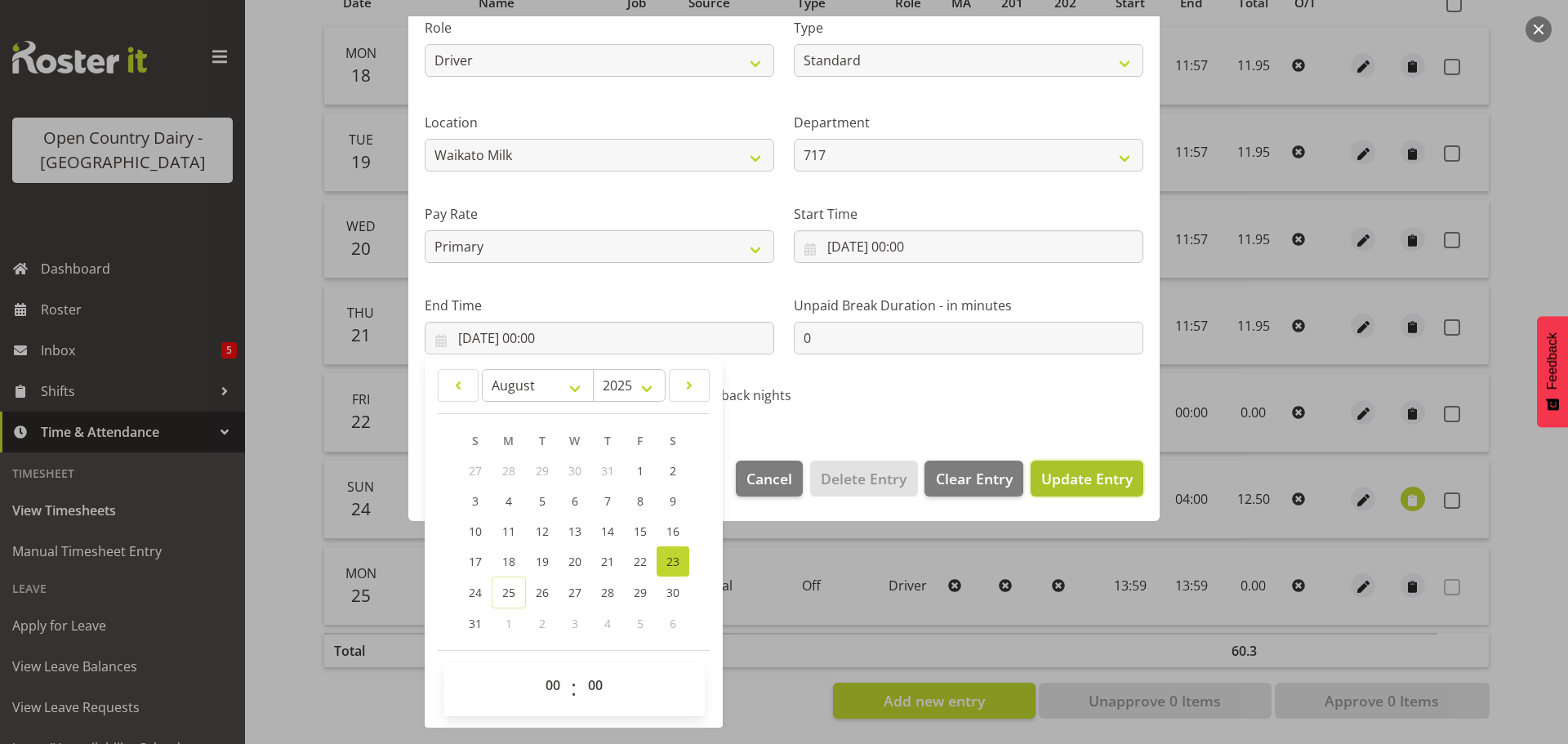
click at [1056, 479] on span "Update Entry" at bounding box center [1087, 479] width 92 height 20
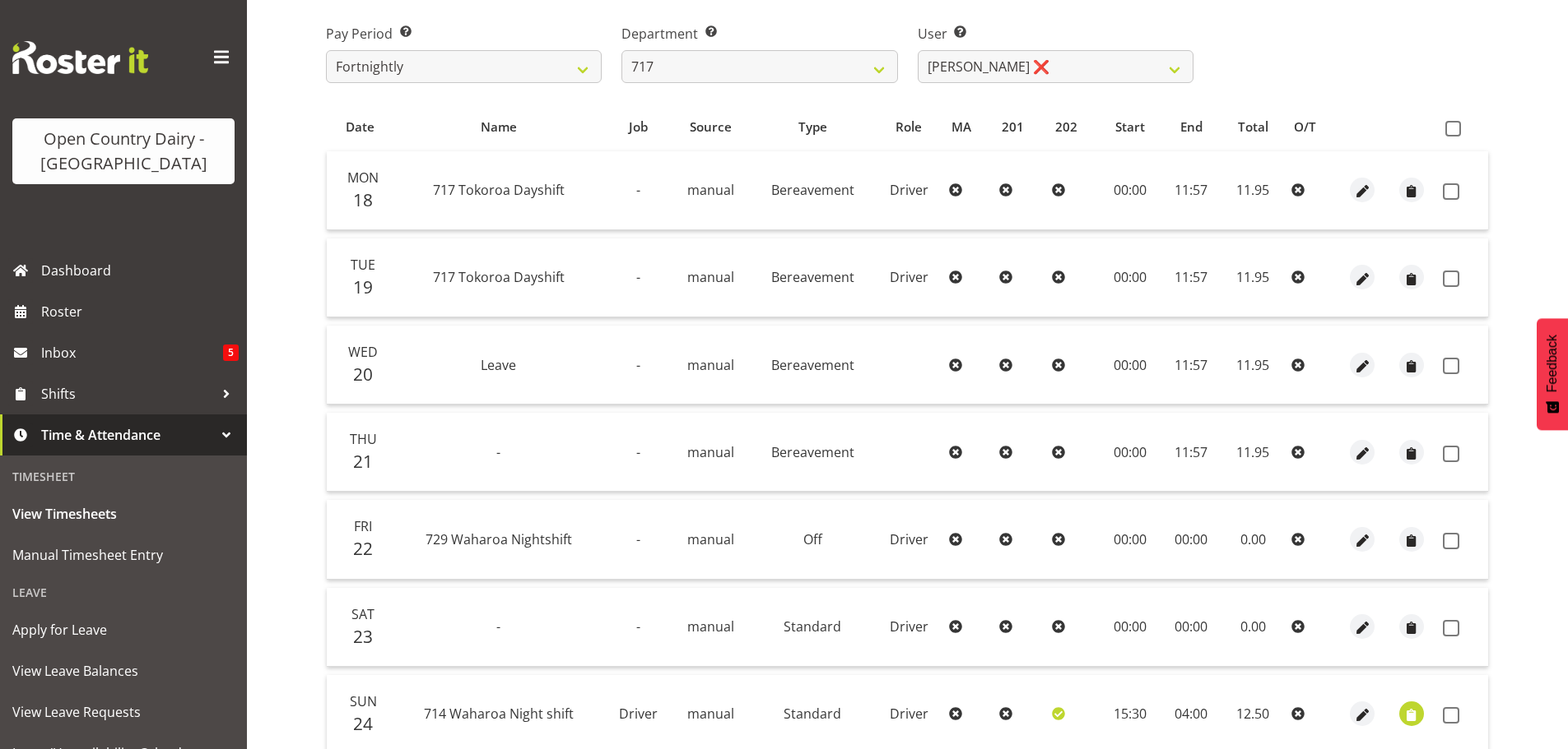
scroll to position [230, 0]
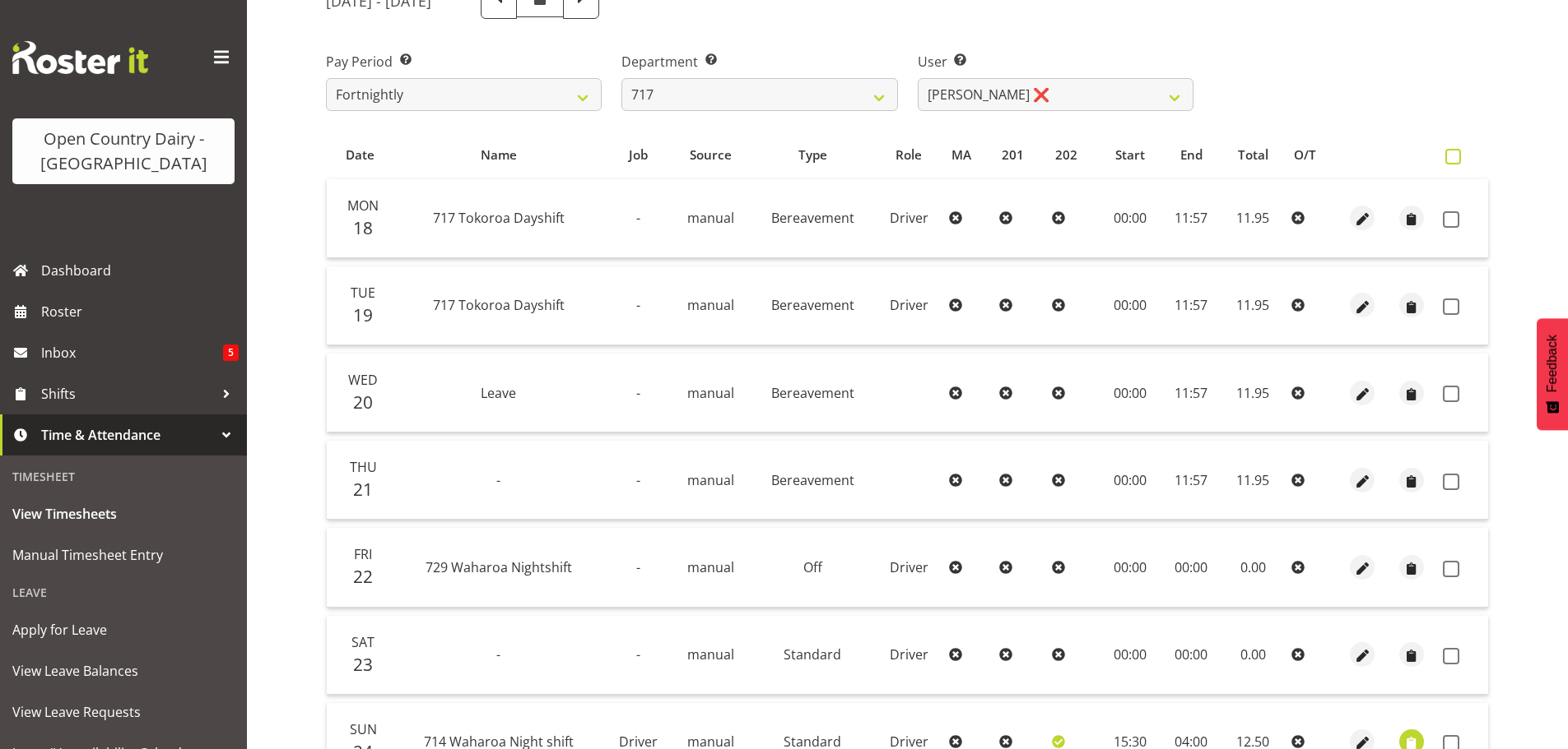
click at [1457, 155] on span at bounding box center [1453, 156] width 16 height 16
click at [1457, 155] on input "checkbox" at bounding box center [1451, 156] width 11 height 11
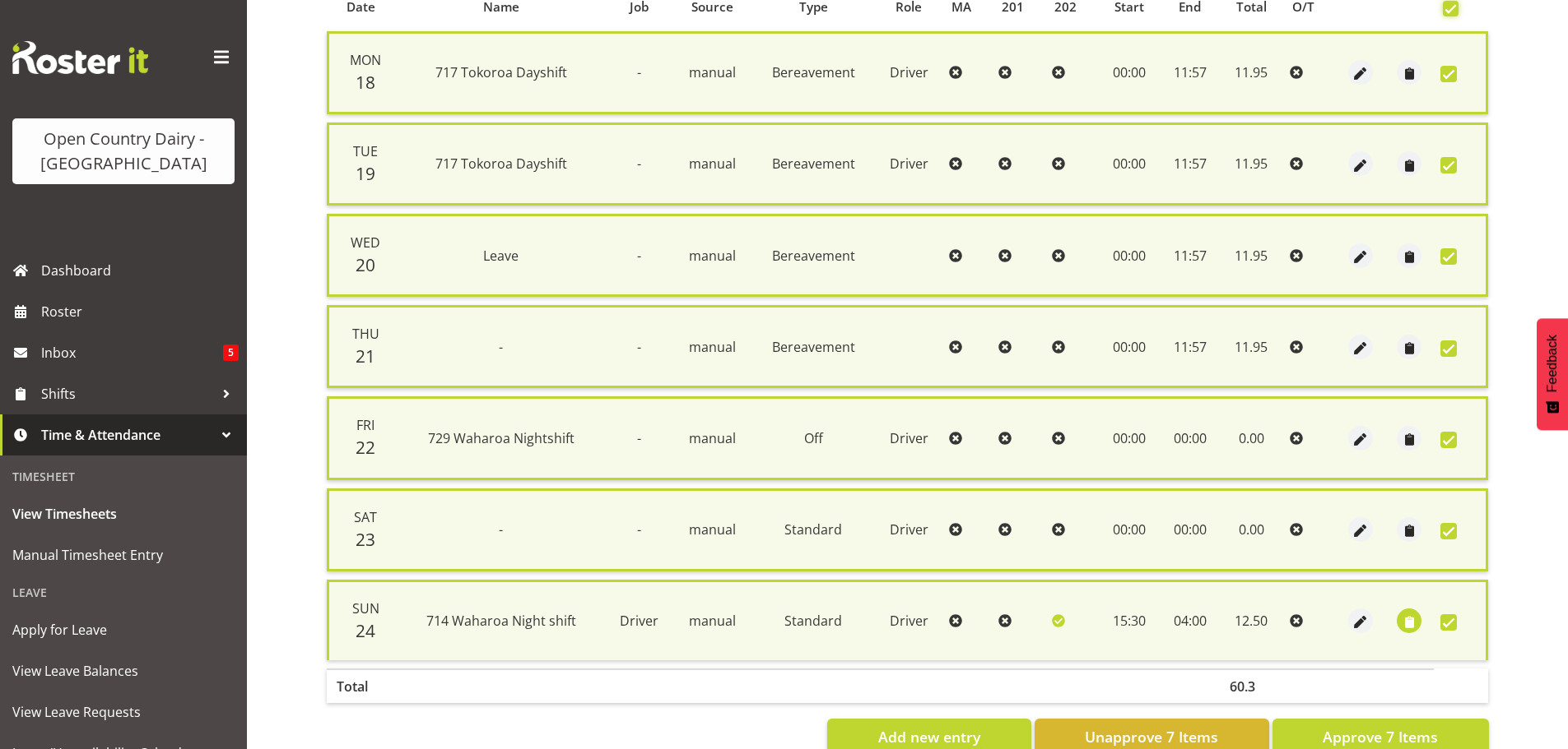
scroll to position [422, 0]
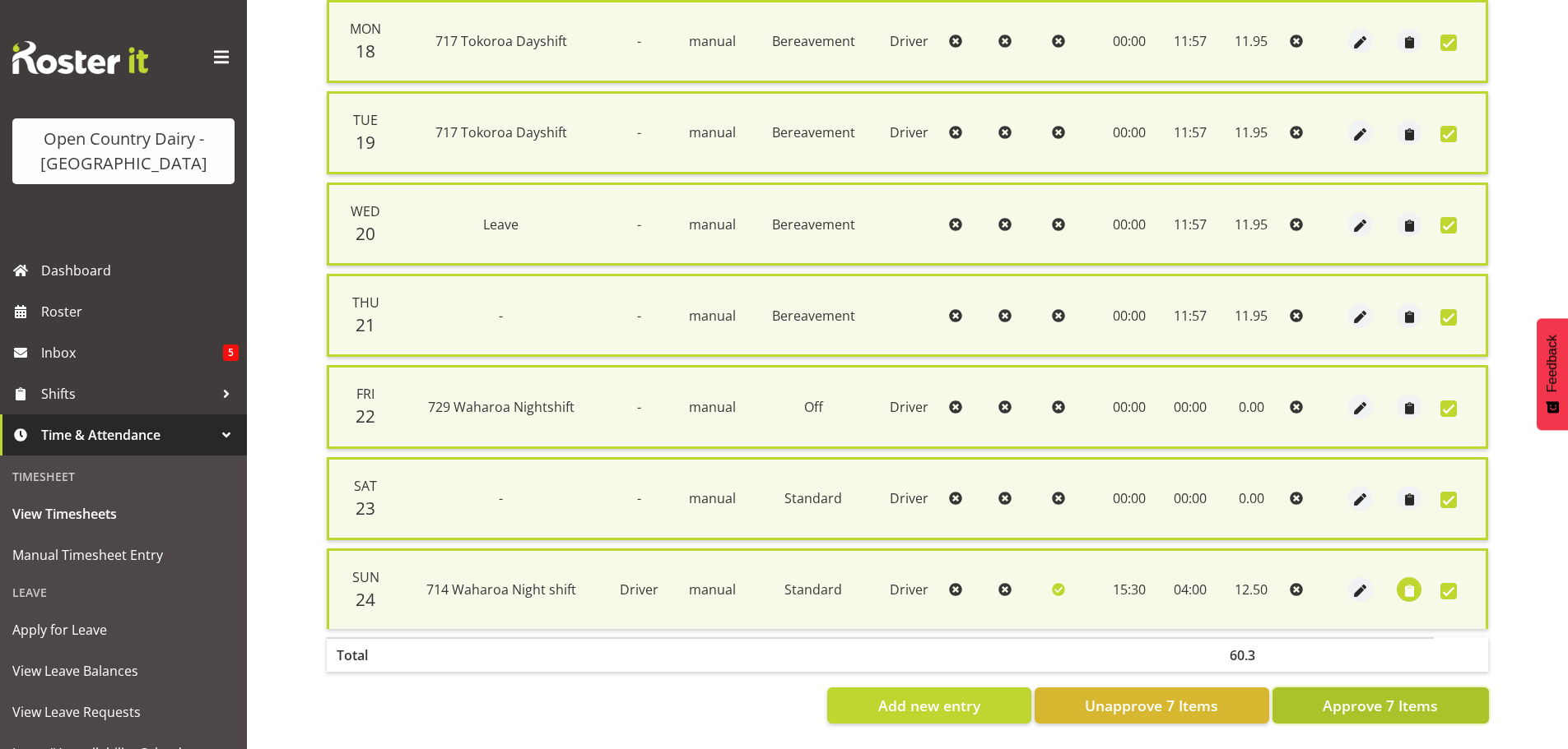
click at [1373, 695] on span "Approve 7 Items" at bounding box center [1380, 706] width 116 height 22
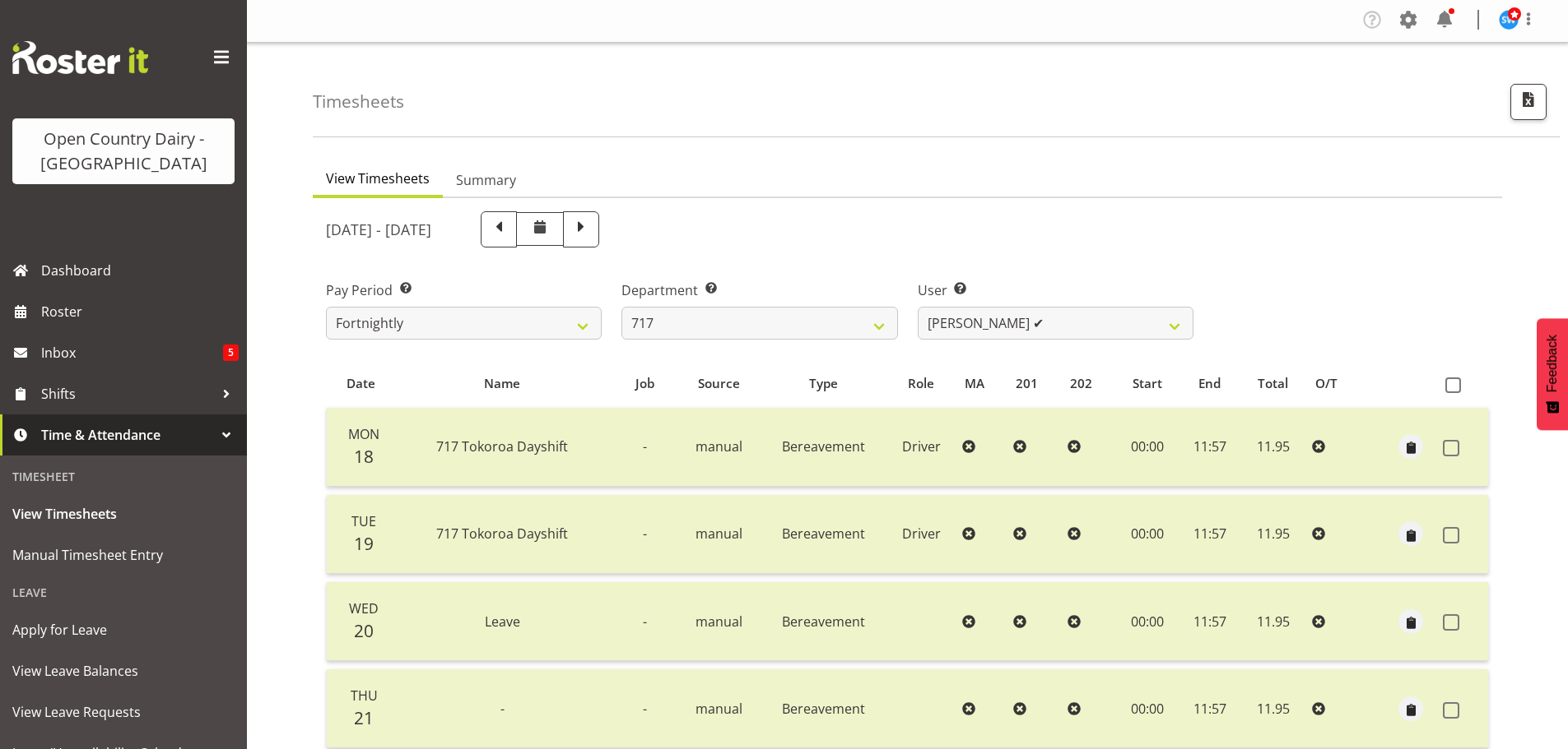
scroll to position [0, 0]
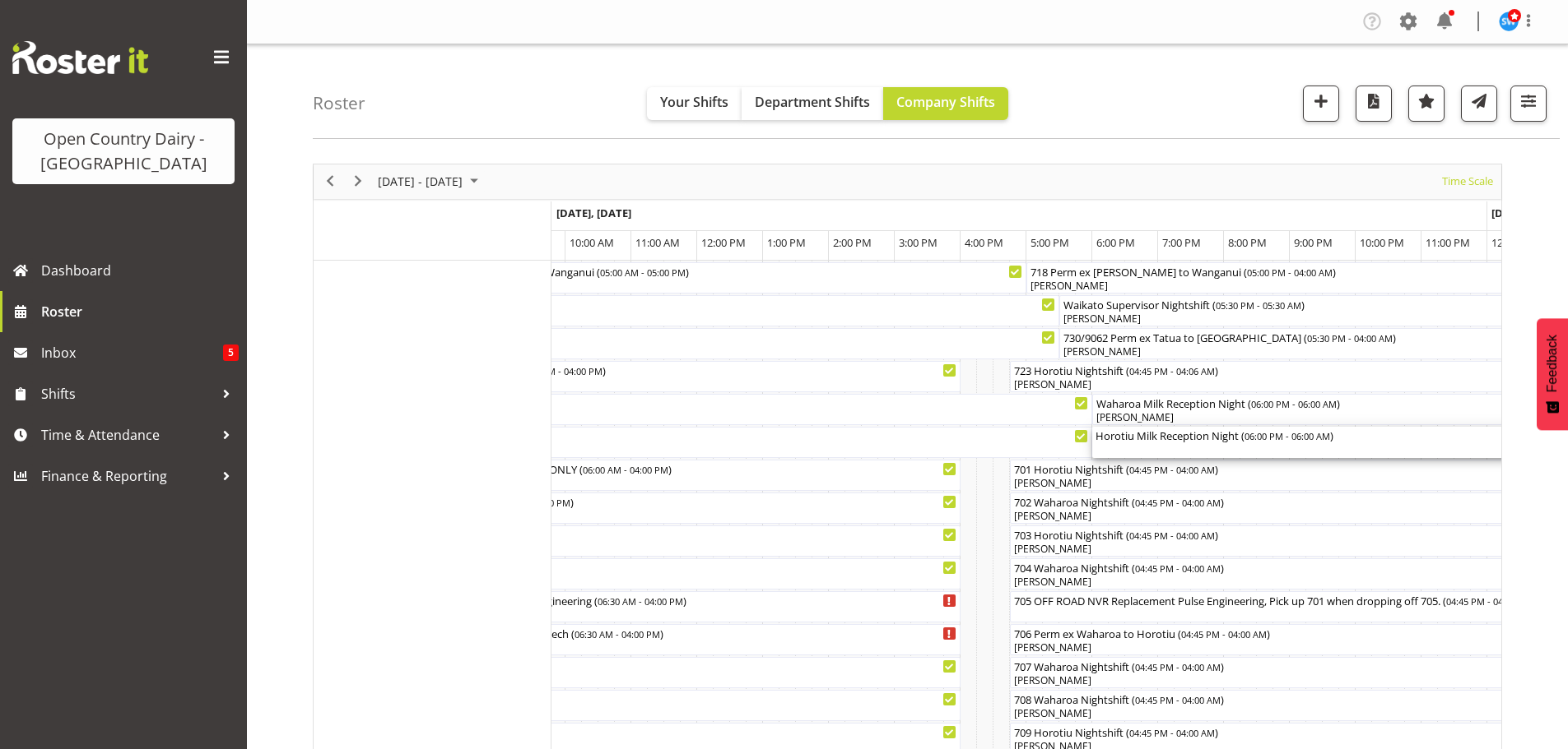
click at [1166, 445] on div "Horotiu Milk Reception Night ( 06:00 PM - 06:00 AM )" at bounding box center [1487, 443] width 784 height 32
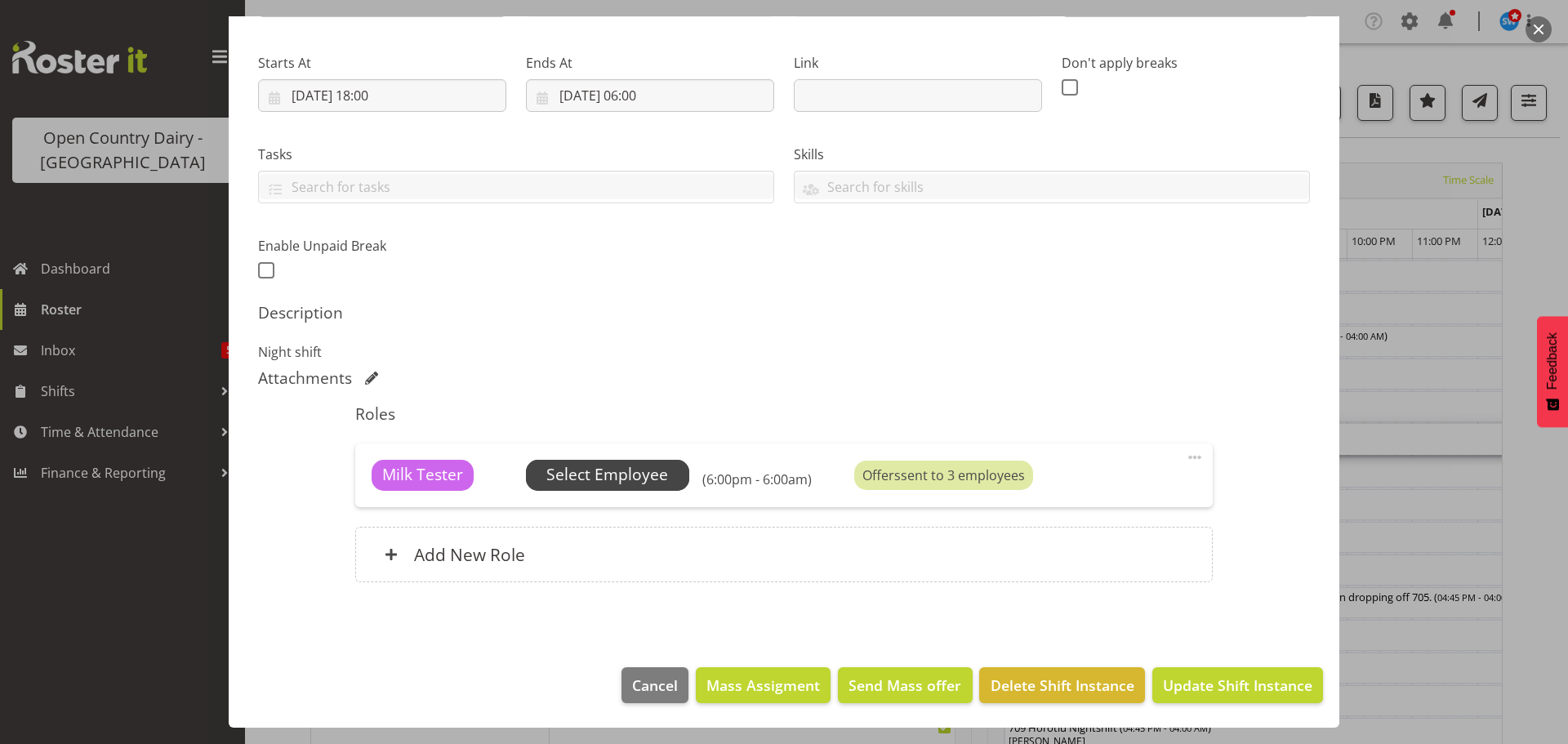
click at [619, 472] on span "Select Employee" at bounding box center [607, 475] width 121 height 24
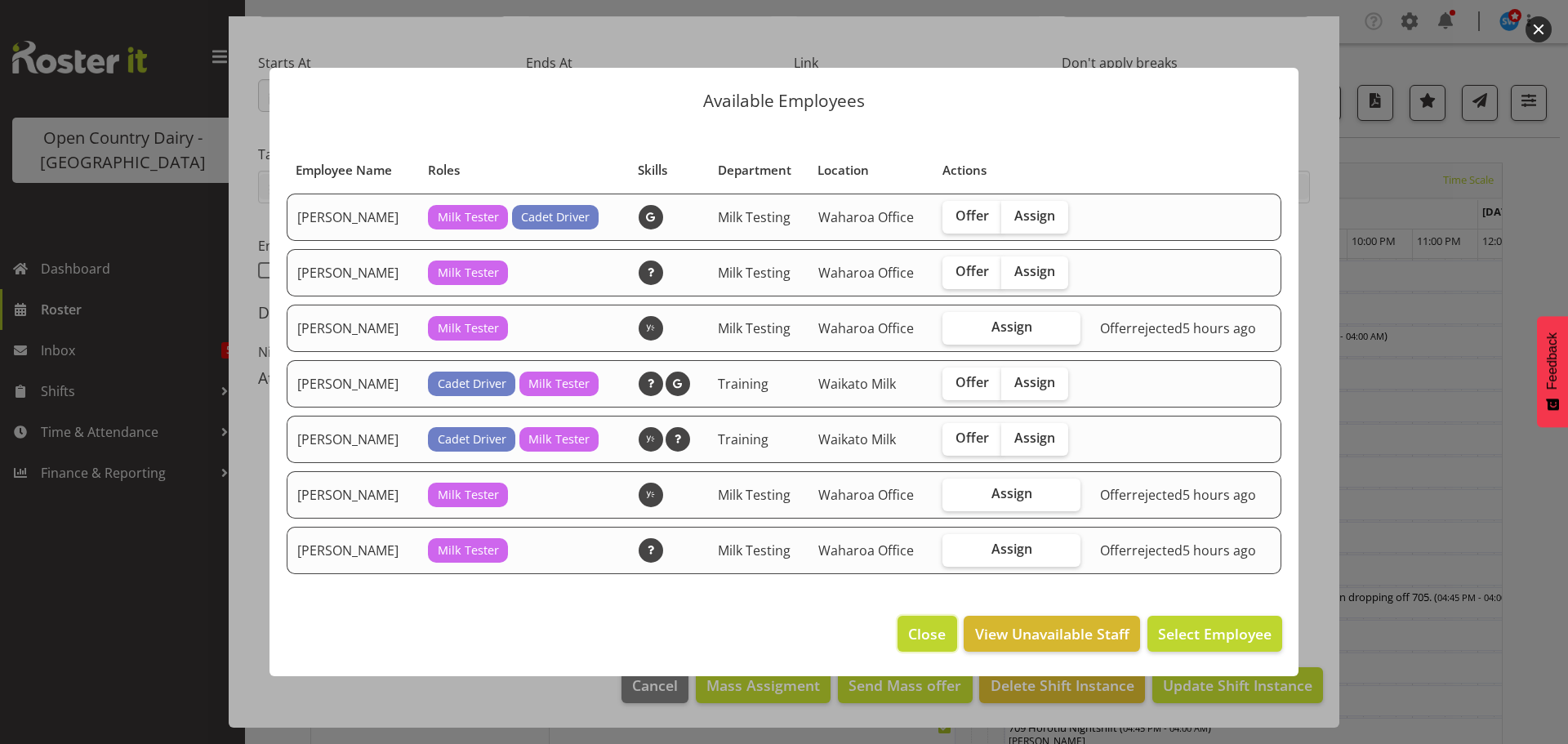
click at [928, 630] on span "Close" at bounding box center [927, 634] width 38 height 21
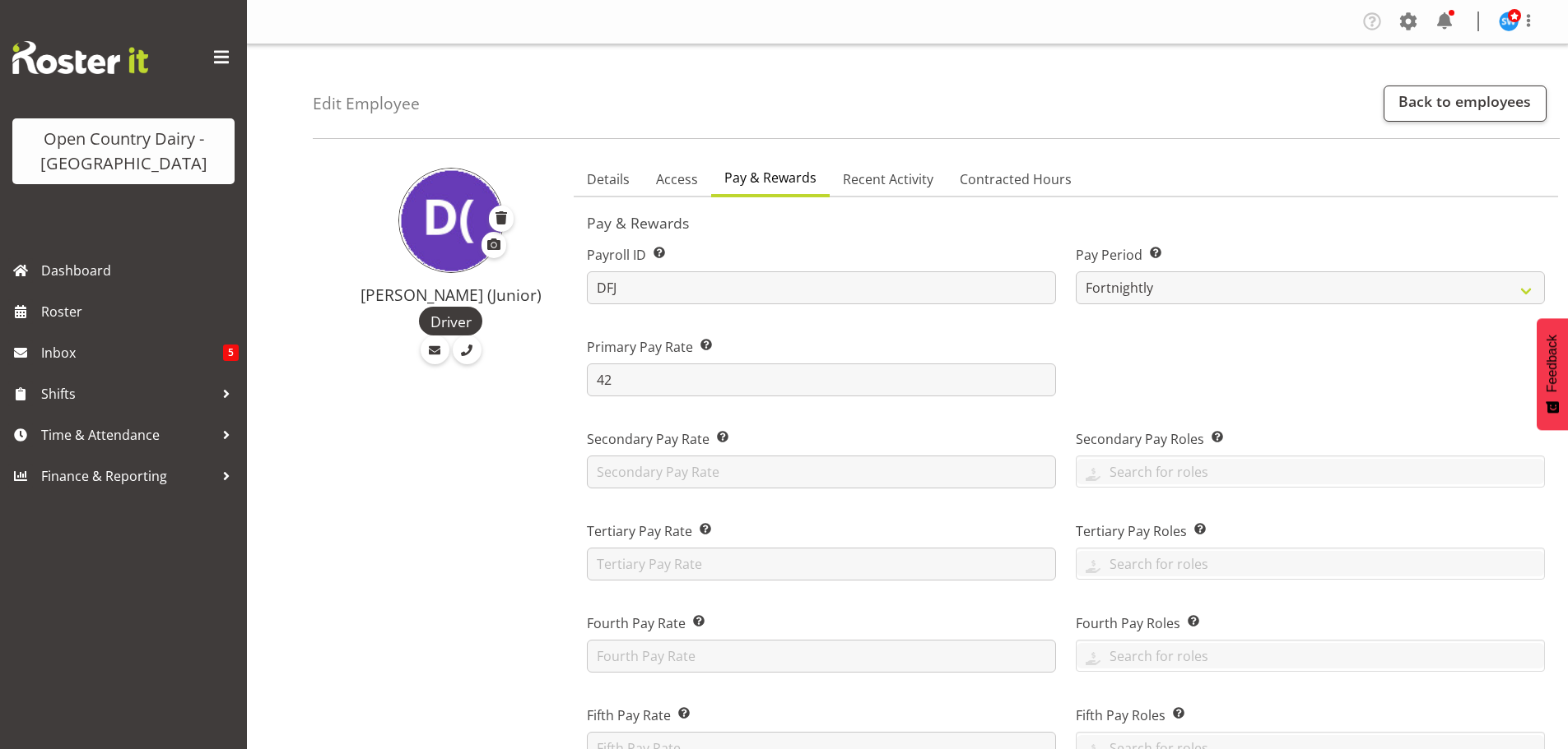
select select "manual"
select select "fixed"
select select "roster_fixed"
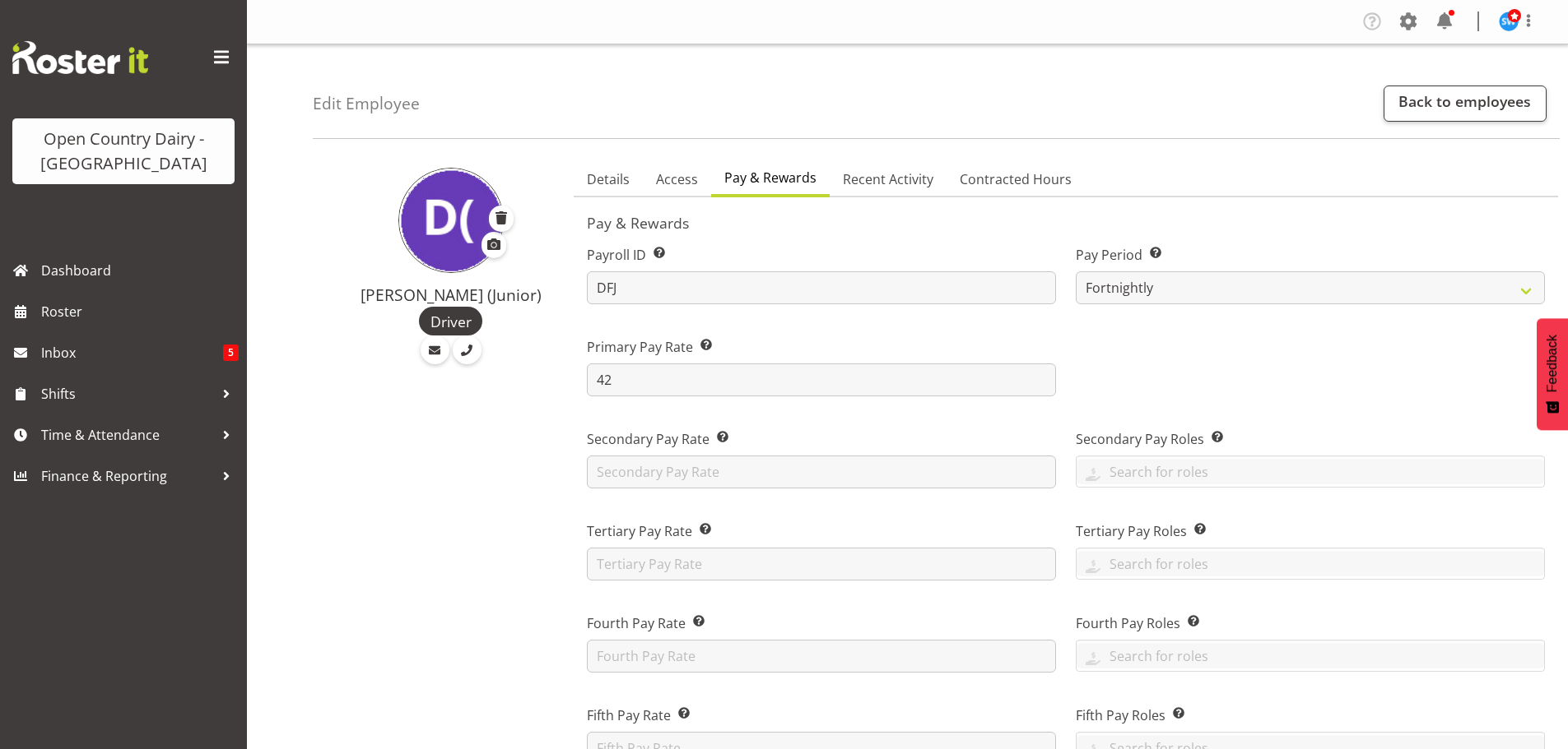
select select "day"
click at [1429, 104] on link "Back to employees" at bounding box center [1465, 104] width 163 height 37
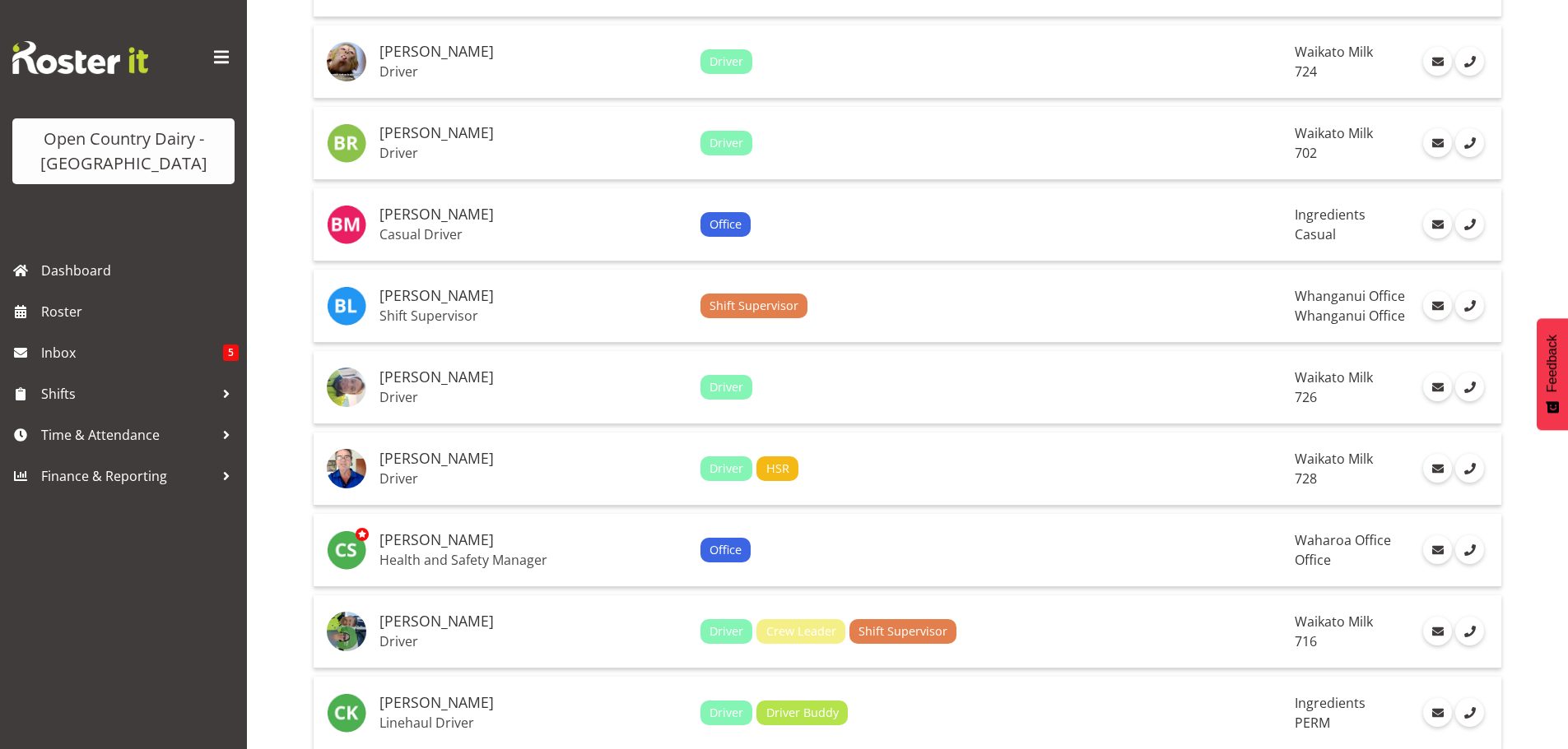
scroll to position [1343, 0]
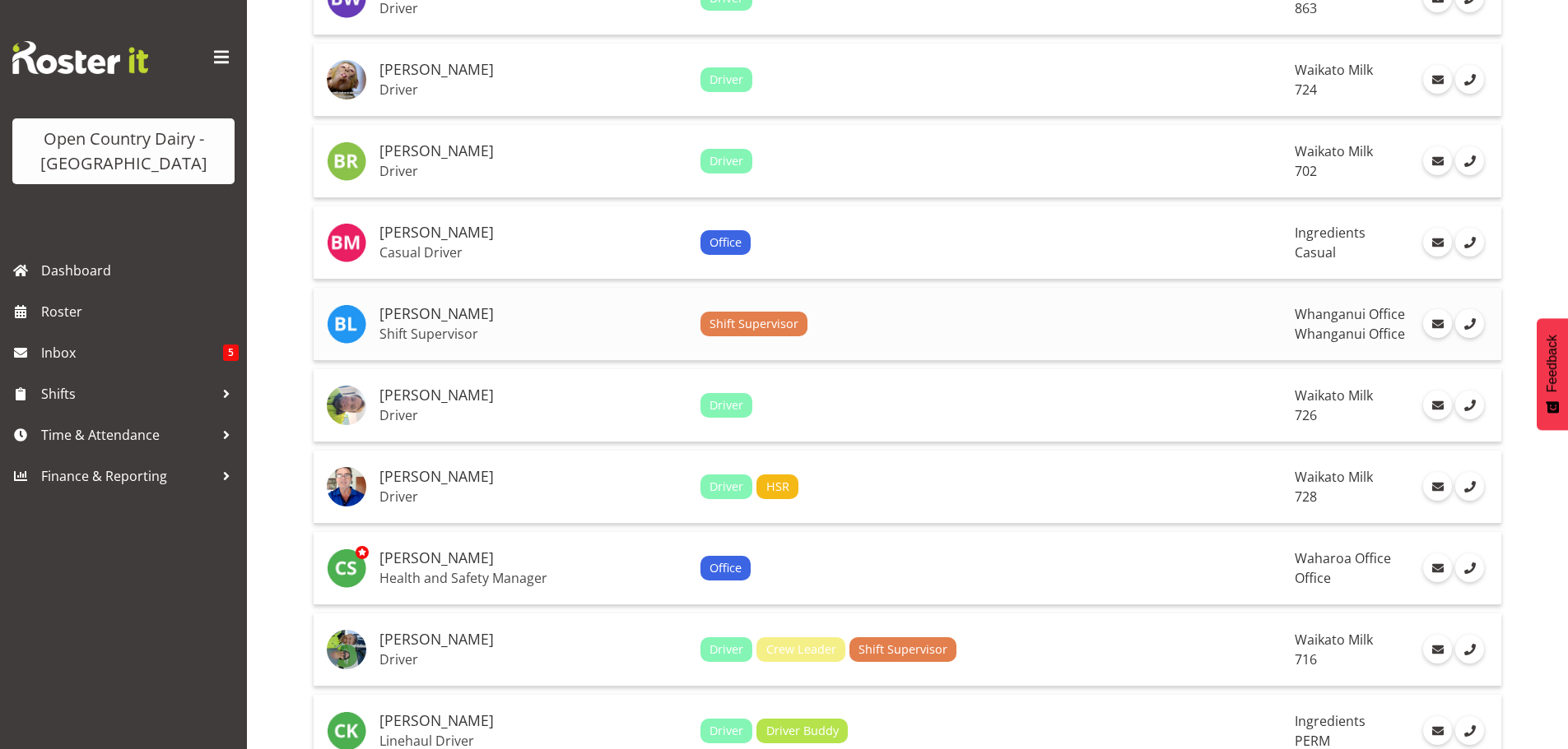
click at [410, 316] on h5 "[PERSON_NAME]" at bounding box center [533, 314] width 308 height 17
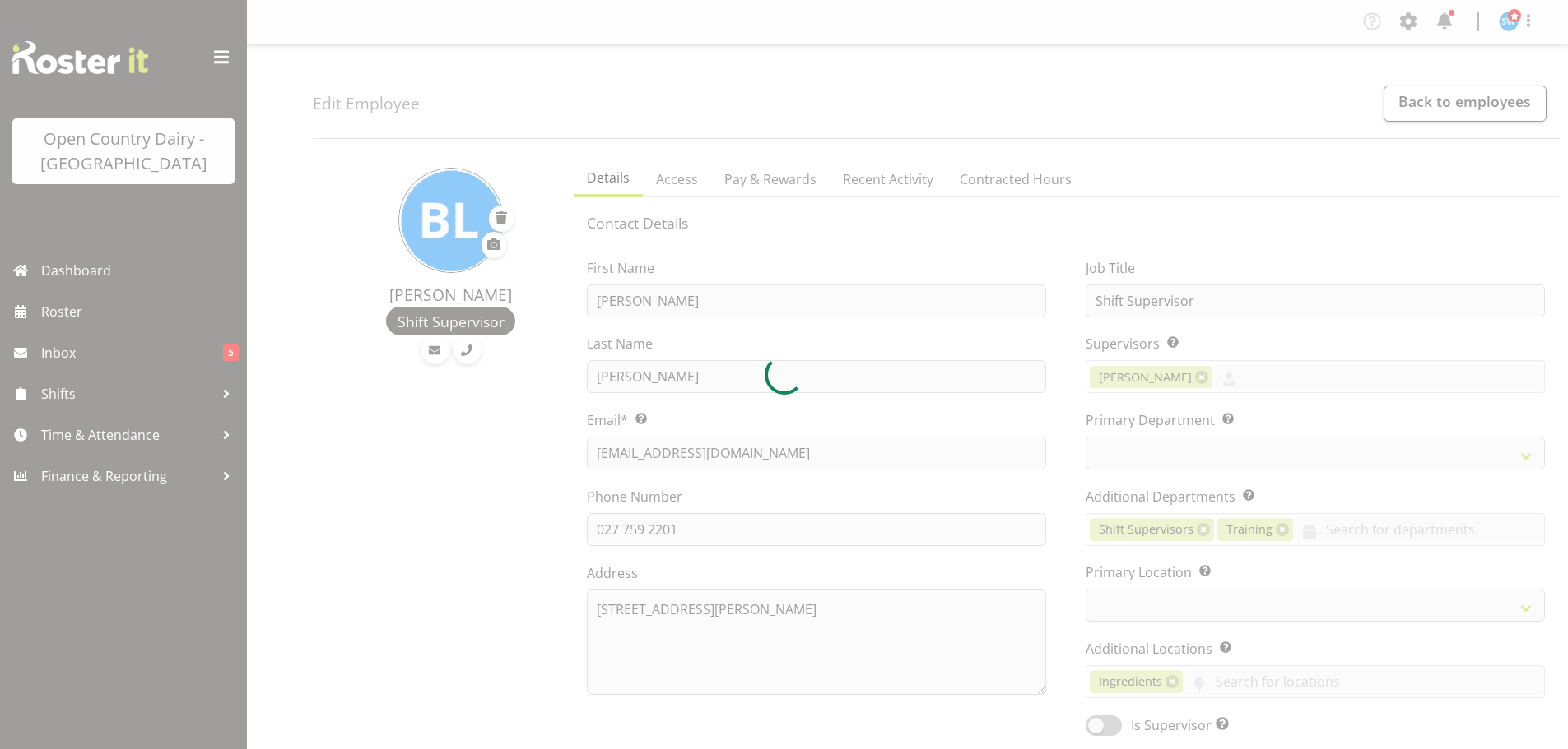
select select "TimelineWeek"
select select
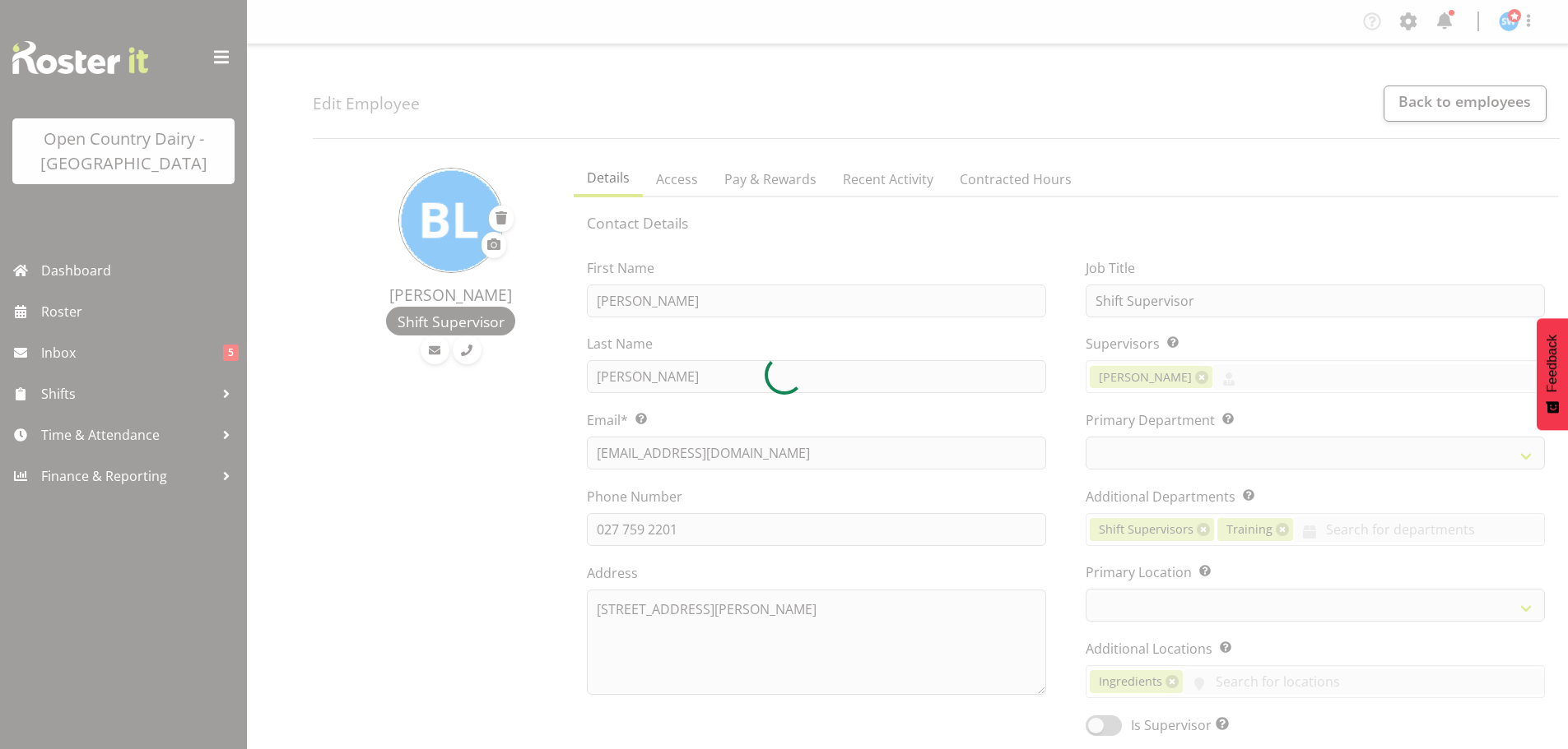
select select
select select "1244"
select select "885"
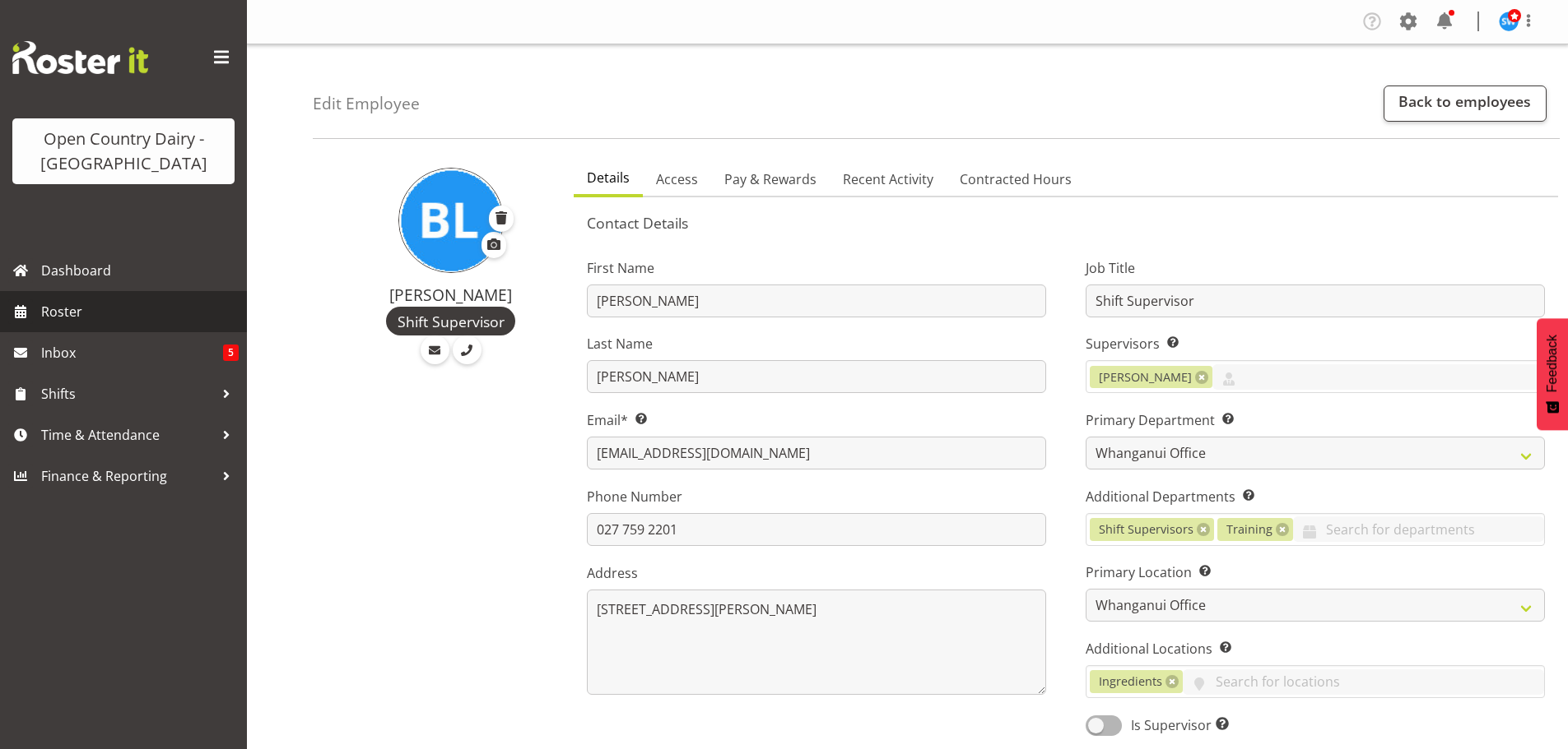
click at [62, 305] on span "Roster" at bounding box center [139, 312] width 197 height 25
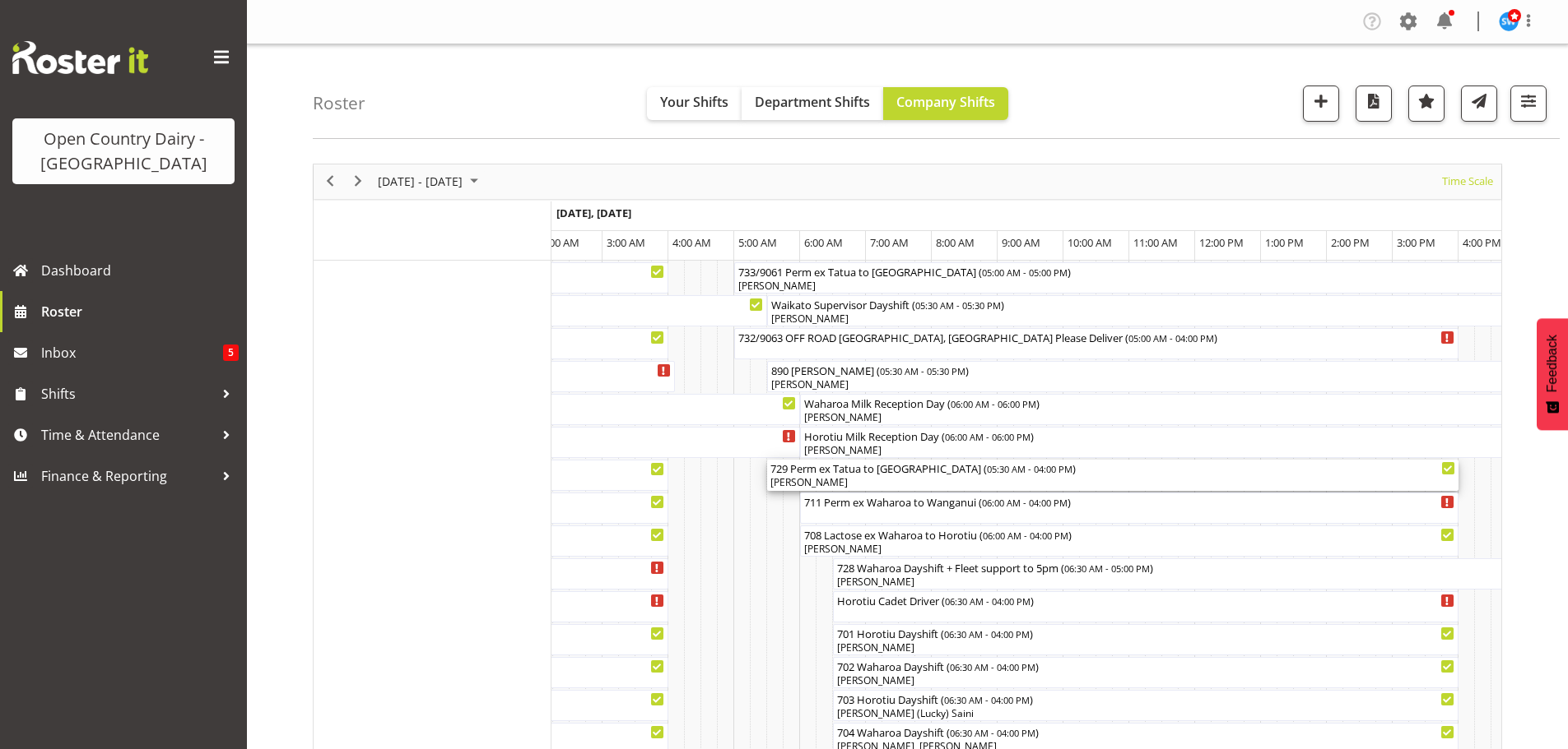
click at [877, 479] on div "[PERSON_NAME]" at bounding box center [1112, 483] width 685 height 15
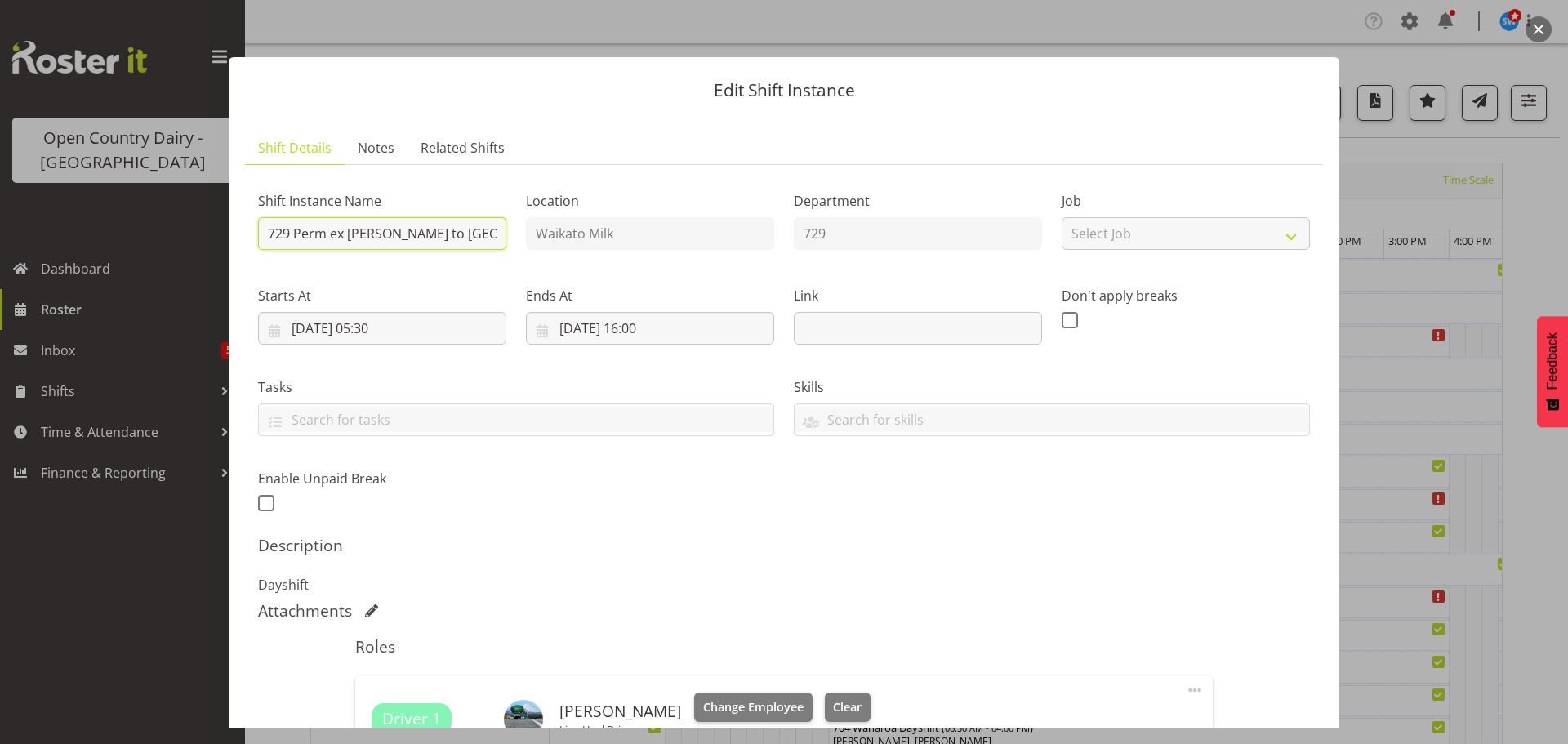
click at [482, 229] on input "729 Perm ex [PERSON_NAME] to [GEOGRAPHIC_DATA]" at bounding box center [382, 234] width 248 height 33
type input "729 Waharoa Dayshift"
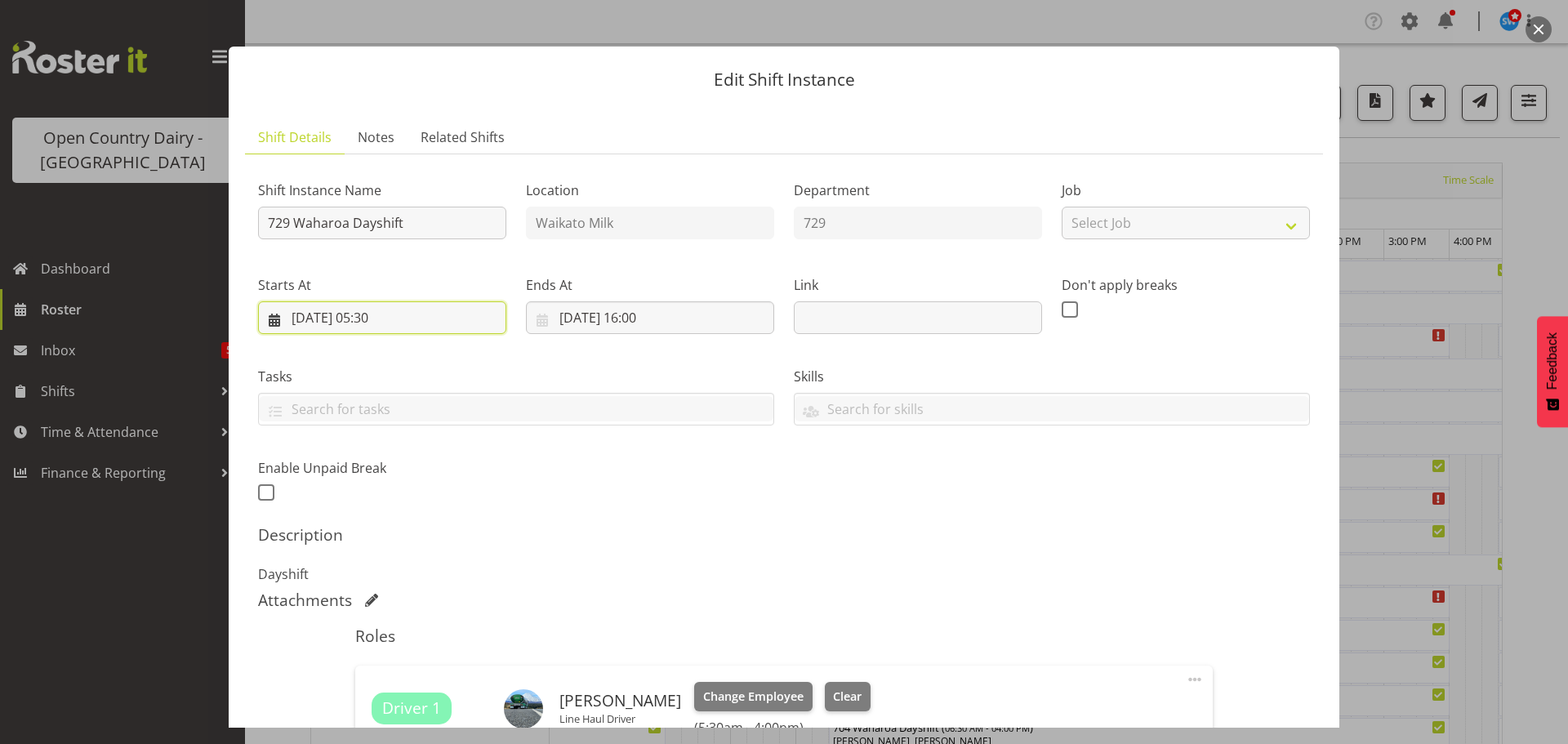
click at [380, 319] on input "[DATE] 05:30" at bounding box center [382, 318] width 248 height 33
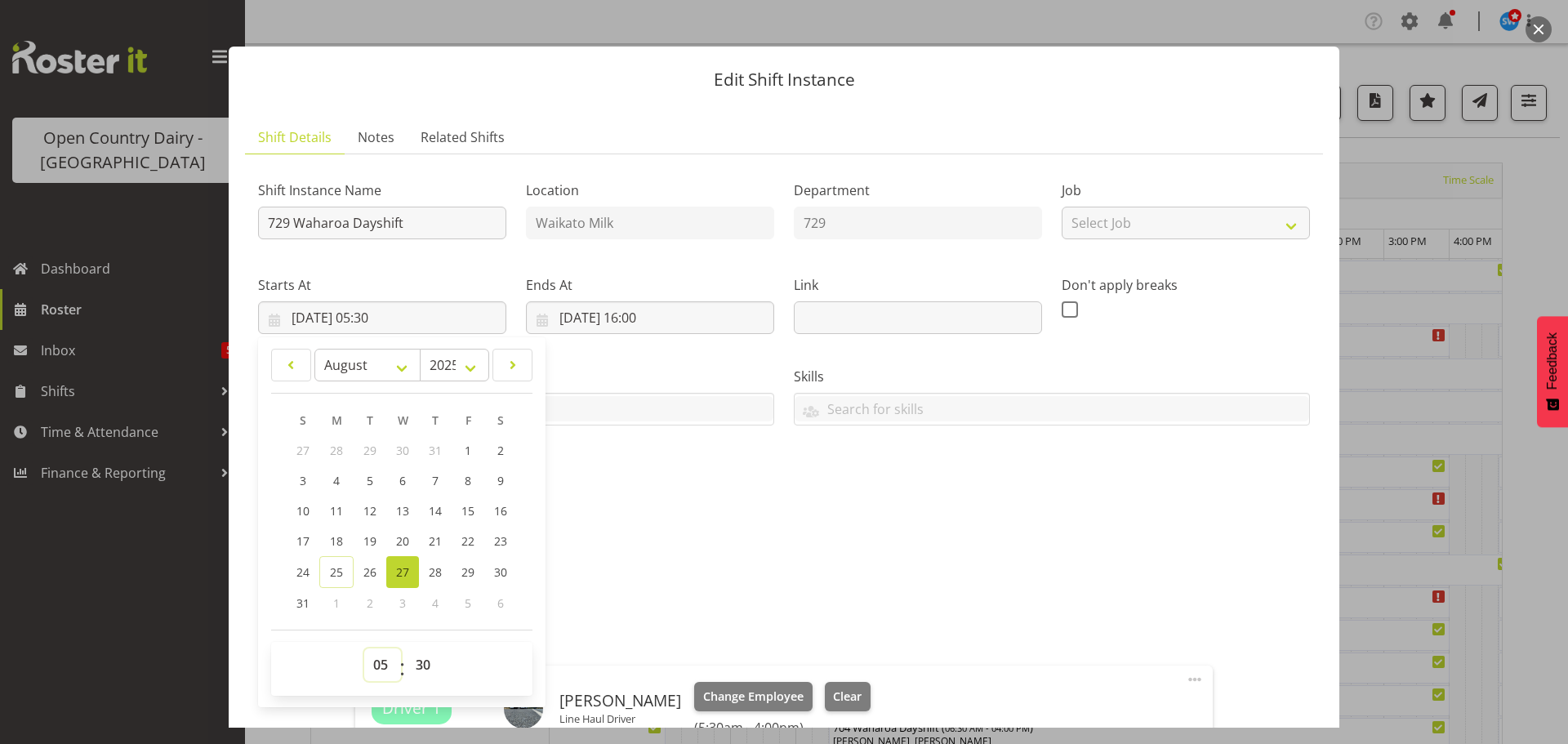
click at [380, 661] on select "00 01 02 03 04 05 06 07 08 09 10 11 12 13 14 15 16 17 18 19 20 21 22 23" at bounding box center [382, 666] width 37 height 33
select select "6"
click at [364, 649] on select "00 01 02 03 04 05 06 07 08 09 10 11 12 13 14 15 16 17 18 19 20 21 22 23" at bounding box center [382, 666] width 37 height 33
type input "[DATE] 06:30"
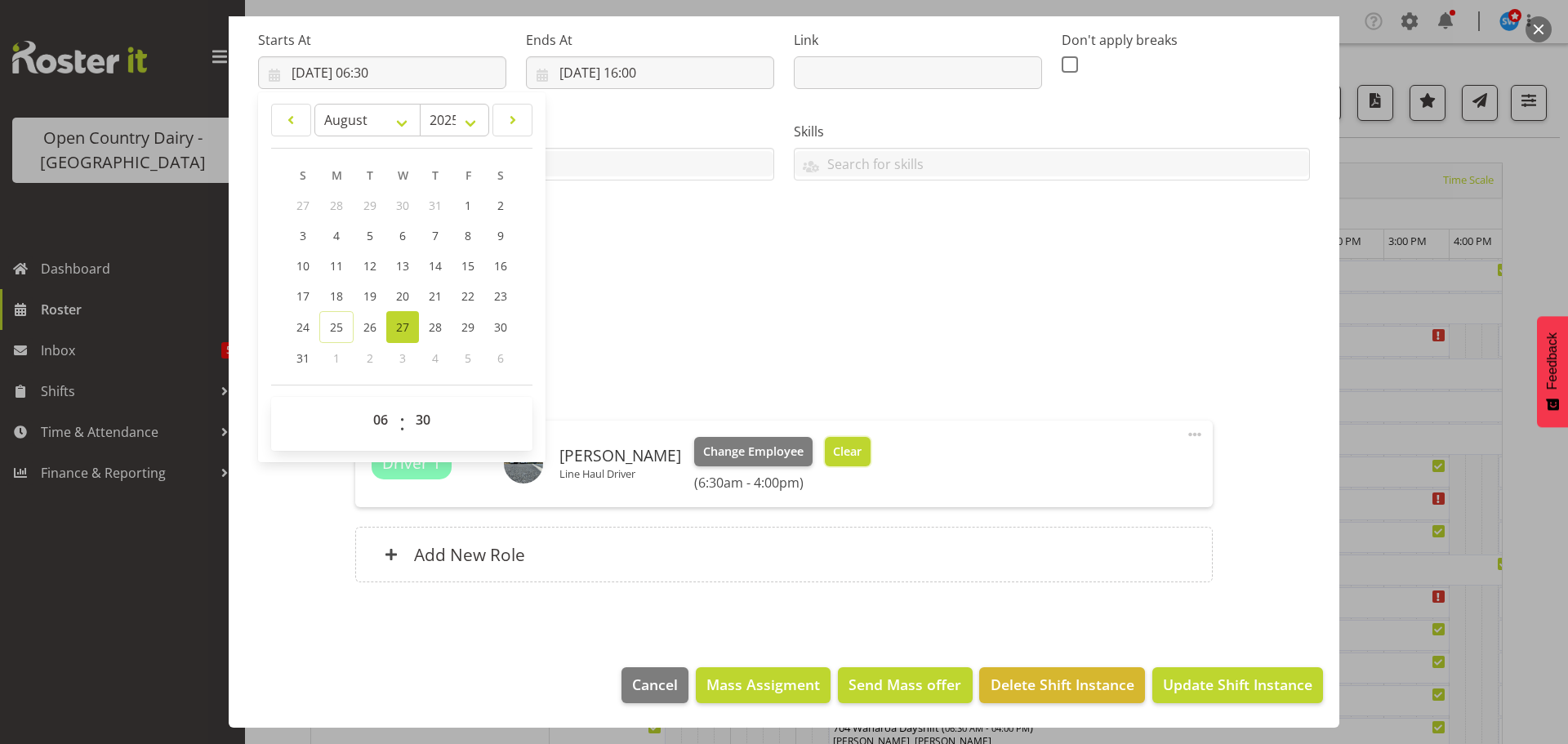
click at [838, 451] on span "Clear" at bounding box center [847, 452] width 29 height 18
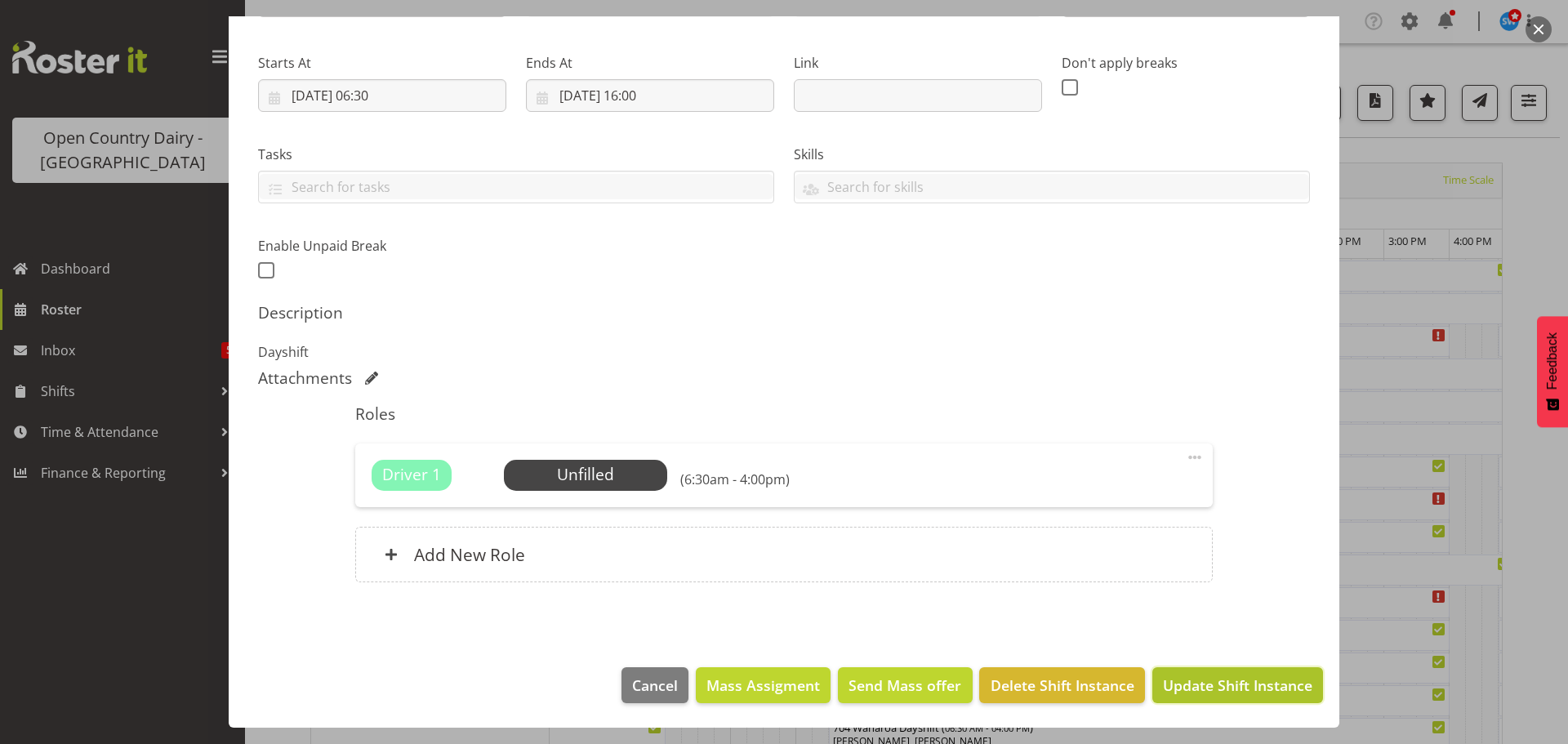
click at [1221, 682] on span "Update Shift Instance" at bounding box center [1237, 685] width 149 height 21
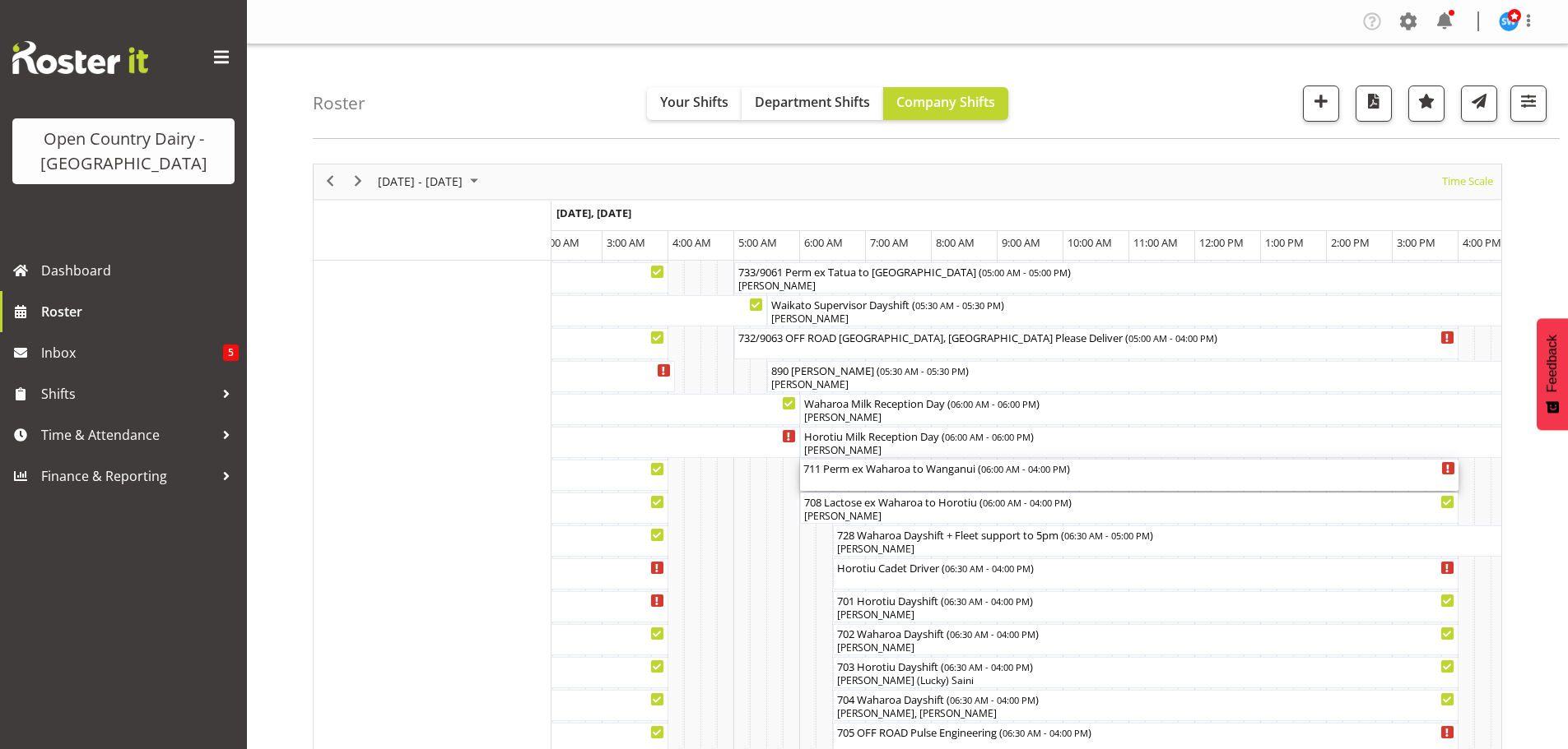
click at [886, 480] on div "711 Perm ex Waharoa to [GEOGRAPHIC_DATA] ( 06:00 AM - 04:00 PM )" at bounding box center [1130, 476] width 652 height 32
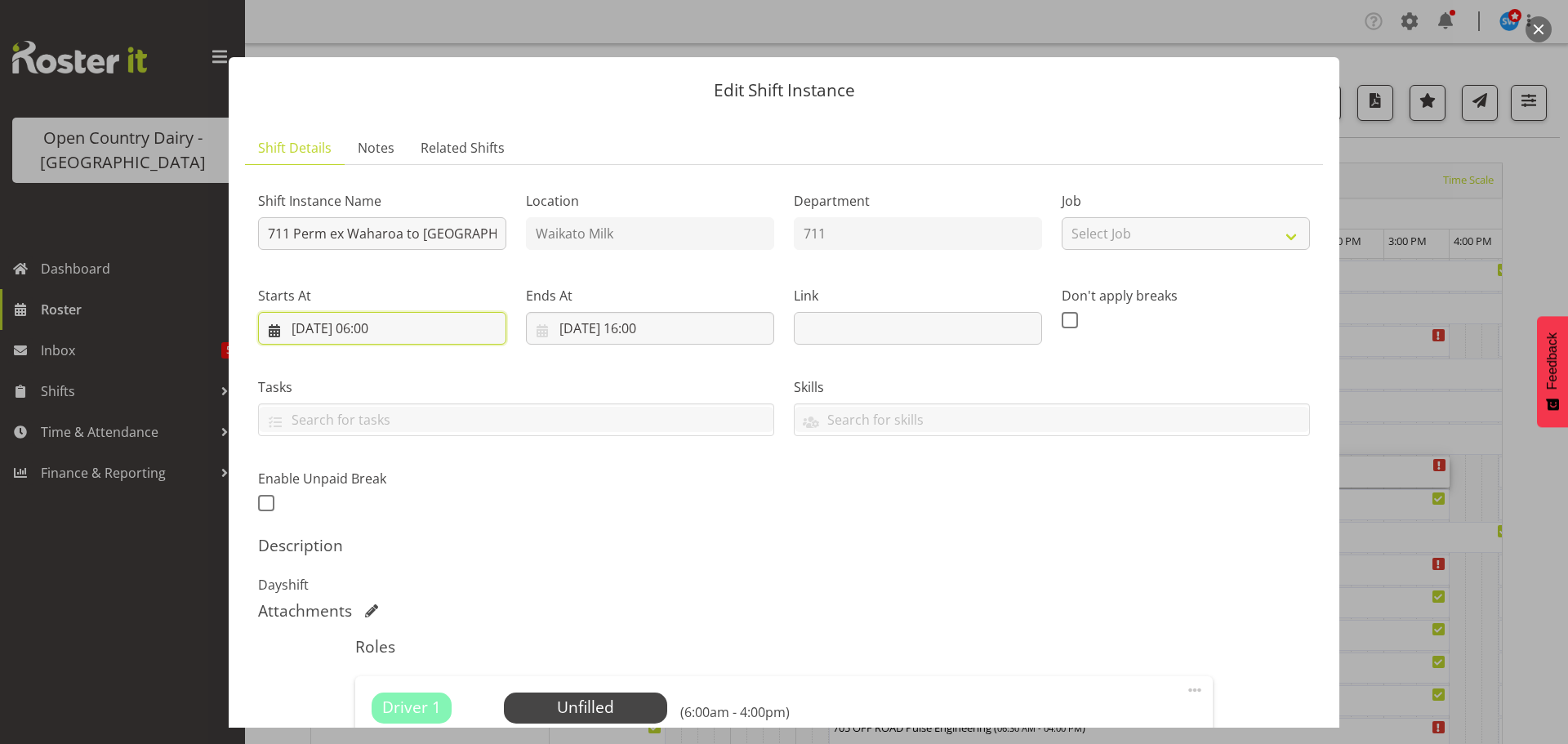
click at [380, 323] on input "[DATE] 06:00" at bounding box center [382, 329] width 248 height 33
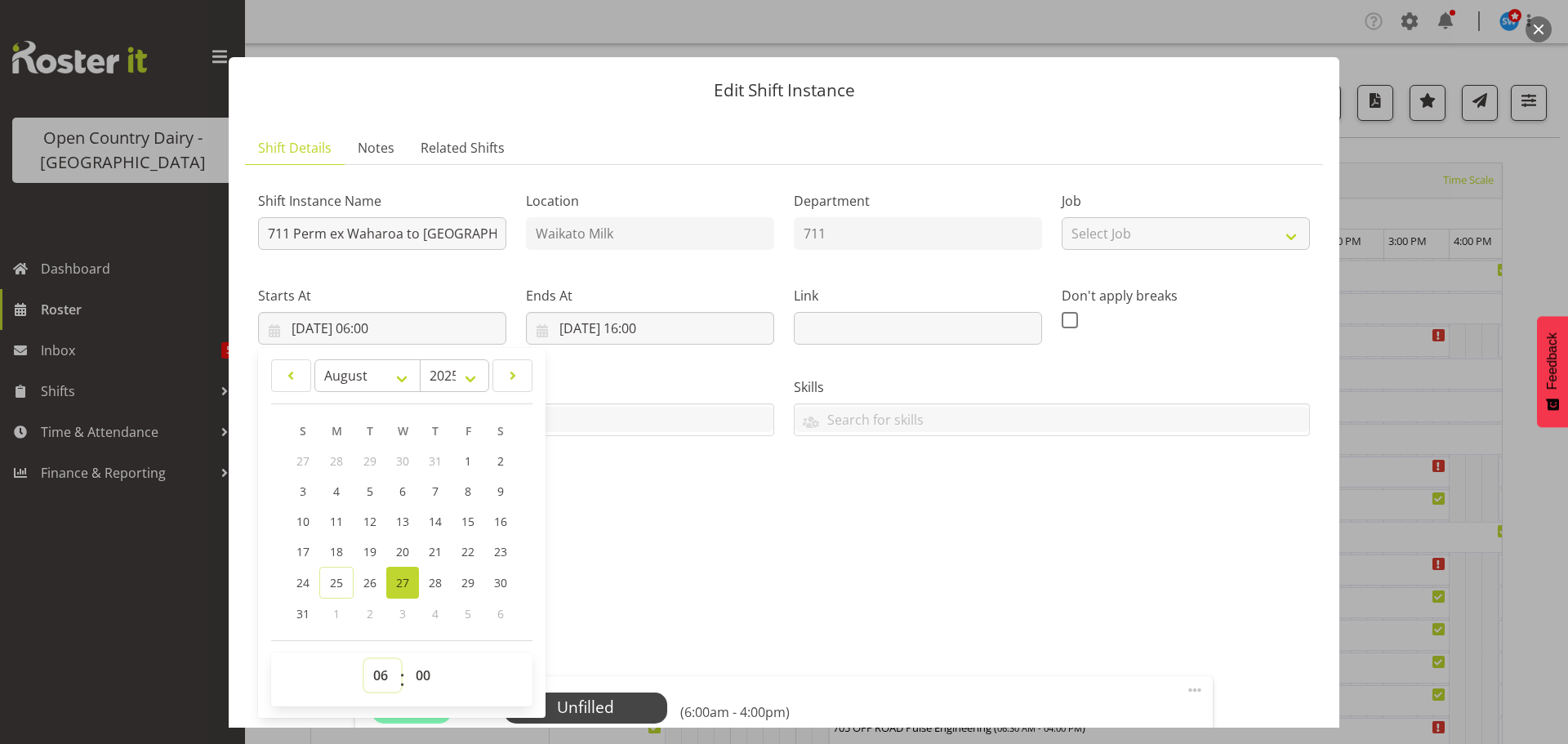
click at [378, 672] on select "00 01 02 03 04 05 06 07 08 09 10 11 12 13 14 15 16 17 18 19 20 21 22 23" at bounding box center [382, 676] width 37 height 33
select select "5"
click at [364, 660] on select "00 01 02 03 04 05 06 07 08 09 10 11 12 13 14 15 16 17 18 19 20 21 22 23" at bounding box center [382, 676] width 37 height 33
type input "[DATE] 05:00"
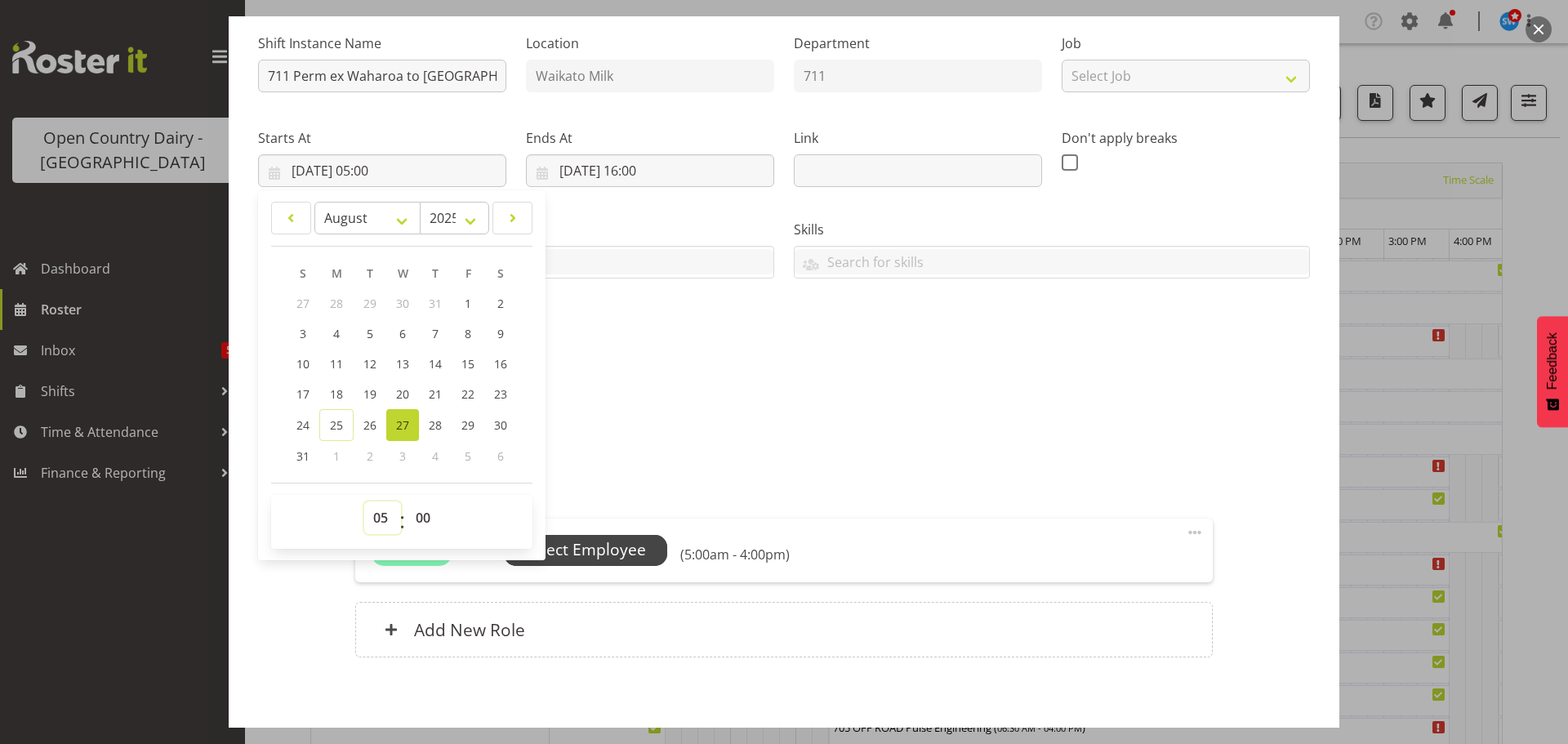
scroll to position [163, 0]
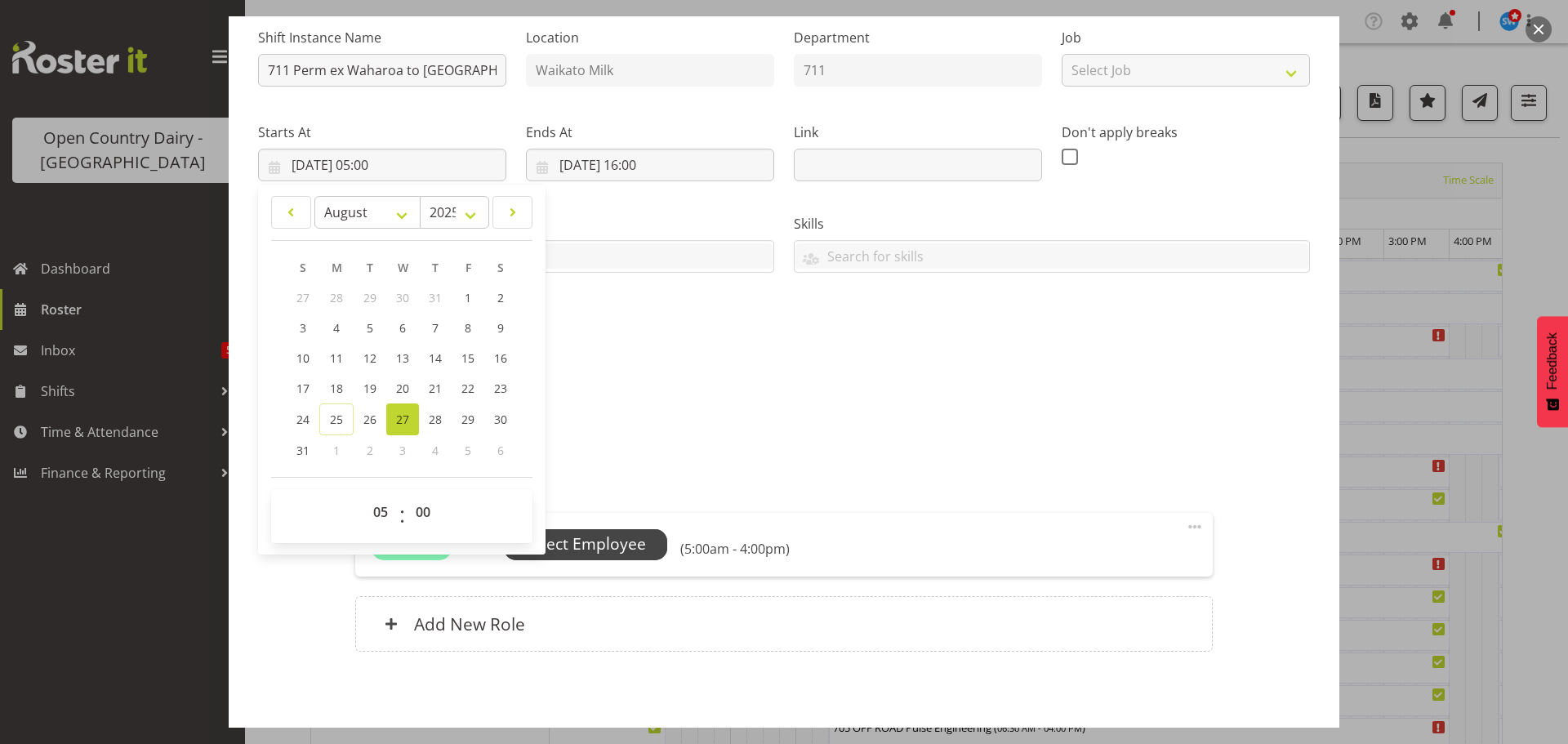
click at [588, 536] on span "Select Employee" at bounding box center [584, 544] width 121 height 24
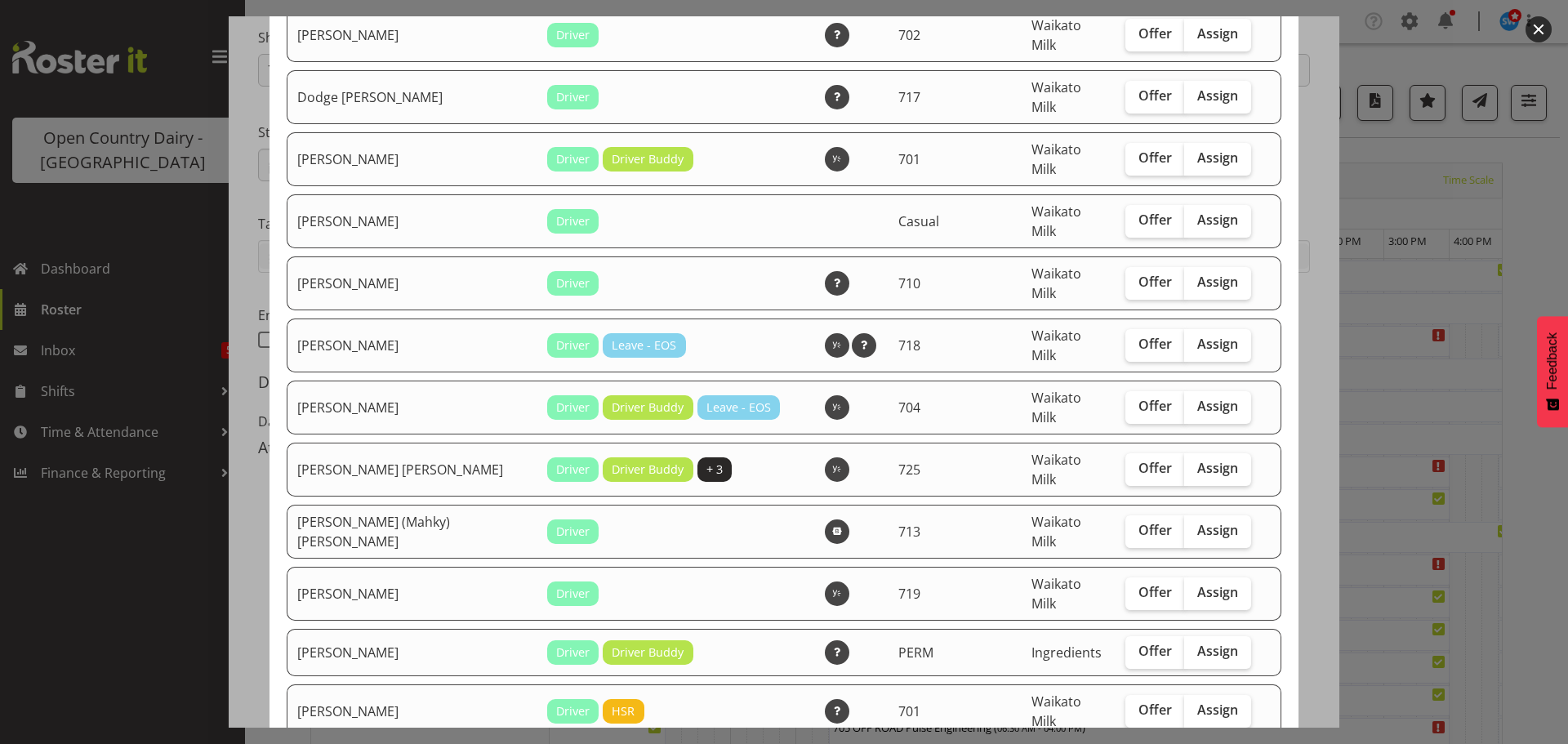
scroll to position [736, 0]
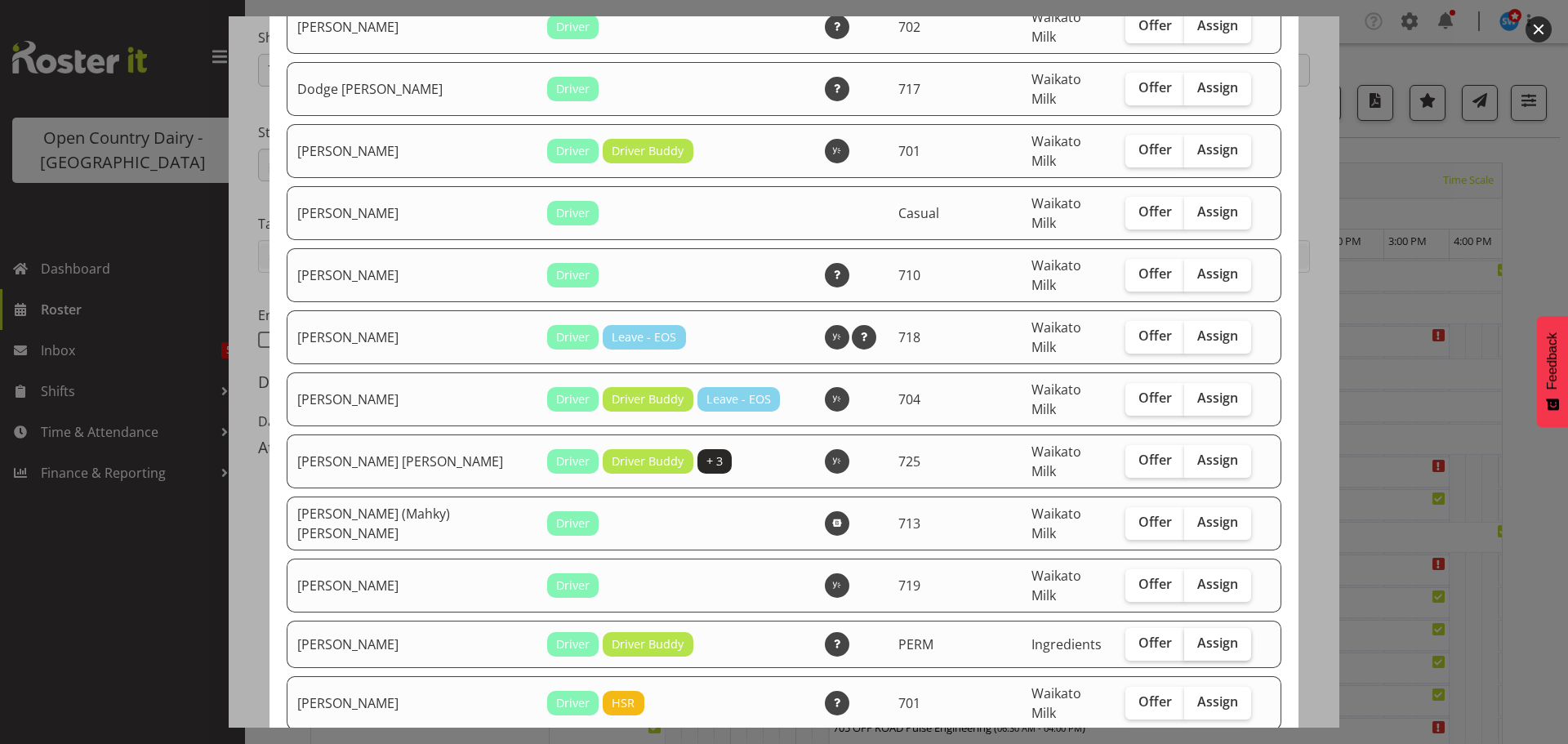
click at [1197, 635] on span "Assign" at bounding box center [1217, 643] width 40 height 17
click at [1187, 638] on input "Assign" at bounding box center [1189, 643] width 11 height 11
checkbox input "true"
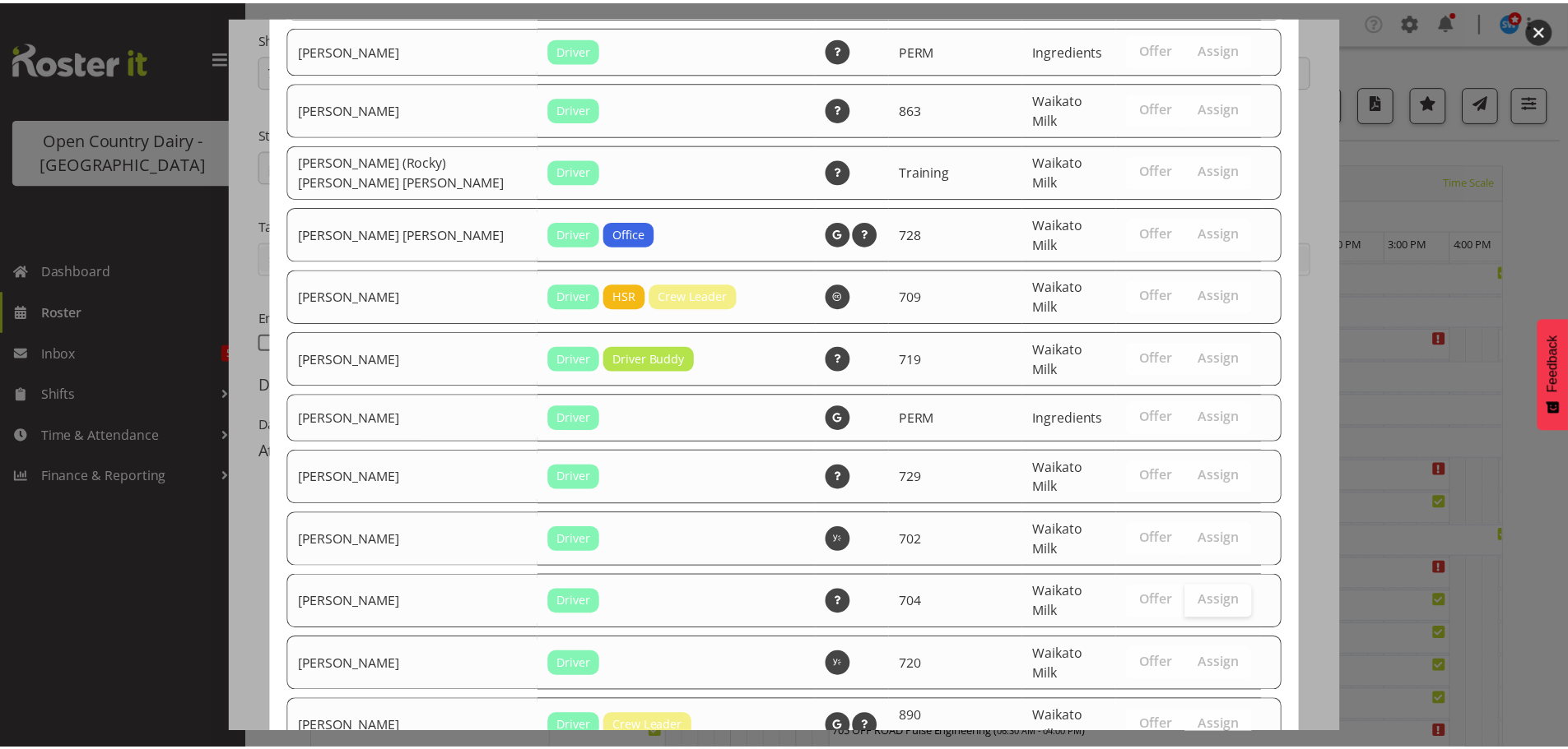
scroll to position [2399, 0]
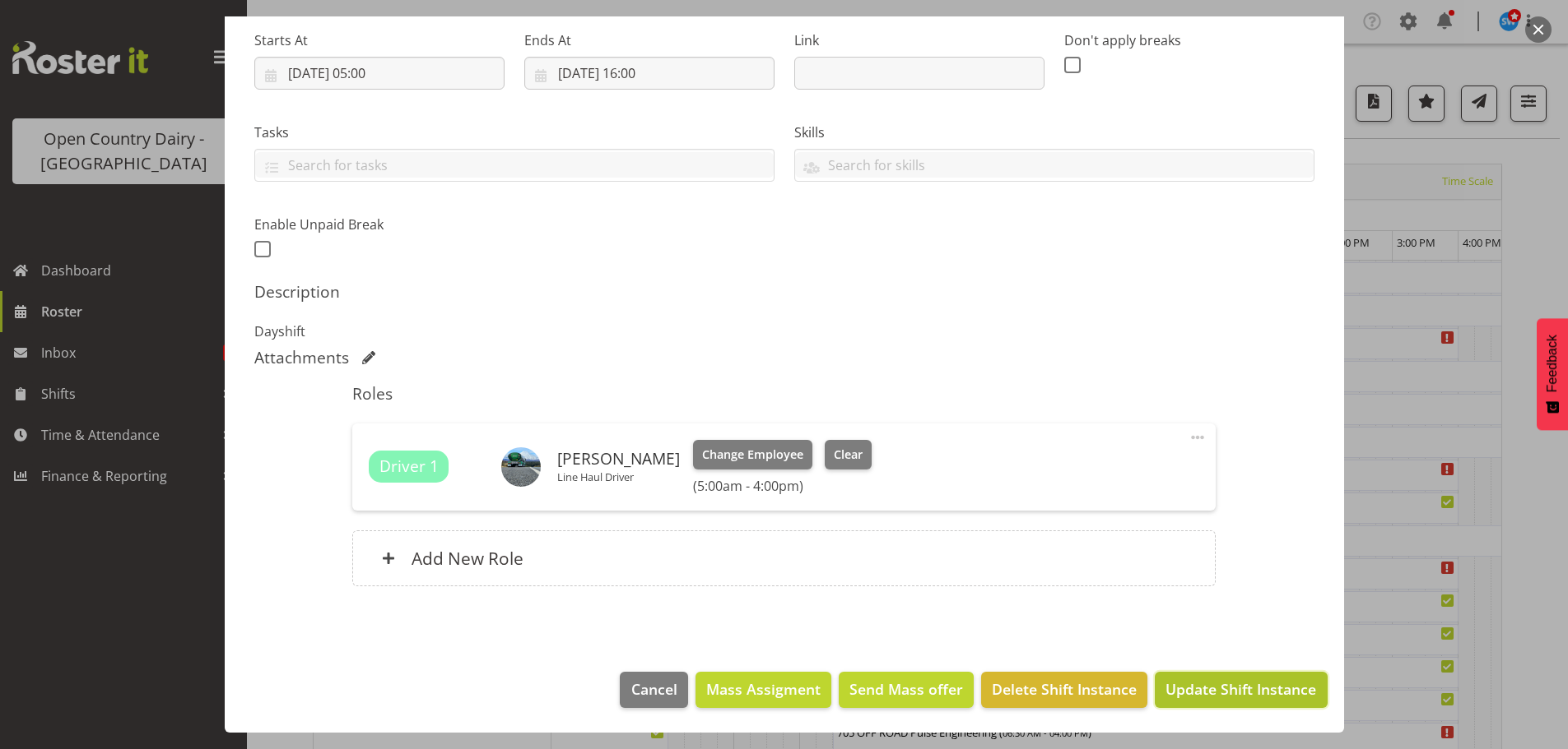
click at [1219, 680] on span "Update Shift Instance" at bounding box center [1240, 689] width 151 height 22
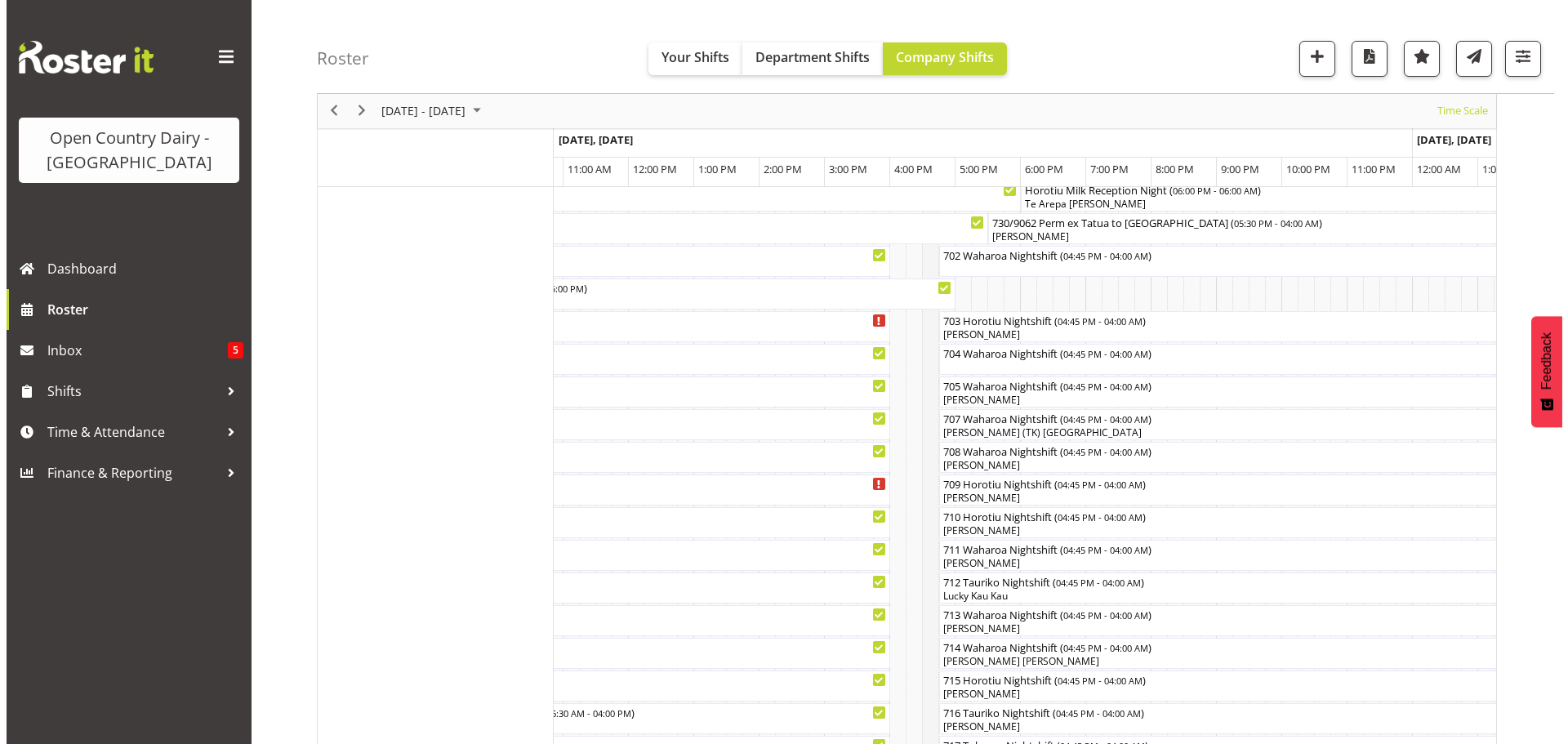
scroll to position [241, 0]
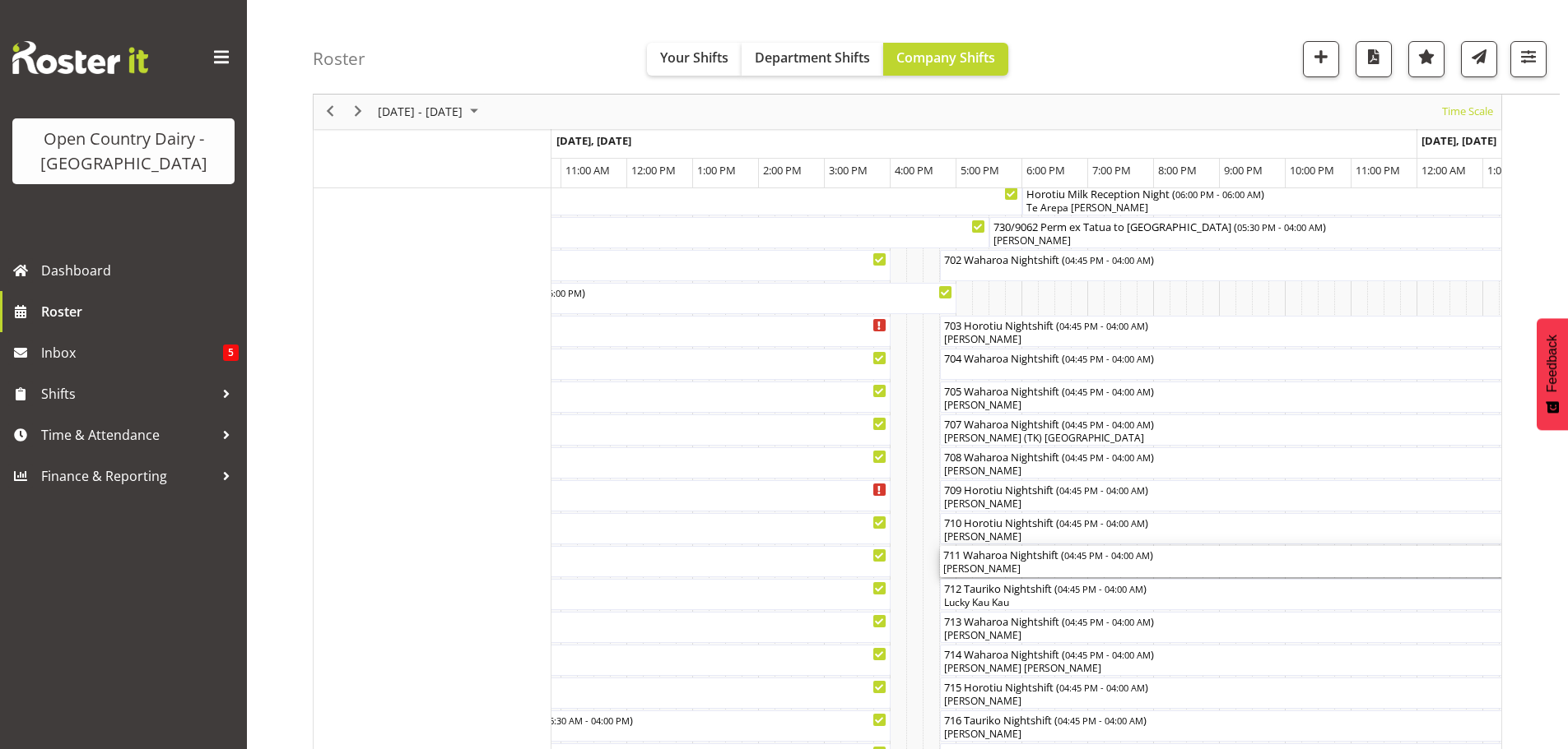
click at [1020, 565] on div "[PERSON_NAME]" at bounding box center [1310, 569] width 735 height 15
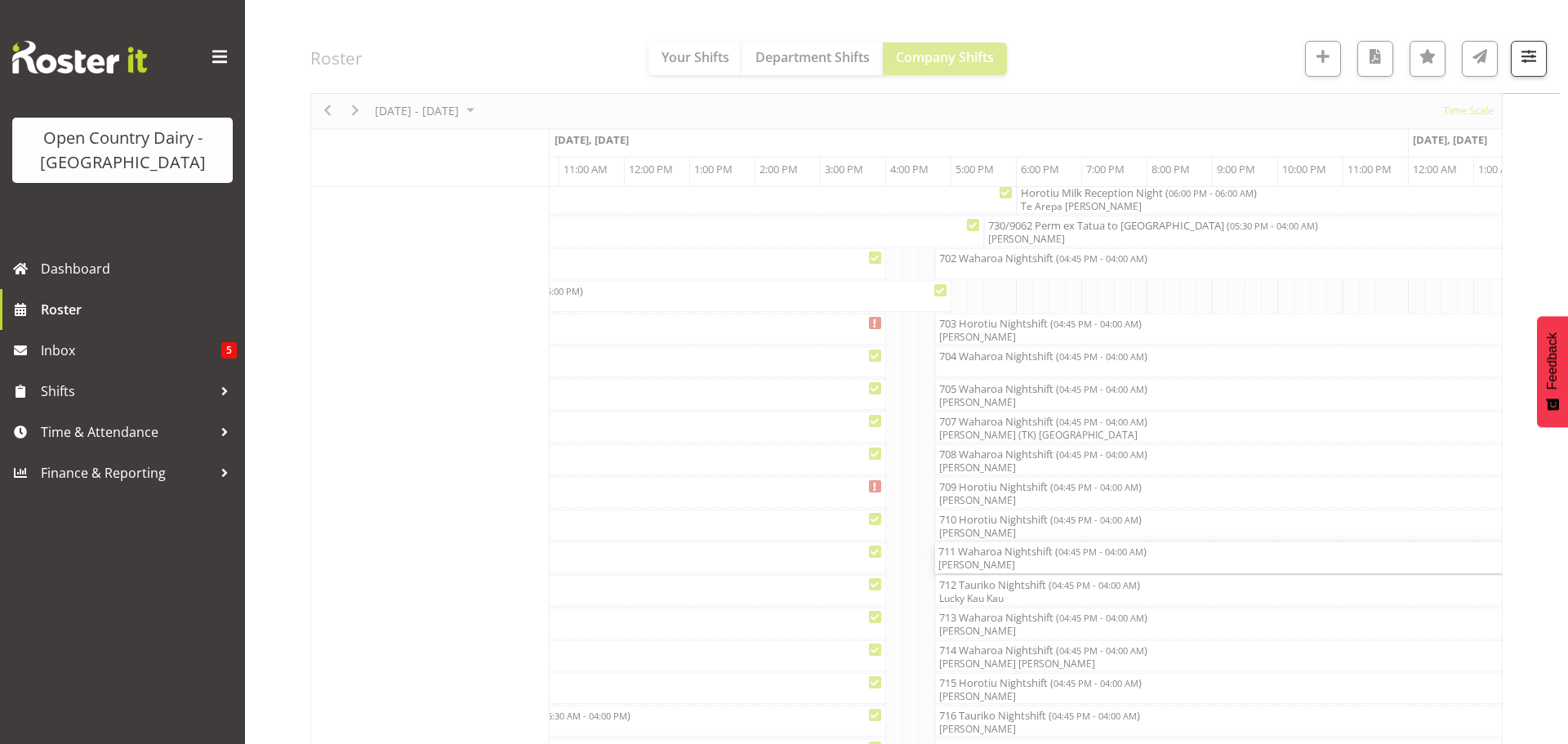
select select "7"
select select "2025"
select select "16"
select select "45"
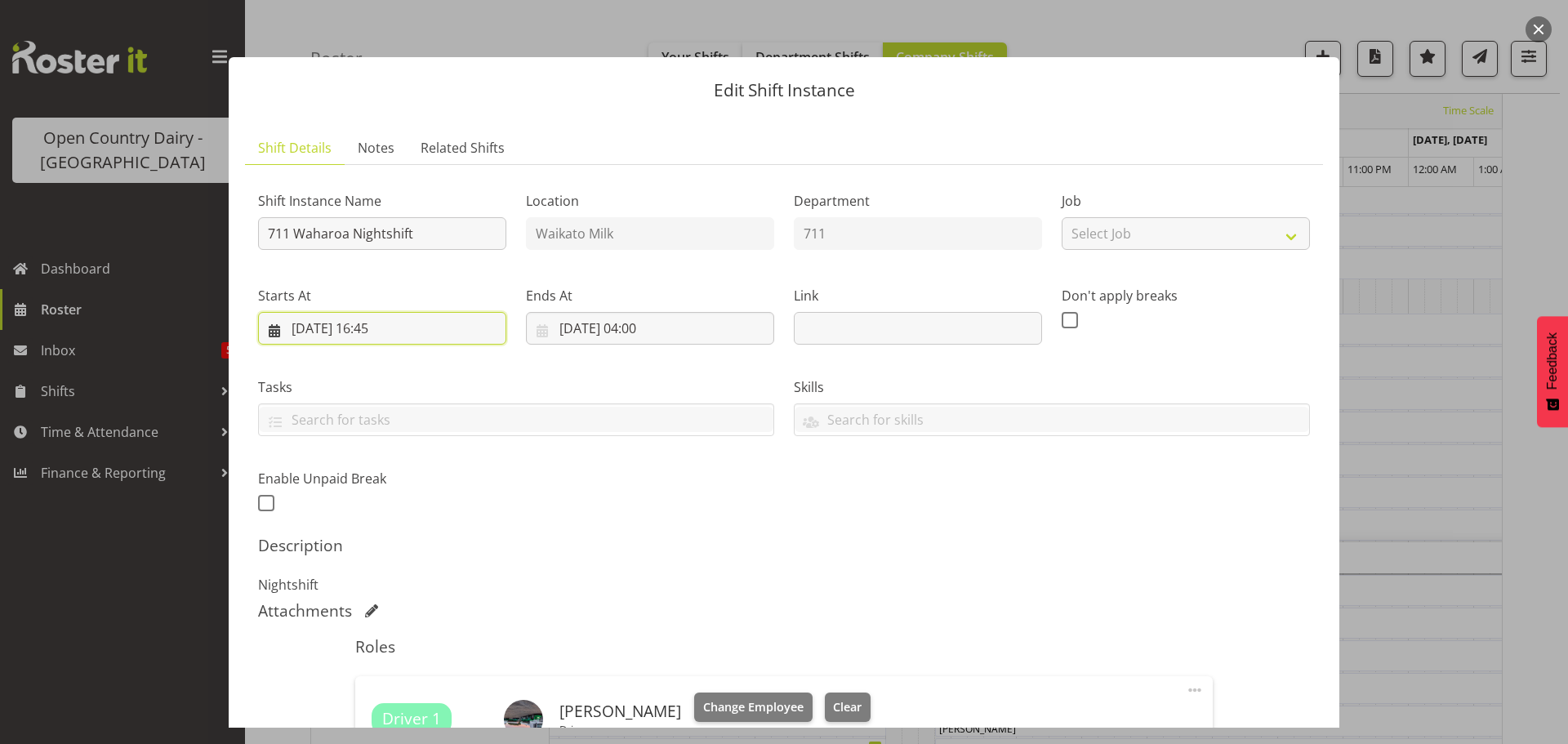
click at [390, 325] on input "[DATE] 16:45" at bounding box center [382, 329] width 248 height 33
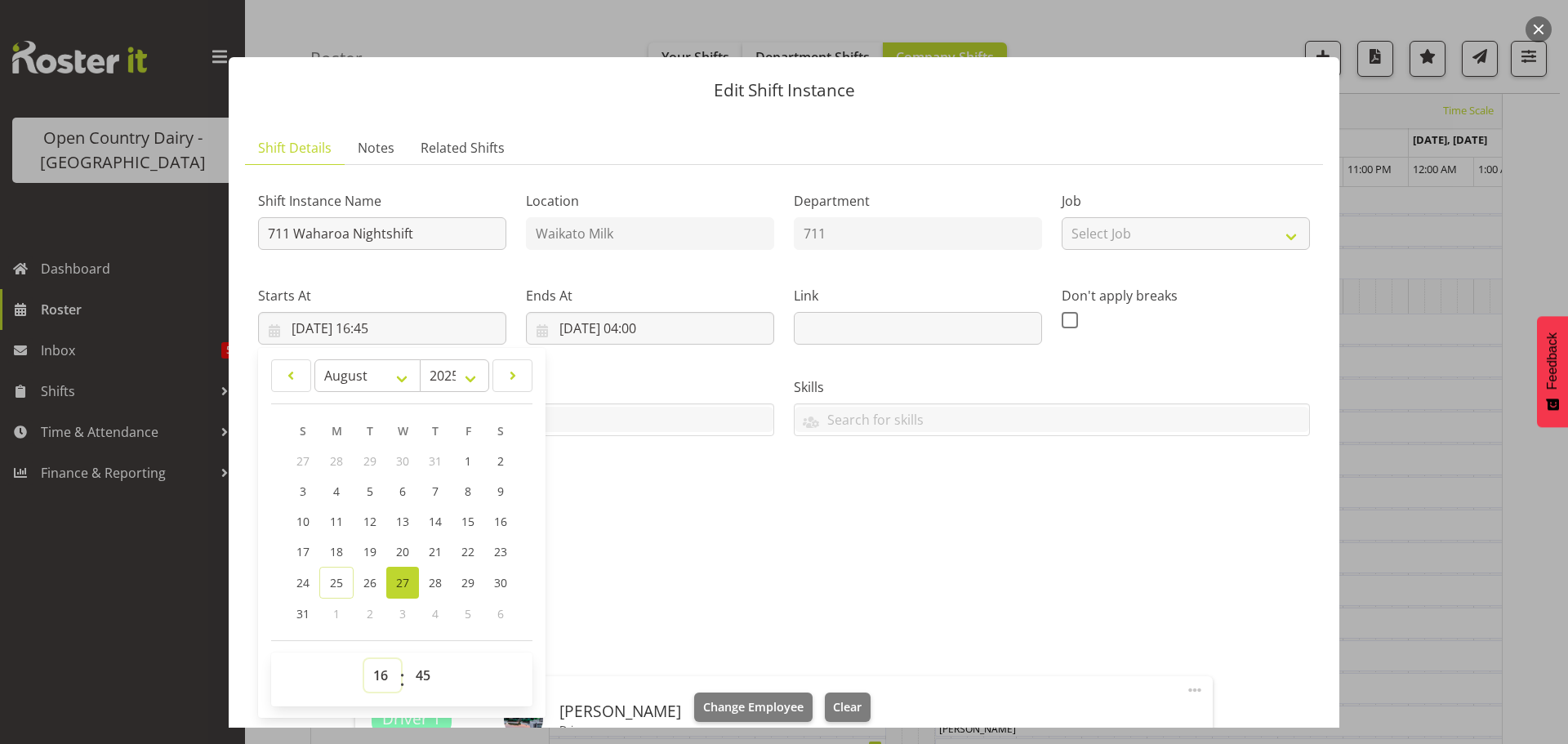
click at [378, 677] on select "00 01 02 03 04 05 06 07 08 09 10 11 12 13 14 15 16 17 18 19 20 21 22 23" at bounding box center [382, 676] width 37 height 33
select select "6"
click at [364, 660] on select "00 01 02 03 04 05 06 07 08 09 10 11 12 13 14 15 16 17 18 19 20 21 22 23" at bounding box center [382, 676] width 37 height 33
type input "[DATE] 06:45"
click at [380, 676] on select "00 01 02 03 04 05 06 07 08 09 10 11 12 13 14 15 16 17 18 19 20 21 22 23" at bounding box center [382, 676] width 37 height 33
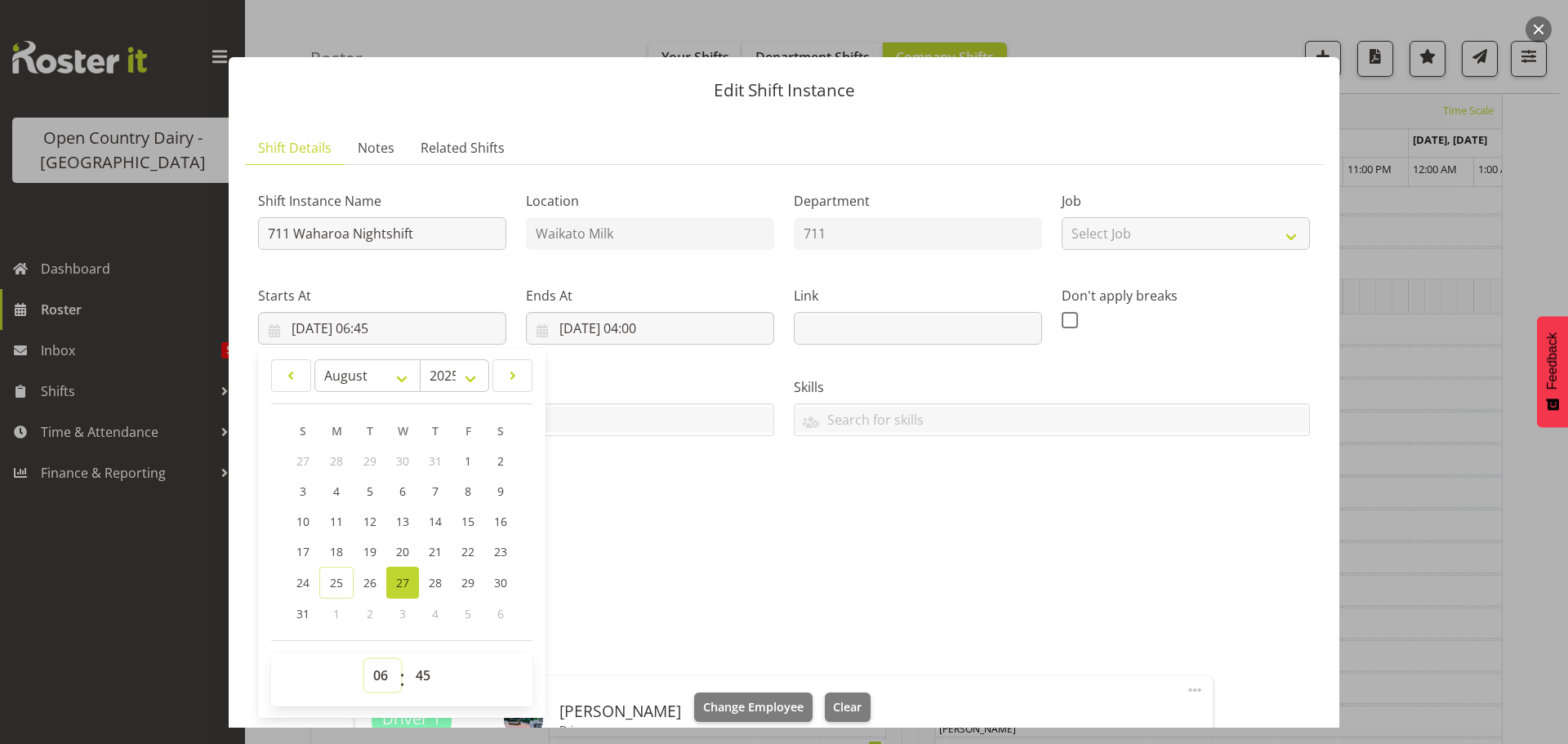
select select "18"
click at [364, 660] on select "00 01 02 03 04 05 06 07 08 09 10 11 12 13 14 15 16 17 18 19 20 21 22 23" at bounding box center [382, 676] width 37 height 33
type input "[DATE] 18:45"
click at [423, 675] on select "00 01 02 03 04 05 06 07 08 09 10 11 12 13 14 15 16 17 18 19 20 21 22 23 24 25 2…" at bounding box center [425, 676] width 37 height 33
select select "0"
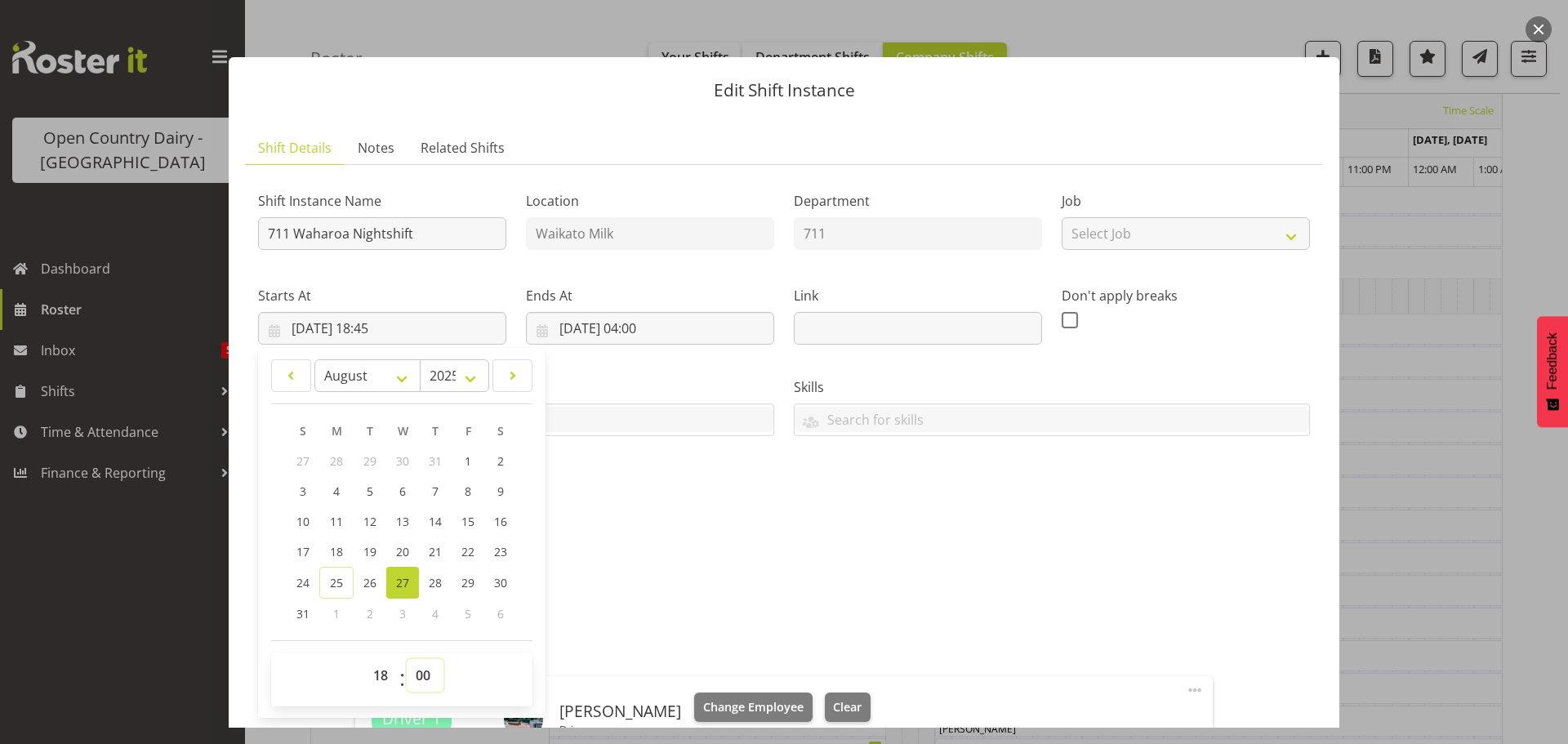
click at [407, 660] on select "00 01 02 03 04 05 06 07 08 09 10 11 12 13 14 15 16 17 18 19 20 21 22 23 24 25 2…" at bounding box center [425, 676] width 37 height 33
type input "[DATE] 18:00"
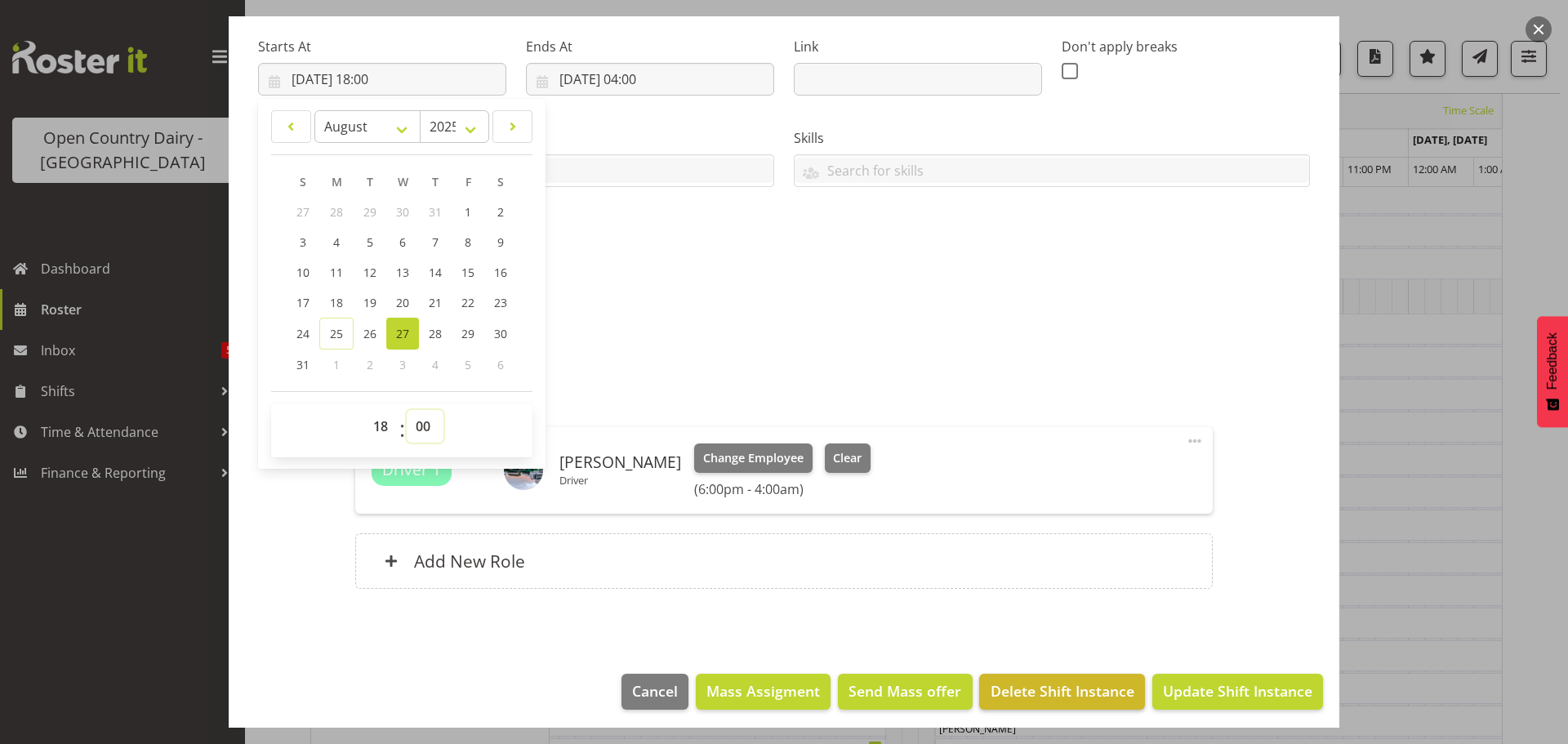
scroll to position [256, 0]
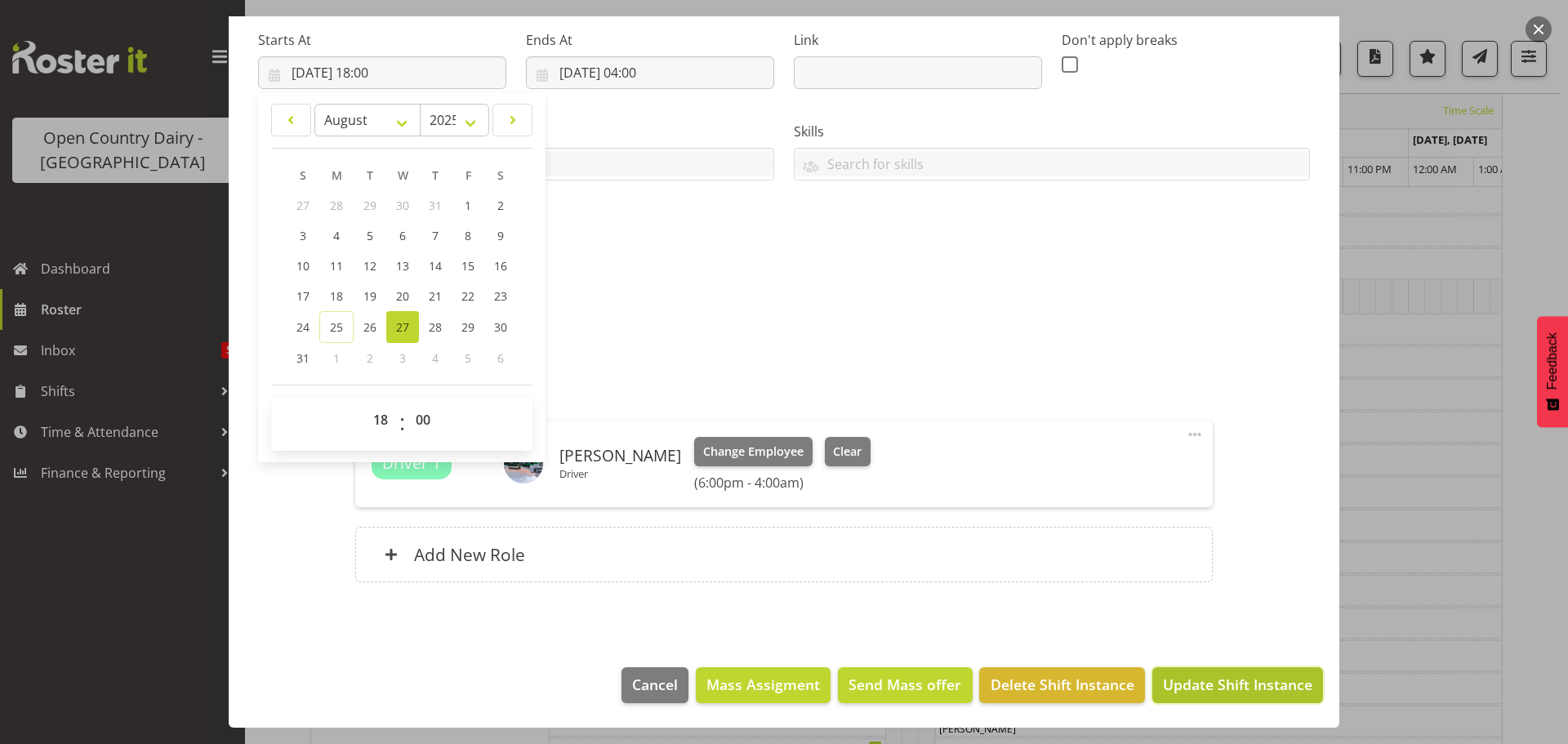
click at [1197, 684] on span "Update Shift Instance" at bounding box center [1237, 685] width 149 height 21
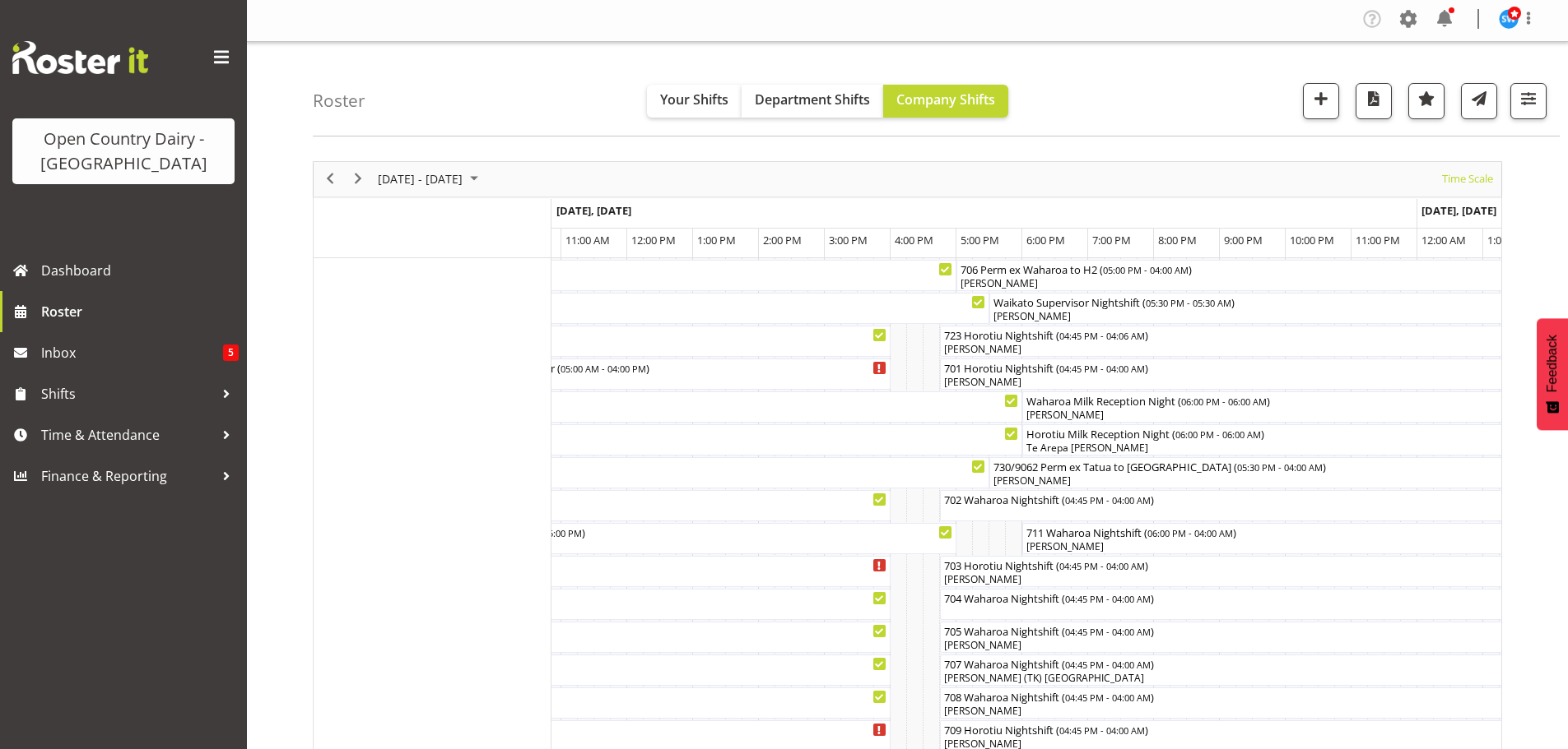
scroll to position [0, 0]
click at [327, 180] on span "Previous" at bounding box center [330, 181] width 20 height 21
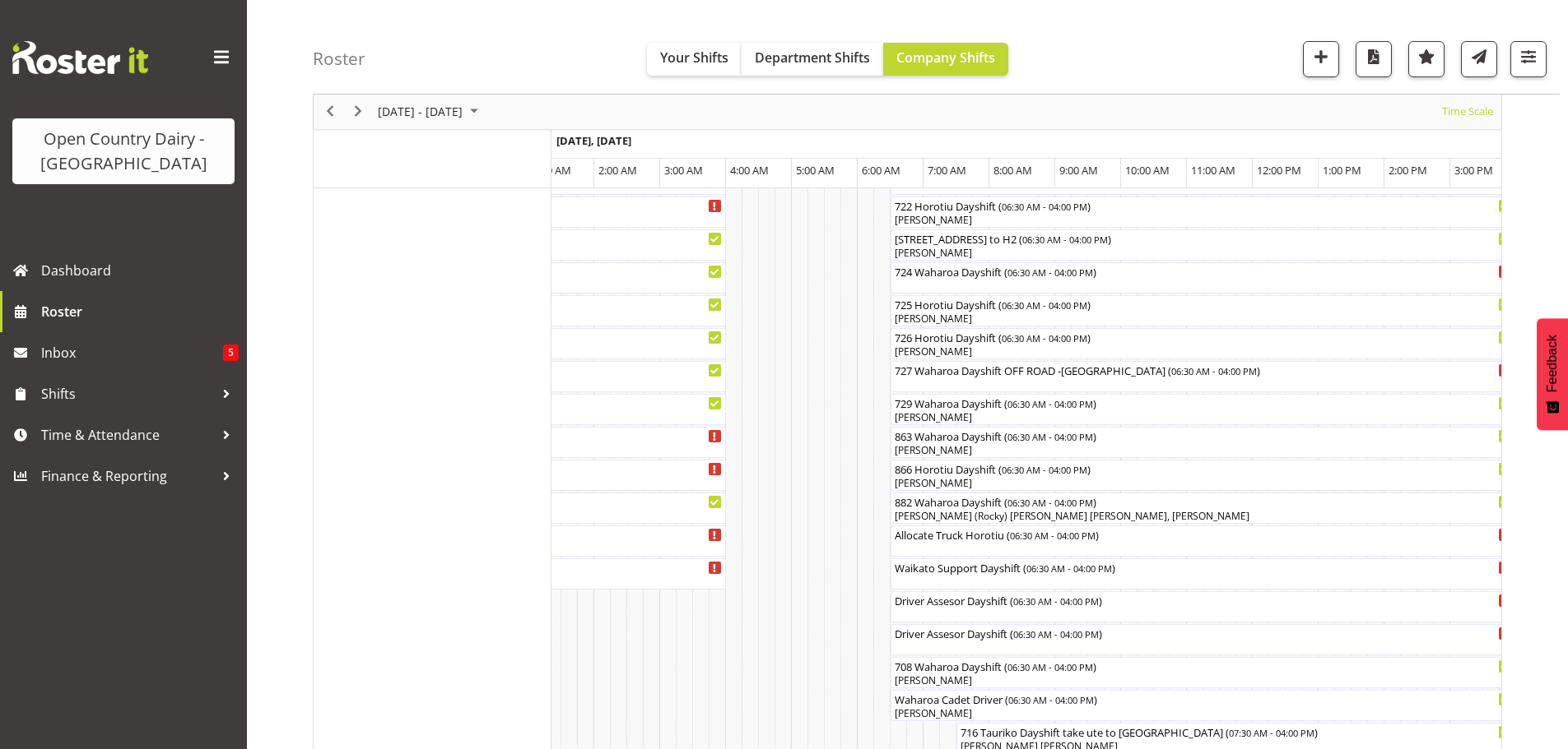
scroll to position [983, 0]
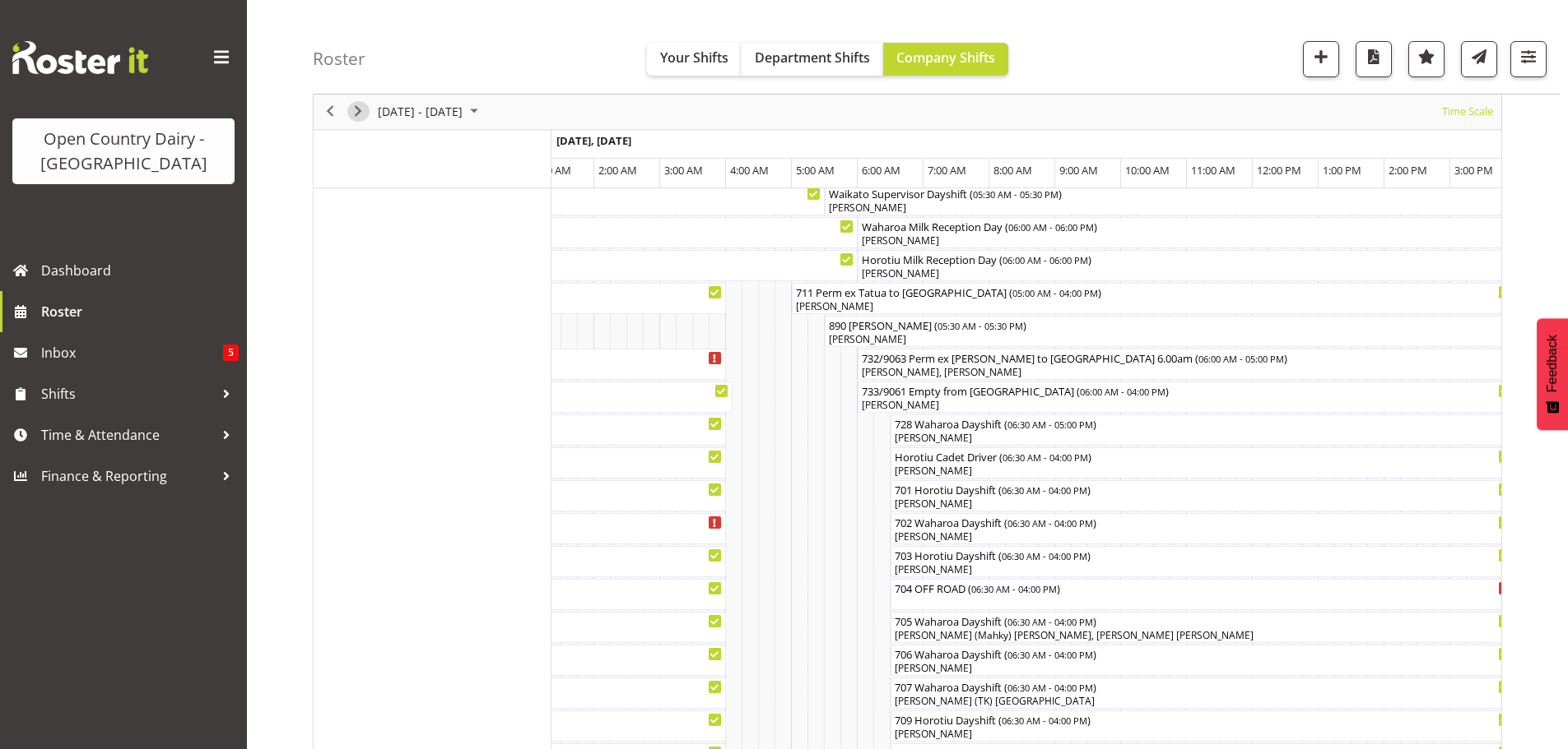
click at [358, 109] on span "Next" at bounding box center [359, 112] width 20 height 21
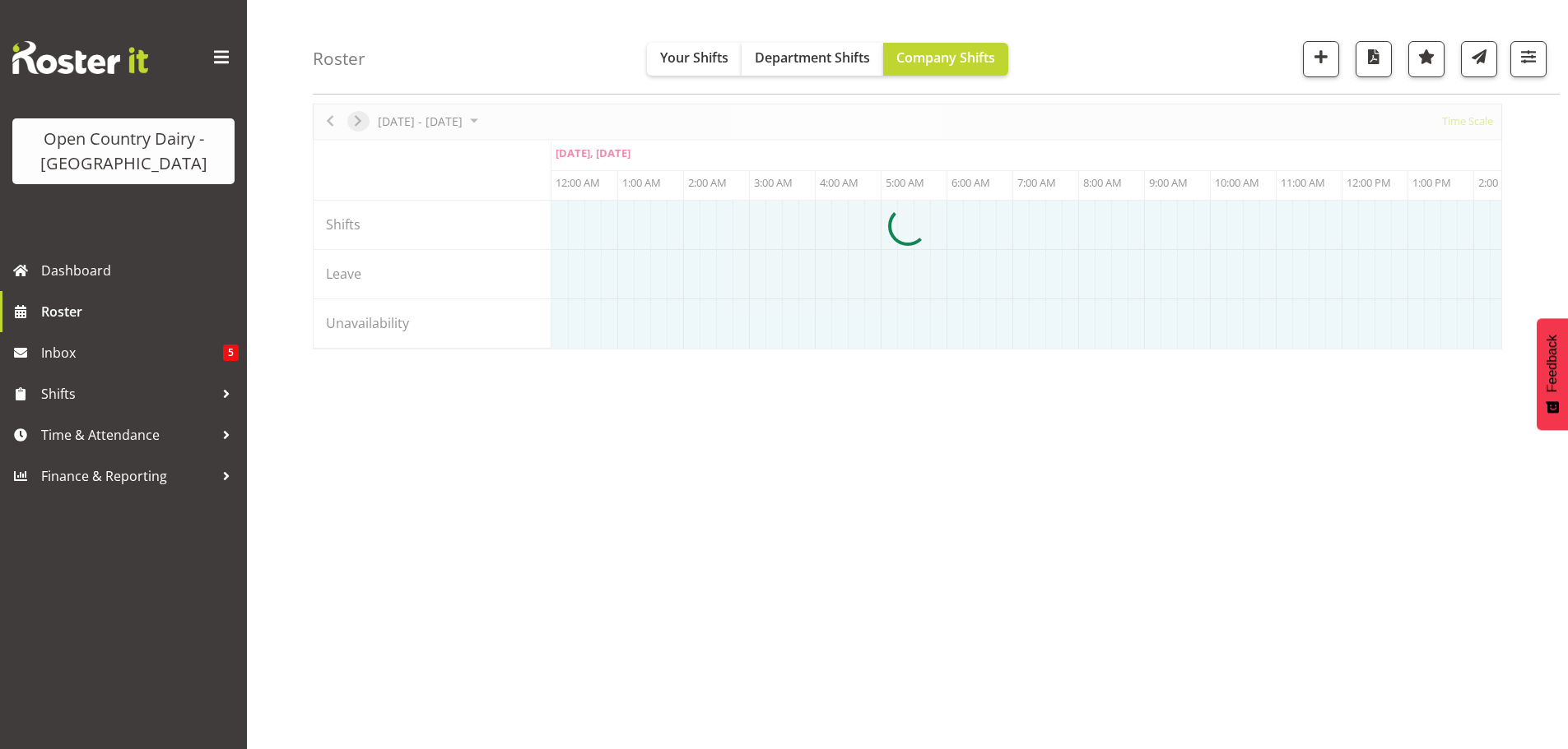
scroll to position [60, 0]
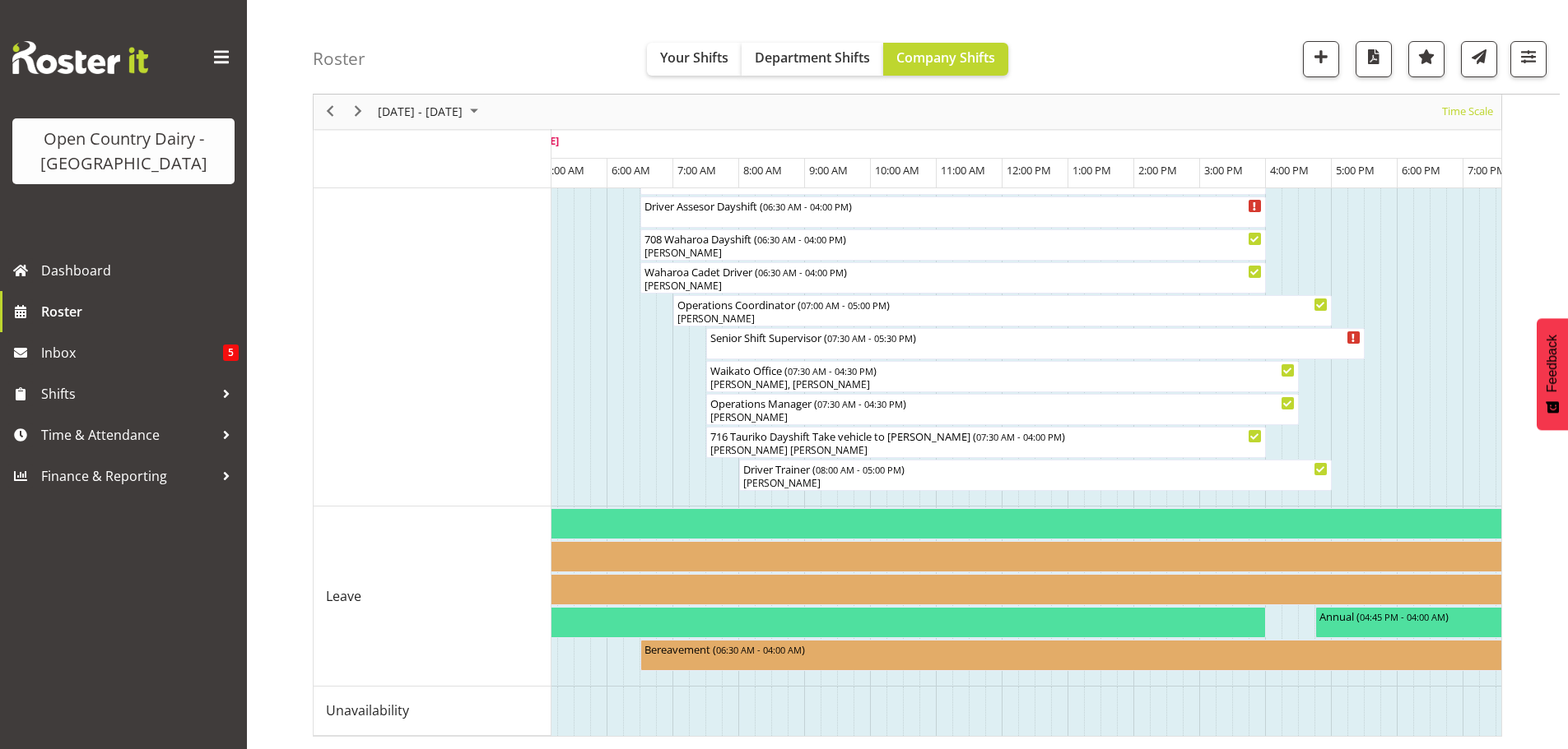
scroll to position [0, 400]
